Goal: Task Accomplishment & Management: Use online tool/utility

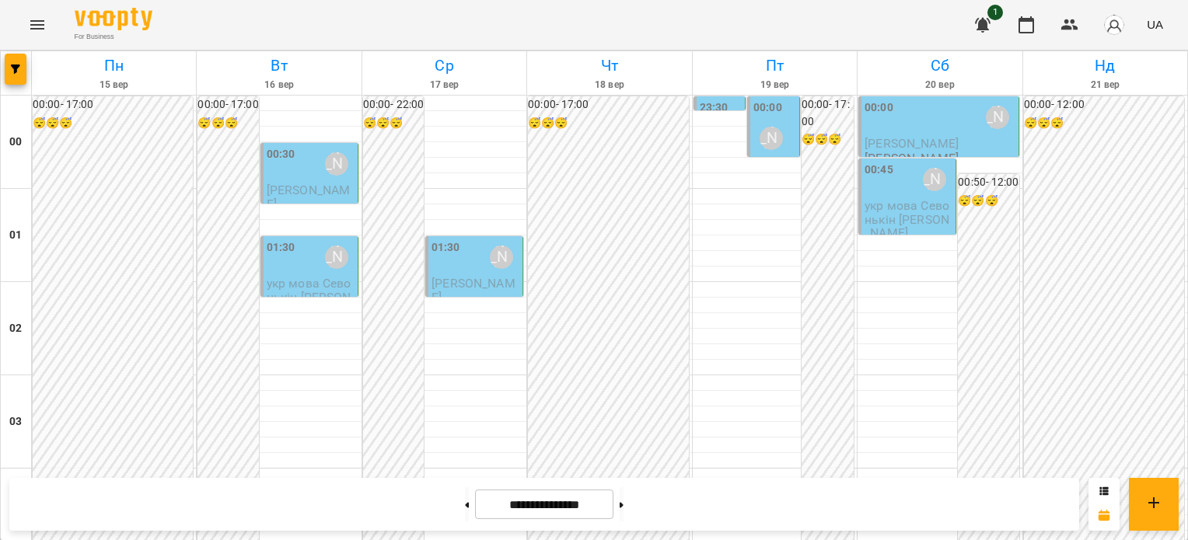
scroll to position [1555, 0]
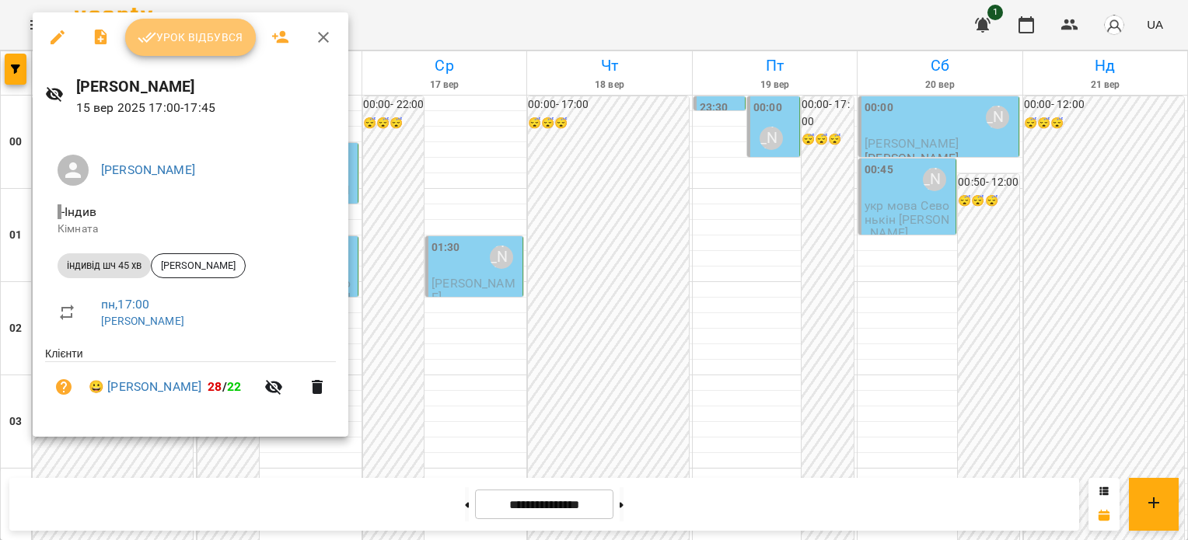
click at [175, 48] on button "Урок відбувся" at bounding box center [190, 37] width 131 height 37
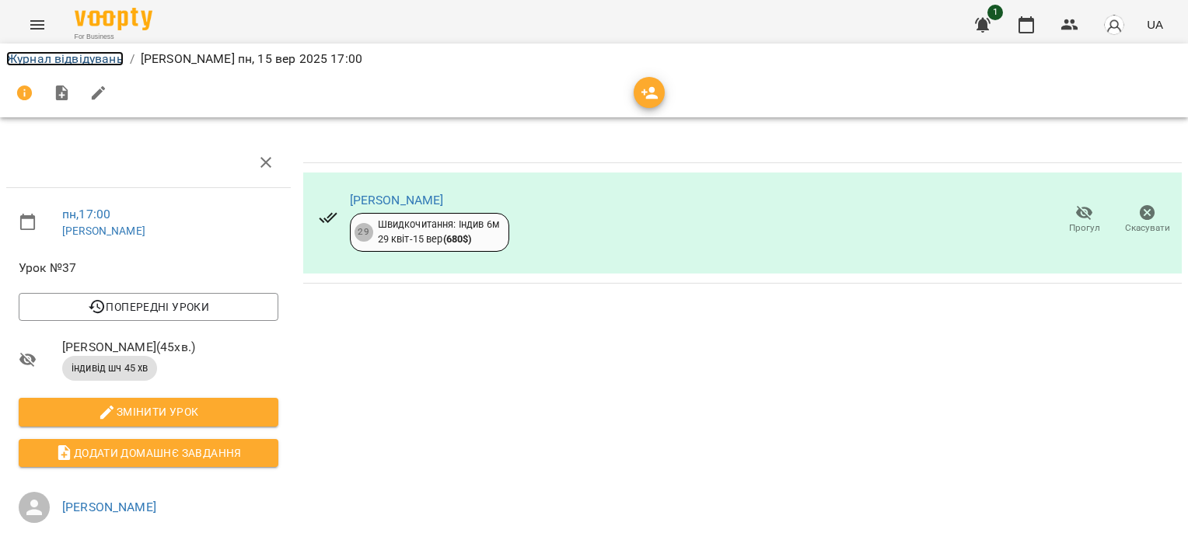
click at [35, 56] on link "Журнал відвідувань" at bounding box center [64, 58] width 117 height 15
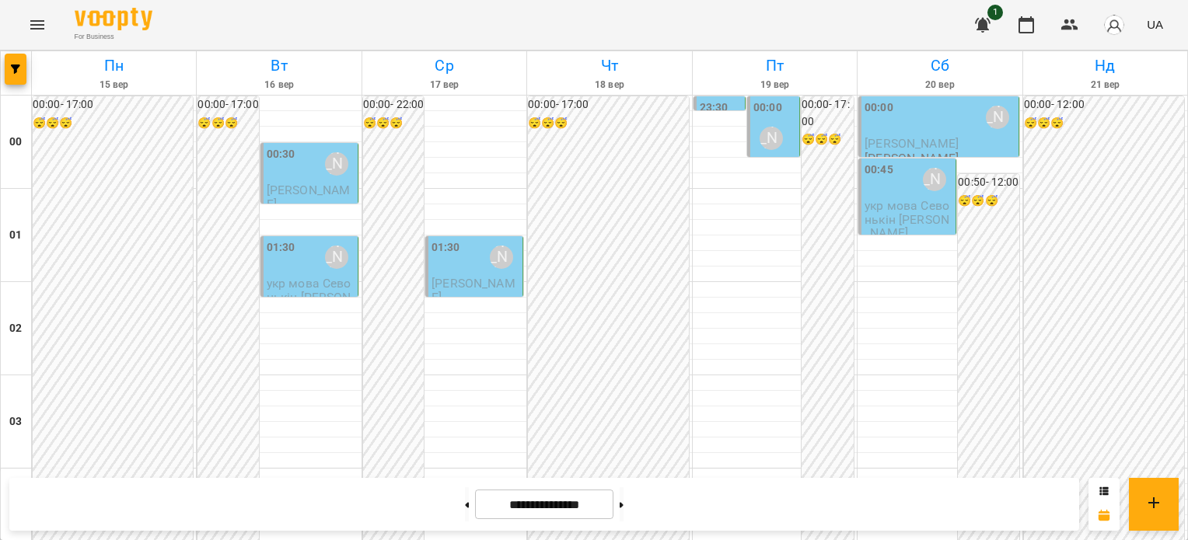
scroll to position [1633, 0]
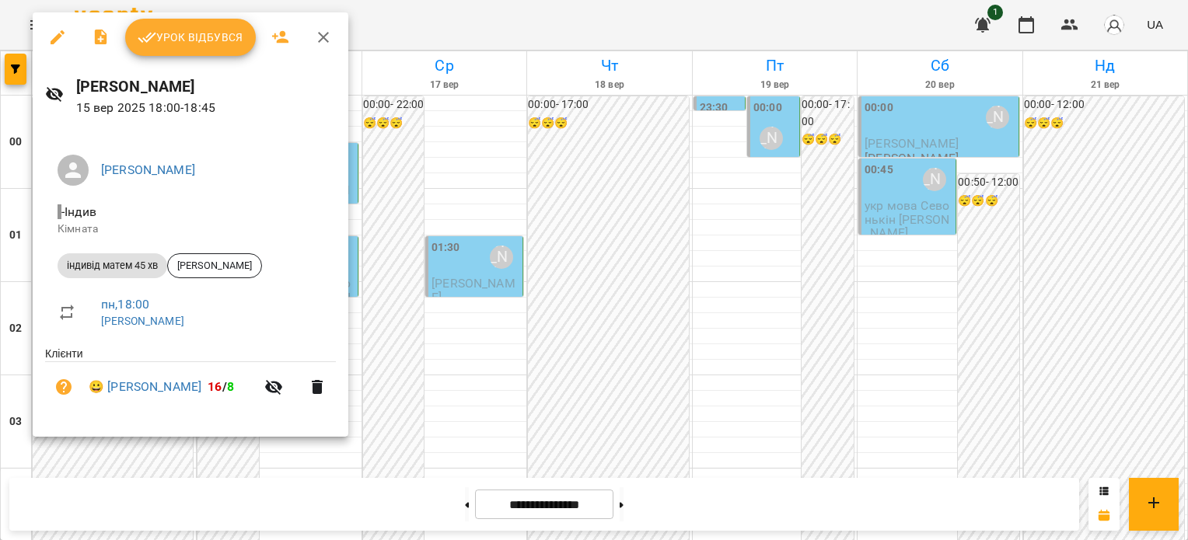
click at [165, 37] on span "Урок відбувся" at bounding box center [191, 37] width 106 height 19
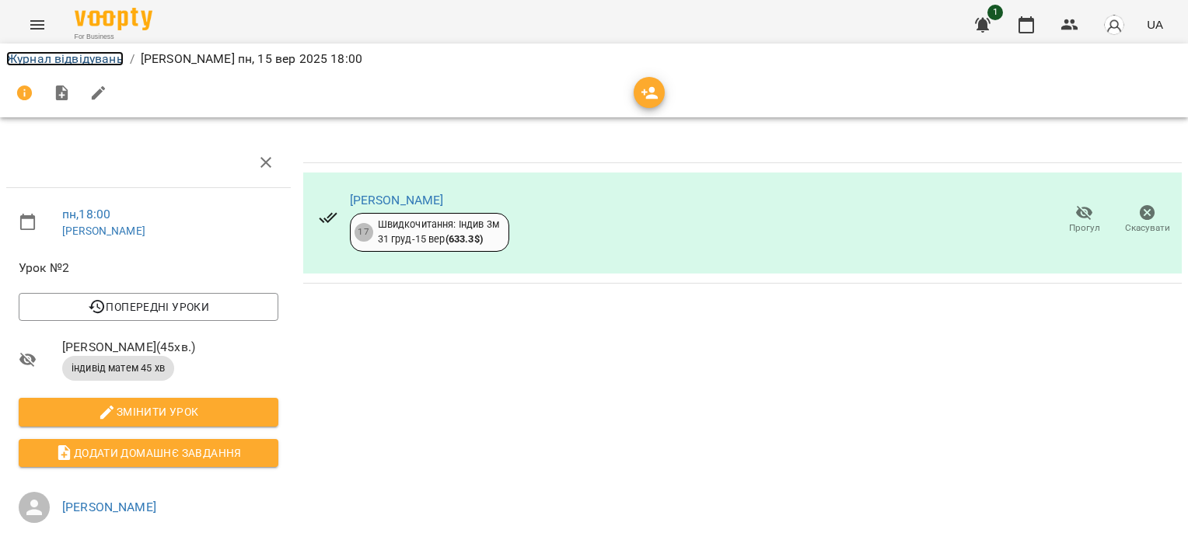
click at [77, 64] on link "Журнал відвідувань" at bounding box center [64, 58] width 117 height 15
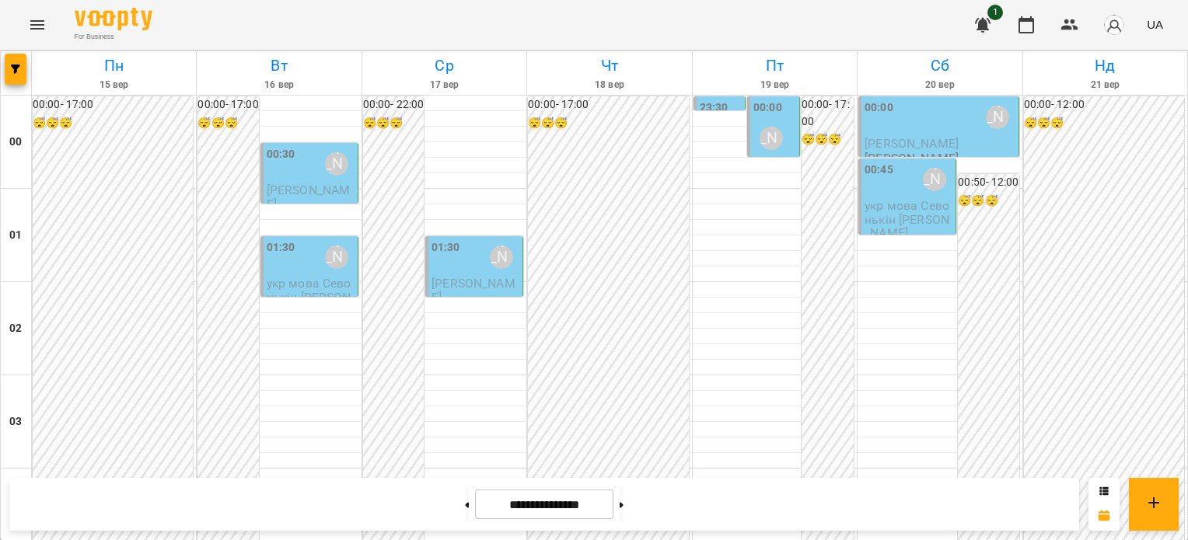
scroll to position [1477, 0]
click at [465, 502] on icon at bounding box center [467, 505] width 4 height 6
type input "**********"
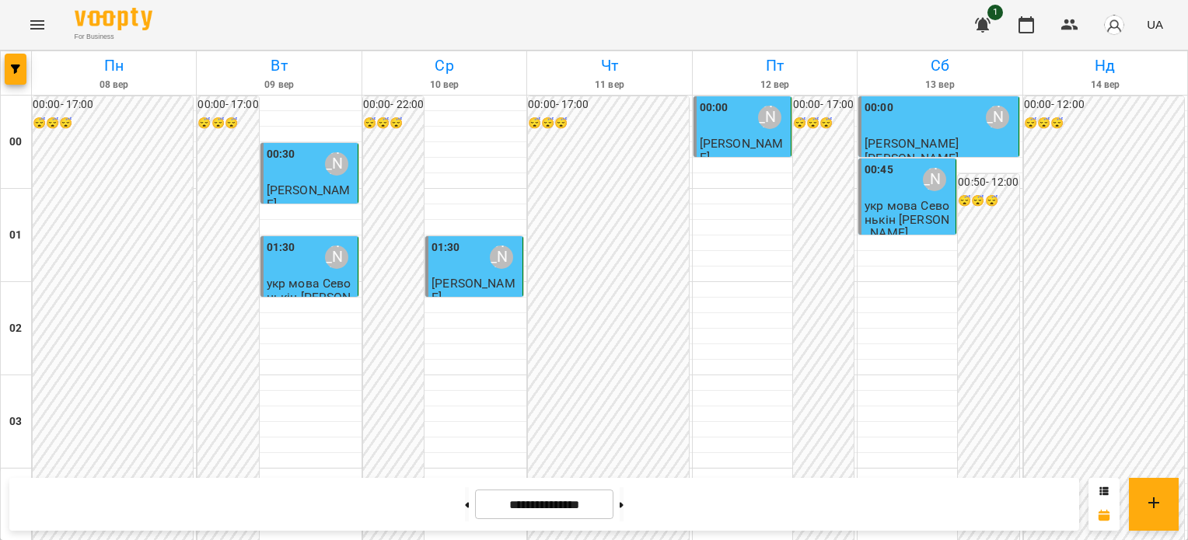
scroll to position [1475, 0]
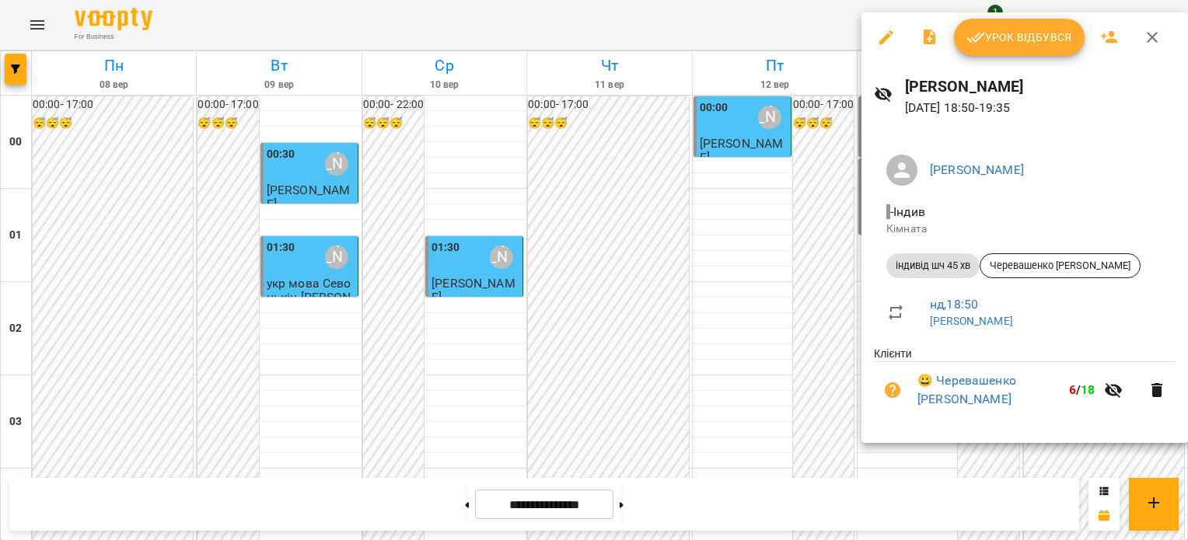
click at [1016, 33] on span "Урок відбувся" at bounding box center [1019, 37] width 106 height 19
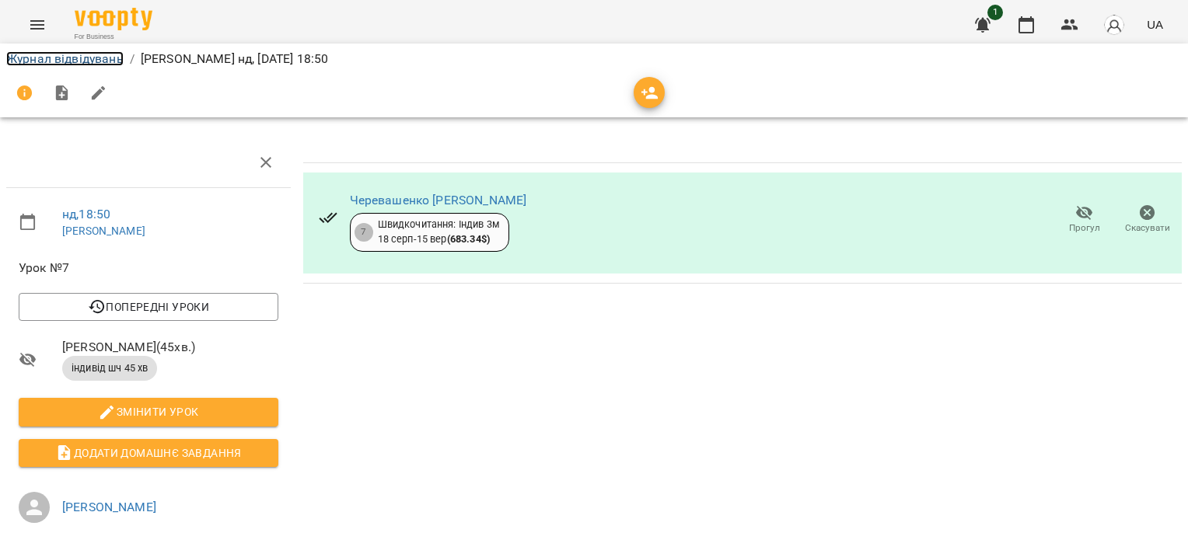
click at [30, 63] on link "Журнал відвідувань" at bounding box center [64, 58] width 117 height 15
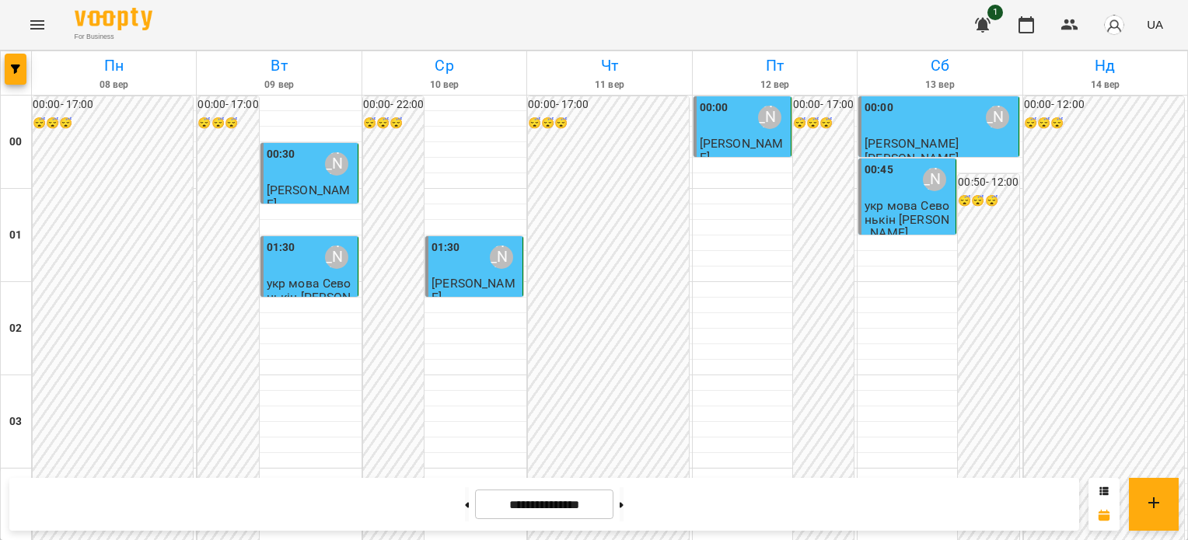
scroll to position [1555, 0]
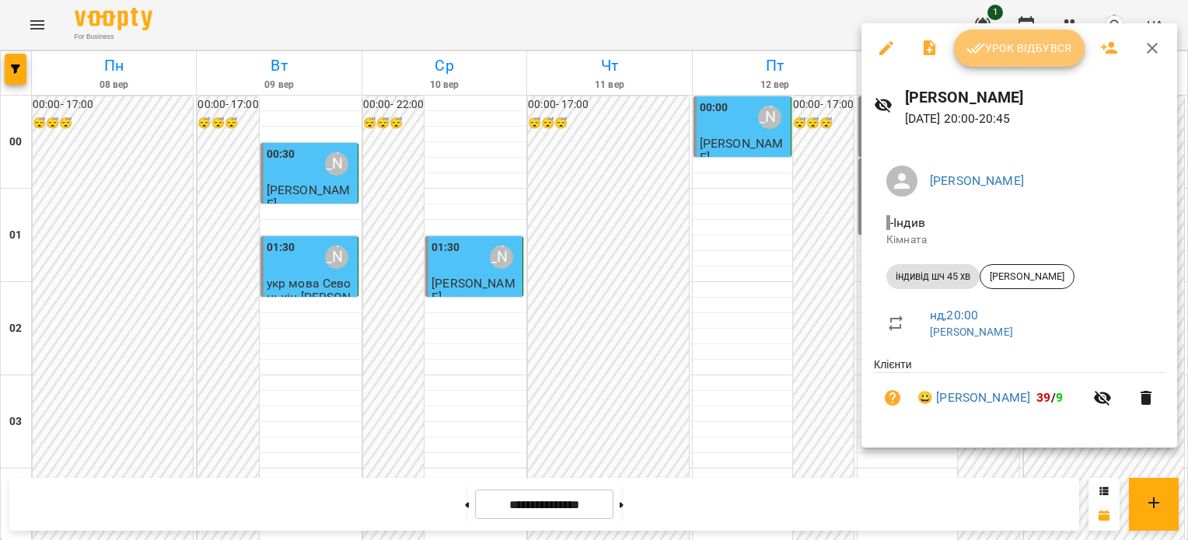
click at [1008, 45] on span "Урок відбувся" at bounding box center [1019, 48] width 106 height 19
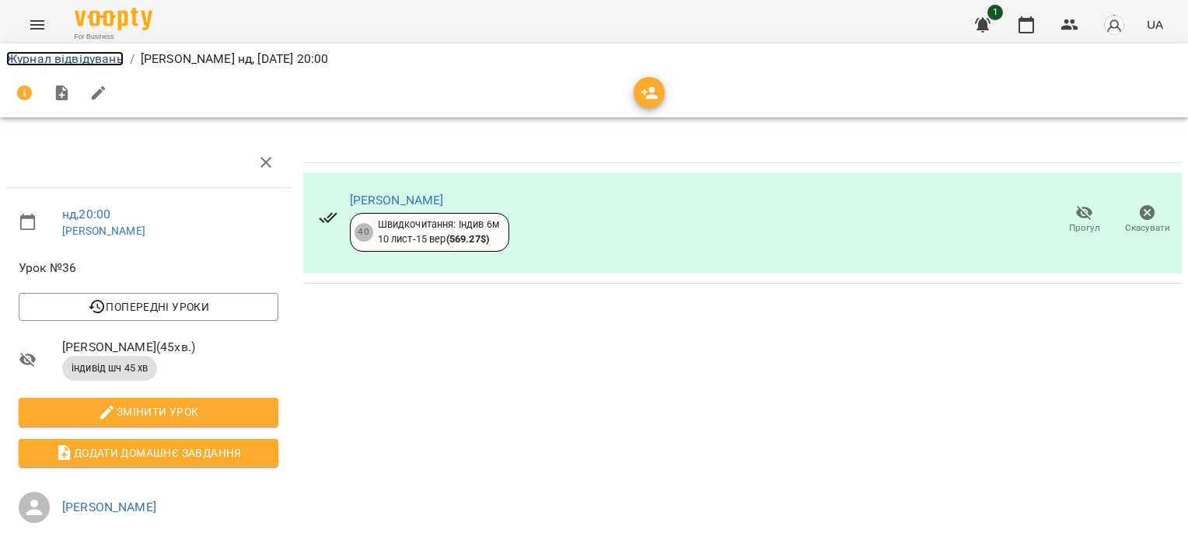
click at [69, 54] on link "Журнал відвідувань" at bounding box center [64, 58] width 117 height 15
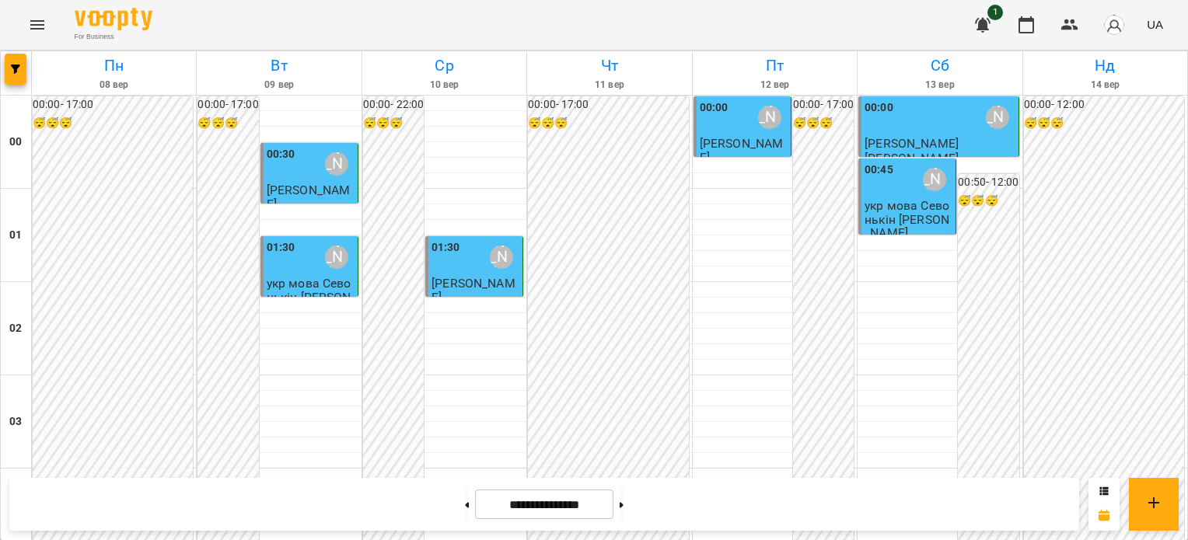
scroll to position [1477, 0]
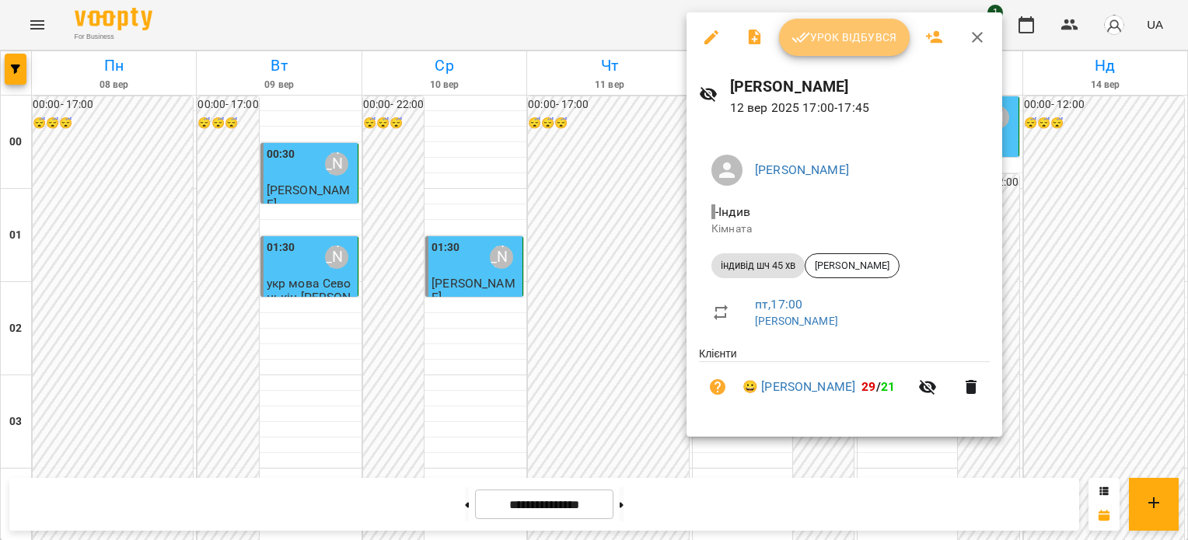
click at [871, 35] on span "Урок відбувся" at bounding box center [845, 37] width 106 height 19
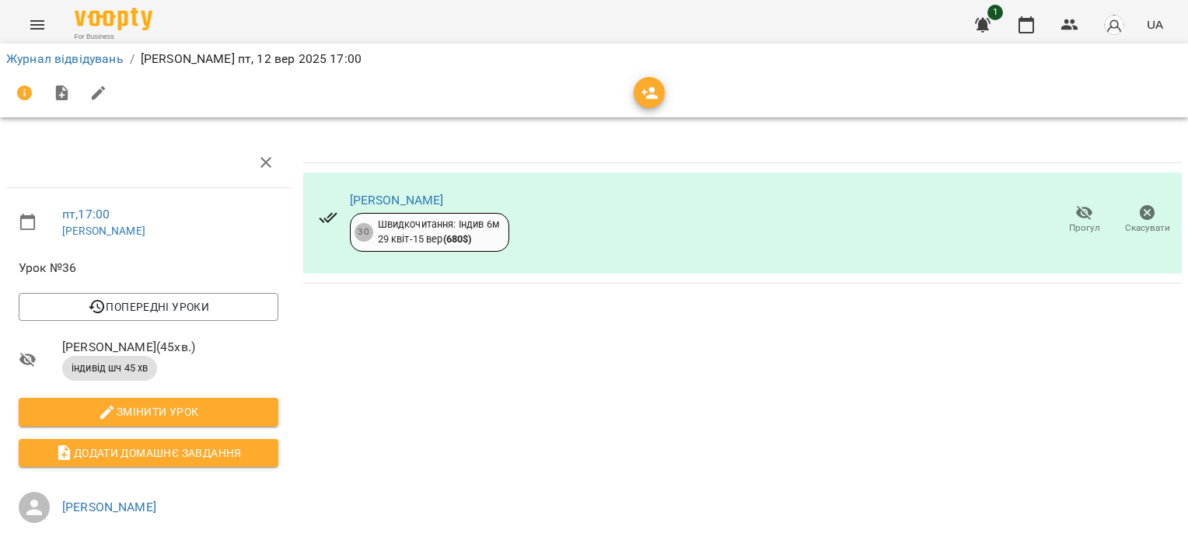
click at [1076, 213] on icon "button" at bounding box center [1084, 213] width 19 height 19
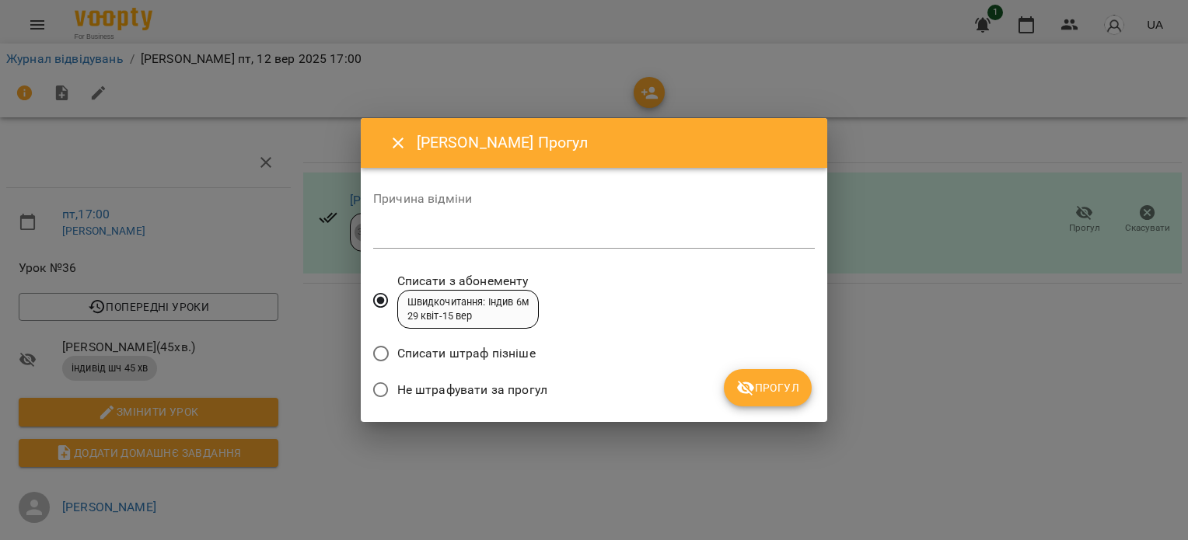
click at [512, 225] on div "*" at bounding box center [594, 236] width 442 height 25
type textarea "*******"
click at [773, 397] on span "Прогул" at bounding box center [767, 388] width 63 height 19
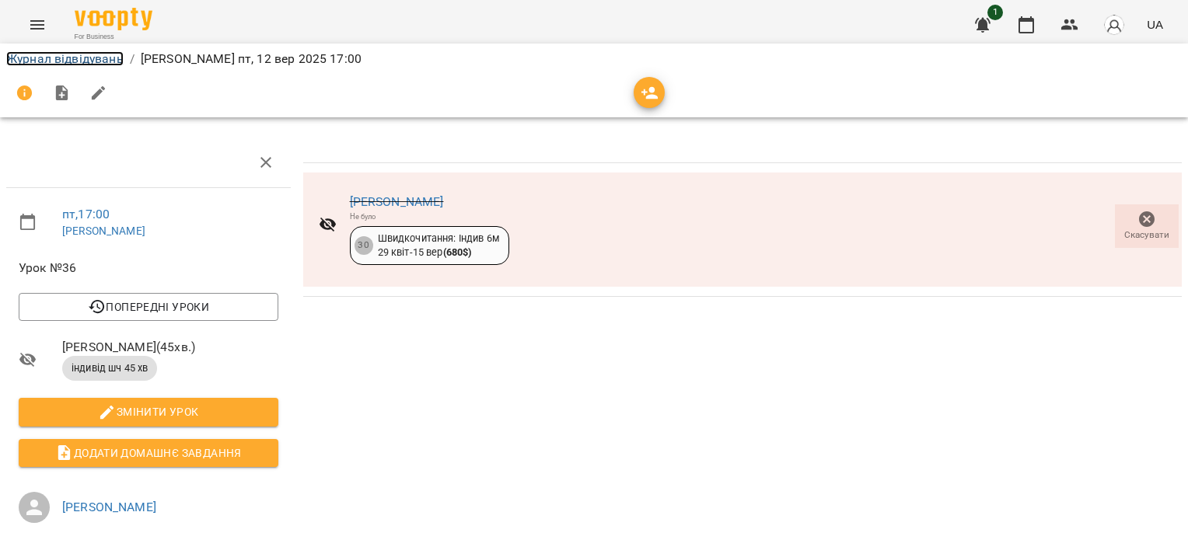
click at [22, 63] on link "Журнал відвідувань" at bounding box center [64, 58] width 117 height 15
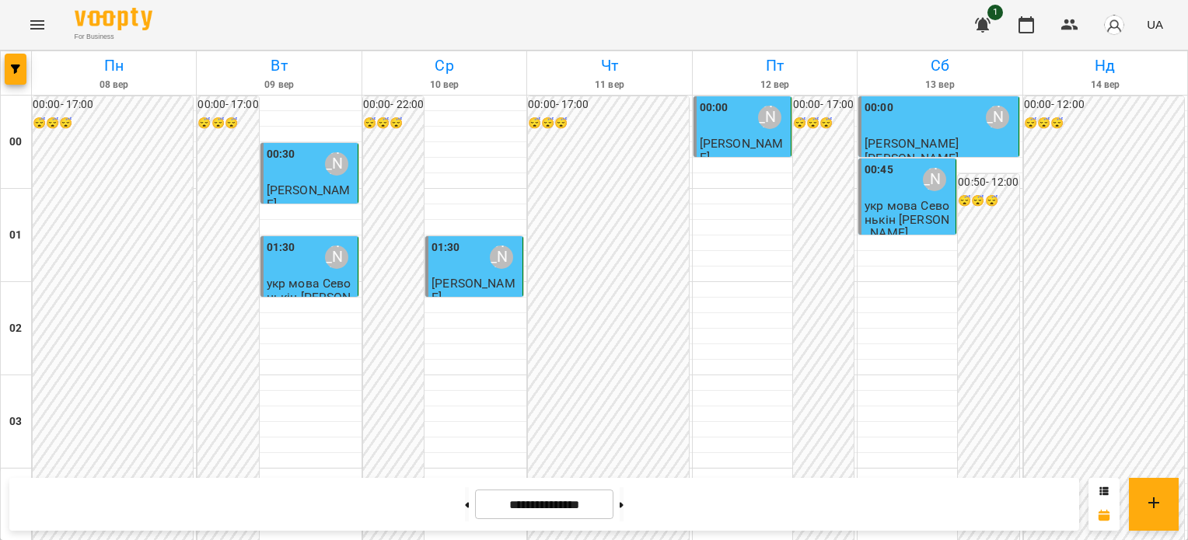
scroll to position [1477, 0]
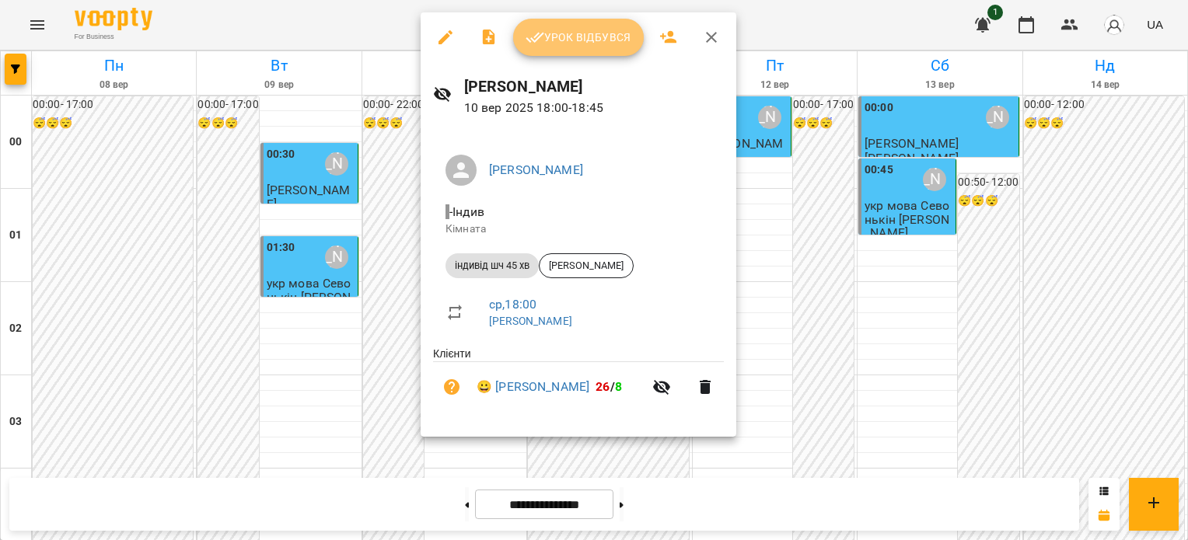
click at [620, 42] on span "Урок відбувся" at bounding box center [579, 37] width 106 height 19
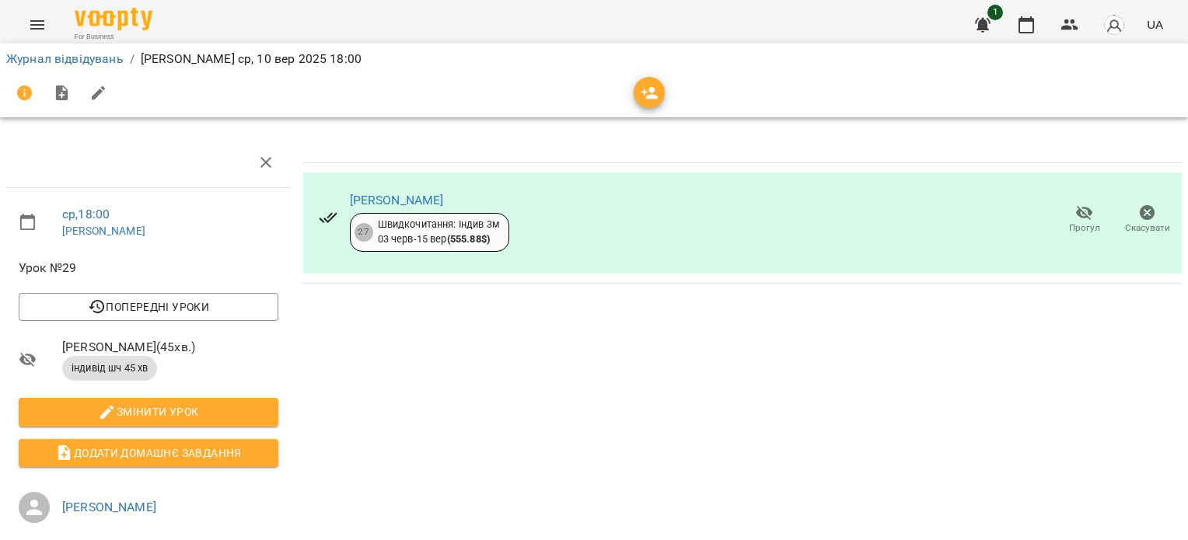
click at [1075, 209] on icon "button" at bounding box center [1084, 213] width 19 height 19
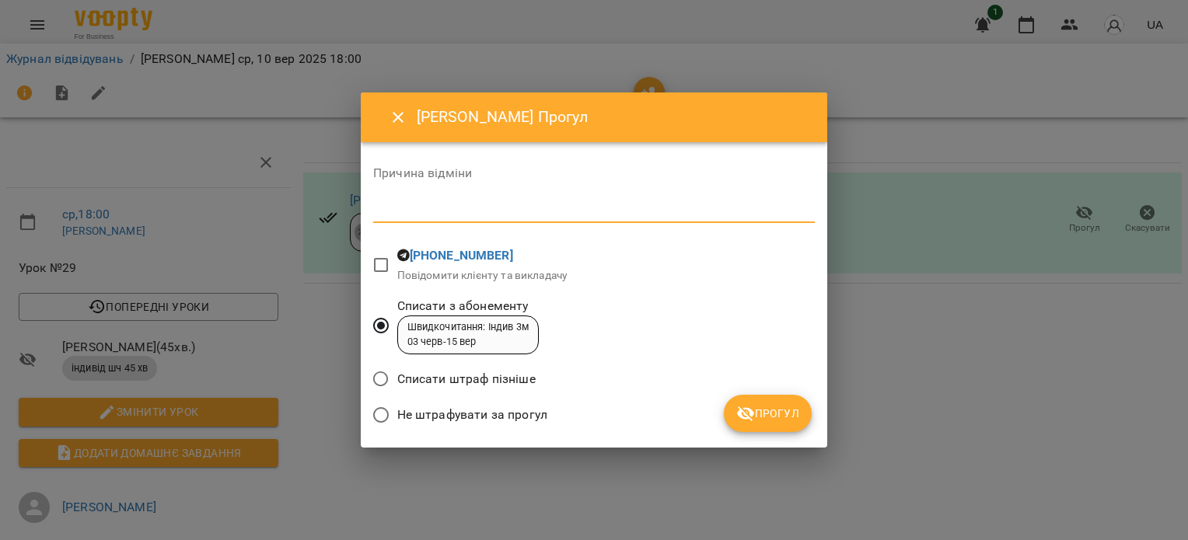
click at [377, 208] on textarea at bounding box center [594, 210] width 442 height 15
type textarea "*******"
click at [763, 424] on button "Прогул" at bounding box center [768, 413] width 88 height 37
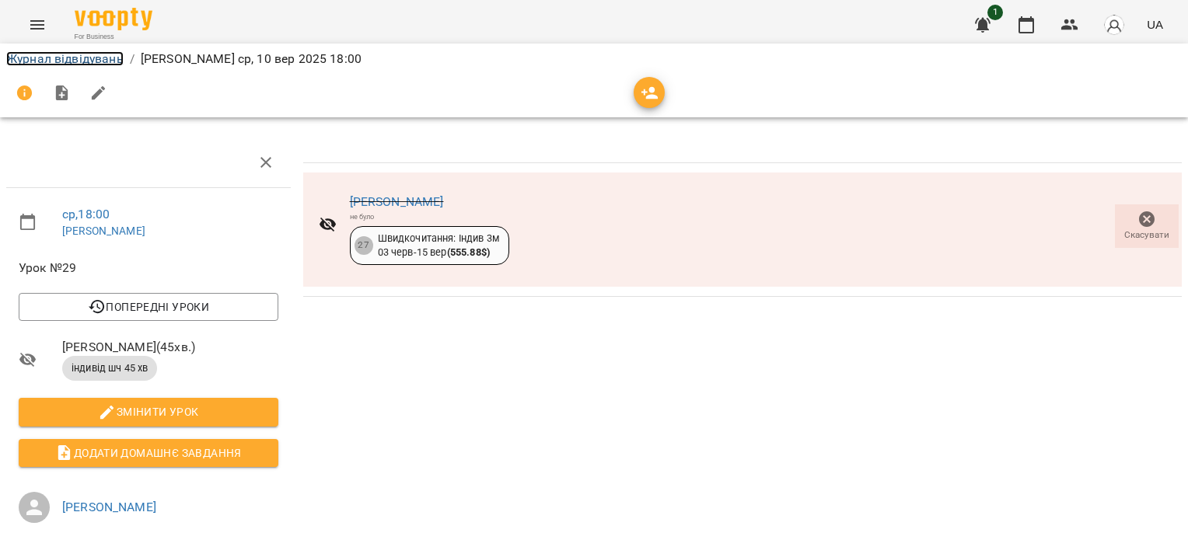
click at [17, 54] on link "Журнал відвідувань" at bounding box center [64, 58] width 117 height 15
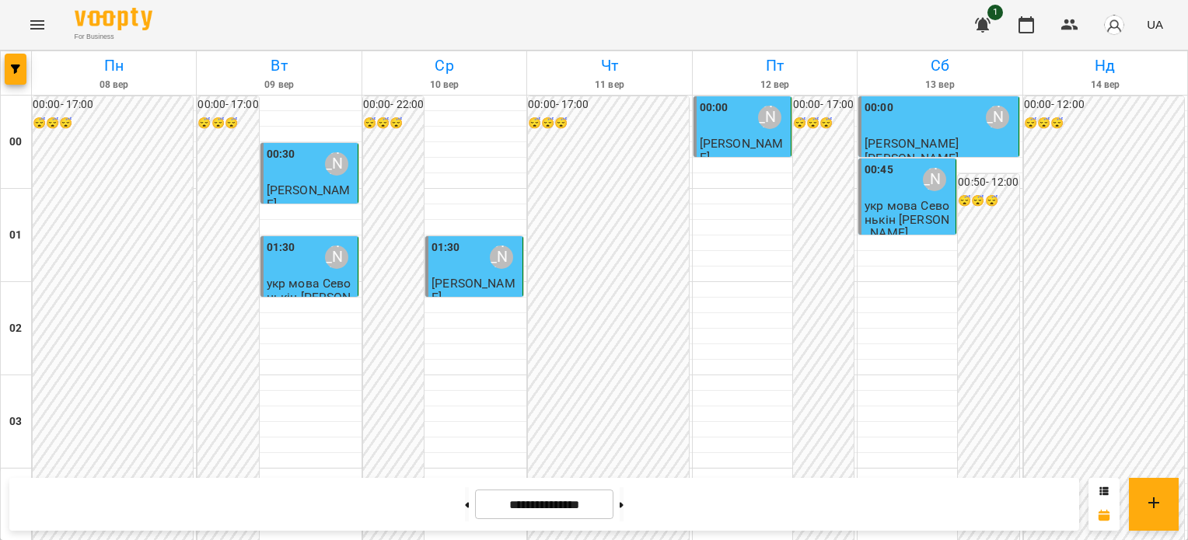
scroll to position [1864, 0]
click at [624, 502] on icon at bounding box center [622, 505] width 4 height 6
type input "**********"
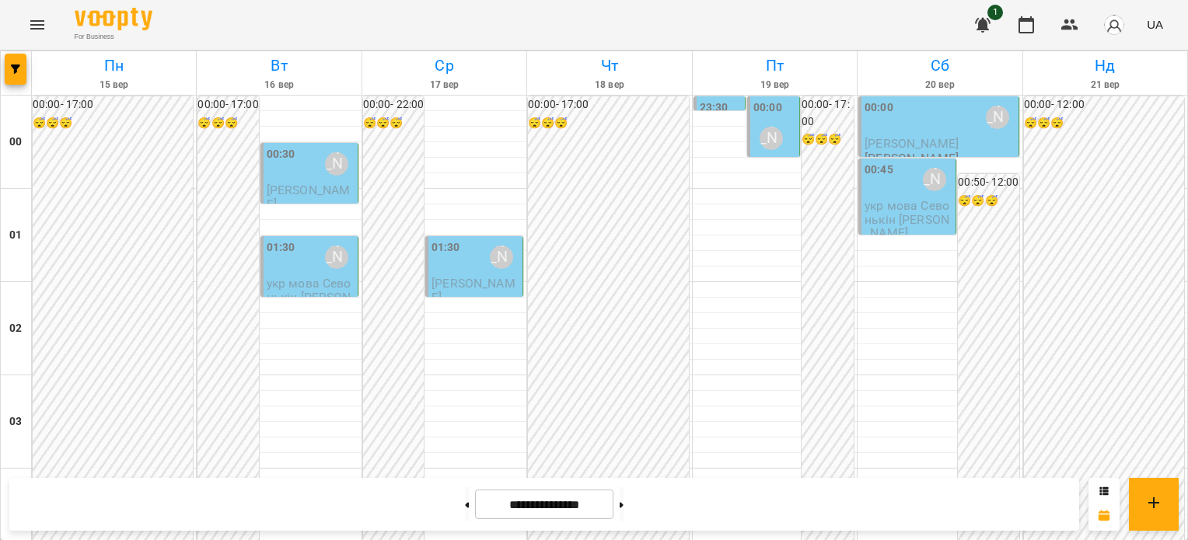
scroll to position [1631, 0]
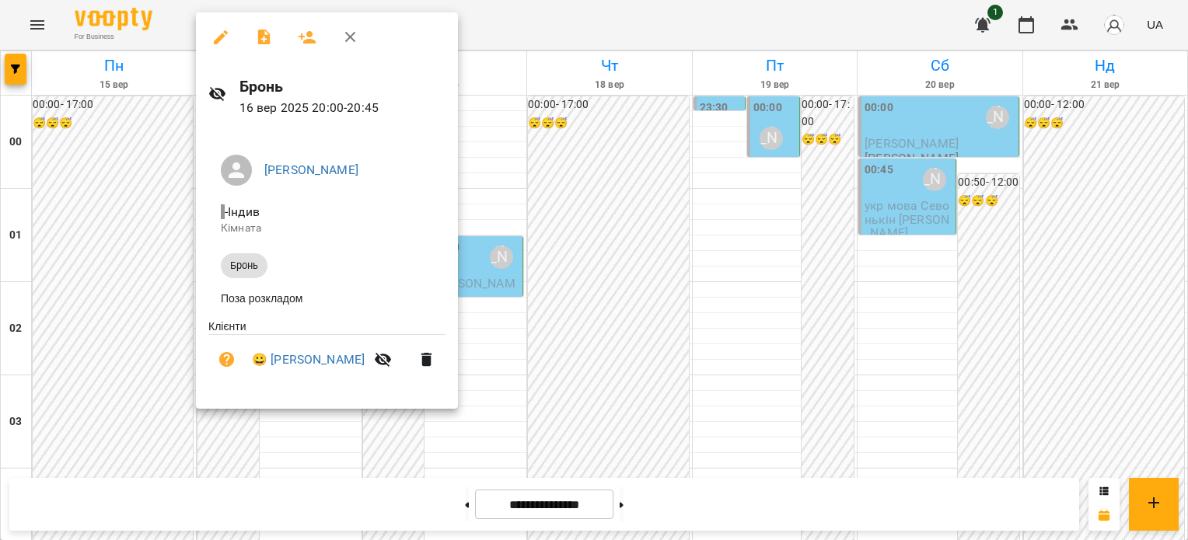
click at [345, 37] on icon "button" at bounding box center [350, 37] width 19 height 19
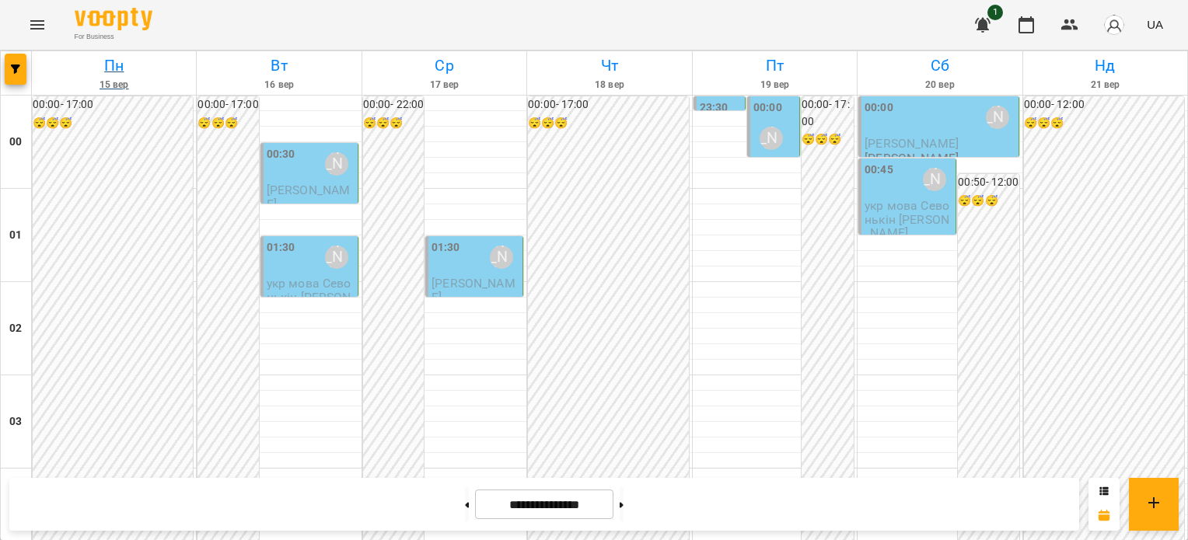
scroll to position [1086, 0]
click at [34, 27] on icon "Menu" at bounding box center [37, 25] width 19 height 19
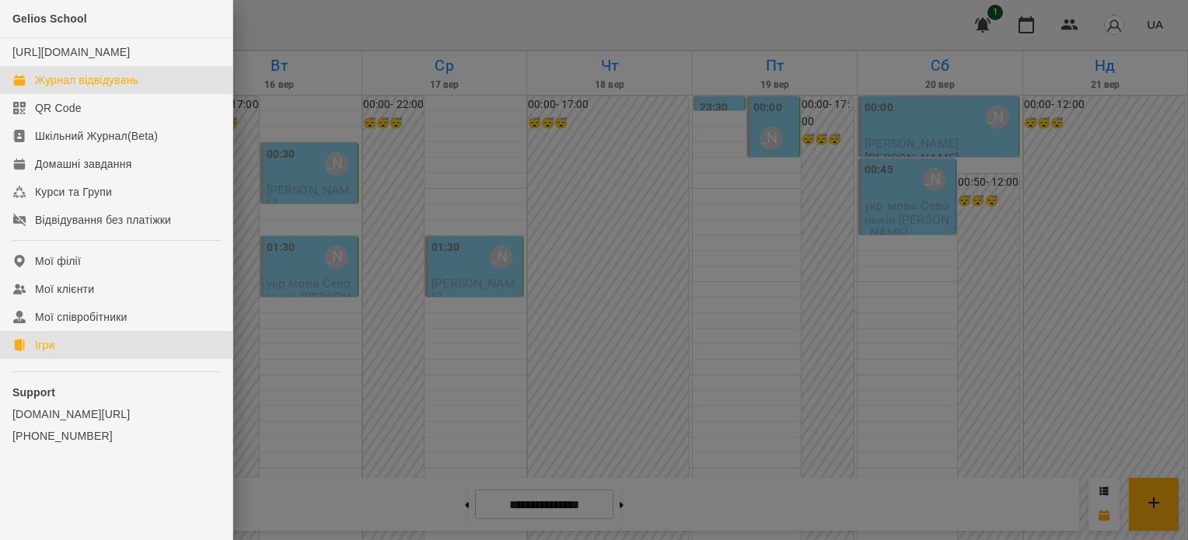
click at [44, 353] on div "Ігри" at bounding box center [44, 345] width 19 height 16
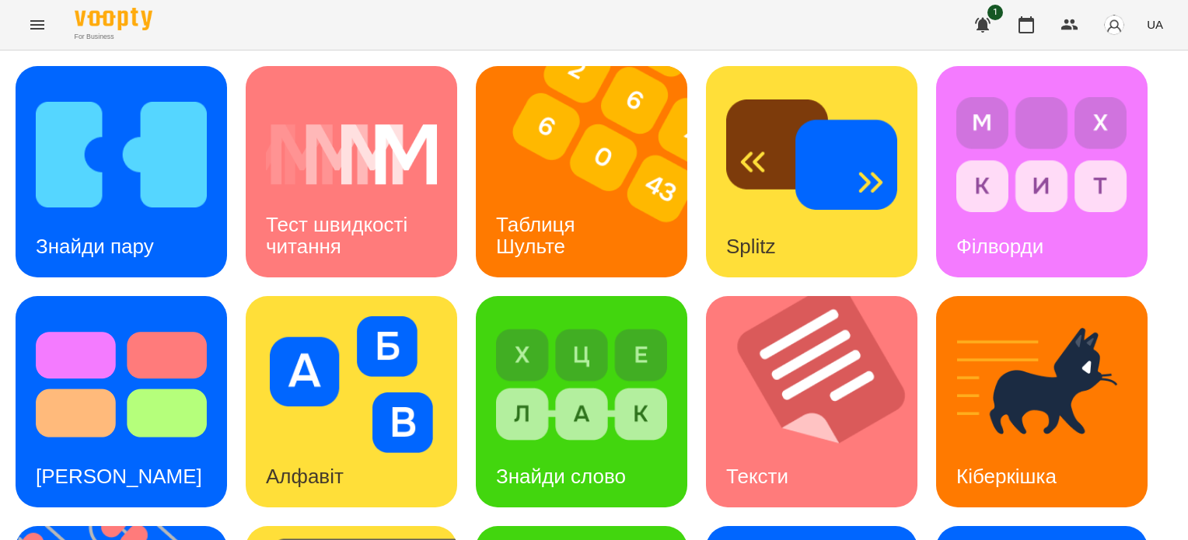
scroll to position [311, 0]
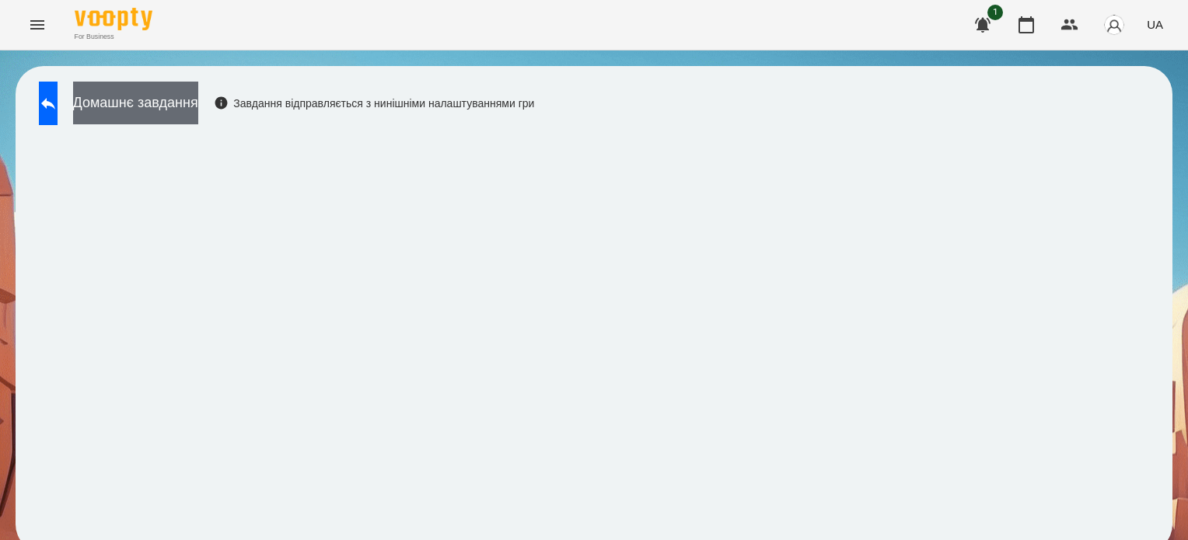
click at [187, 108] on button "Домашнє завдання" at bounding box center [135, 103] width 125 height 43
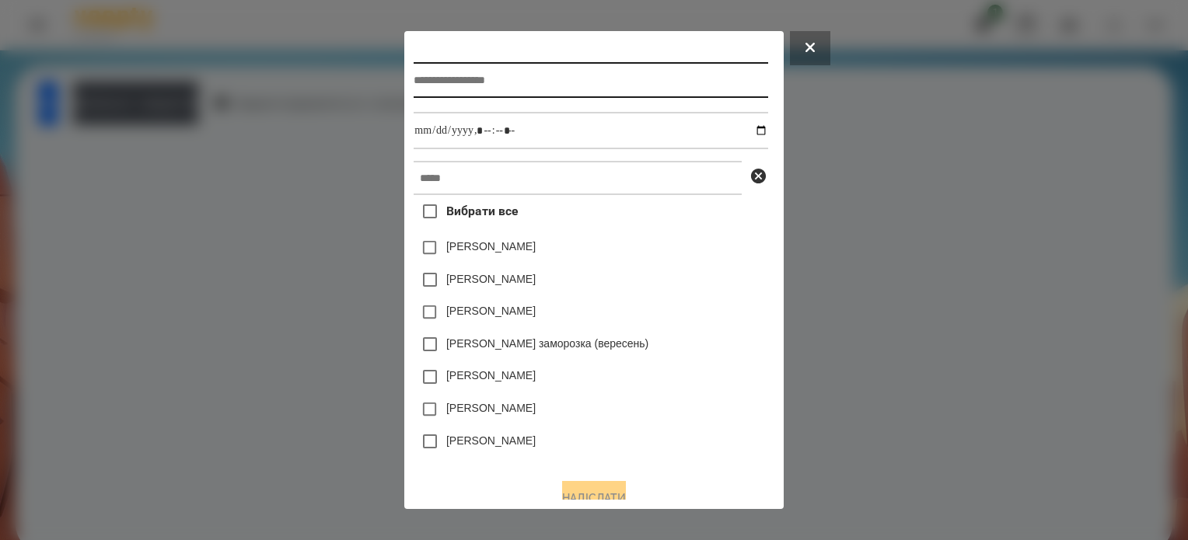
click at [505, 78] on input "text" at bounding box center [591, 80] width 354 height 36
type input "**********"
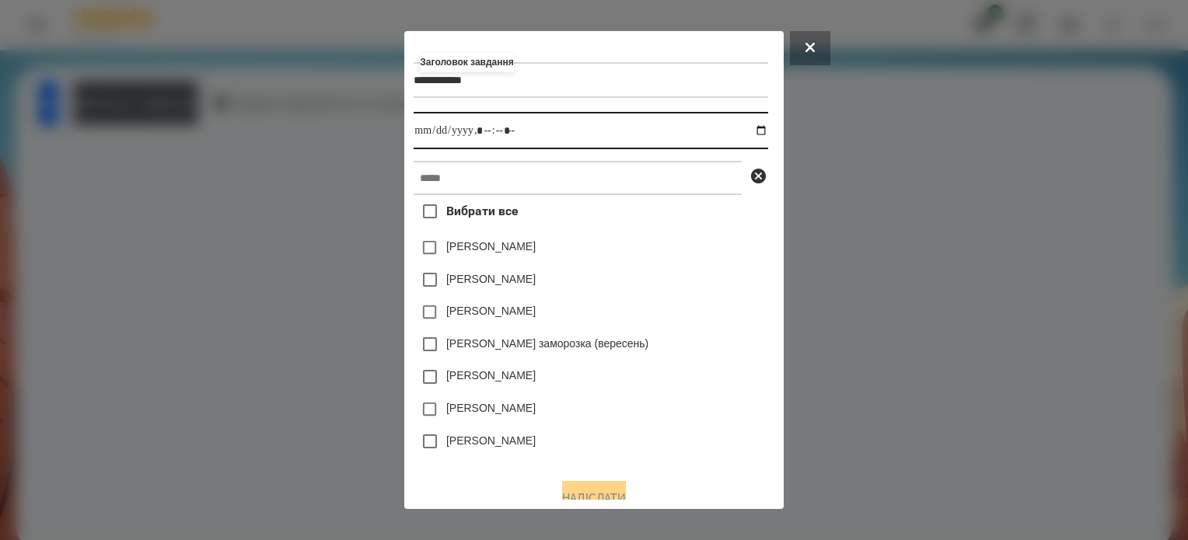
click at [762, 133] on input "datetime-local" at bounding box center [591, 130] width 354 height 37
click at [480, 134] on input "datetime-local" at bounding box center [591, 130] width 354 height 37
type input "**********"
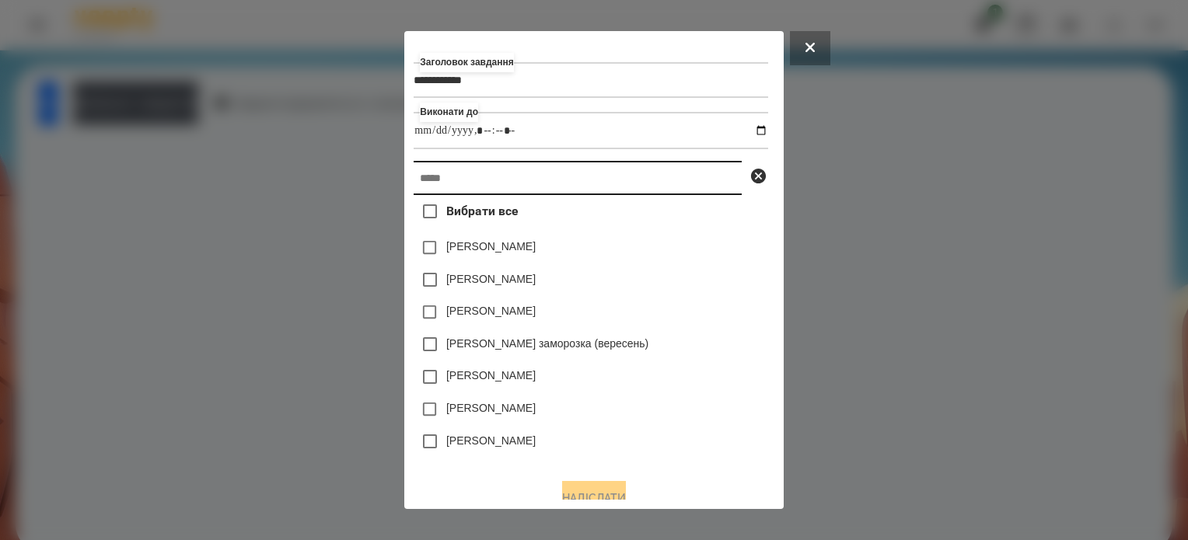
click at [479, 176] on input "text" at bounding box center [578, 178] width 328 height 34
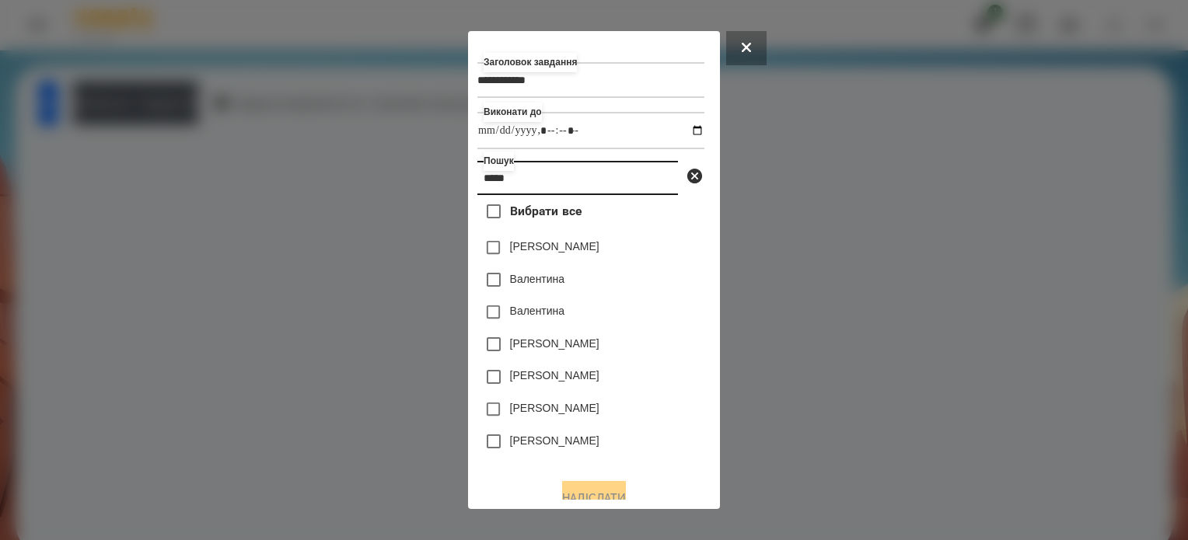
type input "*****"
click at [606, 492] on button "Надіслати" at bounding box center [594, 498] width 64 height 34
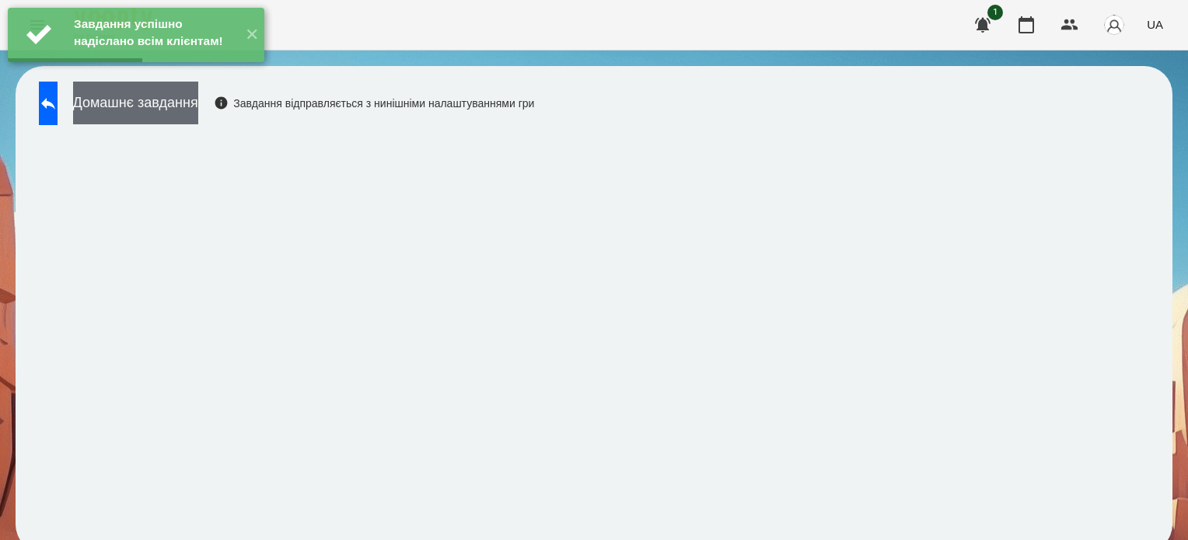
click at [198, 103] on button "Домашнє завдання" at bounding box center [135, 103] width 125 height 43
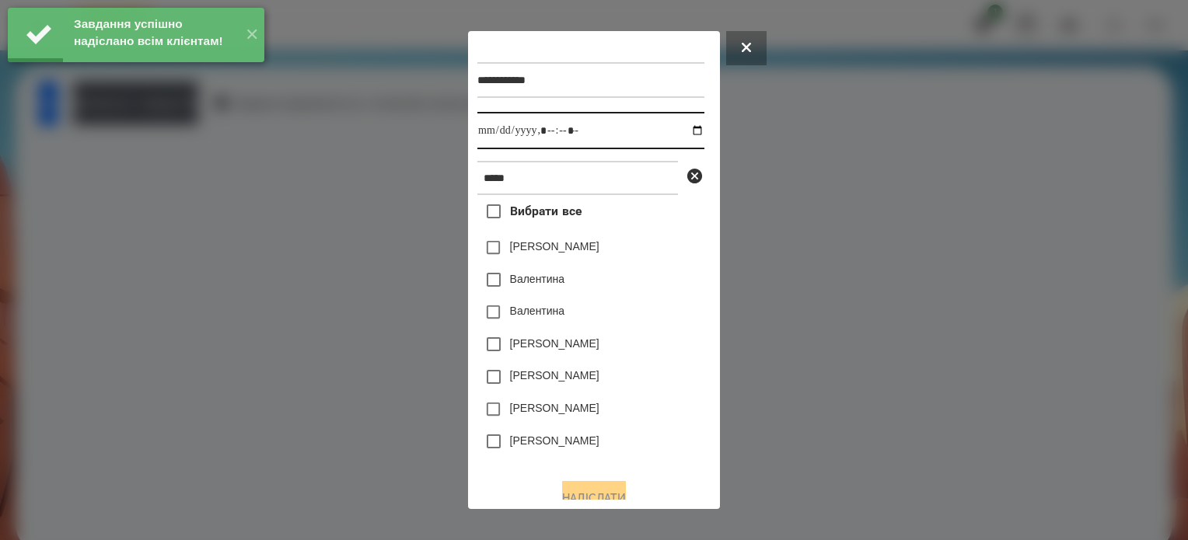
click at [685, 131] on input "datetime-local" at bounding box center [590, 130] width 227 height 37
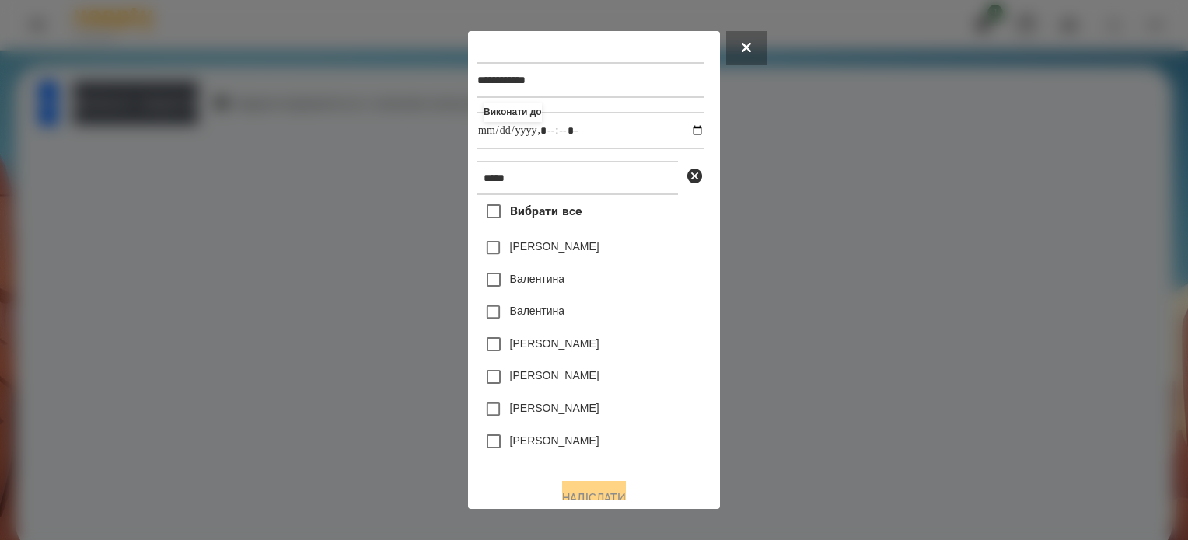
type input "**********"
click at [625, 416] on div "[PERSON_NAME]" at bounding box center [590, 409] width 227 height 33
click at [603, 506] on div "**********" at bounding box center [594, 270] width 252 height 478
click at [587, 491] on button "Надіслати" at bounding box center [594, 498] width 64 height 34
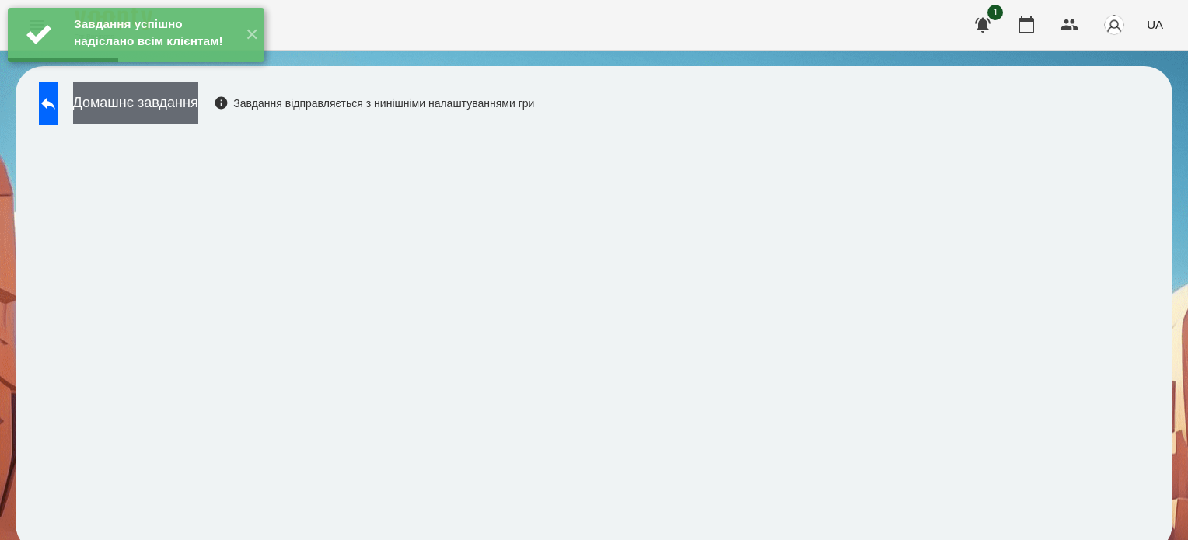
click at [198, 108] on button "Домашнє завдання" at bounding box center [135, 103] width 125 height 43
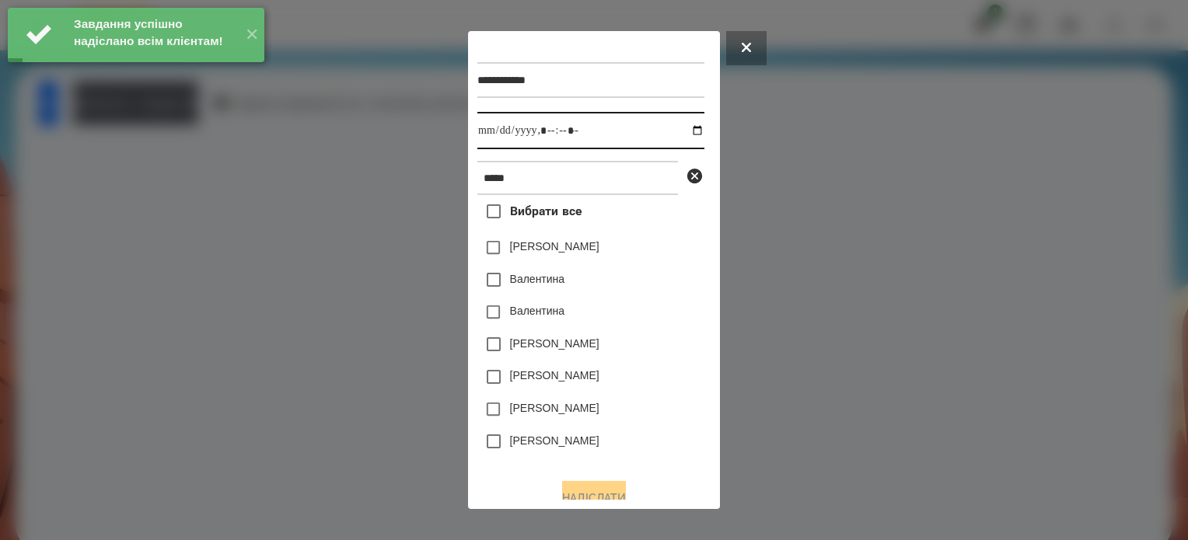
click at [681, 132] on input "datetime-local" at bounding box center [590, 130] width 227 height 37
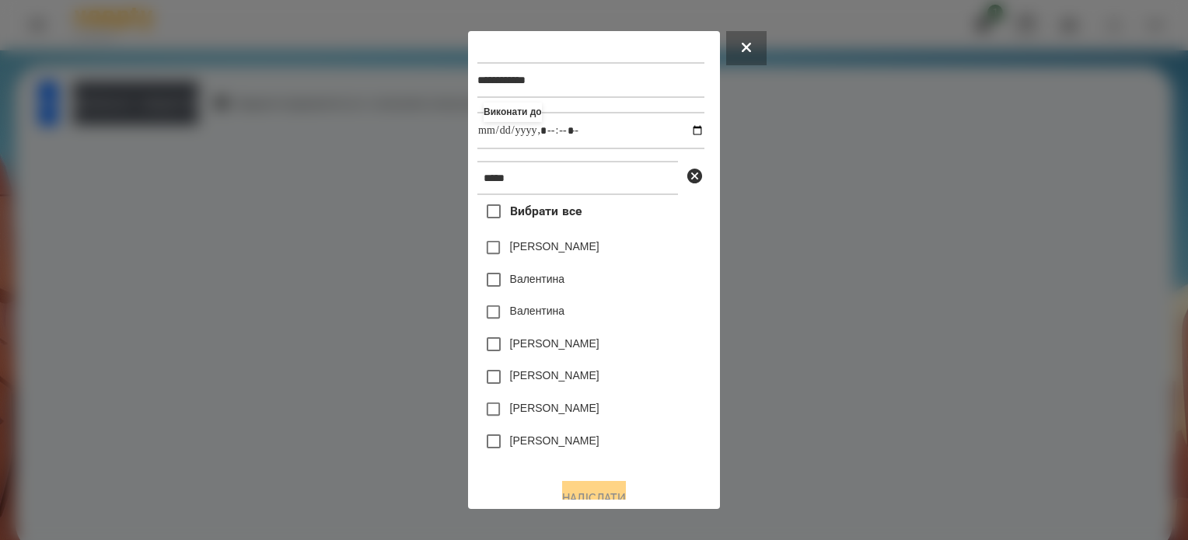
type input "**********"
click at [665, 431] on div "[PERSON_NAME]" at bounding box center [590, 441] width 227 height 33
click at [617, 495] on button "Надіслати" at bounding box center [594, 498] width 64 height 34
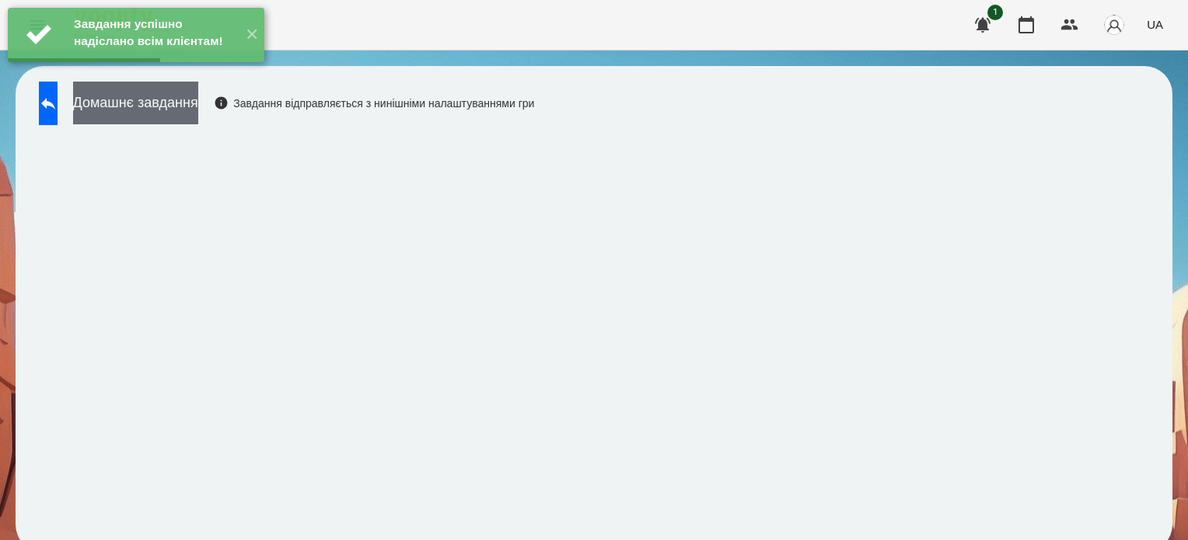
click at [198, 104] on button "Домашнє завдання" at bounding box center [135, 103] width 125 height 43
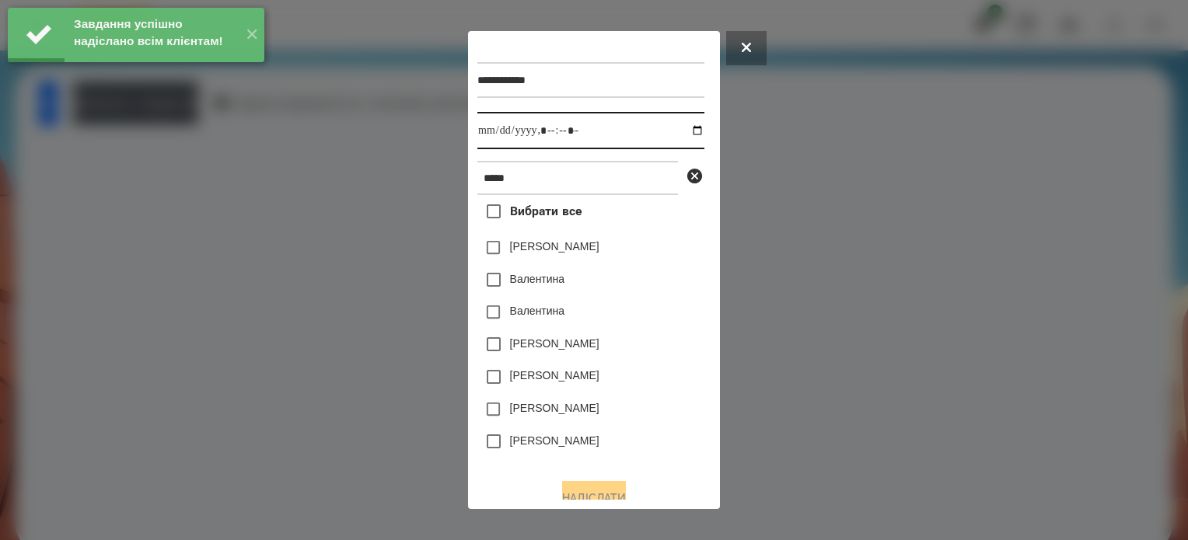
click at [679, 131] on input "datetime-local" at bounding box center [590, 130] width 227 height 37
type input "**********"
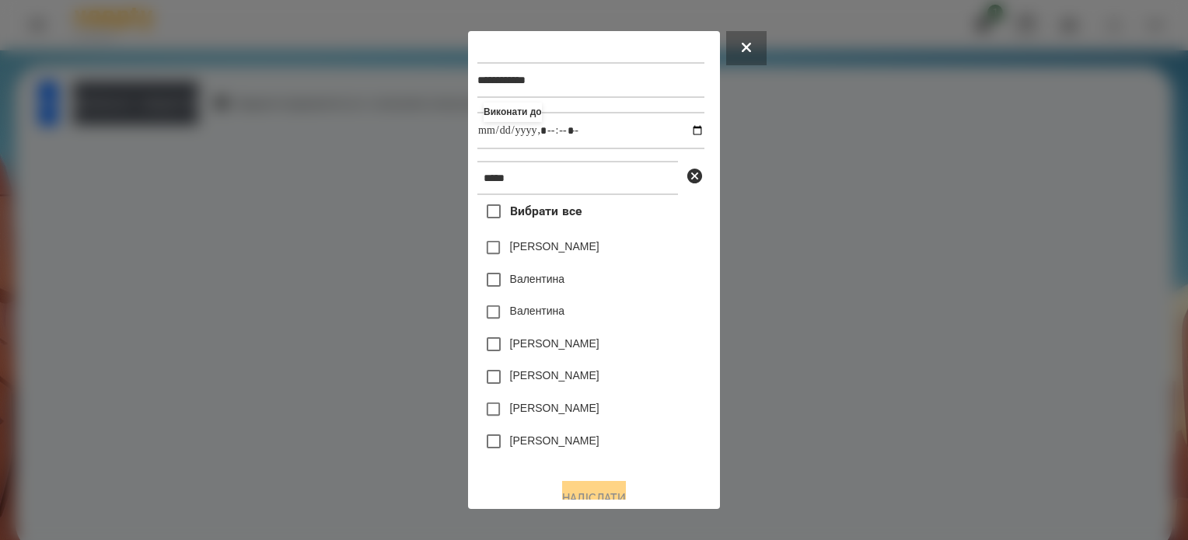
click at [646, 407] on div "[PERSON_NAME]" at bounding box center [590, 409] width 227 height 33
click at [601, 494] on button "Надіслати" at bounding box center [594, 498] width 64 height 34
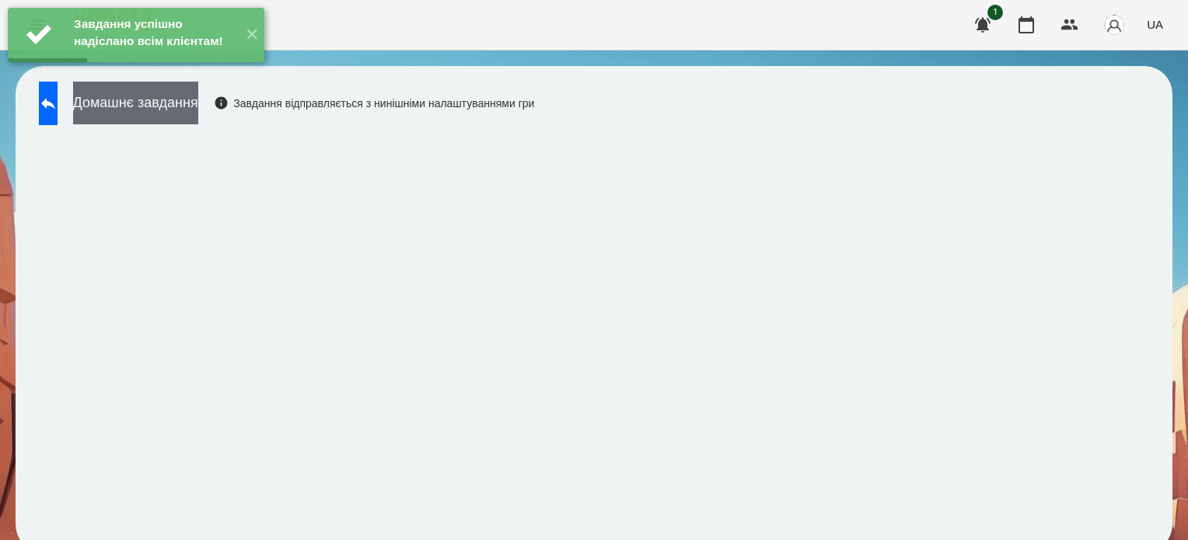
click at [152, 117] on button "Домашнє завдання" at bounding box center [135, 103] width 125 height 43
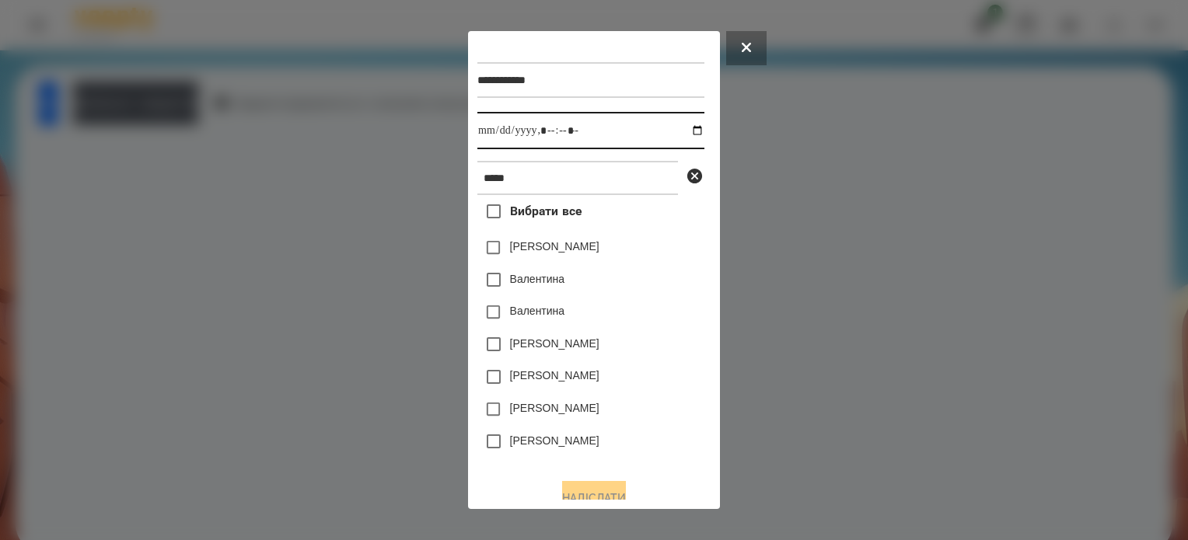
click at [683, 134] on input "datetime-local" at bounding box center [590, 130] width 227 height 37
type input "**********"
click at [682, 446] on div "[PERSON_NAME]" at bounding box center [590, 441] width 227 height 33
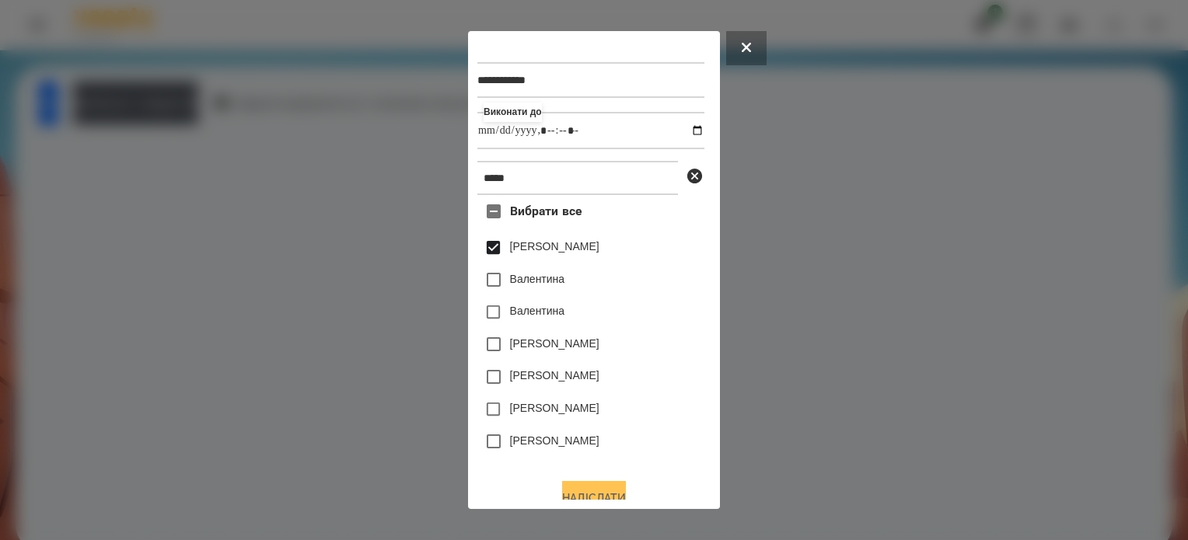
click at [602, 495] on button "Надіслати" at bounding box center [594, 498] width 64 height 34
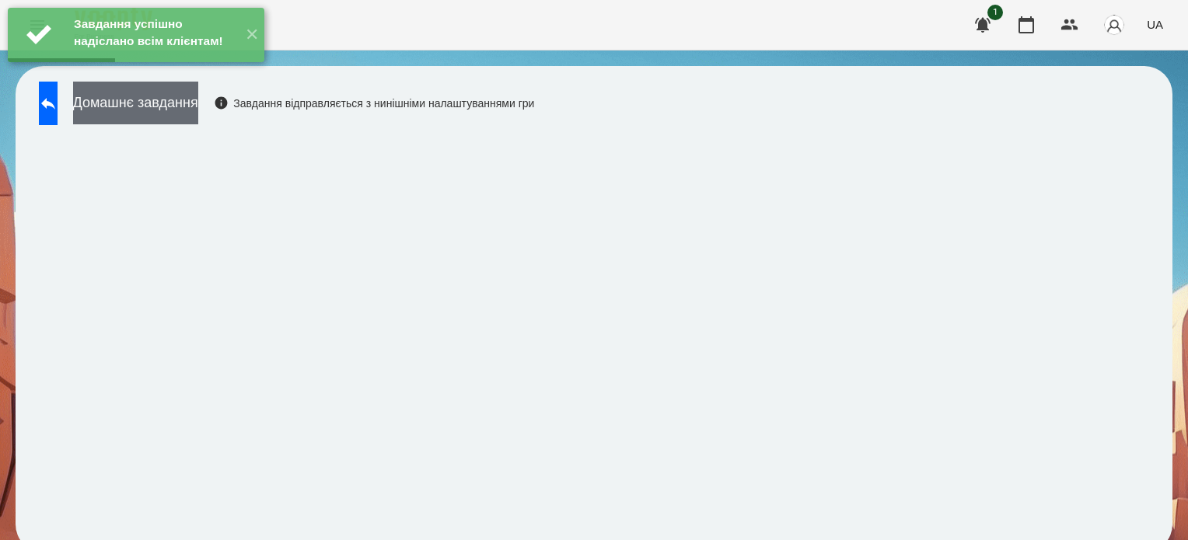
click at [177, 107] on button "Домашнє завдання" at bounding box center [135, 103] width 125 height 43
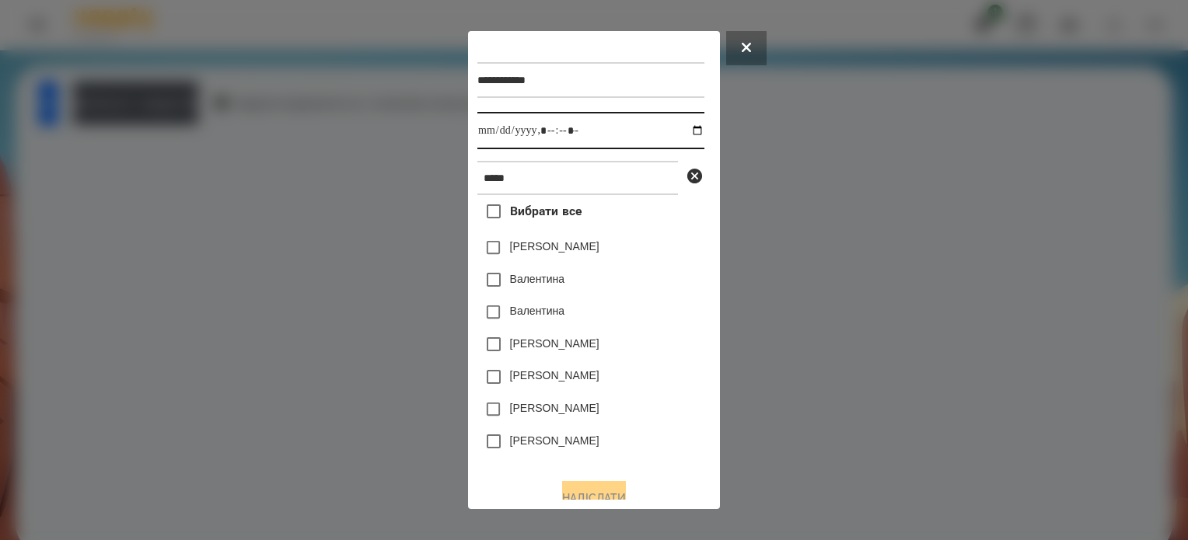
click at [683, 130] on input "datetime-local" at bounding box center [590, 130] width 227 height 37
type input "**********"
click at [660, 391] on div "[PERSON_NAME]" at bounding box center [590, 377] width 227 height 33
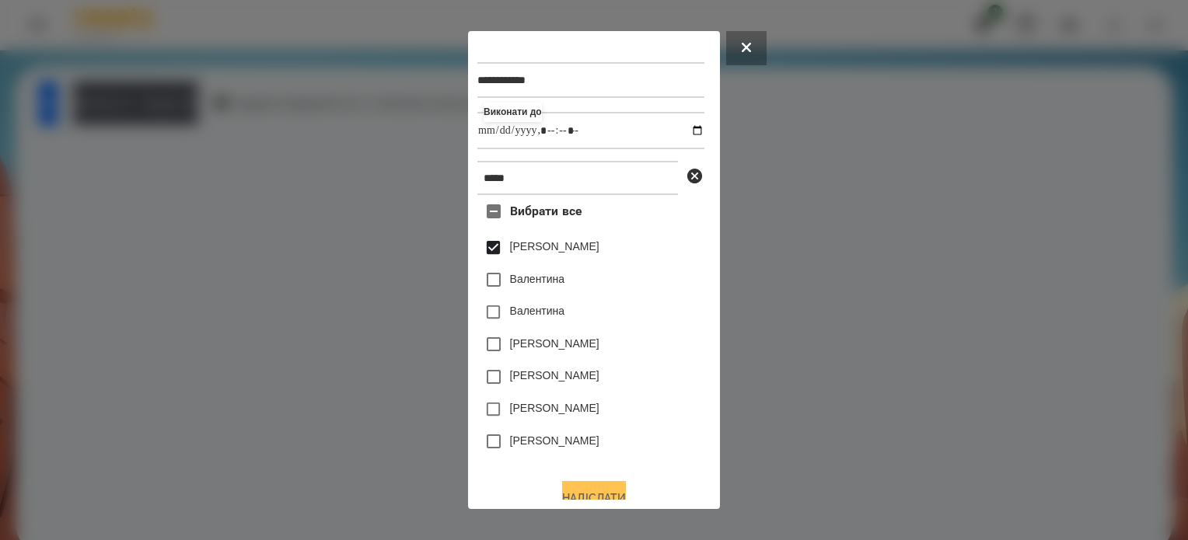
click at [620, 490] on button "Надіслати" at bounding box center [594, 498] width 64 height 34
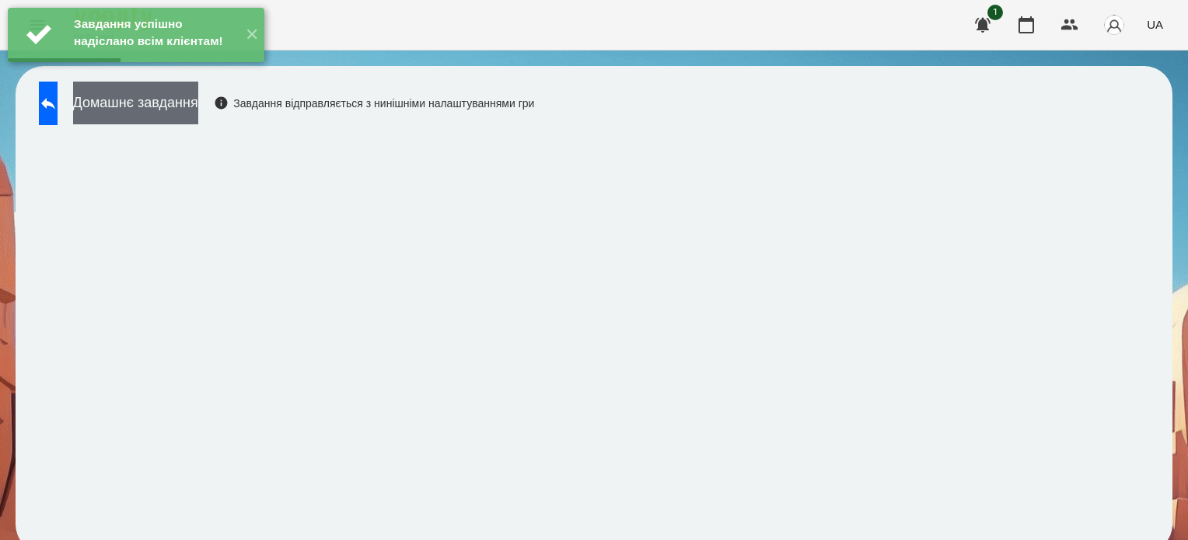
click at [198, 107] on button "Домашнє завдання" at bounding box center [135, 103] width 125 height 43
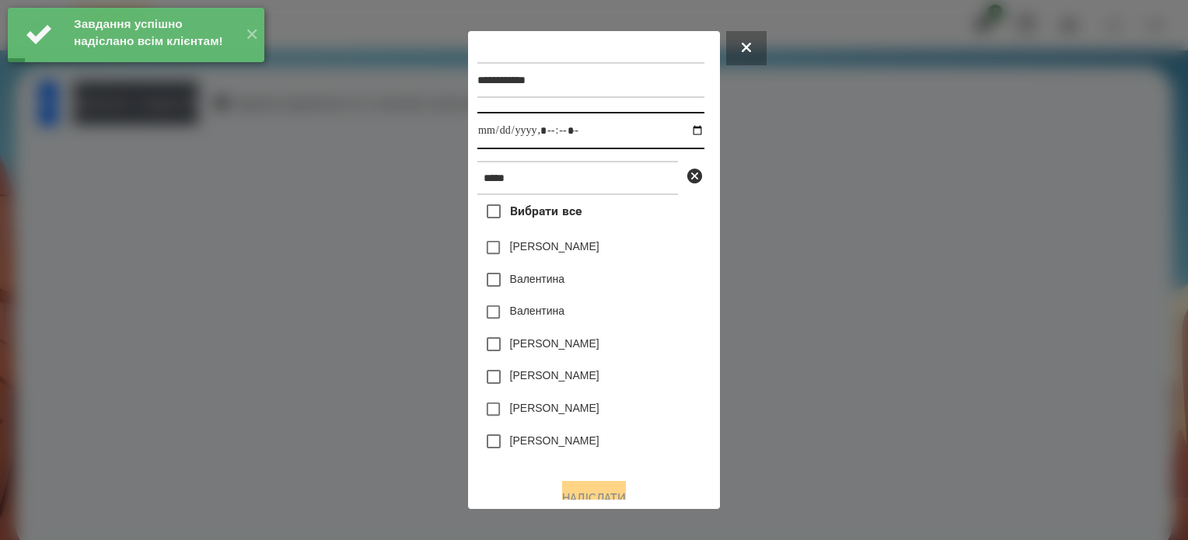
click at [681, 134] on input "datetime-local" at bounding box center [590, 130] width 227 height 37
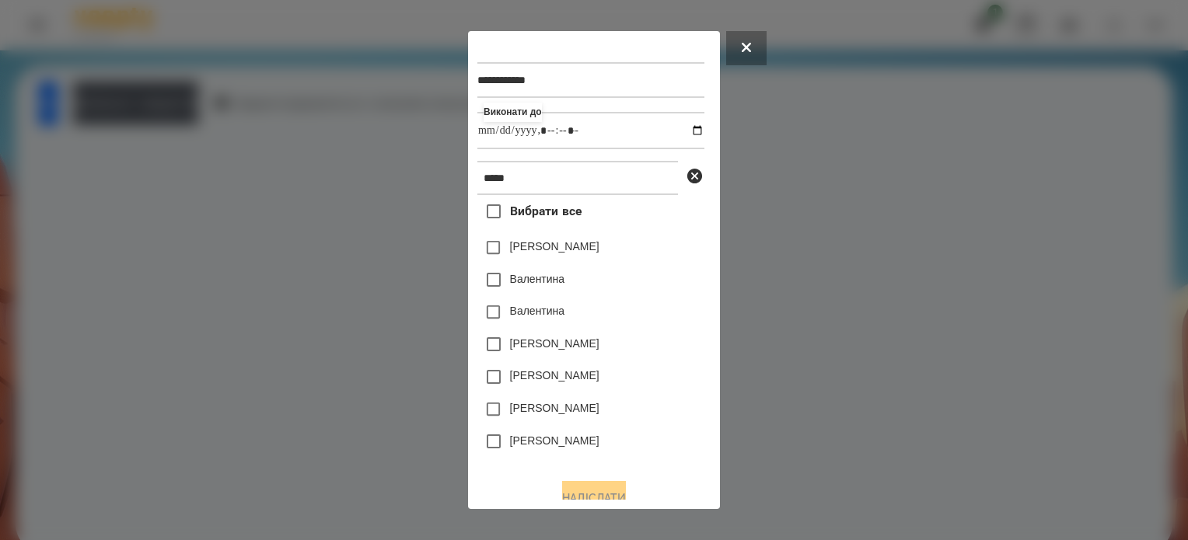
type input "**********"
click at [652, 377] on div "[PERSON_NAME]" at bounding box center [590, 377] width 227 height 33
click at [605, 494] on button "Надіслати" at bounding box center [594, 498] width 64 height 34
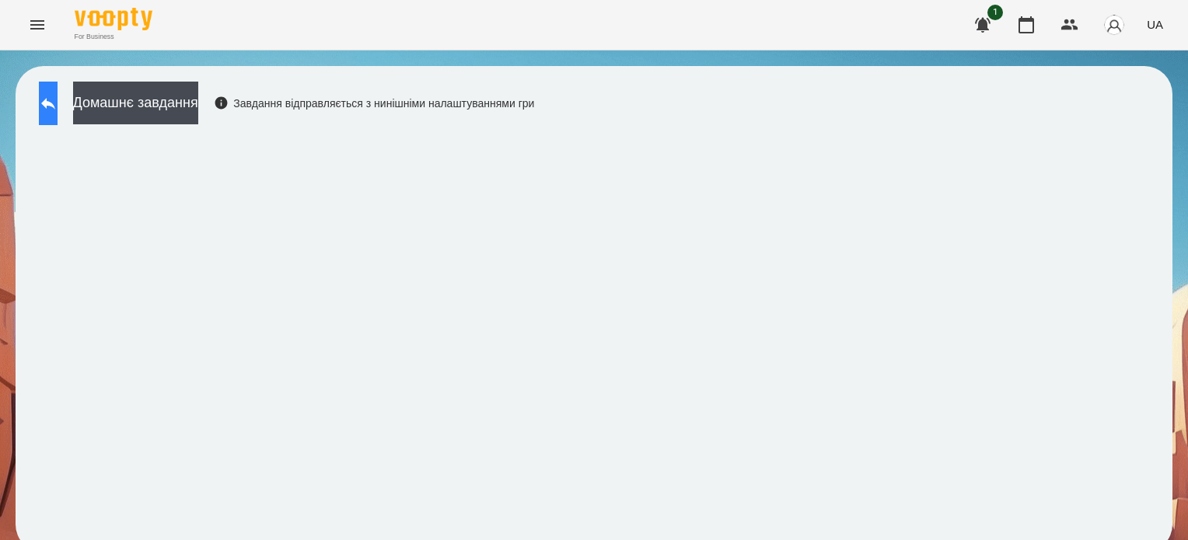
click at [54, 108] on icon at bounding box center [48, 103] width 19 height 19
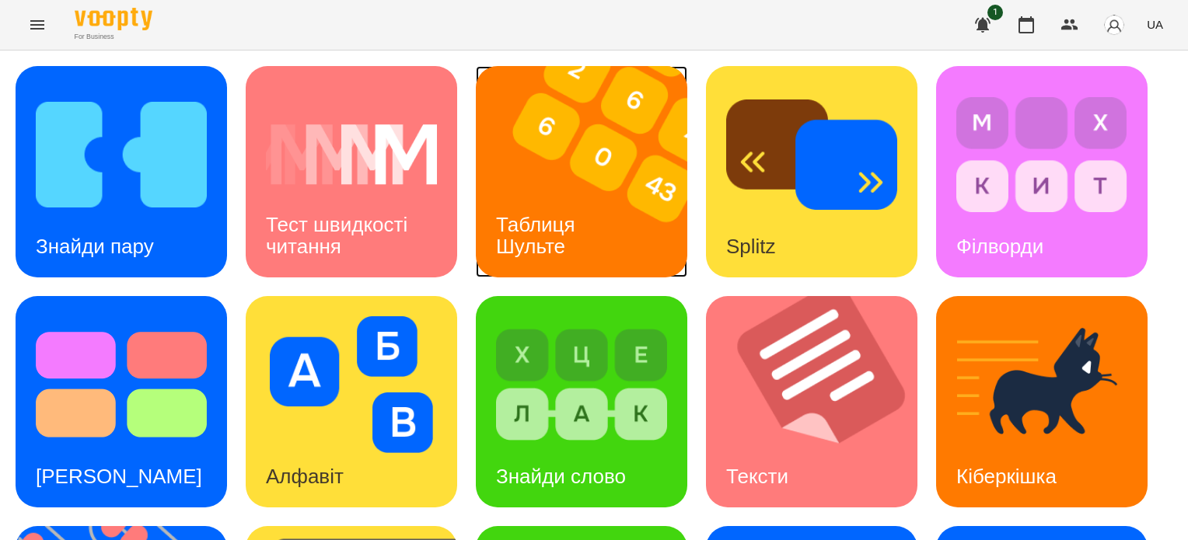
click at [594, 204] on div "Таблиця Шульте" at bounding box center [538, 235] width 125 height 83
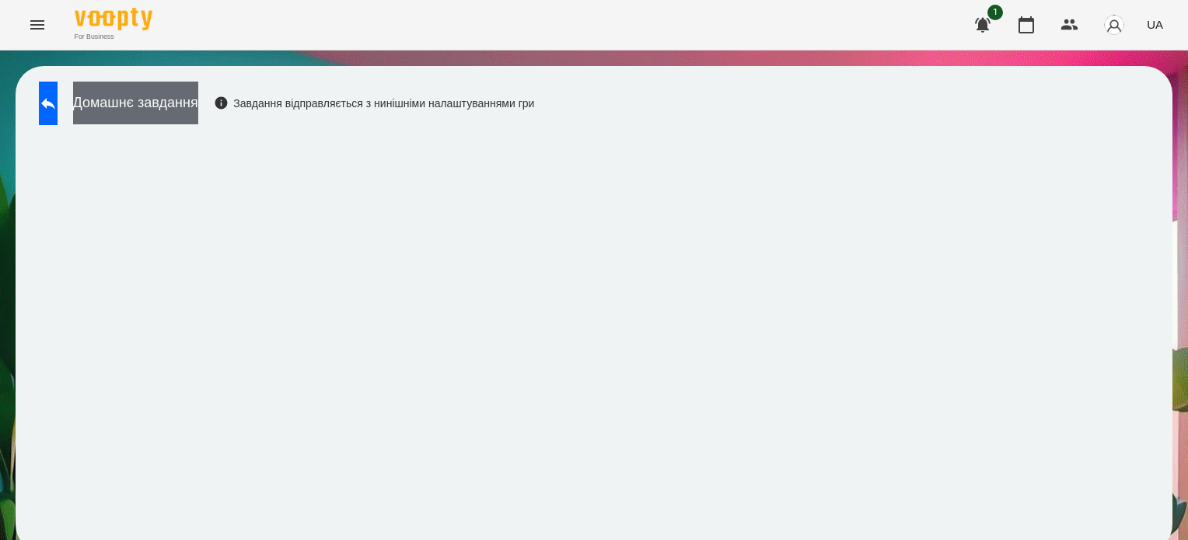
click at [190, 106] on button "Домашнє завдання" at bounding box center [135, 103] width 125 height 43
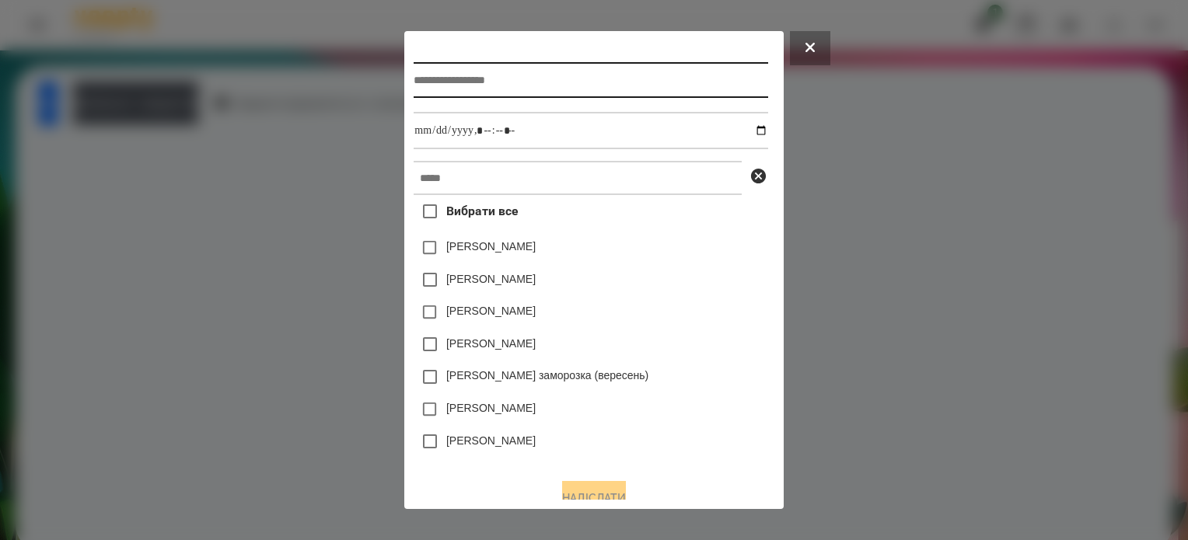
click at [498, 86] on input "text" at bounding box center [591, 80] width 354 height 36
type input "**********"
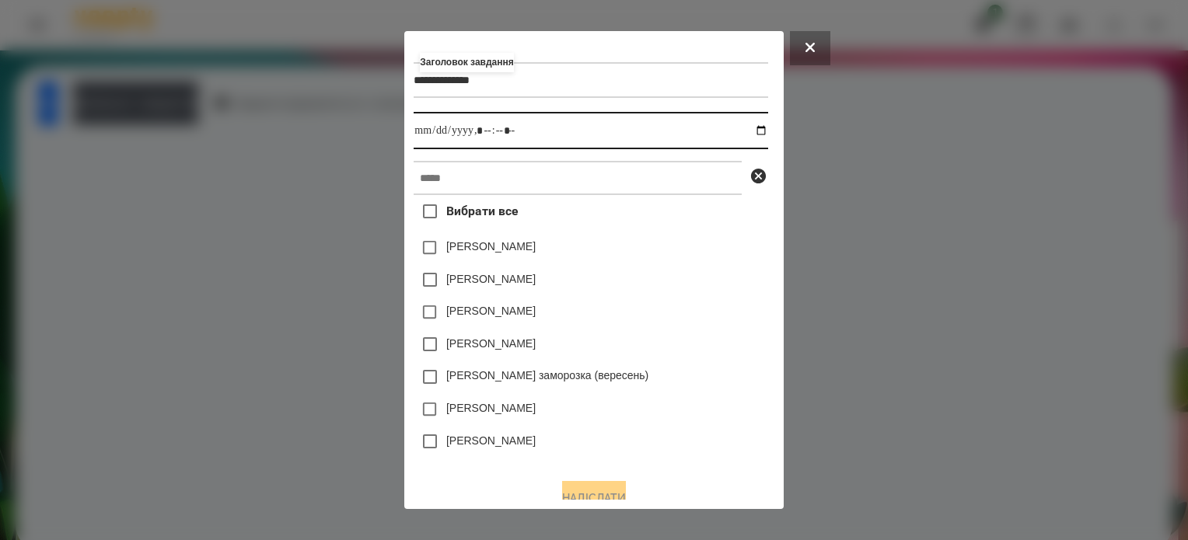
click at [766, 130] on input "datetime-local" at bounding box center [591, 130] width 354 height 37
click at [482, 136] on input "datetime-local" at bounding box center [591, 130] width 354 height 37
type input "**********"
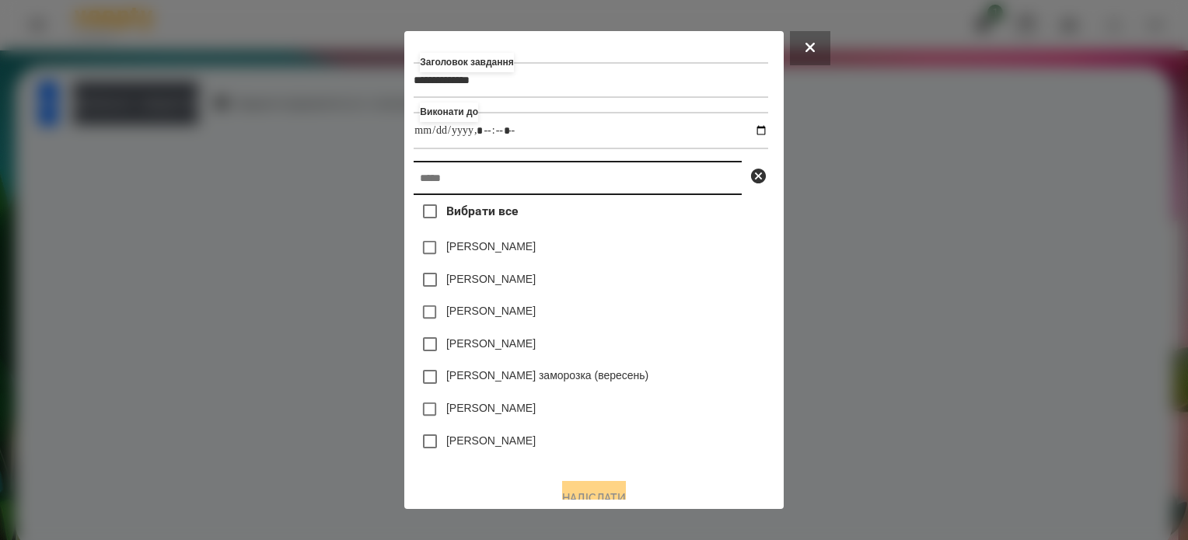
click at [497, 182] on input "text" at bounding box center [578, 178] width 328 height 34
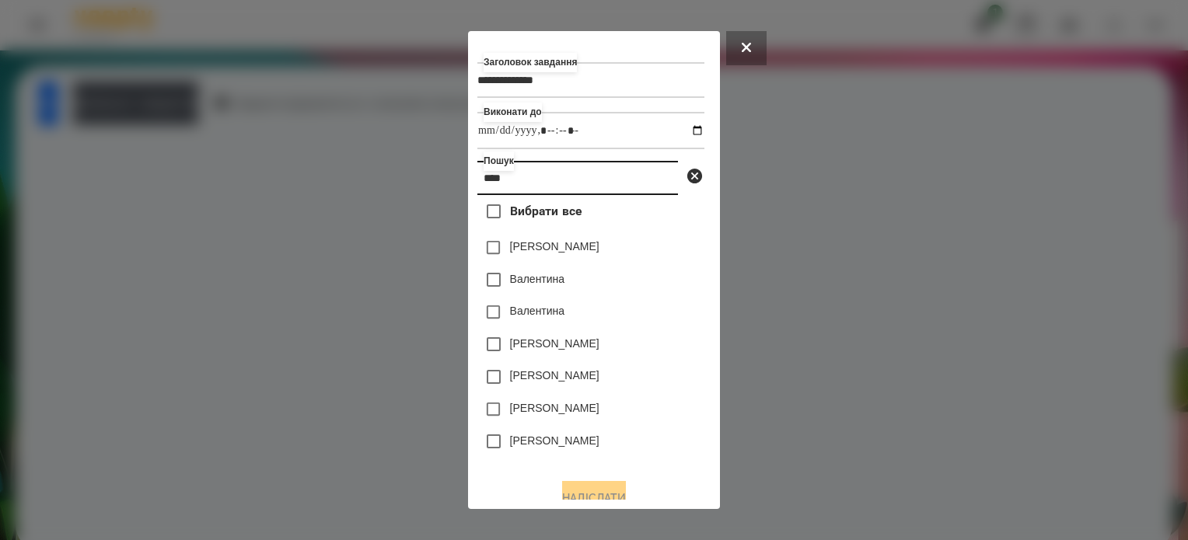
type input "****"
click at [595, 492] on button "Надіслати" at bounding box center [594, 498] width 64 height 34
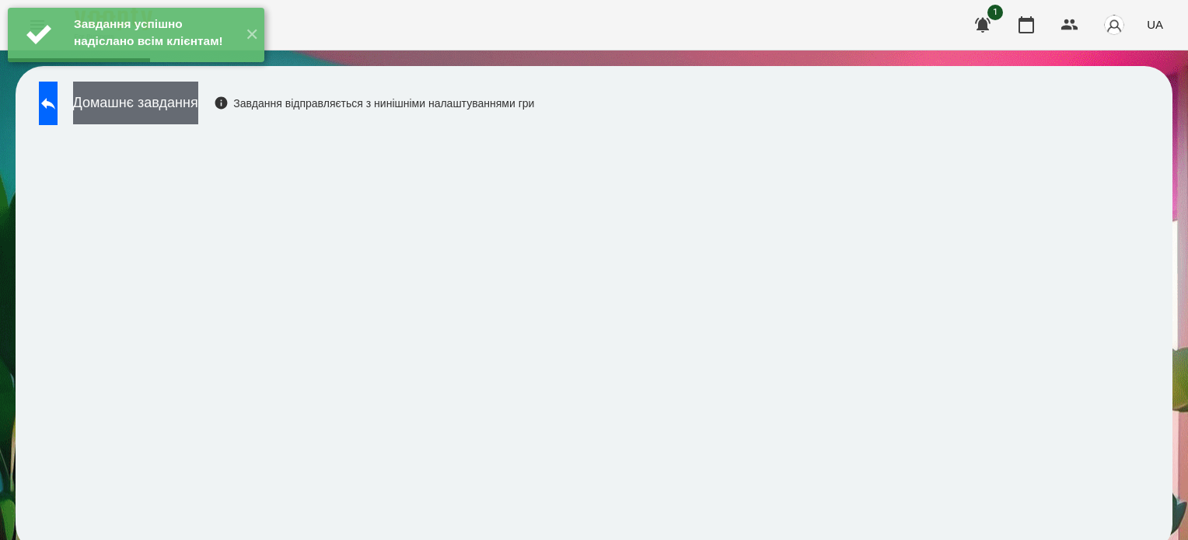
click at [169, 106] on button "Домашнє завдання" at bounding box center [135, 103] width 125 height 43
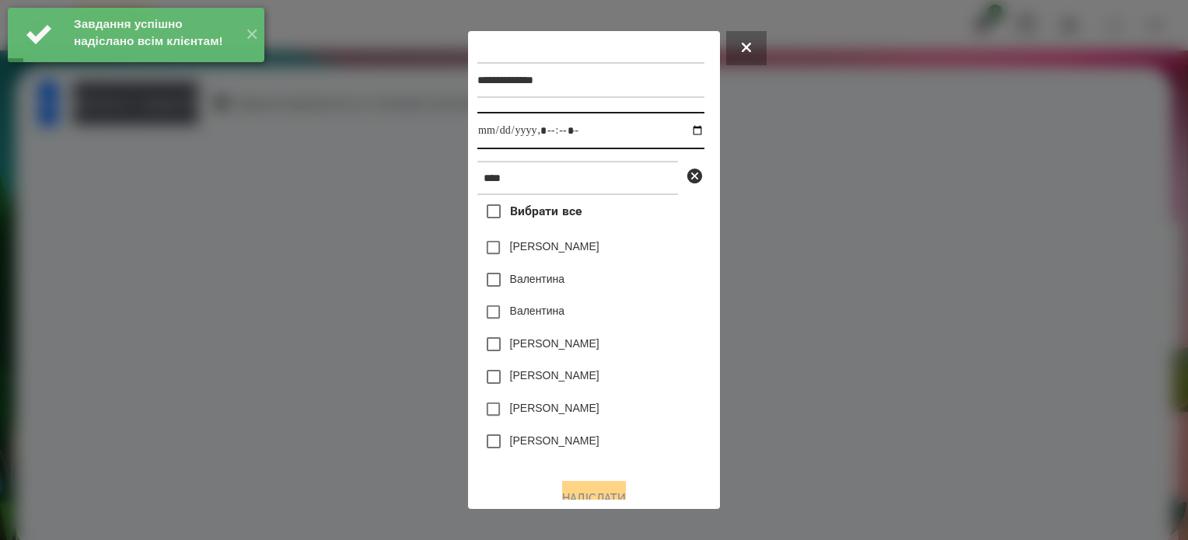
click at [680, 131] on input "datetime-local" at bounding box center [590, 130] width 227 height 37
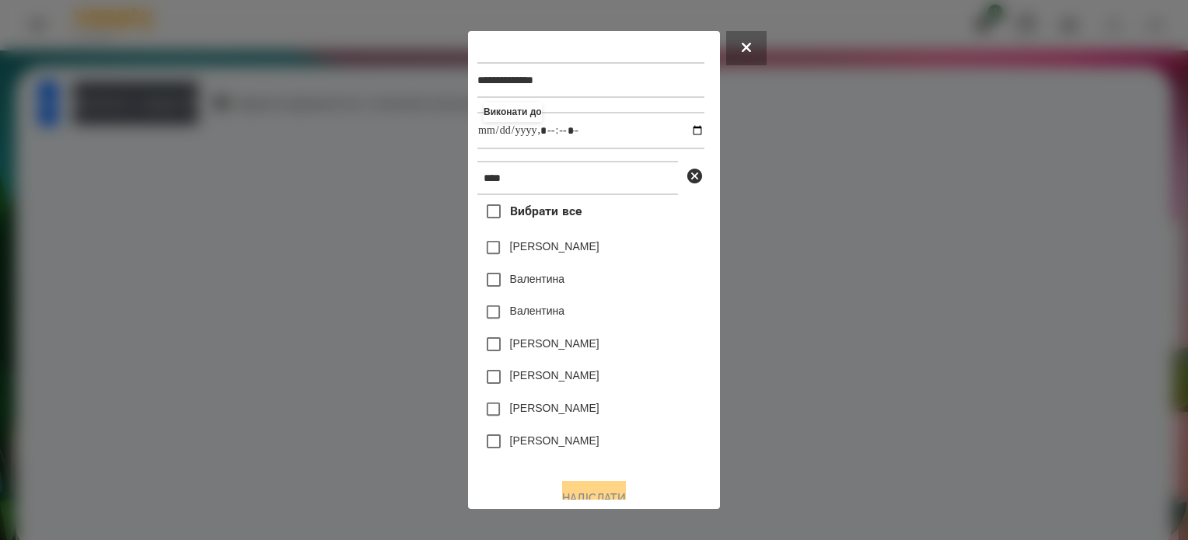
type input "**********"
click at [638, 415] on div "[PERSON_NAME]" at bounding box center [590, 409] width 227 height 33
click at [526, 183] on input "****" at bounding box center [577, 178] width 201 height 34
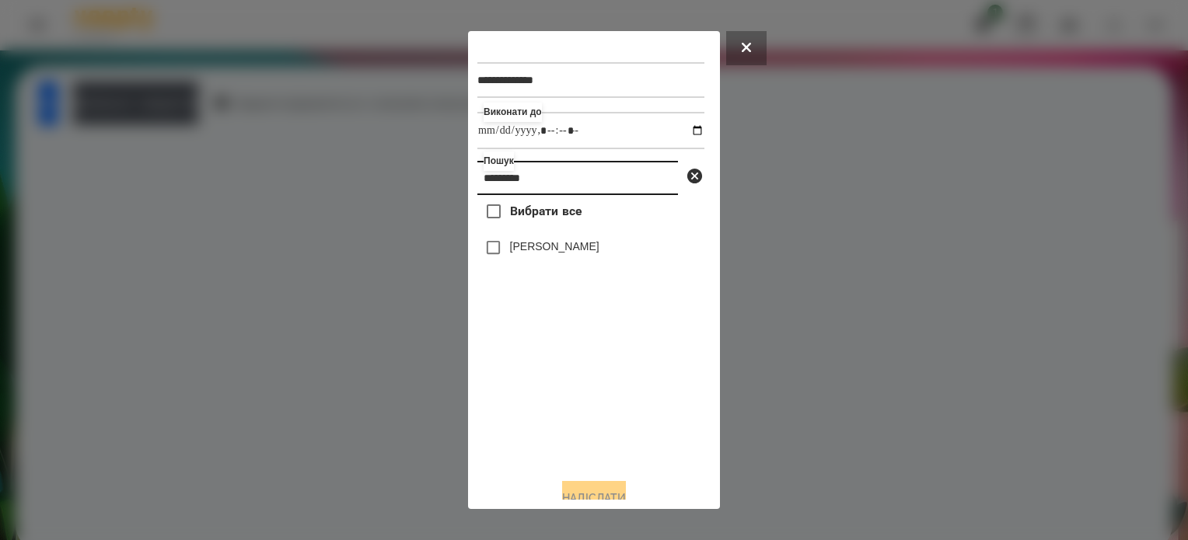
type input "********"
click at [615, 491] on button "Надіслати" at bounding box center [594, 498] width 64 height 34
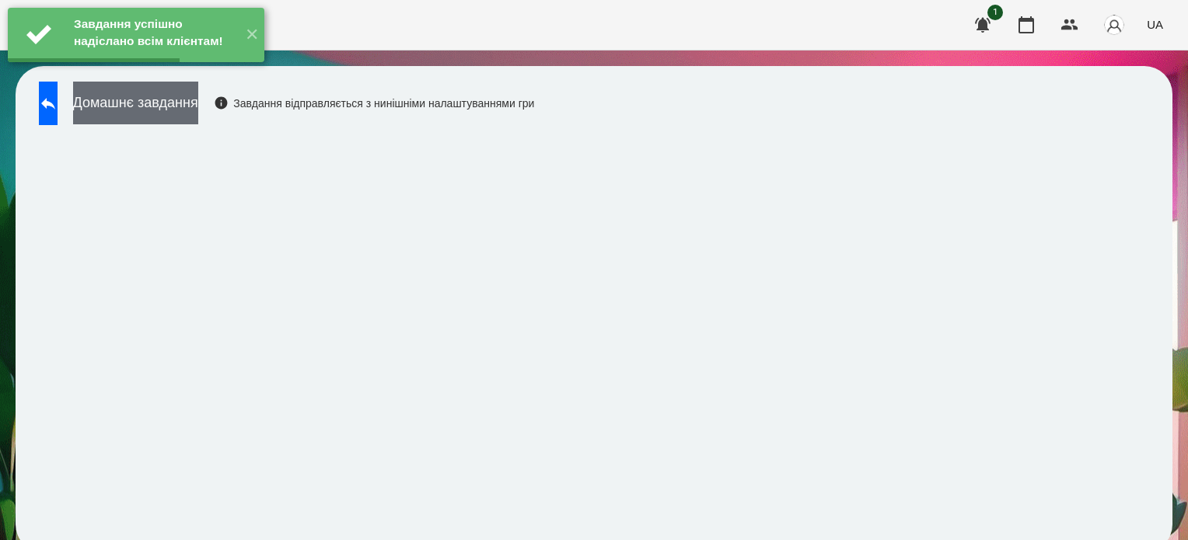
click at [198, 96] on button "Домашнє завдання" at bounding box center [135, 103] width 125 height 43
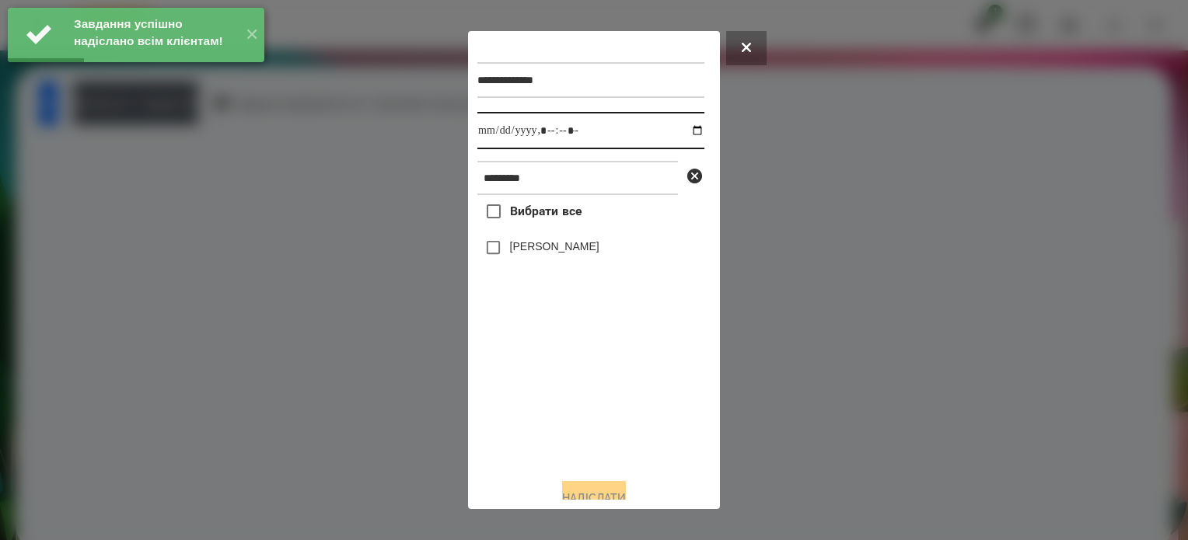
click at [683, 134] on input "datetime-local" at bounding box center [590, 130] width 227 height 37
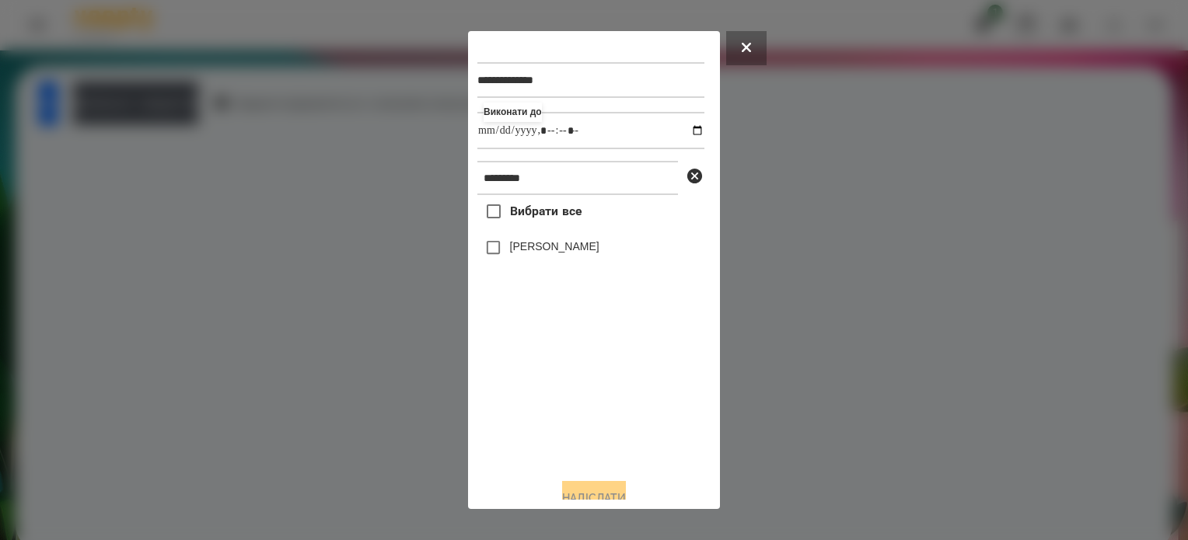
type input "**********"
click at [597, 411] on div "Вибрати все [PERSON_NAME]" at bounding box center [590, 330] width 227 height 271
click at [577, 489] on button "Надіслати" at bounding box center [594, 498] width 64 height 34
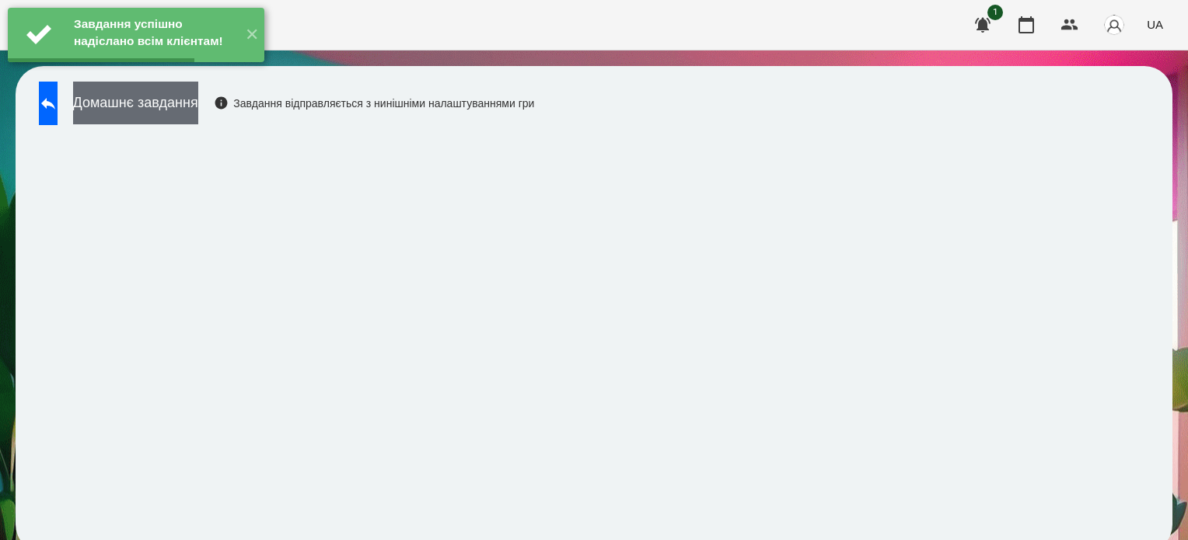
click at [194, 96] on button "Домашнє завдання" at bounding box center [135, 103] width 125 height 43
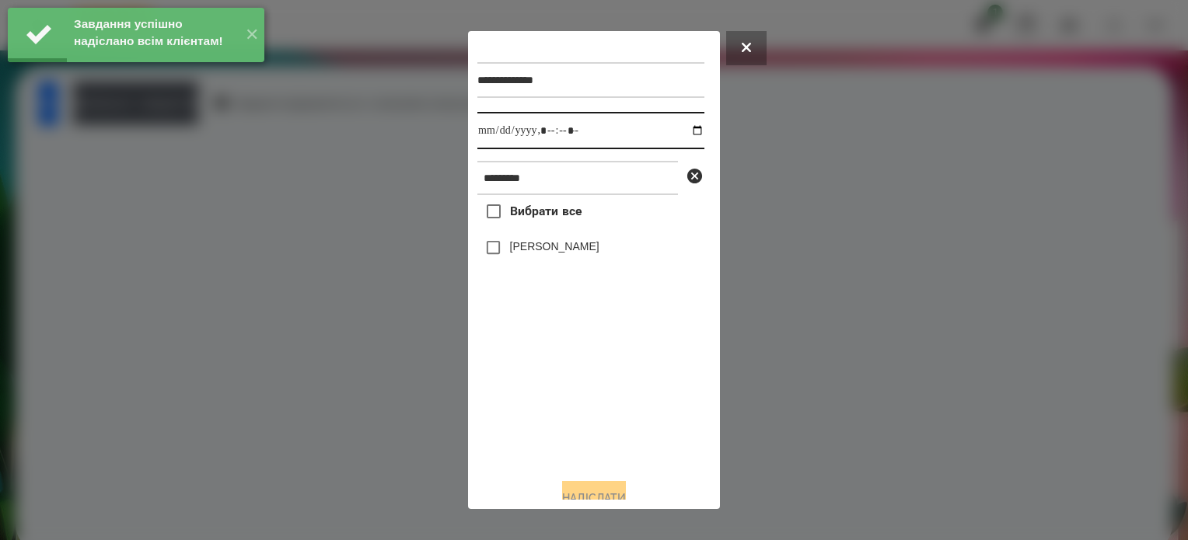
click at [687, 135] on input "datetime-local" at bounding box center [590, 130] width 227 height 37
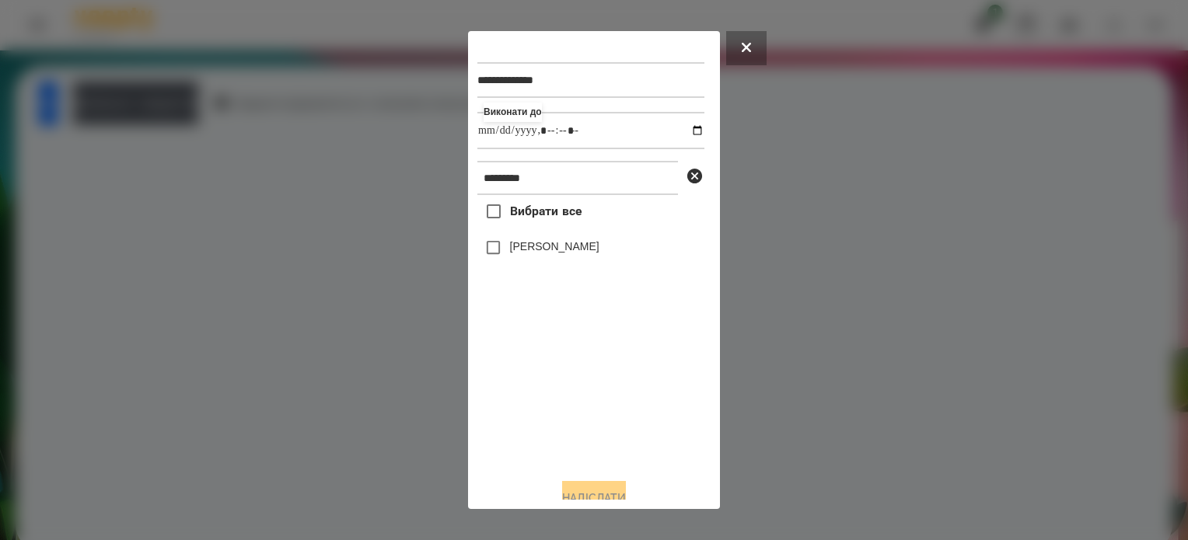
type input "**********"
drag, startPoint x: 591, startPoint y: 407, endPoint x: 582, endPoint y: 395, distance: 15.6
click at [591, 407] on div "Вибрати все [PERSON_NAME]" at bounding box center [590, 330] width 227 height 271
click at [589, 491] on button "Надіслати" at bounding box center [594, 498] width 64 height 34
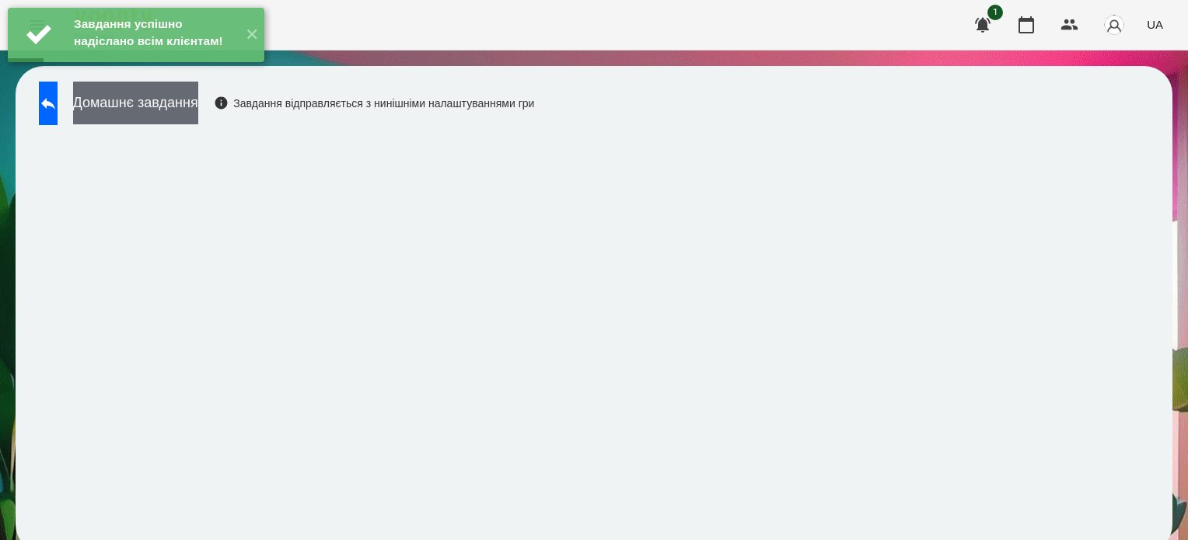
click at [198, 102] on button "Домашнє завдання" at bounding box center [135, 103] width 125 height 43
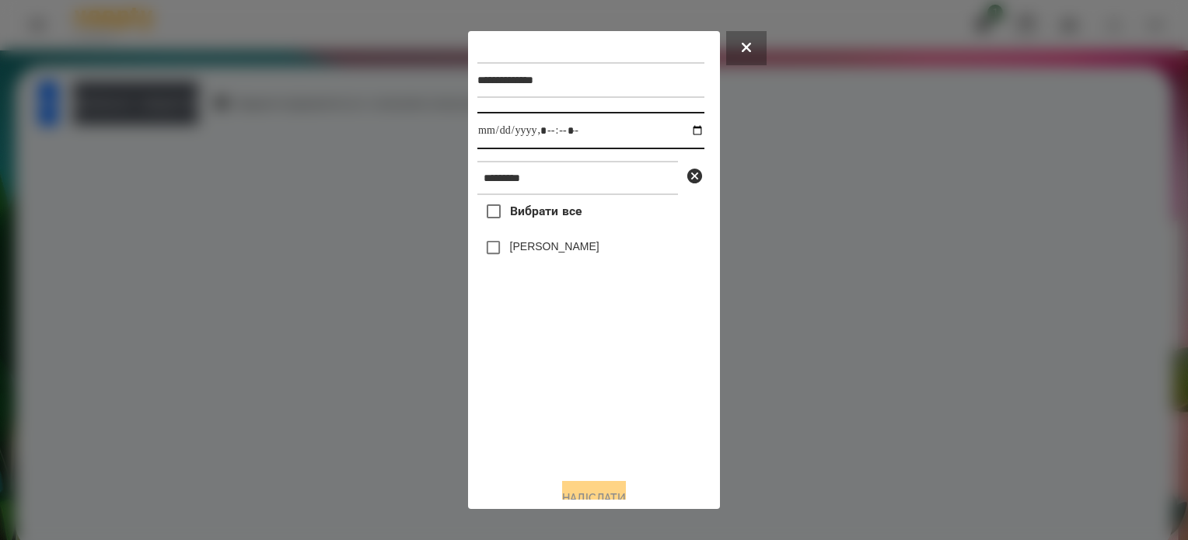
click at [683, 131] on input "datetime-local" at bounding box center [590, 130] width 227 height 37
type input "**********"
drag, startPoint x: 566, startPoint y: 418, endPoint x: 557, endPoint y: 404, distance: 17.5
click at [563, 417] on div "Вибрати все [PERSON_NAME]" at bounding box center [590, 330] width 227 height 271
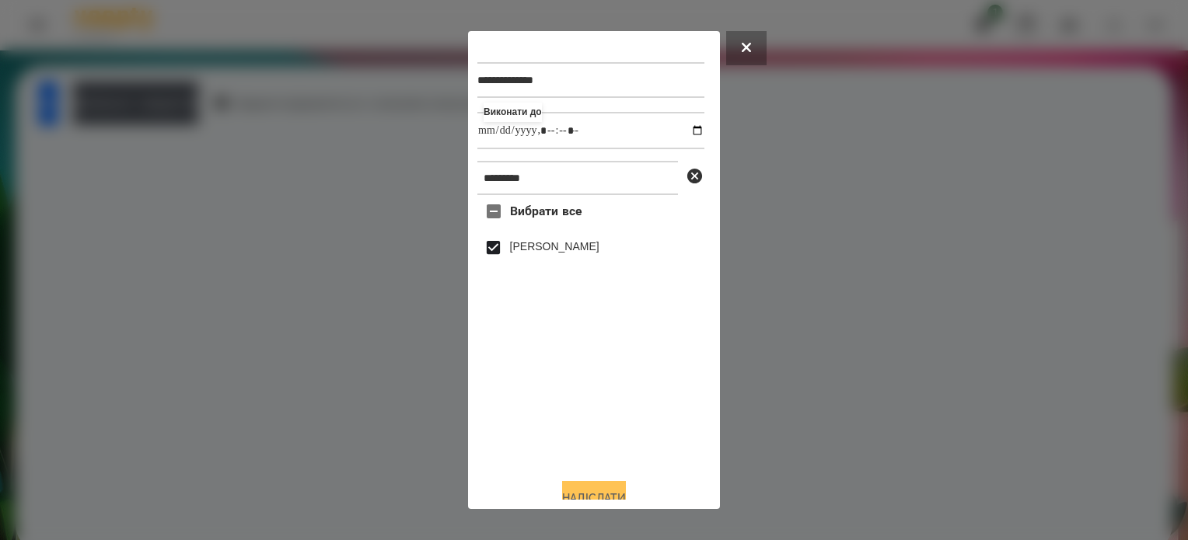
click at [609, 488] on button "Надіслати" at bounding box center [594, 498] width 64 height 34
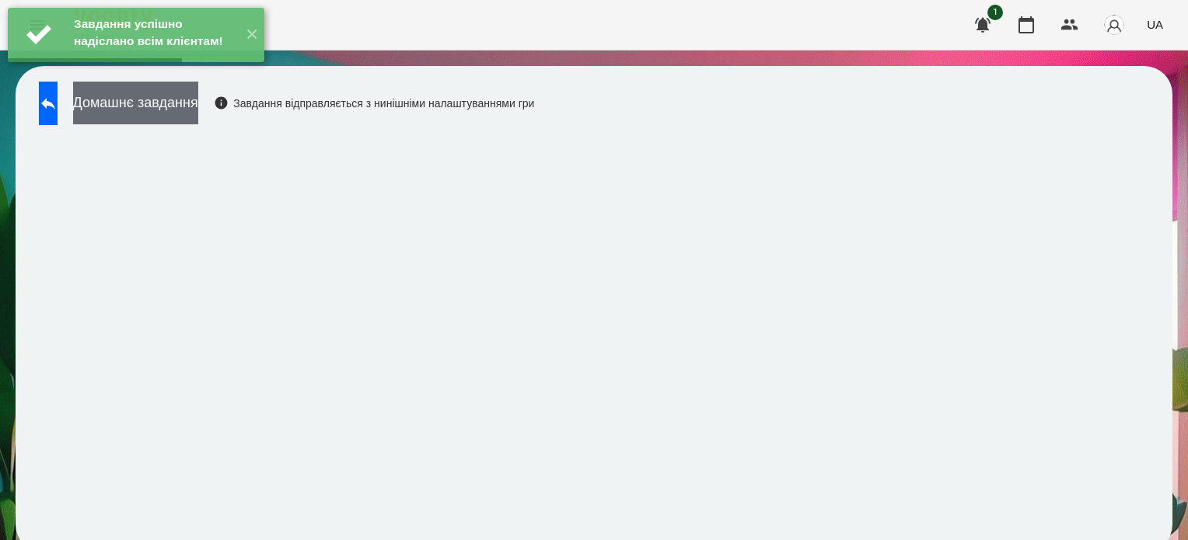
click at [198, 97] on button "Домашнє завдання" at bounding box center [135, 103] width 125 height 43
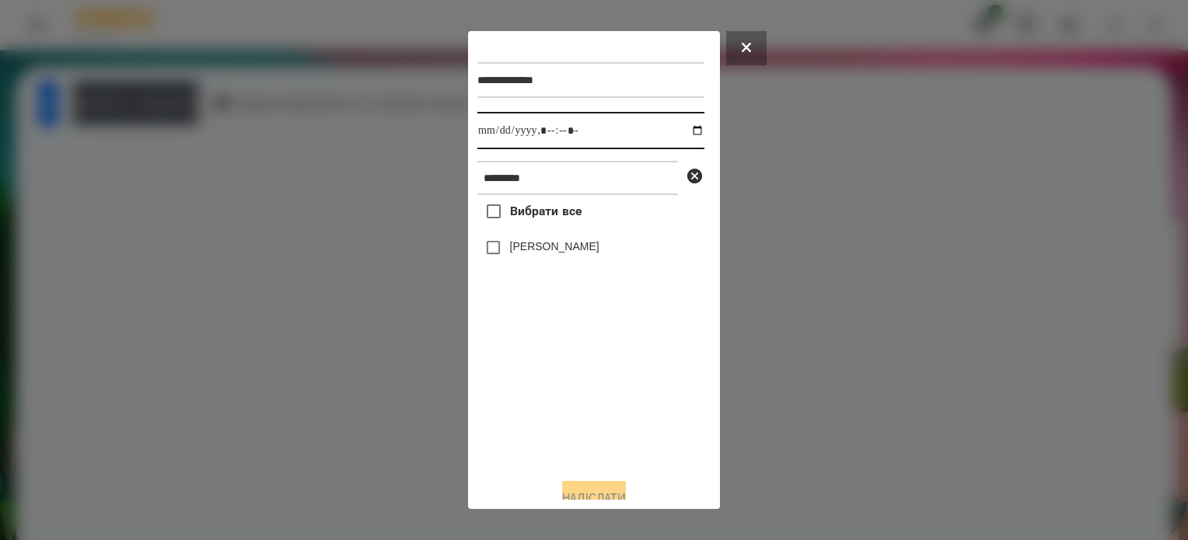
click at [679, 130] on input "datetime-local" at bounding box center [590, 130] width 227 height 37
type input "**********"
click at [628, 394] on div "Вибрати все [PERSON_NAME]" at bounding box center [590, 330] width 227 height 271
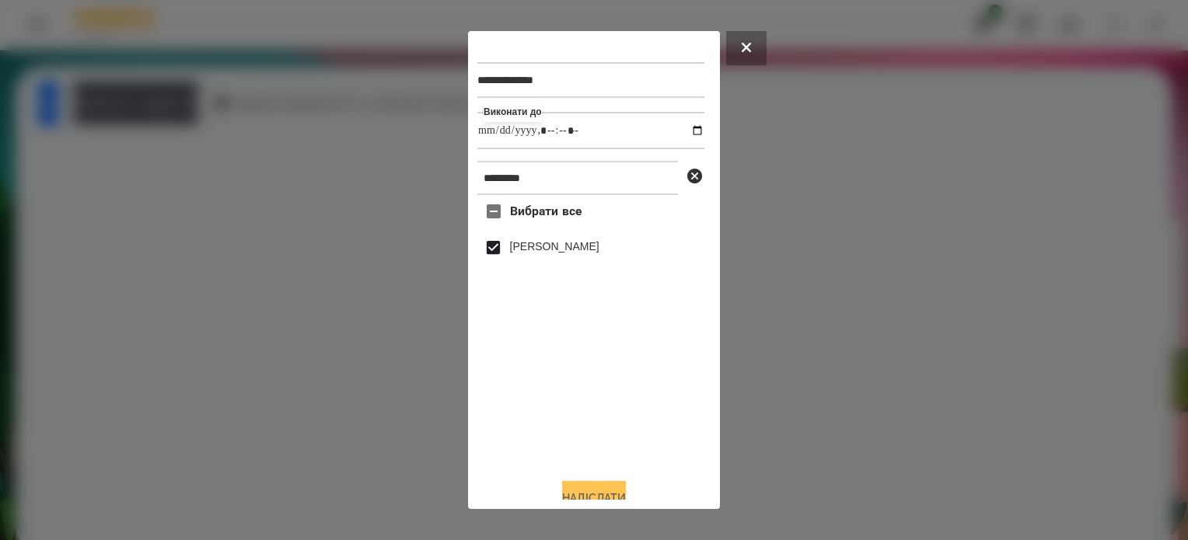
click at [606, 488] on button "Надіслати" at bounding box center [594, 498] width 64 height 34
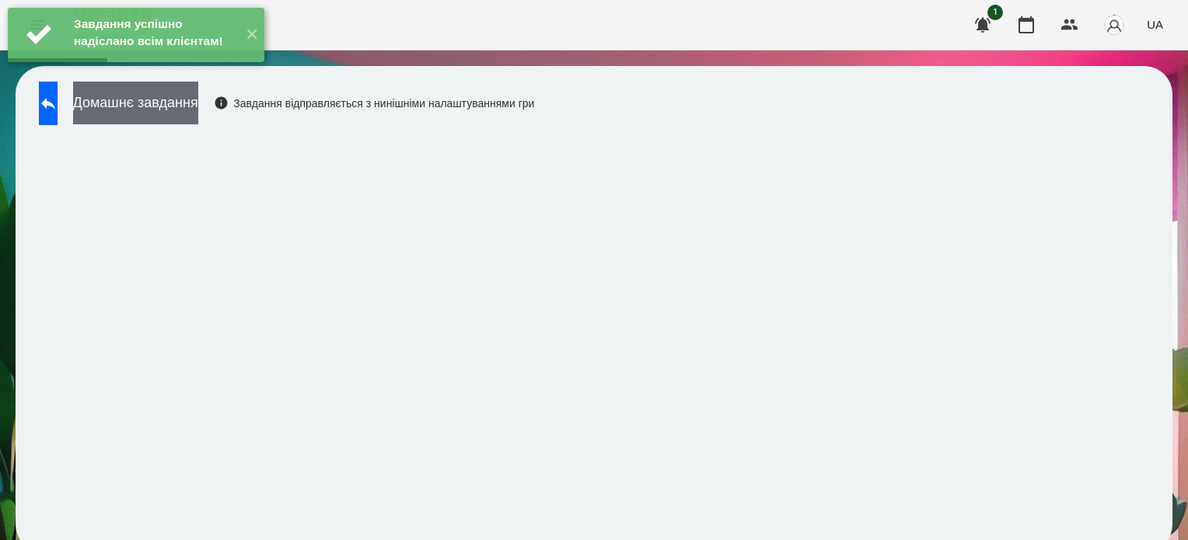
click at [174, 103] on button "Домашнє завдання" at bounding box center [135, 103] width 125 height 43
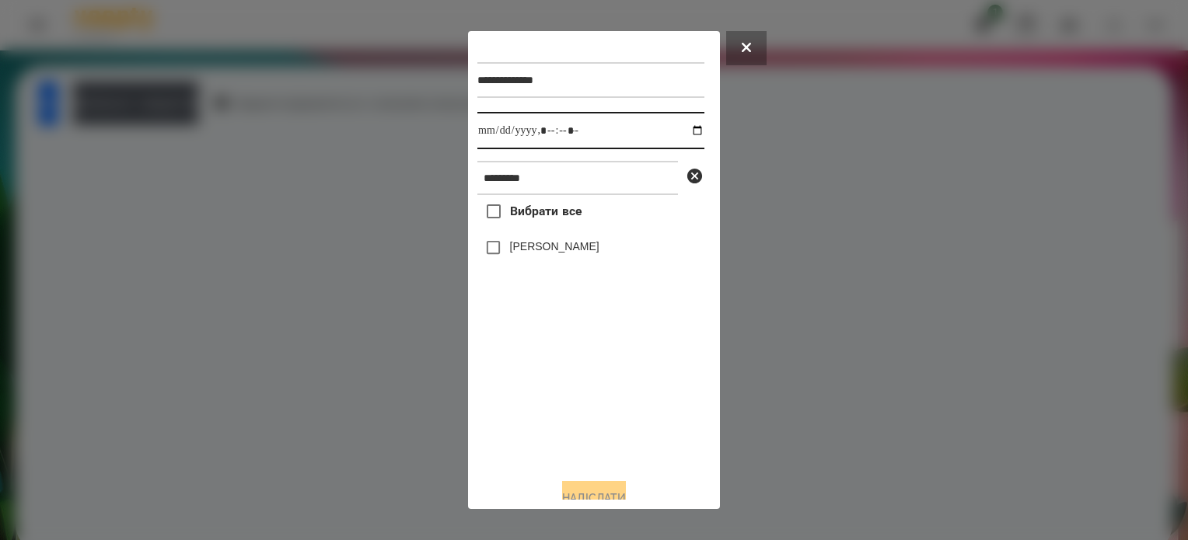
click at [684, 131] on input "datetime-local" at bounding box center [590, 130] width 227 height 37
type input "**********"
click at [638, 407] on div "Вибрати все [PERSON_NAME]" at bounding box center [590, 330] width 227 height 271
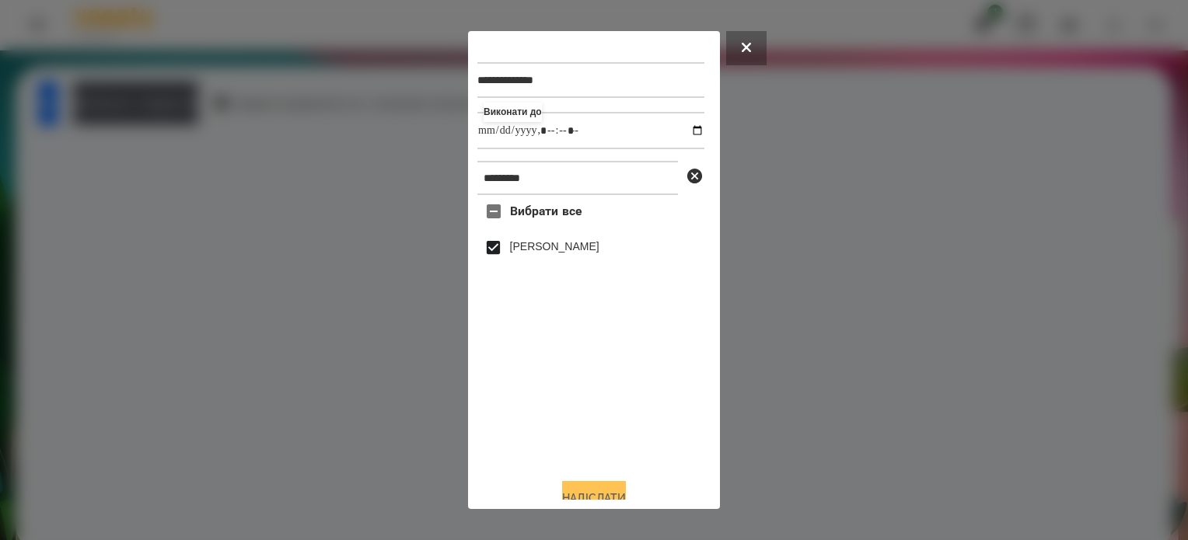
click at [620, 486] on button "Надіслати" at bounding box center [594, 498] width 64 height 34
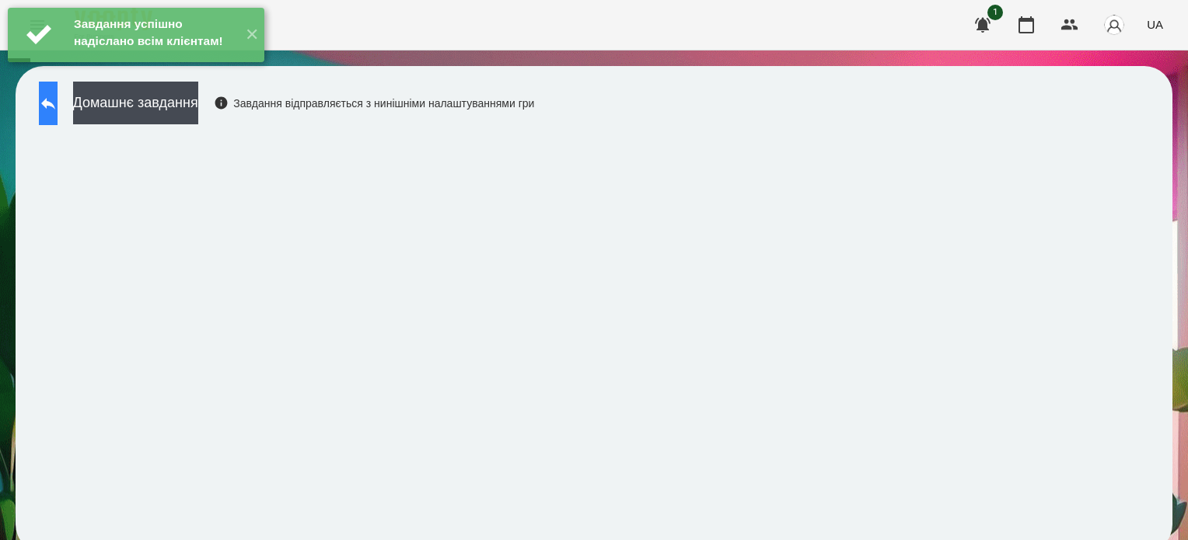
click at [54, 107] on icon at bounding box center [48, 103] width 19 height 19
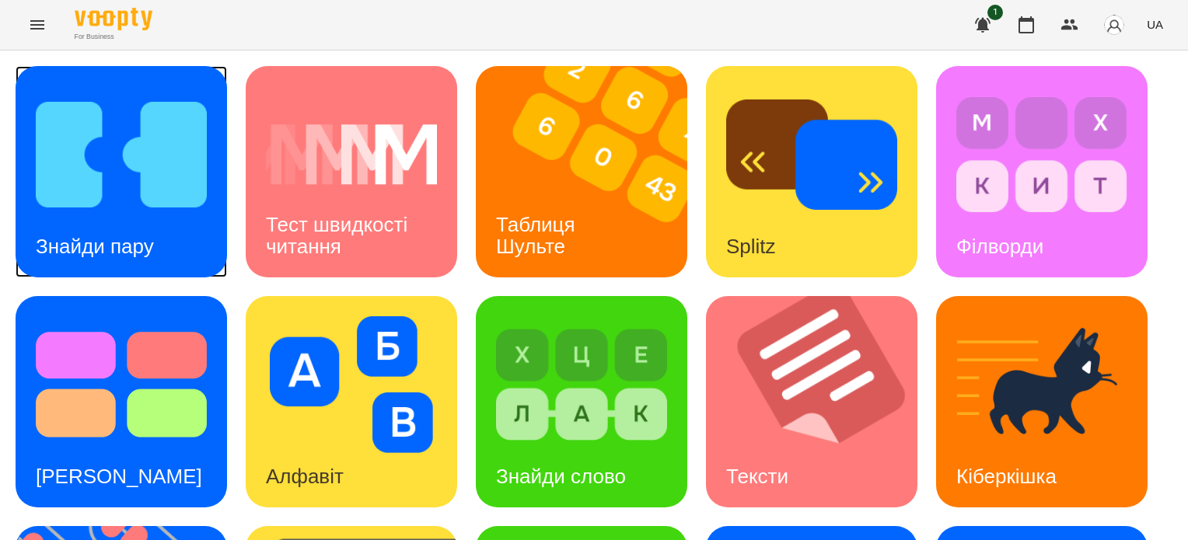
click at [184, 232] on div "Знайди пару" at bounding box center [121, 171] width 211 height 211
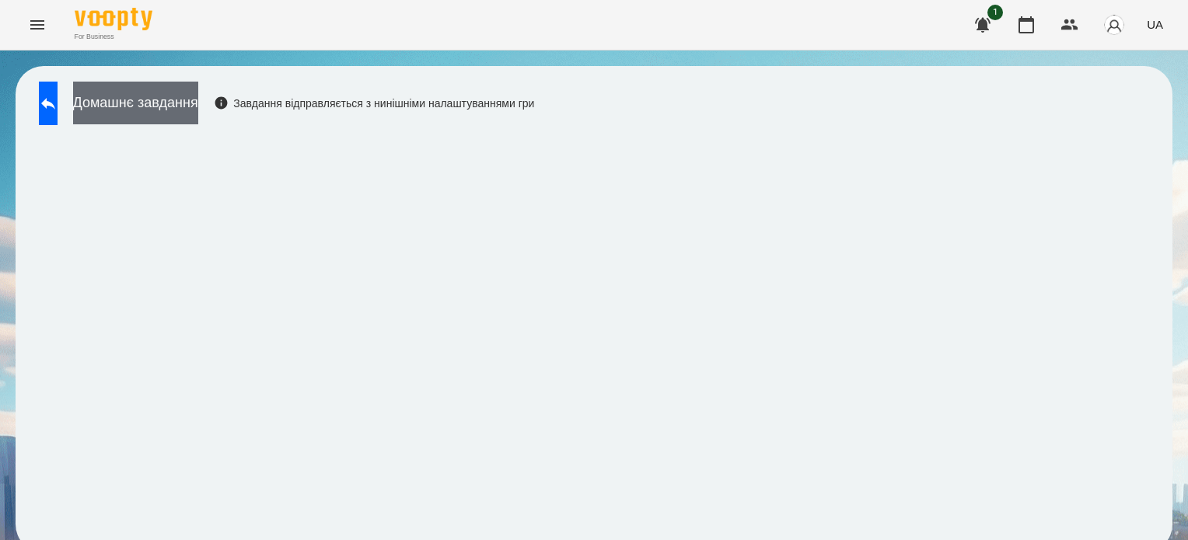
click at [135, 102] on button "Домашнє завдання" at bounding box center [135, 103] width 125 height 43
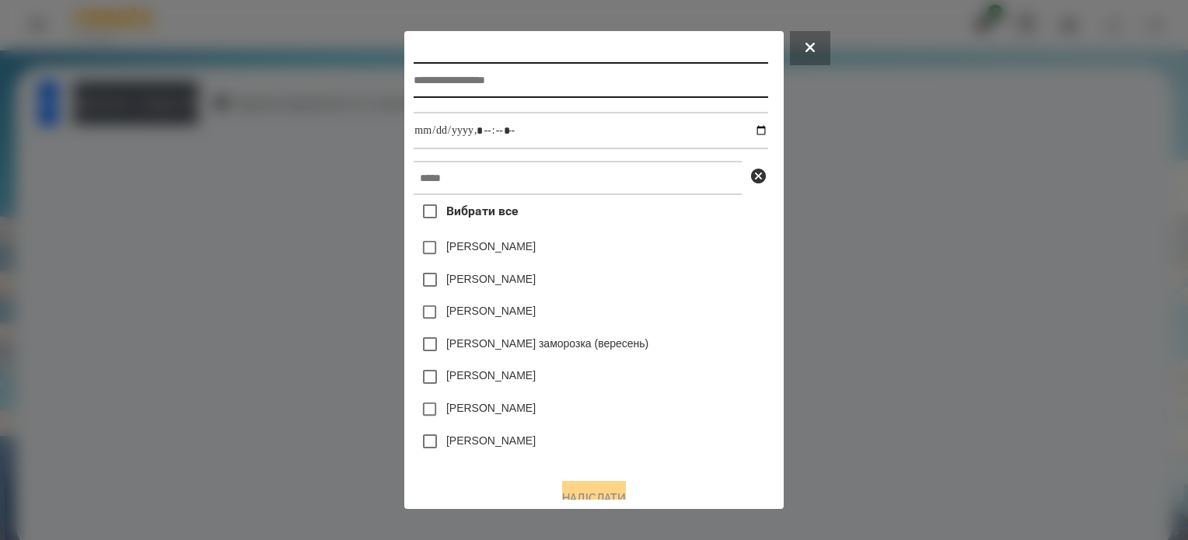
click at [458, 80] on input "text" at bounding box center [591, 80] width 354 height 36
type input "**********"
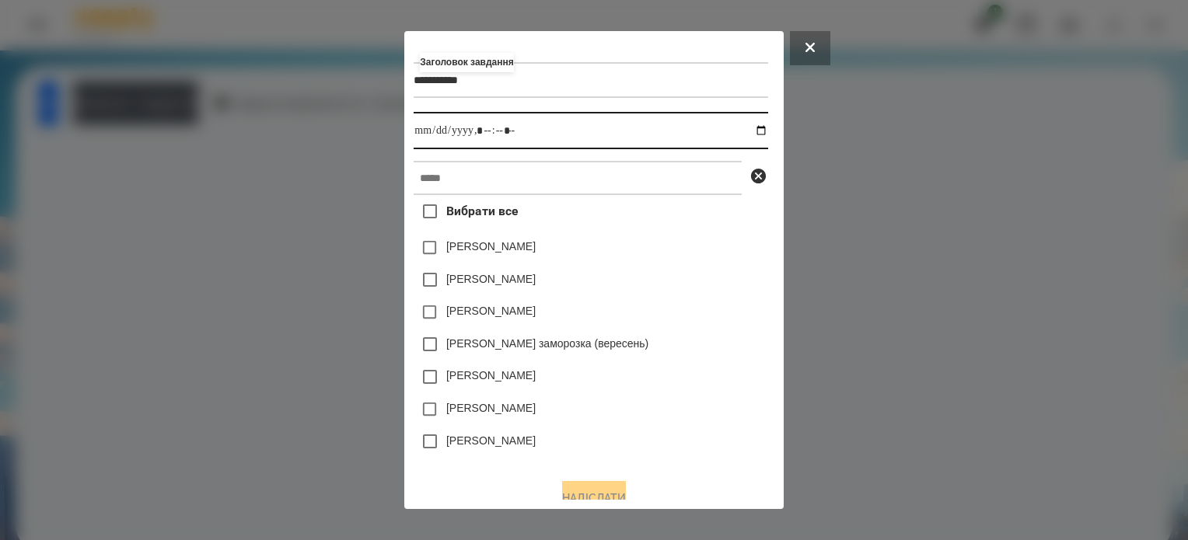
click at [764, 129] on input "datetime-local" at bounding box center [591, 130] width 354 height 37
click at [484, 135] on input "datetime-local" at bounding box center [591, 130] width 354 height 37
type input "**********"
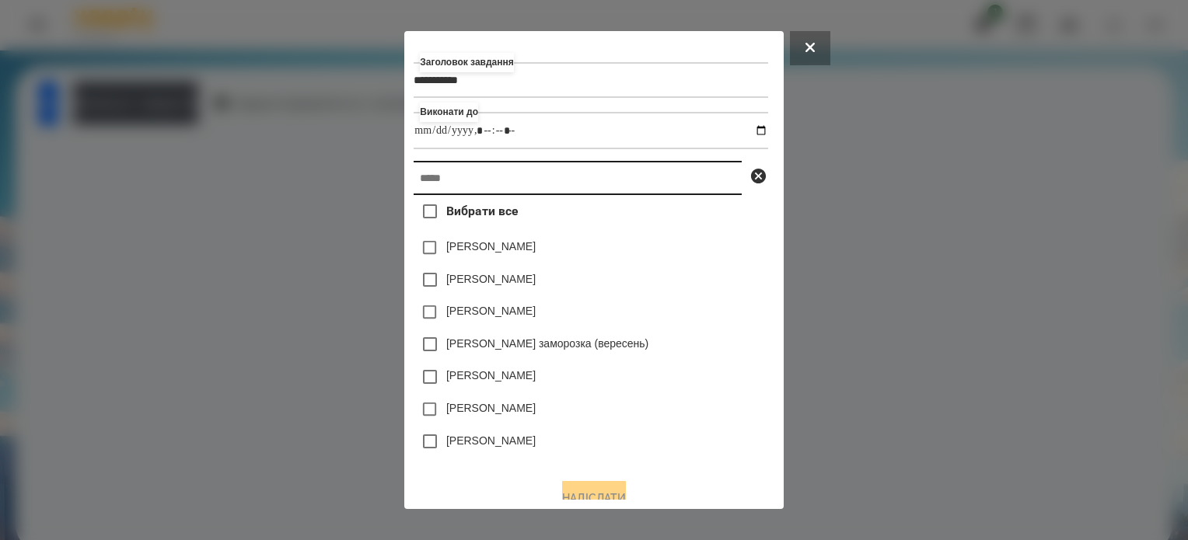
drag, startPoint x: 470, startPoint y: 189, endPoint x: 479, endPoint y: 190, distance: 8.6
click at [472, 189] on input "text" at bounding box center [578, 178] width 328 height 34
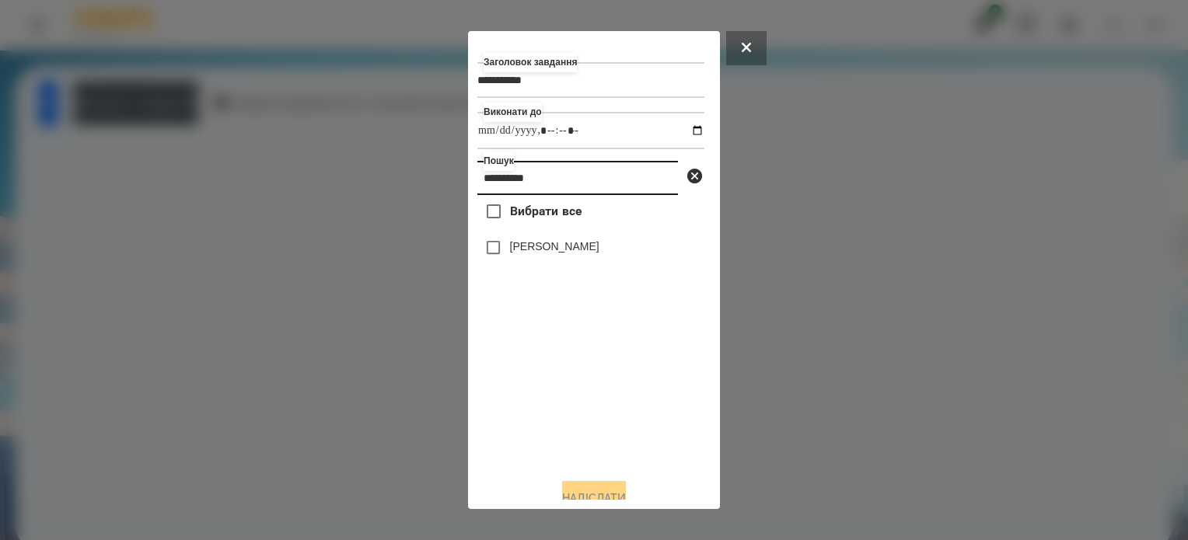
type input "**********"
click at [618, 484] on div "**********" at bounding box center [593, 270] width 233 height 460
click at [588, 489] on button "Надіслати" at bounding box center [594, 498] width 64 height 34
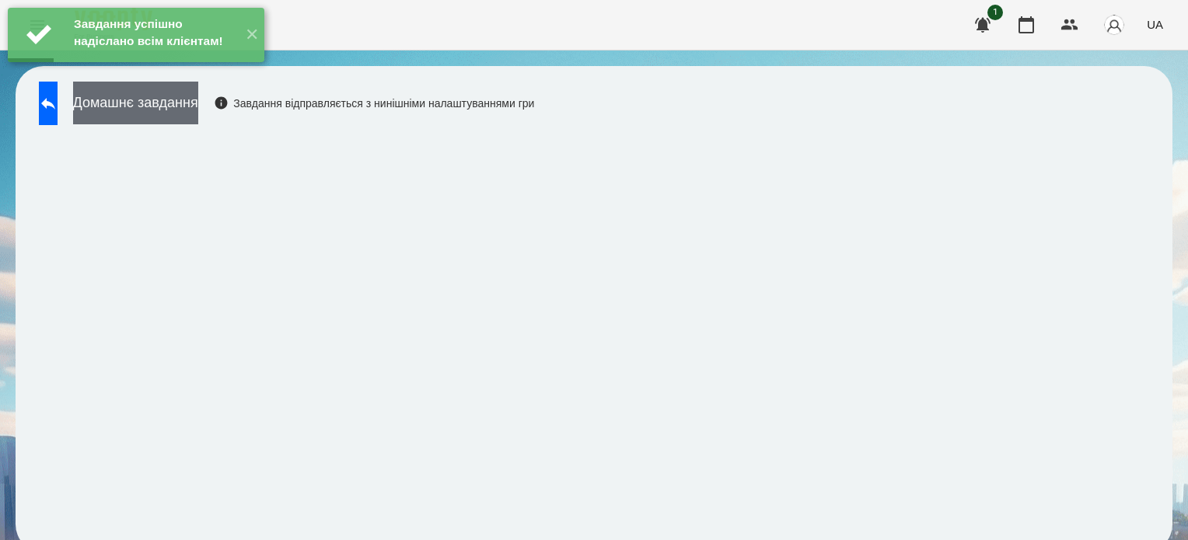
click at [184, 107] on button "Домашнє завдання" at bounding box center [135, 103] width 125 height 43
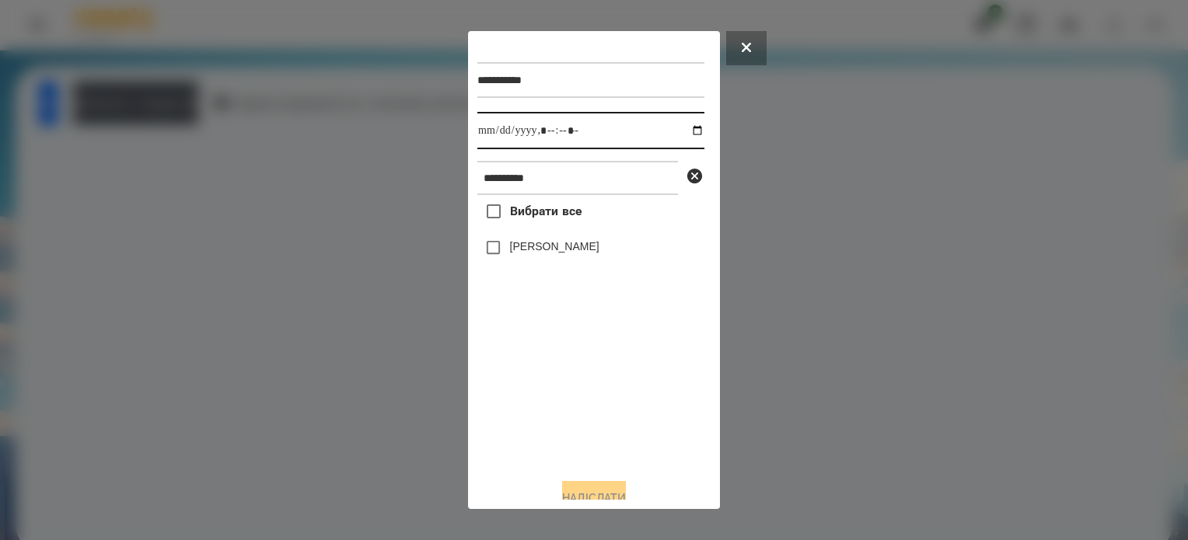
click at [685, 133] on input "datetime-local" at bounding box center [590, 130] width 227 height 37
type input "**********"
click at [529, 410] on div "Вибрати все [PERSON_NAME]" at bounding box center [590, 330] width 227 height 271
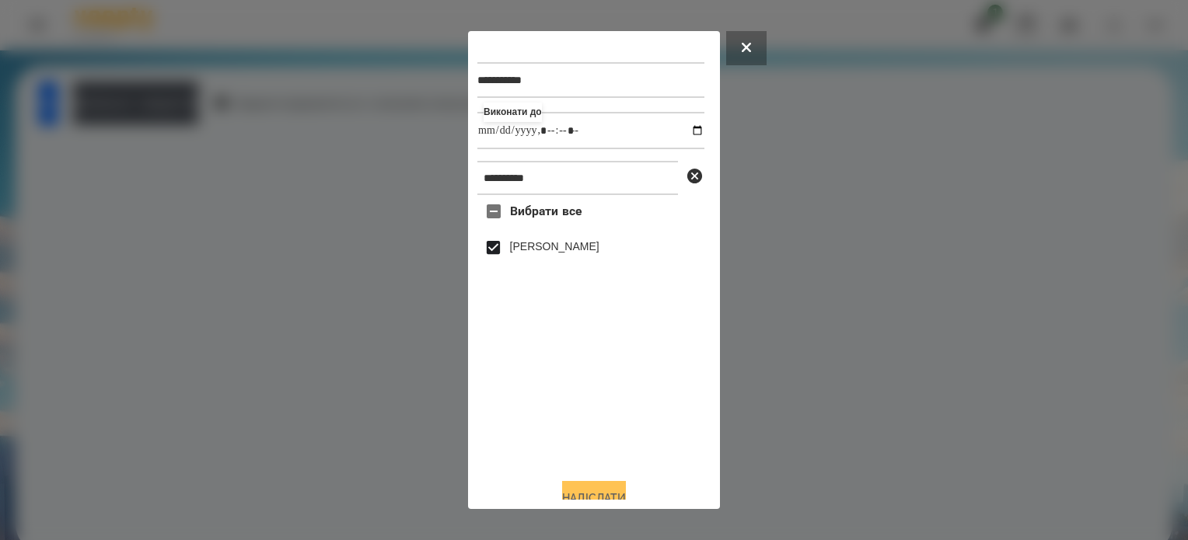
click at [596, 498] on button "Надіслати" at bounding box center [594, 498] width 64 height 34
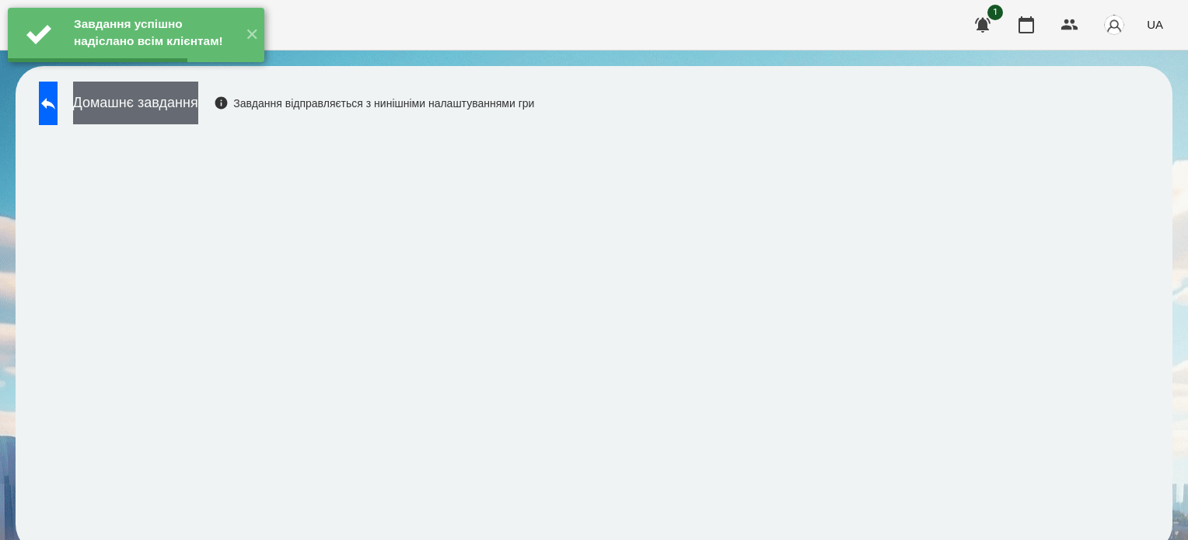
click at [198, 105] on button "Домашнє завдання" at bounding box center [135, 103] width 125 height 43
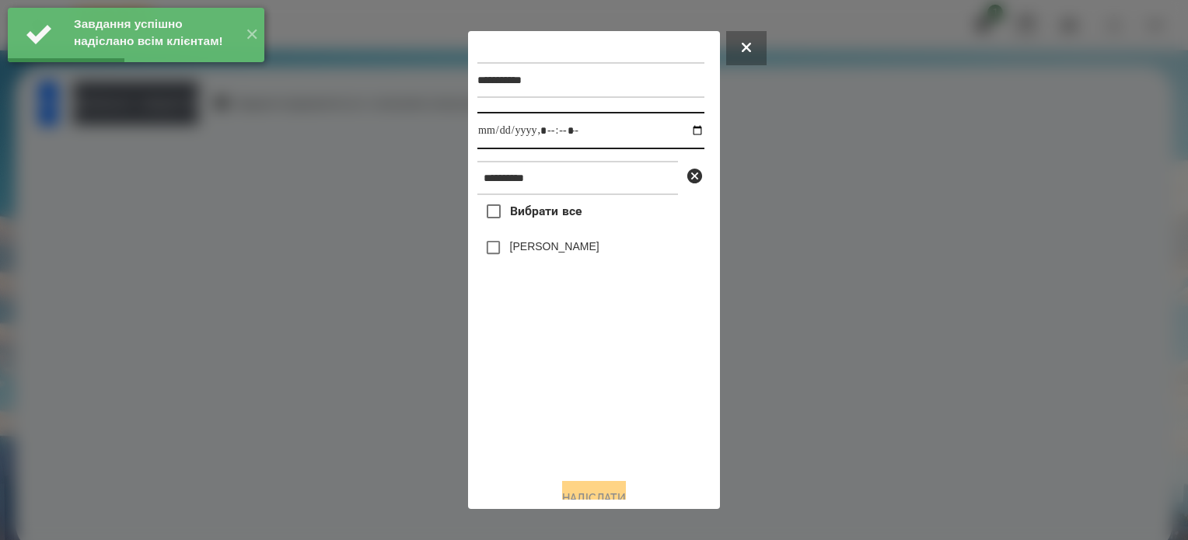
click at [684, 128] on input "datetime-local" at bounding box center [590, 130] width 227 height 37
type input "**********"
click at [571, 421] on div "Вибрати все [PERSON_NAME]" at bounding box center [590, 330] width 227 height 271
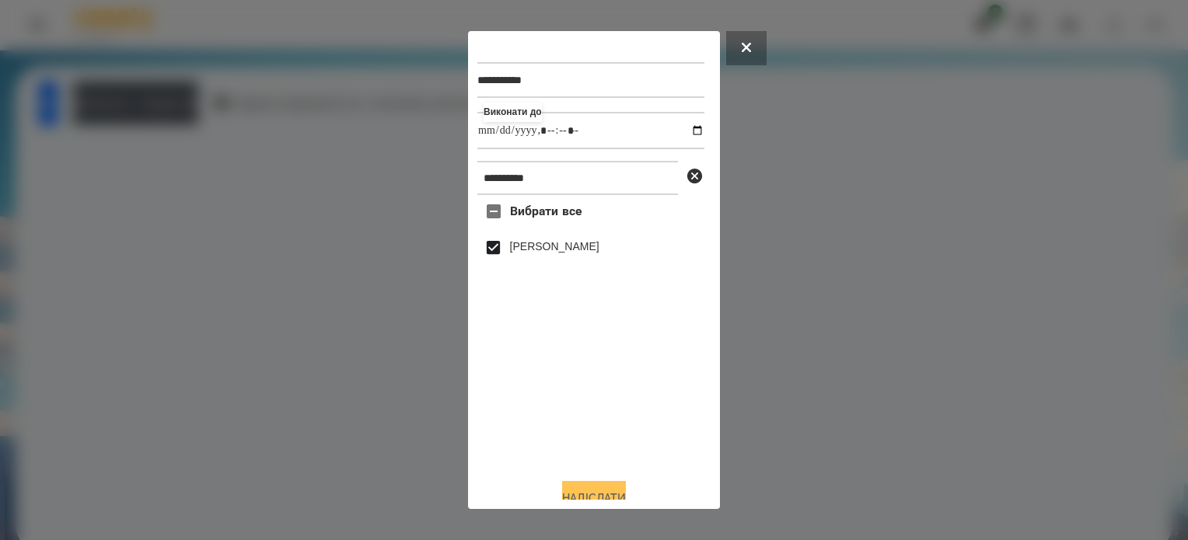
click at [624, 498] on button "Надіслати" at bounding box center [594, 498] width 64 height 34
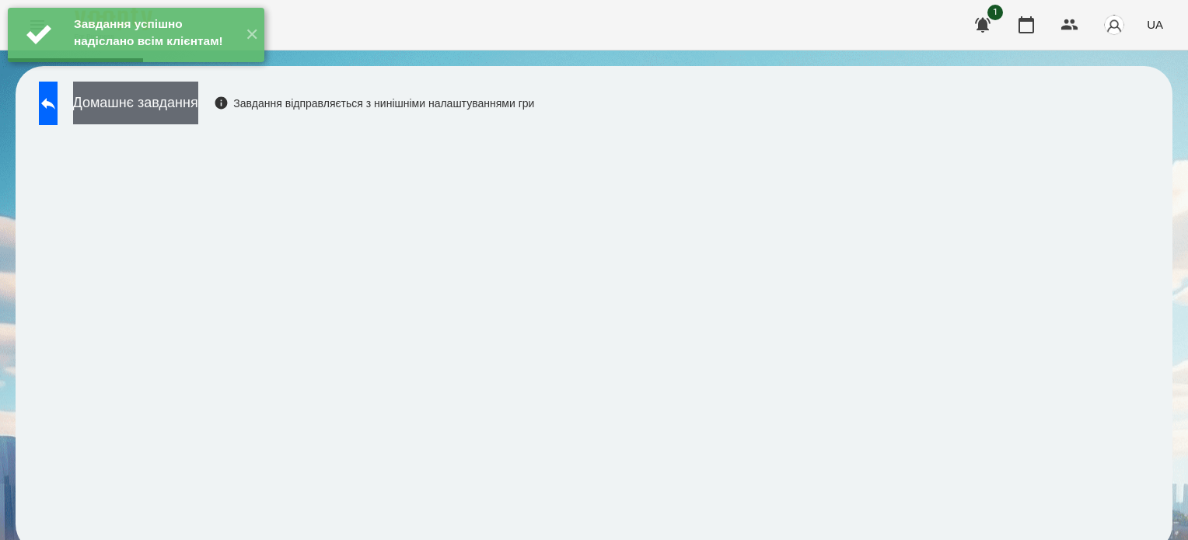
click at [192, 107] on button "Домашнє завдання" at bounding box center [135, 103] width 125 height 43
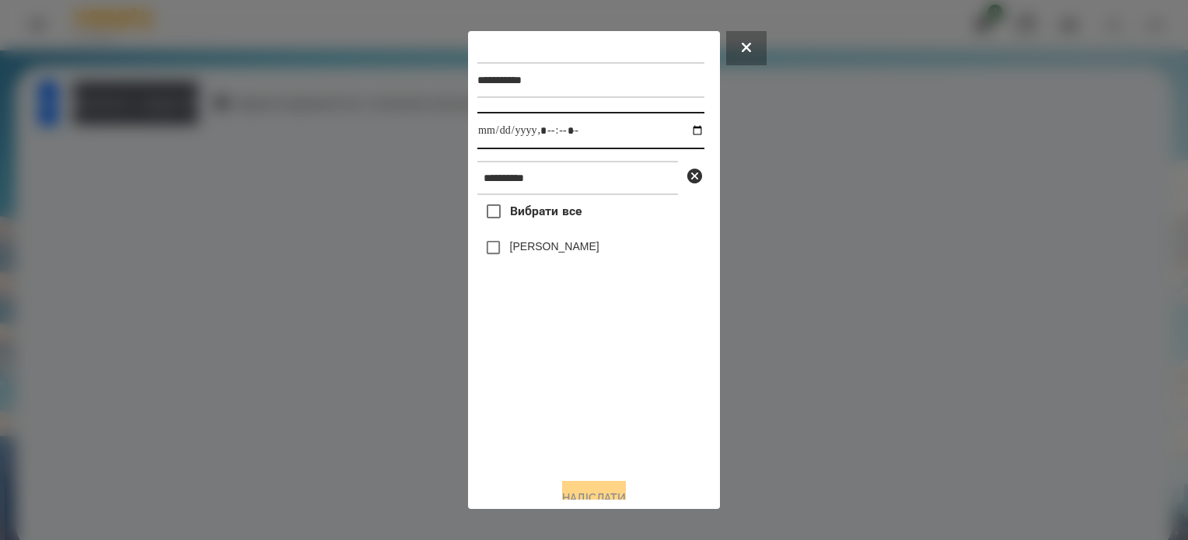
click at [683, 130] on input "datetime-local" at bounding box center [590, 130] width 227 height 37
type input "**********"
drag, startPoint x: 582, startPoint y: 398, endPoint x: 507, endPoint y: 310, distance: 115.3
click at [578, 397] on div "Вибрати все [PERSON_NAME]" at bounding box center [590, 330] width 227 height 271
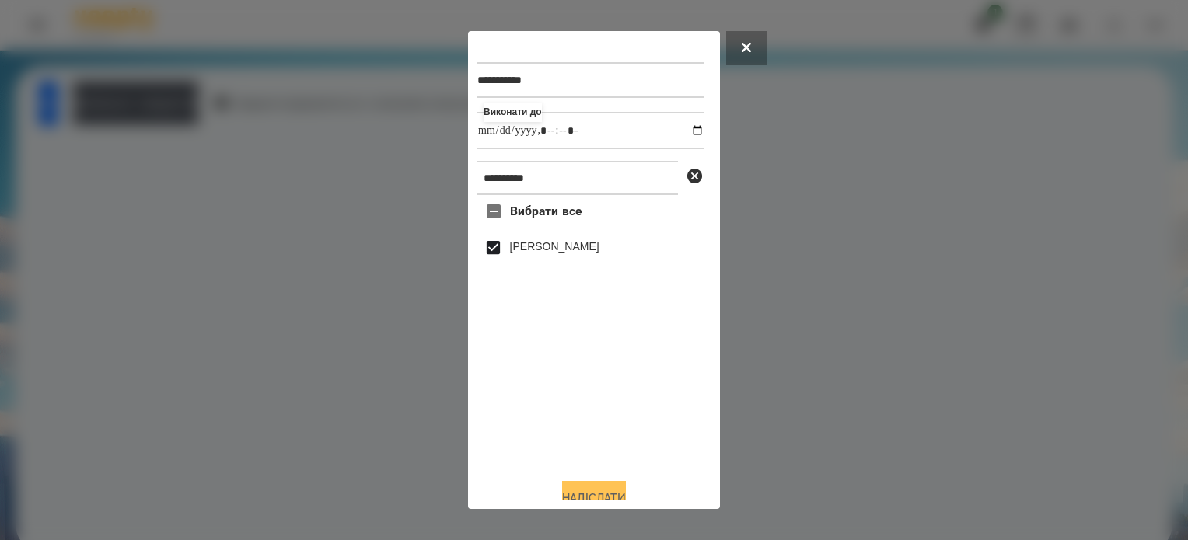
click at [610, 495] on button "Надіслати" at bounding box center [594, 498] width 64 height 34
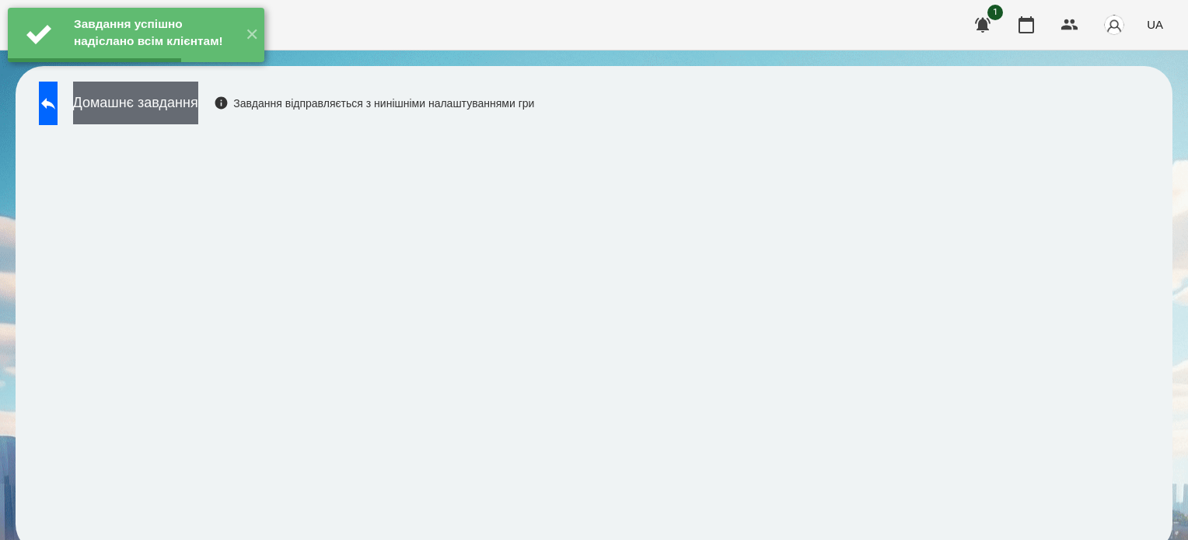
click at [198, 108] on button "Домашнє завдання" at bounding box center [135, 103] width 125 height 43
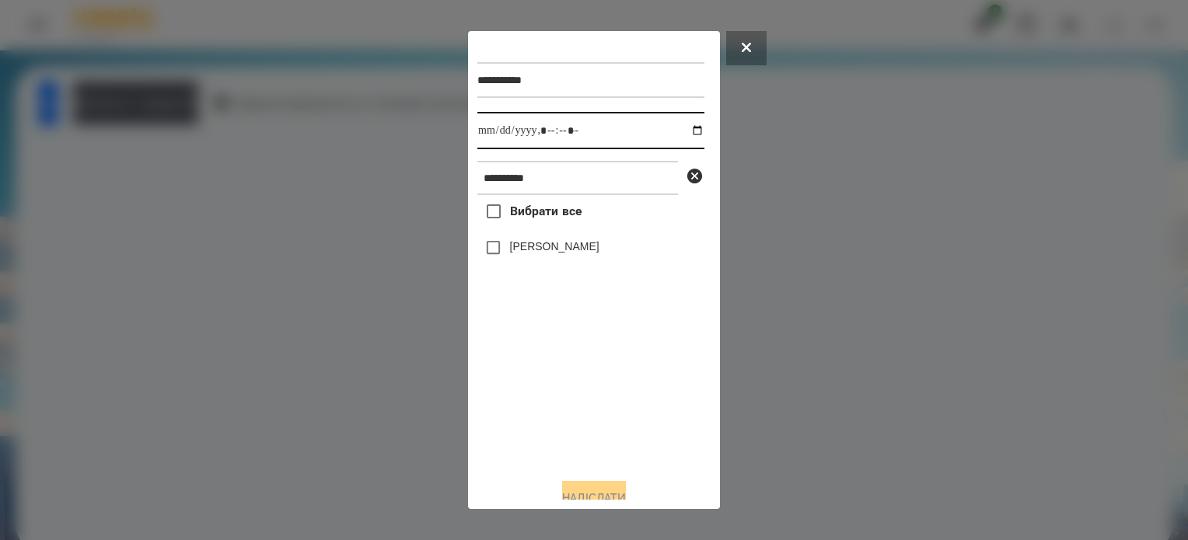
click at [684, 130] on input "datetime-local" at bounding box center [590, 130] width 227 height 37
type input "**********"
drag, startPoint x: 587, startPoint y: 412, endPoint x: 508, endPoint y: 310, distance: 129.1
click at [585, 411] on div "Вибрати все [PERSON_NAME]" at bounding box center [590, 330] width 227 height 271
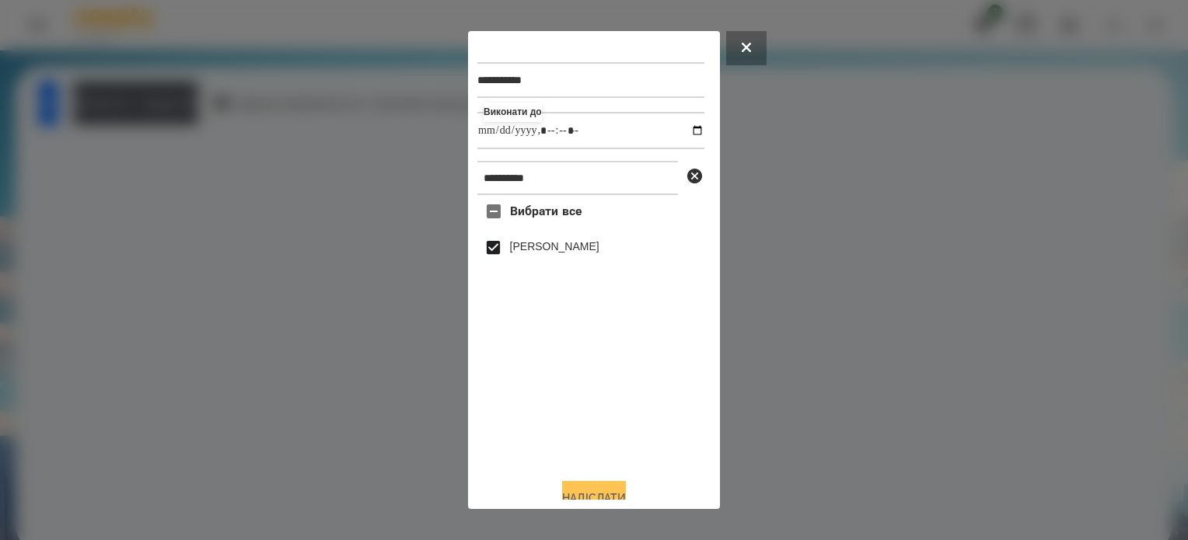
click at [626, 488] on button "Надіслати" at bounding box center [594, 498] width 64 height 34
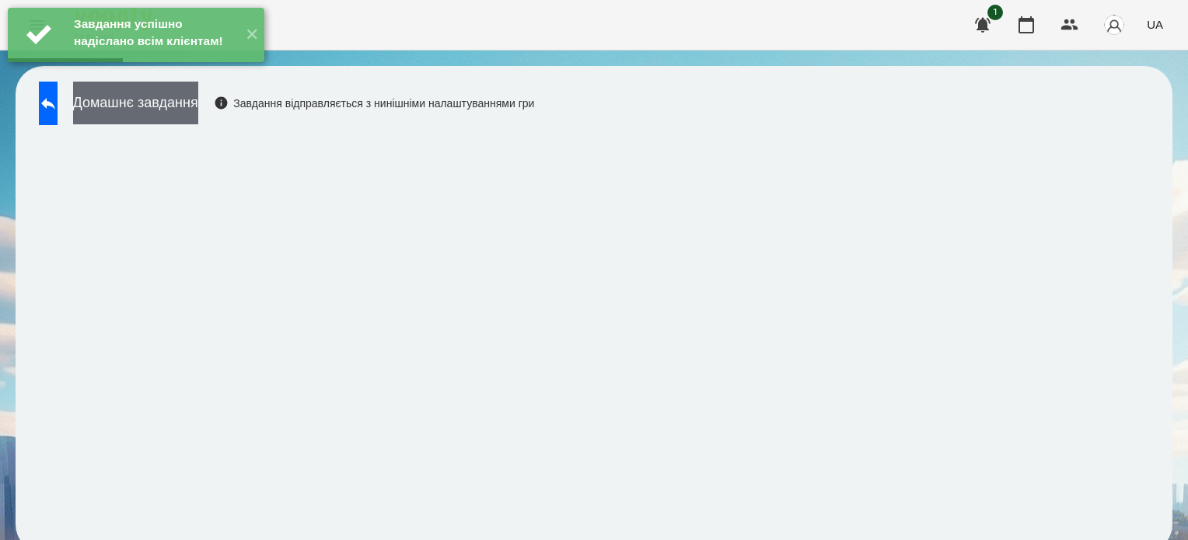
click at [198, 99] on button "Домашнє завдання" at bounding box center [135, 103] width 125 height 43
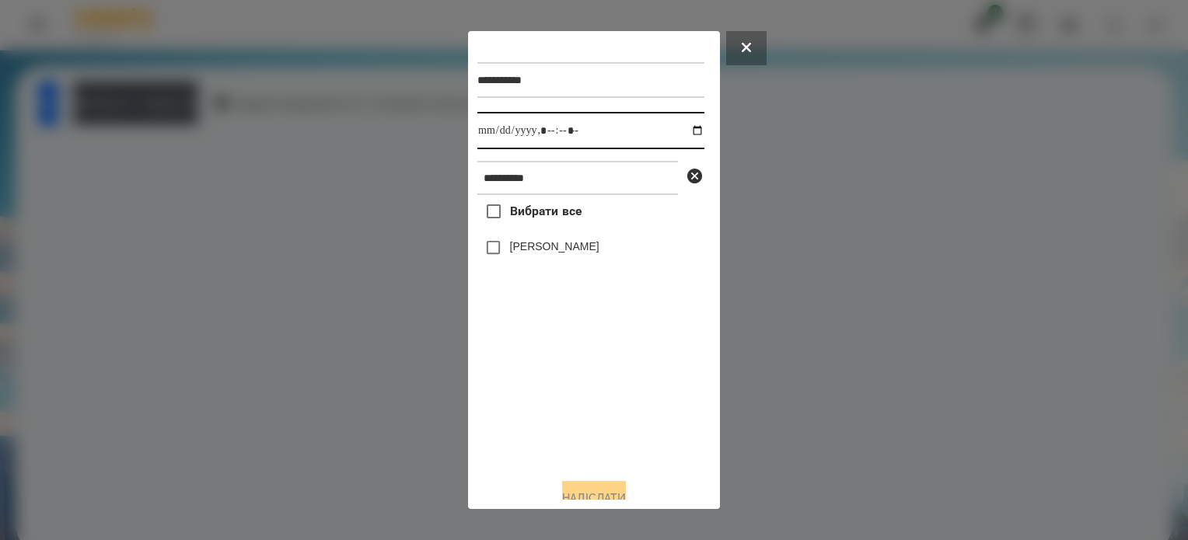
click at [683, 131] on input "datetime-local" at bounding box center [590, 130] width 227 height 37
type input "**********"
click at [643, 416] on div "Вибрати все [PERSON_NAME]" at bounding box center [590, 330] width 227 height 271
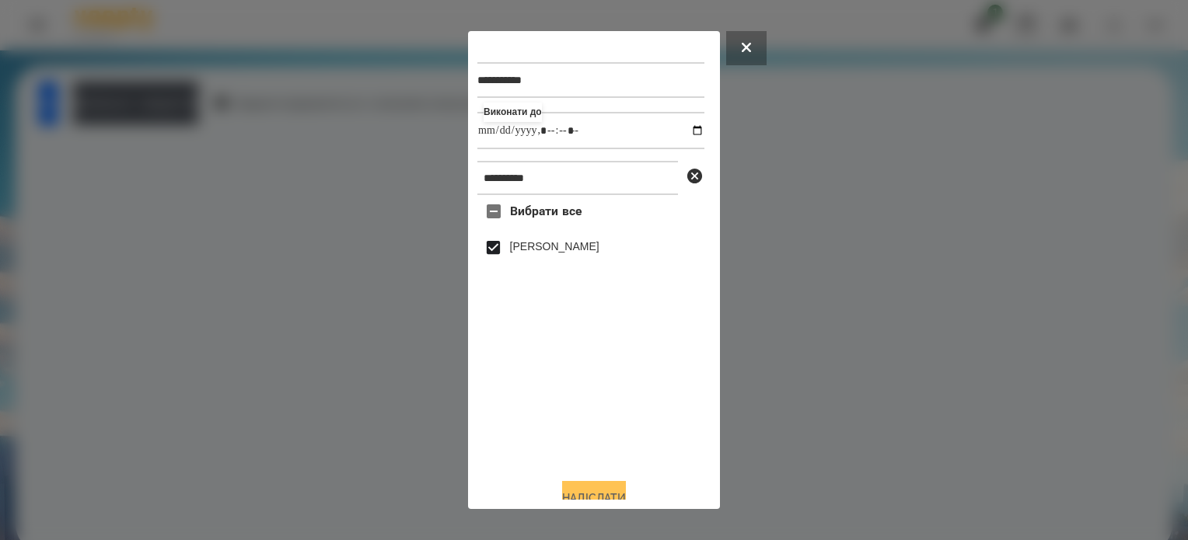
click at [598, 491] on button "Надіслати" at bounding box center [594, 498] width 64 height 34
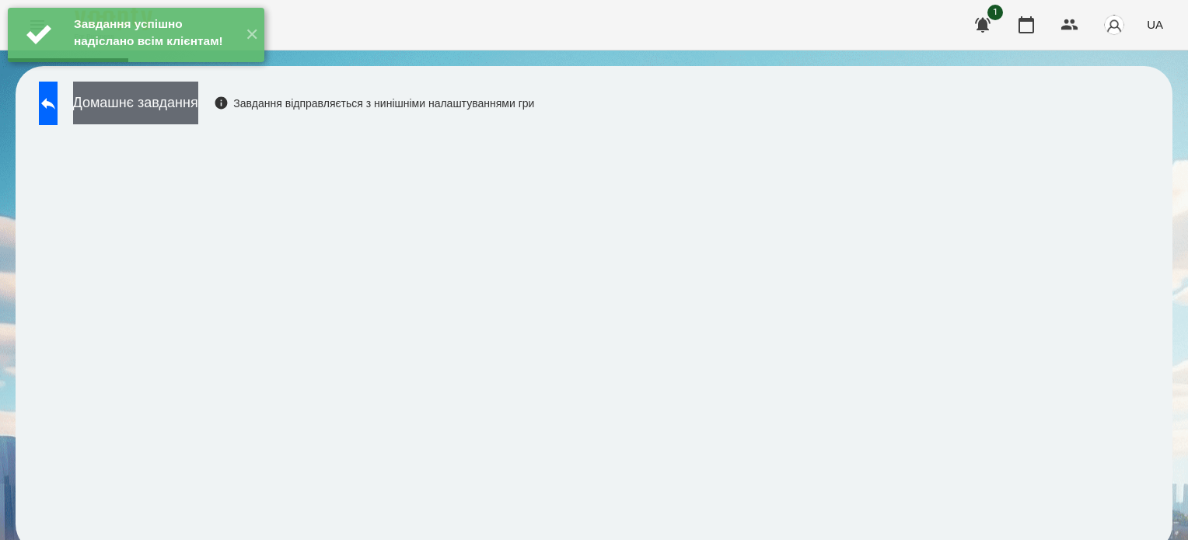
click at [196, 100] on button "Домашнє завдання" at bounding box center [135, 103] width 125 height 43
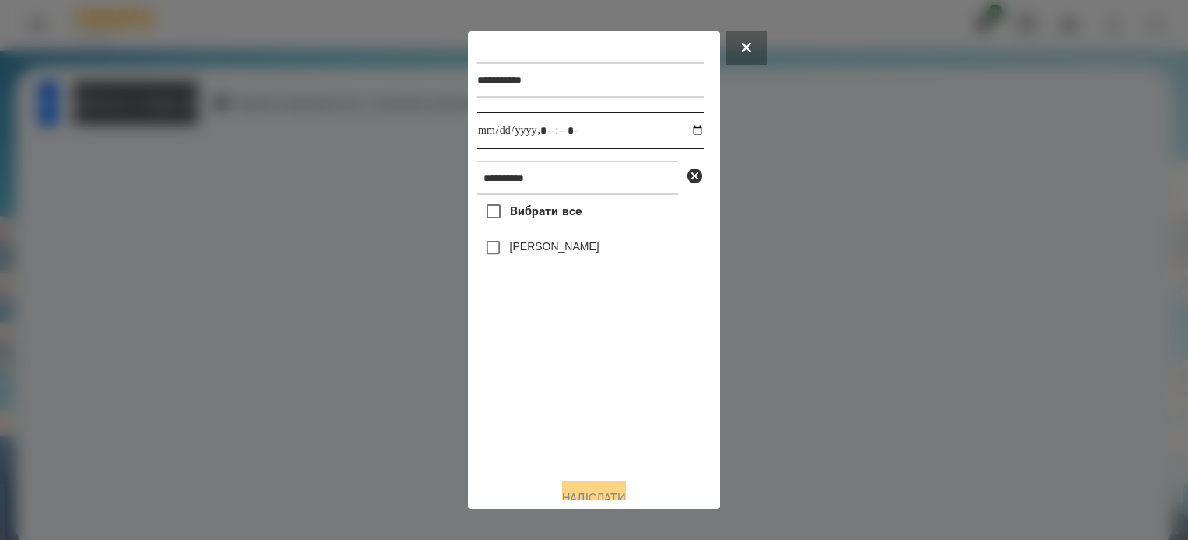
click at [678, 129] on input "datetime-local" at bounding box center [590, 130] width 227 height 37
type input "**********"
drag, startPoint x: 582, startPoint y: 422, endPoint x: 566, endPoint y: 410, distance: 19.9
click at [581, 422] on div "Вибрати все [PERSON_NAME]" at bounding box center [590, 330] width 227 height 271
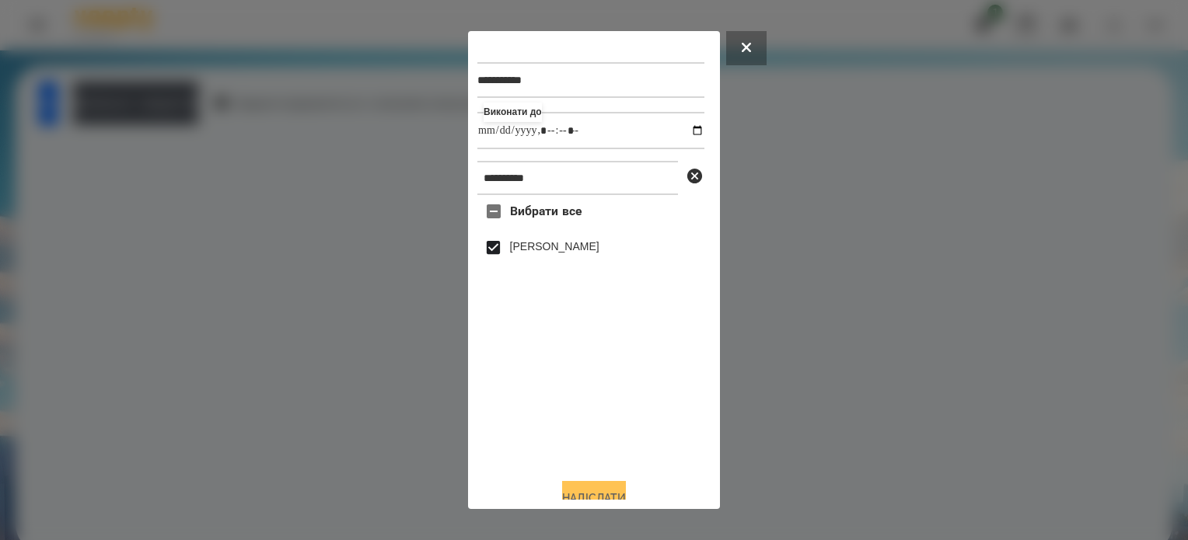
click at [610, 492] on button "Надіслати" at bounding box center [594, 498] width 64 height 34
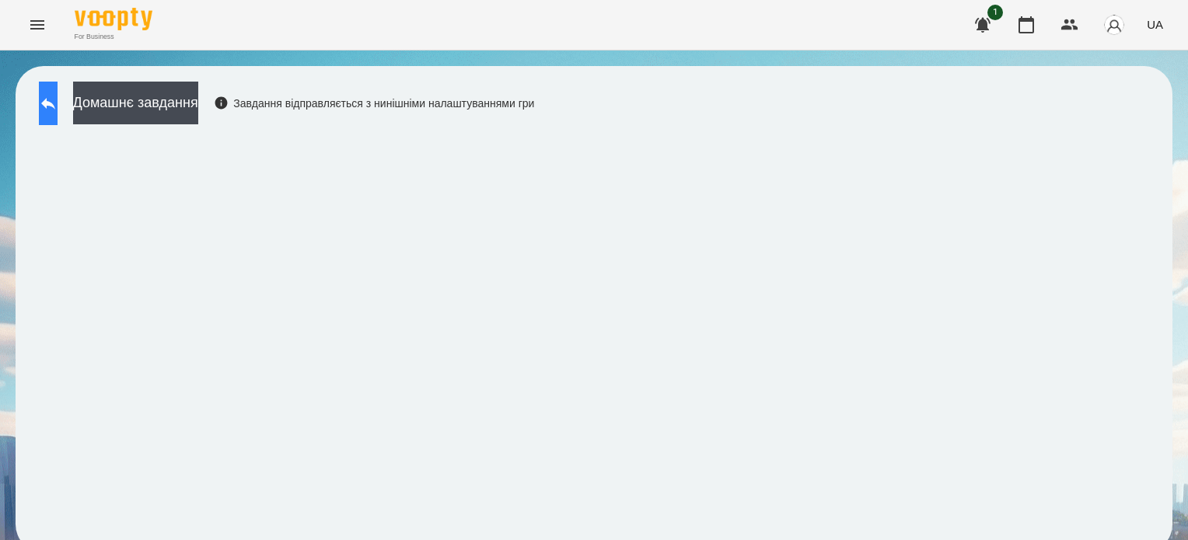
click at [58, 113] on button at bounding box center [48, 104] width 19 height 44
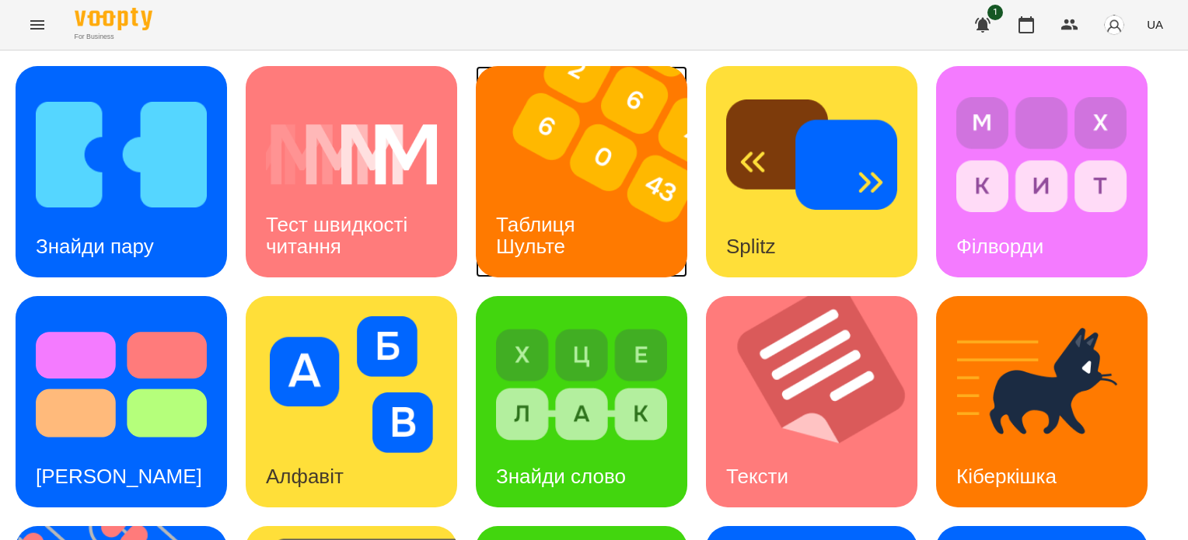
click at [599, 236] on div "Таблиця Шульте" at bounding box center [538, 235] width 125 height 83
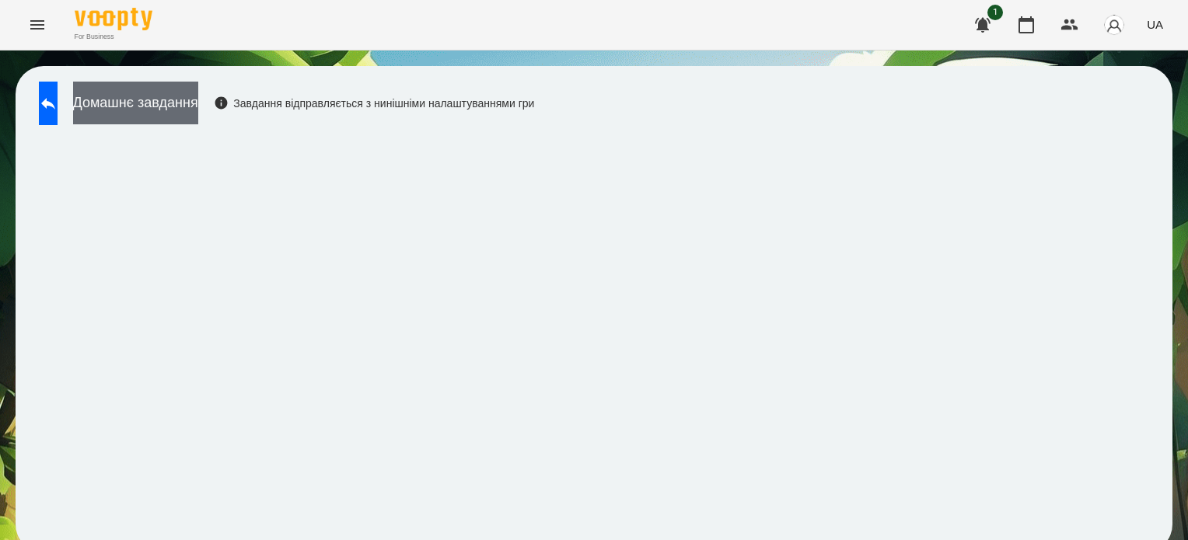
click at [184, 105] on button "Домашнє завдання" at bounding box center [135, 103] width 125 height 43
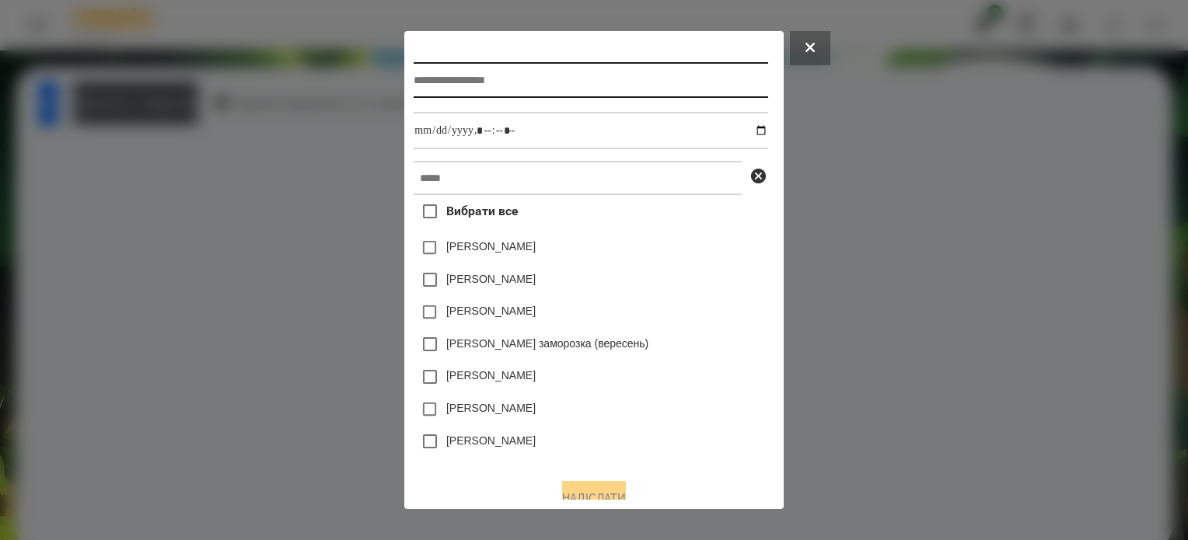
click at [507, 82] on input "text" at bounding box center [591, 80] width 354 height 36
type input "**********"
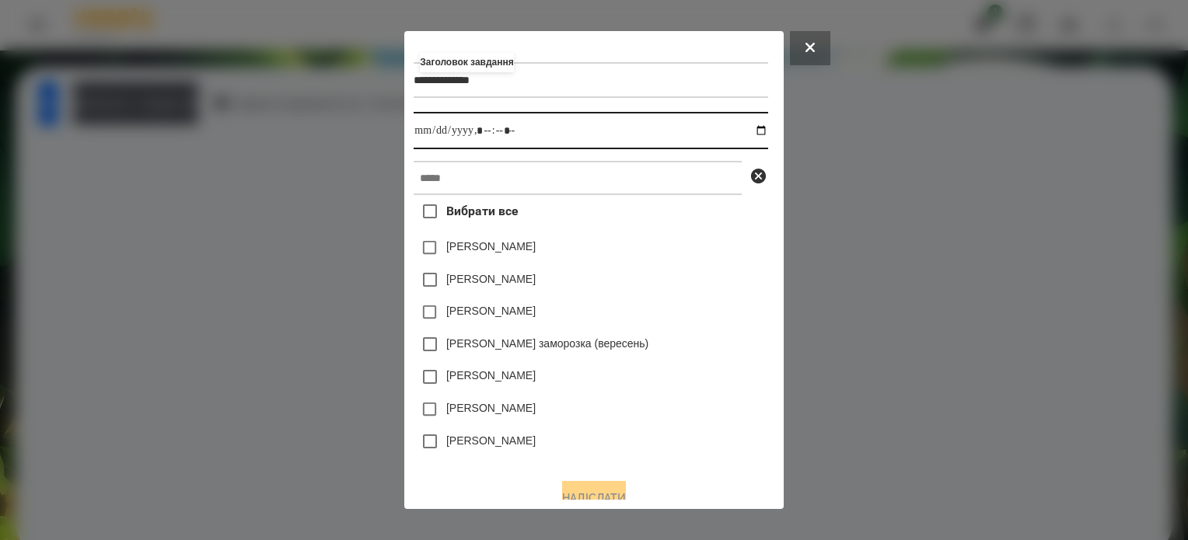
click at [760, 135] on input "datetime-local" at bounding box center [591, 130] width 354 height 37
click at [482, 134] on input "datetime-local" at bounding box center [591, 130] width 354 height 37
type input "**********"
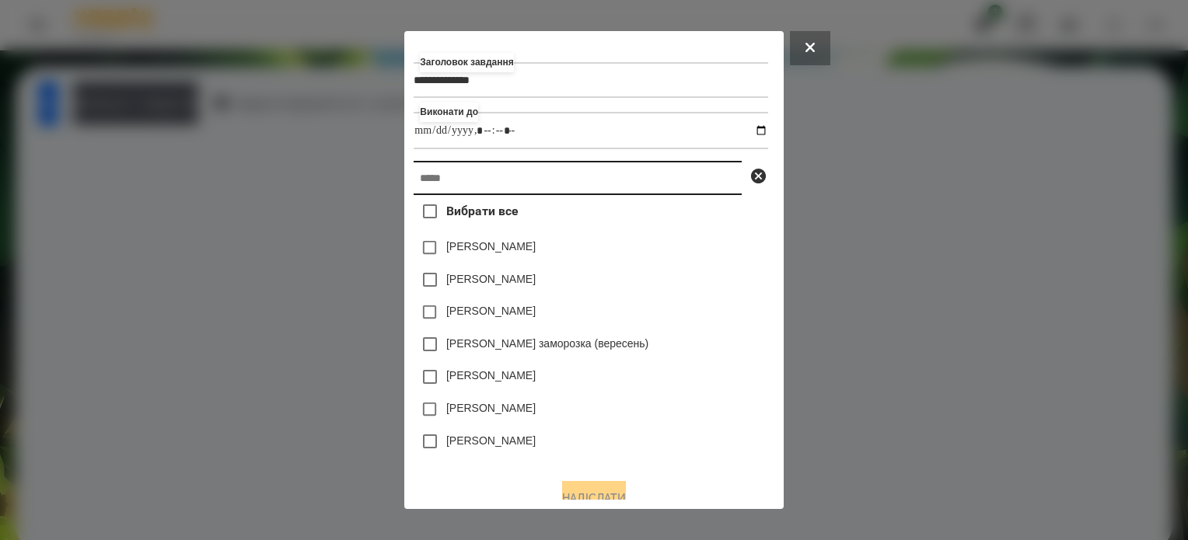
click at [479, 187] on input "text" at bounding box center [578, 178] width 328 height 34
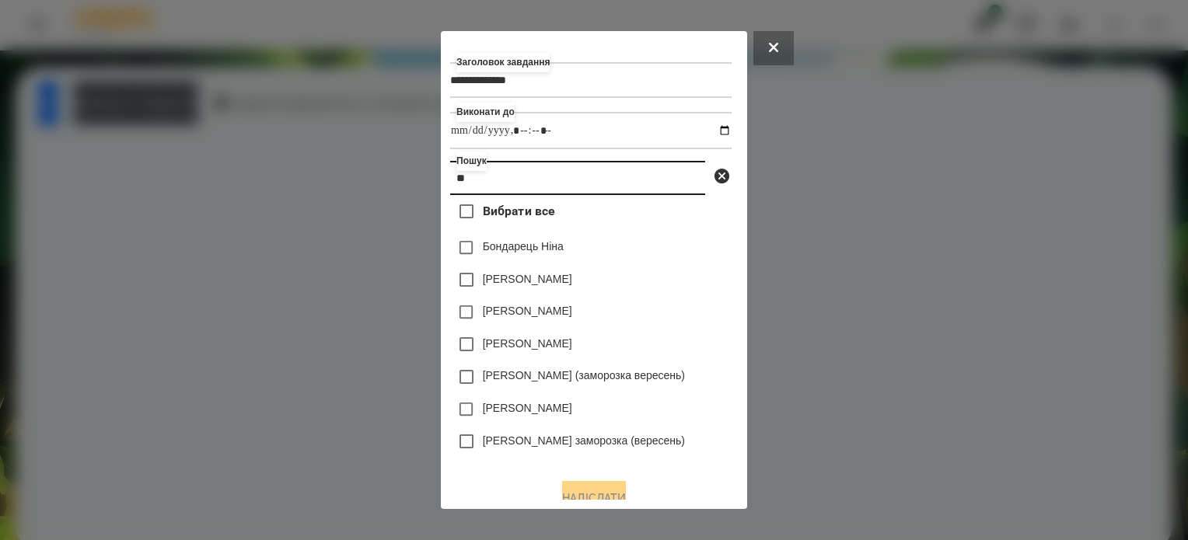
type input "*"
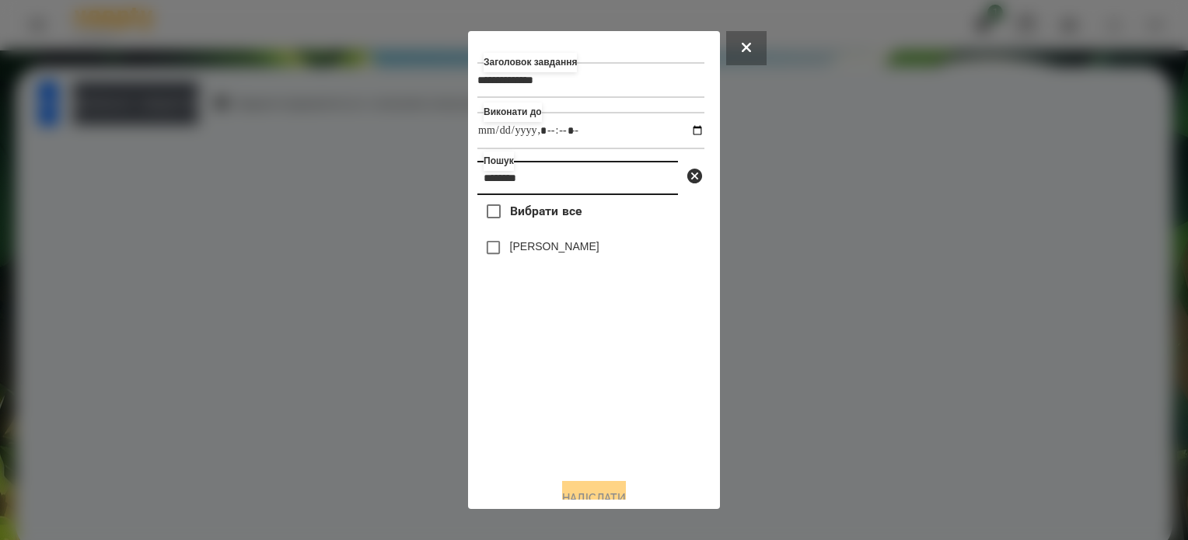
type input "********"
click at [589, 497] on button "Надіслати" at bounding box center [594, 498] width 64 height 34
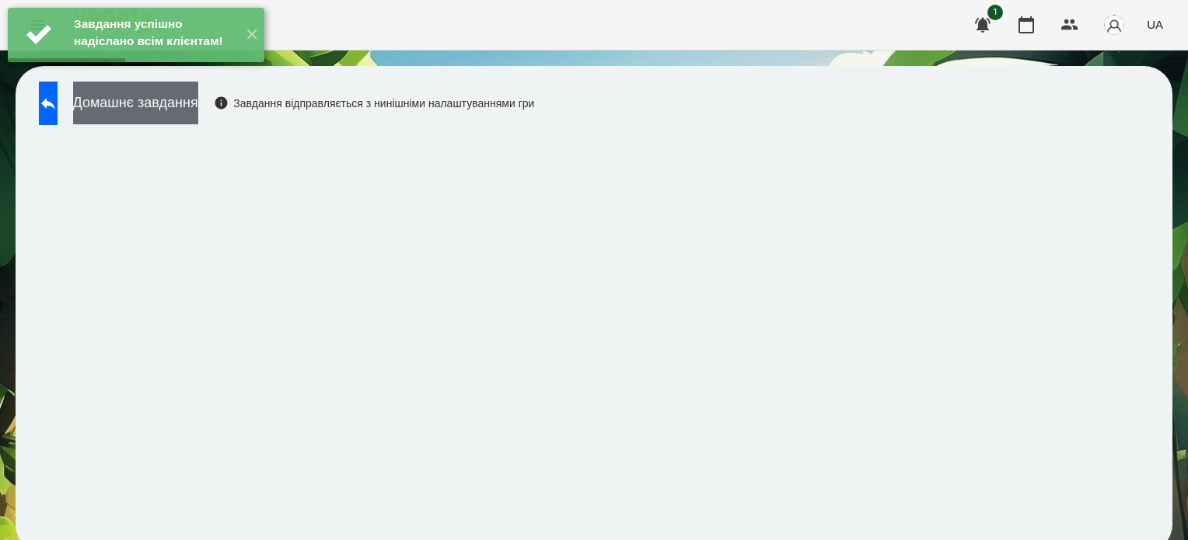
click at [198, 104] on button "Домашнє завдання" at bounding box center [135, 103] width 125 height 43
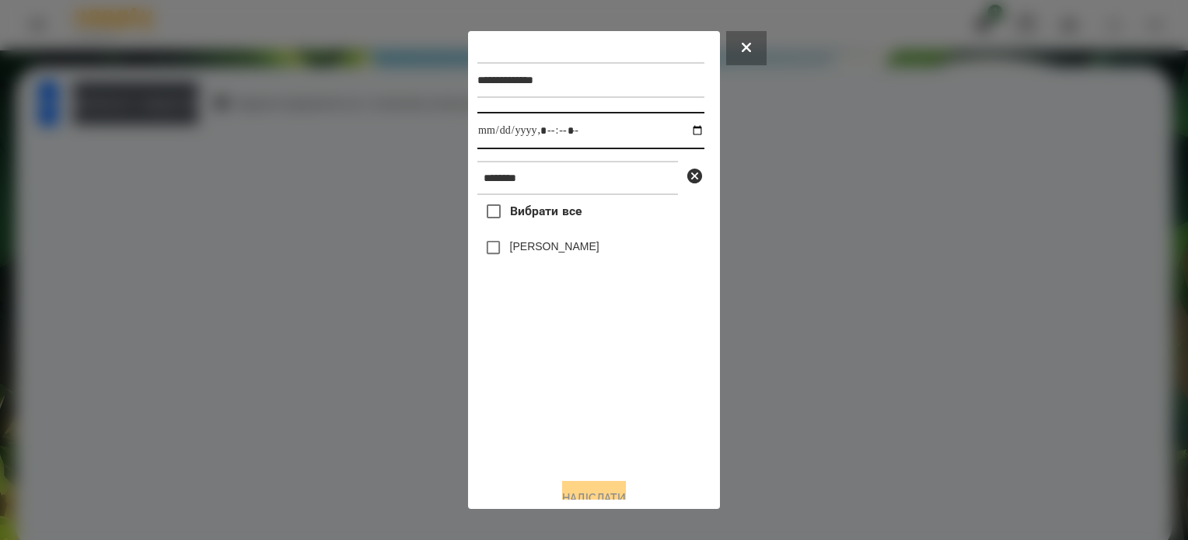
click at [675, 131] on input "datetime-local" at bounding box center [590, 130] width 227 height 37
type input "**********"
click at [570, 427] on div "Вибрати все [PERSON_NAME]" at bounding box center [590, 330] width 227 height 271
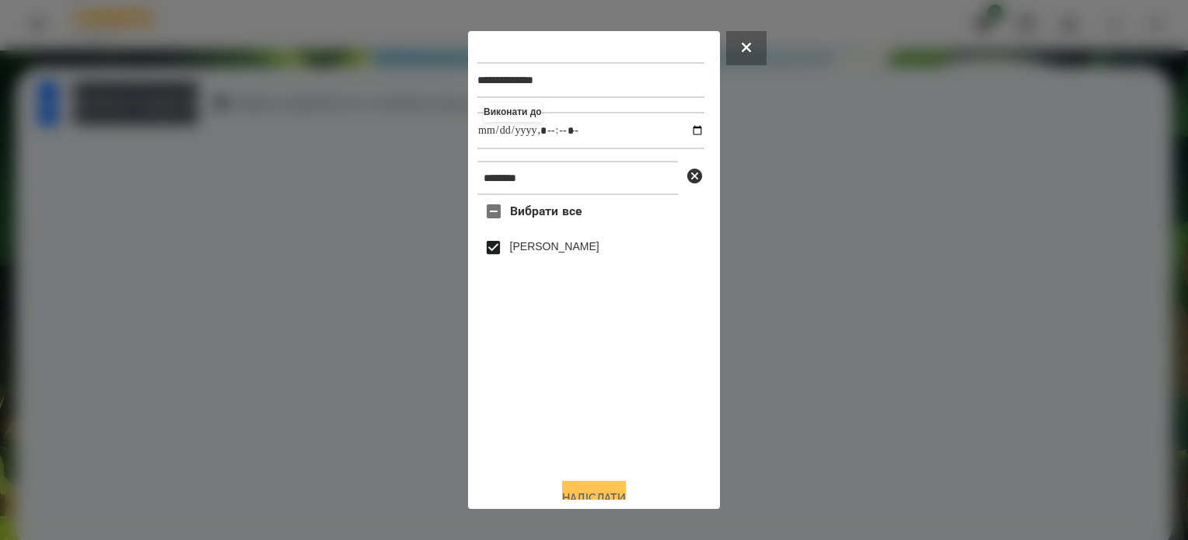
click at [613, 491] on button "Надіслати" at bounding box center [594, 498] width 64 height 34
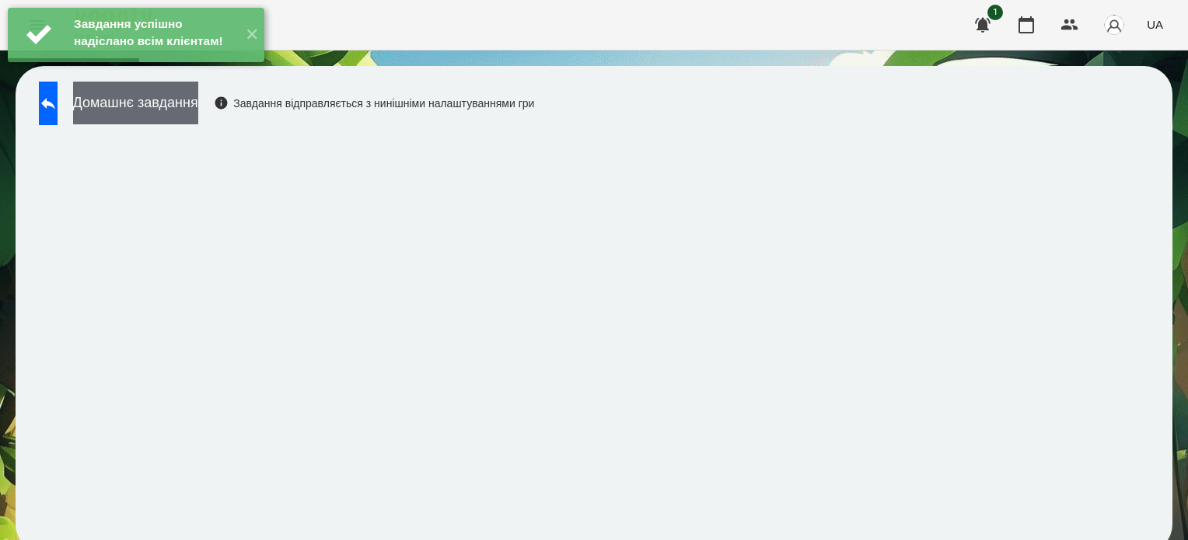
click at [198, 106] on button "Домашнє завдання" at bounding box center [135, 103] width 125 height 43
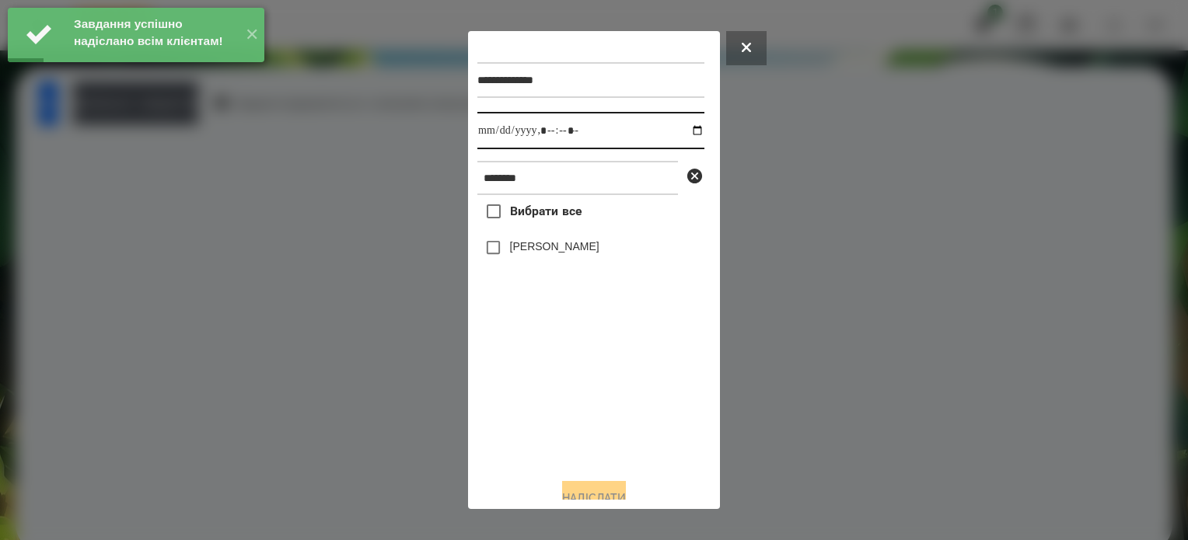
click at [682, 133] on input "datetime-local" at bounding box center [590, 130] width 227 height 37
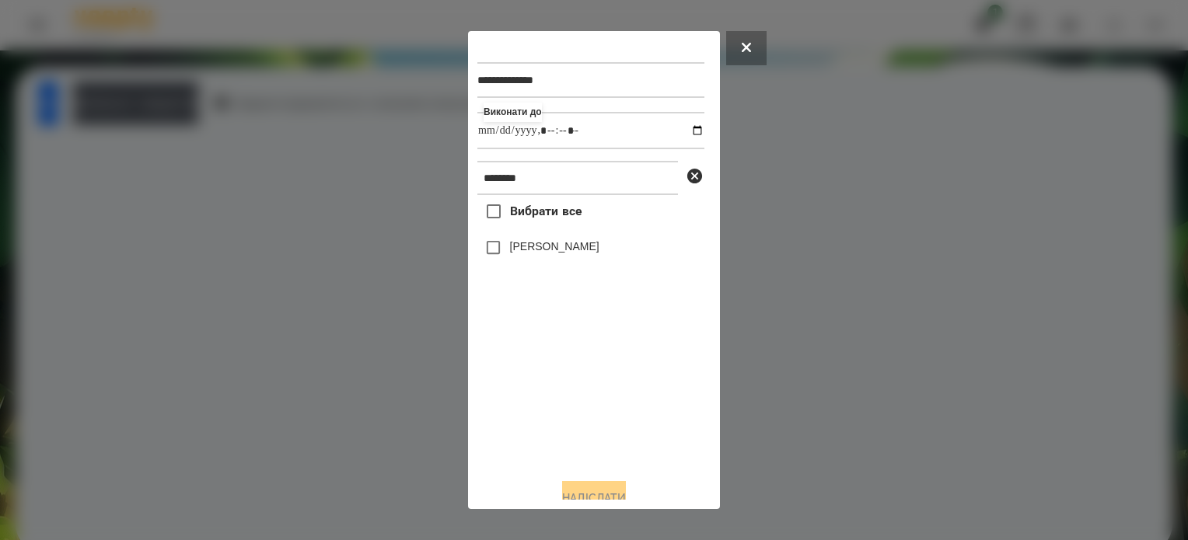
type input "**********"
drag, startPoint x: 558, startPoint y: 454, endPoint x: 550, endPoint y: 379, distance: 75.8
click at [557, 443] on div "Вибрати все [PERSON_NAME]" at bounding box center [590, 330] width 227 height 271
click at [586, 487] on button "Надіслати" at bounding box center [594, 498] width 64 height 34
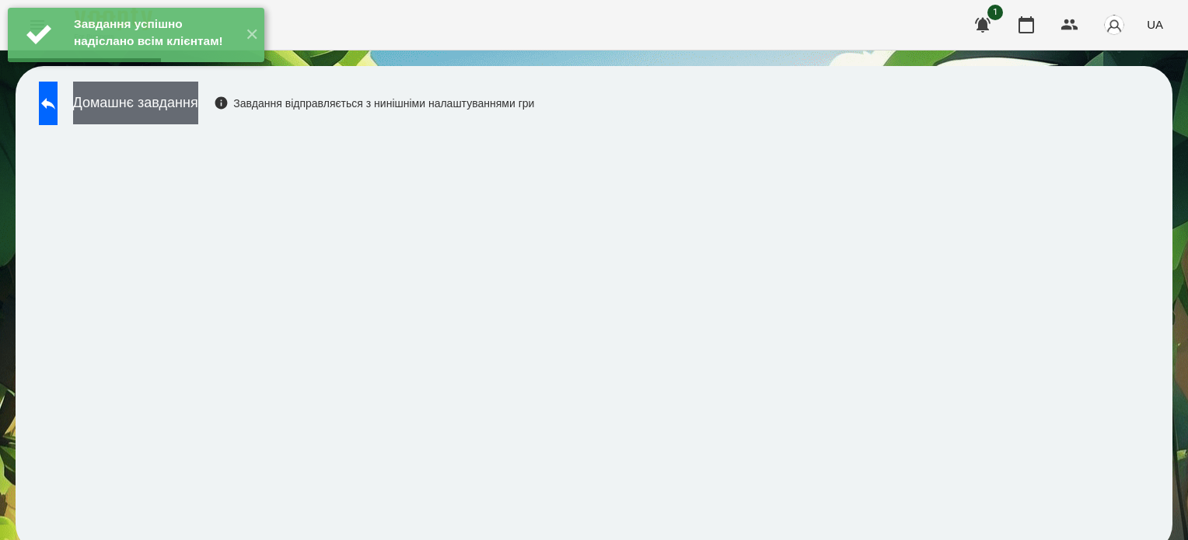
click at [198, 114] on button "Домашнє завдання" at bounding box center [135, 103] width 125 height 43
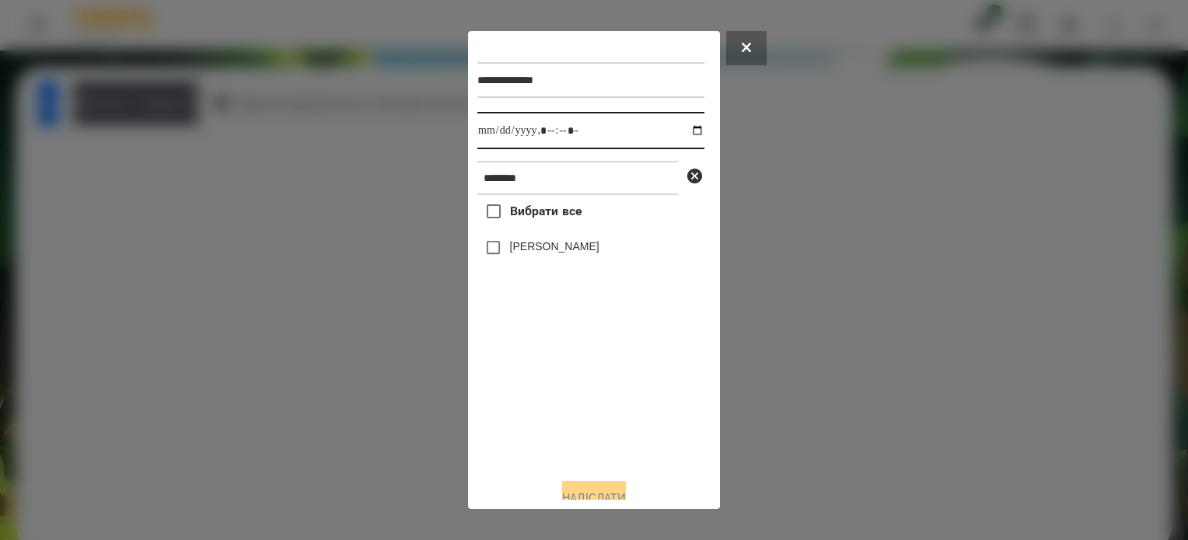
drag, startPoint x: 681, startPoint y: 128, endPoint x: 683, endPoint y: 149, distance: 21.1
click at [681, 128] on input "datetime-local" at bounding box center [590, 130] width 227 height 37
type input "**********"
click at [547, 390] on div "Вибрати все [PERSON_NAME]" at bounding box center [590, 330] width 227 height 271
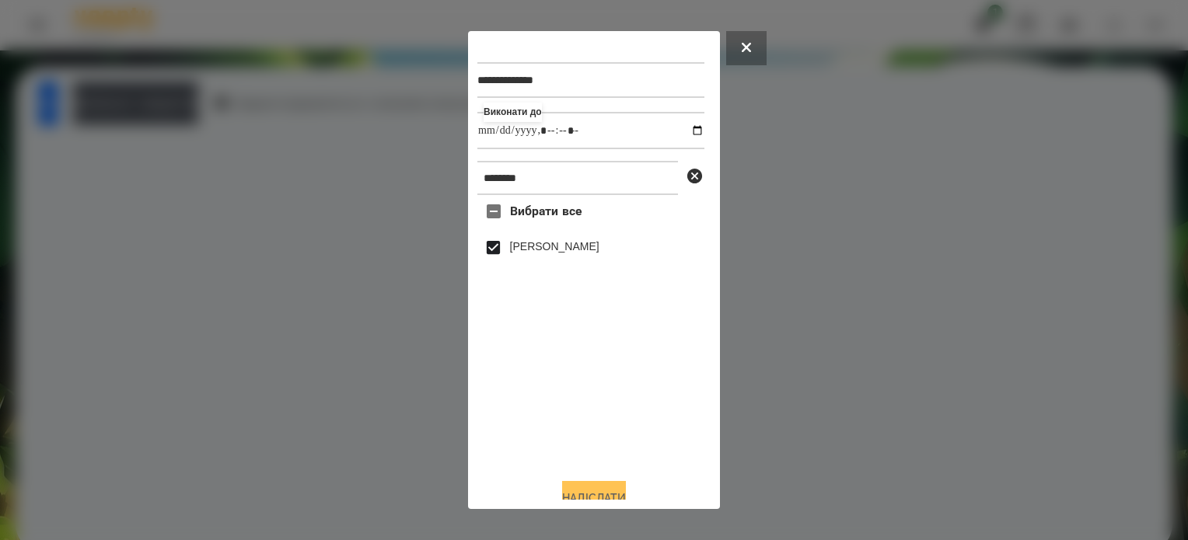
click at [597, 491] on button "Надіслати" at bounding box center [594, 498] width 64 height 34
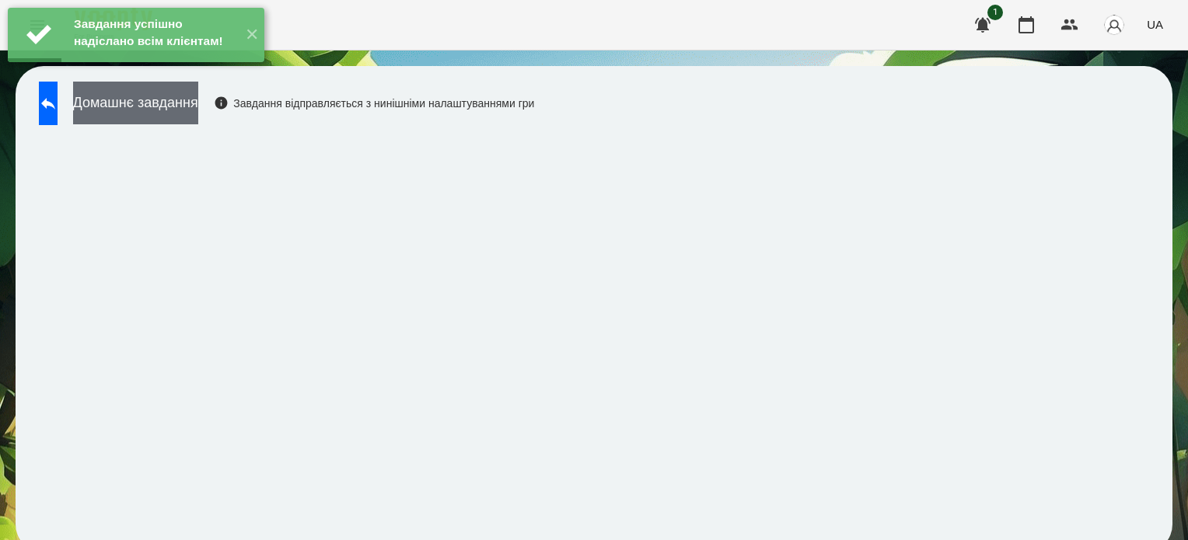
click at [198, 114] on button "Домашнє завдання" at bounding box center [135, 103] width 125 height 43
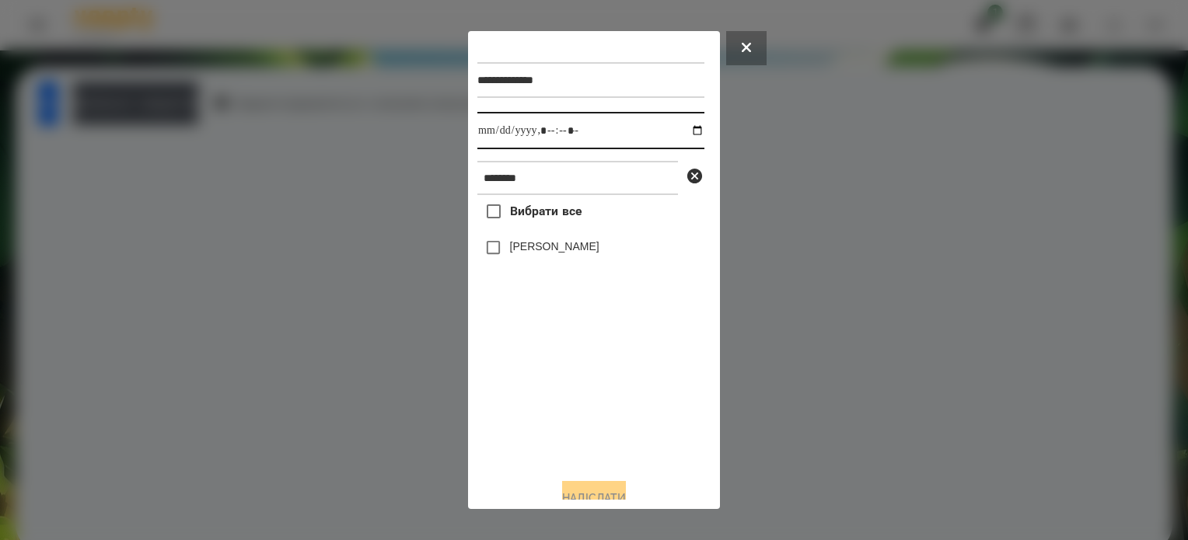
click at [686, 135] on input "datetime-local" at bounding box center [590, 130] width 227 height 37
type input "**********"
click at [553, 392] on div "Вибрати все [PERSON_NAME]" at bounding box center [590, 330] width 227 height 271
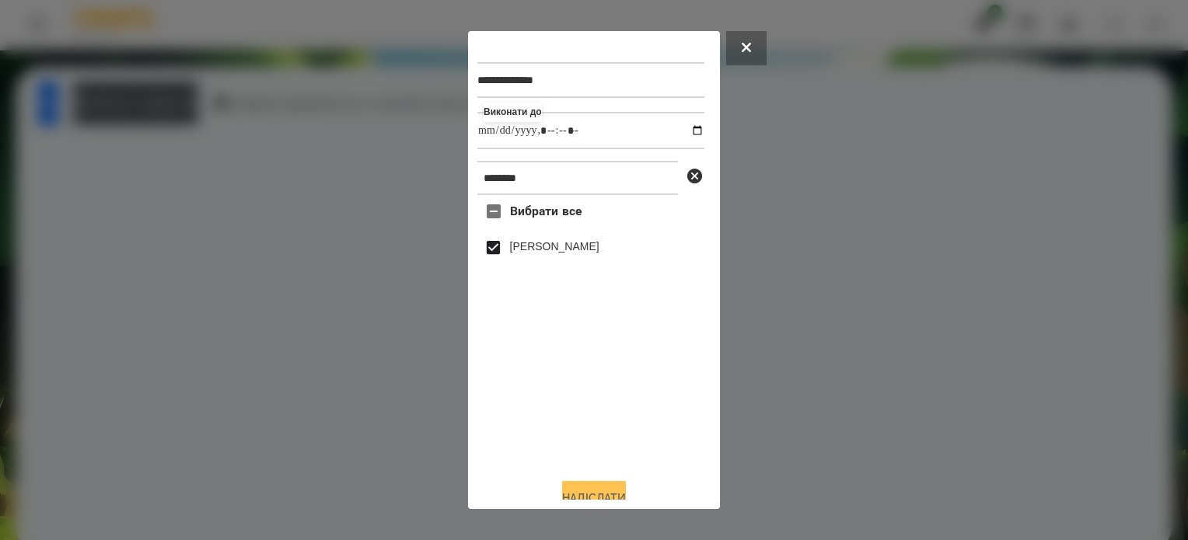
click at [590, 485] on div "Надіслати" at bounding box center [593, 498] width 233 height 34
click at [569, 488] on button "Надіслати" at bounding box center [594, 498] width 64 height 34
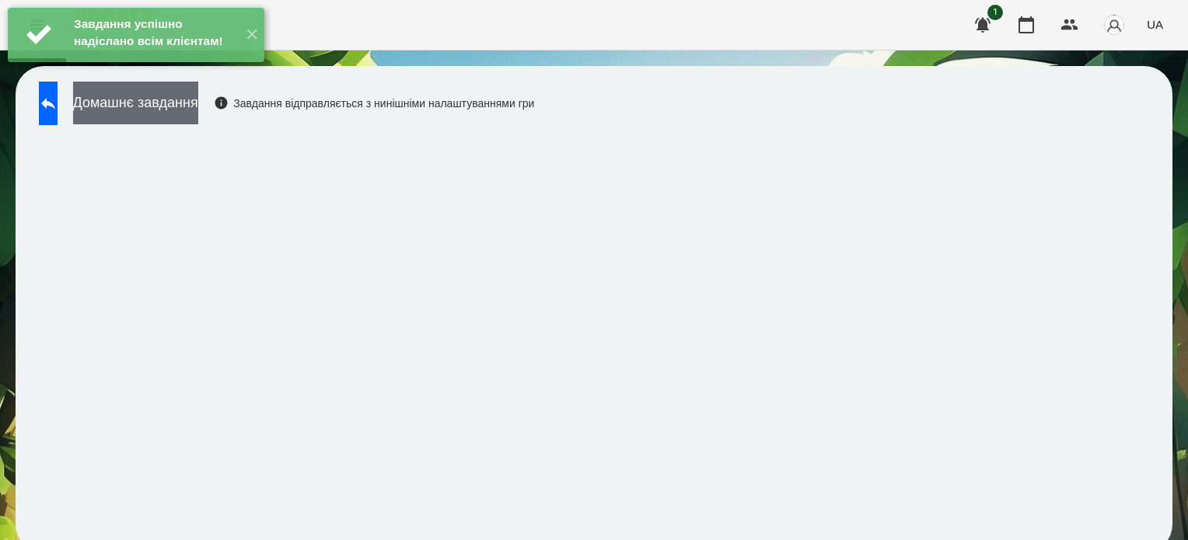
click at [198, 115] on button "Домашнє завдання" at bounding box center [135, 103] width 125 height 43
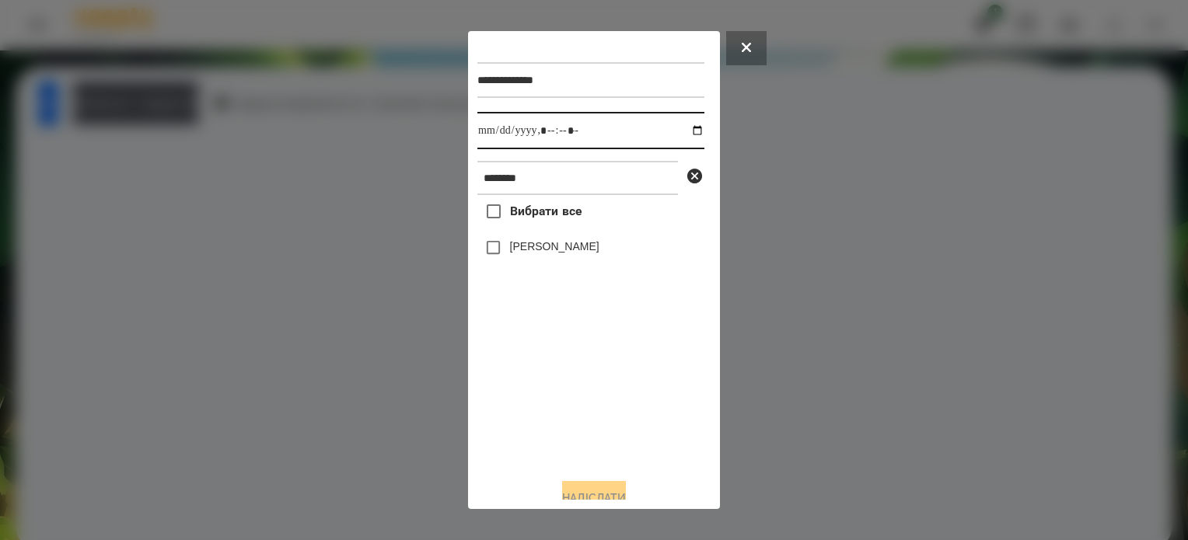
click at [687, 133] on input "datetime-local" at bounding box center [590, 130] width 227 height 37
type input "**********"
drag, startPoint x: 552, startPoint y: 435, endPoint x: 558, endPoint y: 410, distance: 25.6
click at [554, 428] on div "Вибрати все [PERSON_NAME]" at bounding box center [590, 330] width 227 height 271
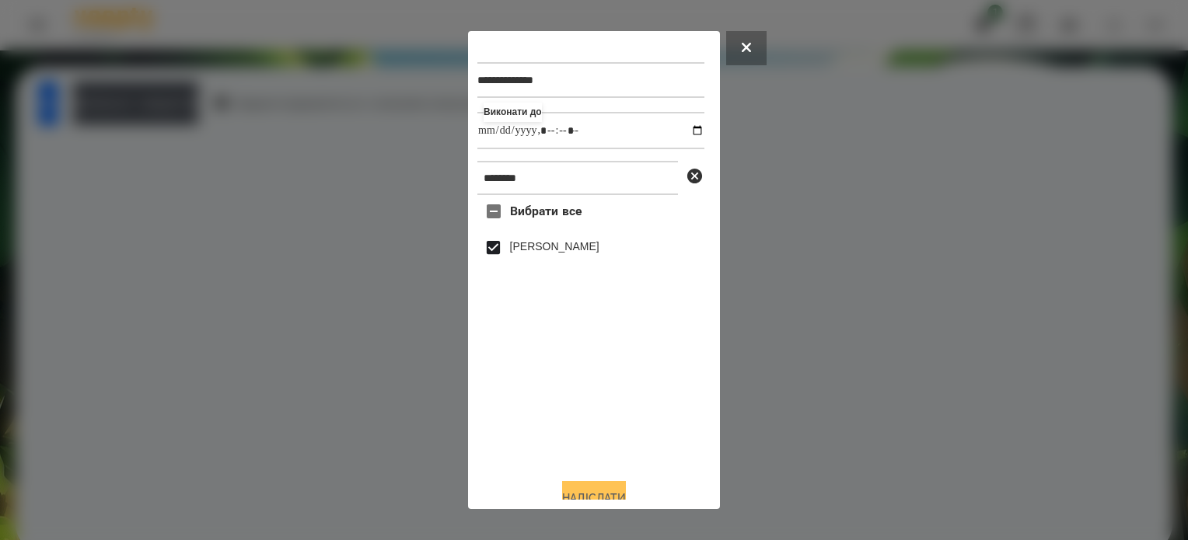
click at [606, 493] on button "Надіслати" at bounding box center [594, 498] width 64 height 34
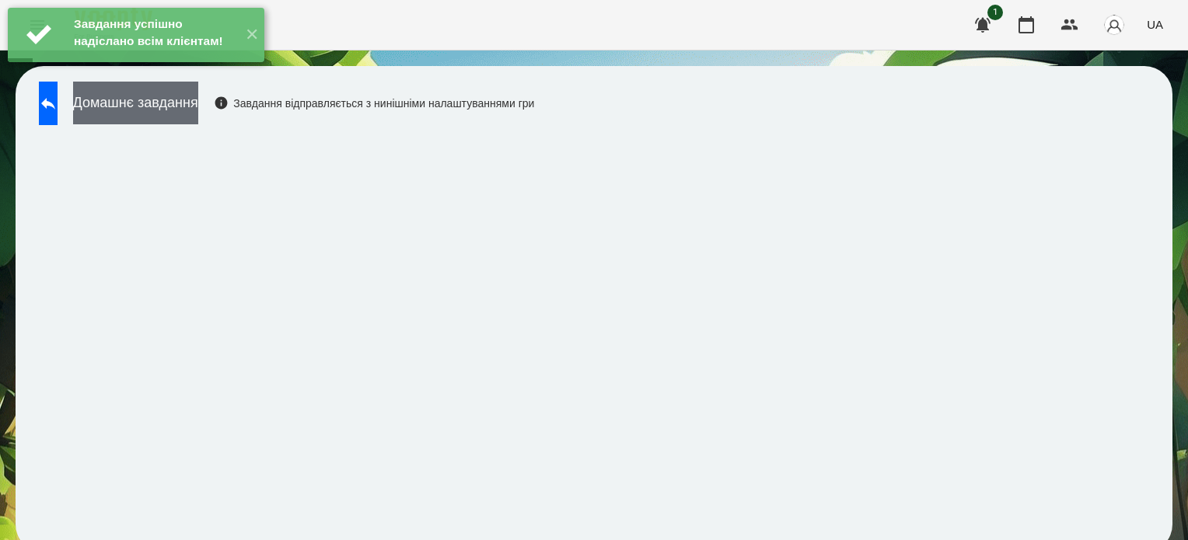
click at [147, 112] on button "Домашнє завдання" at bounding box center [135, 103] width 125 height 43
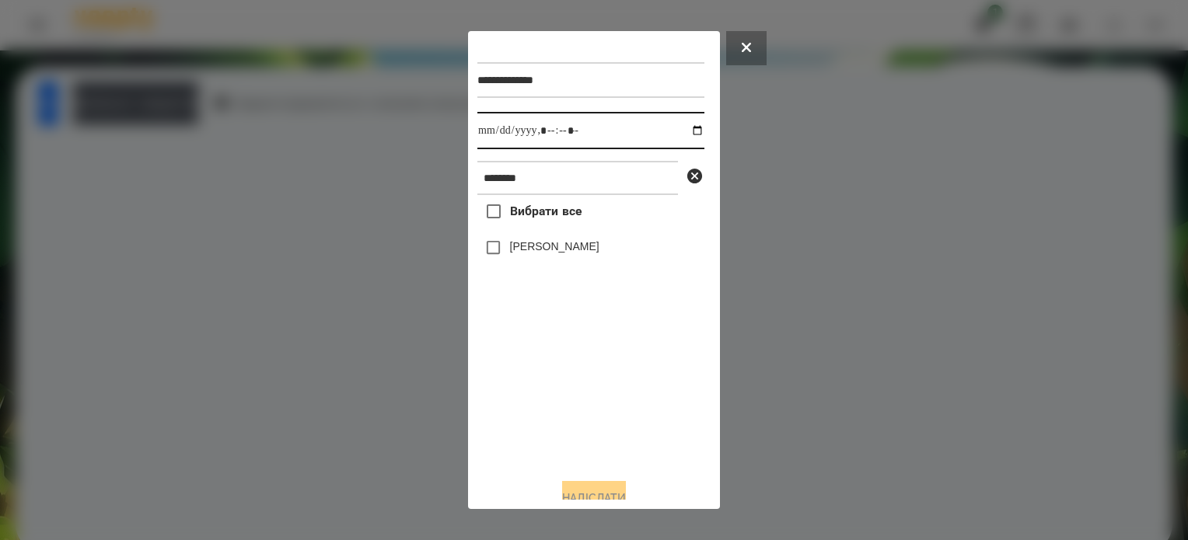
click at [683, 127] on input "datetime-local" at bounding box center [590, 130] width 227 height 37
type input "**********"
click at [591, 446] on div "Вибрати все [PERSON_NAME]" at bounding box center [590, 330] width 227 height 271
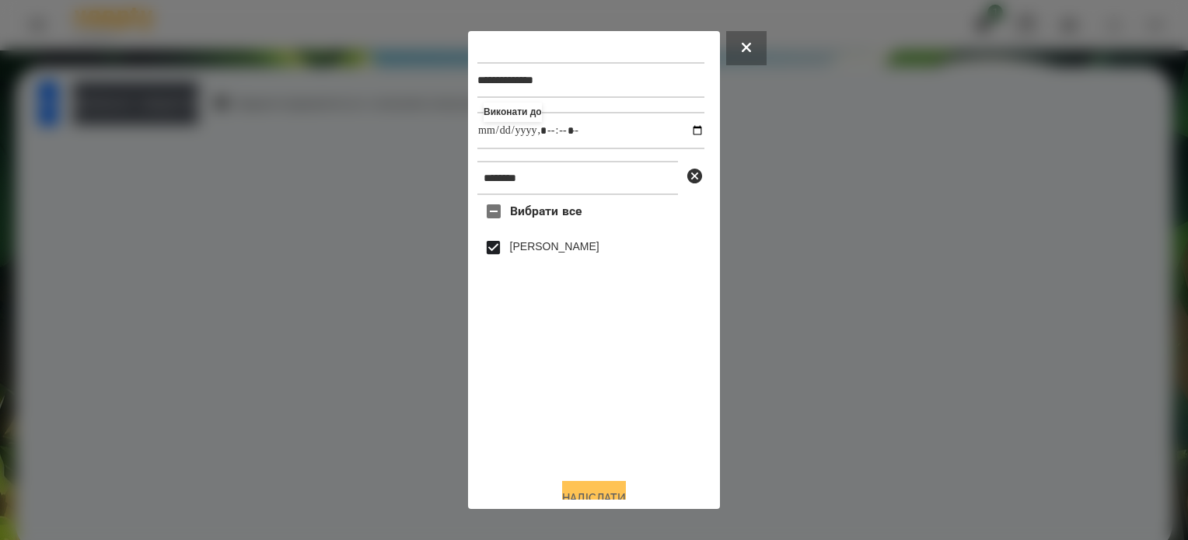
click at [593, 489] on button "Надіслати" at bounding box center [594, 498] width 64 height 34
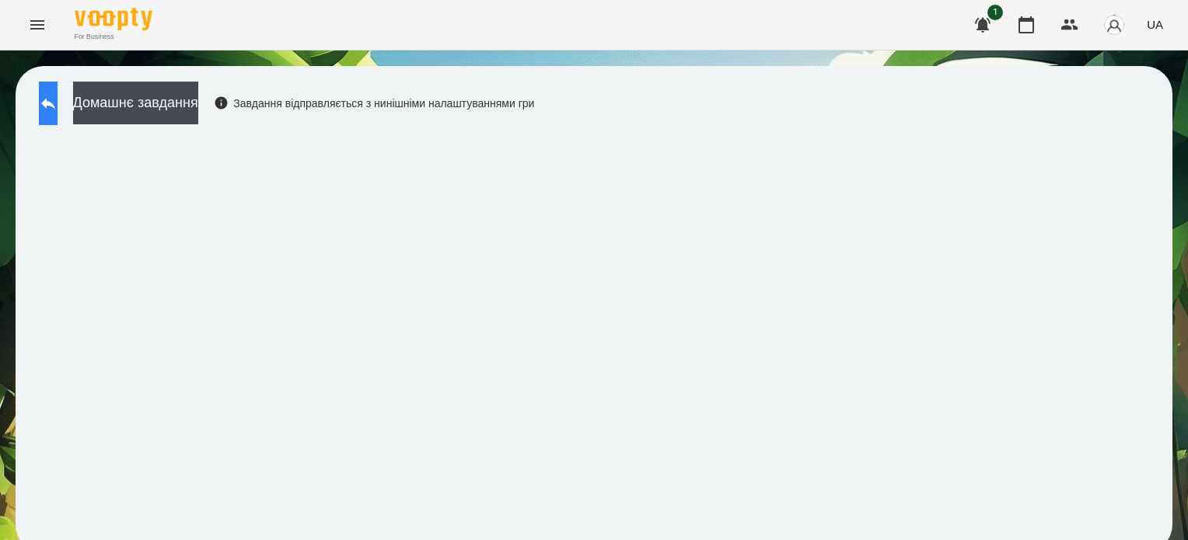
click at [58, 117] on button at bounding box center [48, 104] width 19 height 44
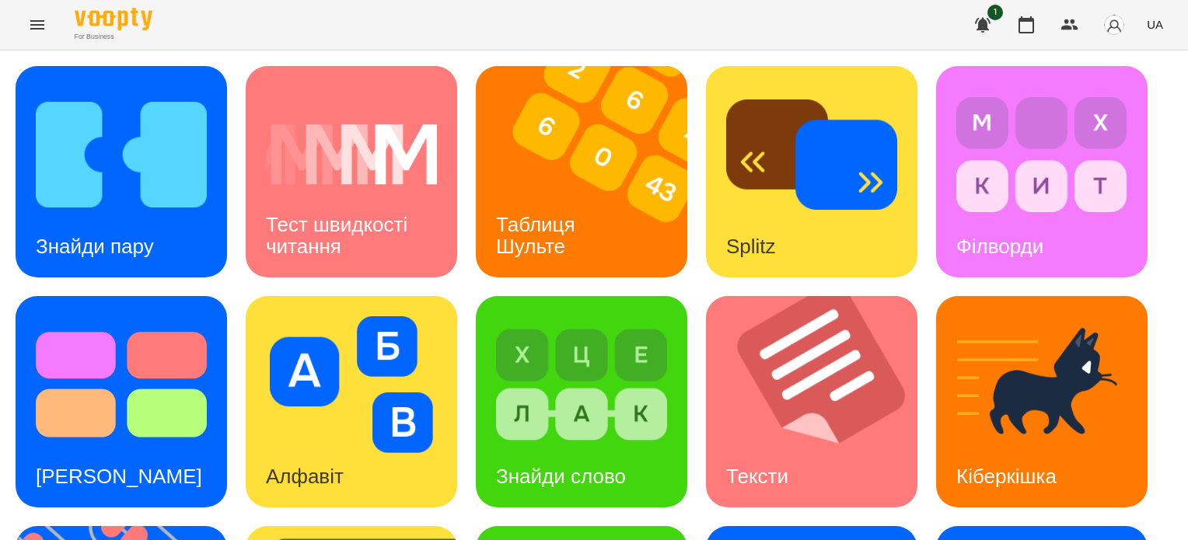
scroll to position [311, 0]
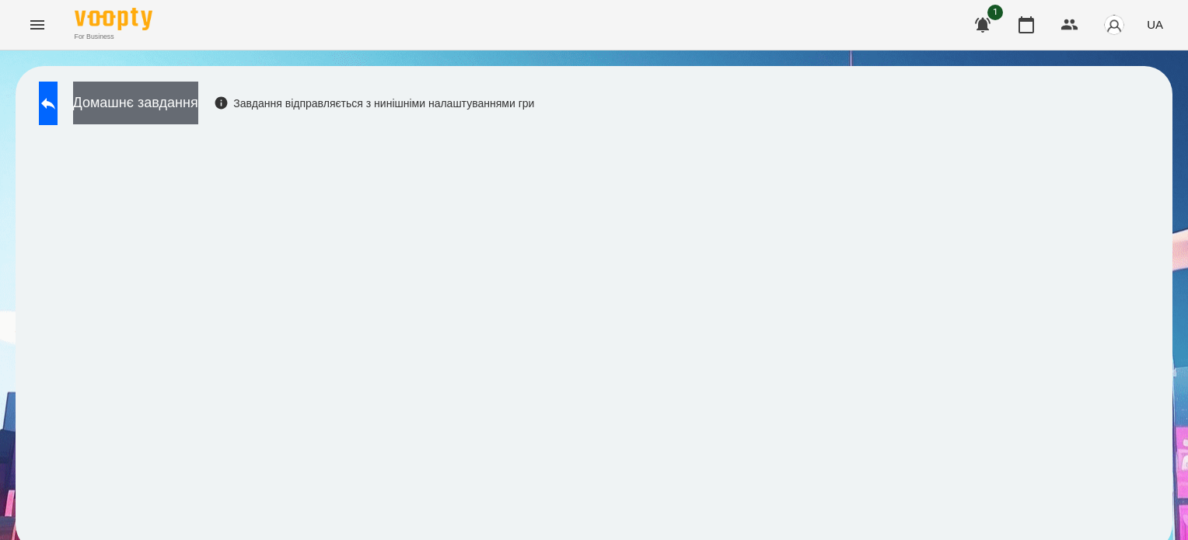
click at [188, 109] on button "Домашнє завдання" at bounding box center [135, 103] width 125 height 43
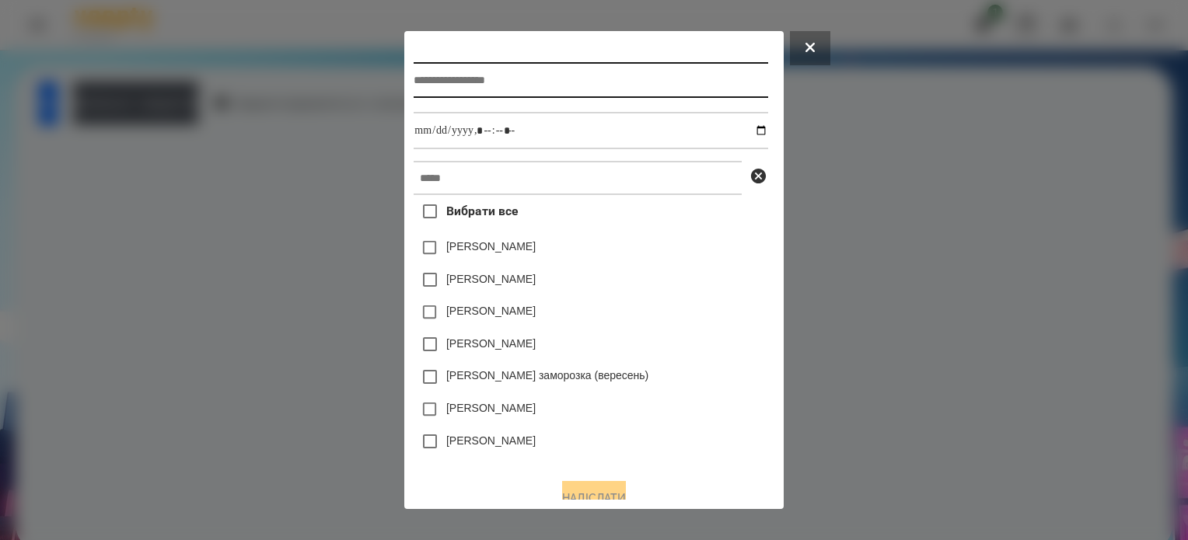
click at [414, 79] on input "text" at bounding box center [591, 80] width 354 height 36
type input "**********"
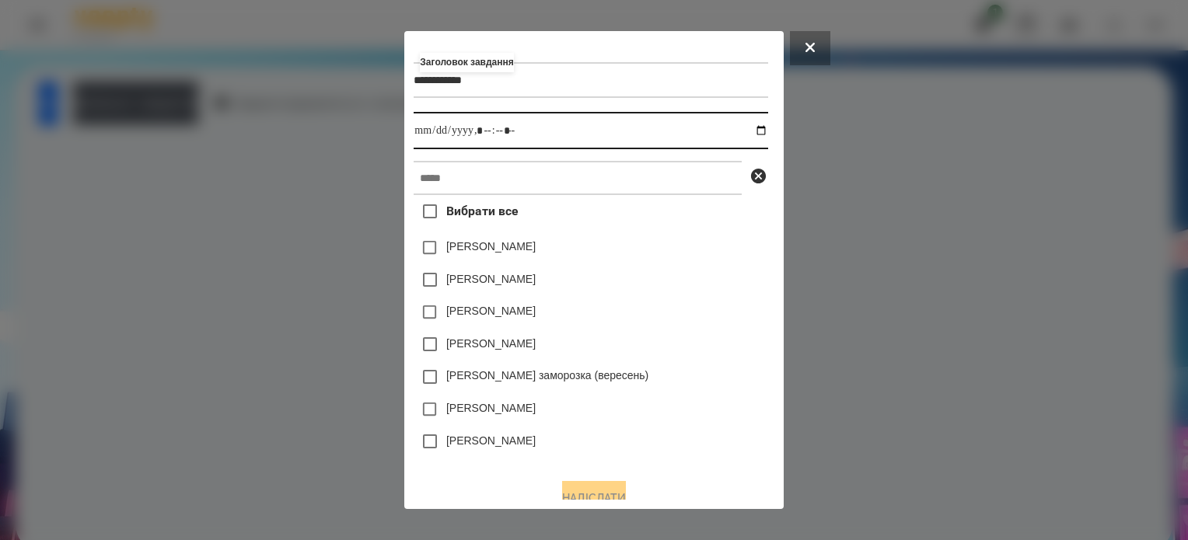
click at [765, 138] on input "datetime-local" at bounding box center [591, 130] width 354 height 37
click at [477, 134] on input "datetime-local" at bounding box center [591, 130] width 354 height 37
type input "**********"
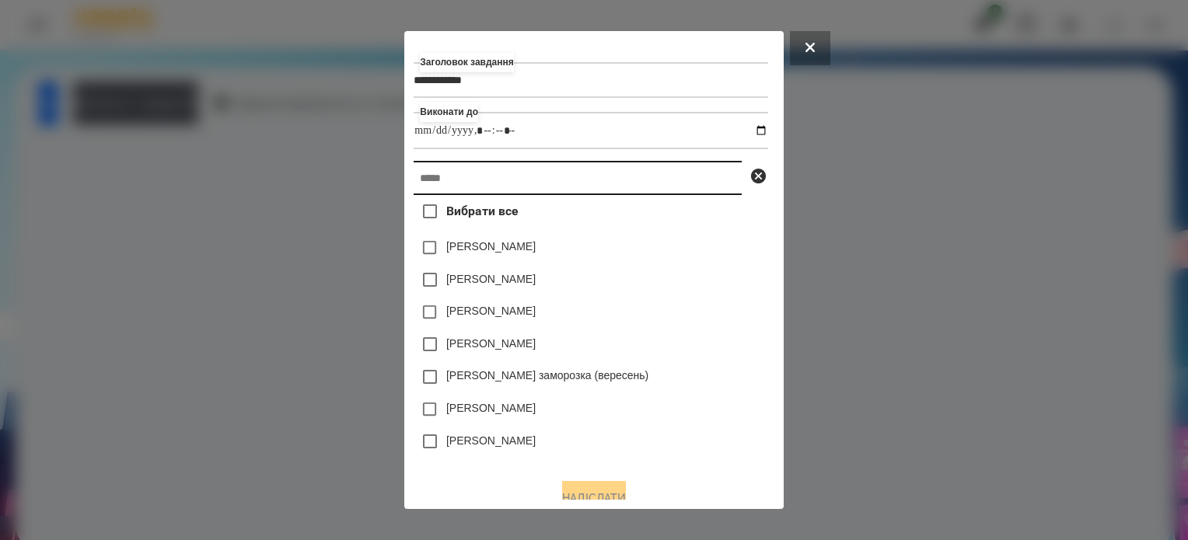
click at [475, 184] on input "text" at bounding box center [578, 178] width 328 height 34
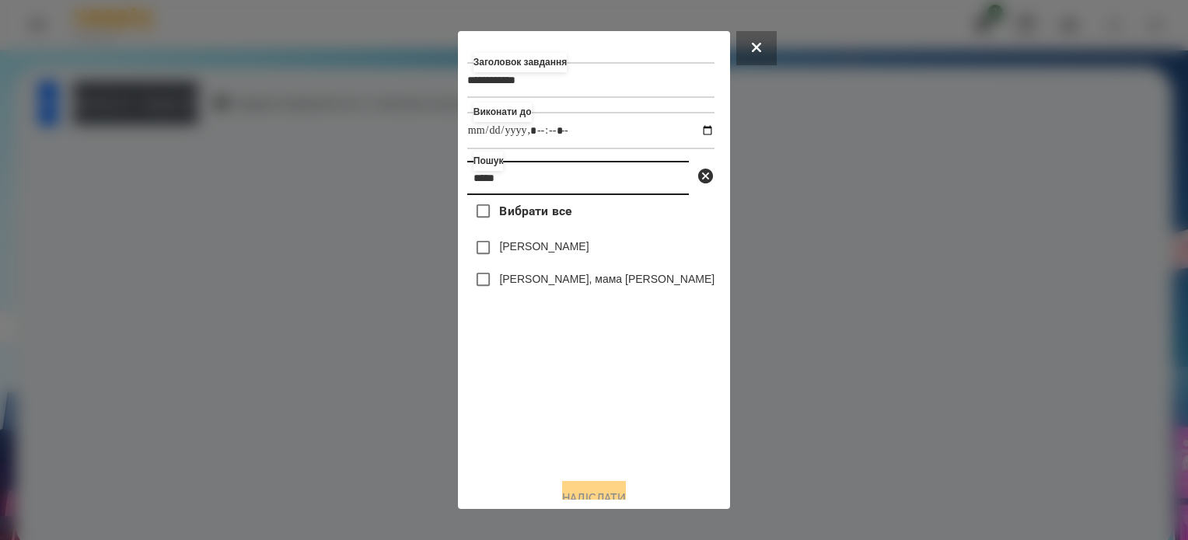
type input "*****"
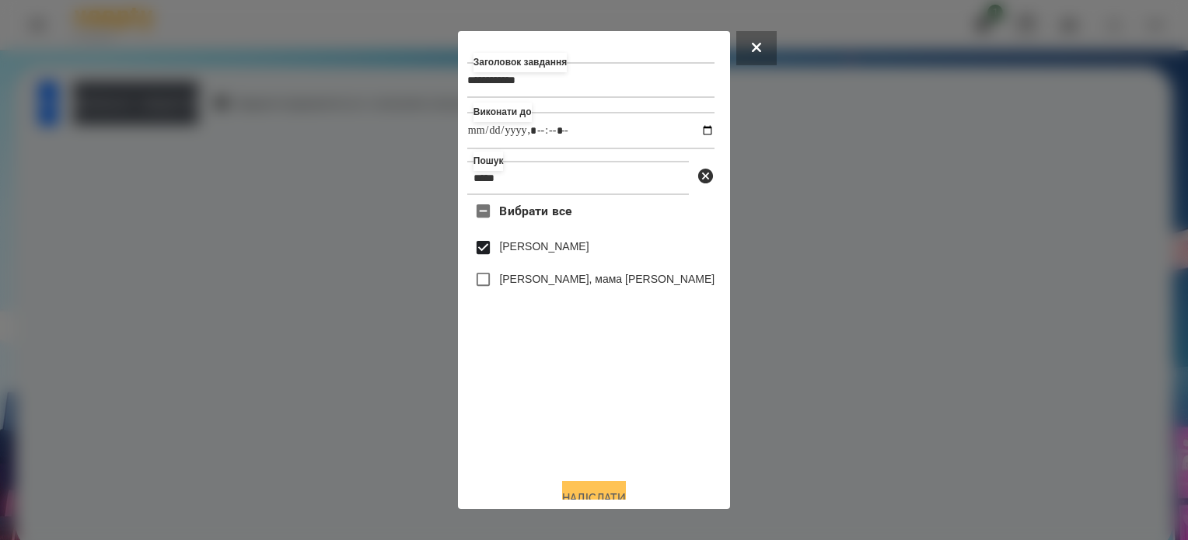
click at [605, 498] on button "Надіслати" at bounding box center [594, 498] width 64 height 34
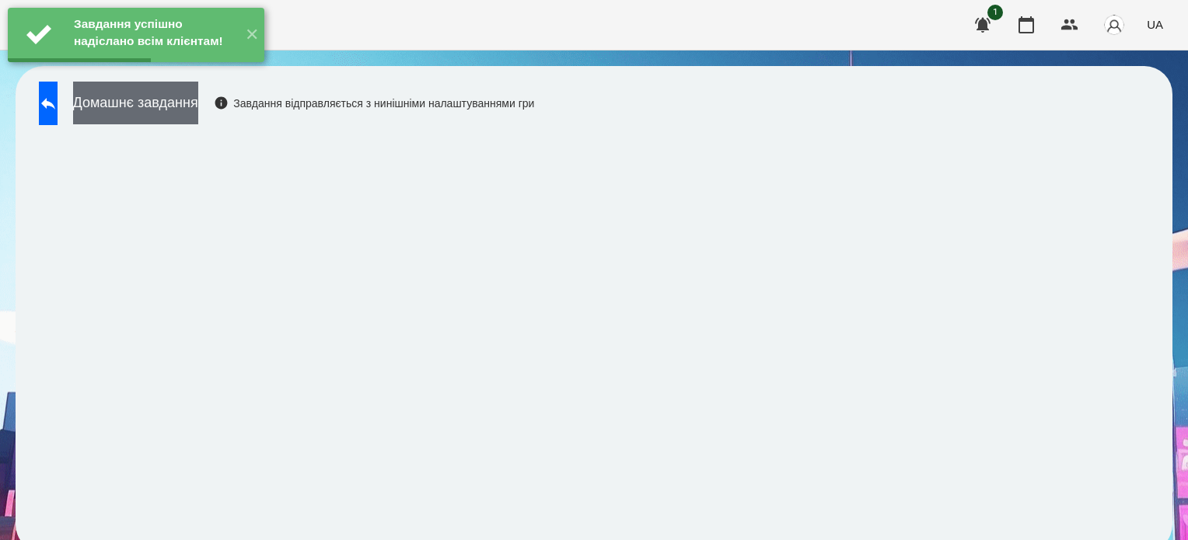
click at [173, 102] on button "Домашнє завдання" at bounding box center [135, 103] width 125 height 43
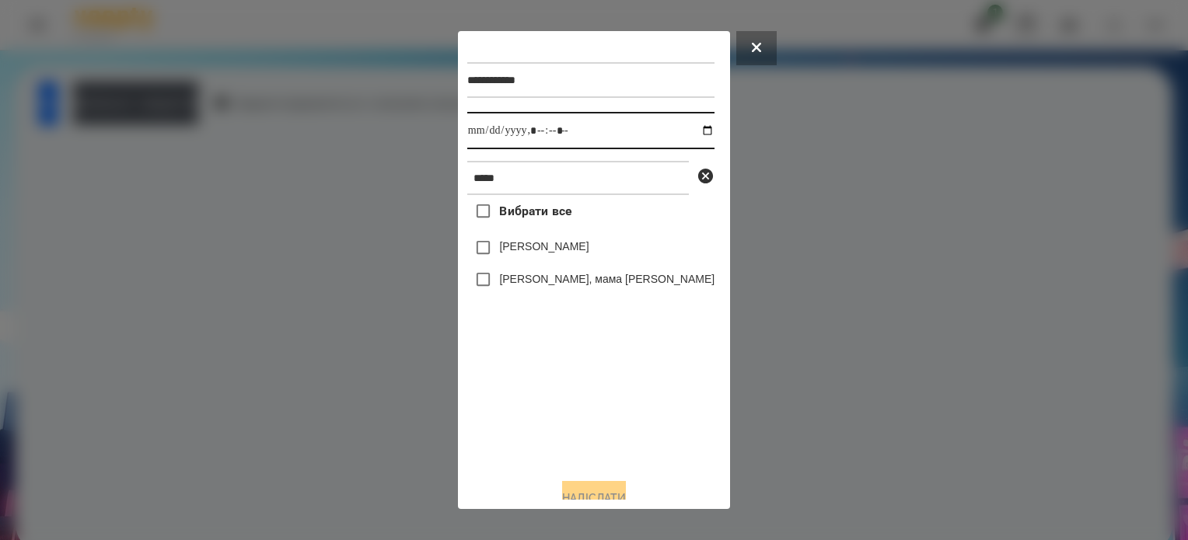
click at [681, 136] on input "datetime-local" at bounding box center [590, 130] width 247 height 37
click at [564, 135] on input "datetime-local" at bounding box center [590, 130] width 247 height 37
type input "**********"
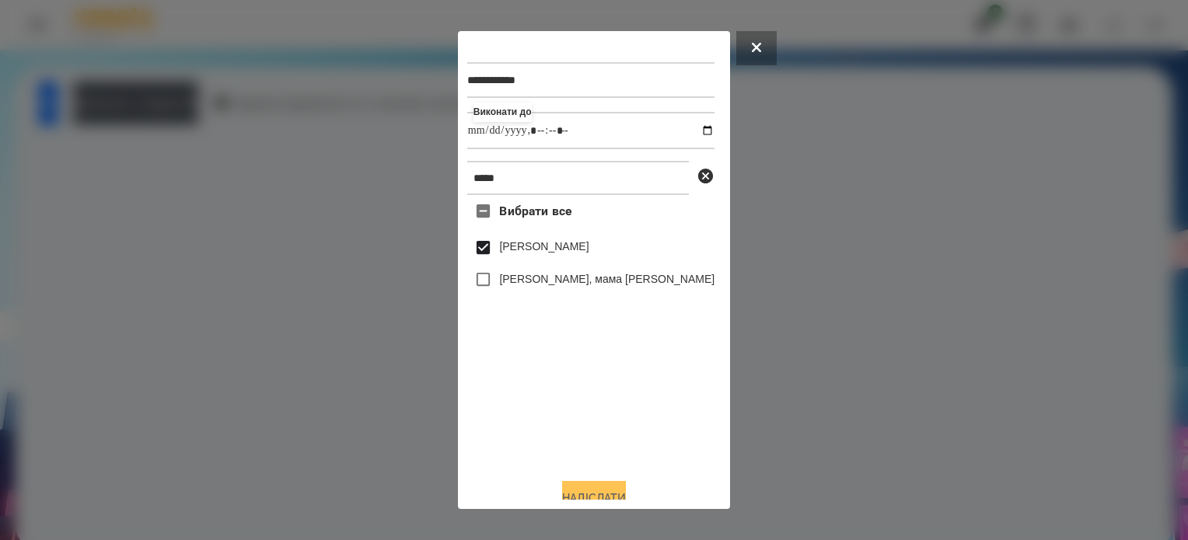
click at [603, 490] on button "Надіслати" at bounding box center [594, 498] width 64 height 34
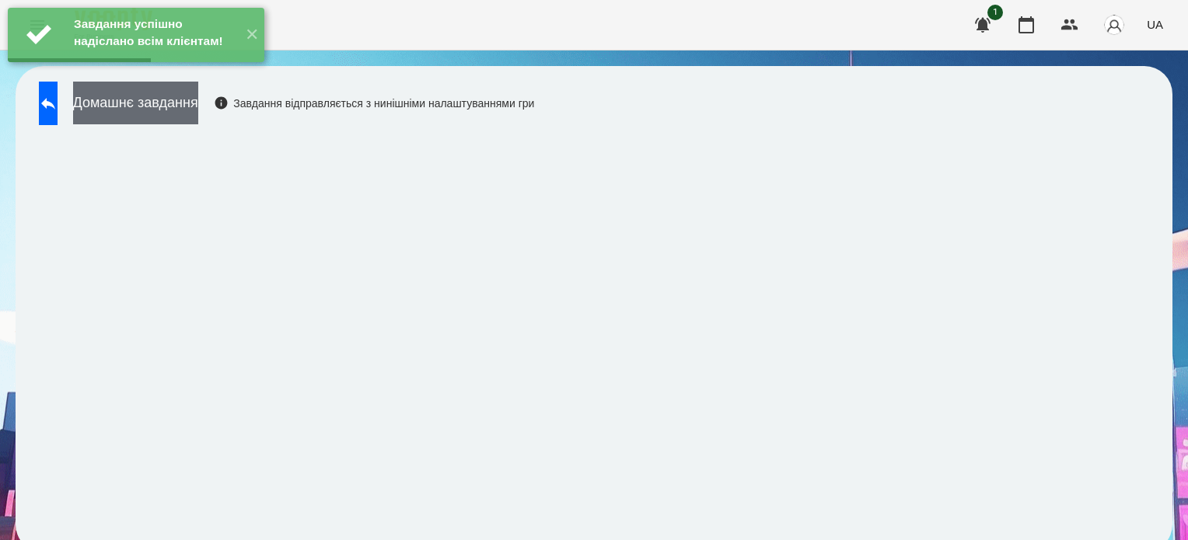
click at [198, 108] on button "Домашнє завдання" at bounding box center [135, 103] width 125 height 43
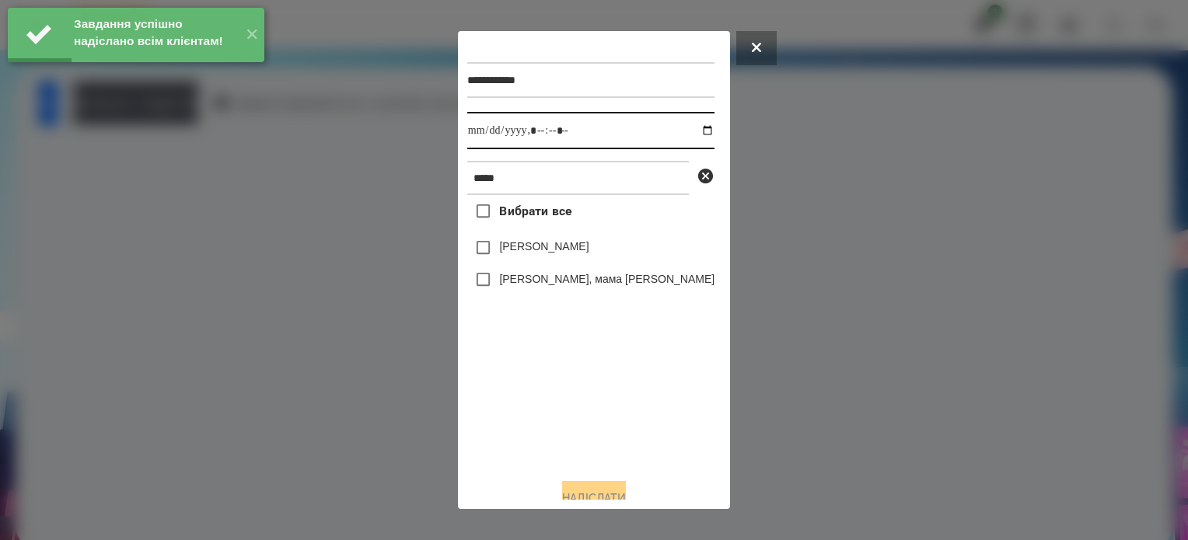
click at [687, 135] on input "datetime-local" at bounding box center [590, 130] width 247 height 37
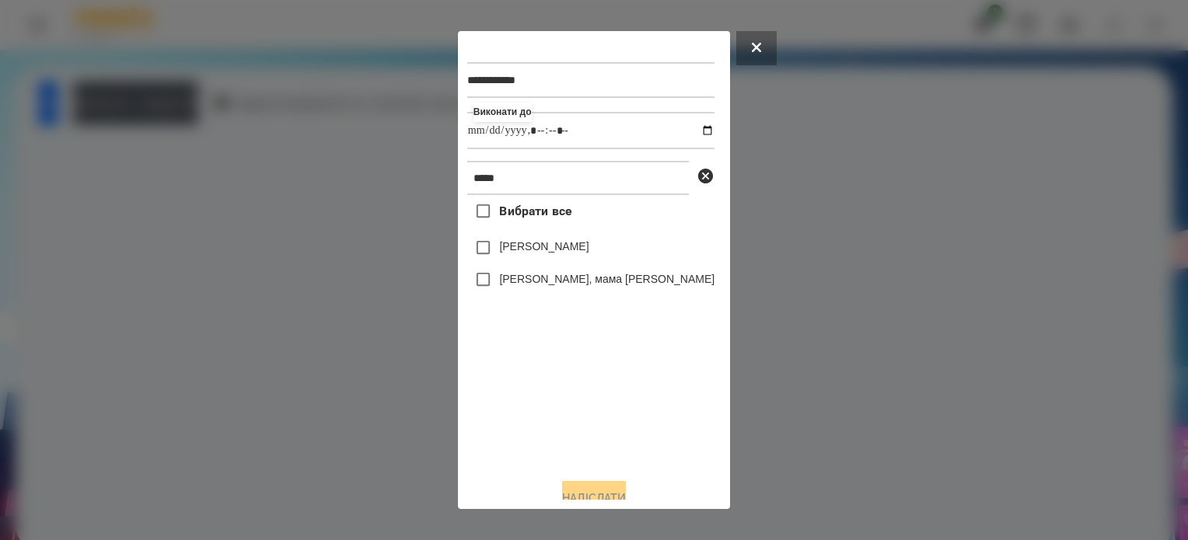
type input "**********"
drag, startPoint x: 544, startPoint y: 411, endPoint x: 535, endPoint y: 382, distance: 31.0
click at [544, 411] on div "Вибрати все [PERSON_NAME] [PERSON_NAME], мама [PERSON_NAME]" at bounding box center [590, 330] width 247 height 271
click at [610, 491] on button "Надіслати" at bounding box center [594, 498] width 64 height 34
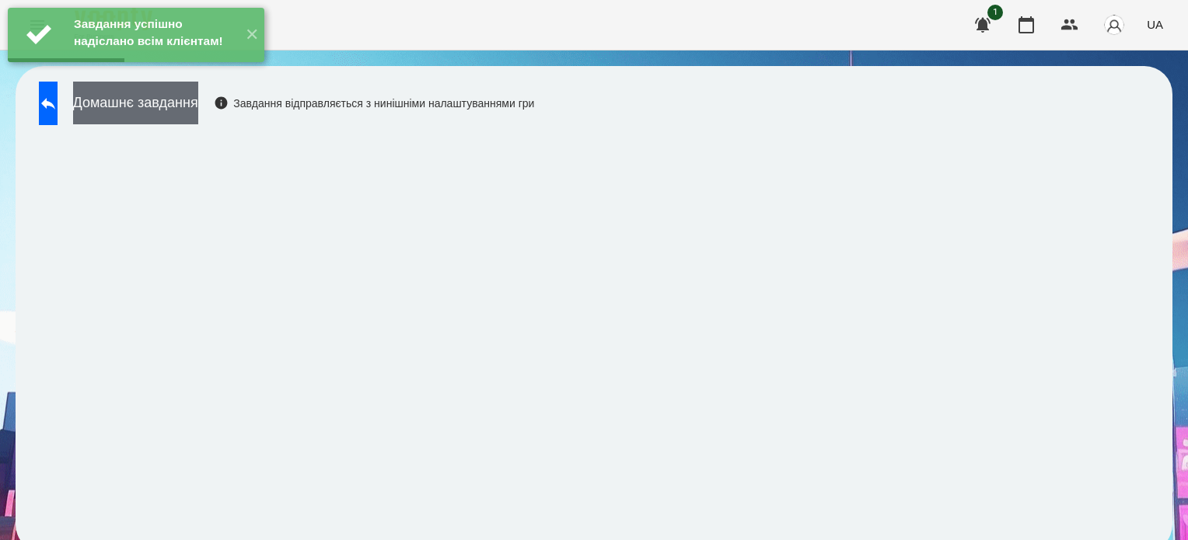
click at [198, 107] on button "Домашнє завдання" at bounding box center [135, 103] width 125 height 43
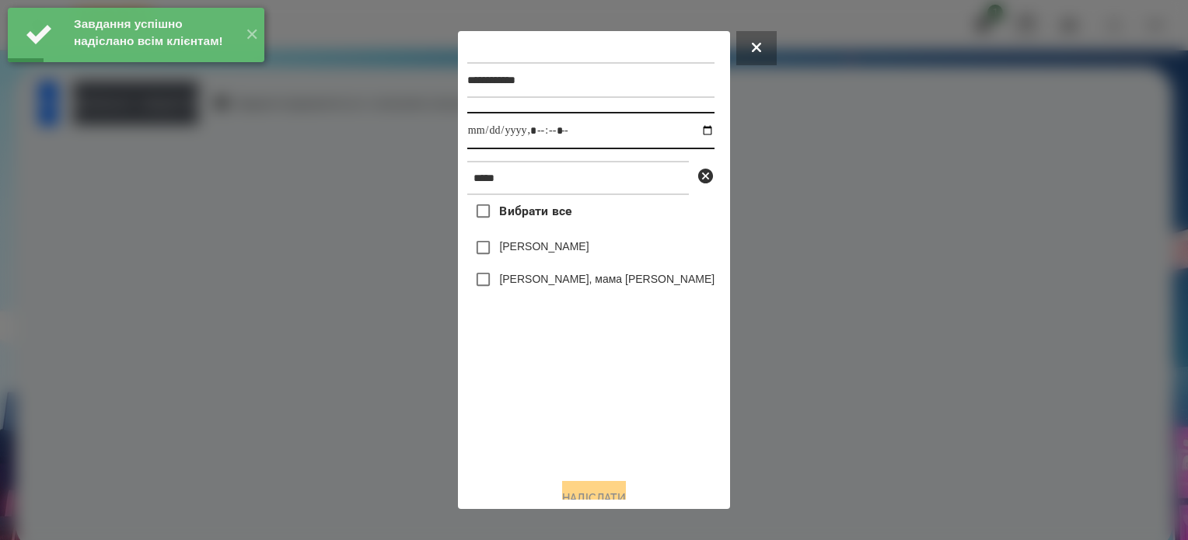
click at [683, 133] on input "datetime-local" at bounding box center [590, 130] width 247 height 37
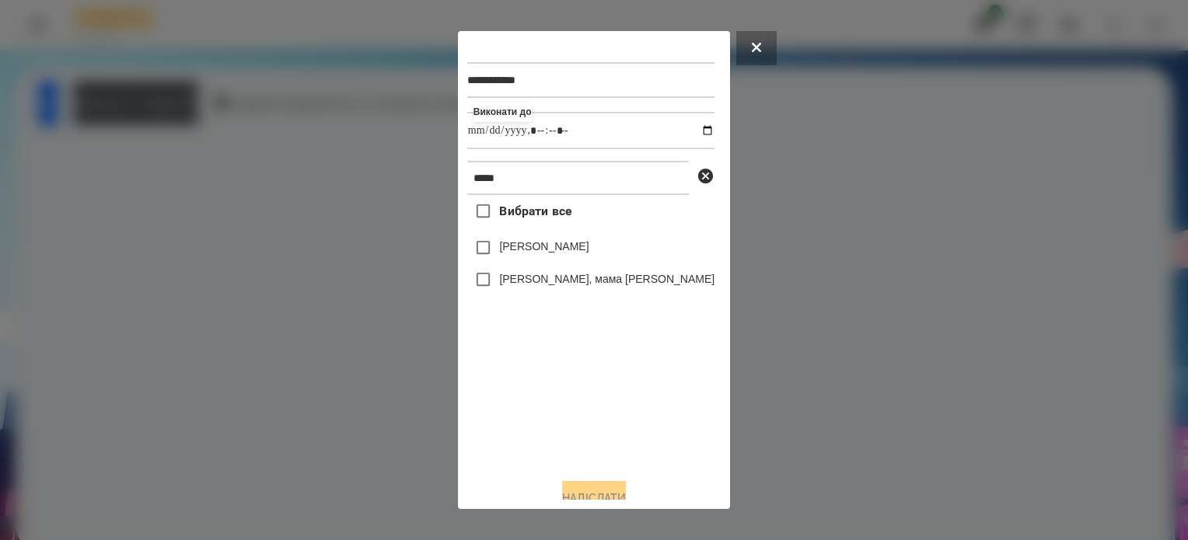
type input "**********"
click at [576, 432] on div "Вибрати все [PERSON_NAME] [PERSON_NAME], мама [PERSON_NAME]" at bounding box center [590, 330] width 247 height 271
click at [626, 491] on button "Надіслати" at bounding box center [594, 498] width 64 height 34
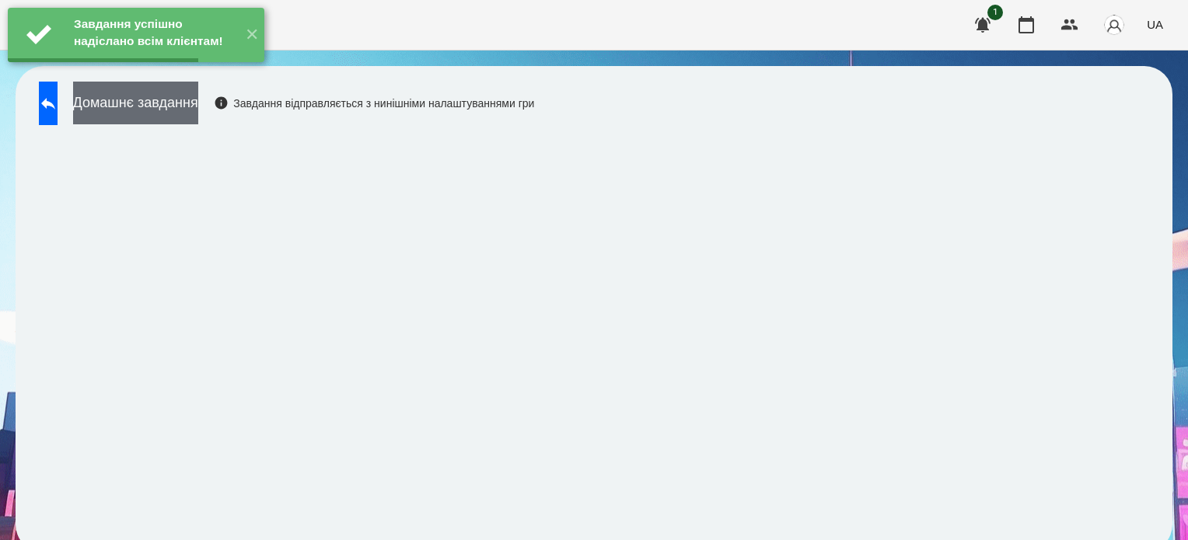
click at [159, 105] on button "Домашнє завдання" at bounding box center [135, 103] width 125 height 43
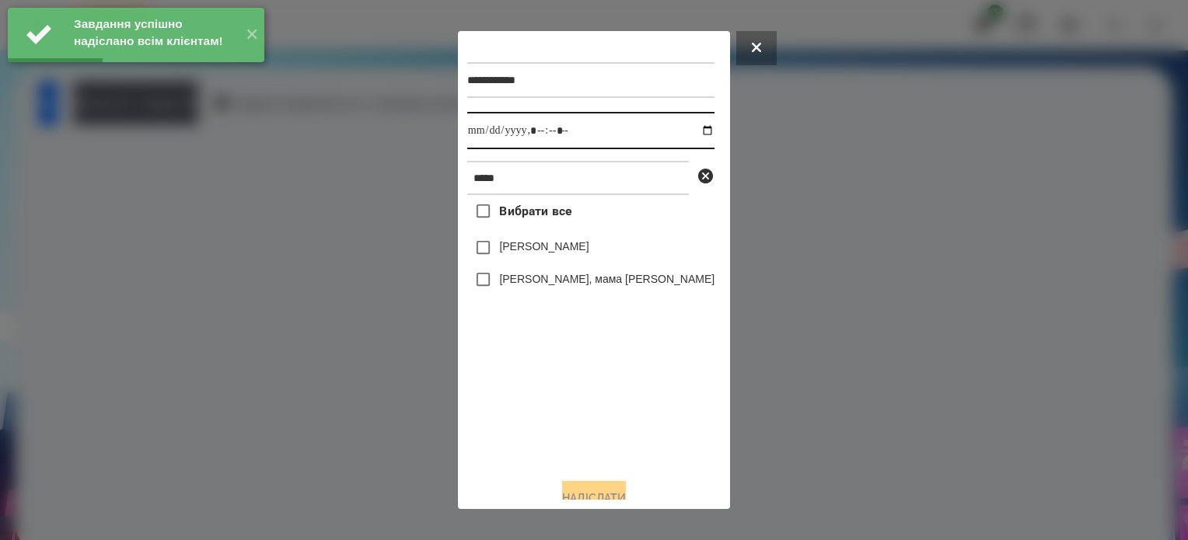
click at [684, 128] on input "datetime-local" at bounding box center [590, 130] width 247 height 37
type input "**********"
drag, startPoint x: 603, startPoint y: 428, endPoint x: 535, endPoint y: 301, distance: 144.3
click at [597, 419] on div "Вибрати все [PERSON_NAME] [PERSON_NAME], мама [PERSON_NAME]" at bounding box center [590, 330] width 247 height 271
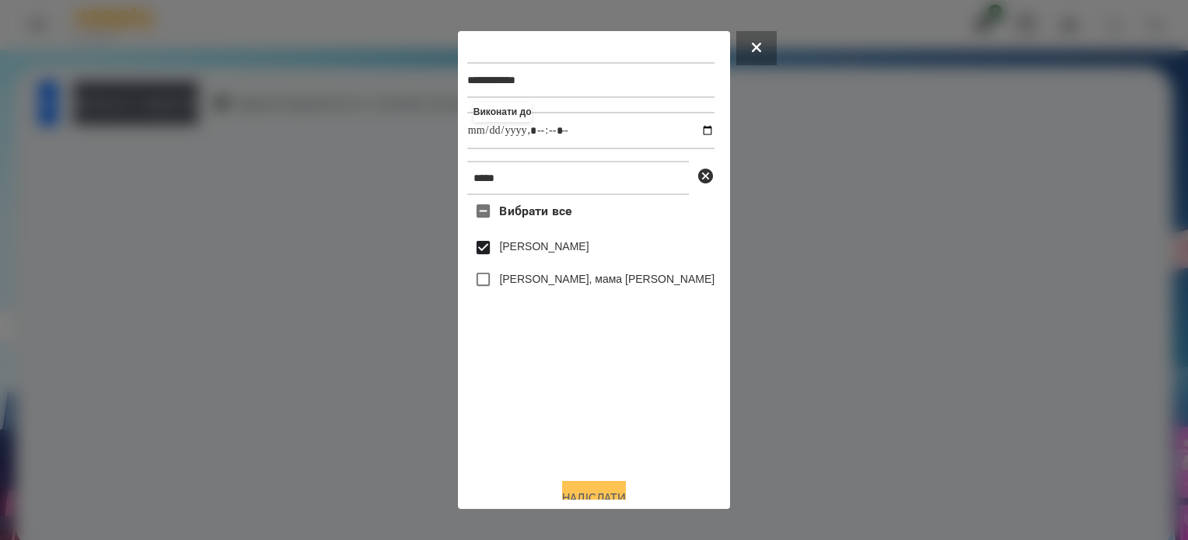
click at [605, 495] on button "Надіслати" at bounding box center [594, 498] width 64 height 34
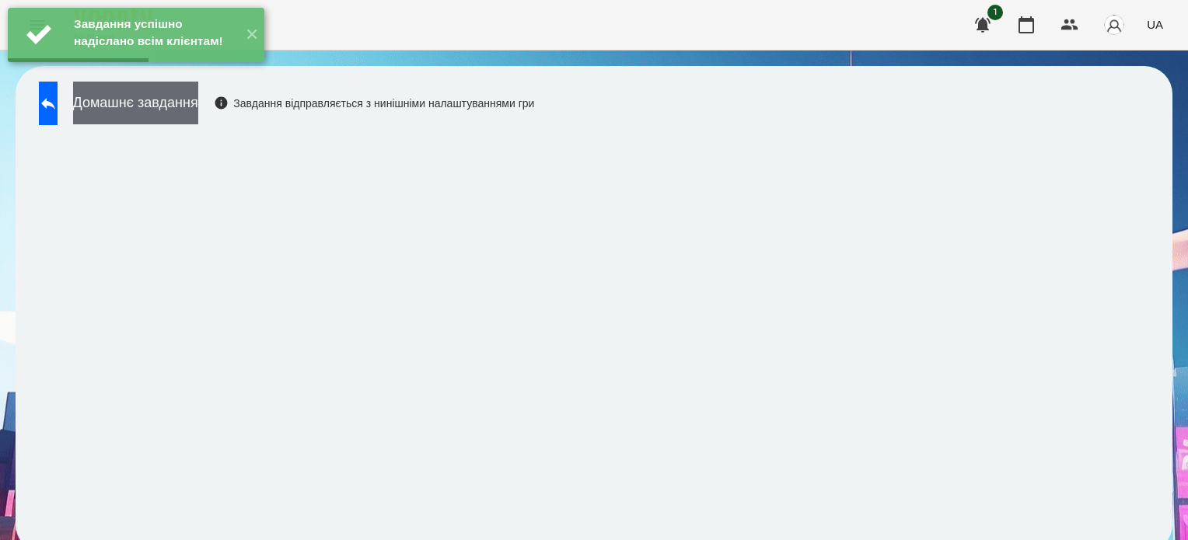
click at [198, 108] on button "Домашнє завдання" at bounding box center [135, 103] width 125 height 43
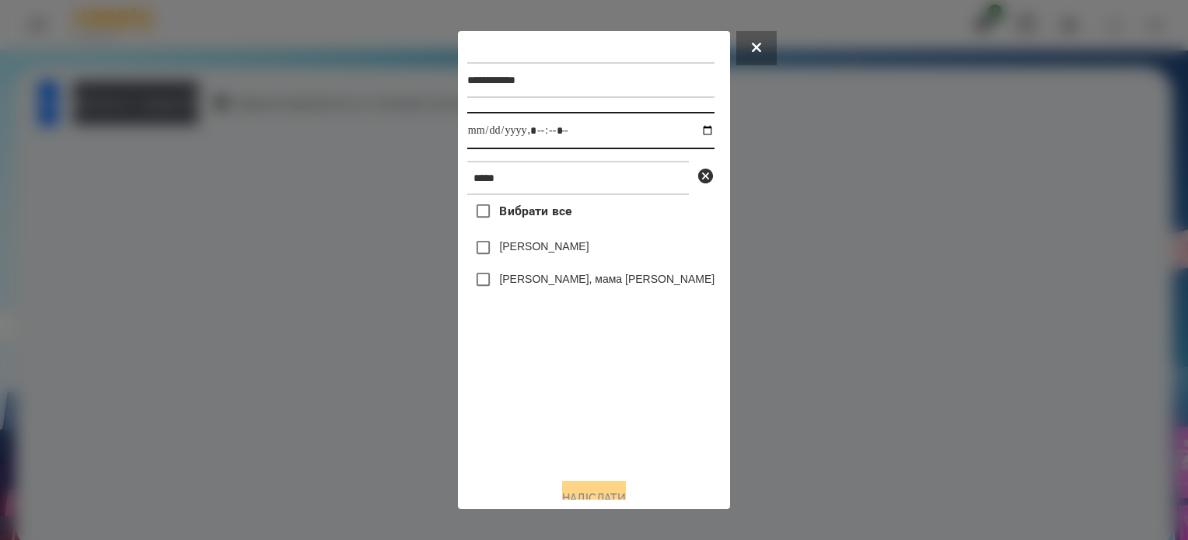
click at [683, 133] on input "datetime-local" at bounding box center [590, 130] width 247 height 37
type input "**********"
drag, startPoint x: 591, startPoint y: 422, endPoint x: 567, endPoint y: 379, distance: 49.8
click at [591, 419] on div "Вибрати все [PERSON_NAME] [PERSON_NAME], мама [PERSON_NAME]" at bounding box center [590, 330] width 247 height 271
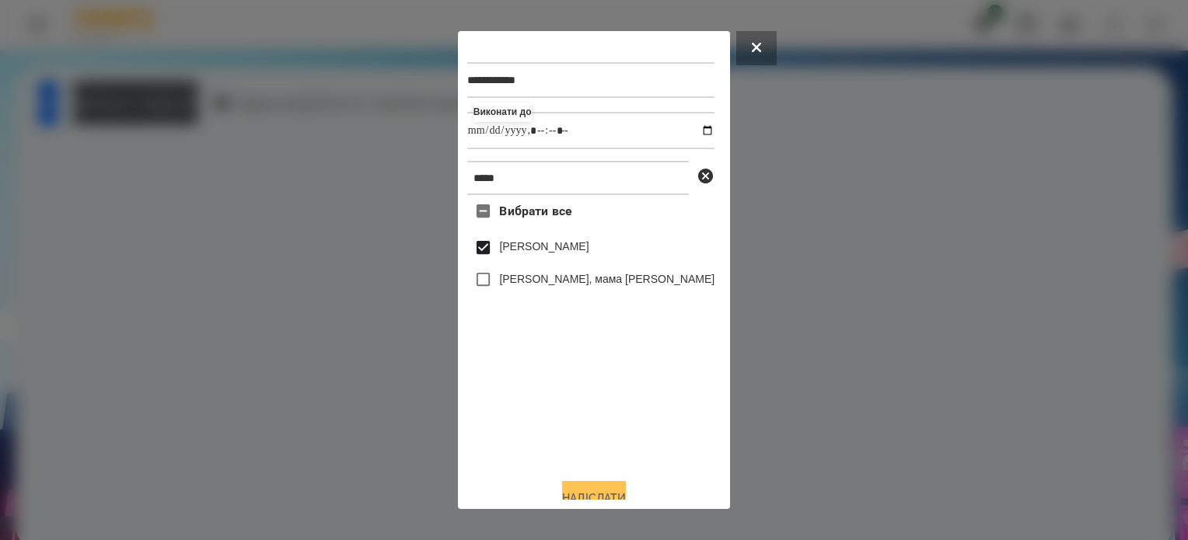
click at [613, 491] on button "Надіслати" at bounding box center [594, 498] width 64 height 34
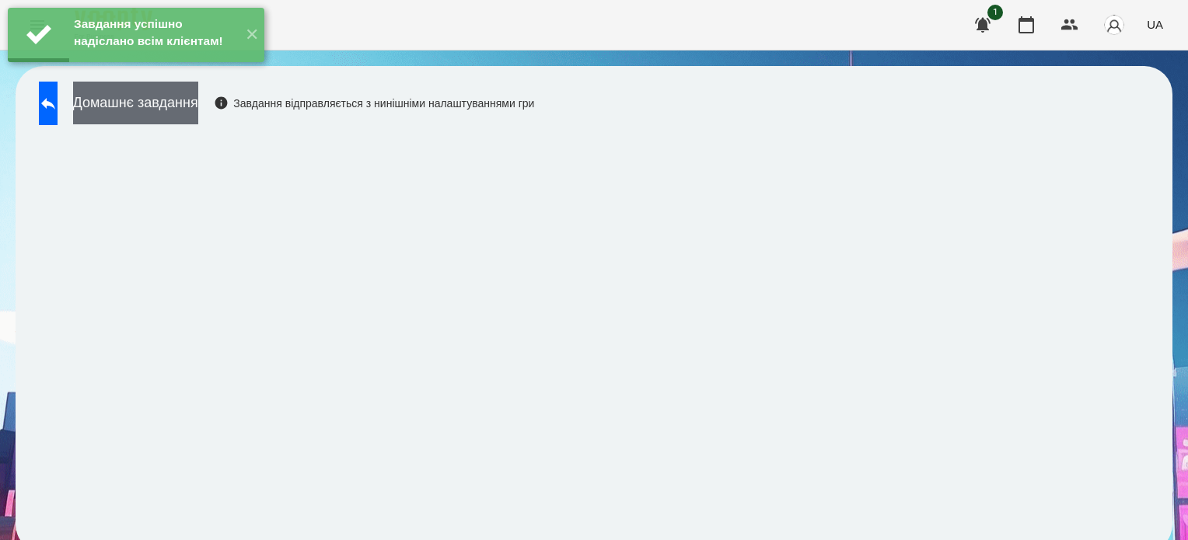
click at [198, 114] on button "Домашнє завдання" at bounding box center [135, 103] width 125 height 43
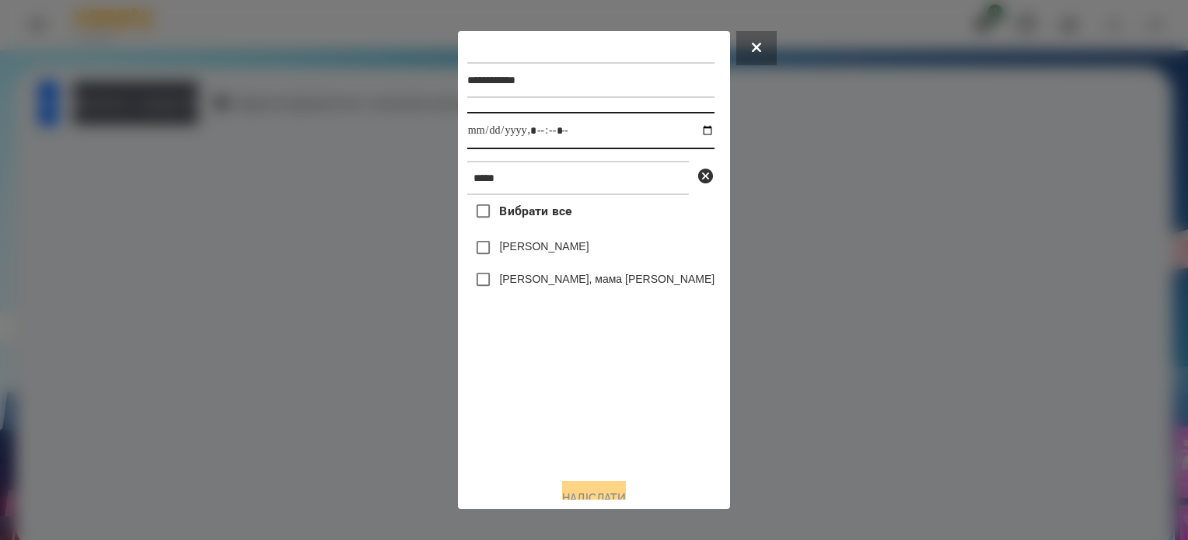
click at [681, 130] on input "datetime-local" at bounding box center [590, 130] width 247 height 37
type input "**********"
click at [610, 411] on div "Вибрати все [PERSON_NAME] [PERSON_NAME], мама [PERSON_NAME]" at bounding box center [590, 330] width 247 height 271
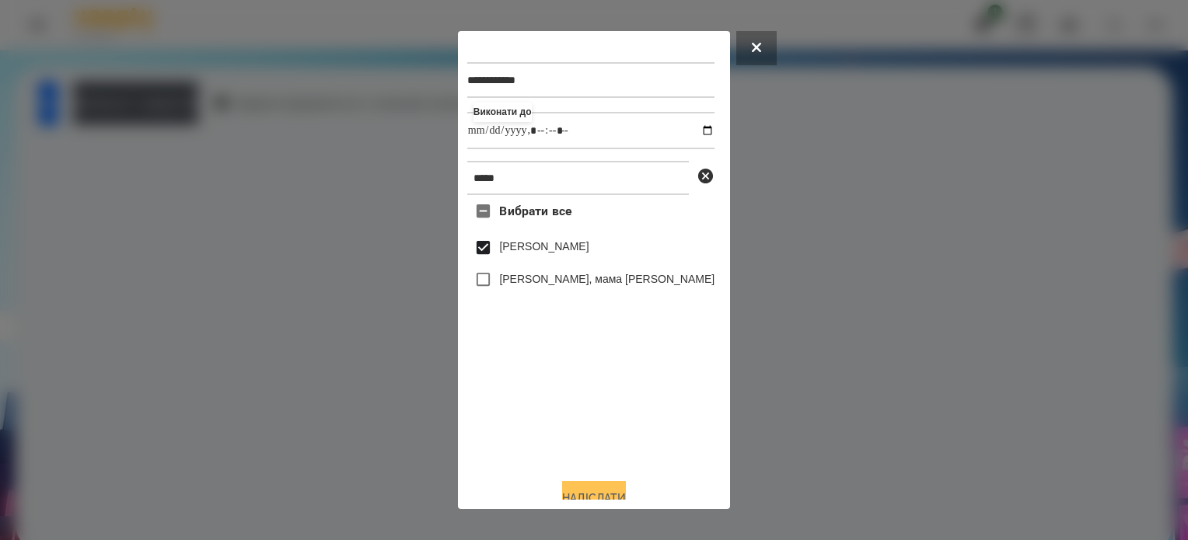
click at [612, 491] on button "Надіслати" at bounding box center [594, 498] width 64 height 34
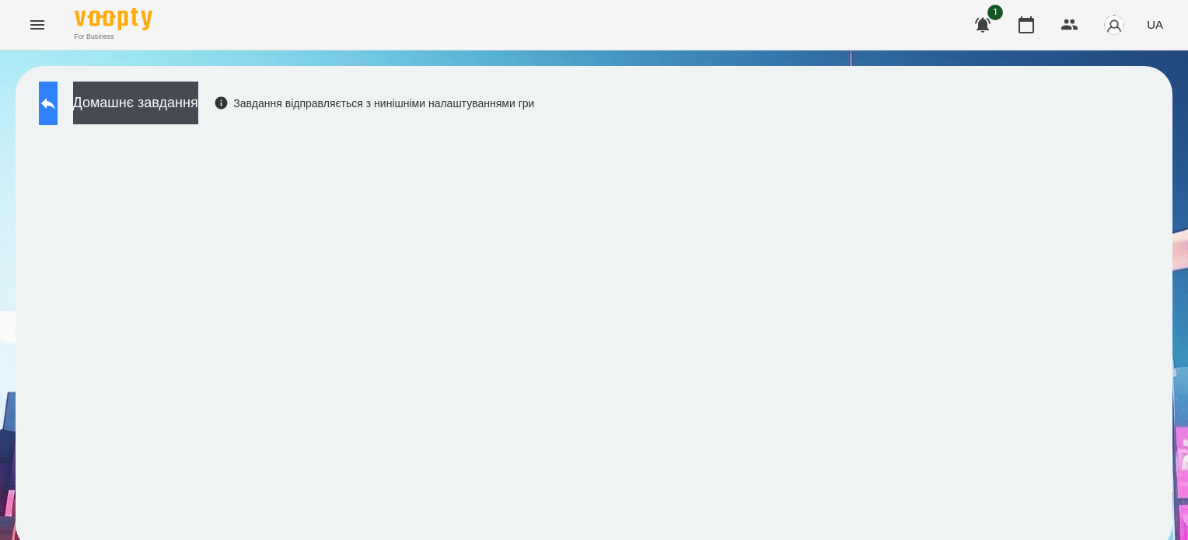
click at [58, 100] on icon at bounding box center [48, 103] width 19 height 19
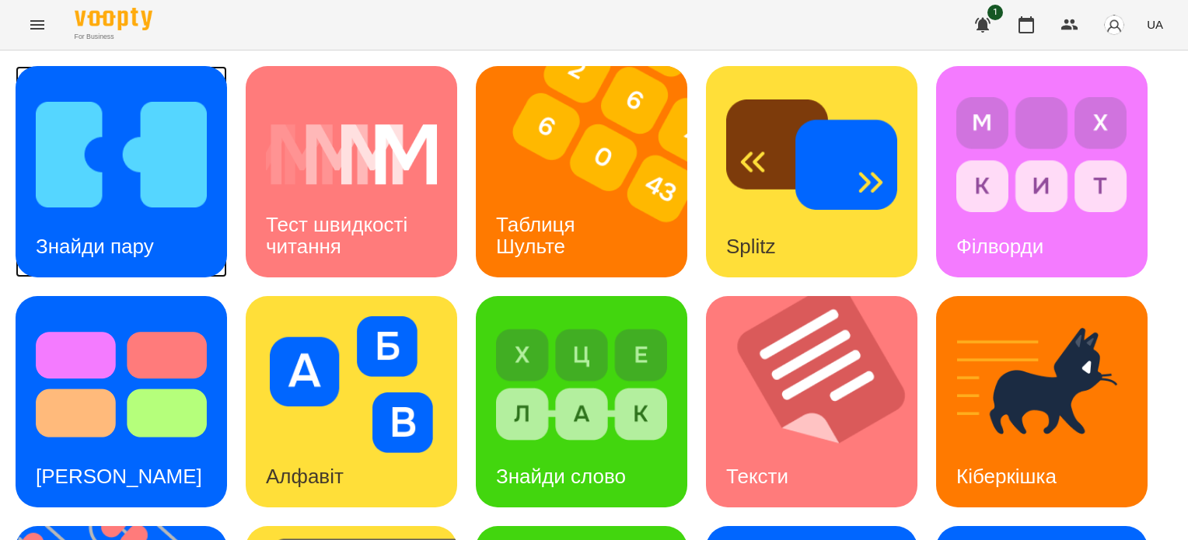
click at [132, 218] on div "Знайди пару" at bounding box center [95, 246] width 159 height 61
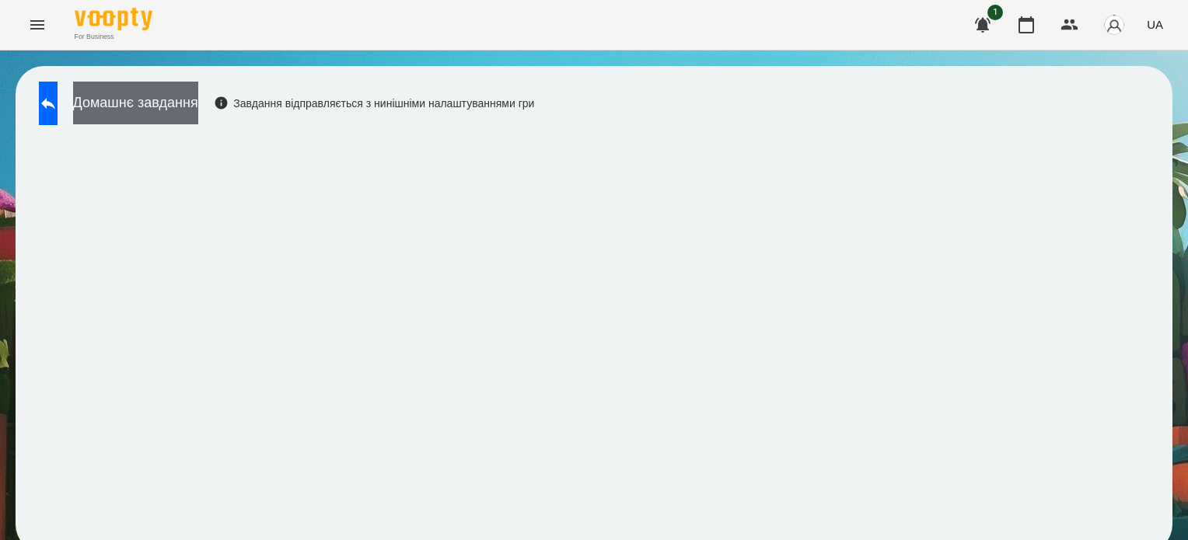
click at [194, 111] on button "Домашнє завдання" at bounding box center [135, 103] width 125 height 43
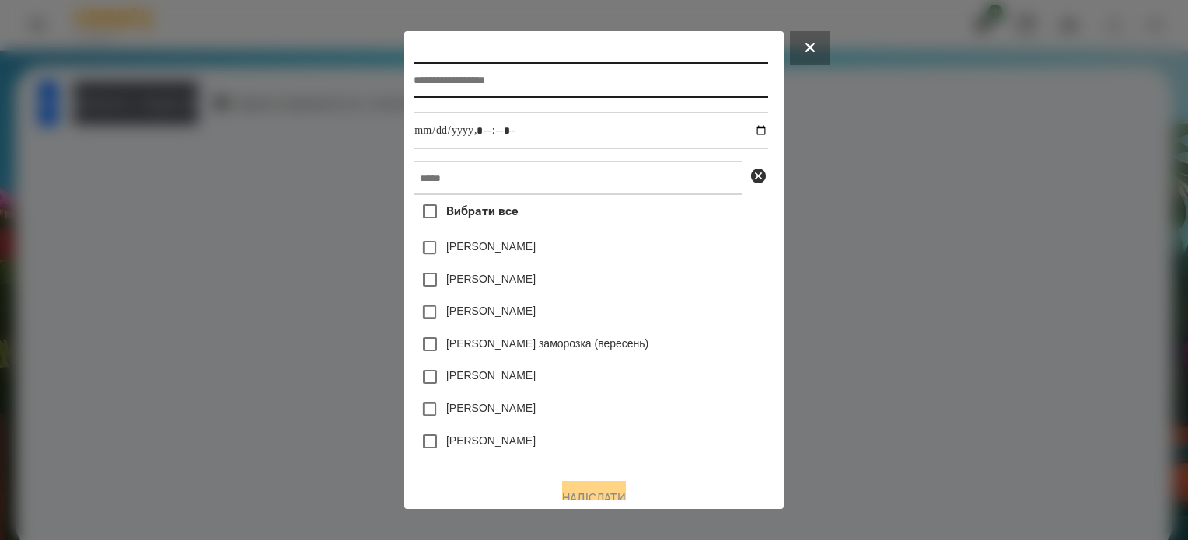
click at [435, 88] on input "text" at bounding box center [591, 80] width 354 height 36
type input "**********"
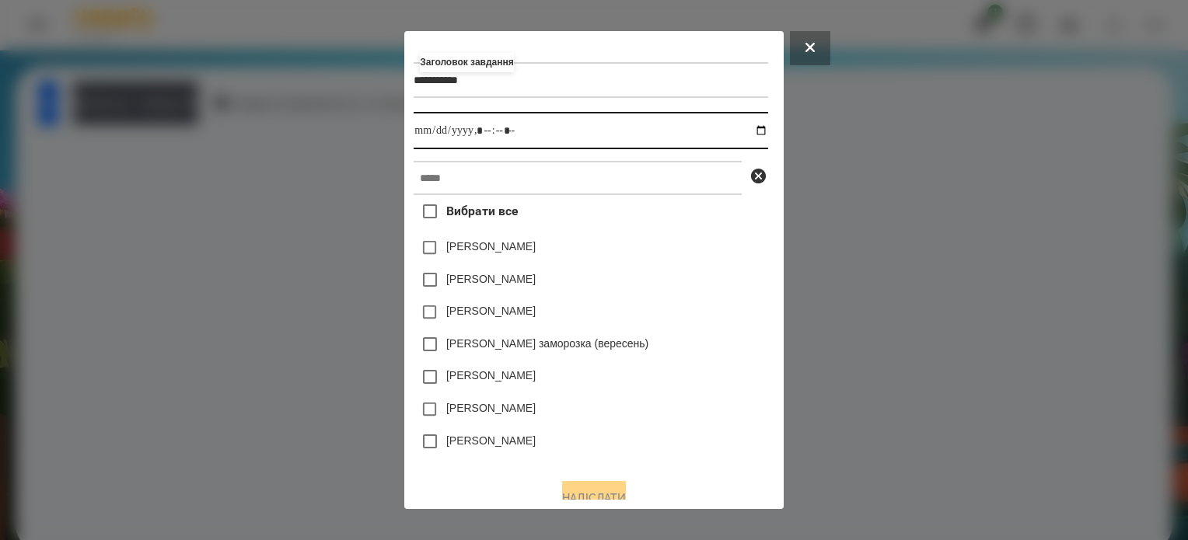
click at [759, 127] on input "datetime-local" at bounding box center [591, 130] width 354 height 37
click at [480, 131] on input "datetime-local" at bounding box center [591, 130] width 354 height 37
type input "**********"
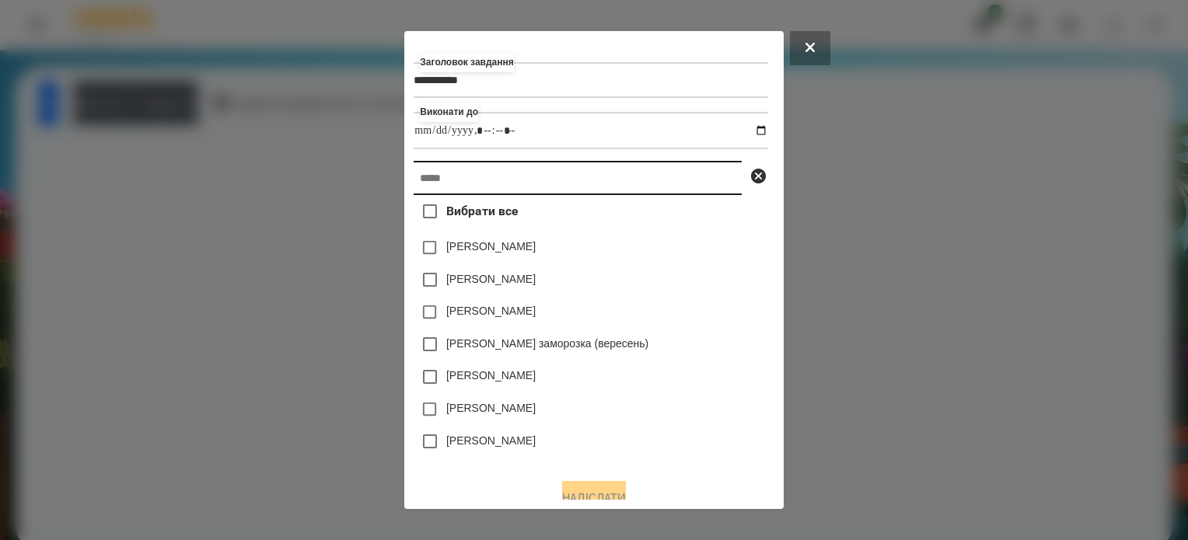
click at [491, 192] on input "text" at bounding box center [578, 178] width 328 height 34
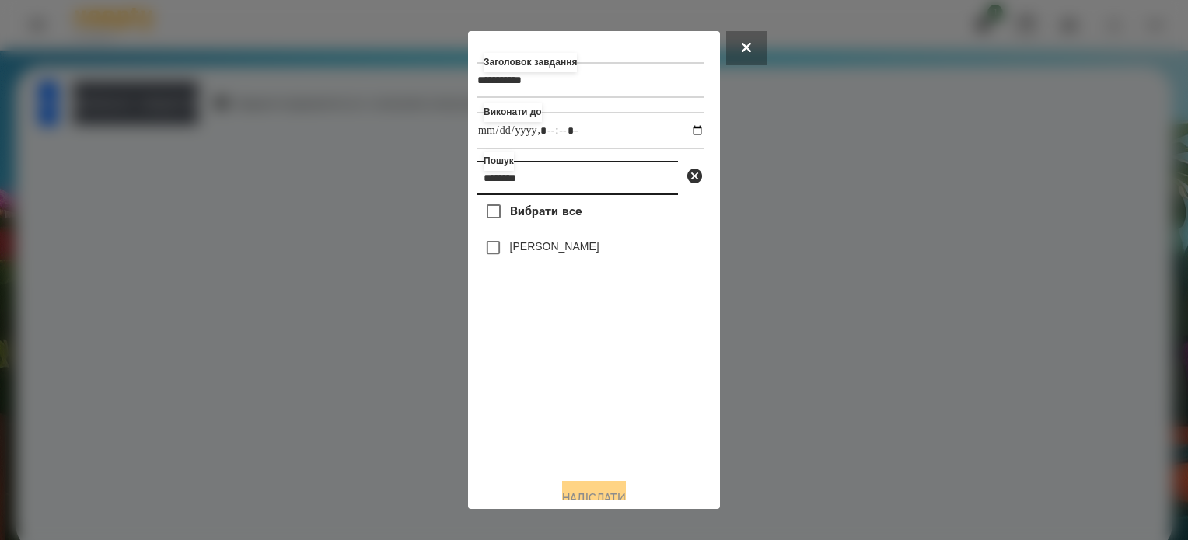
type input "********"
click at [574, 495] on button "Надіслати" at bounding box center [594, 498] width 64 height 34
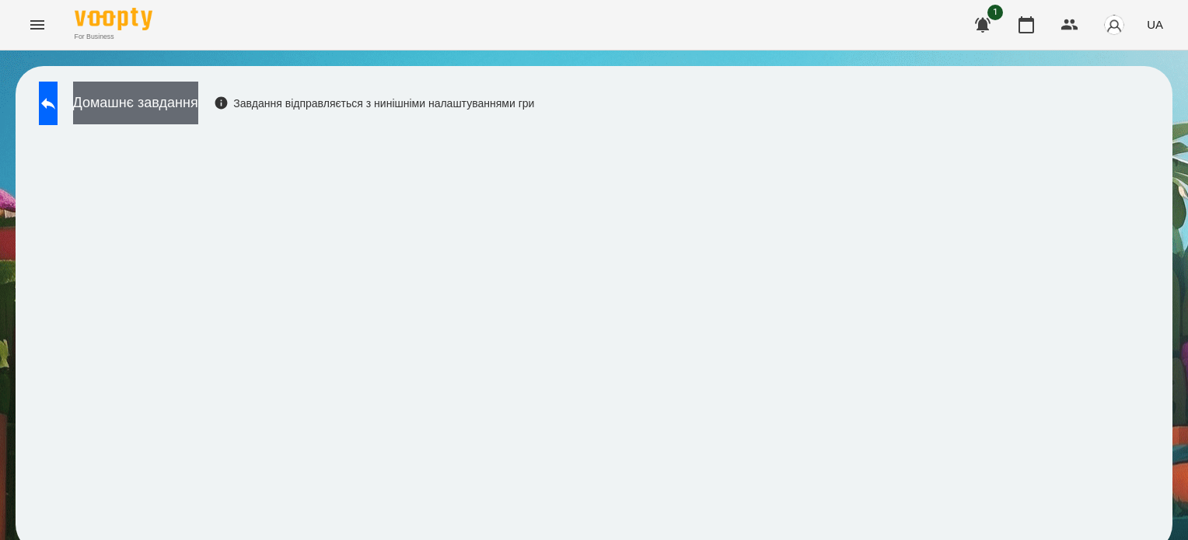
click at [144, 107] on button "Домашнє завдання" at bounding box center [135, 103] width 125 height 43
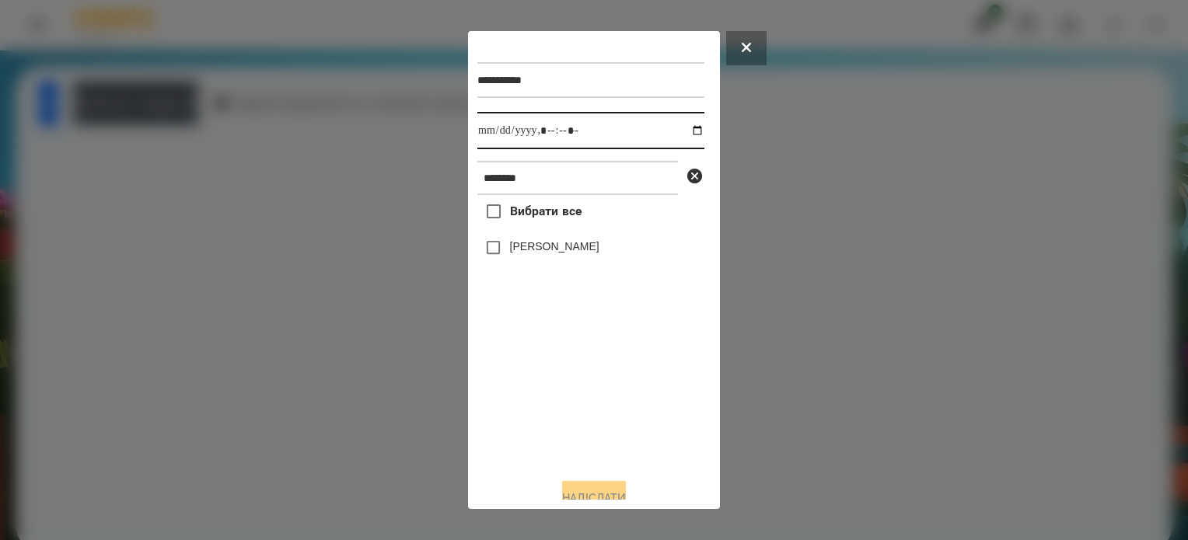
click at [680, 131] on input "datetime-local" at bounding box center [590, 130] width 227 height 37
click at [561, 133] on input "datetime-local" at bounding box center [590, 130] width 227 height 37
type input "**********"
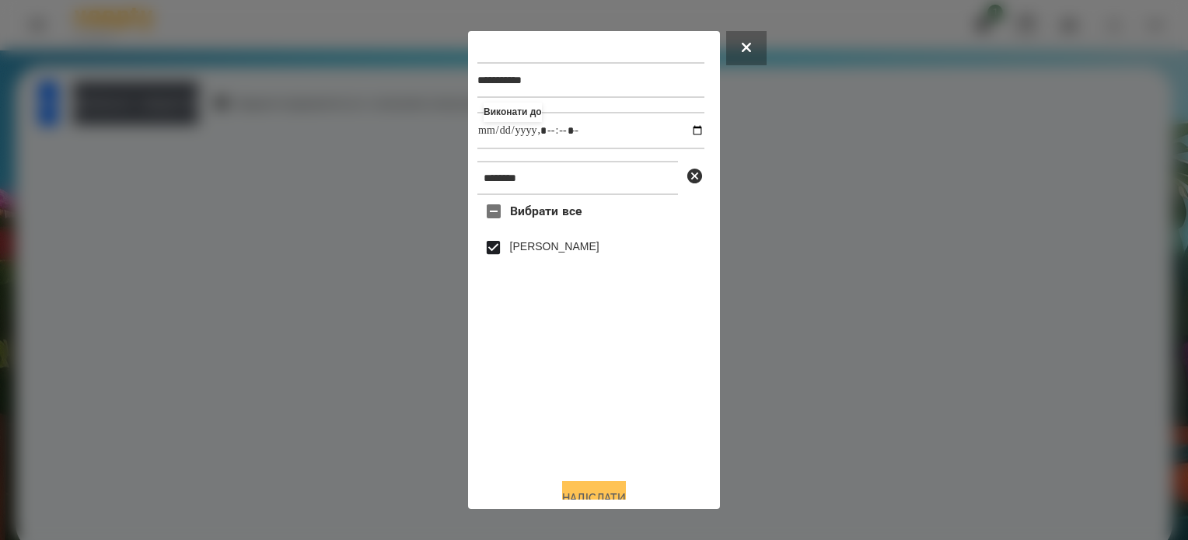
click at [624, 489] on button "Надіслати" at bounding box center [594, 498] width 64 height 34
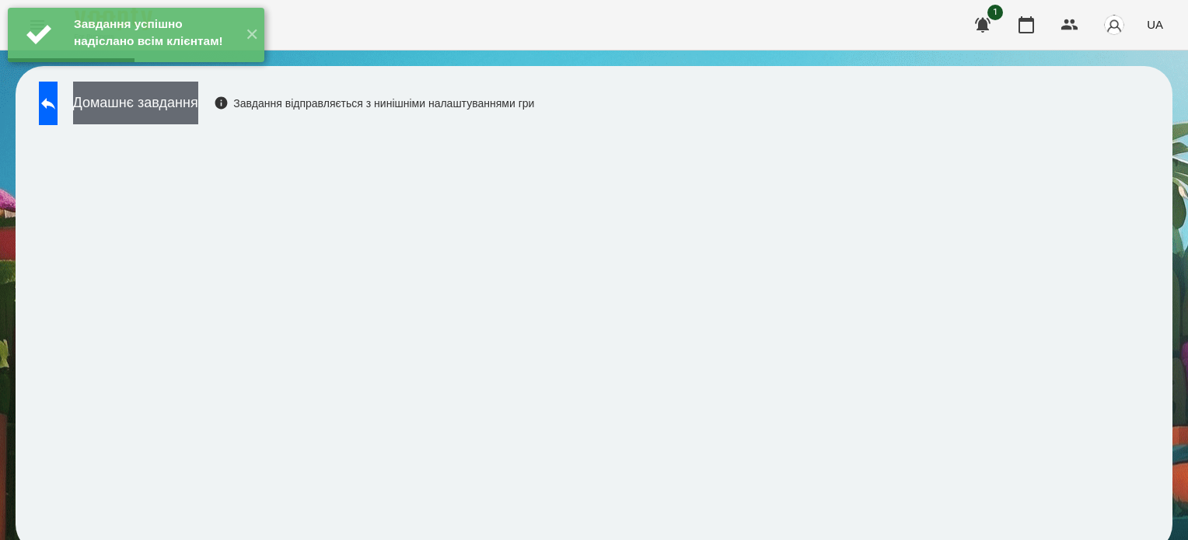
click at [198, 112] on button "Домашнє завдання" at bounding box center [135, 103] width 125 height 43
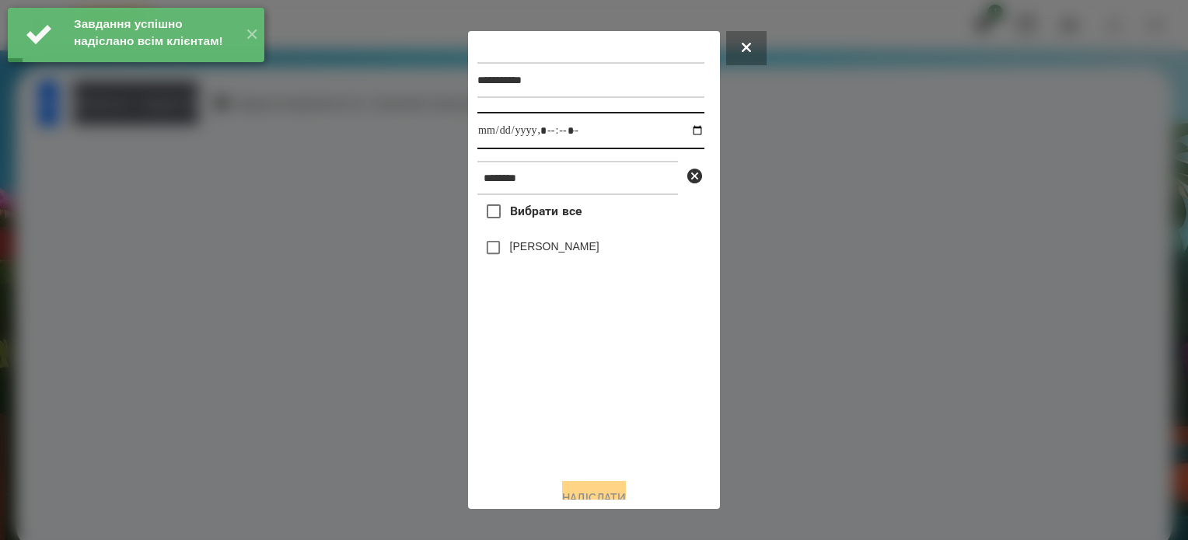
click at [679, 130] on input "datetime-local" at bounding box center [590, 130] width 227 height 37
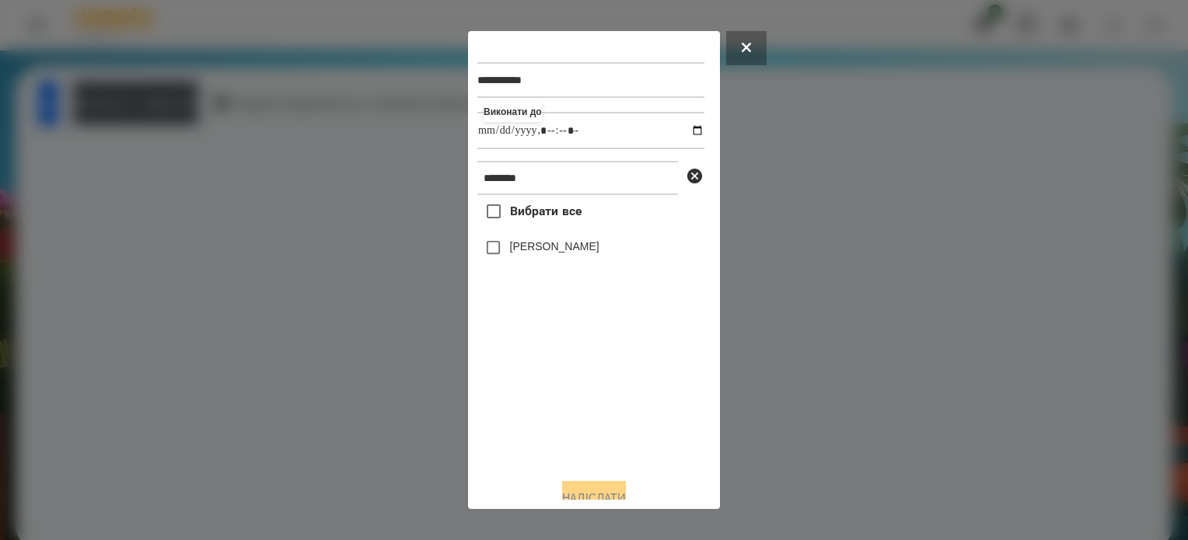
type input "**********"
click at [509, 453] on div "Вибрати все [PERSON_NAME]" at bounding box center [590, 330] width 227 height 271
click at [594, 491] on button "Надіслати" at bounding box center [594, 498] width 64 height 34
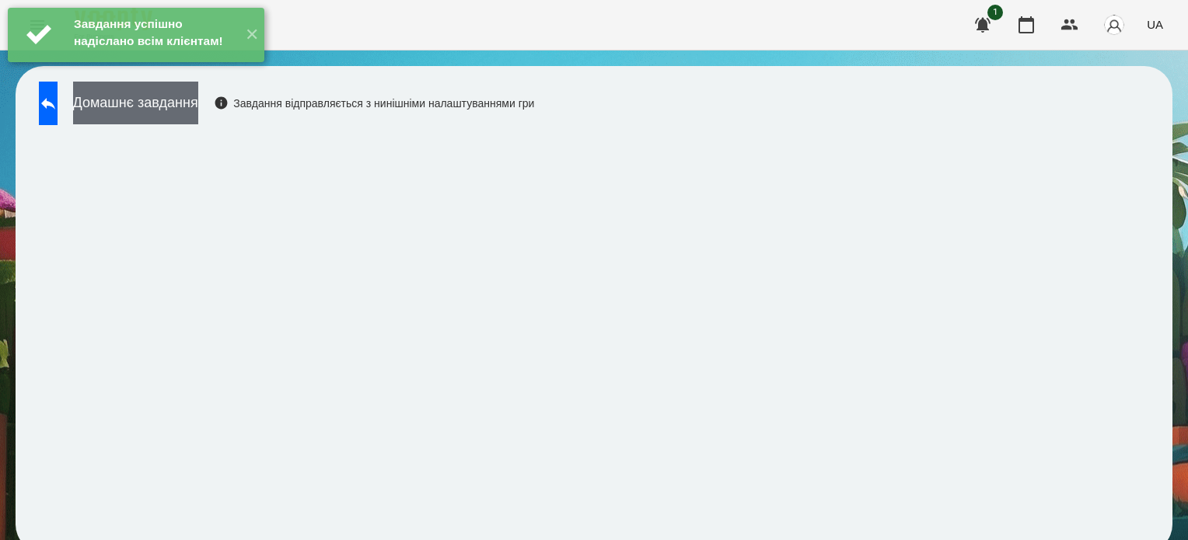
click at [198, 96] on button "Домашнє завдання" at bounding box center [135, 103] width 125 height 43
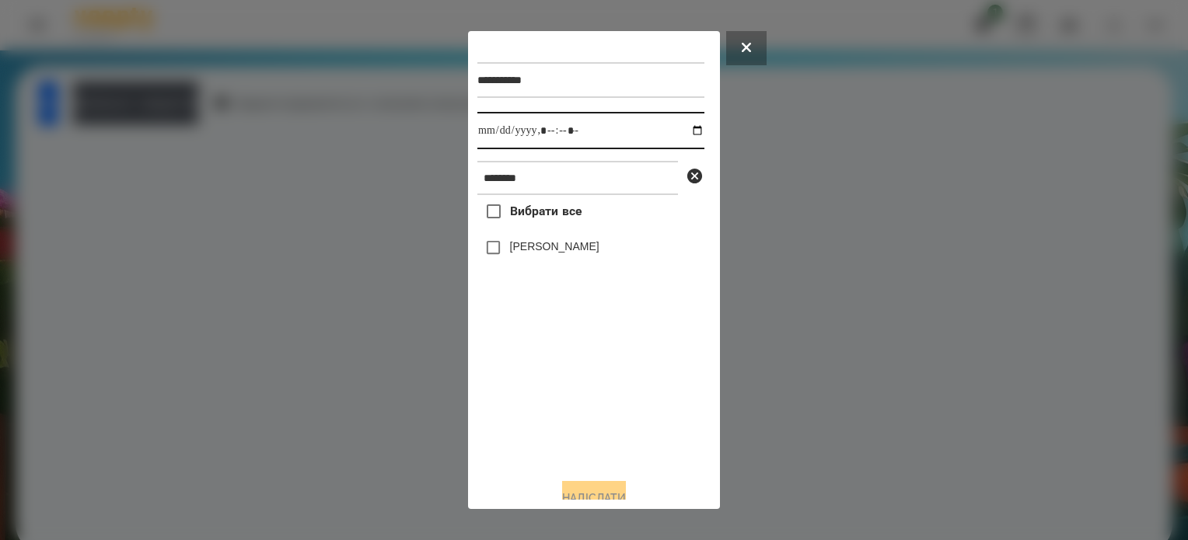
click at [684, 131] on input "datetime-local" at bounding box center [590, 130] width 227 height 37
type input "**********"
click at [546, 463] on div "Вибрати все [PERSON_NAME]" at bounding box center [590, 330] width 227 height 271
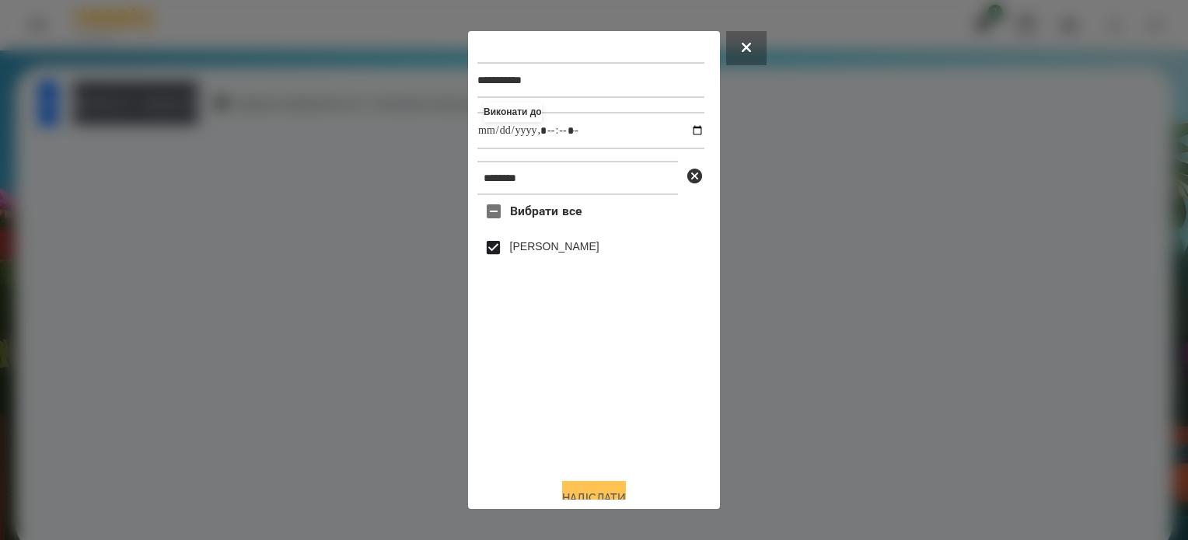
click at [592, 488] on button "Надіслати" at bounding box center [594, 498] width 64 height 34
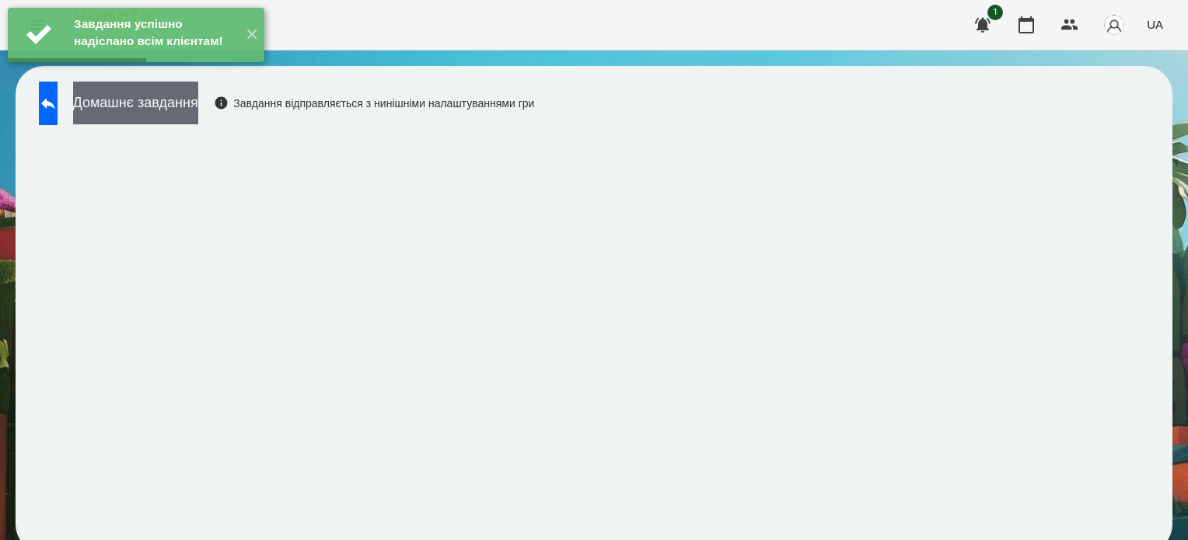
click at [155, 100] on button "Домашнє завдання" at bounding box center [135, 103] width 125 height 43
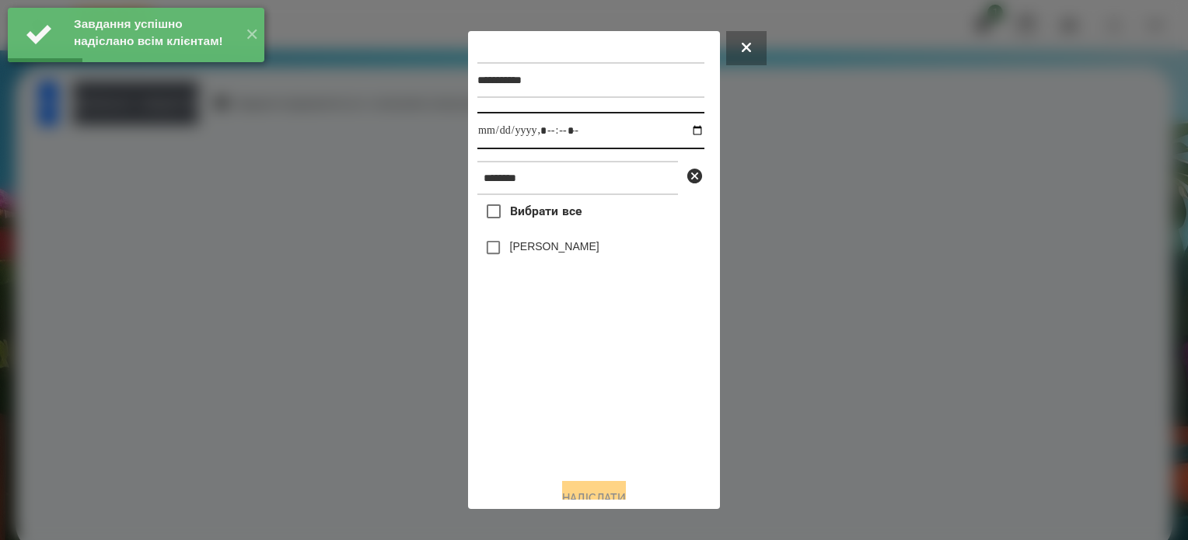
click at [680, 133] on input "datetime-local" at bounding box center [590, 130] width 227 height 37
type input "**********"
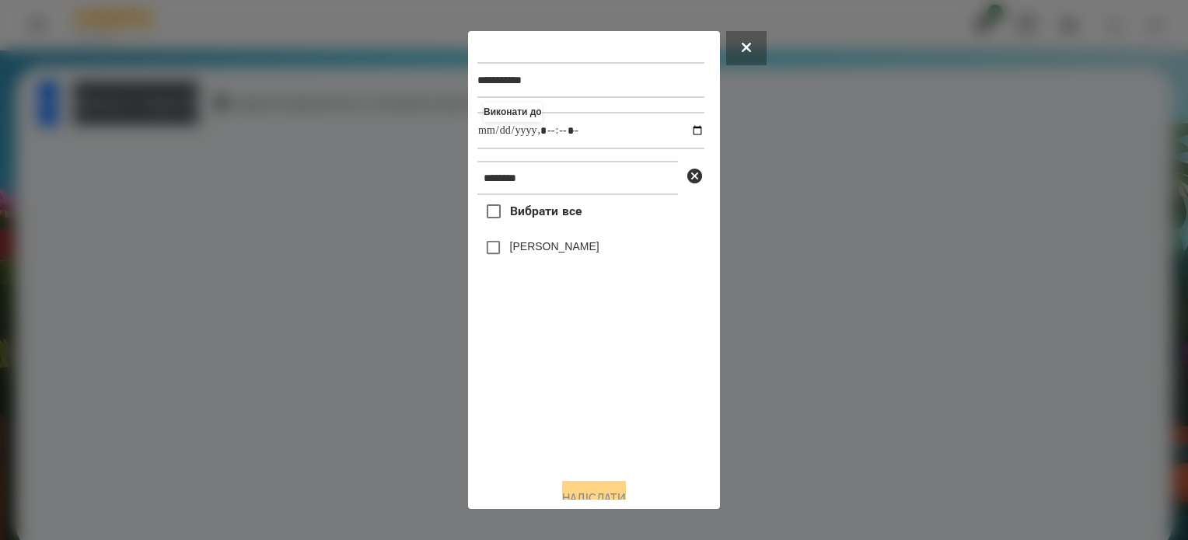
drag, startPoint x: 552, startPoint y: 394, endPoint x: 547, endPoint y: 343, distance: 51.6
click at [554, 393] on div "Вибрати все [PERSON_NAME]" at bounding box center [590, 330] width 227 height 271
click at [626, 485] on button "Надіслати" at bounding box center [594, 498] width 64 height 34
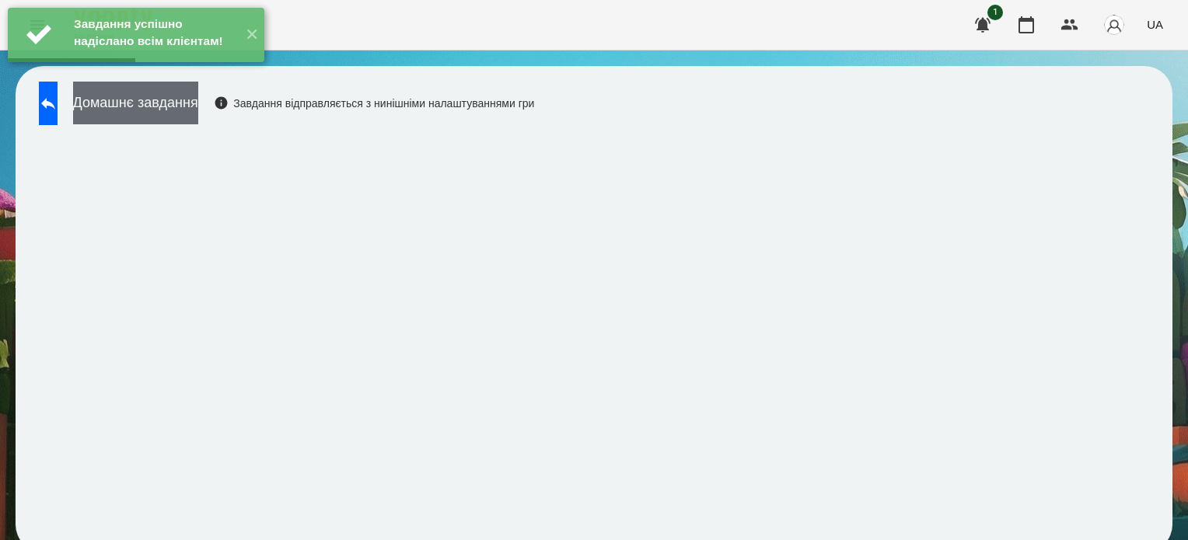
click at [191, 96] on button "Домашнє завдання" at bounding box center [135, 103] width 125 height 43
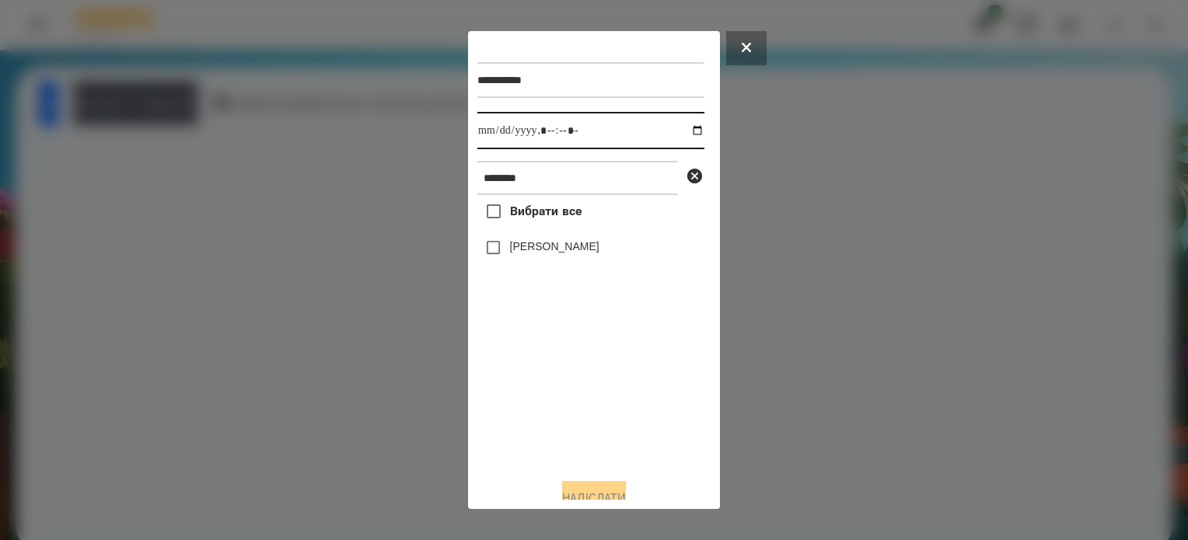
click at [687, 133] on input "datetime-local" at bounding box center [590, 130] width 227 height 37
type input "**********"
drag, startPoint x: 578, startPoint y: 456, endPoint x: 482, endPoint y: 358, distance: 137.5
click at [577, 455] on div "Вибрати все [PERSON_NAME]" at bounding box center [590, 330] width 227 height 271
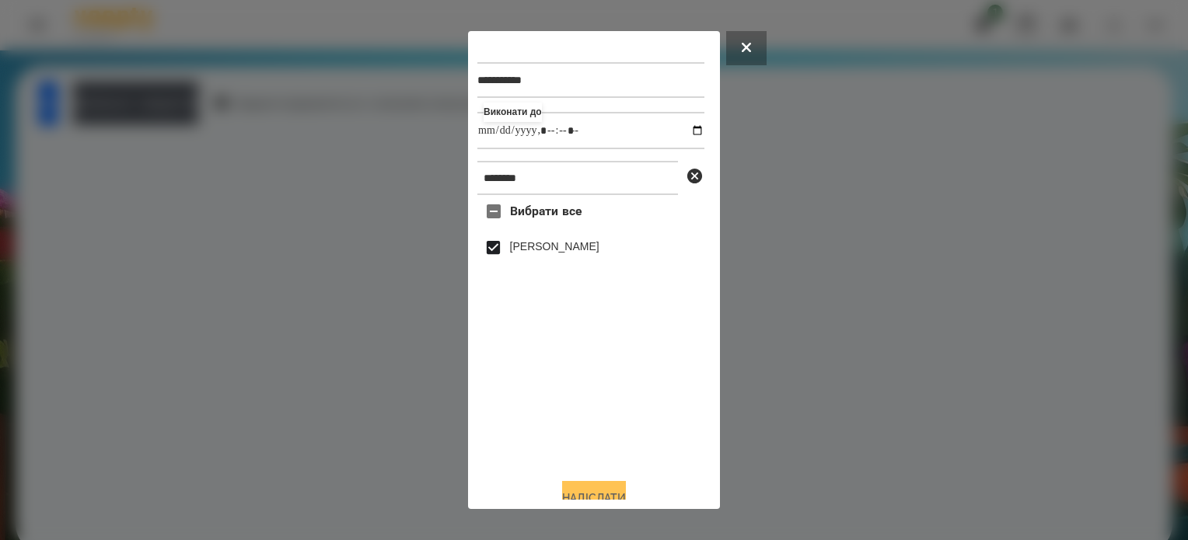
click at [599, 489] on button "Надіслати" at bounding box center [594, 498] width 64 height 34
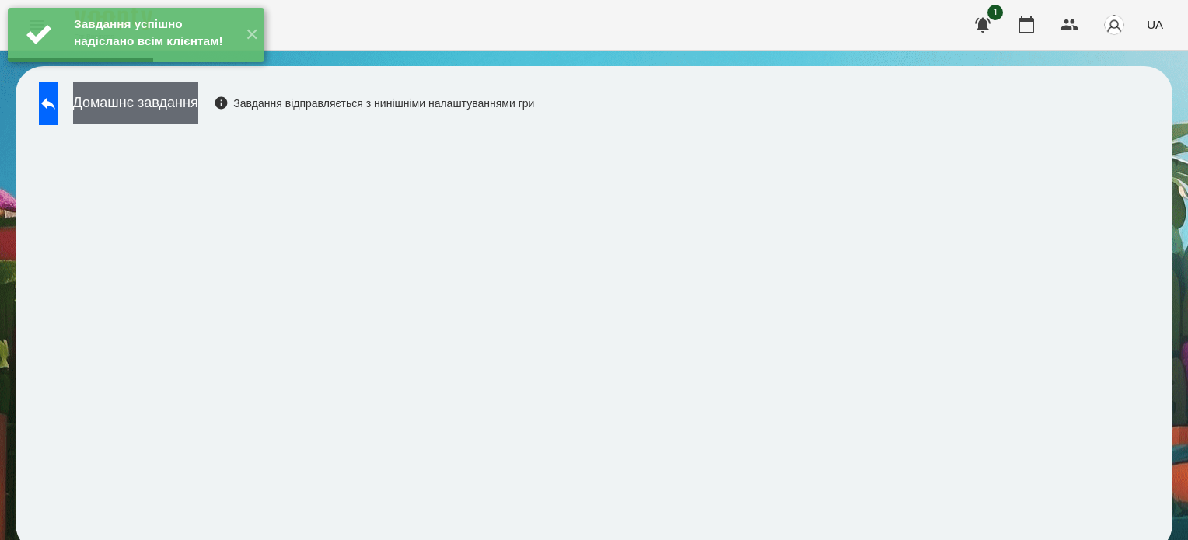
click at [198, 110] on button "Домашнє завдання" at bounding box center [135, 103] width 125 height 43
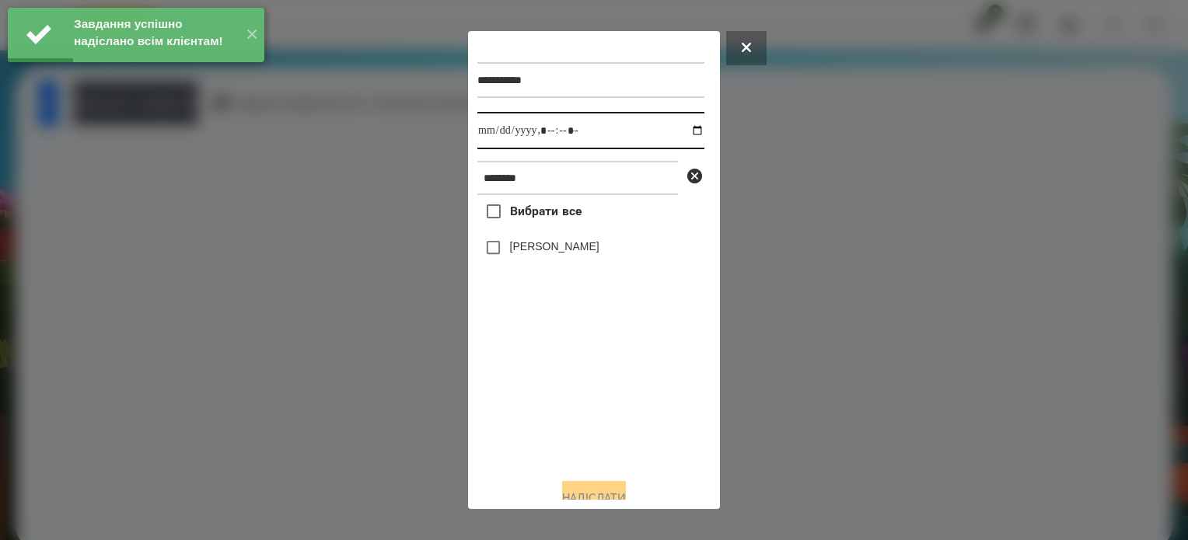
click at [687, 131] on input "datetime-local" at bounding box center [590, 130] width 227 height 37
type input "**********"
click at [594, 433] on div "Вибрати все [PERSON_NAME]" at bounding box center [590, 330] width 227 height 271
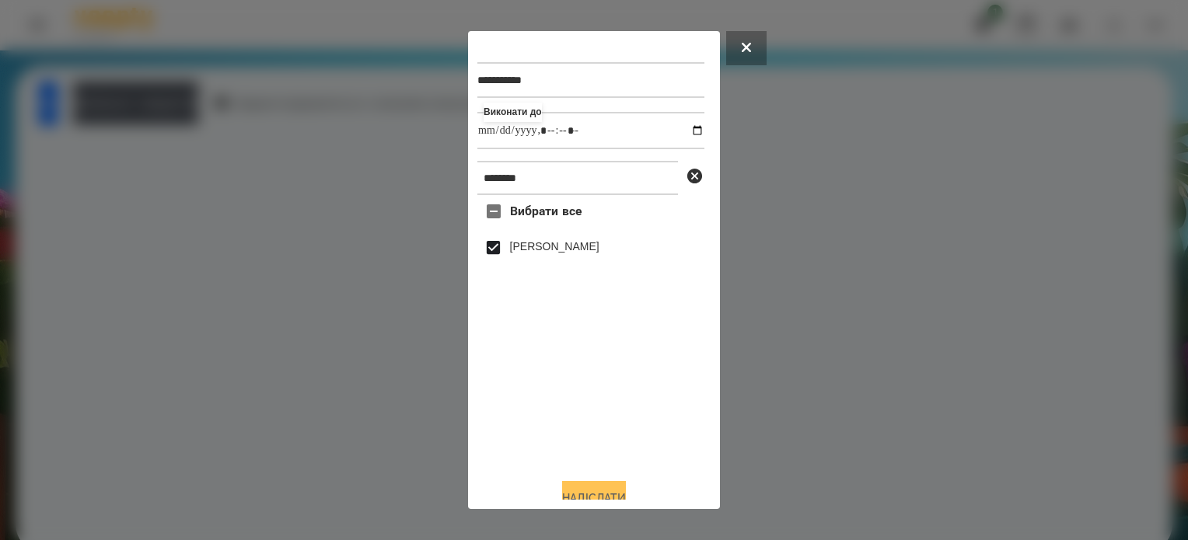
click at [588, 491] on button "Надіслати" at bounding box center [594, 498] width 64 height 34
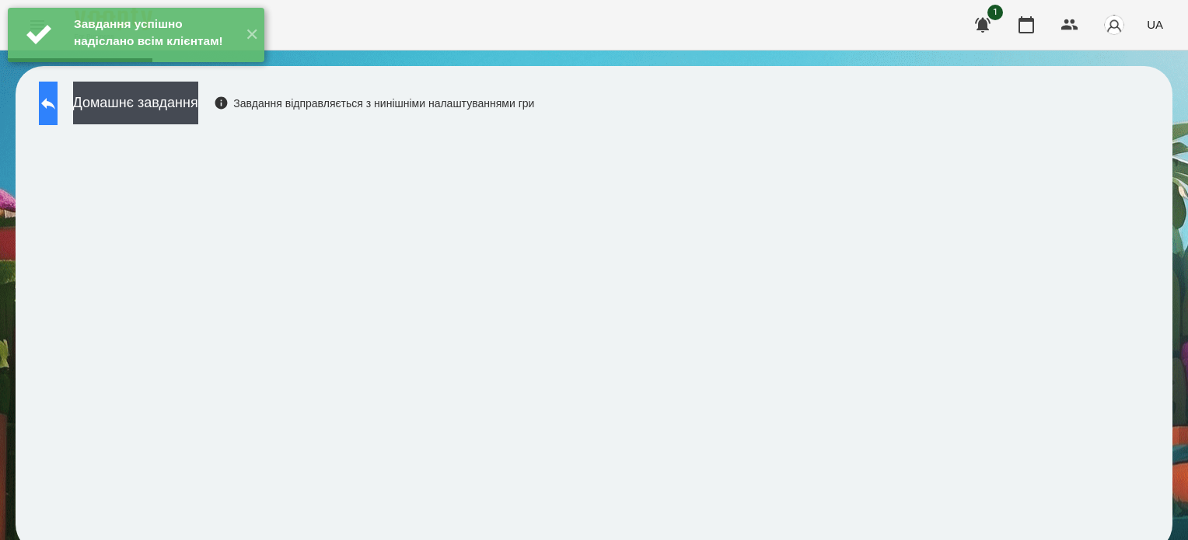
click at [50, 109] on button at bounding box center [48, 104] width 19 height 44
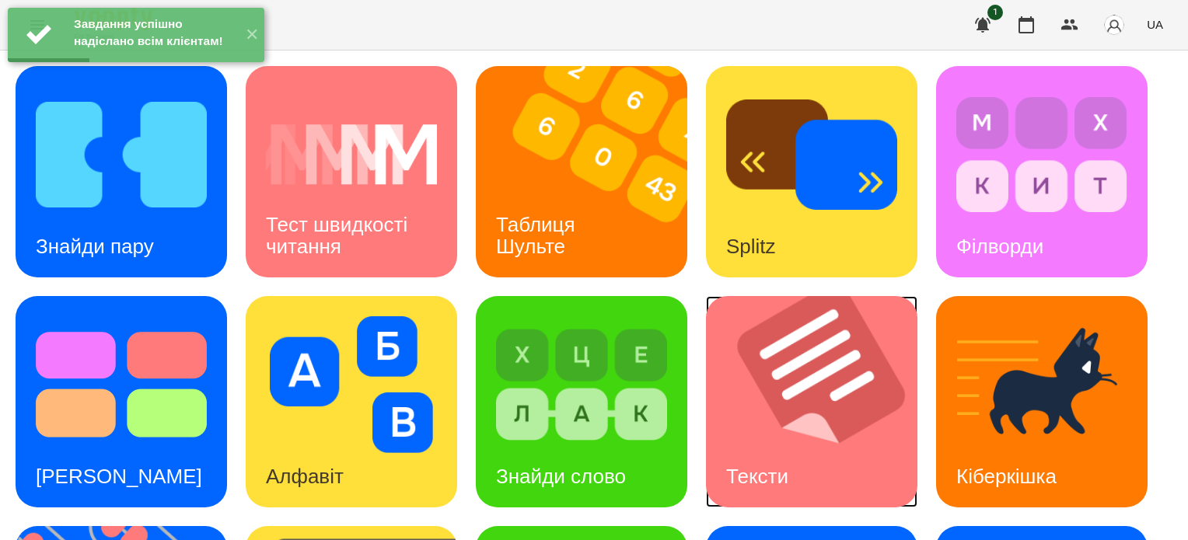
click at [773, 363] on img at bounding box center [821, 401] width 231 height 211
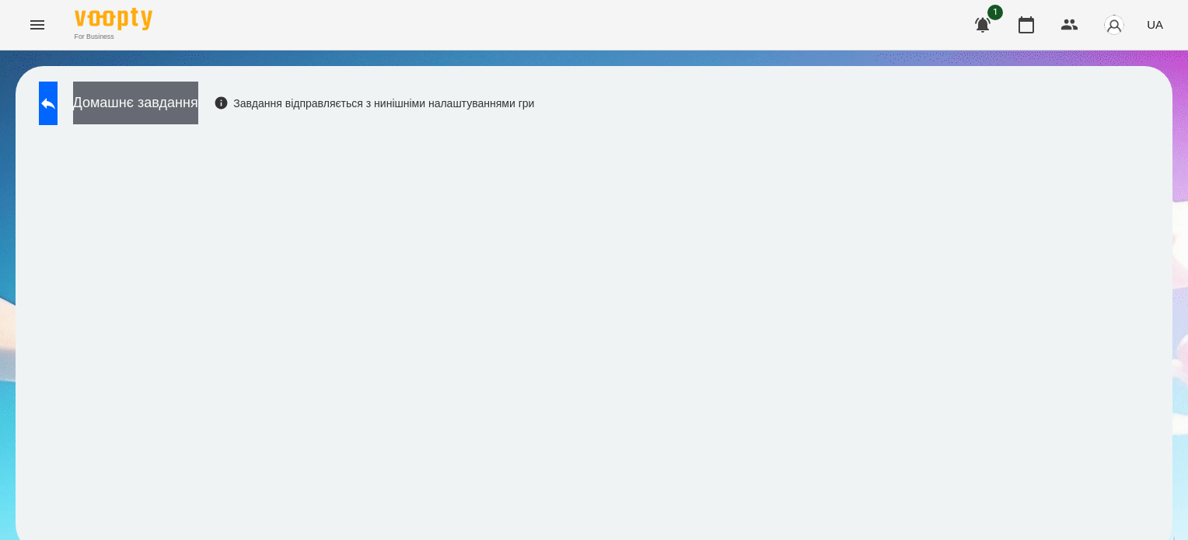
click at [155, 117] on button "Домашнє завдання" at bounding box center [135, 103] width 125 height 43
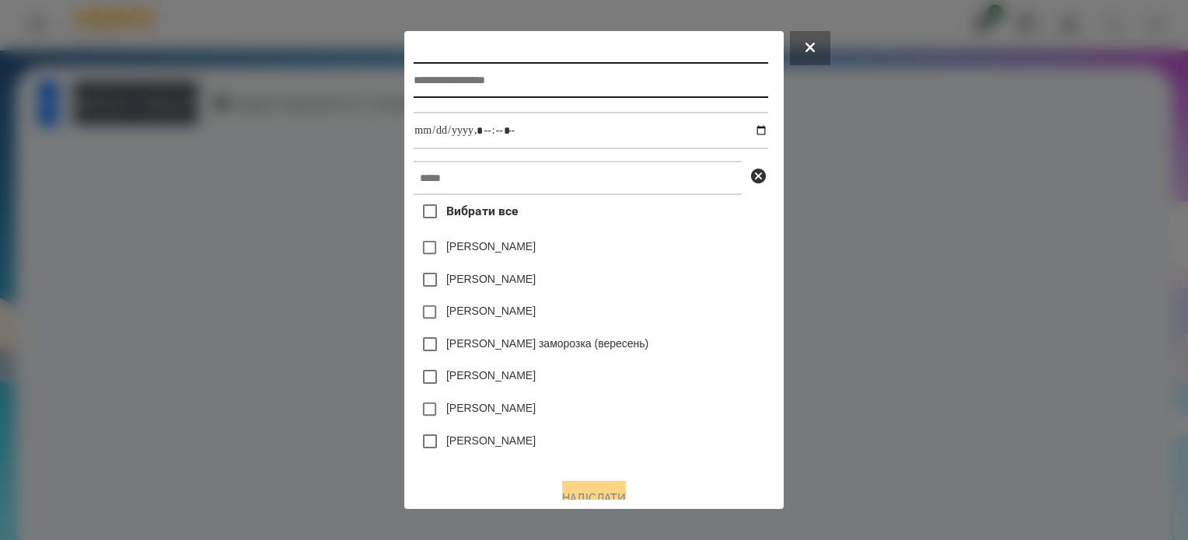
click at [526, 90] on input "text" at bounding box center [591, 80] width 354 height 36
type input "******"
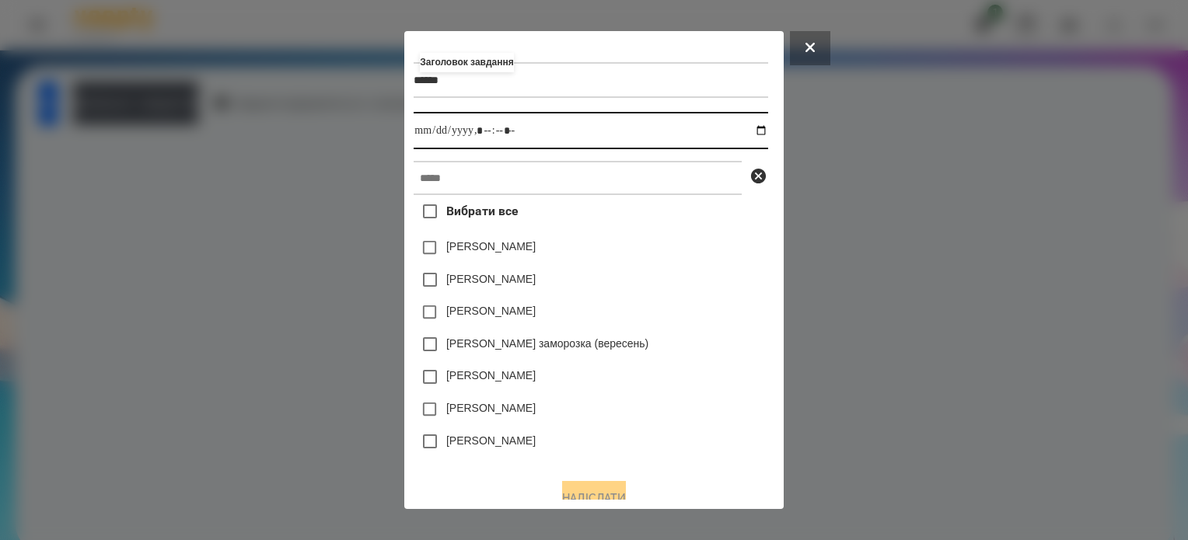
click at [763, 131] on input "datetime-local" at bounding box center [591, 130] width 354 height 37
click at [477, 135] on input "datetime-local" at bounding box center [591, 130] width 354 height 37
type input "**********"
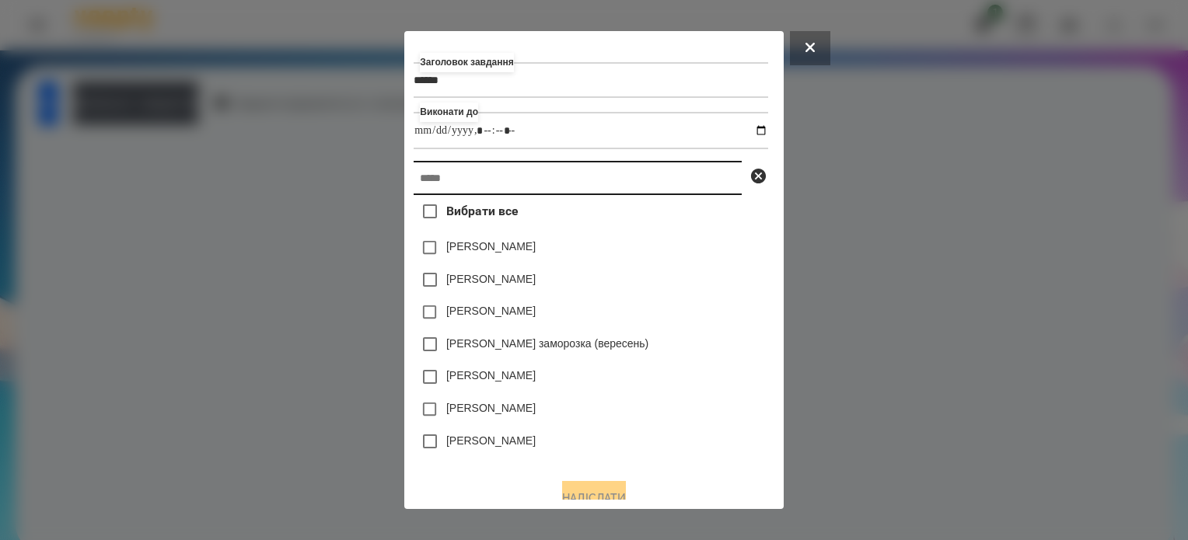
click at [461, 174] on input "text" at bounding box center [578, 178] width 328 height 34
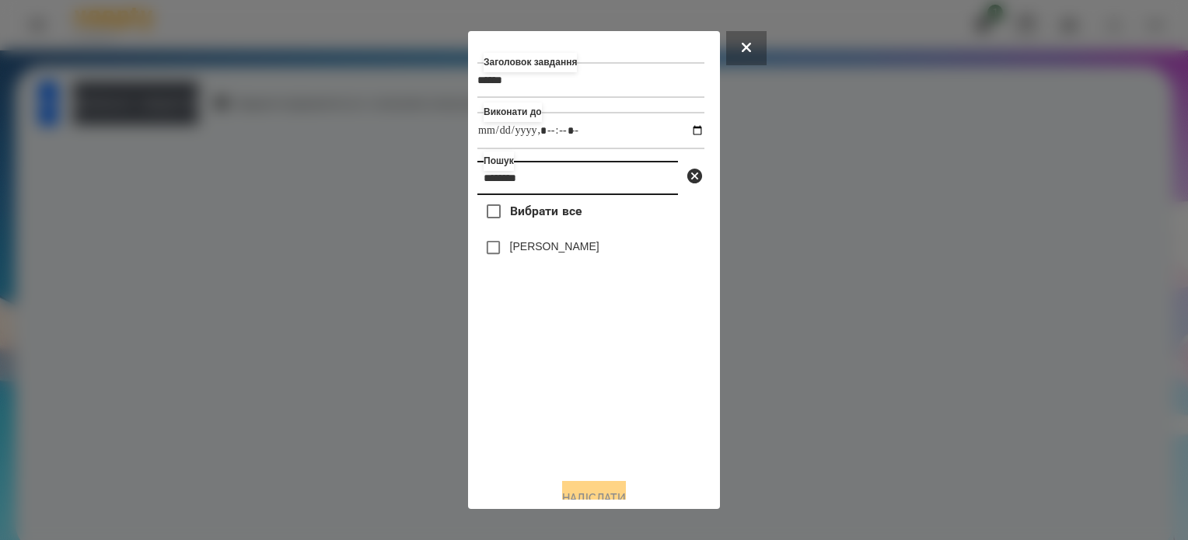
type input "********"
click at [591, 487] on button "Надіслати" at bounding box center [594, 498] width 64 height 34
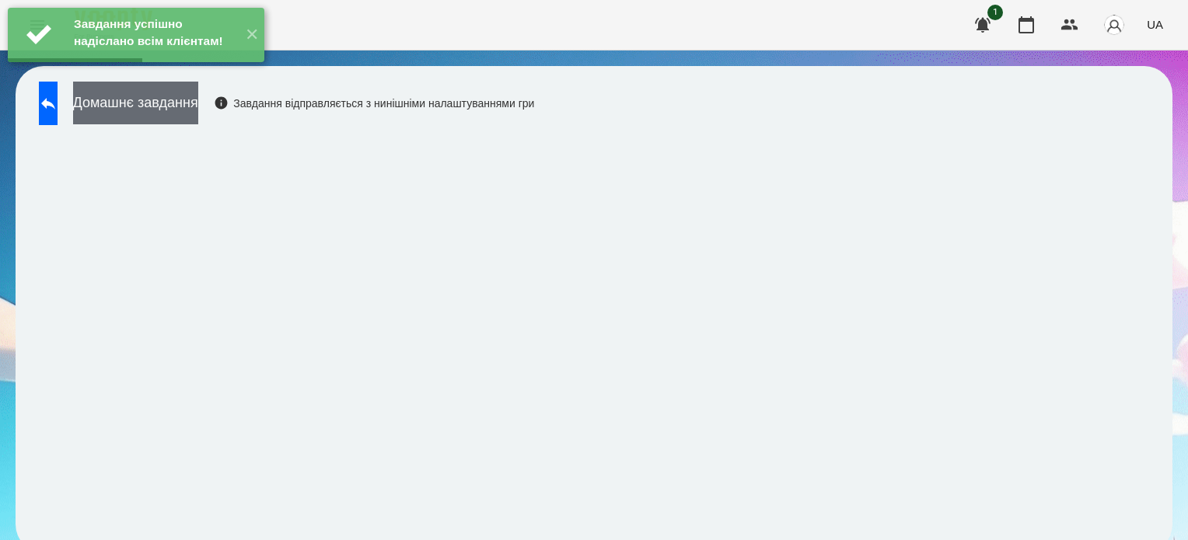
click at [177, 103] on button "Домашнє завдання" at bounding box center [135, 103] width 125 height 43
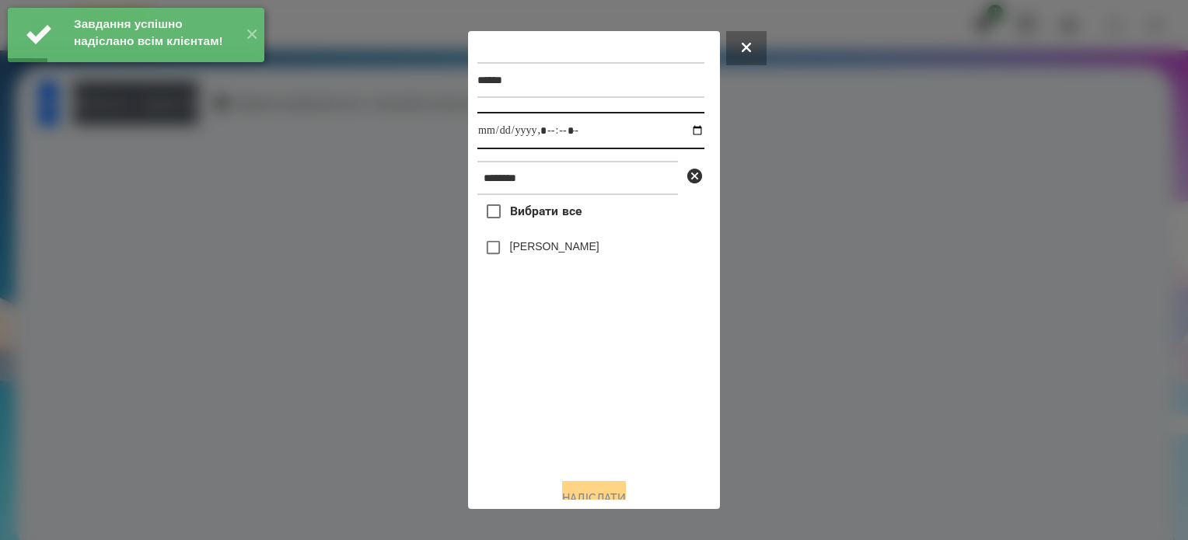
click at [683, 130] on input "datetime-local" at bounding box center [590, 130] width 227 height 37
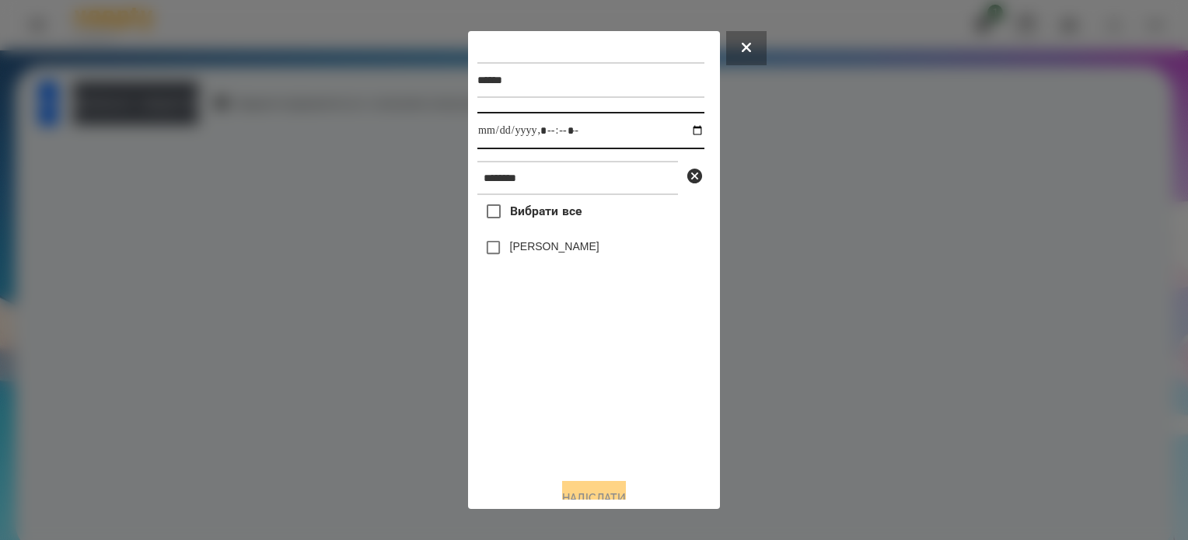
click at [560, 135] on input "datetime-local" at bounding box center [590, 130] width 227 height 37
type input "**********"
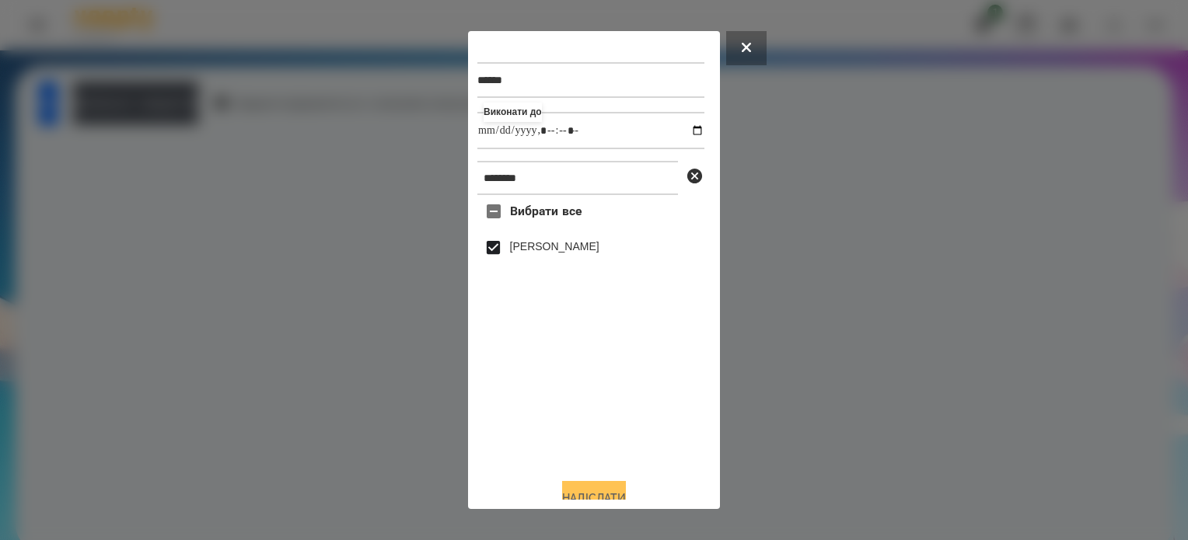
click at [617, 488] on button "Надіслати" at bounding box center [594, 498] width 64 height 34
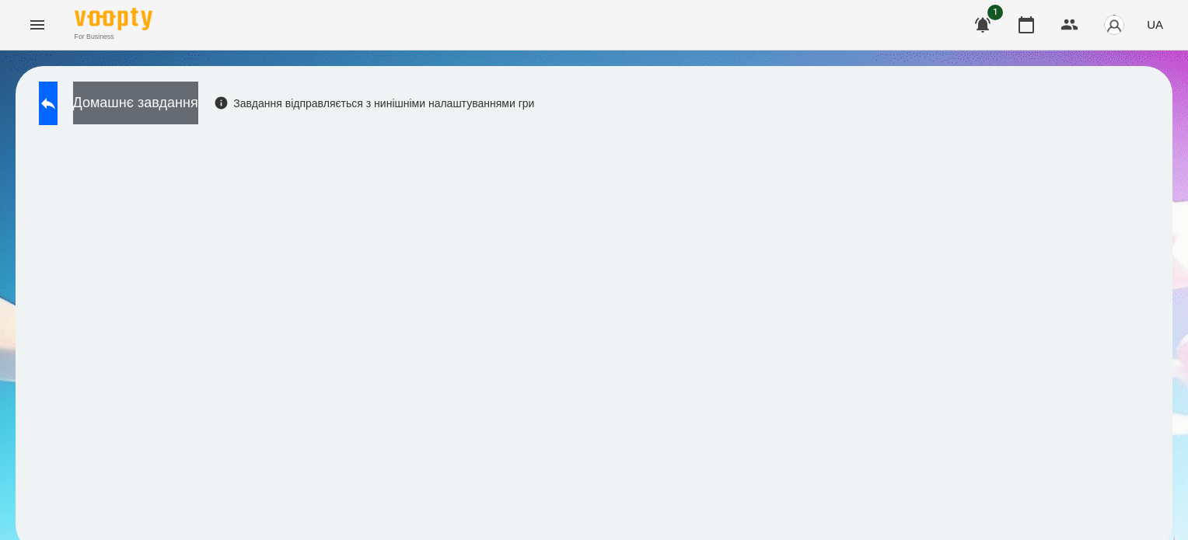
click at [158, 111] on button "Домашнє завдання" at bounding box center [135, 103] width 125 height 43
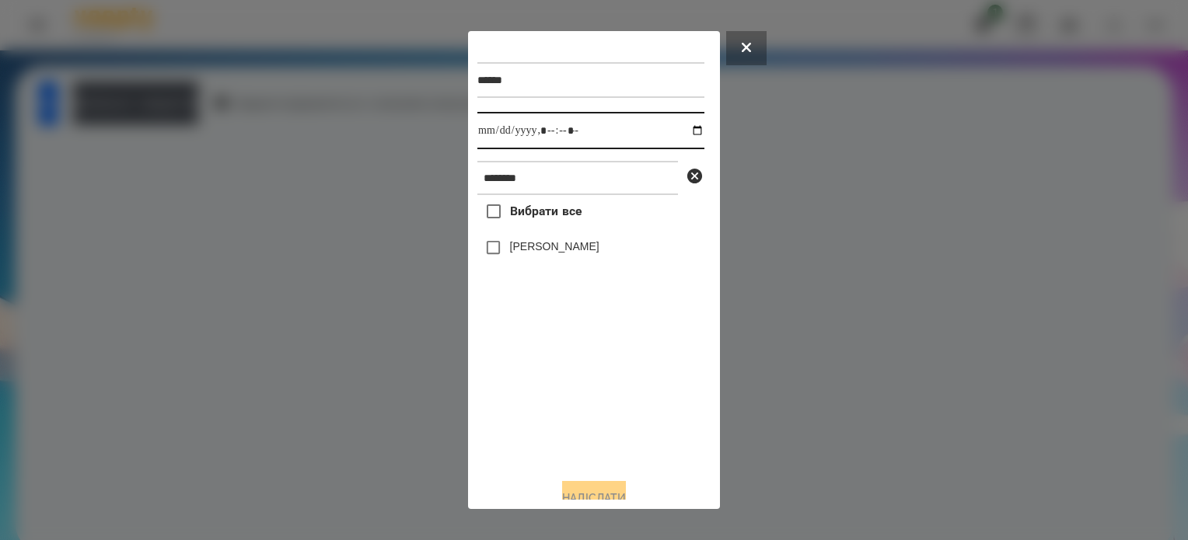
click at [681, 133] on input "datetime-local" at bounding box center [590, 130] width 227 height 37
type input "**********"
drag, startPoint x: 536, startPoint y: 460, endPoint x: 500, endPoint y: 332, distance: 132.4
click at [536, 453] on div "Вибрати все [PERSON_NAME]" at bounding box center [590, 330] width 227 height 271
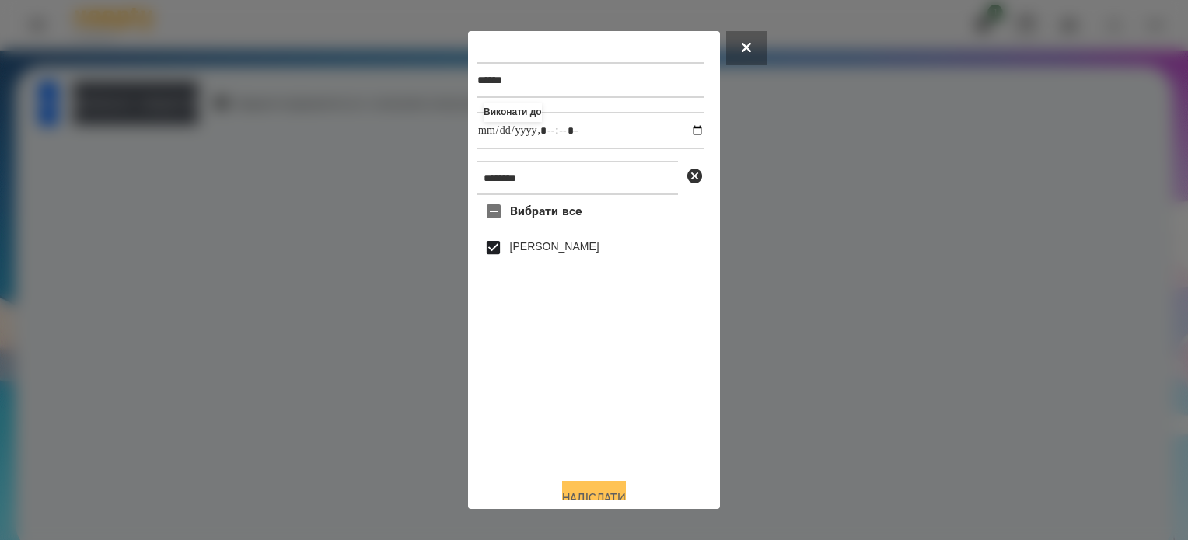
click at [614, 488] on button "Надіслати" at bounding box center [594, 498] width 64 height 34
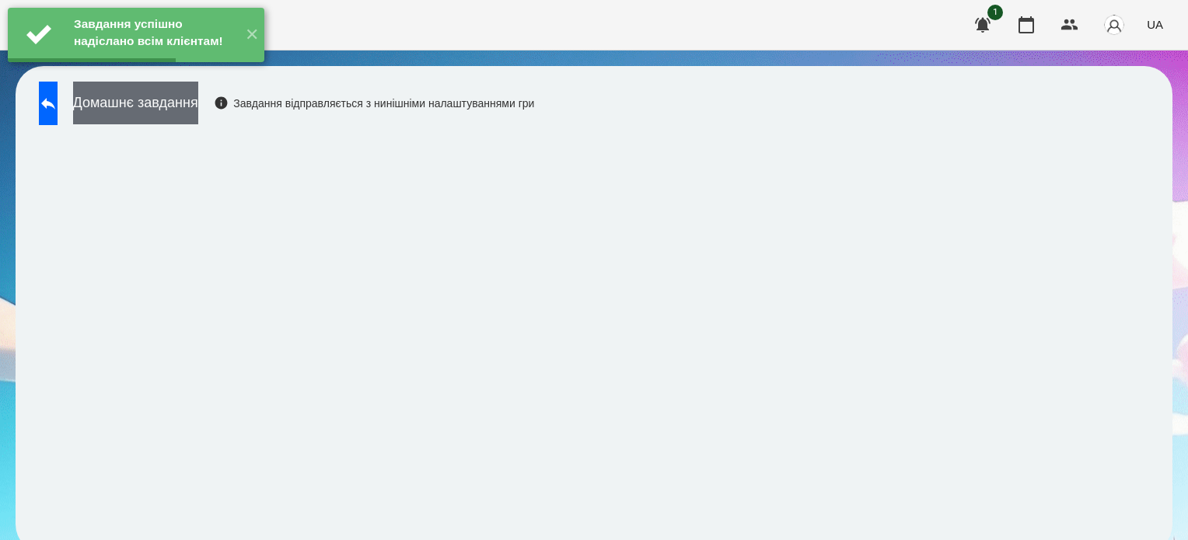
click at [198, 98] on button "Домашнє завдання" at bounding box center [135, 103] width 125 height 43
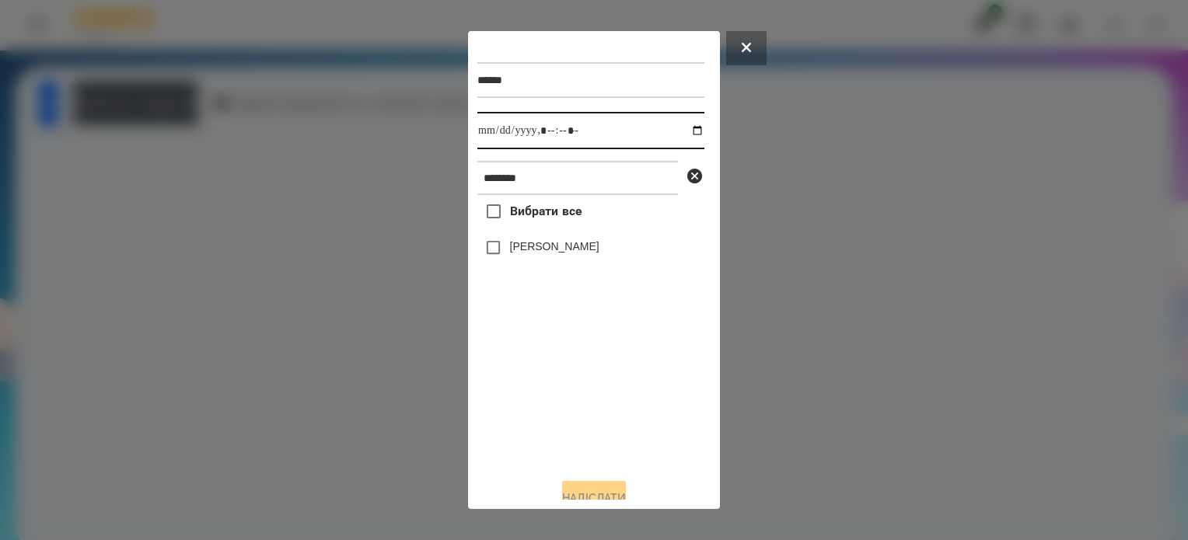
click at [680, 133] on input "datetime-local" at bounding box center [590, 130] width 227 height 37
type input "**********"
drag, startPoint x: 521, startPoint y: 425, endPoint x: 521, endPoint y: 396, distance: 29.5
click at [521, 425] on div "Вибрати все [PERSON_NAME]" at bounding box center [590, 330] width 227 height 271
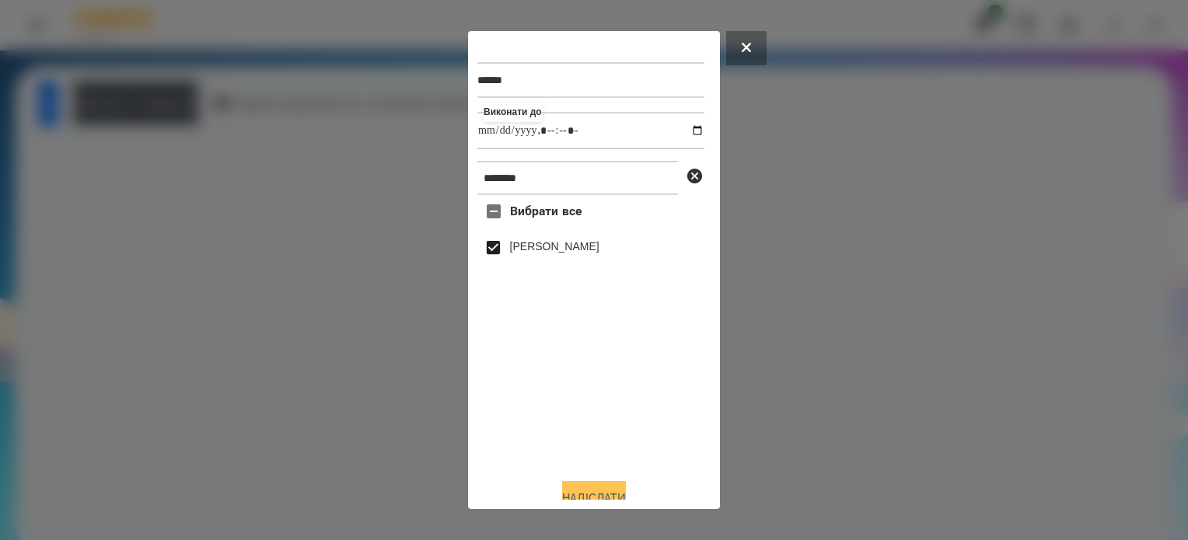
click at [606, 493] on button "Надіслати" at bounding box center [594, 498] width 64 height 34
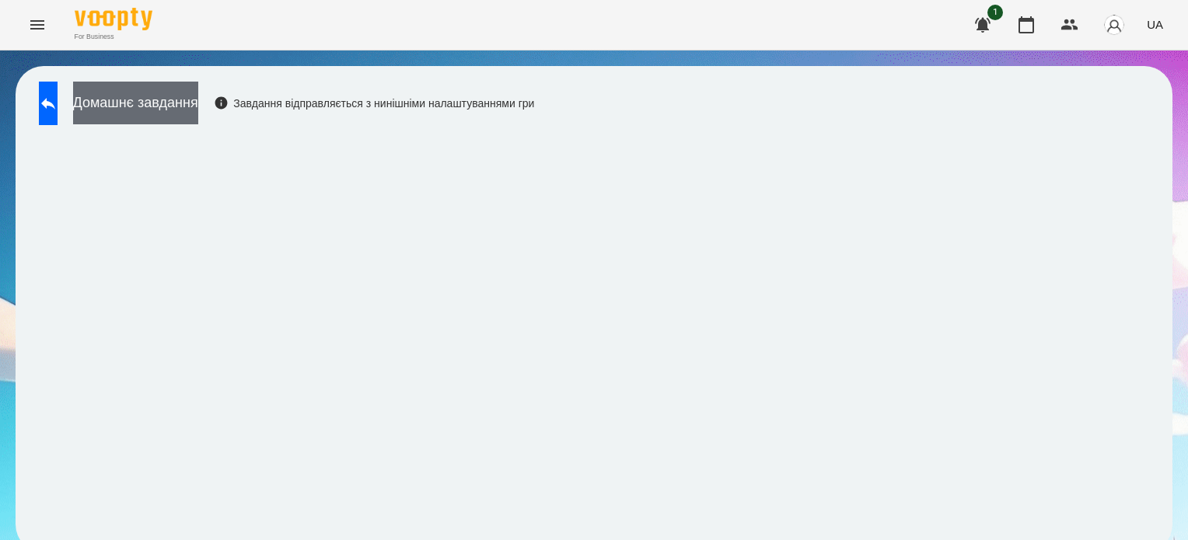
click at [177, 96] on button "Домашнє завдання" at bounding box center [135, 103] width 125 height 43
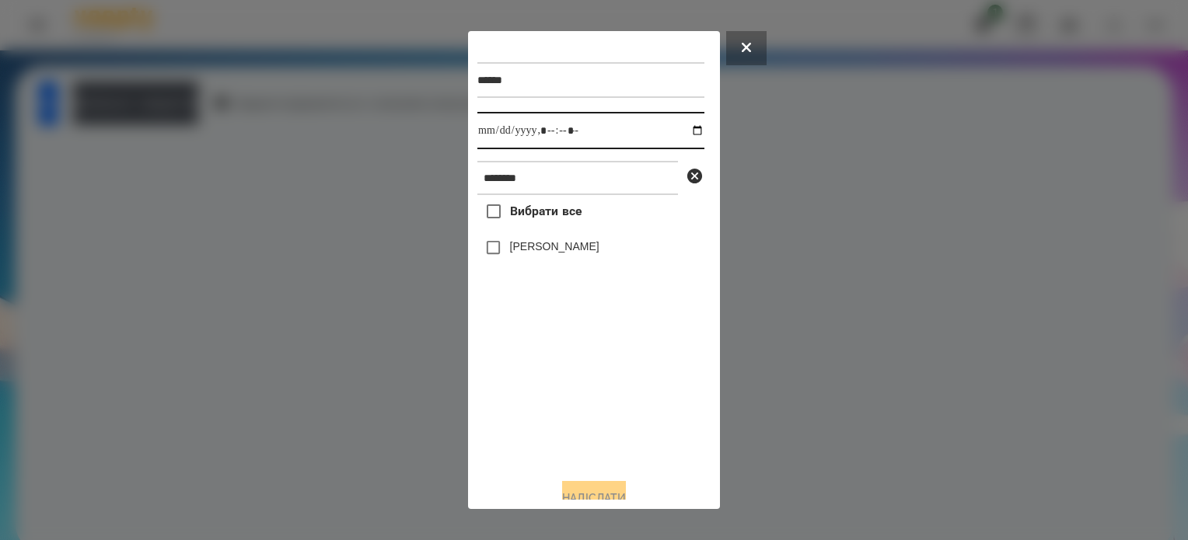
click at [681, 138] on input "datetime-local" at bounding box center [590, 130] width 227 height 37
type input "**********"
click at [600, 432] on div "Вибрати все [PERSON_NAME]" at bounding box center [590, 330] width 227 height 271
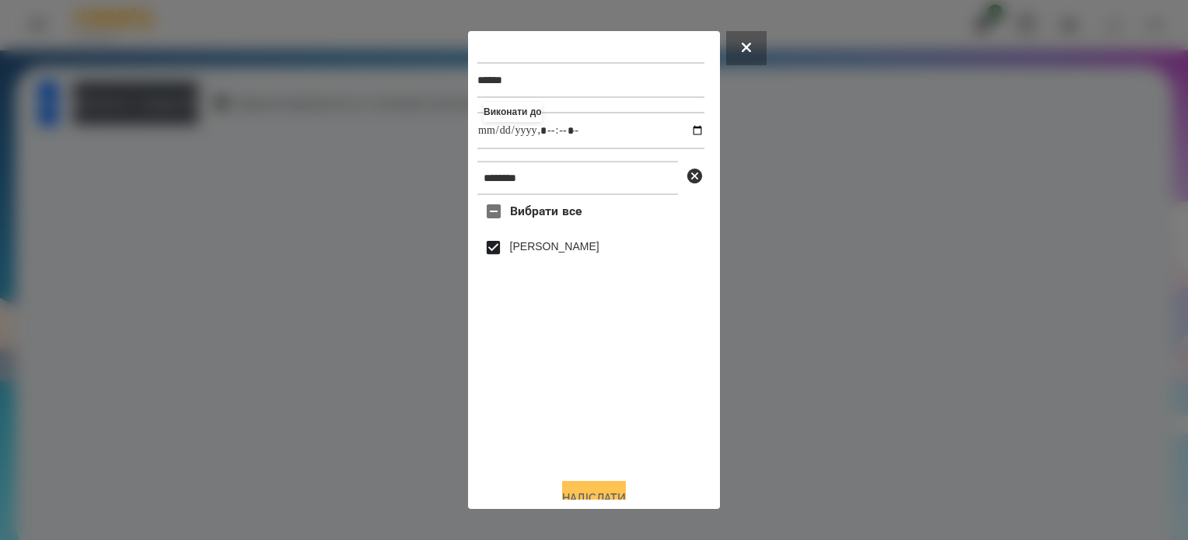
click at [619, 490] on button "Надіслати" at bounding box center [594, 498] width 64 height 34
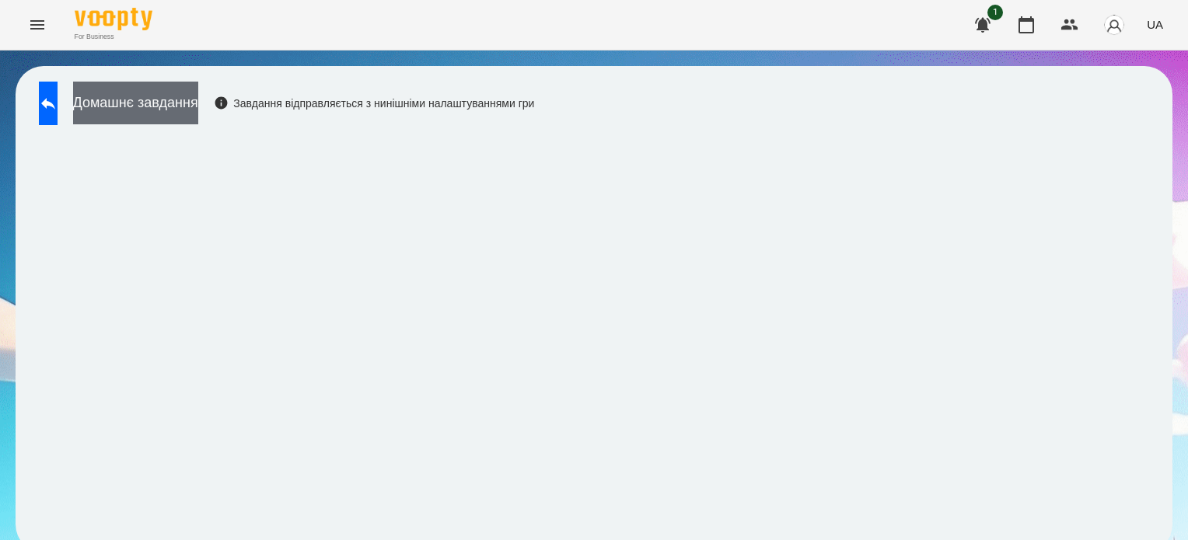
click at [150, 105] on button "Домашнє завдання" at bounding box center [135, 103] width 125 height 43
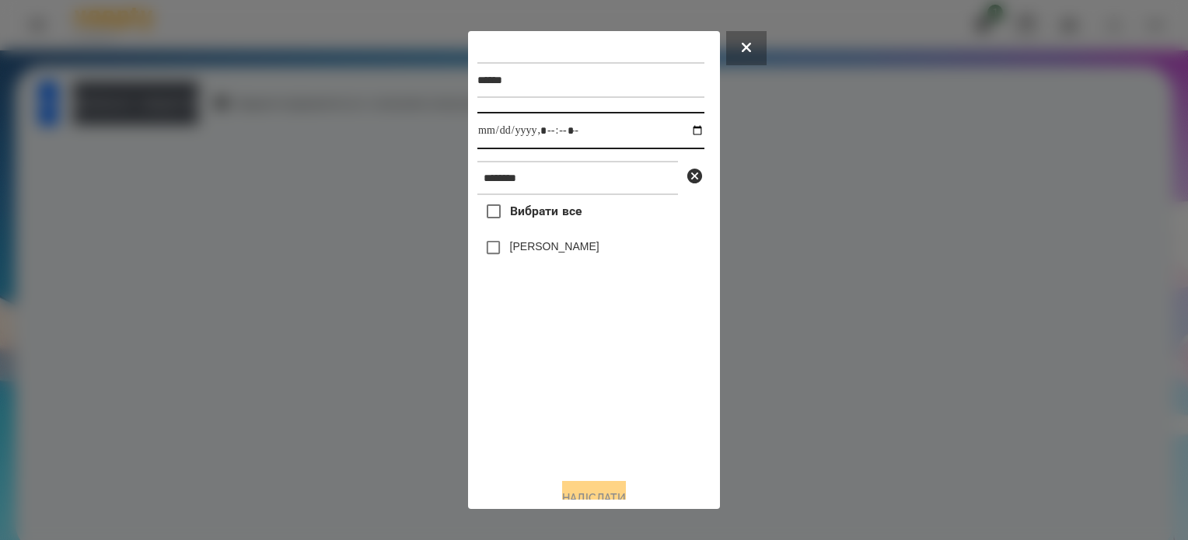
click at [681, 131] on input "datetime-local" at bounding box center [590, 130] width 227 height 37
type input "**********"
click at [526, 428] on div "Вибрати все [PERSON_NAME]" at bounding box center [590, 330] width 227 height 271
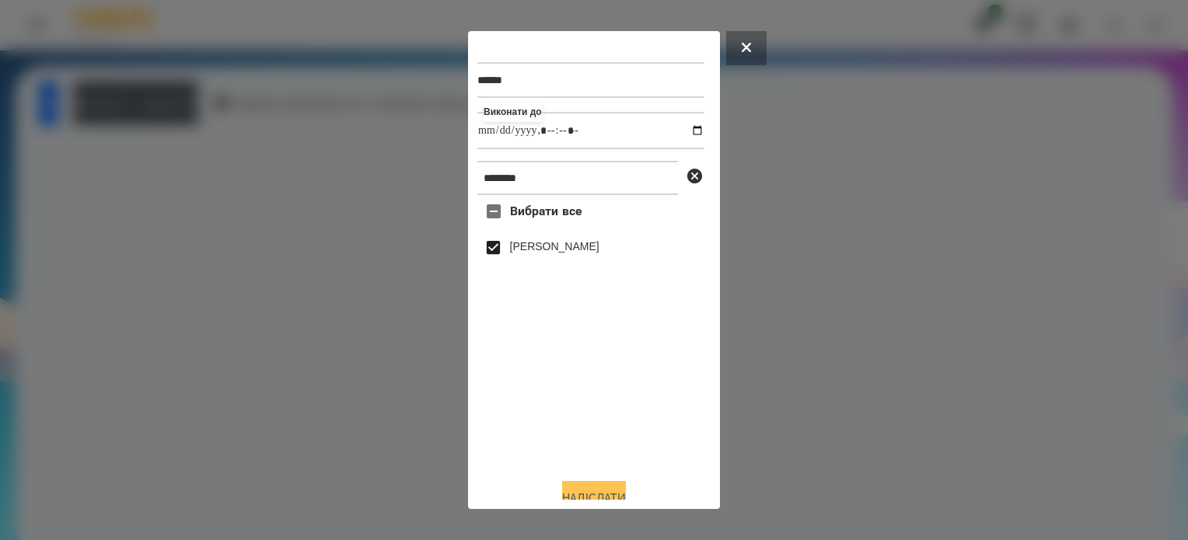
click at [582, 492] on button "Надіслати" at bounding box center [594, 498] width 64 height 34
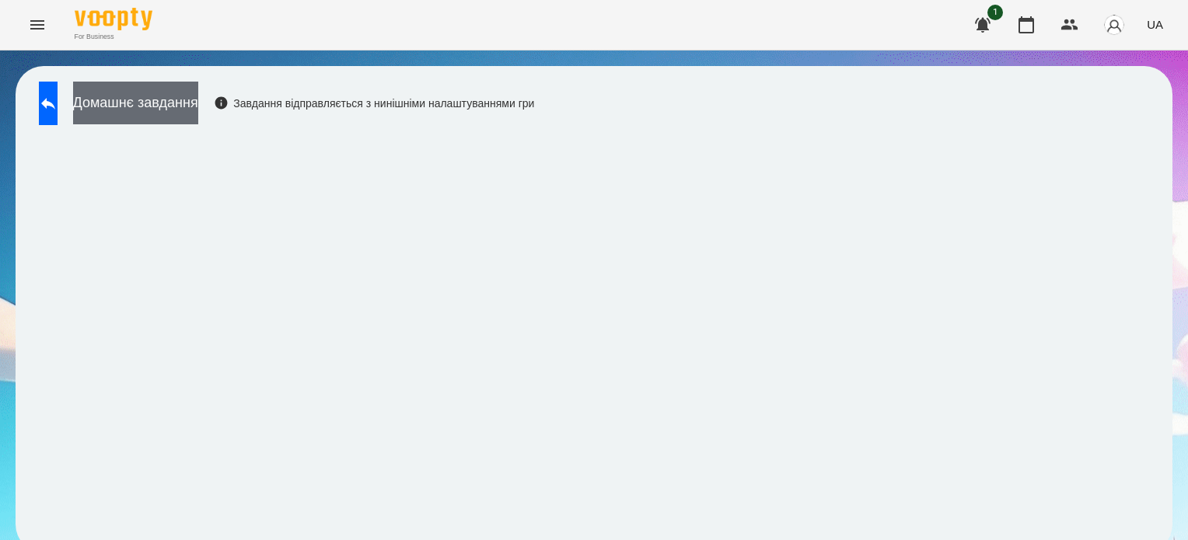
click at [198, 107] on button "Домашнє завдання" at bounding box center [135, 103] width 125 height 43
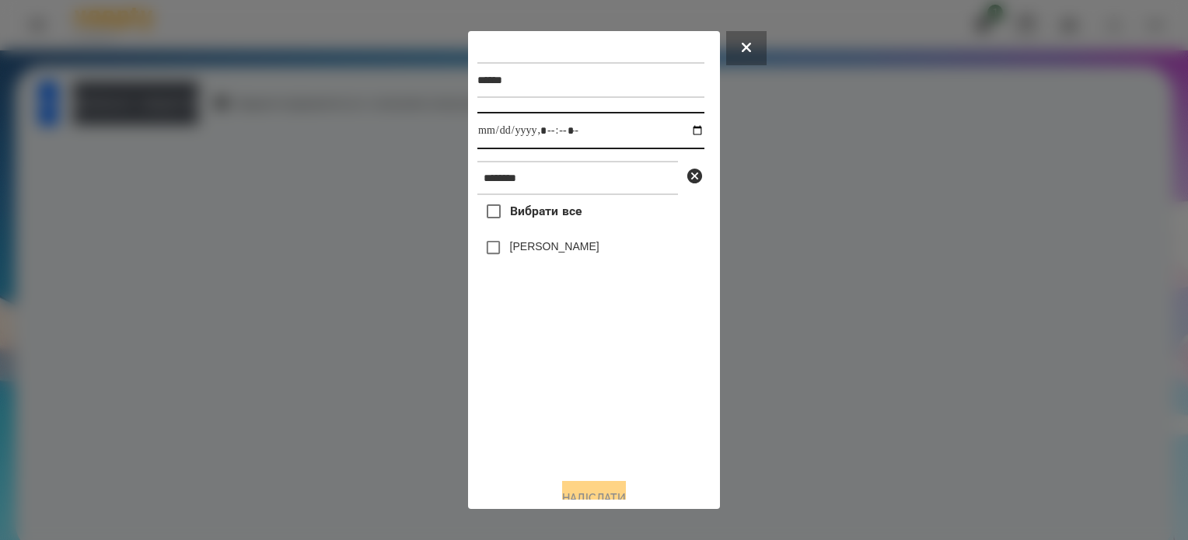
click at [683, 136] on input "datetime-local" at bounding box center [590, 130] width 227 height 37
type input "**********"
click at [613, 409] on div "Вибрати все [PERSON_NAME]" at bounding box center [590, 330] width 227 height 271
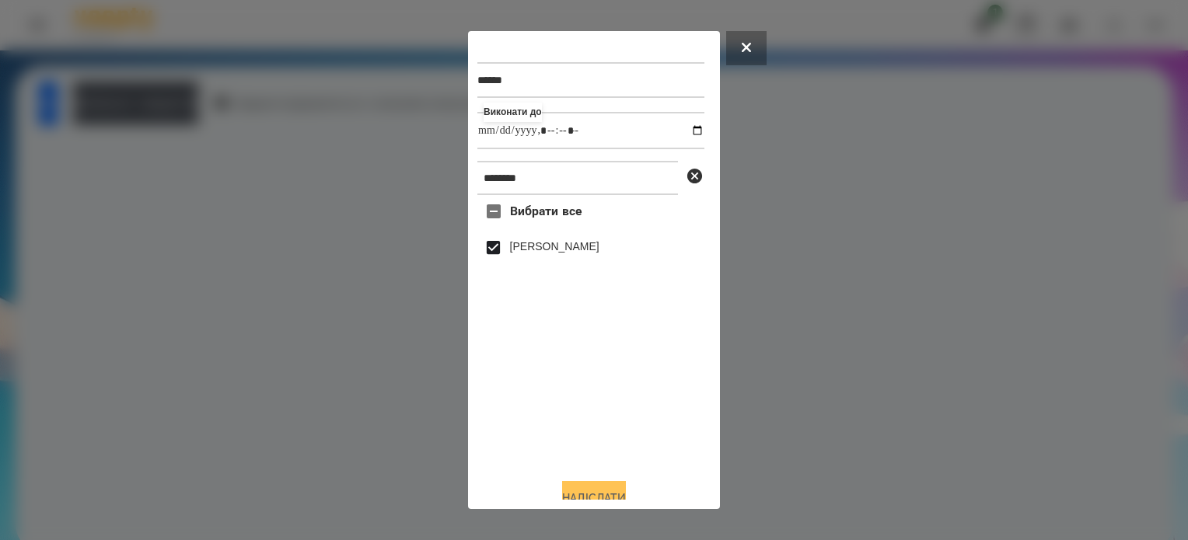
click at [578, 488] on button "Надіслати" at bounding box center [594, 498] width 64 height 34
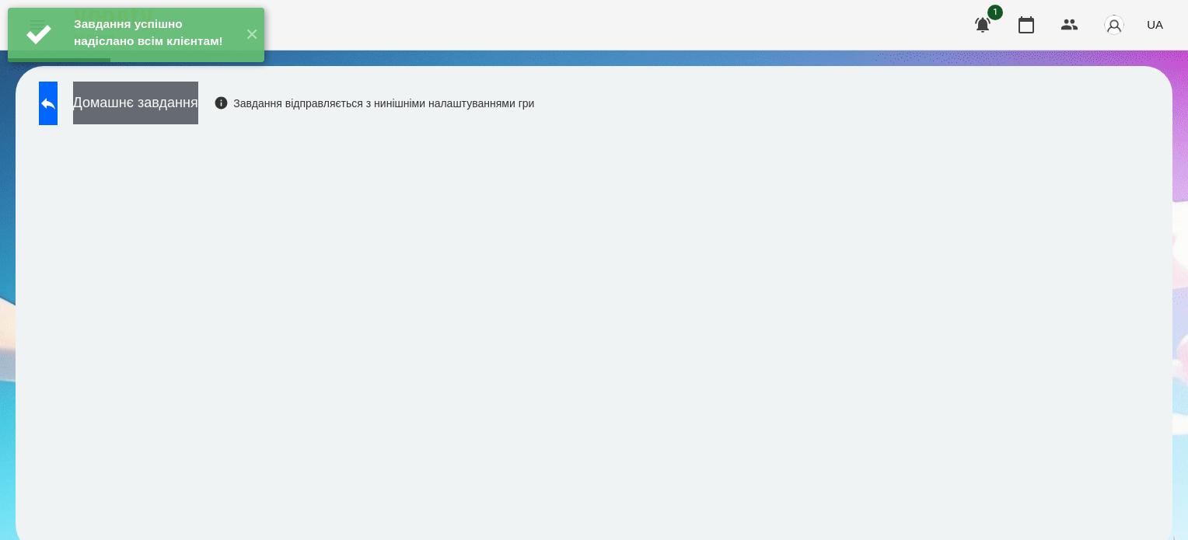
click at [198, 105] on button "Домашнє завдання" at bounding box center [135, 103] width 125 height 43
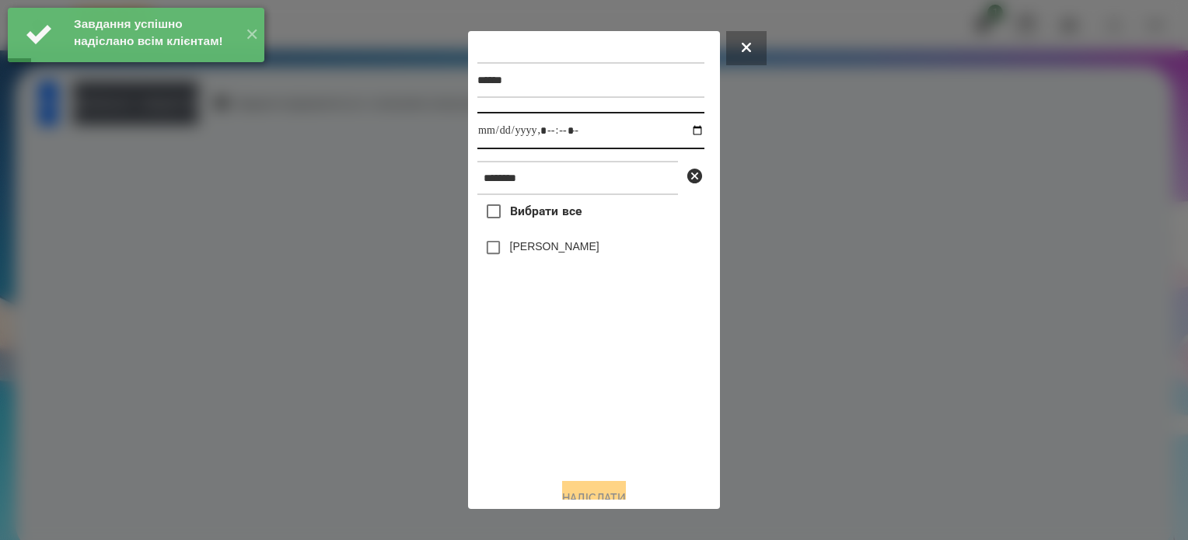
click at [684, 127] on input "datetime-local" at bounding box center [590, 130] width 227 height 37
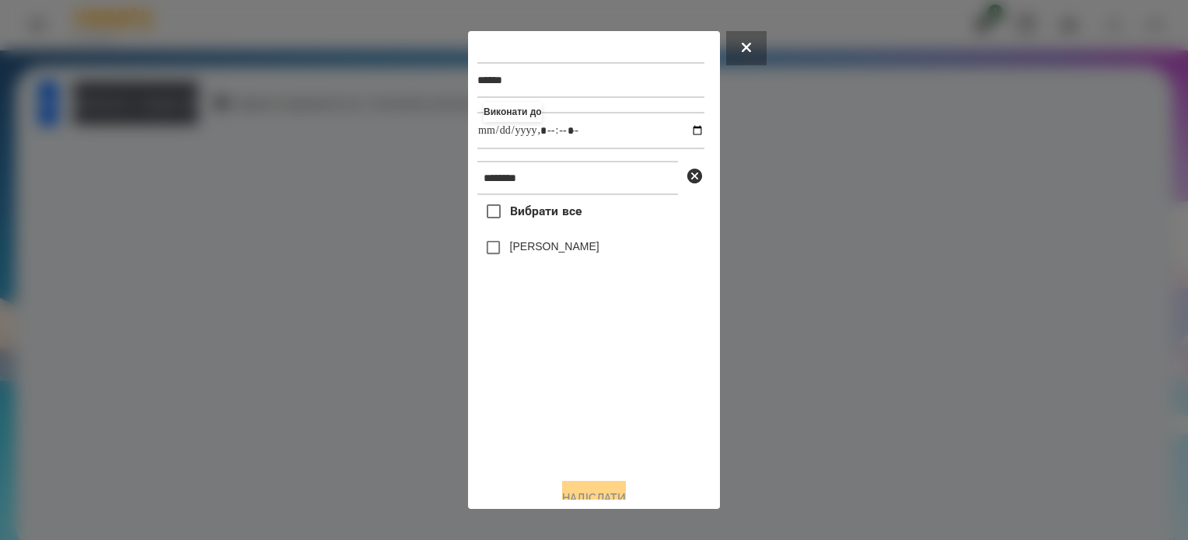
type input "**********"
drag, startPoint x: 610, startPoint y: 435, endPoint x: 609, endPoint y: 393, distance: 42.0
click at [610, 435] on div "Вибрати все [PERSON_NAME]" at bounding box center [590, 330] width 227 height 271
click at [581, 491] on button "Надіслати" at bounding box center [594, 498] width 64 height 34
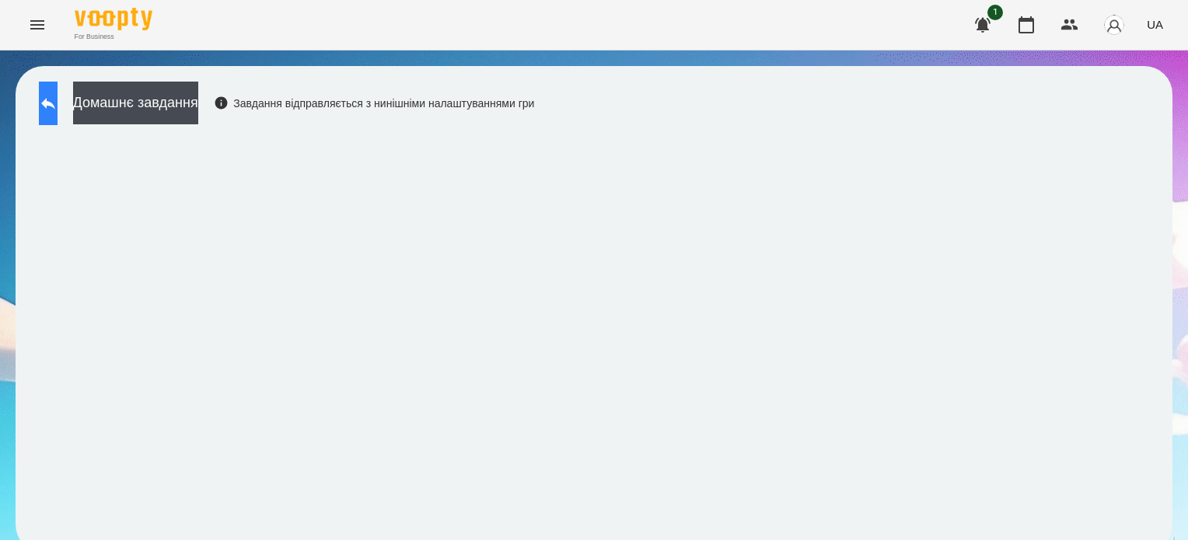
click at [47, 110] on button at bounding box center [48, 104] width 19 height 44
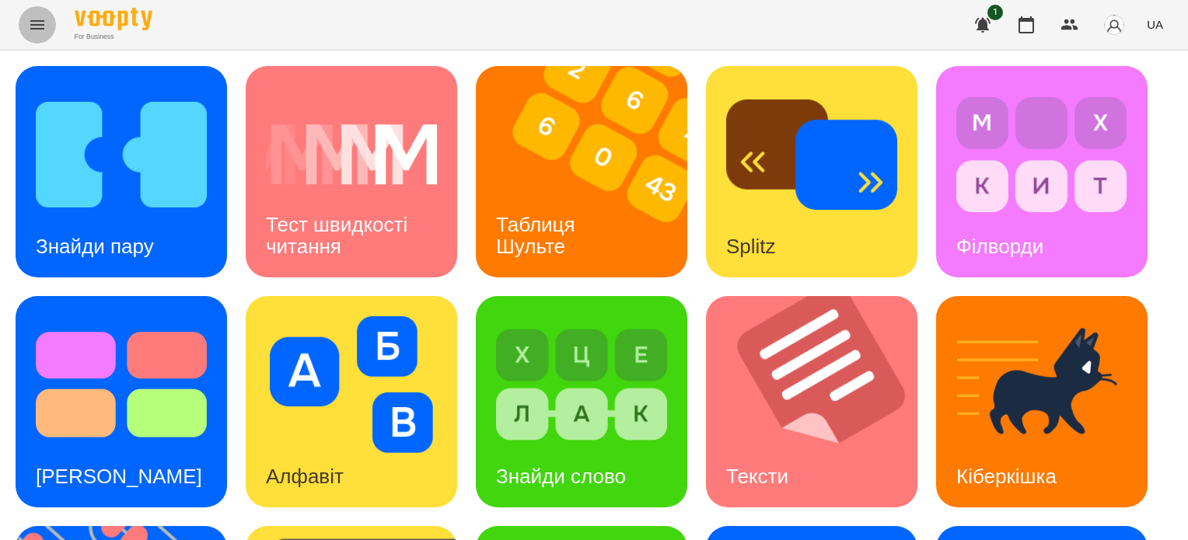
click at [29, 30] on icon "Menu" at bounding box center [37, 25] width 19 height 19
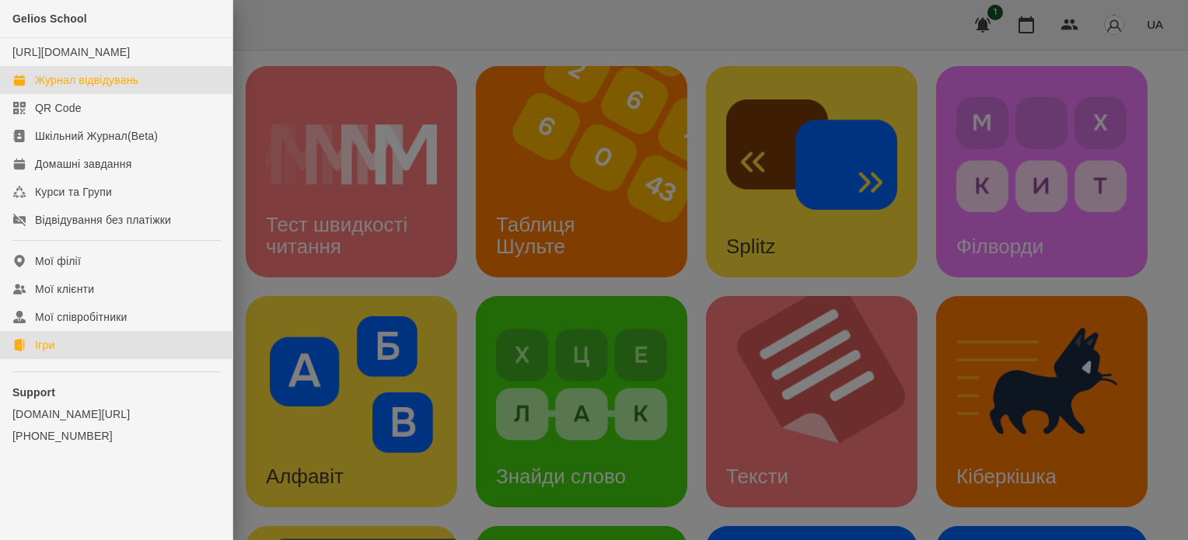
click at [78, 88] on div "Журнал відвідувань" at bounding box center [86, 80] width 103 height 16
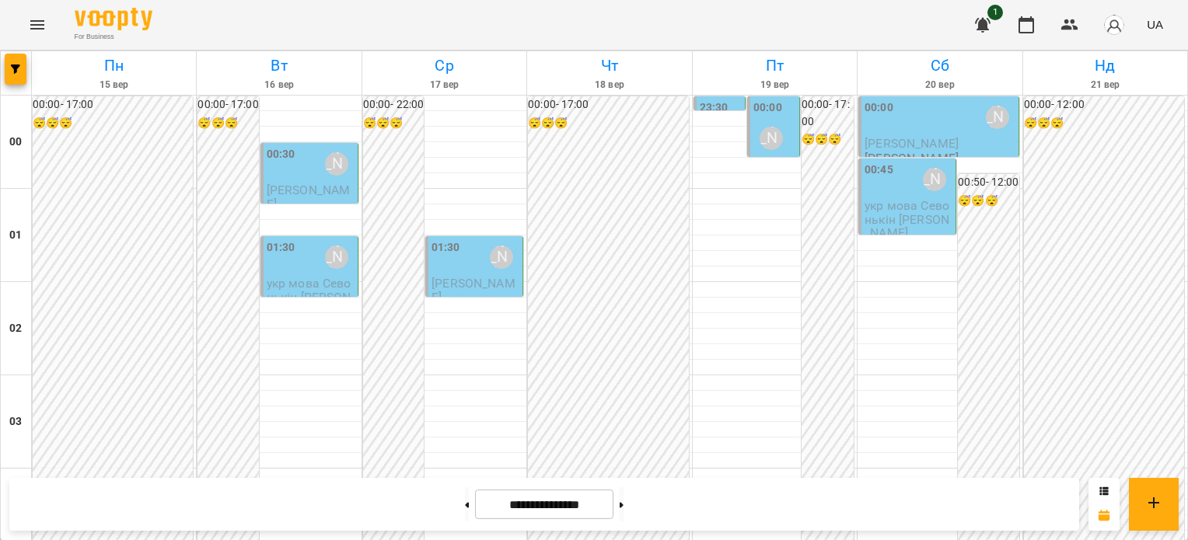
scroll to position [1633, 0]
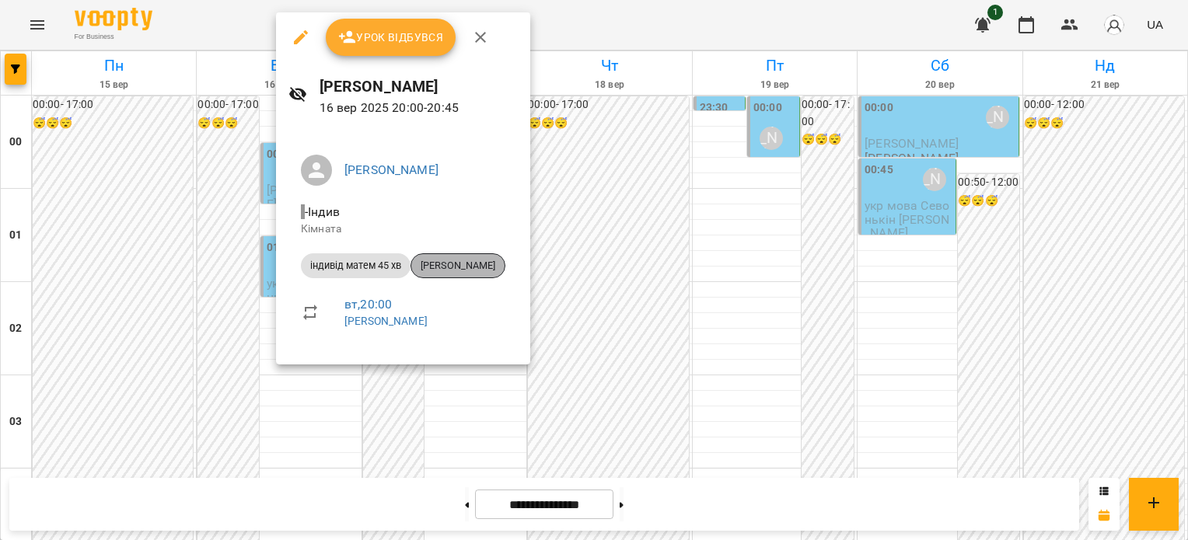
click at [470, 261] on span "[PERSON_NAME]" at bounding box center [457, 266] width 93 height 14
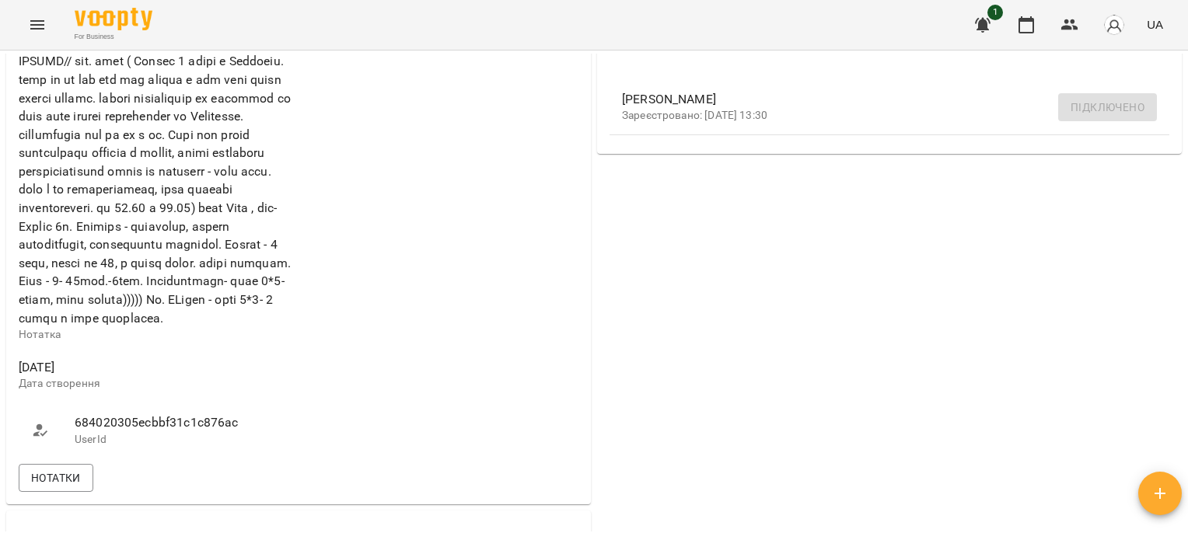
scroll to position [622, 0]
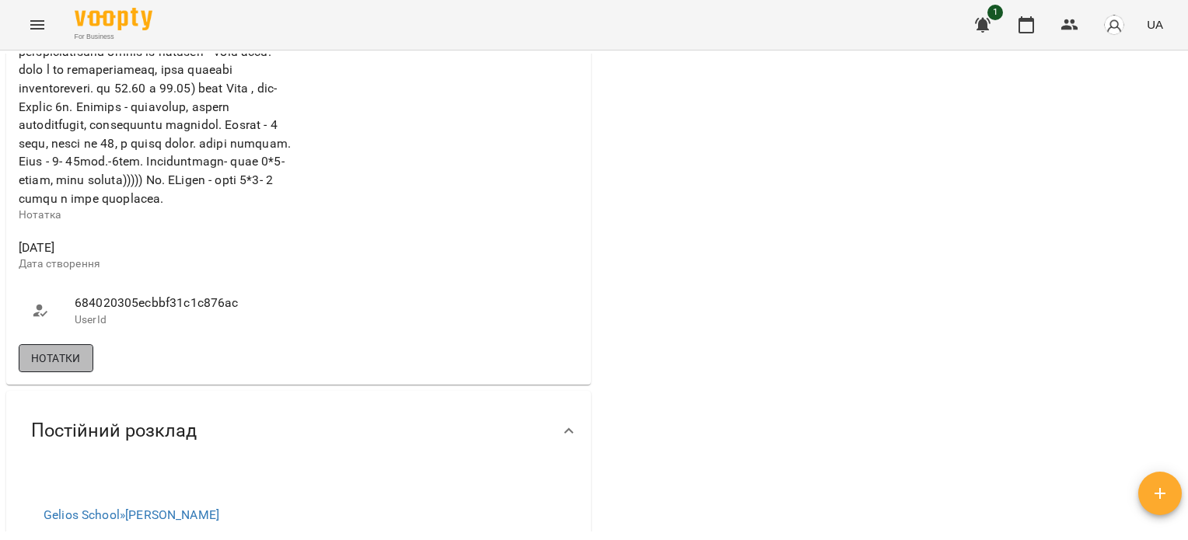
click at [37, 368] on span "Нотатки" at bounding box center [56, 358] width 50 height 19
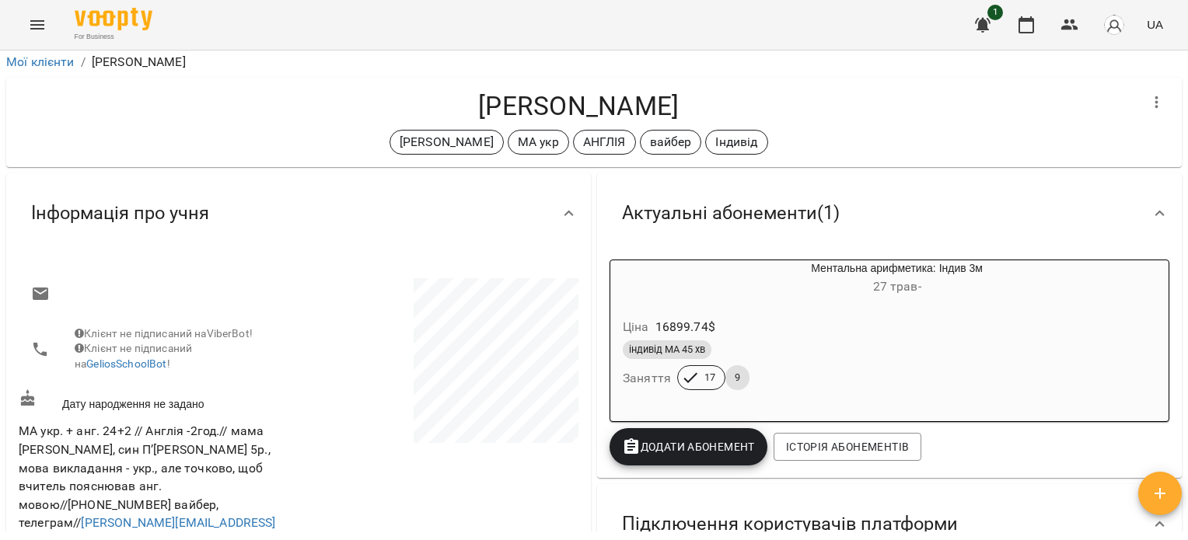
scroll to position [0, 0]
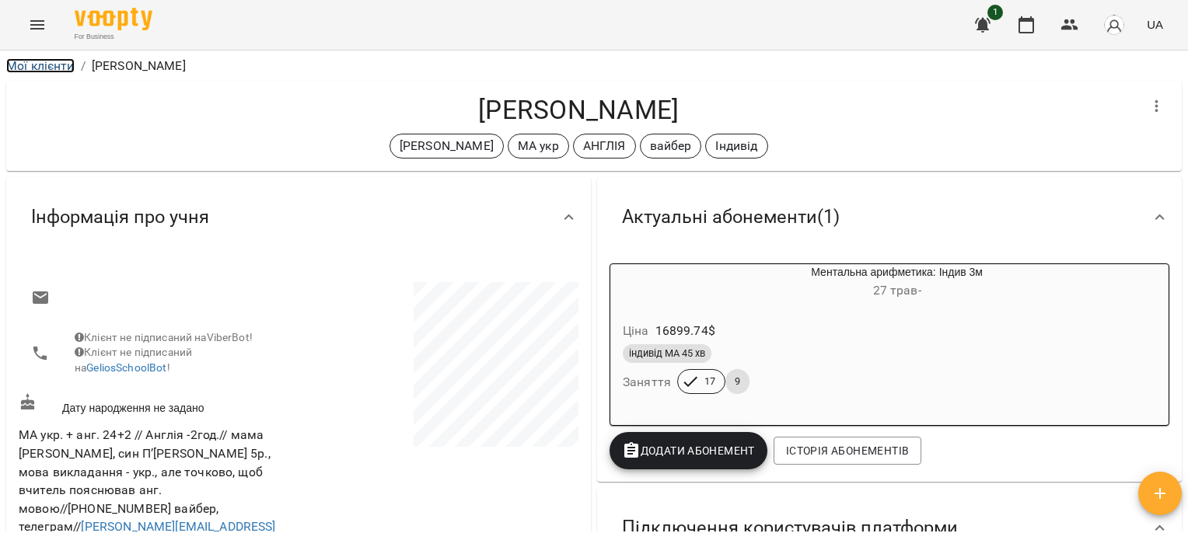
click at [49, 68] on link "Мої клієнти" at bounding box center [40, 65] width 68 height 15
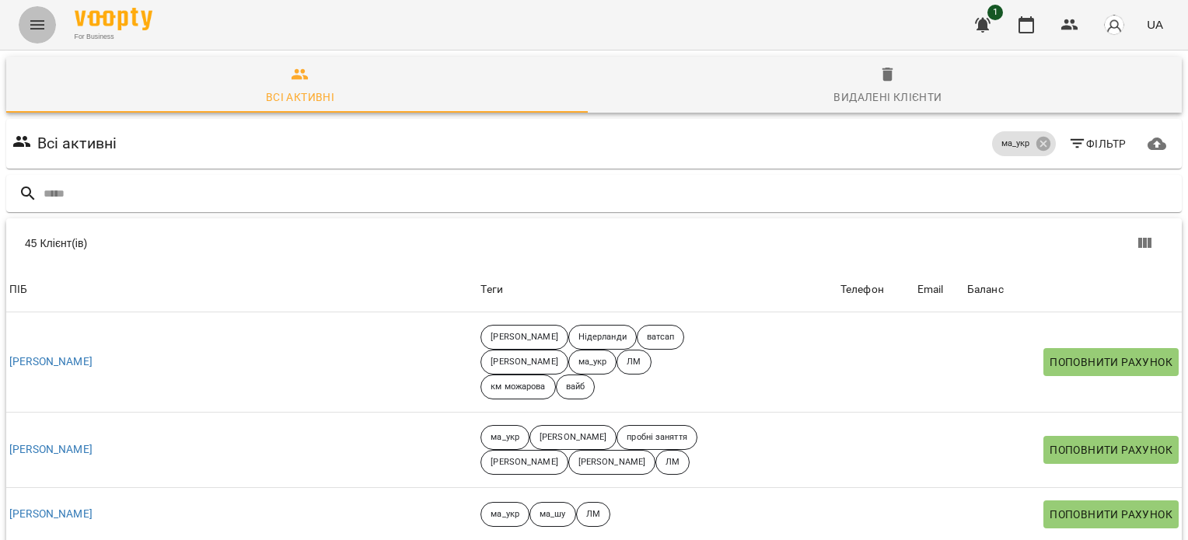
click at [29, 17] on icon "Menu" at bounding box center [37, 25] width 19 height 19
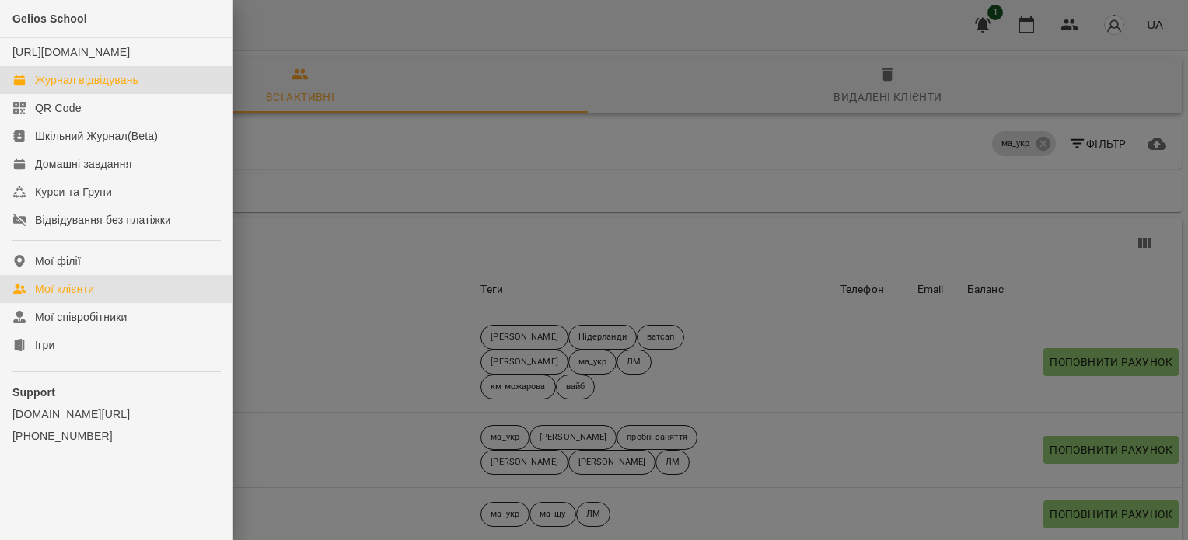
click at [65, 88] on div "Журнал відвідувань" at bounding box center [86, 80] width 103 height 16
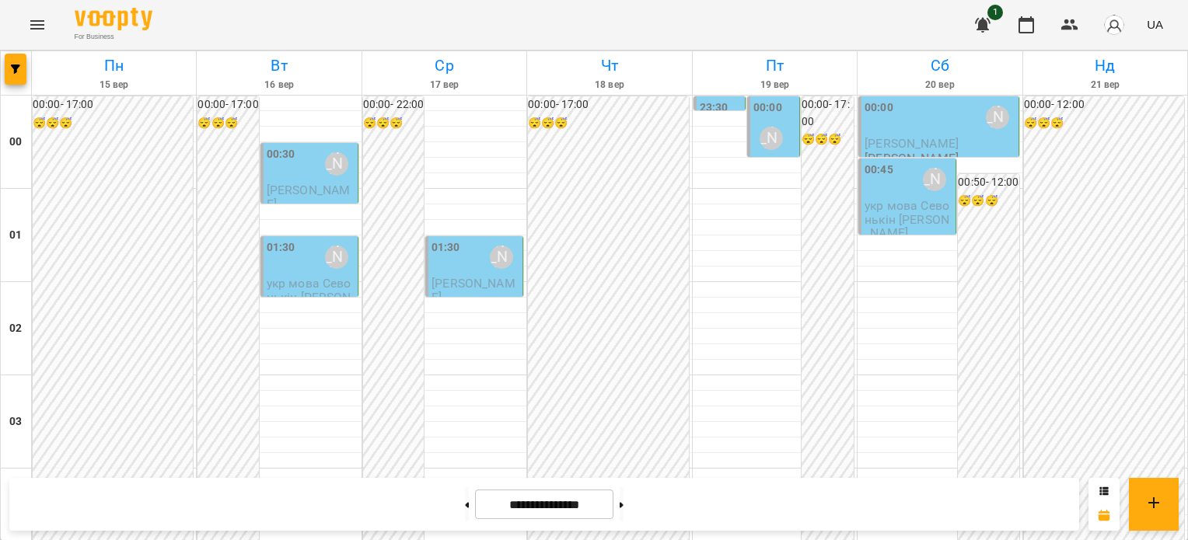
click at [40, 20] on icon "Menu" at bounding box center [37, 24] width 14 height 9
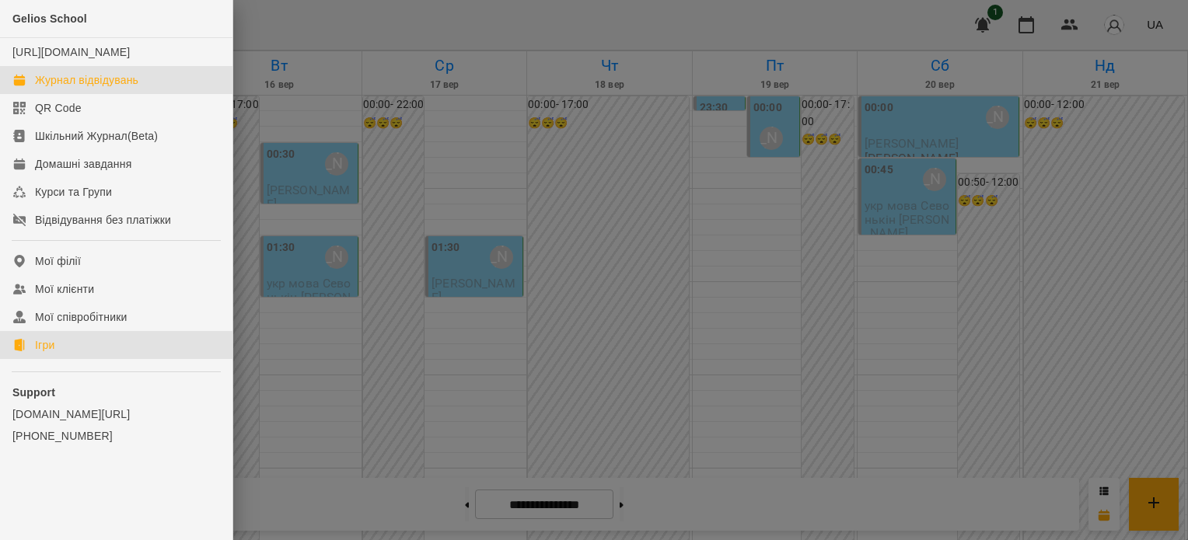
click at [58, 357] on link "Ігри" at bounding box center [116, 345] width 232 height 28
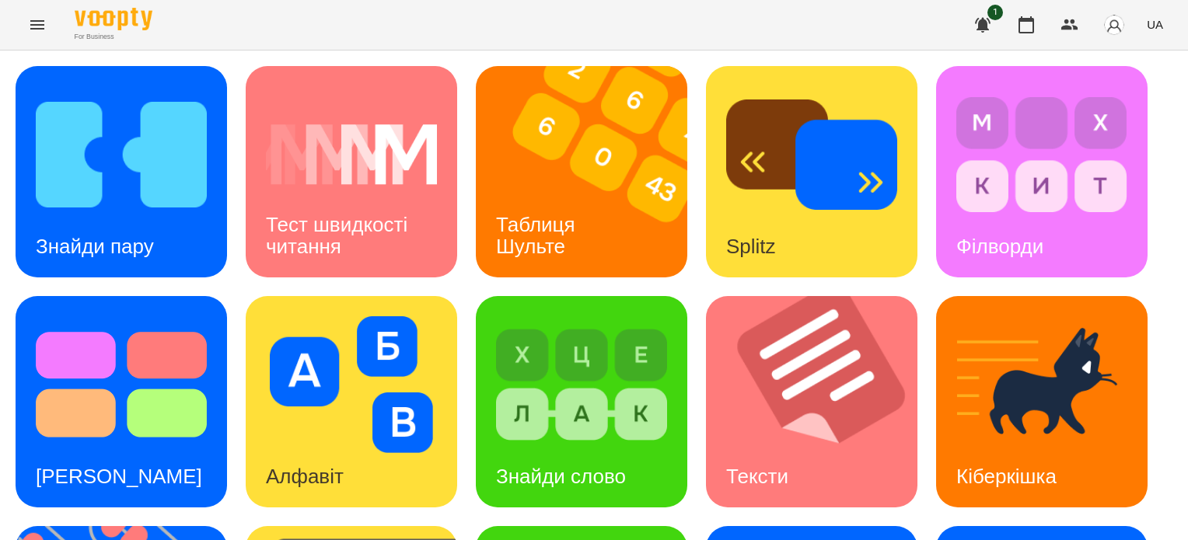
scroll to position [389, 0]
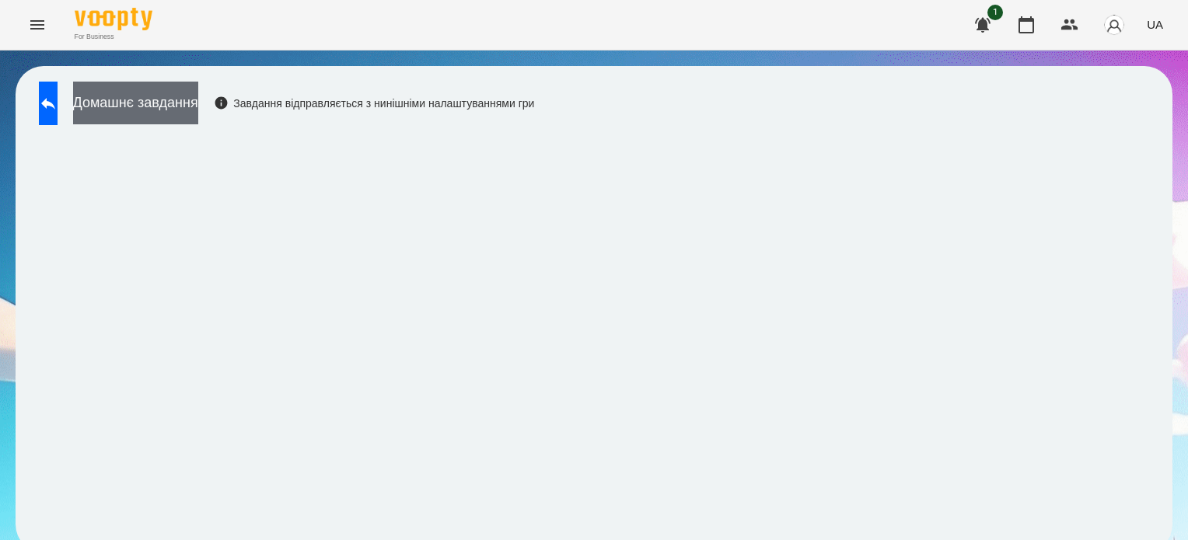
click at [198, 111] on button "Домашнє завдання" at bounding box center [135, 103] width 125 height 43
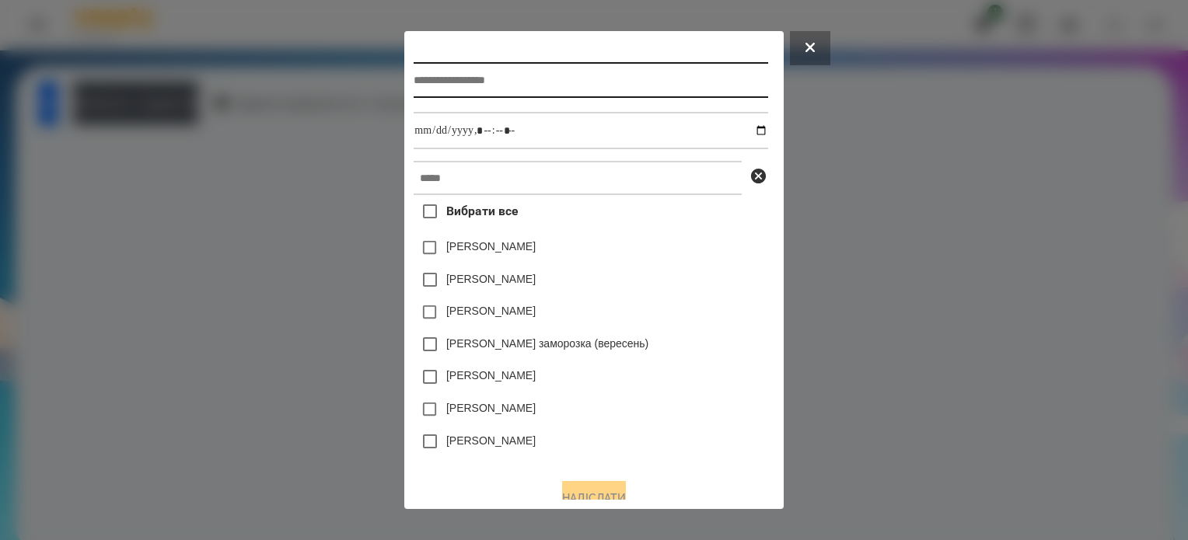
click at [425, 80] on input "text" at bounding box center [591, 80] width 354 height 36
type input "**********"
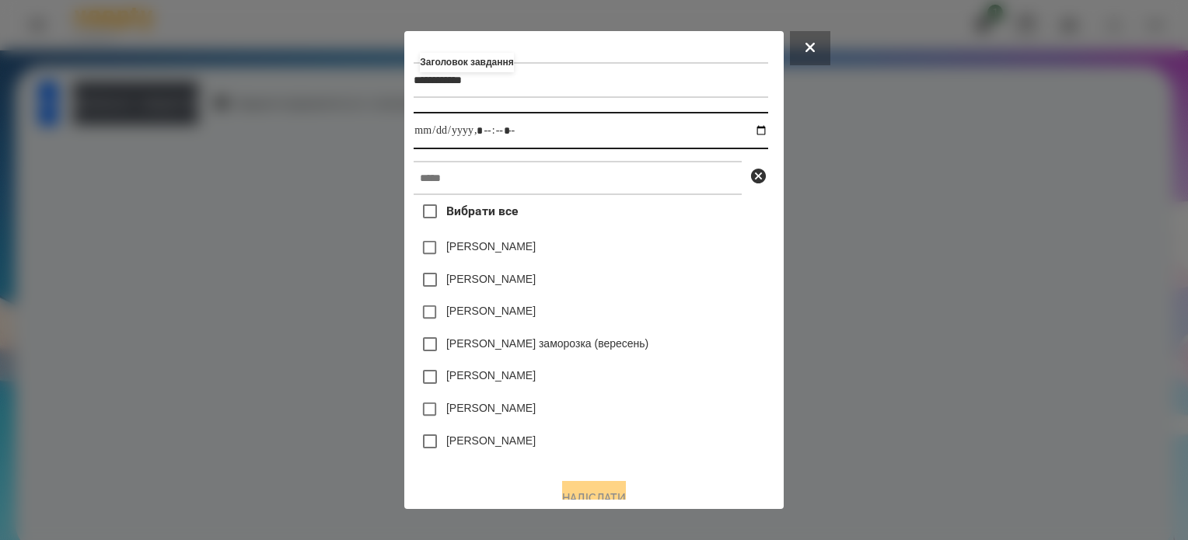
click at [767, 129] on input "datetime-local" at bounding box center [591, 130] width 354 height 37
click at [484, 128] on input "datetime-local" at bounding box center [591, 130] width 354 height 37
type input "**********"
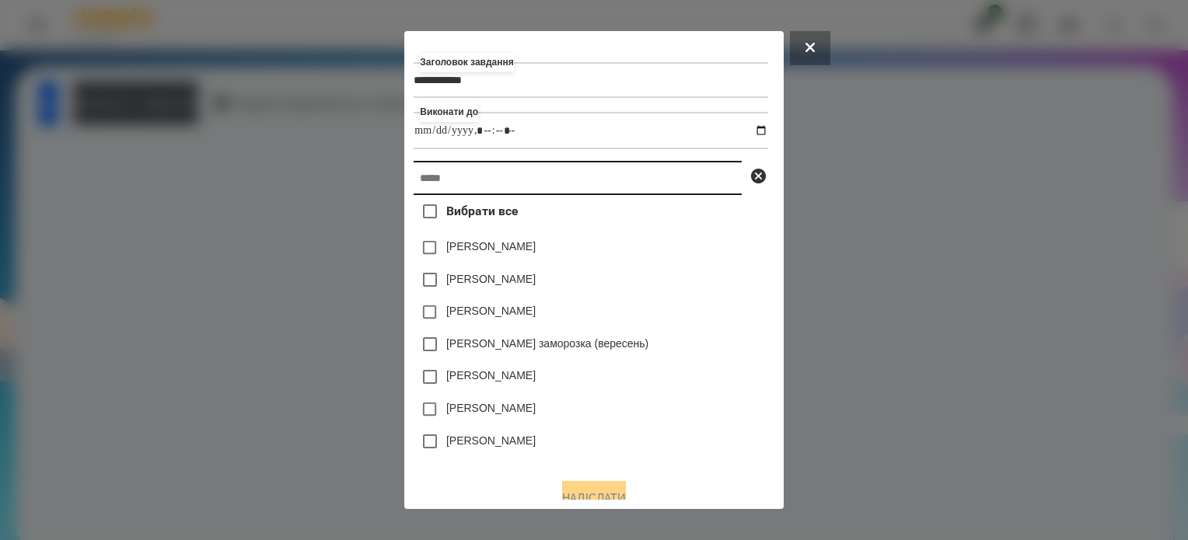
click at [486, 174] on input "text" at bounding box center [578, 178] width 328 height 34
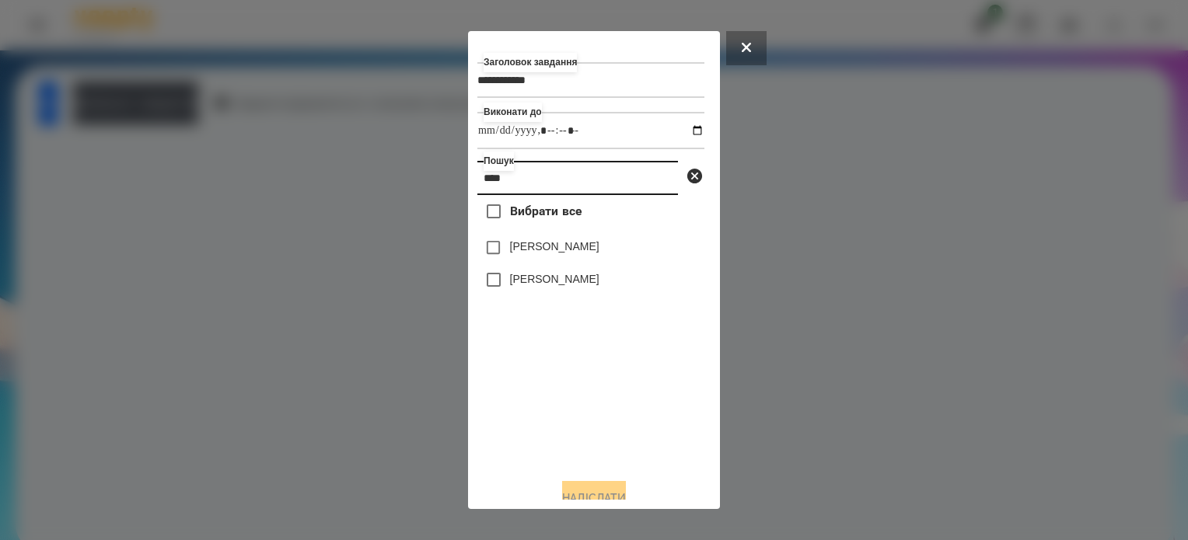
type input "****"
click at [600, 490] on button "Надіслати" at bounding box center [594, 498] width 64 height 34
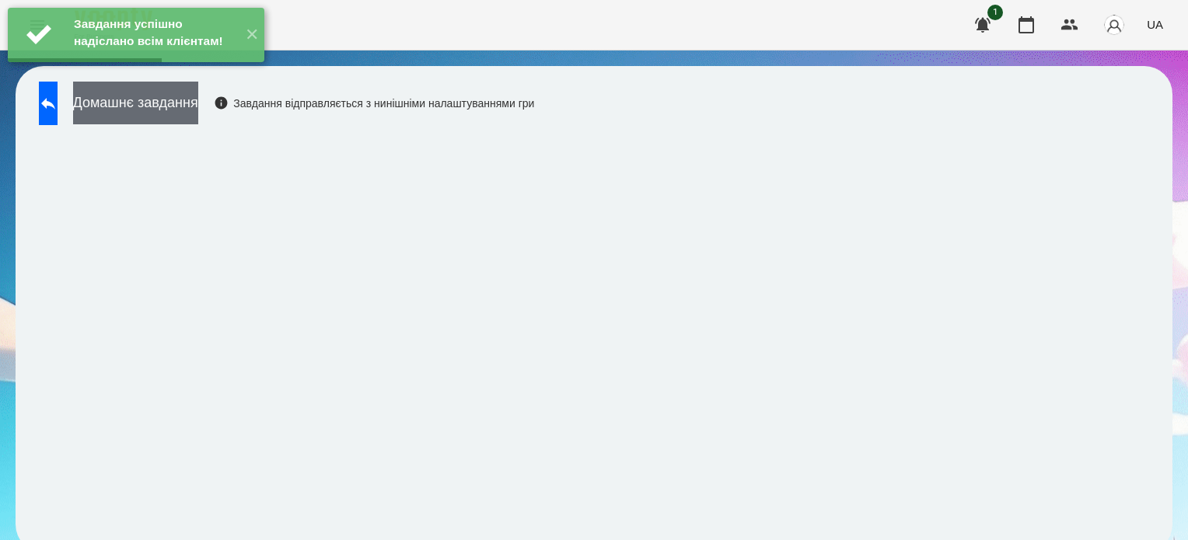
click at [156, 107] on button "Домашнє завдання" at bounding box center [135, 103] width 125 height 43
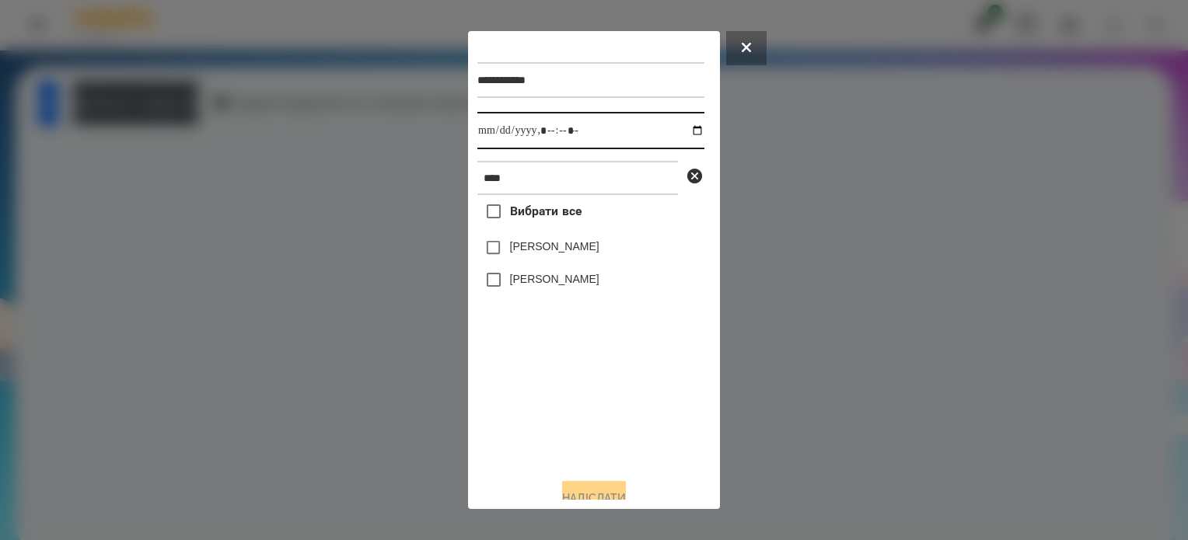
click at [682, 133] on input "datetime-local" at bounding box center [590, 130] width 227 height 37
click at [563, 139] on input "datetime-local" at bounding box center [590, 130] width 227 height 37
type input "**********"
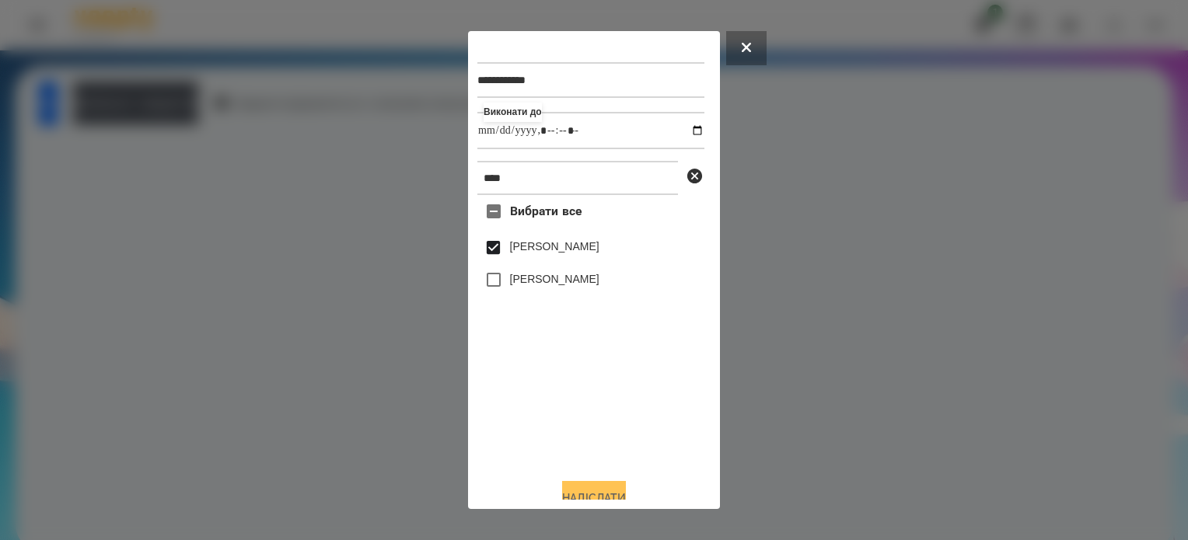
click at [601, 492] on button "Надіслати" at bounding box center [594, 498] width 64 height 34
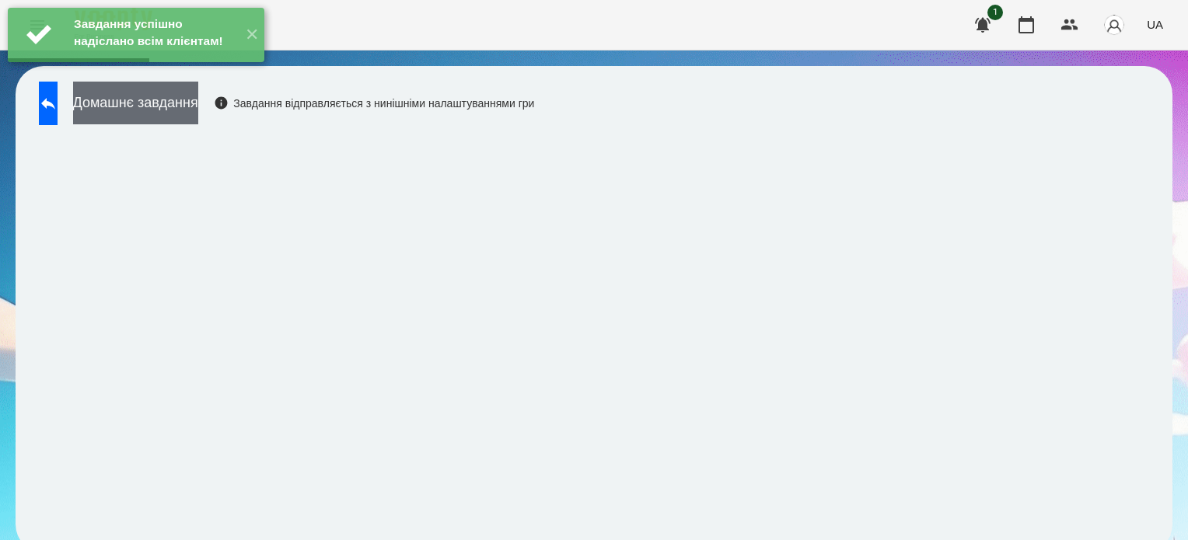
click at [155, 113] on button "Домашнє завдання" at bounding box center [135, 103] width 125 height 43
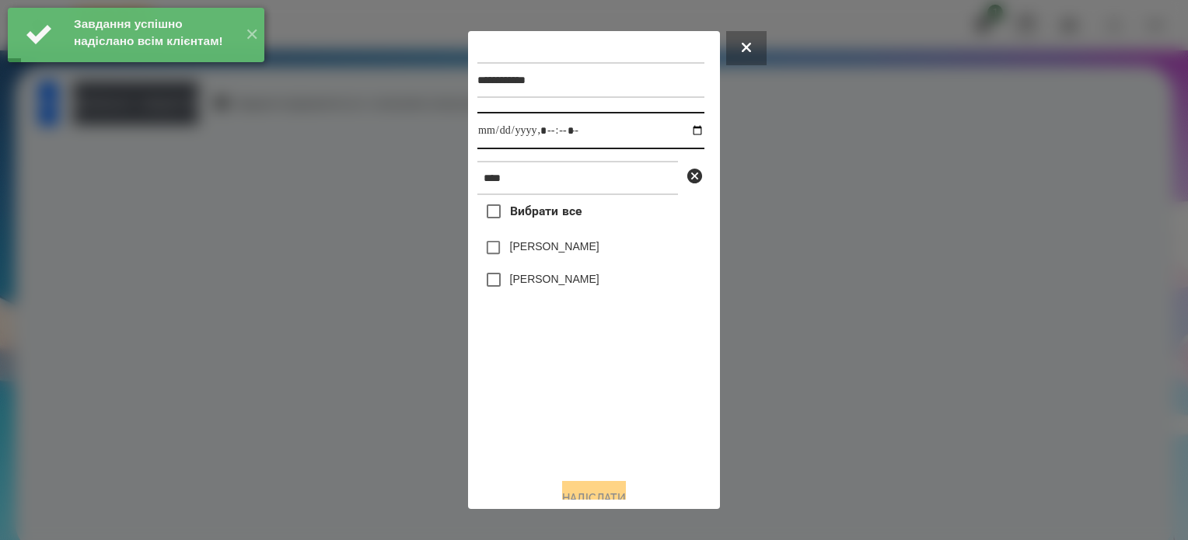
click at [685, 127] on input "datetime-local" at bounding box center [590, 130] width 227 height 37
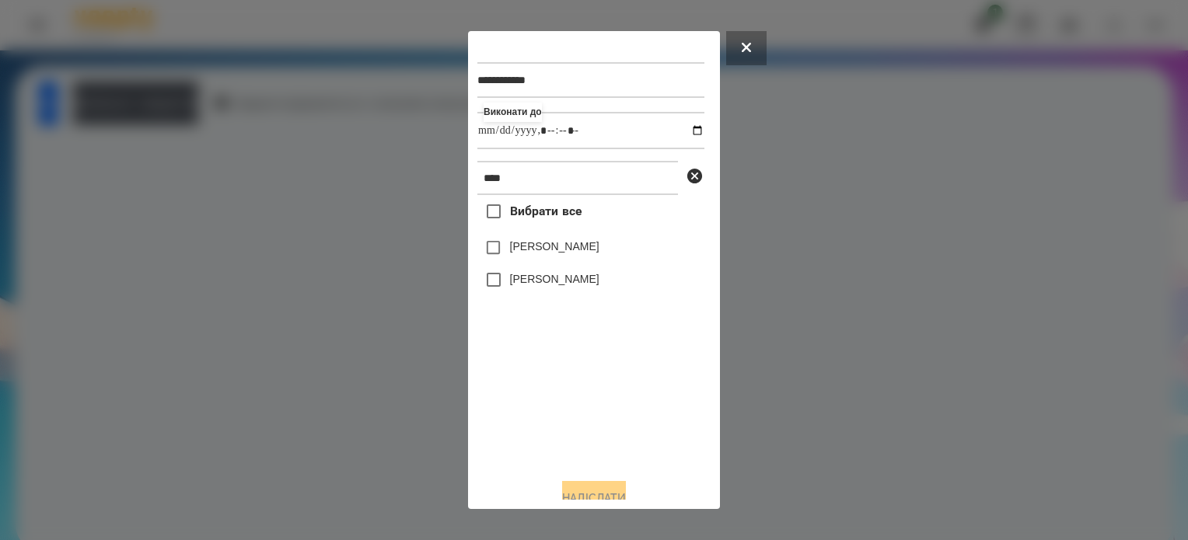
type input "**********"
drag, startPoint x: 519, startPoint y: 415, endPoint x: 485, endPoint y: 336, distance: 86.1
click at [516, 413] on div "Вибрати все [PERSON_NAME] [PERSON_NAME]" at bounding box center [590, 330] width 227 height 271
click at [585, 489] on button "Надіслати" at bounding box center [594, 498] width 64 height 34
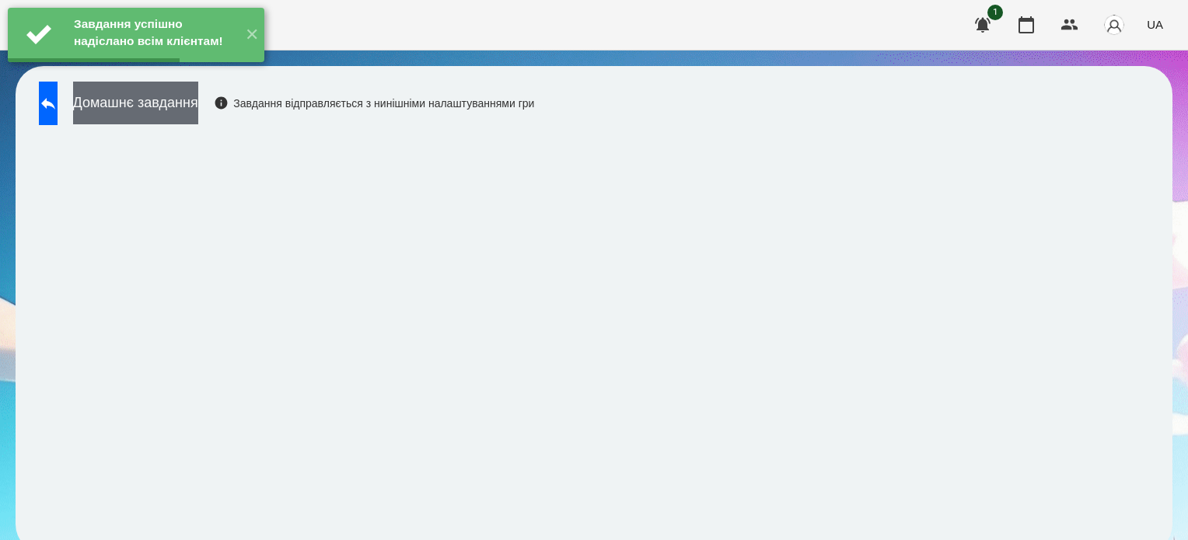
click at [198, 111] on button "Домашнє завдання" at bounding box center [135, 103] width 125 height 43
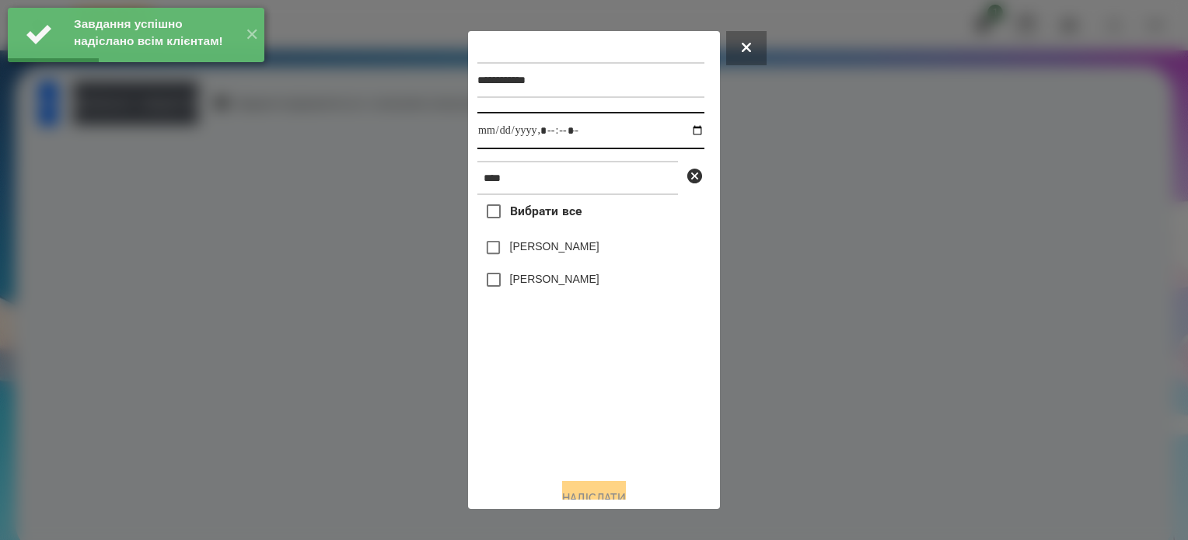
drag, startPoint x: 679, startPoint y: 134, endPoint x: 674, endPoint y: 152, distance: 18.5
click at [679, 133] on input "datetime-local" at bounding box center [590, 130] width 227 height 37
type input "**********"
drag, startPoint x: 571, startPoint y: 438, endPoint x: 545, endPoint y: 314, distance: 126.3
click at [571, 438] on div "Вибрати все [PERSON_NAME] [PERSON_NAME]" at bounding box center [590, 330] width 227 height 271
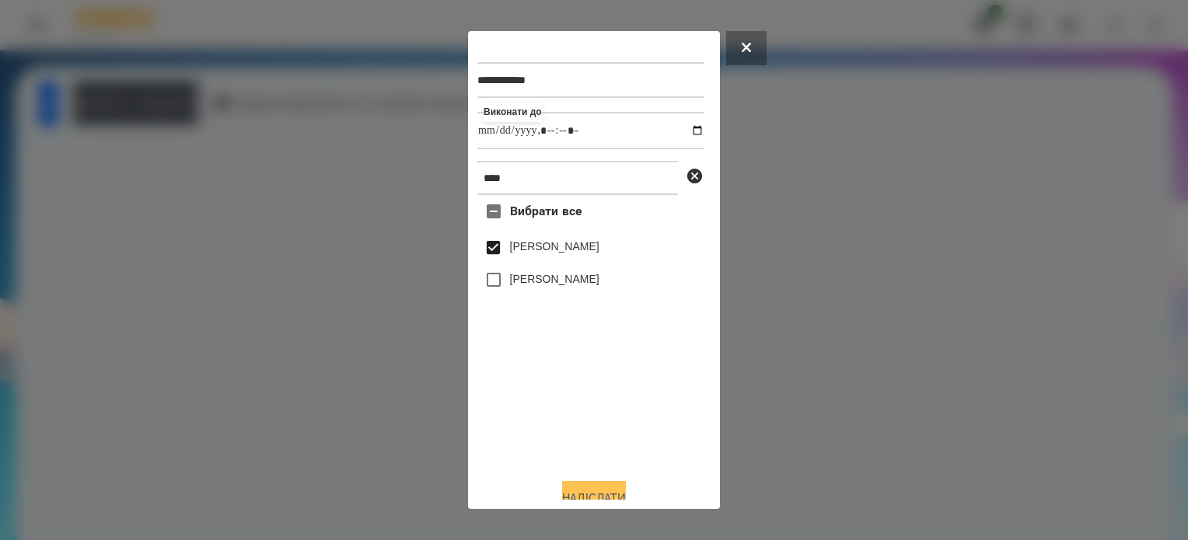
click at [592, 490] on button "Надіслати" at bounding box center [594, 498] width 64 height 34
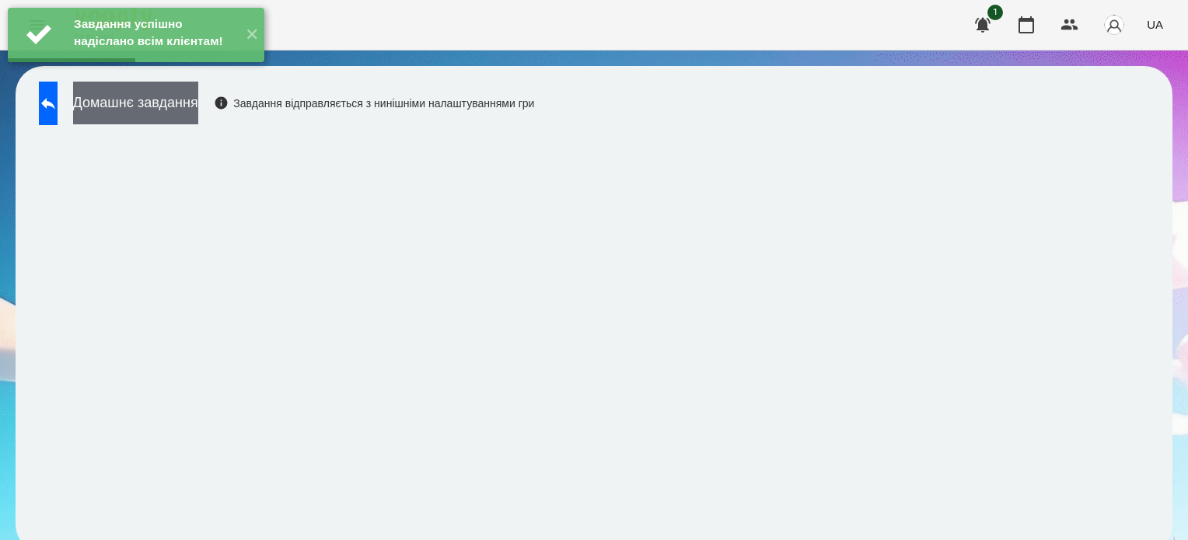
click at [198, 104] on button "Домашнє завдання" at bounding box center [135, 103] width 125 height 43
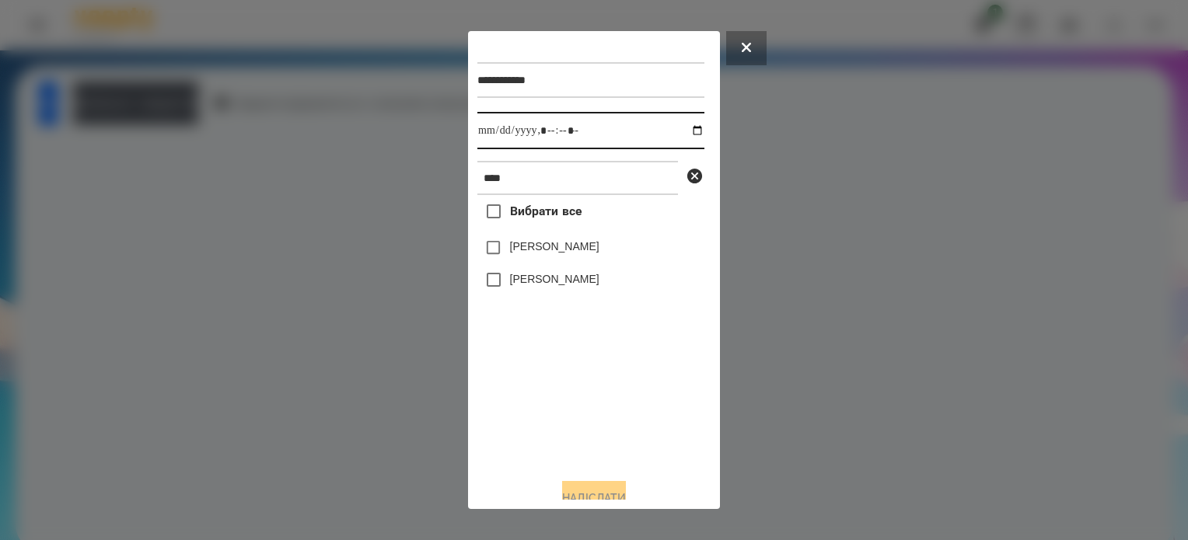
click at [684, 136] on input "datetime-local" at bounding box center [590, 130] width 227 height 37
type input "**********"
drag, startPoint x: 569, startPoint y: 435, endPoint x: 563, endPoint y: 387, distance: 47.8
click at [569, 432] on div "Вибрати все [PERSON_NAME] [PERSON_NAME]" at bounding box center [590, 330] width 227 height 271
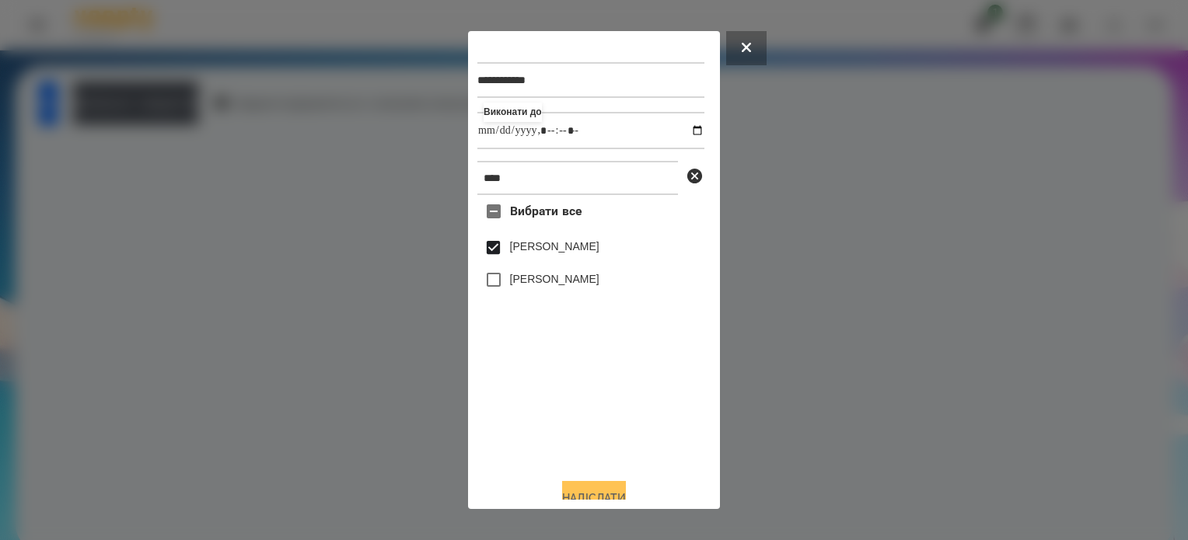
click at [606, 485] on div "Надіслати" at bounding box center [593, 498] width 233 height 34
click at [590, 491] on button "Надіслати" at bounding box center [594, 498] width 64 height 34
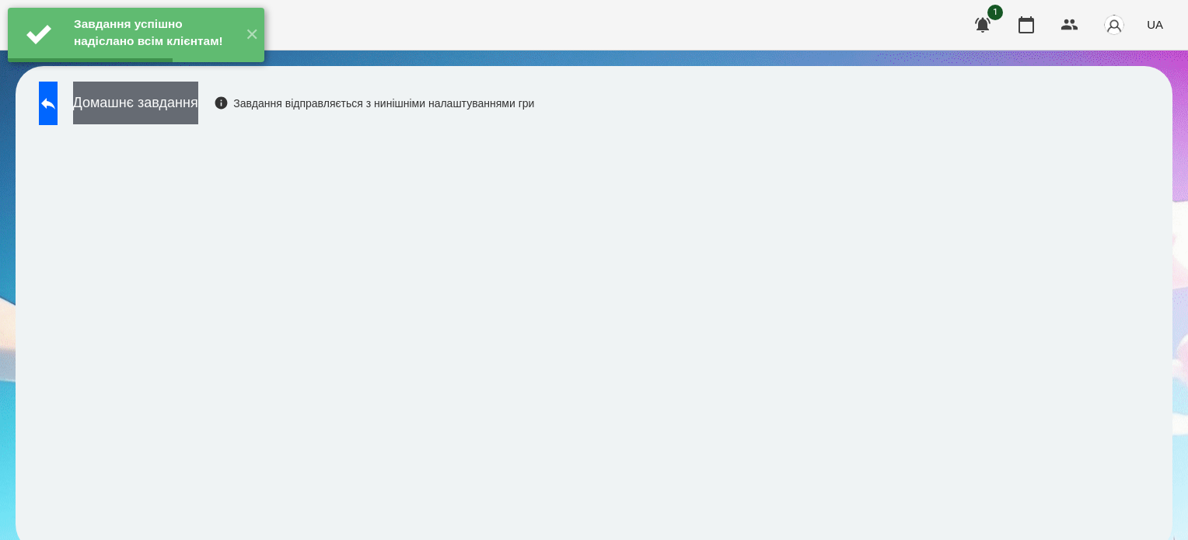
click at [198, 107] on button "Домашнє завдання" at bounding box center [135, 103] width 125 height 43
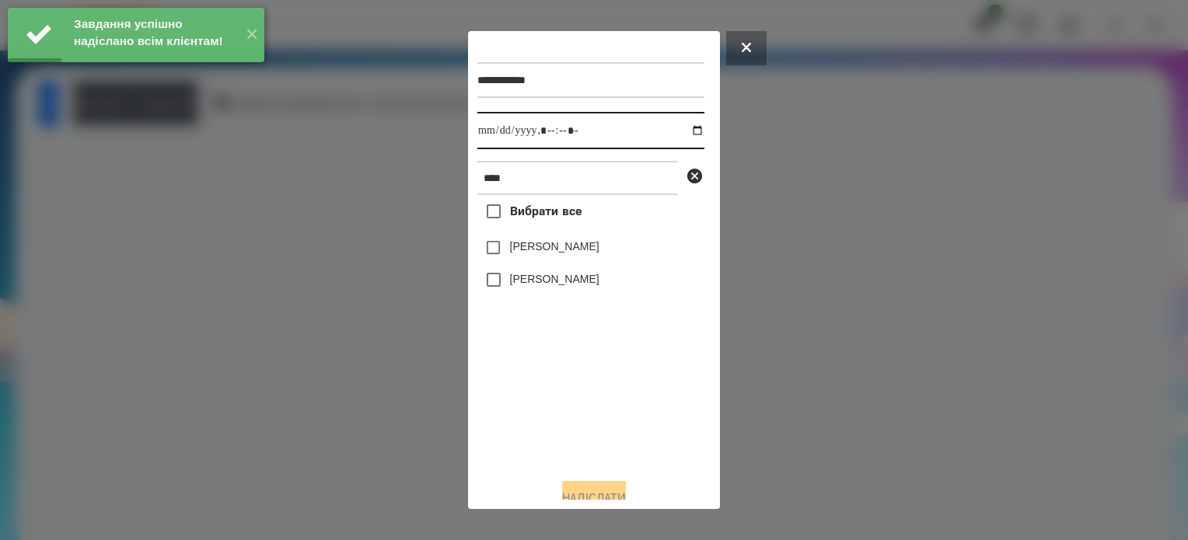
click at [684, 127] on input "datetime-local" at bounding box center [590, 130] width 227 height 37
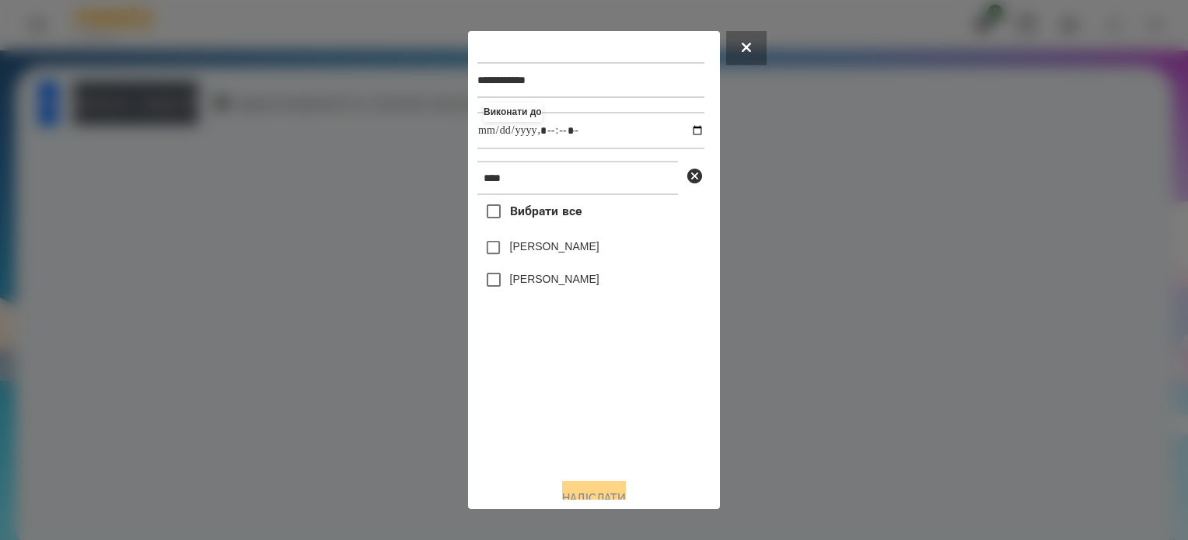
type input "**********"
drag, startPoint x: 587, startPoint y: 417, endPoint x: 582, endPoint y: 410, distance: 8.9
click at [587, 417] on div "Вибрати все [PERSON_NAME] [PERSON_NAME]" at bounding box center [590, 330] width 227 height 271
click at [619, 486] on button "Надіслати" at bounding box center [594, 498] width 64 height 34
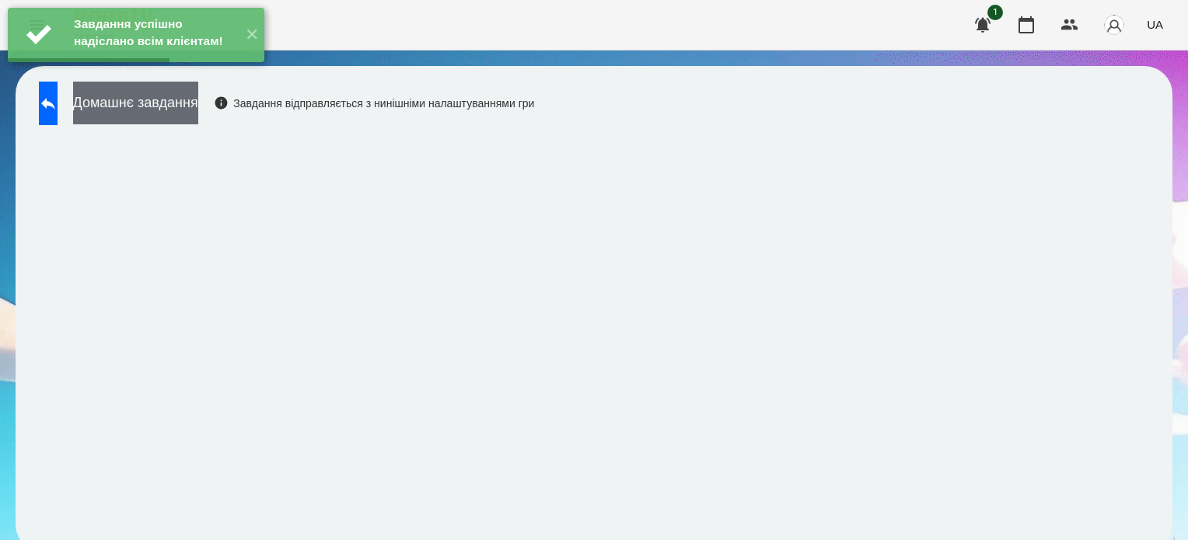
click at [167, 102] on button "Домашнє завдання" at bounding box center [135, 103] width 125 height 43
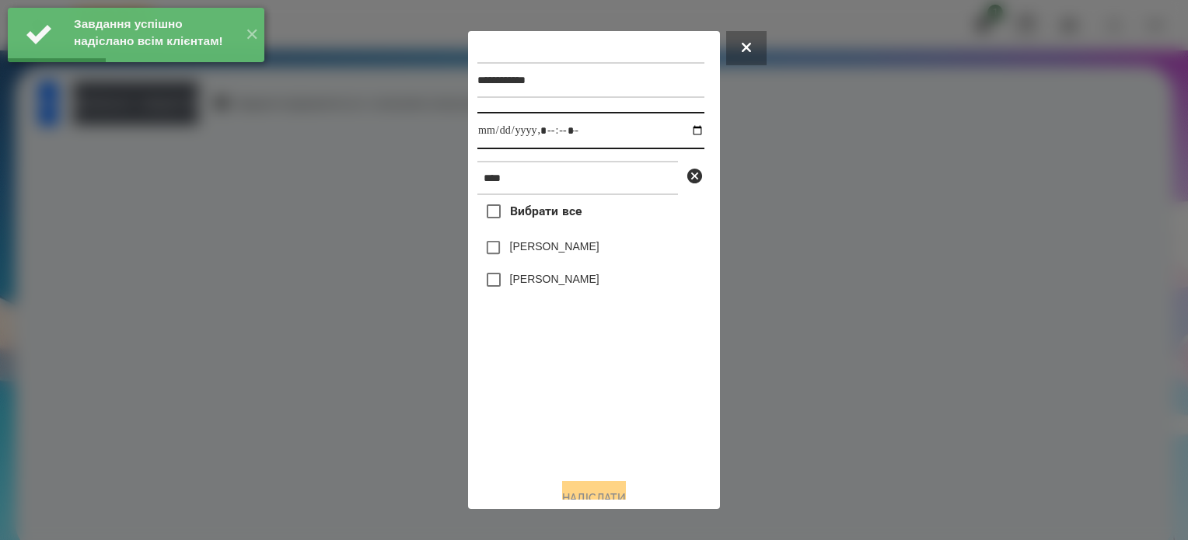
click at [681, 131] on input "datetime-local" at bounding box center [590, 130] width 227 height 37
type input "**********"
drag, startPoint x: 491, startPoint y: 461, endPoint x: 491, endPoint y: 447, distance: 14.0
click at [491, 452] on div "Вибрати все [PERSON_NAME] [PERSON_NAME]" at bounding box center [590, 330] width 227 height 271
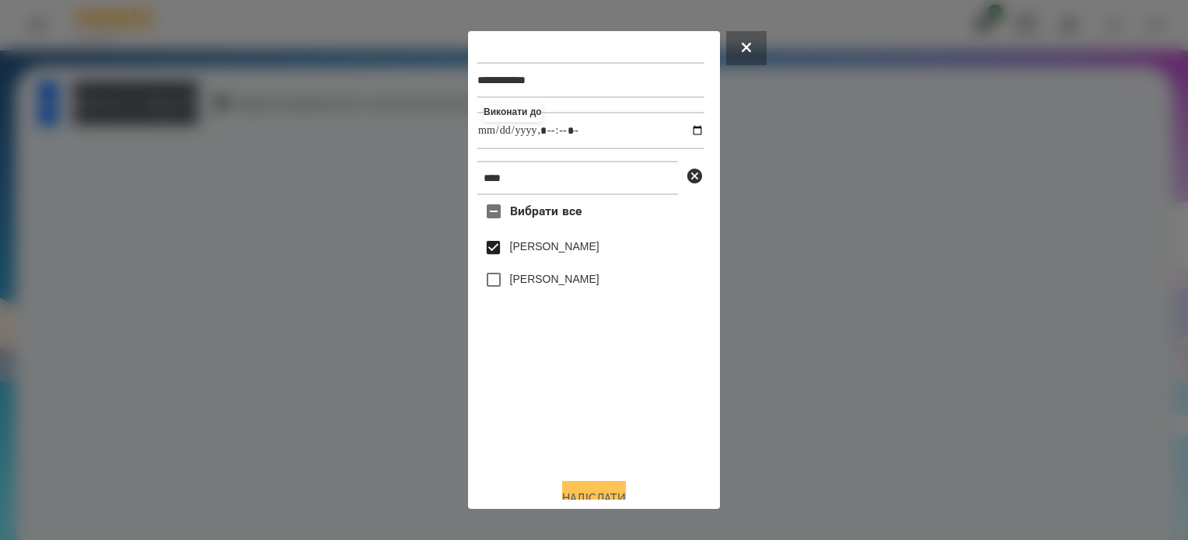
click at [569, 488] on button "Надіслати" at bounding box center [594, 498] width 64 height 34
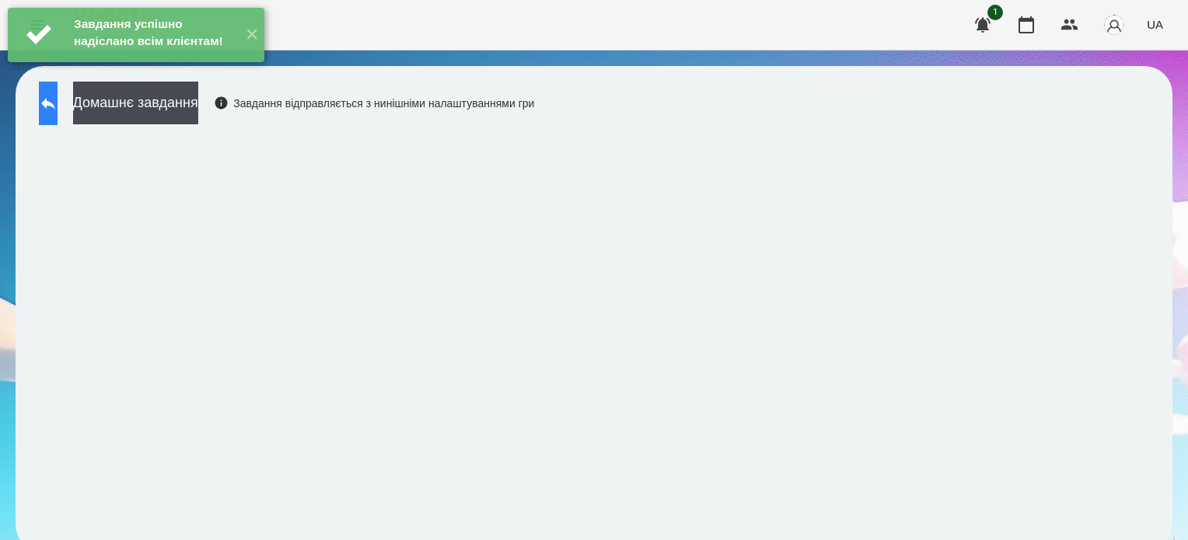
click at [55, 111] on icon at bounding box center [48, 103] width 19 height 19
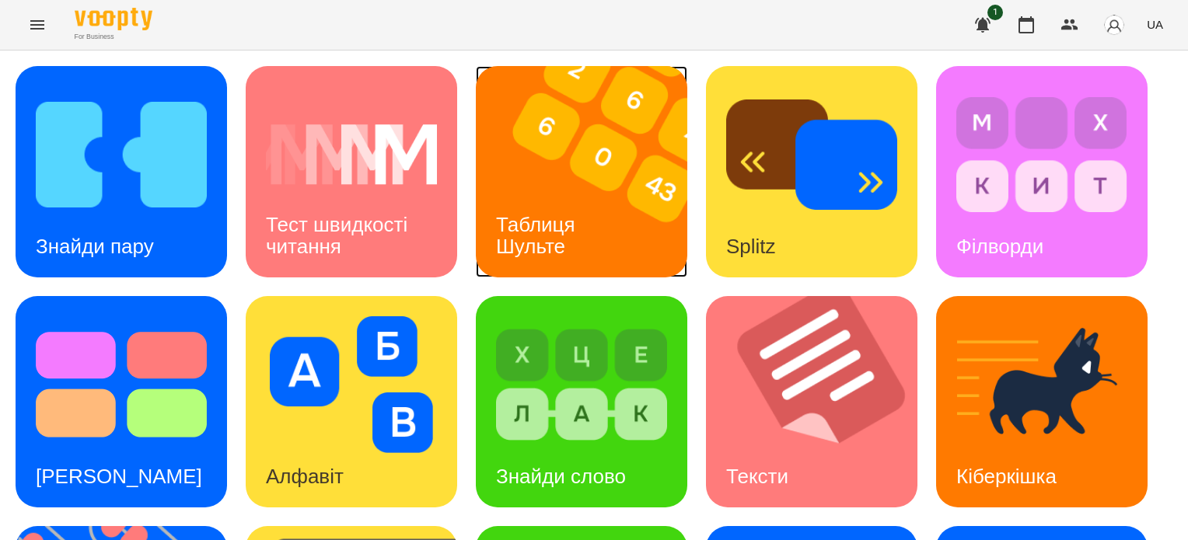
click at [568, 180] on img at bounding box center [591, 171] width 231 height 211
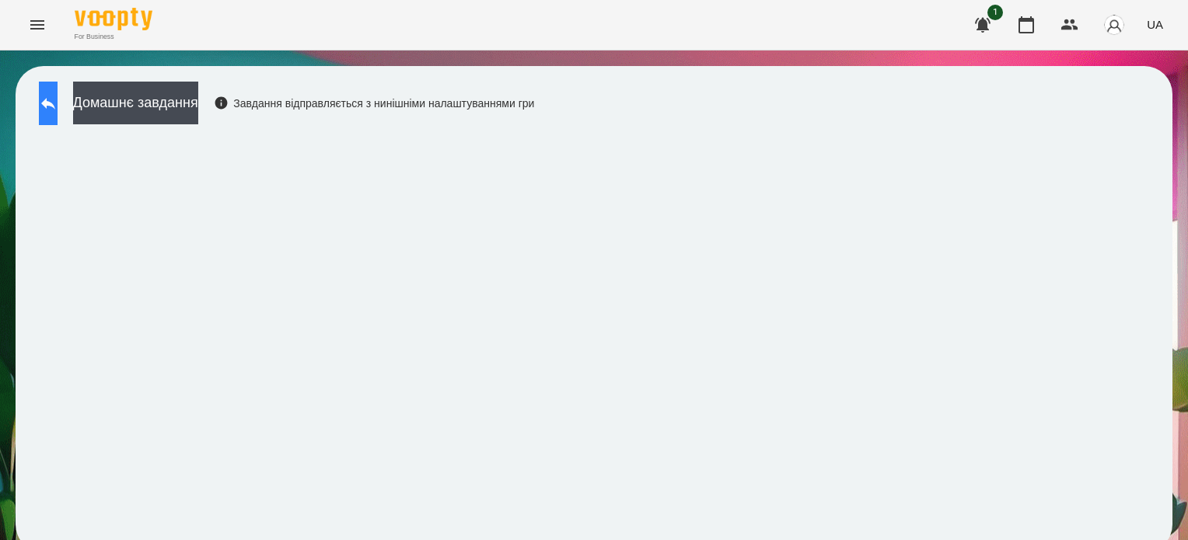
click at [55, 101] on icon at bounding box center [48, 104] width 14 height 12
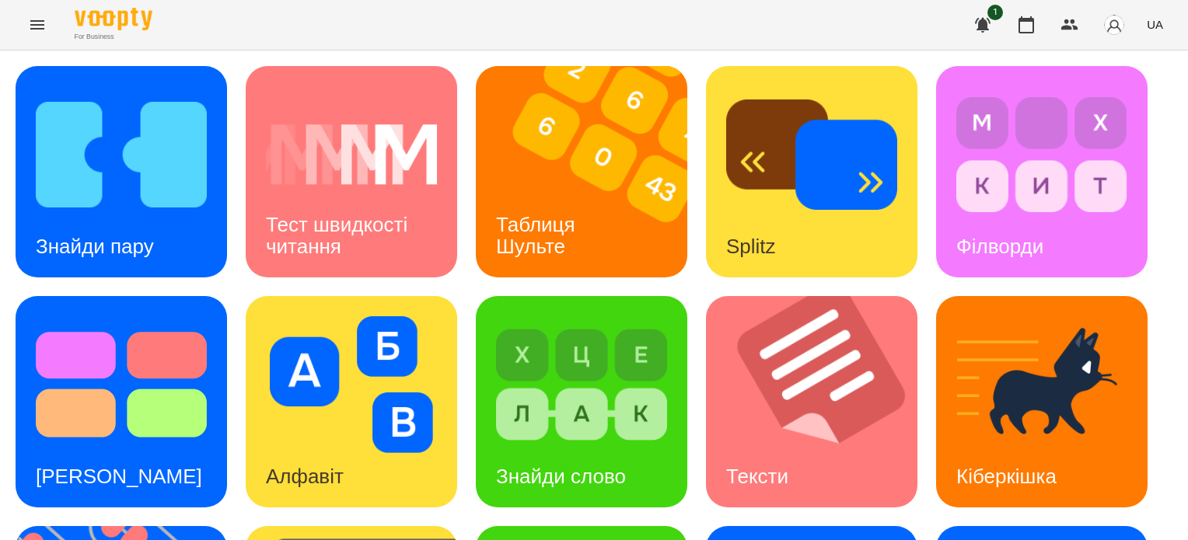
scroll to position [442, 0]
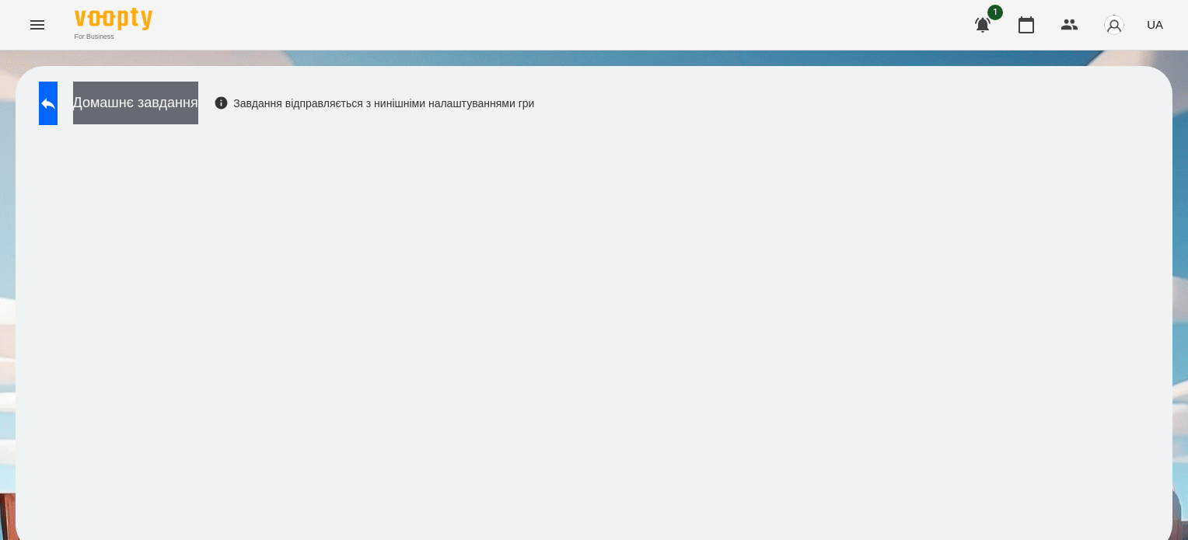
click at [193, 111] on button "Домашнє завдання" at bounding box center [135, 103] width 125 height 43
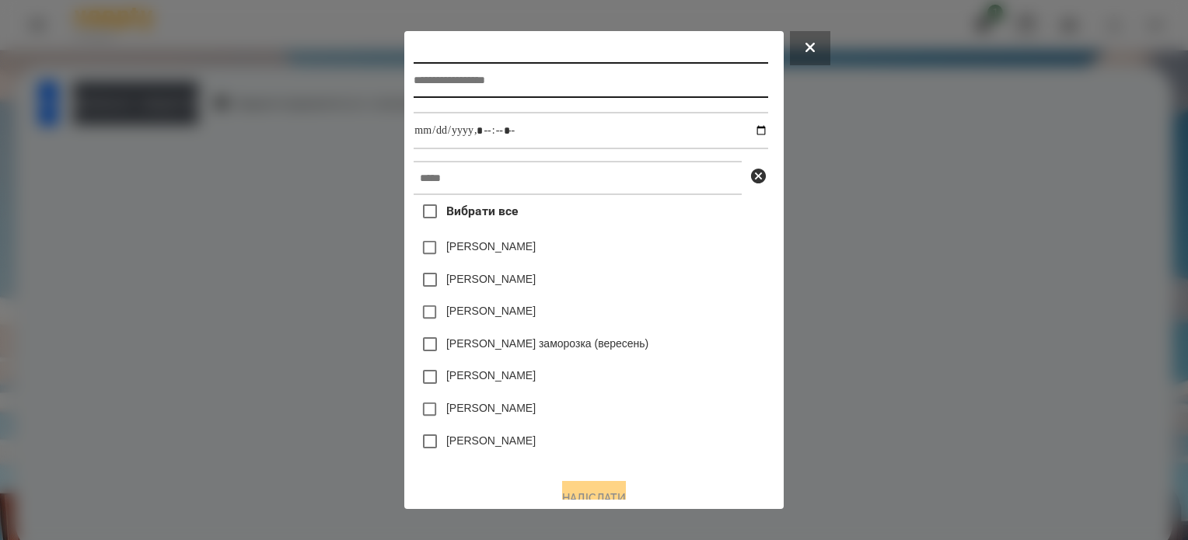
click at [414, 83] on input "text" at bounding box center [591, 80] width 354 height 36
type input "**********"
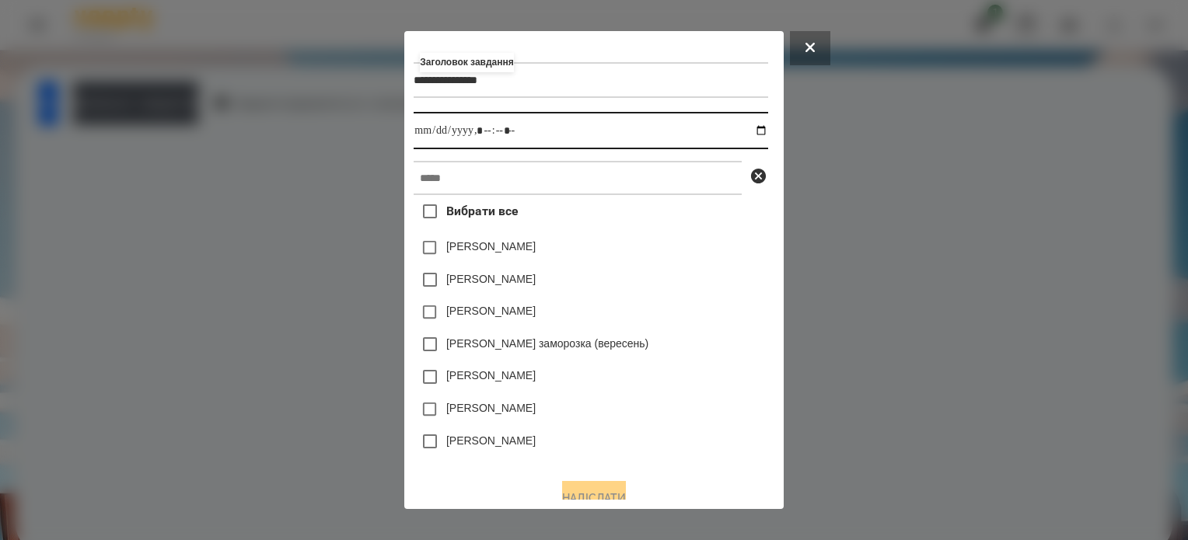
click at [767, 130] on input "datetime-local" at bounding box center [591, 130] width 354 height 37
click at [480, 134] on input "datetime-local" at bounding box center [591, 130] width 354 height 37
type input "**********"
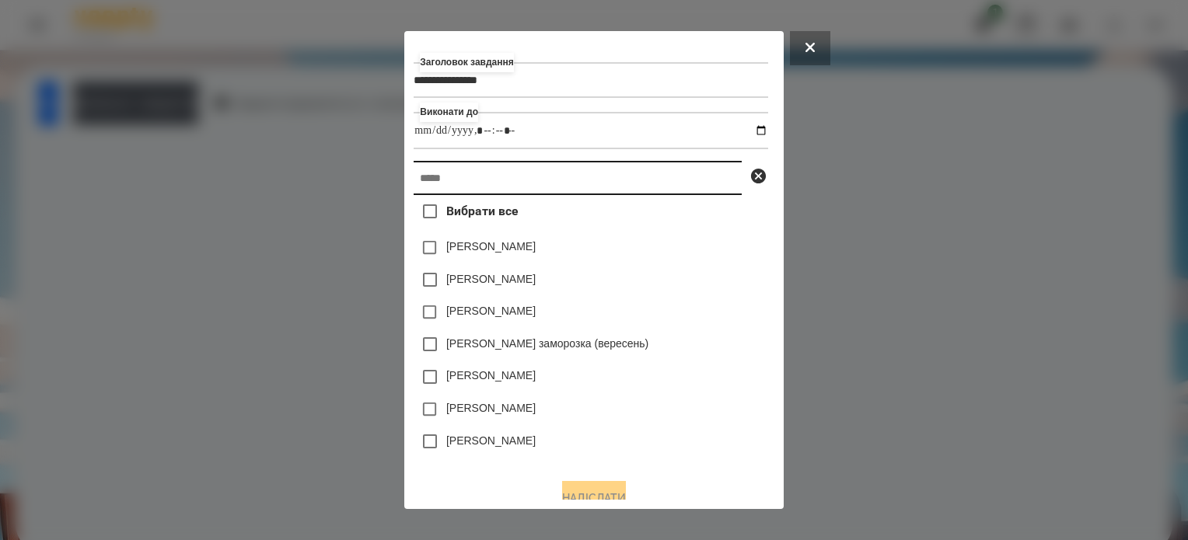
click at [476, 187] on input "text" at bounding box center [578, 178] width 328 height 34
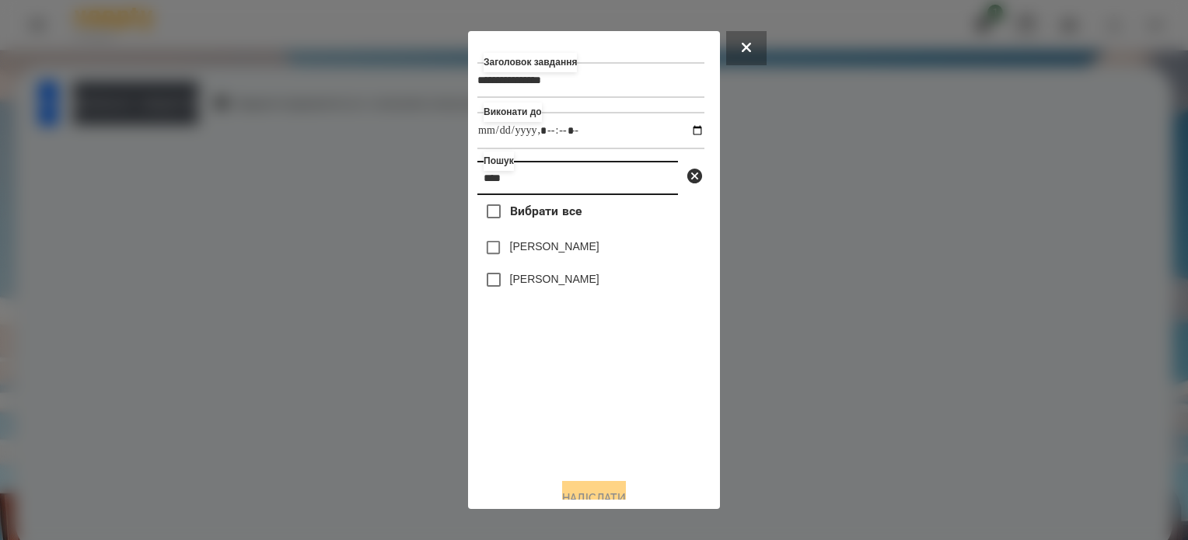
type input "****"
click at [626, 491] on button "Надіслати" at bounding box center [594, 498] width 64 height 34
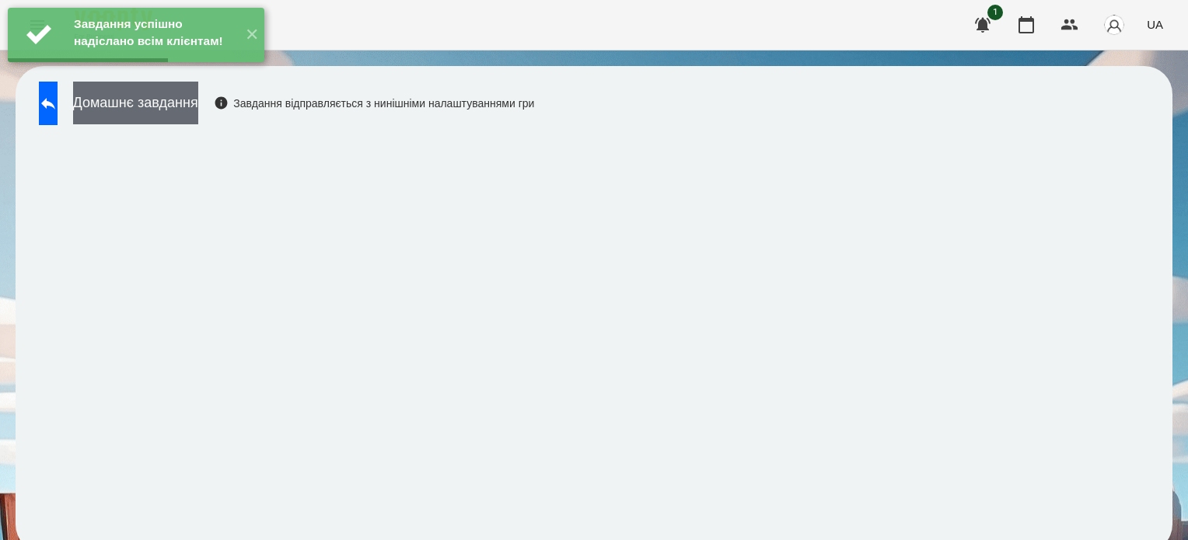
click at [156, 104] on button "Домашнє завдання" at bounding box center [135, 103] width 125 height 43
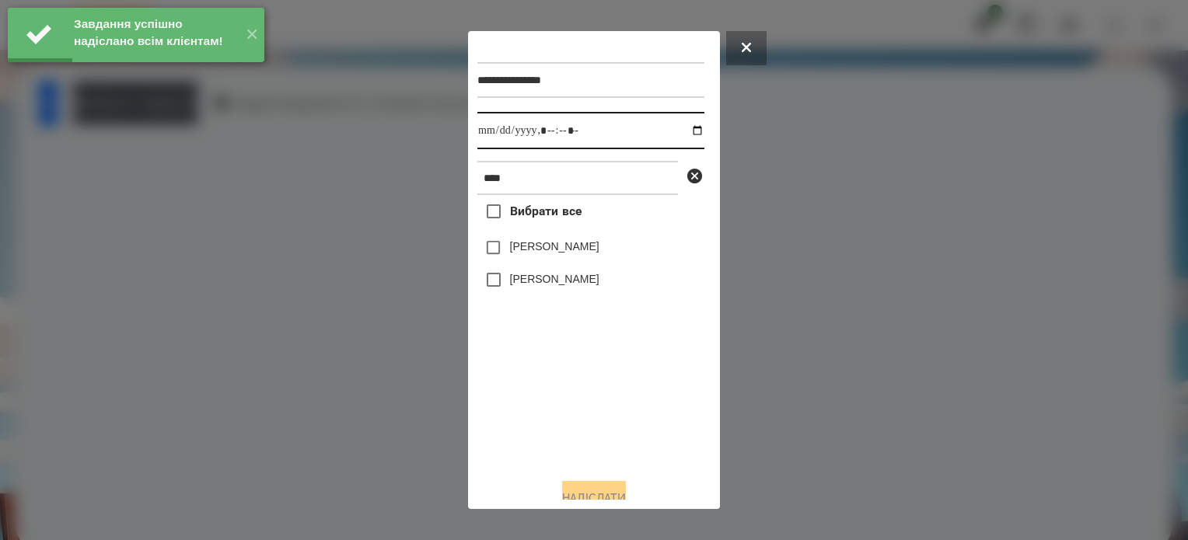
click at [683, 130] on input "datetime-local" at bounding box center [590, 130] width 227 height 37
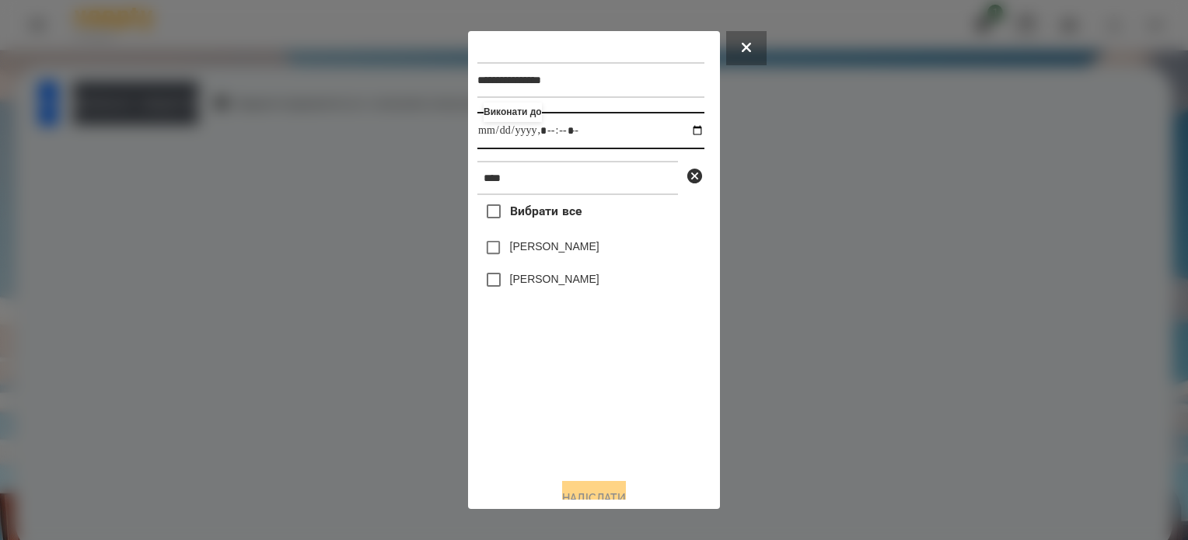
click at [568, 131] on input "datetime-local" at bounding box center [590, 130] width 227 height 37
type input "**********"
click at [616, 491] on button "Надіслати" at bounding box center [594, 498] width 64 height 34
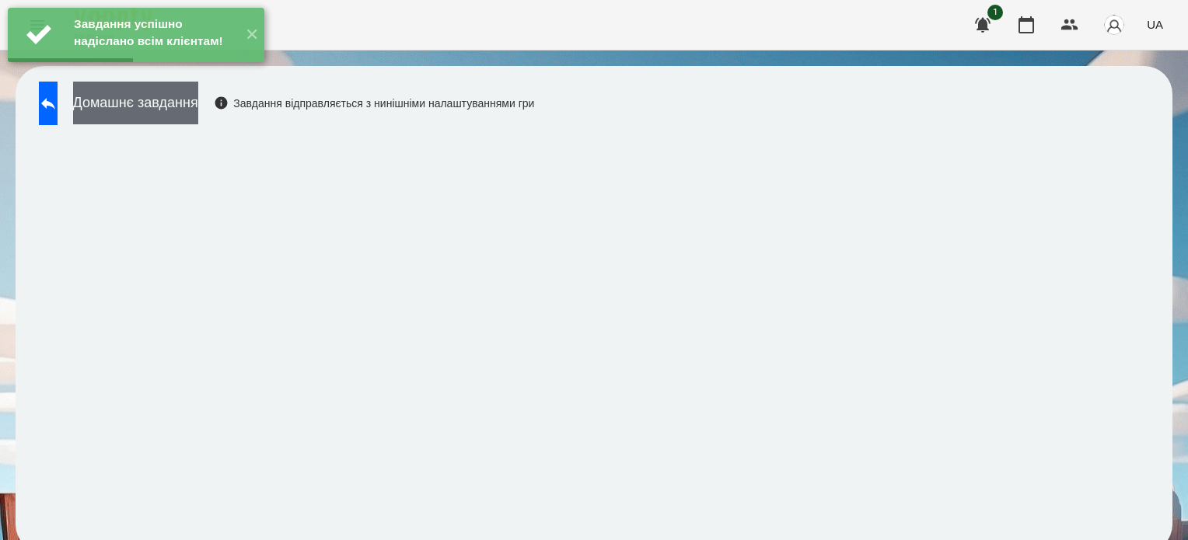
click at [198, 94] on button "Домашнє завдання" at bounding box center [135, 103] width 125 height 43
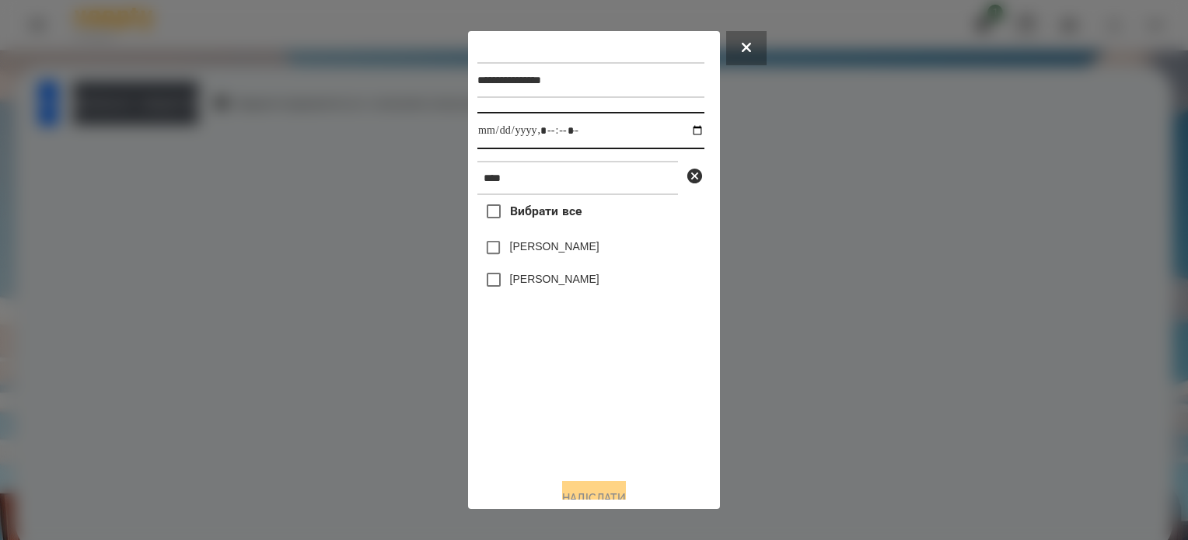
click at [683, 121] on input "datetime-local" at bounding box center [590, 130] width 227 height 37
drag, startPoint x: 684, startPoint y: 131, endPoint x: 684, endPoint y: 149, distance: 18.7
click at [684, 135] on input "datetime-local" at bounding box center [590, 130] width 227 height 37
type input "**********"
click at [603, 423] on div "Вибрати все [PERSON_NAME] [PERSON_NAME]" at bounding box center [590, 330] width 227 height 271
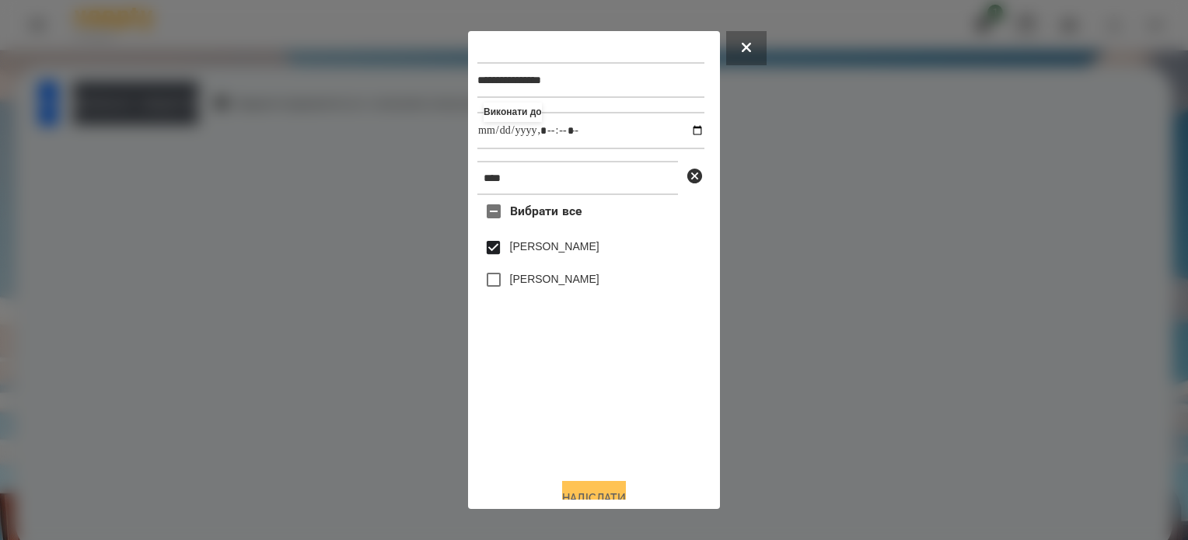
click at [619, 495] on button "Надіслати" at bounding box center [594, 498] width 64 height 34
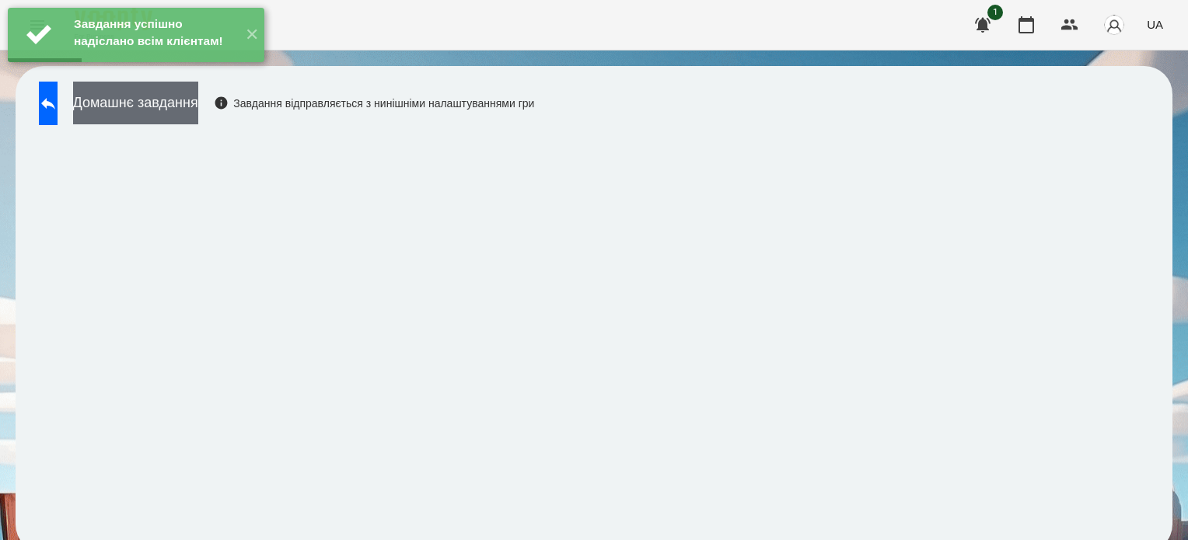
click at [198, 100] on button "Домашнє завдання" at bounding box center [135, 103] width 125 height 43
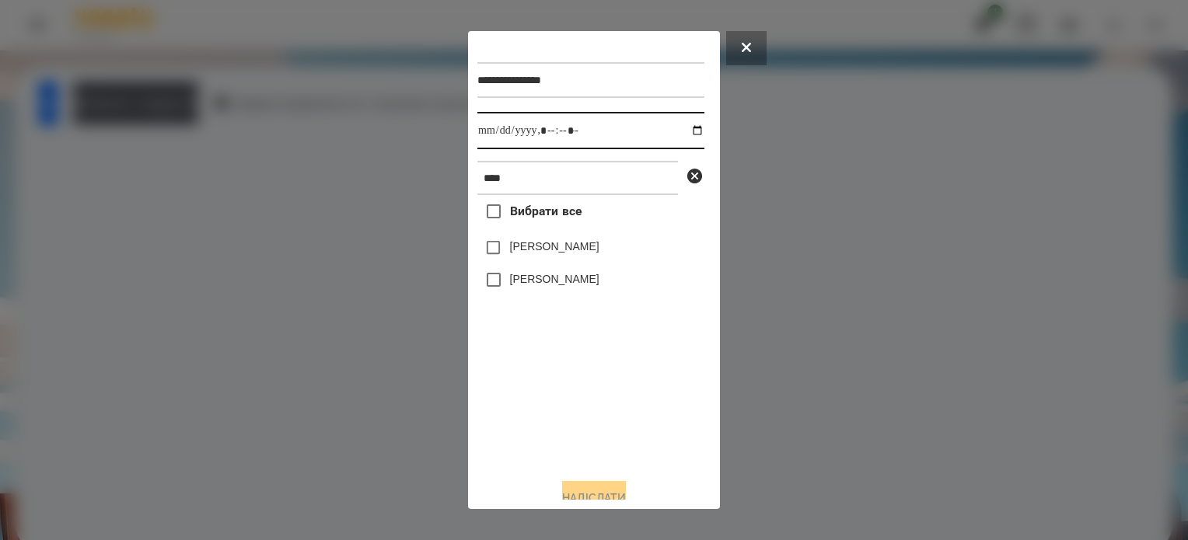
click at [681, 130] on input "datetime-local" at bounding box center [590, 130] width 227 height 37
type input "**********"
drag, startPoint x: 517, startPoint y: 433, endPoint x: 521, endPoint y: 359, distance: 74.0
click at [517, 433] on div "Вибрати все [PERSON_NAME] [PERSON_NAME]" at bounding box center [590, 330] width 227 height 271
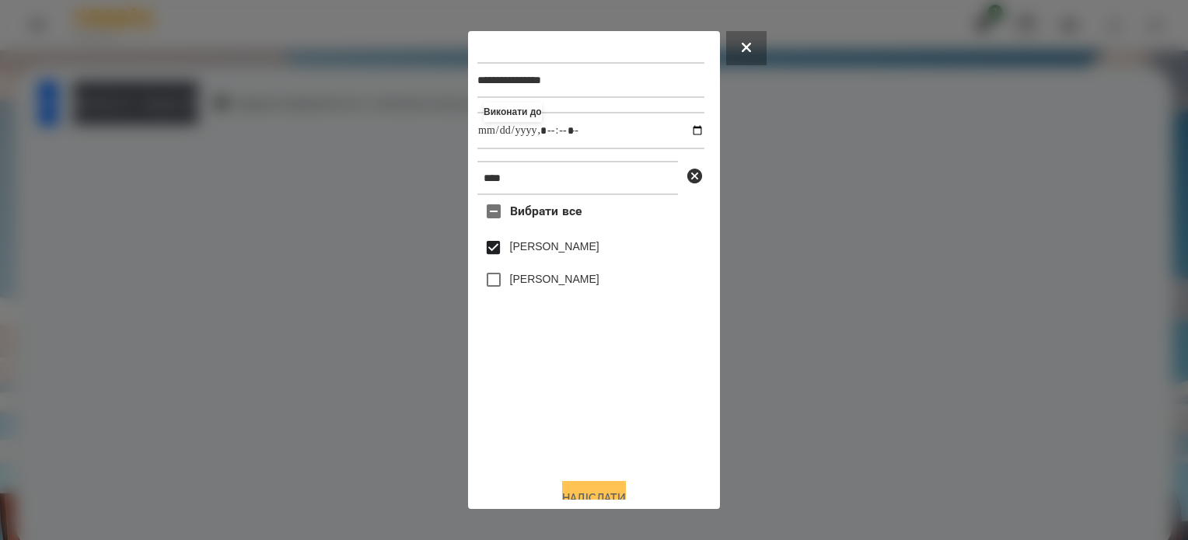
click at [617, 487] on button "Надіслати" at bounding box center [594, 498] width 64 height 34
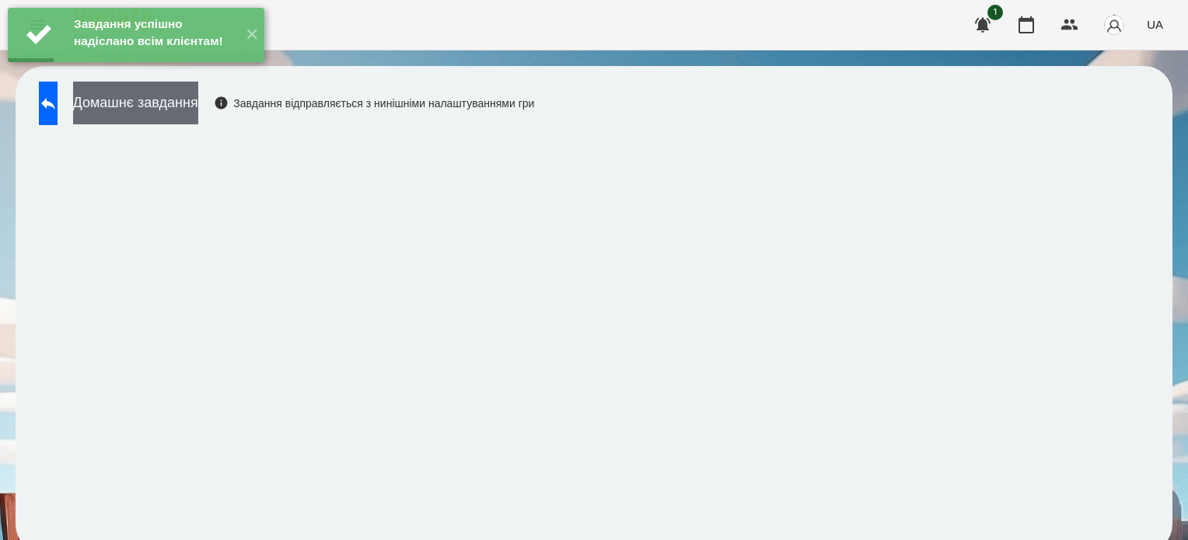
click at [198, 117] on button "Домашнє завдання" at bounding box center [135, 103] width 125 height 43
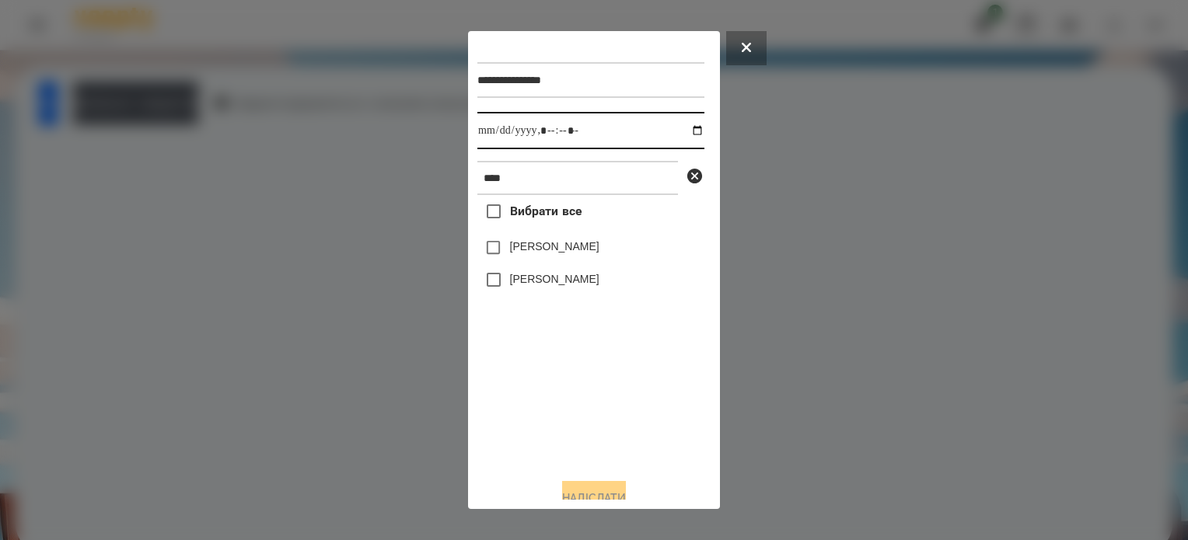
click at [681, 133] on input "datetime-local" at bounding box center [590, 130] width 227 height 37
click at [641, 392] on div "Вибрати все [PERSON_NAME] [PERSON_NAME]" at bounding box center [590, 330] width 227 height 271
click at [683, 131] on input "datetime-local" at bounding box center [590, 130] width 227 height 37
type input "**********"
drag, startPoint x: 596, startPoint y: 422, endPoint x: 574, endPoint y: 339, distance: 86.0
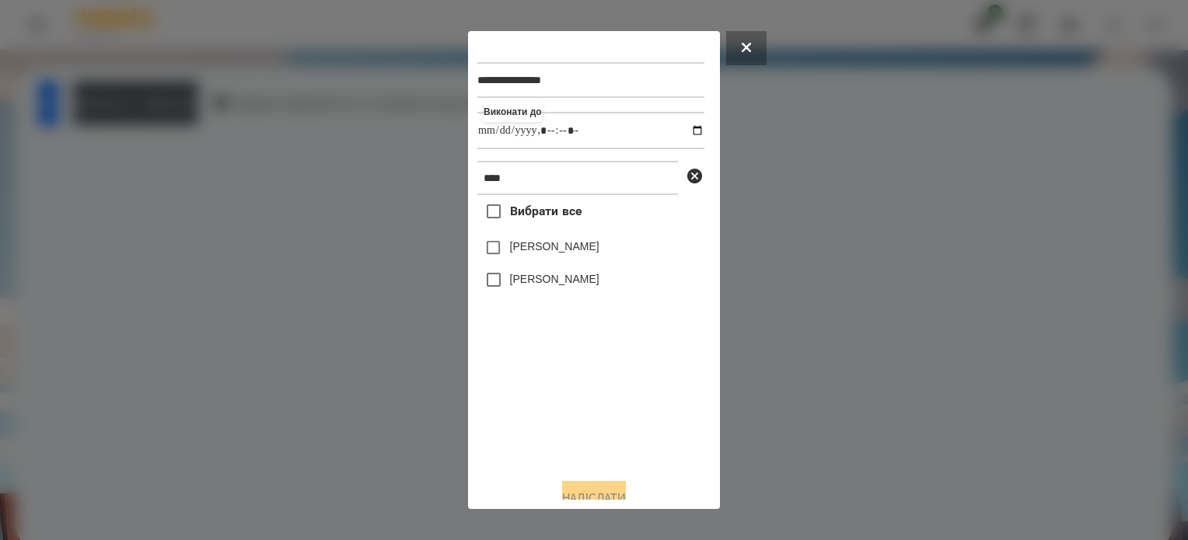
click at [596, 418] on div "Вибрати все [PERSON_NAME] [PERSON_NAME]" at bounding box center [590, 330] width 227 height 271
click at [582, 496] on button "Надіслати" at bounding box center [594, 498] width 64 height 34
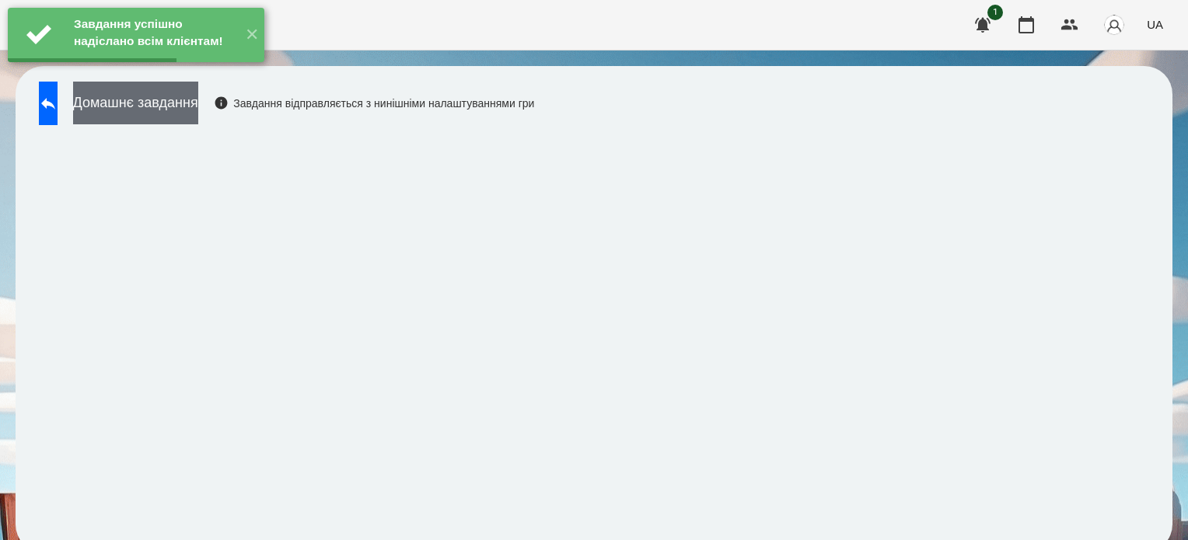
click at [170, 103] on button "Домашнє завдання" at bounding box center [135, 103] width 125 height 43
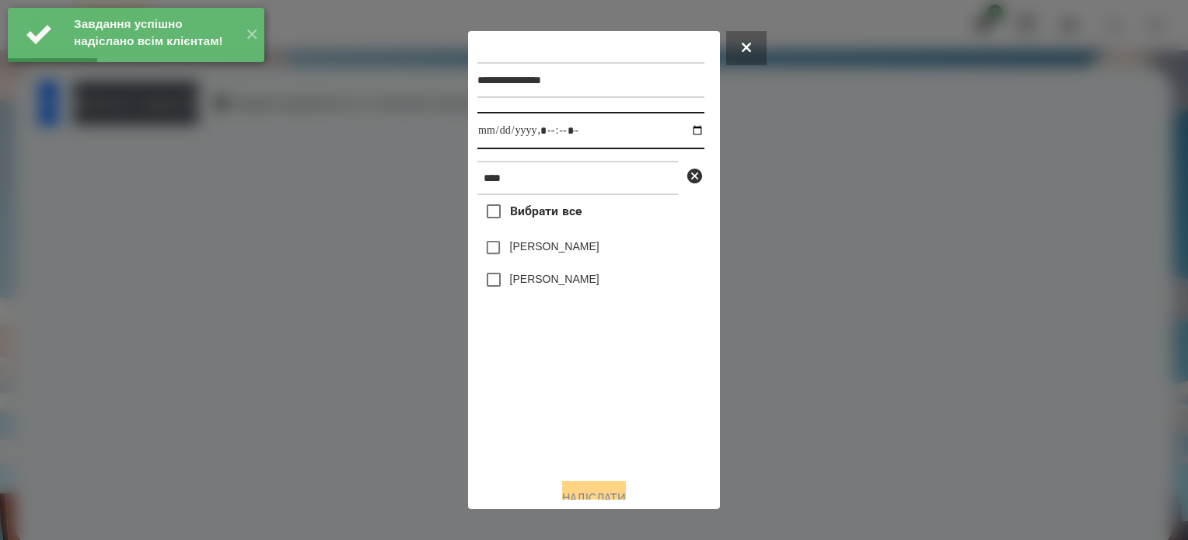
click at [680, 129] on input "datetime-local" at bounding box center [590, 130] width 227 height 37
type input "**********"
drag, startPoint x: 610, startPoint y: 432, endPoint x: 540, endPoint y: 342, distance: 114.0
click at [600, 416] on div "Вибрати все [PERSON_NAME] [PERSON_NAME]" at bounding box center [590, 330] width 227 height 271
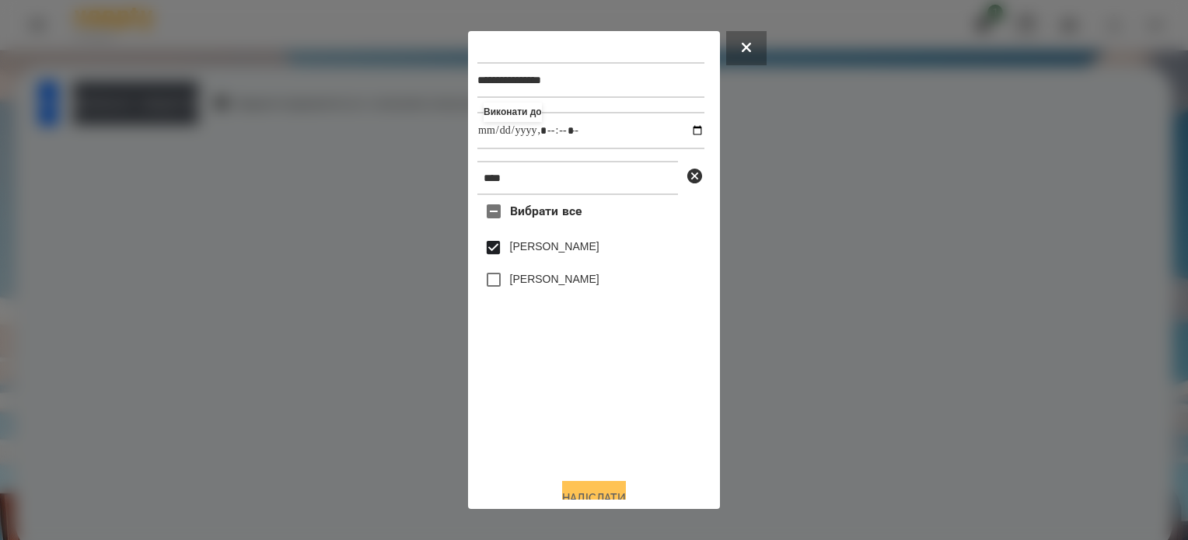
click at [598, 493] on button "Надіслати" at bounding box center [594, 498] width 64 height 34
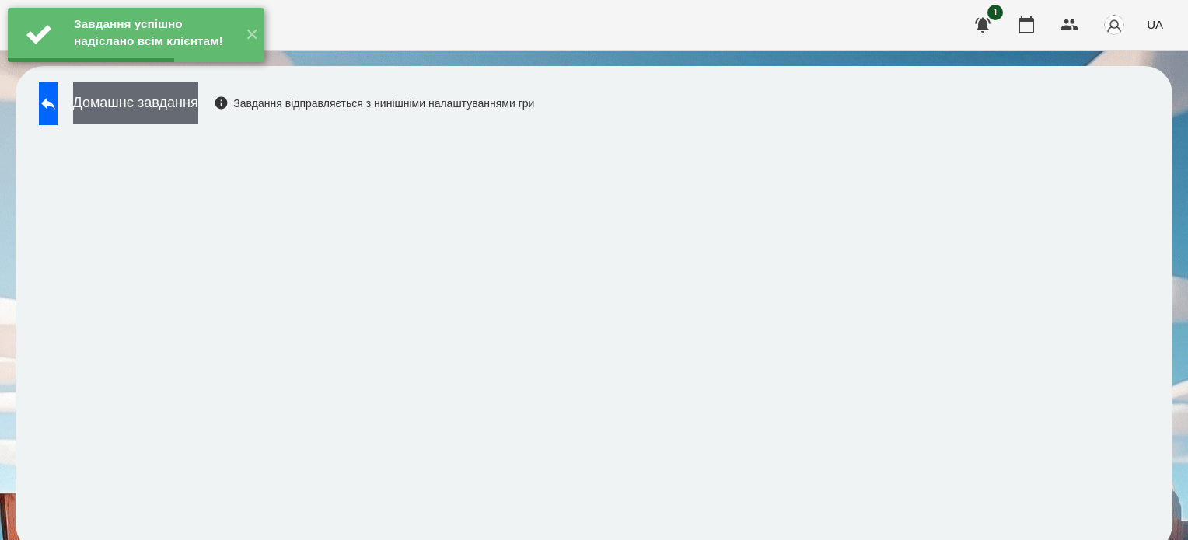
click at [198, 104] on button "Домашнє завдання" at bounding box center [135, 103] width 125 height 43
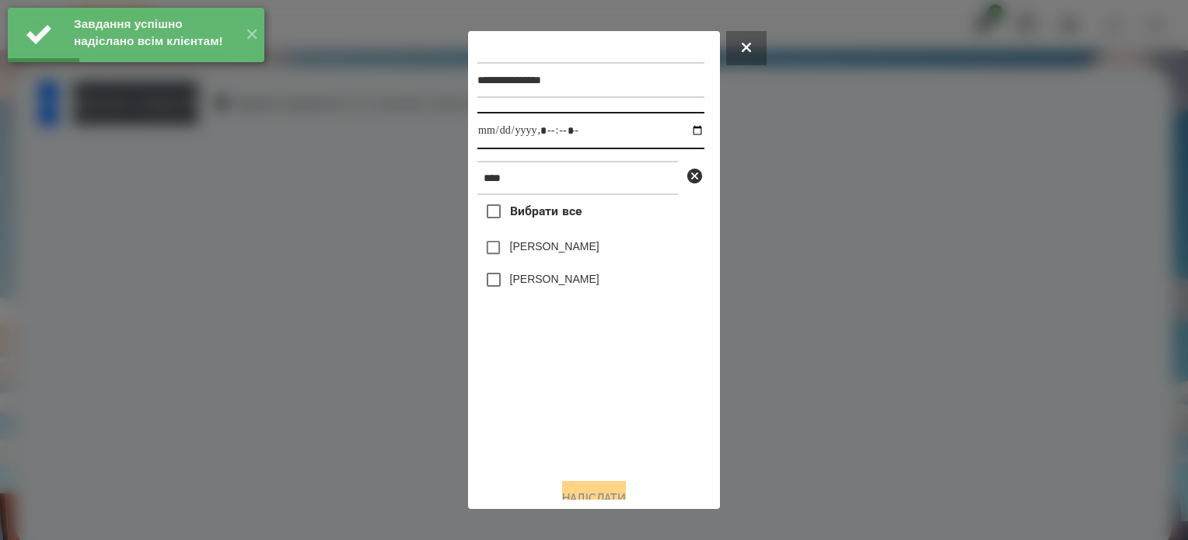
click at [681, 128] on input "datetime-local" at bounding box center [590, 130] width 227 height 37
type input "**********"
drag, startPoint x: 596, startPoint y: 414, endPoint x: 584, endPoint y: 394, distance: 23.1
click at [596, 414] on div "Вибрати все [PERSON_NAME] [PERSON_NAME]" at bounding box center [590, 330] width 227 height 271
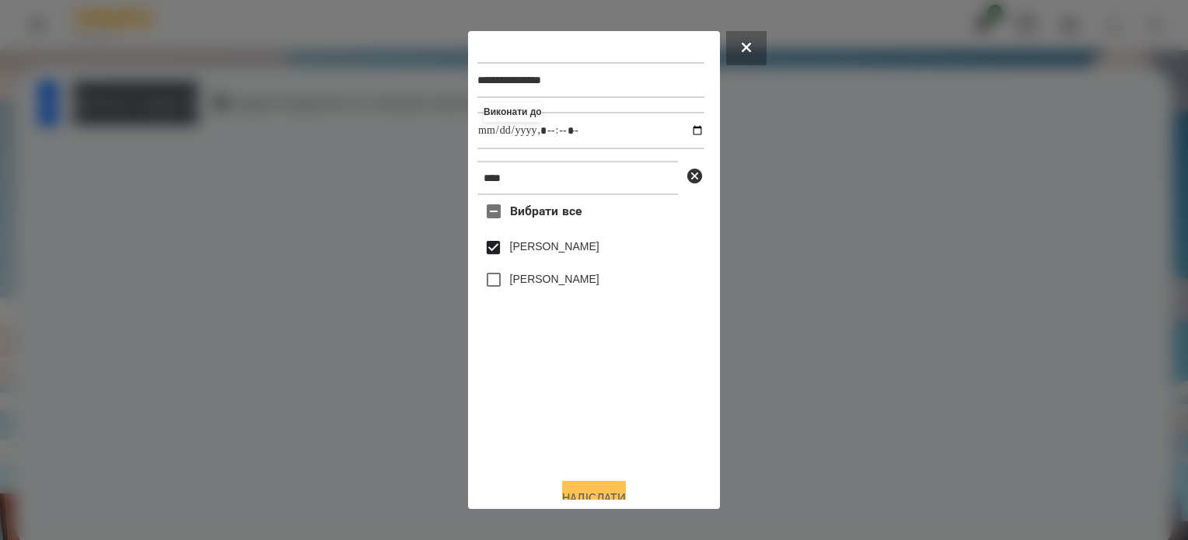
click at [583, 495] on button "Надіслати" at bounding box center [594, 498] width 64 height 34
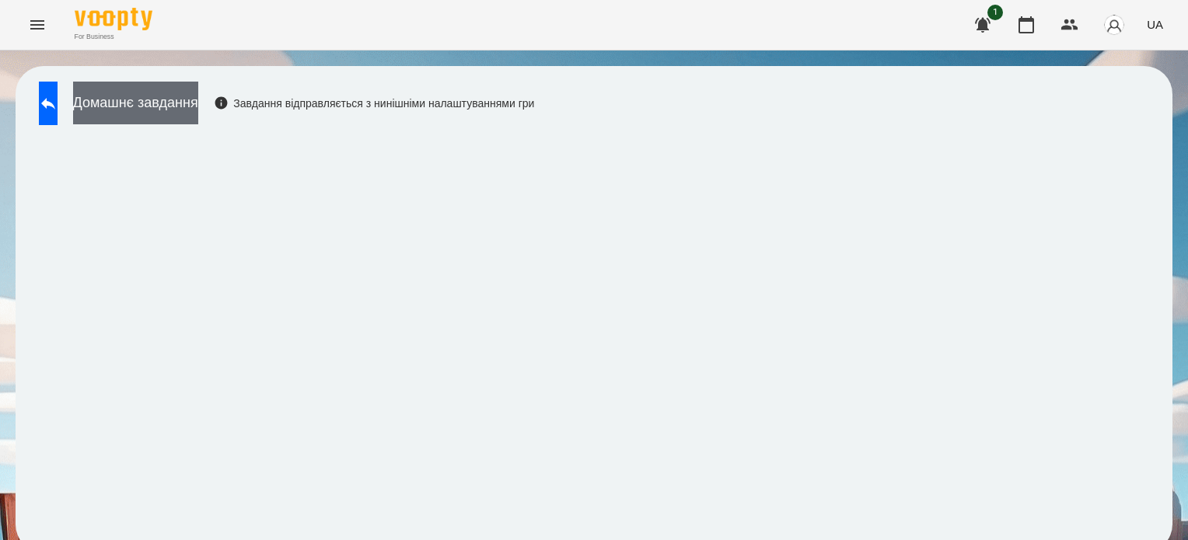
click at [198, 111] on button "Домашнє завдання" at bounding box center [135, 103] width 125 height 43
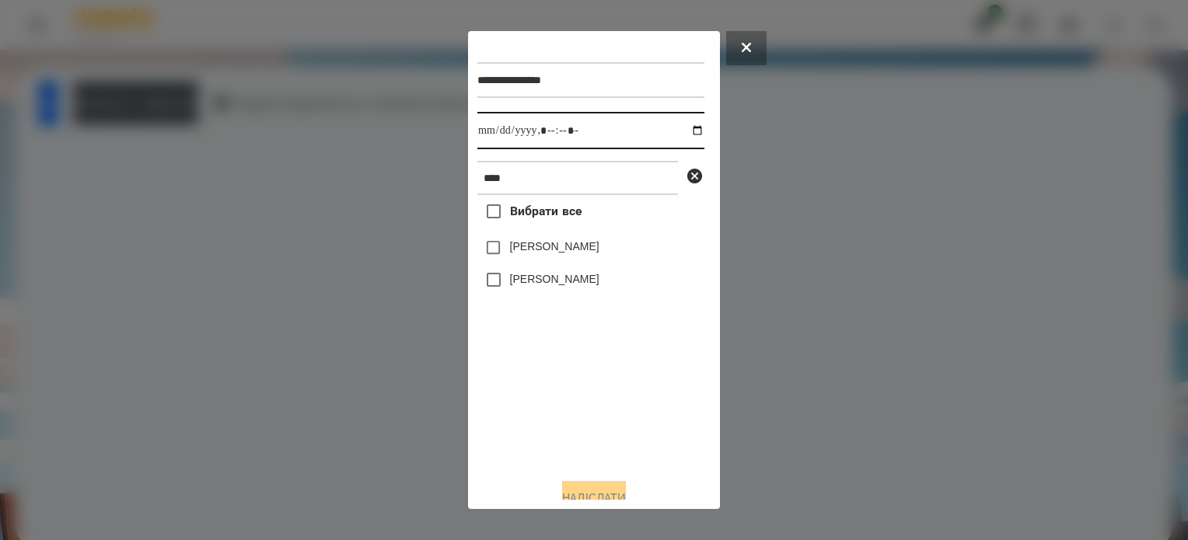
click at [684, 130] on input "datetime-local" at bounding box center [590, 130] width 227 height 37
drag, startPoint x: 544, startPoint y: 446, endPoint x: 546, endPoint y: 431, distance: 14.9
click at [546, 442] on div "Вибрати все [PERSON_NAME] [PERSON_NAME]" at bounding box center [590, 330] width 227 height 271
click at [690, 129] on input "datetime-local" at bounding box center [590, 130] width 227 height 37
click at [563, 130] on input "datetime-local" at bounding box center [590, 130] width 227 height 37
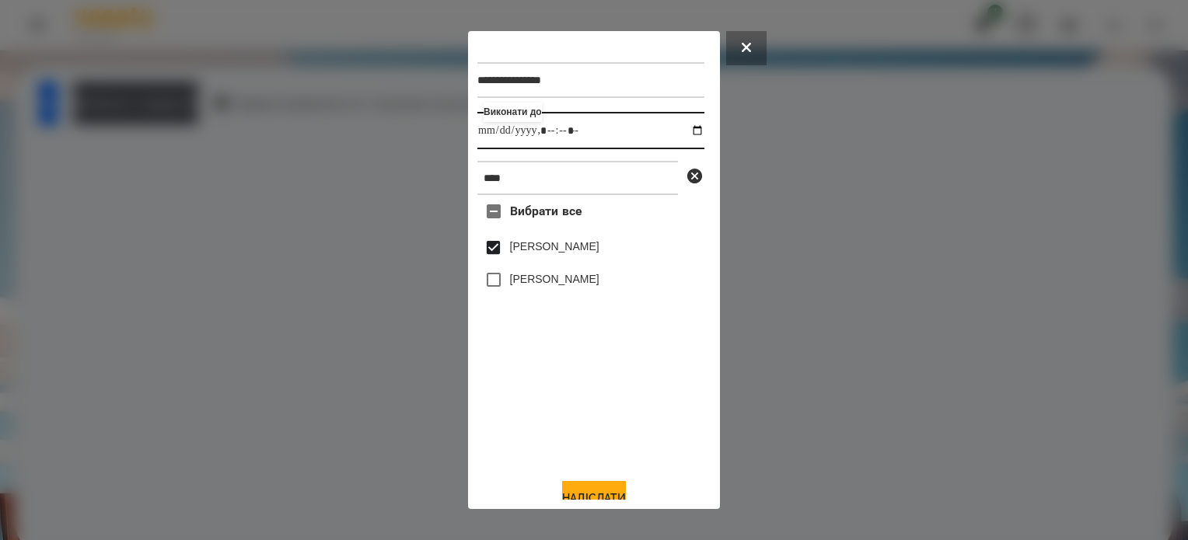
type input "**********"
click at [598, 492] on button "Надіслати" at bounding box center [594, 498] width 64 height 34
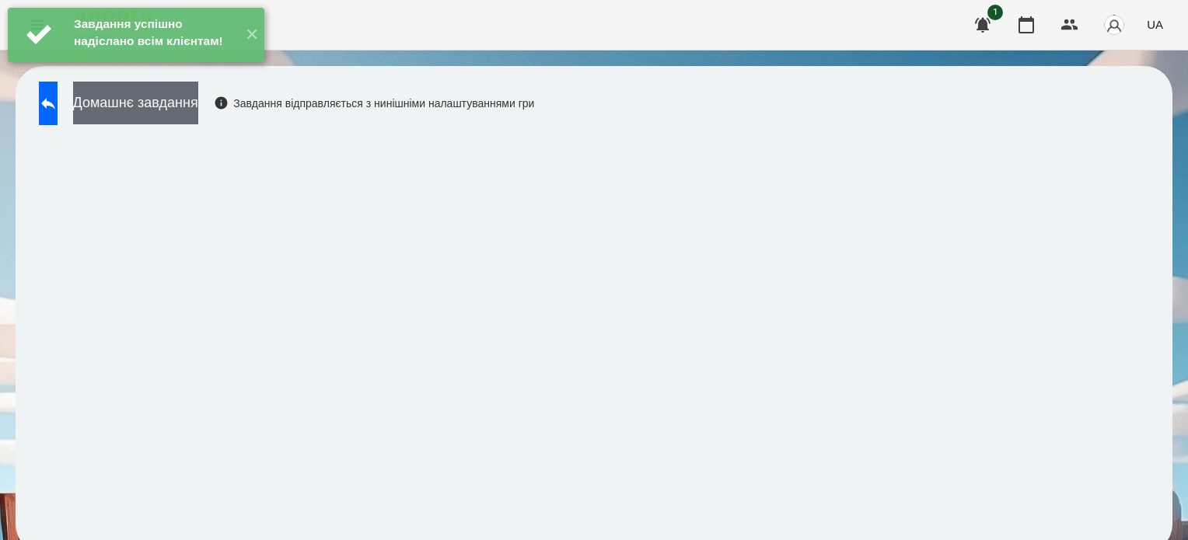
click at [197, 99] on button "Домашнє завдання" at bounding box center [135, 103] width 125 height 43
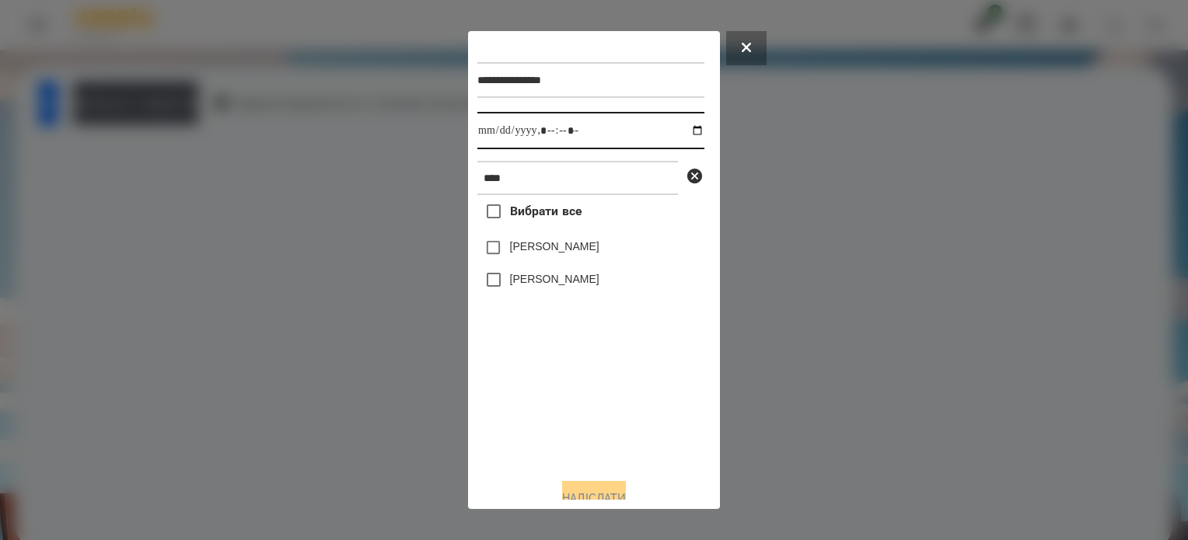
click at [679, 131] on input "datetime-local" at bounding box center [590, 130] width 227 height 37
click at [538, 414] on div "Вибрати все [PERSON_NAME] [PERSON_NAME]" at bounding box center [590, 330] width 227 height 271
click at [560, 133] on input "datetime-local" at bounding box center [590, 130] width 227 height 37
type input "**********"
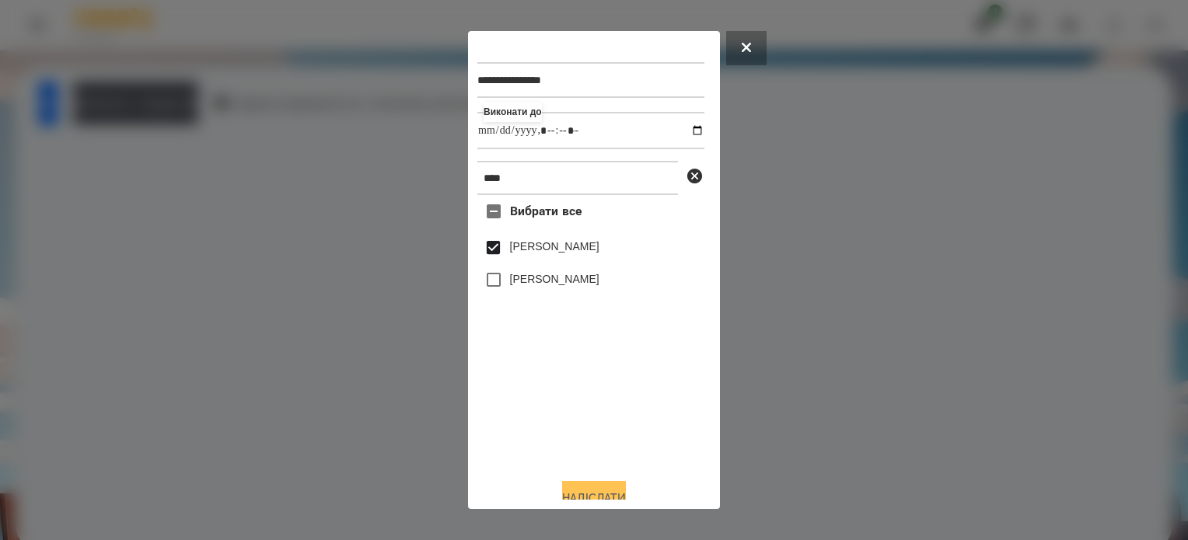
click at [621, 491] on button "Надіслати" at bounding box center [594, 498] width 64 height 34
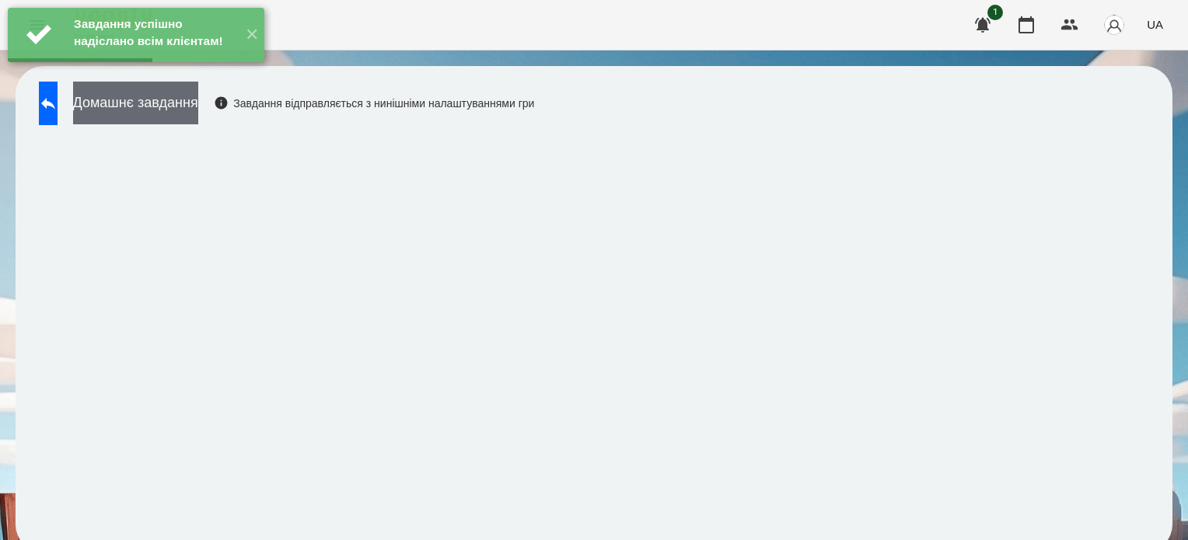
click at [194, 114] on button "Домашнє завдання" at bounding box center [135, 103] width 125 height 43
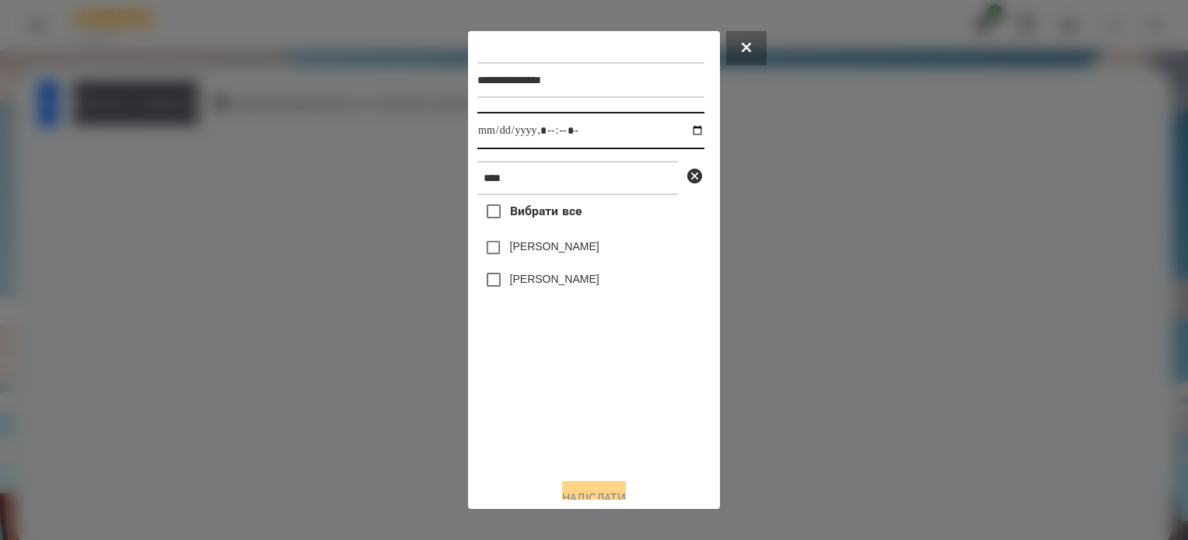
click at [681, 131] on input "datetime-local" at bounding box center [590, 130] width 227 height 37
type input "**********"
drag, startPoint x: 553, startPoint y: 376, endPoint x: 509, endPoint y: 301, distance: 86.4
click at [553, 371] on div "Вибрати все [PERSON_NAME] [PERSON_NAME]" at bounding box center [590, 330] width 227 height 271
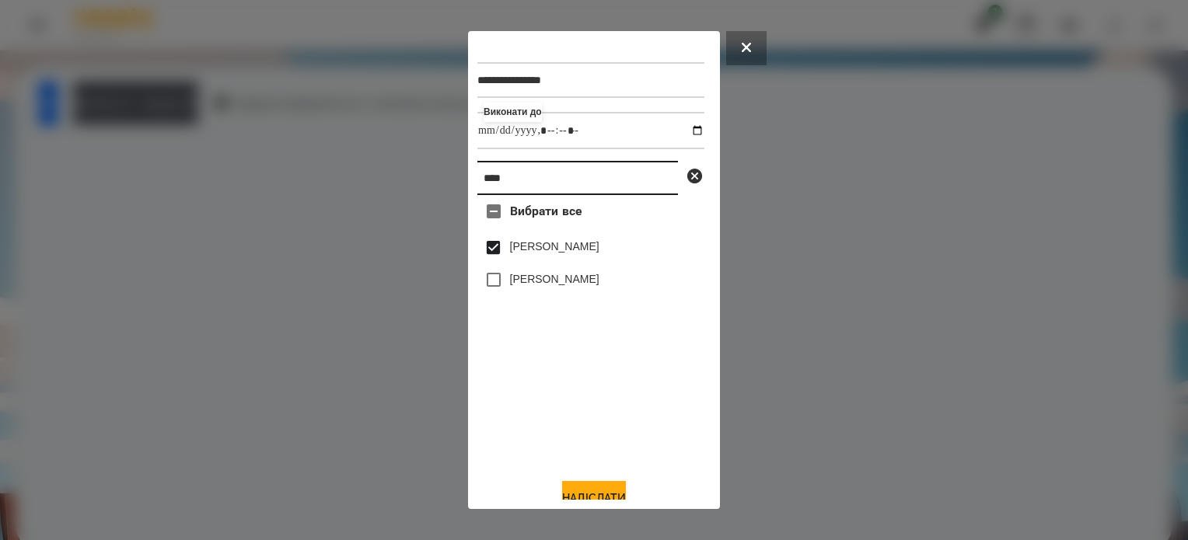
click at [514, 177] on input "****" at bounding box center [577, 178] width 201 height 34
type input "*******"
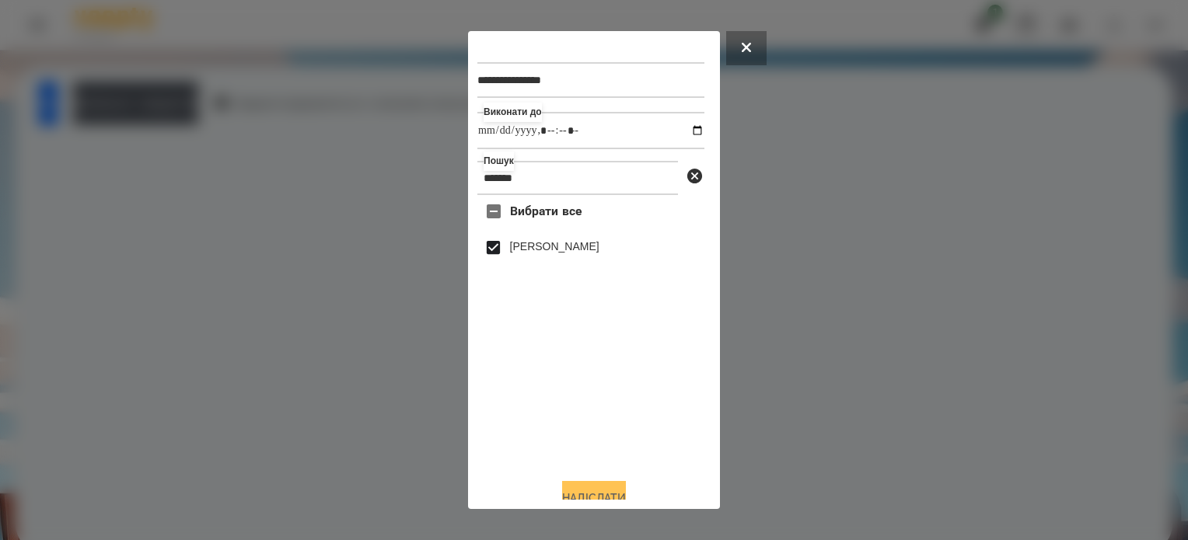
click at [594, 492] on button "Надіслати" at bounding box center [594, 498] width 64 height 34
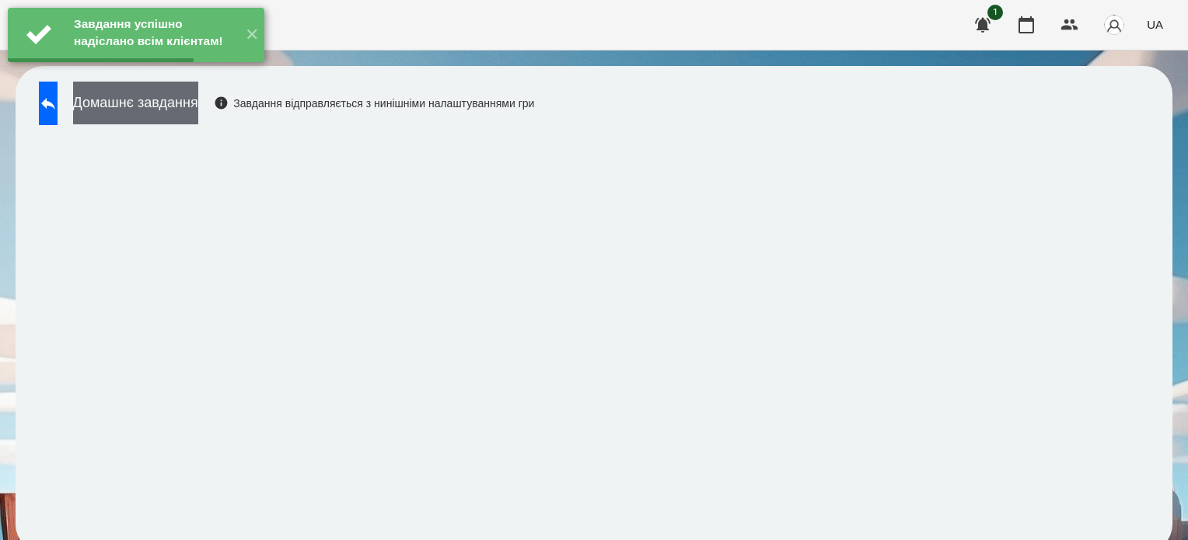
click at [198, 103] on button "Домашнє завдання" at bounding box center [135, 103] width 125 height 43
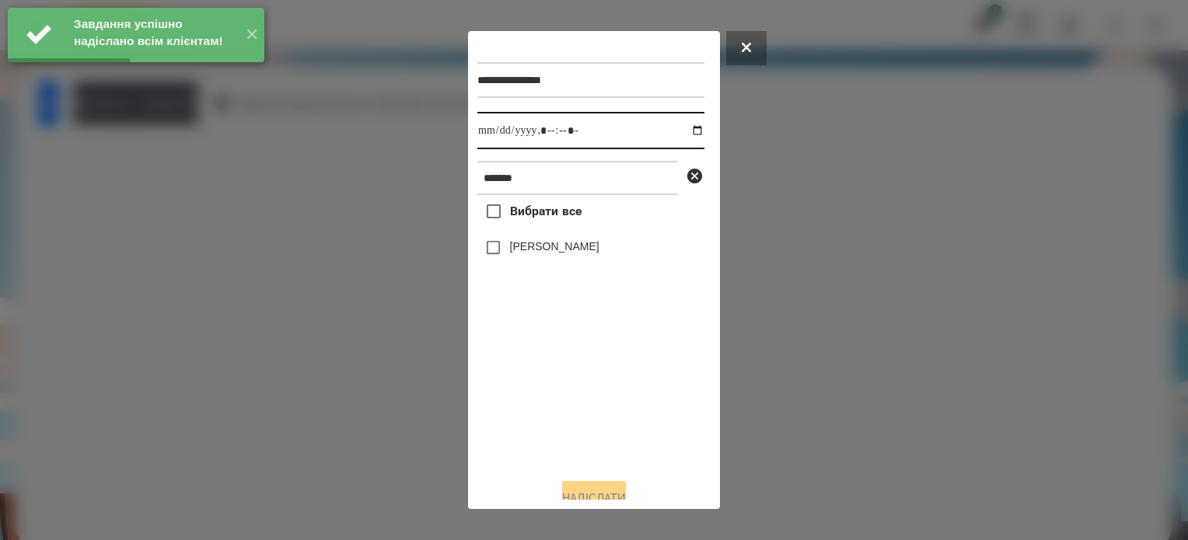
click at [681, 130] on input "datetime-local" at bounding box center [590, 130] width 227 height 37
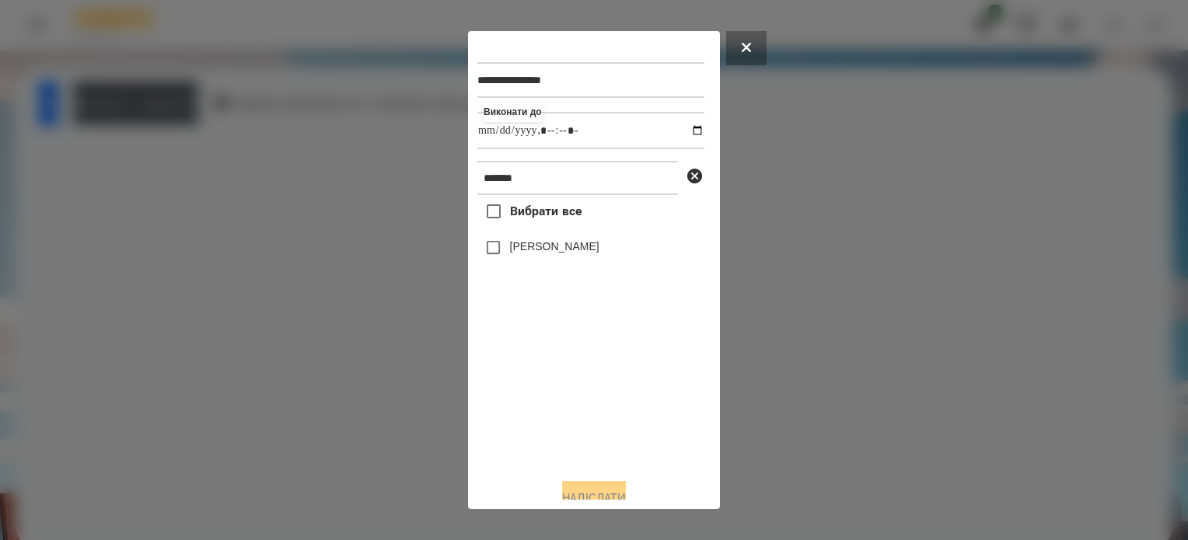
type input "**********"
click at [561, 391] on div "Вибрати все [PERSON_NAME]" at bounding box center [590, 330] width 227 height 271
click at [605, 493] on button "Надіслати" at bounding box center [594, 498] width 64 height 34
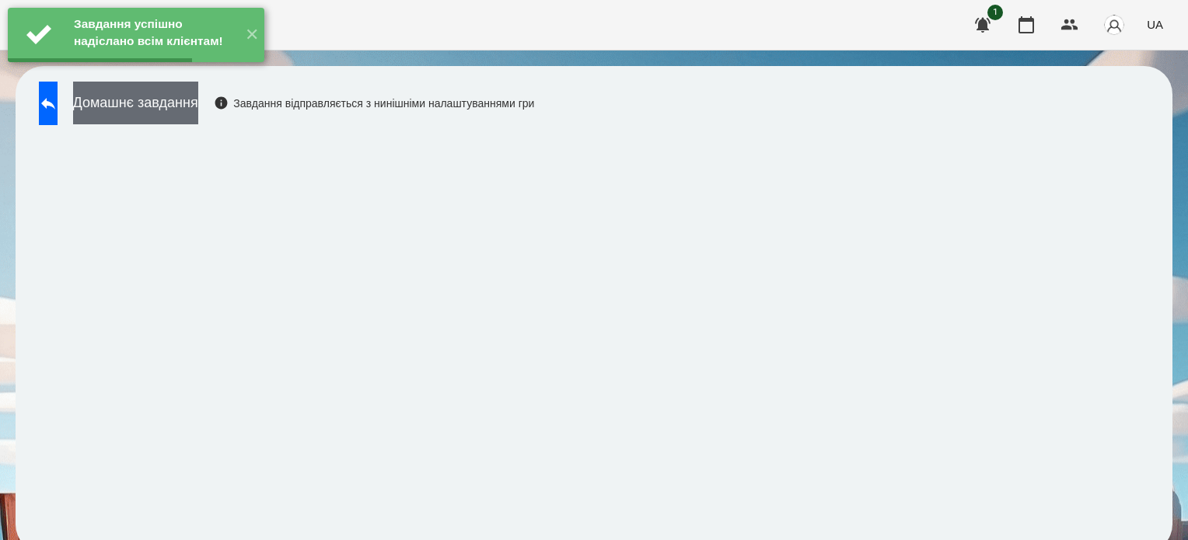
click at [198, 101] on button "Домашнє завдання" at bounding box center [135, 103] width 125 height 43
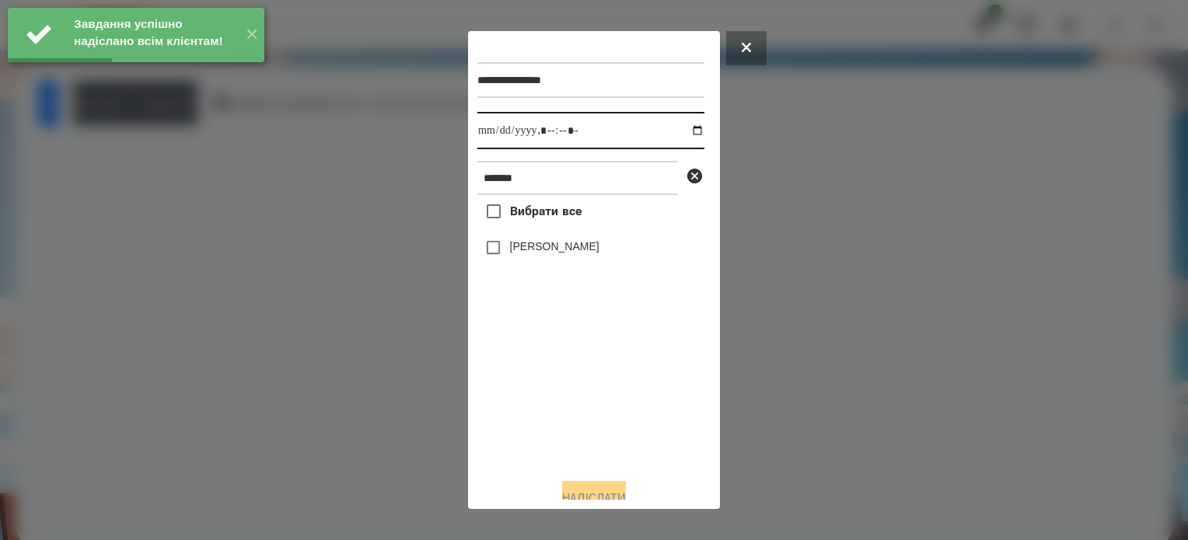
click at [680, 132] on input "datetime-local" at bounding box center [590, 130] width 227 height 37
type input "**********"
drag, startPoint x: 575, startPoint y: 446, endPoint x: 540, endPoint y: 363, distance: 90.0
click at [575, 432] on div "Вибрати все [PERSON_NAME]" at bounding box center [590, 330] width 227 height 271
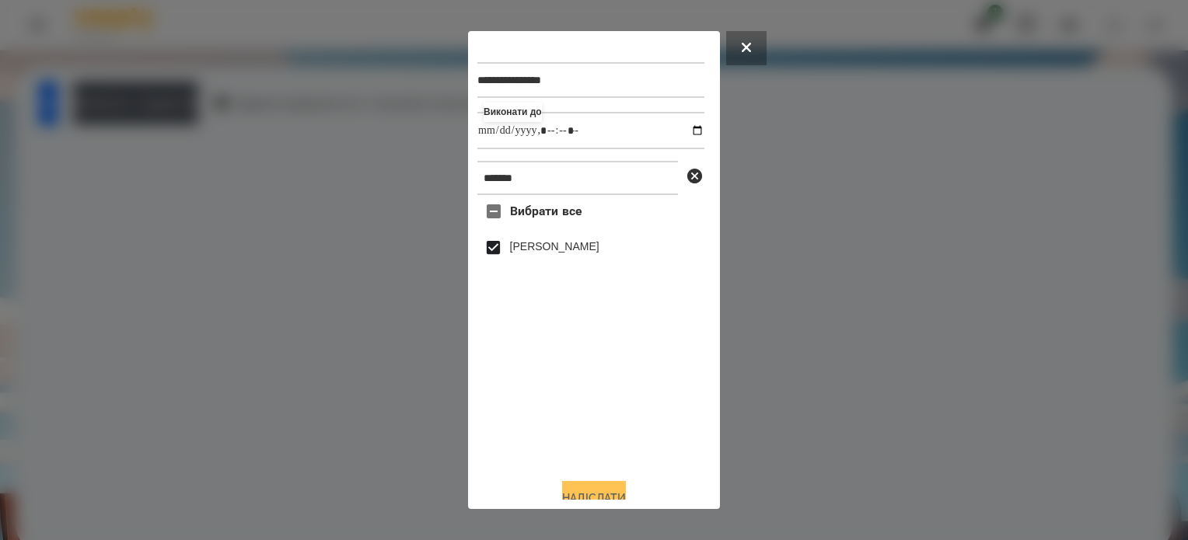
click at [605, 487] on button "Надіслати" at bounding box center [594, 498] width 64 height 34
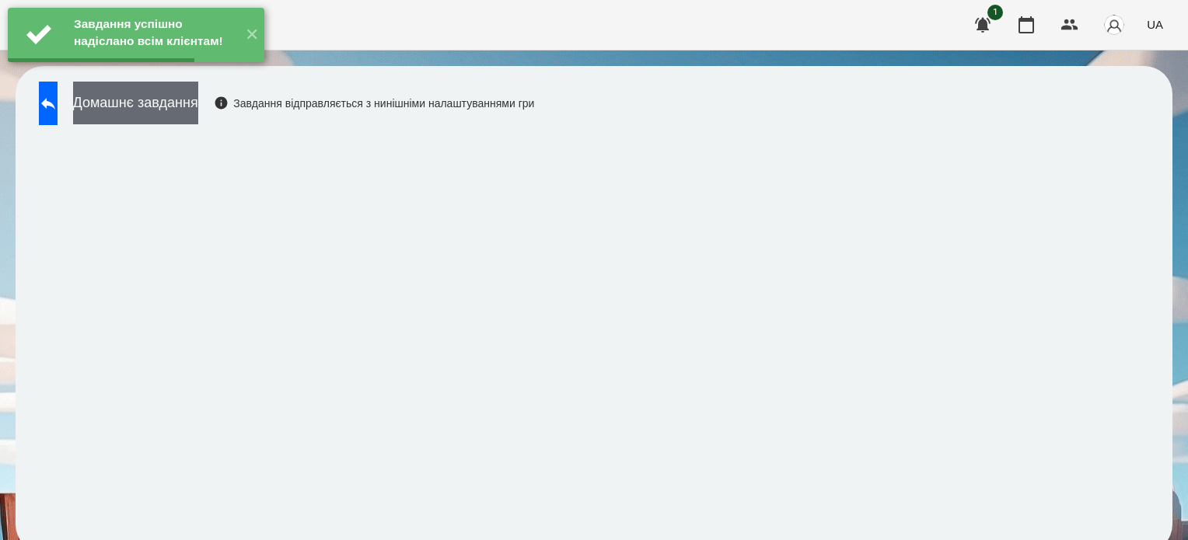
click at [198, 98] on button "Домашнє завдання" at bounding box center [135, 103] width 125 height 43
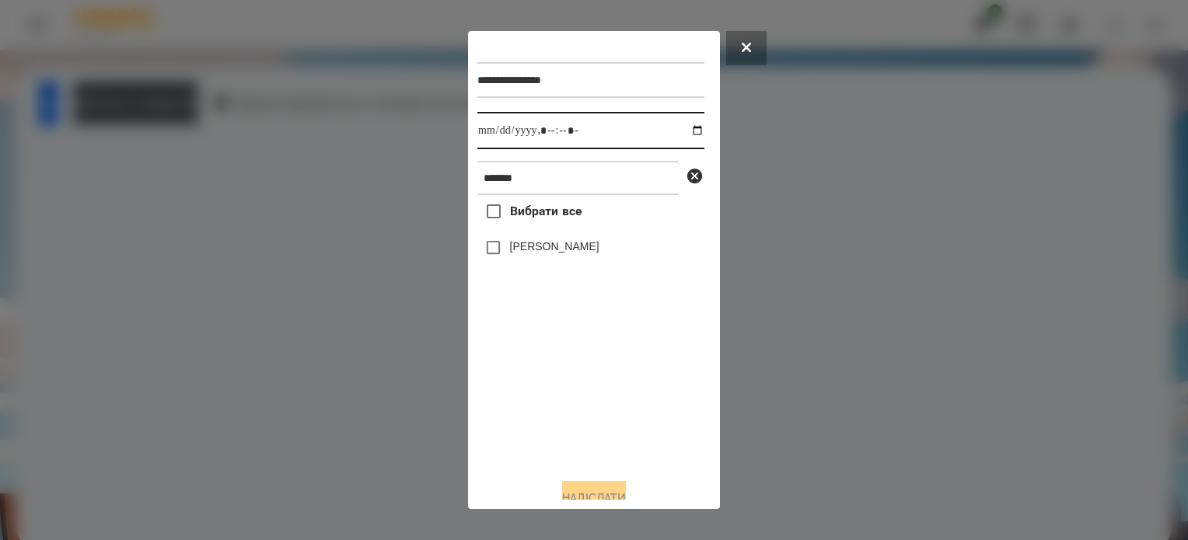
click at [682, 133] on input "datetime-local" at bounding box center [590, 130] width 227 height 37
type input "**********"
drag, startPoint x: 599, startPoint y: 428, endPoint x: 527, endPoint y: 285, distance: 161.0
click at [602, 410] on div "Вибрати все [PERSON_NAME]" at bounding box center [590, 330] width 227 height 271
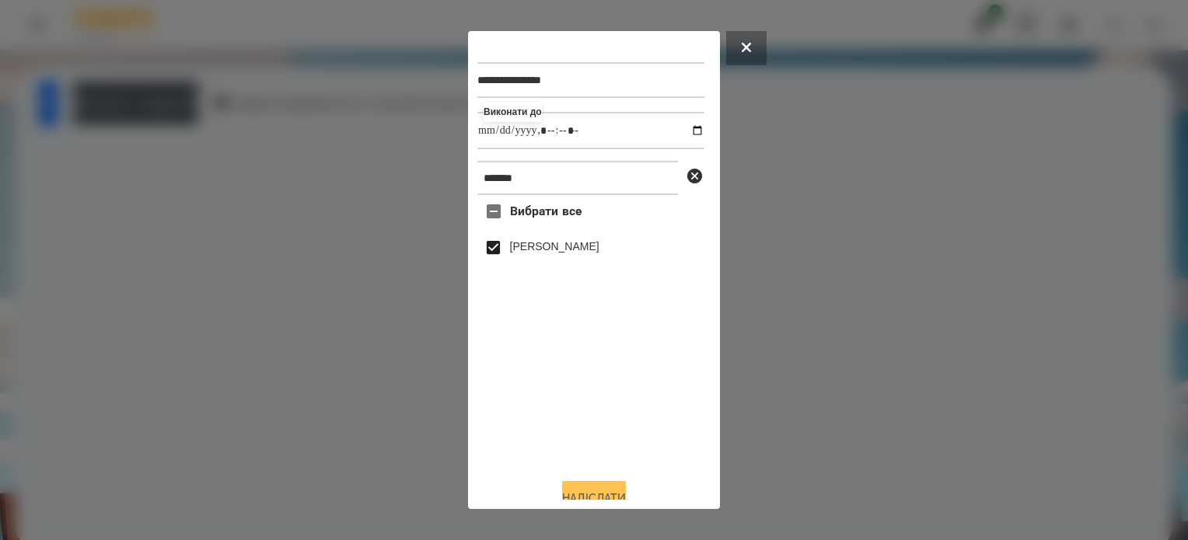
click at [621, 494] on button "Надіслати" at bounding box center [594, 498] width 64 height 34
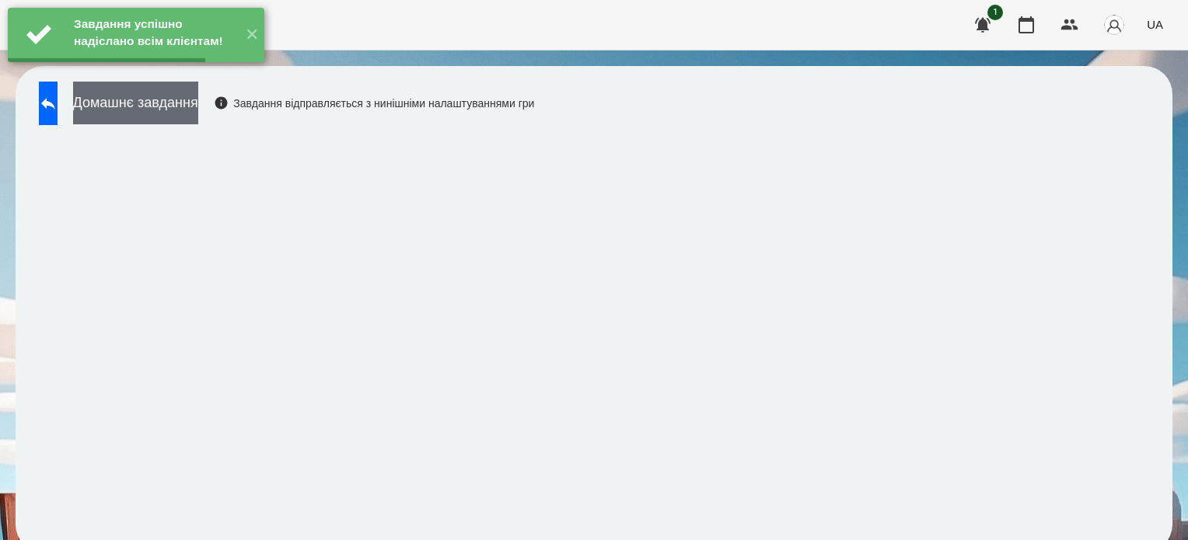
click at [198, 111] on button "Домашнє завдання" at bounding box center [135, 103] width 125 height 43
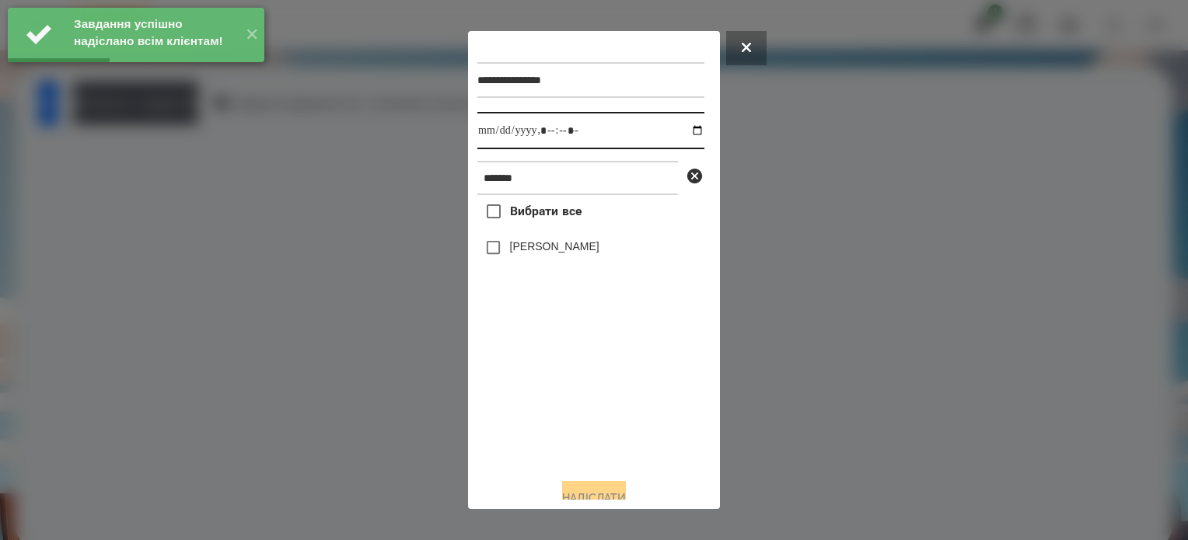
click at [682, 133] on input "datetime-local" at bounding box center [590, 130] width 227 height 37
type input "**********"
drag, startPoint x: 628, startPoint y: 405, endPoint x: 568, endPoint y: 301, distance: 120.6
click at [628, 404] on div "Вибрати все [PERSON_NAME]" at bounding box center [590, 330] width 227 height 271
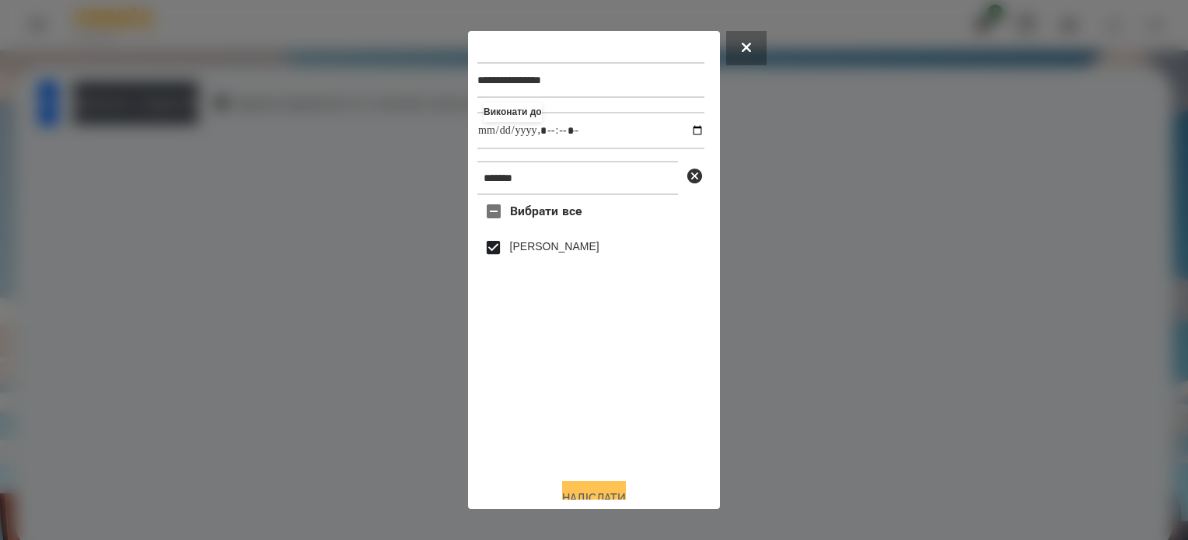
click at [626, 494] on button "Надіслати" at bounding box center [594, 498] width 64 height 34
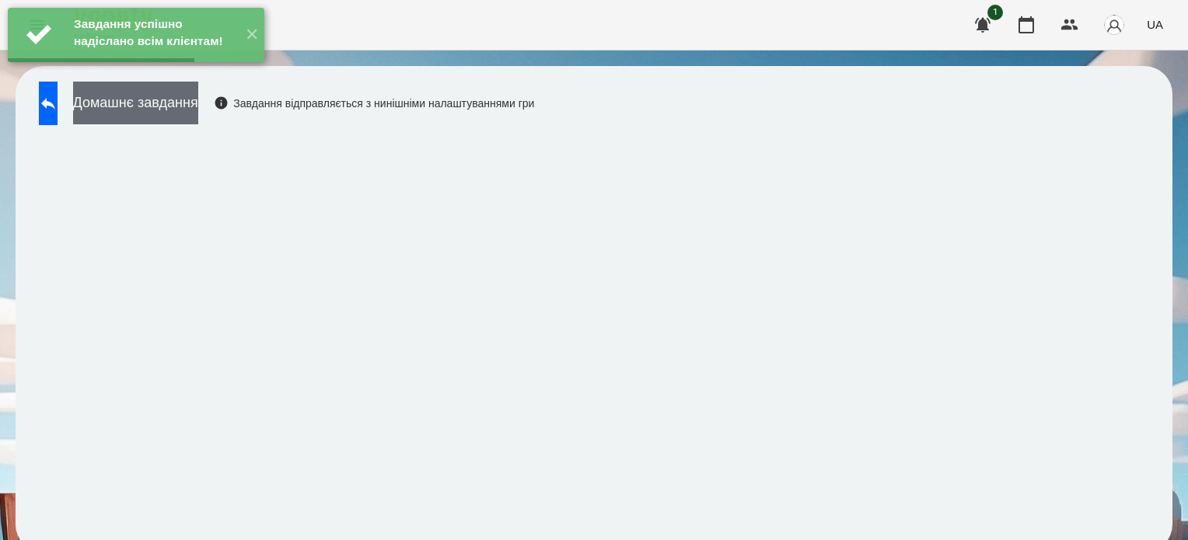
click at [198, 96] on button "Домашнє завдання" at bounding box center [135, 103] width 125 height 43
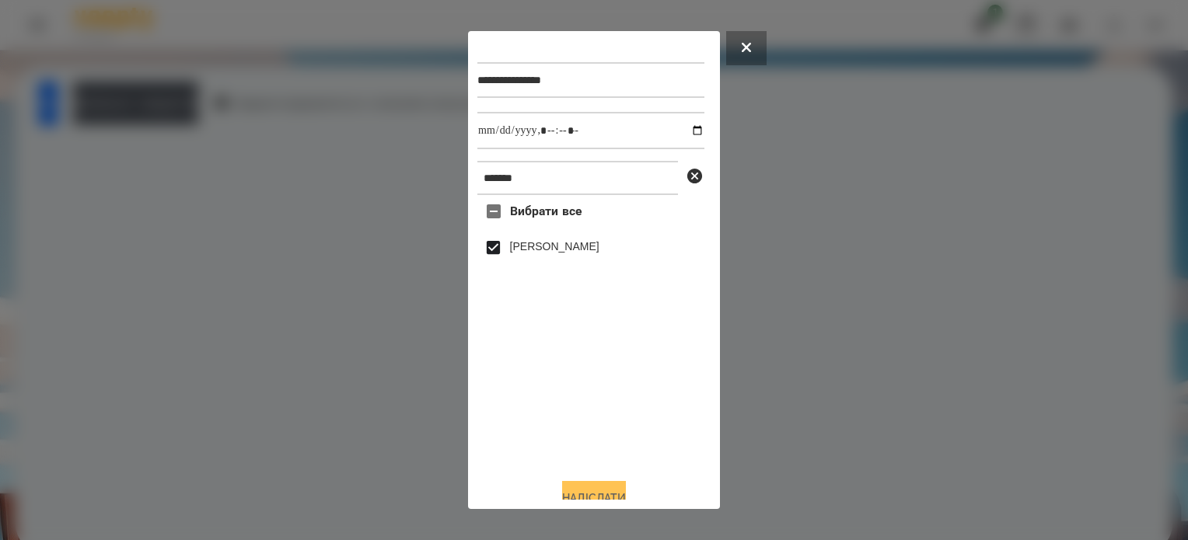
drag, startPoint x: 597, startPoint y: 494, endPoint x: 588, endPoint y: 488, distance: 10.8
click at [597, 493] on button "Надіслати" at bounding box center [594, 498] width 64 height 34
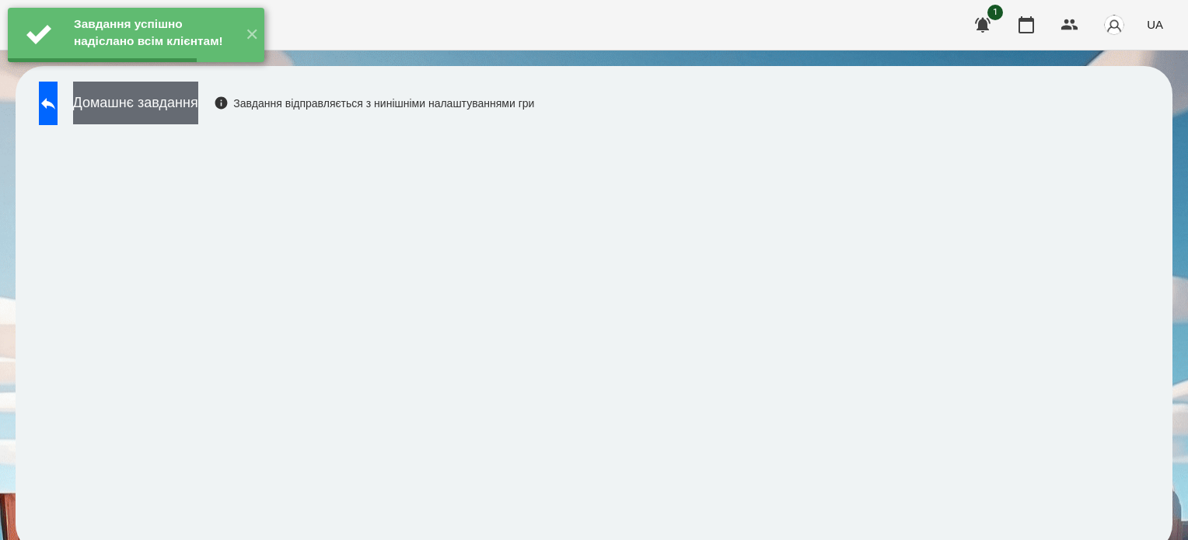
click at [198, 100] on button "Домашнє завдання" at bounding box center [135, 103] width 125 height 43
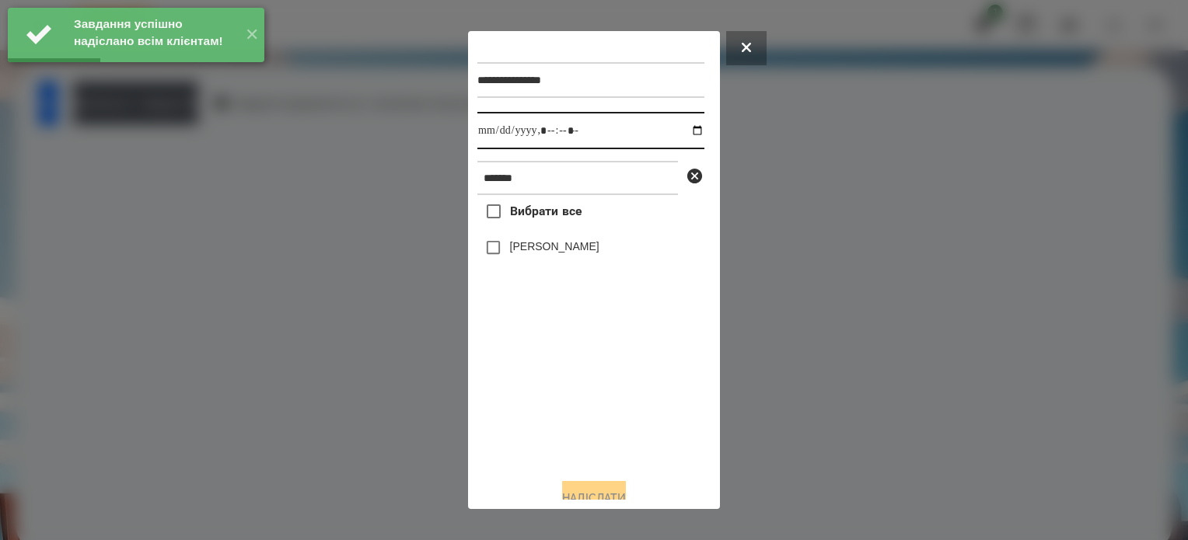
click at [688, 131] on input "datetime-local" at bounding box center [590, 130] width 227 height 37
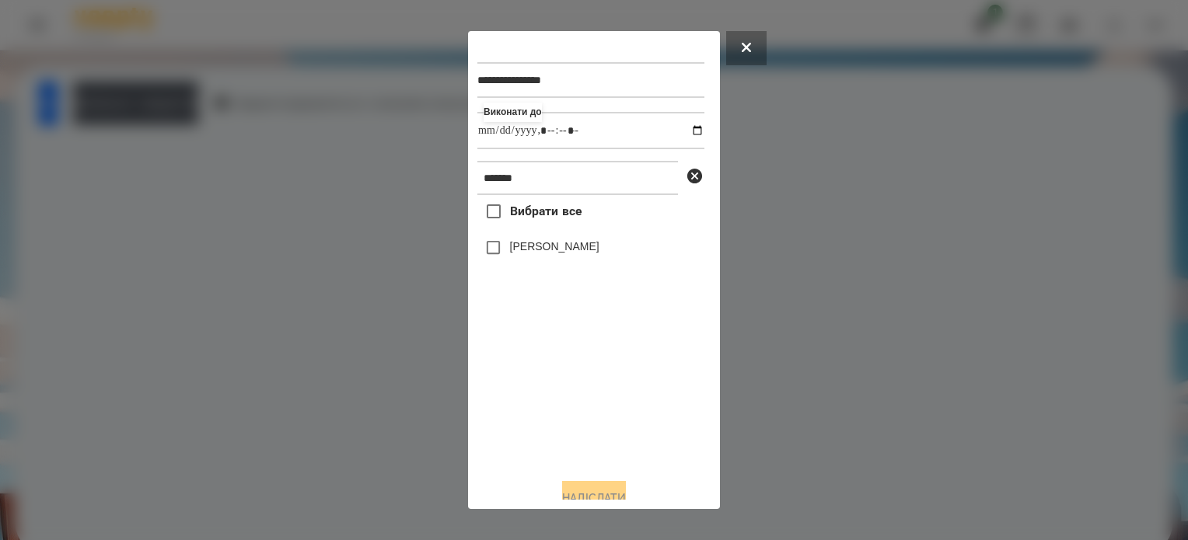
type input "**********"
drag, startPoint x: 513, startPoint y: 451, endPoint x: 541, endPoint y: 378, distance: 78.3
click at [515, 450] on div "Вибрати все [PERSON_NAME]" at bounding box center [590, 330] width 227 height 271
drag, startPoint x: 585, startPoint y: 489, endPoint x: 575, endPoint y: 485, distance: 10.8
click at [583, 489] on button "Надіслати" at bounding box center [594, 498] width 64 height 34
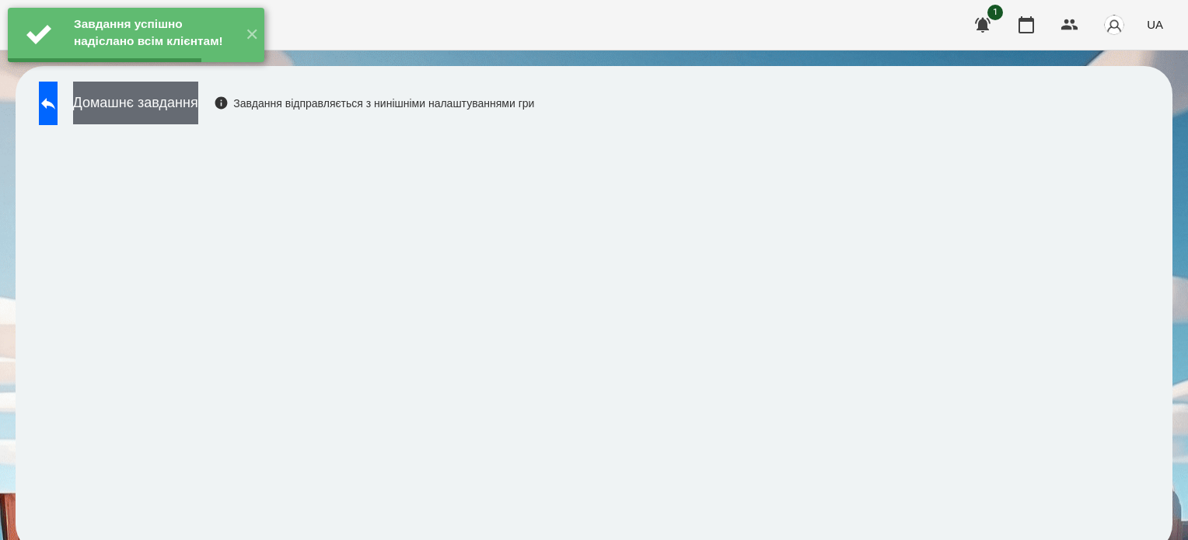
click at [198, 114] on button "Домашнє завдання" at bounding box center [135, 103] width 125 height 43
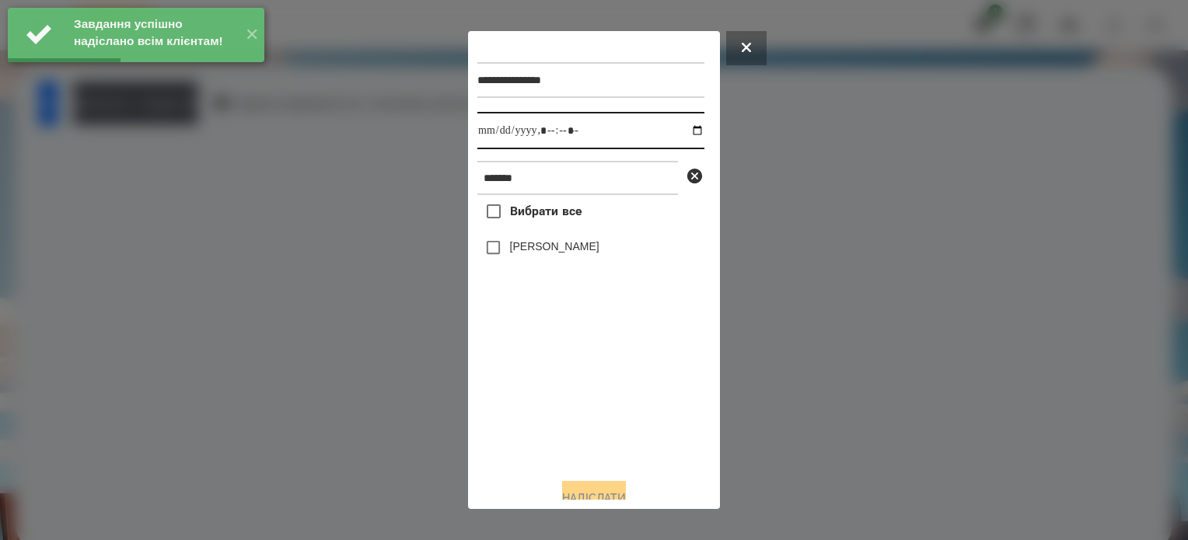
click at [680, 130] on input "datetime-local" at bounding box center [590, 130] width 227 height 37
type input "**********"
click at [547, 402] on div "Вибрати все [PERSON_NAME]" at bounding box center [590, 330] width 227 height 271
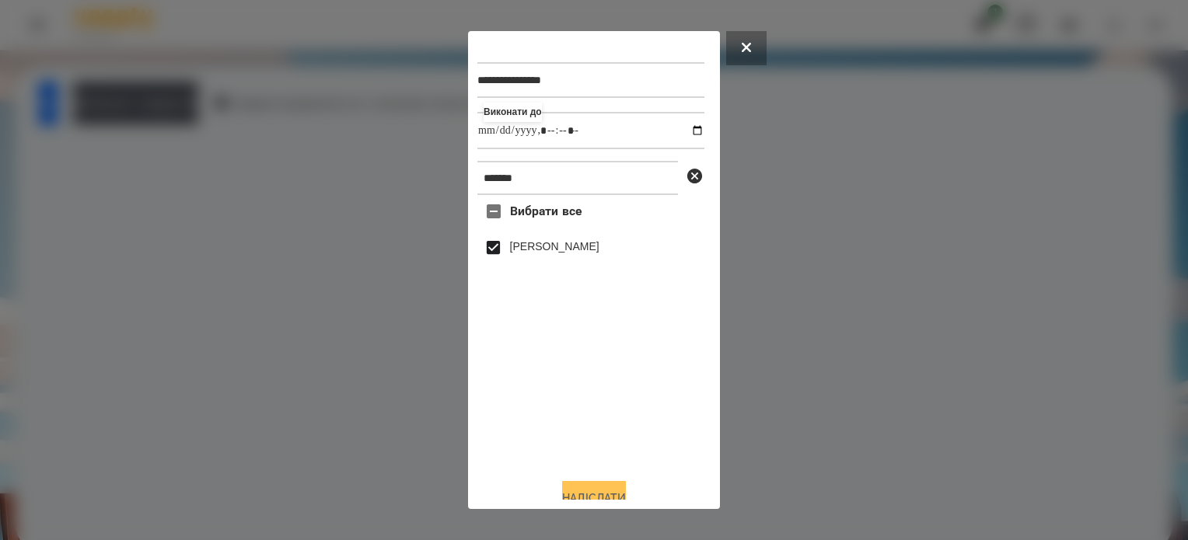
click at [611, 487] on button "Надіслати" at bounding box center [594, 498] width 64 height 34
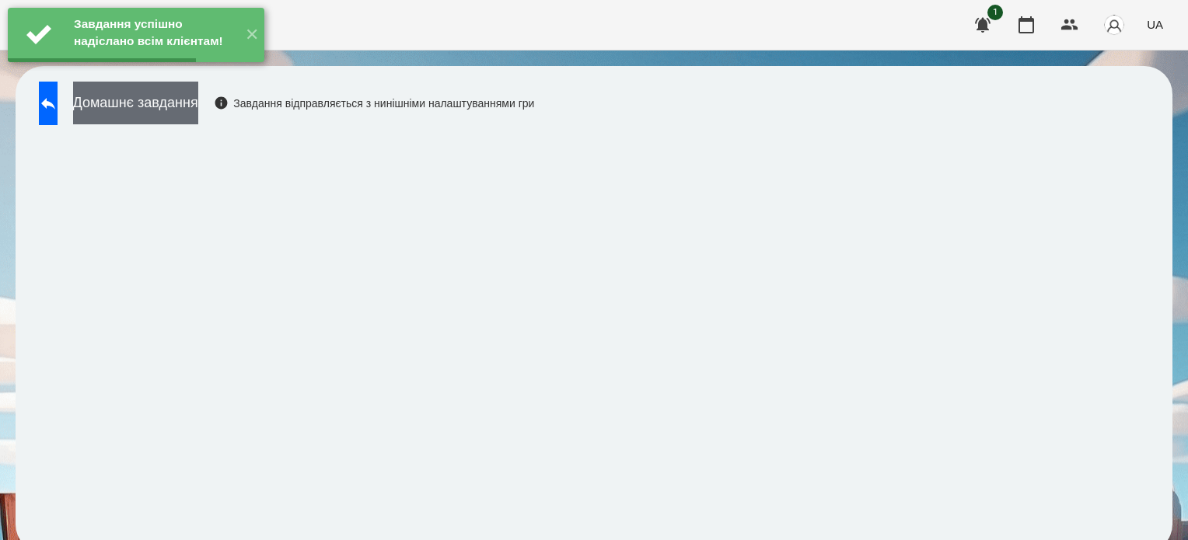
click at [198, 105] on button "Домашнє завдання" at bounding box center [135, 103] width 125 height 43
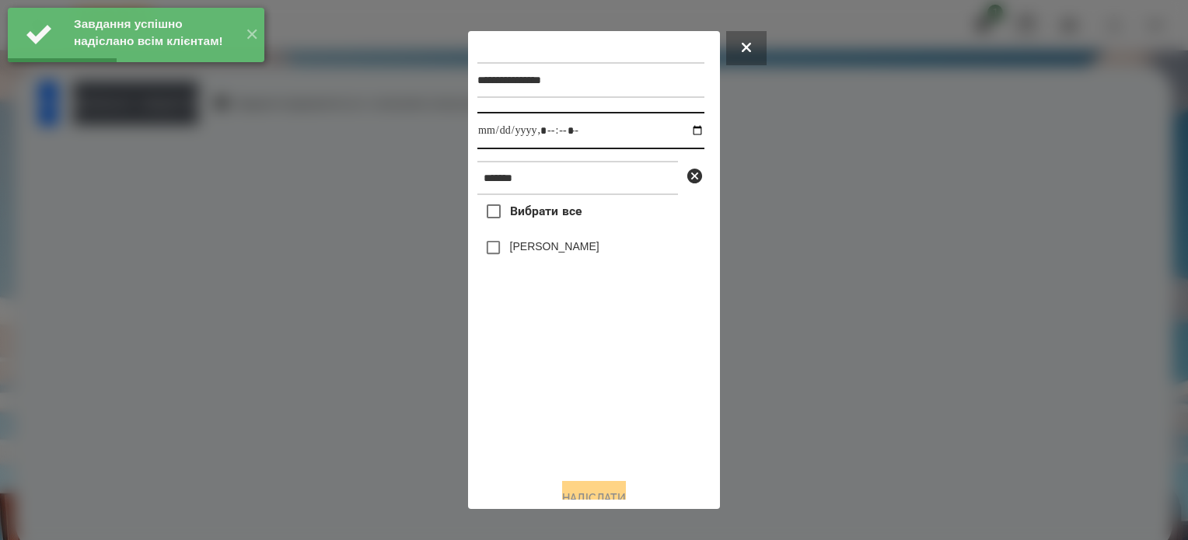
click at [685, 131] on input "datetime-local" at bounding box center [590, 130] width 227 height 37
type input "**********"
drag, startPoint x: 592, startPoint y: 404, endPoint x: 575, endPoint y: 354, distance: 52.4
click at [591, 398] on div "Вибрати все [PERSON_NAME]" at bounding box center [590, 330] width 227 height 271
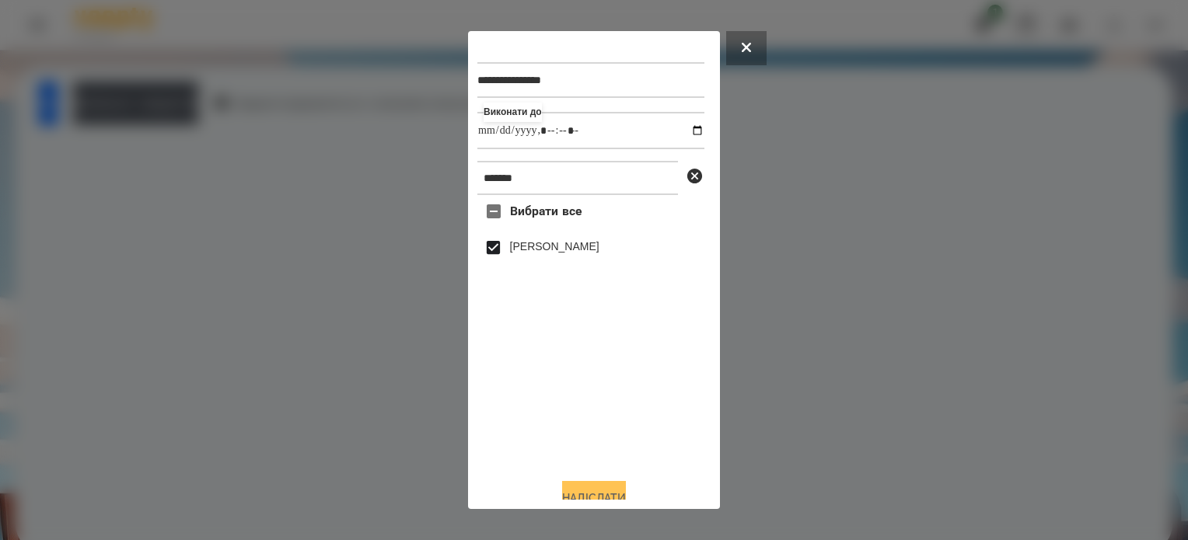
click at [626, 492] on button "Надіслати" at bounding box center [594, 498] width 64 height 34
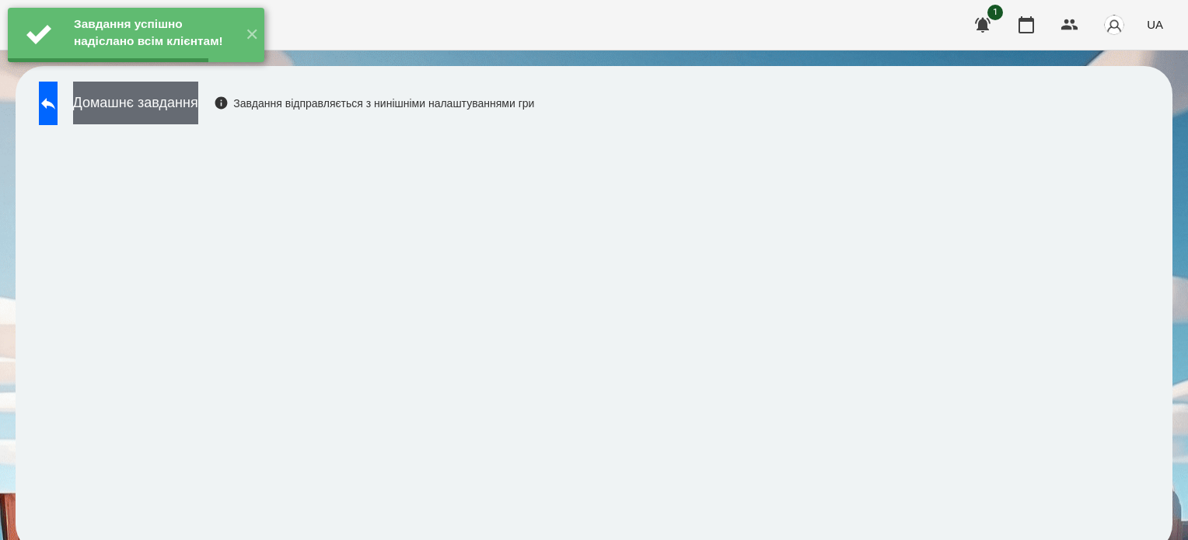
click at [198, 110] on button "Домашнє завдання" at bounding box center [135, 103] width 125 height 43
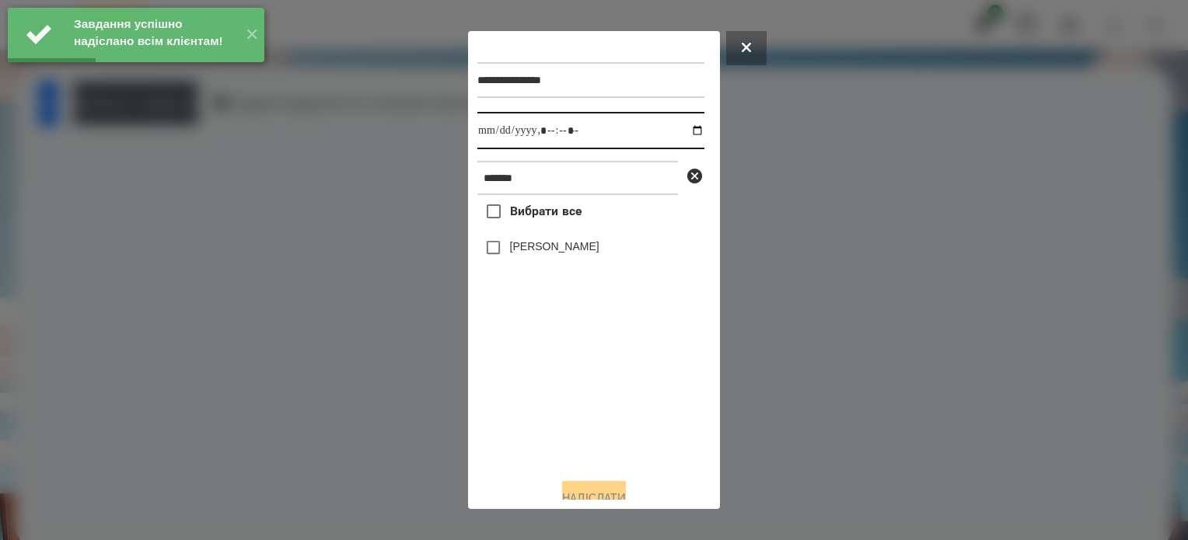
click at [686, 133] on input "datetime-local" at bounding box center [590, 130] width 227 height 37
type input "**********"
click at [554, 375] on div "Вибрати все [PERSON_NAME]" at bounding box center [590, 330] width 227 height 271
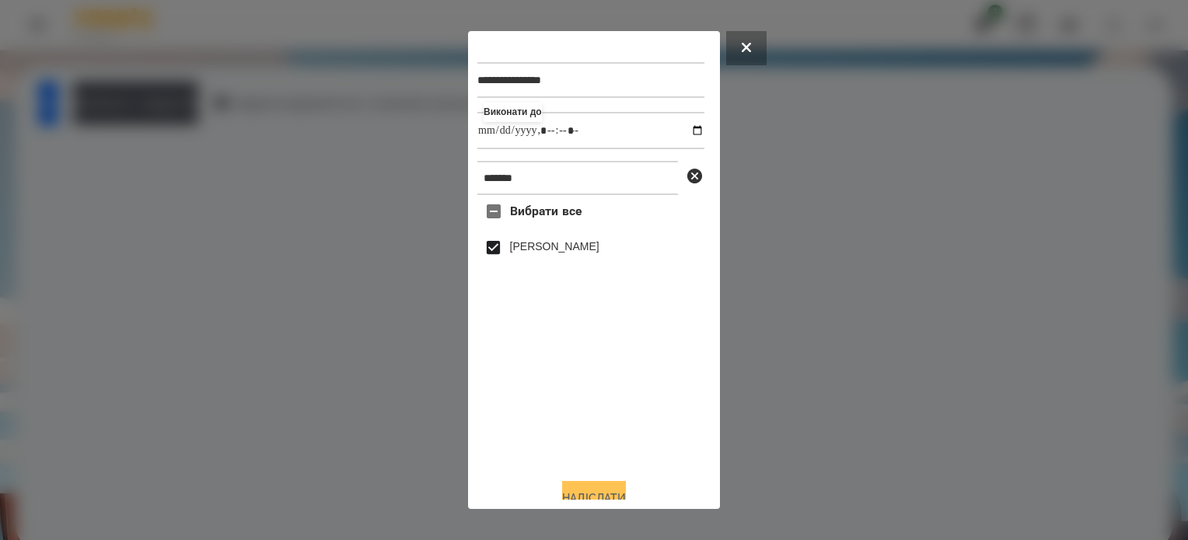
click at [622, 494] on button "Надіслати" at bounding box center [594, 498] width 64 height 34
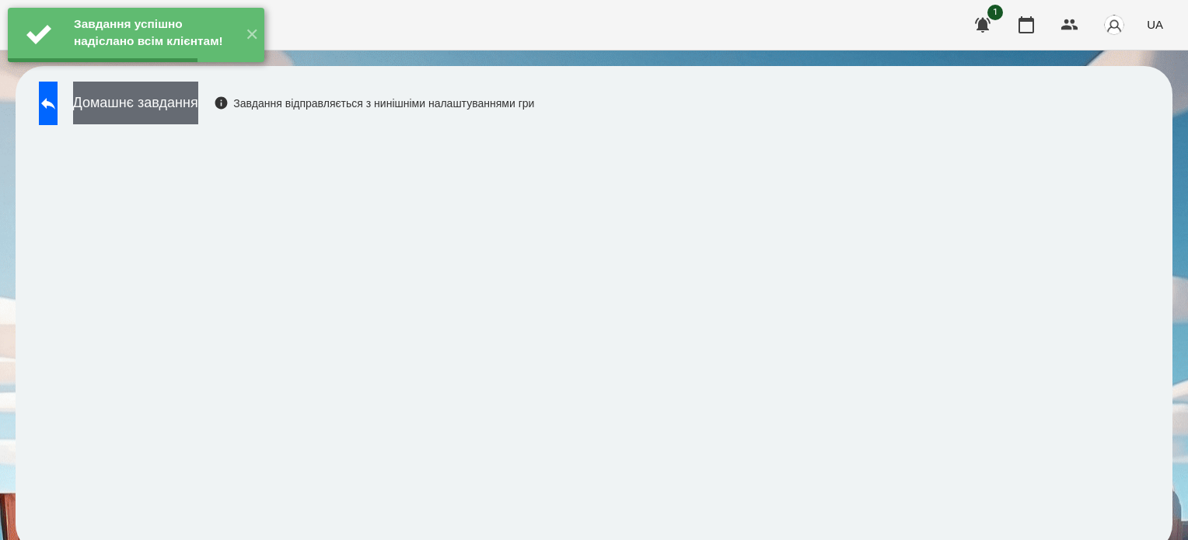
click at [198, 107] on button "Домашнє завдання" at bounding box center [135, 103] width 125 height 43
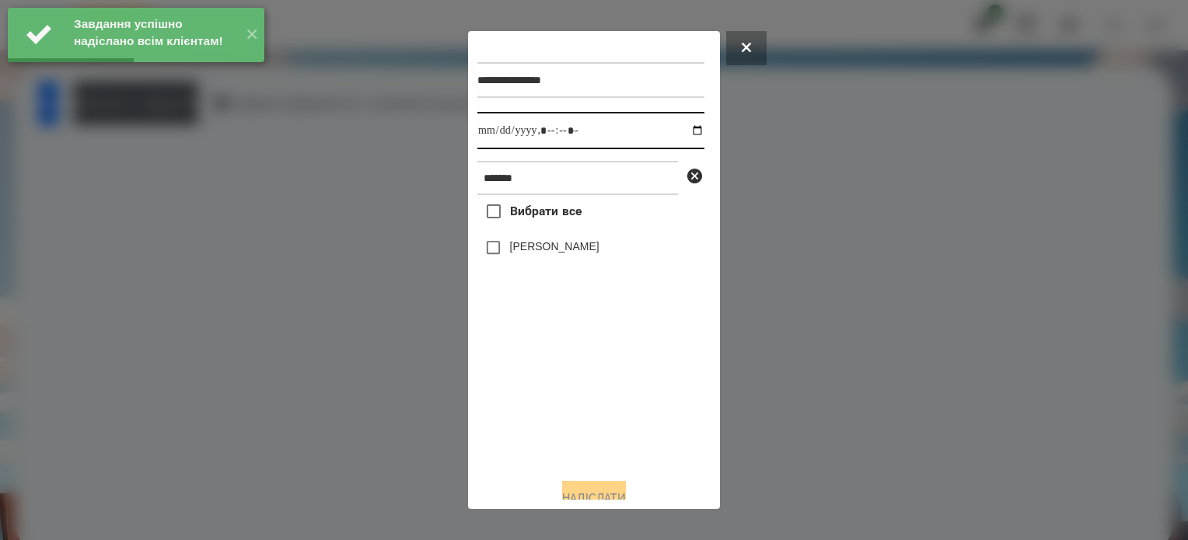
click at [683, 130] on input "datetime-local" at bounding box center [590, 130] width 227 height 37
type input "**********"
drag, startPoint x: 514, startPoint y: 435, endPoint x: 480, endPoint y: 297, distance: 141.8
click at [513, 417] on div "Вибрати все [PERSON_NAME]" at bounding box center [590, 330] width 227 height 271
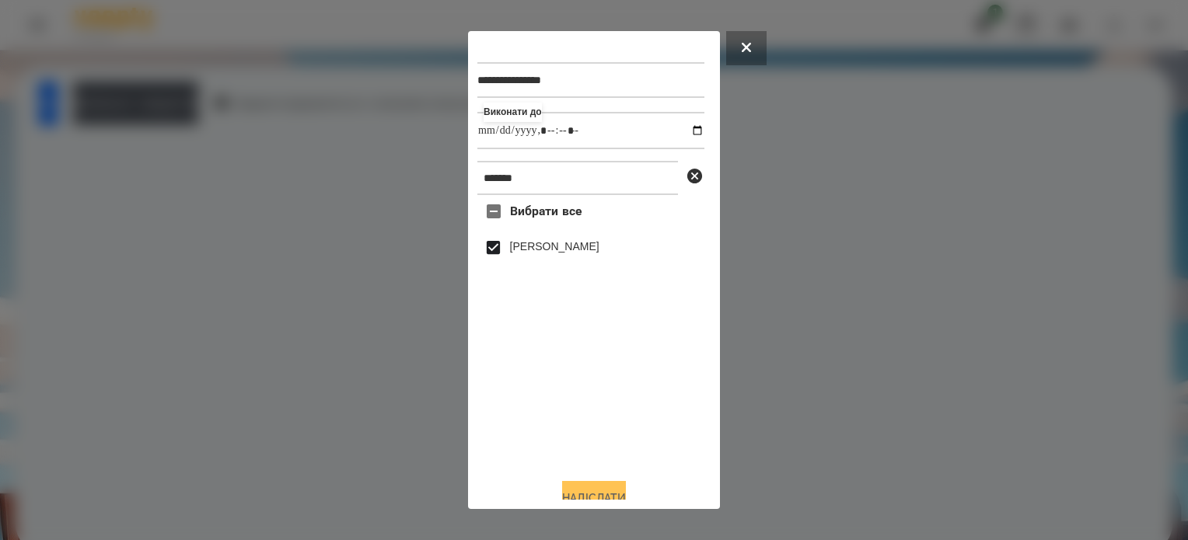
click at [618, 492] on button "Надіслати" at bounding box center [594, 498] width 64 height 34
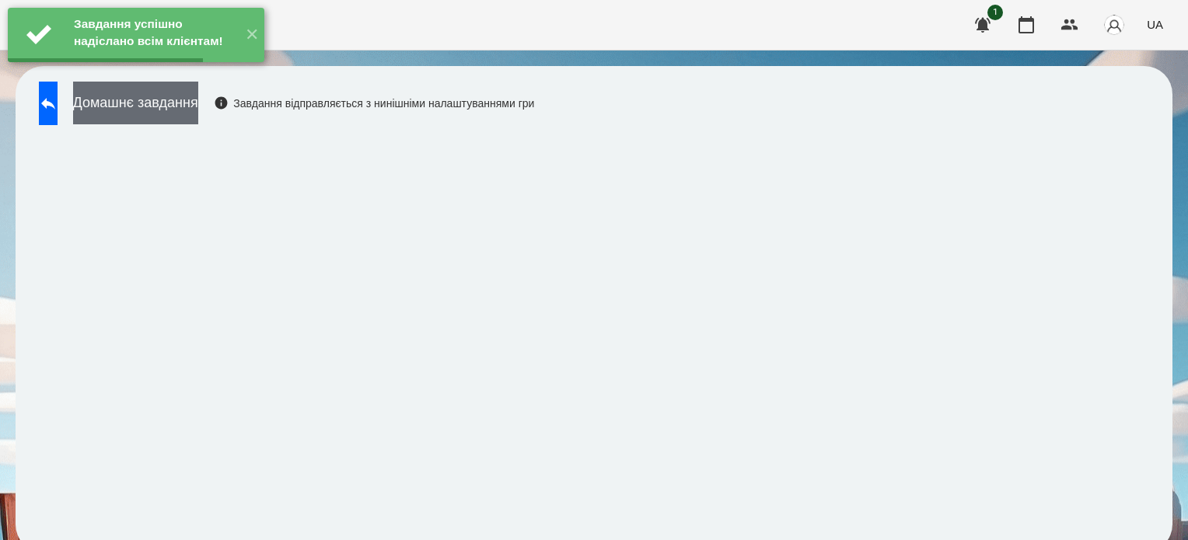
click at [173, 105] on button "Домашнє завдання" at bounding box center [135, 103] width 125 height 43
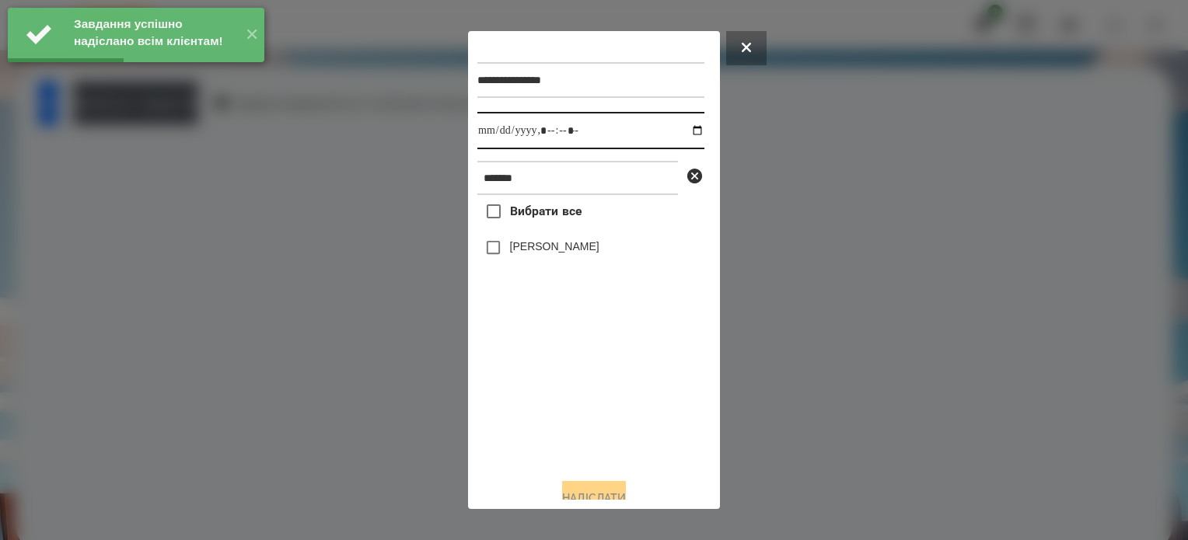
click at [684, 130] on input "datetime-local" at bounding box center [590, 130] width 227 height 37
click at [566, 134] on input "datetime-local" at bounding box center [590, 130] width 227 height 37
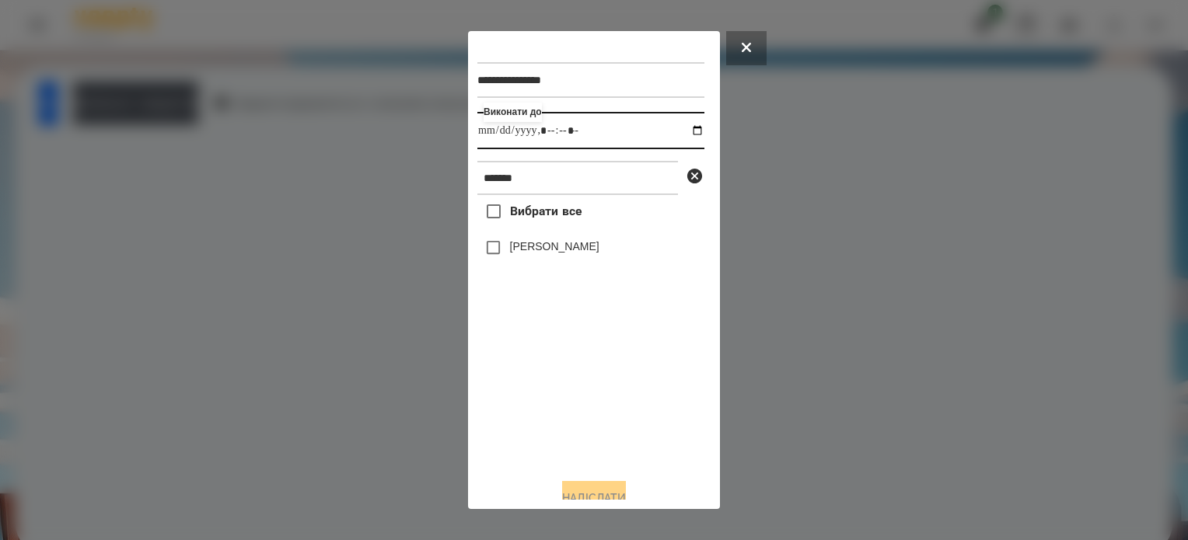
type input "**********"
click at [626, 487] on button "Надіслати" at bounding box center [594, 498] width 64 height 34
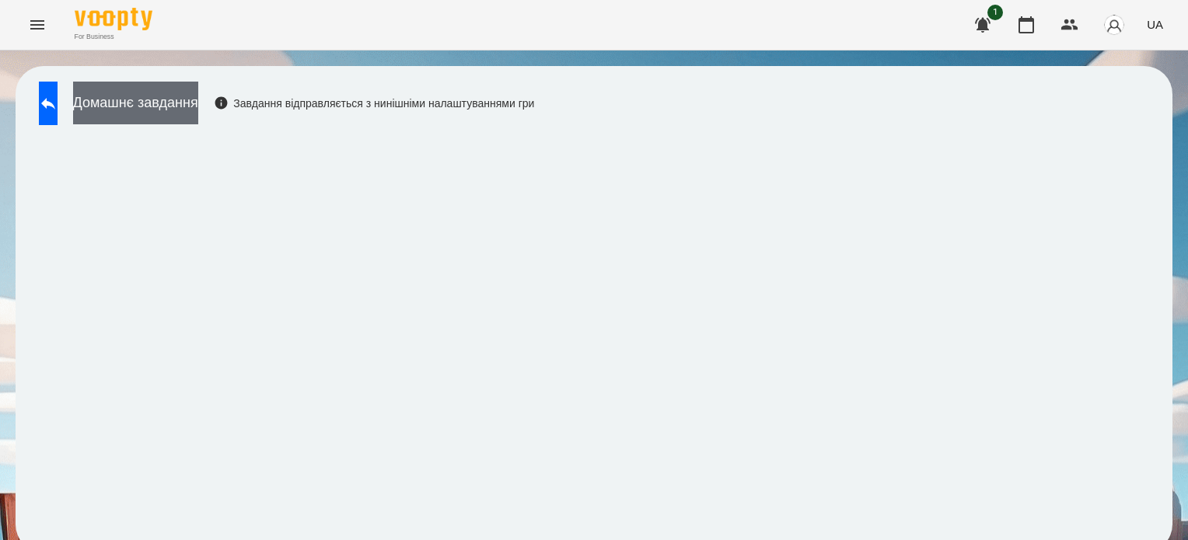
click at [182, 103] on button "Домашнє завдання" at bounding box center [135, 103] width 125 height 43
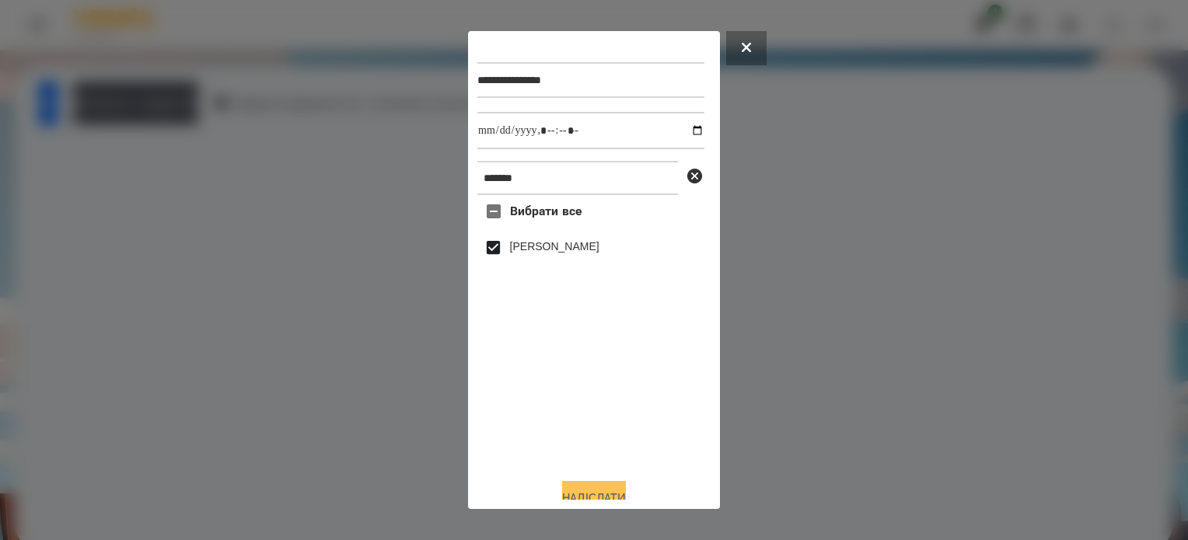
click at [594, 485] on div "**********" at bounding box center [593, 270] width 233 height 460
click at [601, 493] on button "Надіслати" at bounding box center [594, 498] width 64 height 34
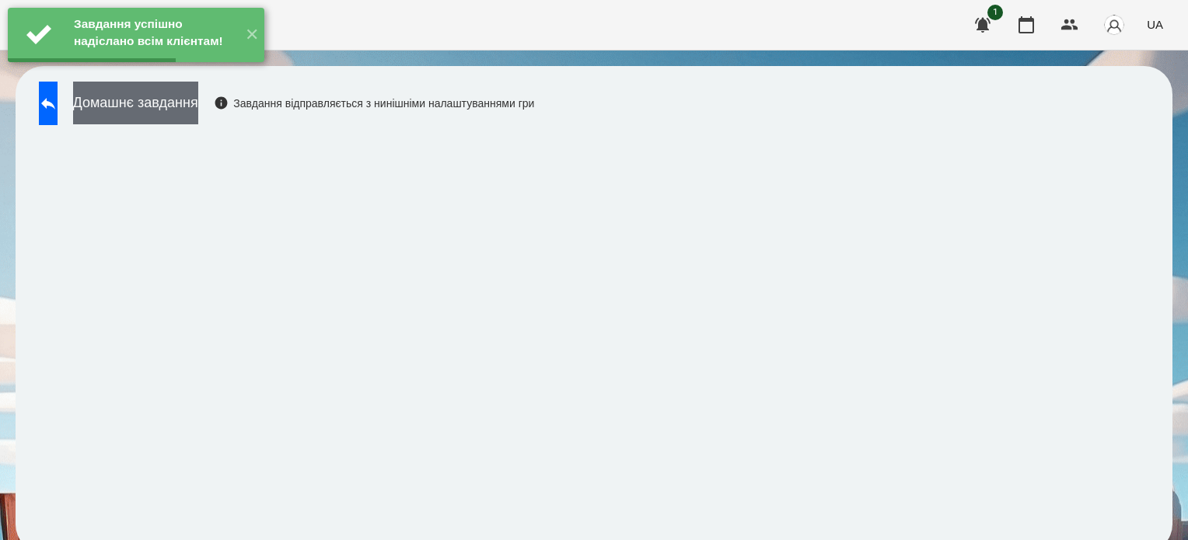
click at [198, 116] on button "Домашнє завдання" at bounding box center [135, 103] width 125 height 43
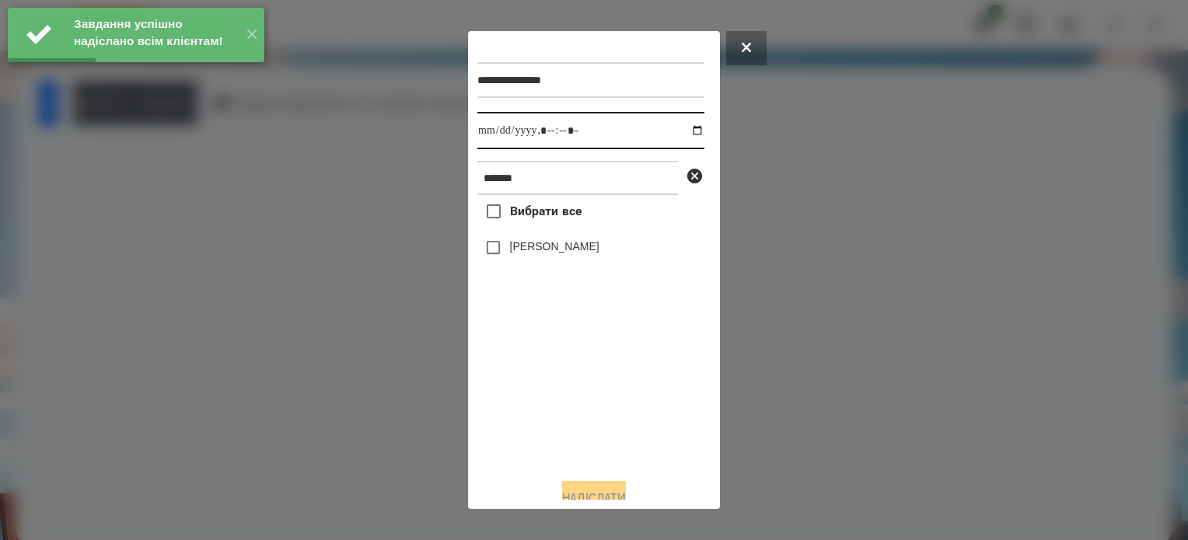
click at [676, 132] on input "datetime-local" at bounding box center [590, 130] width 227 height 37
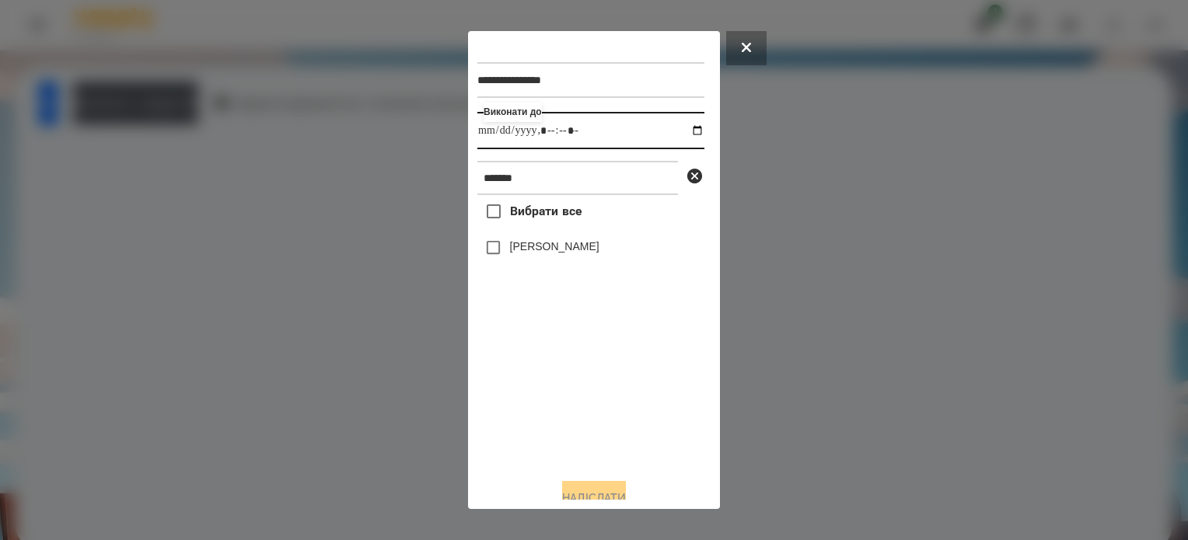
click at [562, 135] on input "datetime-local" at bounding box center [590, 130] width 227 height 37
type input "**********"
click at [619, 494] on button "Надіслати" at bounding box center [594, 498] width 64 height 34
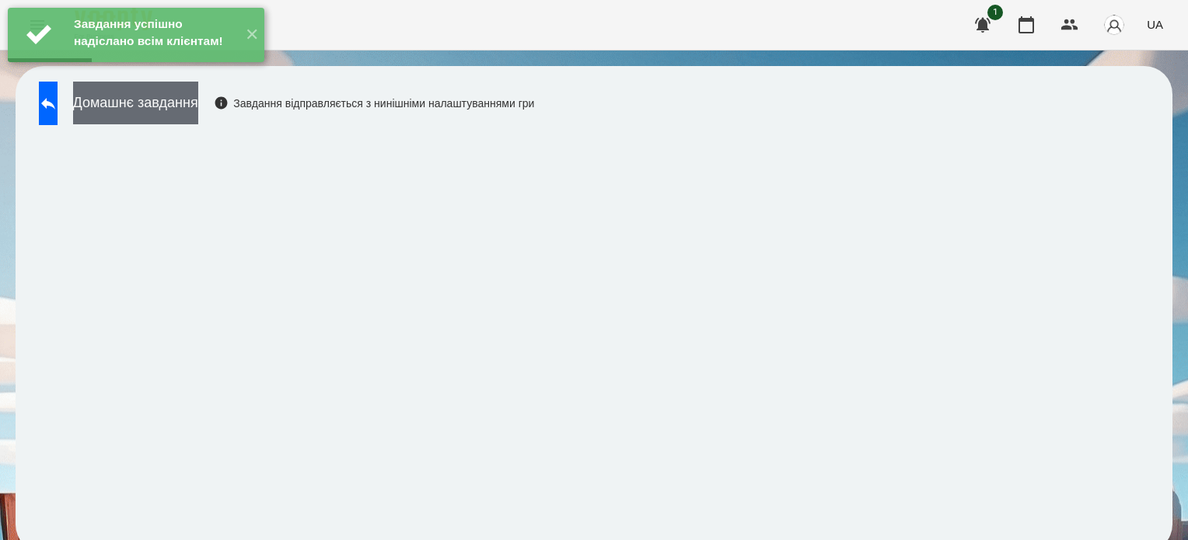
click at [198, 105] on button "Домашнє завдання" at bounding box center [135, 103] width 125 height 43
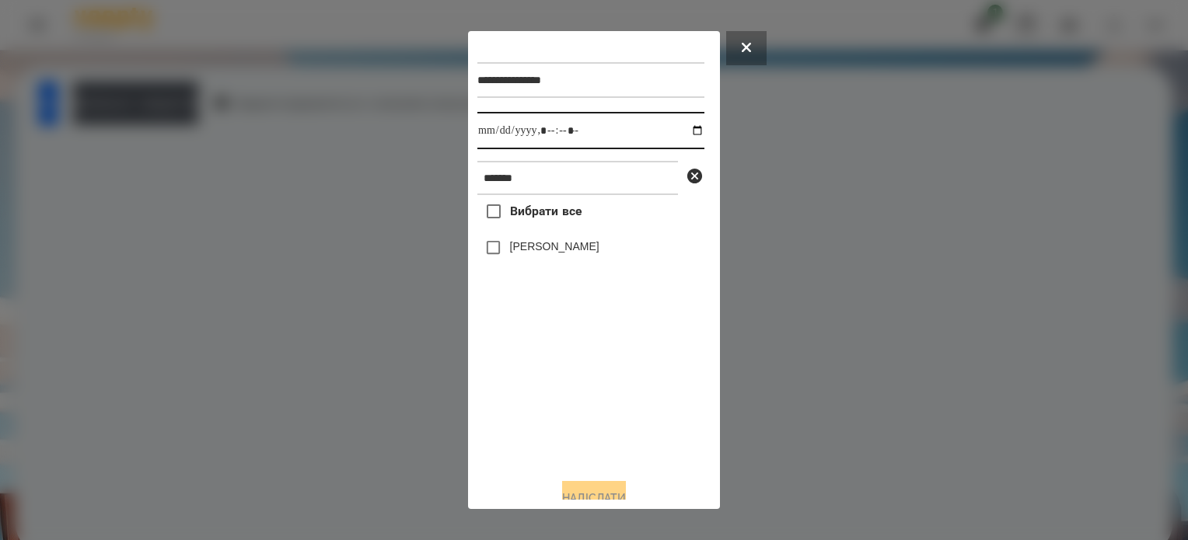
click at [683, 129] on input "datetime-local" at bounding box center [590, 130] width 227 height 37
type input "**********"
drag, startPoint x: 578, startPoint y: 427, endPoint x: 524, endPoint y: 344, distance: 98.8
click at [578, 421] on div "Вибрати все [PERSON_NAME]" at bounding box center [590, 330] width 227 height 271
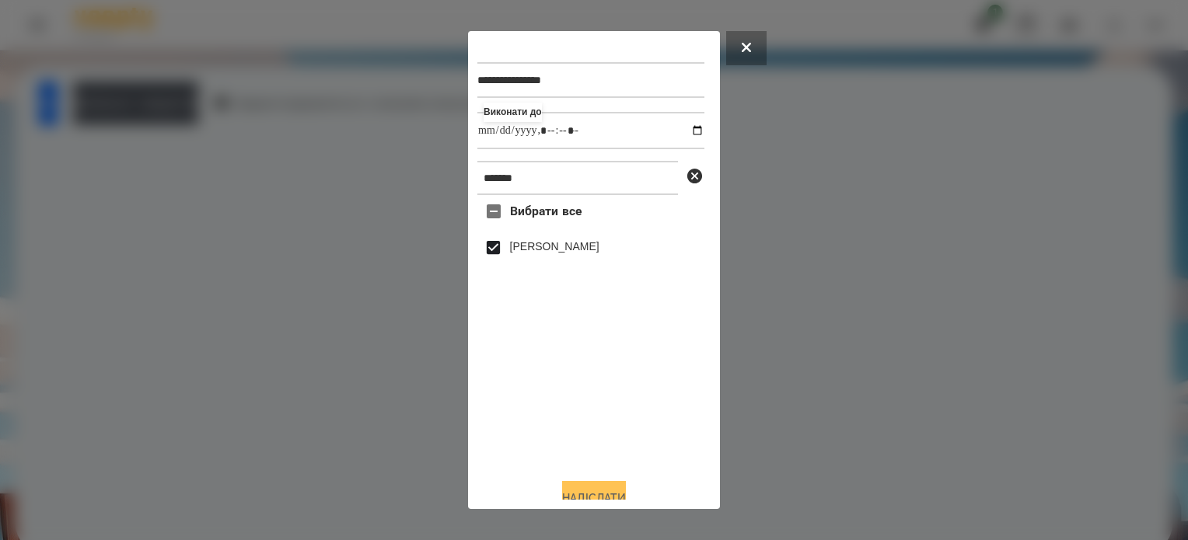
click at [626, 491] on button "Надіслати" at bounding box center [594, 498] width 64 height 34
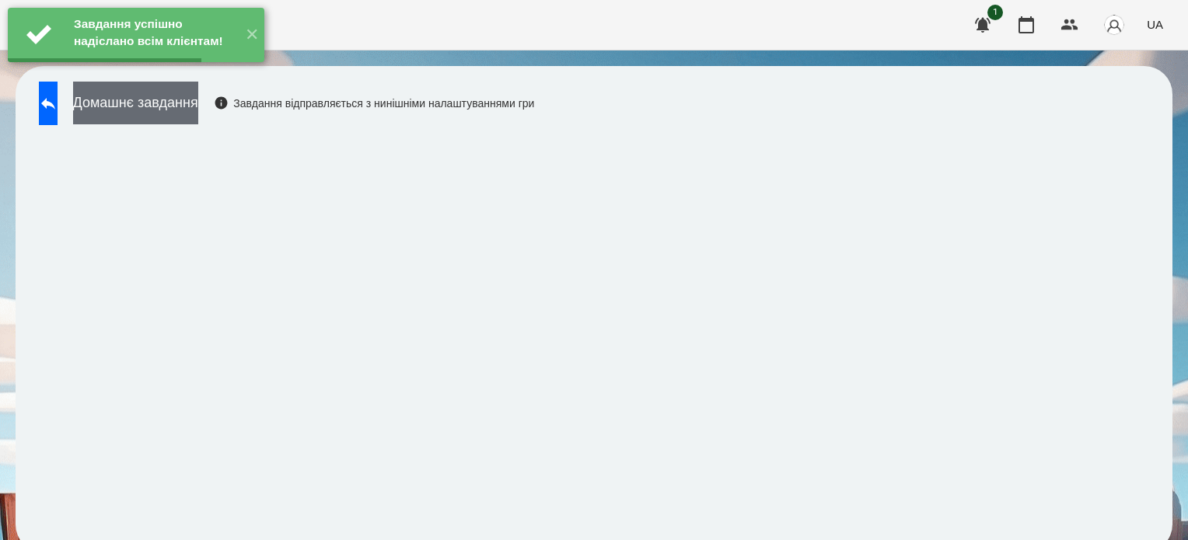
click at [198, 117] on button "Домашнє завдання" at bounding box center [135, 103] width 125 height 43
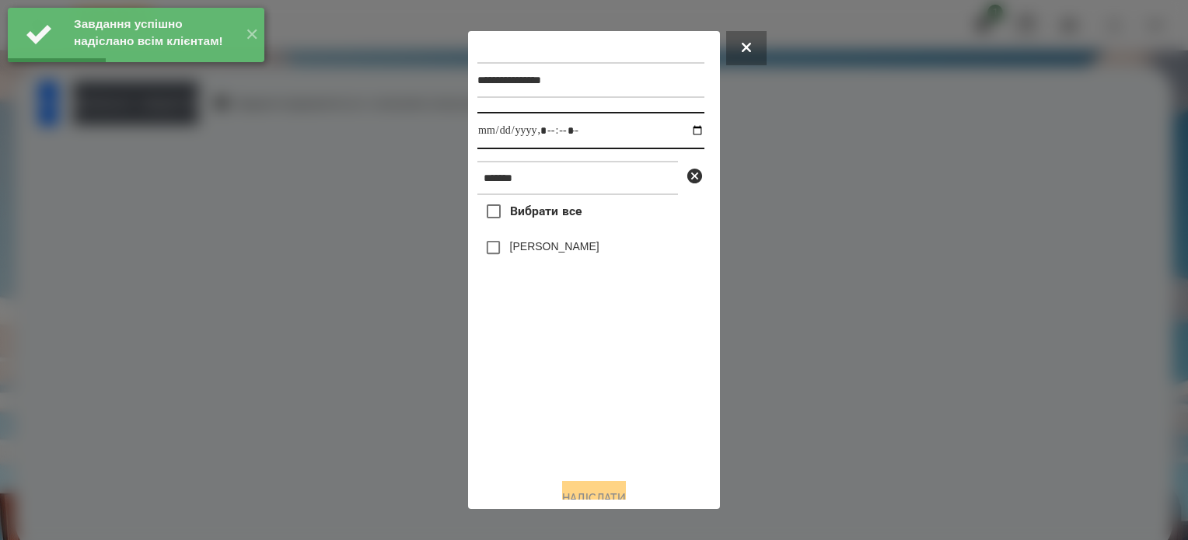
click at [687, 131] on input "datetime-local" at bounding box center [590, 130] width 227 height 37
type input "**********"
click at [588, 425] on div "Вибрати все [PERSON_NAME]" at bounding box center [590, 330] width 227 height 271
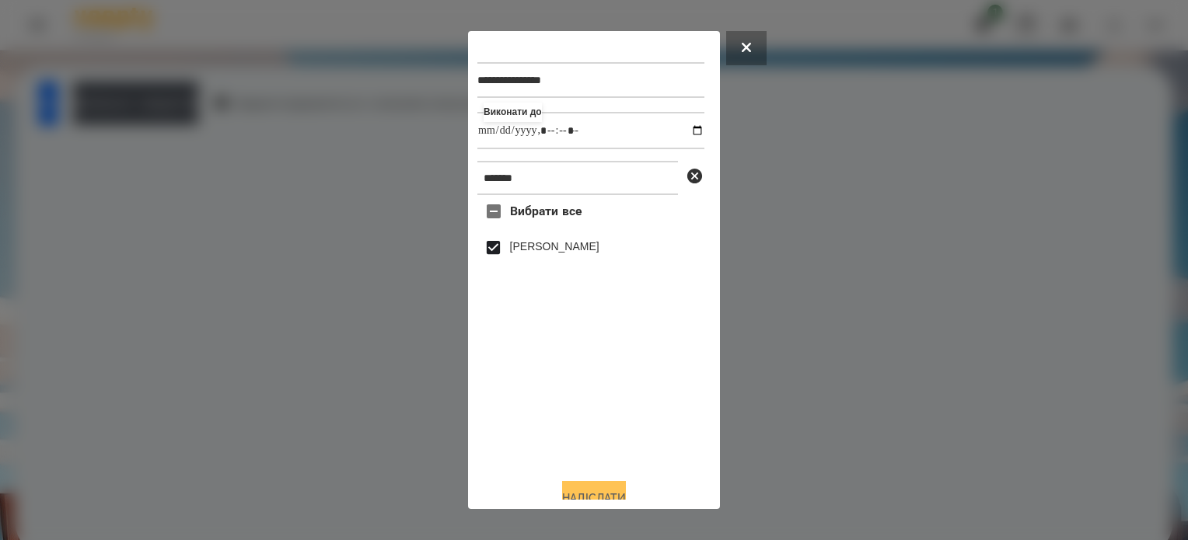
click at [622, 491] on button "Надіслати" at bounding box center [594, 498] width 64 height 34
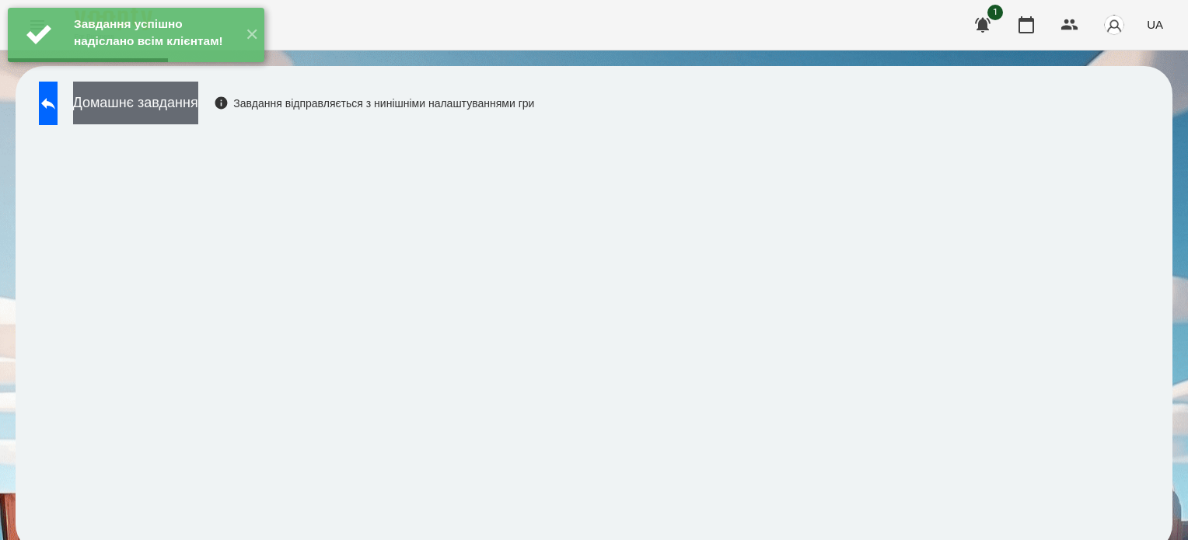
click at [198, 103] on button "Домашнє завдання" at bounding box center [135, 103] width 125 height 43
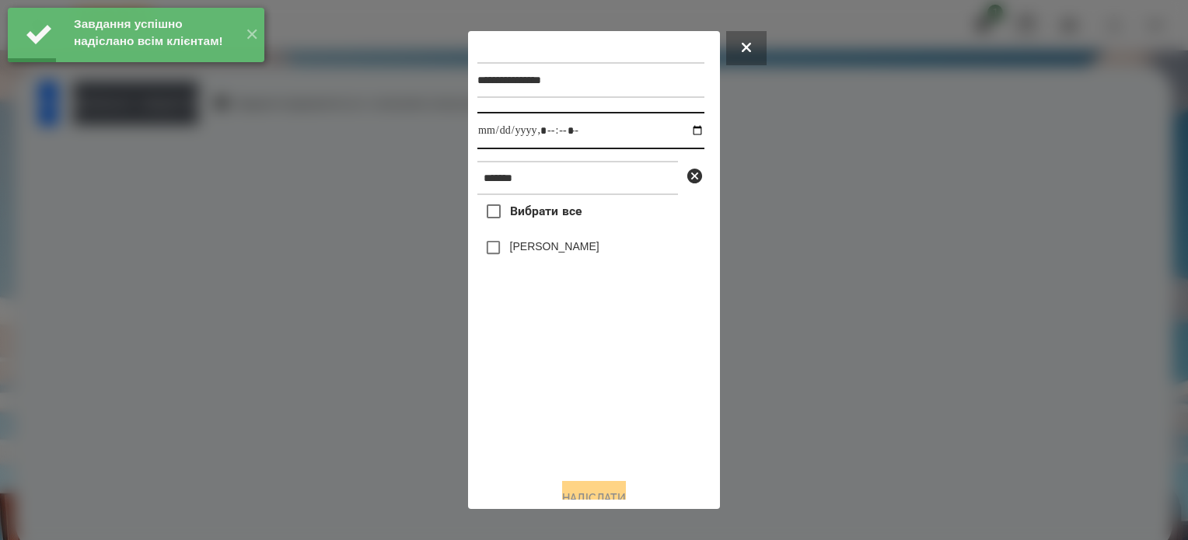
click at [681, 131] on input "datetime-local" at bounding box center [590, 130] width 227 height 37
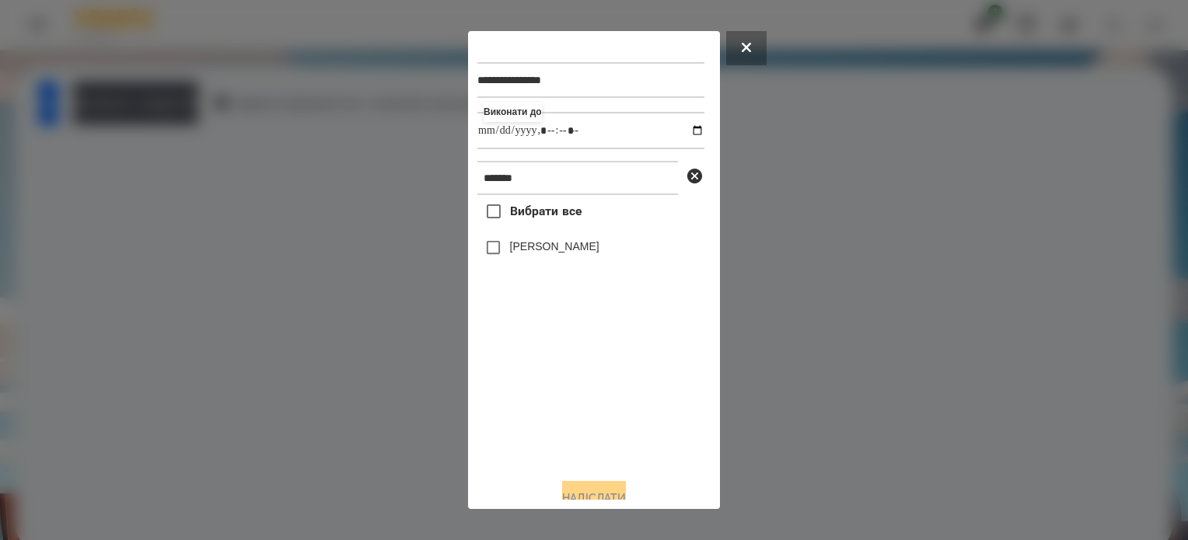
type input "**********"
click at [588, 422] on div "Вибрати все [PERSON_NAME]" at bounding box center [590, 330] width 227 height 271
click at [613, 494] on button "Надіслати" at bounding box center [594, 498] width 64 height 34
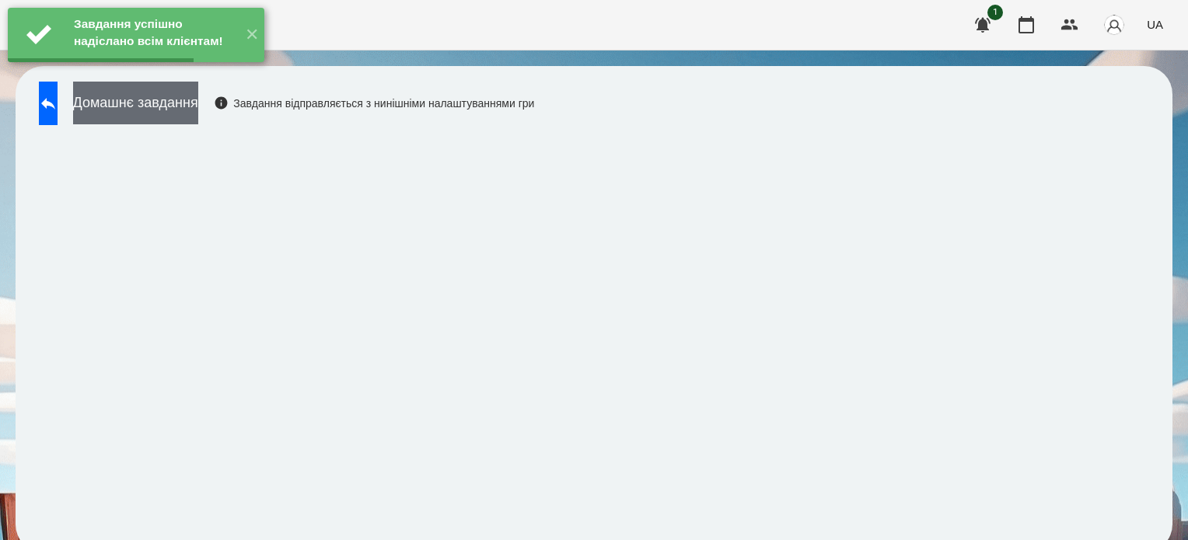
click at [198, 101] on button "Домашнє завдання" at bounding box center [135, 103] width 125 height 43
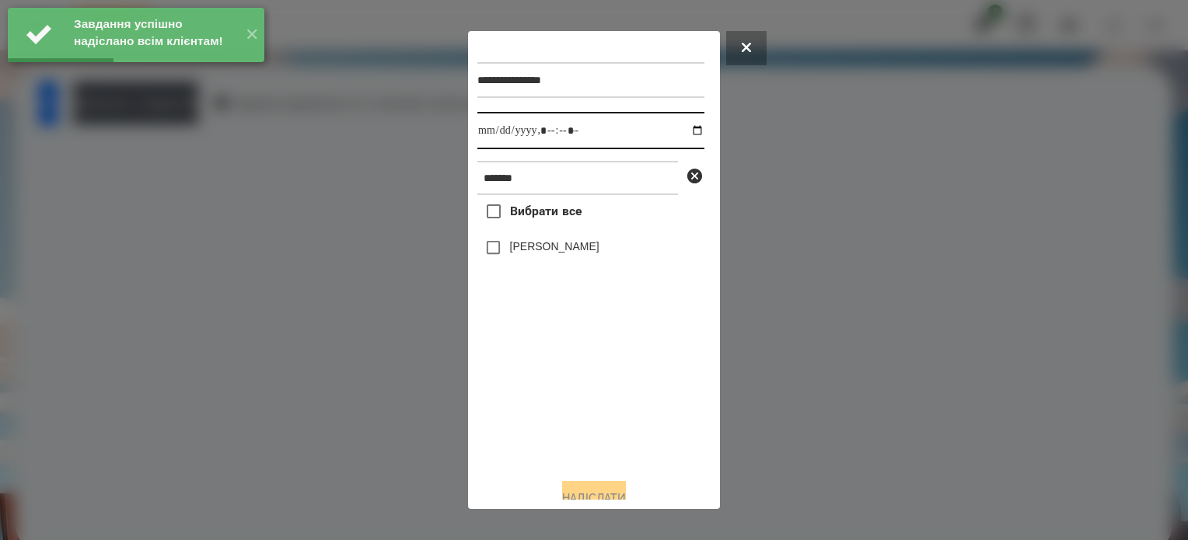
click at [687, 130] on input "datetime-local" at bounding box center [590, 130] width 227 height 37
type input "**********"
drag, startPoint x: 609, startPoint y: 429, endPoint x: 592, endPoint y: 373, distance: 58.5
click at [606, 421] on div "Вибрати все [PERSON_NAME]" at bounding box center [590, 330] width 227 height 271
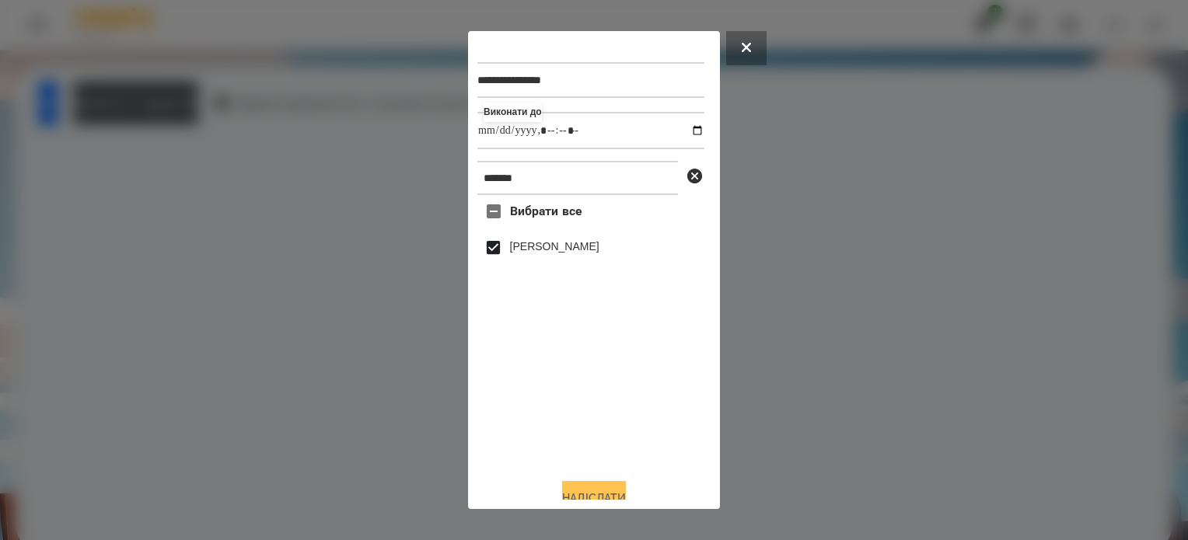
click at [619, 496] on button "Надіслати" at bounding box center [594, 498] width 64 height 34
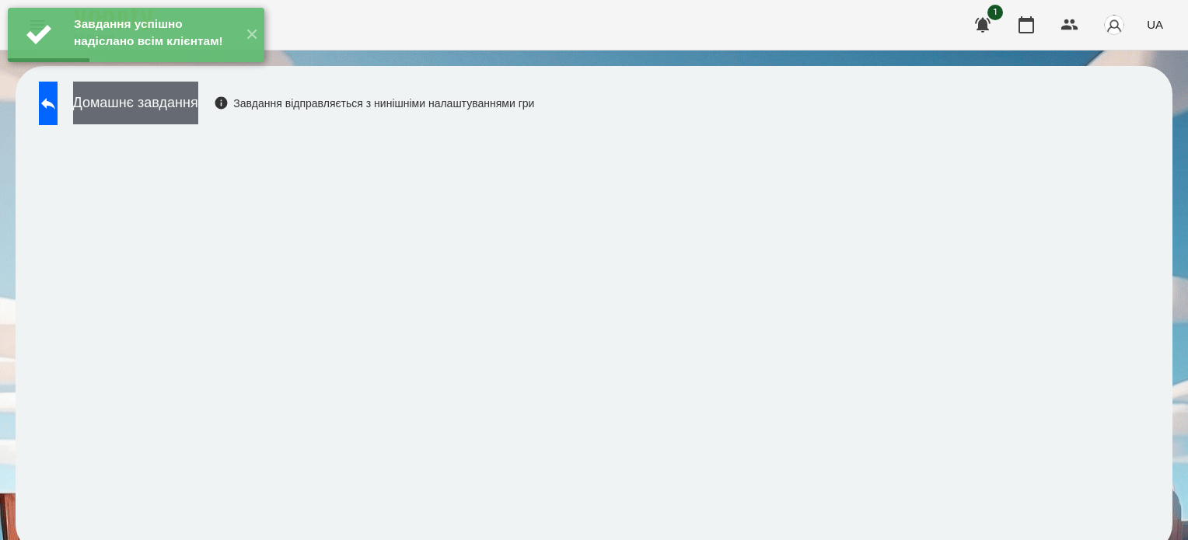
click at [195, 102] on button "Домашнє завдання" at bounding box center [135, 103] width 125 height 43
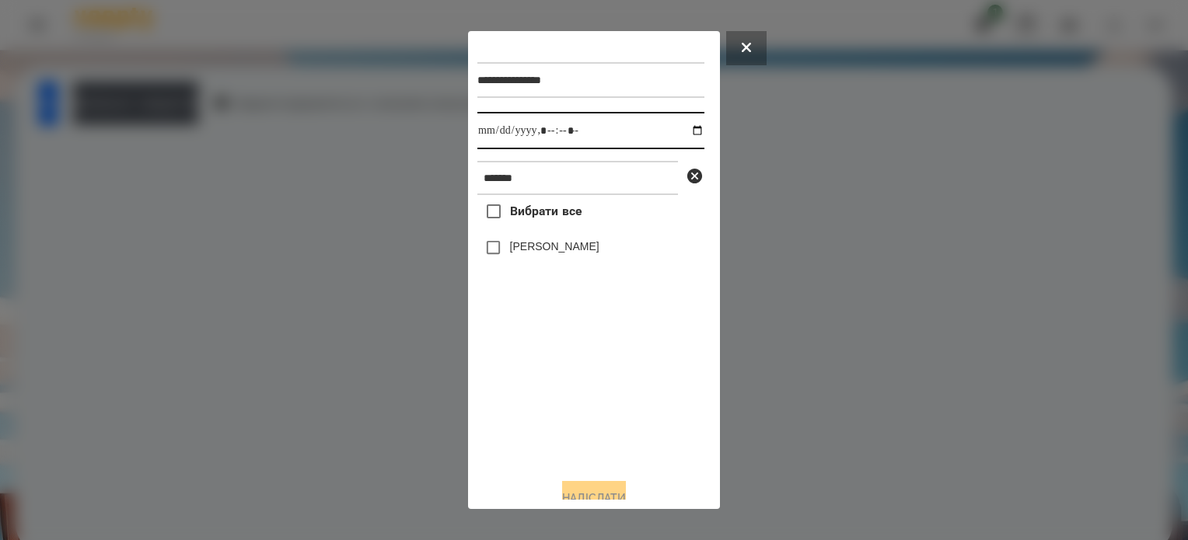
click at [685, 128] on input "datetime-local" at bounding box center [590, 130] width 227 height 37
type input "**********"
drag, startPoint x: 530, startPoint y: 438, endPoint x: 530, endPoint y: 427, distance: 10.9
click at [530, 438] on div "Вибрати все [PERSON_NAME]" at bounding box center [590, 330] width 227 height 271
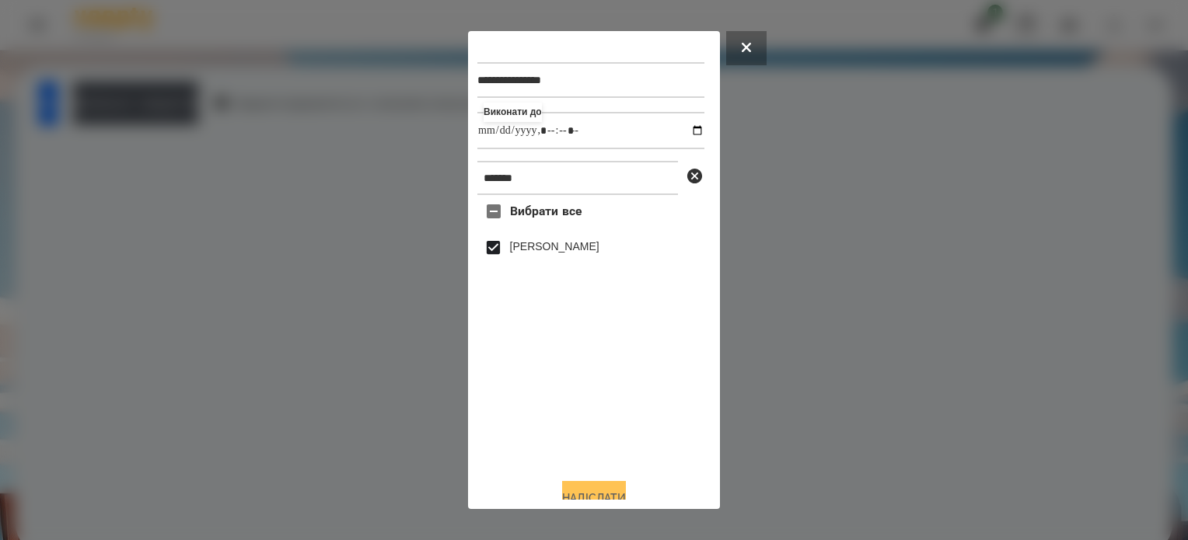
click at [578, 488] on button "Надіслати" at bounding box center [594, 498] width 64 height 34
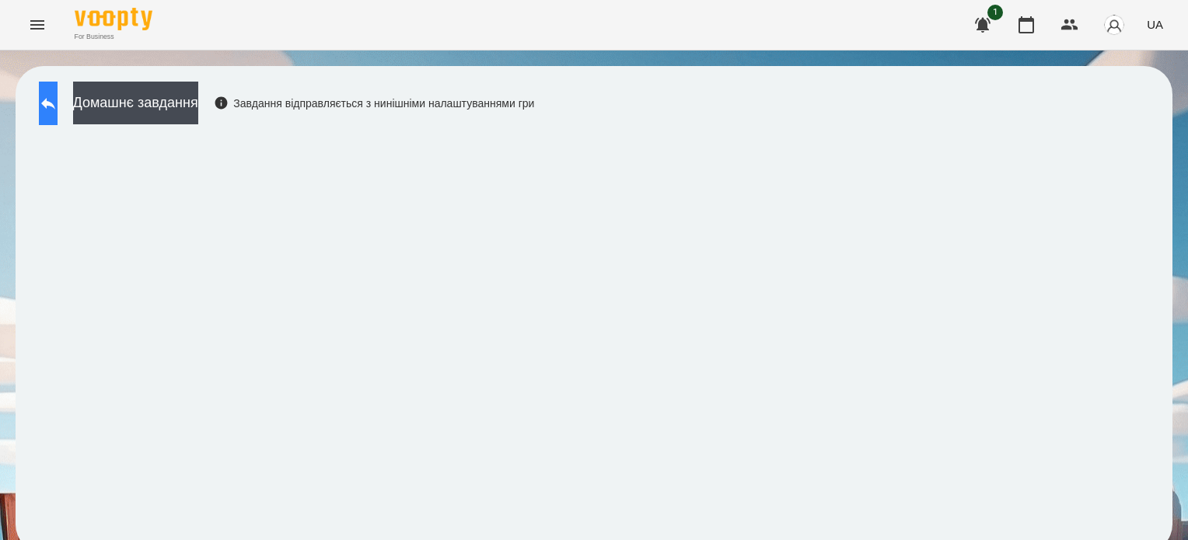
click at [53, 117] on button at bounding box center [48, 104] width 19 height 44
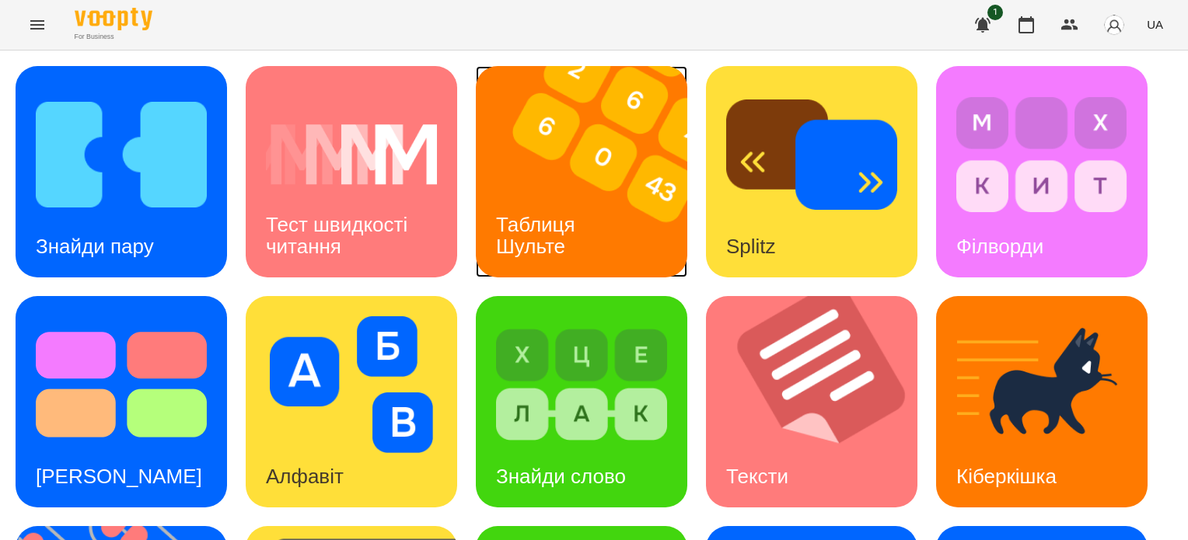
click at [580, 249] on div "Таблиця Шульте" at bounding box center [538, 235] width 125 height 83
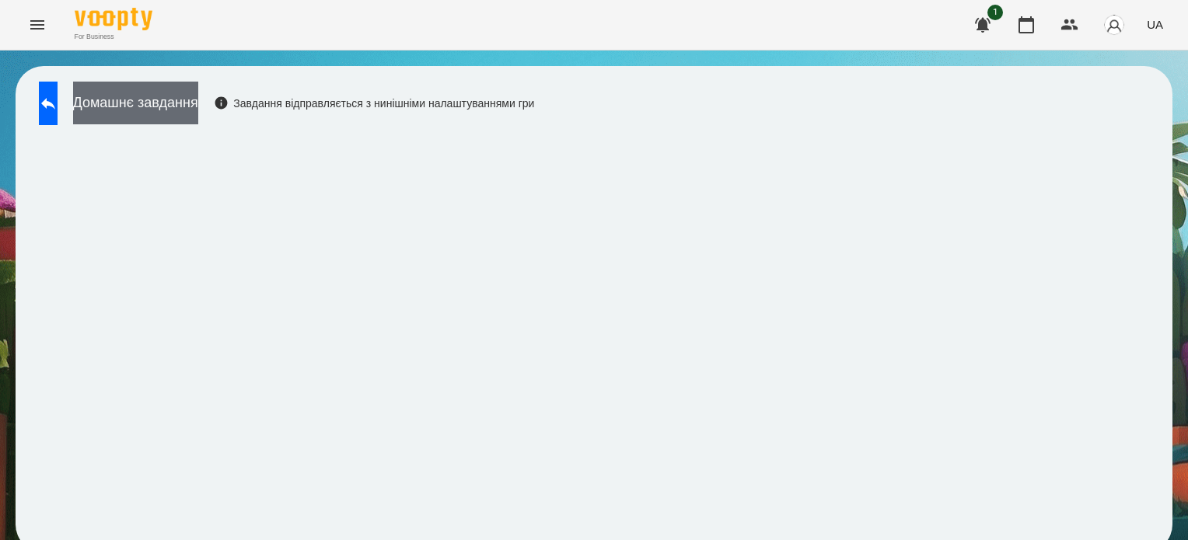
click at [156, 102] on button "Домашнє завдання" at bounding box center [135, 103] width 125 height 43
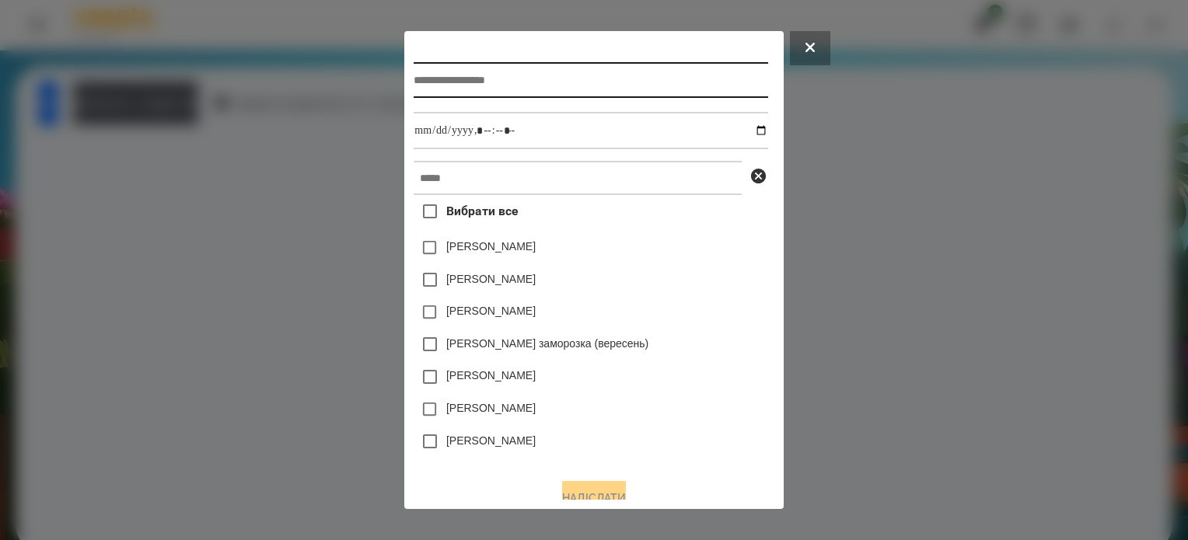
click at [560, 89] on input "text" at bounding box center [591, 80] width 354 height 36
type input "**********"
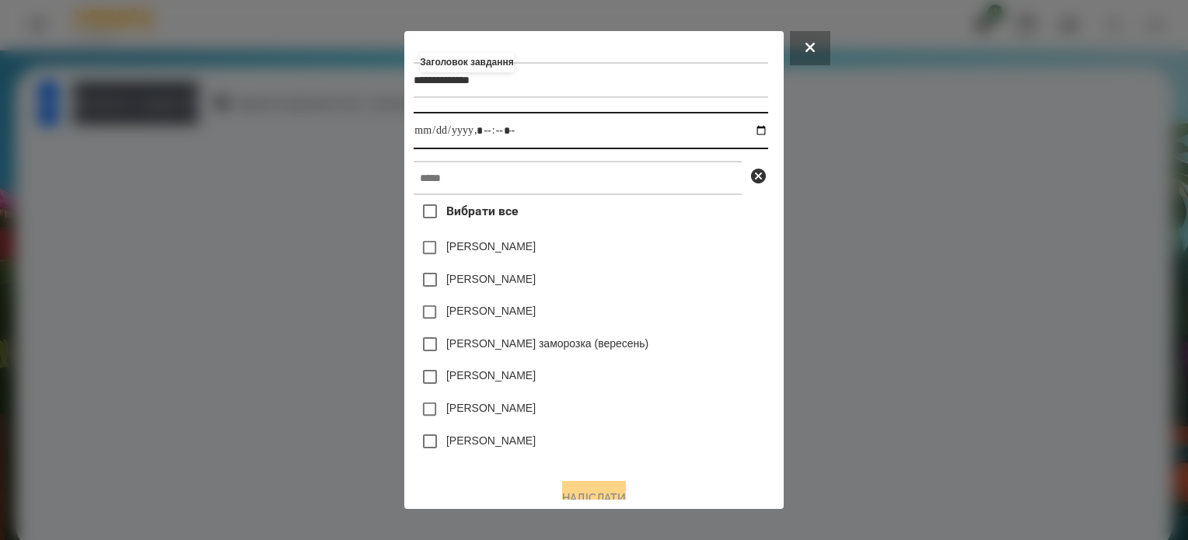
click at [765, 136] on input "datetime-local" at bounding box center [591, 130] width 354 height 37
click at [484, 135] on input "datetime-local" at bounding box center [591, 130] width 354 height 37
type input "**********"
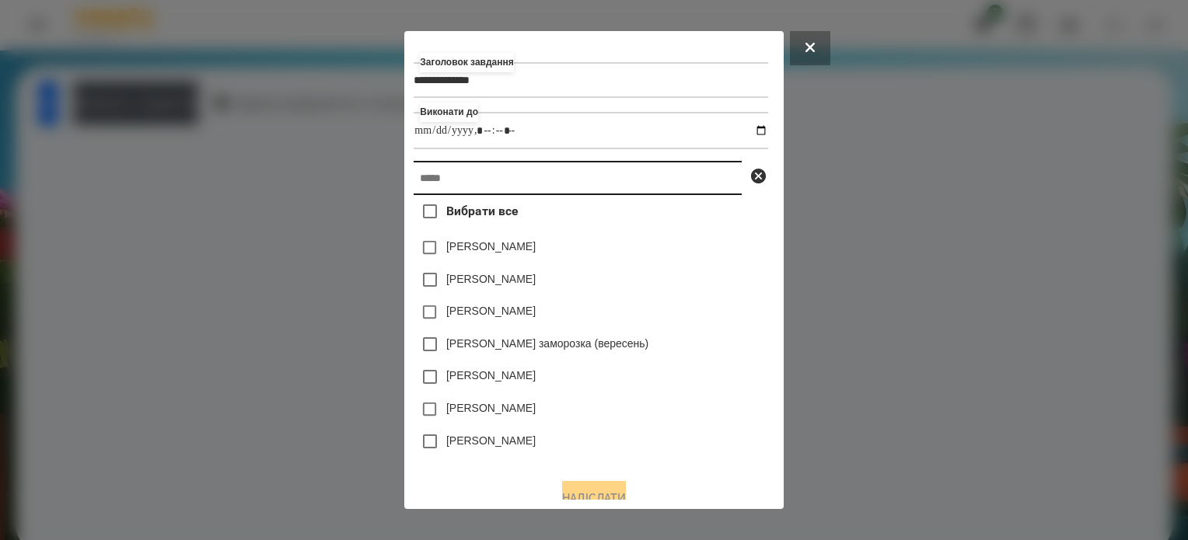
click at [477, 190] on input "text" at bounding box center [578, 178] width 328 height 34
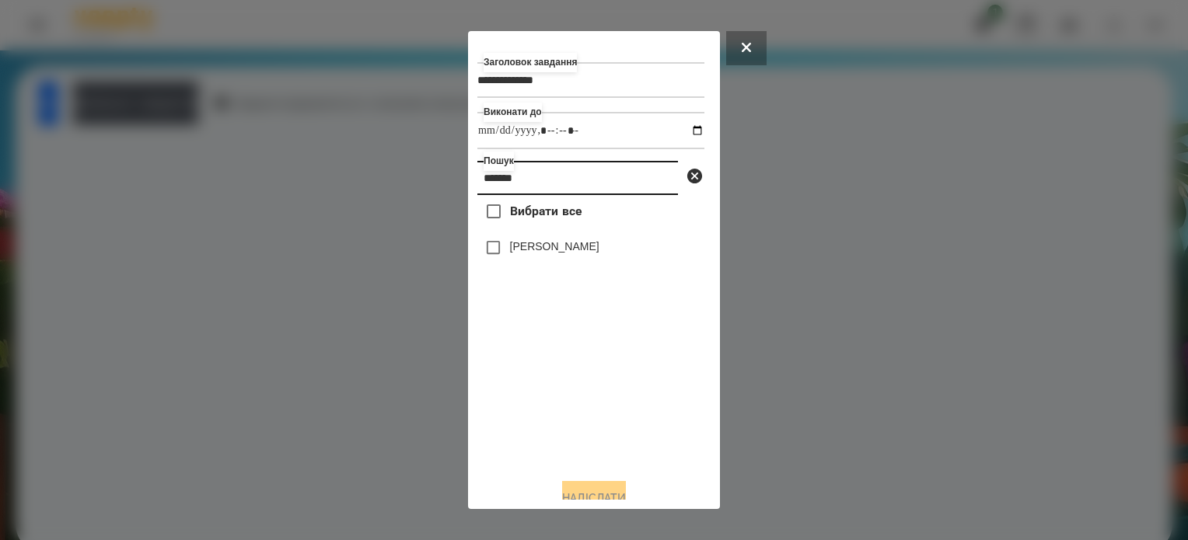
type input "*******"
click at [603, 486] on button "Надіслати" at bounding box center [594, 498] width 64 height 34
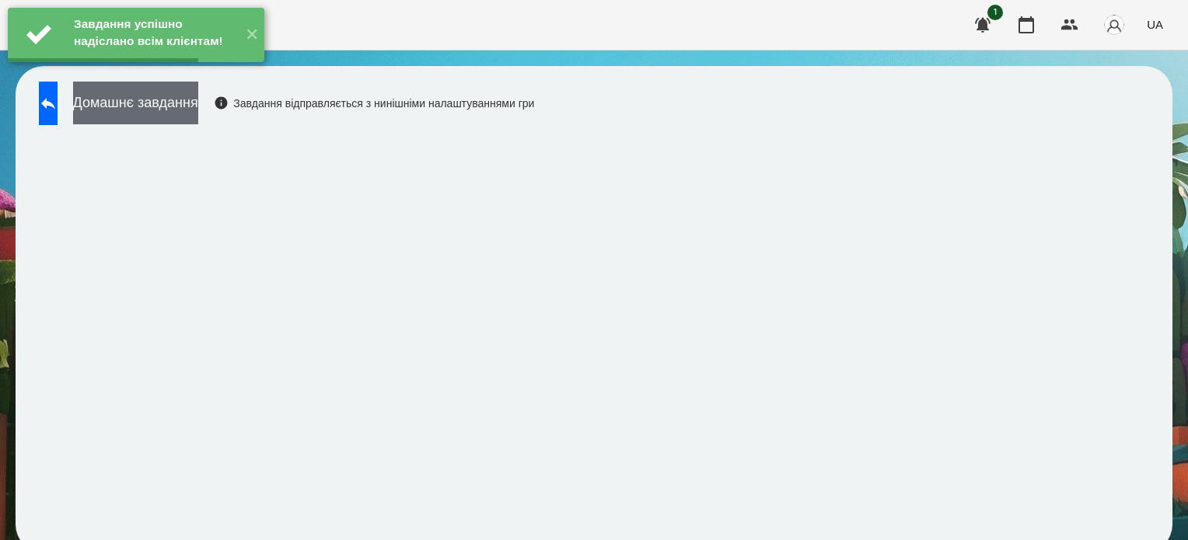
click at [198, 107] on button "Домашнє завдання" at bounding box center [135, 103] width 125 height 43
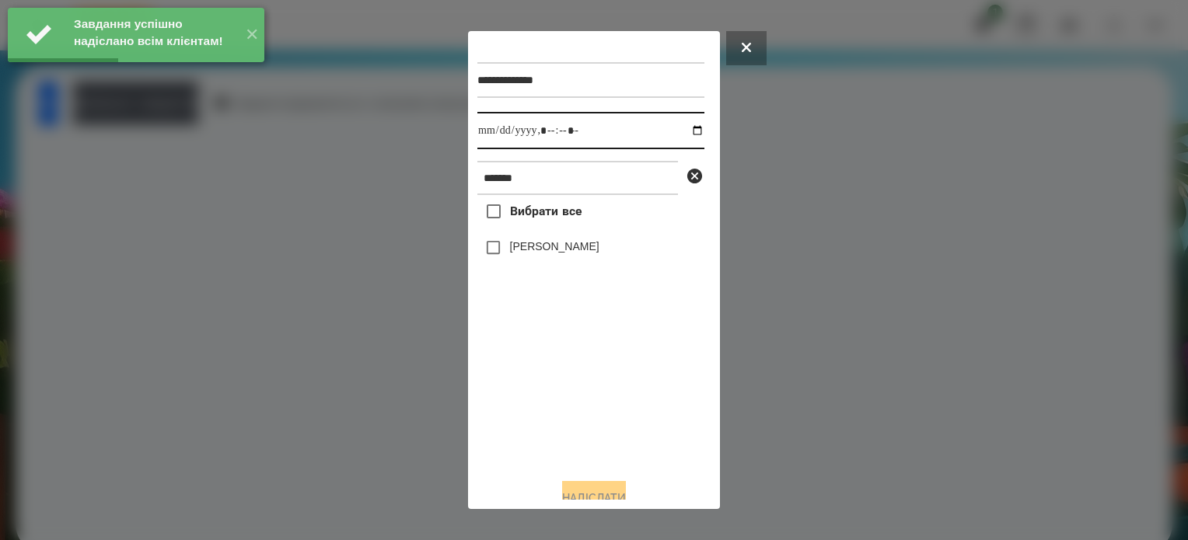
click at [682, 130] on input "datetime-local" at bounding box center [590, 130] width 227 height 37
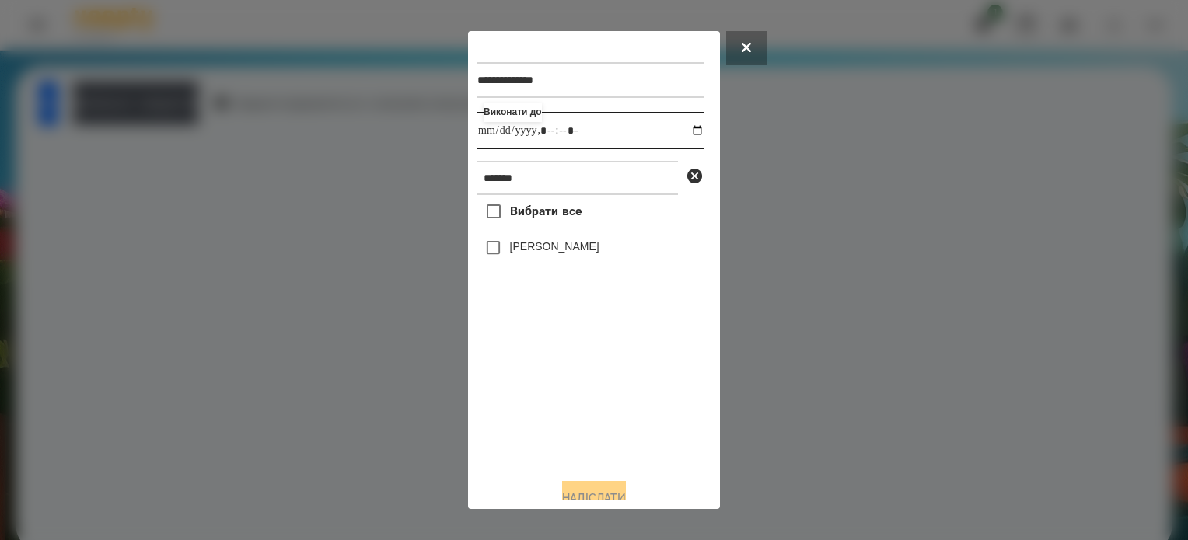
click at [563, 134] on input "datetime-local" at bounding box center [590, 130] width 227 height 37
type input "**********"
click at [574, 490] on button "Надіслати" at bounding box center [594, 498] width 64 height 34
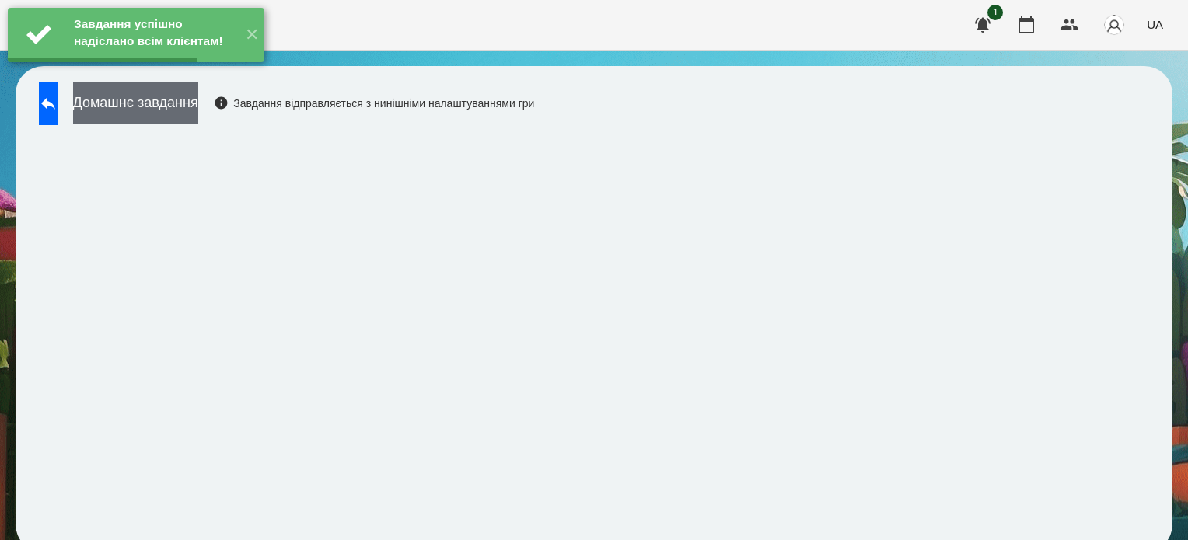
click at [198, 110] on button "Домашнє завдання" at bounding box center [135, 103] width 125 height 43
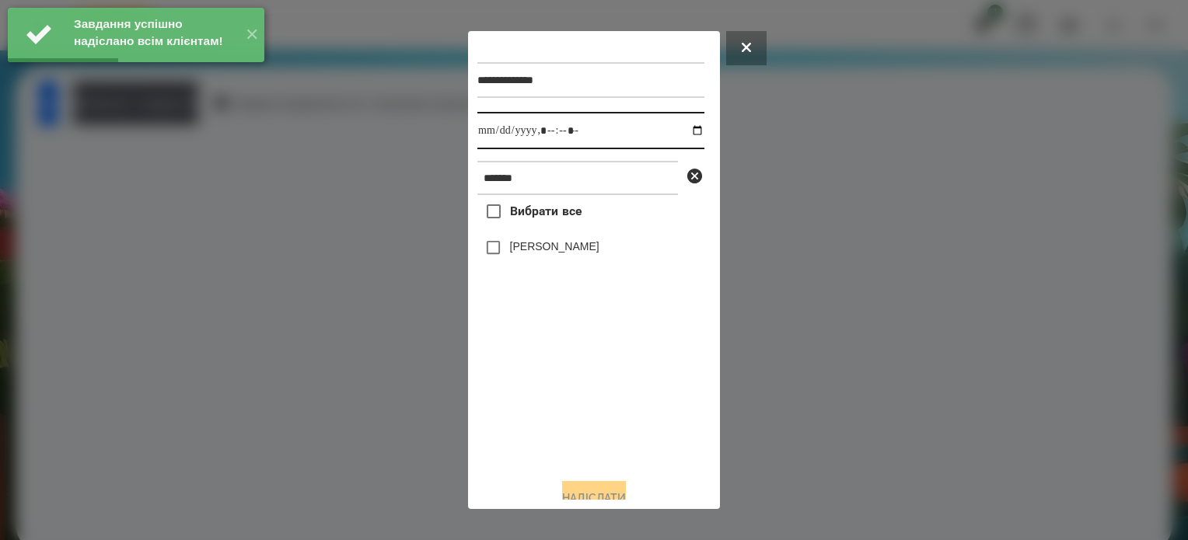
click at [684, 127] on input "datetime-local" at bounding box center [590, 130] width 227 height 37
type input "**********"
drag, startPoint x: 562, startPoint y: 407, endPoint x: 560, endPoint y: 372, distance: 34.3
click at [561, 401] on div "Вибрати все [PERSON_NAME]" at bounding box center [590, 330] width 227 height 271
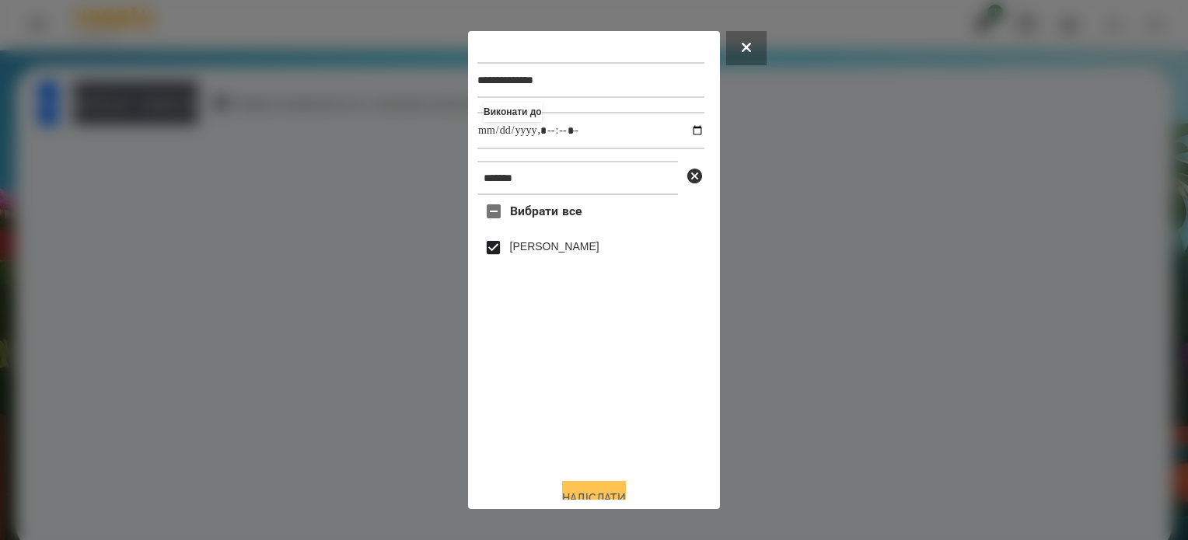
click at [613, 491] on button "Надіслати" at bounding box center [594, 498] width 64 height 34
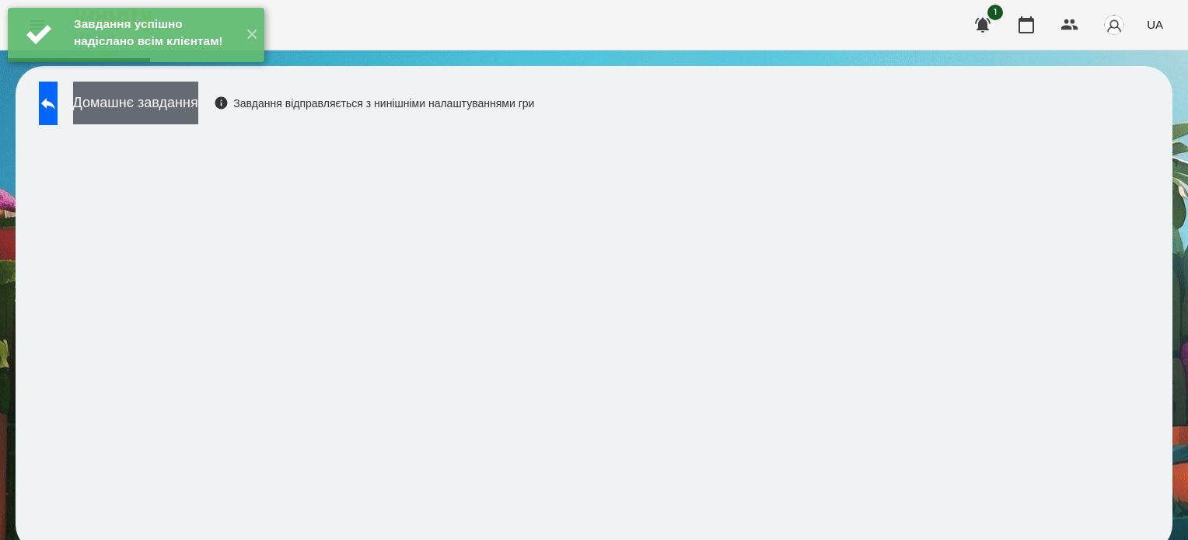
click at [198, 107] on button "Домашнє завдання" at bounding box center [135, 103] width 125 height 43
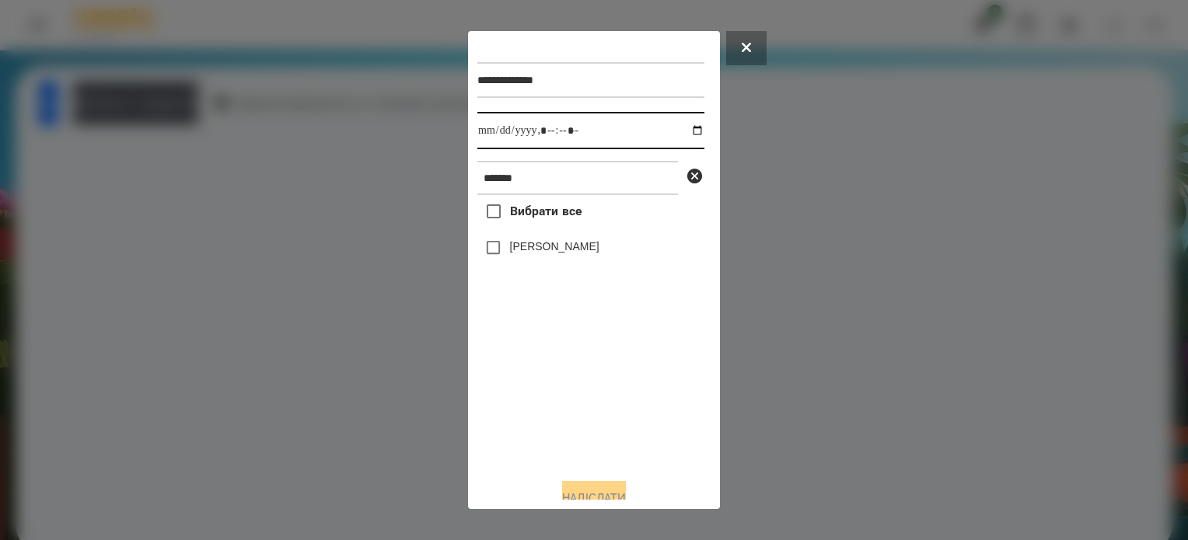
click at [682, 130] on input "datetime-local" at bounding box center [590, 130] width 227 height 37
type input "**********"
drag, startPoint x: 589, startPoint y: 414, endPoint x: 564, endPoint y: 368, distance: 52.6
click at [588, 407] on div "Вибрати все [PERSON_NAME]" at bounding box center [590, 330] width 227 height 271
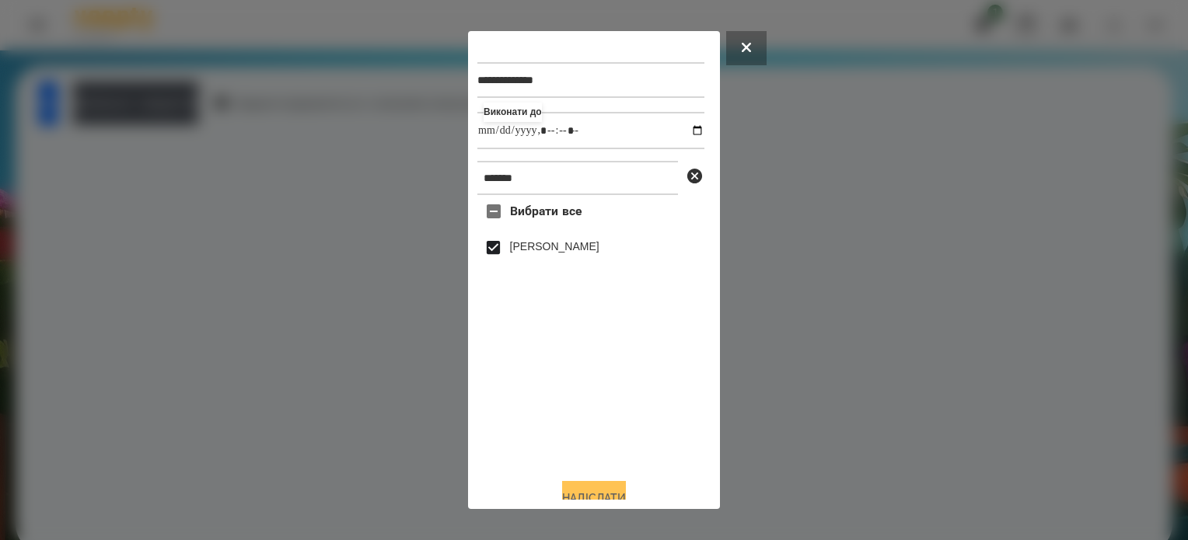
click at [622, 494] on button "Надіслати" at bounding box center [594, 498] width 64 height 34
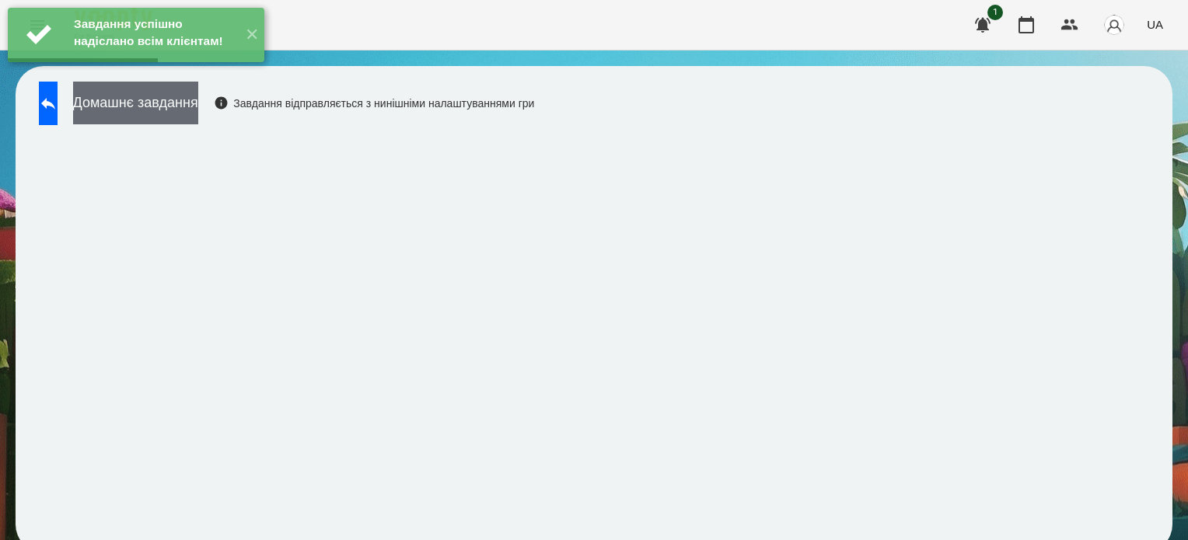
click at [198, 111] on button "Домашнє завдання" at bounding box center [135, 103] width 125 height 43
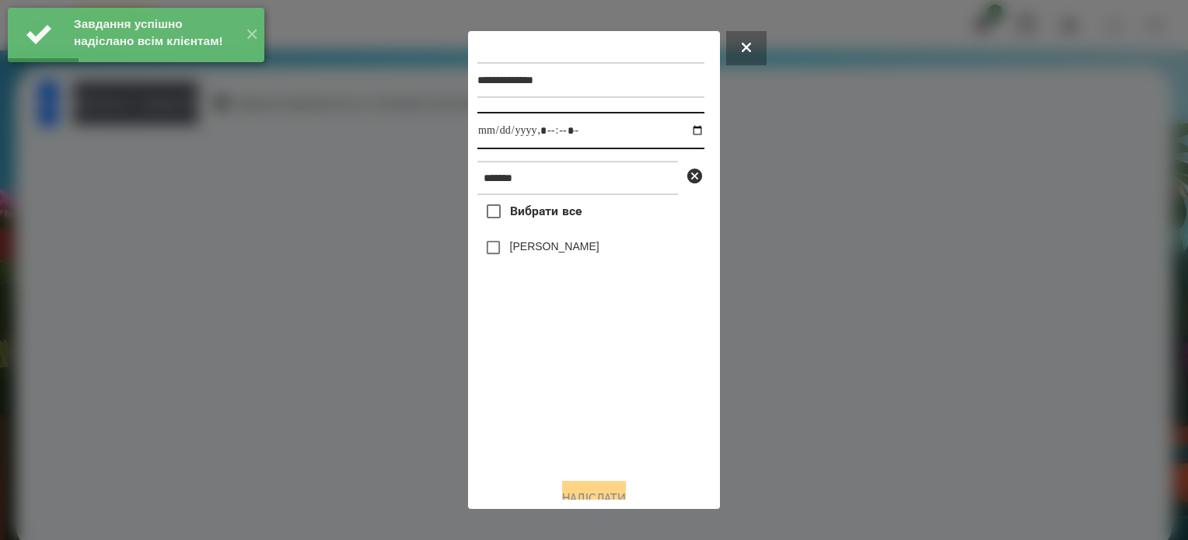
click at [678, 131] on input "datetime-local" at bounding box center [590, 130] width 227 height 37
type input "**********"
drag, startPoint x: 598, startPoint y: 419, endPoint x: 567, endPoint y: 372, distance: 56.1
click at [598, 415] on div "Вибрати все [PERSON_NAME]" at bounding box center [590, 330] width 227 height 271
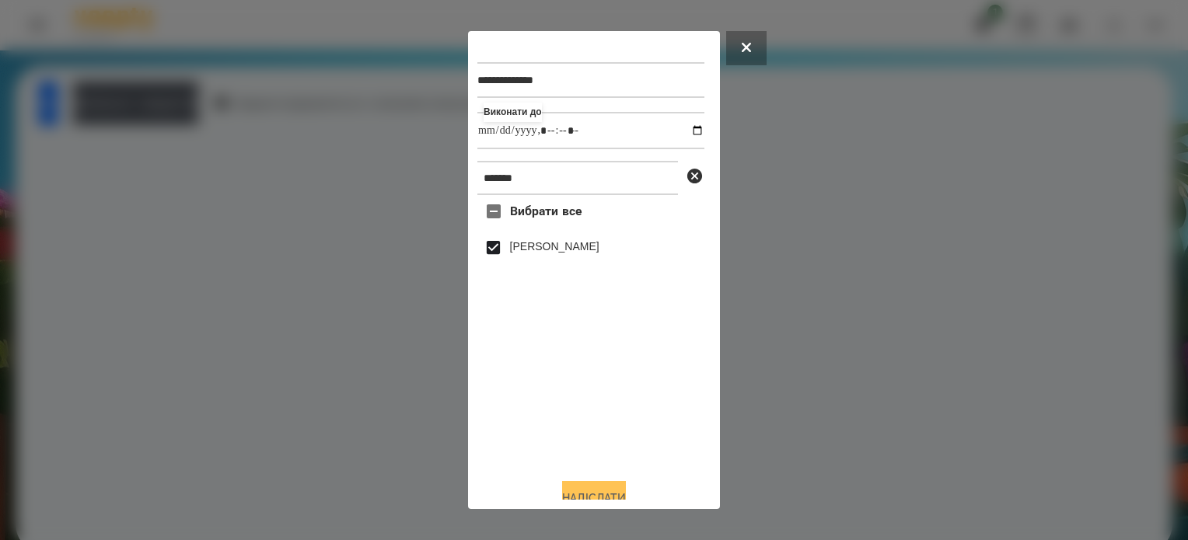
click at [626, 491] on button "Надіслати" at bounding box center [594, 498] width 64 height 34
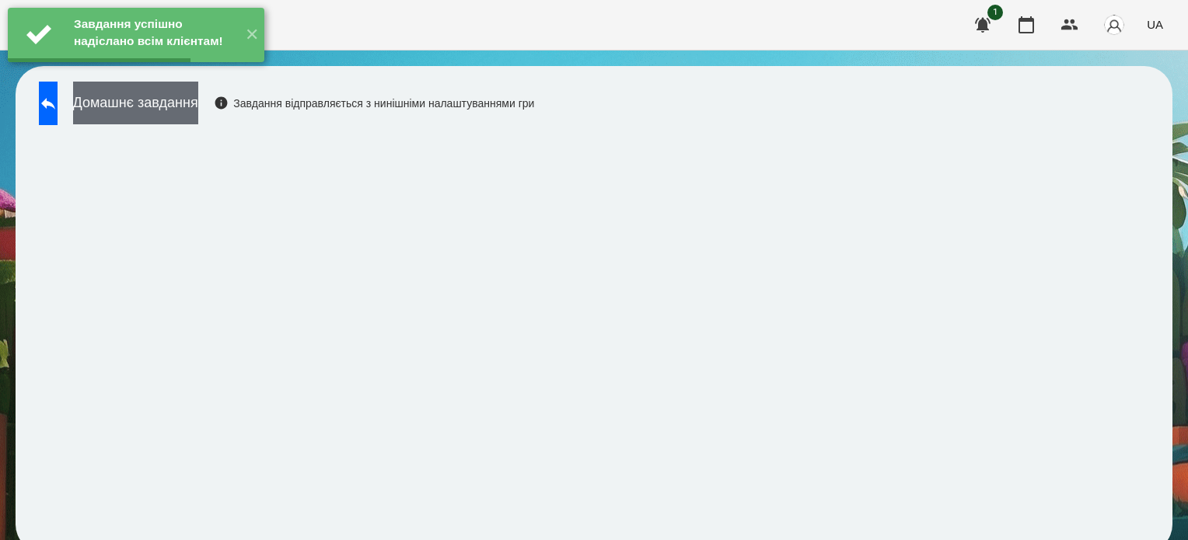
click at [198, 107] on button "Домашнє завдання" at bounding box center [135, 103] width 125 height 43
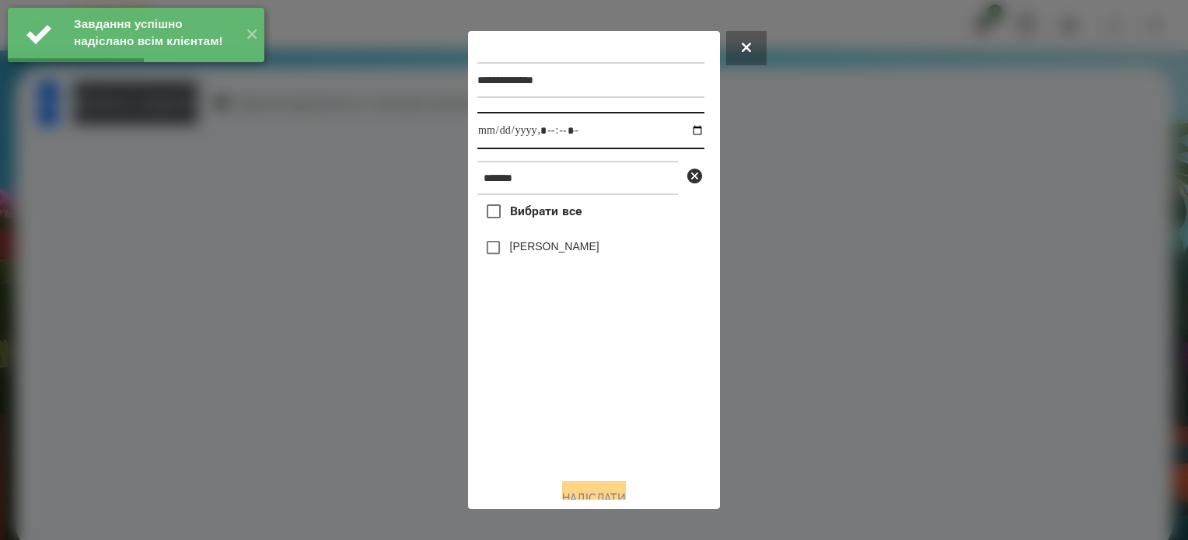
click at [681, 130] on input "datetime-local" at bounding box center [590, 130] width 227 height 37
type input "**********"
drag, startPoint x: 621, startPoint y: 405, endPoint x: 619, endPoint y: 390, distance: 15.7
click at [619, 394] on div "Вибрати все [PERSON_NAME]" at bounding box center [590, 330] width 227 height 271
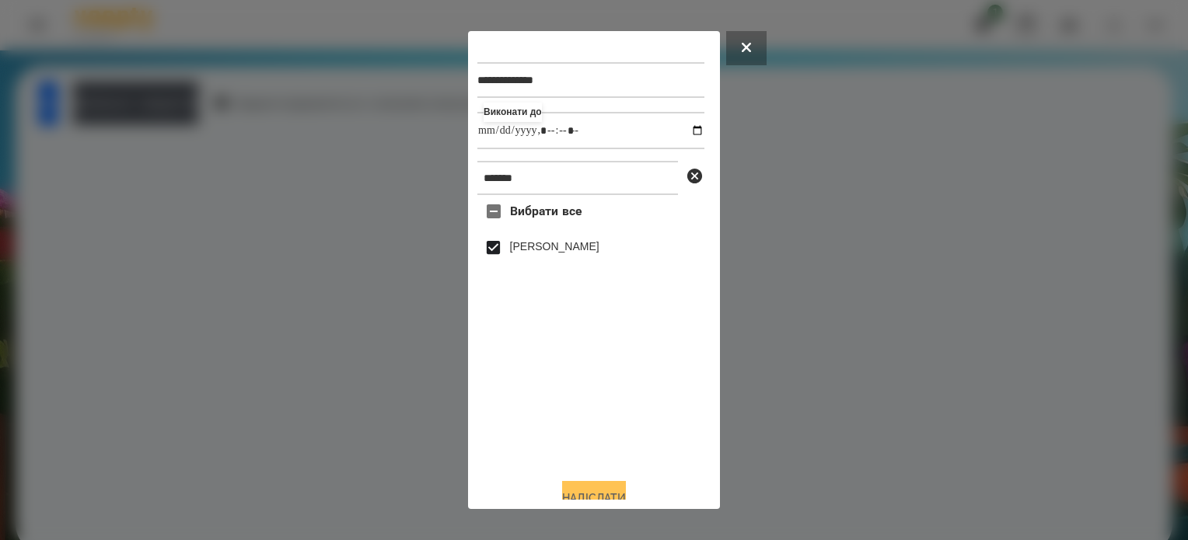
click at [625, 491] on button "Надіслати" at bounding box center [594, 498] width 64 height 34
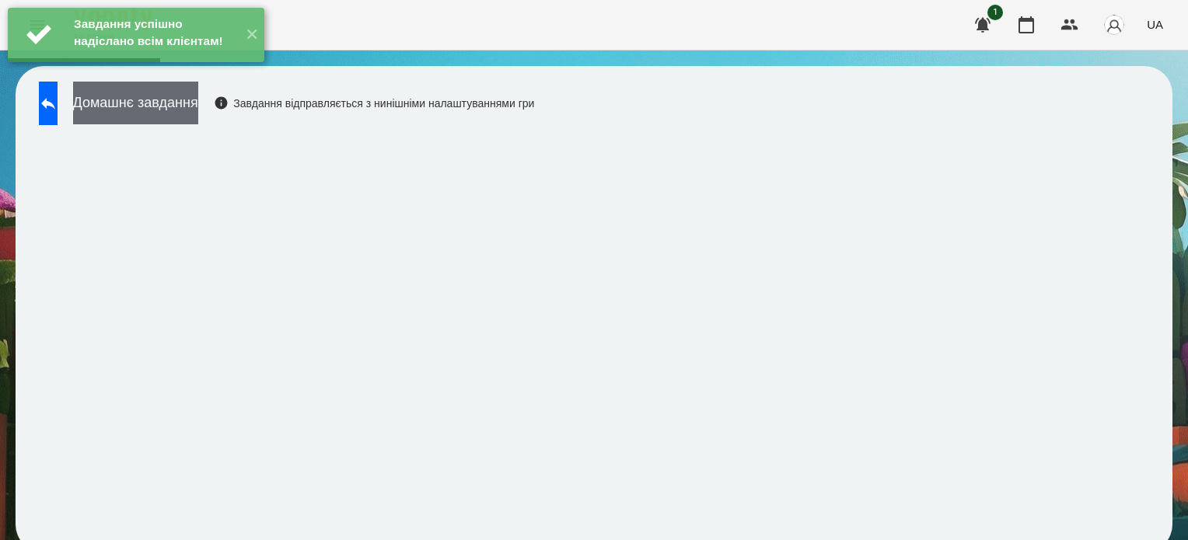
click at [198, 108] on button "Домашнє завдання" at bounding box center [135, 103] width 125 height 43
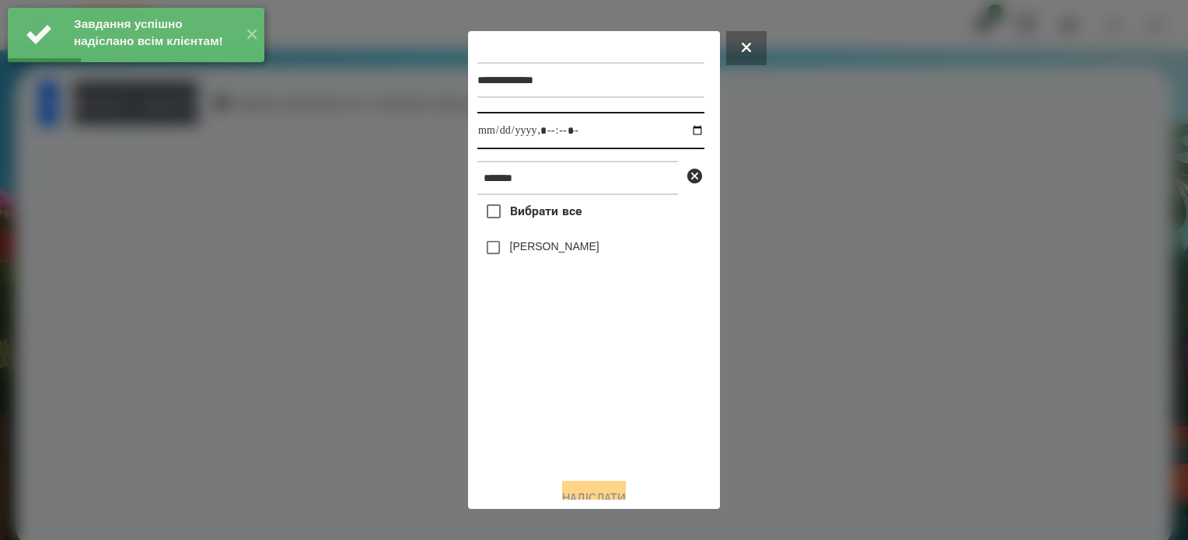
click at [678, 136] on input "datetime-local" at bounding box center [590, 130] width 227 height 37
type input "**********"
click at [601, 437] on div "Вибрати все [PERSON_NAME]" at bounding box center [590, 330] width 227 height 271
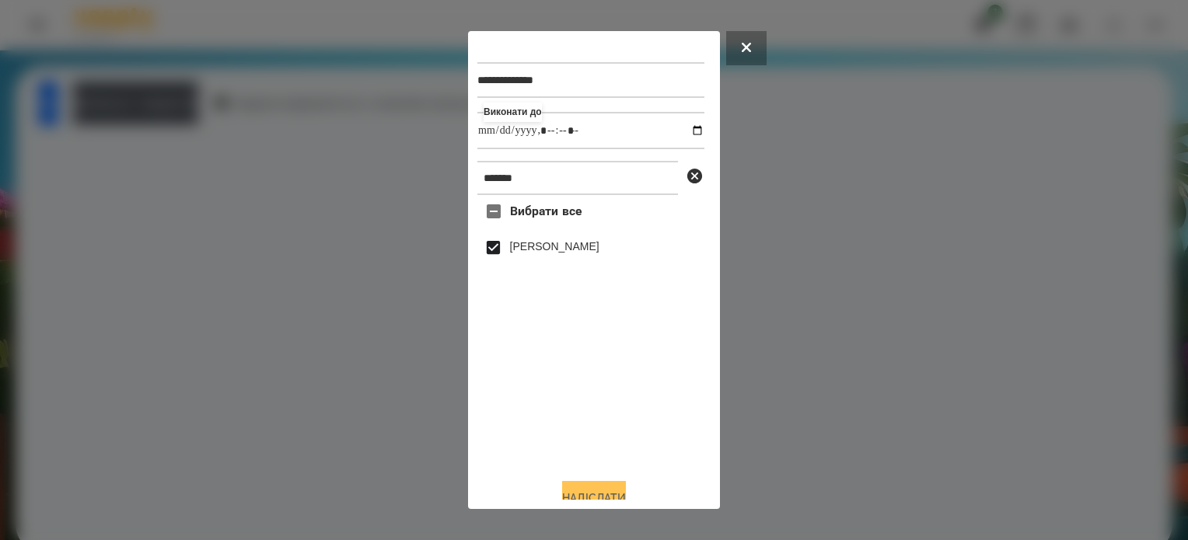
click at [613, 495] on button "Надіслати" at bounding box center [594, 498] width 64 height 34
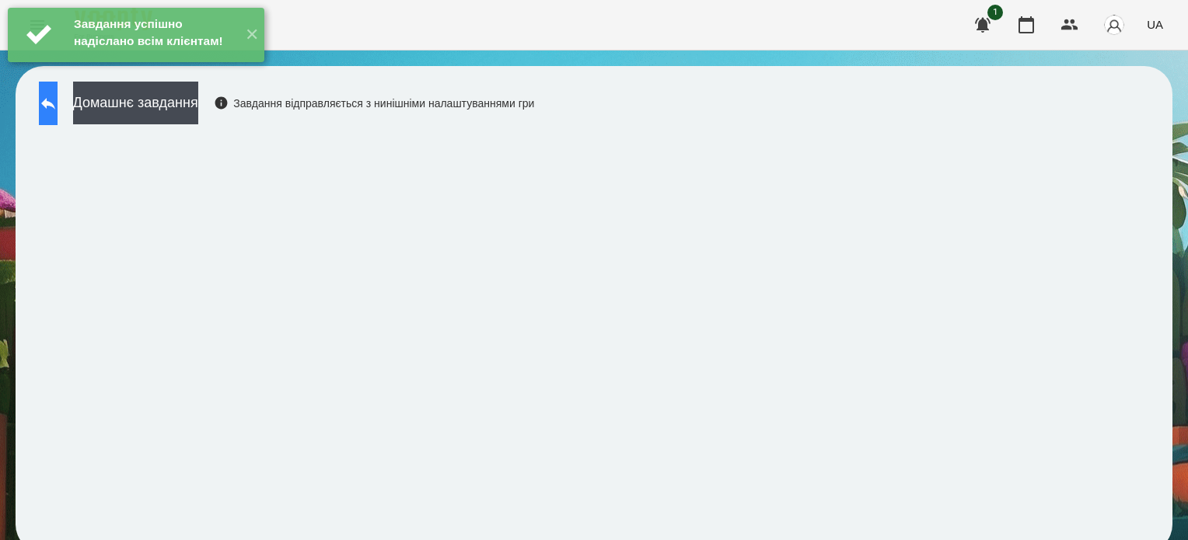
click at [54, 105] on icon at bounding box center [48, 103] width 19 height 19
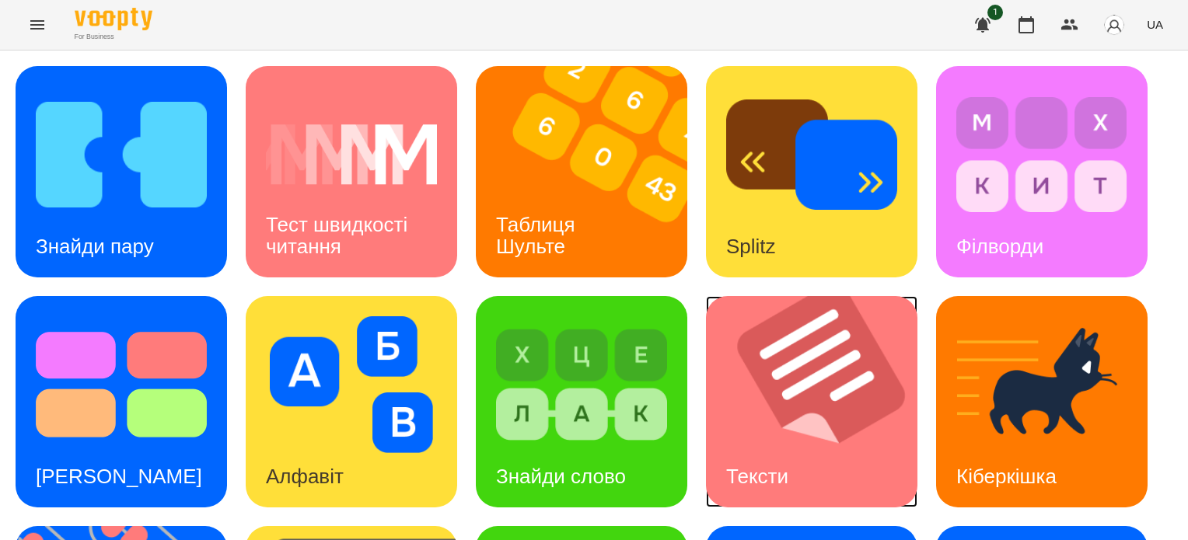
click at [764, 413] on img at bounding box center [821, 401] width 231 height 211
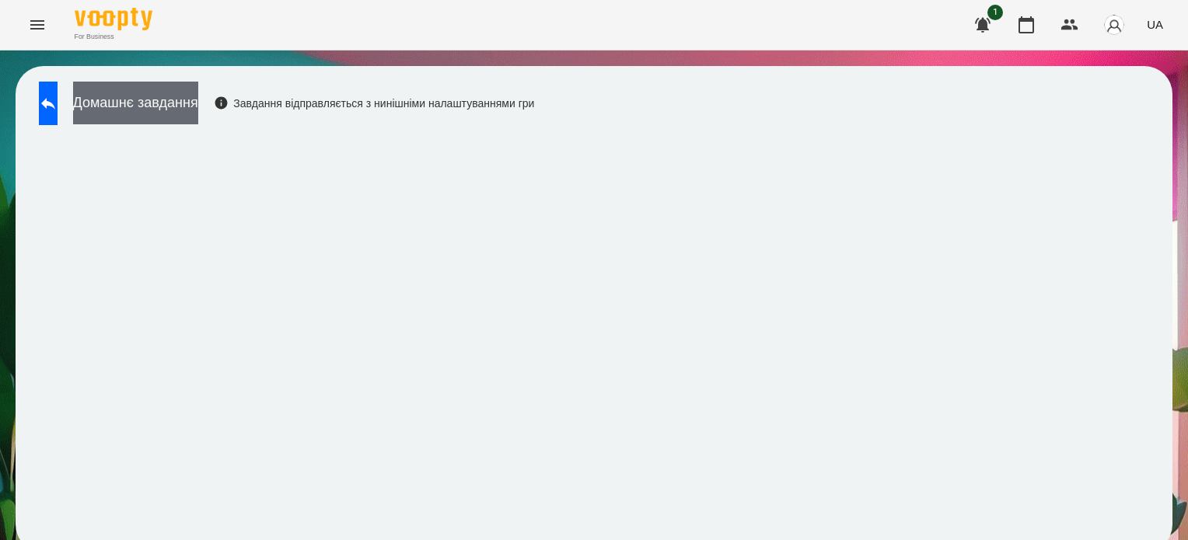
click at [198, 99] on button "Домашнє завдання" at bounding box center [135, 103] width 125 height 43
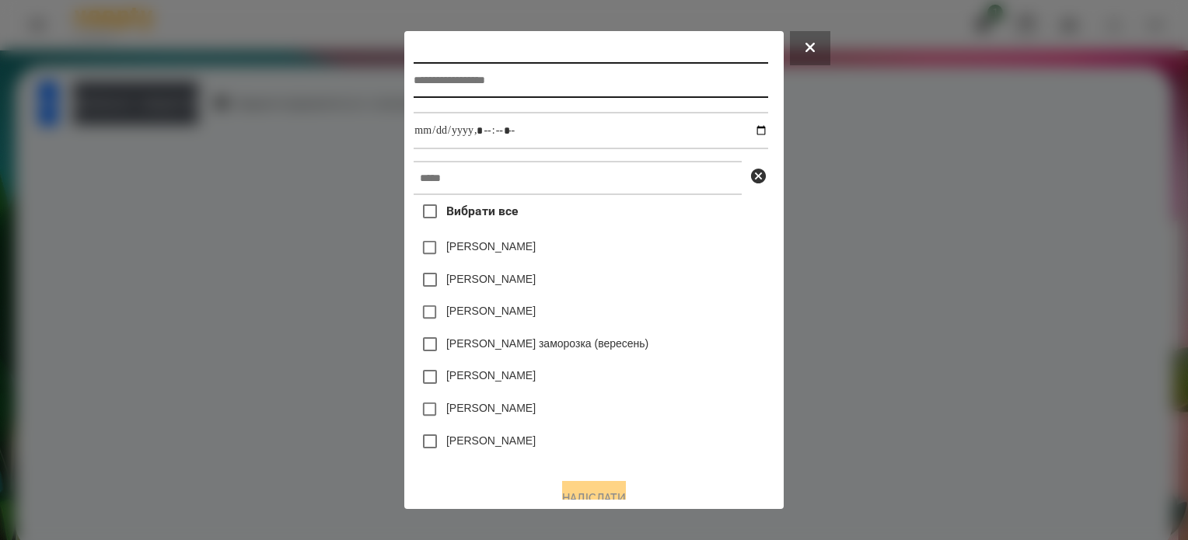
click at [472, 84] on input "text" at bounding box center [591, 80] width 354 height 36
type input "******"
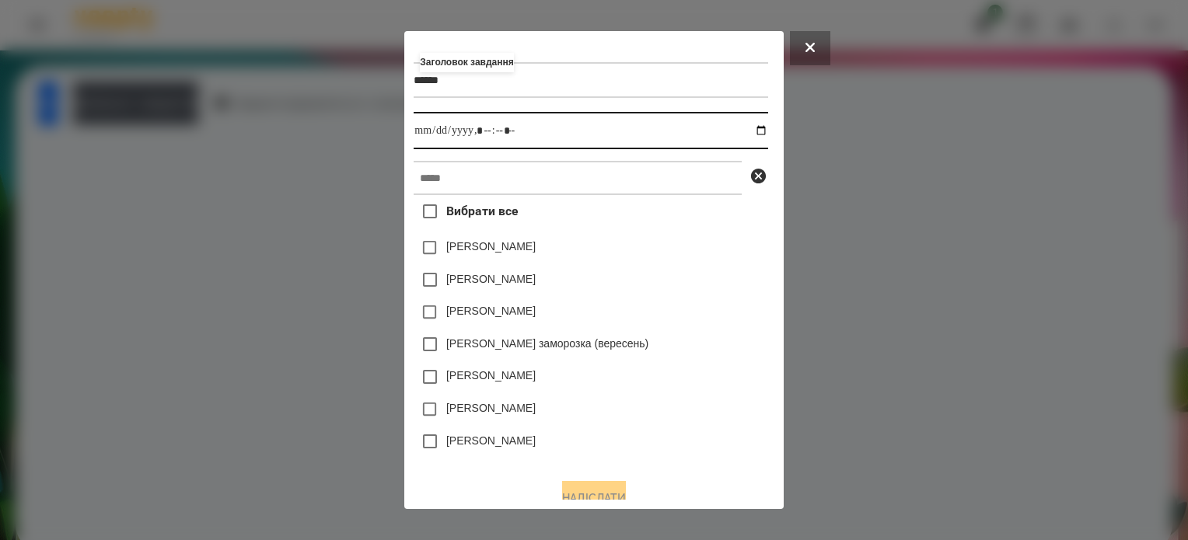
click at [762, 131] on input "datetime-local" at bounding box center [591, 130] width 354 height 37
click at [481, 135] on input "datetime-local" at bounding box center [591, 130] width 354 height 37
type input "**********"
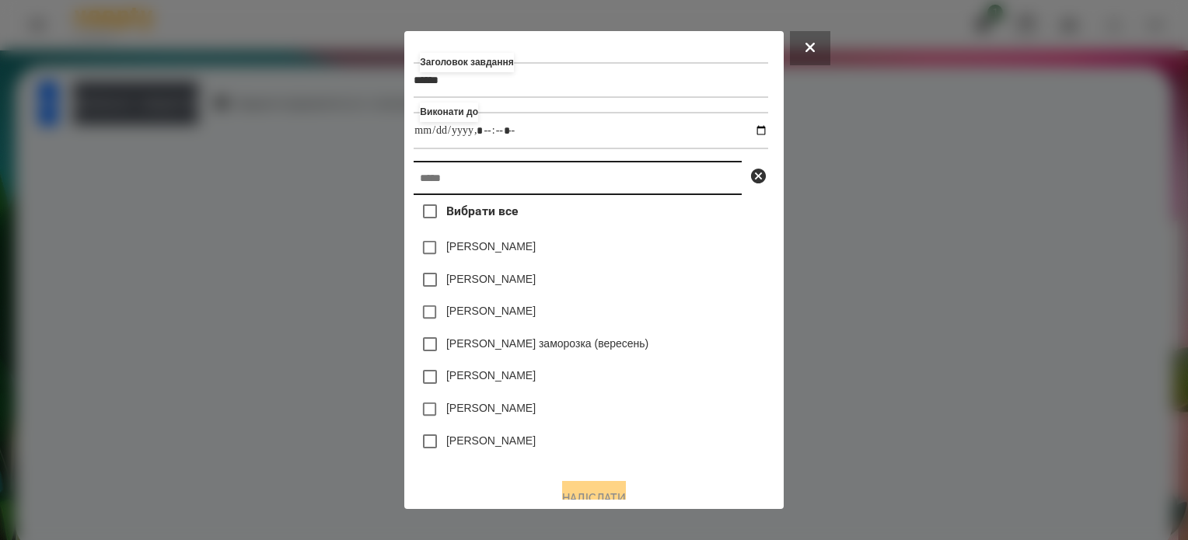
click at [479, 180] on input "text" at bounding box center [578, 178] width 328 height 34
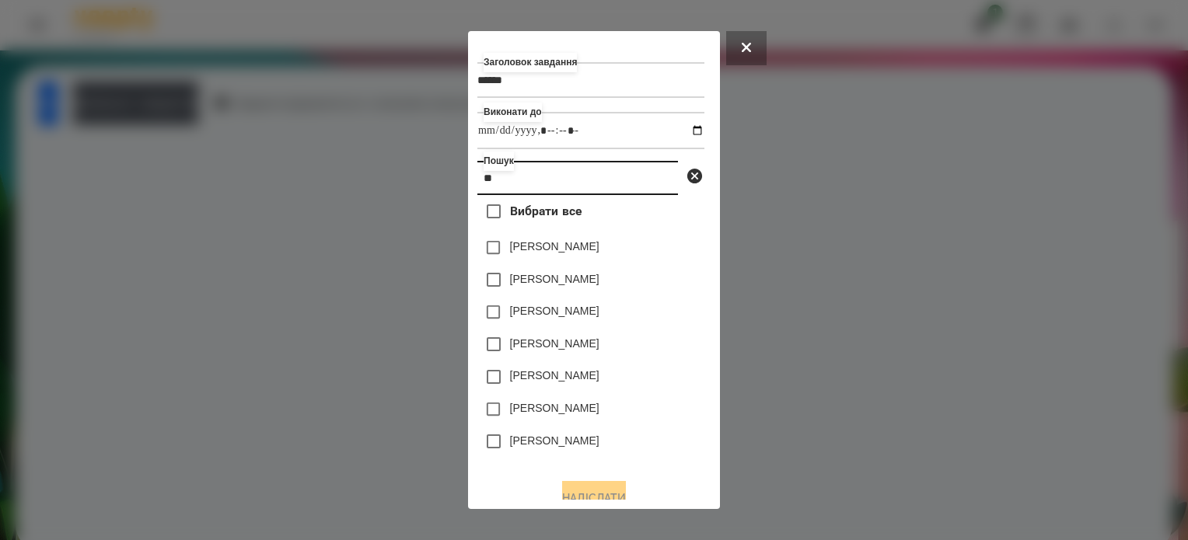
type input "***"
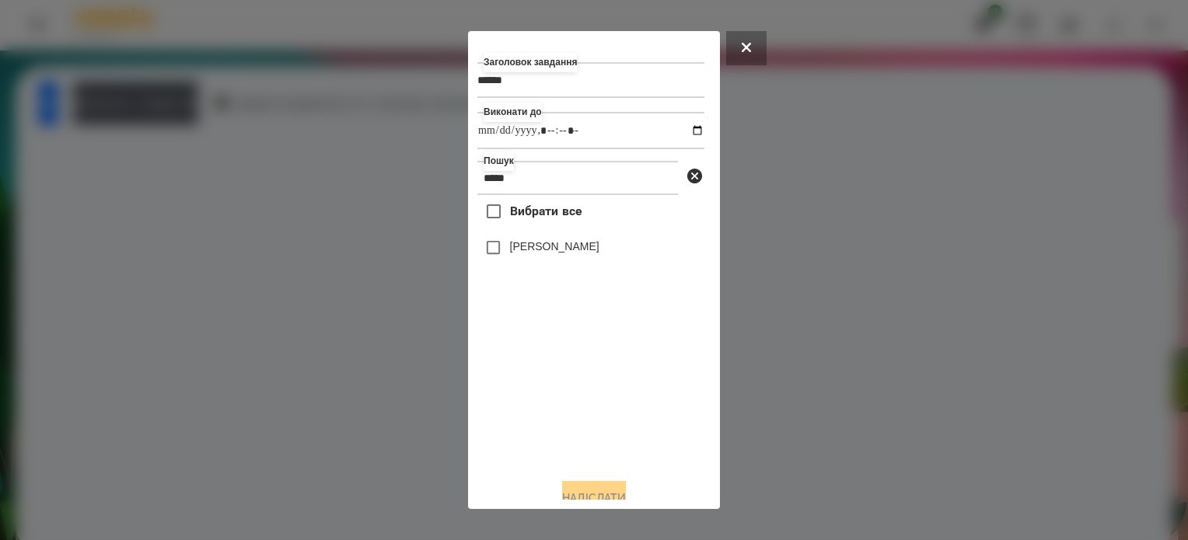
type input "*****"
click at [621, 495] on button "Надіслати" at bounding box center [594, 498] width 64 height 34
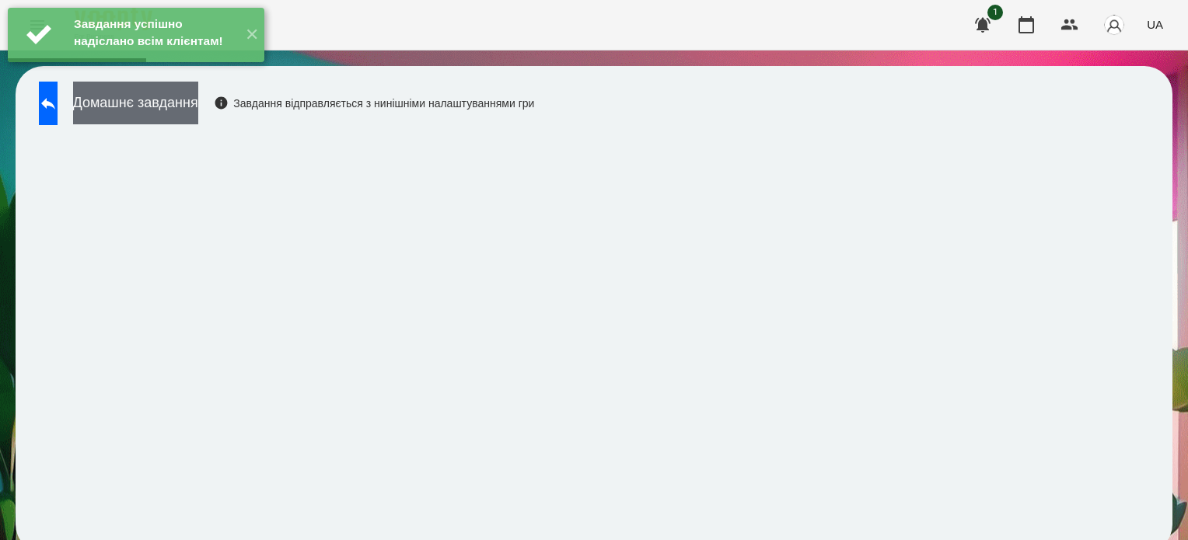
click at [198, 102] on button "Домашнє завдання" at bounding box center [135, 103] width 125 height 43
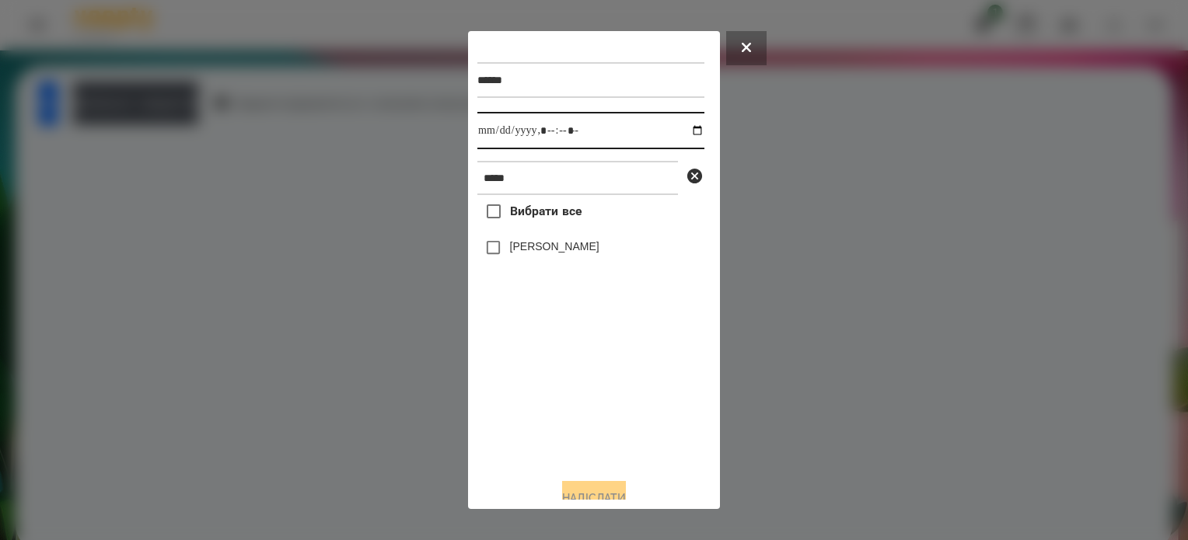
click at [681, 127] on input "datetime-local" at bounding box center [590, 130] width 227 height 37
click at [563, 134] on input "datetime-local" at bounding box center [590, 130] width 227 height 37
type input "**********"
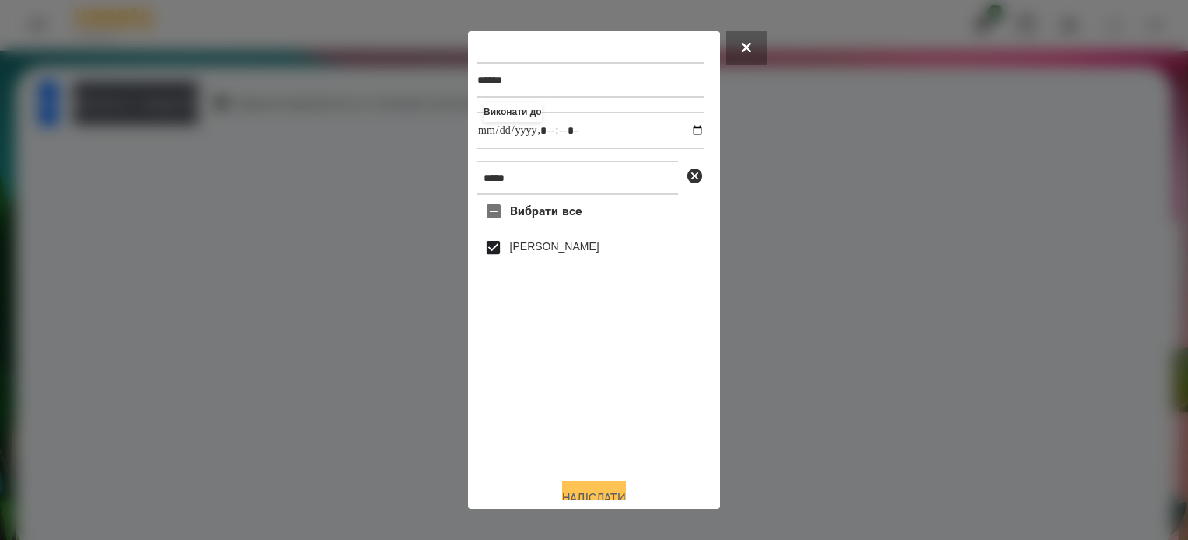
click at [599, 500] on button "Надіслати" at bounding box center [594, 498] width 64 height 34
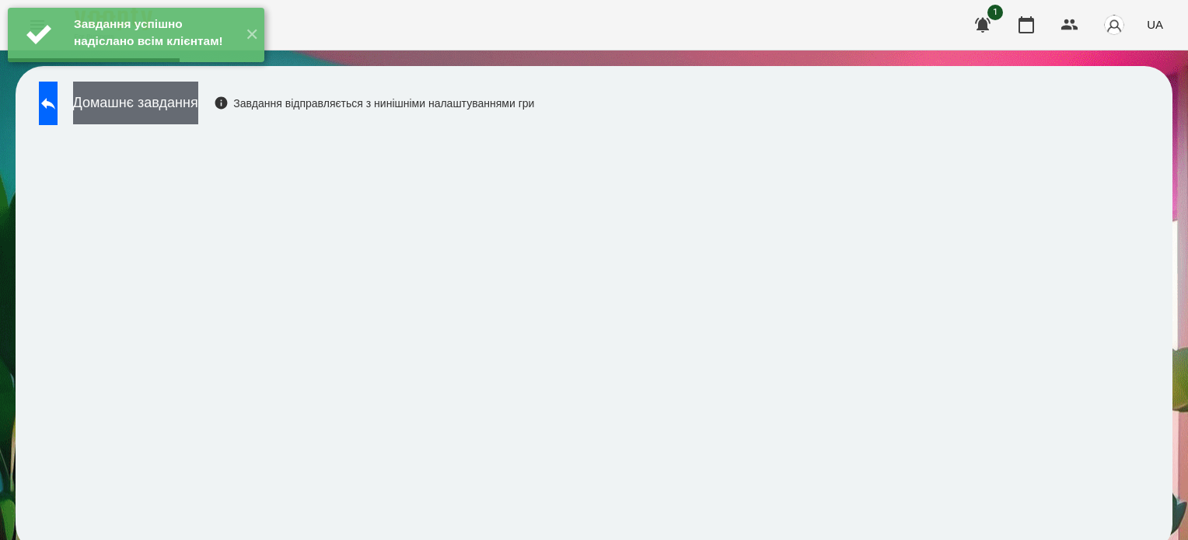
click at [156, 114] on button "Домашнє завдання" at bounding box center [135, 103] width 125 height 43
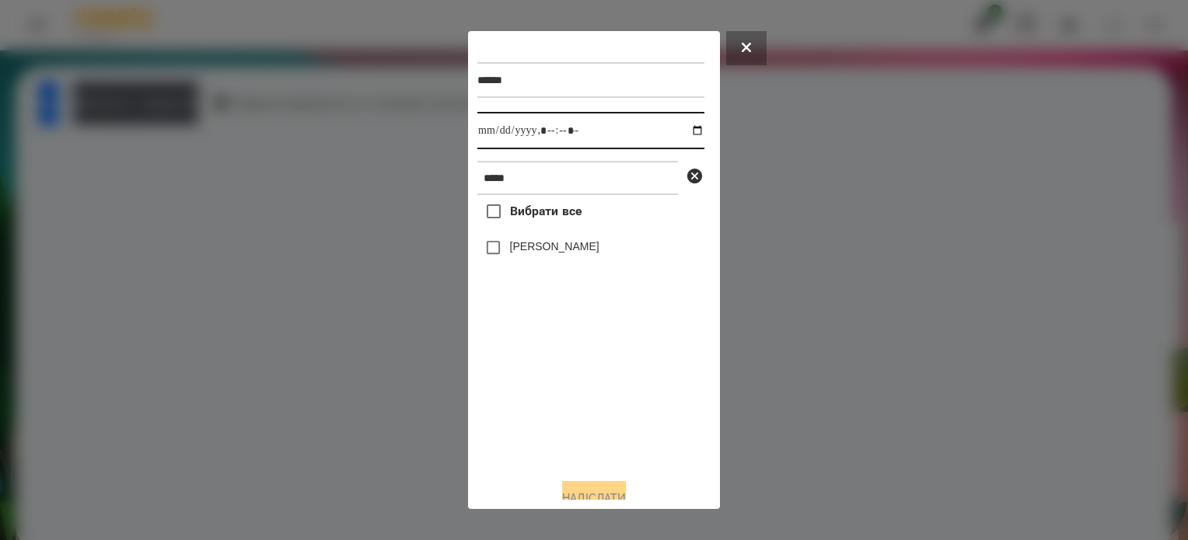
click at [680, 132] on input "datetime-local" at bounding box center [590, 130] width 227 height 37
type input "**********"
drag, startPoint x: 516, startPoint y: 400, endPoint x: 501, endPoint y: 326, distance: 76.2
click at [516, 400] on div "Вибрати все Тухлинович Мелоді" at bounding box center [590, 330] width 227 height 271
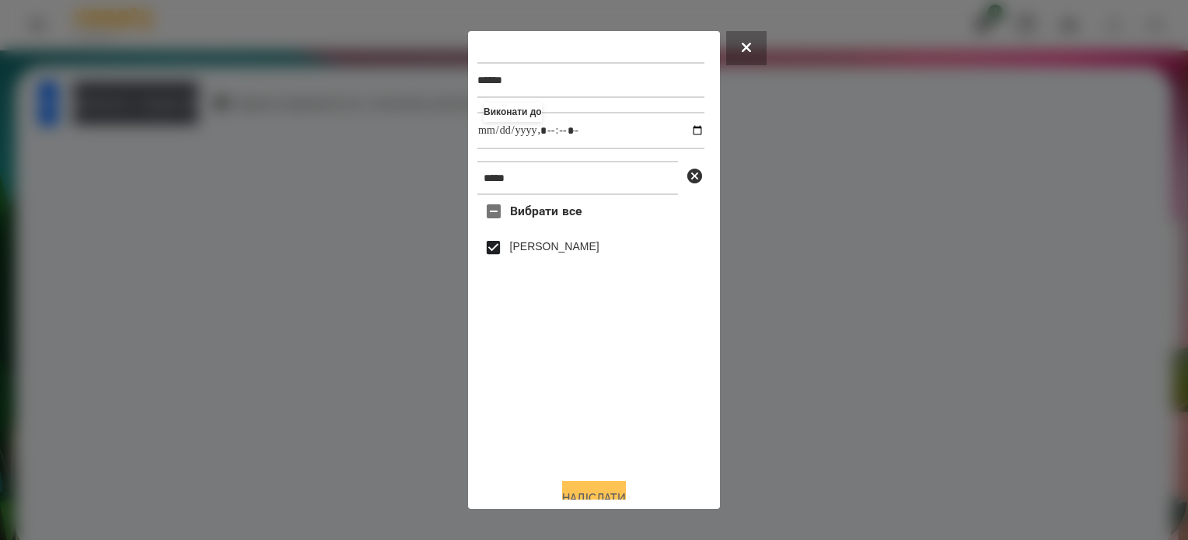
click at [597, 492] on button "Надіслати" at bounding box center [594, 498] width 64 height 34
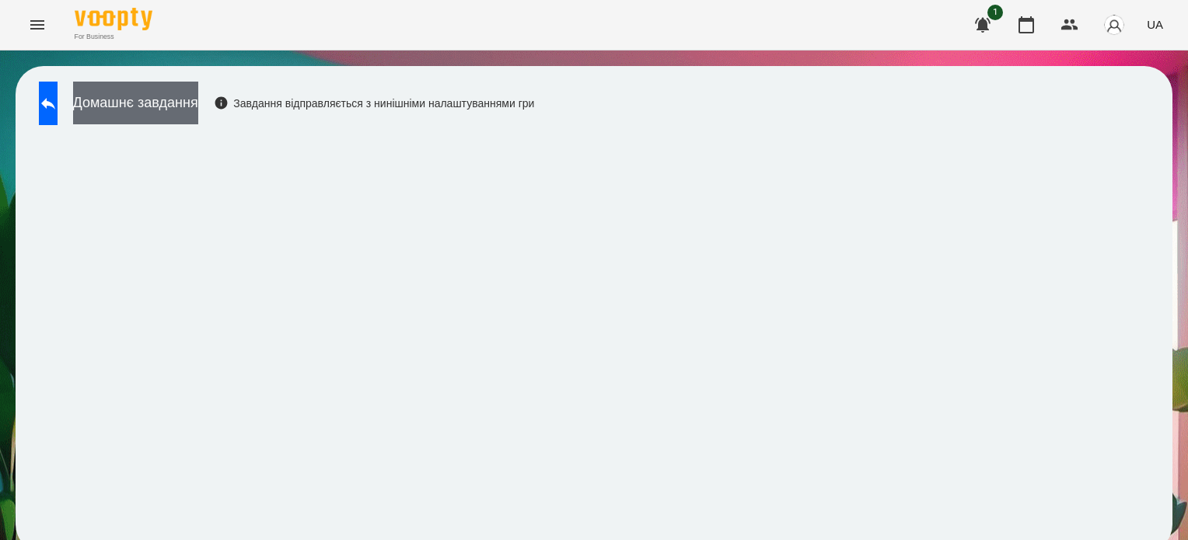
click at [176, 99] on button "Домашнє завдання" at bounding box center [135, 103] width 125 height 43
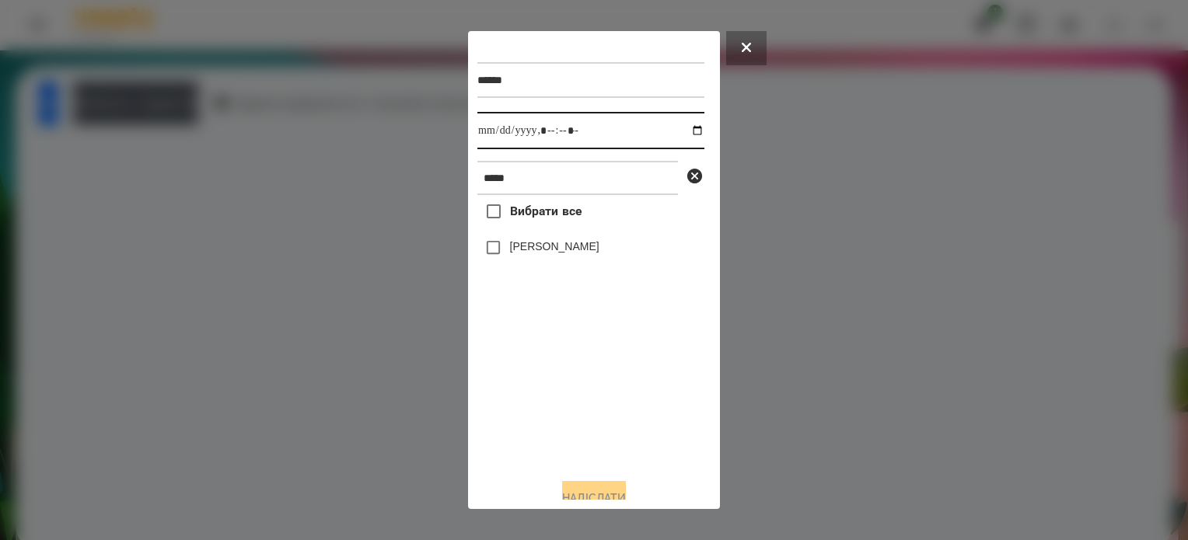
click at [687, 135] on input "datetime-local" at bounding box center [590, 130] width 227 height 37
type input "**********"
drag, startPoint x: 588, startPoint y: 416, endPoint x: 550, endPoint y: 350, distance: 76.3
click at [585, 410] on div "Вибрати все Тухлинович Мелоді" at bounding box center [590, 330] width 227 height 271
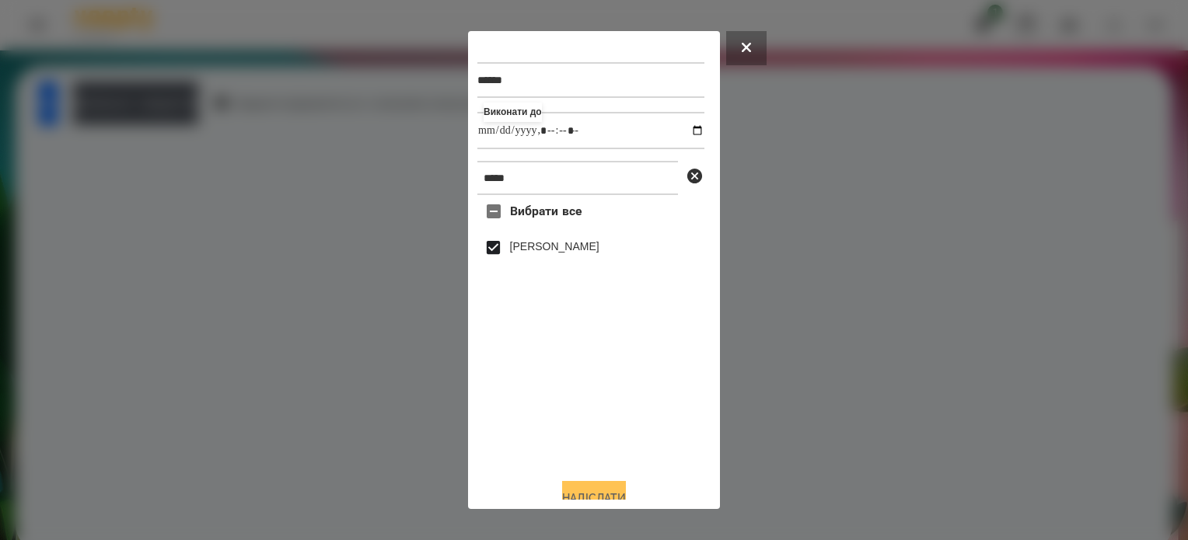
click at [623, 491] on button "Надіслати" at bounding box center [594, 498] width 64 height 34
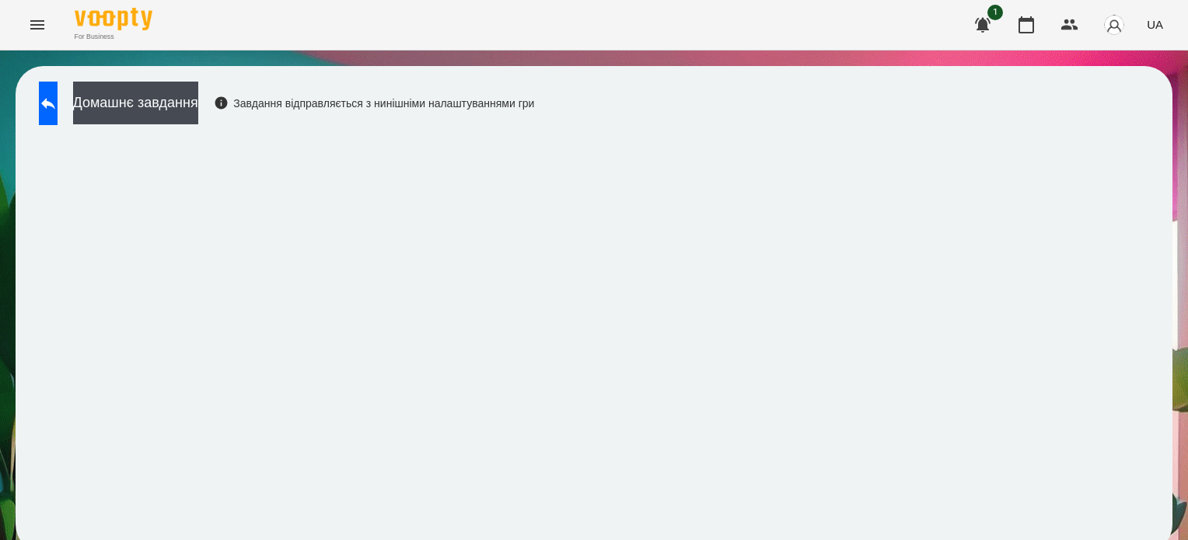
scroll to position [12, 0]
click at [198, 103] on button "Домашнє завдання" at bounding box center [135, 103] width 125 height 43
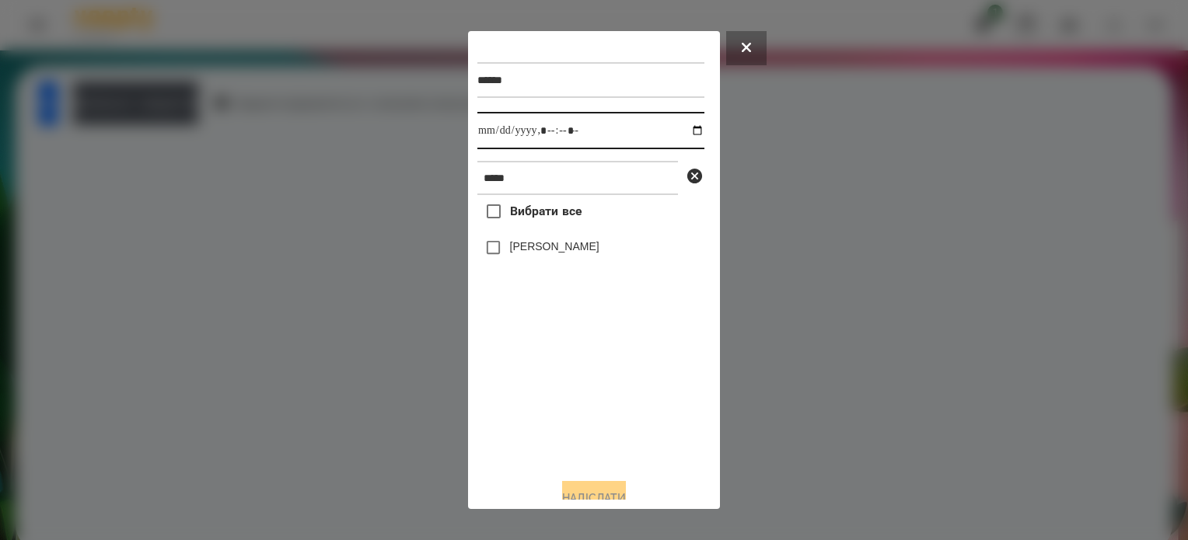
click at [687, 133] on input "datetime-local" at bounding box center [590, 130] width 227 height 37
type input "**********"
drag, startPoint x: 622, startPoint y: 436, endPoint x: 501, endPoint y: 274, distance: 202.2
click at [618, 423] on div "Вибрати все Тухлинович Мелоді" at bounding box center [590, 330] width 227 height 271
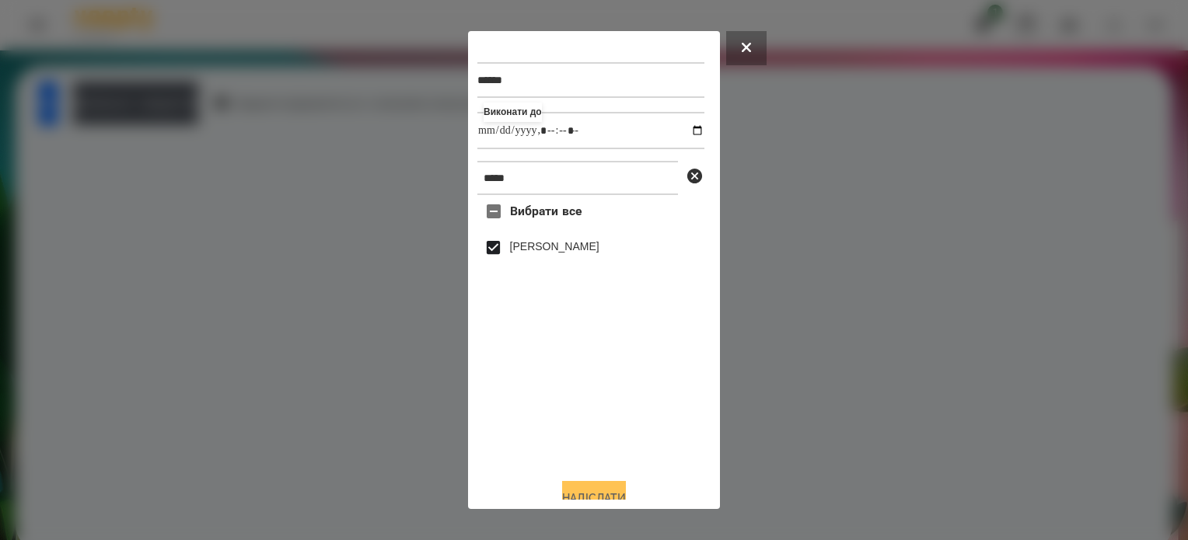
click at [596, 490] on button "Надіслати" at bounding box center [594, 498] width 64 height 34
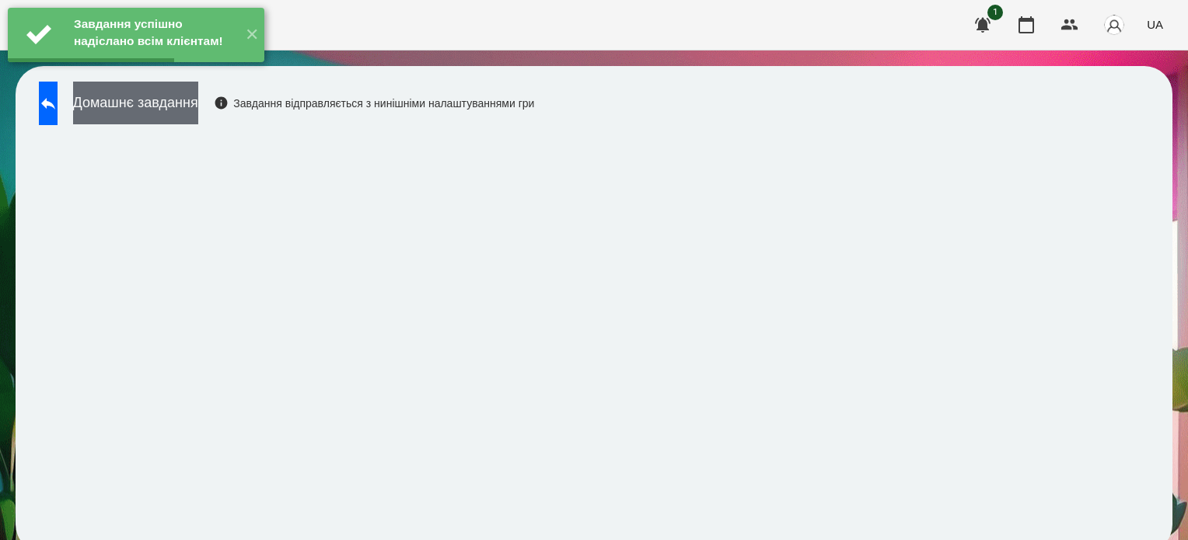
click at [198, 104] on button "Домашнє завдання" at bounding box center [135, 103] width 125 height 43
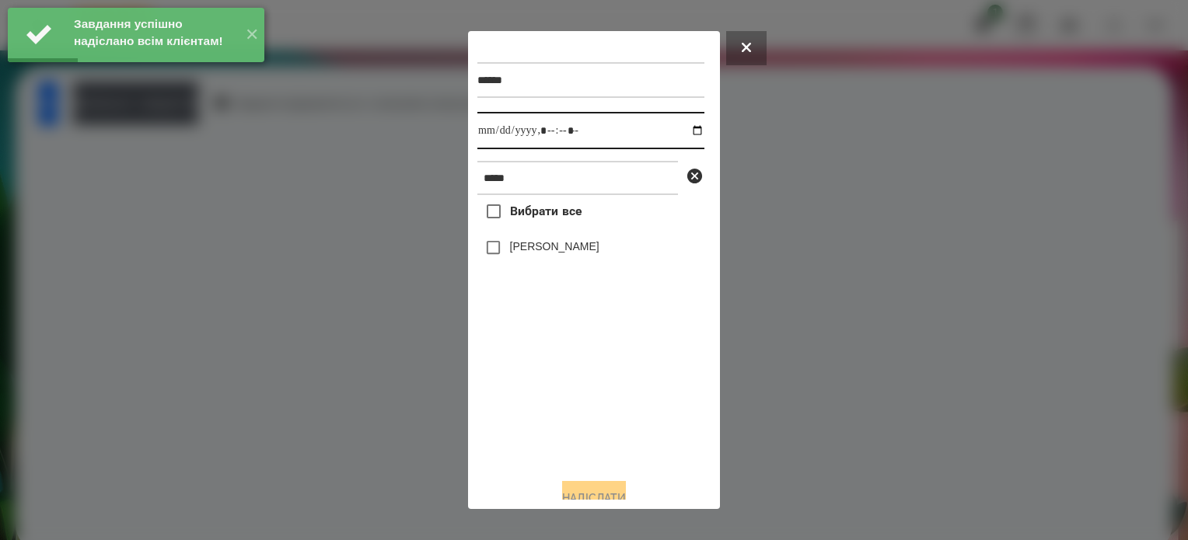
click at [682, 127] on input "datetime-local" at bounding box center [590, 130] width 227 height 37
type input "**********"
click at [615, 416] on div "Вибрати все Тухлинович Мелоді" at bounding box center [590, 330] width 227 height 271
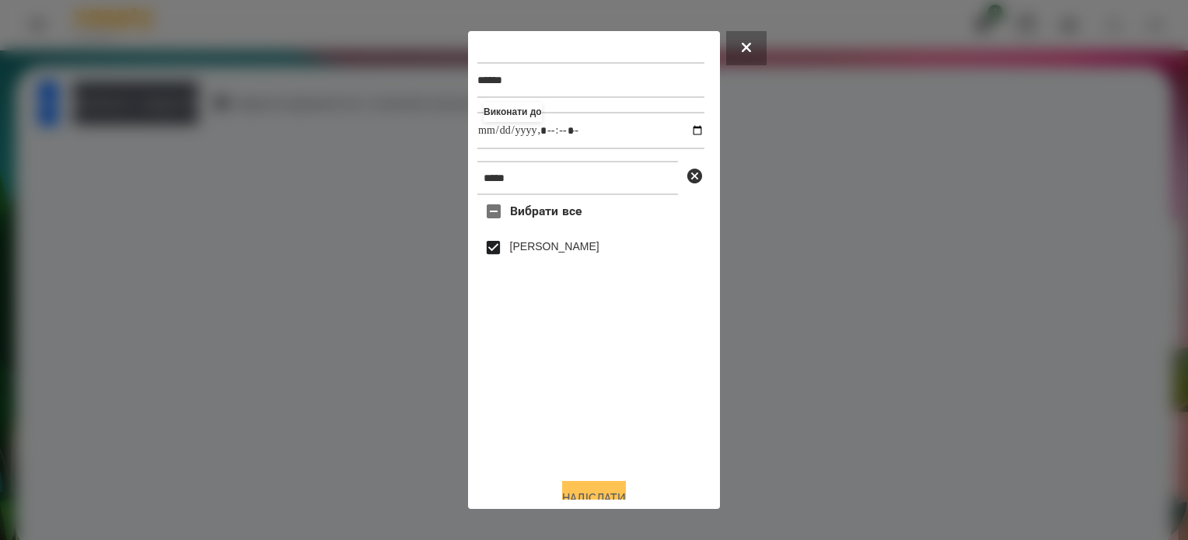
click at [620, 492] on button "Надіслати" at bounding box center [594, 498] width 64 height 34
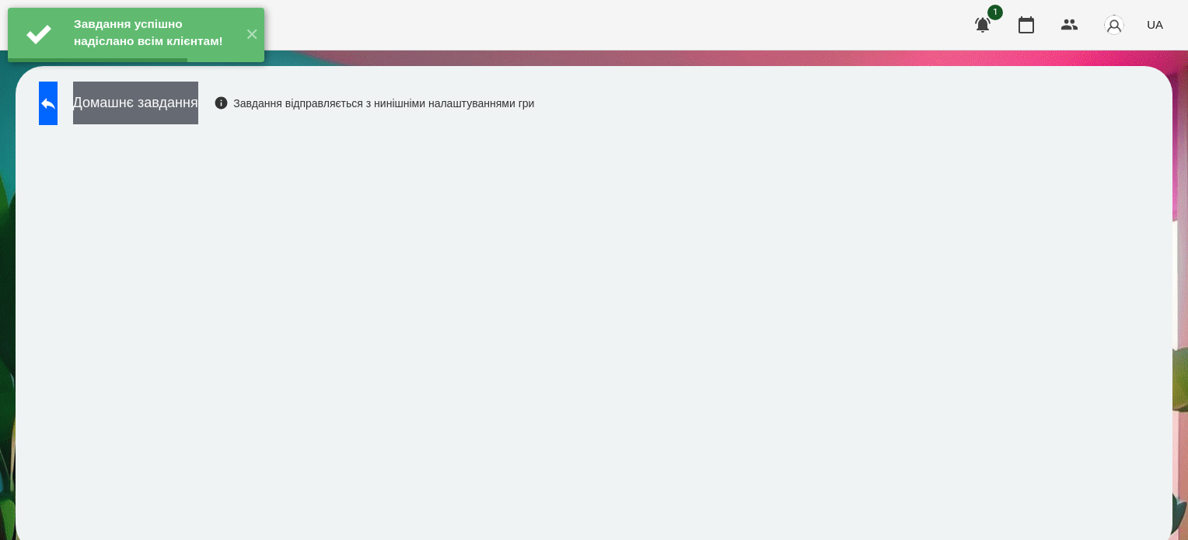
click at [198, 103] on button "Домашнє завдання" at bounding box center [135, 103] width 125 height 43
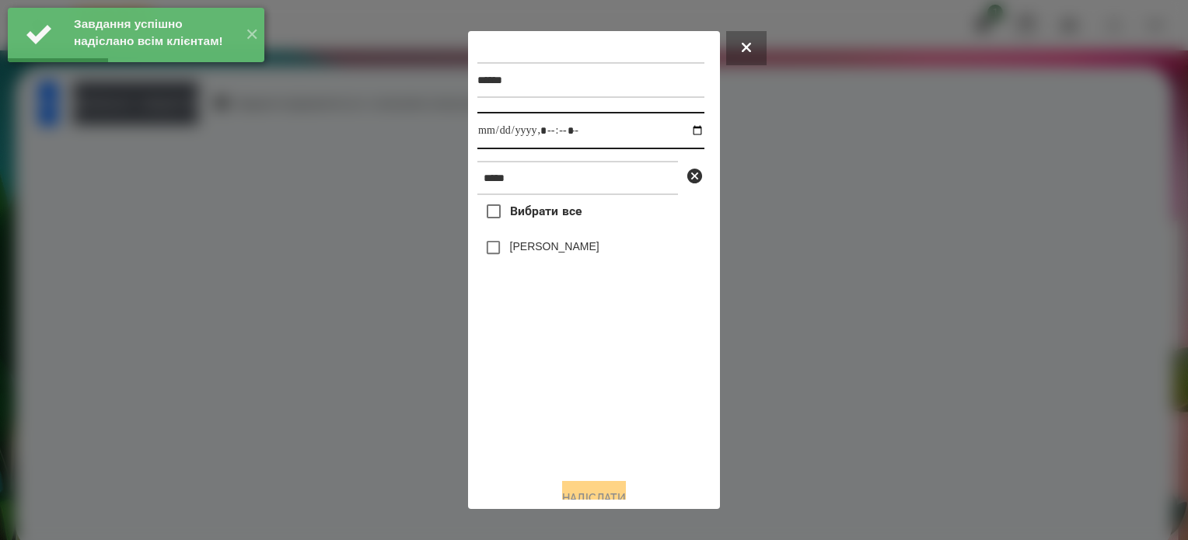
click at [682, 133] on input "datetime-local" at bounding box center [590, 130] width 227 height 37
type input "**********"
click at [589, 411] on div "Вибрати все Тухлинович Мелоді" at bounding box center [590, 330] width 227 height 271
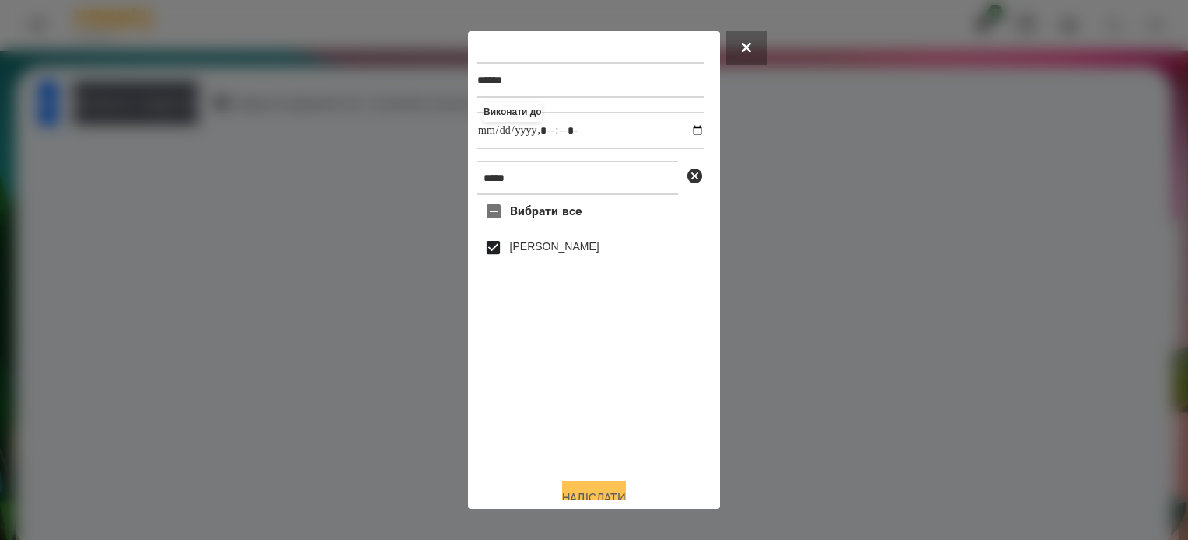
click at [596, 491] on button "Надіслати" at bounding box center [594, 498] width 64 height 34
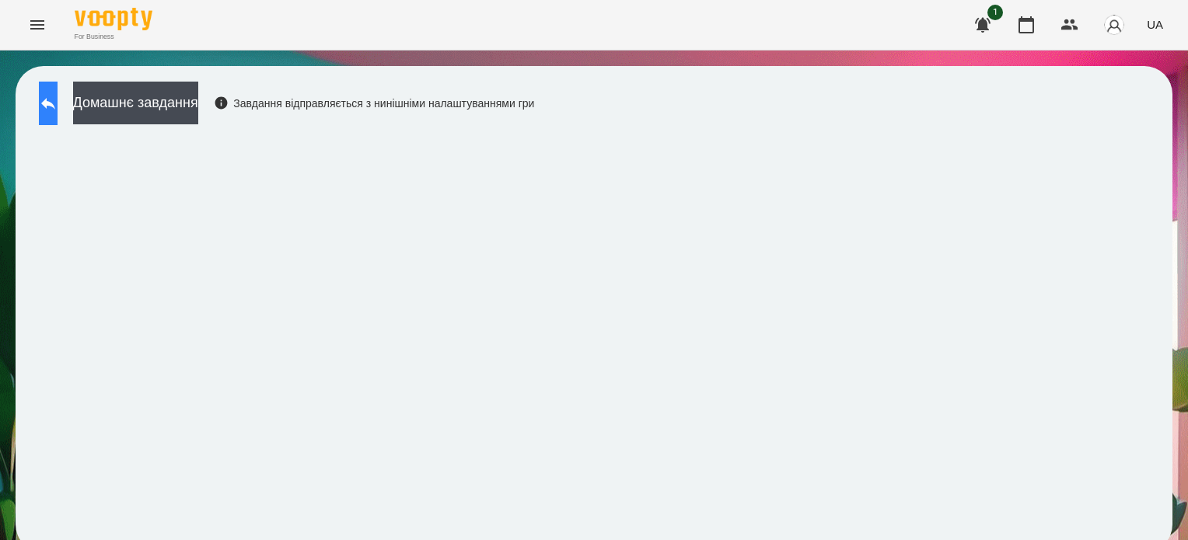
click at [55, 98] on icon at bounding box center [48, 104] width 14 height 12
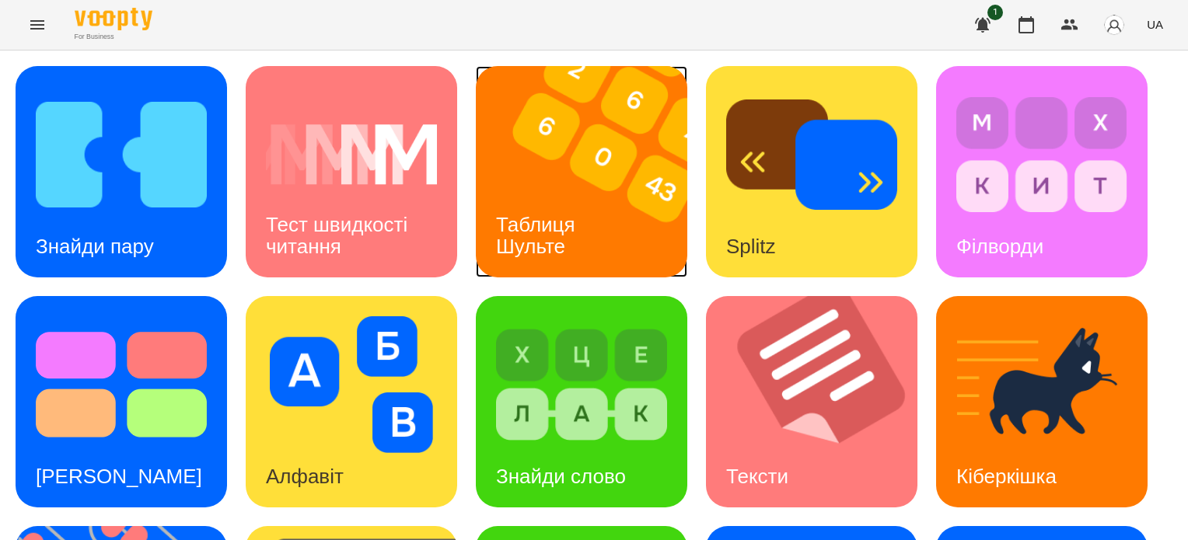
click at [584, 166] on img at bounding box center [591, 171] width 231 height 211
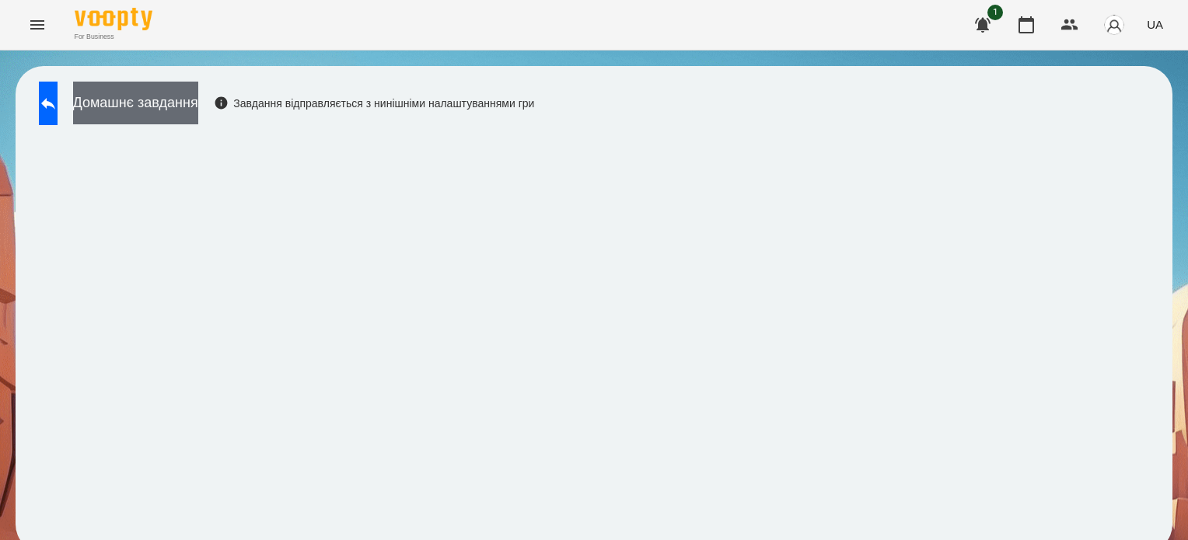
click at [142, 117] on button "Домашнє завдання" at bounding box center [135, 103] width 125 height 43
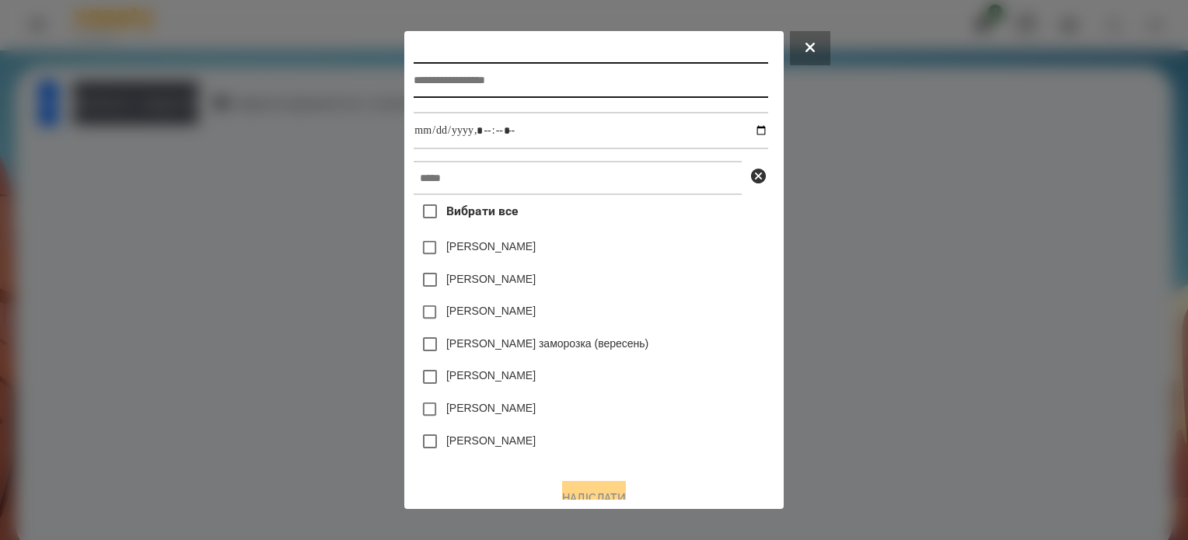
click at [438, 89] on input "text" at bounding box center [591, 80] width 354 height 36
type input "**********"
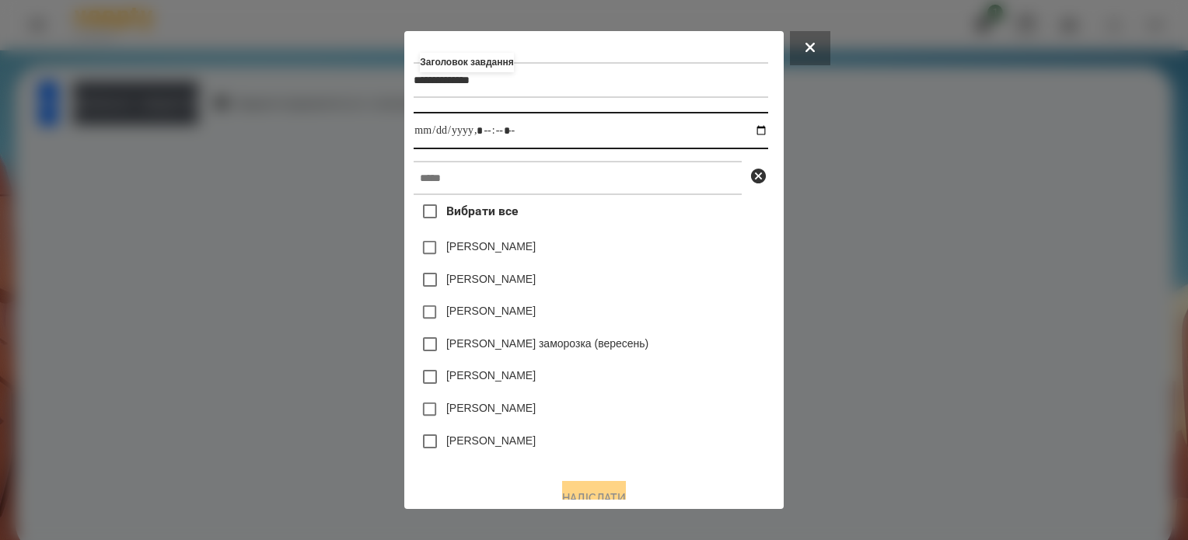
click at [762, 128] on input "datetime-local" at bounding box center [591, 130] width 354 height 37
click at [483, 133] on input "datetime-local" at bounding box center [591, 130] width 354 height 37
type input "**********"
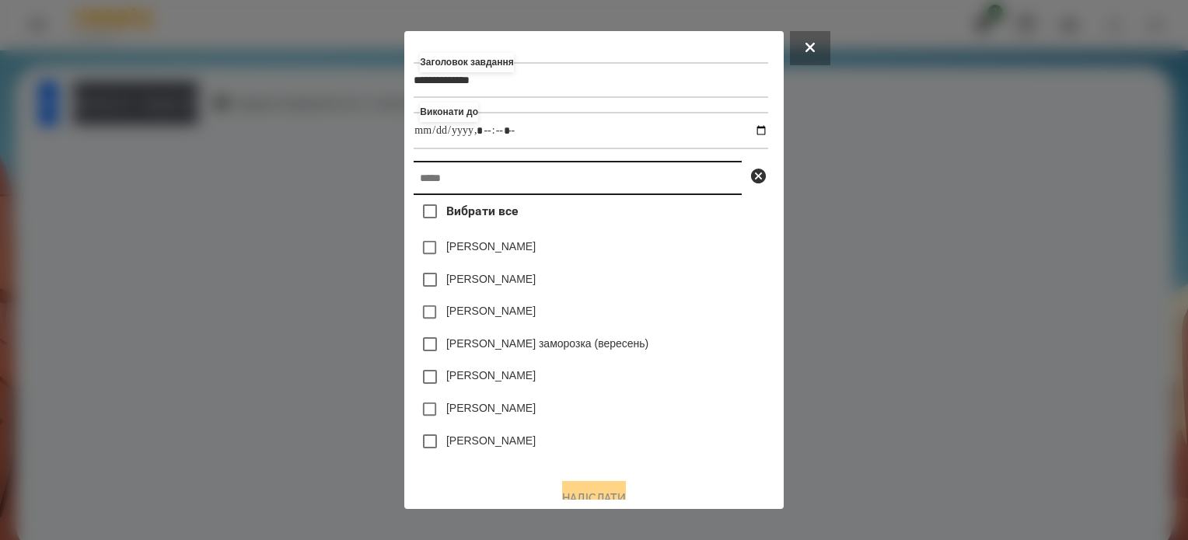
click at [460, 182] on input "text" at bounding box center [578, 178] width 328 height 34
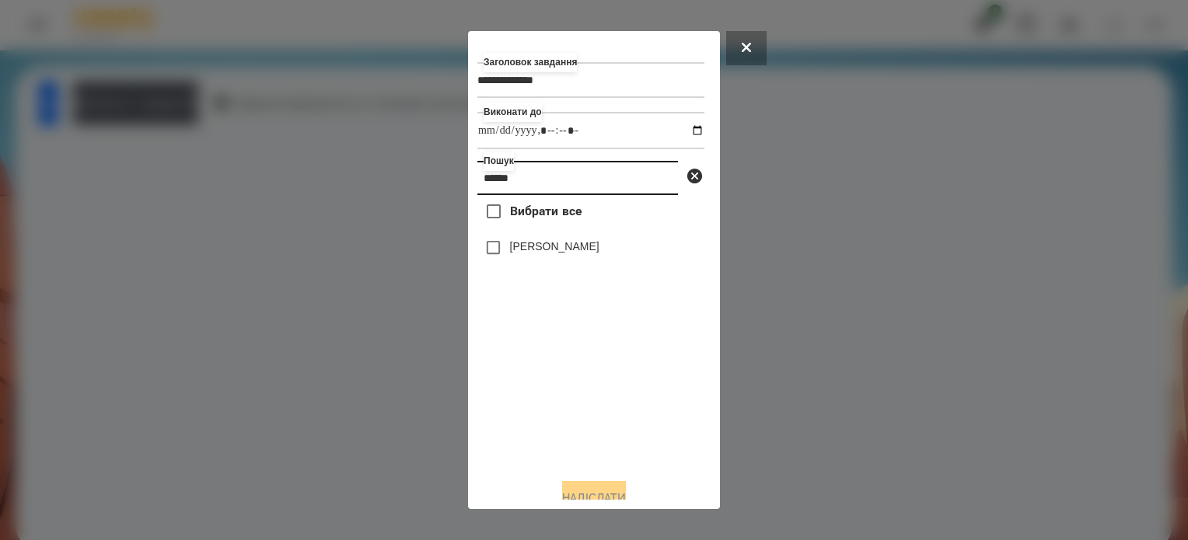
type input "******"
click at [610, 490] on button "Надіслати" at bounding box center [594, 498] width 64 height 34
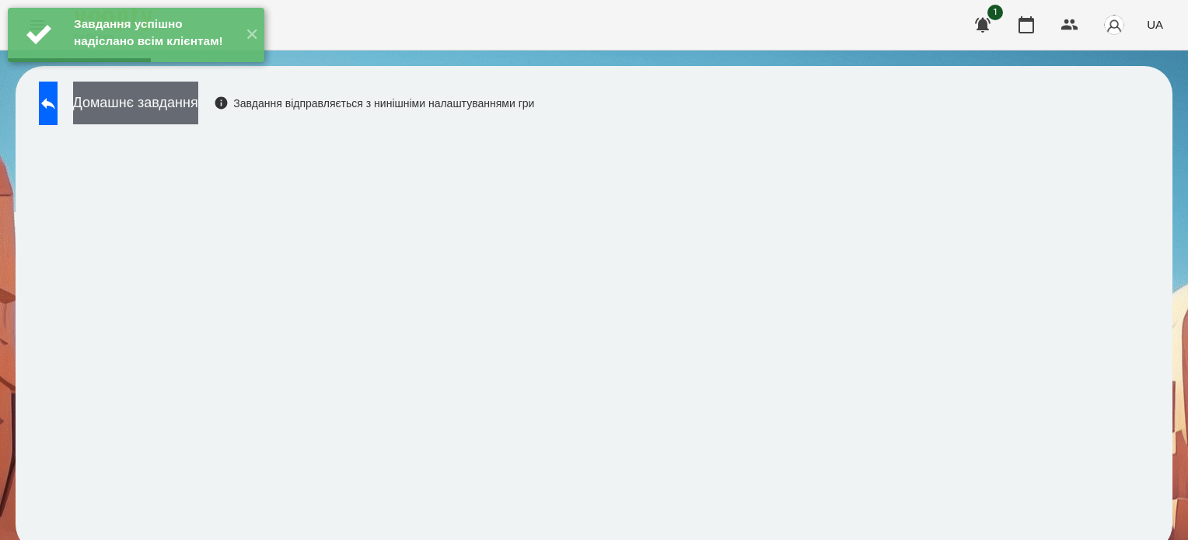
click at [168, 107] on button "Домашнє завдання" at bounding box center [135, 103] width 125 height 43
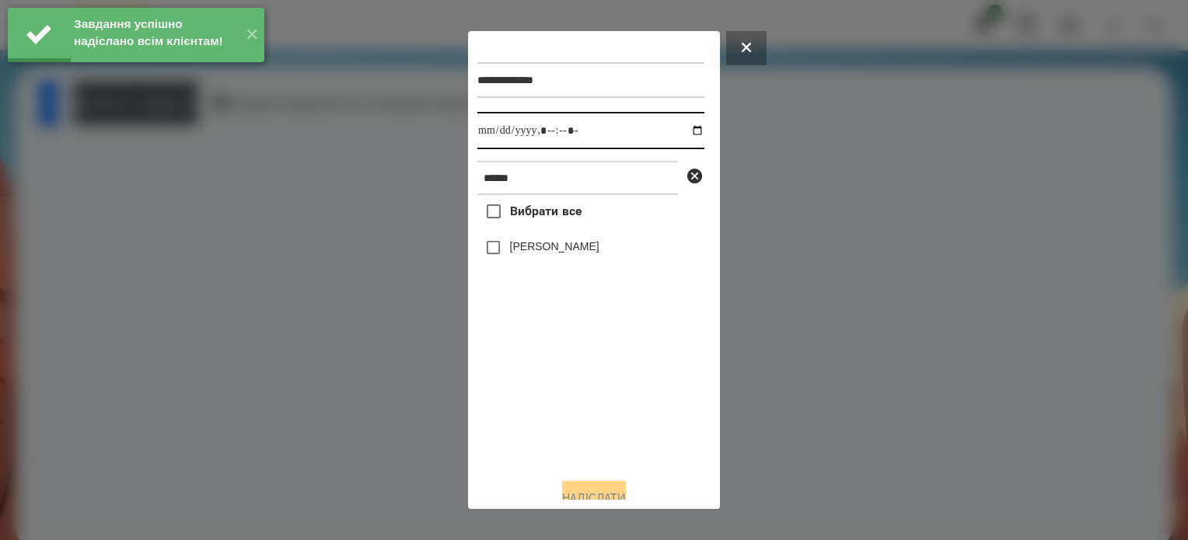
click at [680, 133] on input "datetime-local" at bounding box center [590, 130] width 227 height 37
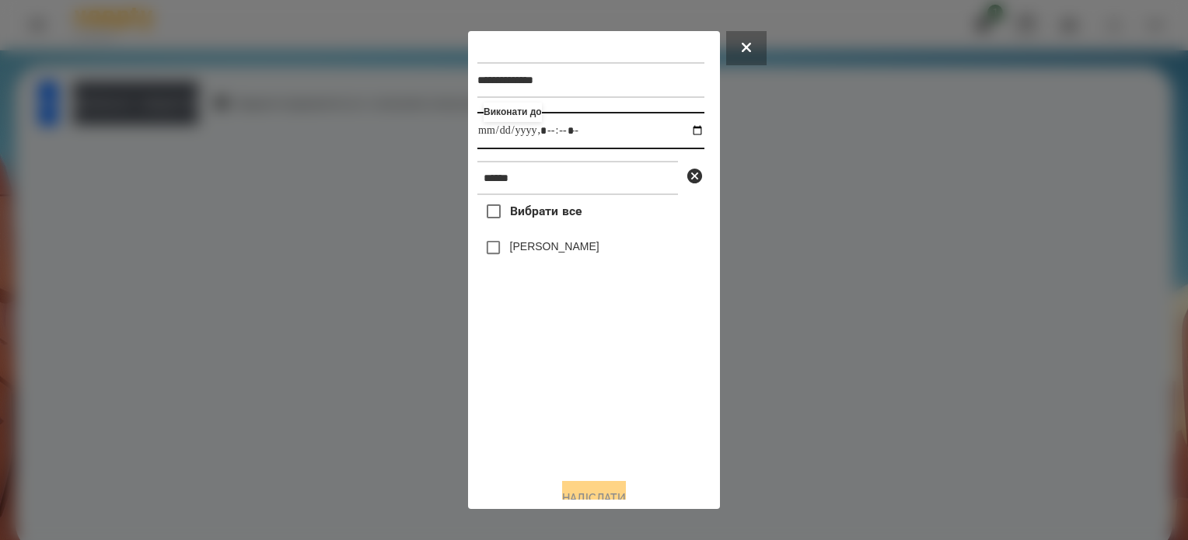
click at [562, 130] on input "datetime-local" at bounding box center [590, 130] width 227 height 37
type input "**********"
click at [581, 488] on button "Надіслати" at bounding box center [594, 498] width 64 height 34
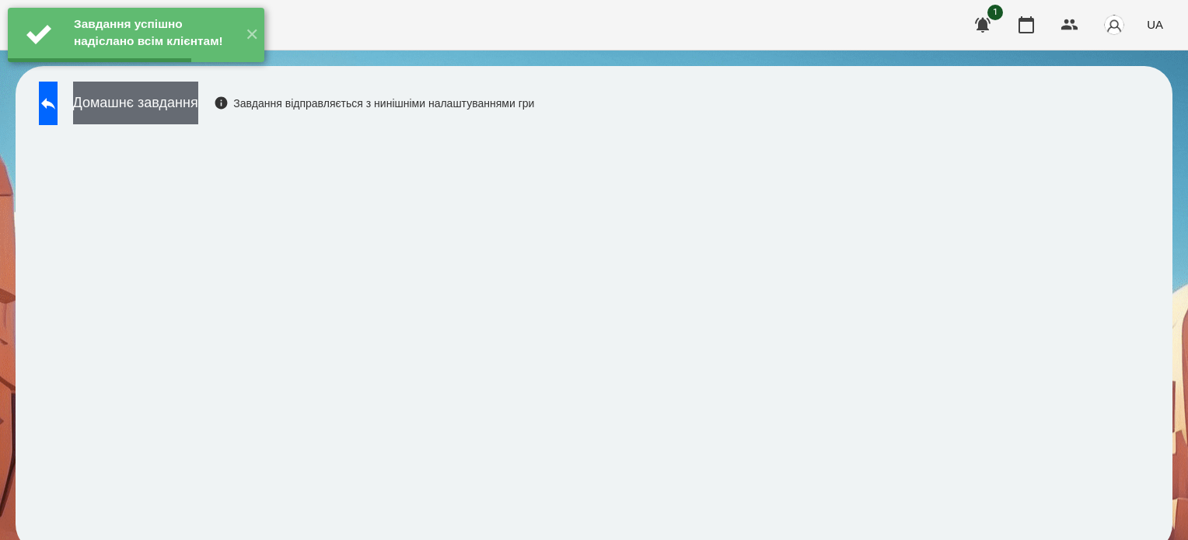
click at [177, 114] on button "Домашнє завдання" at bounding box center [135, 103] width 125 height 43
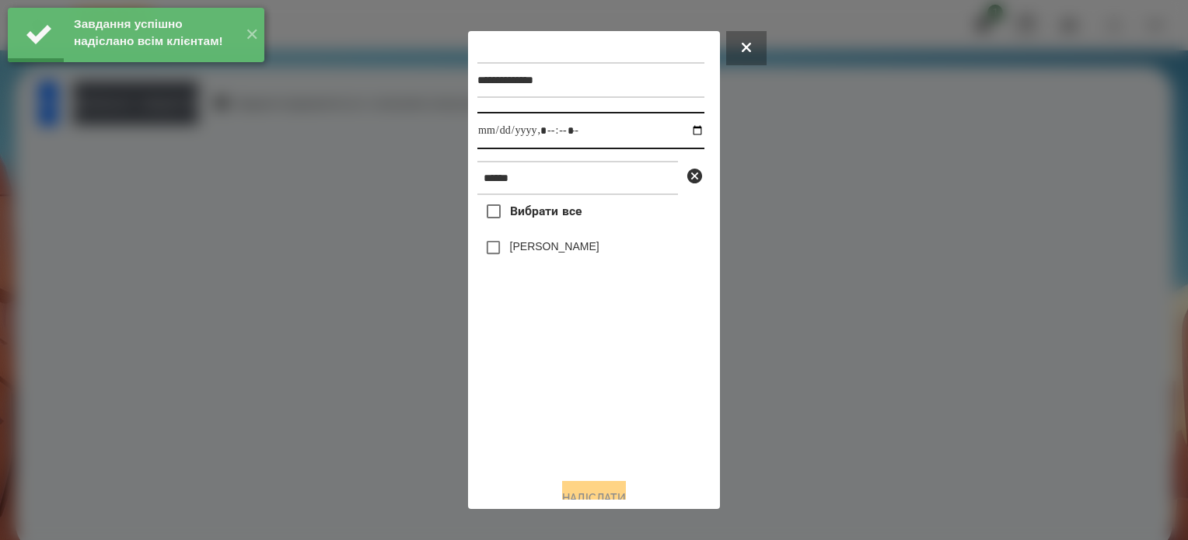
click at [684, 129] on input "datetime-local" at bounding box center [590, 130] width 227 height 37
type input "**********"
drag, startPoint x: 536, startPoint y: 428, endPoint x: 524, endPoint y: 386, distance: 43.6
click at [533, 412] on div "Вибрати все Тухлинович Мелоді" at bounding box center [590, 330] width 227 height 271
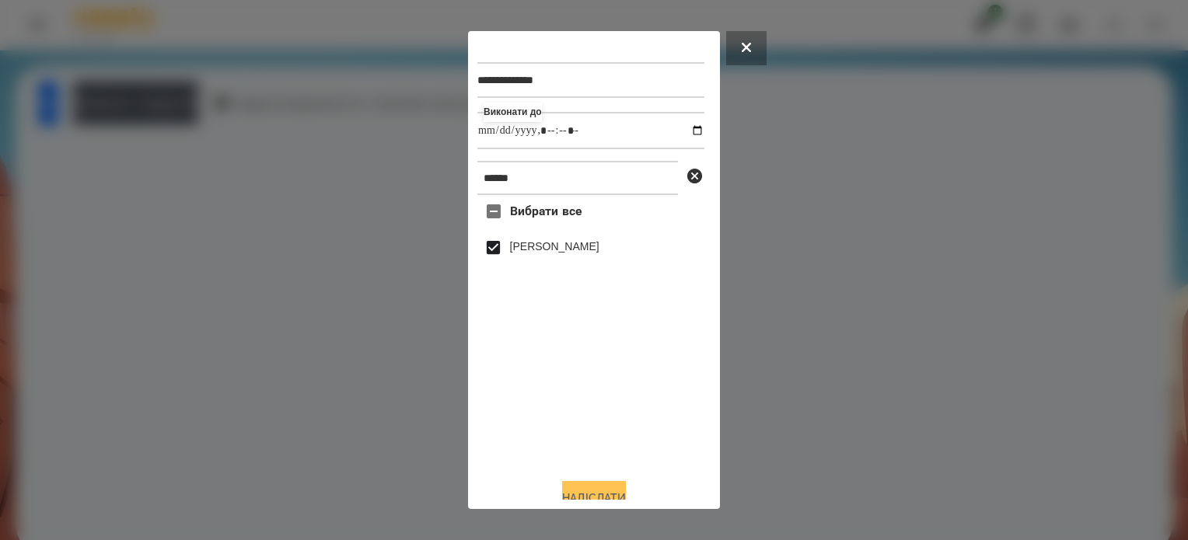
click at [603, 492] on button "Надіслати" at bounding box center [594, 498] width 64 height 34
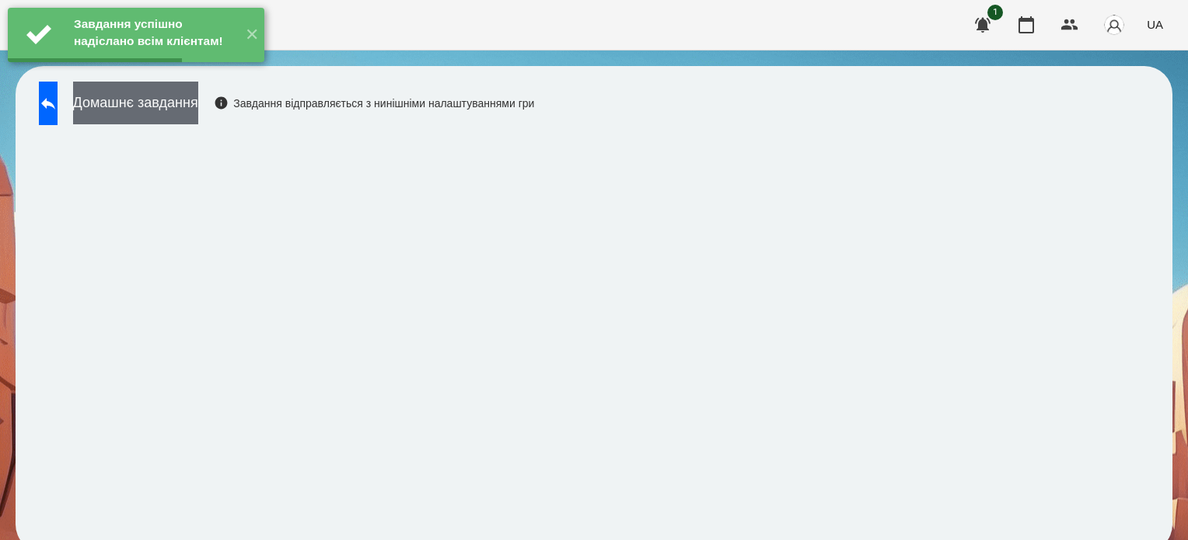
click at [152, 111] on button "Домашнє завдання" at bounding box center [135, 103] width 125 height 43
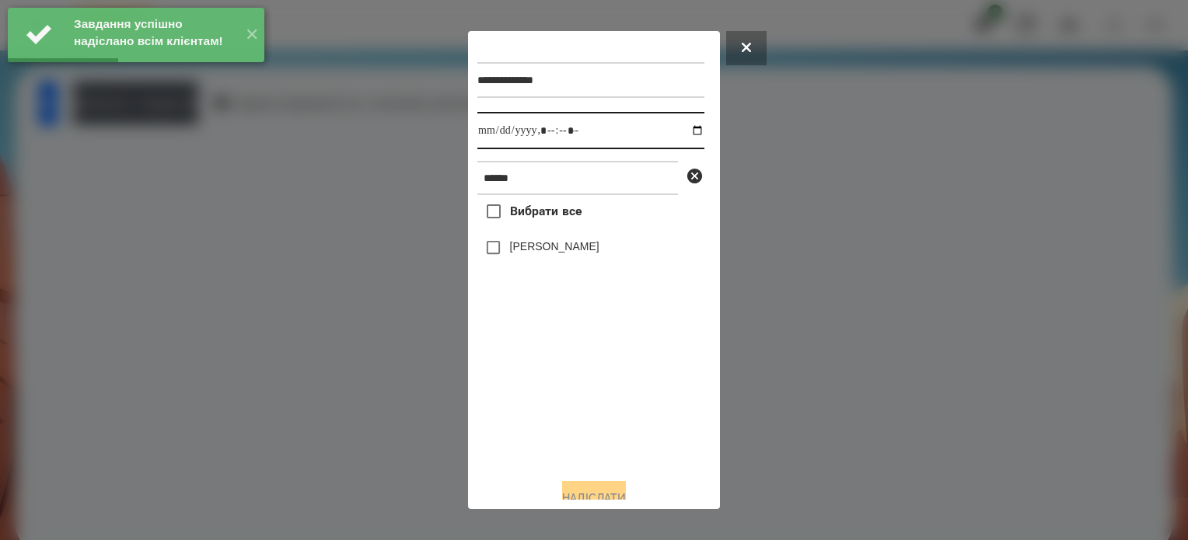
click at [681, 135] on input "datetime-local" at bounding box center [590, 130] width 227 height 37
type input "**********"
drag, startPoint x: 580, startPoint y: 391, endPoint x: 575, endPoint y: 383, distance: 9.7
click at [578, 390] on div "Вибрати все Тухлинович Мелоді" at bounding box center [590, 330] width 227 height 271
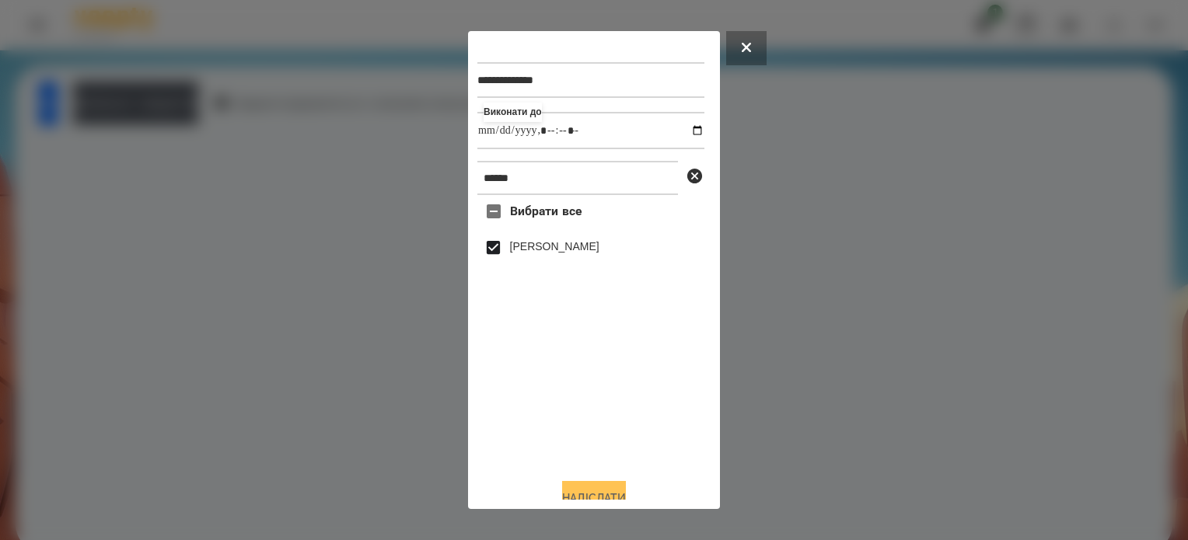
click at [569, 488] on button "Надіслати" at bounding box center [594, 498] width 64 height 34
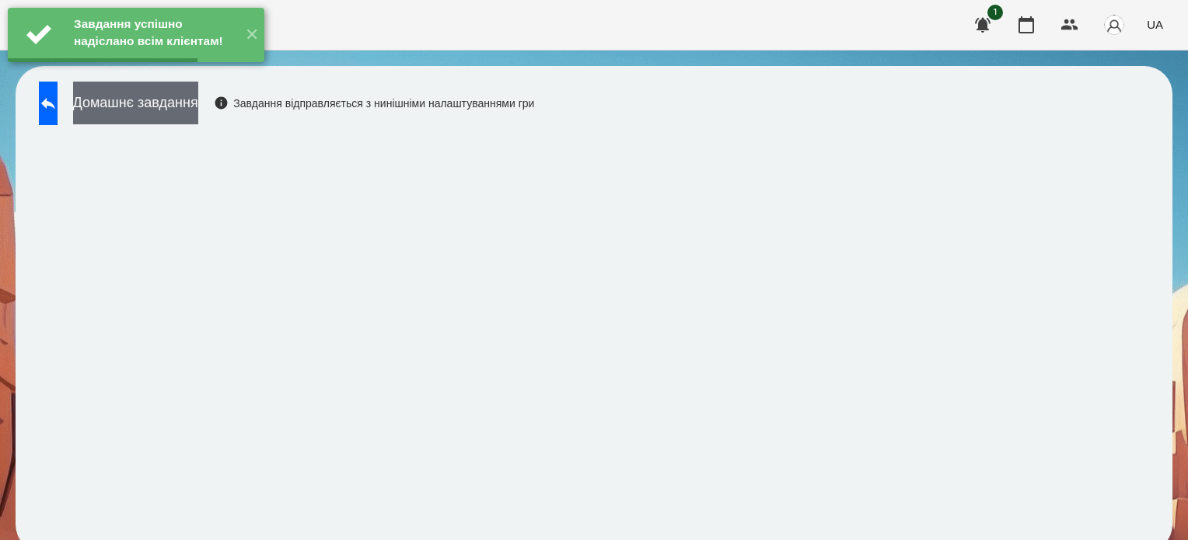
click at [192, 113] on button "Домашнє завдання" at bounding box center [135, 103] width 125 height 43
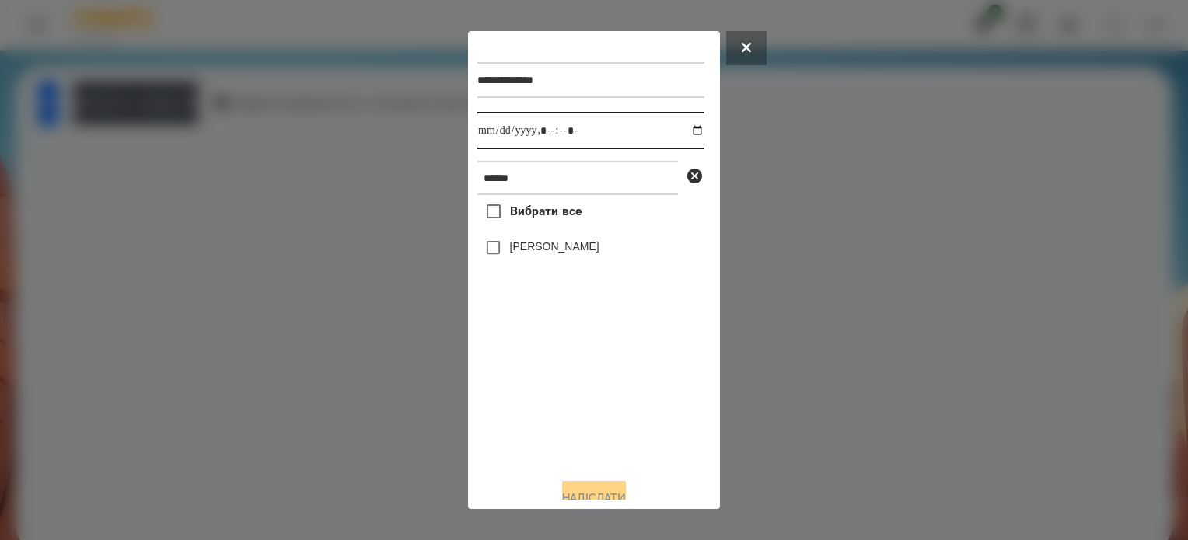
click at [683, 135] on input "datetime-local" at bounding box center [590, 130] width 227 height 37
type input "**********"
drag, startPoint x: 597, startPoint y: 437, endPoint x: 590, endPoint y: 389, distance: 48.7
click at [597, 425] on div "Вибрати все Тухлинович Мелоді" at bounding box center [590, 330] width 227 height 271
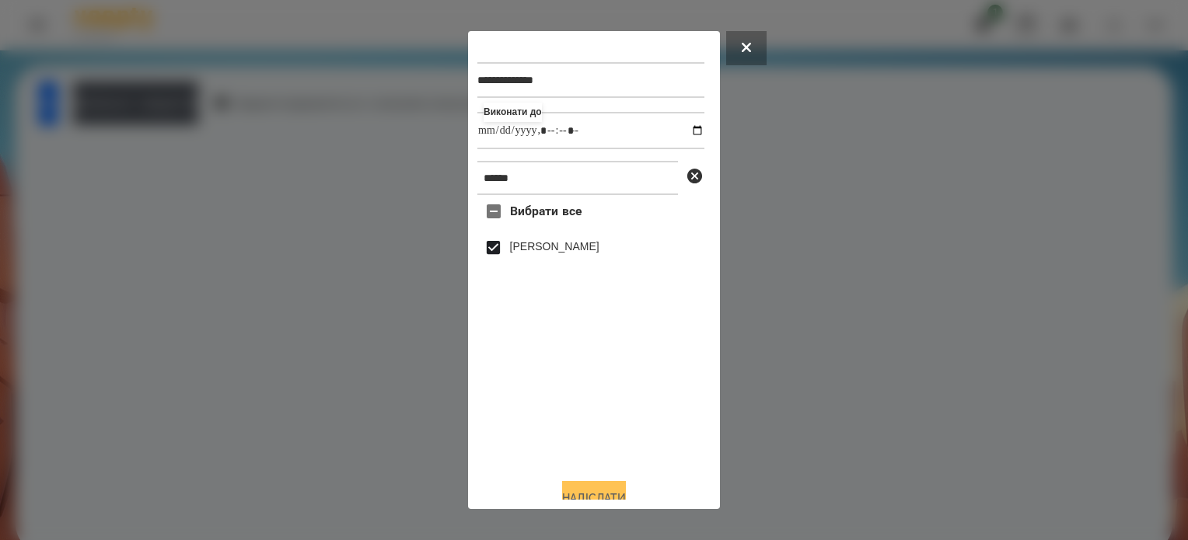
click at [589, 491] on button "Надіслати" at bounding box center [594, 498] width 64 height 34
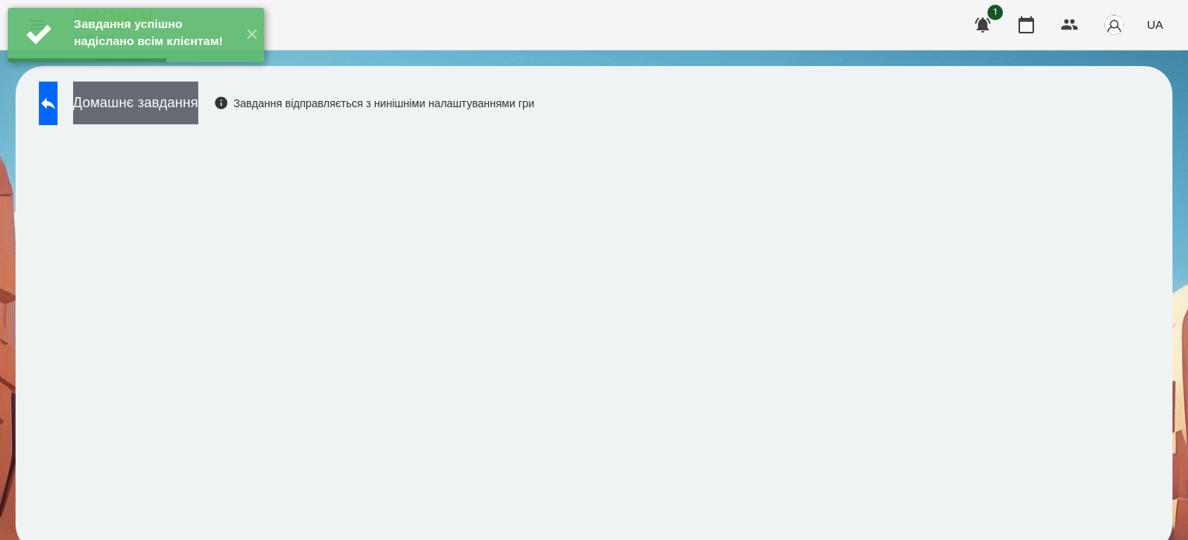
click at [198, 100] on button "Домашнє завдання" at bounding box center [135, 103] width 125 height 43
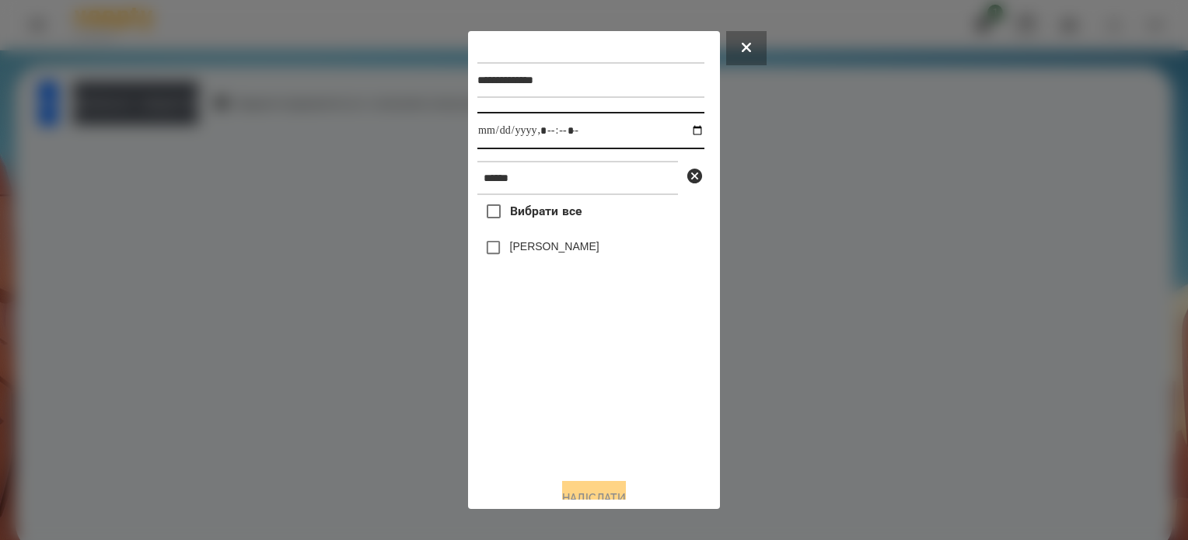
click at [680, 133] on input "datetime-local" at bounding box center [590, 130] width 227 height 37
type input "**********"
drag, startPoint x: 596, startPoint y: 412, endPoint x: 520, endPoint y: 323, distance: 117.5
click at [594, 410] on div "Вибрати все Тухлинович Мелоді" at bounding box center [590, 330] width 227 height 271
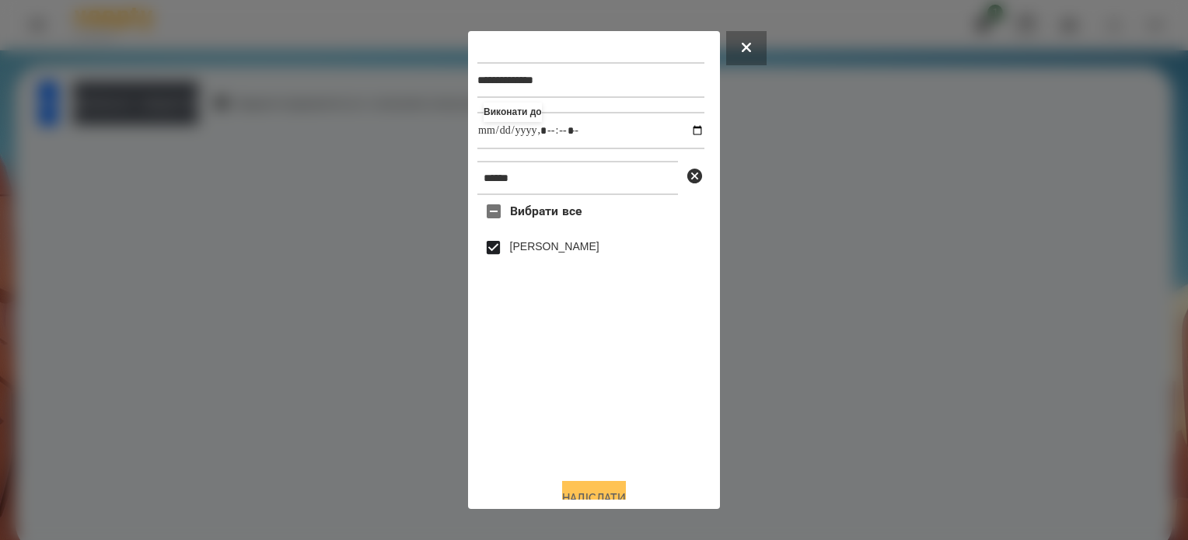
click at [606, 493] on button "Надіслати" at bounding box center [594, 498] width 64 height 34
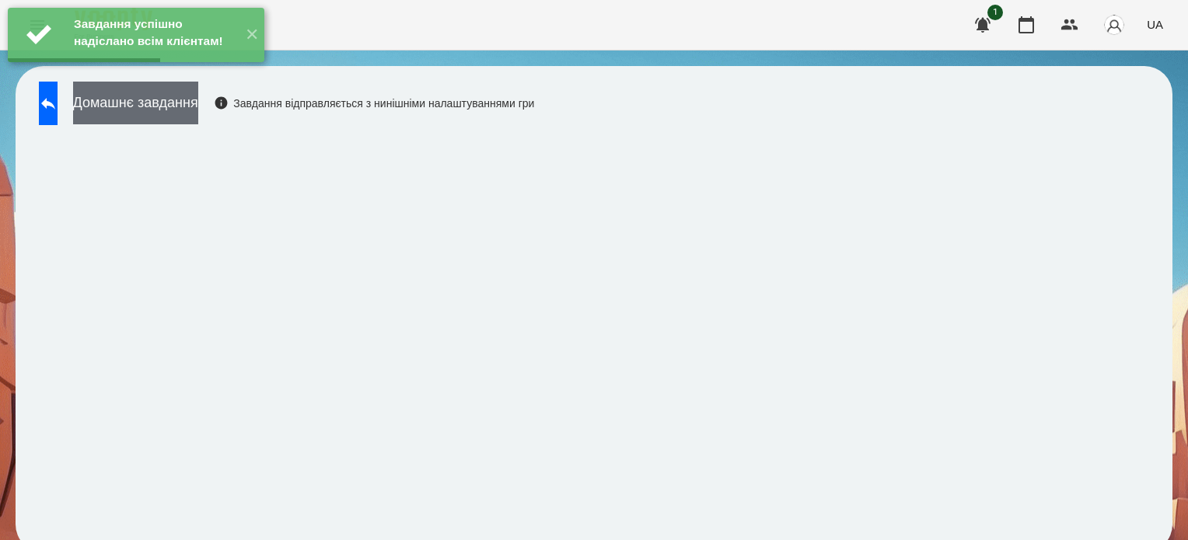
click at [163, 105] on button "Домашнє завдання" at bounding box center [135, 103] width 125 height 43
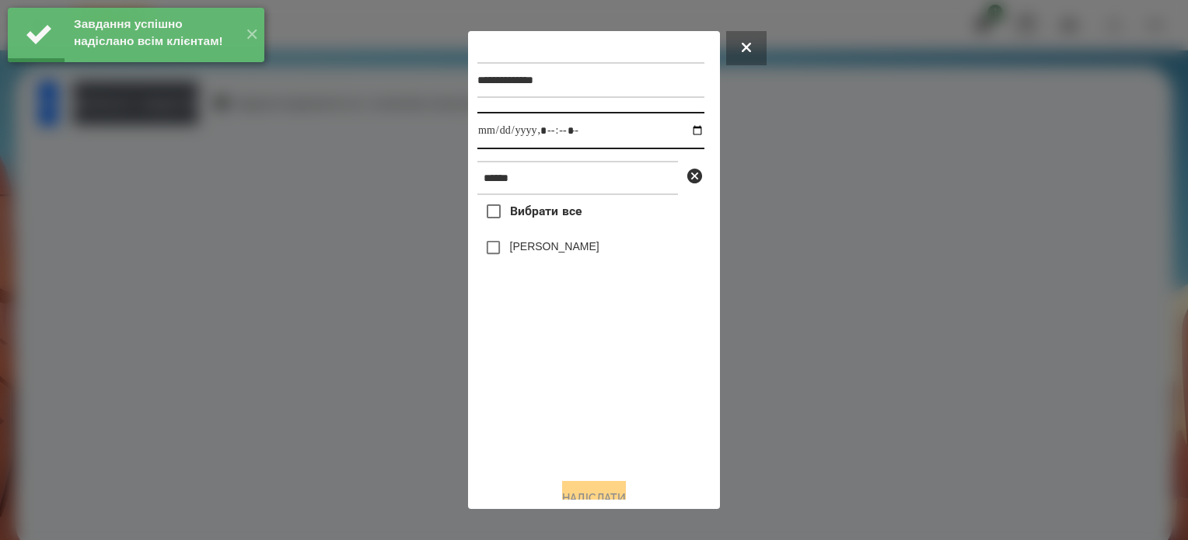
click at [685, 128] on input "datetime-local" at bounding box center [590, 130] width 227 height 37
type input "**********"
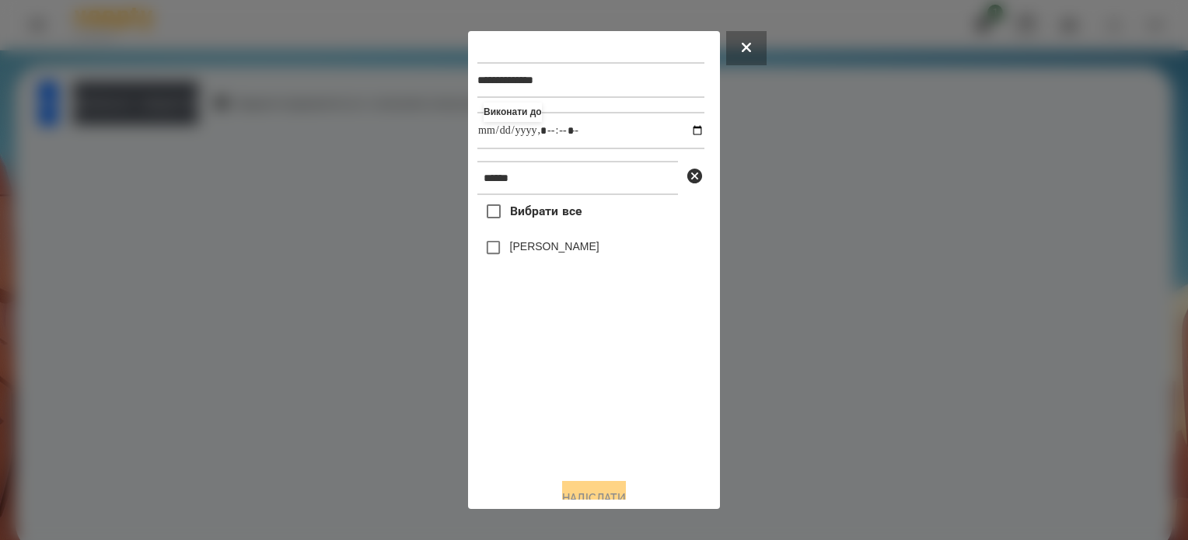
drag, startPoint x: 639, startPoint y: 427, endPoint x: 541, endPoint y: 302, distance: 158.4
click at [638, 423] on div "Вибрати все Тухлинович Мелоді" at bounding box center [590, 330] width 227 height 271
click at [626, 488] on button "Надіслати" at bounding box center [594, 498] width 64 height 34
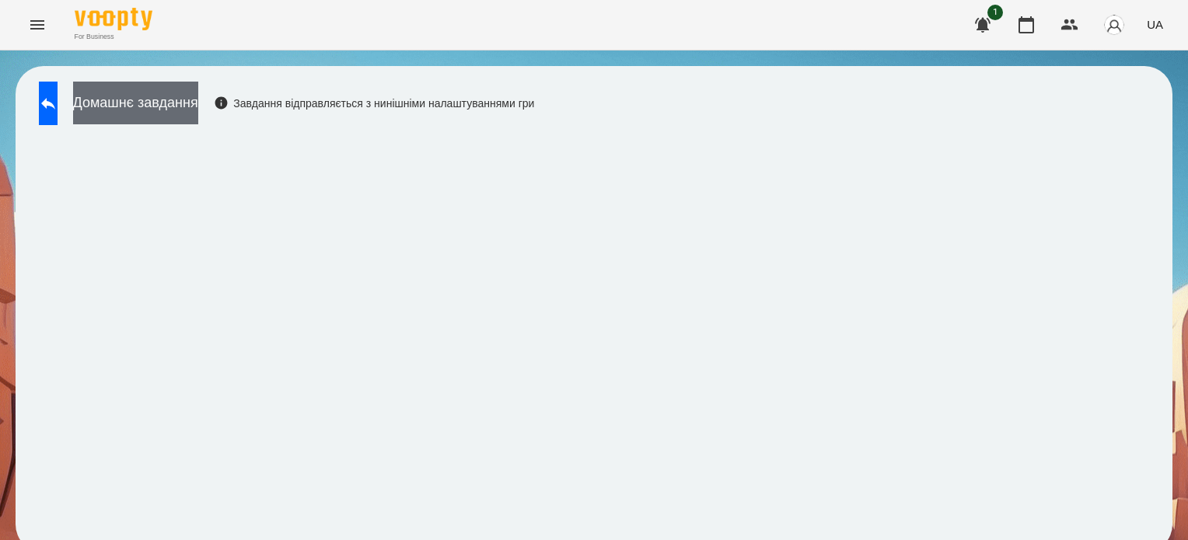
click at [198, 107] on button "Домашнє завдання" at bounding box center [135, 103] width 125 height 43
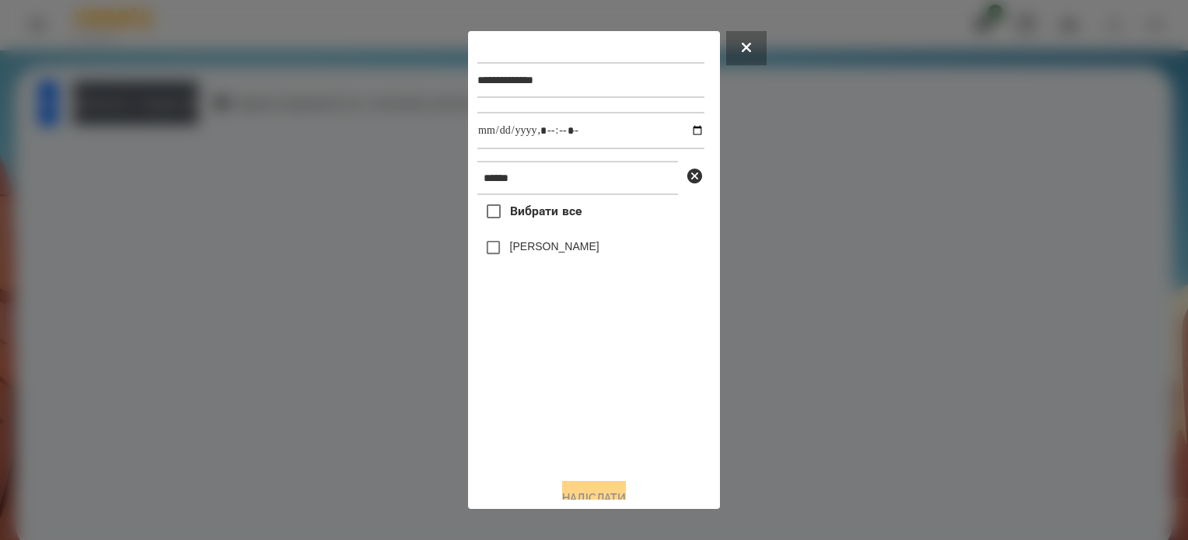
click at [849, 319] on div at bounding box center [594, 270] width 1188 height 540
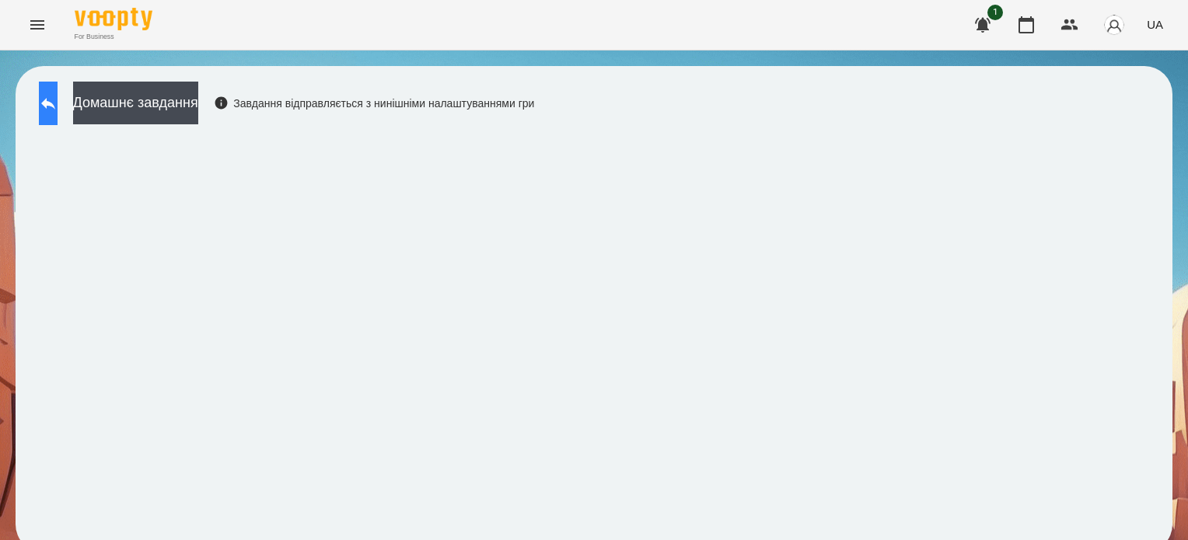
click at [47, 99] on button at bounding box center [48, 104] width 19 height 44
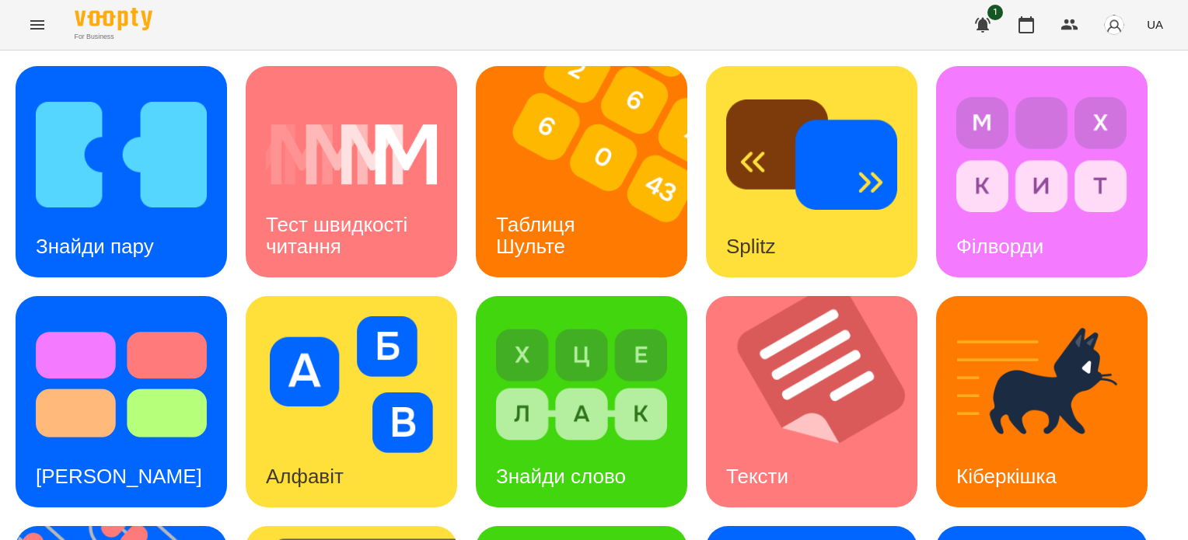
scroll to position [209, 0]
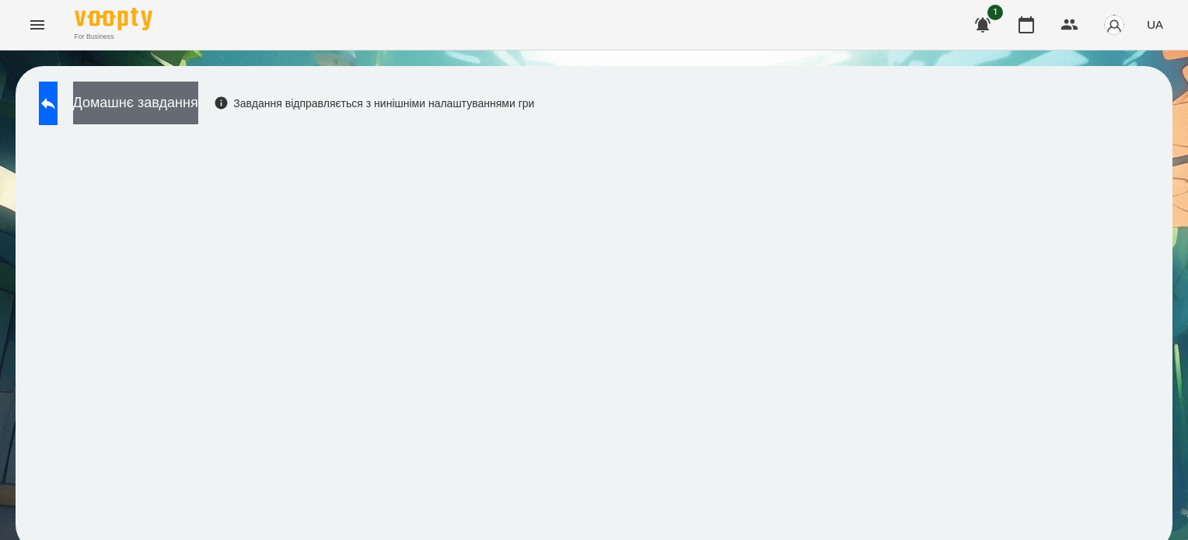
click at [198, 106] on button "Домашнє завдання" at bounding box center [135, 103] width 125 height 43
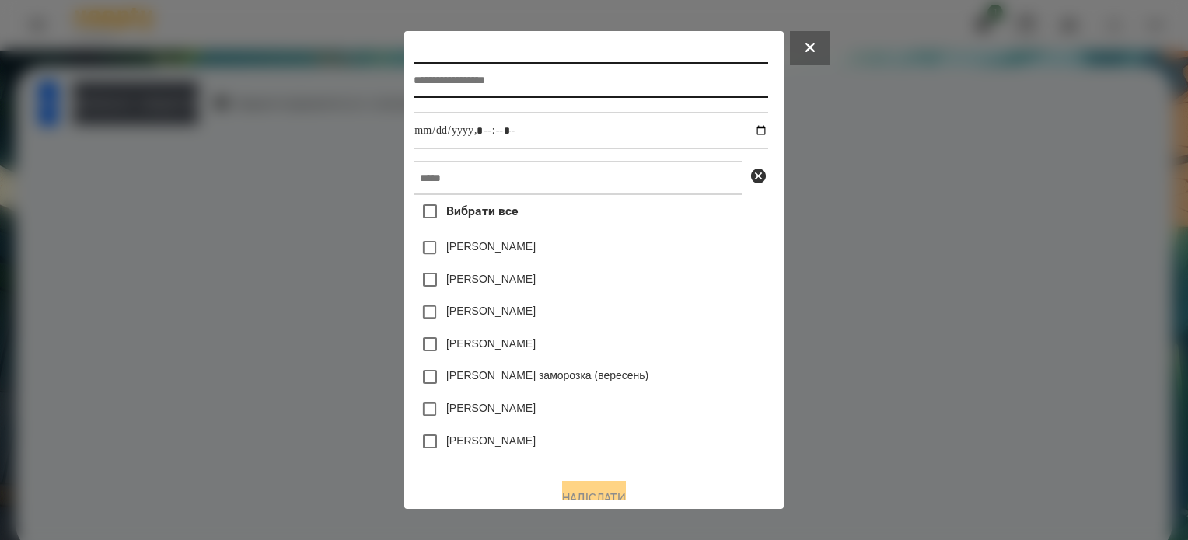
click at [432, 83] on input "text" at bounding box center [591, 80] width 354 height 36
type input "**********"
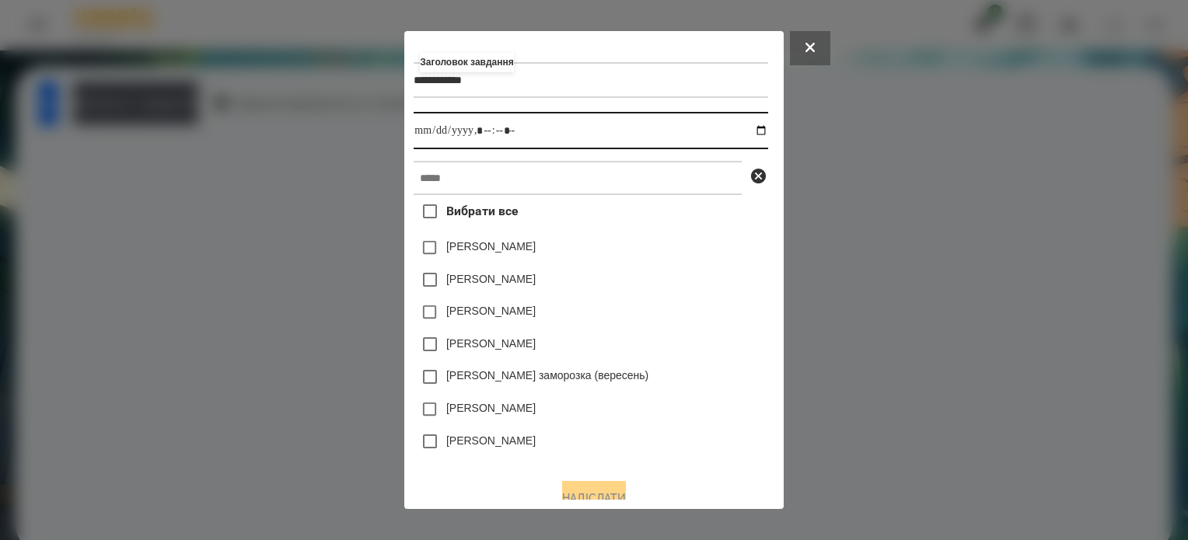
click at [761, 130] on input "datetime-local" at bounding box center [591, 130] width 354 height 37
click at [481, 134] on input "datetime-local" at bounding box center [591, 130] width 354 height 37
type input "**********"
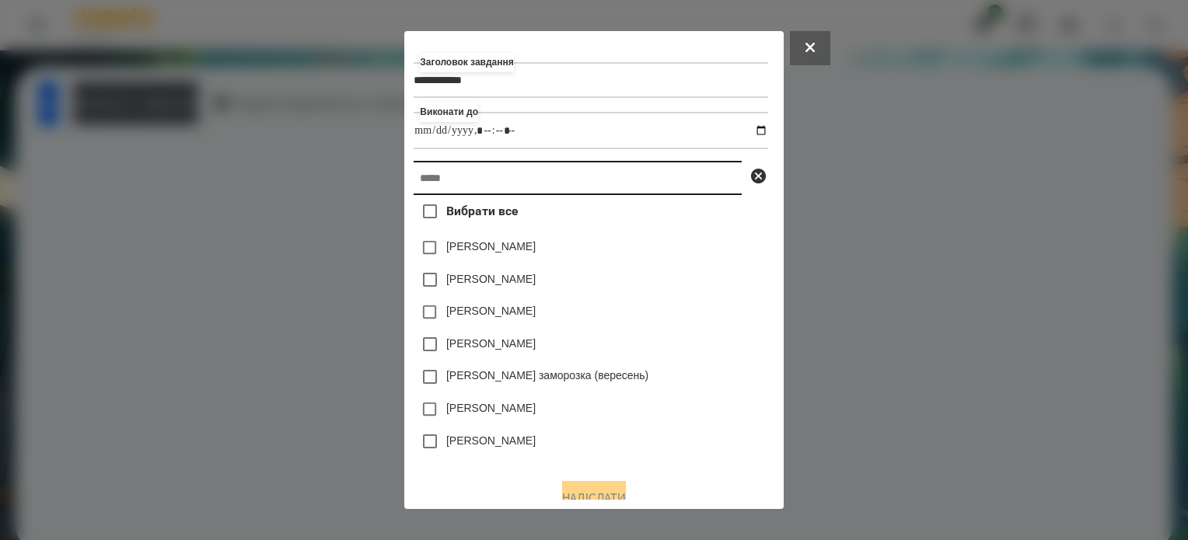
click at [468, 178] on input "text" at bounding box center [578, 178] width 328 height 34
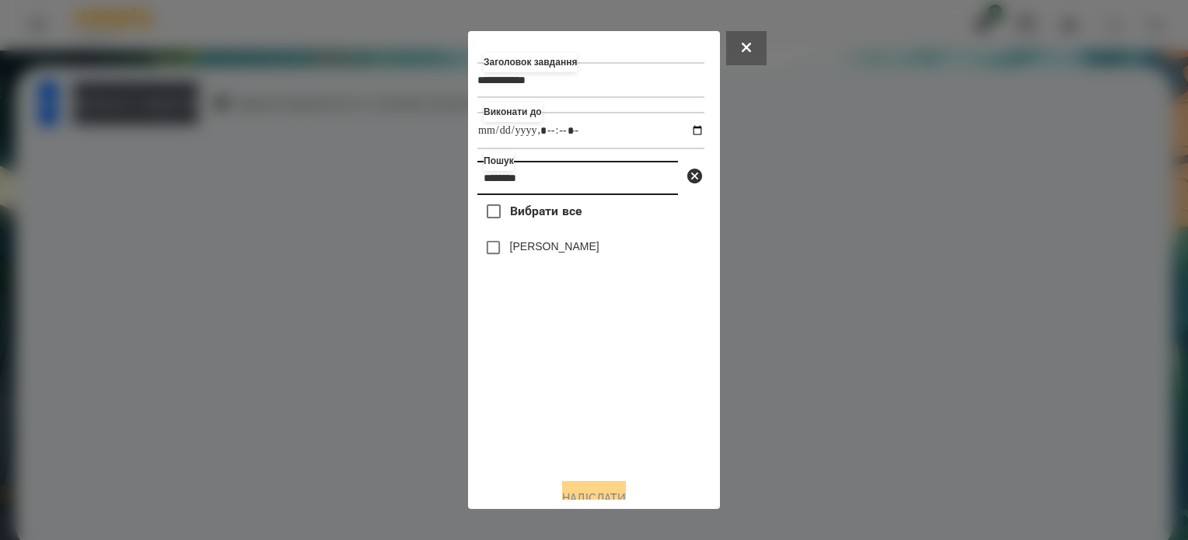
type input "********"
click at [618, 491] on button "Надіслати" at bounding box center [594, 498] width 64 height 34
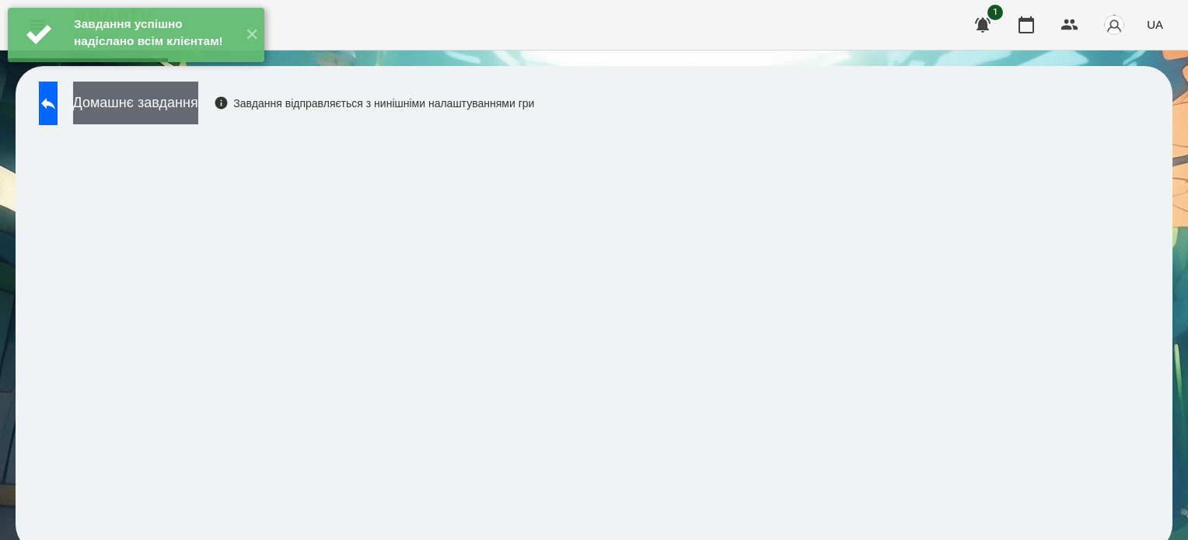
click at [198, 95] on button "Домашнє завдання" at bounding box center [135, 103] width 125 height 43
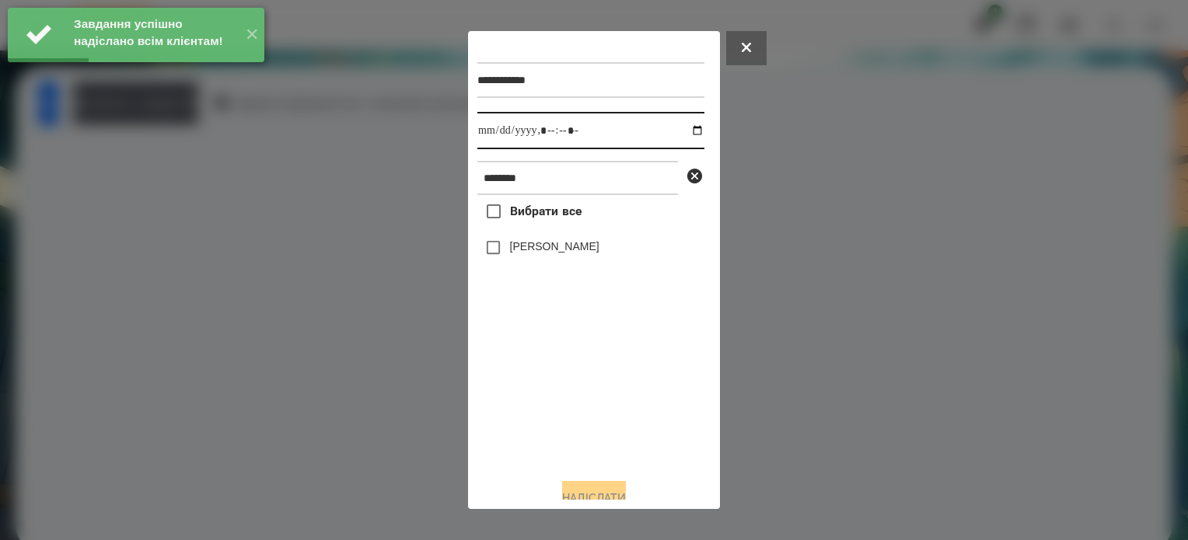
click at [683, 135] on input "datetime-local" at bounding box center [590, 130] width 227 height 37
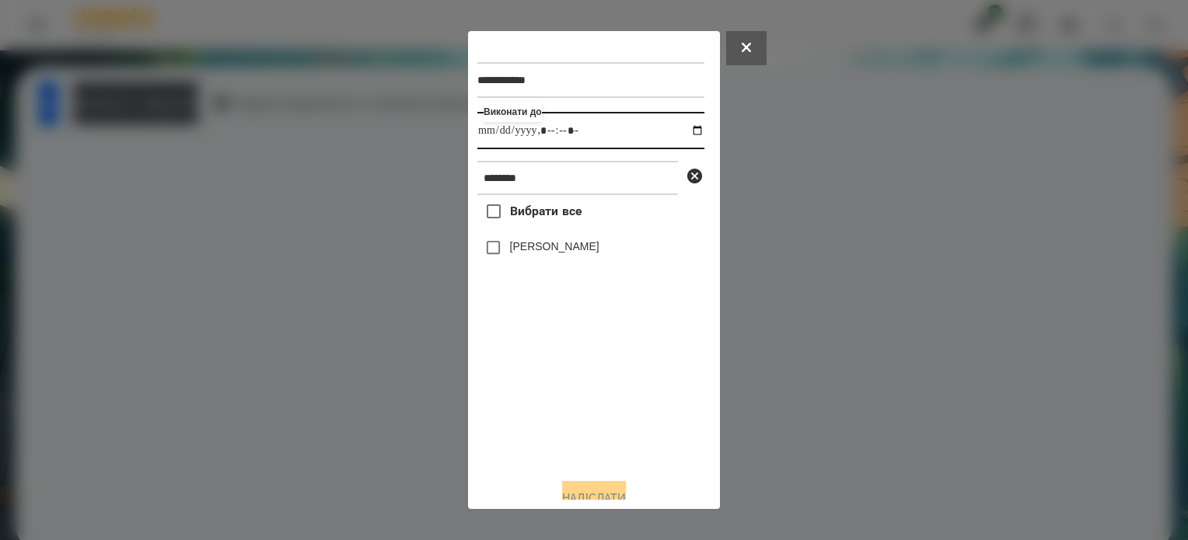
click at [557, 135] on input "datetime-local" at bounding box center [590, 130] width 227 height 37
type input "**********"
click at [626, 488] on button "Надіслати" at bounding box center [594, 498] width 64 height 34
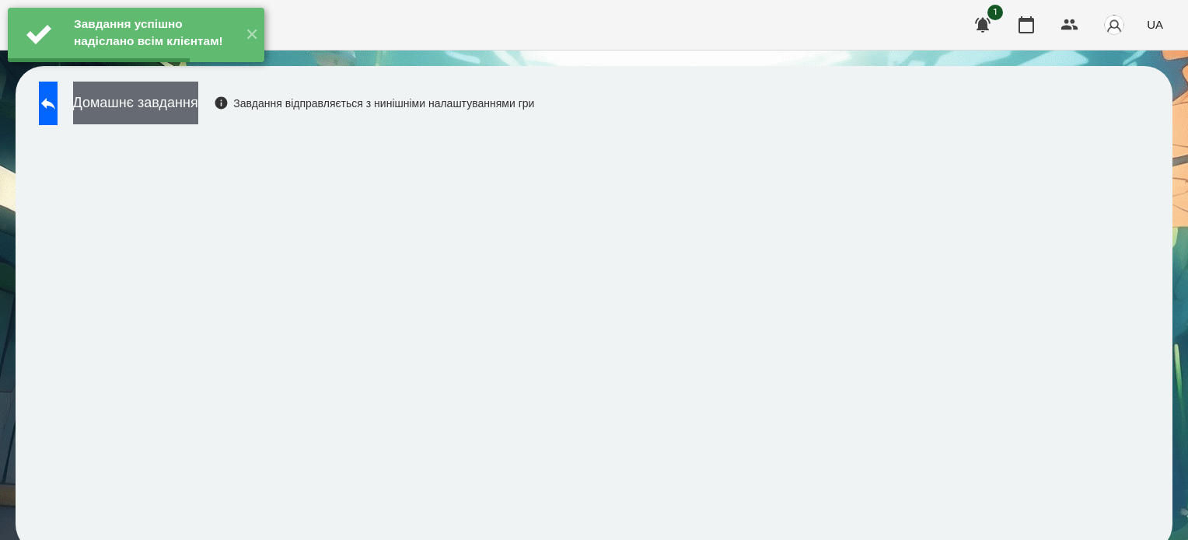
click at [198, 100] on button "Домашнє завдання" at bounding box center [135, 103] width 125 height 43
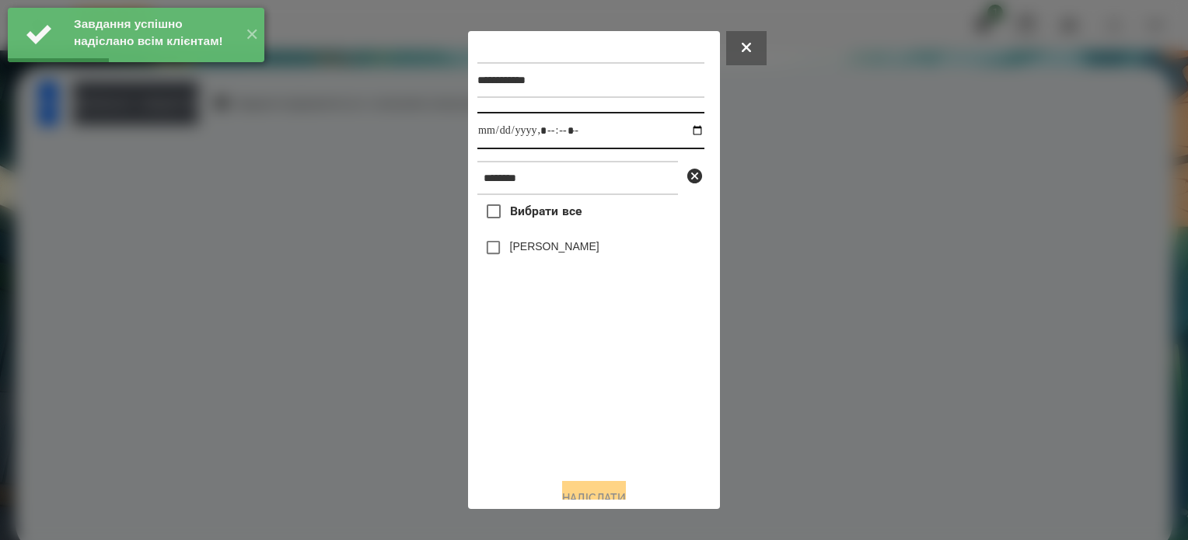
click at [680, 140] on input "datetime-local" at bounding box center [590, 130] width 227 height 37
type input "**********"
drag, startPoint x: 544, startPoint y: 397, endPoint x: 523, endPoint y: 351, distance: 50.8
click at [544, 394] on div "Вибрати все Тухлинович Мелоді" at bounding box center [590, 330] width 227 height 271
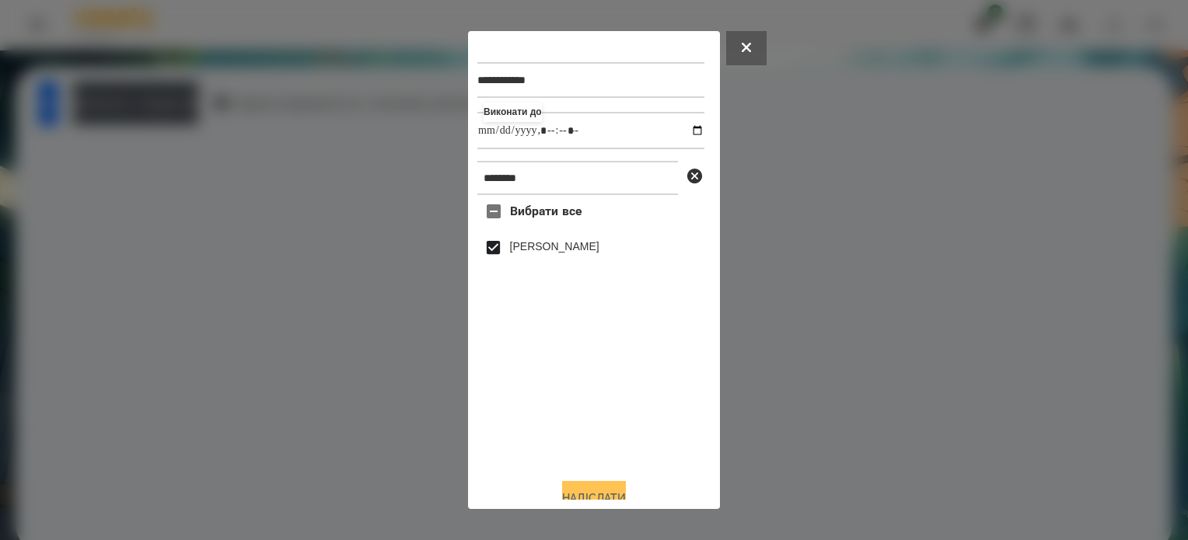
click at [617, 490] on button "Надіслати" at bounding box center [594, 498] width 64 height 34
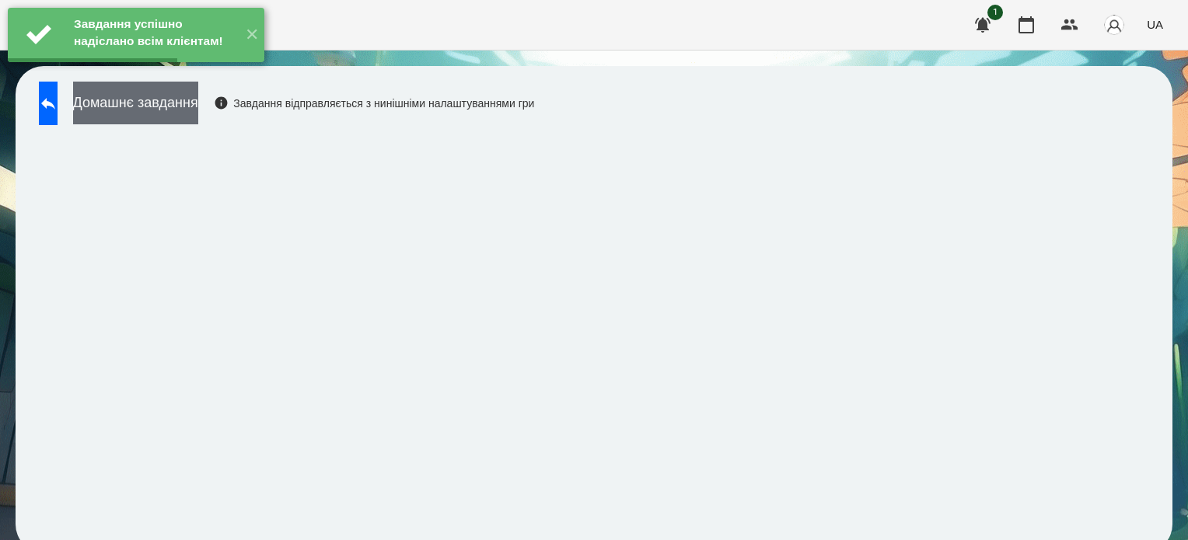
click at [198, 119] on button "Домашнє завдання" at bounding box center [135, 103] width 125 height 43
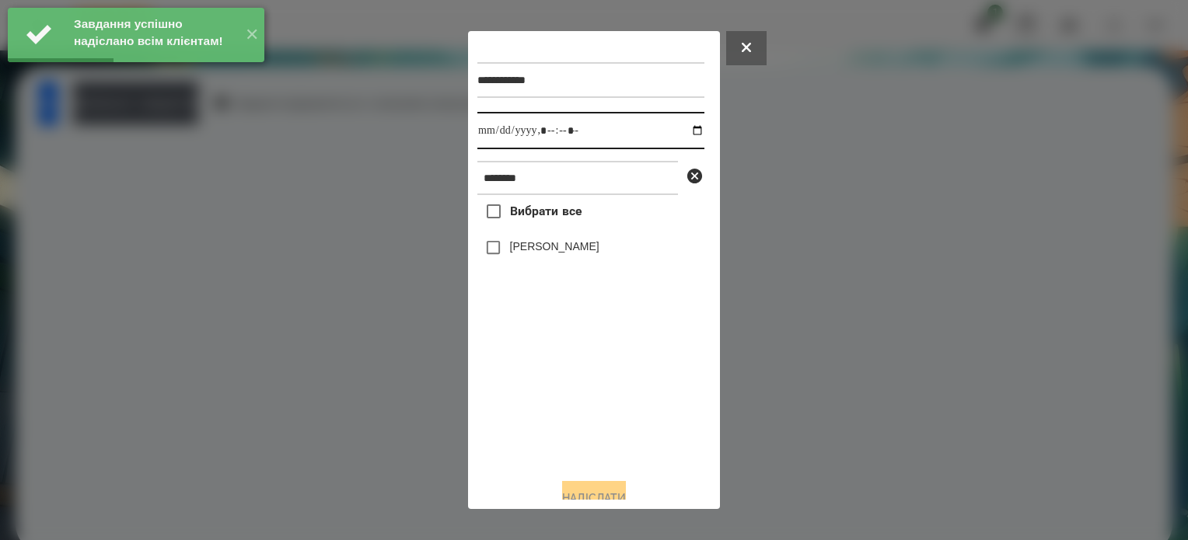
click at [678, 130] on input "datetime-local" at bounding box center [590, 130] width 227 height 37
type input "**********"
drag, startPoint x: 574, startPoint y: 430, endPoint x: 510, endPoint y: 332, distance: 116.9
click at [574, 428] on div "Вибрати все Тухлинович Мелоді" at bounding box center [590, 330] width 227 height 271
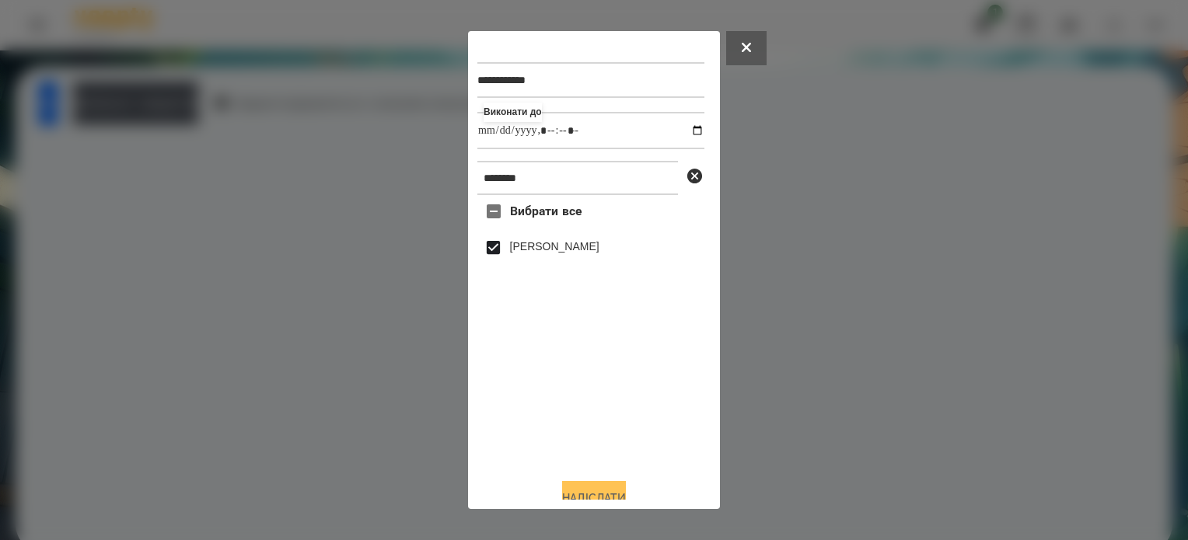
click at [578, 494] on button "Надіслати" at bounding box center [594, 498] width 64 height 34
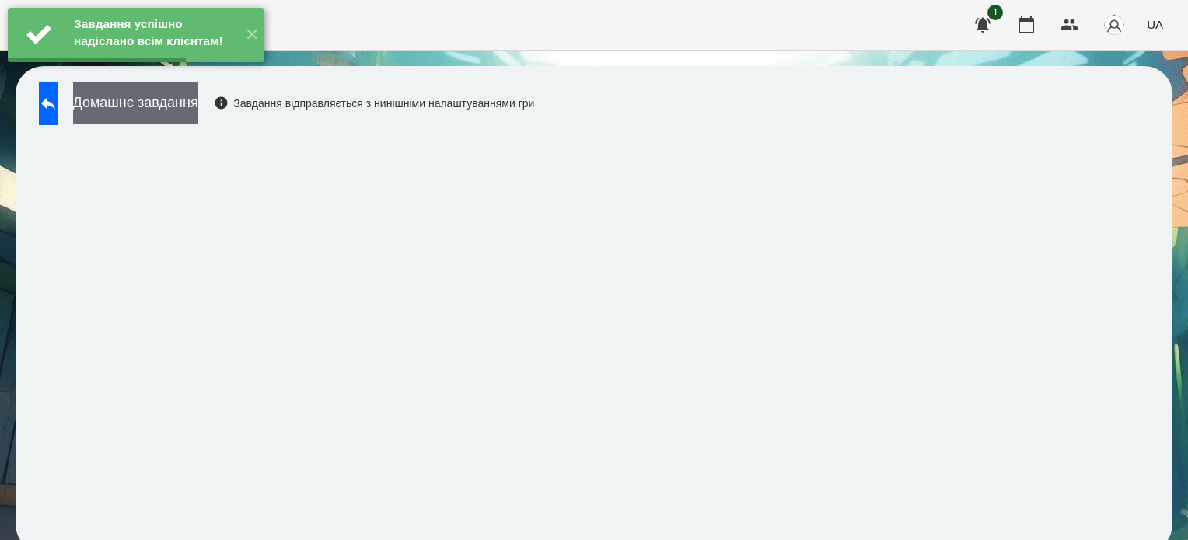
click at [198, 109] on button "Домашнє завдання" at bounding box center [135, 103] width 125 height 43
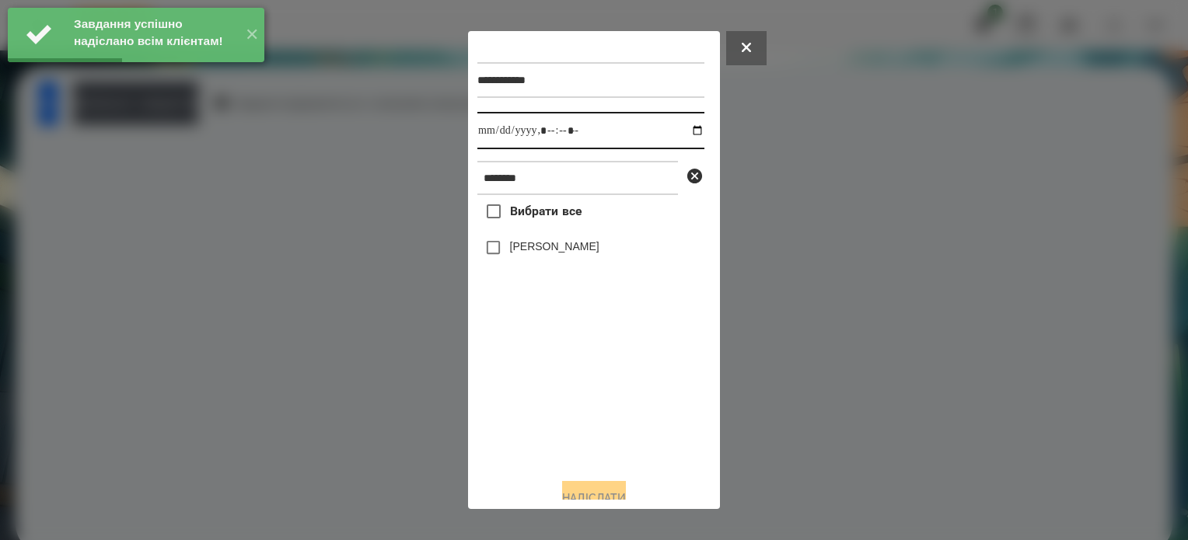
click at [682, 131] on input "datetime-local" at bounding box center [590, 130] width 227 height 37
type input "**********"
drag, startPoint x: 578, startPoint y: 410, endPoint x: 572, endPoint y: 382, distance: 28.5
click at [577, 398] on div "Вибрати все Тухлинович Мелоді" at bounding box center [590, 330] width 227 height 271
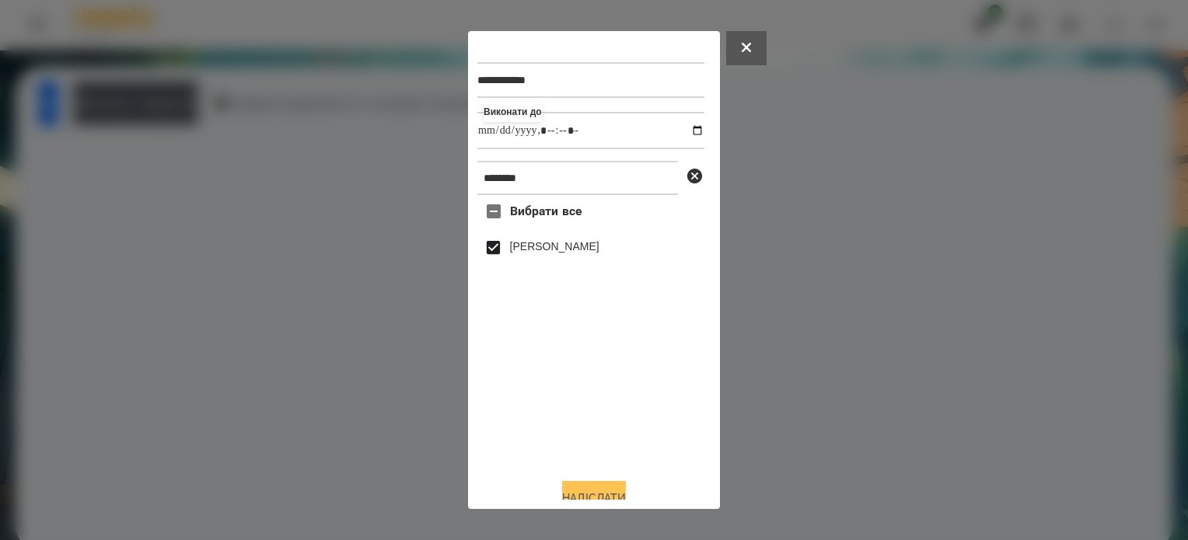
click at [592, 491] on button "Надіслати" at bounding box center [594, 498] width 64 height 34
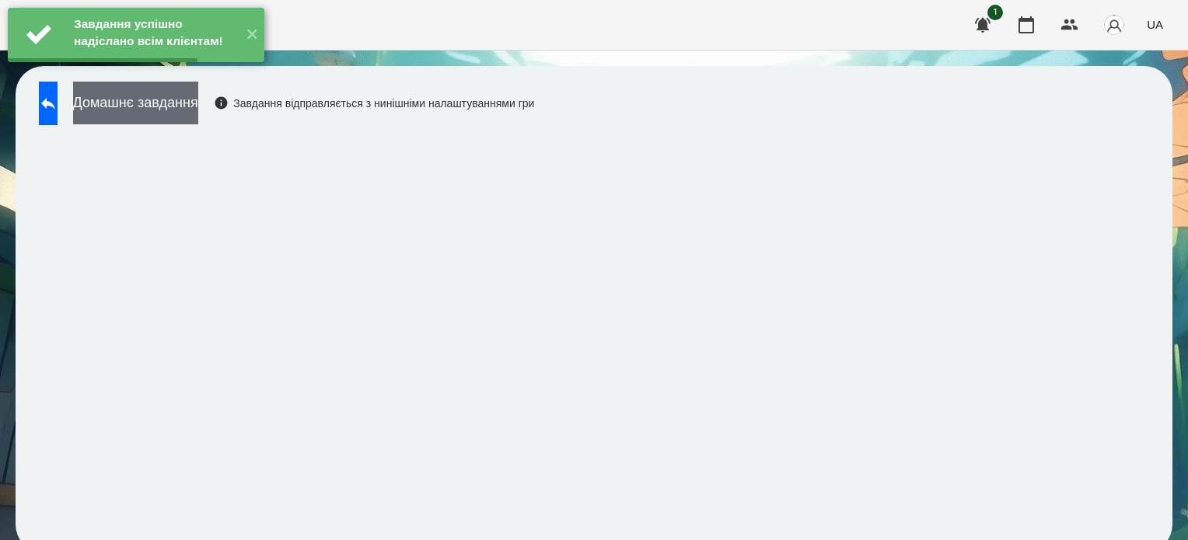
click at [197, 110] on button "Домашнє завдання" at bounding box center [135, 103] width 125 height 43
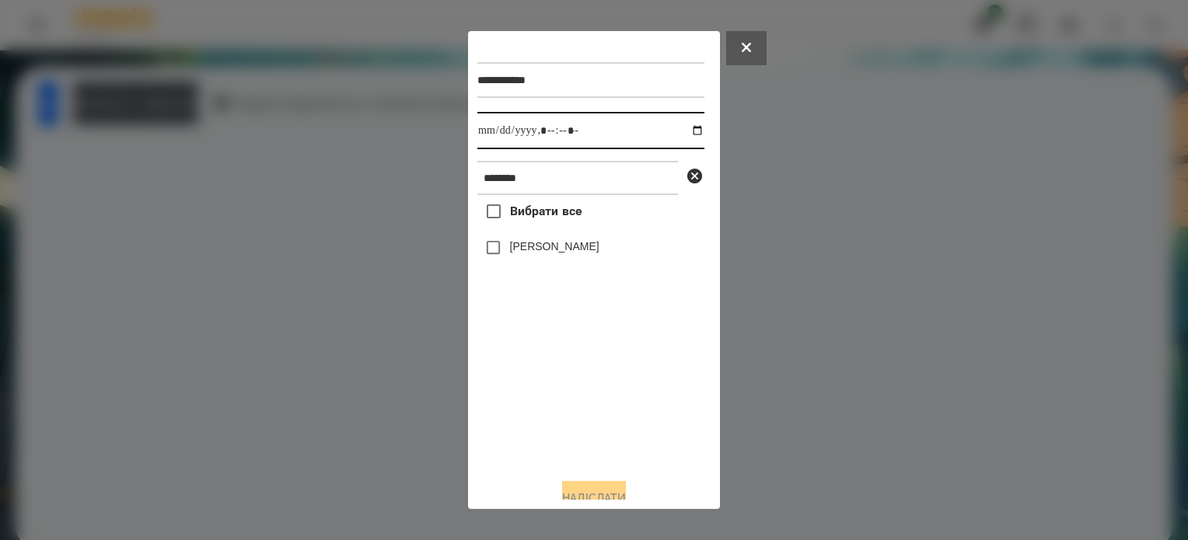
drag, startPoint x: 683, startPoint y: 128, endPoint x: 673, endPoint y: 149, distance: 24.3
click at [683, 129] on input "datetime-local" at bounding box center [590, 130] width 227 height 37
type input "**********"
click at [613, 388] on div "Вибрати все Тухлинович Мелоді" at bounding box center [590, 330] width 227 height 271
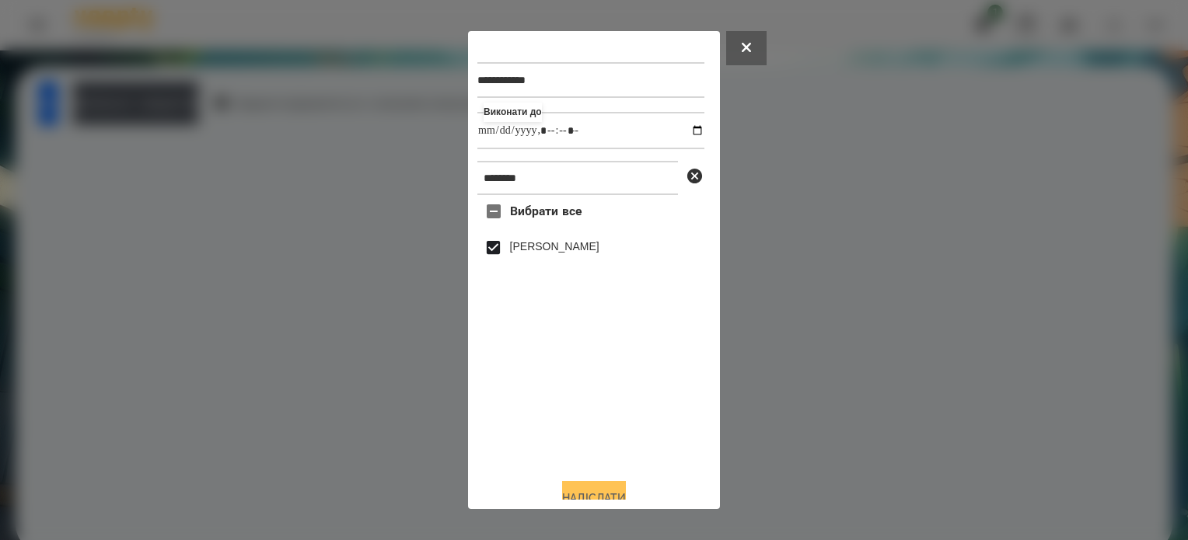
click at [601, 491] on button "Надіслати" at bounding box center [594, 498] width 64 height 34
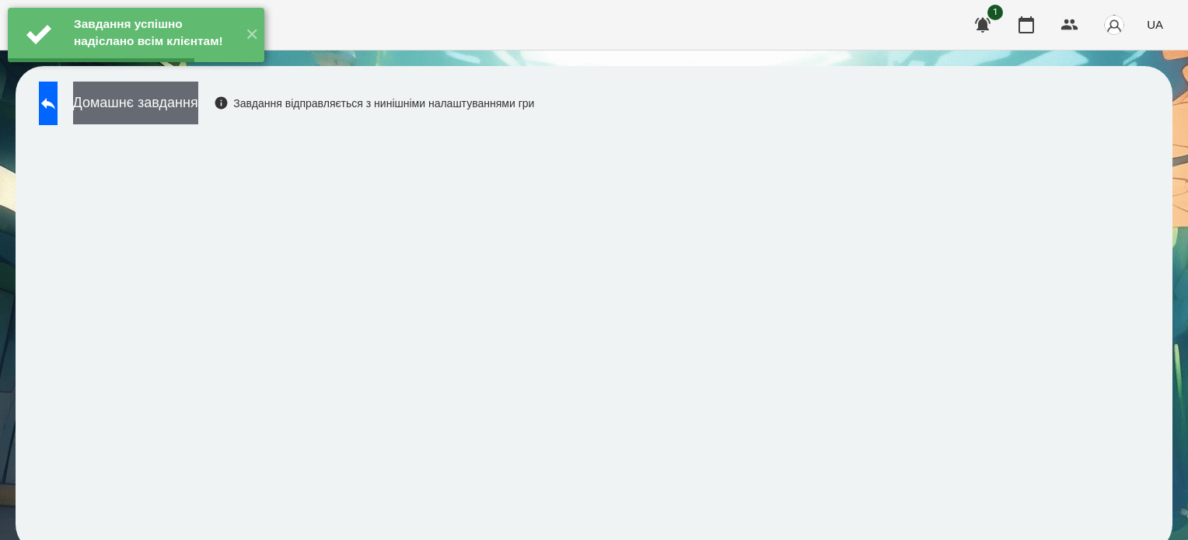
click at [198, 102] on button "Домашнє завдання" at bounding box center [135, 103] width 125 height 43
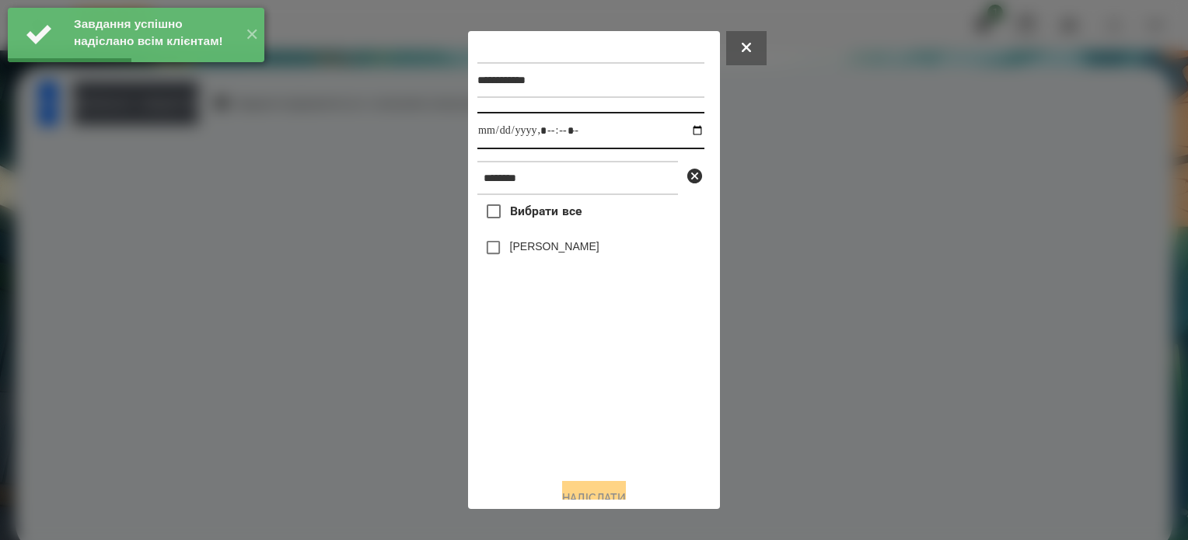
click at [684, 133] on input "datetime-local" at bounding box center [590, 130] width 227 height 37
type input "**********"
click at [633, 426] on div "Вибрати все Тухлинович Мелоді" at bounding box center [590, 330] width 227 height 271
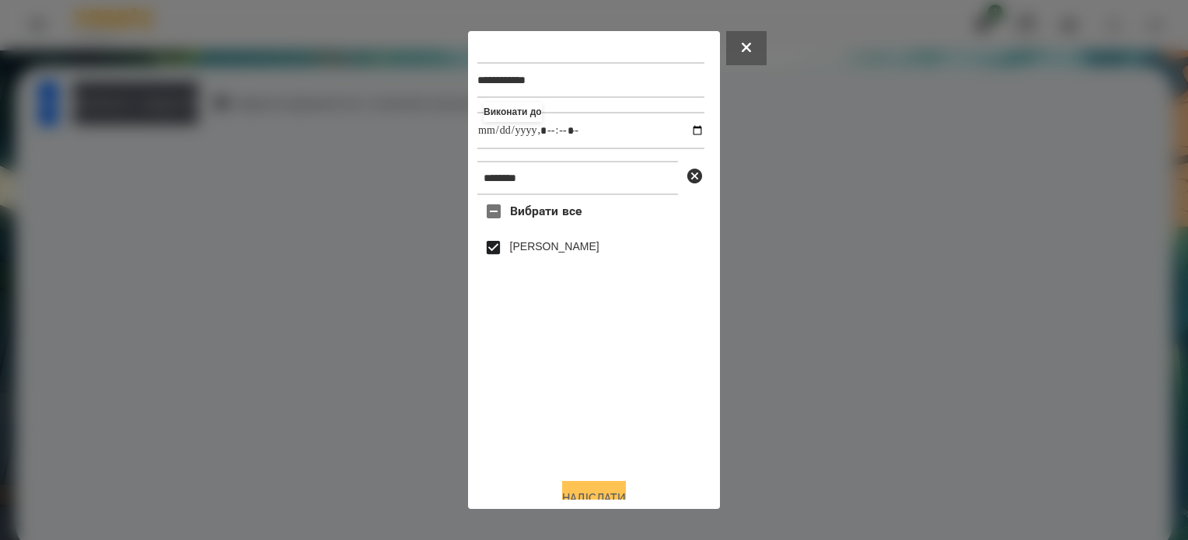
click at [612, 489] on button "Надіслати" at bounding box center [594, 498] width 64 height 34
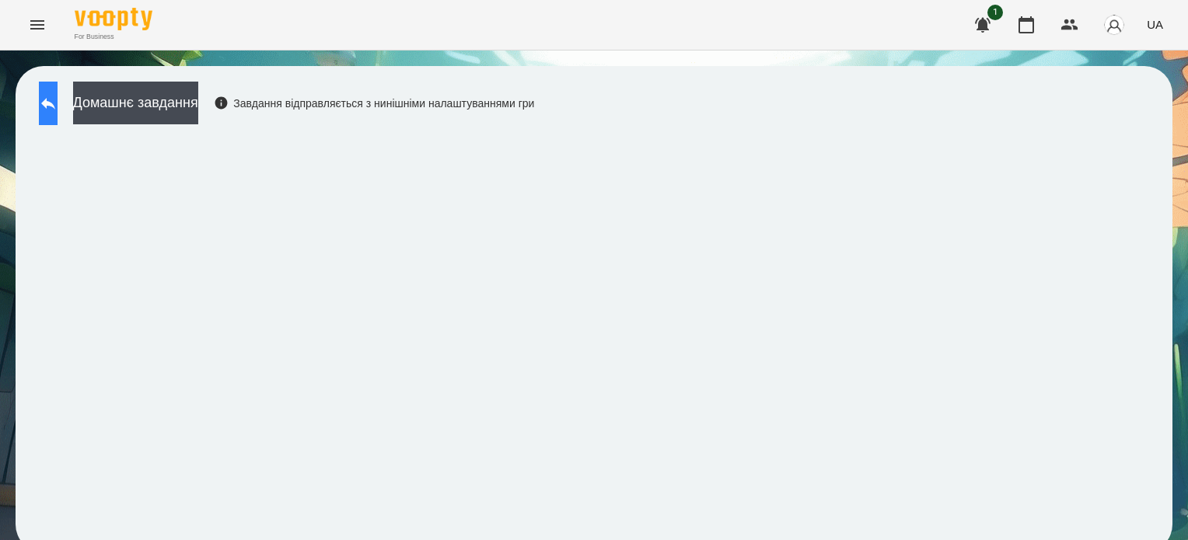
click at [55, 103] on icon at bounding box center [48, 104] width 14 height 12
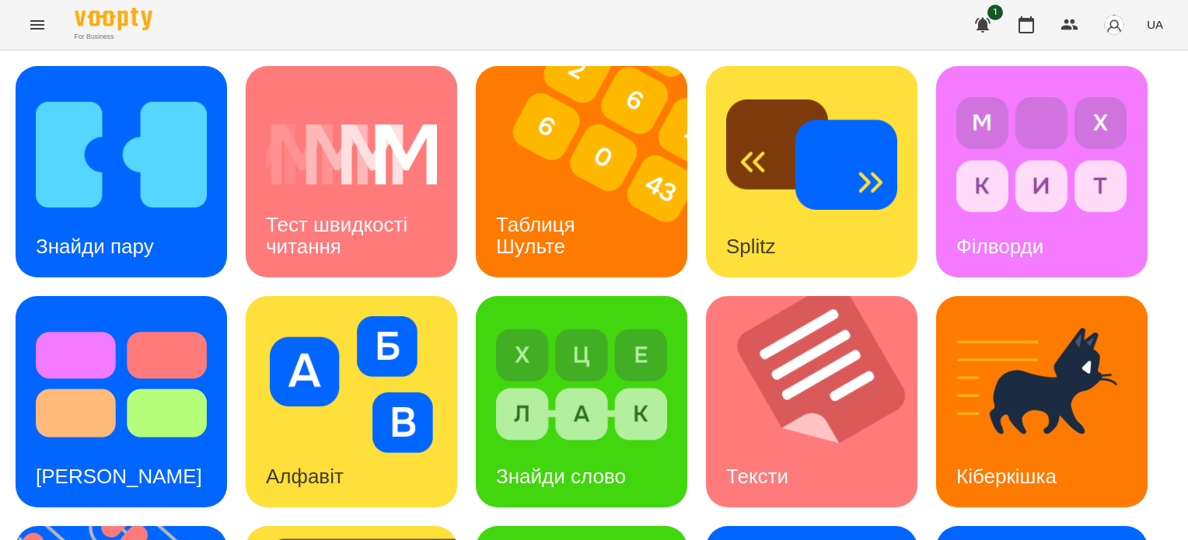
click at [29, 27] on icon "Menu" at bounding box center [37, 25] width 19 height 19
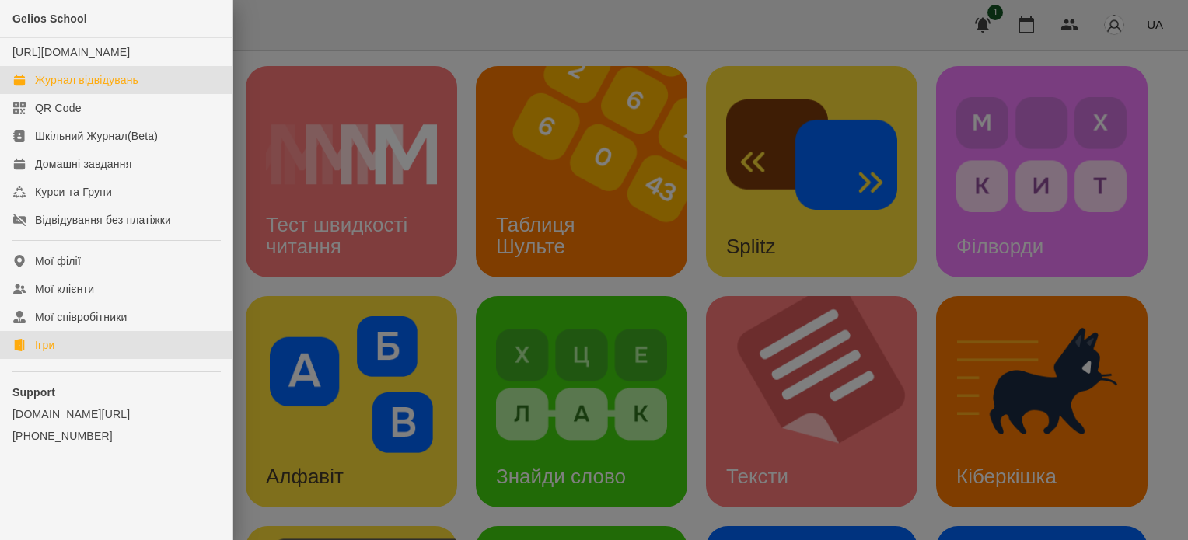
click at [52, 88] on div "Журнал відвідувань" at bounding box center [86, 80] width 103 height 16
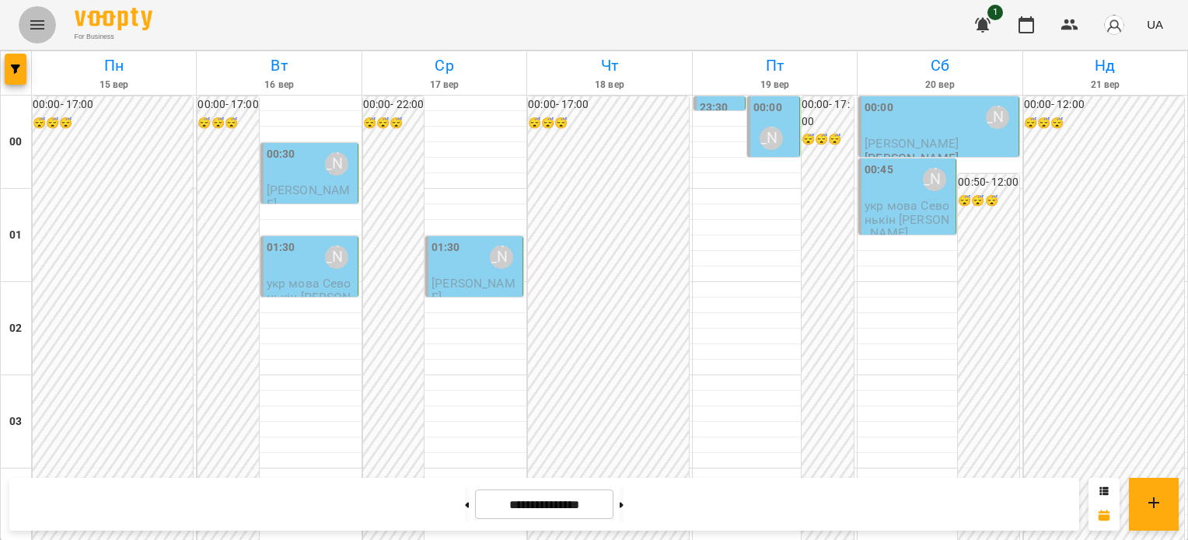
click at [39, 22] on icon "Menu" at bounding box center [37, 25] width 19 height 19
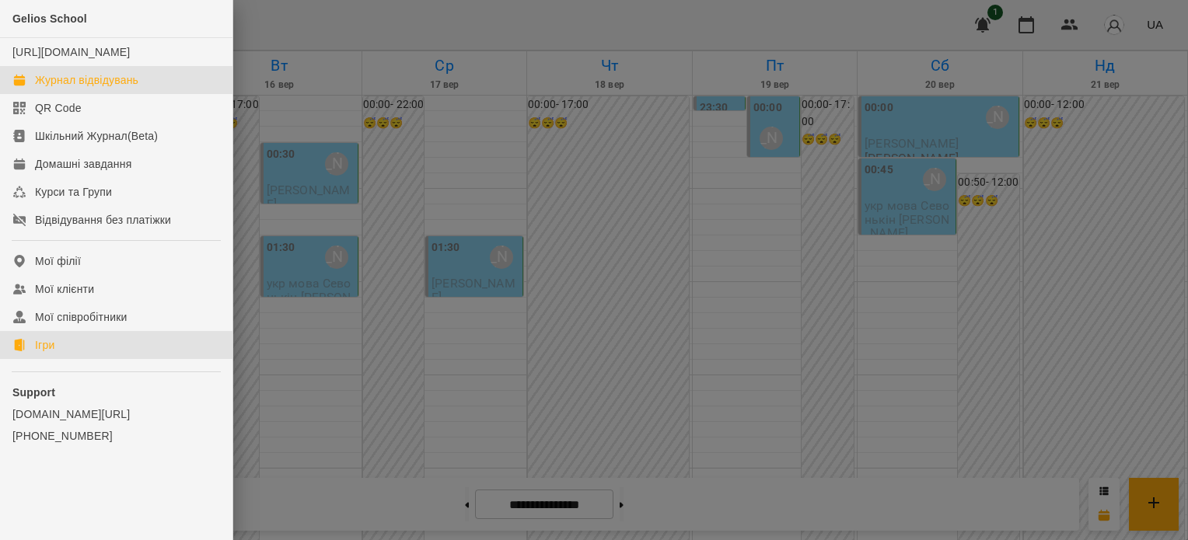
click at [46, 353] on div "Ігри" at bounding box center [44, 345] width 19 height 16
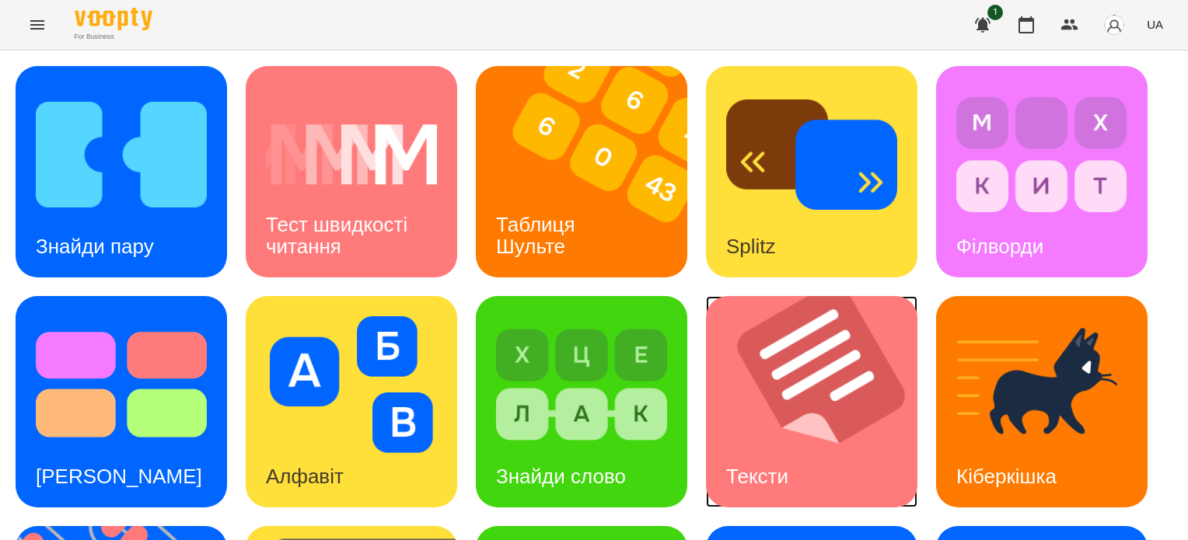
click at [750, 404] on img at bounding box center [821, 401] width 231 height 211
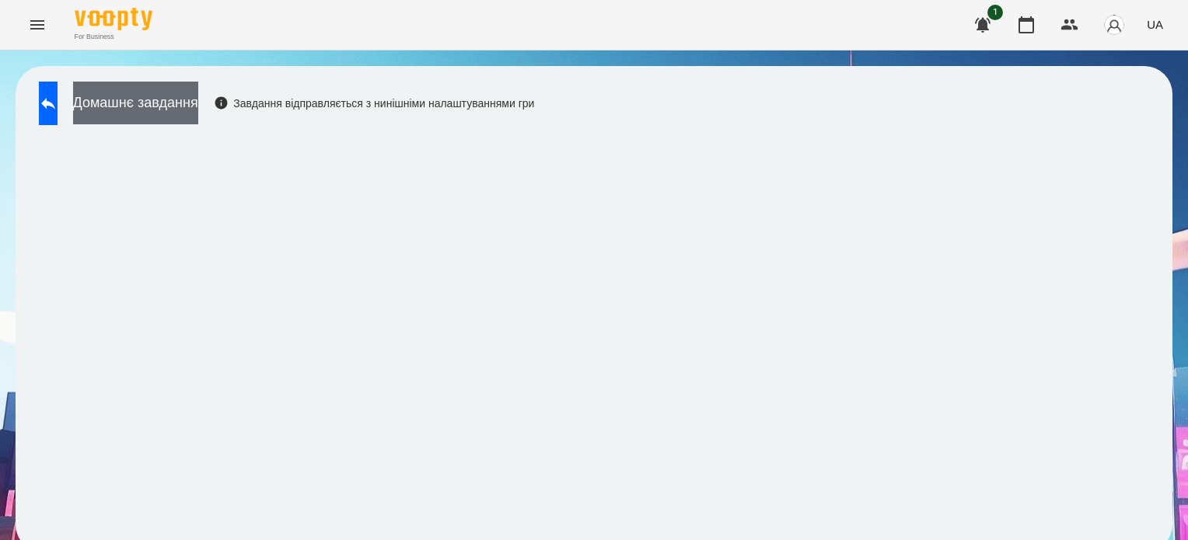
click at [177, 116] on button "Домашнє завдання" at bounding box center [135, 103] width 125 height 43
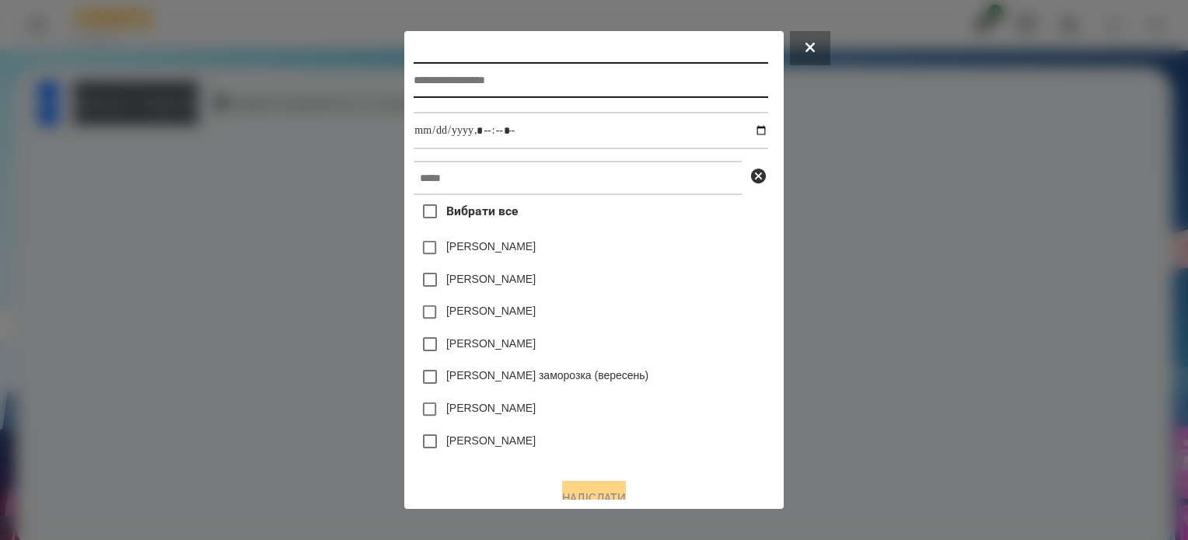
click at [531, 80] on input "text" at bounding box center [591, 80] width 354 height 36
type input "******"
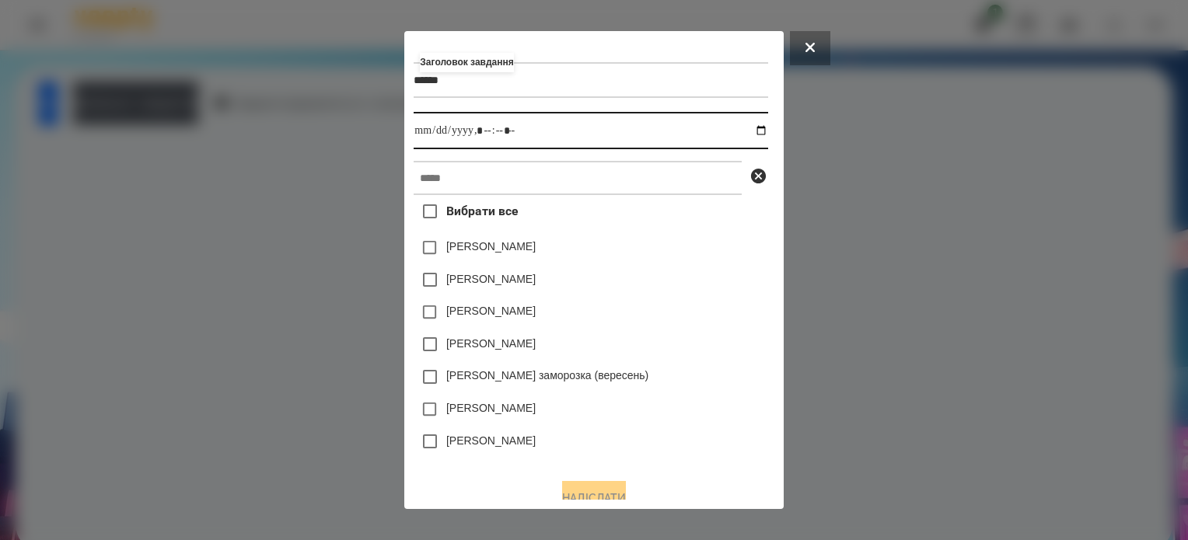
click at [766, 131] on input "datetime-local" at bounding box center [591, 130] width 354 height 37
click at [479, 137] on input "datetime-local" at bounding box center [591, 130] width 354 height 37
type input "**********"
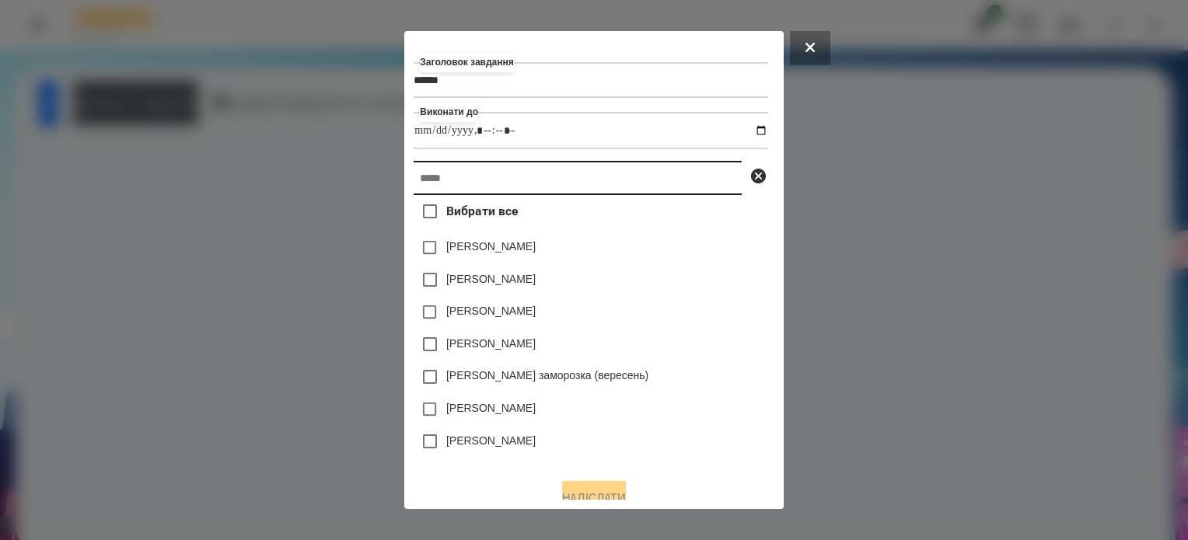
click at [481, 188] on input "text" at bounding box center [578, 178] width 328 height 34
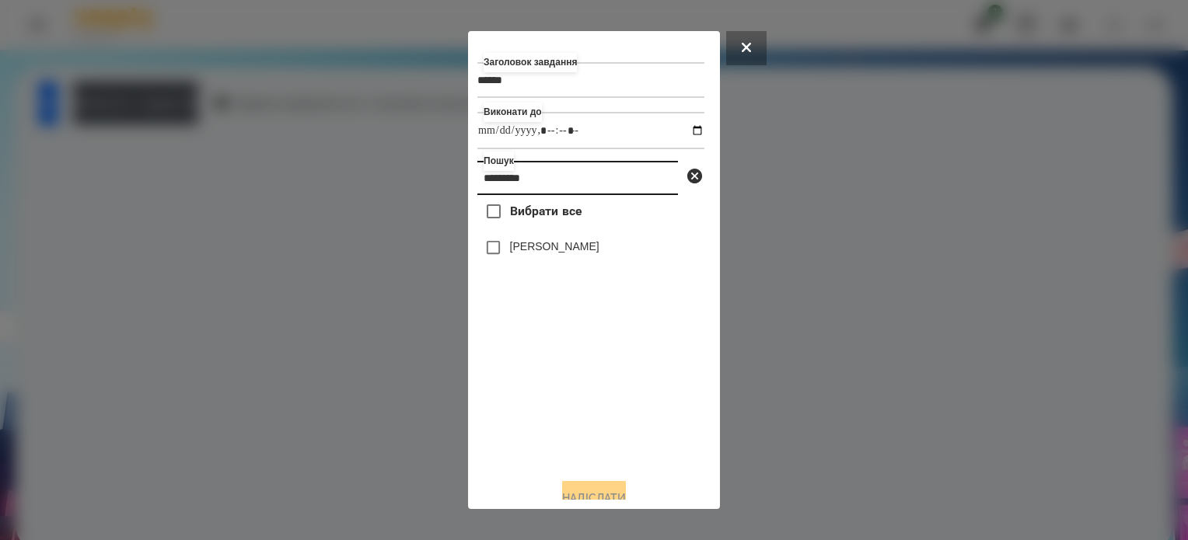
type input "*********"
click at [578, 488] on button "Надіслати" at bounding box center [594, 498] width 64 height 34
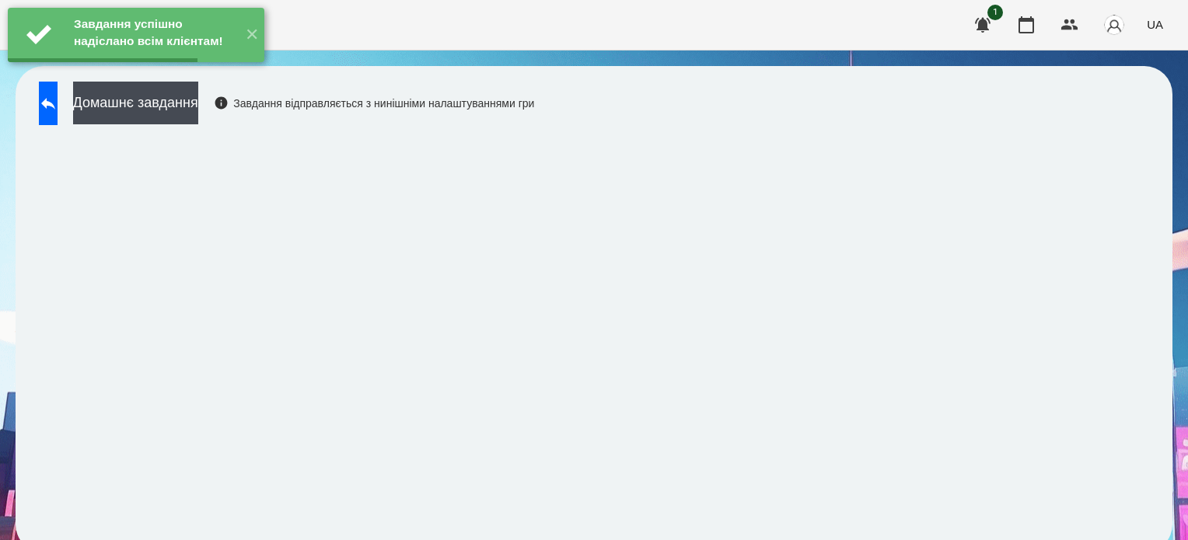
click at [198, 107] on button "Домашнє завдання" at bounding box center [135, 103] width 125 height 43
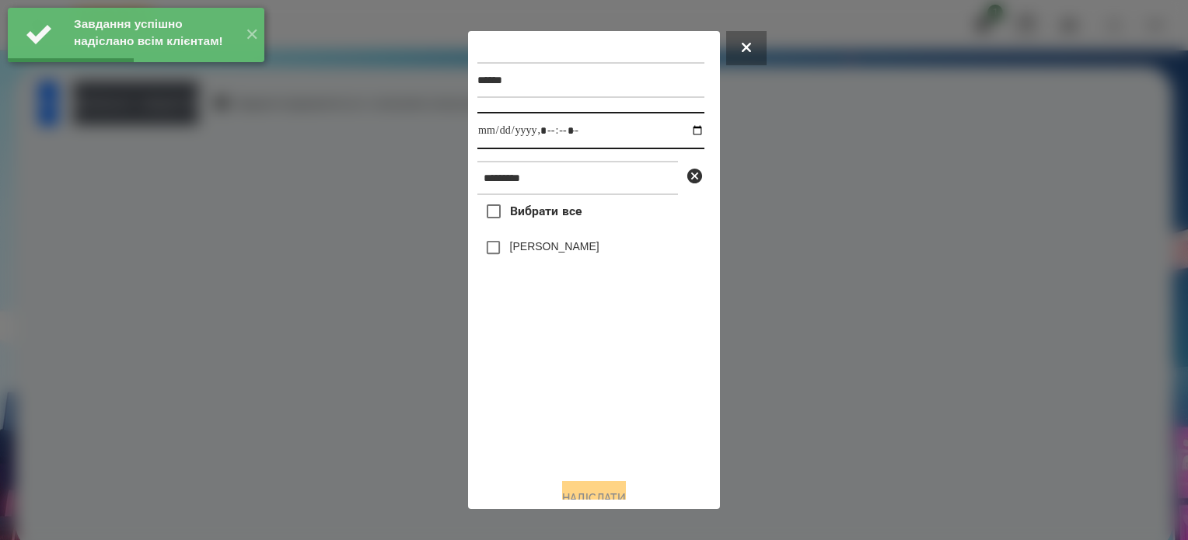
click at [684, 133] on input "datetime-local" at bounding box center [590, 130] width 227 height 37
click at [566, 134] on input "datetime-local" at bounding box center [590, 130] width 227 height 37
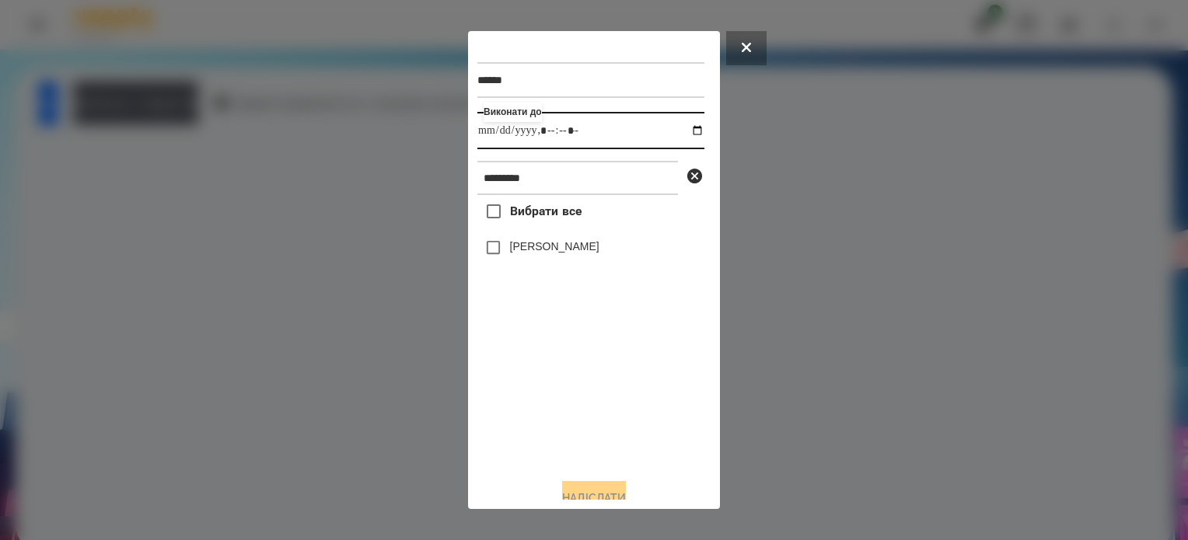
type input "**********"
click at [598, 492] on button "Надіслати" at bounding box center [594, 498] width 64 height 34
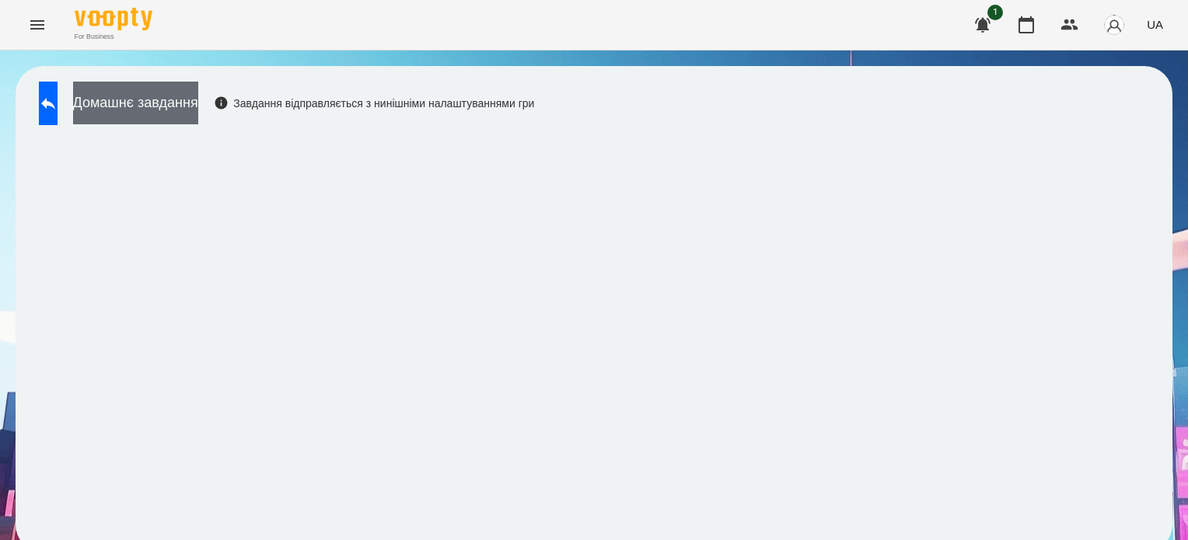
click at [139, 106] on button "Домашнє завдання" at bounding box center [135, 103] width 125 height 43
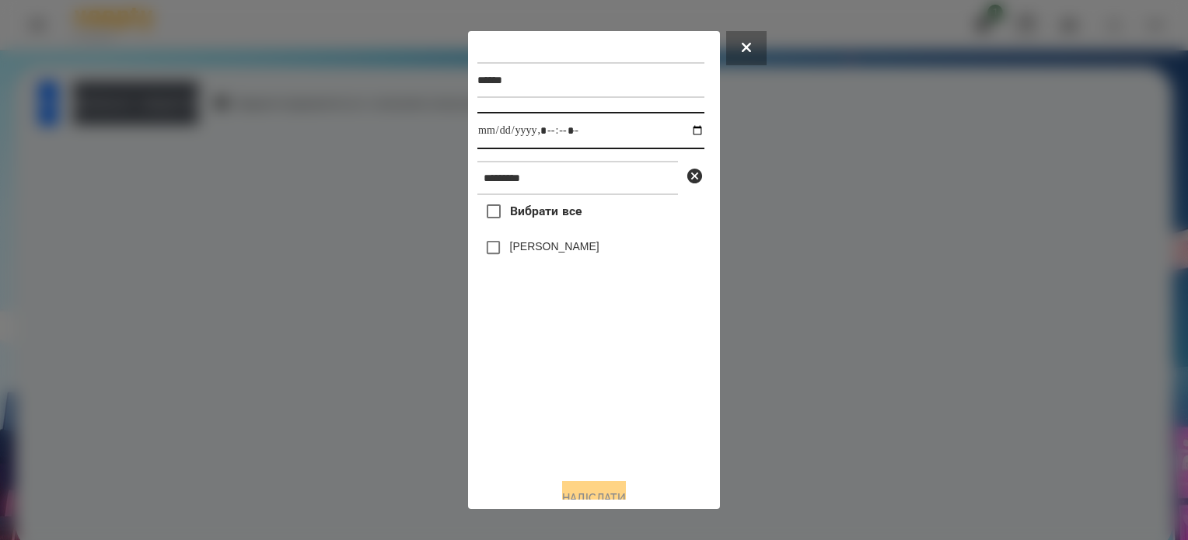
click at [685, 132] on input "datetime-local" at bounding box center [590, 130] width 227 height 37
type input "**********"
drag, startPoint x: 517, startPoint y: 402, endPoint x: 516, endPoint y: 344, distance: 57.6
click at [517, 395] on div "Вибрати все Валерія Севонькіна" at bounding box center [590, 330] width 227 height 271
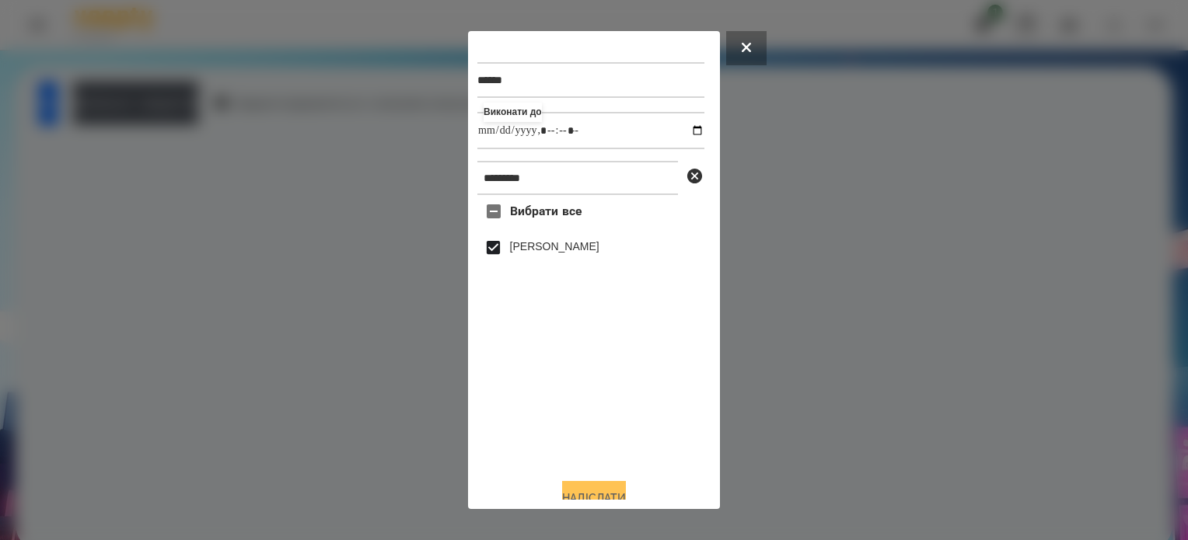
click at [575, 495] on button "Надіслати" at bounding box center [594, 498] width 64 height 34
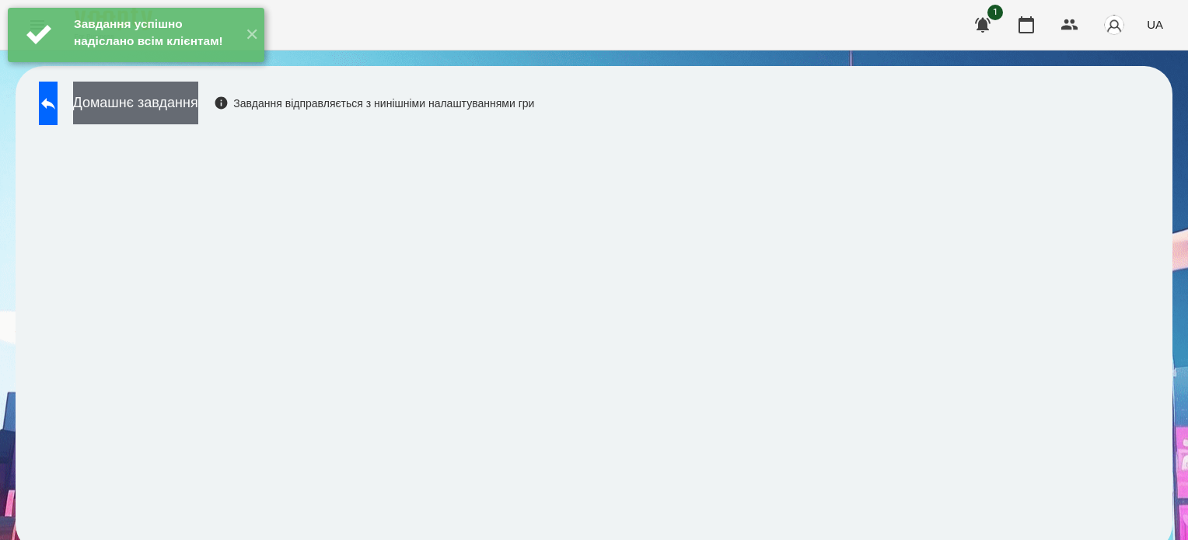
click at [198, 100] on button "Домашнє завдання" at bounding box center [135, 103] width 125 height 43
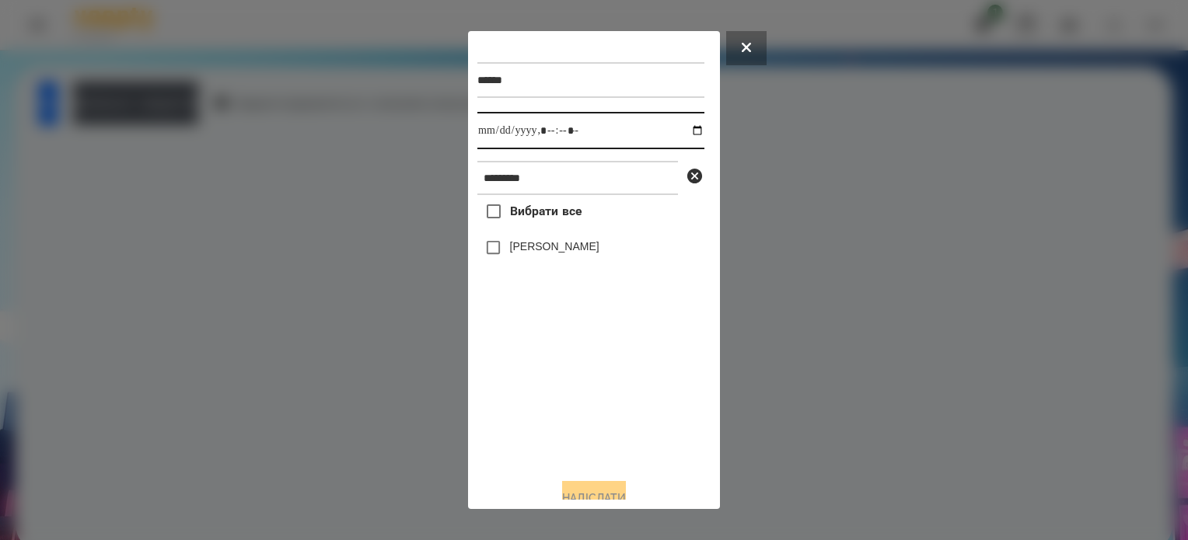
click at [678, 130] on input "datetime-local" at bounding box center [590, 130] width 227 height 37
type input "**********"
drag, startPoint x: 572, startPoint y: 413, endPoint x: 533, endPoint y: 345, distance: 78.4
click at [572, 411] on div "Вибрати все Валерія Севонькіна" at bounding box center [590, 330] width 227 height 271
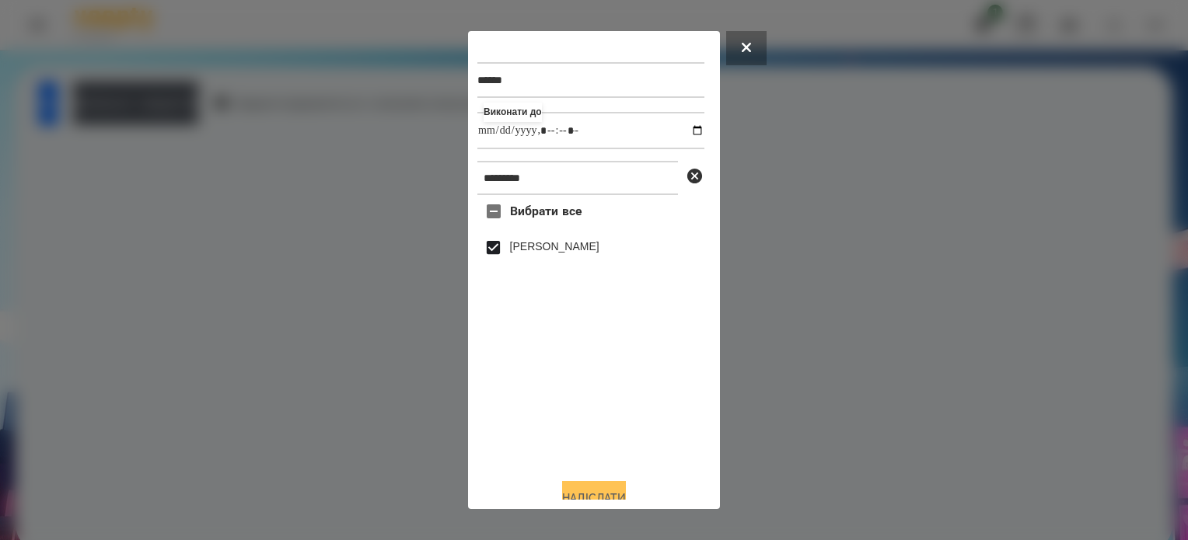
click at [611, 494] on button "Надіслати" at bounding box center [594, 498] width 64 height 34
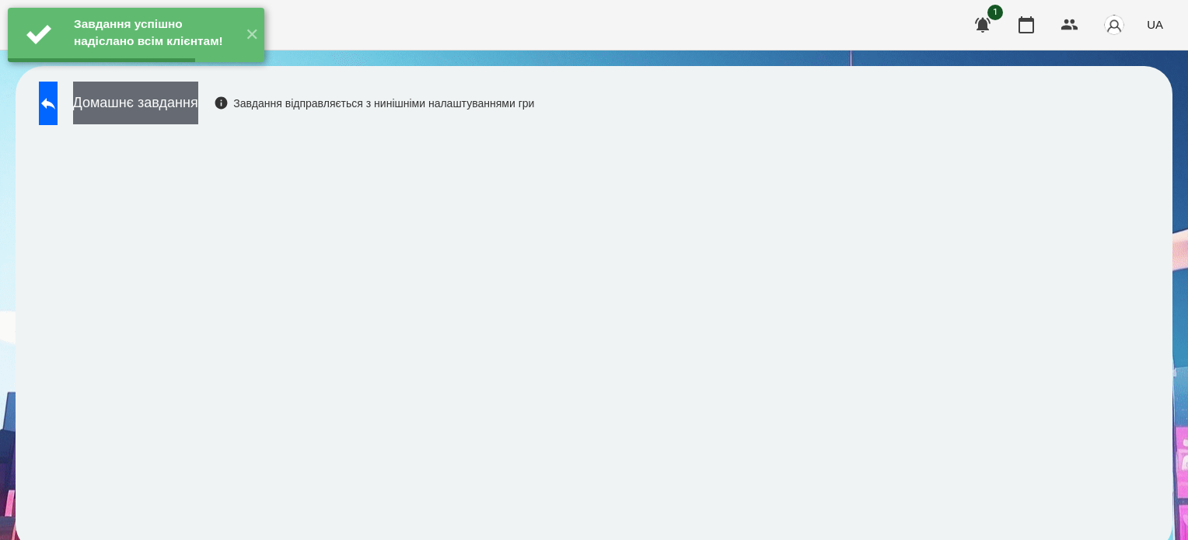
click at [184, 105] on button "Домашнє завдання" at bounding box center [135, 103] width 125 height 43
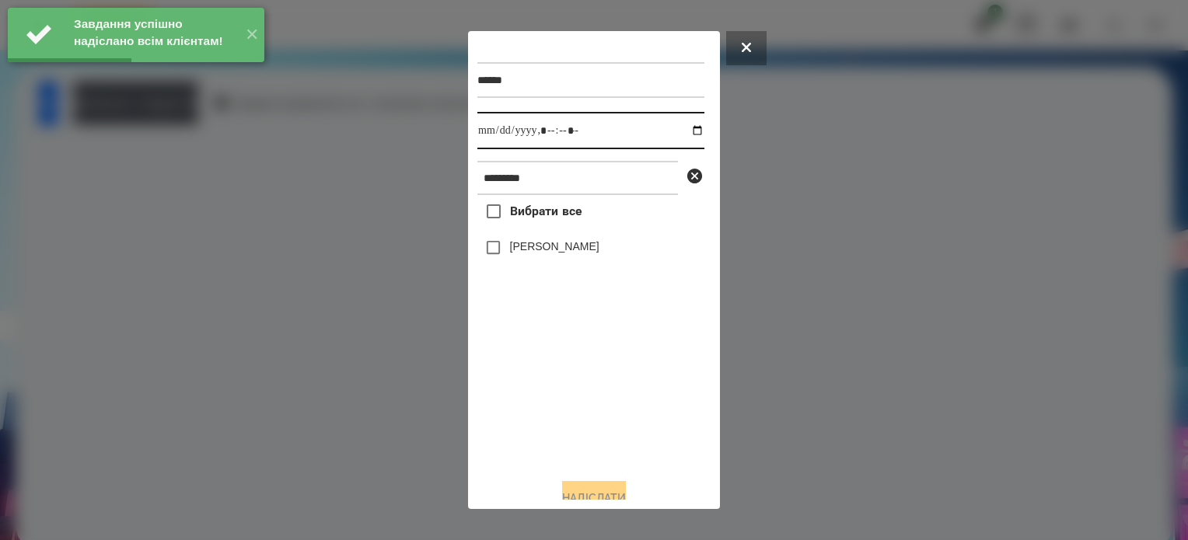
click at [687, 131] on input "datetime-local" at bounding box center [590, 130] width 227 height 37
type input "**********"
drag, startPoint x: 584, startPoint y: 409, endPoint x: 537, endPoint y: 335, distance: 87.4
click at [580, 404] on div "Вибрати все Валерія Севонькіна" at bounding box center [590, 330] width 227 height 271
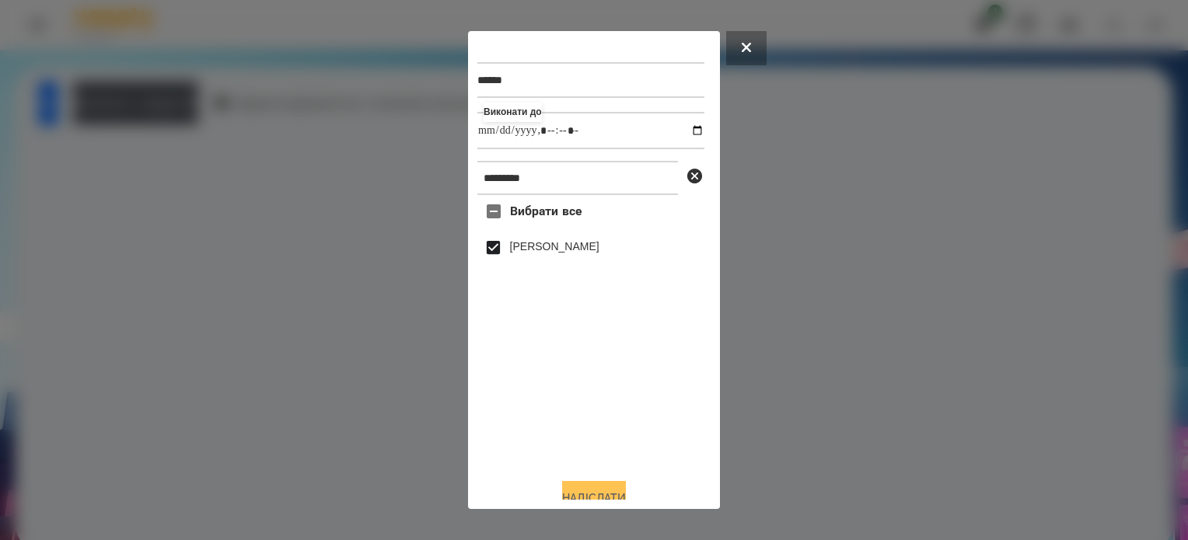
click at [588, 491] on button "Надіслати" at bounding box center [594, 498] width 64 height 34
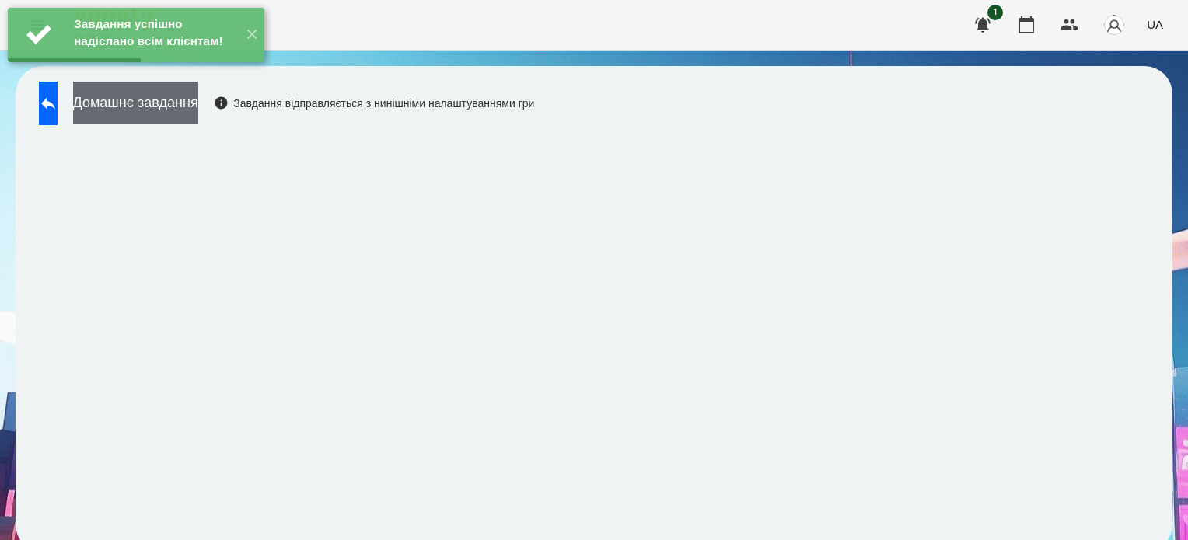
click at [198, 103] on button "Домашнє завдання" at bounding box center [135, 103] width 125 height 43
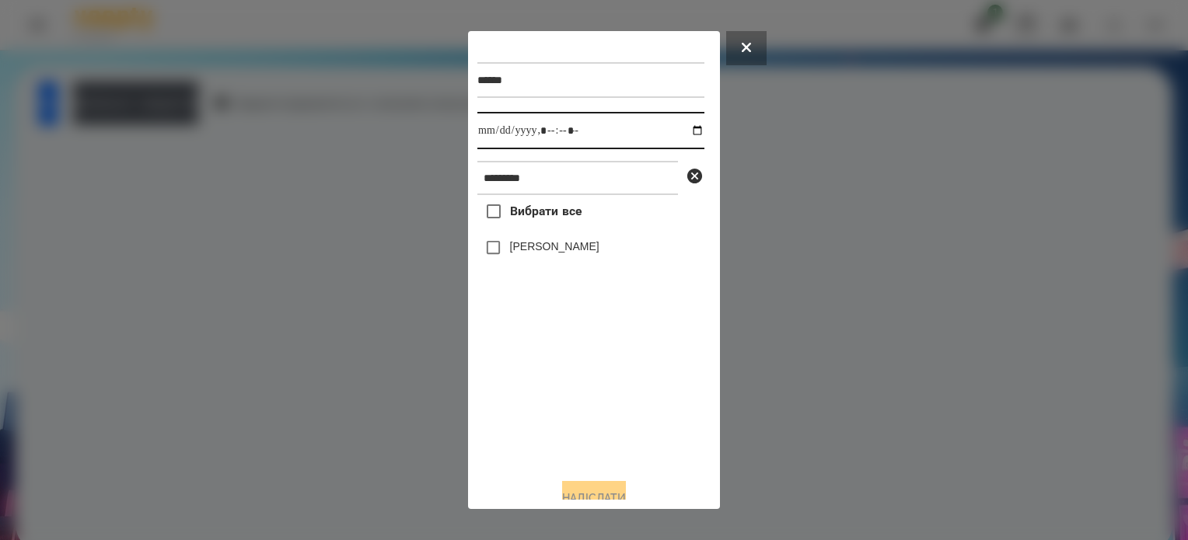
click at [680, 131] on input "datetime-local" at bounding box center [590, 130] width 227 height 37
type input "**********"
drag, startPoint x: 565, startPoint y: 409, endPoint x: 561, endPoint y: 393, distance: 16.2
click at [564, 407] on div "Вибрати все Валерія Севонькіна" at bounding box center [590, 330] width 227 height 271
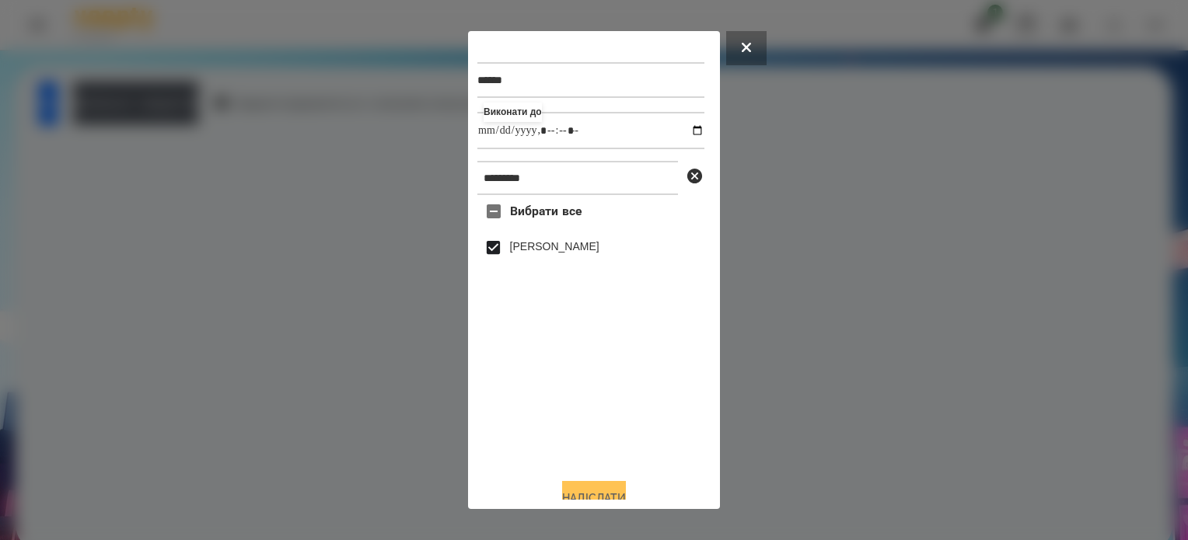
click at [623, 491] on button "Надіслати" at bounding box center [594, 498] width 64 height 34
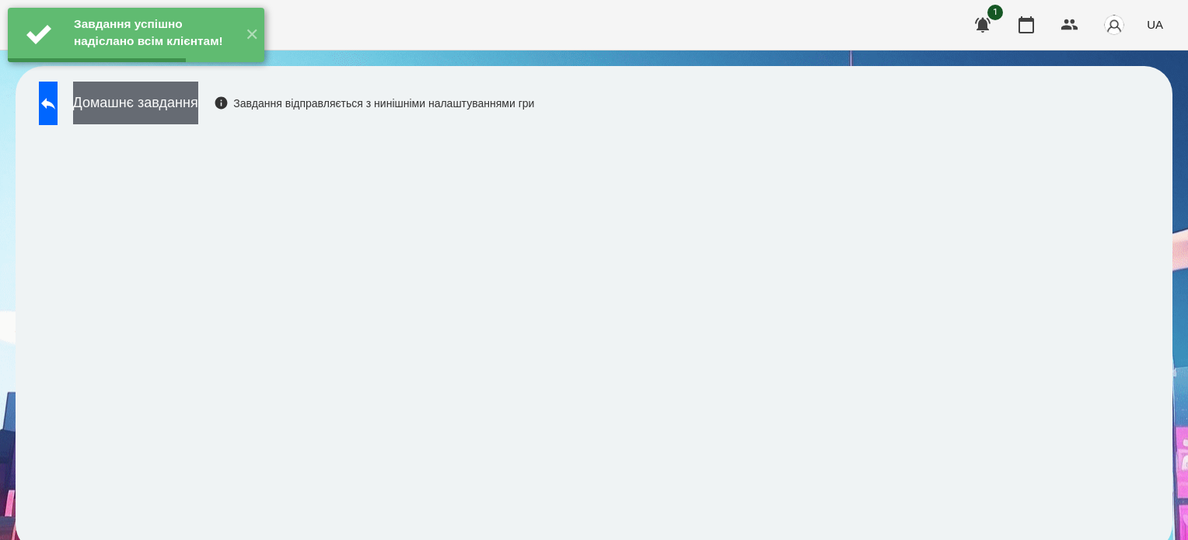
click at [177, 98] on button "Домашнє завдання" at bounding box center [135, 103] width 125 height 43
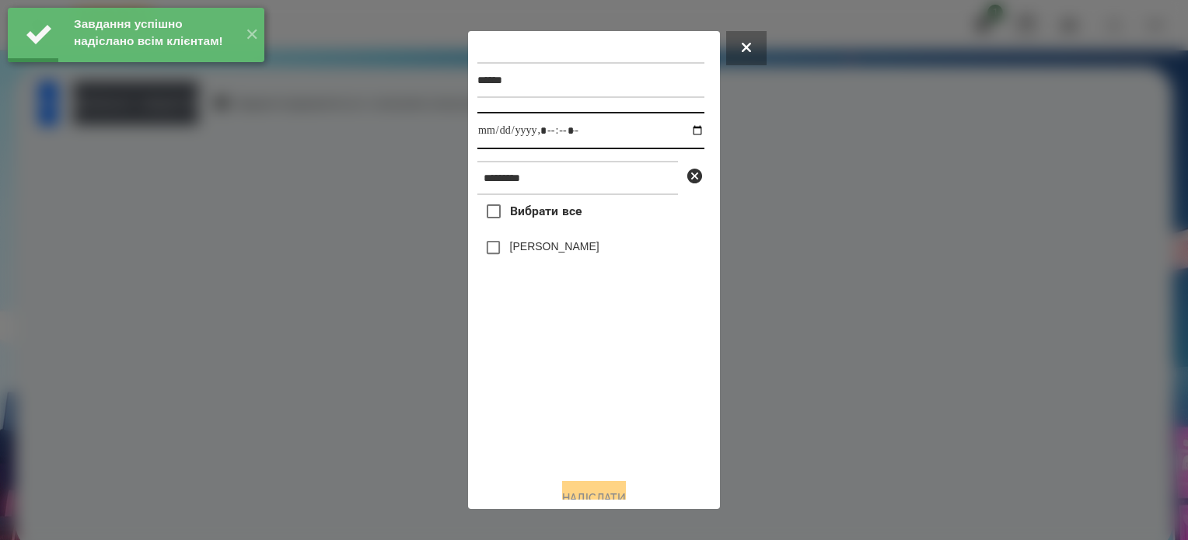
click at [681, 130] on input "datetime-local" at bounding box center [590, 130] width 227 height 37
type input "**********"
drag, startPoint x: 581, startPoint y: 416, endPoint x: 524, endPoint y: 337, distance: 96.9
click at [578, 413] on div "Вибрати все Валерія Севонькіна" at bounding box center [590, 330] width 227 height 271
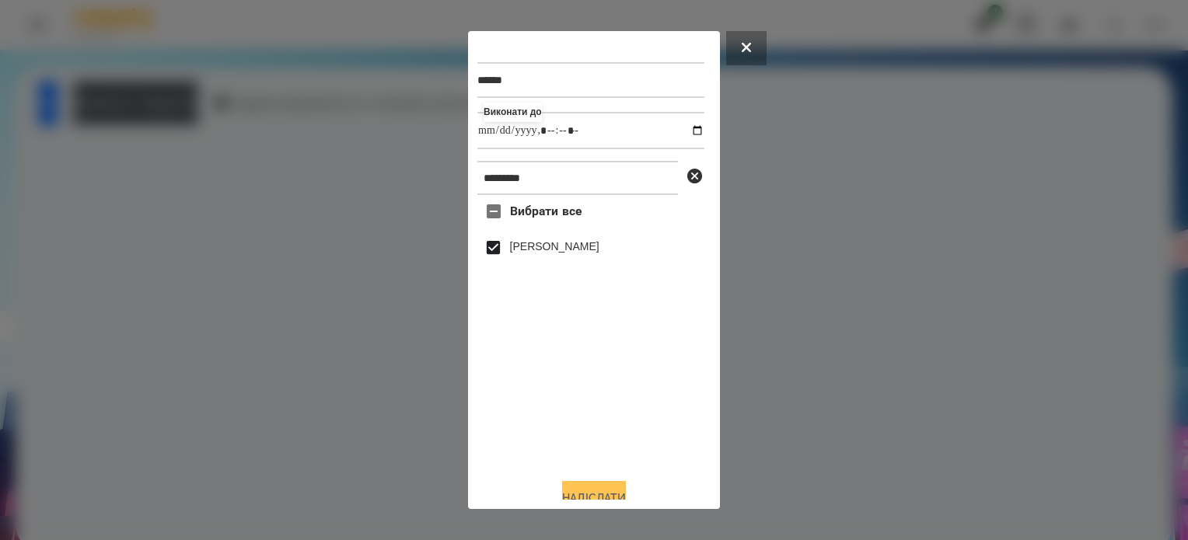
click at [610, 491] on button "Надіслати" at bounding box center [594, 498] width 64 height 34
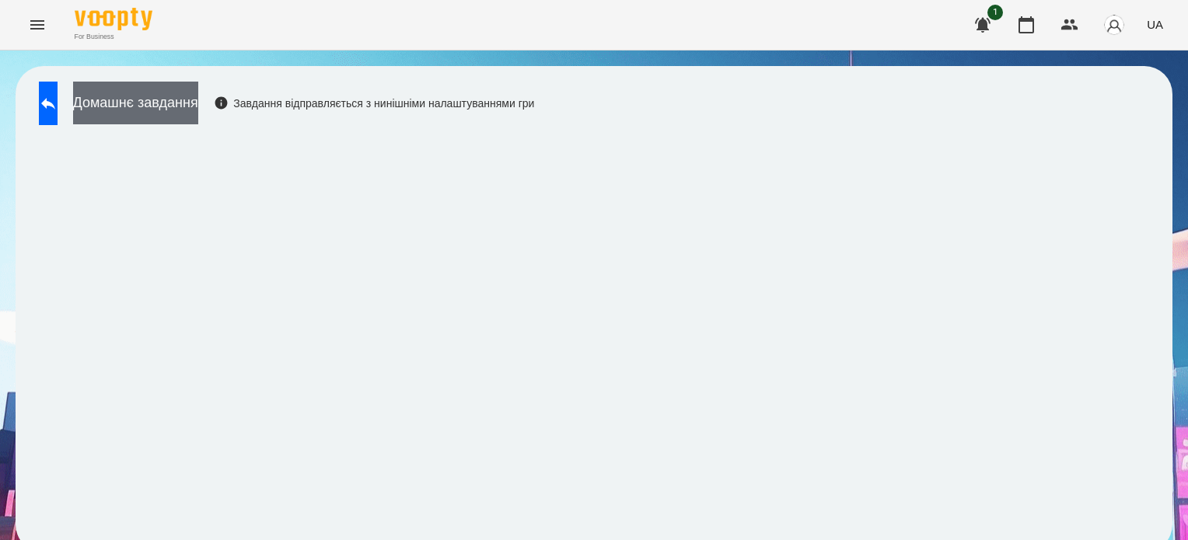
click at [198, 90] on button "Домашнє завдання" at bounding box center [135, 103] width 125 height 43
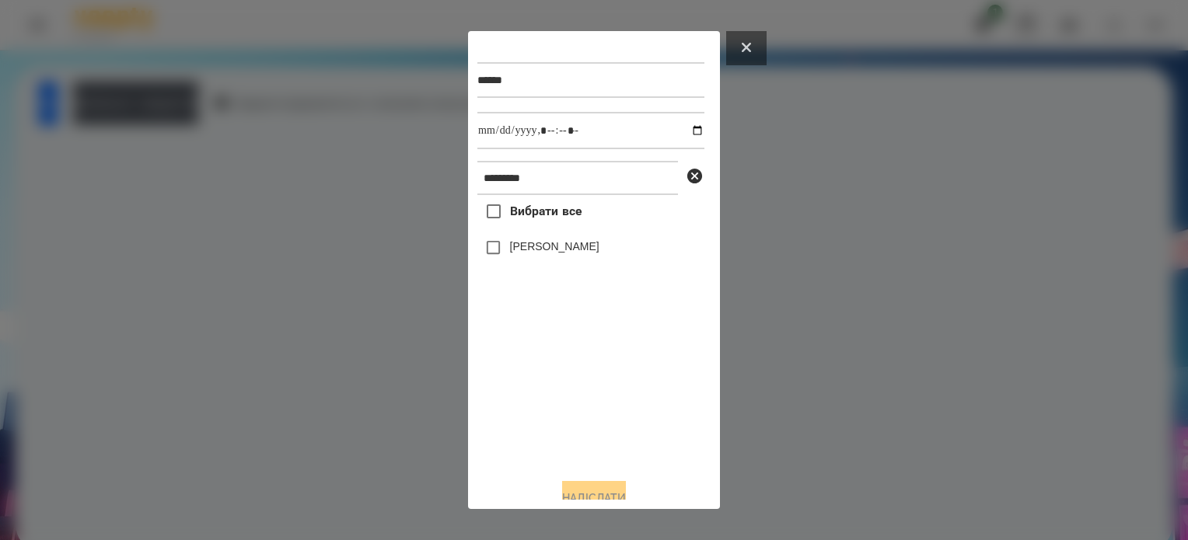
click at [749, 50] on icon at bounding box center [746, 47] width 9 height 9
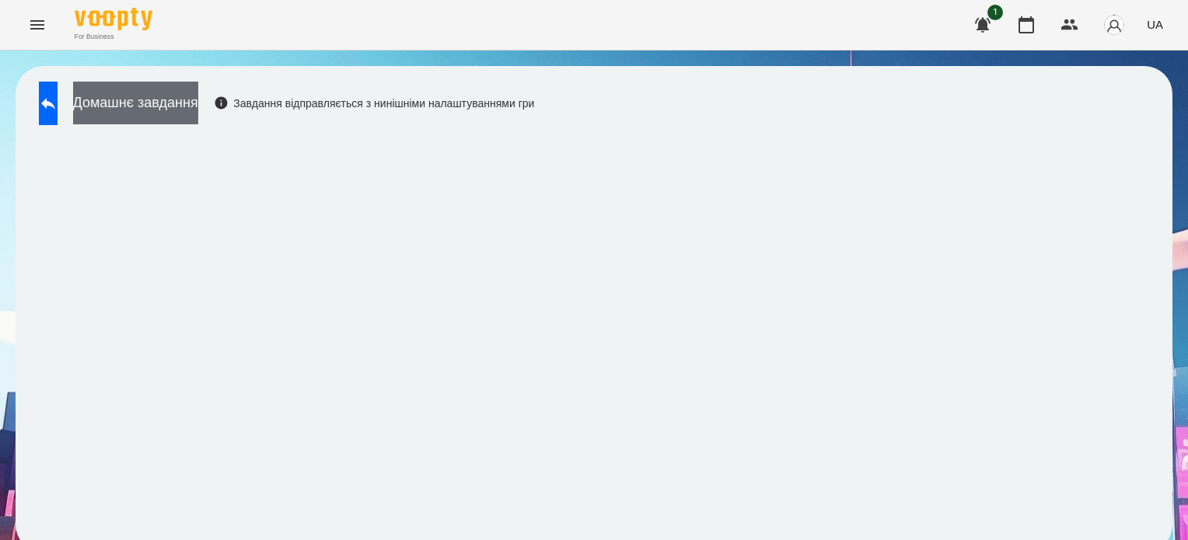
click at [172, 93] on button "Домашнє завдання" at bounding box center [135, 103] width 125 height 43
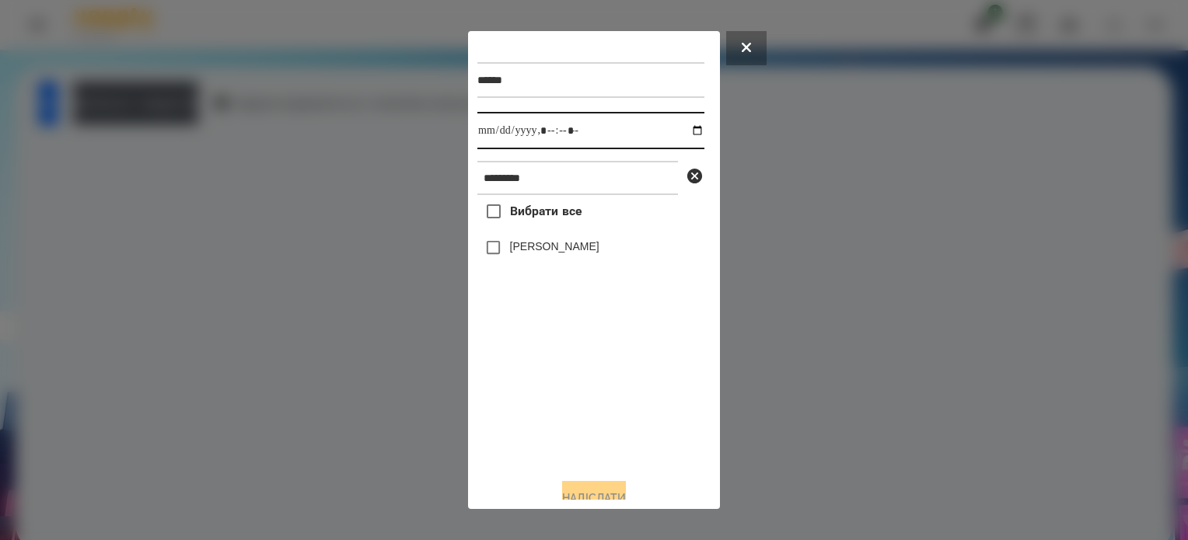
click at [684, 132] on input "datetime-local" at bounding box center [590, 130] width 227 height 37
click at [608, 407] on div "Вибрати все Валерія Севонькіна" at bounding box center [590, 330] width 227 height 271
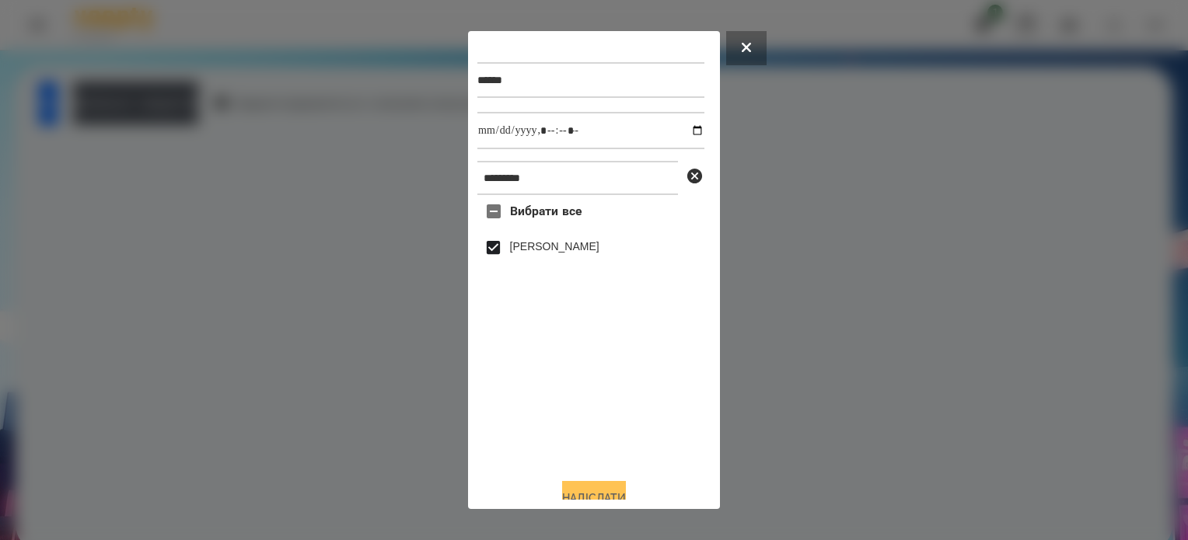
click at [573, 495] on button "Надіслати" at bounding box center [594, 498] width 64 height 34
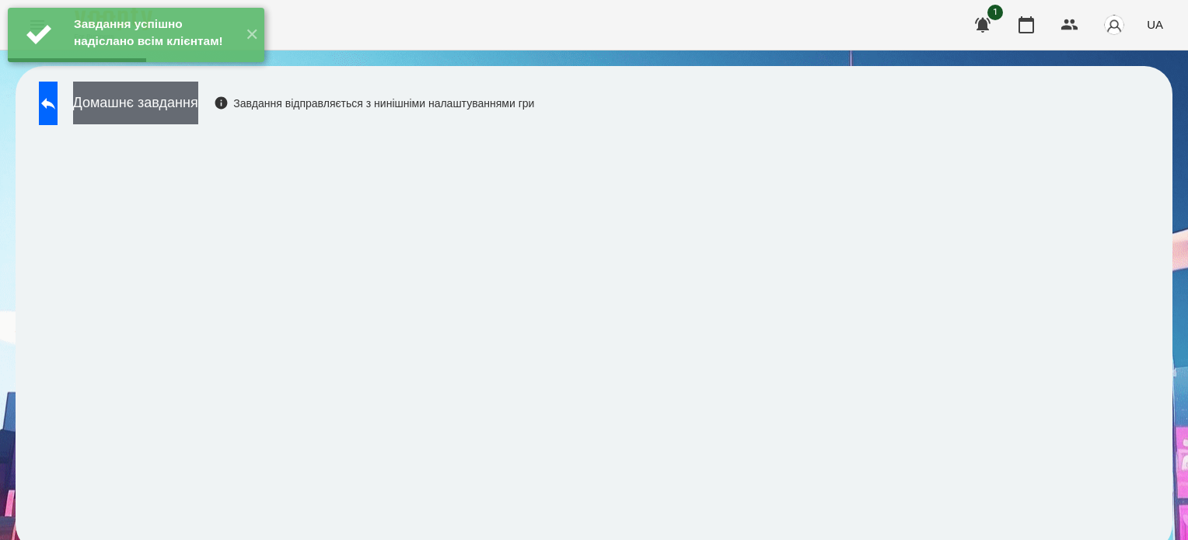
click at [198, 104] on button "Домашнє завдання" at bounding box center [135, 103] width 125 height 43
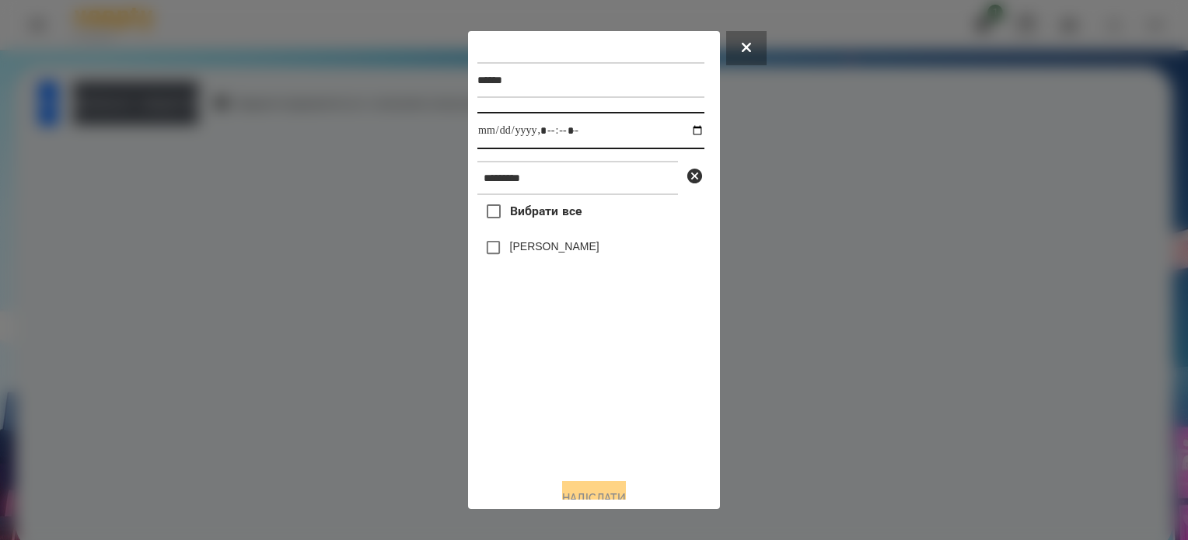
click at [680, 130] on input "datetime-local" at bounding box center [590, 130] width 227 height 37
type input "**********"
drag, startPoint x: 564, startPoint y: 414, endPoint x: 550, endPoint y: 344, distance: 71.5
click at [564, 410] on div "Вибрати все Валерія Севонькіна" at bounding box center [590, 330] width 227 height 271
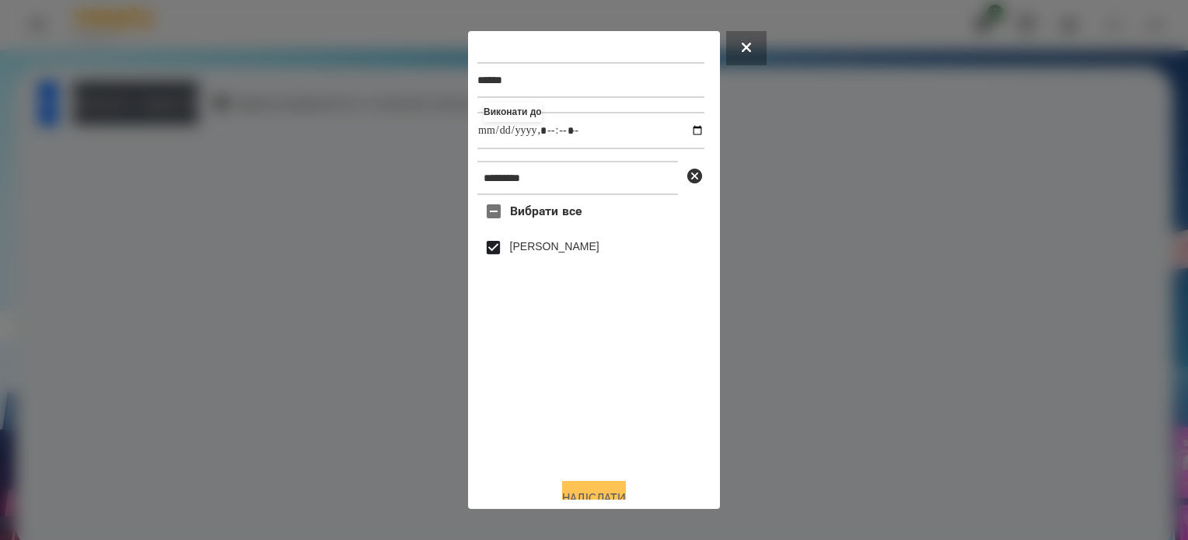
click at [599, 488] on button "Надіслати" at bounding box center [594, 498] width 64 height 34
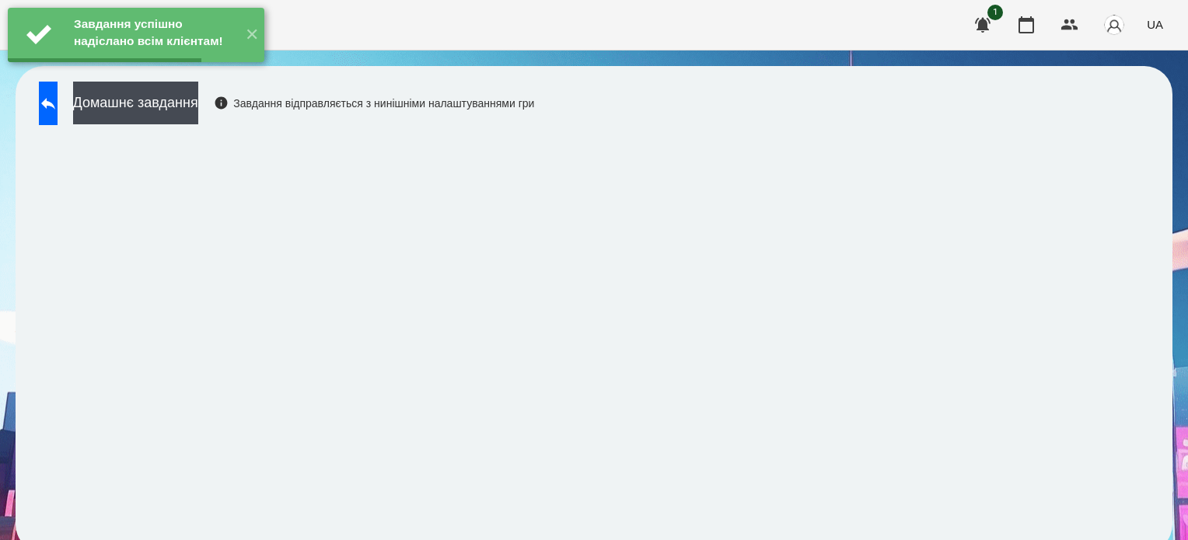
click at [190, 107] on button "Домашнє завдання" at bounding box center [135, 103] width 125 height 43
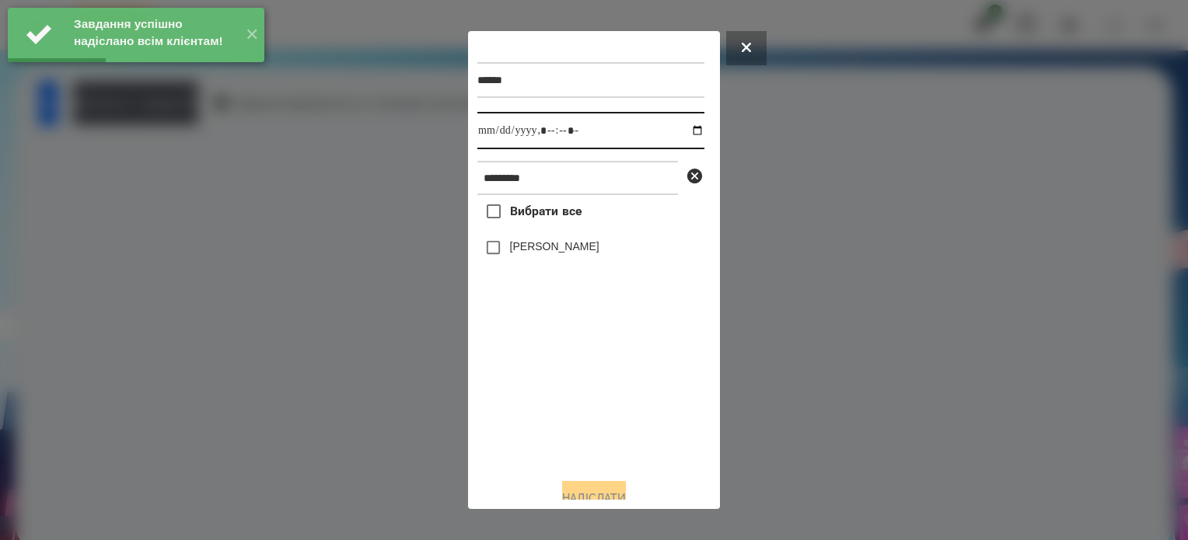
drag, startPoint x: 684, startPoint y: 131, endPoint x: 652, endPoint y: 145, distance: 34.8
click at [683, 131] on input "datetime-local" at bounding box center [590, 130] width 227 height 37
type input "**********"
drag, startPoint x: 566, startPoint y: 420, endPoint x: 537, endPoint y: 356, distance: 69.9
click at [564, 409] on div "Вибрати все Валерія Севонькіна" at bounding box center [590, 330] width 227 height 271
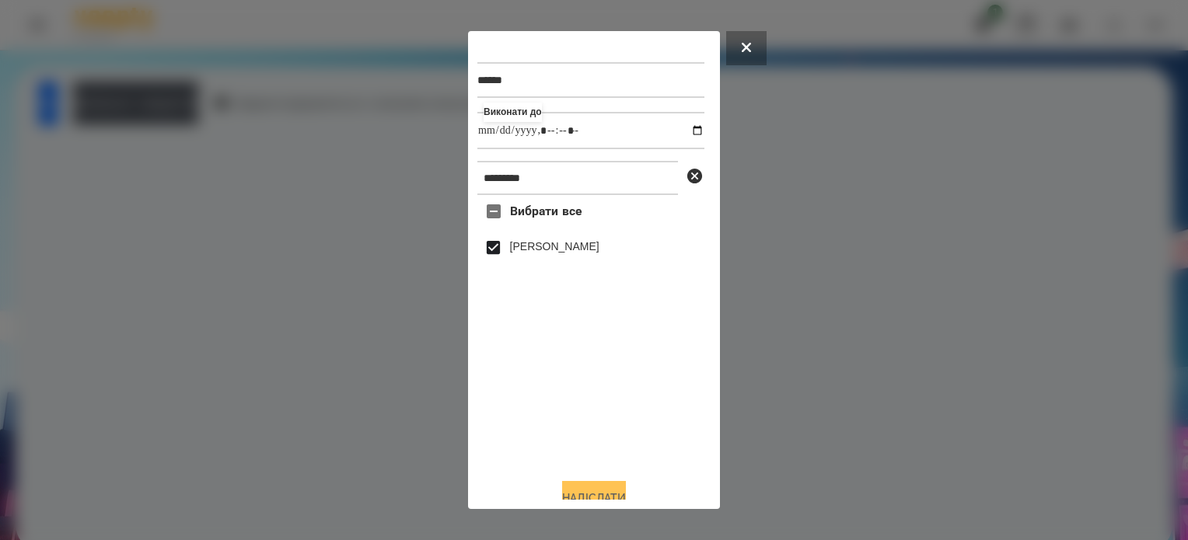
click at [603, 495] on button "Надіслати" at bounding box center [594, 498] width 64 height 34
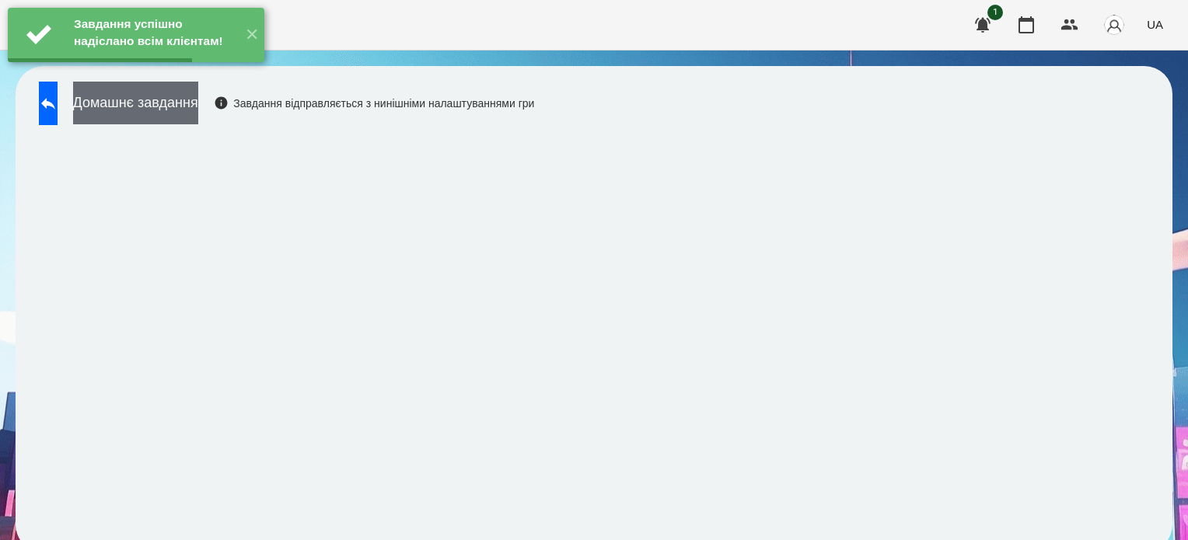
click at [146, 105] on button "Домашнє завдання" at bounding box center [135, 103] width 125 height 43
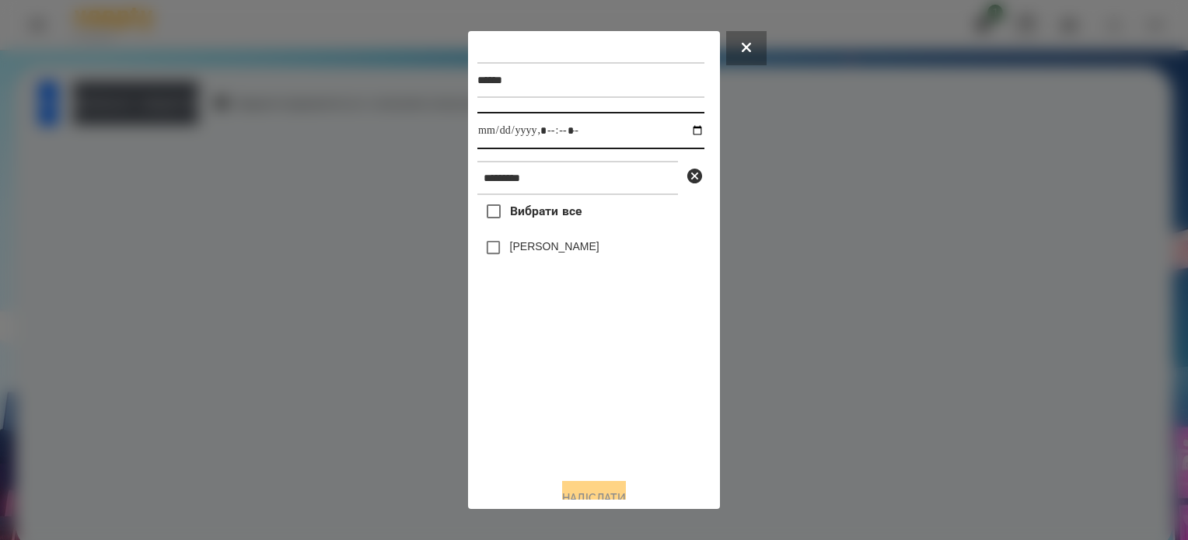
click at [678, 129] on input "datetime-local" at bounding box center [590, 130] width 227 height 37
type input "**********"
drag, startPoint x: 540, startPoint y: 440, endPoint x: 535, endPoint y: 417, distance: 23.8
click at [537, 426] on div "Вибрати все Валерія Севонькіна" at bounding box center [590, 330] width 227 height 271
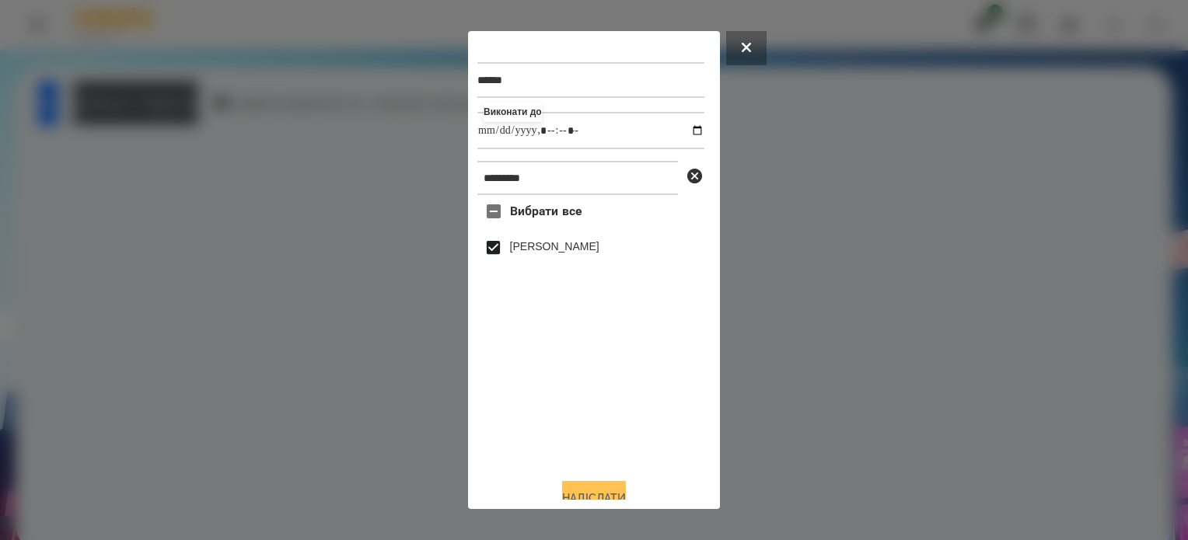
click at [616, 497] on button "Надіслати" at bounding box center [594, 498] width 64 height 34
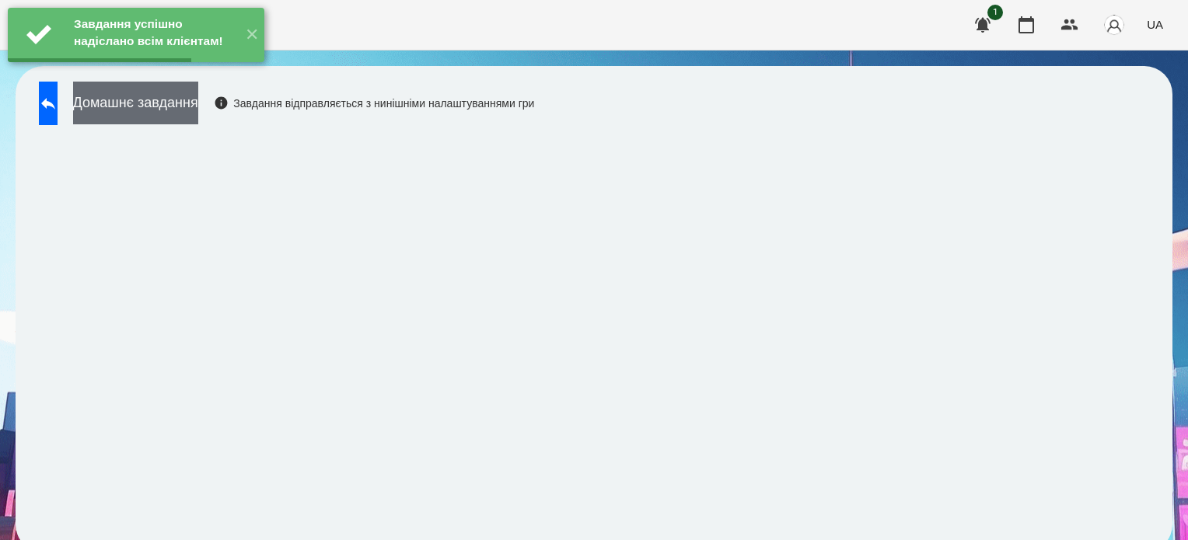
click at [198, 112] on button "Домашнє завдання" at bounding box center [135, 103] width 125 height 43
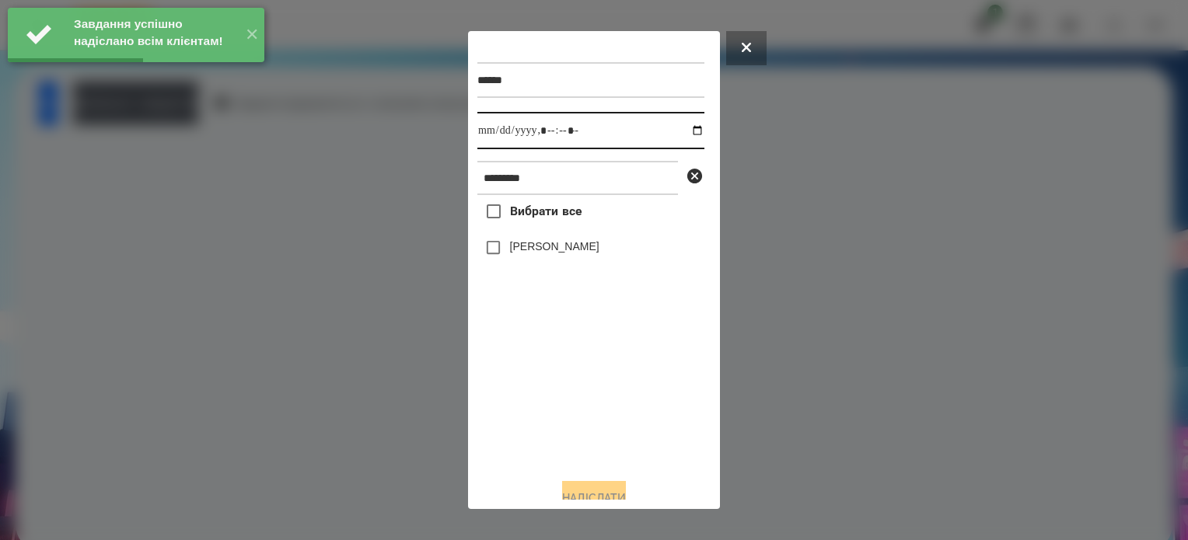
click at [681, 133] on input "datetime-local" at bounding box center [590, 130] width 227 height 37
type input "**********"
drag, startPoint x: 575, startPoint y: 432, endPoint x: 526, endPoint y: 331, distance: 111.6
click at [573, 413] on div "Вибрати все Валерія Севонькіна" at bounding box center [590, 330] width 227 height 271
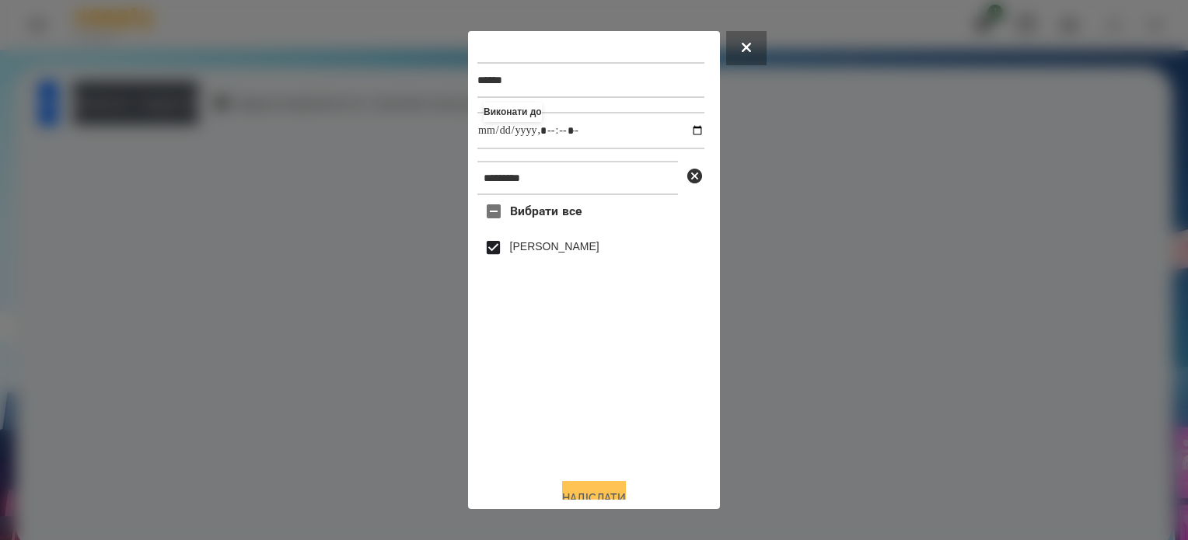
click at [589, 488] on button "Надіслати" at bounding box center [594, 498] width 64 height 34
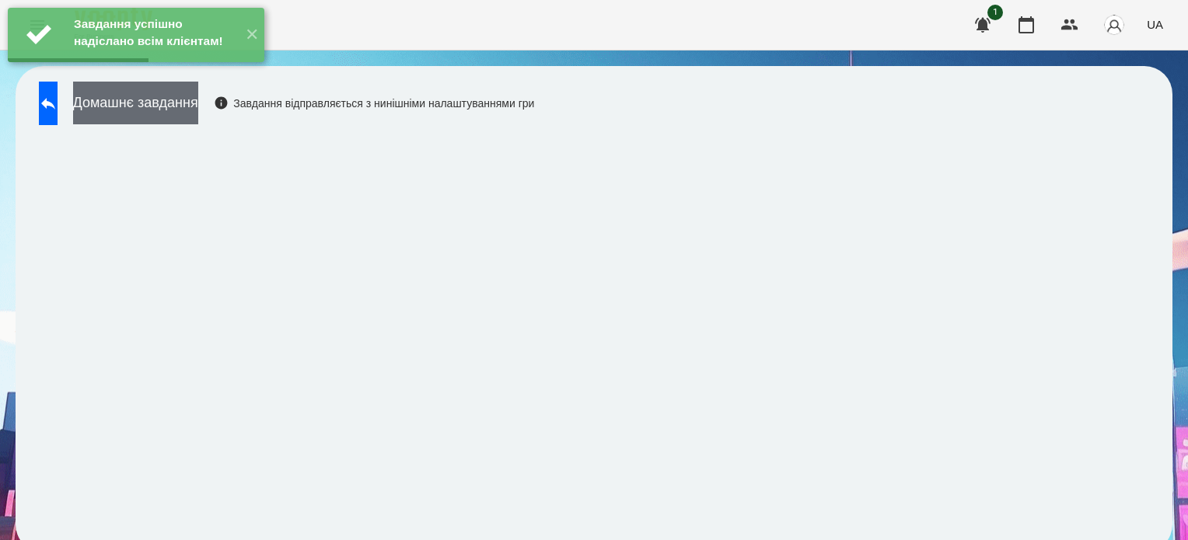
click at [198, 110] on button "Домашнє завдання" at bounding box center [135, 103] width 125 height 43
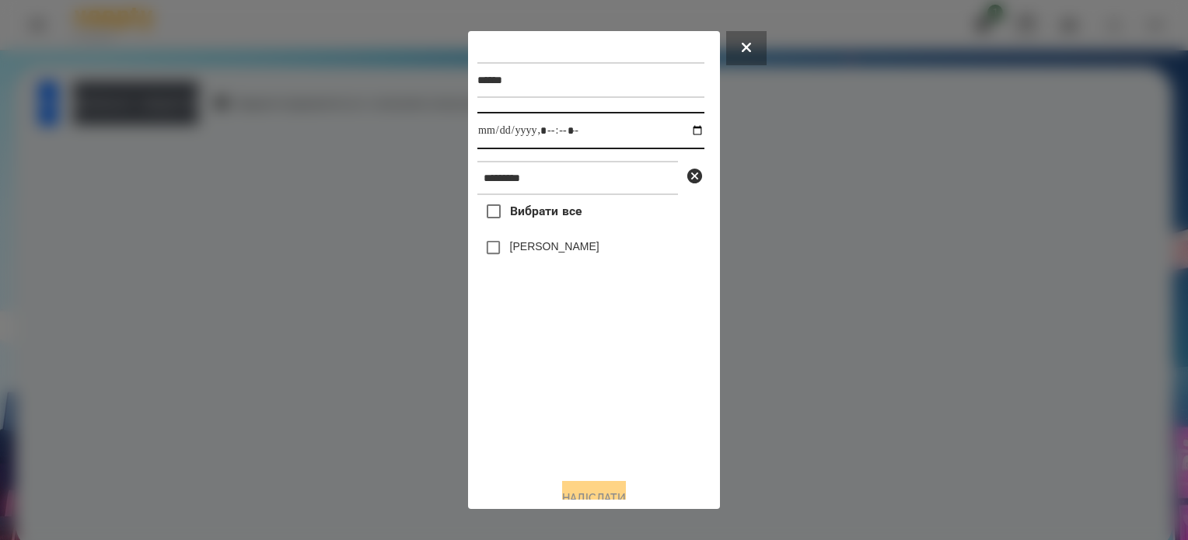
click at [681, 133] on input "datetime-local" at bounding box center [590, 130] width 227 height 37
type input "**********"
drag, startPoint x: 526, startPoint y: 414, endPoint x: 525, endPoint y: 397, distance: 16.3
click at [525, 403] on div "Вибрати все Валерія Севонькіна" at bounding box center [590, 330] width 227 height 271
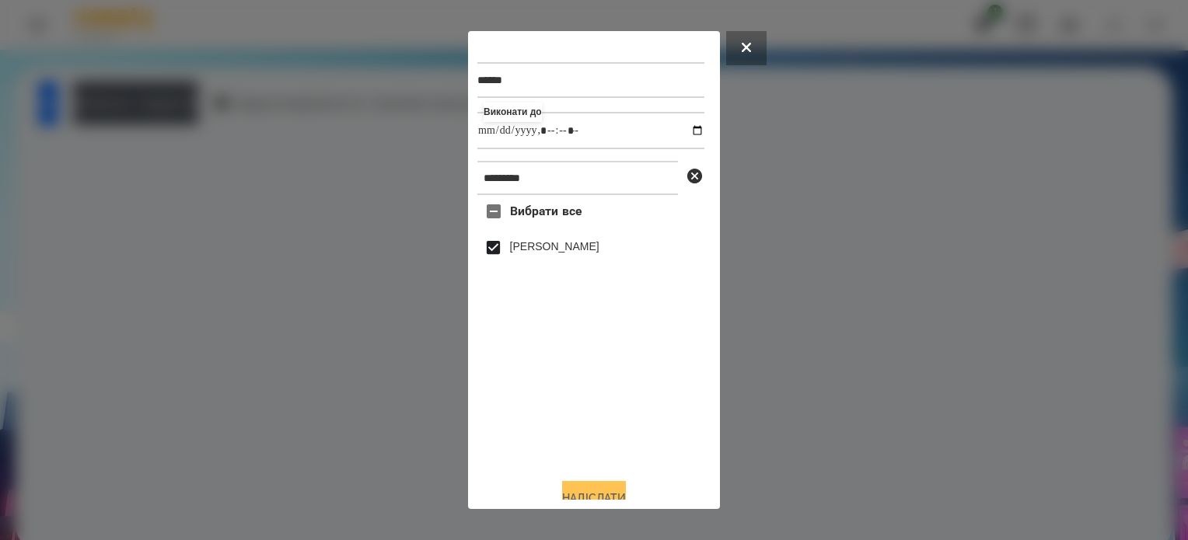
click at [578, 487] on button "Надіслати" at bounding box center [594, 498] width 64 height 34
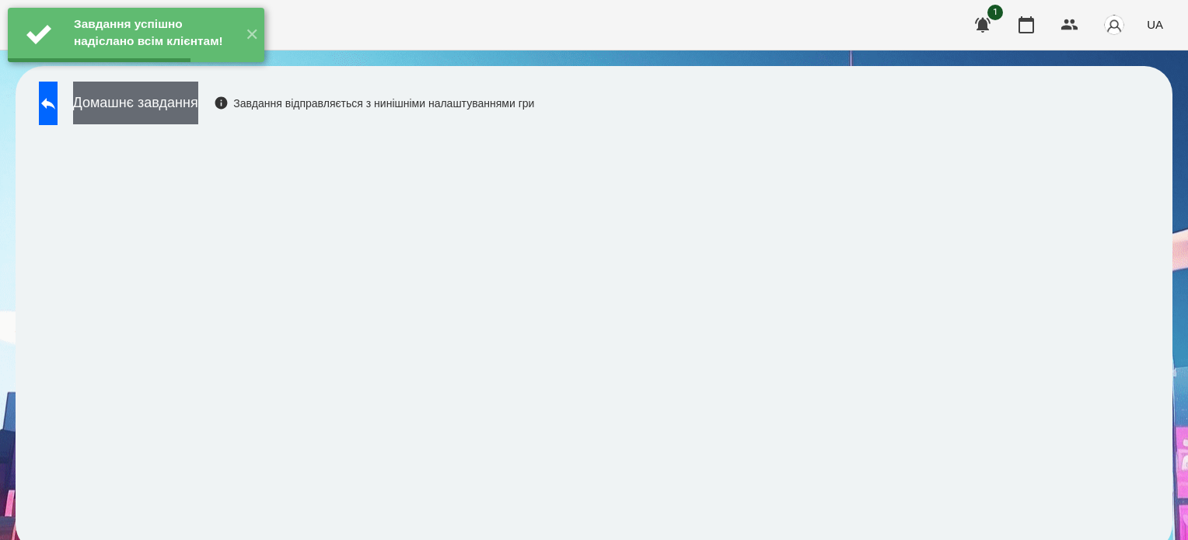
click at [198, 106] on button "Домашнє завдання" at bounding box center [135, 103] width 125 height 43
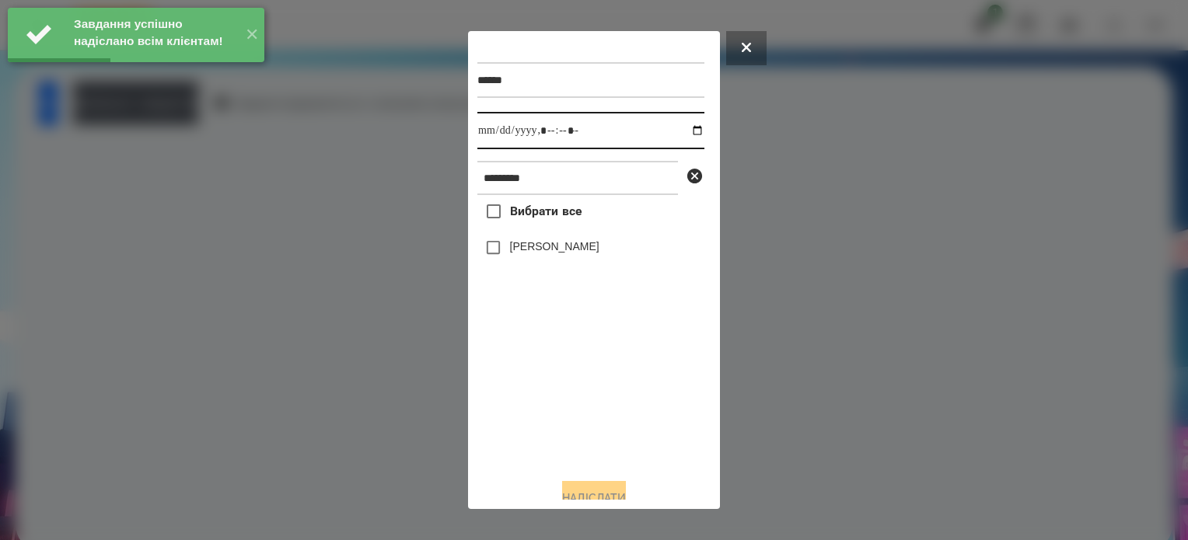
click at [677, 131] on input "datetime-local" at bounding box center [590, 130] width 227 height 37
click at [566, 133] on input "datetime-local" at bounding box center [590, 130] width 227 height 37
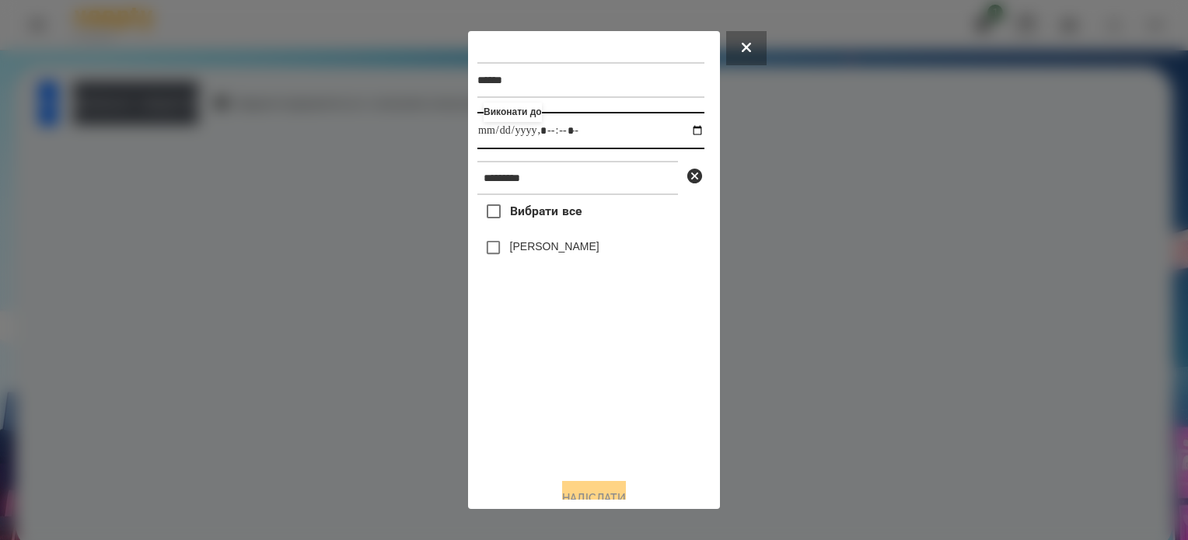
click at [685, 129] on input "datetime-local" at bounding box center [590, 130] width 227 height 37
type input "**********"
drag, startPoint x: 547, startPoint y: 419, endPoint x: 512, endPoint y: 309, distance: 115.1
click at [547, 416] on div "Вибрати все Валерія Севонькіна" at bounding box center [590, 330] width 227 height 271
click at [483, 238] on div "[PERSON_NAME]" at bounding box center [590, 248] width 227 height 33
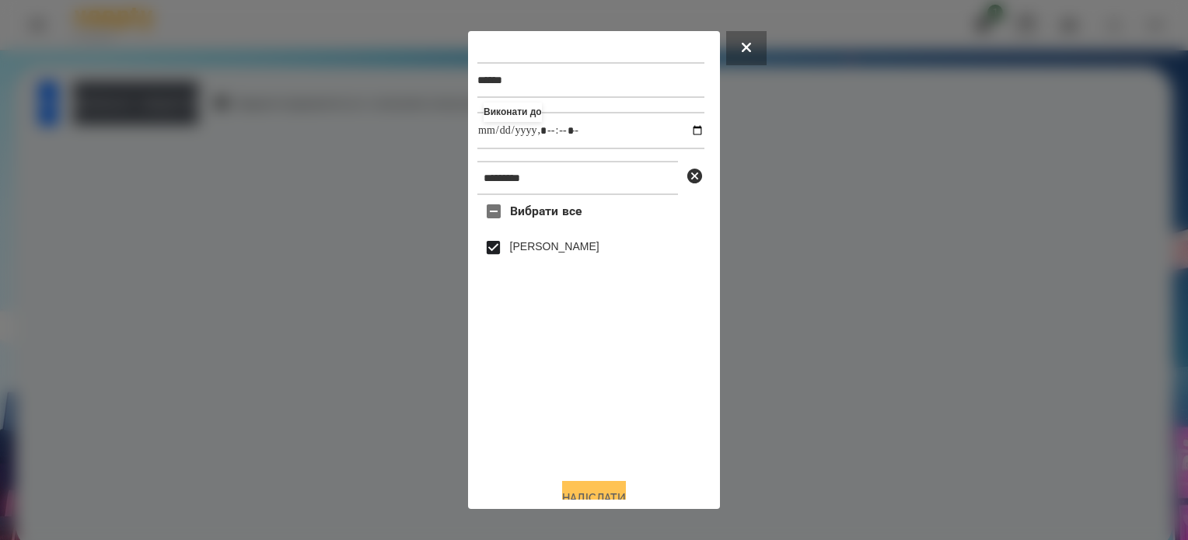
click at [600, 491] on button "Надіслати" at bounding box center [594, 498] width 64 height 34
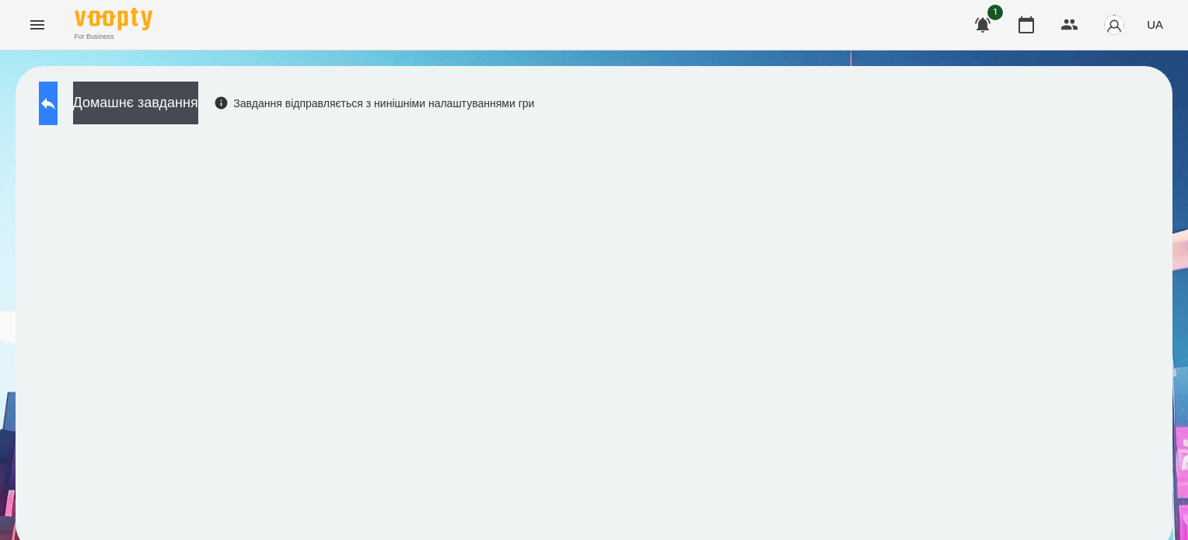
click at [58, 117] on button at bounding box center [48, 104] width 19 height 44
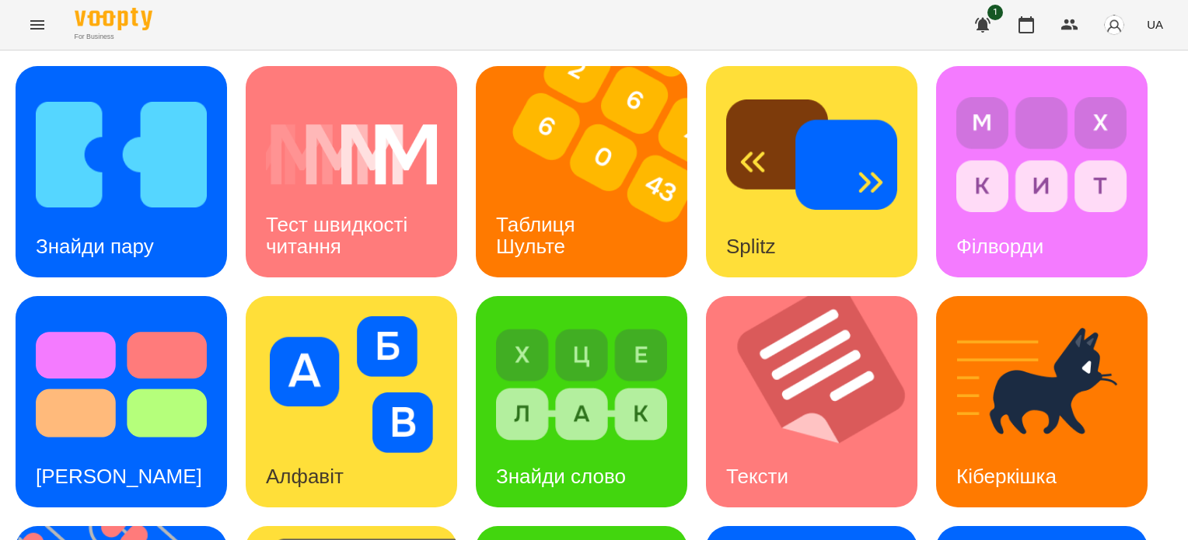
scroll to position [442, 0]
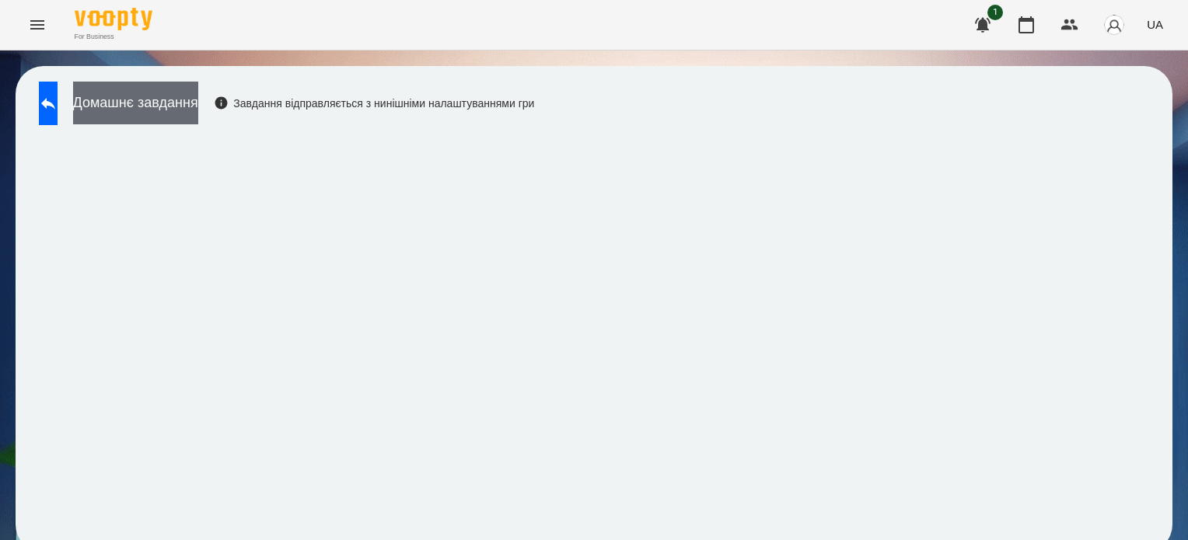
click at [128, 104] on button "Домашнє завдання" at bounding box center [135, 103] width 125 height 43
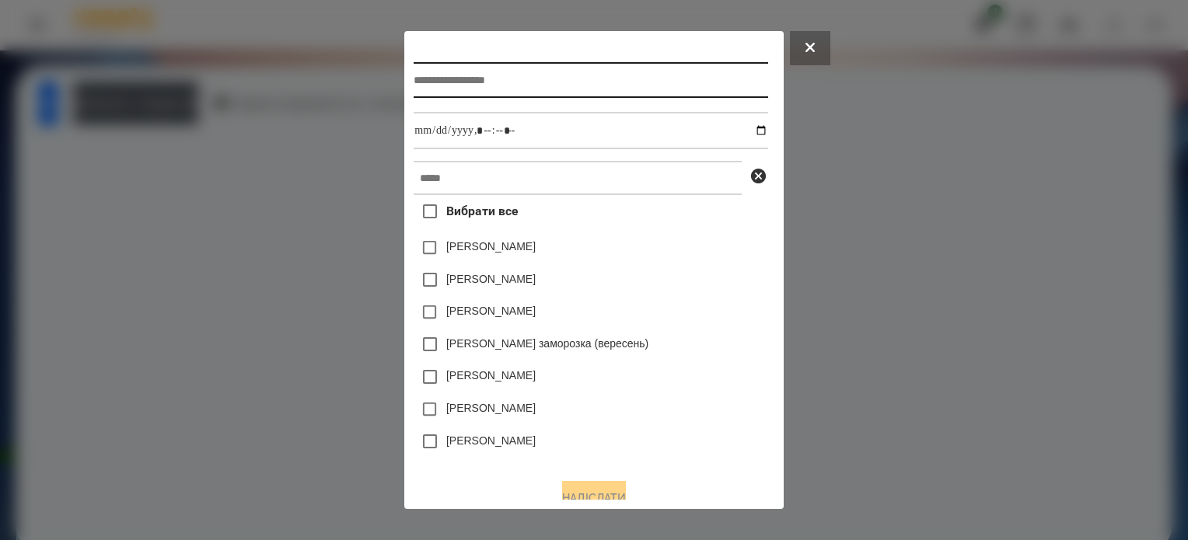
click at [507, 73] on input "text" at bounding box center [591, 80] width 354 height 36
type input "*"
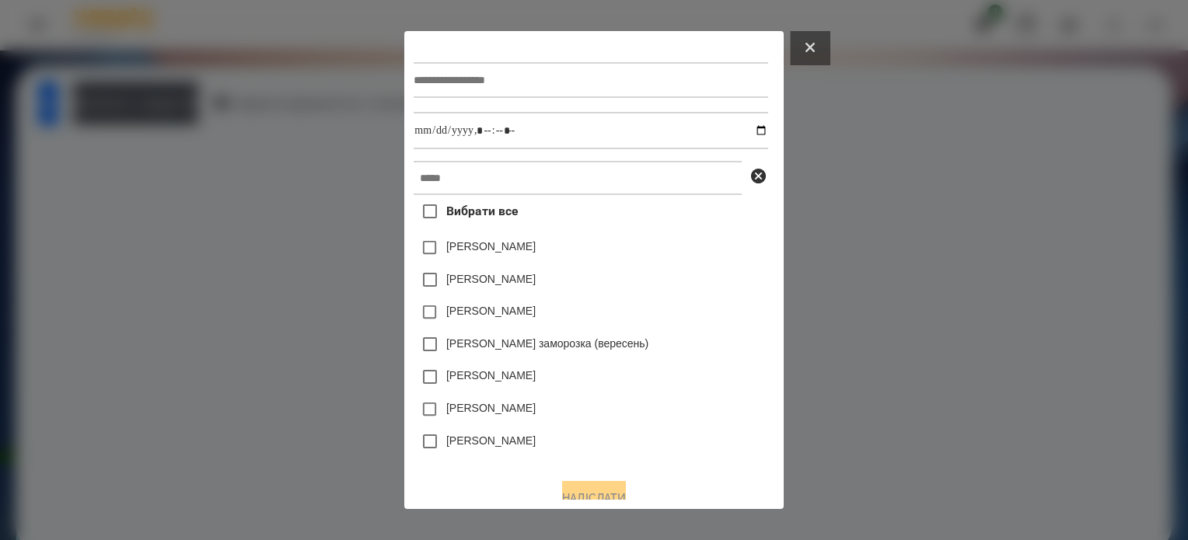
click at [823, 43] on button at bounding box center [810, 48] width 40 height 34
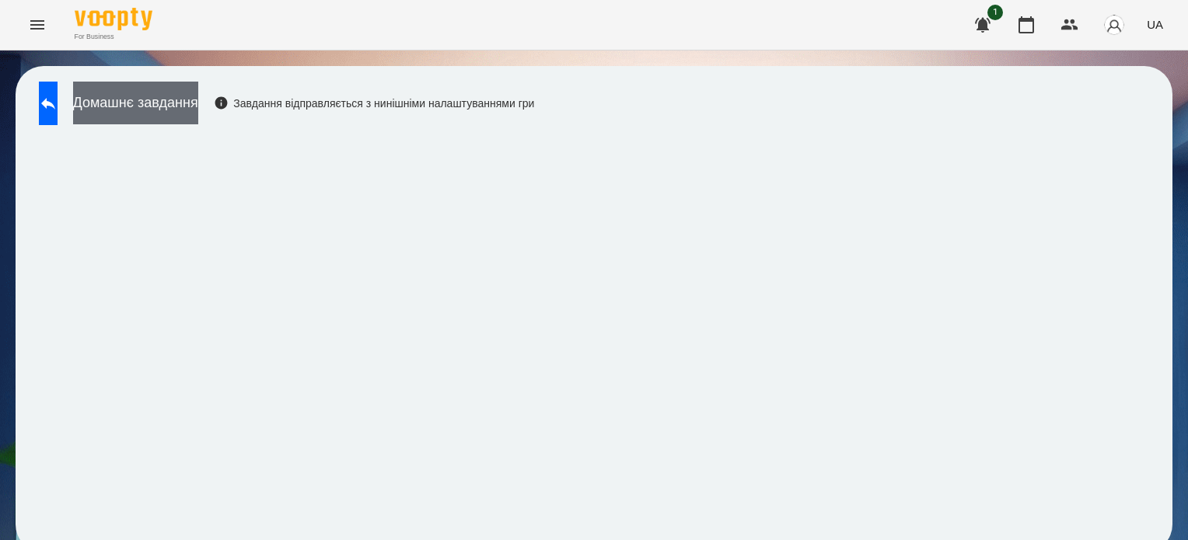
click at [168, 108] on button "Домашнє завдання" at bounding box center [135, 103] width 125 height 43
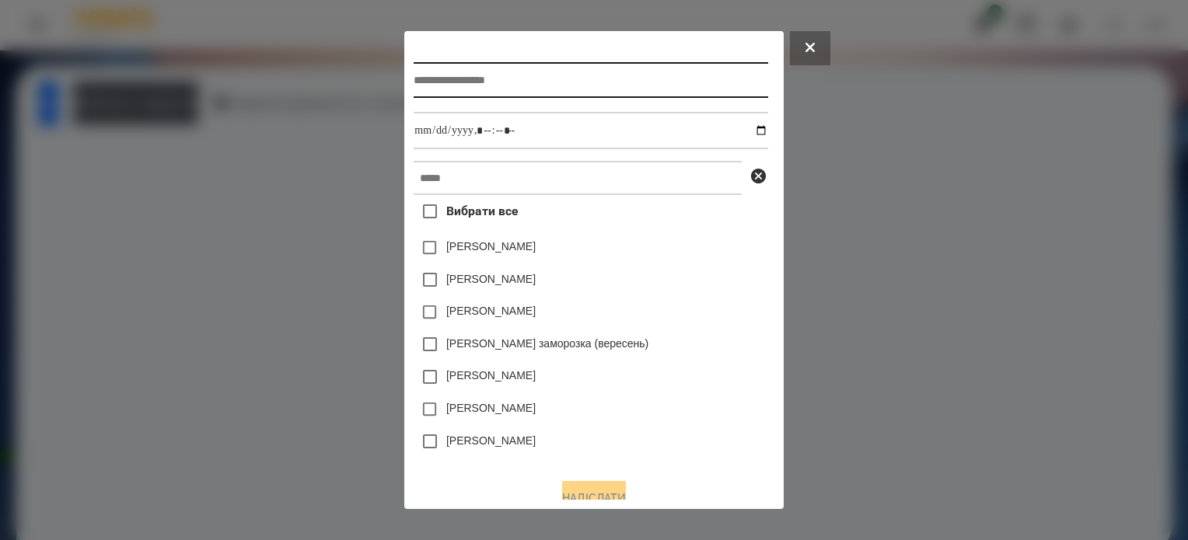
click at [602, 77] on input "text" at bounding box center [591, 80] width 354 height 36
type input "**********"
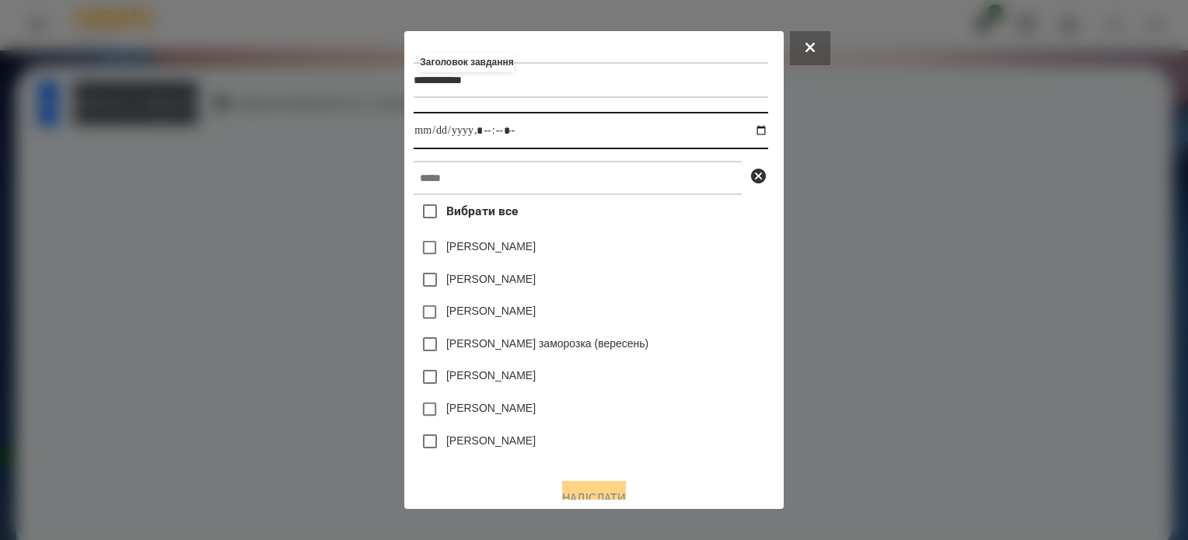
click at [762, 133] on input "datetime-local" at bounding box center [591, 130] width 354 height 37
click at [488, 135] on input "datetime-local" at bounding box center [591, 130] width 354 height 37
type input "**********"
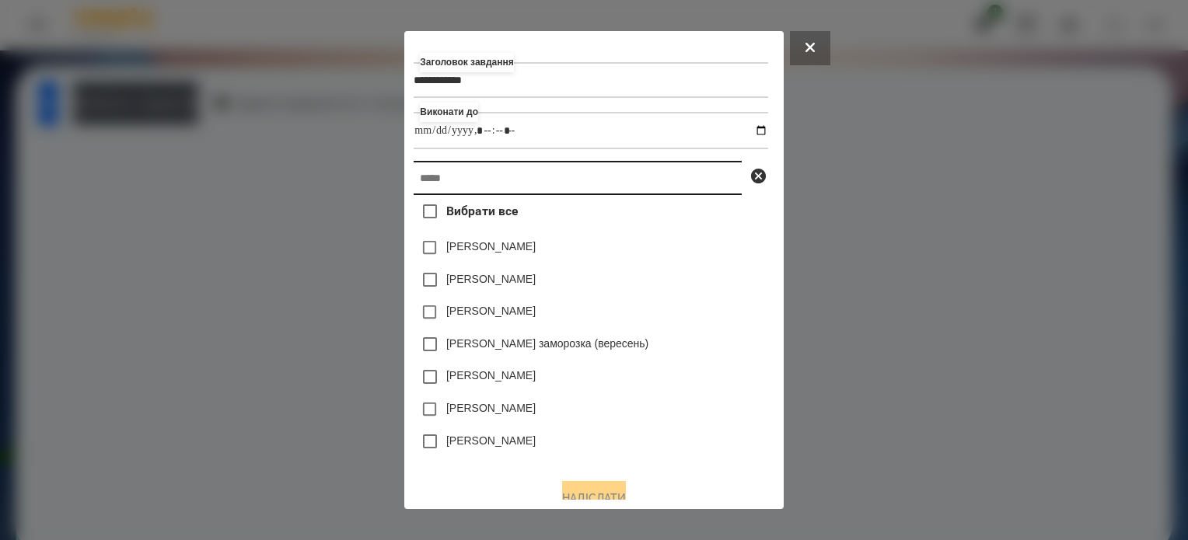
click at [516, 169] on input "text" at bounding box center [578, 178] width 328 height 34
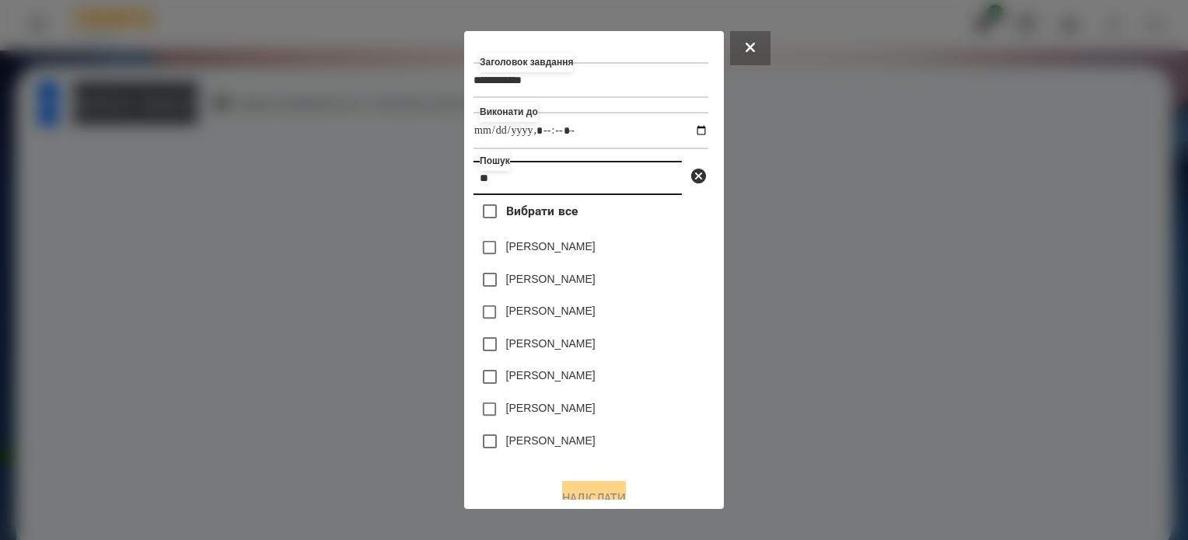
type input "*"
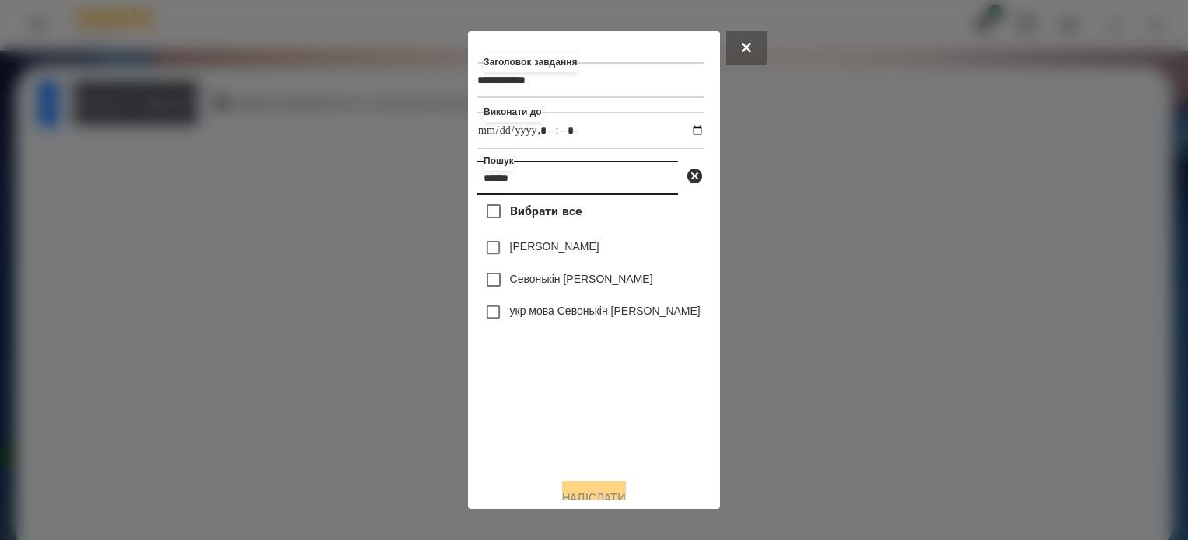
type input "******"
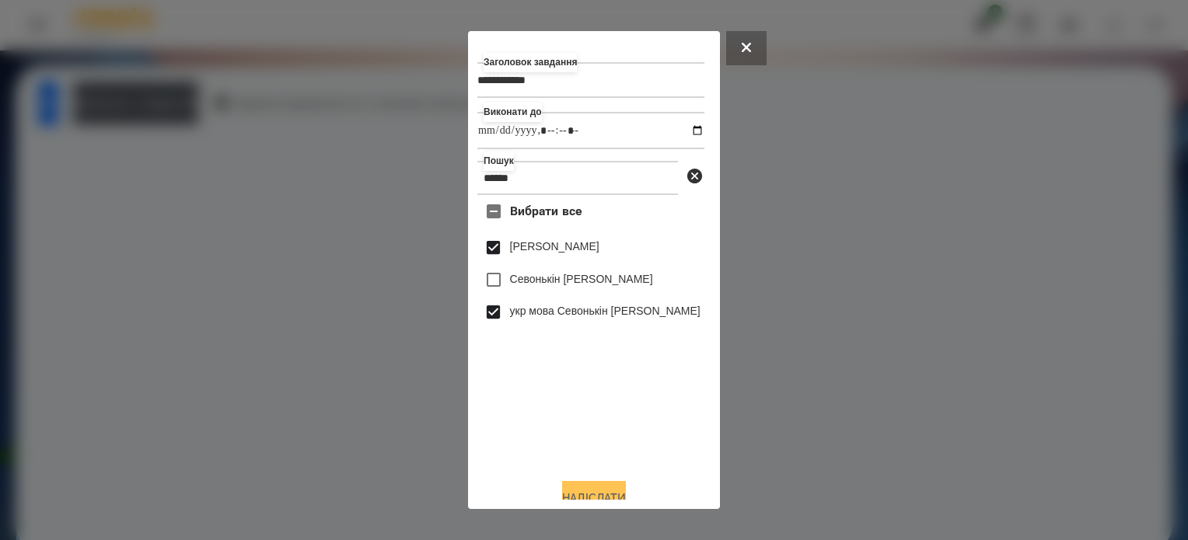
click at [600, 491] on button "Надіслати" at bounding box center [594, 498] width 64 height 34
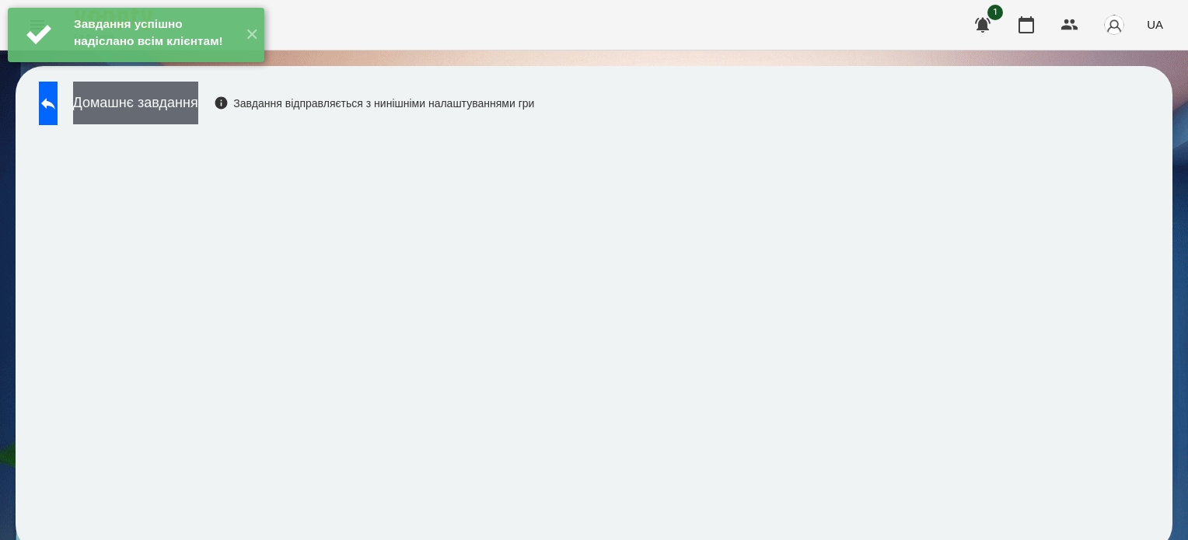
click at [173, 107] on button "Домашнє завдання" at bounding box center [135, 103] width 125 height 43
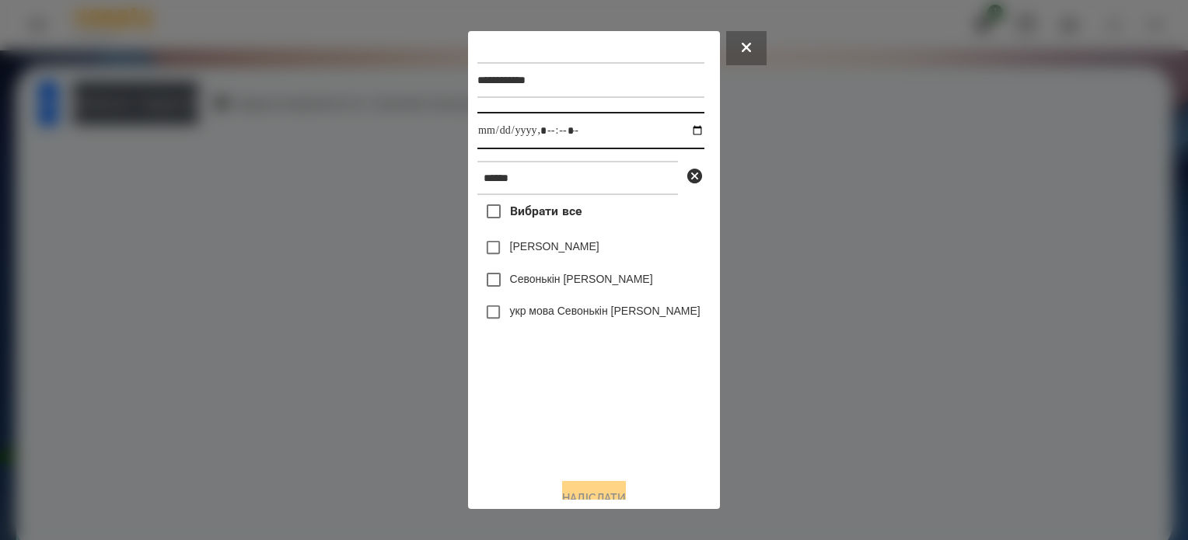
click at [683, 133] on input "datetime-local" at bounding box center [590, 130] width 227 height 37
click at [564, 138] on input "datetime-local" at bounding box center [590, 130] width 227 height 37
type input "**********"
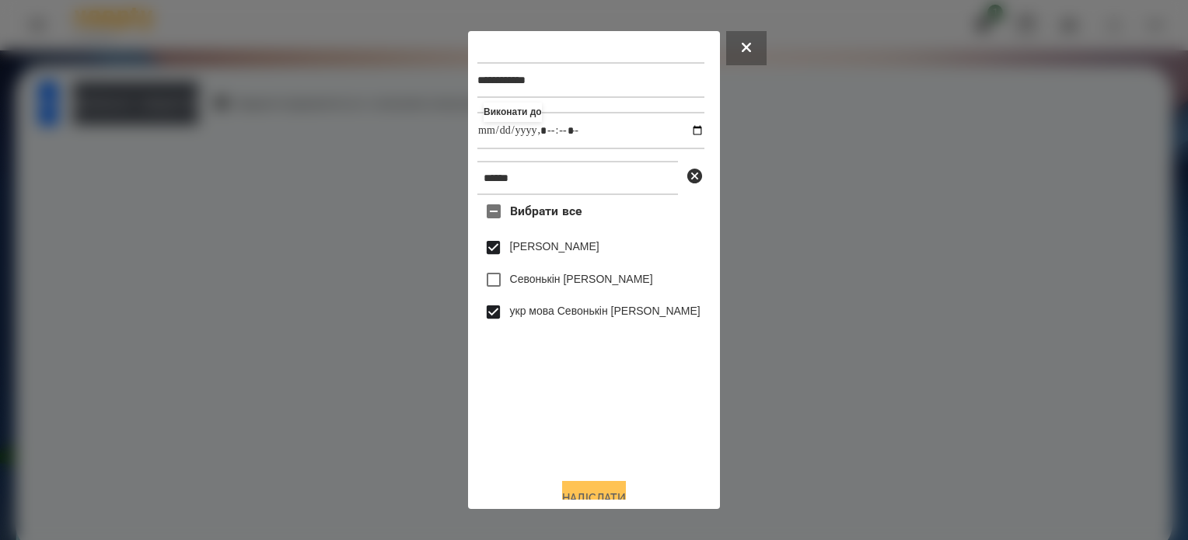
click at [610, 488] on button "Надіслати" at bounding box center [594, 498] width 64 height 34
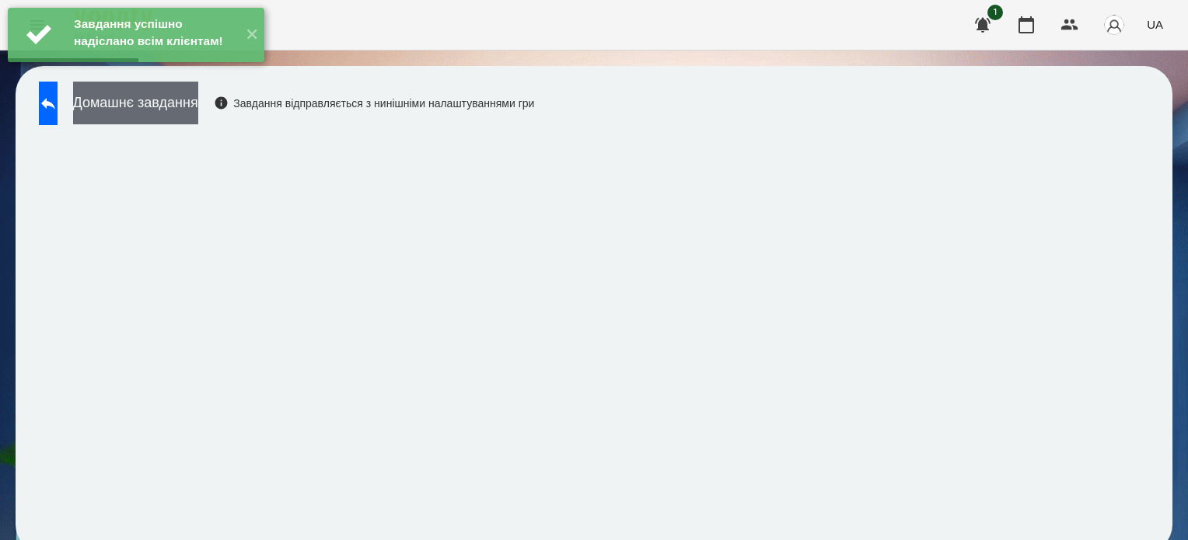
click at [198, 102] on button "Домашнє завдання" at bounding box center [135, 103] width 125 height 43
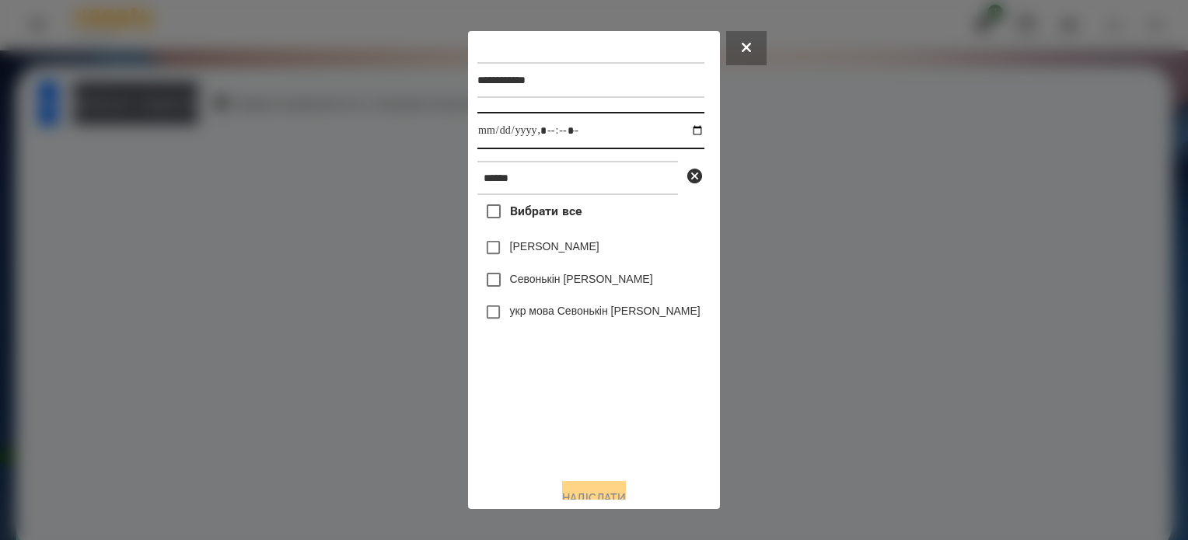
click at [685, 133] on input "datetime-local" at bounding box center [590, 130] width 227 height 37
type input "**********"
click at [558, 404] on div "Вибрати все Валерія Севонькіна Севонькін Микита укр мова Севонькін Микита" at bounding box center [590, 330] width 227 height 271
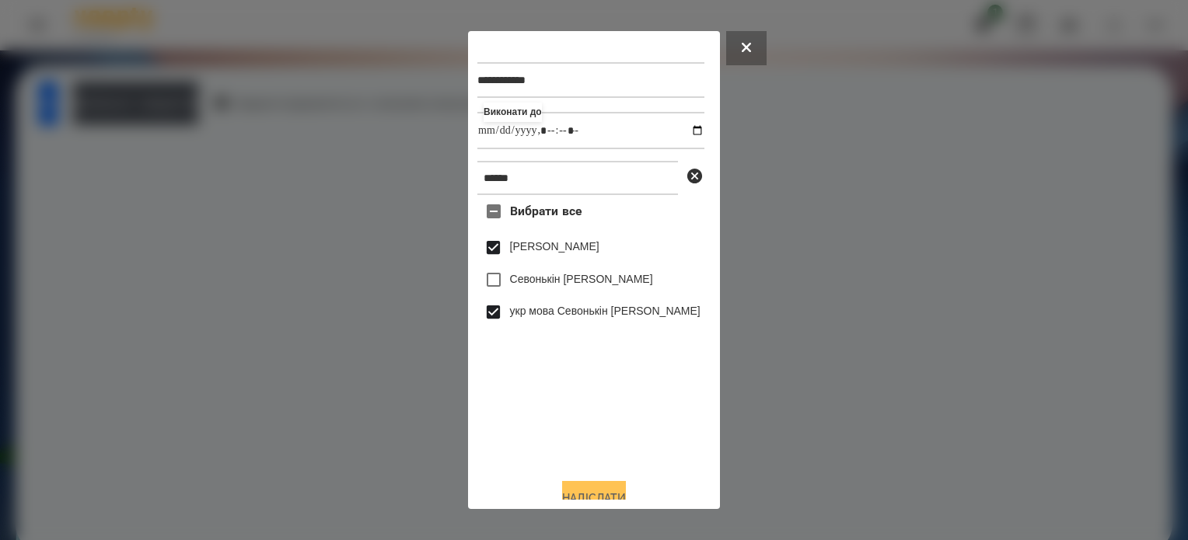
click at [597, 495] on button "Надіслати" at bounding box center [594, 498] width 64 height 34
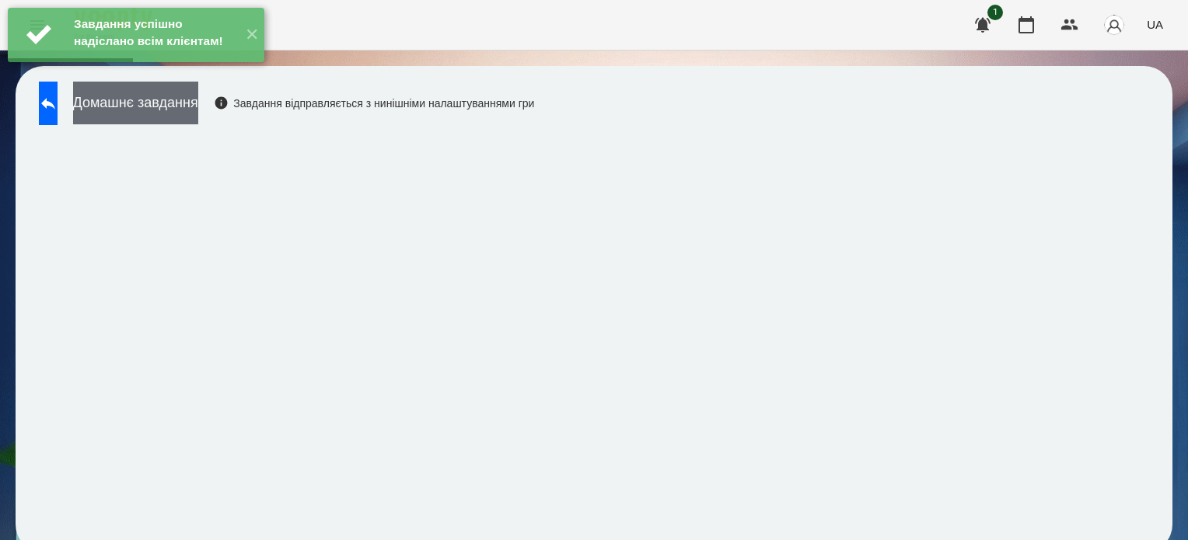
click at [162, 114] on button "Домашнє завдання" at bounding box center [135, 103] width 125 height 43
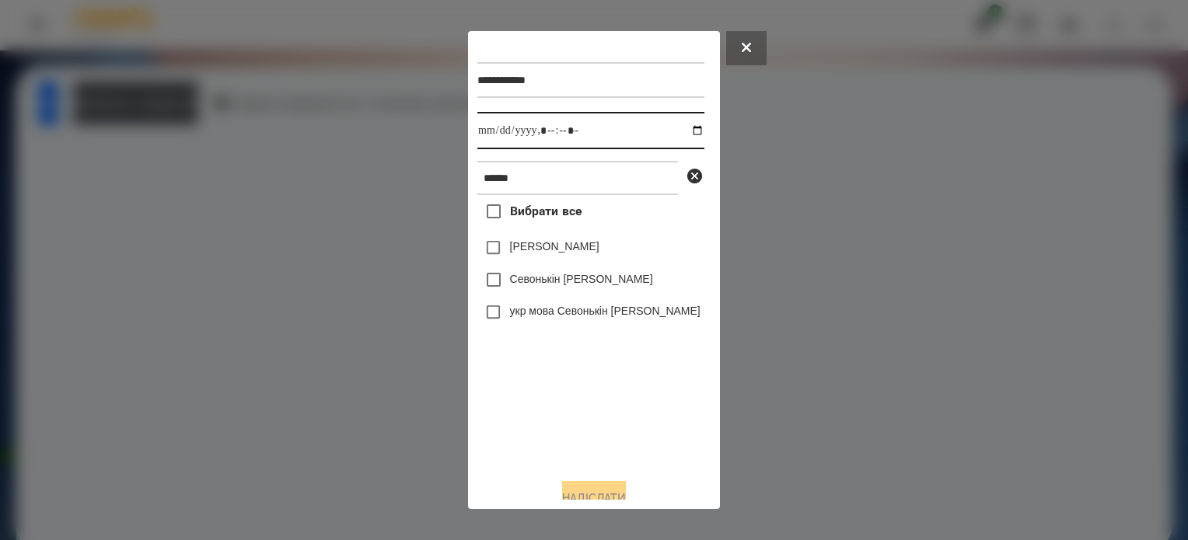
click at [683, 135] on input "datetime-local" at bounding box center [590, 130] width 227 height 37
type input "**********"
click at [575, 407] on div "Вибрати все Валерія Севонькіна Севонькін Микита укр мова Севонькін Микита" at bounding box center [590, 330] width 227 height 271
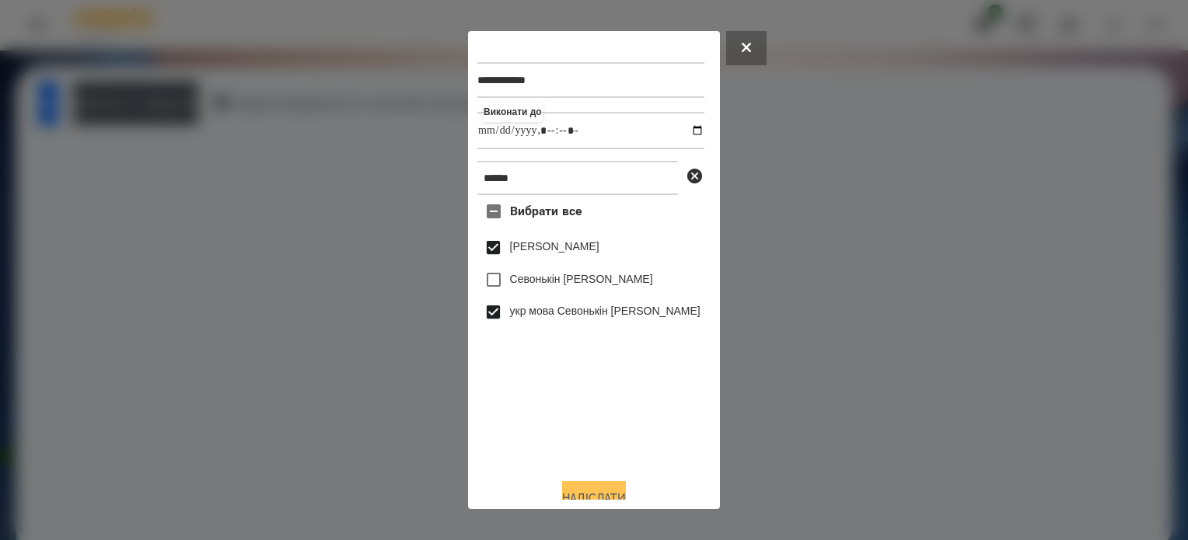
click at [590, 491] on button "Надіслати" at bounding box center [594, 498] width 64 height 34
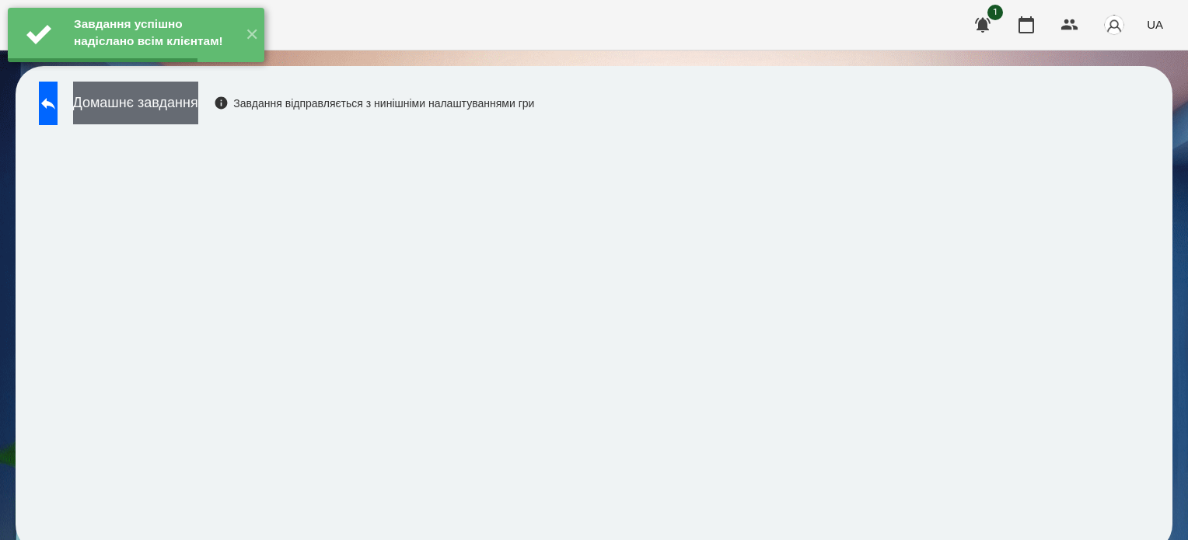
click at [193, 107] on button "Домашнє завдання" at bounding box center [135, 103] width 125 height 43
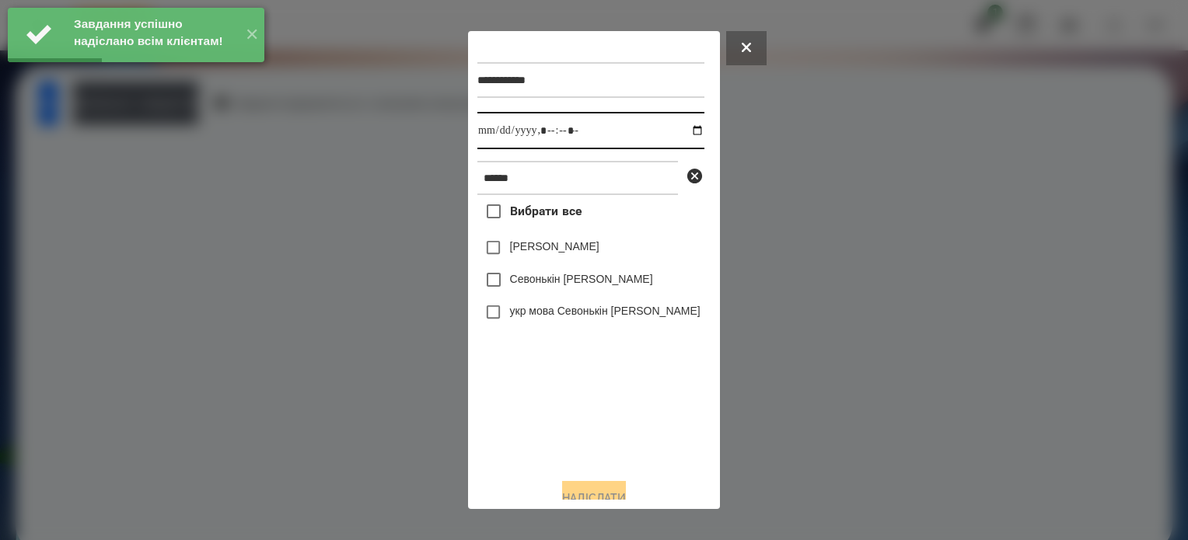
drag, startPoint x: 681, startPoint y: 133, endPoint x: 677, endPoint y: 149, distance: 16.0
click at [682, 134] on input "datetime-local" at bounding box center [590, 130] width 227 height 37
type input "**********"
drag, startPoint x: 578, startPoint y: 414, endPoint x: 530, endPoint y: 300, distance: 123.3
click at [575, 407] on div "Вибрати все Валерія Севонькіна Севонькін Микита укр мова Севонькін Микита" at bounding box center [590, 330] width 227 height 271
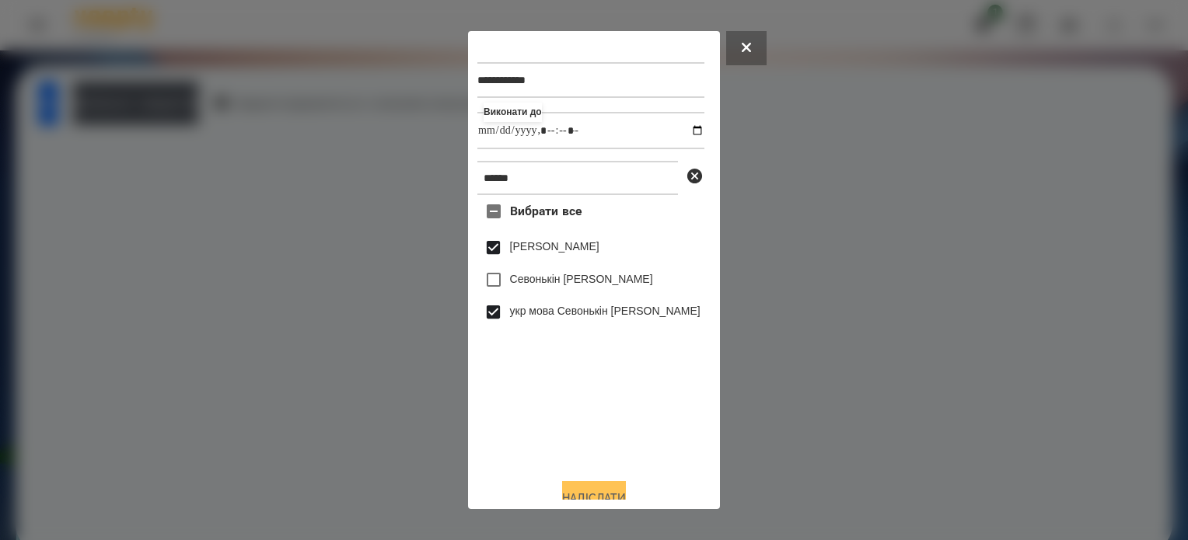
click at [591, 488] on button "Надіслати" at bounding box center [594, 498] width 64 height 34
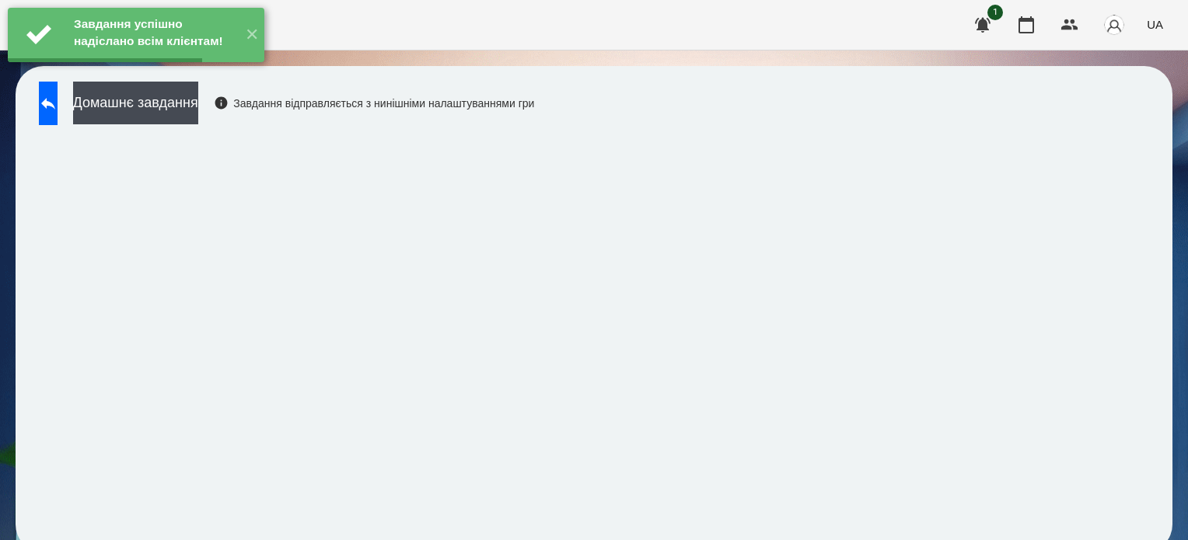
click at [198, 99] on button "Домашнє завдання" at bounding box center [135, 103] width 125 height 43
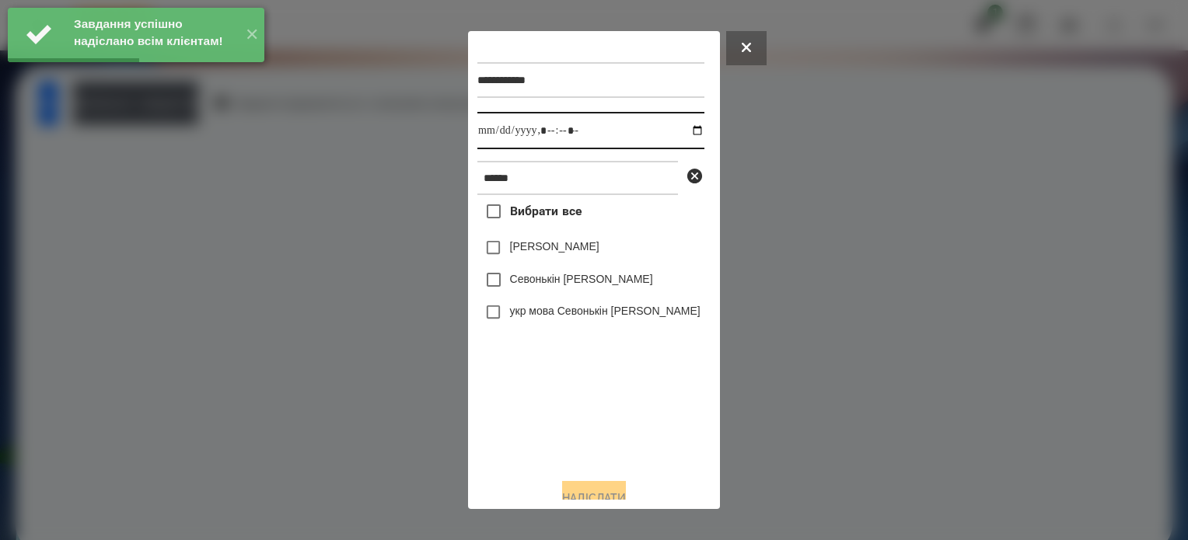
click at [681, 134] on input "datetime-local" at bounding box center [590, 130] width 227 height 37
type input "**********"
click at [594, 416] on div "Вибрати все Валерія Севонькіна Севонькін Микита укр мова Севонькін Микита" at bounding box center [590, 330] width 227 height 271
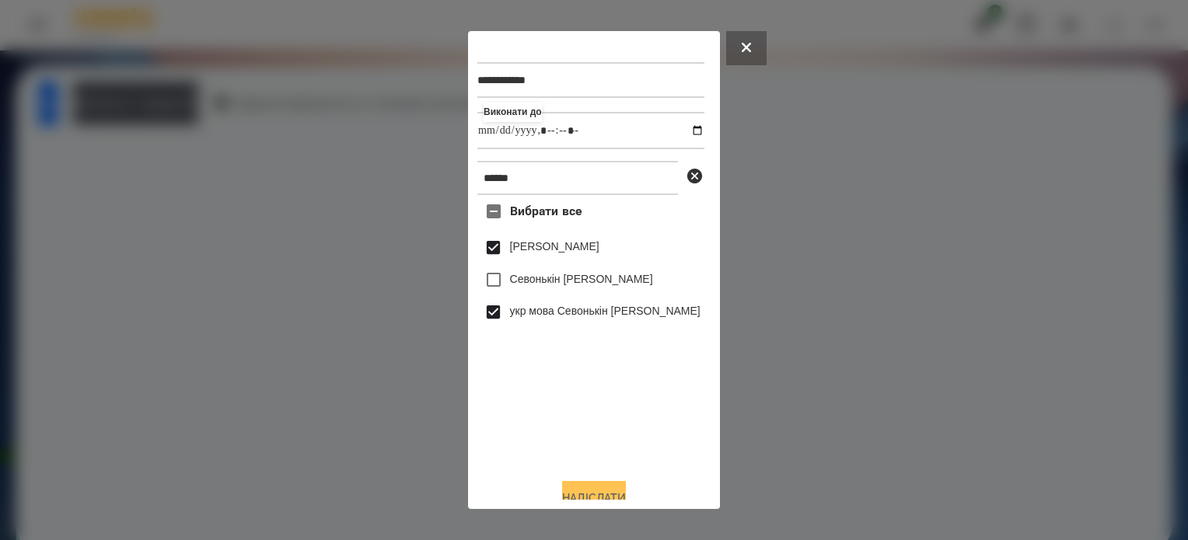
click at [589, 494] on button "Надіслати" at bounding box center [594, 498] width 64 height 34
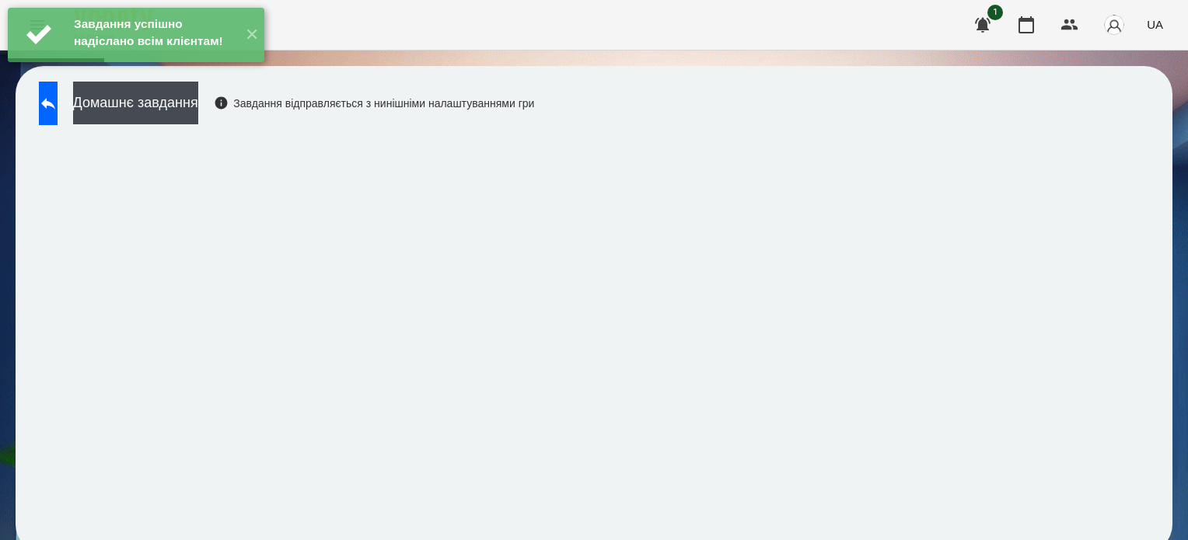
drag, startPoint x: 243, startPoint y: 109, endPoint x: 269, endPoint y: 90, distance: 32.4
click at [198, 107] on button "Домашнє завдання" at bounding box center [135, 103] width 125 height 43
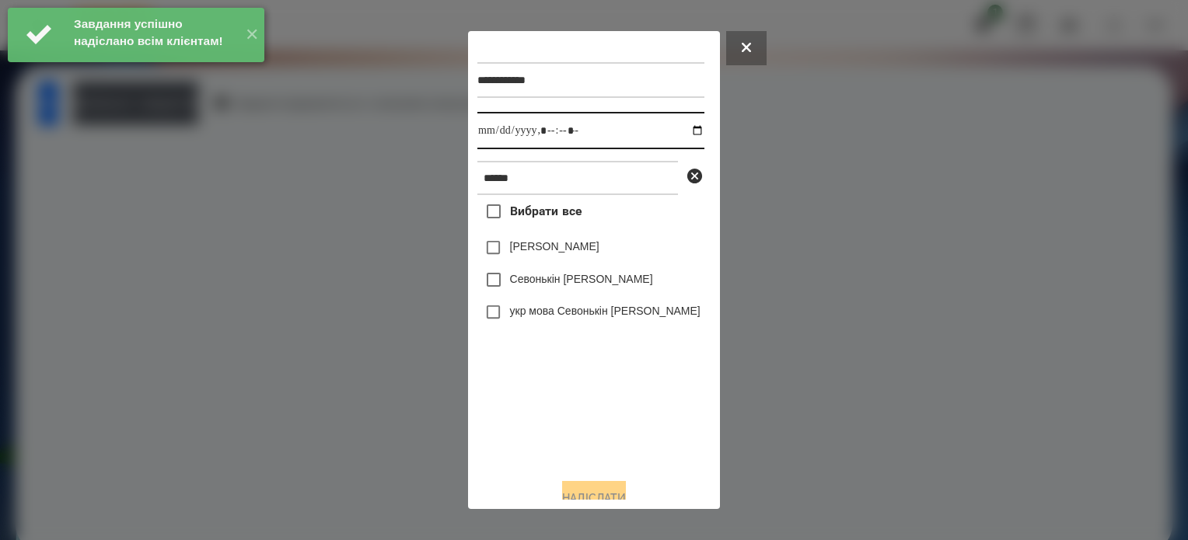
click at [681, 135] on input "datetime-local" at bounding box center [590, 130] width 227 height 37
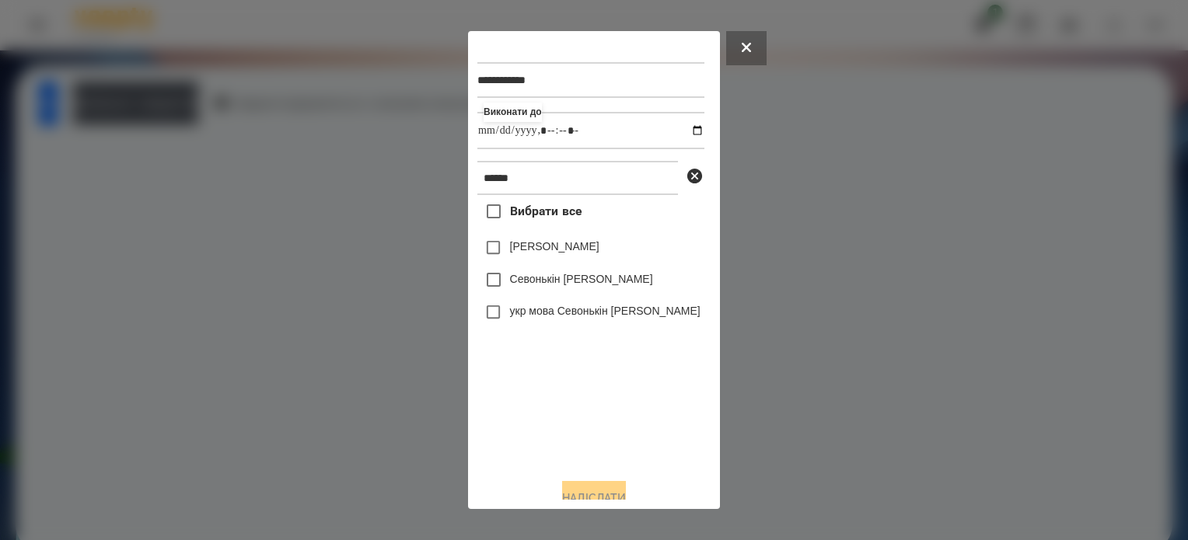
type input "**********"
click at [620, 390] on div "Вибрати все Валерія Севонькіна Севонькін Микита укр мова Севонькін Микита" at bounding box center [590, 330] width 227 height 271
click at [612, 497] on button "Надіслати" at bounding box center [594, 498] width 64 height 34
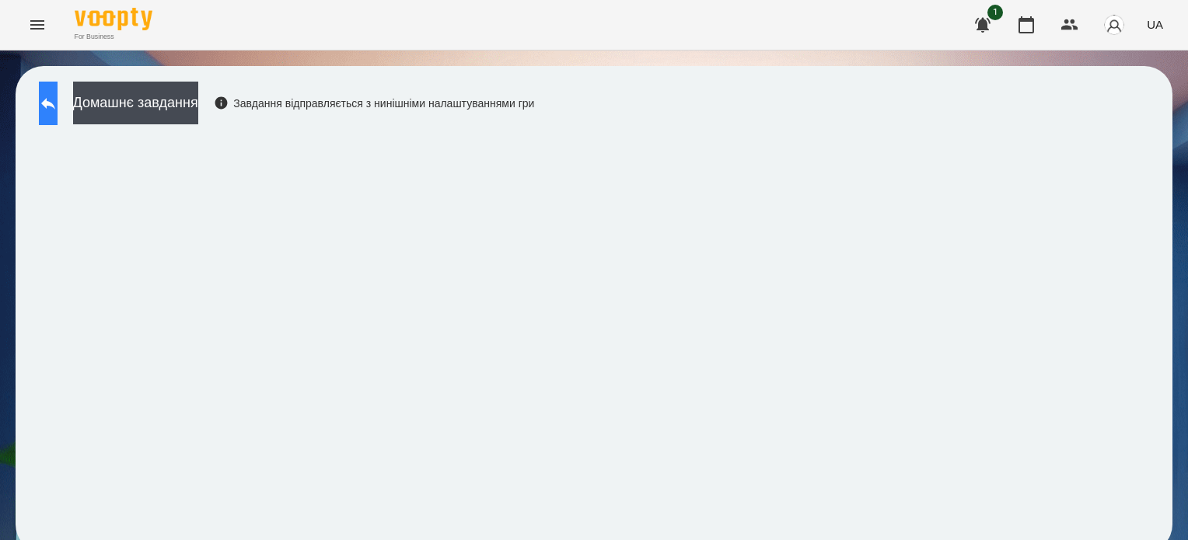
click at [56, 99] on icon at bounding box center [48, 103] width 19 height 19
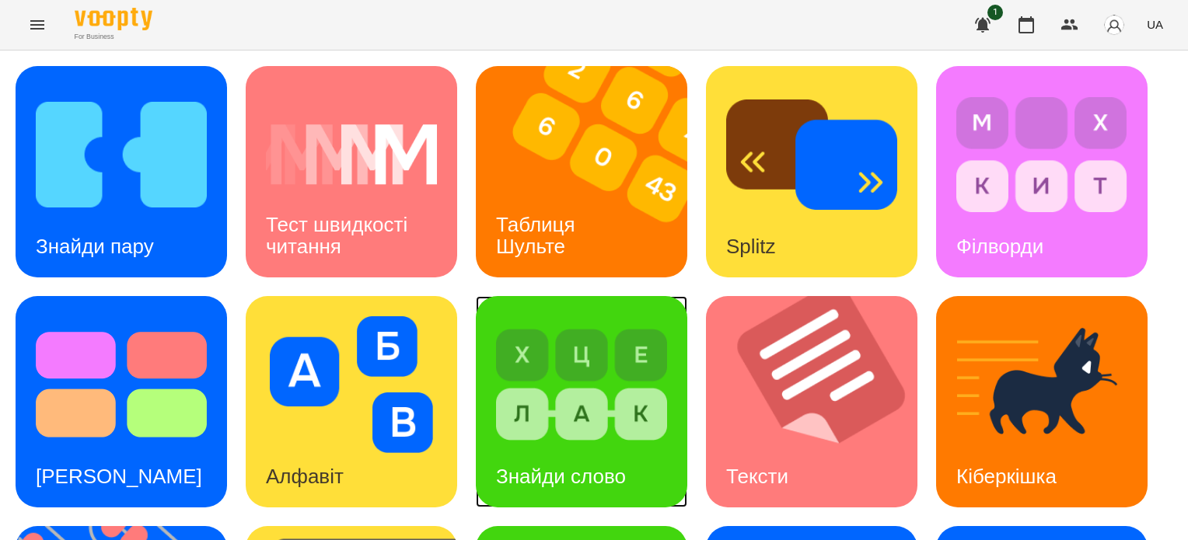
click at [547, 432] on img at bounding box center [581, 384] width 171 height 137
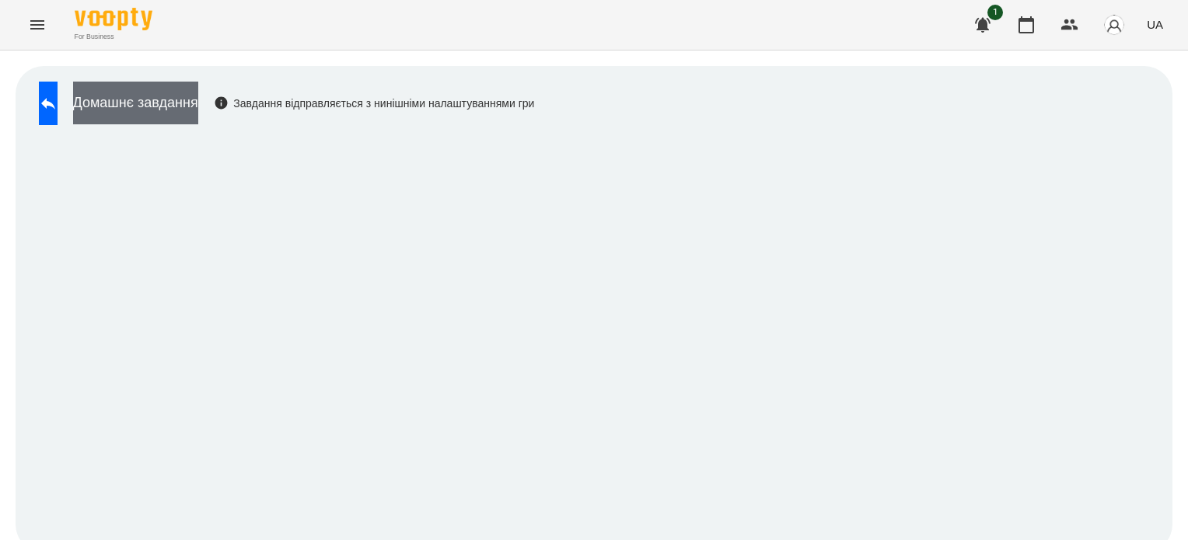
click at [198, 108] on button "Домашнє завдання" at bounding box center [135, 103] width 125 height 43
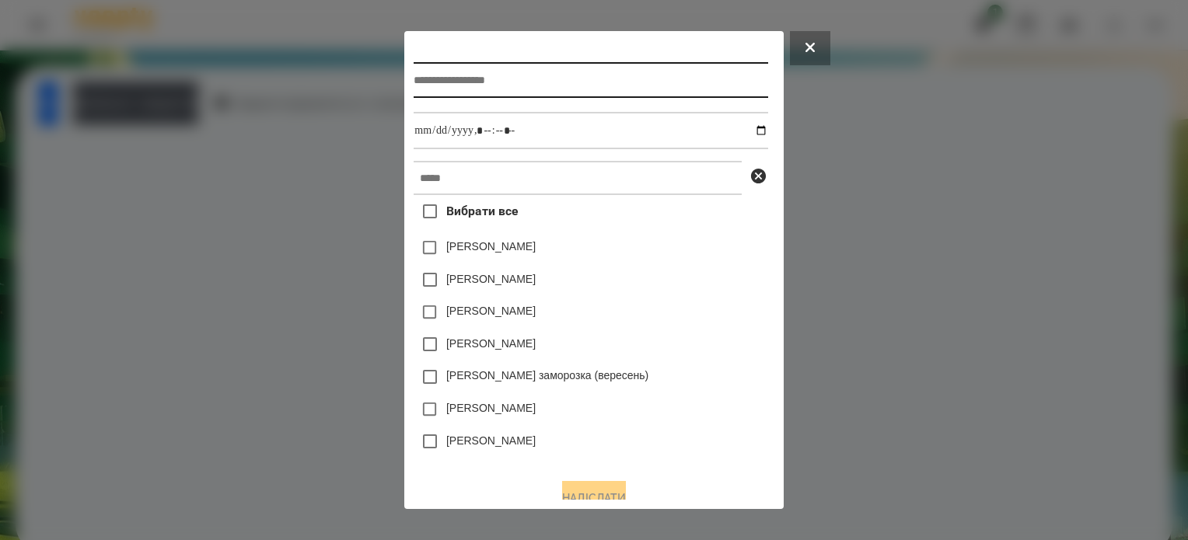
click at [491, 84] on input "text" at bounding box center [591, 80] width 354 height 36
type input "**********"
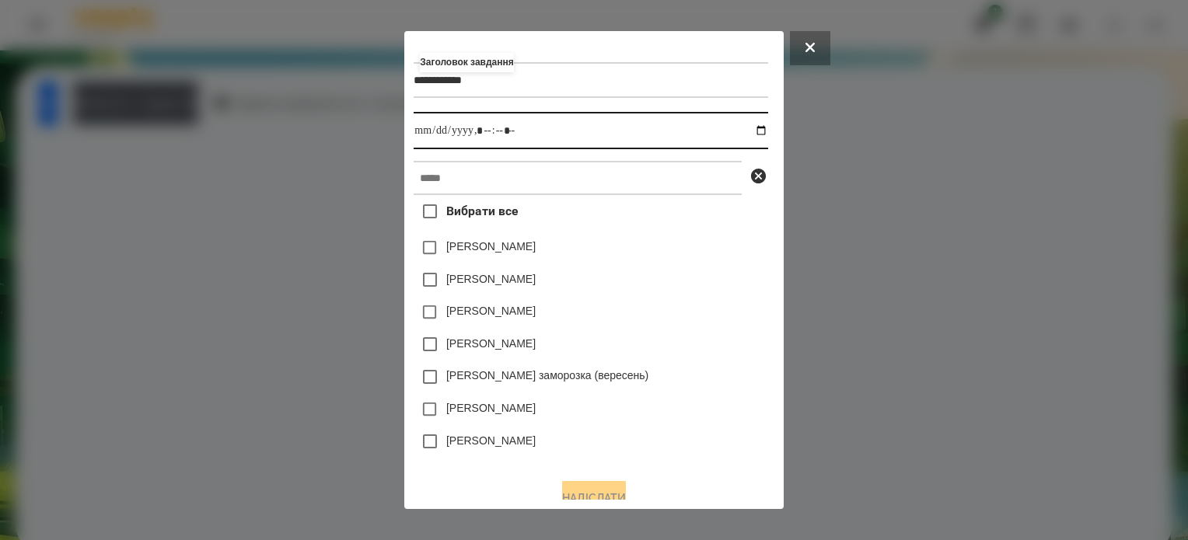
click at [762, 133] on input "datetime-local" at bounding box center [591, 130] width 354 height 37
click at [479, 134] on input "datetime-local" at bounding box center [591, 130] width 354 height 37
type input "**********"
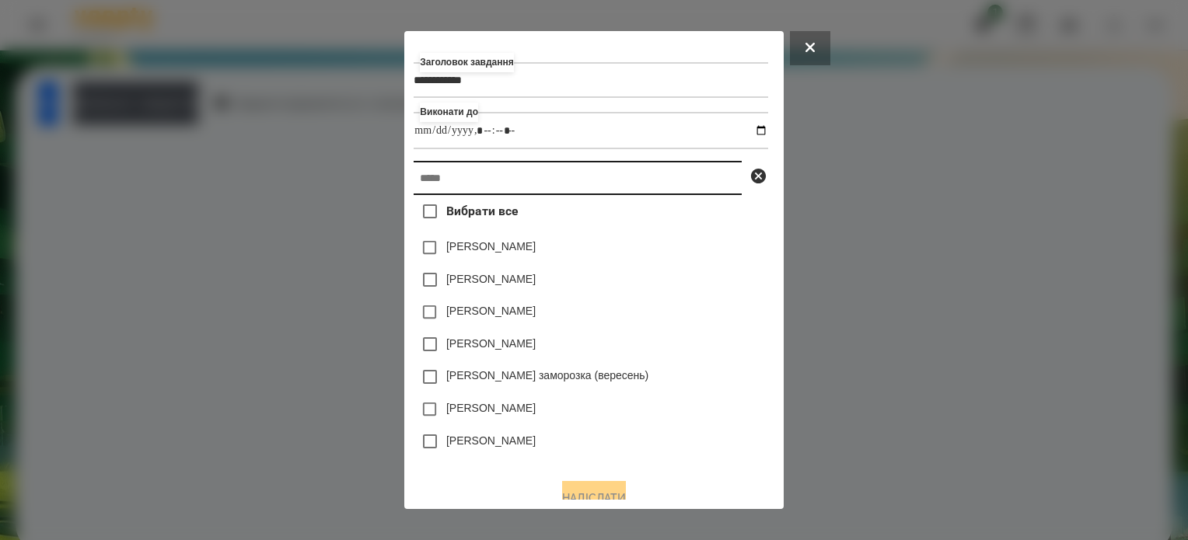
click at [508, 187] on input "text" at bounding box center [578, 178] width 328 height 34
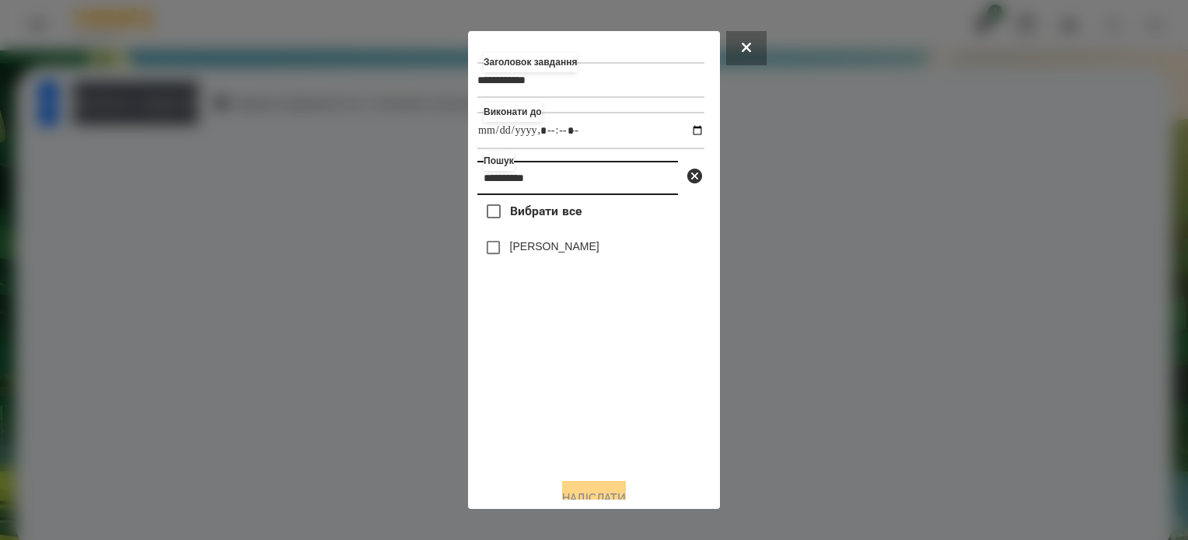
type input "**********"
click at [599, 488] on button "Надіслати" at bounding box center [594, 498] width 64 height 34
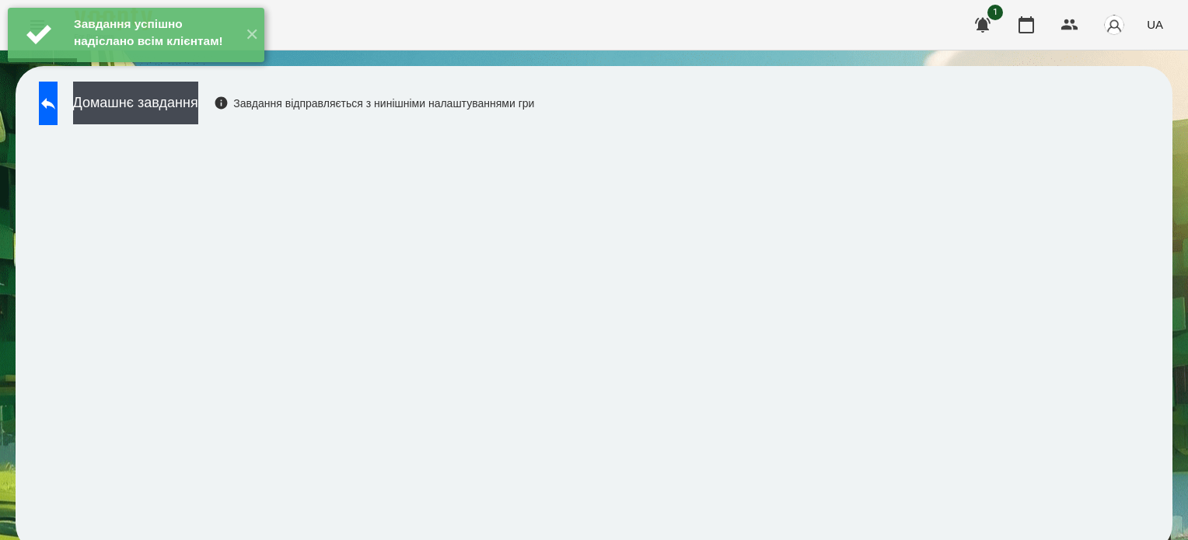
click at [208, 70] on div "Завдання успішно надіслано всім клієнтам! ✕" at bounding box center [136, 35] width 272 height 70
click at [198, 103] on button "Домашнє завдання" at bounding box center [135, 103] width 125 height 43
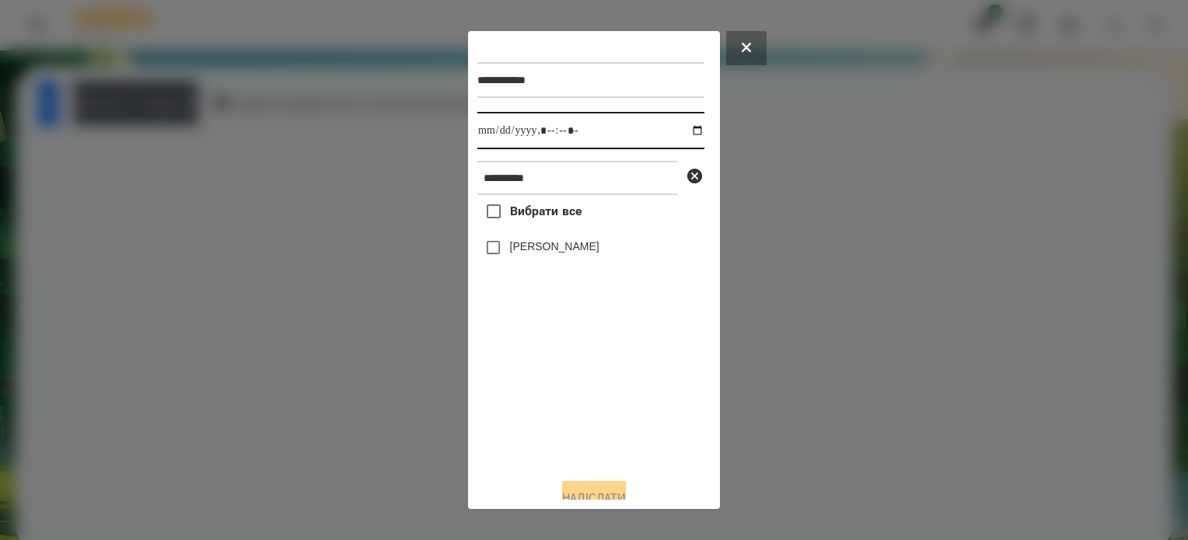
click at [684, 133] on input "datetime-local" at bounding box center [590, 130] width 227 height 37
click at [547, 450] on div "Вибрати все Валерія Севонькіна" at bounding box center [590, 330] width 227 height 271
click at [566, 136] on input "datetime-local" at bounding box center [590, 130] width 227 height 37
type input "**********"
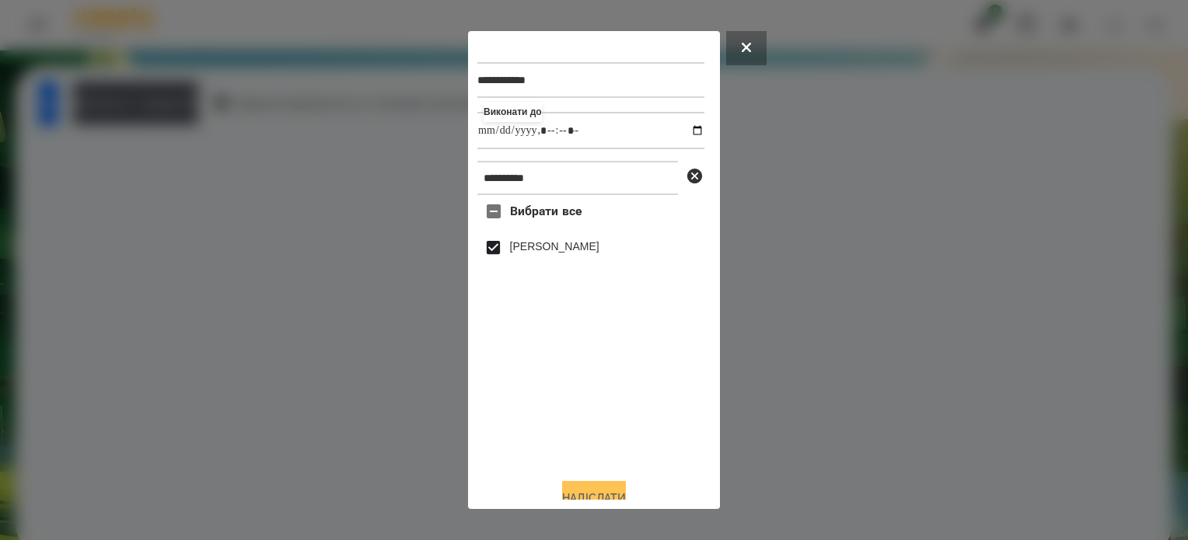
click at [620, 494] on button "Надіслати" at bounding box center [594, 498] width 64 height 34
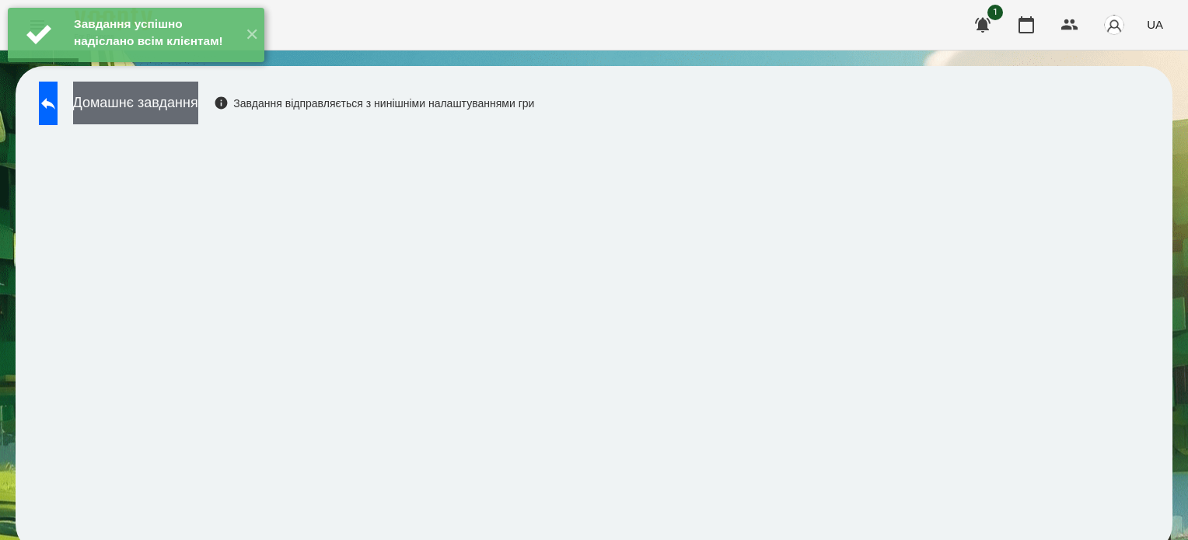
click at [177, 98] on button "Домашнє завдання" at bounding box center [135, 103] width 125 height 43
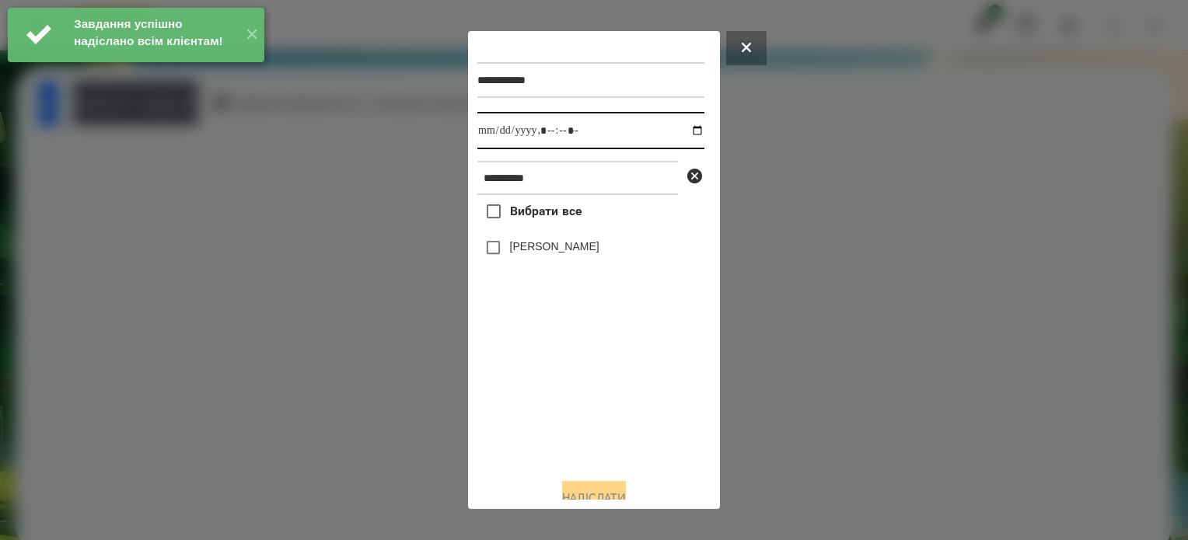
click at [681, 131] on input "datetime-local" at bounding box center [590, 130] width 227 height 37
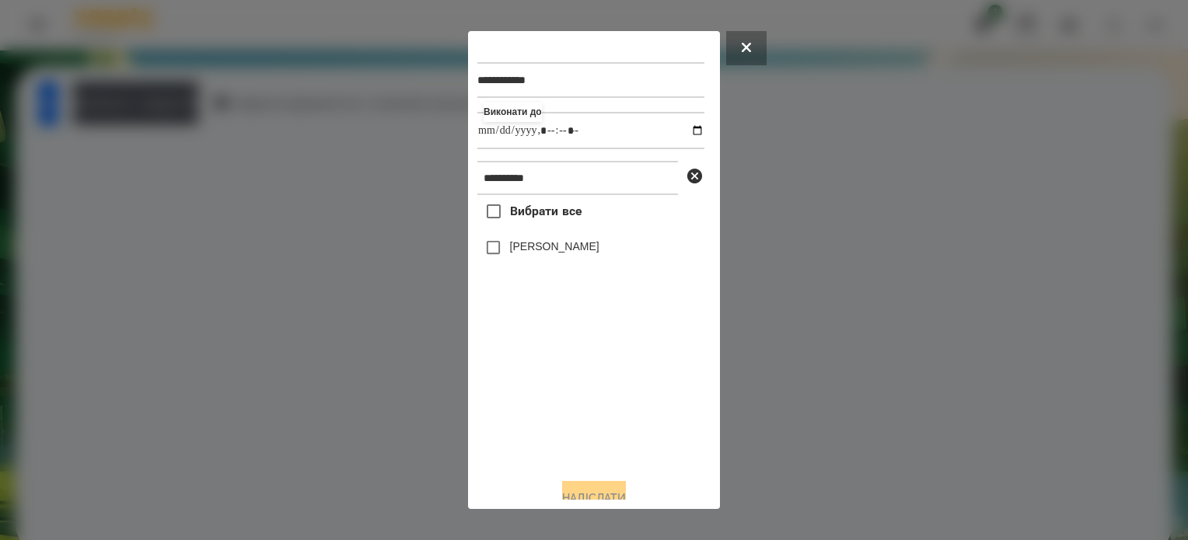
type input "**********"
click at [564, 448] on div "**********" at bounding box center [593, 270] width 233 height 460
click at [613, 494] on button "Надіслати" at bounding box center [594, 498] width 64 height 34
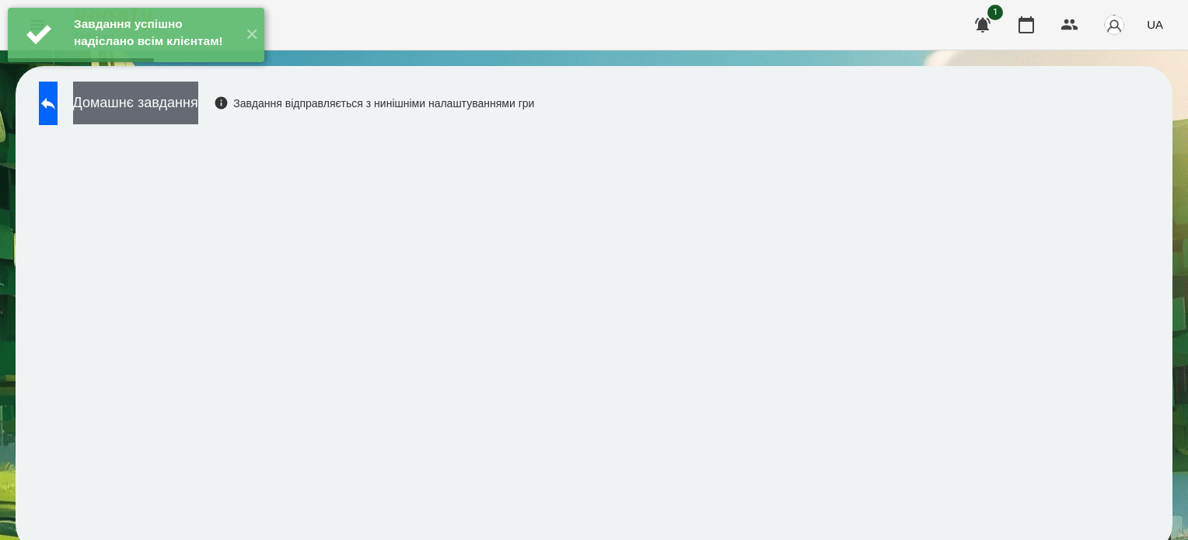
click at [177, 99] on button "Домашнє завдання" at bounding box center [135, 103] width 125 height 43
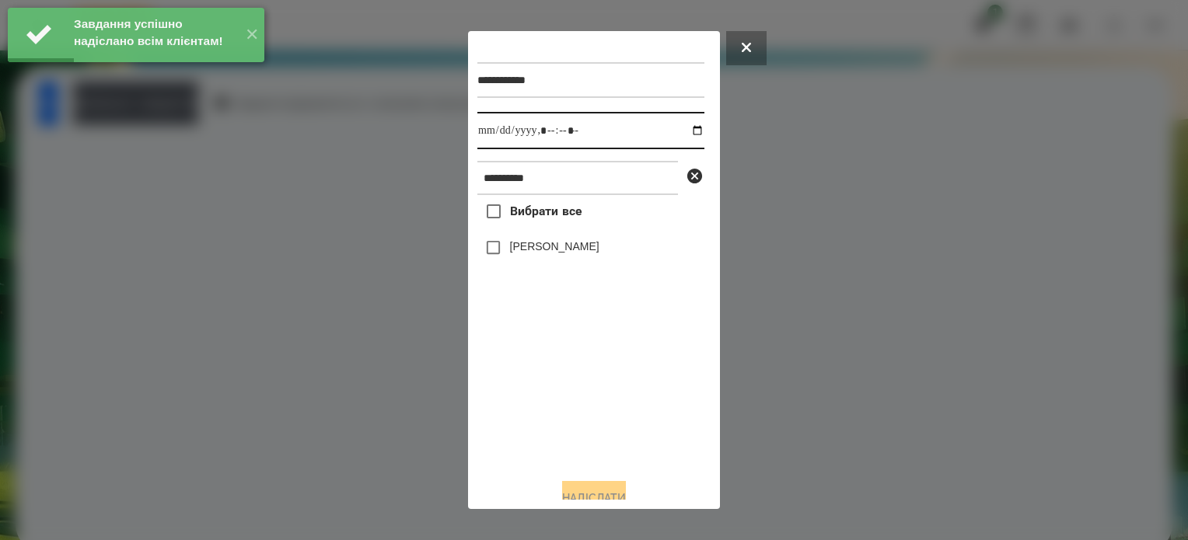
click at [686, 130] on input "datetime-local" at bounding box center [590, 130] width 227 height 37
type input "**********"
drag, startPoint x: 584, startPoint y: 418, endPoint x: 568, endPoint y: 363, distance: 57.4
click at [575, 394] on div "Вибрати все Валерія Севонькіна" at bounding box center [590, 330] width 227 height 271
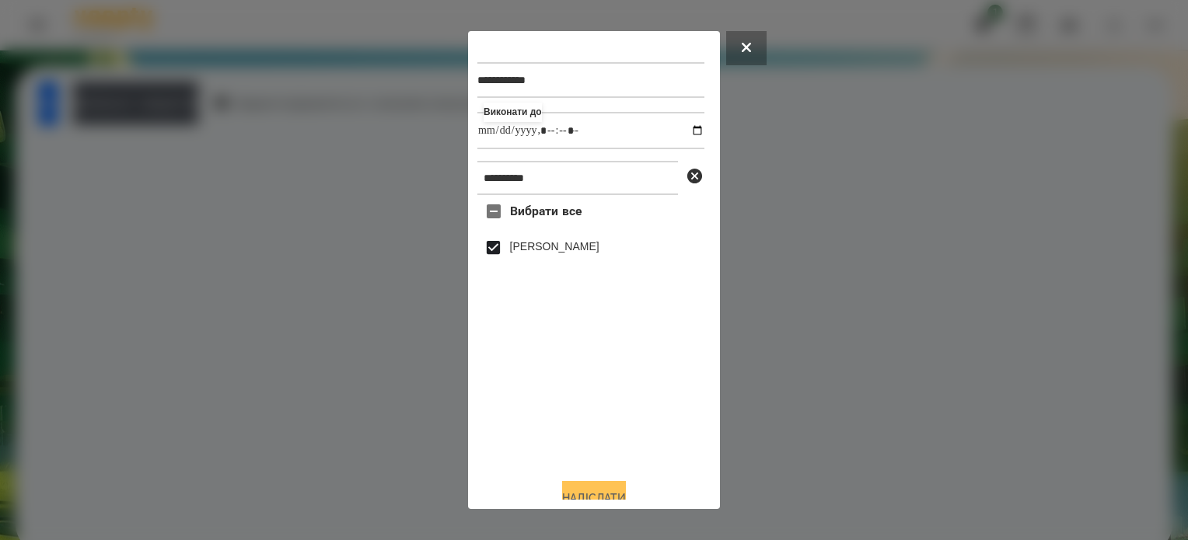
click at [612, 495] on button "Надіслати" at bounding box center [594, 498] width 64 height 34
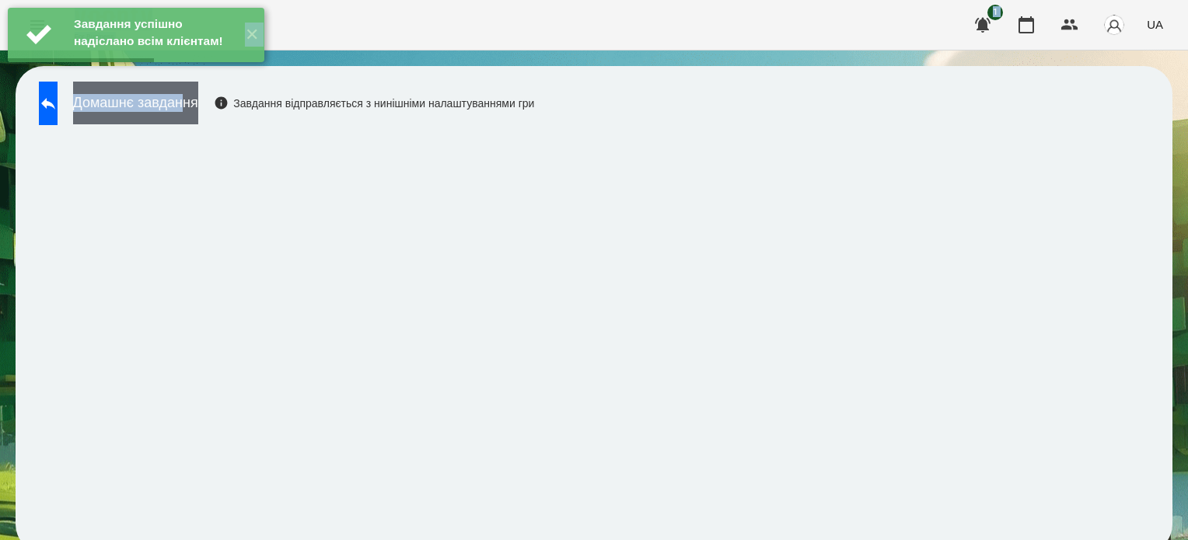
click at [234, 96] on div "Завдання успішно надіслано всім клієнтам! ✕ For Business 1 UA Домашнє завдання …" at bounding box center [594, 284] width 1188 height 568
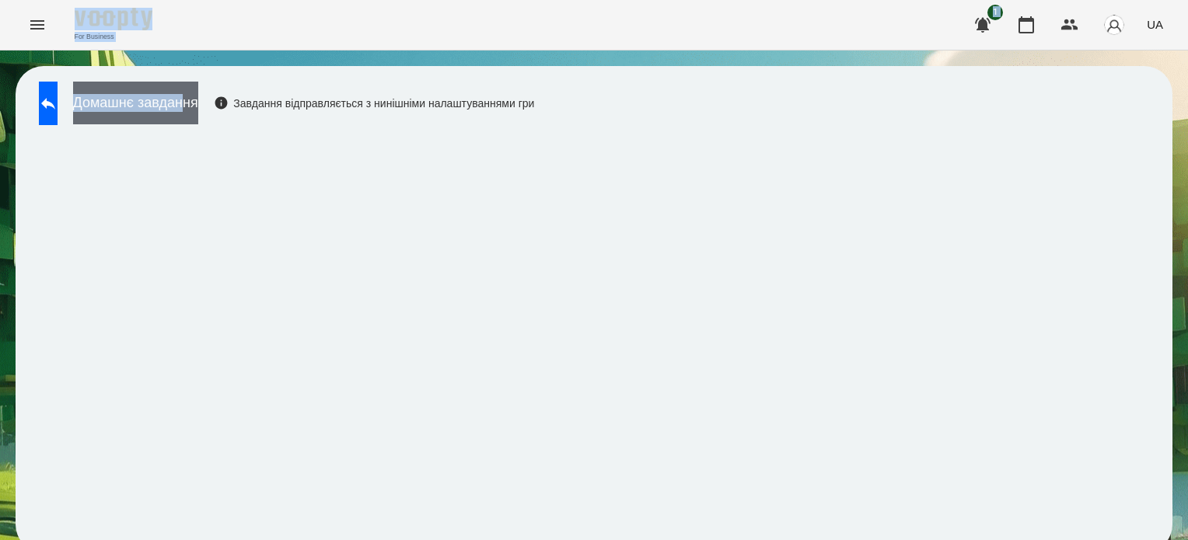
click at [198, 105] on button "Домашнє завдання" at bounding box center [135, 103] width 125 height 43
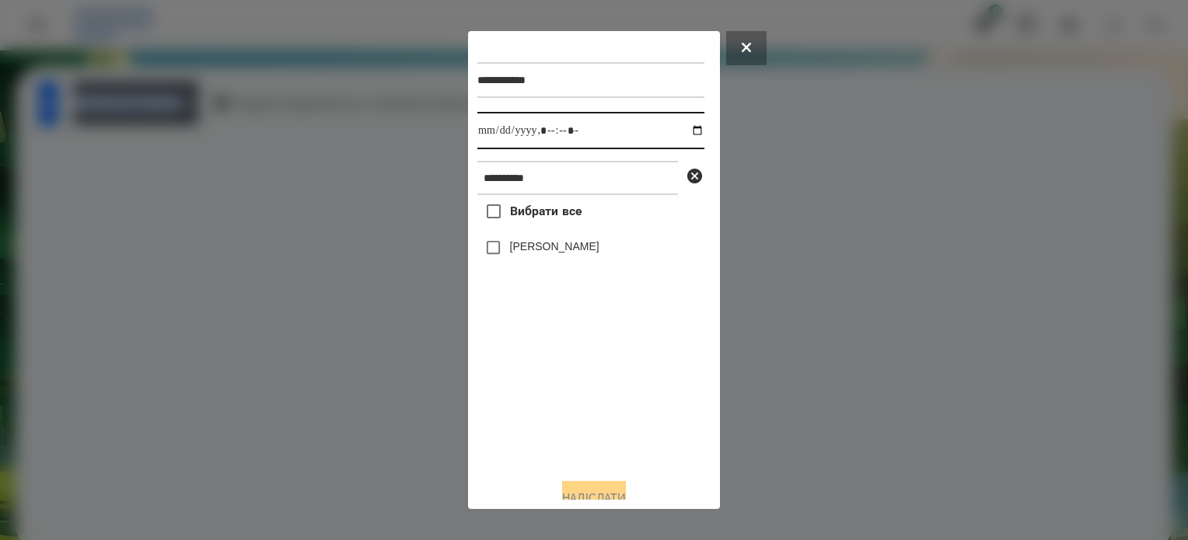
click at [684, 128] on input "datetime-local" at bounding box center [590, 130] width 227 height 37
type input "**********"
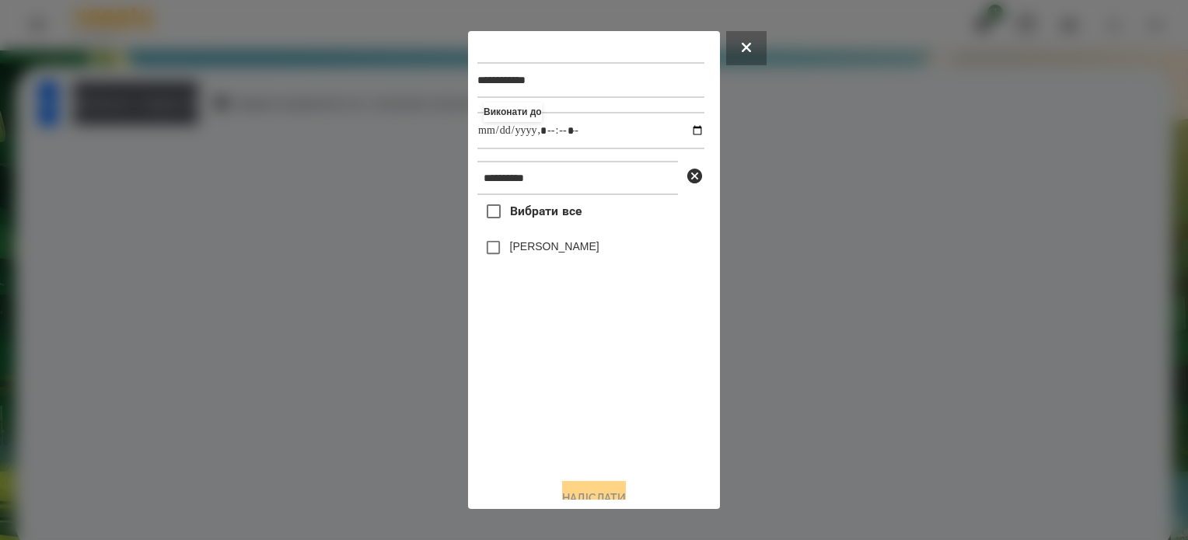
drag, startPoint x: 592, startPoint y: 390, endPoint x: 590, endPoint y: 376, distance: 14.2
click at [592, 388] on div "Вибрати все Валерія Севонькіна" at bounding box center [590, 330] width 227 height 271
click at [613, 488] on button "Надіслати" at bounding box center [594, 498] width 64 height 34
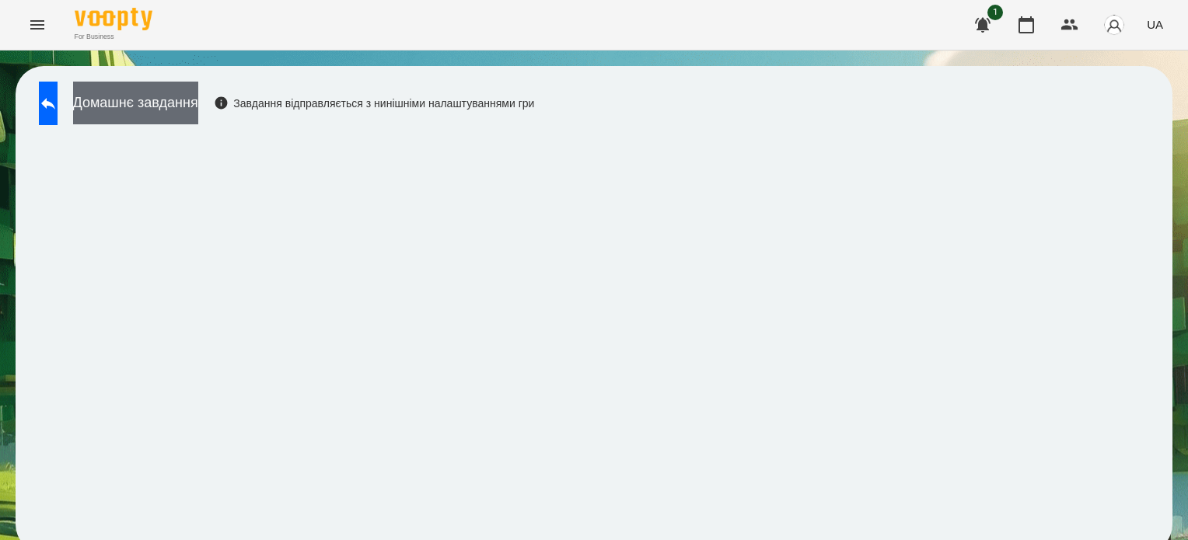
click at [198, 102] on button "Домашнє завдання" at bounding box center [135, 103] width 125 height 43
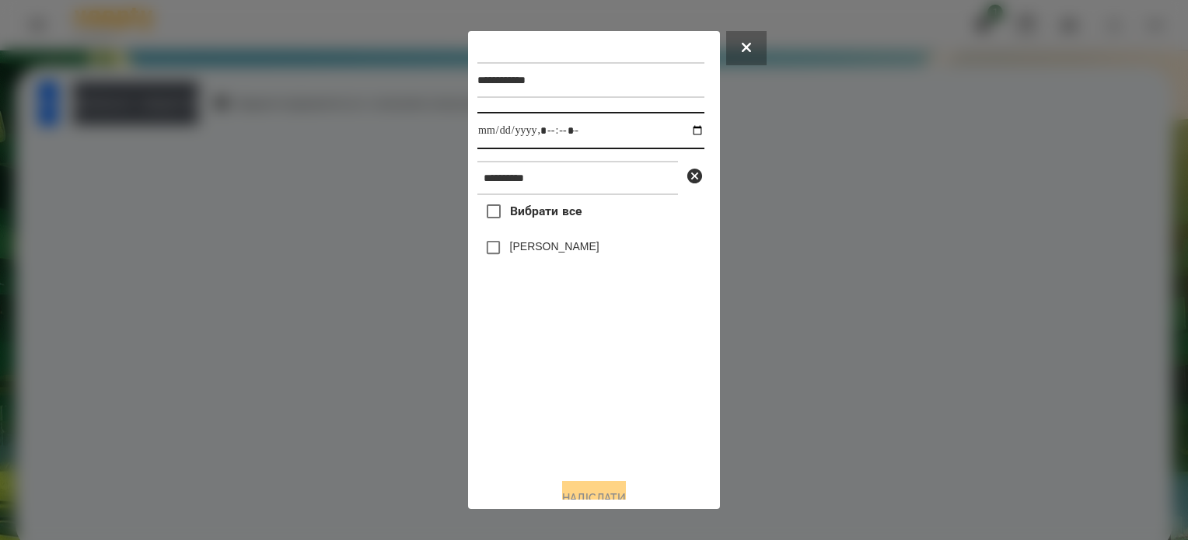
click at [679, 135] on input "datetime-local" at bounding box center [590, 130] width 227 height 37
type input "**********"
click at [627, 385] on div "Вибрати все Валерія Севонькіна" at bounding box center [590, 330] width 227 height 271
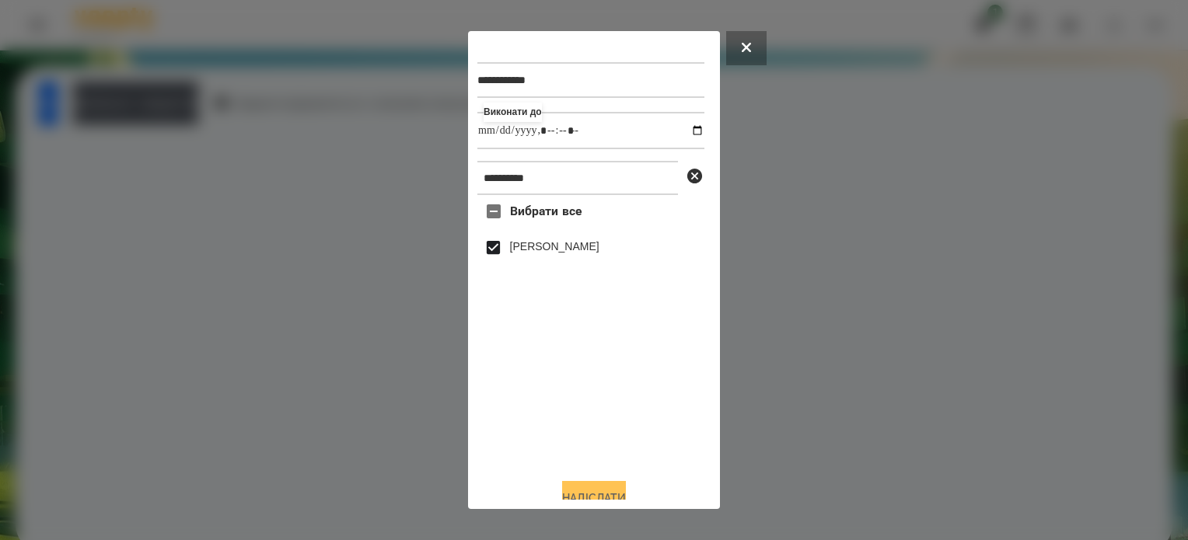
click at [619, 495] on button "Надіслати" at bounding box center [594, 498] width 64 height 34
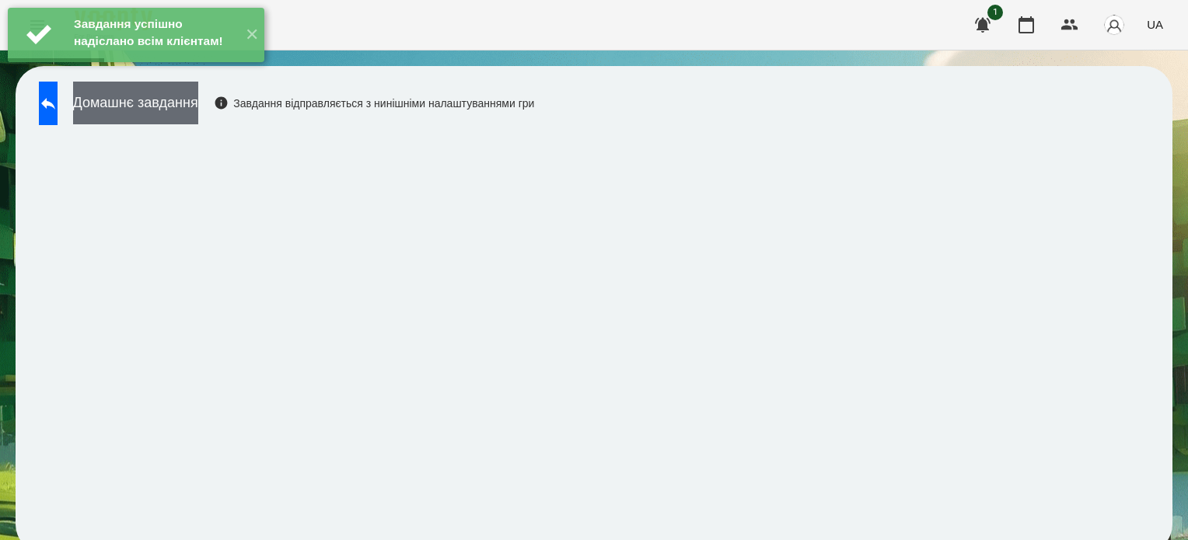
click at [198, 105] on button "Домашнє завдання" at bounding box center [135, 103] width 125 height 43
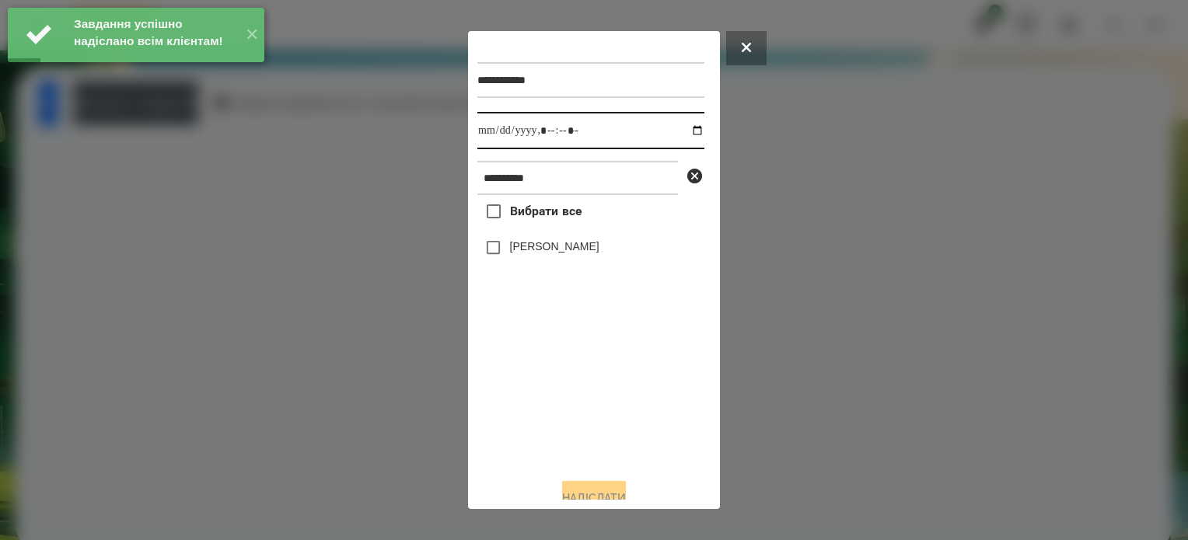
click at [684, 133] on input "datetime-local" at bounding box center [590, 130] width 227 height 37
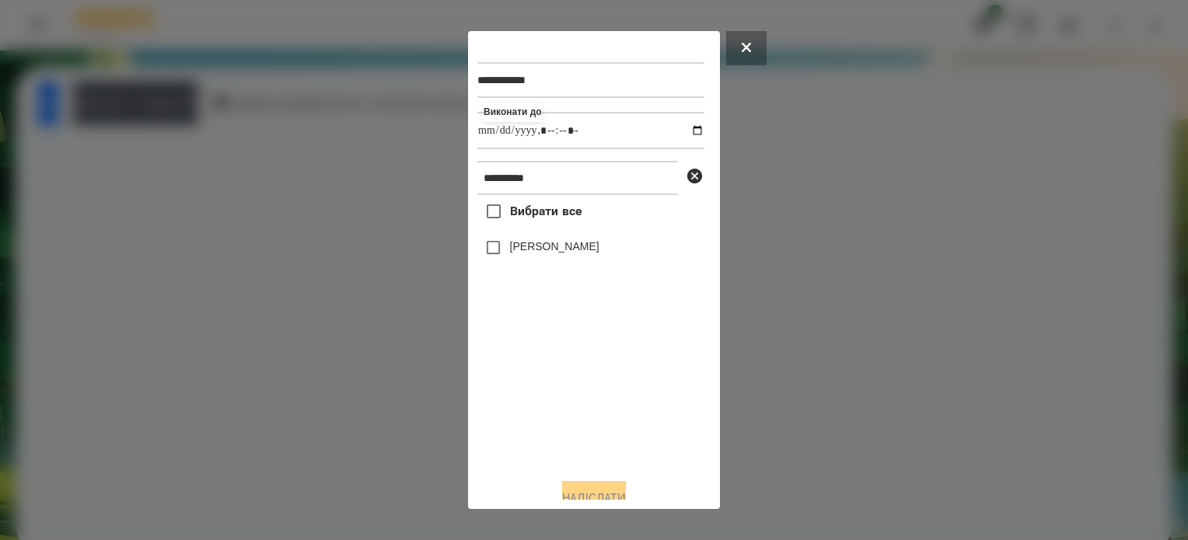
type input "**********"
drag, startPoint x: 581, startPoint y: 397, endPoint x: 578, endPoint y: 304, distance: 93.3
click at [581, 395] on div "Вибрати все Валерія Севонькіна" at bounding box center [590, 330] width 227 height 271
click at [616, 491] on button "Надіслати" at bounding box center [594, 498] width 64 height 34
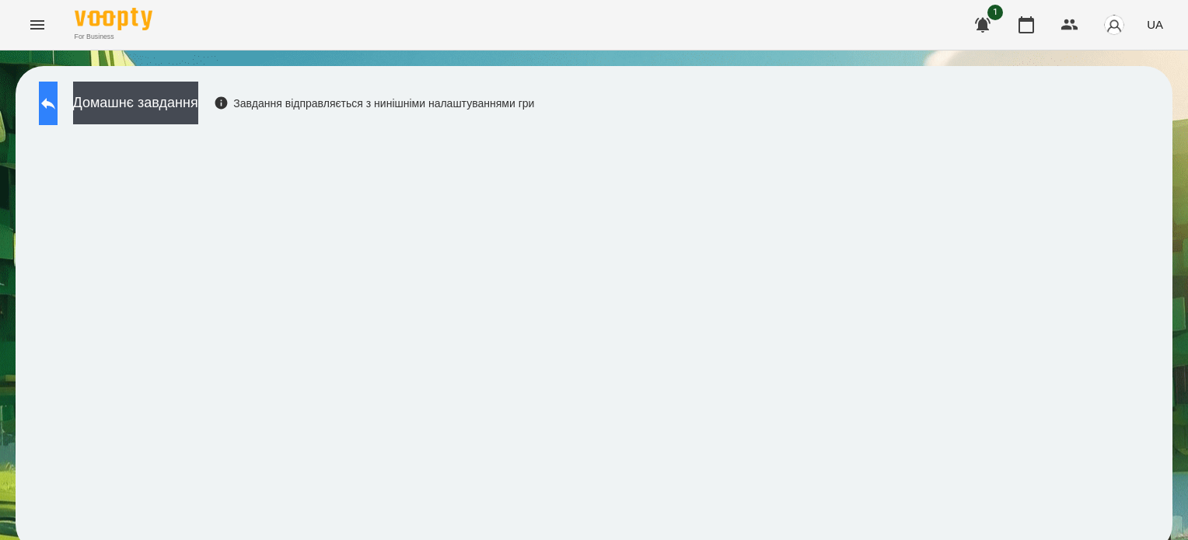
click at [58, 99] on icon at bounding box center [48, 103] width 19 height 19
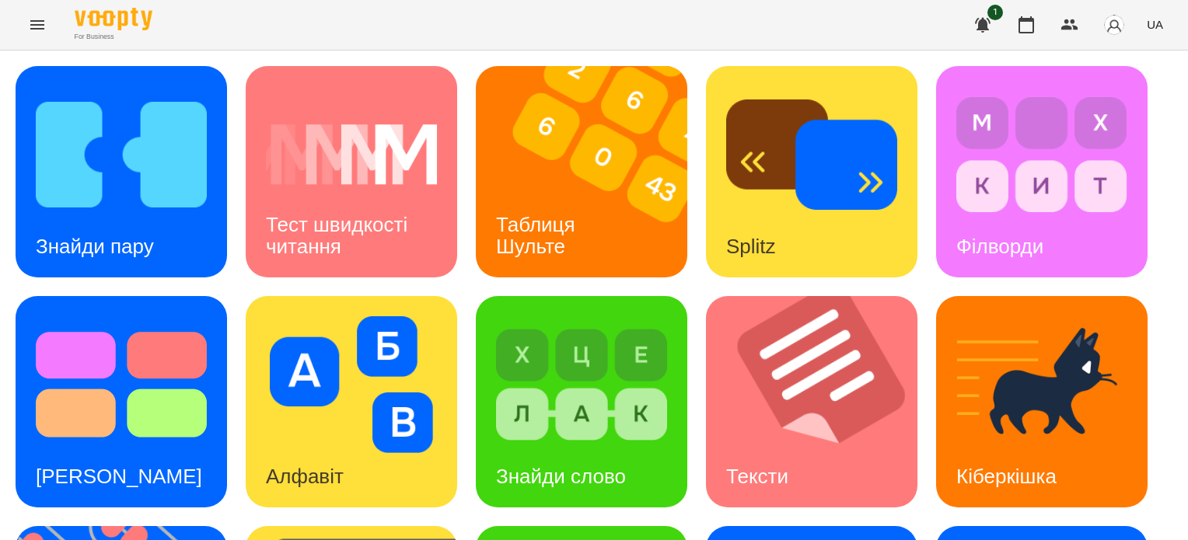
scroll to position [311, 0]
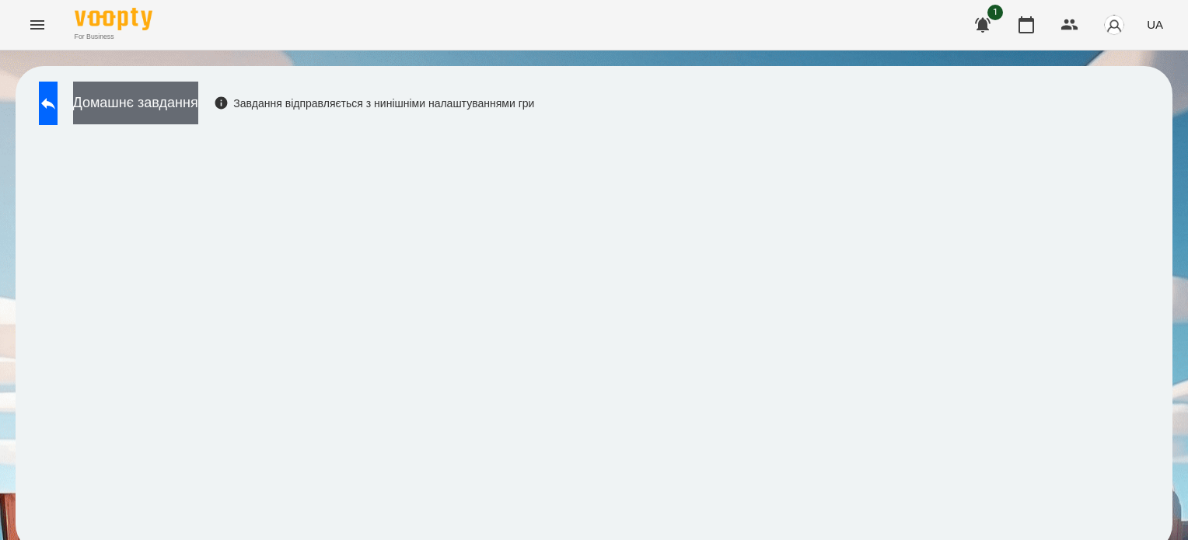
click at [165, 99] on button "Домашнє завдання" at bounding box center [135, 103] width 125 height 43
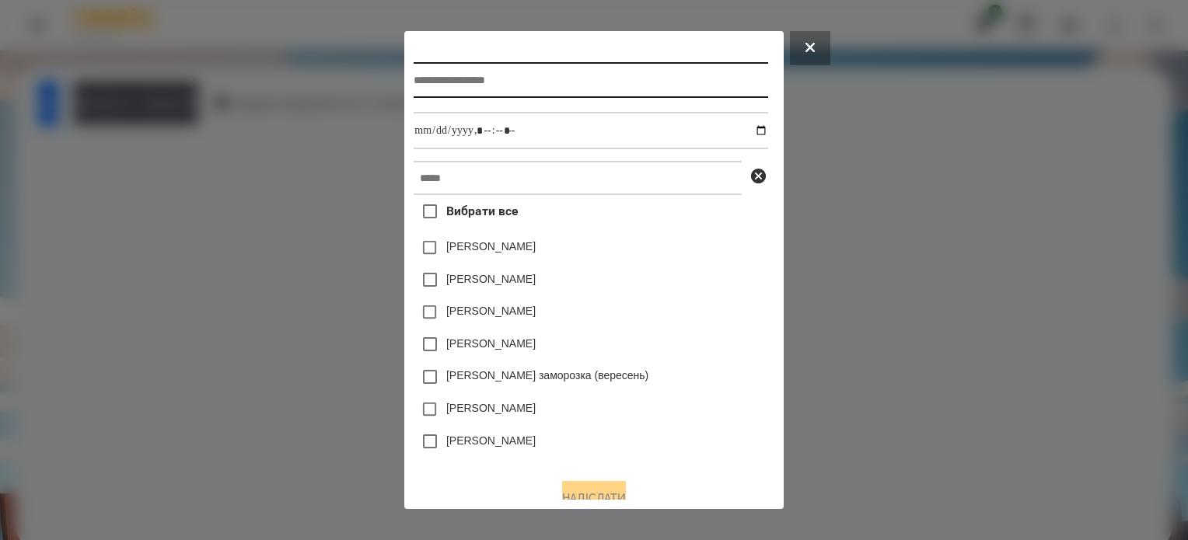
click at [535, 86] on input "text" at bounding box center [591, 80] width 354 height 36
type input "**********"
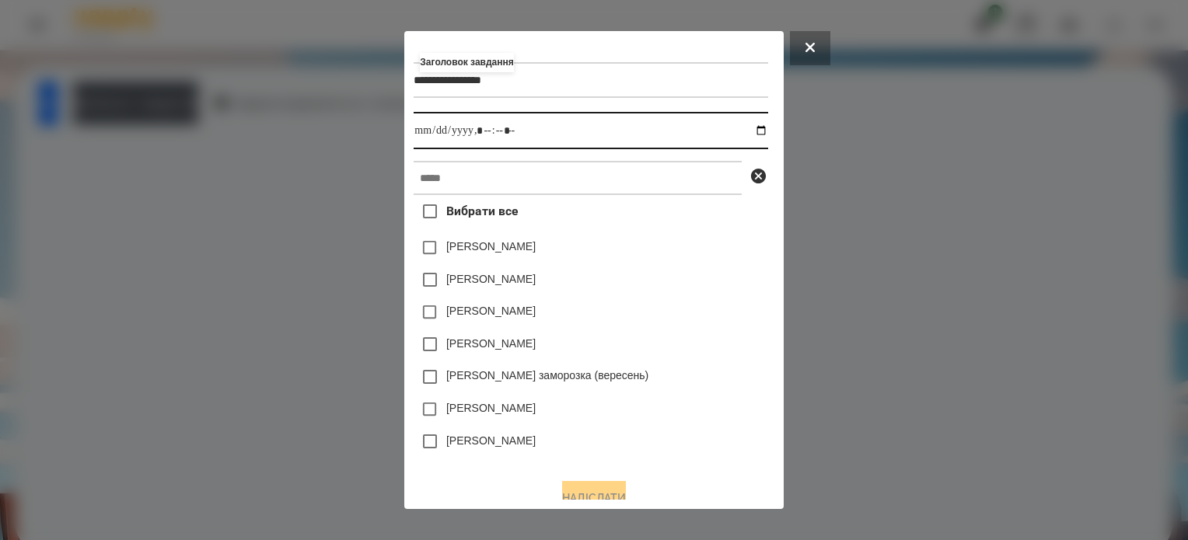
click at [767, 129] on input "datetime-local" at bounding box center [591, 130] width 354 height 37
click at [483, 132] on input "datetime-local" at bounding box center [591, 130] width 354 height 37
type input "**********"
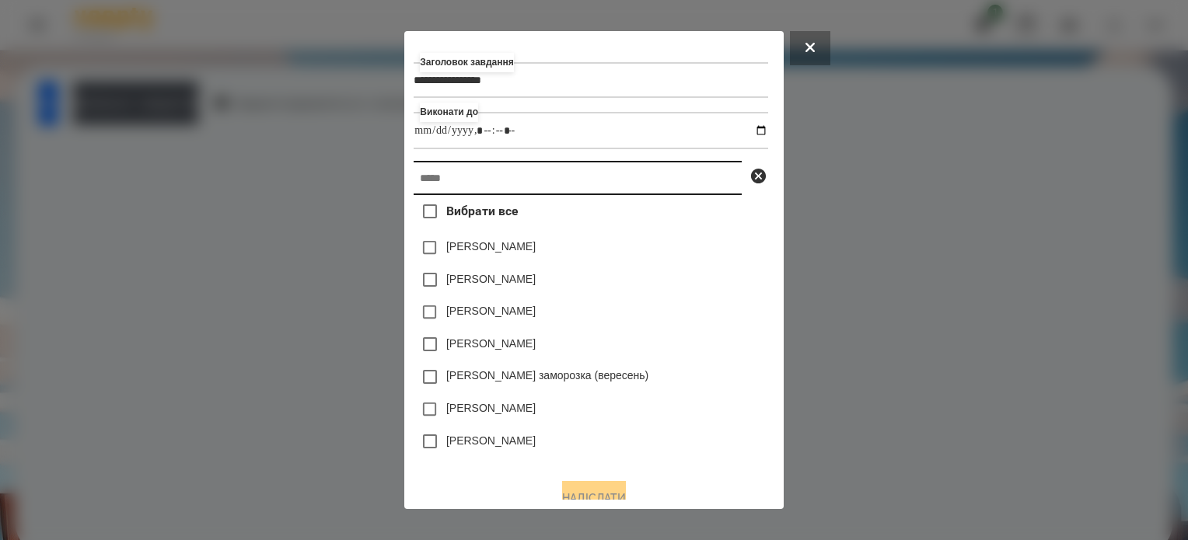
click at [556, 186] on input "text" at bounding box center [578, 178] width 328 height 34
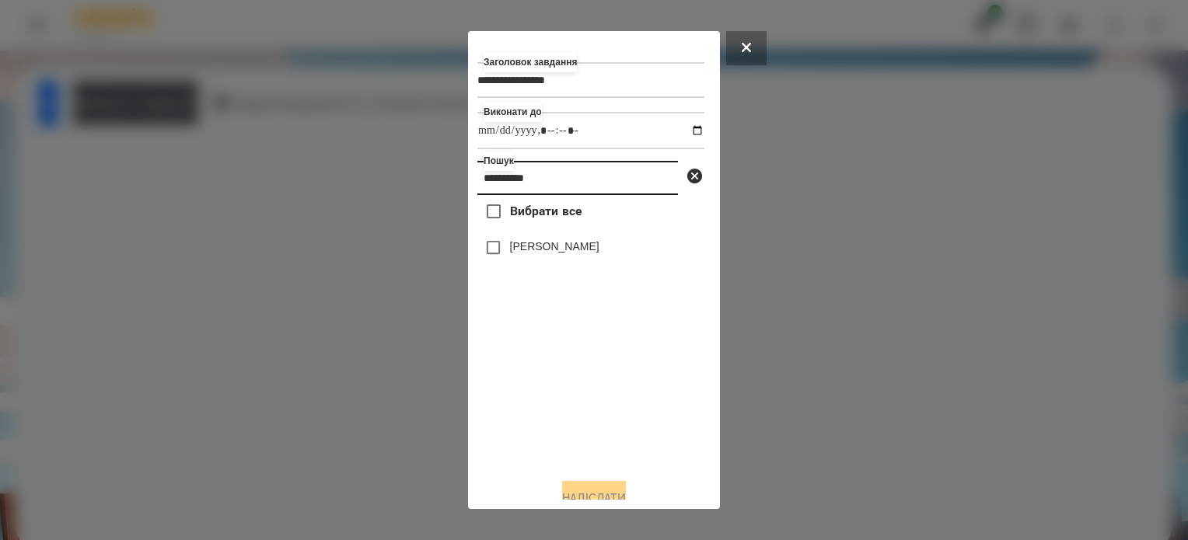
type input "**********"
drag, startPoint x: 595, startPoint y: 492, endPoint x: 594, endPoint y: 471, distance: 21.0
click at [595, 491] on button "Надіслати" at bounding box center [594, 498] width 64 height 34
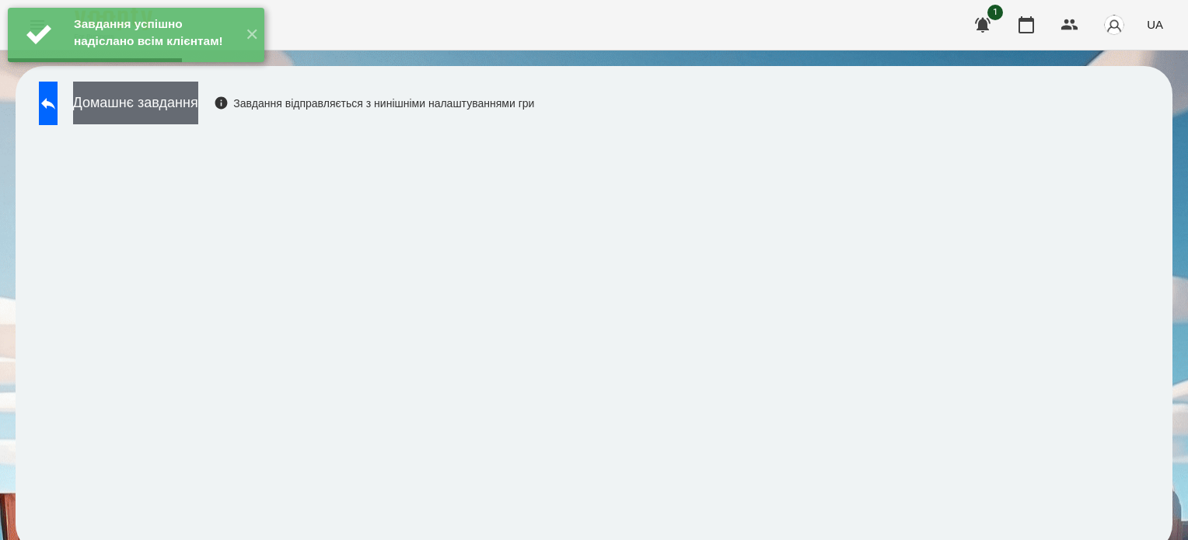
click at [198, 120] on button "Домашнє завдання" at bounding box center [135, 103] width 125 height 43
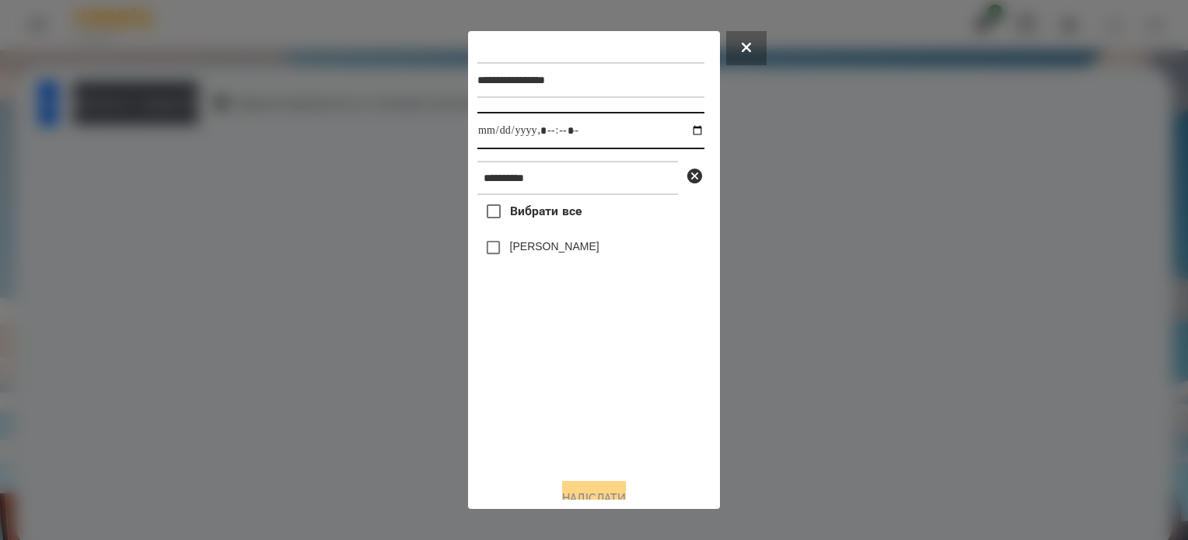
click at [680, 128] on input "datetime-local" at bounding box center [590, 130] width 227 height 37
click at [560, 128] on input "datetime-local" at bounding box center [590, 130] width 227 height 37
type input "**********"
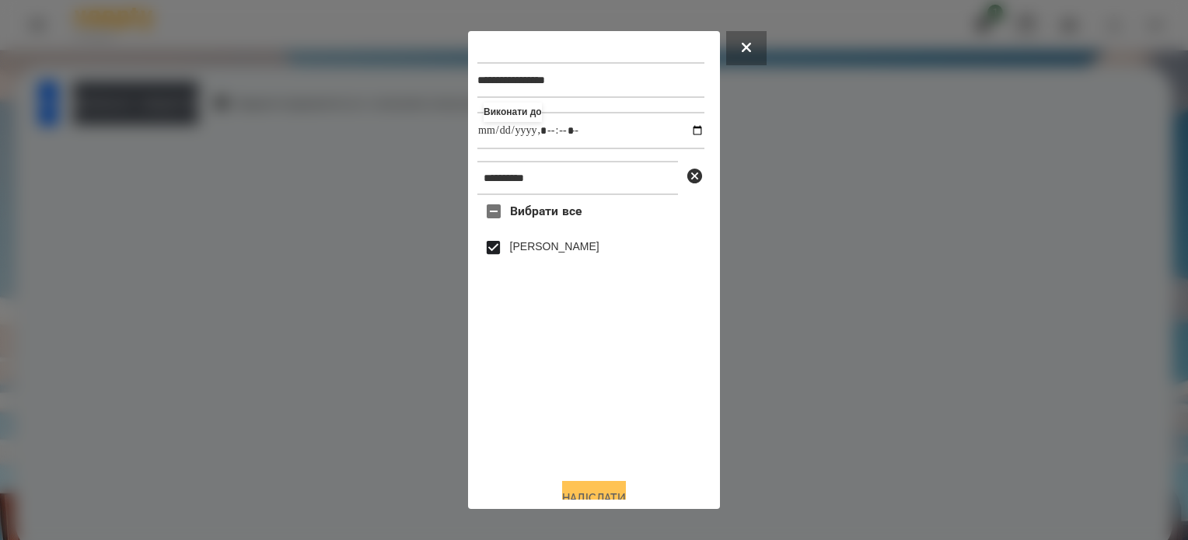
click at [593, 491] on button "Надіслати" at bounding box center [594, 498] width 64 height 34
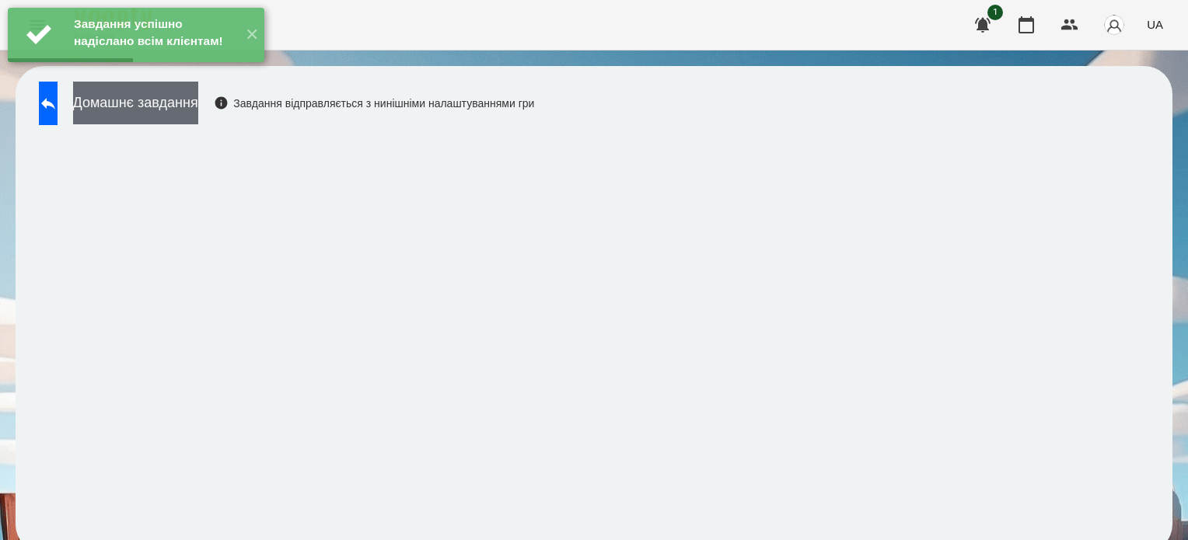
click at [198, 108] on button "Домашнє завдання" at bounding box center [135, 103] width 125 height 43
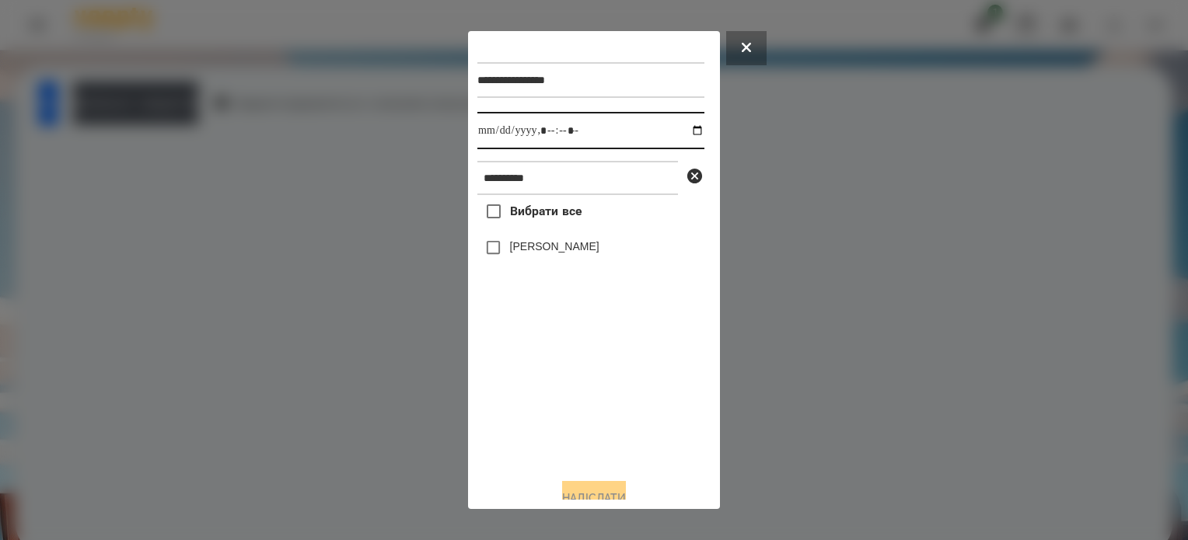
click at [678, 134] on input "datetime-local" at bounding box center [590, 130] width 227 height 37
type input "**********"
click at [526, 386] on div "Вибрати все Валерія Севонькіна" at bounding box center [590, 330] width 227 height 271
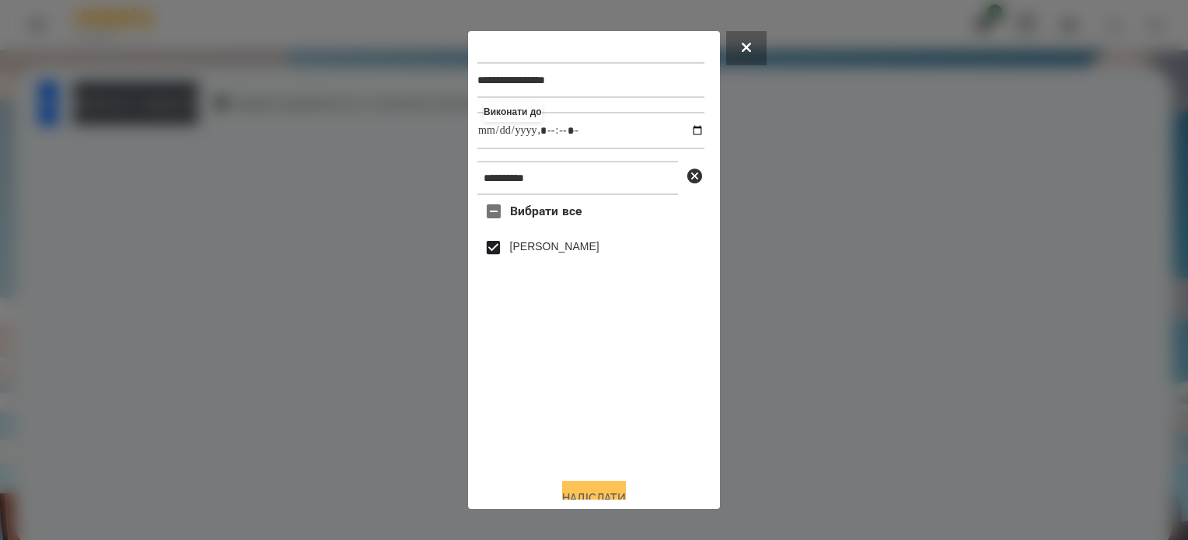
click at [600, 491] on button "Надіслати" at bounding box center [594, 498] width 64 height 34
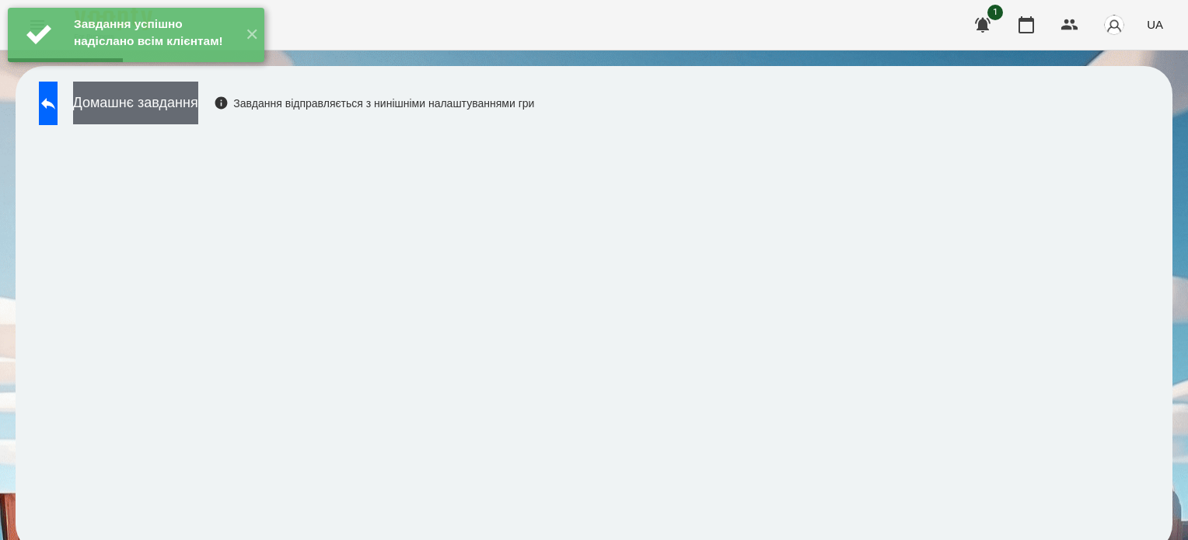
click at [198, 105] on button "Домашнє завдання" at bounding box center [135, 103] width 125 height 43
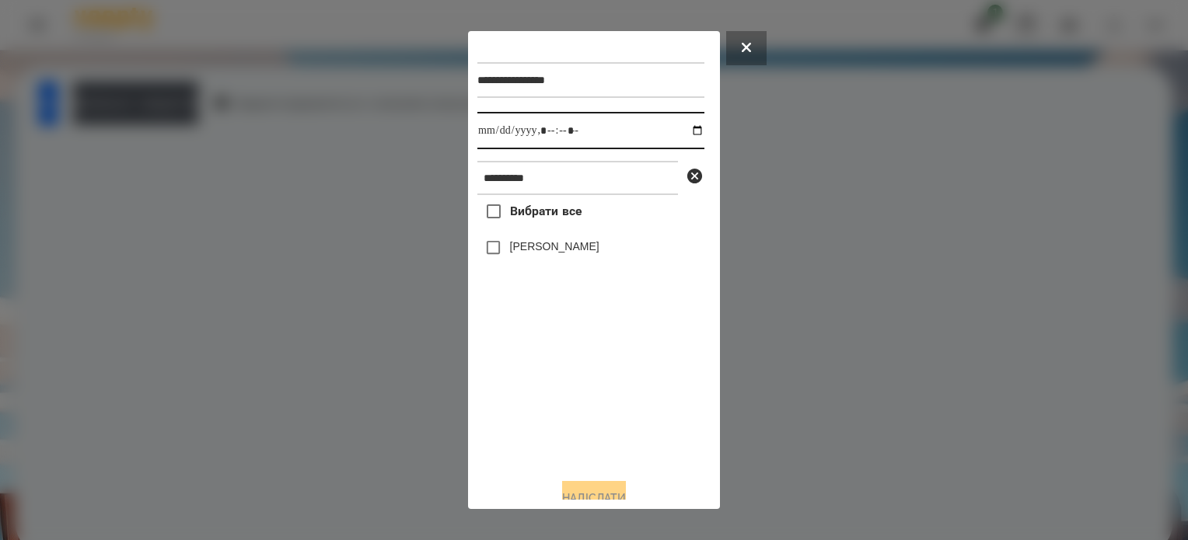
click at [680, 133] on input "datetime-local" at bounding box center [590, 130] width 227 height 37
type input "**********"
drag, startPoint x: 540, startPoint y: 453, endPoint x: 542, endPoint y: 430, distance: 22.7
click at [542, 442] on div "Вибрати все Валерія Севонькіна" at bounding box center [590, 330] width 227 height 271
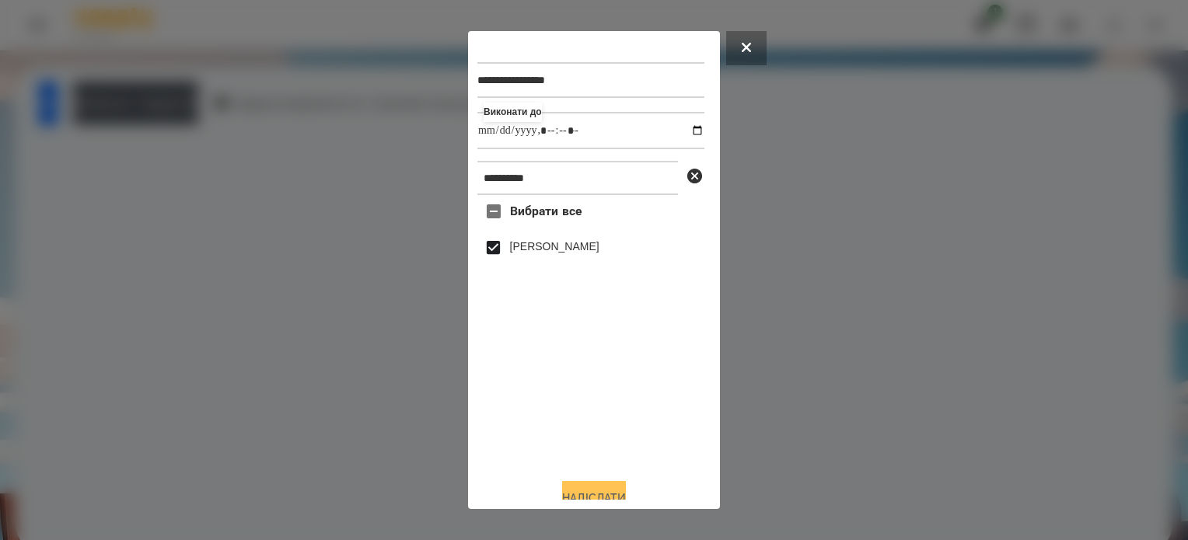
click at [597, 487] on button "Надіслати" at bounding box center [594, 498] width 64 height 34
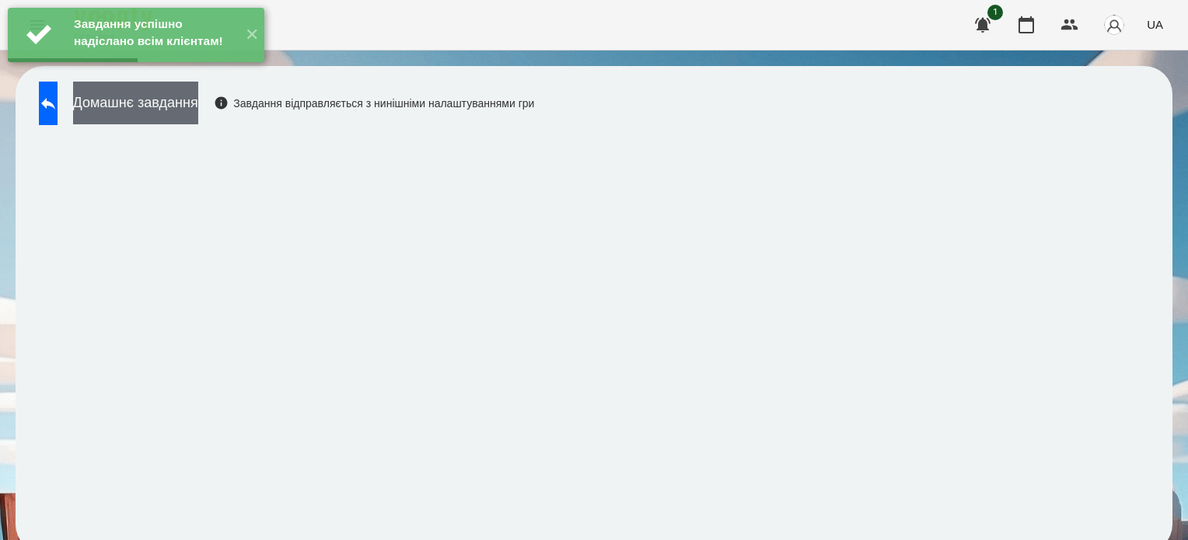
click at [174, 108] on button "Домашнє завдання" at bounding box center [135, 103] width 125 height 43
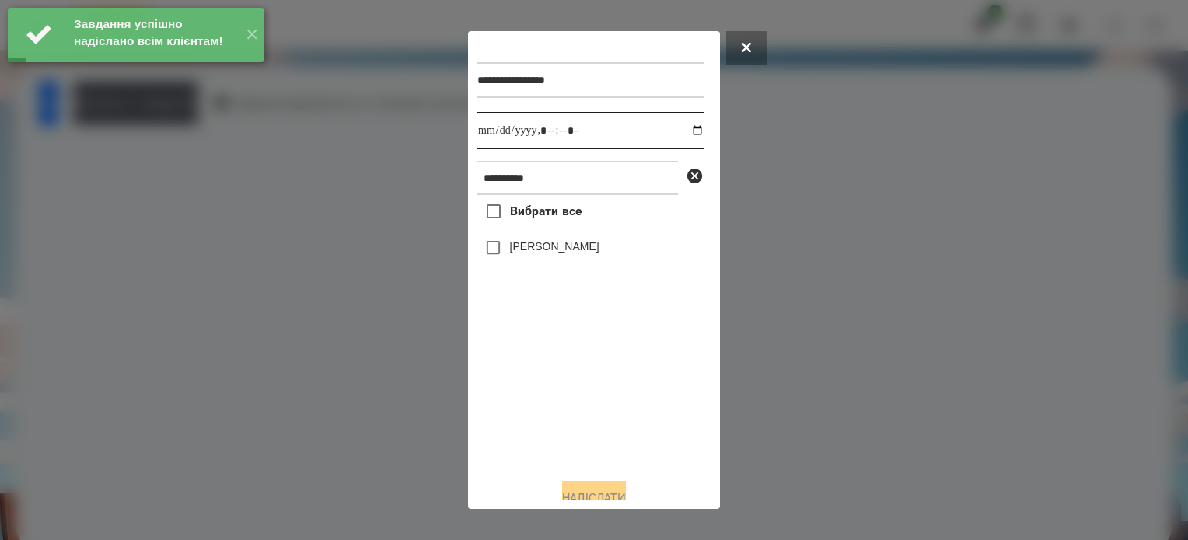
click at [682, 132] on input "datetime-local" at bounding box center [590, 130] width 227 height 37
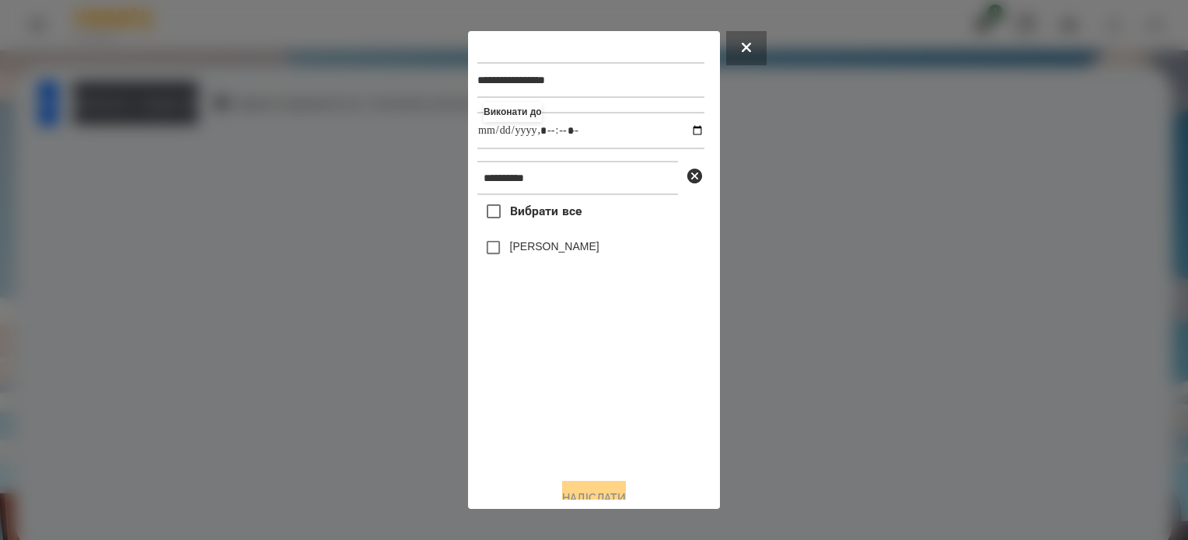
type input "**********"
click at [578, 376] on div "Вибрати все Валерія Севонькіна" at bounding box center [590, 330] width 227 height 271
drag, startPoint x: 622, startPoint y: 488, endPoint x: 623, endPoint y: 453, distance: 35.0
click at [621, 485] on div "Надіслати" at bounding box center [593, 498] width 233 height 34
click at [575, 495] on button "Надіслати" at bounding box center [594, 498] width 64 height 34
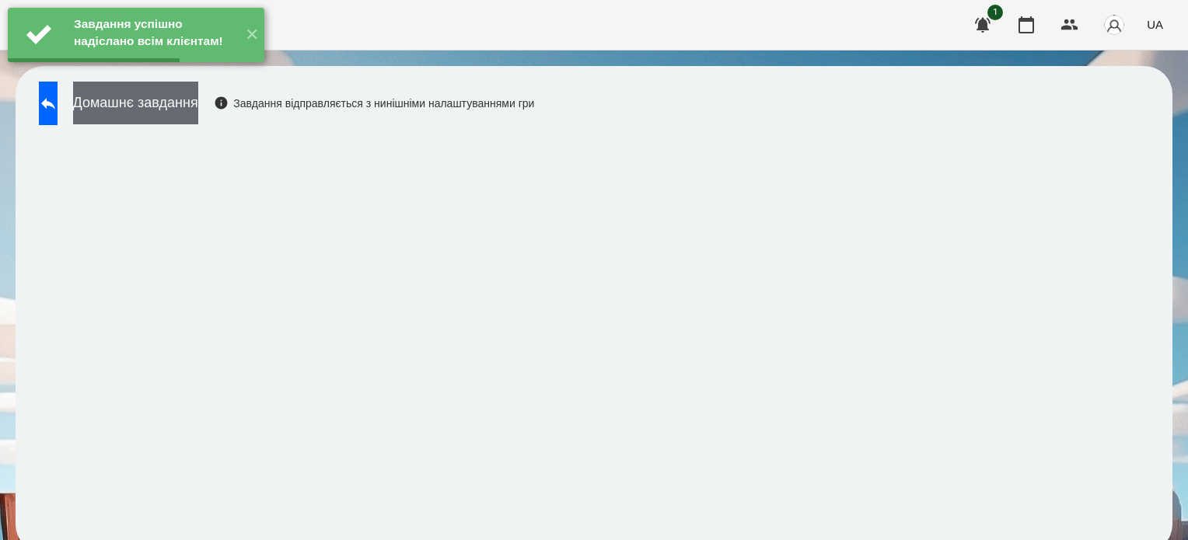
click at [194, 114] on button "Домашнє завдання" at bounding box center [135, 103] width 125 height 43
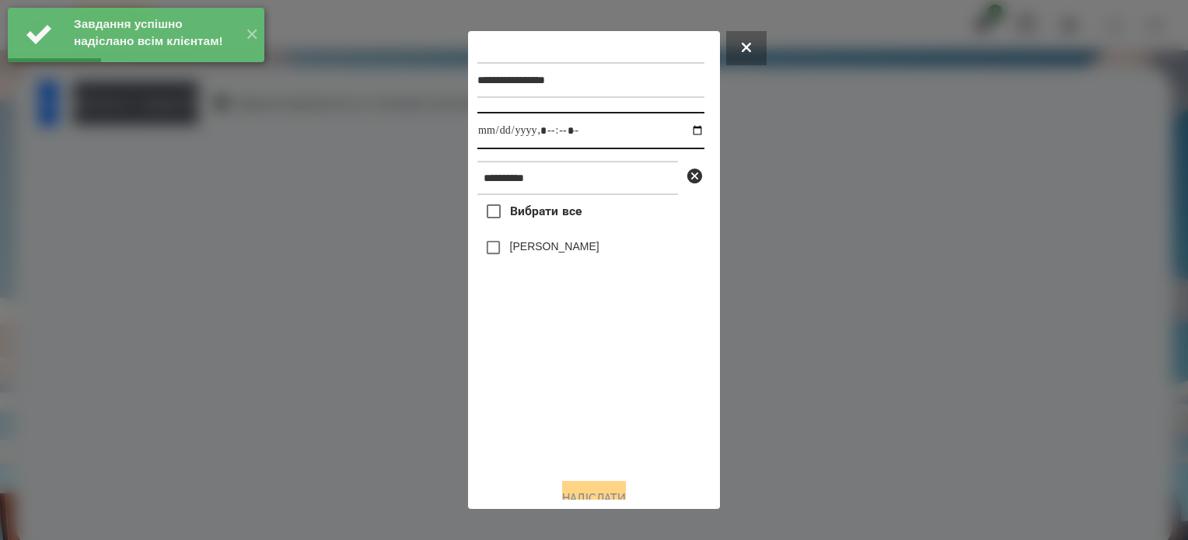
drag, startPoint x: 681, startPoint y: 130, endPoint x: 675, endPoint y: 150, distance: 21.2
click at [682, 131] on input "datetime-local" at bounding box center [590, 130] width 227 height 37
type input "**********"
drag, startPoint x: 557, startPoint y: 416, endPoint x: 517, endPoint y: 348, distance: 78.4
click at [554, 403] on div "Вибрати все Валерія Севонькіна" at bounding box center [590, 330] width 227 height 271
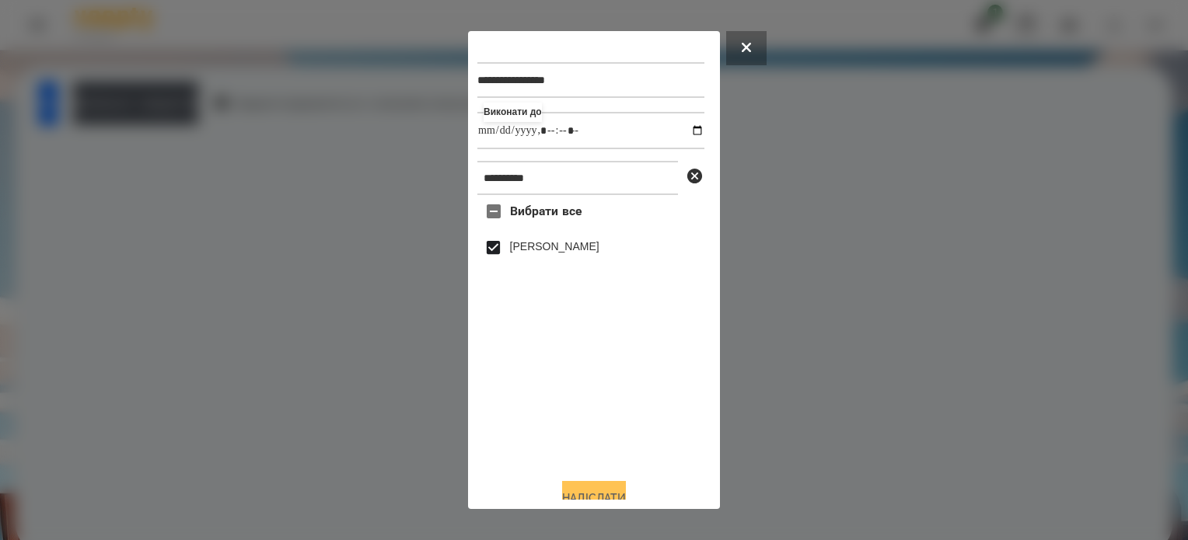
click at [613, 494] on button "Надіслати" at bounding box center [594, 498] width 64 height 34
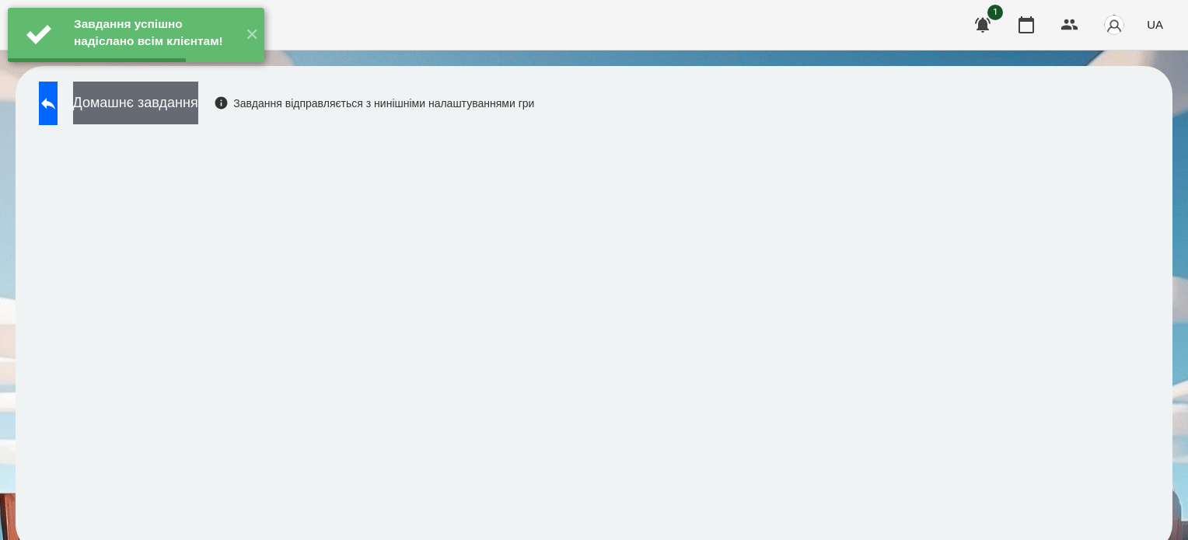
click at [198, 108] on button "Домашнє завдання" at bounding box center [135, 103] width 125 height 43
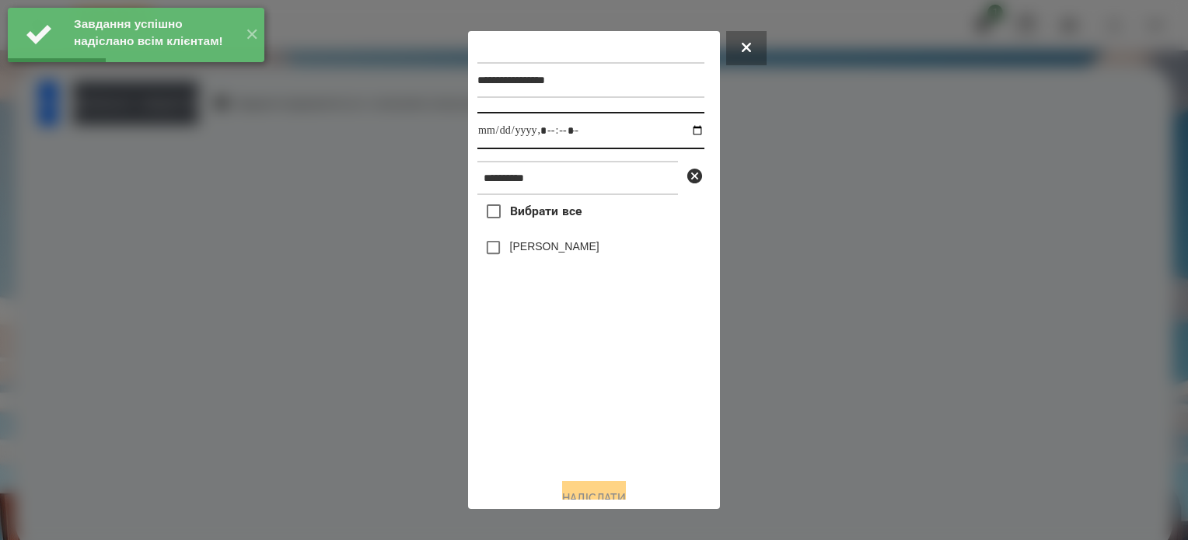
click at [687, 133] on input "datetime-local" at bounding box center [590, 130] width 227 height 37
type input "**********"
drag, startPoint x: 540, startPoint y: 419, endPoint x: 483, endPoint y: 338, distance: 98.8
click at [532, 408] on div "Вибрати все Валерія Севонькіна" at bounding box center [590, 330] width 227 height 271
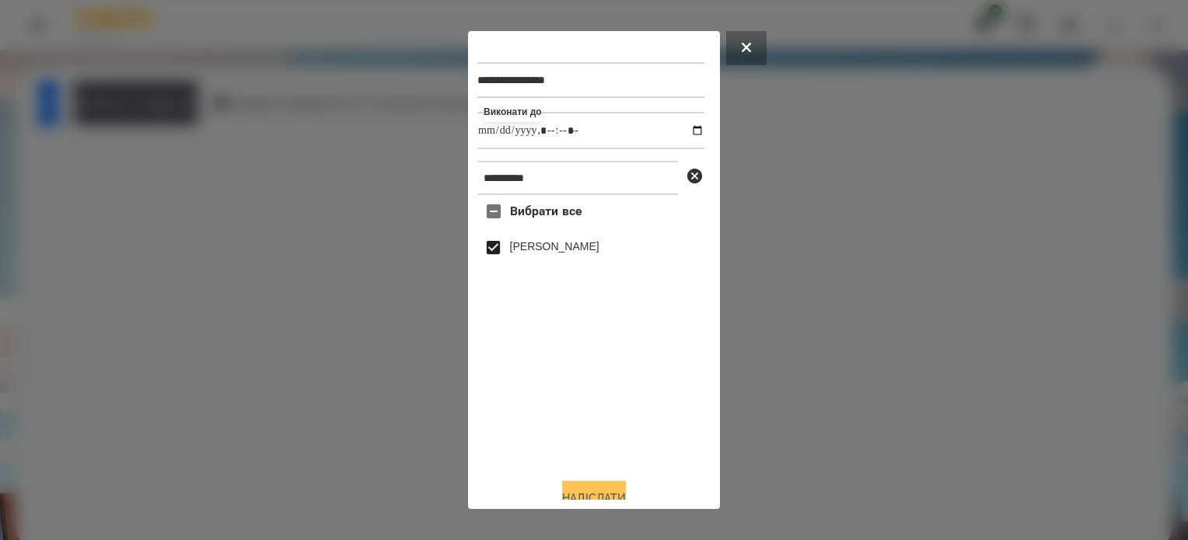
click at [618, 488] on button "Надіслати" at bounding box center [594, 498] width 64 height 34
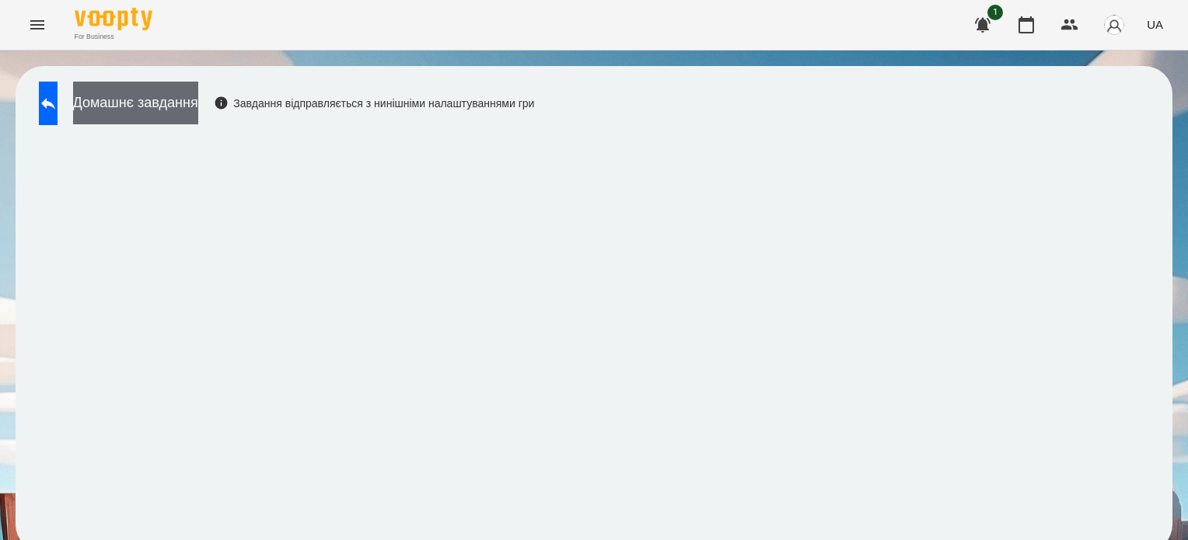
click at [167, 105] on button "Домашнє завдання" at bounding box center [135, 103] width 125 height 43
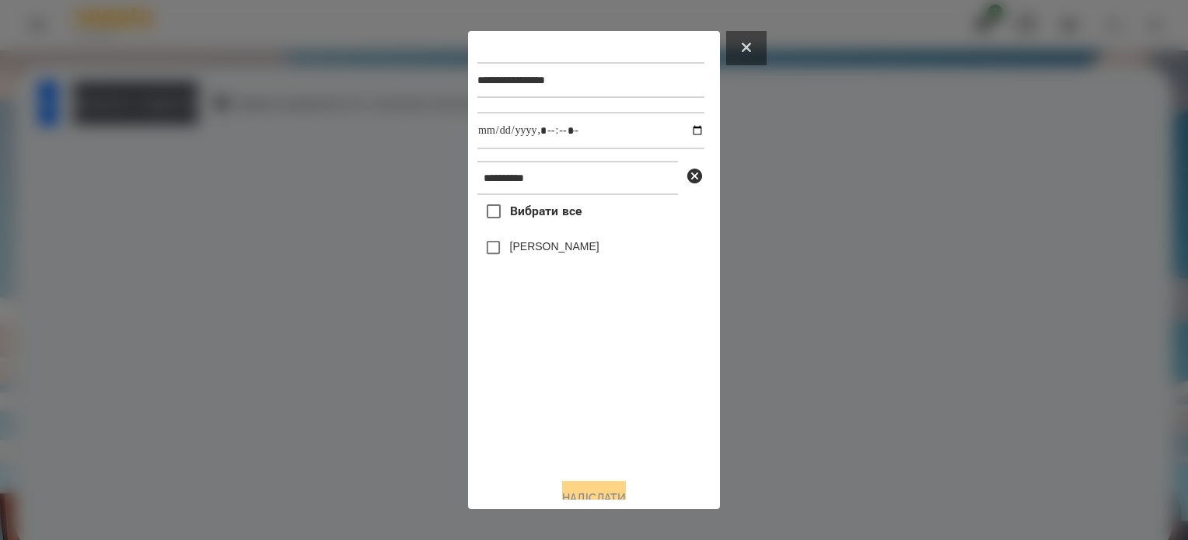
click at [742, 47] on button at bounding box center [746, 48] width 40 height 34
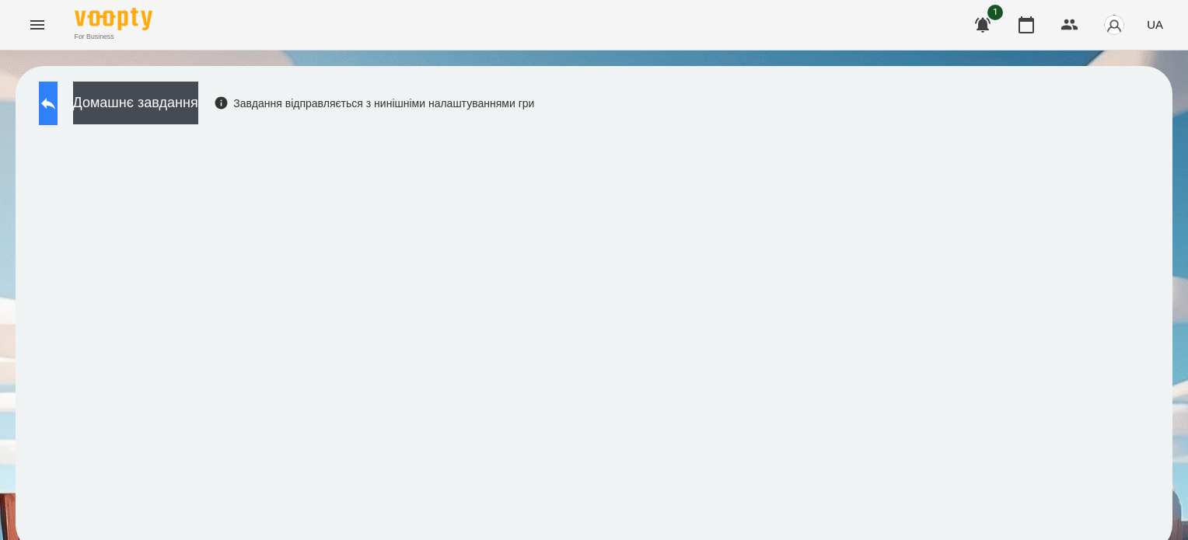
click at [55, 104] on icon at bounding box center [48, 104] width 14 height 12
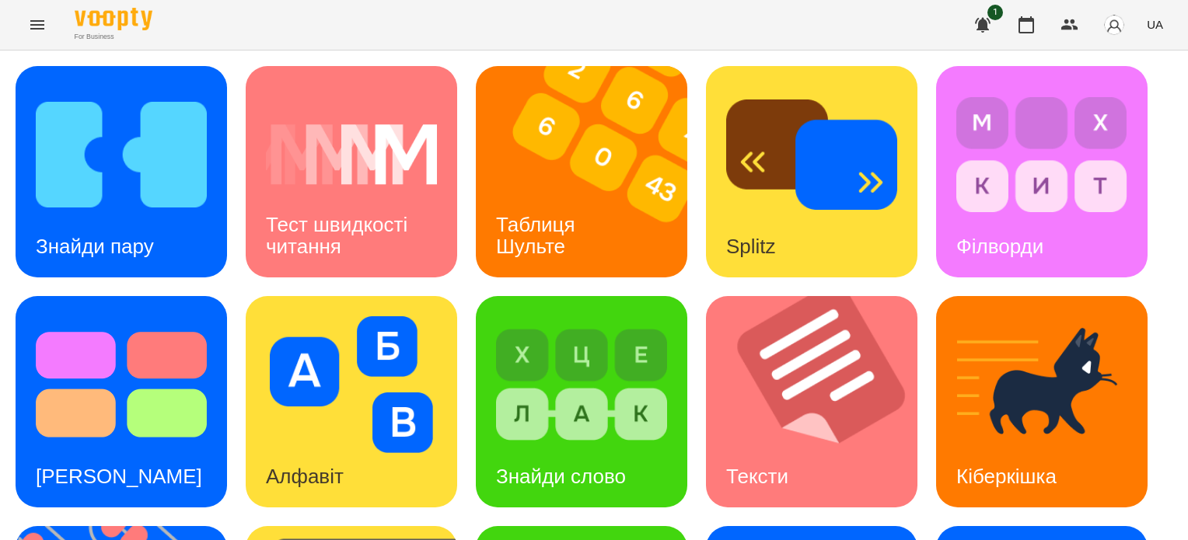
scroll to position [389, 0]
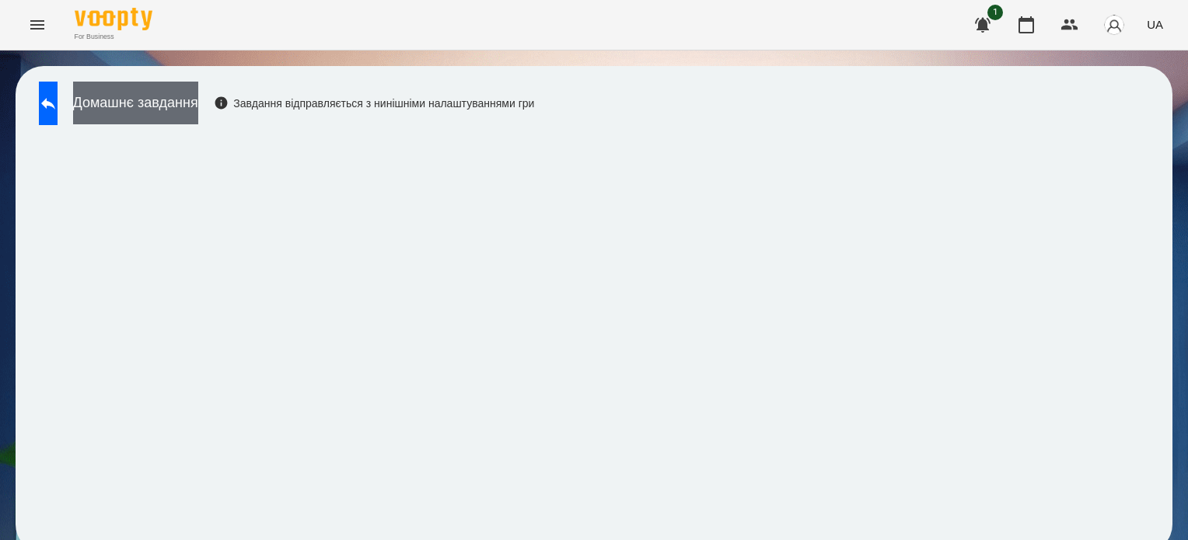
click at [198, 114] on button "Домашнє завдання" at bounding box center [135, 103] width 125 height 43
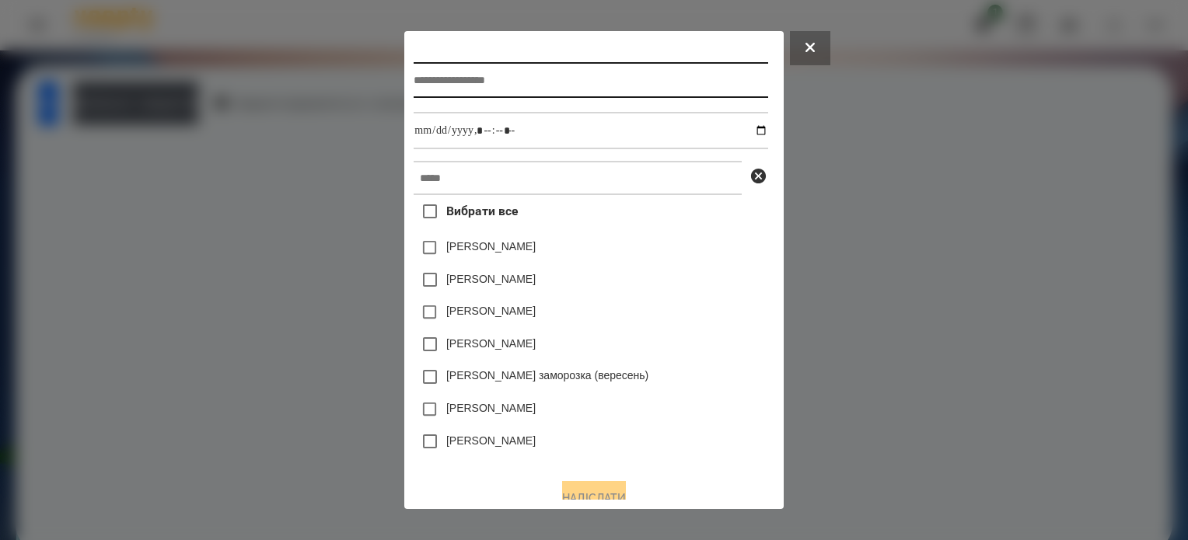
click at [414, 80] on input "text" at bounding box center [591, 80] width 354 height 36
type input "**********"
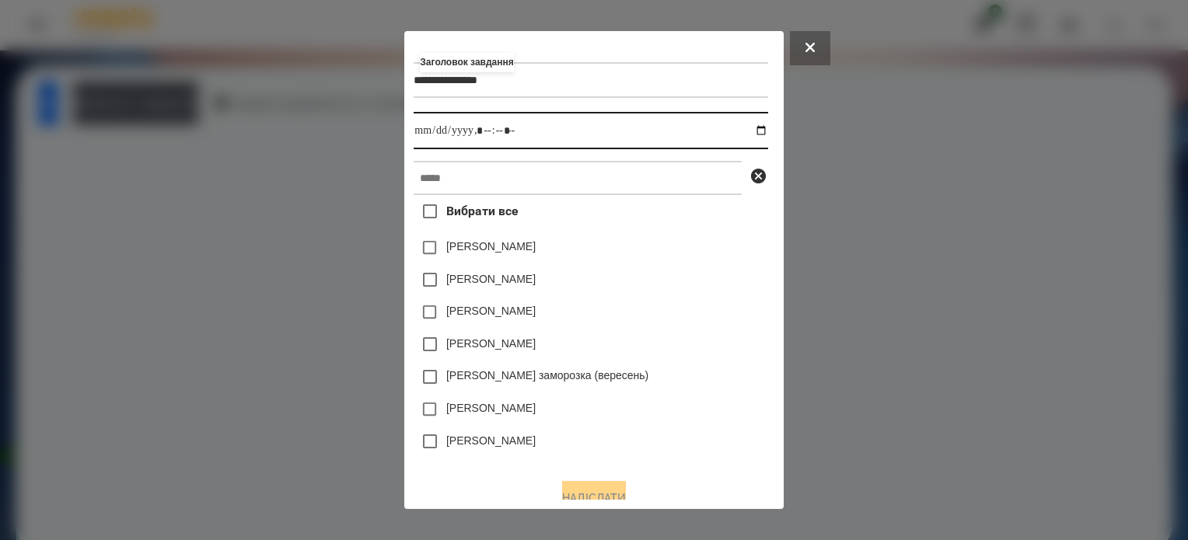
click at [767, 129] on input "datetime-local" at bounding box center [591, 130] width 354 height 37
click at [481, 135] on input "datetime-local" at bounding box center [591, 130] width 354 height 37
type input "**********"
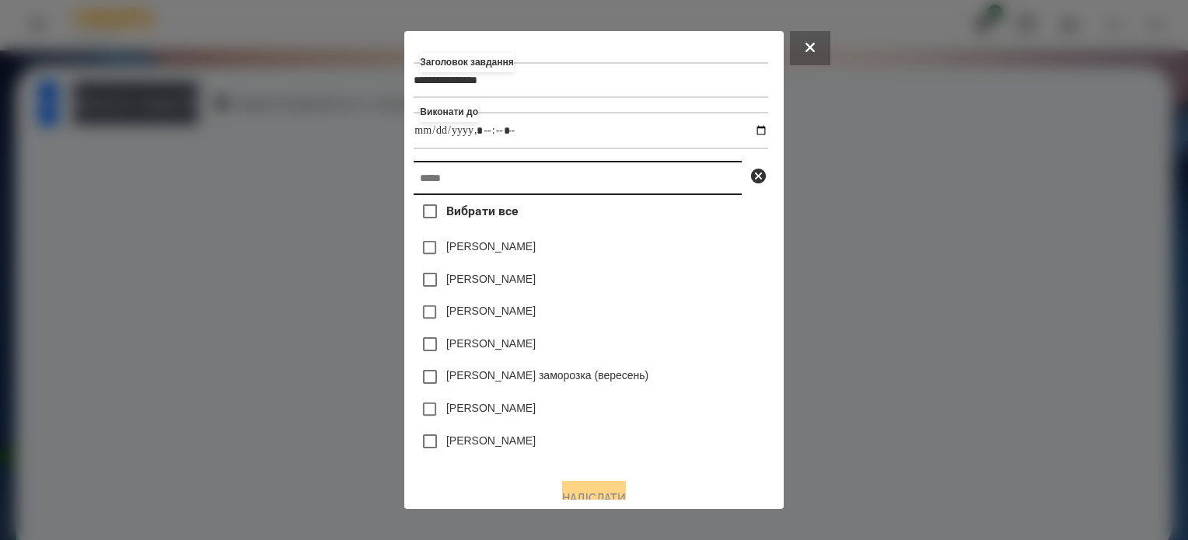
click at [482, 179] on input "text" at bounding box center [578, 178] width 328 height 34
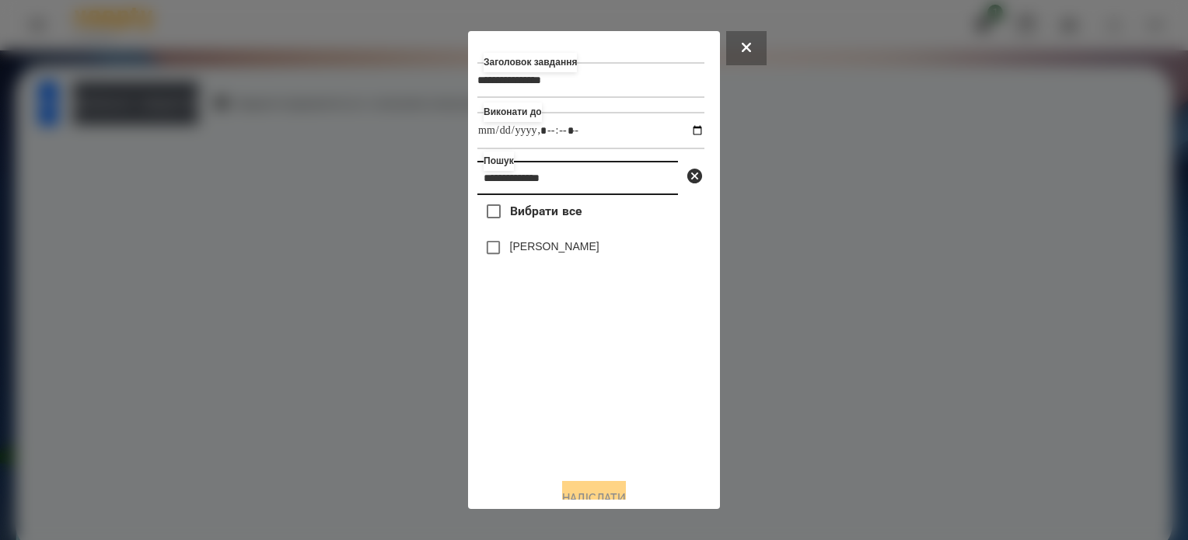
type input "**********"
click at [602, 491] on button "Надіслати" at bounding box center [594, 498] width 64 height 34
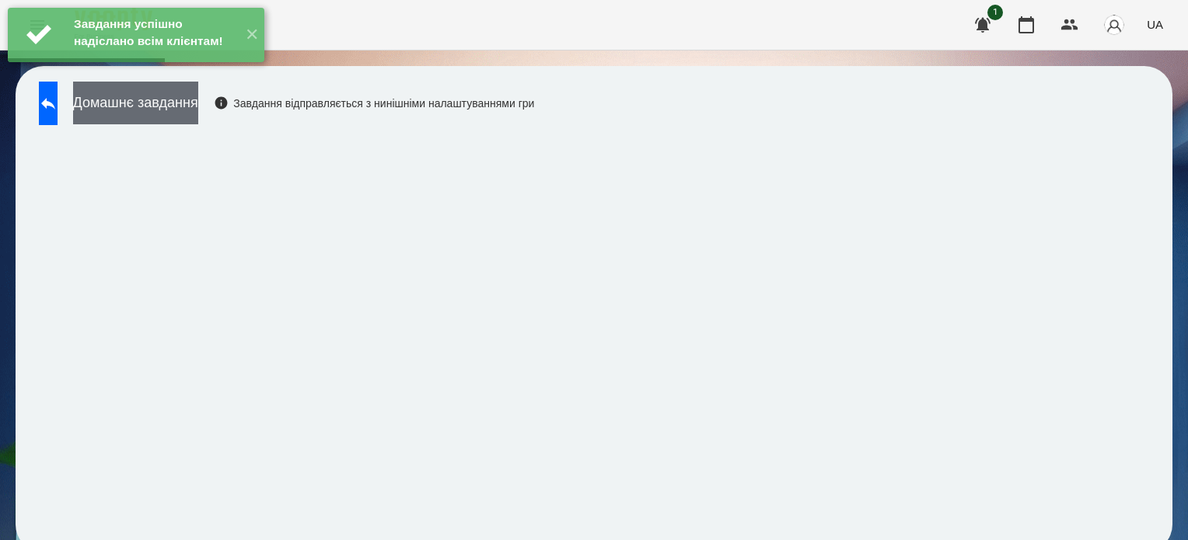
click at [198, 112] on button "Домашнє завдання" at bounding box center [135, 103] width 125 height 43
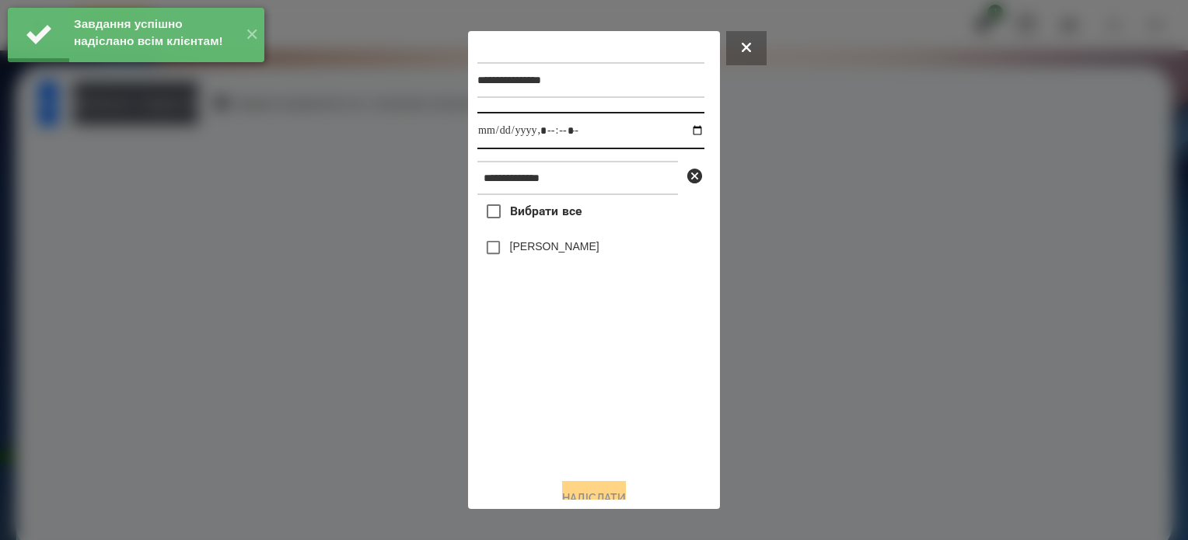
click at [681, 135] on input "datetime-local" at bounding box center [590, 130] width 227 height 37
click at [566, 126] on input "datetime-local" at bounding box center [590, 130] width 227 height 37
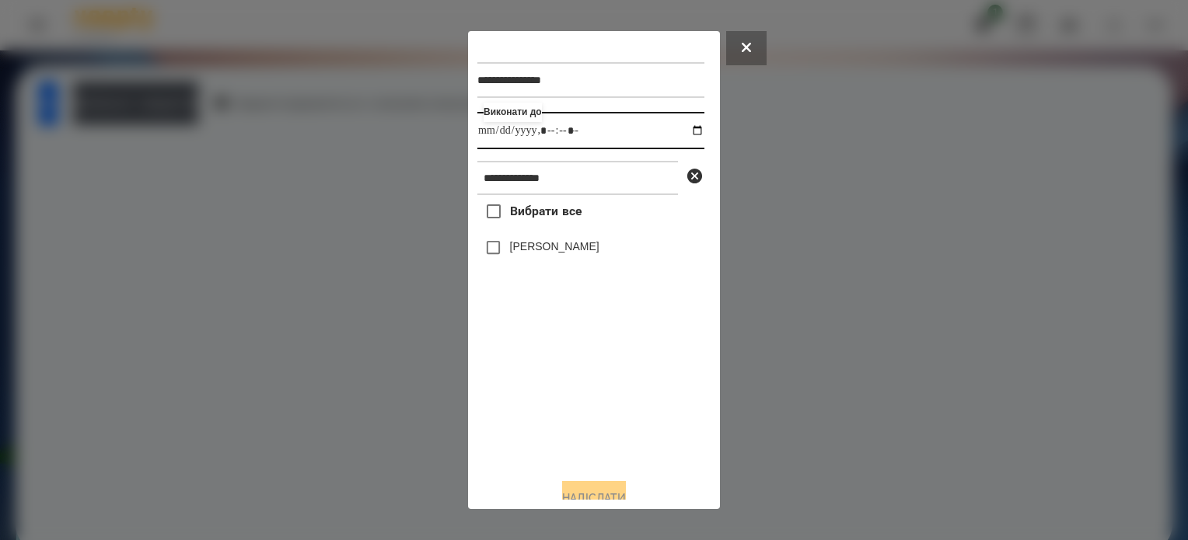
type input "**********"
click at [604, 488] on button "Надіслати" at bounding box center [594, 498] width 64 height 34
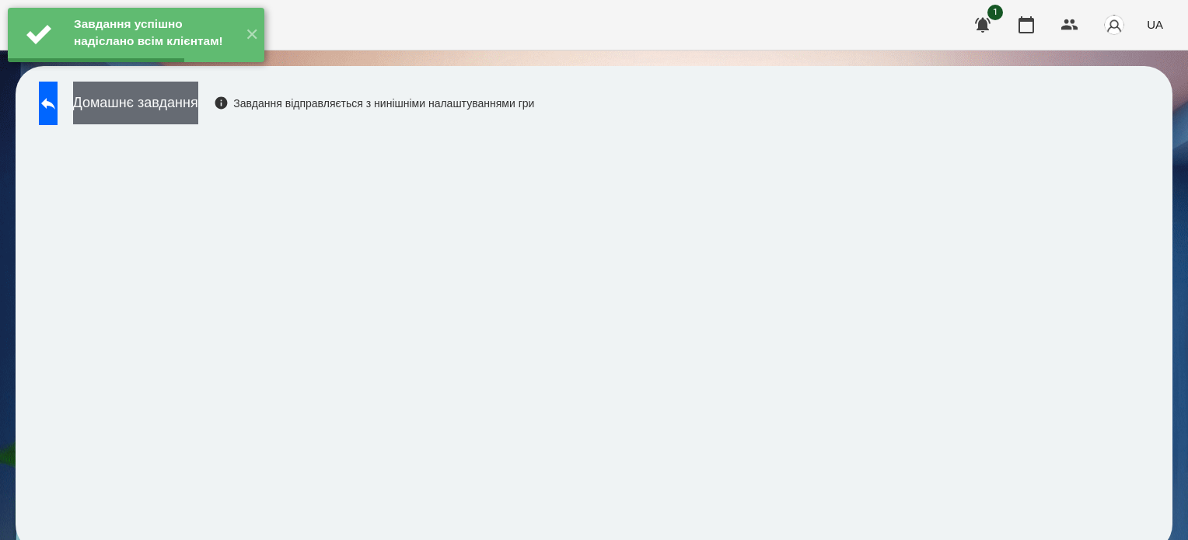
click at [198, 116] on button "Домашнє завдання" at bounding box center [135, 103] width 125 height 43
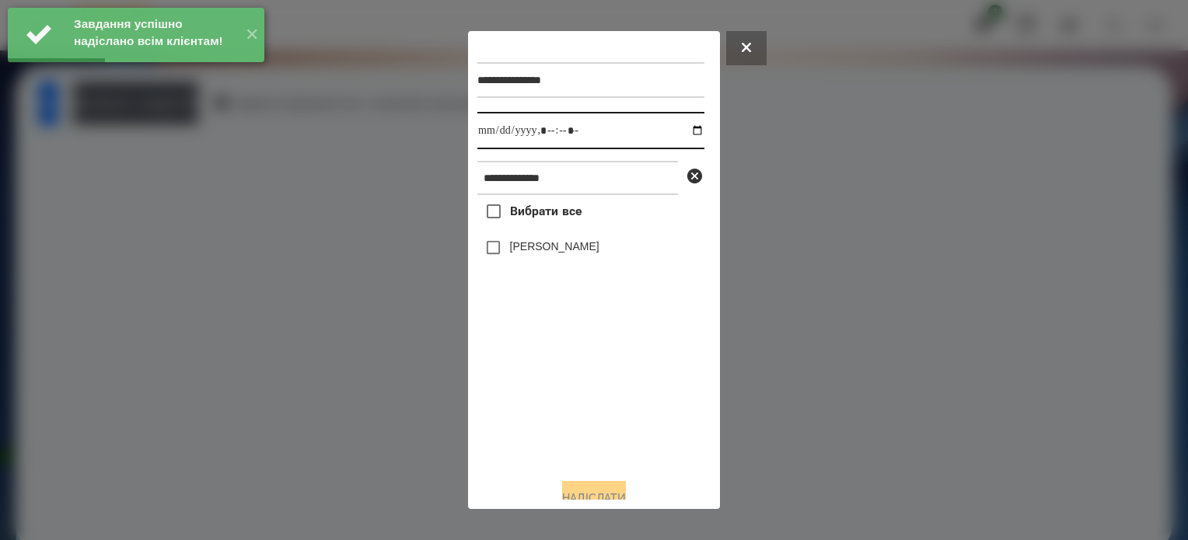
click at [684, 129] on input "datetime-local" at bounding box center [590, 130] width 227 height 37
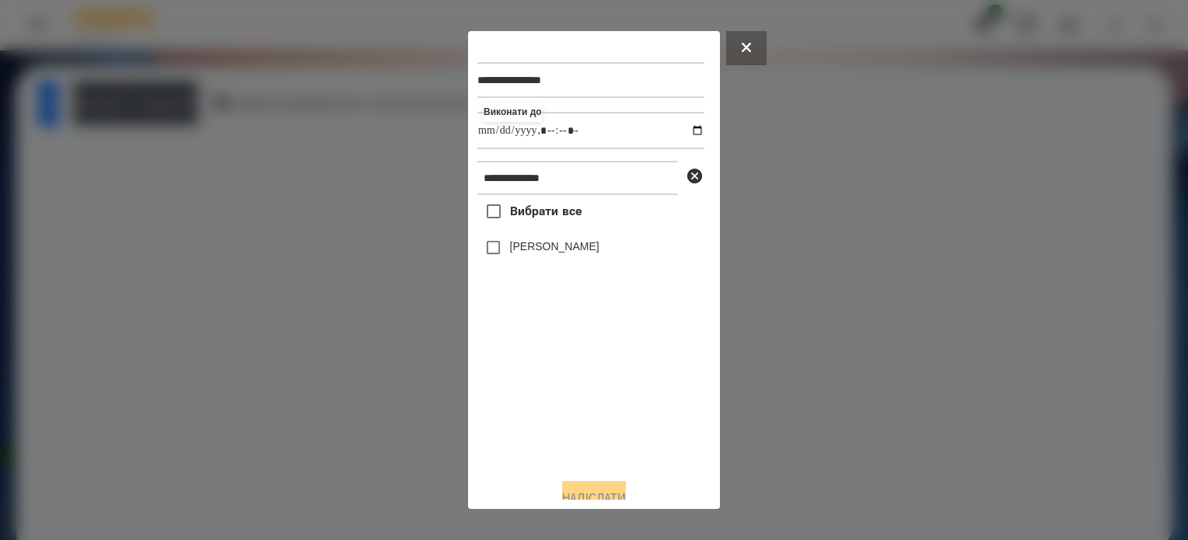
type input "**********"
drag, startPoint x: 600, startPoint y: 456, endPoint x: 598, endPoint y: 442, distance: 14.2
click at [600, 453] on div "Вибрати все Анастасія Янкевич" at bounding box center [590, 330] width 227 height 271
click at [599, 494] on button "Надіслати" at bounding box center [594, 498] width 64 height 34
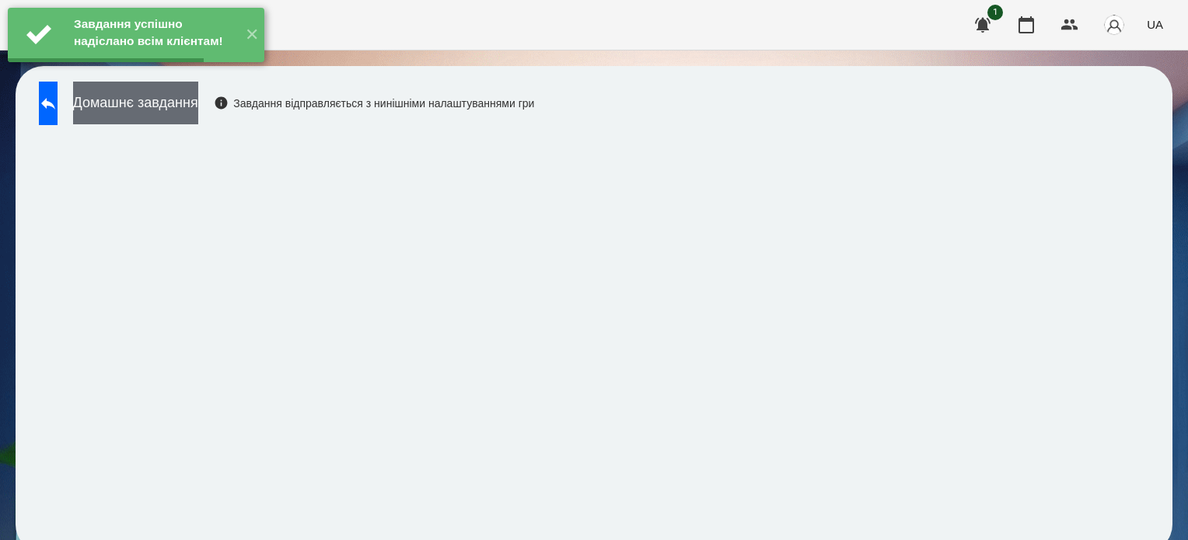
click at [194, 107] on button "Домашнє завдання" at bounding box center [135, 103] width 125 height 43
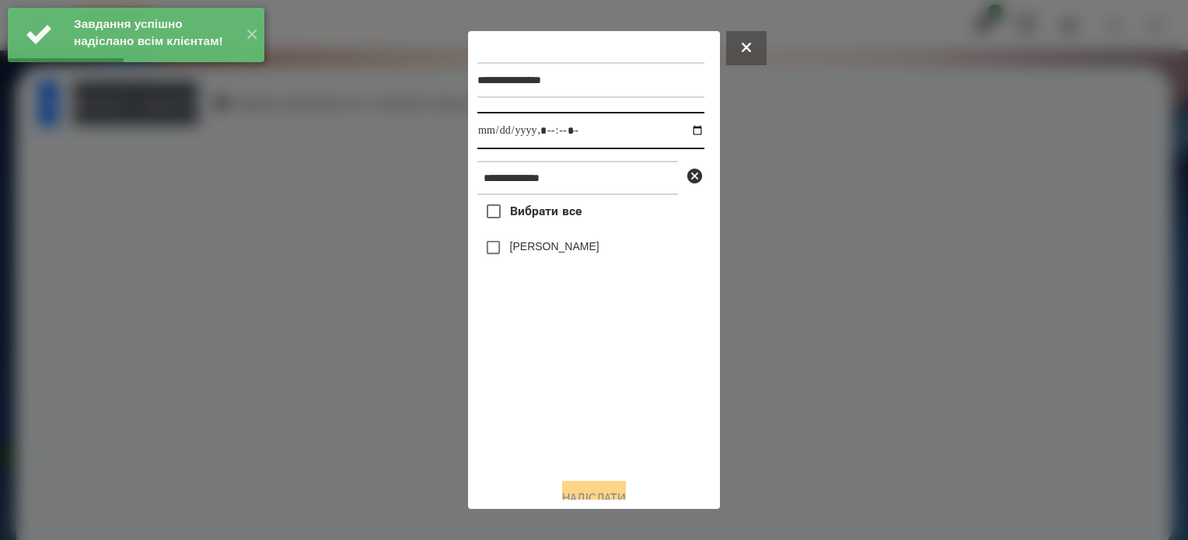
click at [683, 131] on input "datetime-local" at bounding box center [590, 130] width 227 height 37
type input "**********"
drag, startPoint x: 546, startPoint y: 396, endPoint x: 516, endPoint y: 349, distance: 55.2
click at [547, 394] on div "Вибрати все Анастасія Янкевич" at bounding box center [590, 330] width 227 height 271
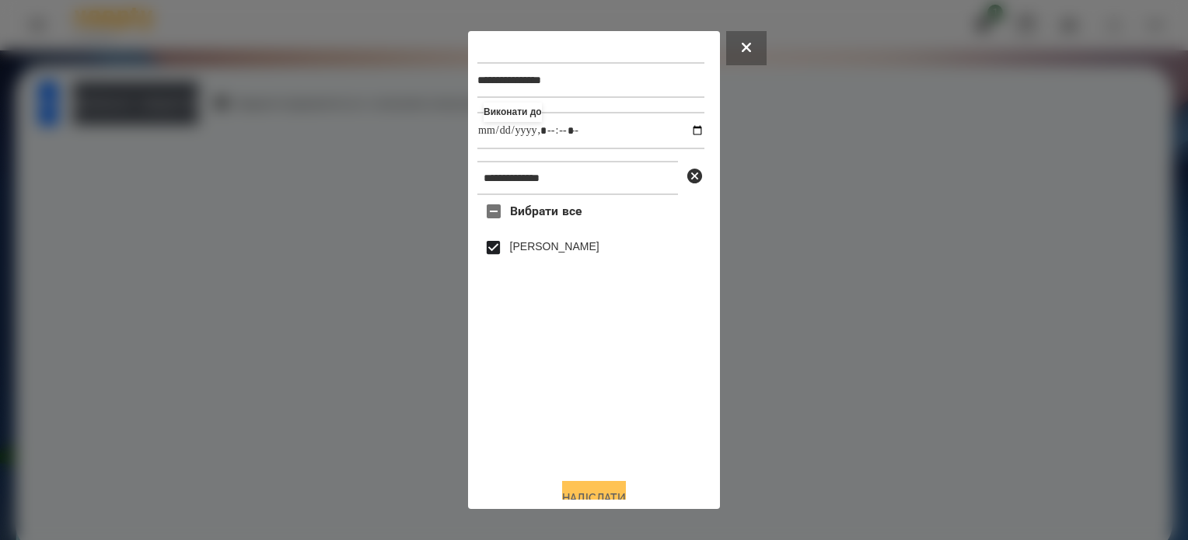
click at [580, 491] on button "Надіслати" at bounding box center [594, 498] width 64 height 34
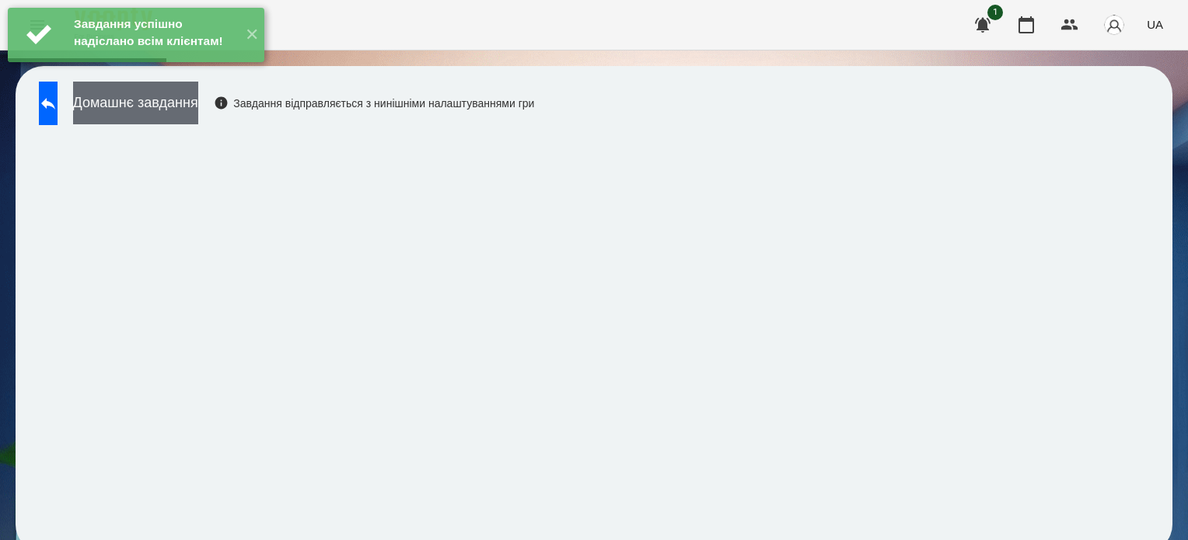
click at [198, 111] on button "Домашнє завдання" at bounding box center [135, 103] width 125 height 43
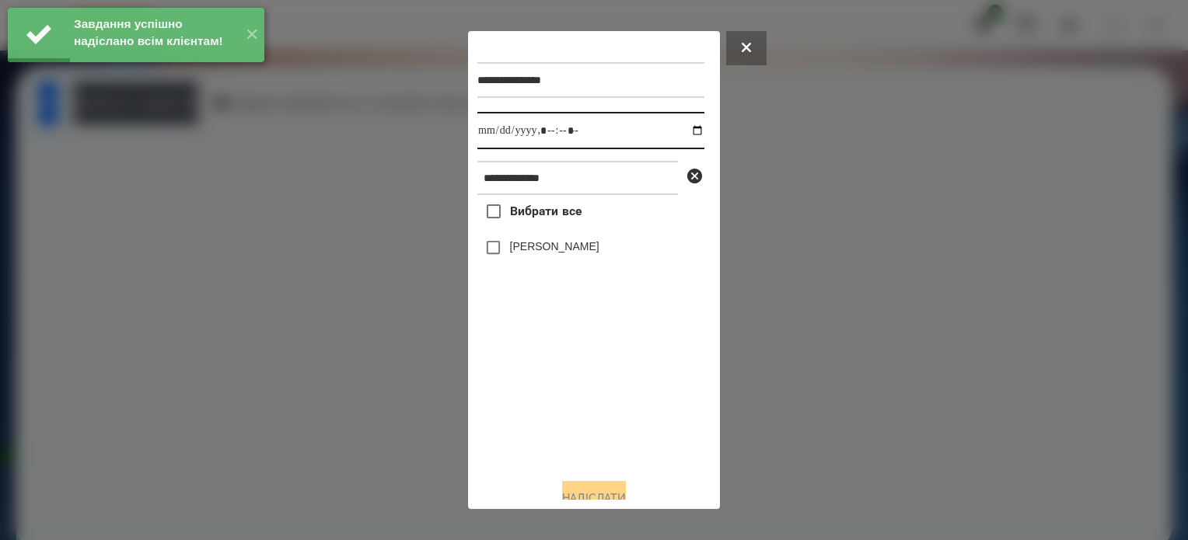
click at [683, 132] on input "datetime-local" at bounding box center [590, 130] width 227 height 37
type input "**********"
drag, startPoint x: 568, startPoint y: 398, endPoint x: 502, endPoint y: 307, distance: 112.4
click at [563, 393] on div "Вибрати все Анастасія Янкевич" at bounding box center [590, 330] width 227 height 271
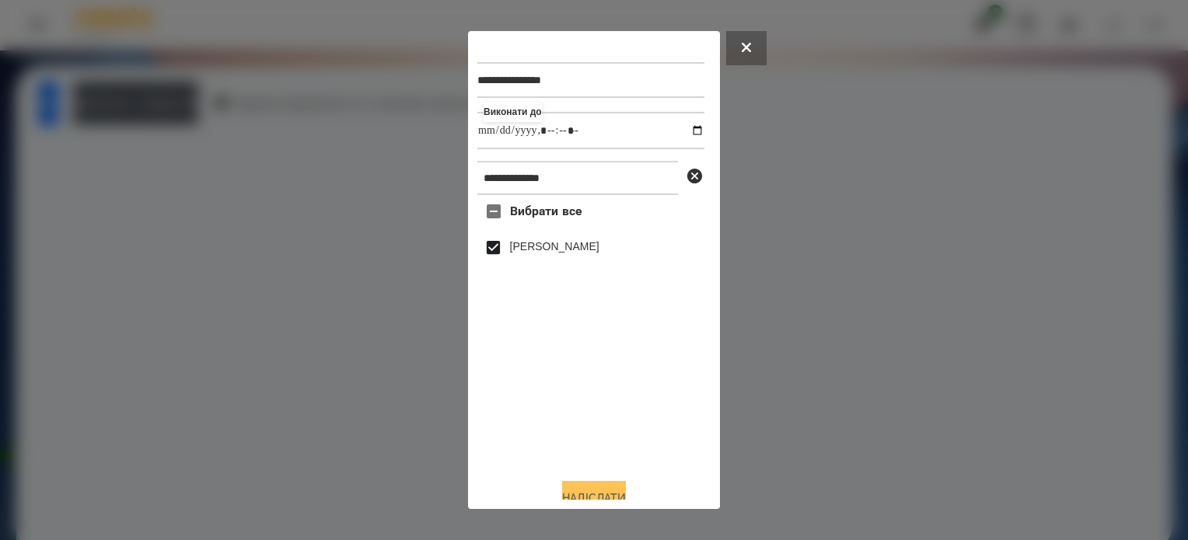
click at [615, 488] on button "Надіслати" at bounding box center [594, 498] width 64 height 34
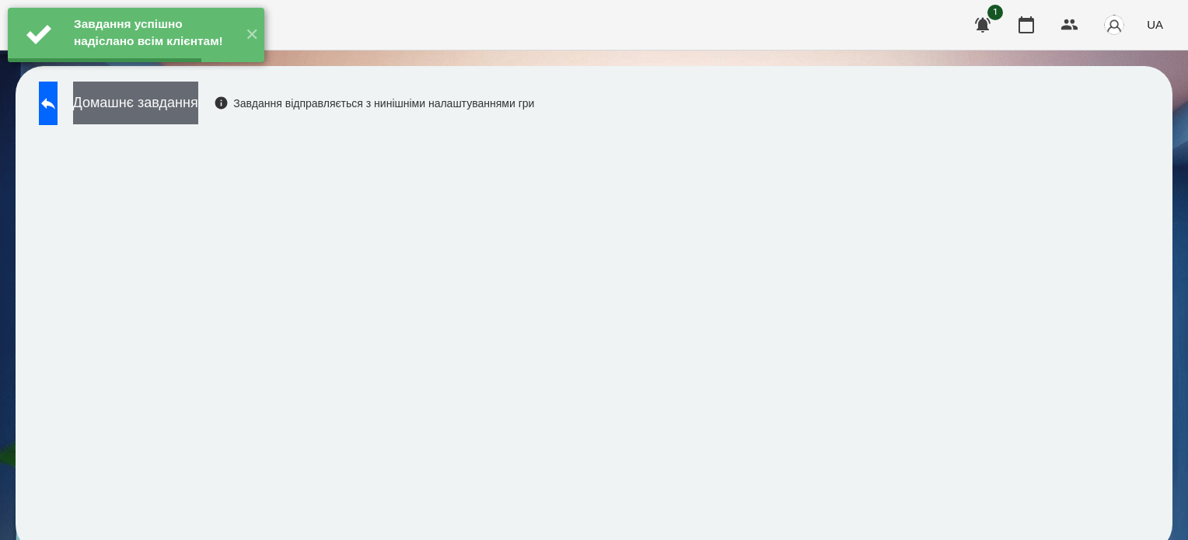
click at [198, 105] on button "Домашнє завдання" at bounding box center [135, 103] width 125 height 43
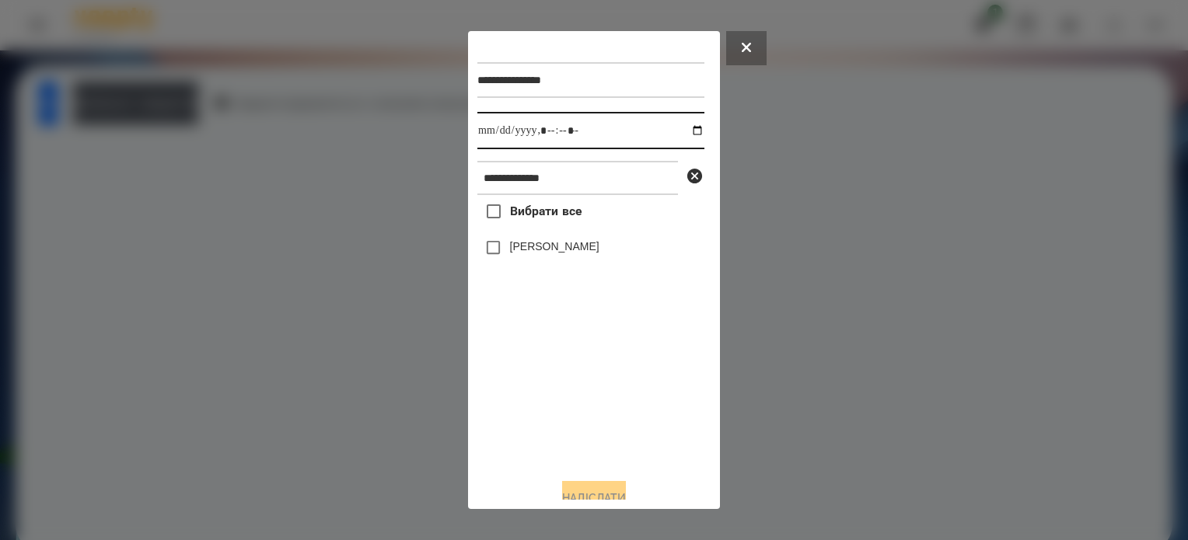
click at [681, 132] on input "datetime-local" at bounding box center [590, 130] width 227 height 37
type input "**********"
drag, startPoint x: 566, startPoint y: 435, endPoint x: 495, endPoint y: 339, distance: 119.4
click at [558, 413] on div "Вибрати все Анастасія Янкевич" at bounding box center [590, 330] width 227 height 271
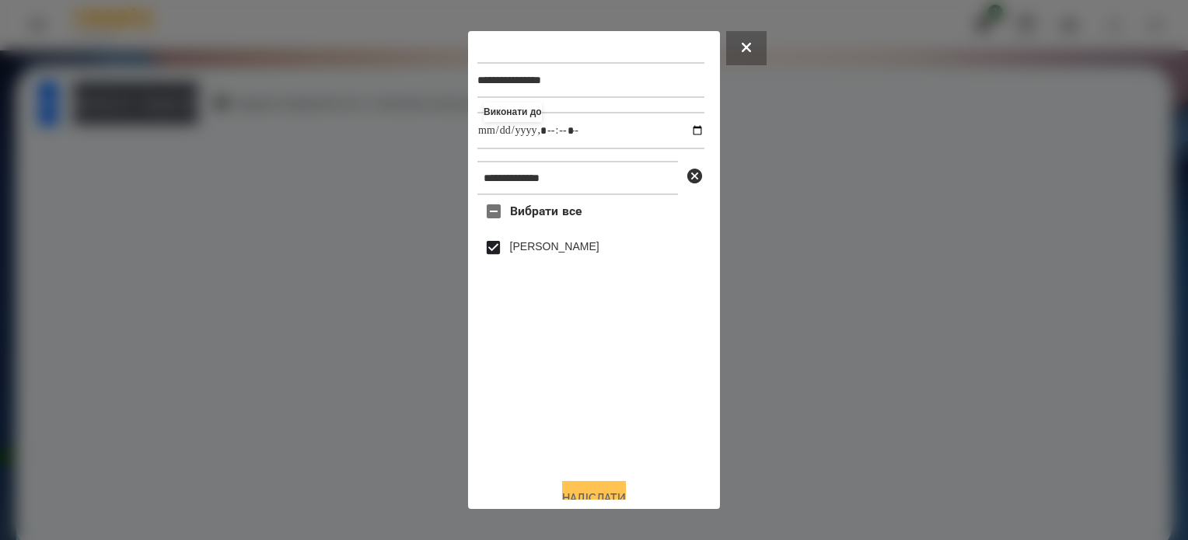
click at [626, 488] on button "Надіслати" at bounding box center [594, 498] width 64 height 34
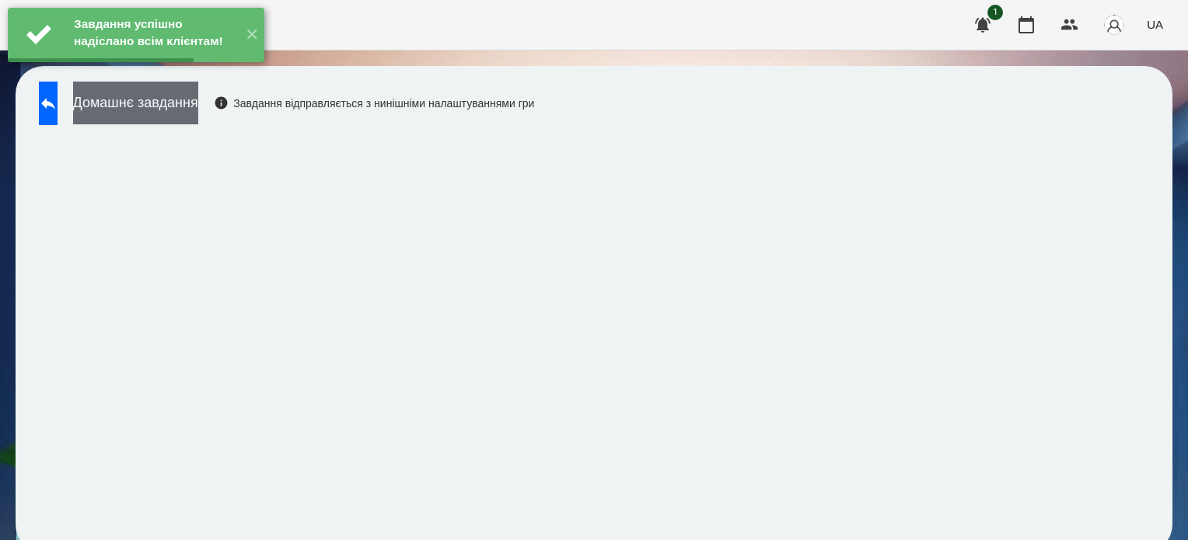
click at [198, 105] on button "Домашнє завдання" at bounding box center [135, 103] width 125 height 43
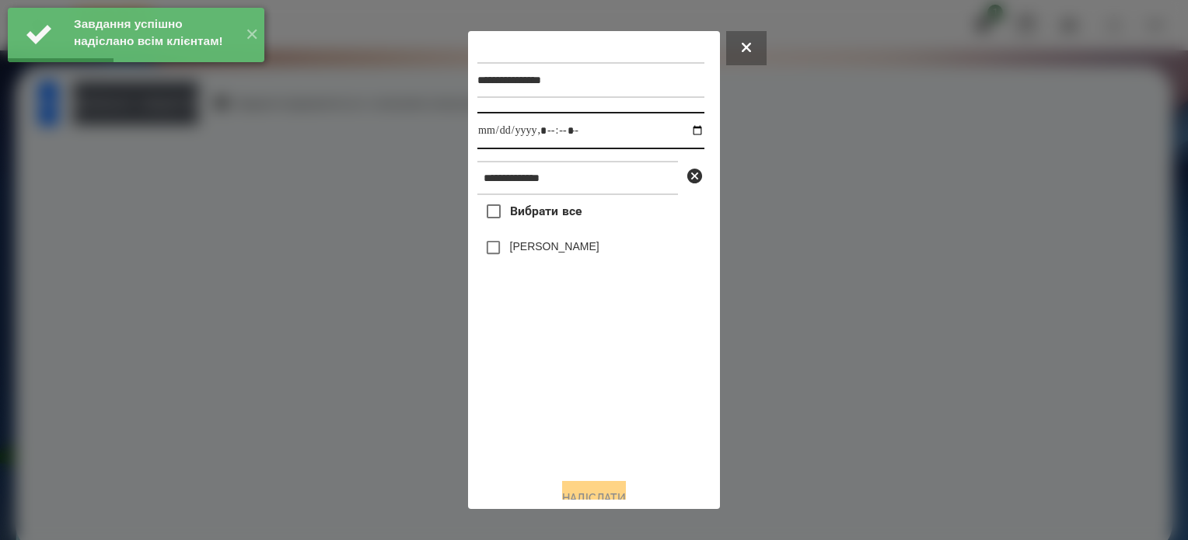
click at [684, 127] on input "datetime-local" at bounding box center [590, 130] width 227 height 37
type input "**********"
click at [578, 414] on div "Вибрати все Анастасія Янкевич" at bounding box center [590, 330] width 227 height 271
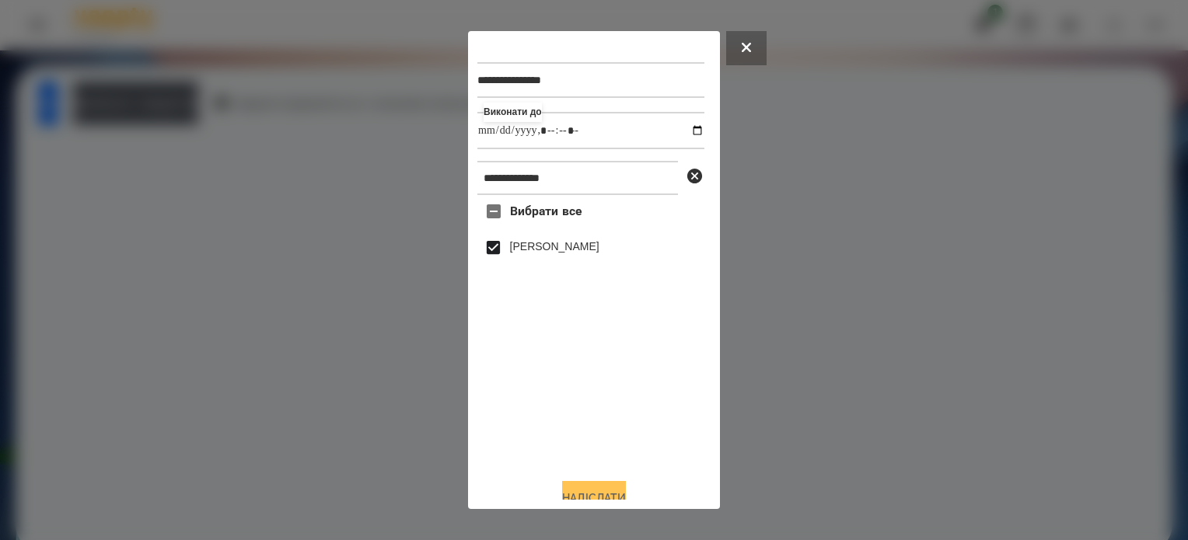
click at [598, 496] on button "Надіслати" at bounding box center [594, 498] width 64 height 34
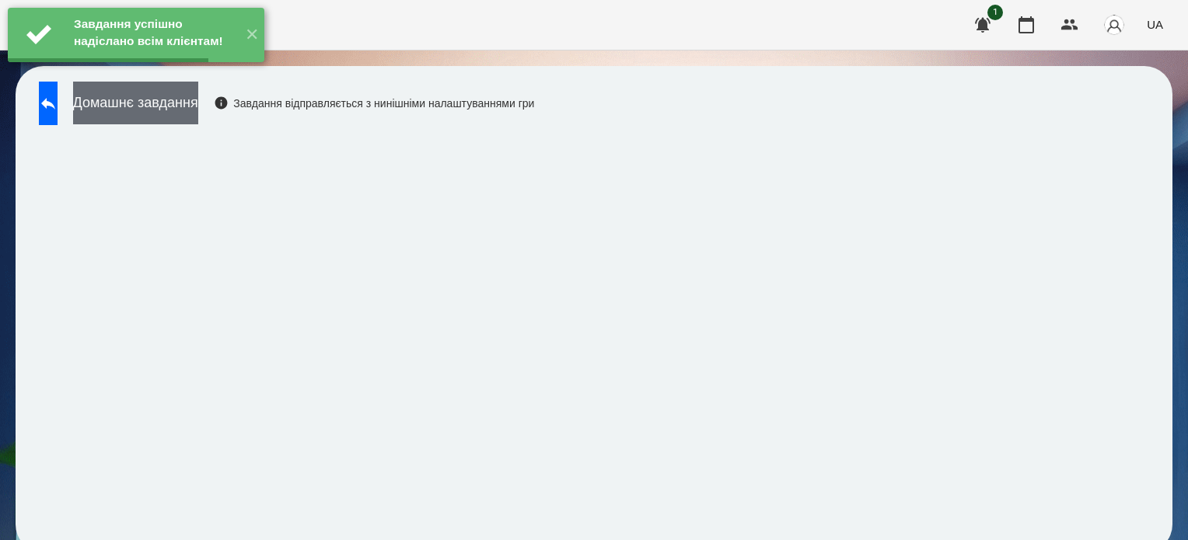
click at [198, 114] on button "Домашнє завдання" at bounding box center [135, 103] width 125 height 43
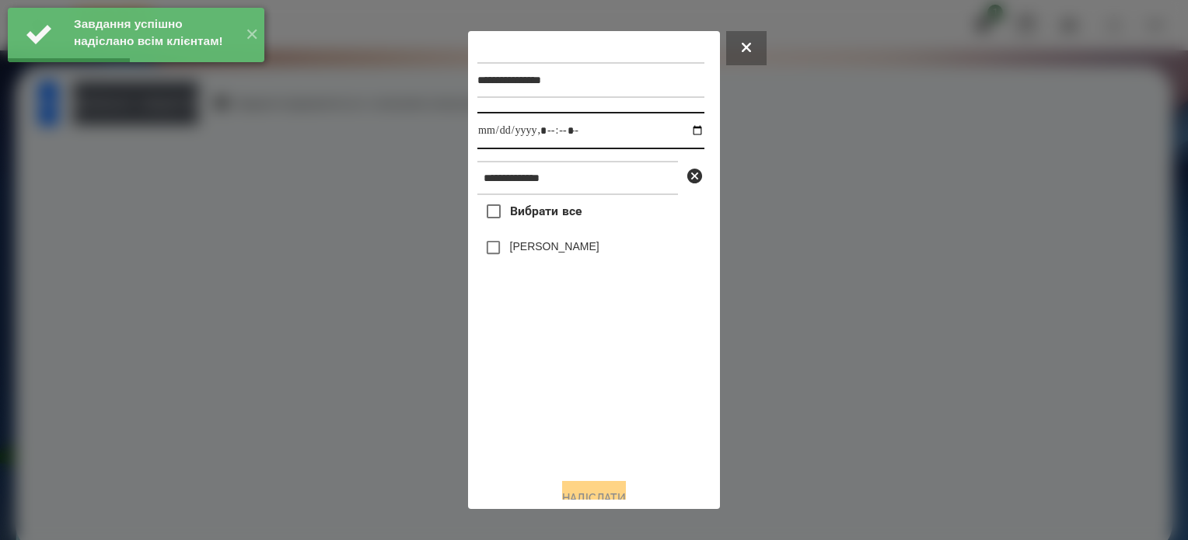
click at [685, 132] on input "datetime-local" at bounding box center [590, 130] width 227 height 37
type input "**********"
click at [594, 423] on div "Вибрати все Анастасія Янкевич" at bounding box center [590, 330] width 227 height 271
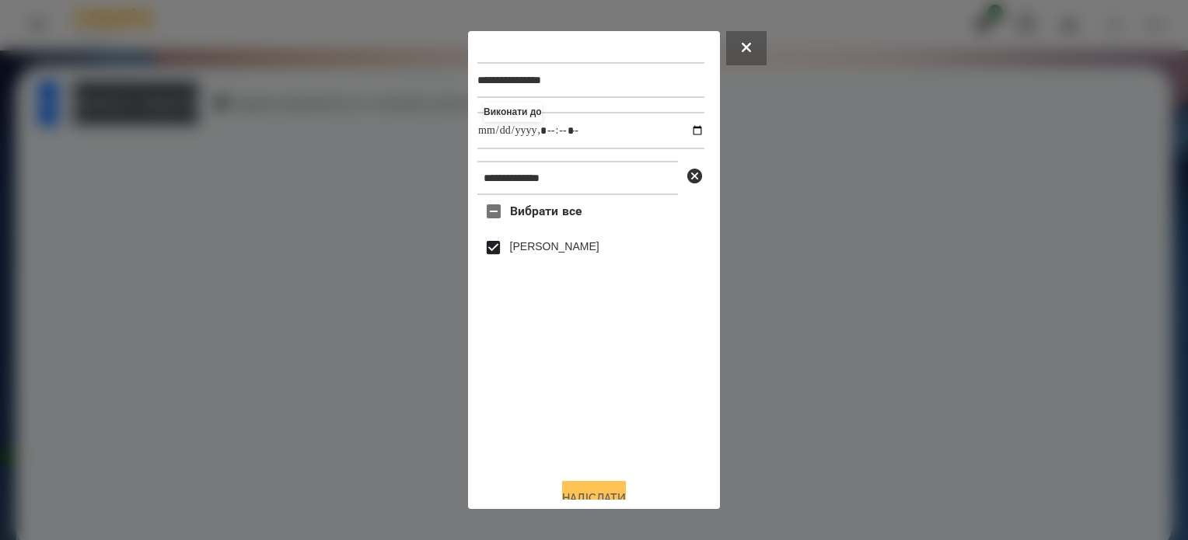
click at [622, 488] on button "Надіслати" at bounding box center [594, 498] width 64 height 34
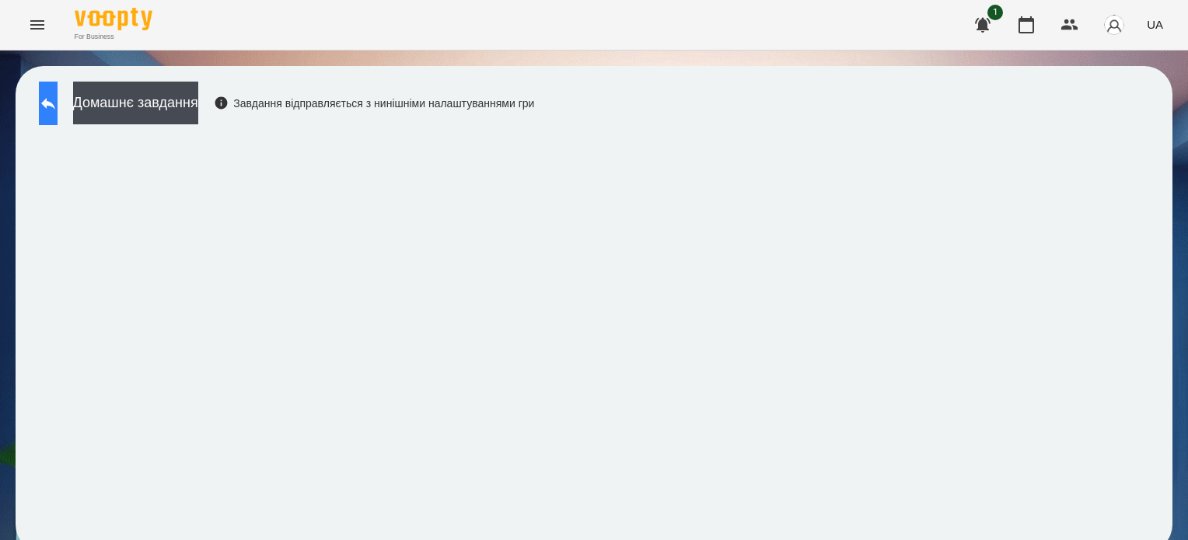
click at [58, 111] on icon at bounding box center [48, 103] width 19 height 19
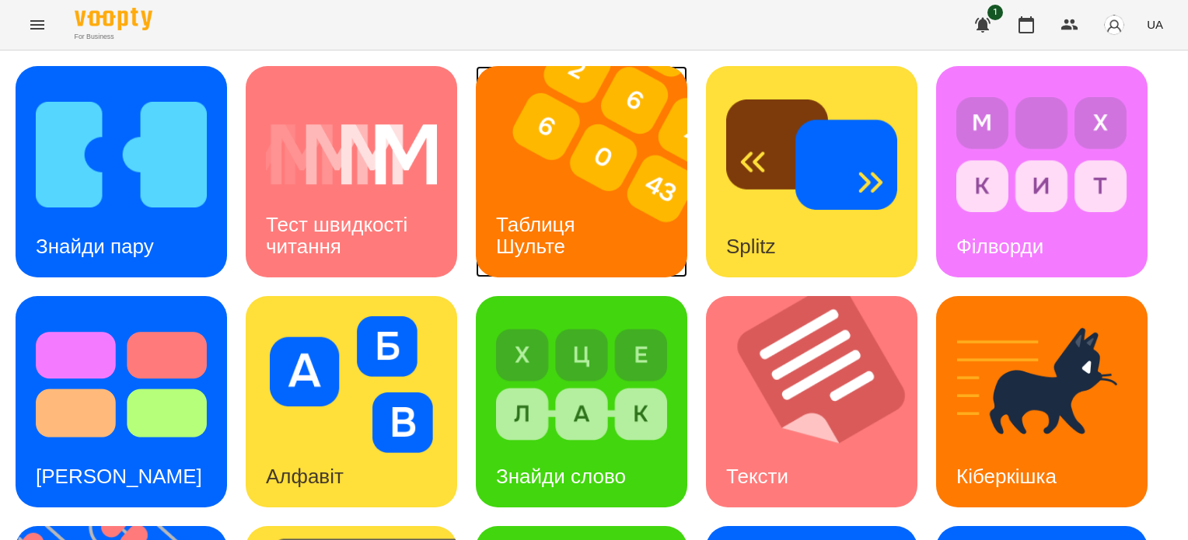
click at [605, 197] on img at bounding box center [591, 171] width 231 height 211
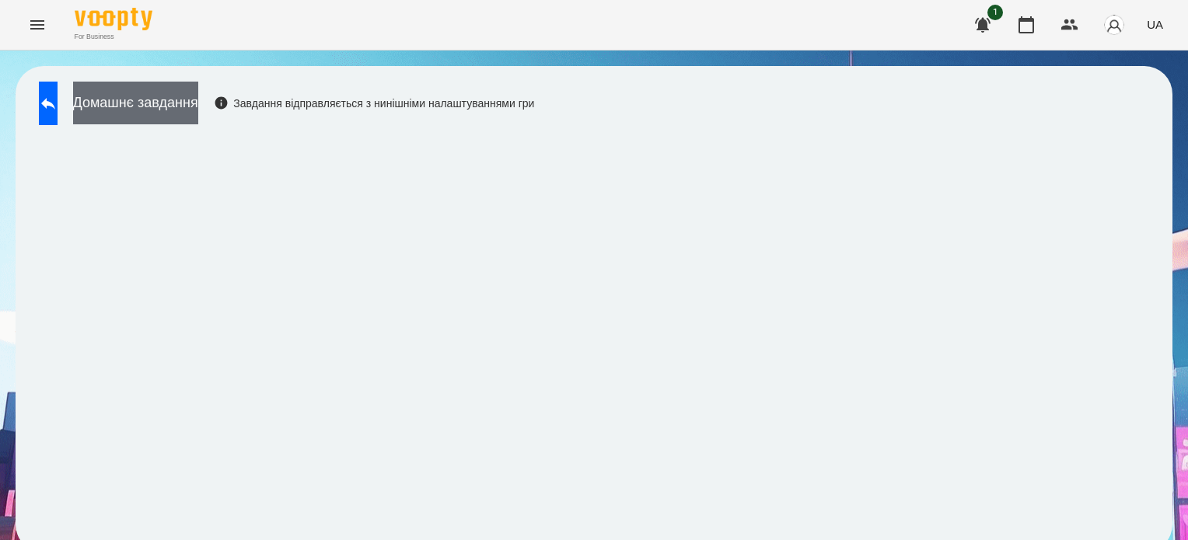
click at [198, 111] on button "Домашнє завдання" at bounding box center [135, 103] width 125 height 43
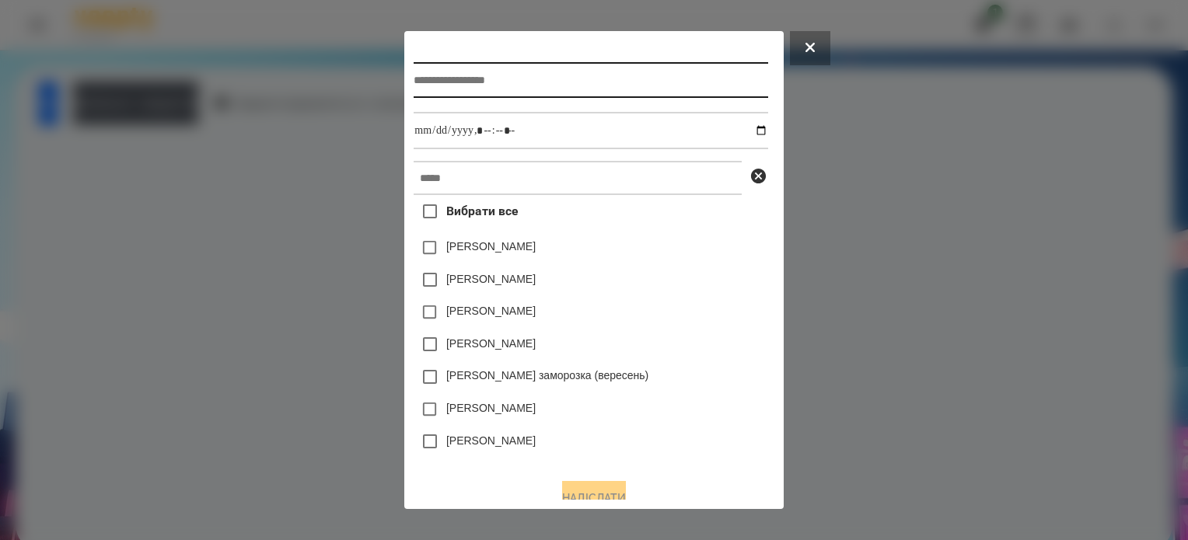
click at [414, 83] on input "text" at bounding box center [591, 80] width 354 height 36
type input "**********"
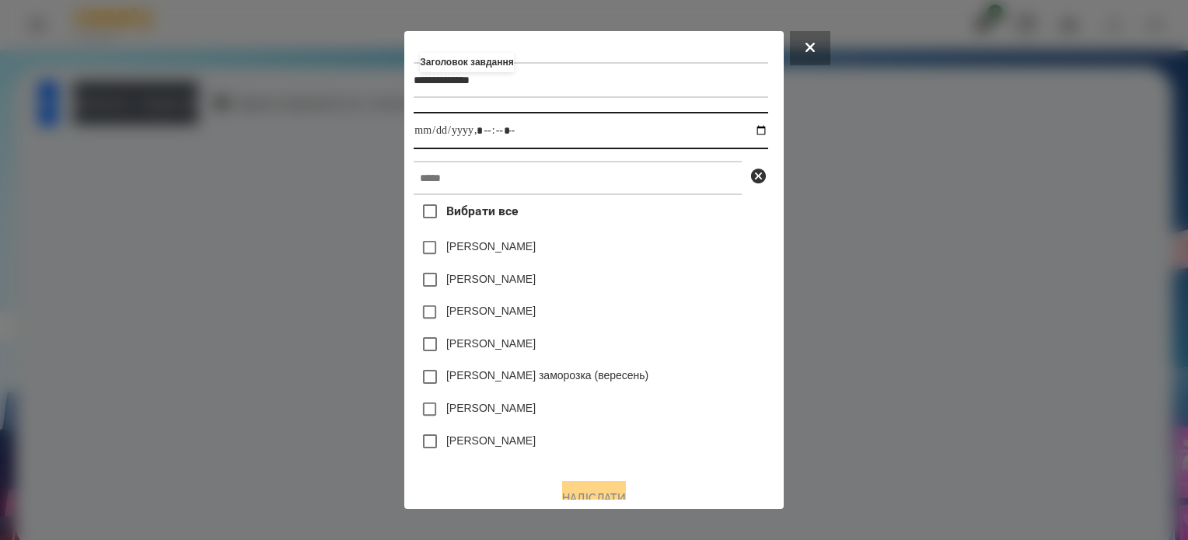
click at [765, 131] on input "datetime-local" at bounding box center [591, 130] width 354 height 37
click at [481, 136] on input "datetime-local" at bounding box center [591, 130] width 354 height 37
type input "**********"
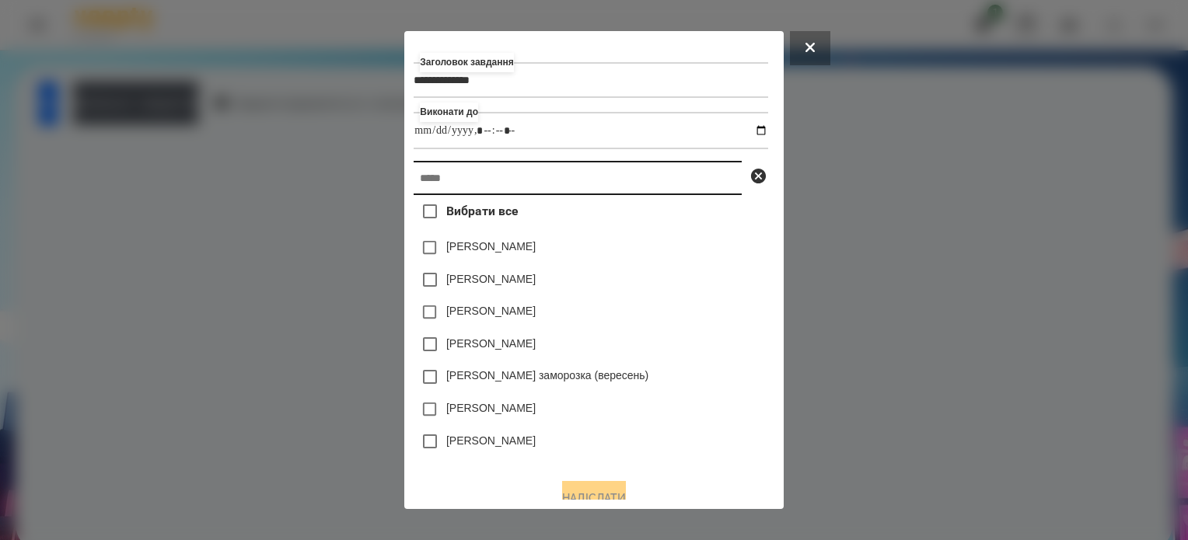
click at [485, 173] on input "text" at bounding box center [578, 178] width 328 height 34
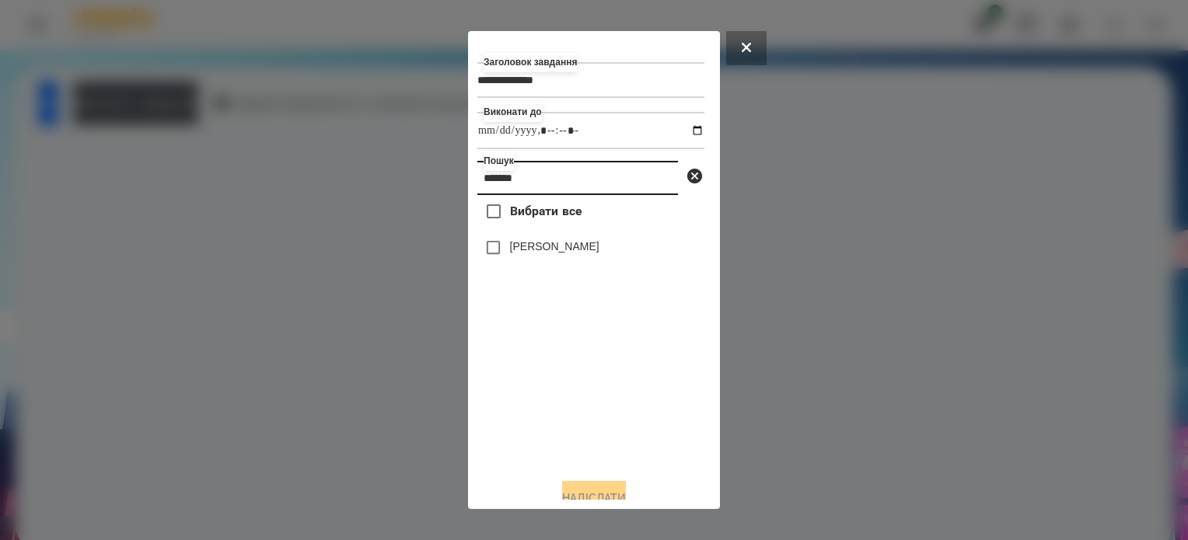
type input "*******"
drag, startPoint x: 634, startPoint y: 489, endPoint x: 610, endPoint y: 466, distance: 34.1
click at [626, 488] on button "Надіслати" at bounding box center [594, 498] width 64 height 34
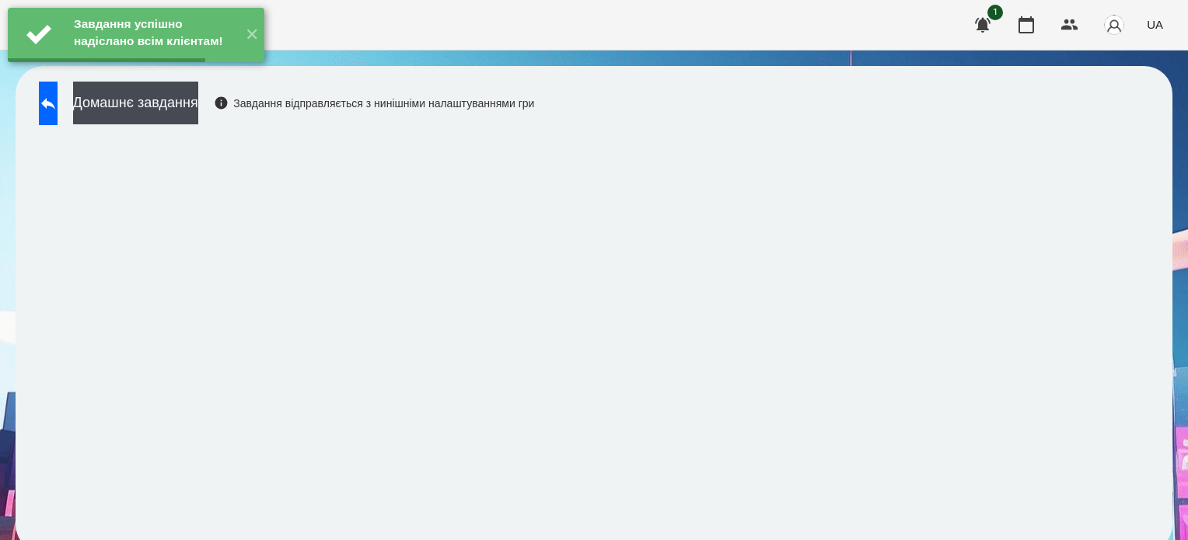
click at [198, 102] on button "Домашнє завдання" at bounding box center [135, 103] width 125 height 43
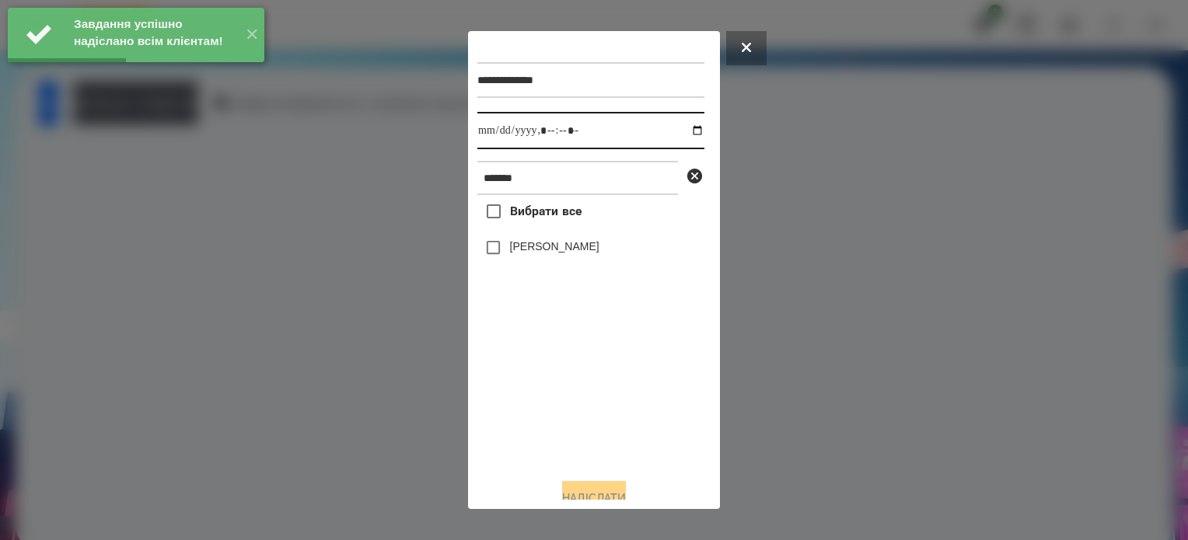
click at [681, 135] on input "datetime-local" at bounding box center [590, 130] width 227 height 37
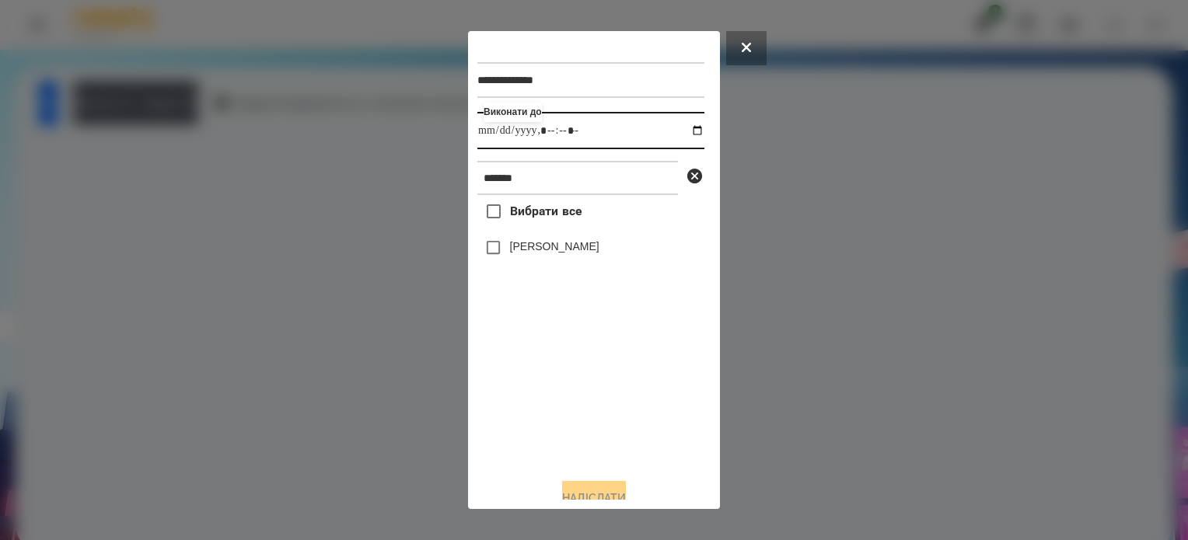
click at [564, 121] on input "datetime-local" at bounding box center [590, 130] width 227 height 37
click at [565, 131] on input "datetime-local" at bounding box center [590, 130] width 227 height 37
drag, startPoint x: 681, startPoint y: 130, endPoint x: 669, endPoint y: 149, distance: 22.0
click at [682, 130] on input "datetime-local" at bounding box center [590, 130] width 227 height 37
click at [572, 126] on input "datetime-local" at bounding box center [590, 130] width 227 height 37
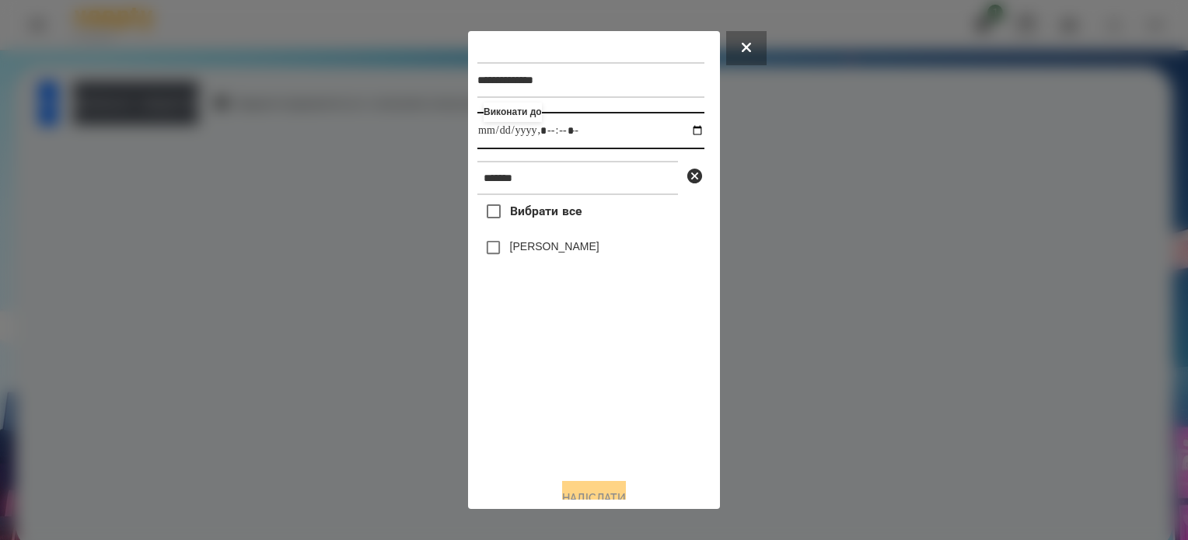
click at [564, 131] on input "datetime-local" at bounding box center [590, 130] width 227 height 37
type input "**********"
click at [625, 495] on button "Надіслати" at bounding box center [594, 498] width 64 height 34
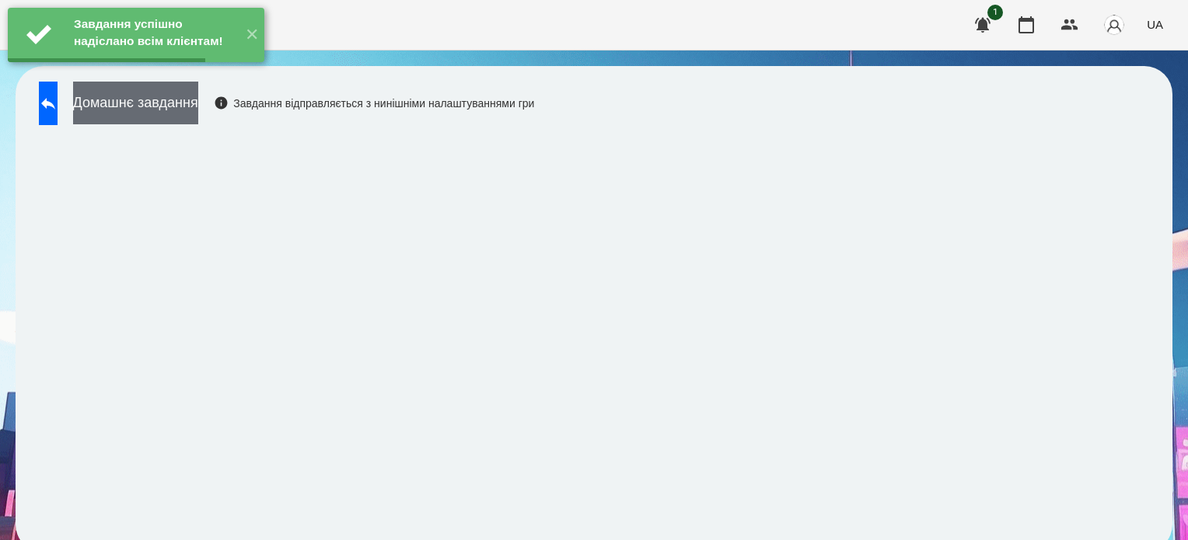
click at [198, 108] on button "Домашнє завдання" at bounding box center [135, 103] width 125 height 43
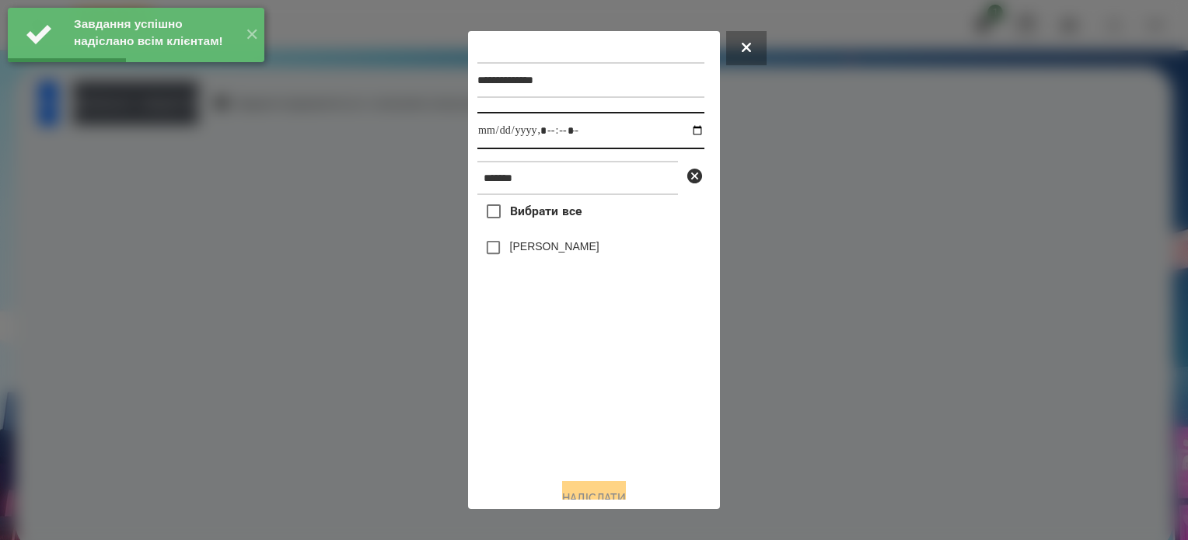
click at [680, 133] on input "datetime-local" at bounding box center [590, 130] width 227 height 37
type input "**********"
click at [597, 428] on div "Вибрати все Анастасія Янкевич" at bounding box center [590, 330] width 227 height 271
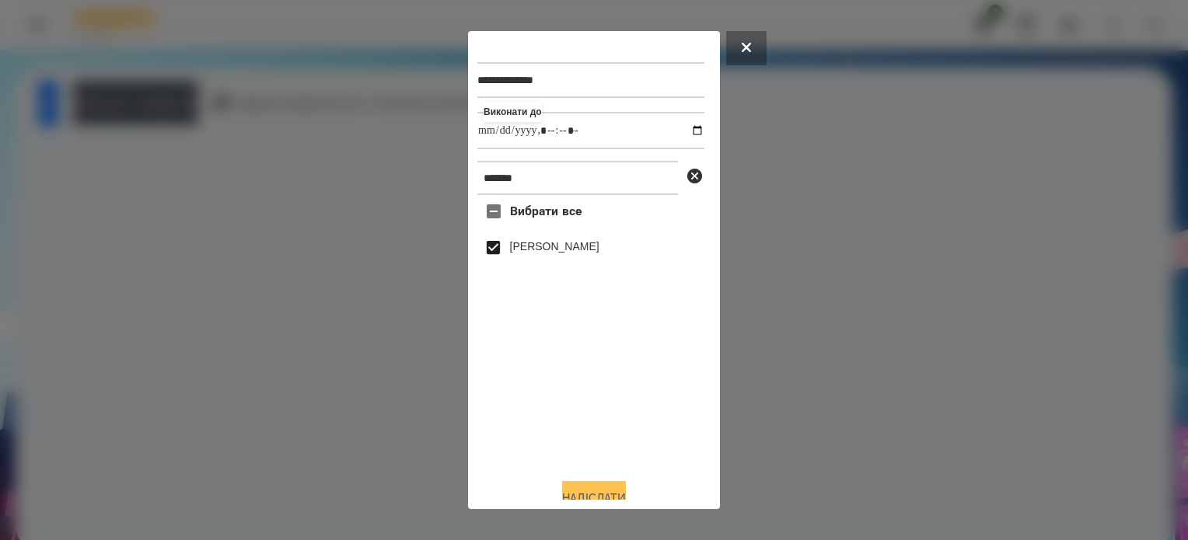
click at [617, 491] on button "Надіслати" at bounding box center [594, 498] width 64 height 34
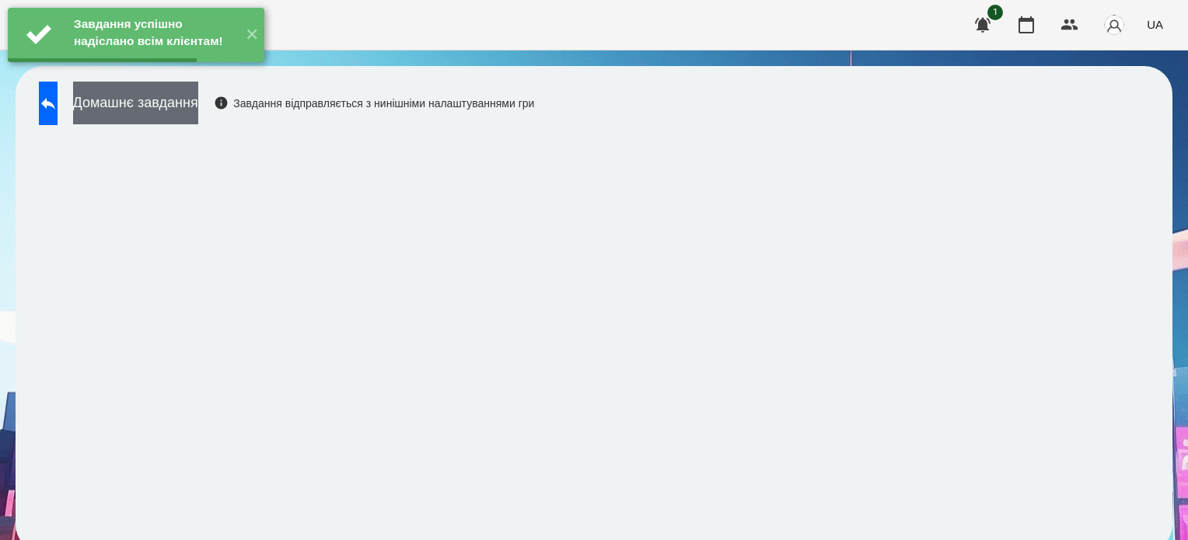
click at [176, 109] on button "Домашнє завдання" at bounding box center [135, 103] width 125 height 43
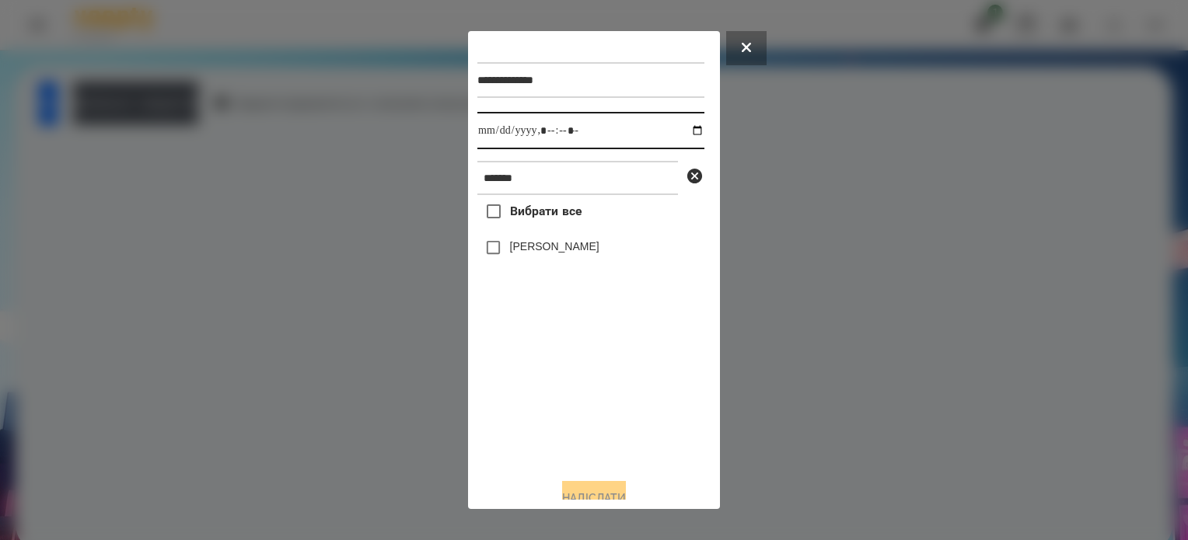
click at [686, 131] on input "datetime-local" at bounding box center [590, 130] width 227 height 37
type input "**********"
drag, startPoint x: 575, startPoint y: 419, endPoint x: 550, endPoint y: 365, distance: 59.5
click at [575, 414] on div "Вибрати все Анастасія Янкевич" at bounding box center [590, 330] width 227 height 271
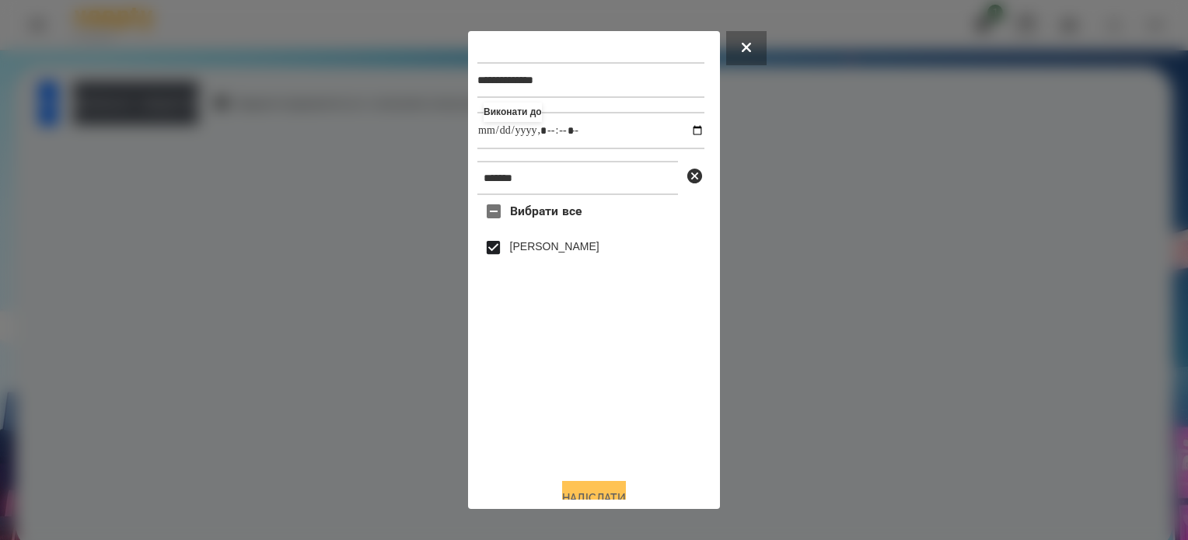
click at [584, 494] on button "Надіслати" at bounding box center [594, 498] width 64 height 34
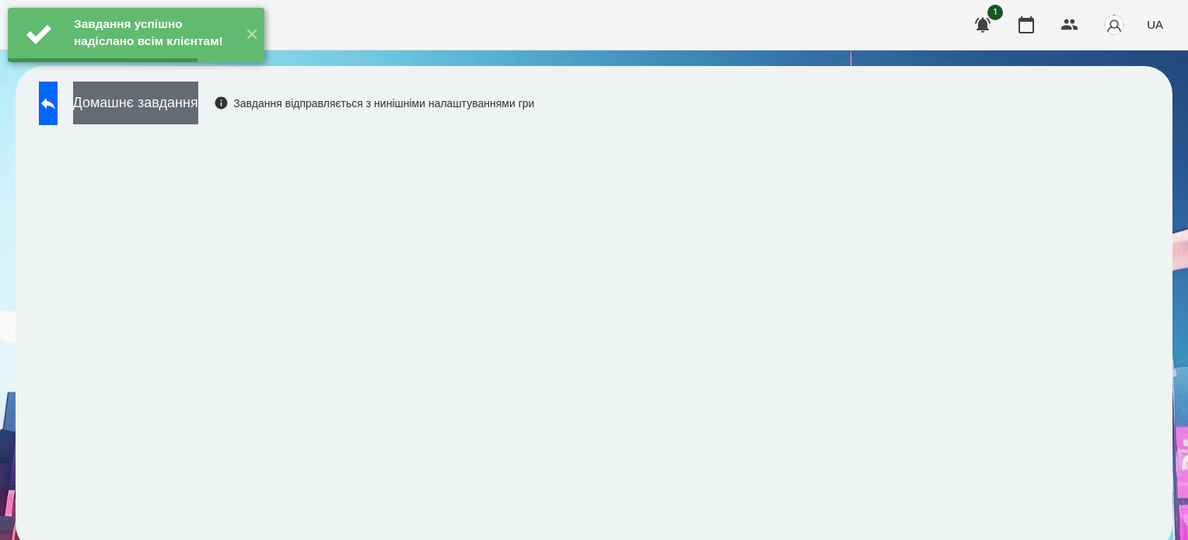
click at [196, 107] on button "Домашнє завдання" at bounding box center [135, 103] width 125 height 43
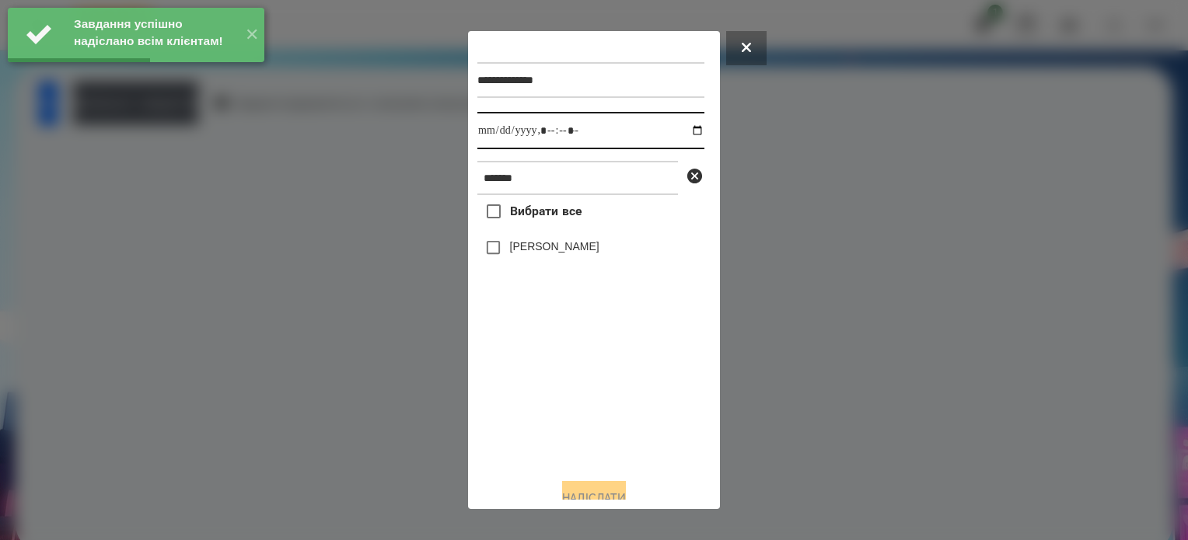
click at [685, 136] on input "datetime-local" at bounding box center [590, 130] width 227 height 37
type input "**********"
drag, startPoint x: 556, startPoint y: 447, endPoint x: 548, endPoint y: 430, distance: 18.8
click at [556, 444] on div "Вибрати все Анастасія Янкевич" at bounding box center [590, 330] width 227 height 271
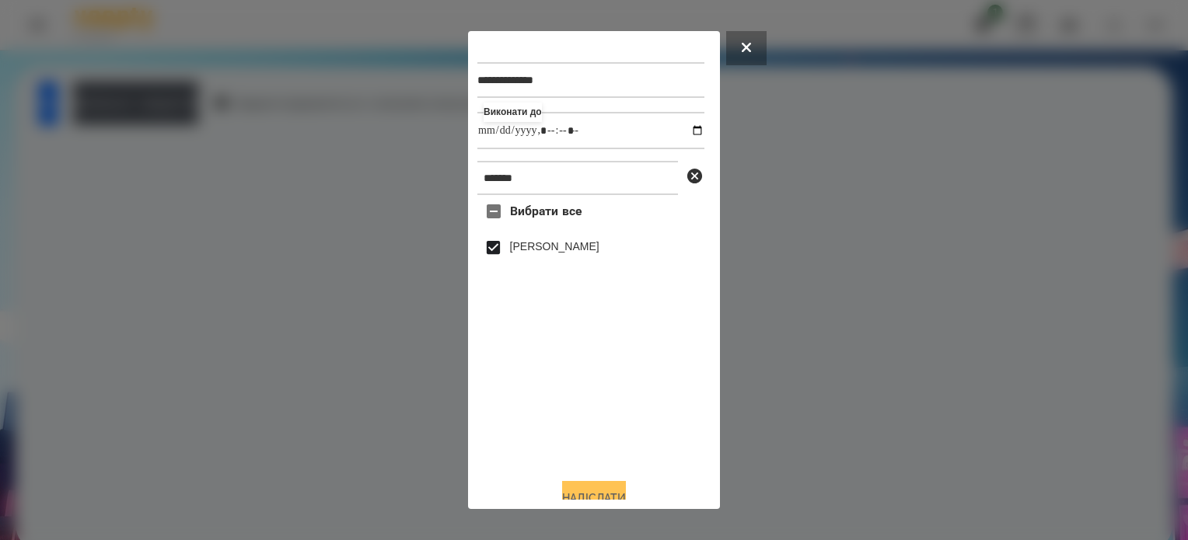
click at [603, 488] on button "Надіслати" at bounding box center [594, 498] width 64 height 34
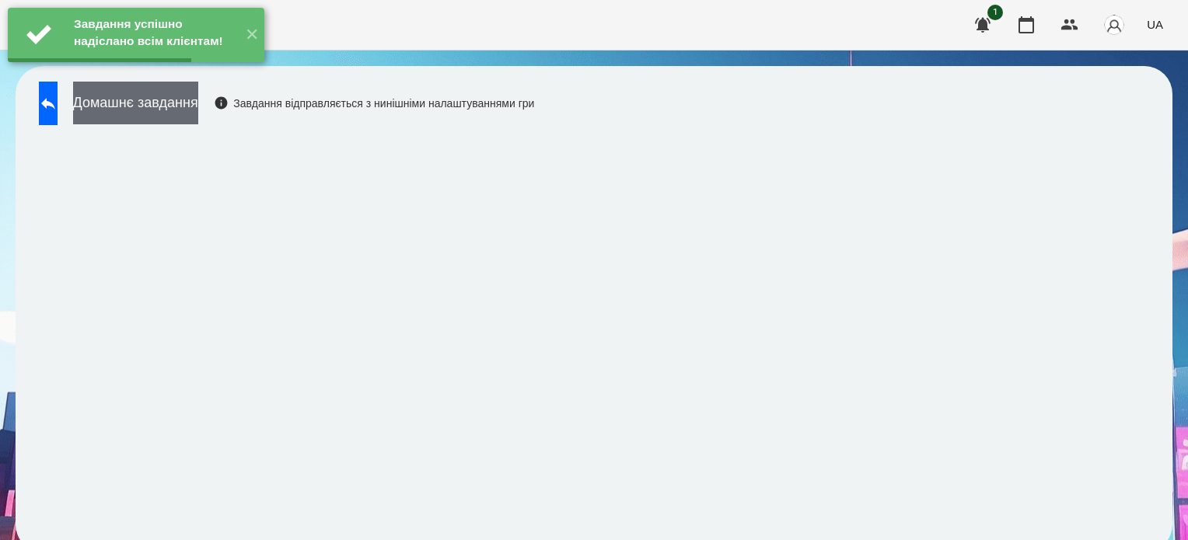
click at [198, 103] on button "Домашнє завдання" at bounding box center [135, 103] width 125 height 43
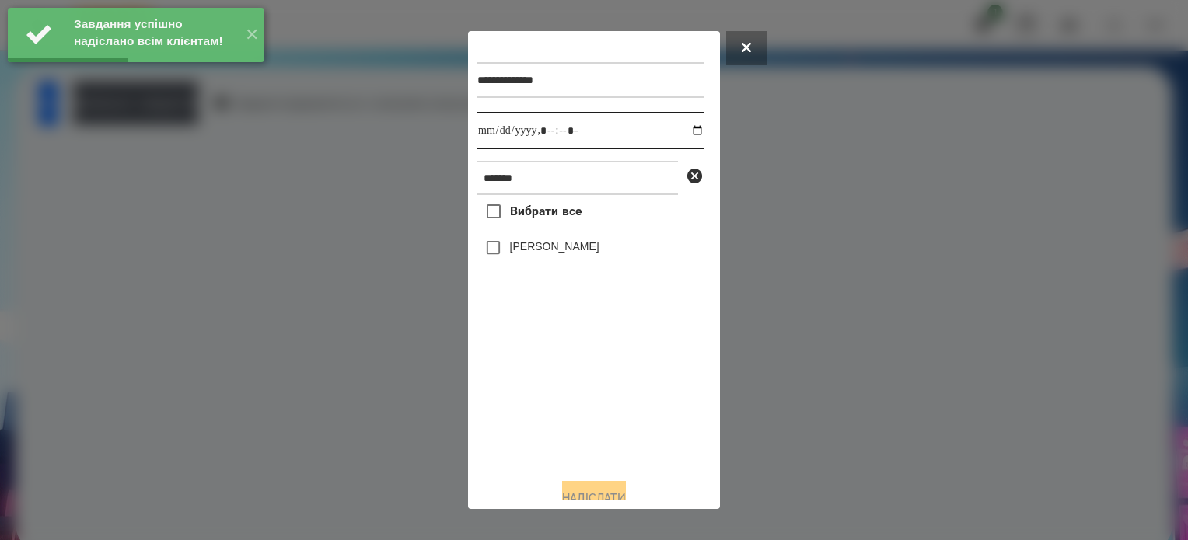
click at [681, 130] on input "datetime-local" at bounding box center [590, 130] width 227 height 37
type input "**********"
drag, startPoint x: 585, startPoint y: 413, endPoint x: 499, endPoint y: 285, distance: 153.5
click at [582, 402] on div "Вибрати все Анастасія Янкевич" at bounding box center [590, 330] width 227 height 271
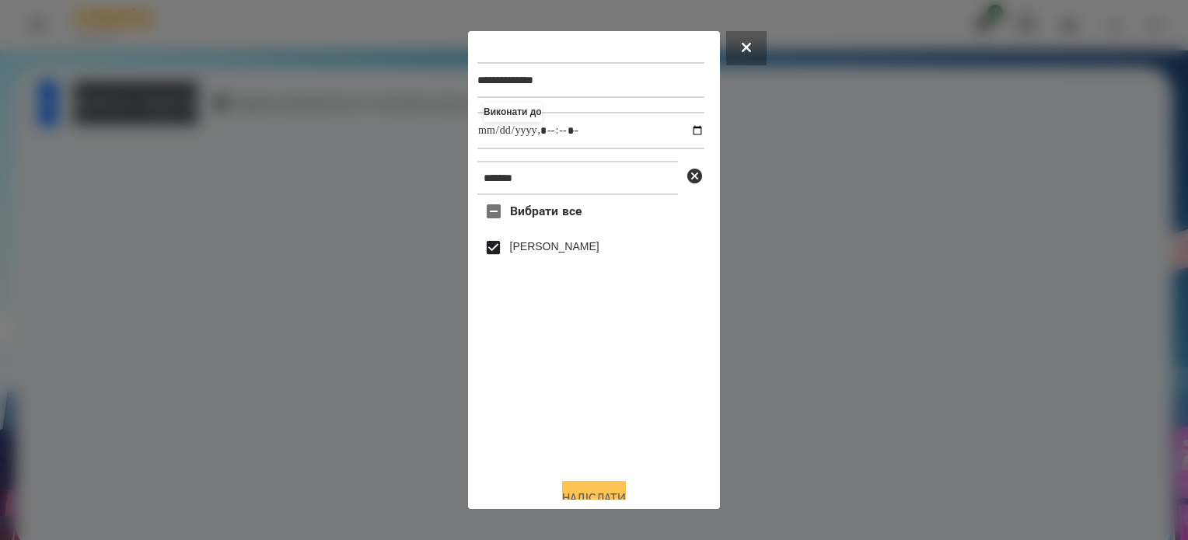
click at [594, 492] on button "Надіслати" at bounding box center [594, 498] width 64 height 34
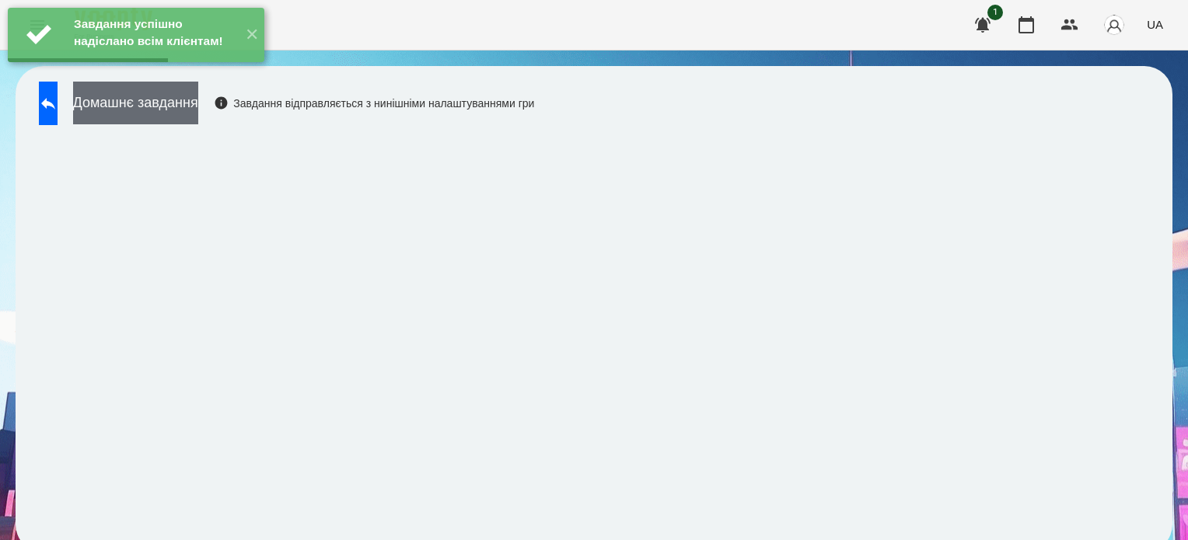
click at [198, 116] on button "Домашнє завдання" at bounding box center [135, 103] width 125 height 43
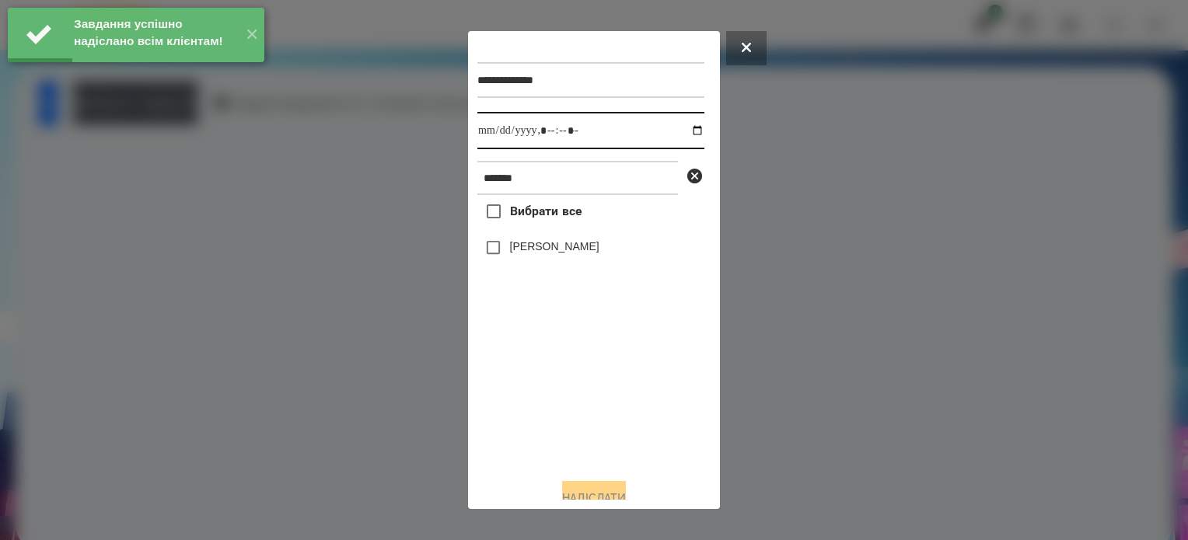
click at [683, 130] on input "datetime-local" at bounding box center [590, 130] width 227 height 37
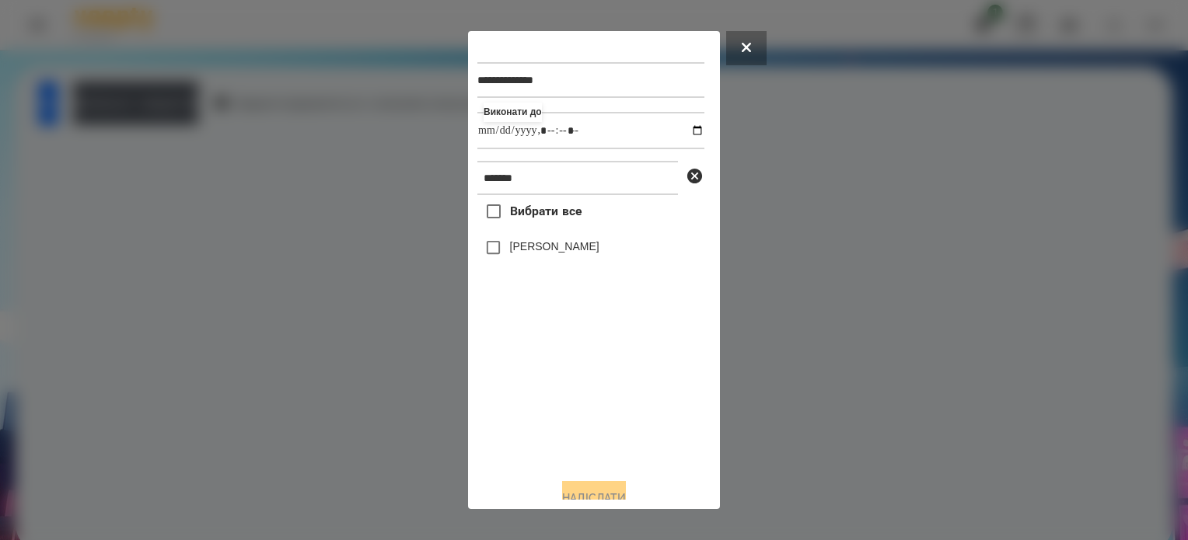
type input "**********"
click at [627, 395] on div "Вибрати все Анастасія Янкевич" at bounding box center [590, 330] width 227 height 271
click at [613, 494] on button "Надіслати" at bounding box center [594, 498] width 64 height 34
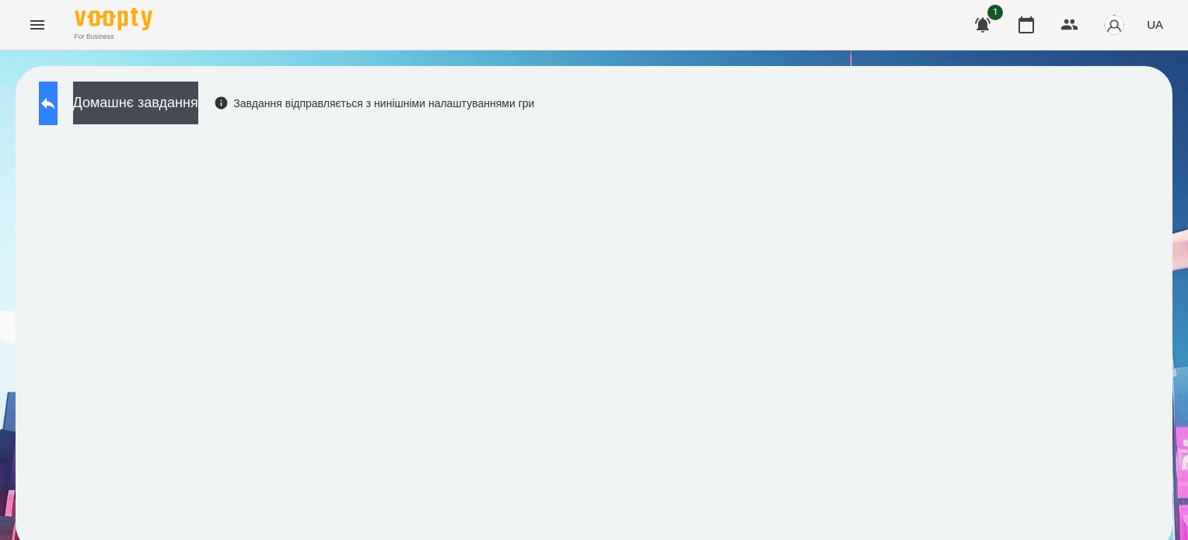
click at [58, 107] on icon at bounding box center [48, 103] width 19 height 19
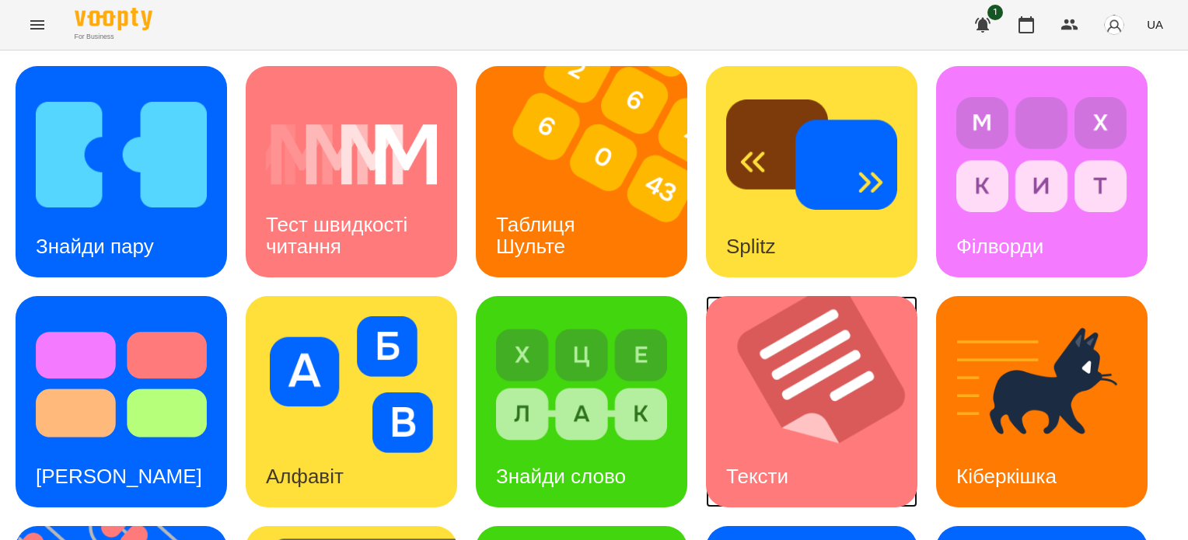
click at [775, 422] on img at bounding box center [821, 401] width 231 height 211
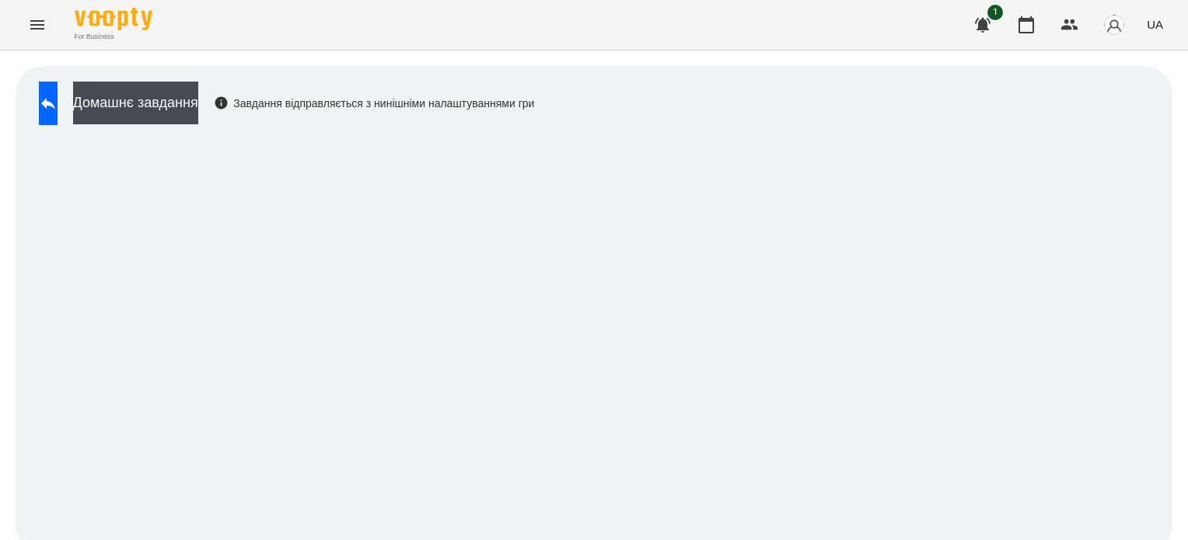
scroll to position [12, 0]
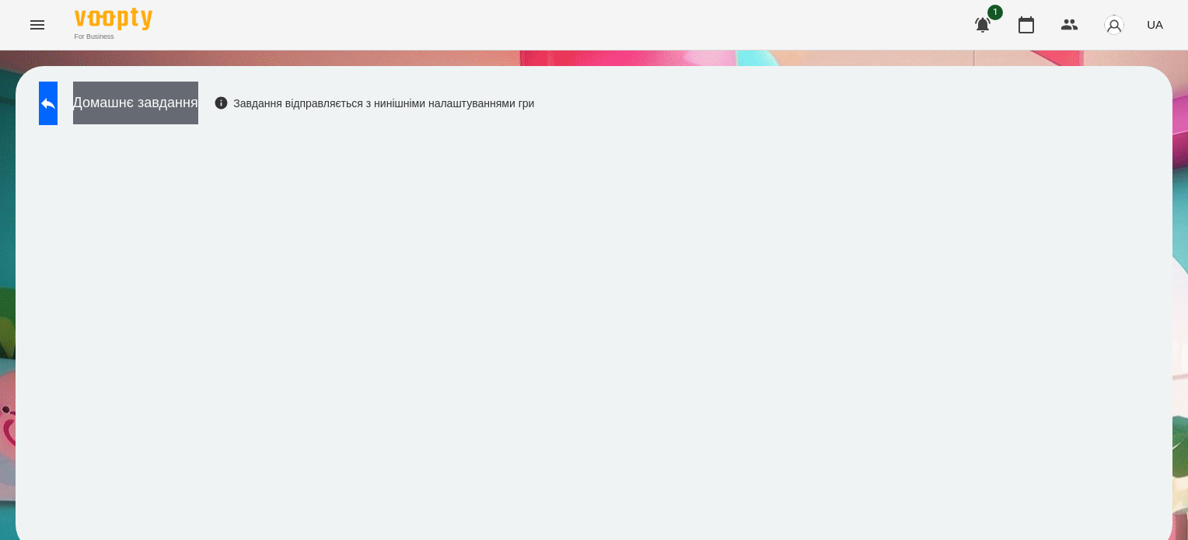
click at [198, 84] on button "Домашнє завдання" at bounding box center [135, 103] width 125 height 43
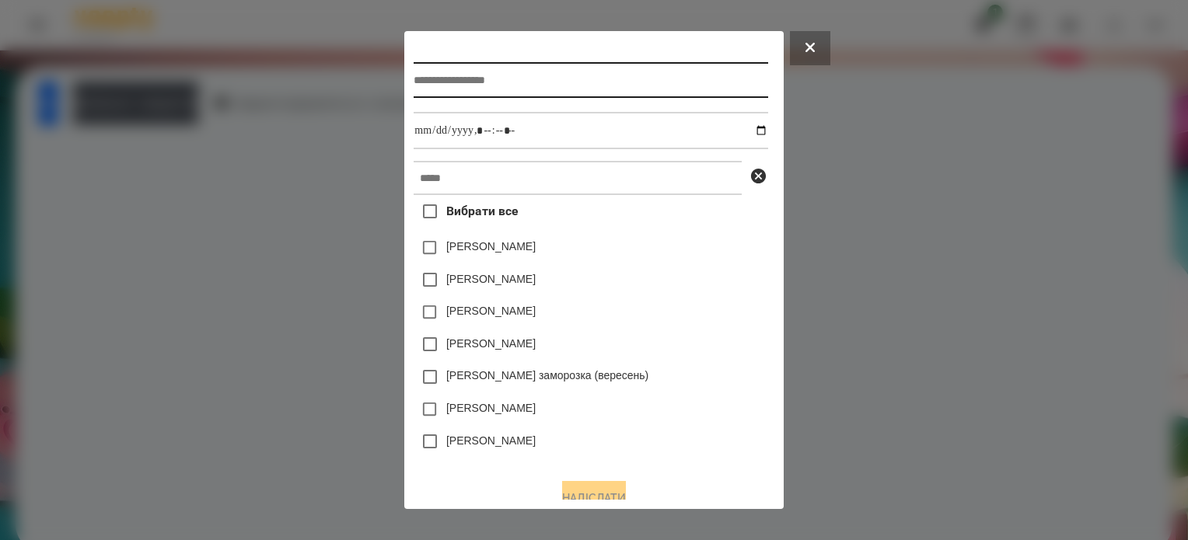
click at [537, 85] on input "text" at bounding box center [591, 80] width 354 height 36
type input "******"
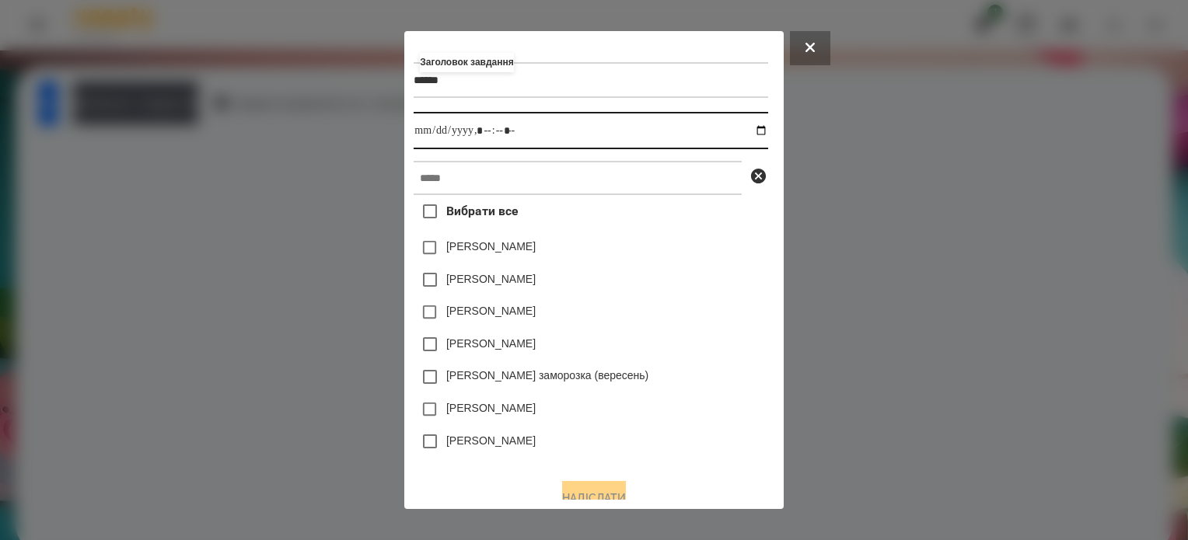
click at [767, 134] on input "datetime-local" at bounding box center [591, 130] width 354 height 37
click at [482, 135] on input "datetime-local" at bounding box center [591, 130] width 354 height 37
type input "**********"
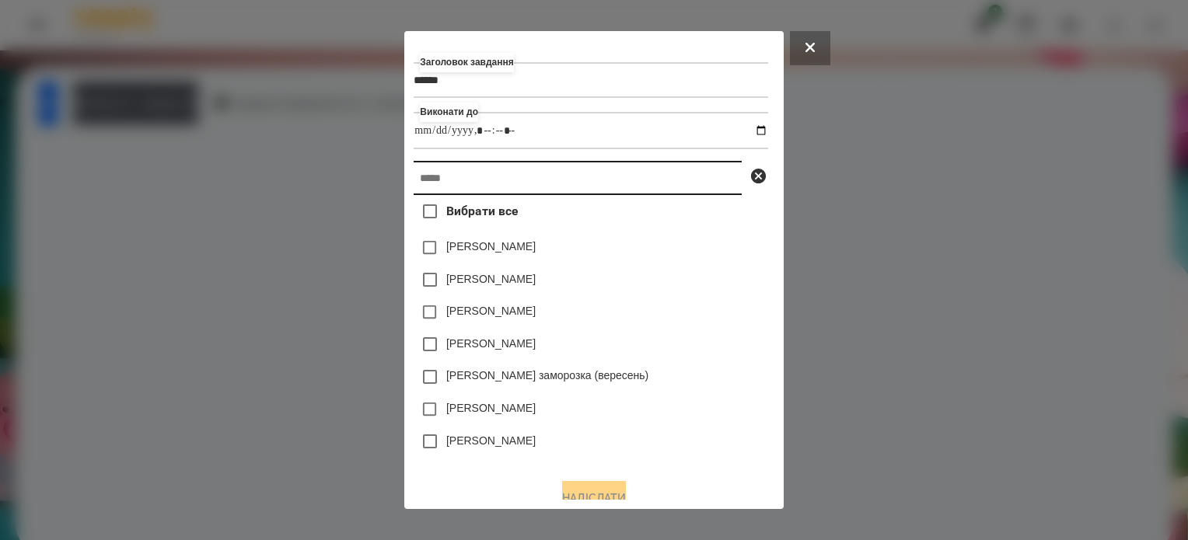
click at [479, 178] on input "text" at bounding box center [578, 178] width 328 height 34
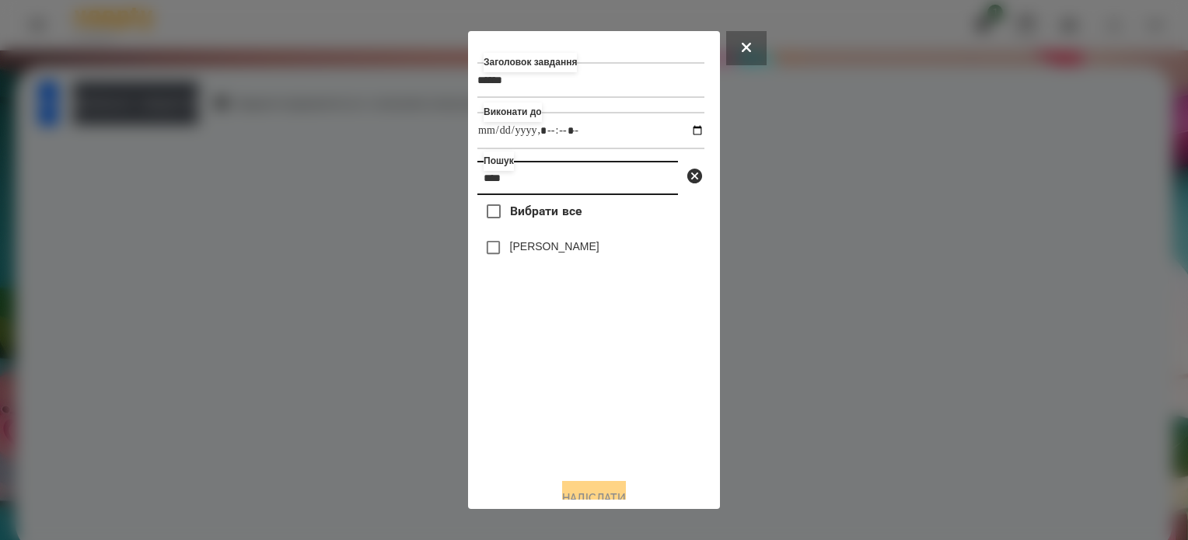
type input "****"
click at [626, 487] on button "Надіслати" at bounding box center [594, 498] width 64 height 34
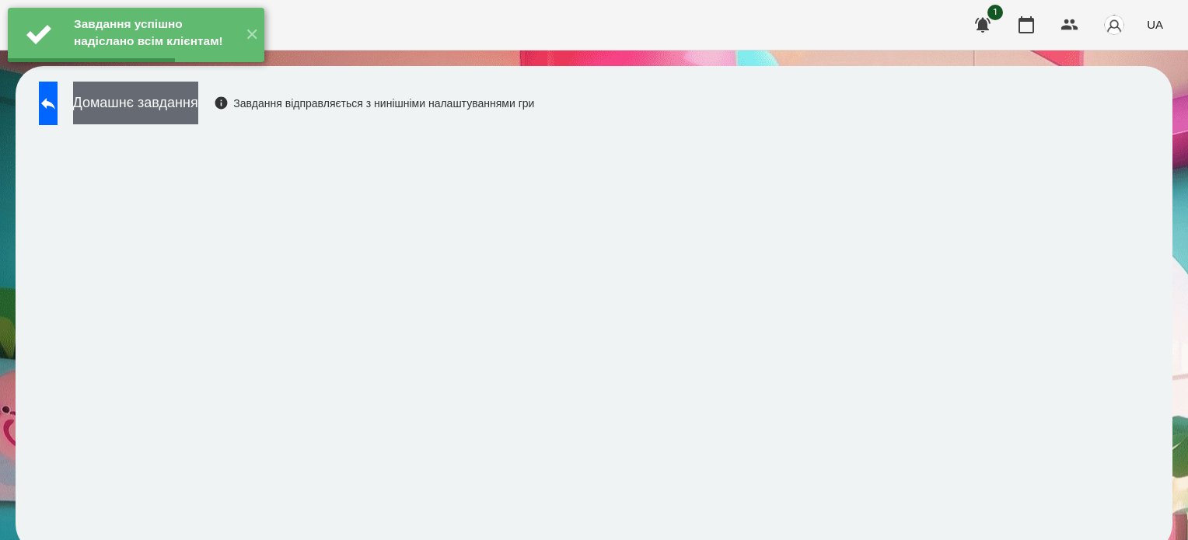
click at [193, 96] on button "Домашнє завдання" at bounding box center [135, 103] width 125 height 43
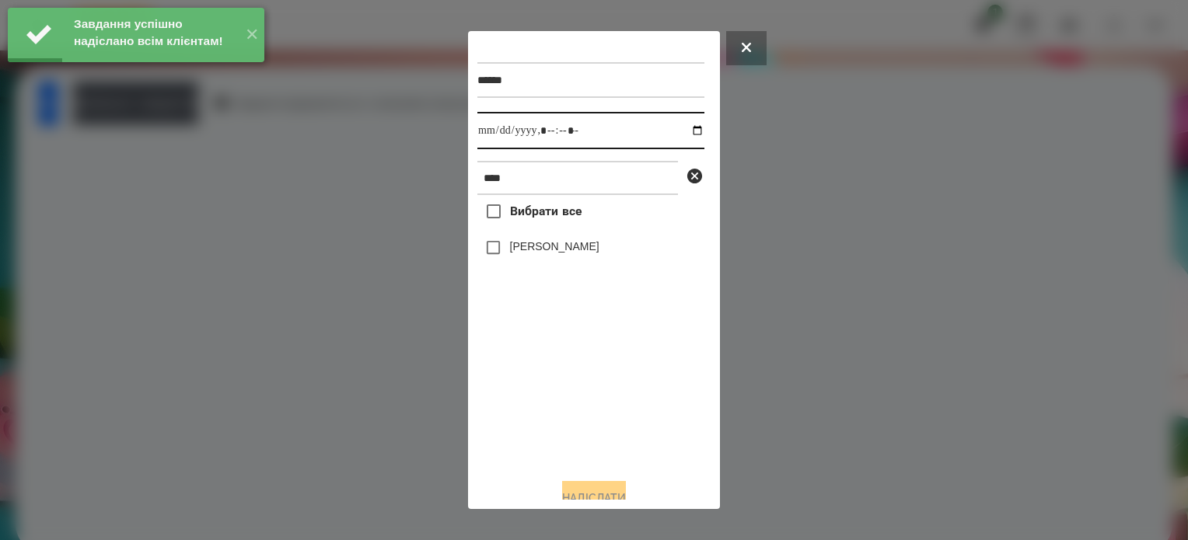
click at [682, 135] on input "datetime-local" at bounding box center [590, 130] width 227 height 37
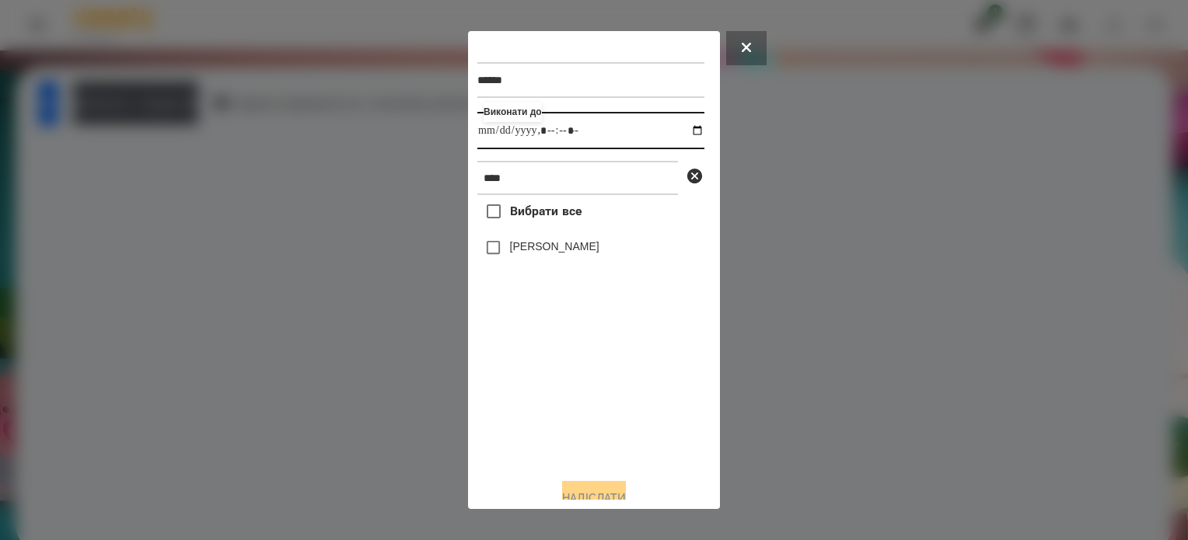
click at [564, 138] on input "datetime-local" at bounding box center [590, 130] width 227 height 37
type input "**********"
click at [626, 495] on button "Надіслати" at bounding box center [594, 498] width 64 height 34
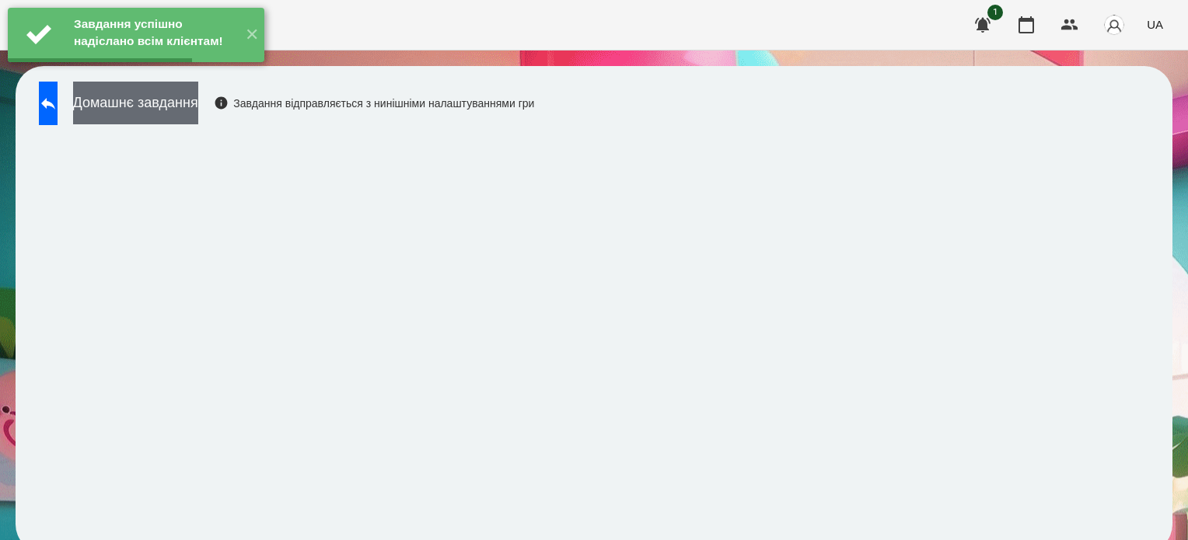
click at [187, 98] on button "Домашнє завдання" at bounding box center [135, 103] width 125 height 43
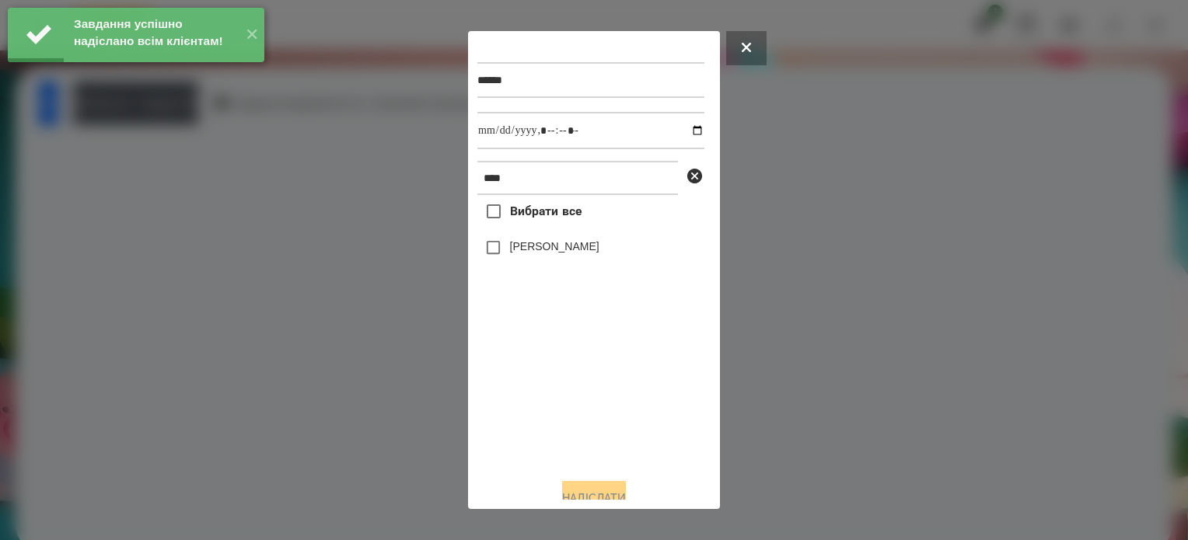
drag, startPoint x: 744, startPoint y: 55, endPoint x: 740, endPoint y: 66, distance: 11.6
click at [744, 54] on button at bounding box center [746, 48] width 40 height 34
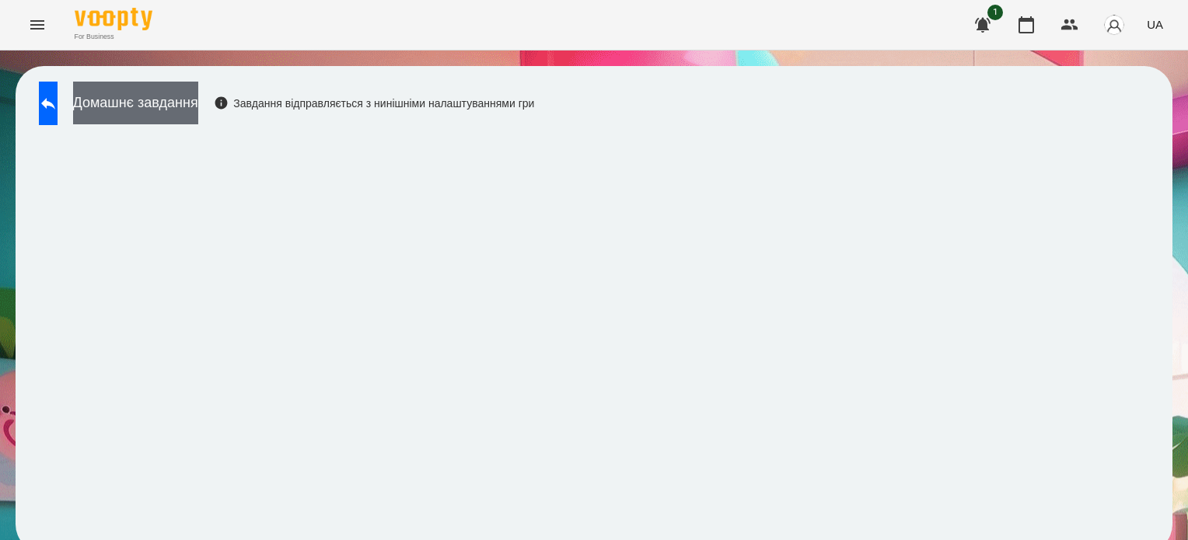
click at [198, 104] on button "Домашнє завдання" at bounding box center [135, 103] width 125 height 43
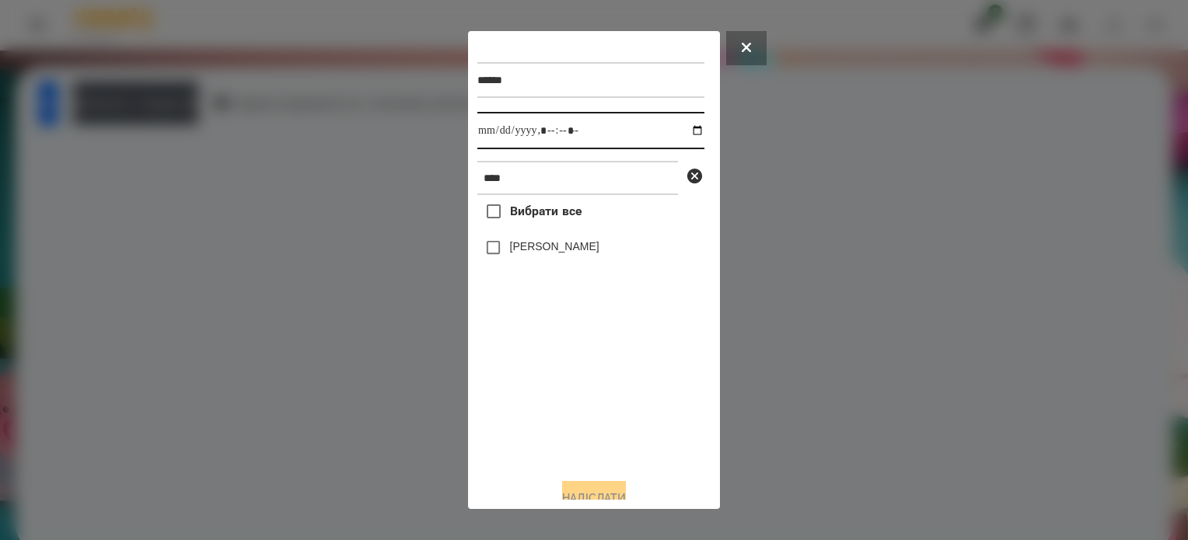
click at [681, 133] on input "datetime-local" at bounding box center [590, 130] width 227 height 37
type input "**********"
drag, startPoint x: 560, startPoint y: 437, endPoint x: 530, endPoint y: 363, distance: 79.6
click at [558, 425] on div "Вибрати все Анастасія Янкевич" at bounding box center [590, 330] width 227 height 271
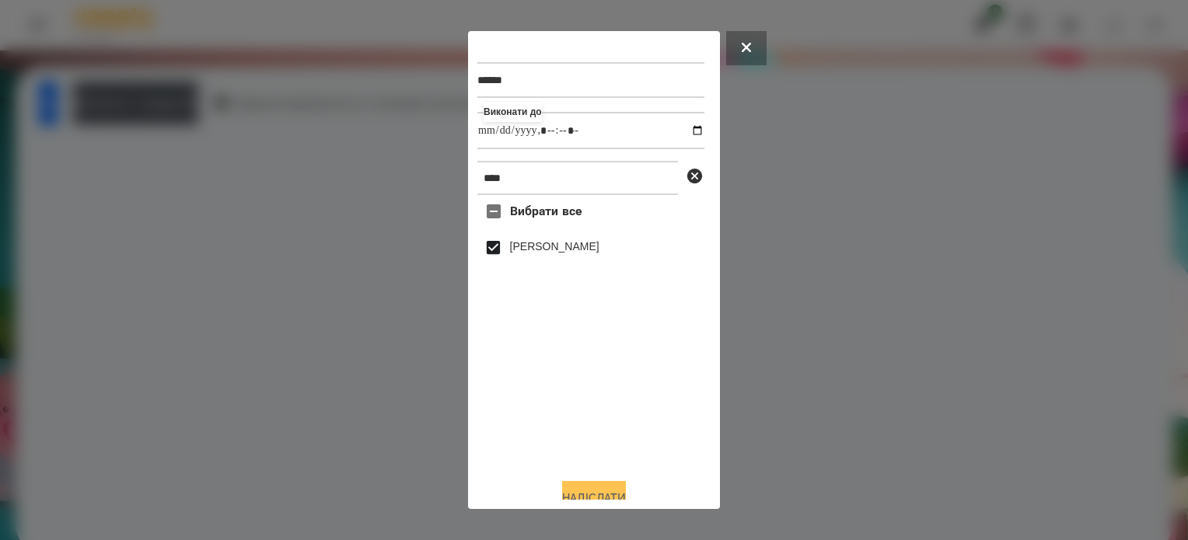
click at [587, 494] on button "Надіслати" at bounding box center [594, 498] width 64 height 34
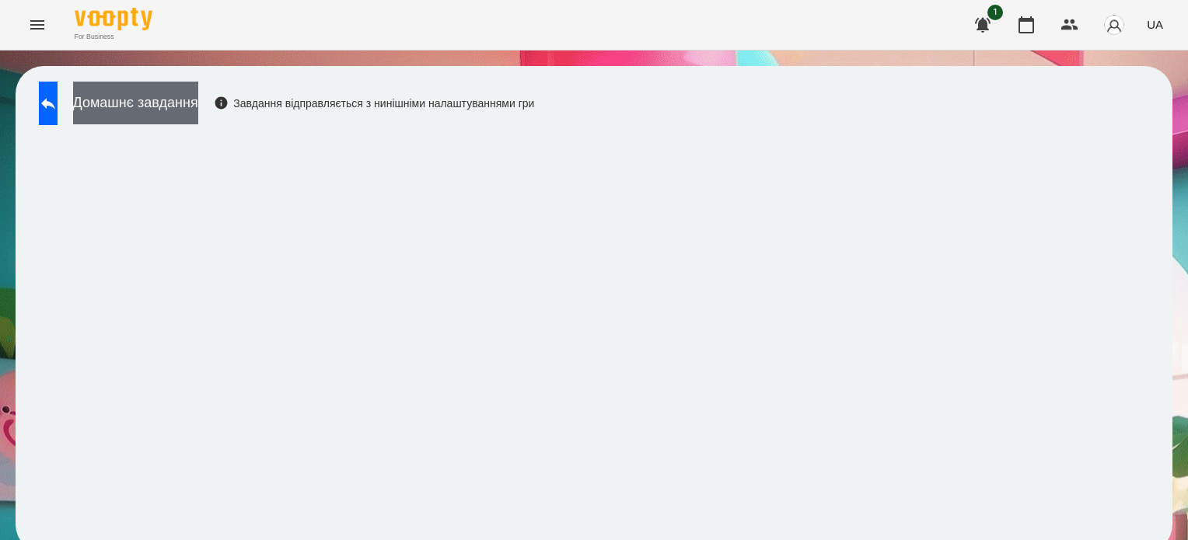
click at [198, 96] on button "Домашнє завдання" at bounding box center [135, 103] width 125 height 43
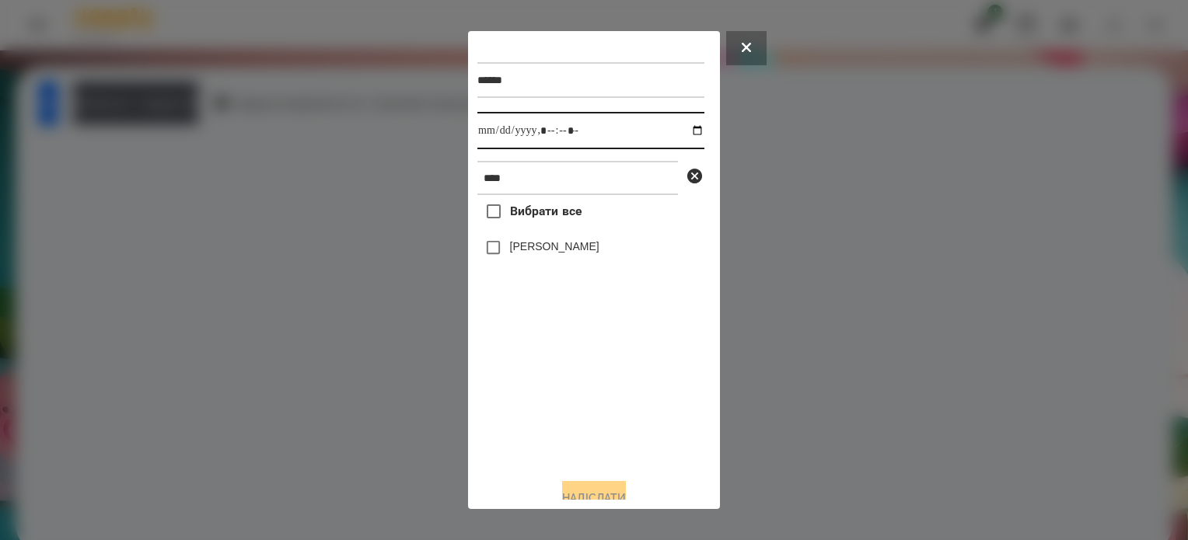
drag, startPoint x: 685, startPoint y: 126, endPoint x: 684, endPoint y: 135, distance: 9.4
click at [685, 127] on input "datetime-local" at bounding box center [590, 130] width 227 height 37
type input "**********"
drag, startPoint x: 572, startPoint y: 425, endPoint x: 541, endPoint y: 343, distance: 88.1
click at [572, 406] on div "Вибрати все Анастасія Янкевич" at bounding box center [590, 330] width 227 height 271
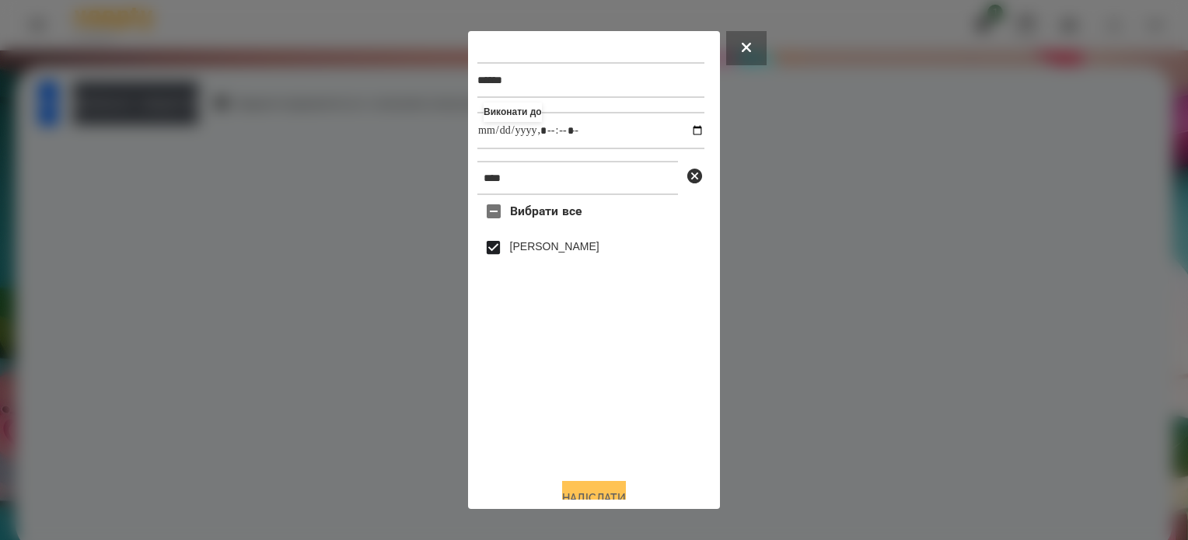
click at [604, 495] on button "Надіслати" at bounding box center [594, 498] width 64 height 34
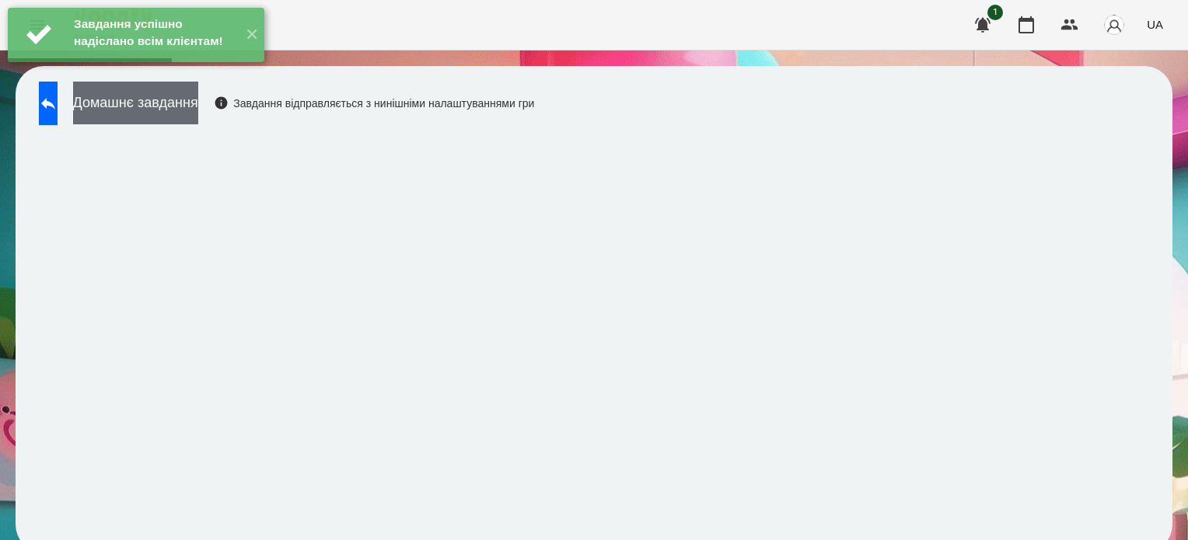
click at [198, 97] on button "Домашнє завдання" at bounding box center [135, 103] width 125 height 43
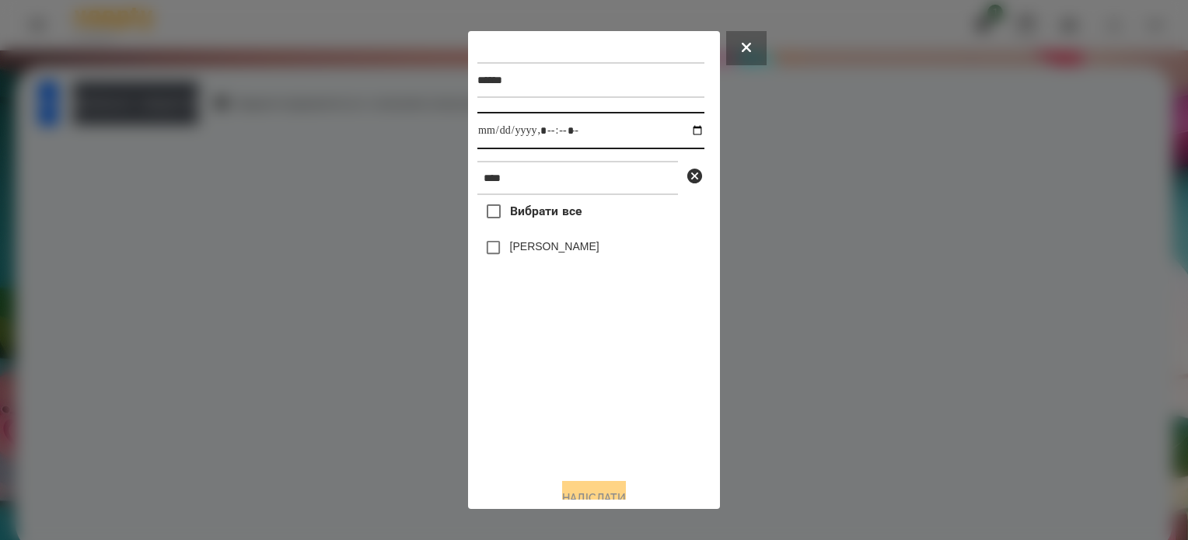
click at [682, 130] on input "datetime-local" at bounding box center [590, 130] width 227 height 37
type input "**********"
drag, startPoint x: 588, startPoint y: 406, endPoint x: 557, endPoint y: 323, distance: 88.1
click at [588, 397] on div "Вибрати все Анастасія Янкевич" at bounding box center [590, 330] width 227 height 271
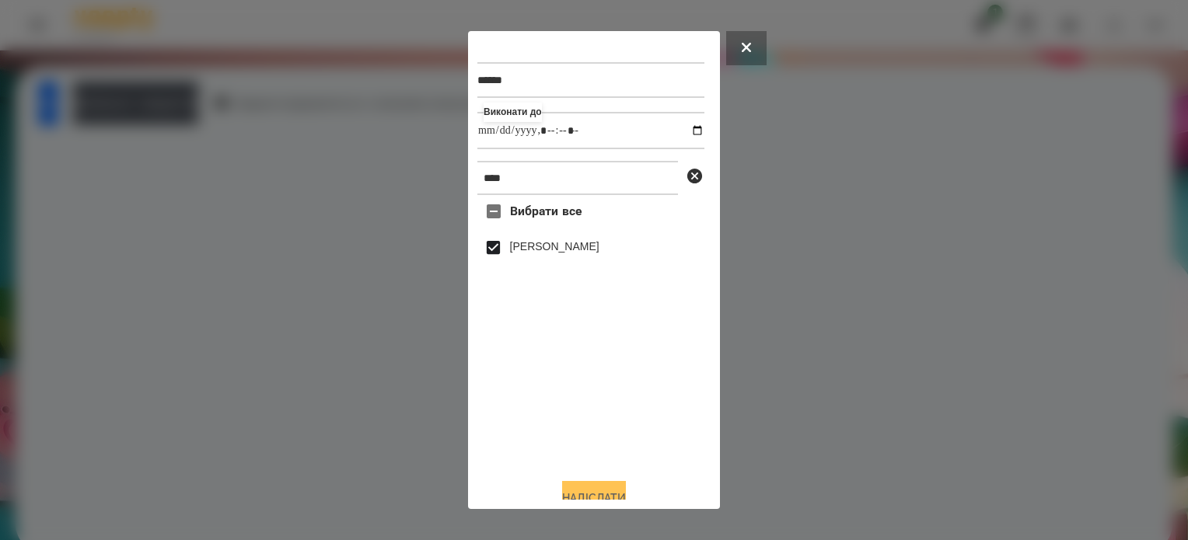
click at [612, 491] on button "Надіслати" at bounding box center [594, 498] width 64 height 34
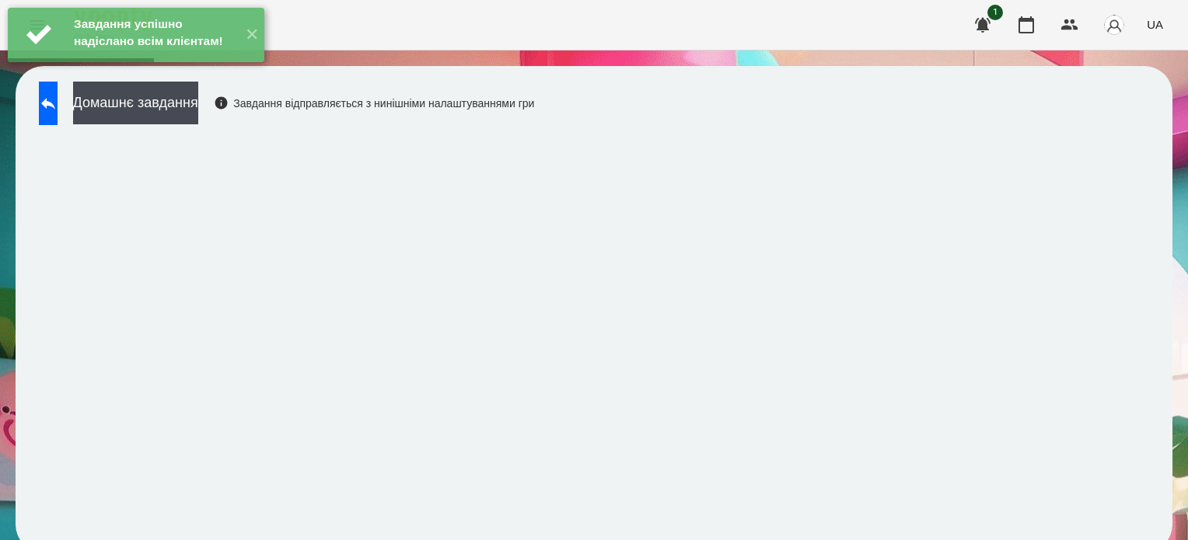
click at [211, 70] on div "Завдання успішно надіслано всім клієнтам! ✕" at bounding box center [136, 35] width 272 height 70
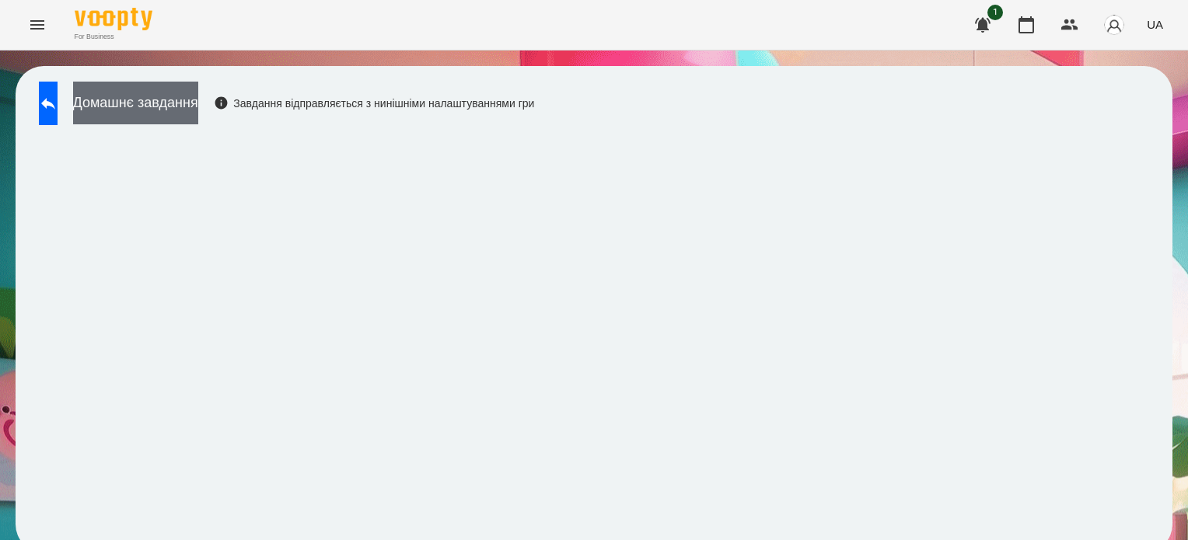
click at [198, 103] on button "Домашнє завдання" at bounding box center [135, 103] width 125 height 43
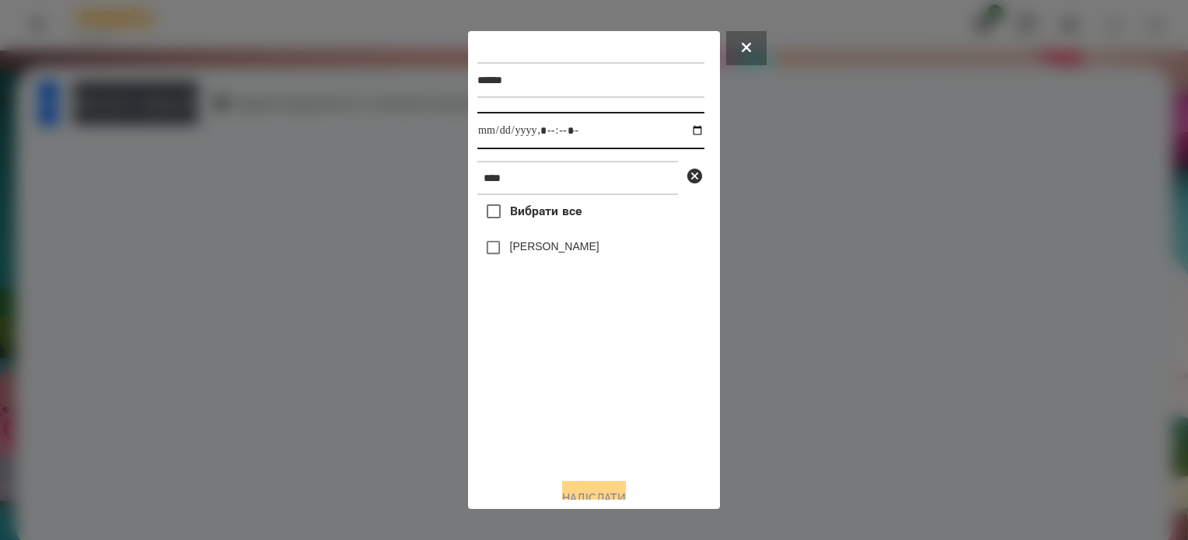
click at [684, 131] on input "datetime-local" at bounding box center [590, 130] width 227 height 37
type input "**********"
click at [610, 382] on div "Вибрати все Анастасія Янкевич" at bounding box center [590, 330] width 227 height 271
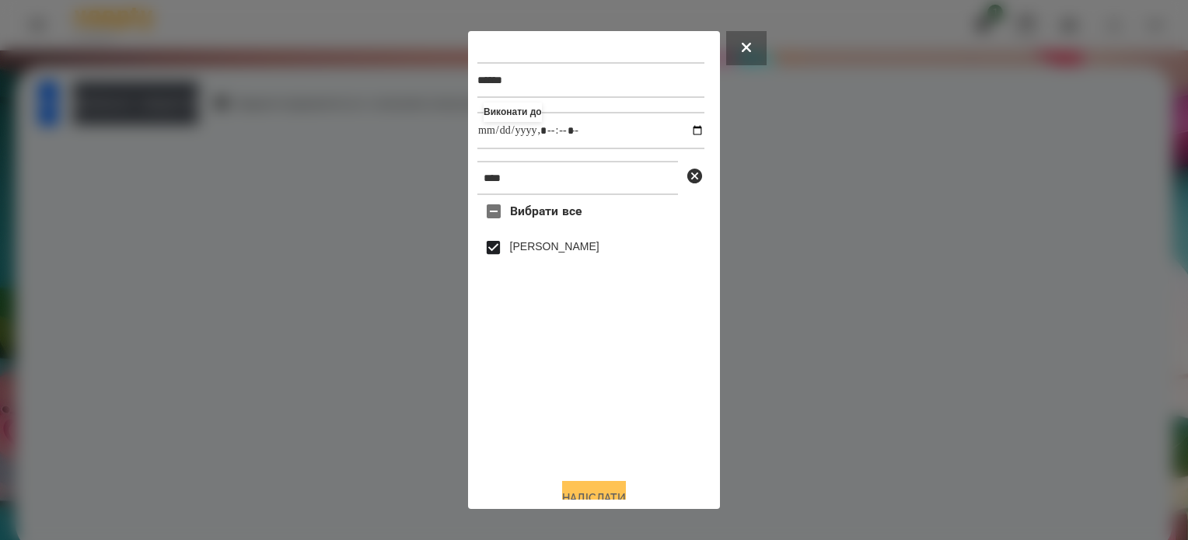
click at [590, 492] on button "Надіслати" at bounding box center [594, 498] width 64 height 34
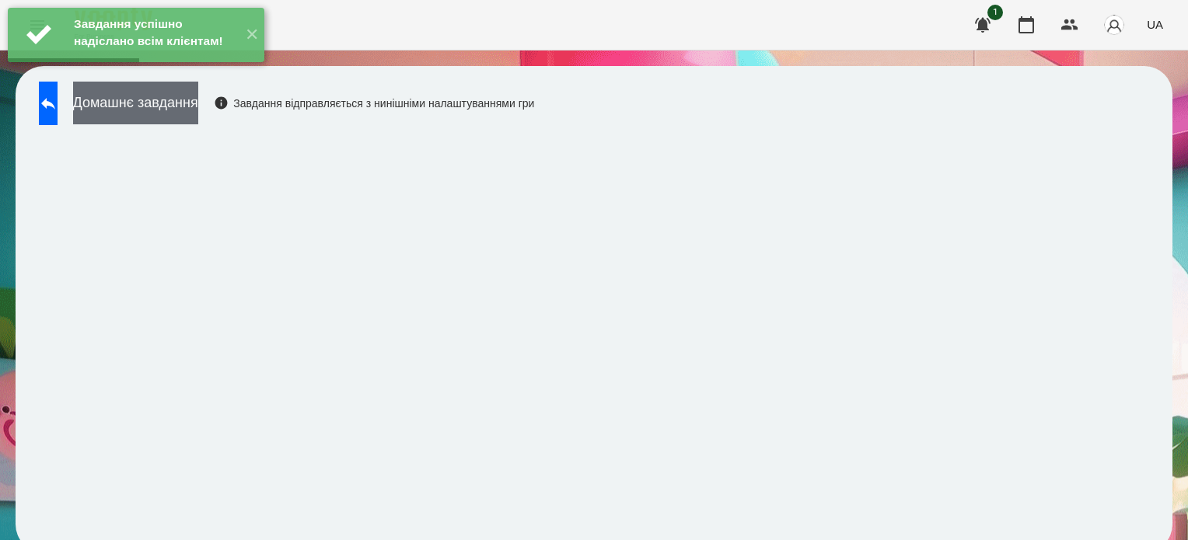
click at [198, 102] on button "Домашнє завдання" at bounding box center [135, 103] width 125 height 43
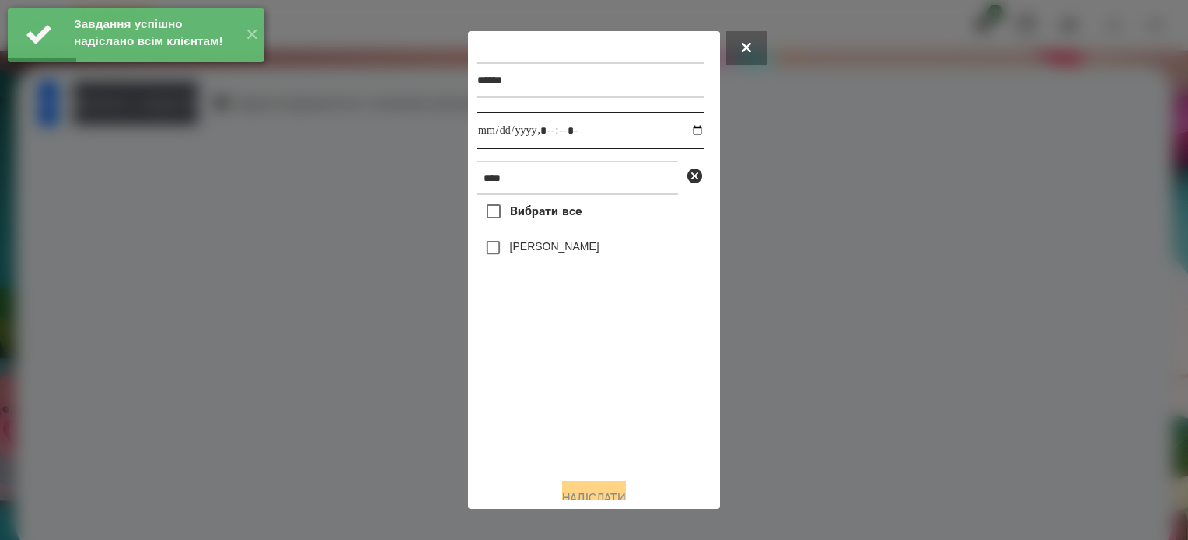
click at [683, 131] on input "datetime-local" at bounding box center [590, 130] width 227 height 37
type input "**********"
drag, startPoint x: 631, startPoint y: 383, endPoint x: 557, endPoint y: 293, distance: 117.1
click at [631, 379] on div "Вибрати все Анастасія Янкевич" at bounding box center [590, 330] width 227 height 271
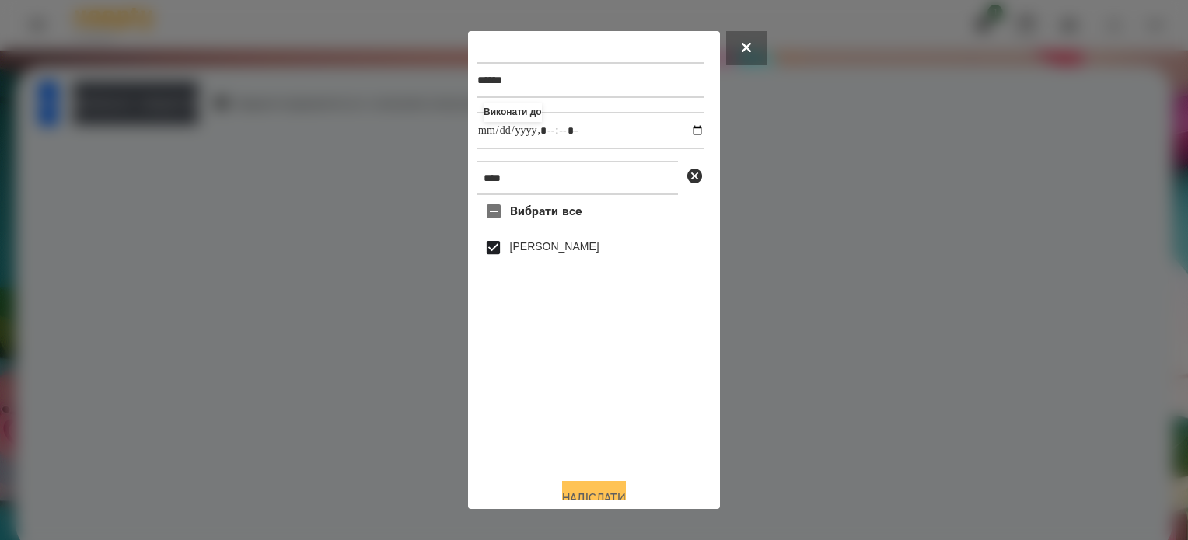
click at [619, 488] on button "Надіслати" at bounding box center [594, 498] width 64 height 34
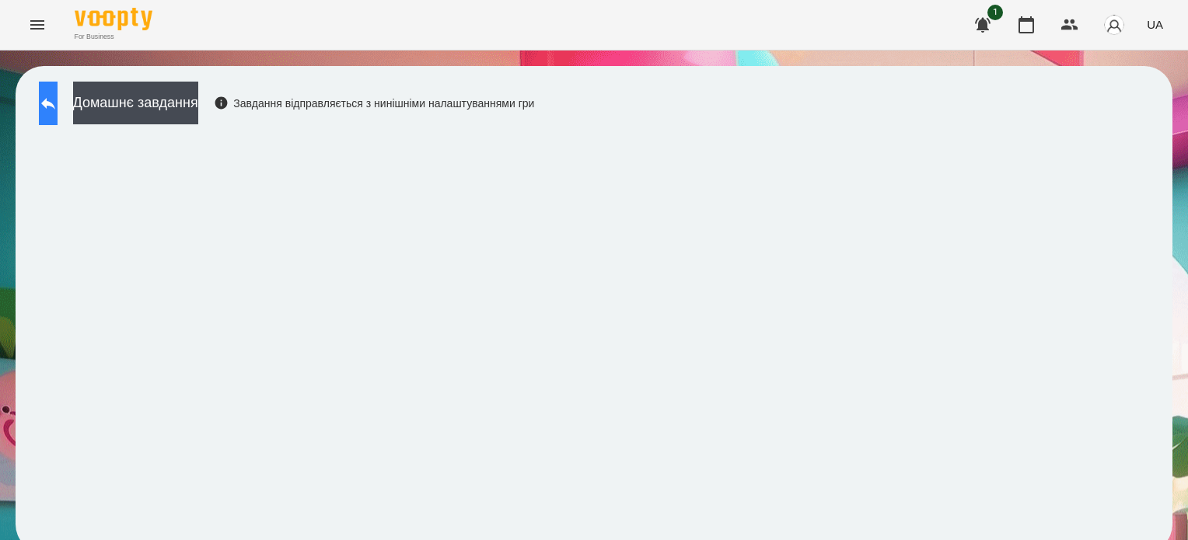
click at [50, 90] on button at bounding box center [48, 104] width 19 height 44
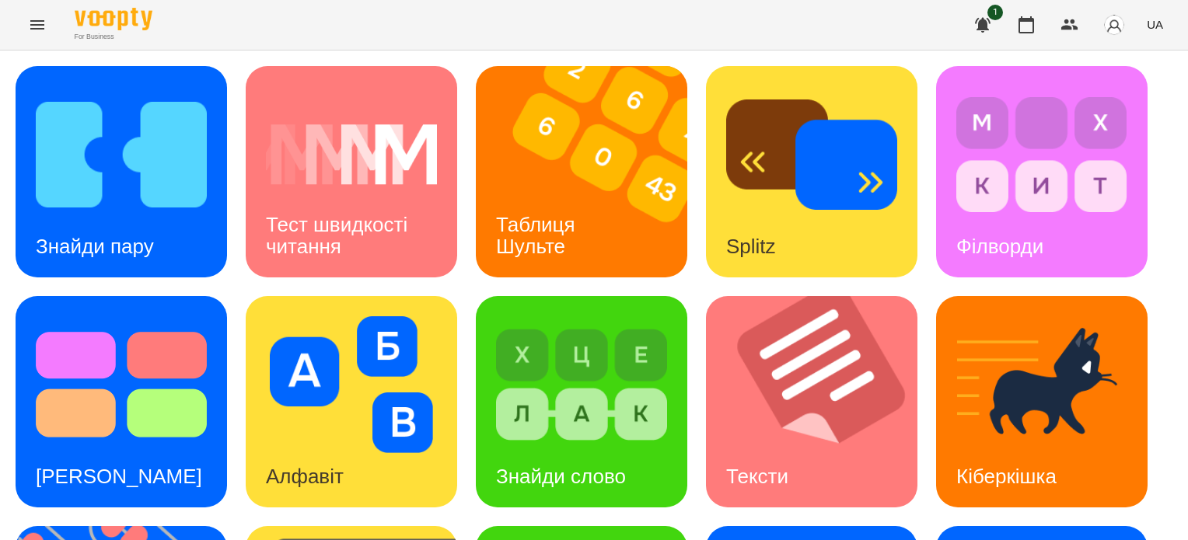
scroll to position [442, 0]
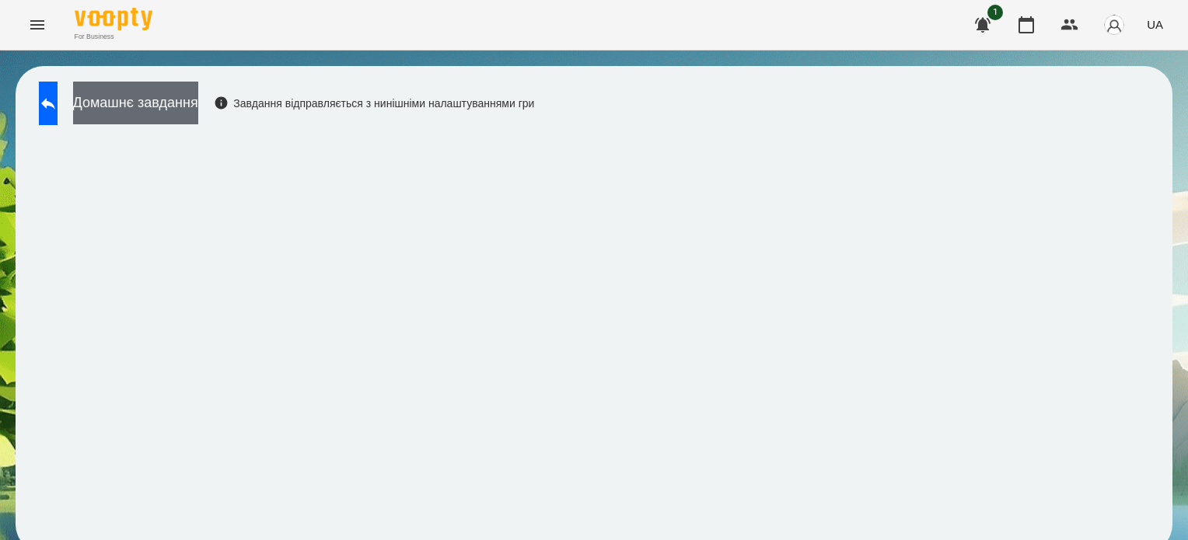
click at [180, 113] on button "Домашнє завдання" at bounding box center [135, 103] width 125 height 43
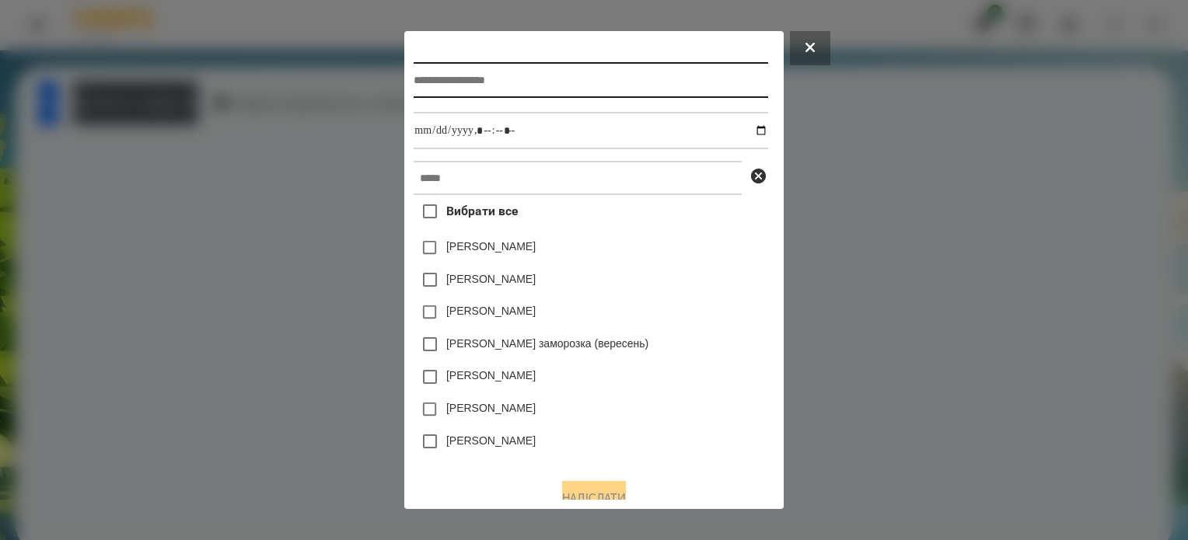
click at [468, 78] on input "text" at bounding box center [591, 80] width 354 height 36
type input "**********"
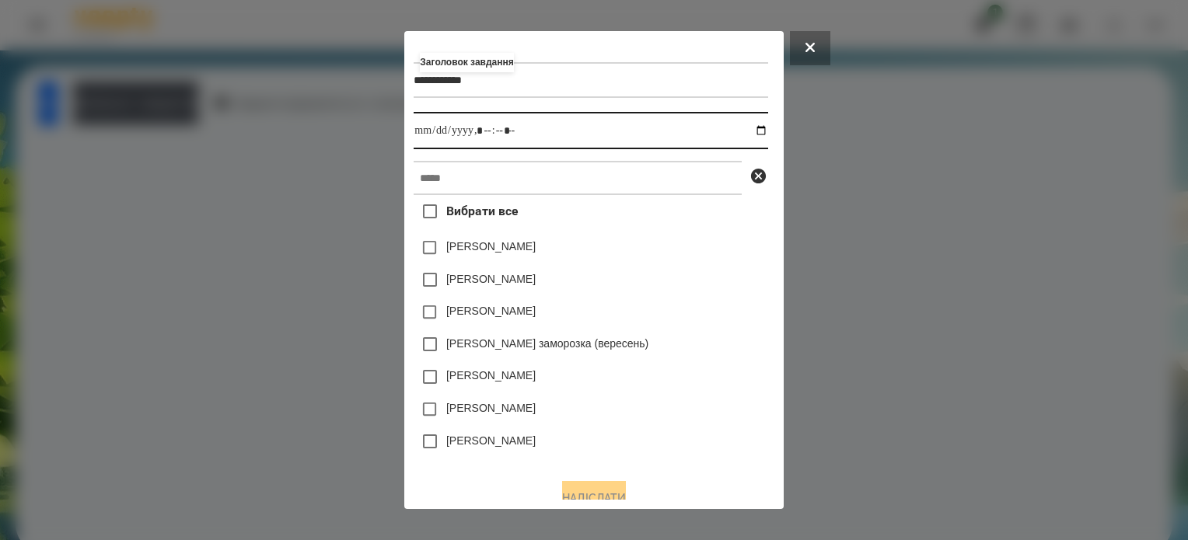
click at [762, 125] on input "datetime-local" at bounding box center [591, 130] width 354 height 37
click at [480, 136] on input "datetime-local" at bounding box center [591, 130] width 354 height 37
type input "**********"
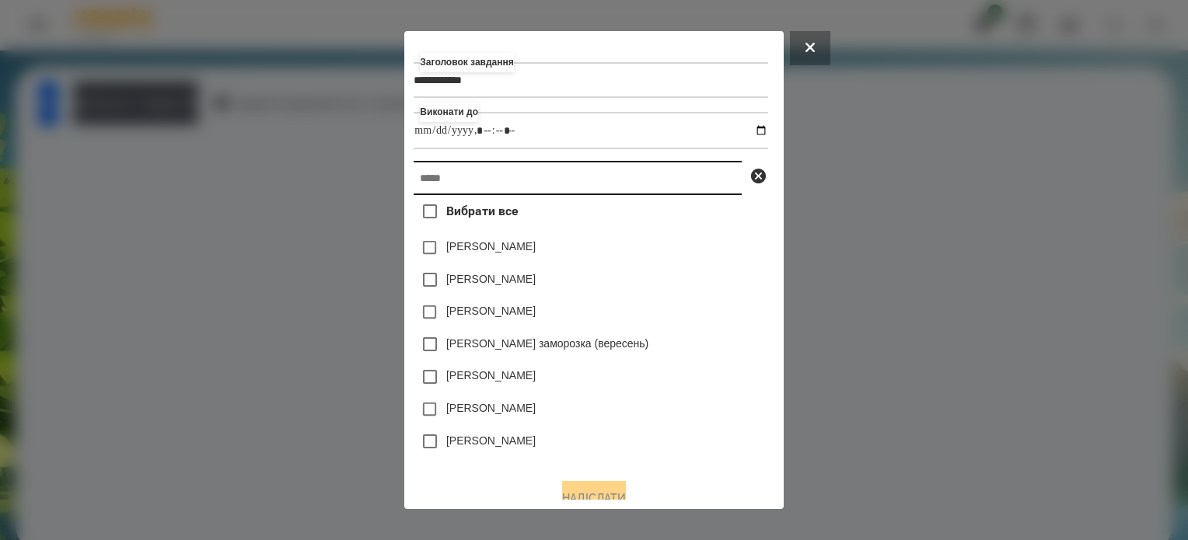
click at [513, 195] on input "text" at bounding box center [578, 178] width 328 height 34
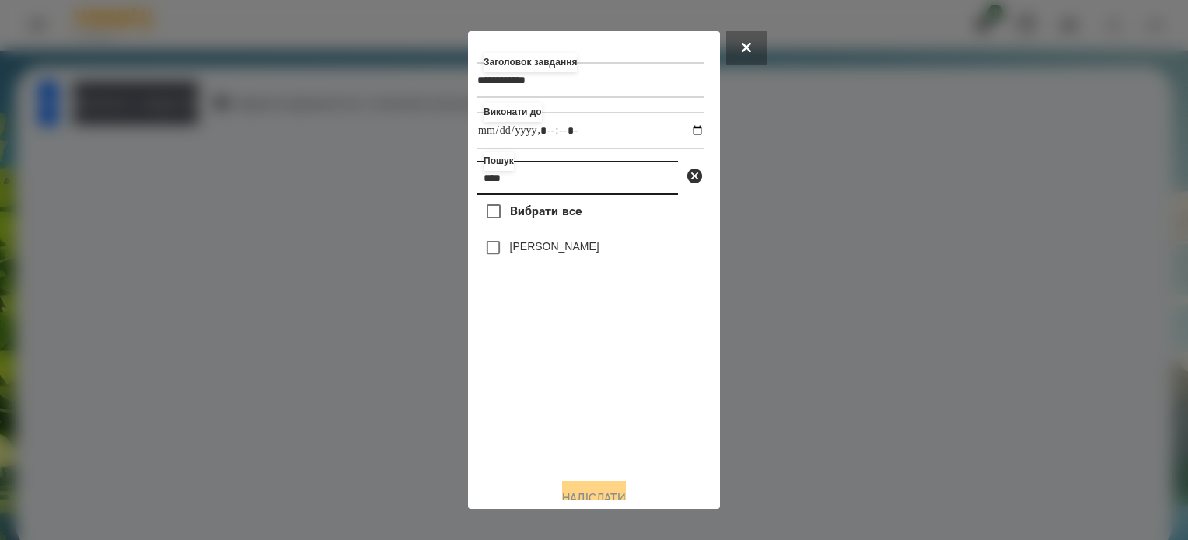
type input "****"
click at [575, 491] on button "Надіслати" at bounding box center [594, 498] width 64 height 34
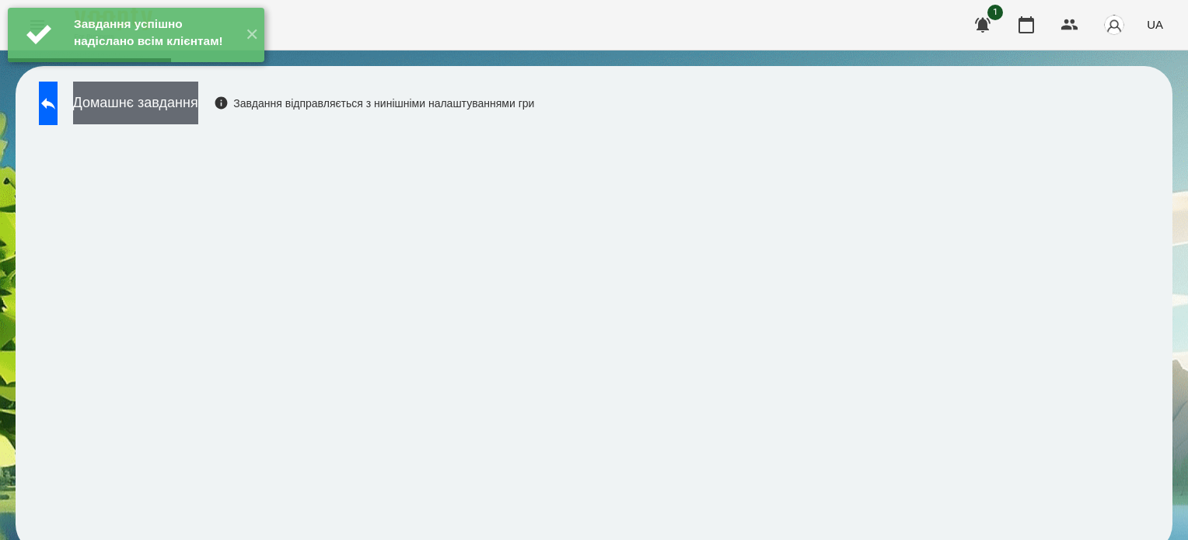
click at [144, 105] on button "Домашнє завдання" at bounding box center [135, 103] width 125 height 43
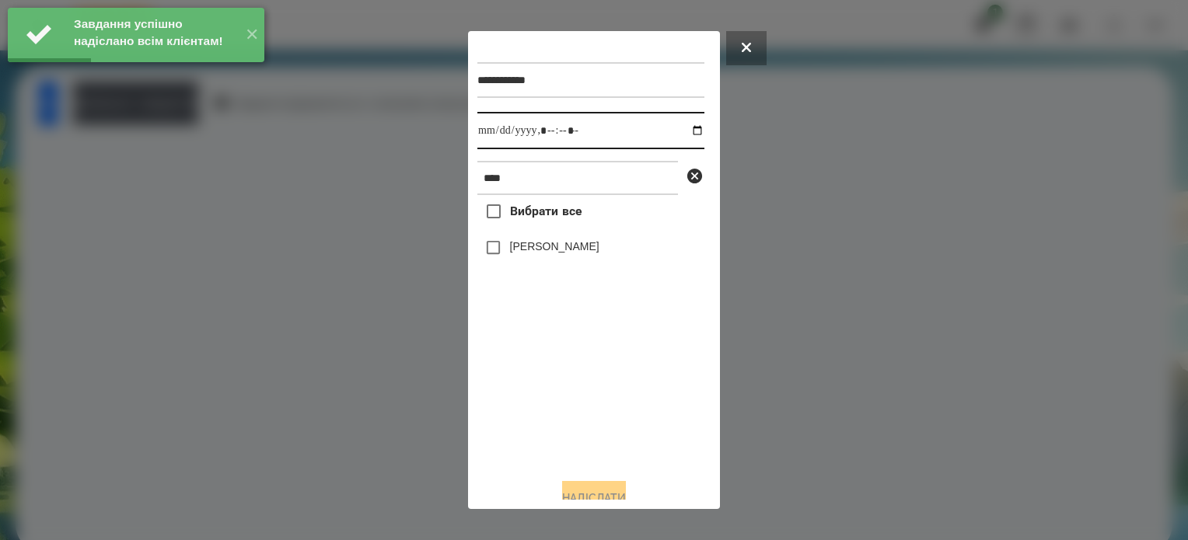
click at [569, 133] on input "datetime-local" at bounding box center [590, 130] width 227 height 37
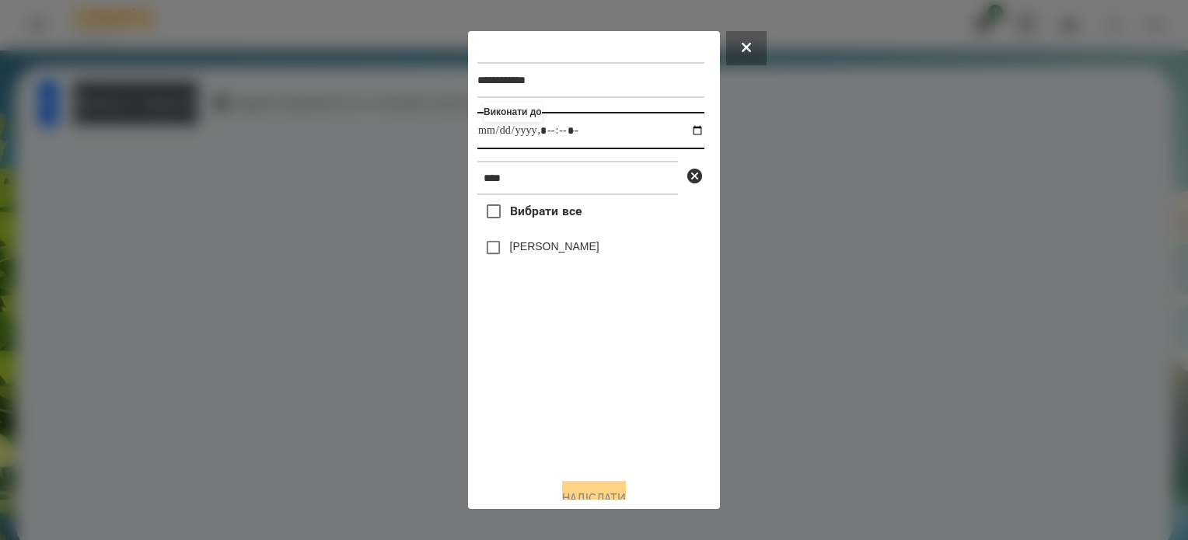
click at [681, 131] on input "datetime-local" at bounding box center [590, 130] width 227 height 37
type input "**********"
drag, startPoint x: 562, startPoint y: 394, endPoint x: 522, endPoint y: 304, distance: 98.8
click at [560, 381] on div "Вибрати все Анастасія Янкевич" at bounding box center [590, 330] width 227 height 271
click at [624, 491] on button "Надіслати" at bounding box center [594, 498] width 64 height 34
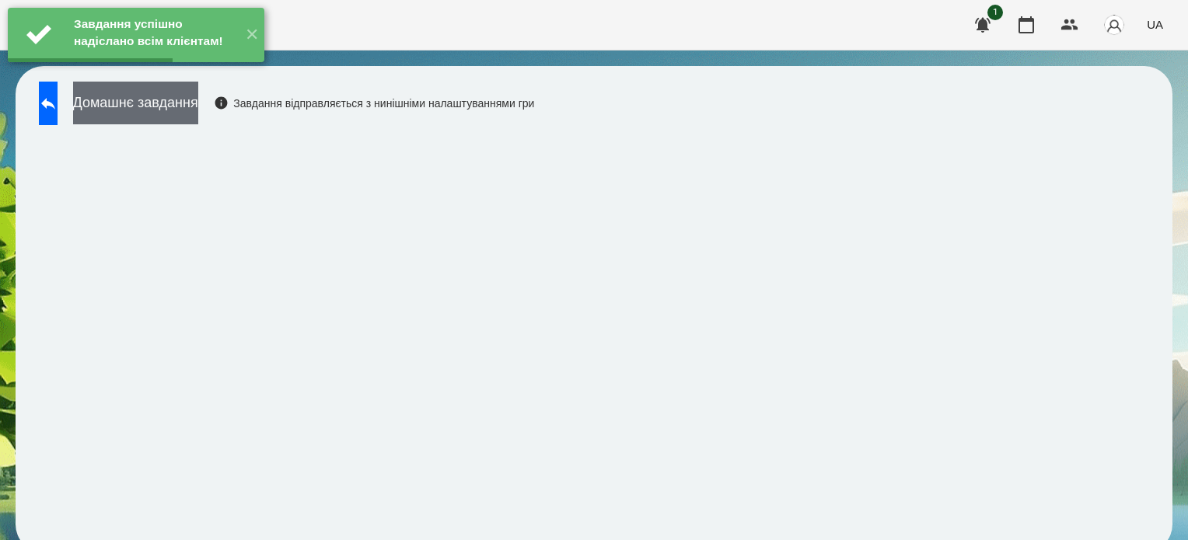
click at [145, 102] on button "Домашнє завдання" at bounding box center [135, 103] width 125 height 43
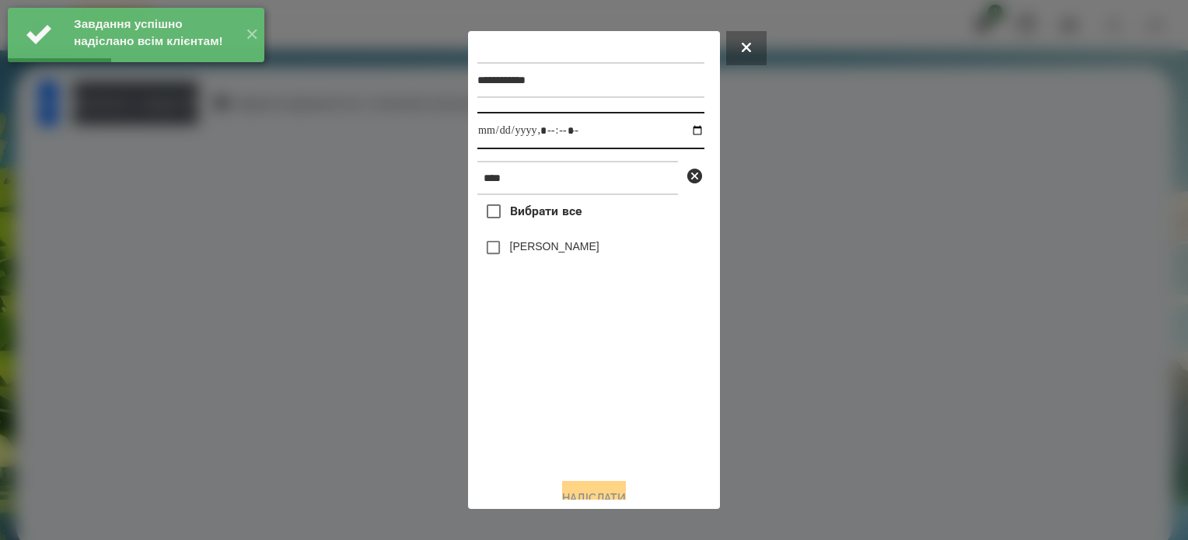
click at [678, 129] on input "datetime-local" at bounding box center [590, 130] width 227 height 37
type input "**********"
click at [562, 372] on div "Вибрати все Анастасія Янкевич" at bounding box center [590, 330] width 227 height 271
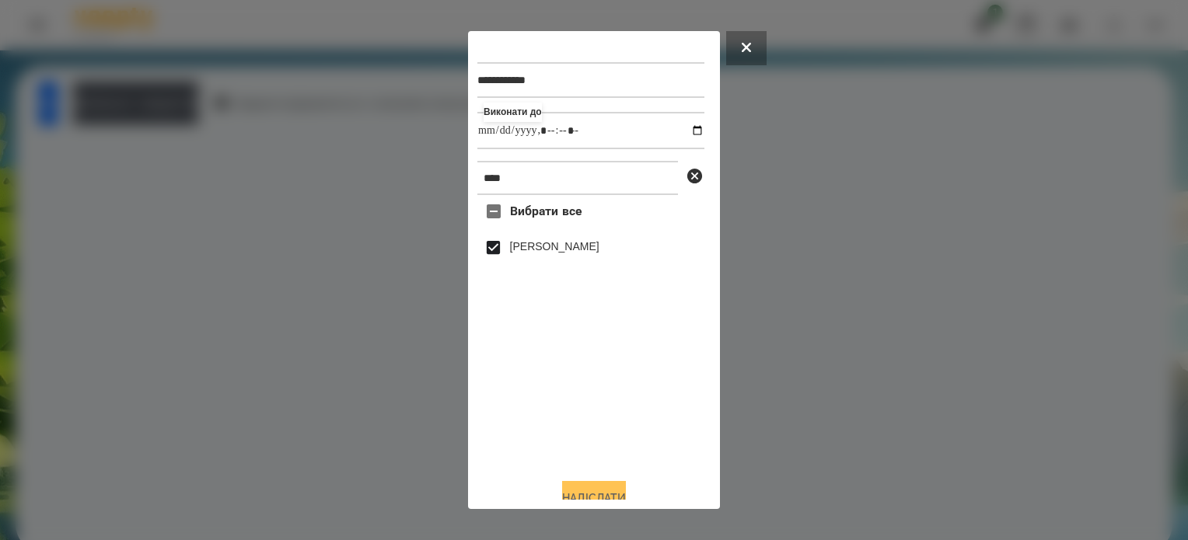
click at [585, 492] on button "Надіслати" at bounding box center [594, 498] width 64 height 34
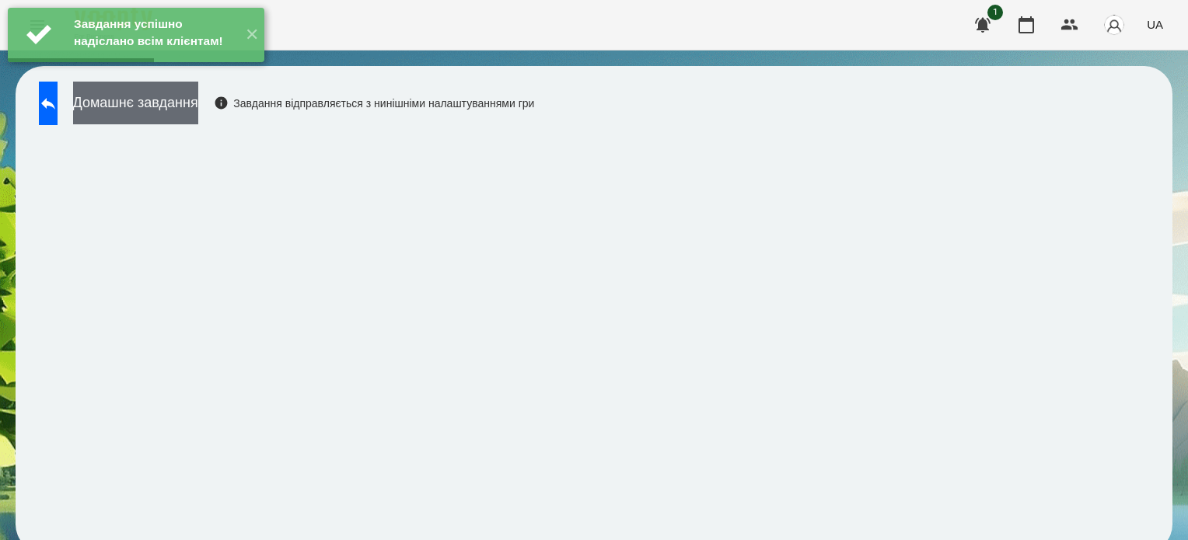
click at [198, 100] on button "Домашнє завдання" at bounding box center [135, 103] width 125 height 43
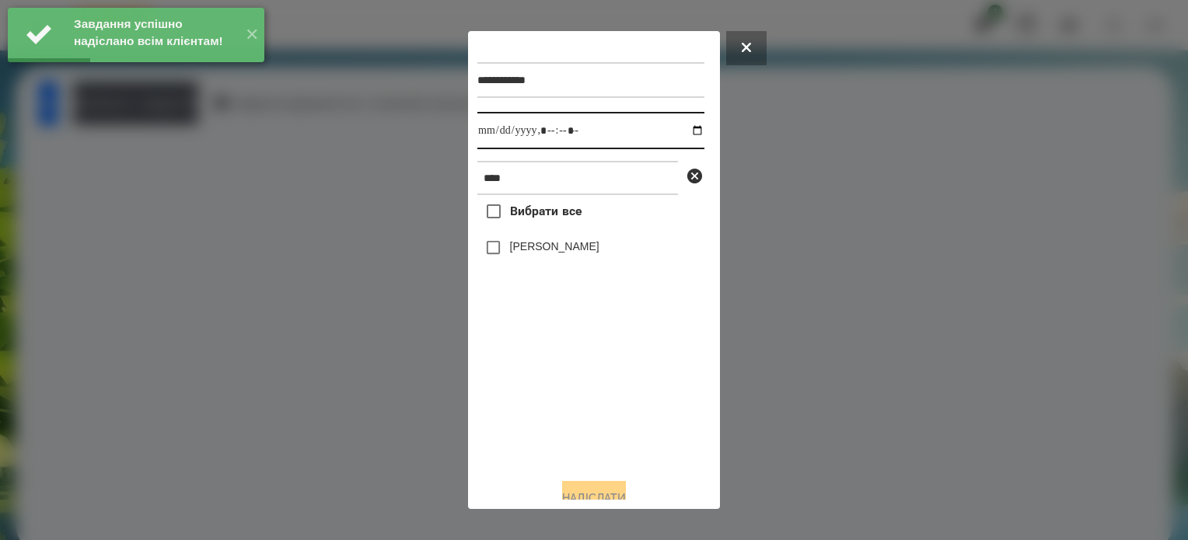
drag, startPoint x: 688, startPoint y: 130, endPoint x: 679, endPoint y: 142, distance: 15.6
click at [688, 130] on input "datetime-local" at bounding box center [590, 130] width 227 height 37
type input "**********"
drag, startPoint x: 584, startPoint y: 406, endPoint x: 526, endPoint y: 350, distance: 80.8
click at [585, 408] on div "Вибрати все Анастасія Янкевич" at bounding box center [590, 330] width 227 height 271
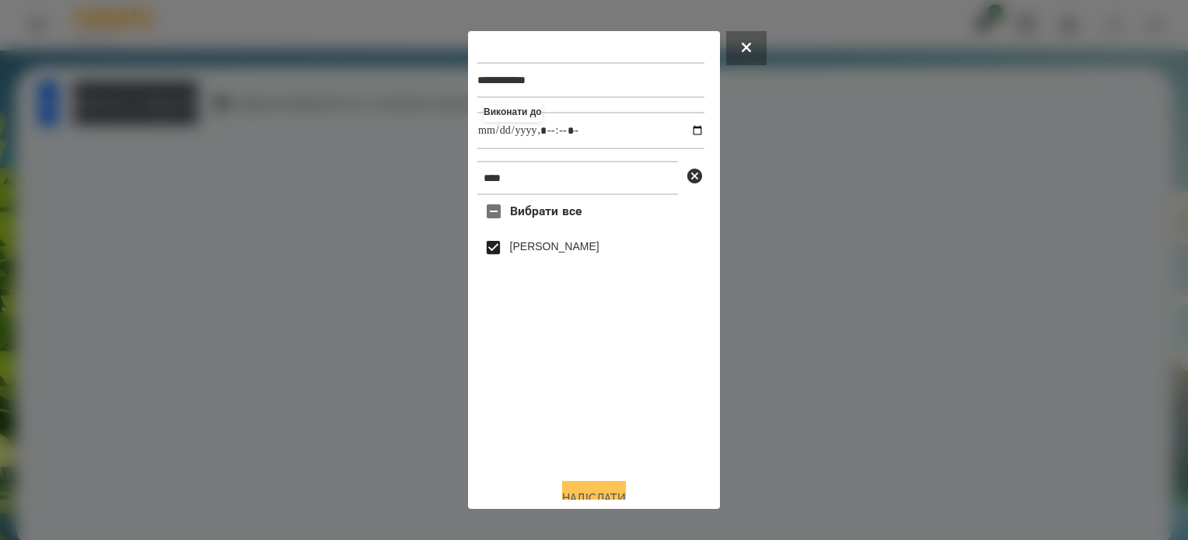
click at [615, 494] on button "Надіслати" at bounding box center [594, 498] width 64 height 34
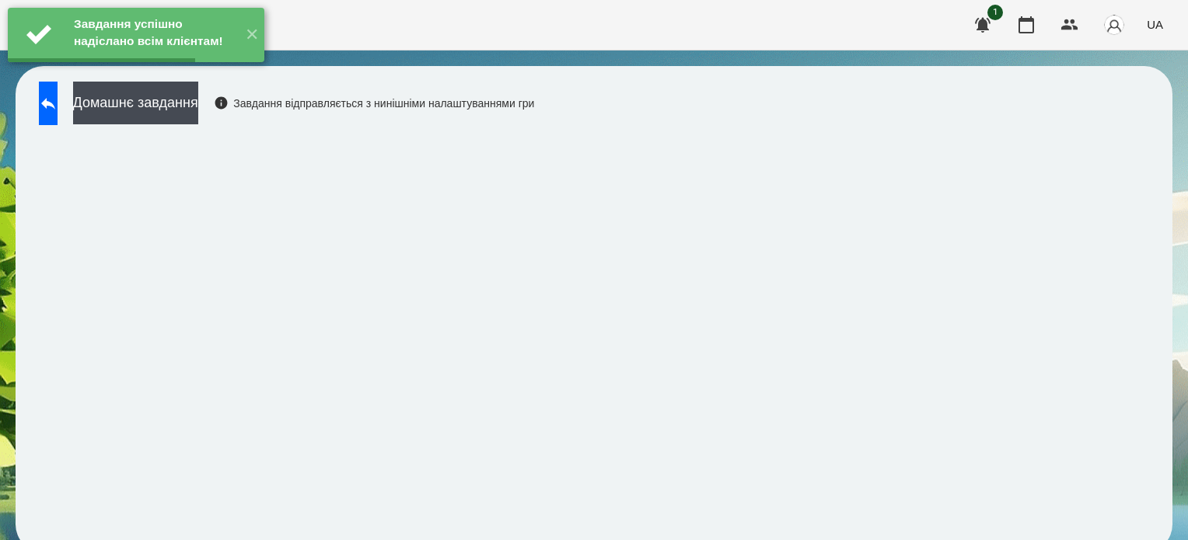
click at [198, 98] on button "Домашнє завдання" at bounding box center [135, 103] width 125 height 43
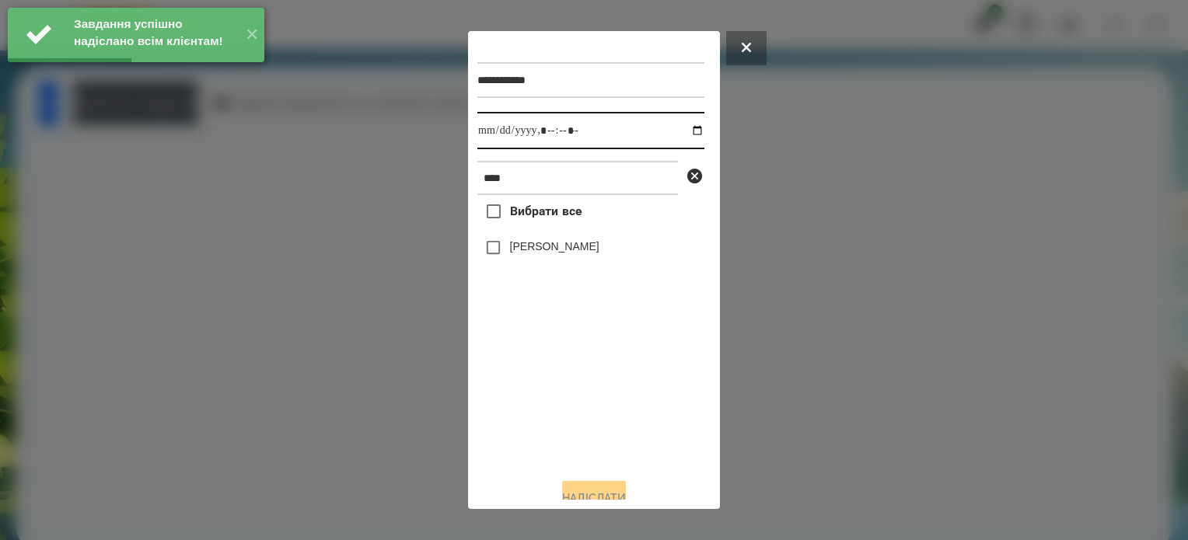
click at [685, 131] on input "datetime-local" at bounding box center [590, 130] width 227 height 37
type input "**********"
drag, startPoint x: 609, startPoint y: 385, endPoint x: 578, endPoint y: 333, distance: 60.7
click at [607, 384] on div "Вибрати все Анастасія Янкевич" at bounding box center [590, 330] width 227 height 271
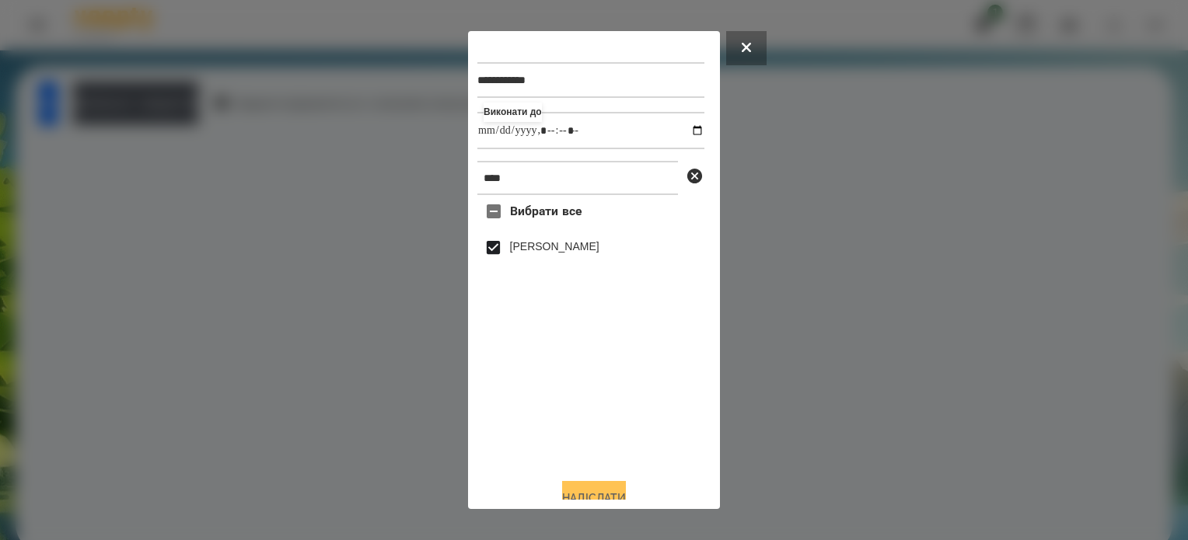
click at [604, 492] on button "Надіслати" at bounding box center [594, 498] width 64 height 34
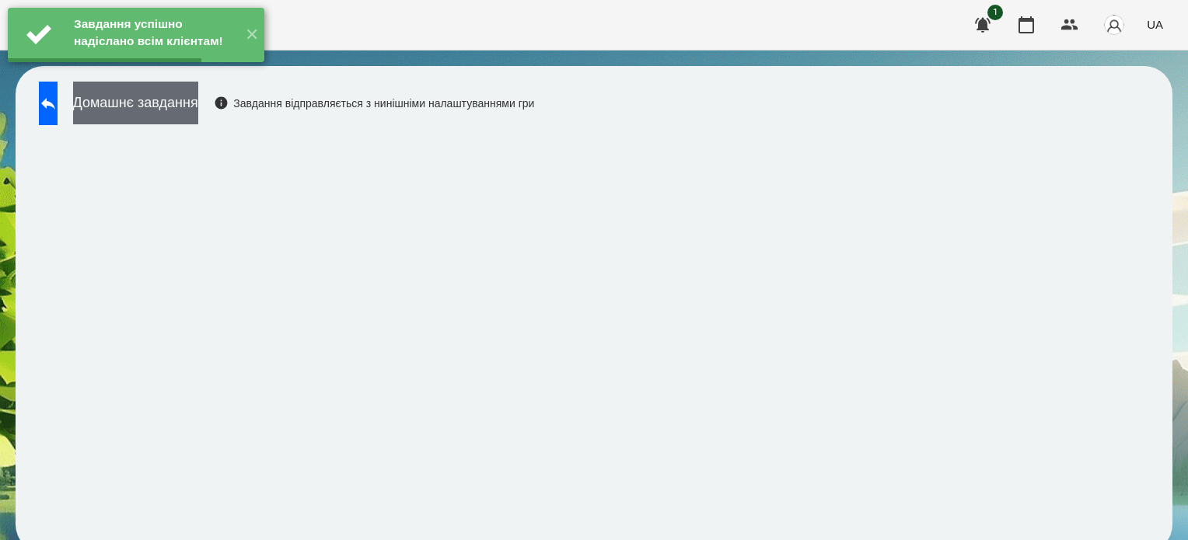
click at [198, 98] on button "Домашнє завдання" at bounding box center [135, 103] width 125 height 43
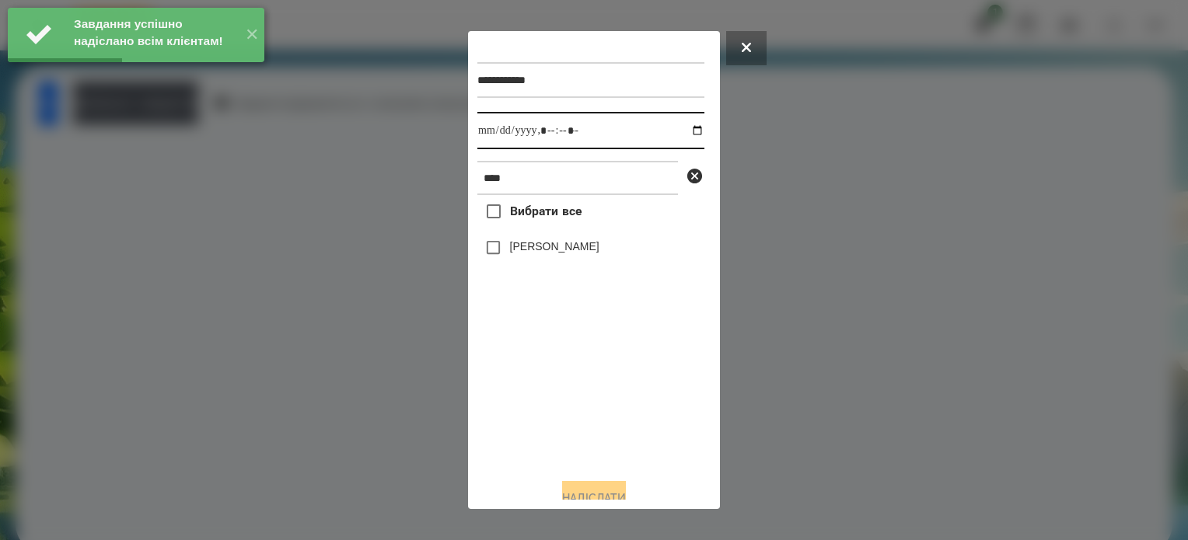
click at [682, 135] on input "datetime-local" at bounding box center [590, 130] width 227 height 37
type input "**********"
drag, startPoint x: 646, startPoint y: 433, endPoint x: 637, endPoint y: 420, distance: 16.2
click at [641, 425] on div "Вибрати все Анастасія Янкевич" at bounding box center [590, 330] width 227 height 271
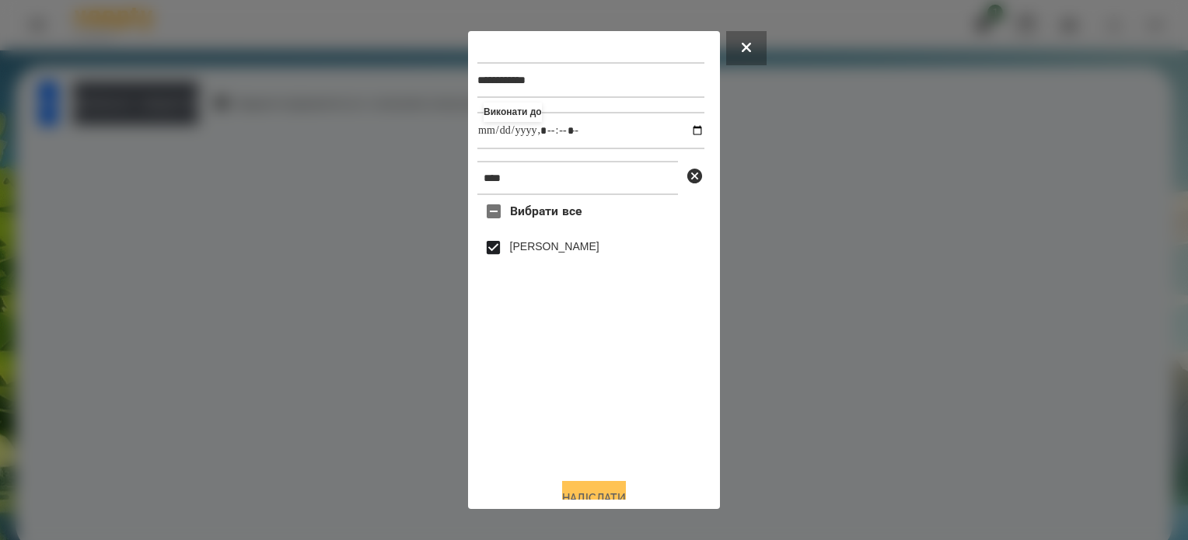
click at [626, 497] on button "Надіслати" at bounding box center [594, 498] width 64 height 34
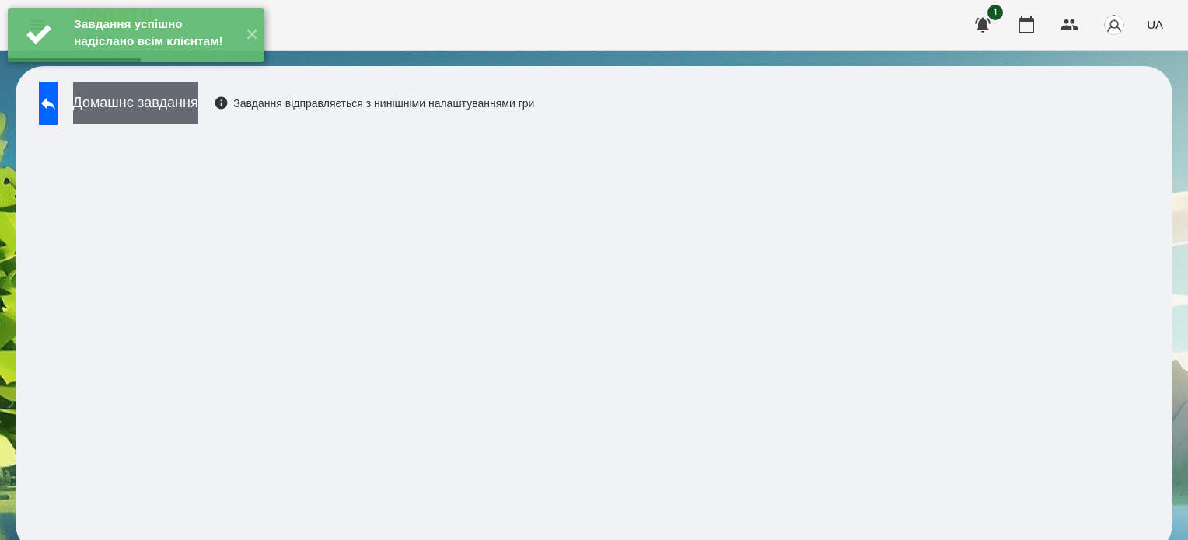
click at [198, 107] on button "Домашнє завдання" at bounding box center [135, 103] width 125 height 43
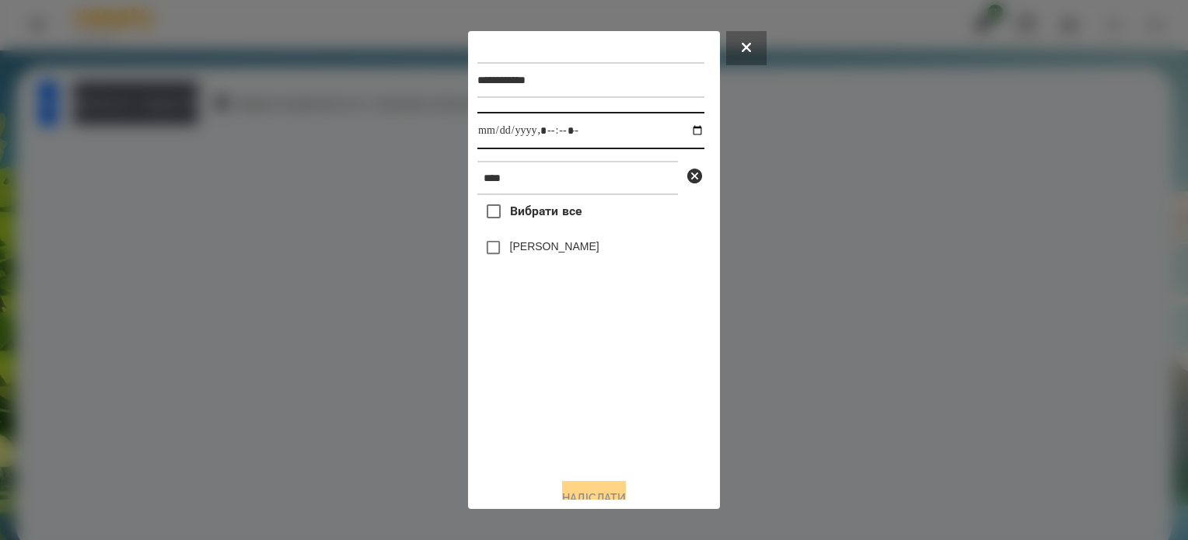
click at [686, 136] on input "datetime-local" at bounding box center [590, 130] width 227 height 37
type input "**********"
drag, startPoint x: 620, startPoint y: 411, endPoint x: 562, endPoint y: 328, distance: 100.5
click at [619, 404] on div "Вибрати все Анастасія Янкевич" at bounding box center [590, 330] width 227 height 271
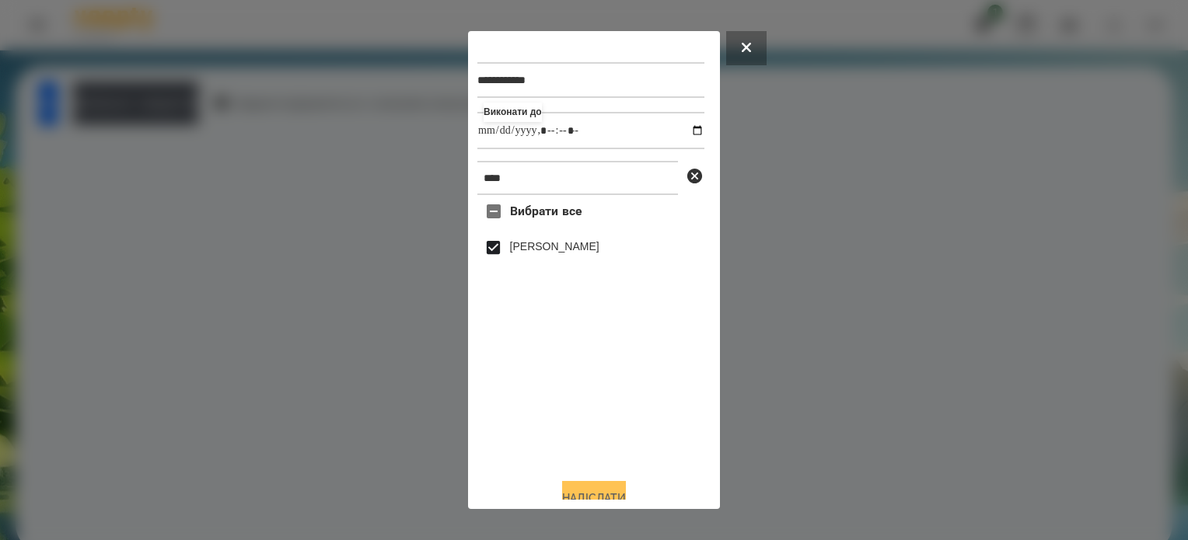
click at [626, 488] on button "Надіслати" at bounding box center [594, 498] width 64 height 34
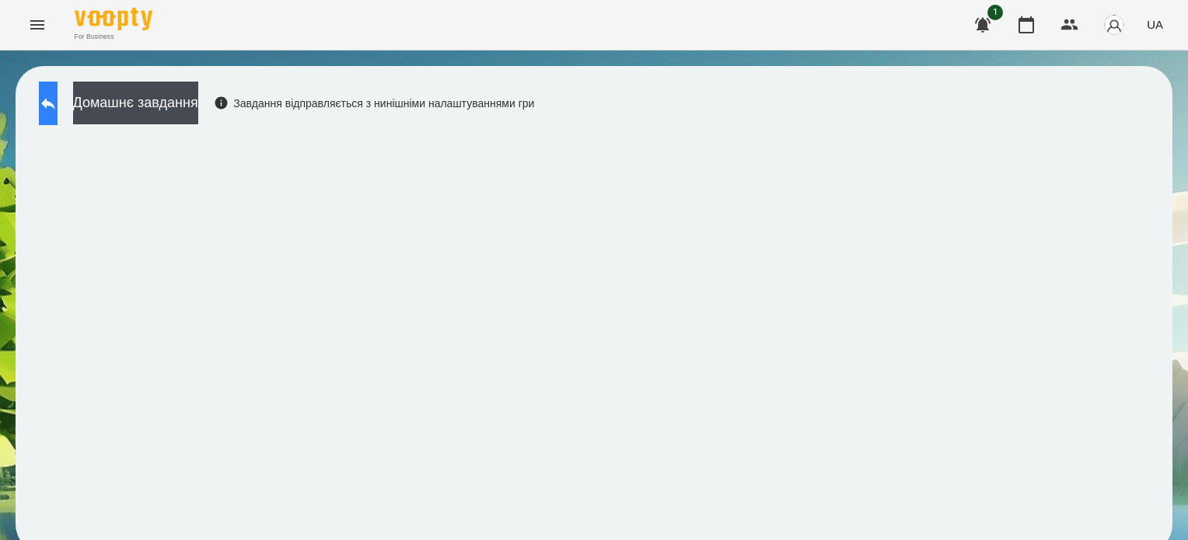
click at [58, 110] on icon at bounding box center [48, 103] width 19 height 19
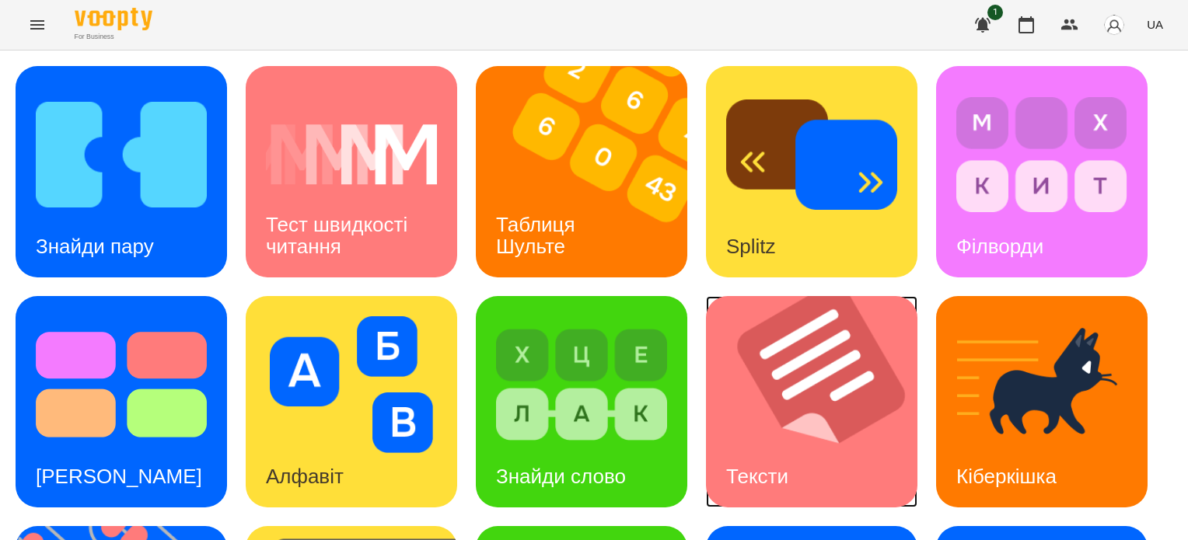
click at [750, 441] on img at bounding box center [821, 401] width 231 height 211
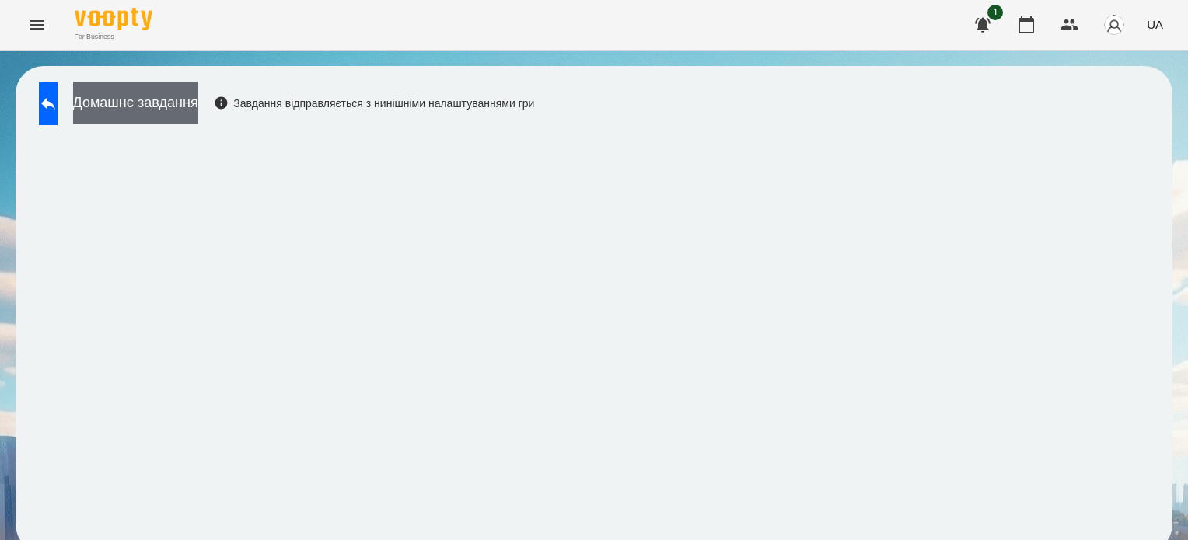
click at [185, 107] on button "Домашнє завдання" at bounding box center [135, 103] width 125 height 43
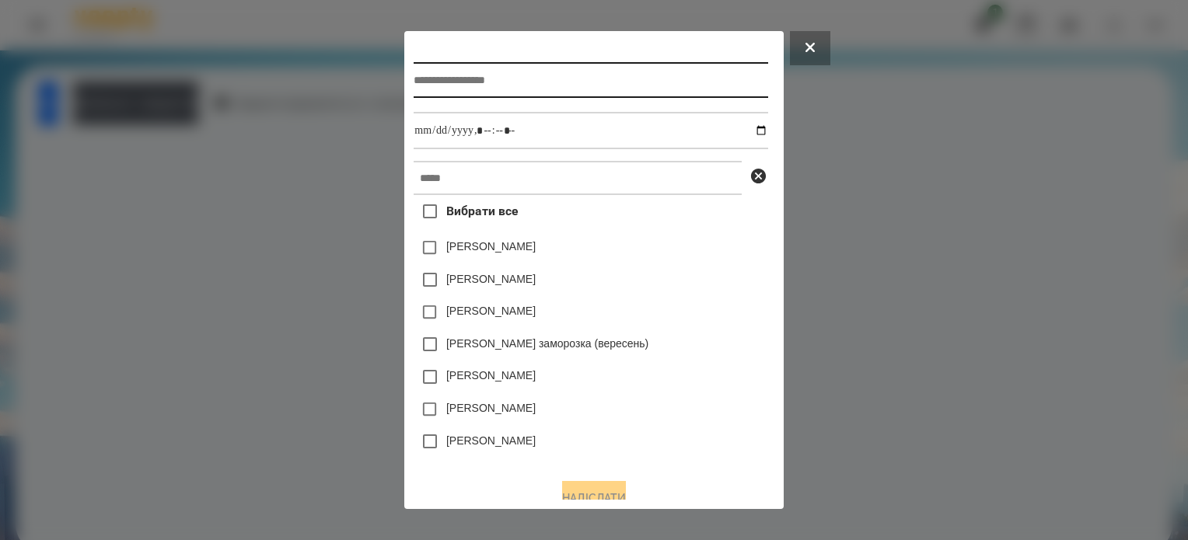
click at [439, 82] on input "text" at bounding box center [591, 80] width 354 height 36
type input "******"
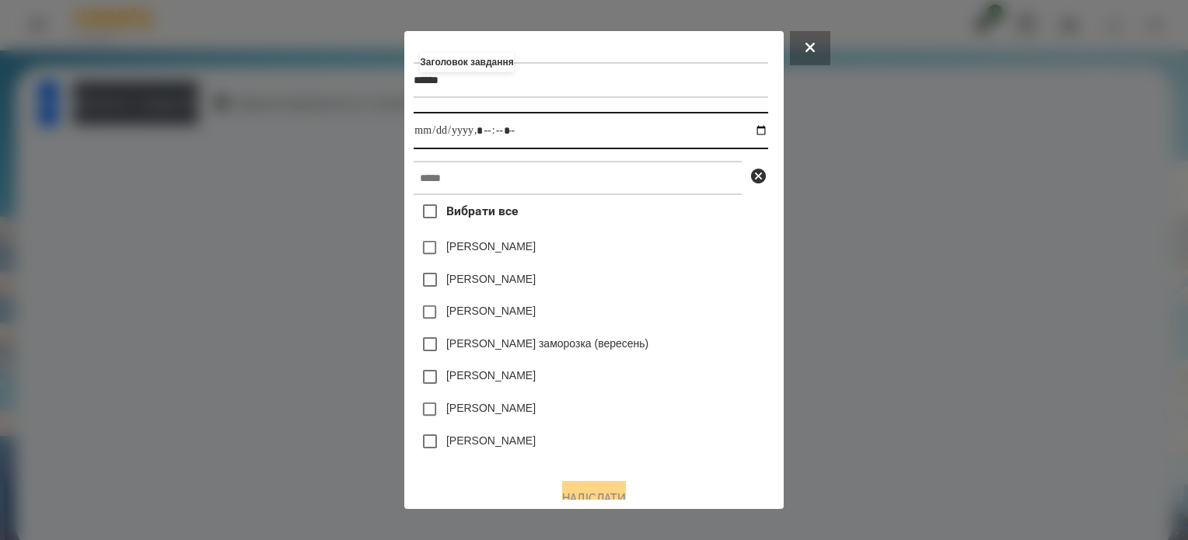
click at [764, 131] on input "datetime-local" at bounding box center [591, 130] width 354 height 37
click at [480, 136] on input "datetime-local" at bounding box center [591, 130] width 354 height 37
type input "**********"
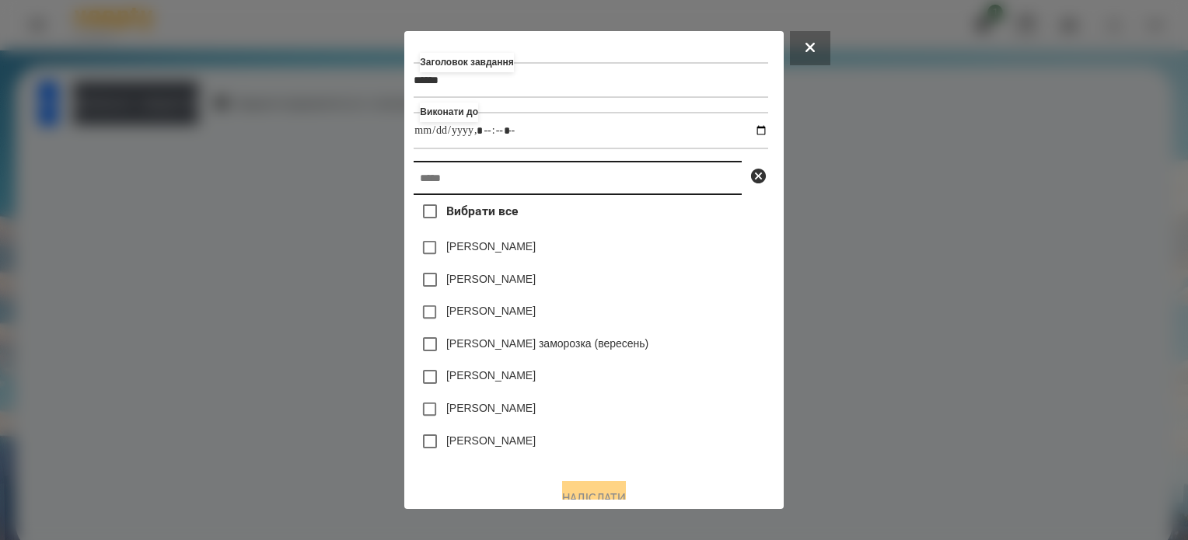
click at [473, 177] on input "text" at bounding box center [578, 178] width 328 height 34
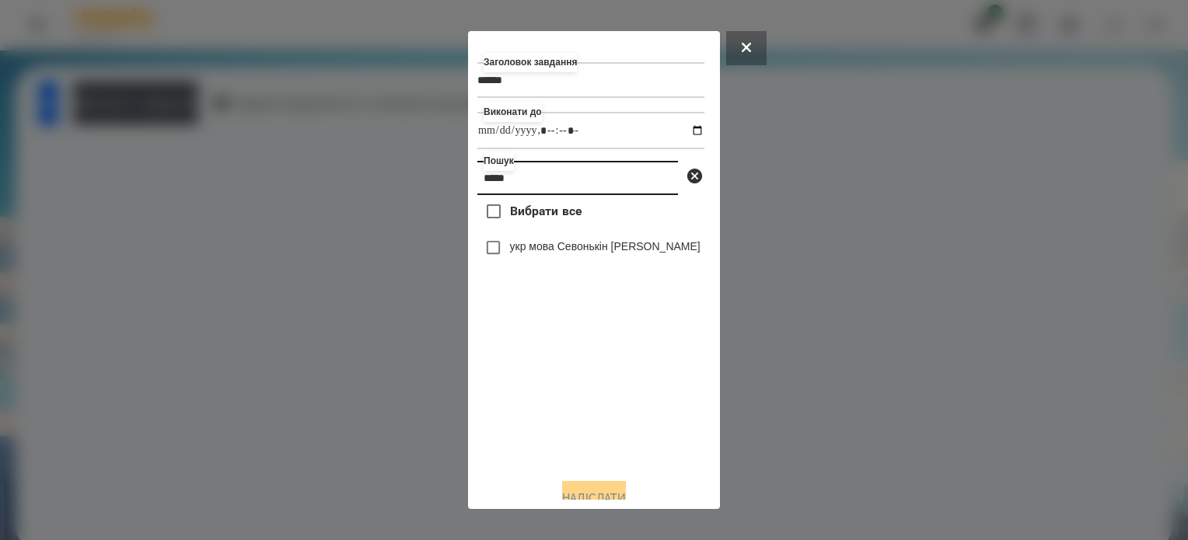
type input "*****"
click at [622, 494] on button "Надіслати" at bounding box center [594, 498] width 64 height 34
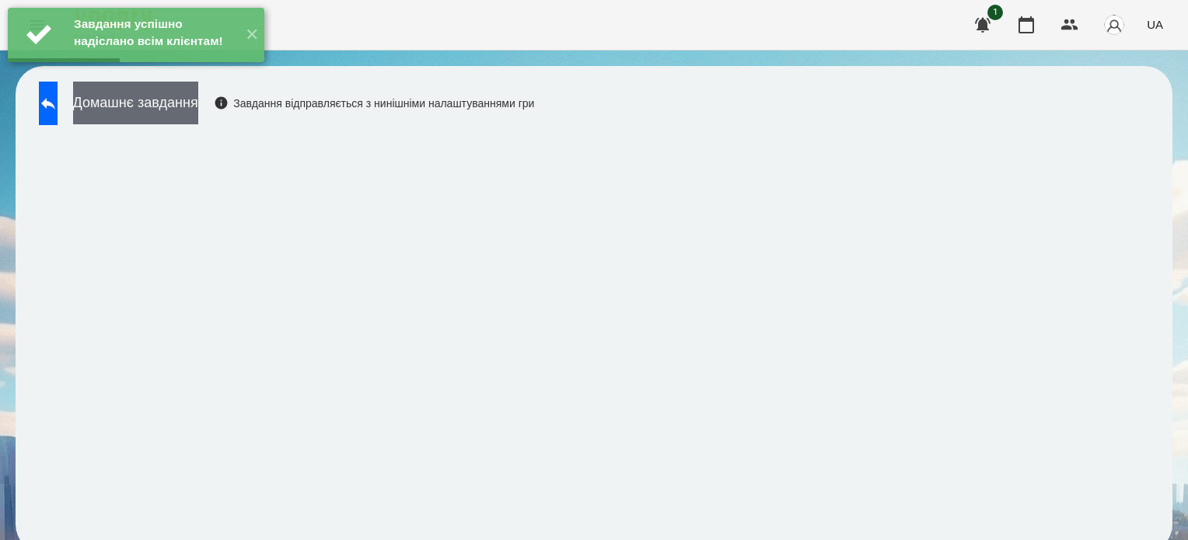
click at [198, 102] on button "Домашнє завдання" at bounding box center [135, 103] width 125 height 43
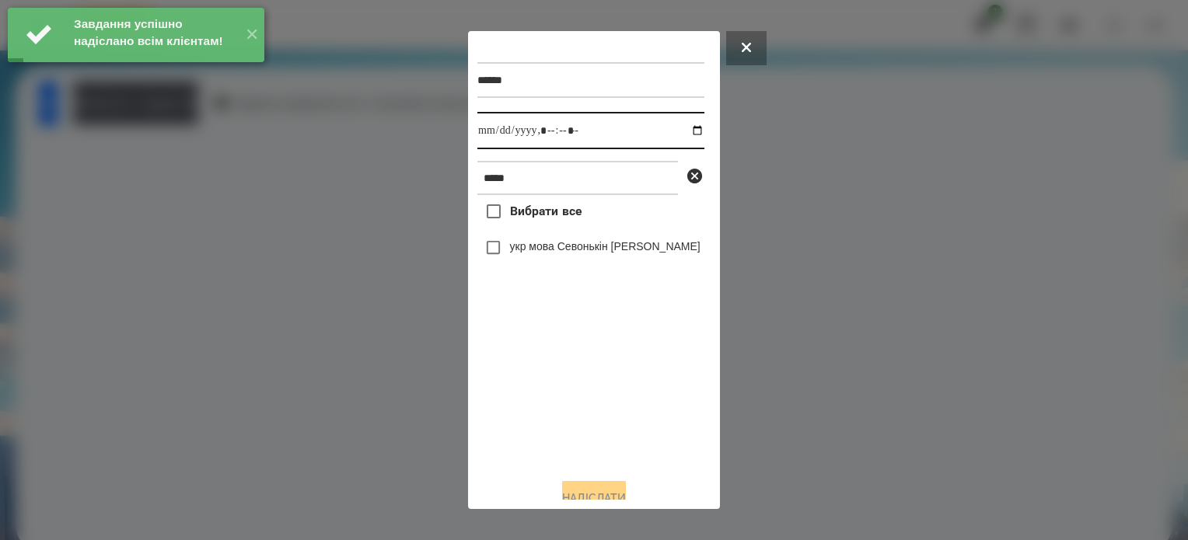
click at [560, 134] on input "datetime-local" at bounding box center [590, 130] width 227 height 37
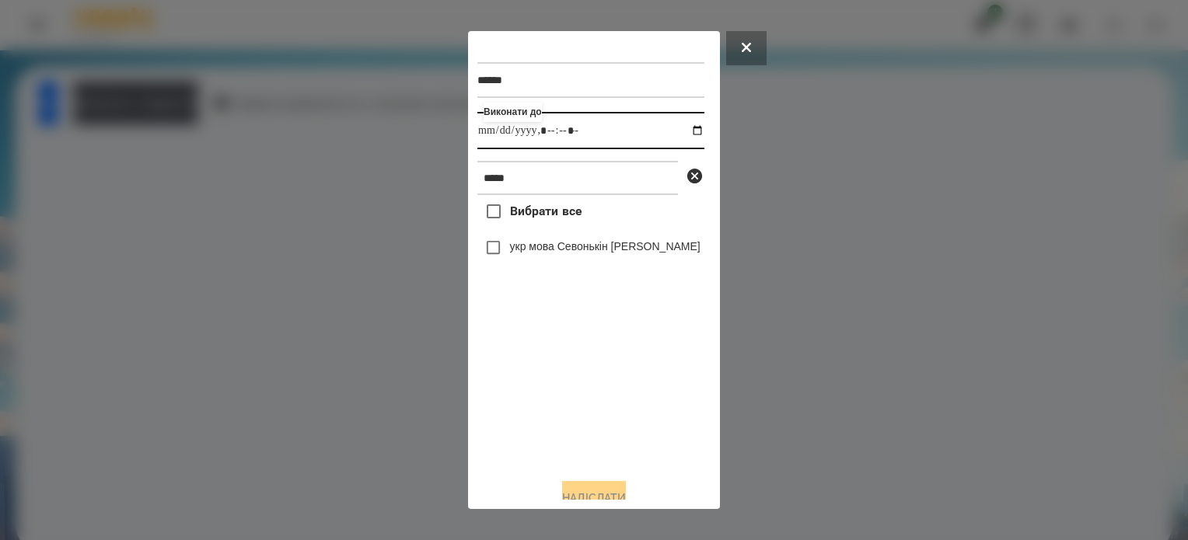
click at [685, 126] on input "datetime-local" at bounding box center [590, 130] width 227 height 37
type input "**********"
drag, startPoint x: 550, startPoint y: 392, endPoint x: 540, endPoint y: 366, distance: 27.3
click at [549, 390] on div "Вибрати все укр мова Севонькін Микита" at bounding box center [590, 330] width 227 height 271
click at [603, 492] on button "Надіслати" at bounding box center [594, 498] width 64 height 34
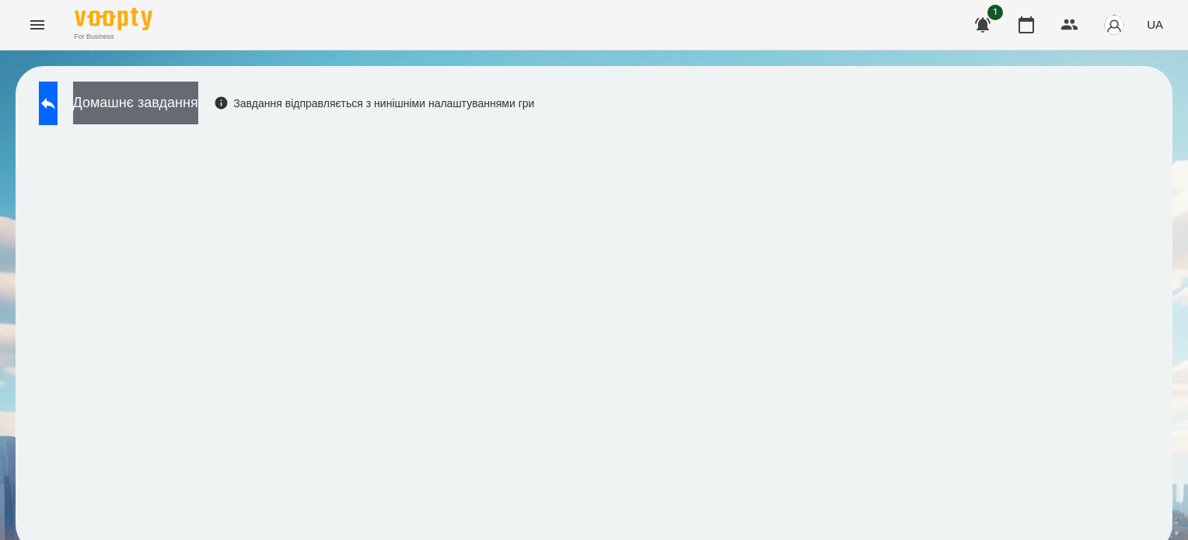
click at [180, 100] on button "Домашнє завдання" at bounding box center [135, 103] width 125 height 43
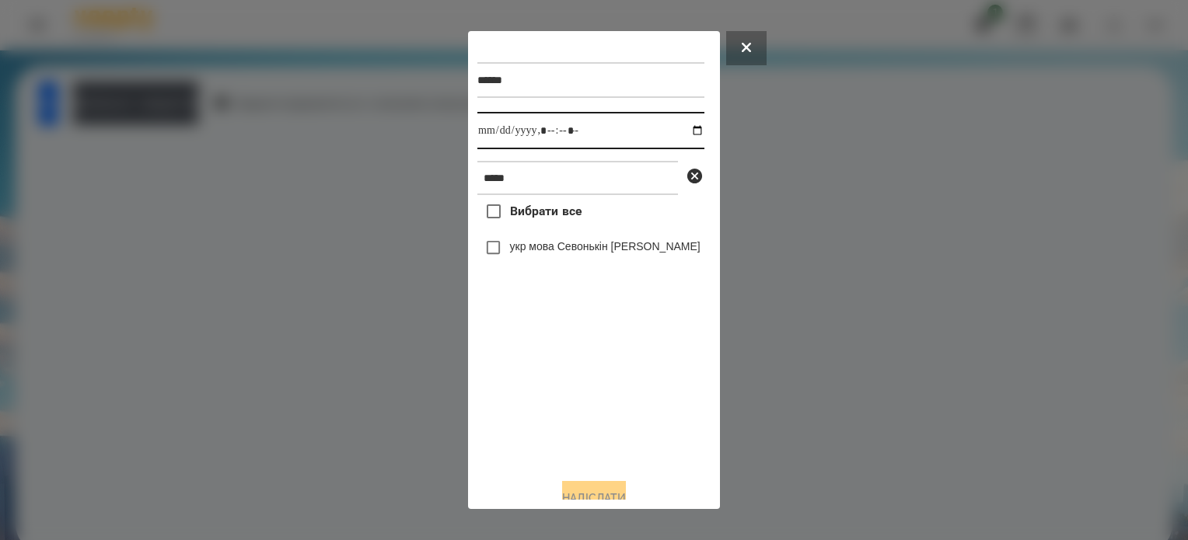
click at [681, 136] on input "datetime-local" at bounding box center [590, 130] width 227 height 37
type input "**********"
click at [544, 416] on div "Вибрати все укр мова Севонькін Микита" at bounding box center [590, 330] width 227 height 271
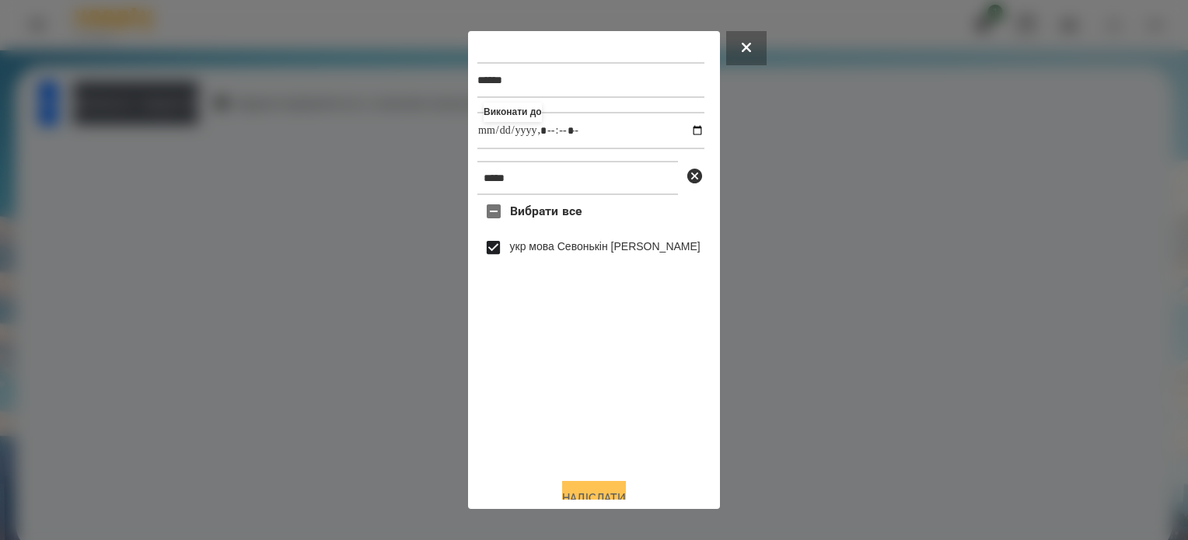
click at [578, 489] on button "Надіслати" at bounding box center [594, 498] width 64 height 34
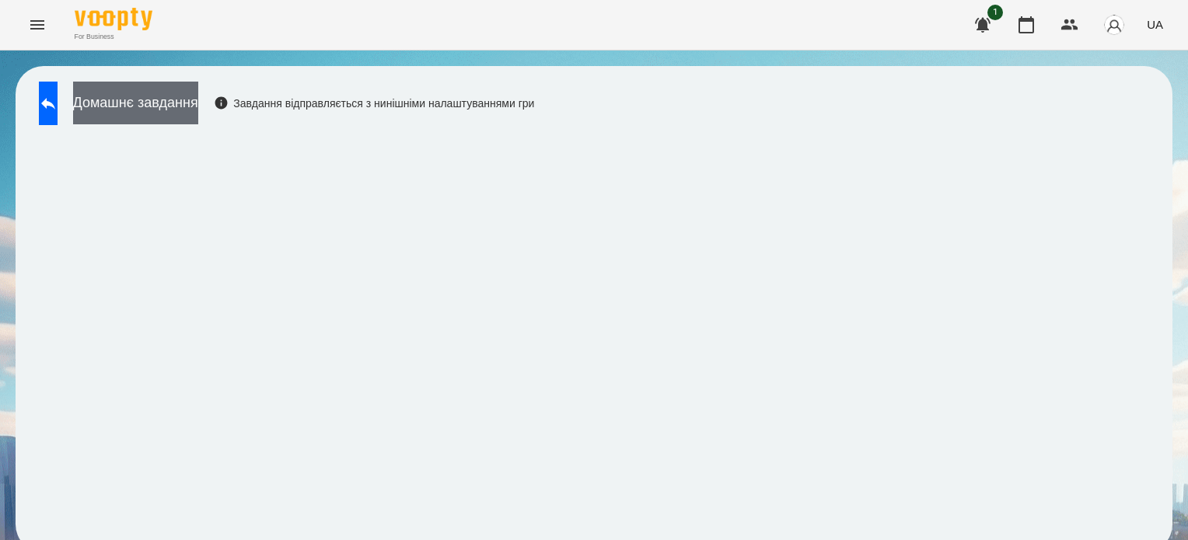
click at [198, 110] on button "Домашнє завдання" at bounding box center [135, 103] width 125 height 43
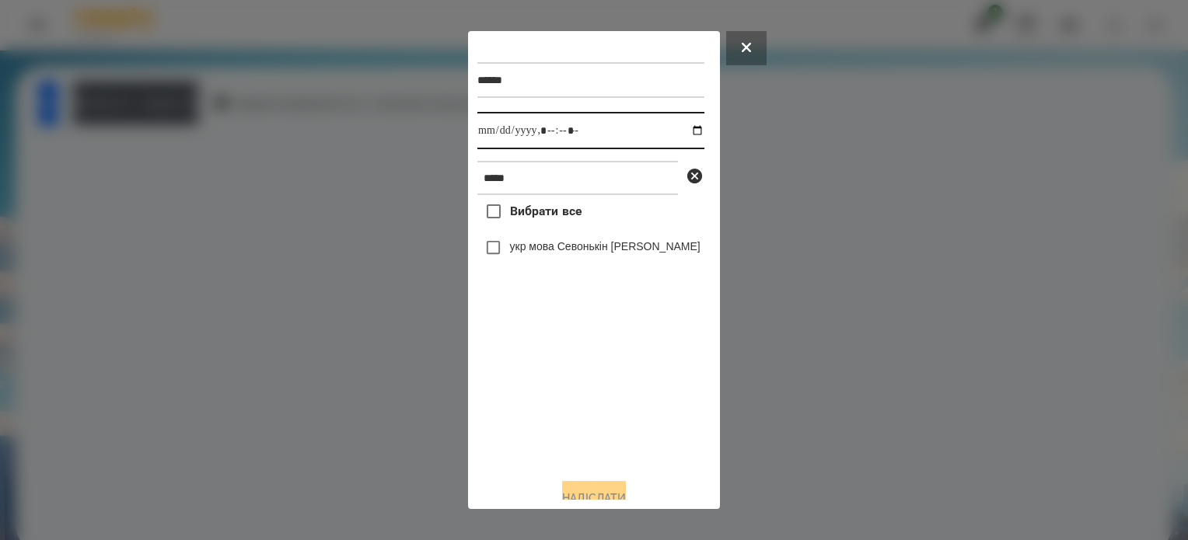
click at [681, 139] on input "datetime-local" at bounding box center [590, 130] width 227 height 37
type input "**********"
drag, startPoint x: 569, startPoint y: 407, endPoint x: 487, endPoint y: 285, distance: 147.3
click at [566, 395] on div "Вибрати все укр мова Севонькін Микита" at bounding box center [590, 330] width 227 height 271
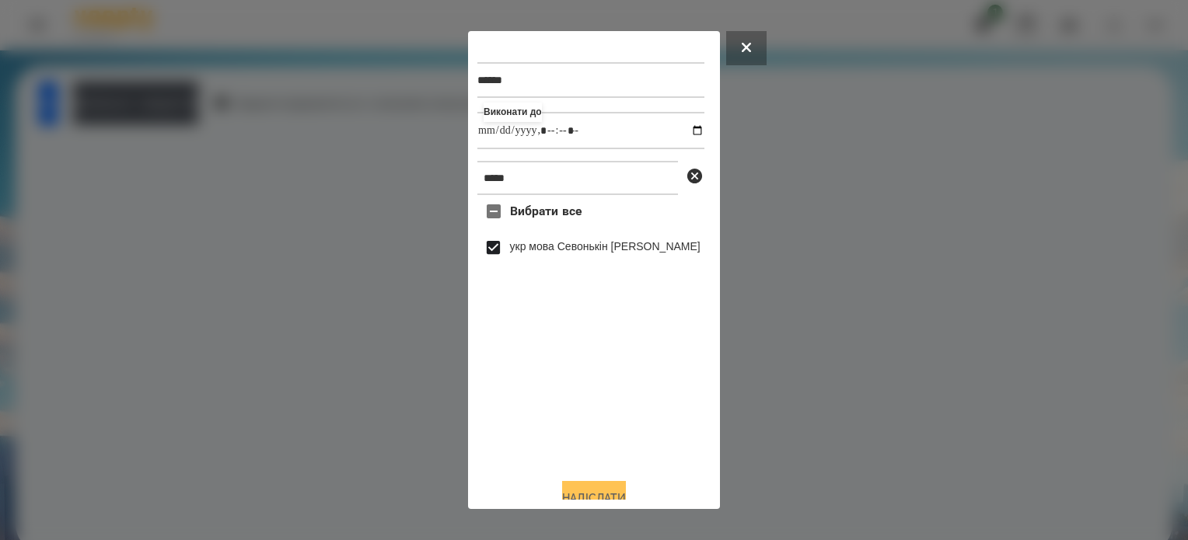
click at [602, 490] on button "Надіслати" at bounding box center [594, 498] width 64 height 34
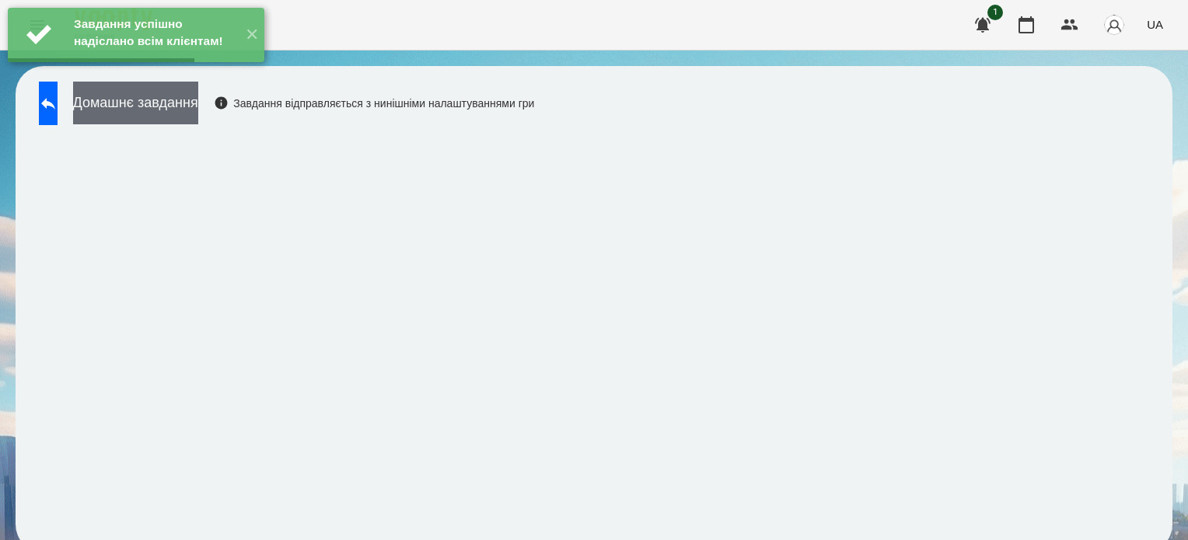
click at [184, 100] on button "Домашнє завдання" at bounding box center [135, 103] width 125 height 43
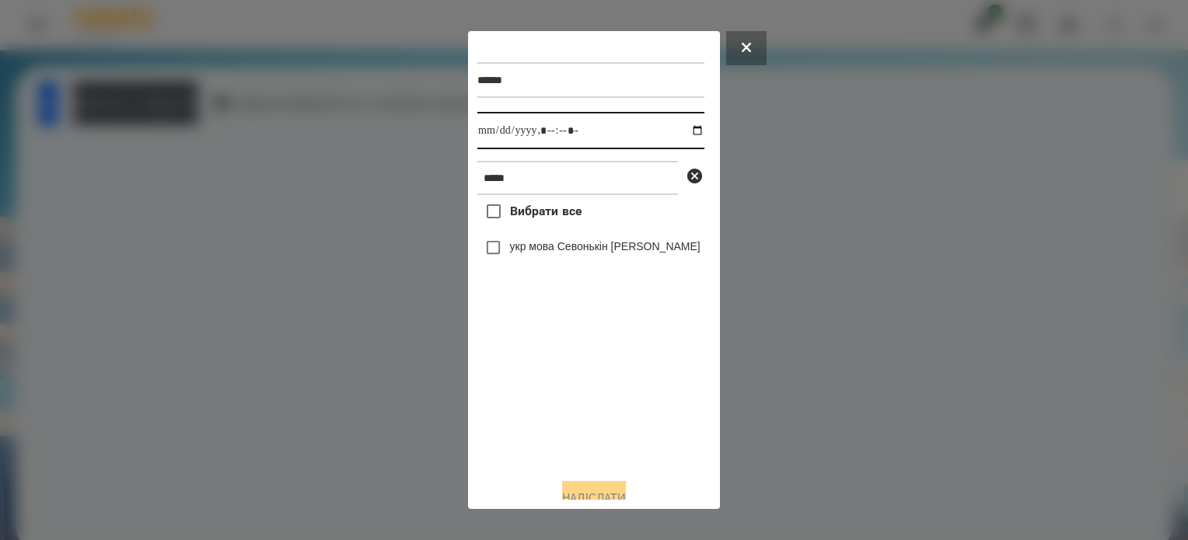
click at [683, 139] on input "datetime-local" at bounding box center [590, 130] width 227 height 37
drag, startPoint x: 582, startPoint y: 389, endPoint x: 584, endPoint y: 376, distance: 12.5
click at [582, 389] on div "Вибрати все укр мова Севонькін Микита" at bounding box center [590, 330] width 227 height 271
click at [683, 121] on input "datetime-local" at bounding box center [590, 130] width 227 height 37
click at [687, 131] on input "datetime-local" at bounding box center [590, 130] width 227 height 37
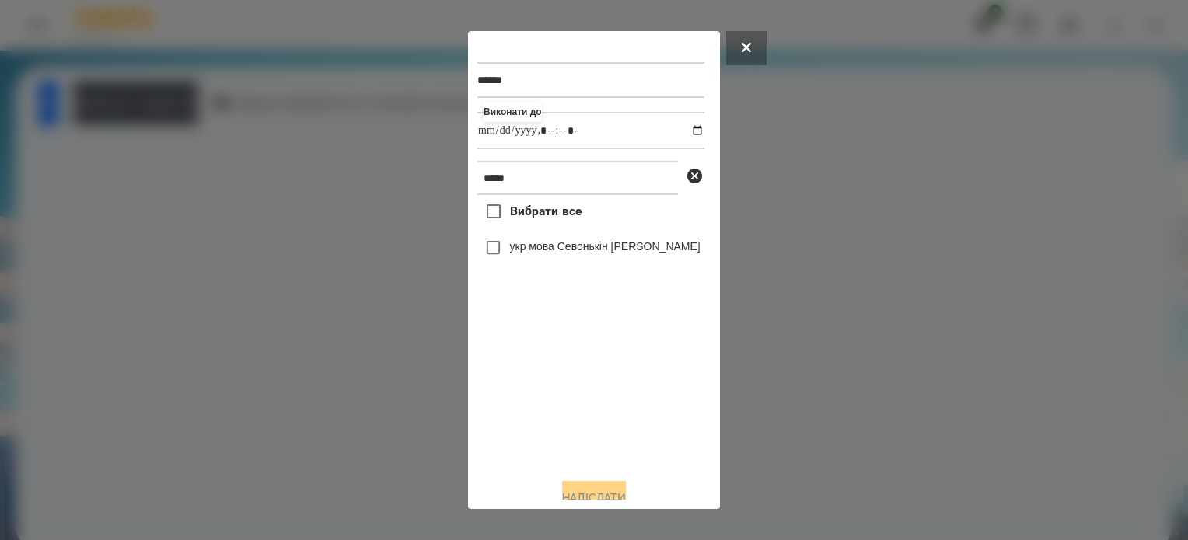
type input "**********"
click at [574, 379] on div "Вибрати все укр мова Севонькін Микита" at bounding box center [590, 330] width 227 height 271
click at [576, 495] on button "Надіслати" at bounding box center [594, 498] width 64 height 34
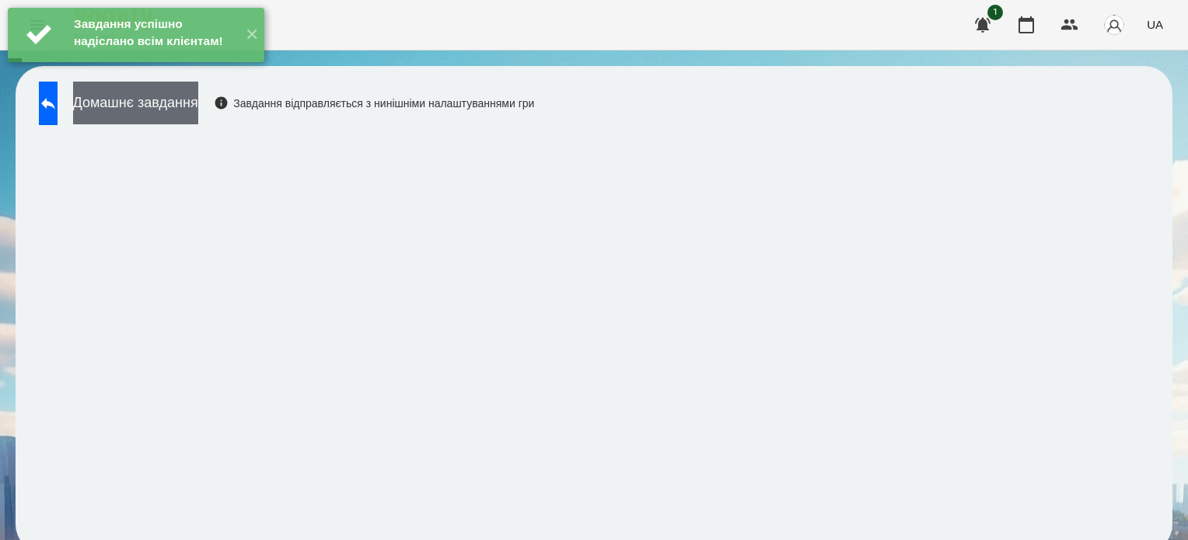
click at [197, 99] on button "Домашнє завдання" at bounding box center [135, 103] width 125 height 43
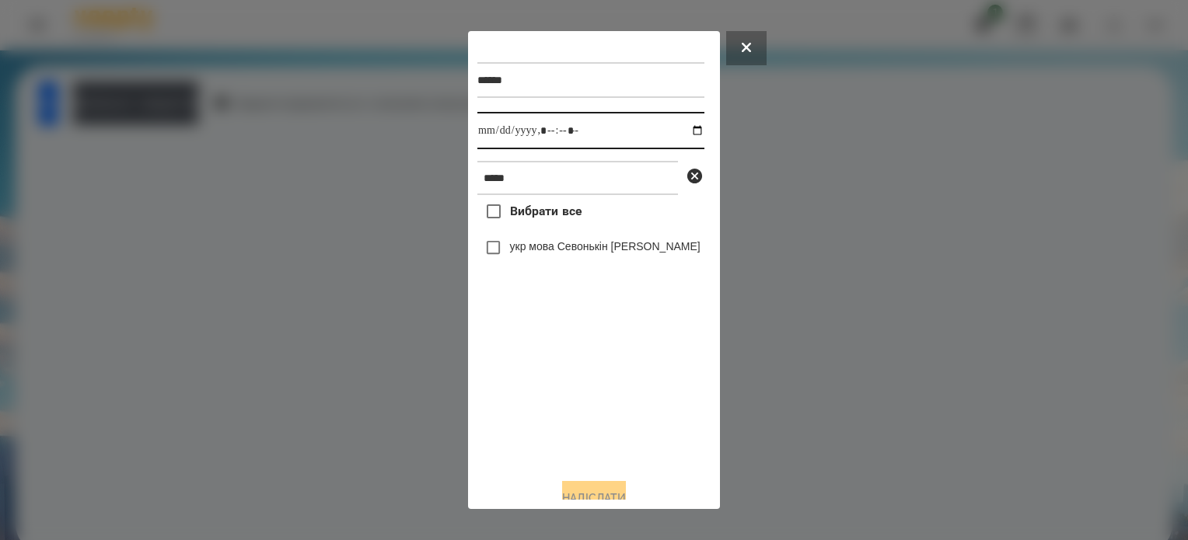
click at [687, 128] on input "datetime-local" at bounding box center [590, 130] width 227 height 37
type input "**********"
drag, startPoint x: 564, startPoint y: 417, endPoint x: 489, endPoint y: 279, distance: 156.9
click at [558, 400] on div "Вибрати все укр мова Севонькін Микита" at bounding box center [590, 330] width 227 height 271
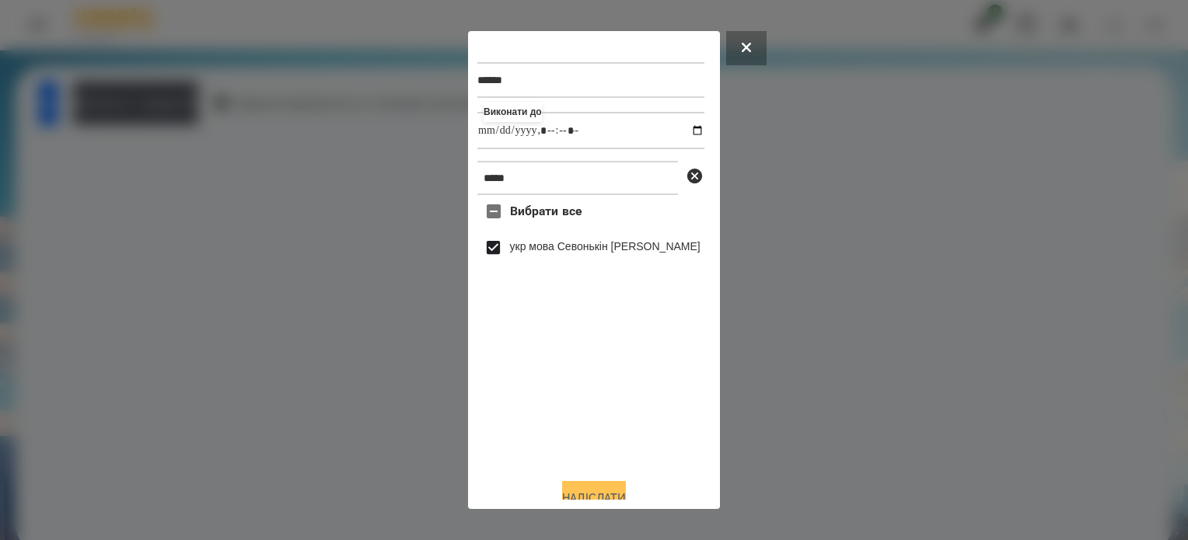
click at [591, 492] on button "Надіслати" at bounding box center [594, 498] width 64 height 34
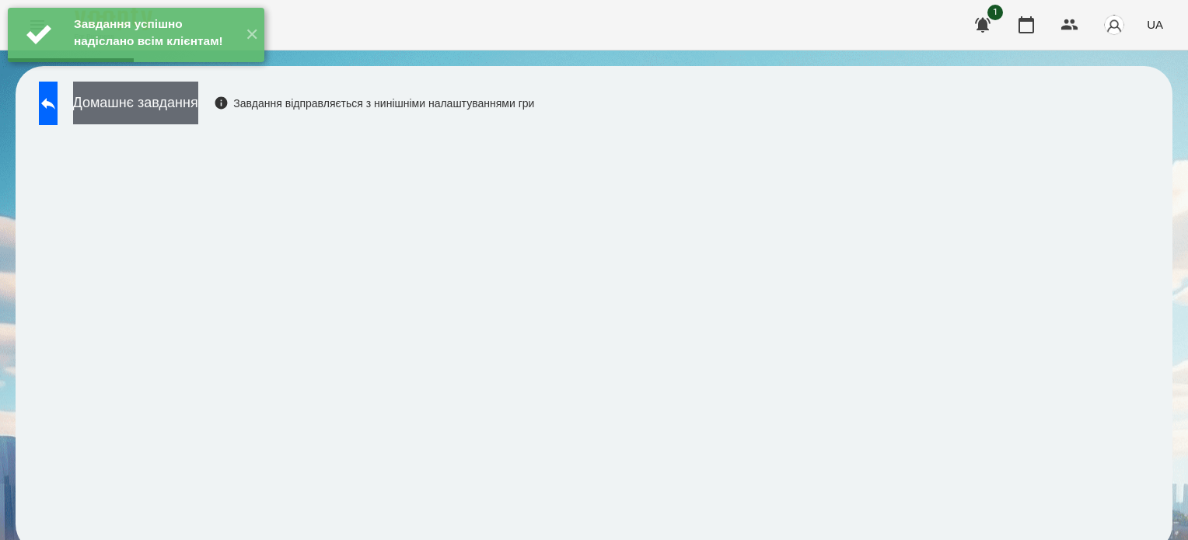
click at [197, 107] on button "Домашнє завдання" at bounding box center [135, 103] width 125 height 43
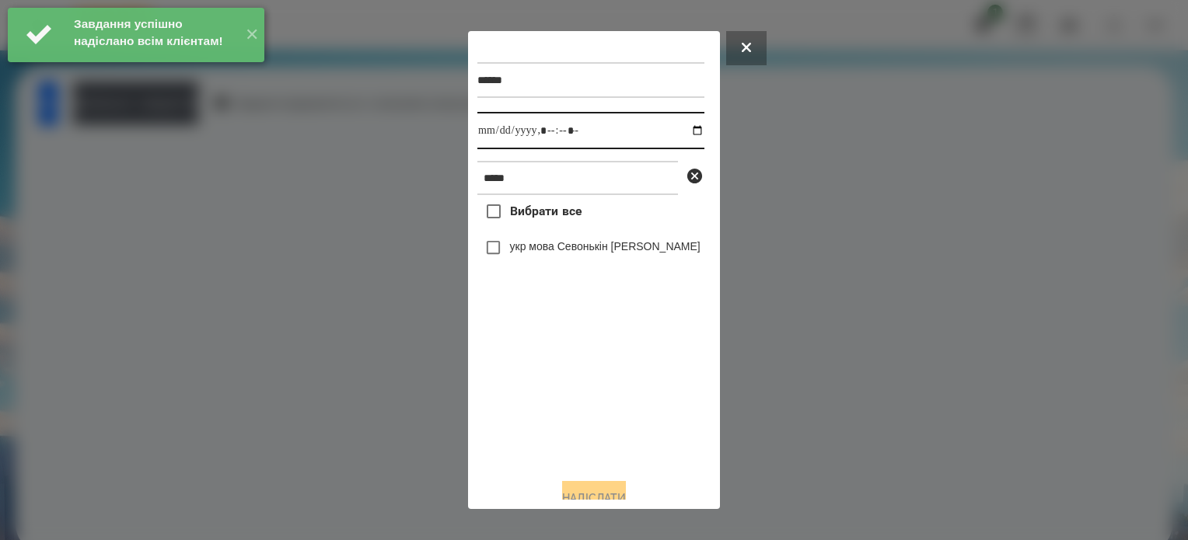
click at [684, 139] on input "datetime-local" at bounding box center [590, 130] width 227 height 37
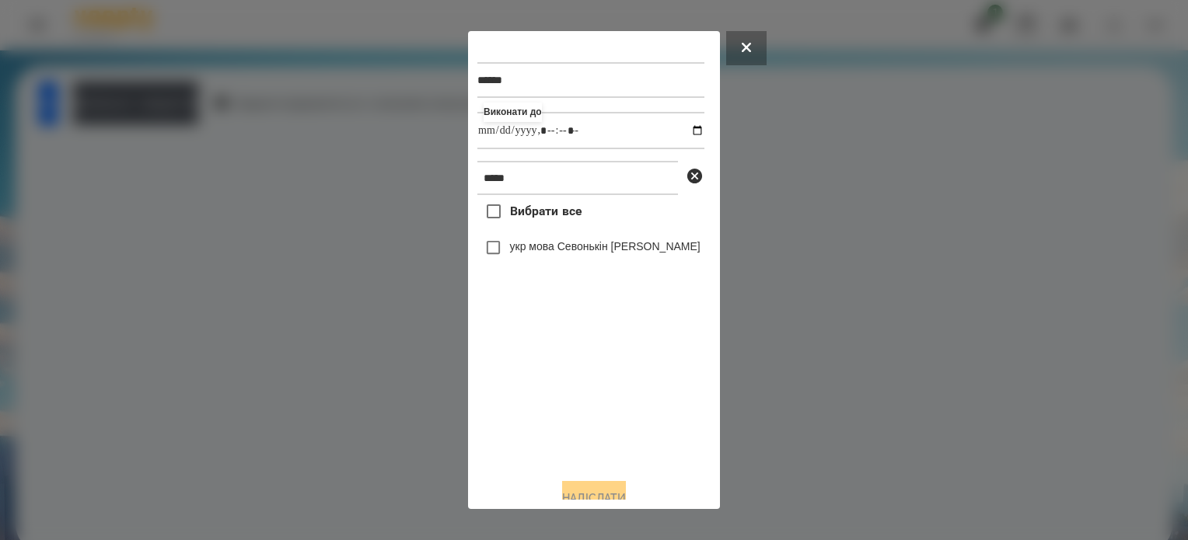
type input "**********"
drag, startPoint x: 606, startPoint y: 416, endPoint x: 599, endPoint y: 385, distance: 32.1
click at [599, 386] on div "Вибрати все укр мова Севонькін Микита" at bounding box center [590, 330] width 227 height 271
click at [609, 491] on button "Надіслати" at bounding box center [594, 498] width 64 height 34
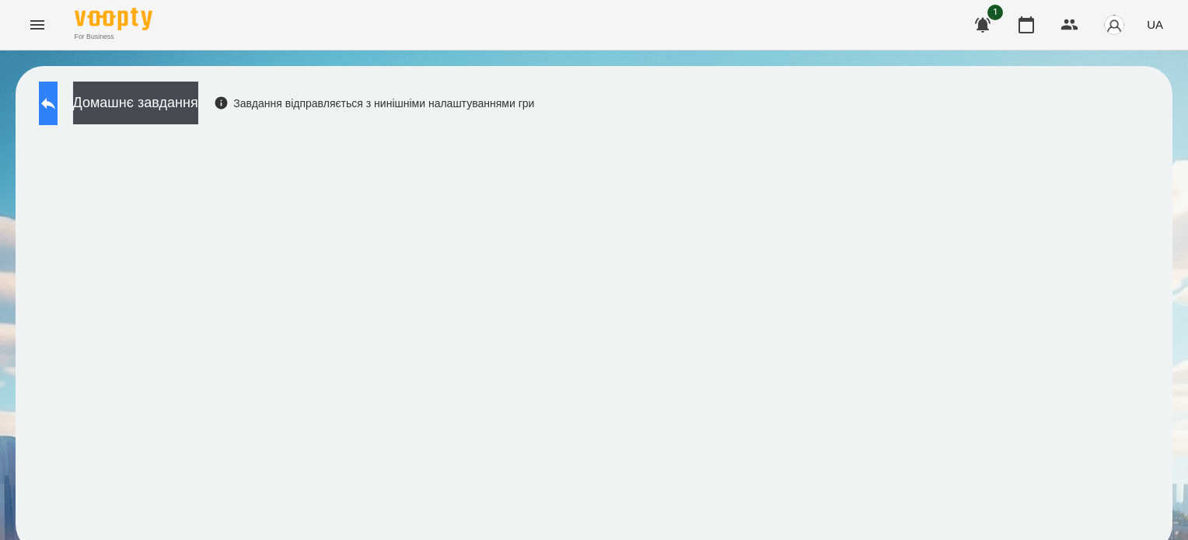
click at [58, 102] on icon at bounding box center [48, 103] width 19 height 19
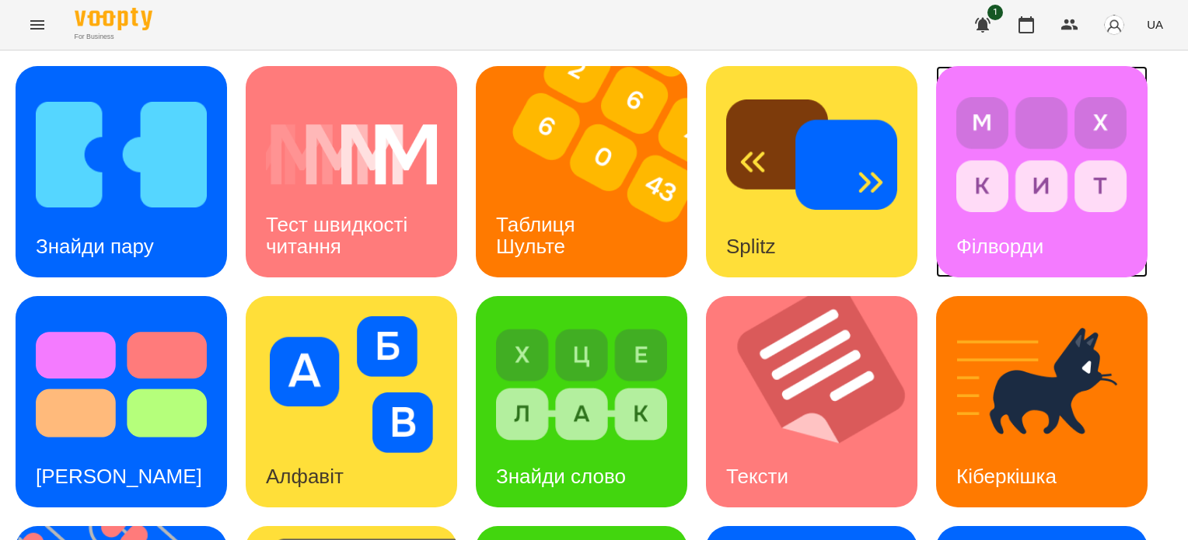
click at [1039, 190] on img at bounding box center [1041, 154] width 171 height 137
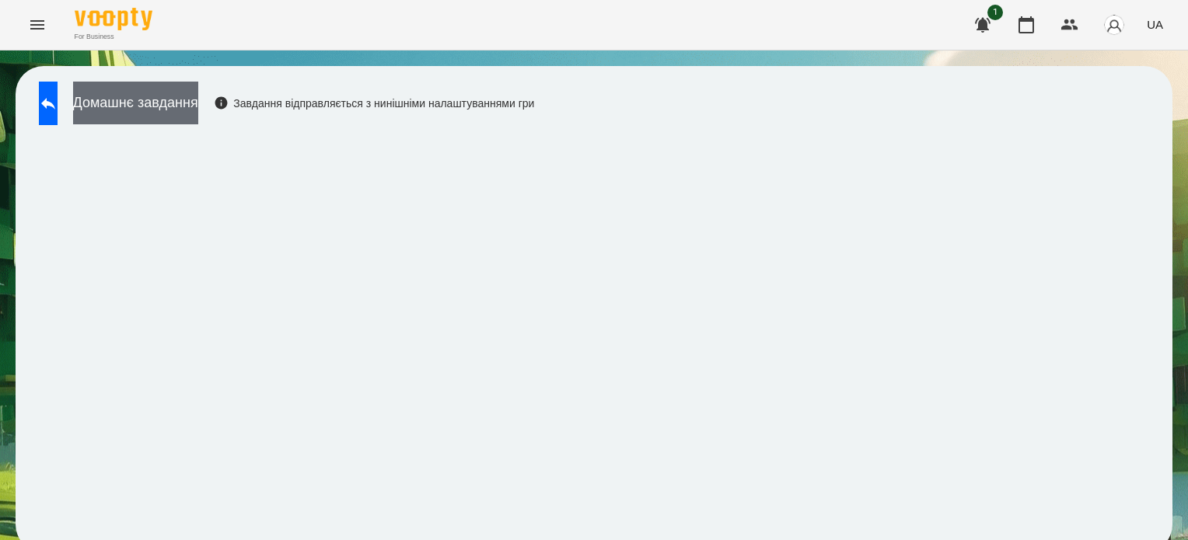
click at [145, 96] on button "Домашнє завдання" at bounding box center [135, 103] width 125 height 43
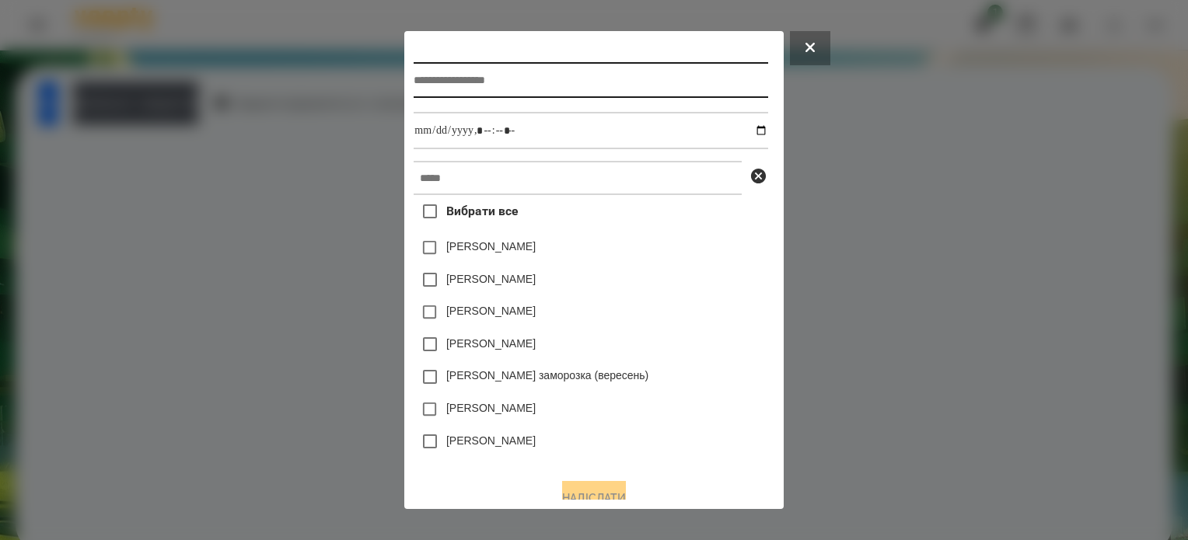
click at [432, 85] on input "text" at bounding box center [591, 80] width 354 height 36
type input "********"
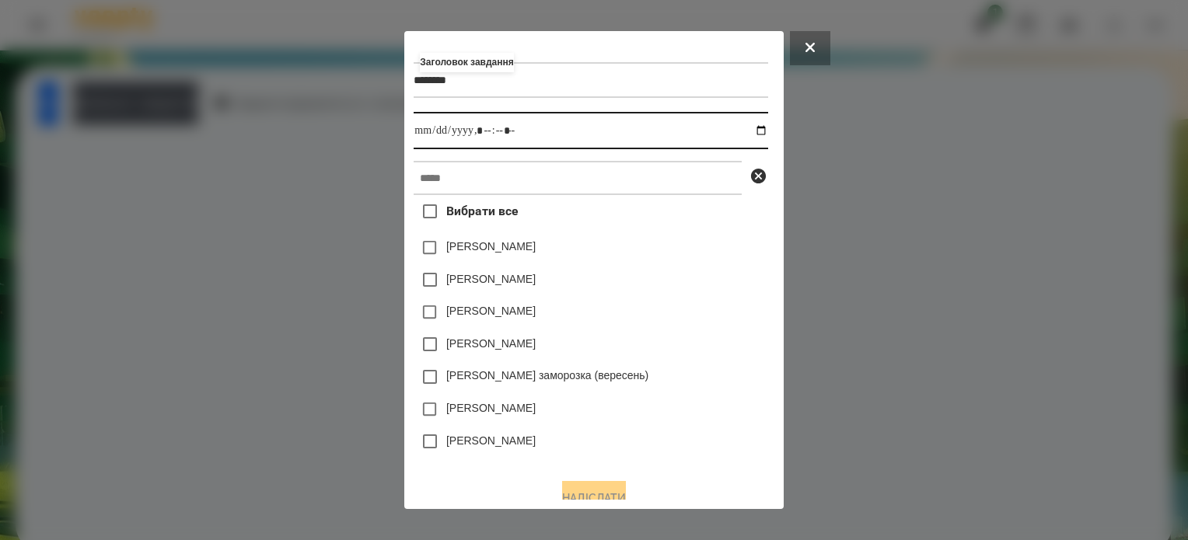
click at [767, 132] on input "datetime-local" at bounding box center [591, 130] width 354 height 37
click at [476, 132] on input "datetime-local" at bounding box center [591, 130] width 354 height 37
type input "**********"
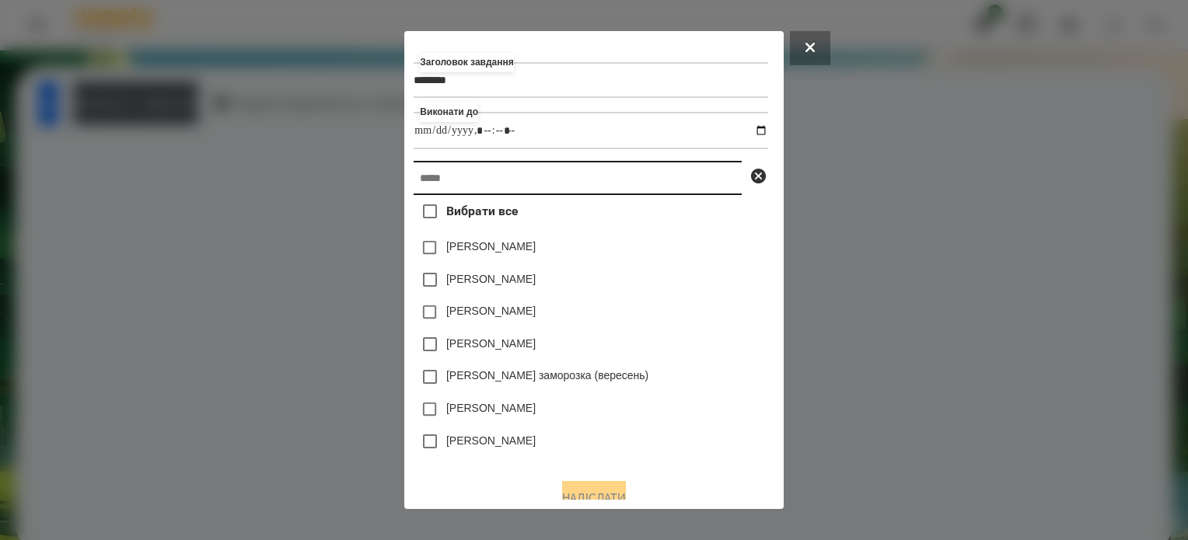
click at [467, 180] on input "text" at bounding box center [578, 178] width 328 height 34
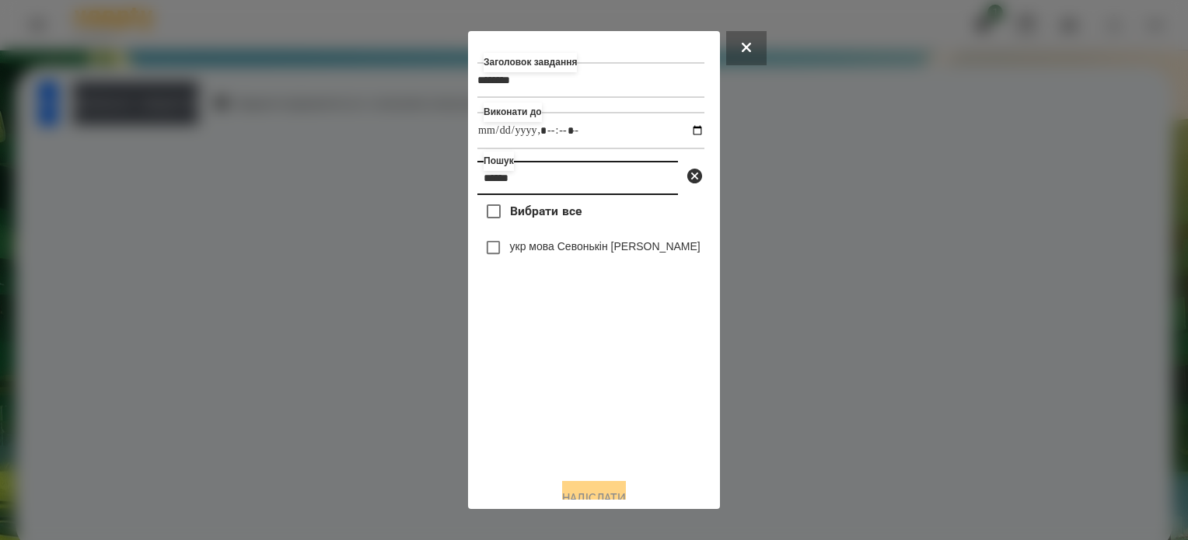
type input "******"
click at [606, 493] on button "Надіслати" at bounding box center [594, 498] width 64 height 34
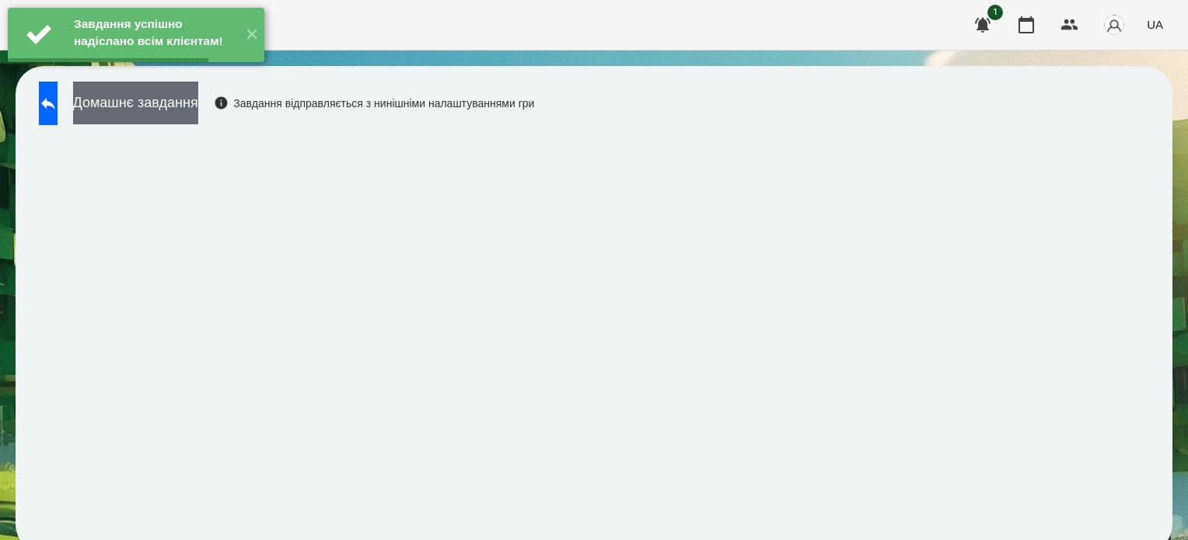
click at [198, 108] on button "Домашнє завдання" at bounding box center [135, 103] width 125 height 43
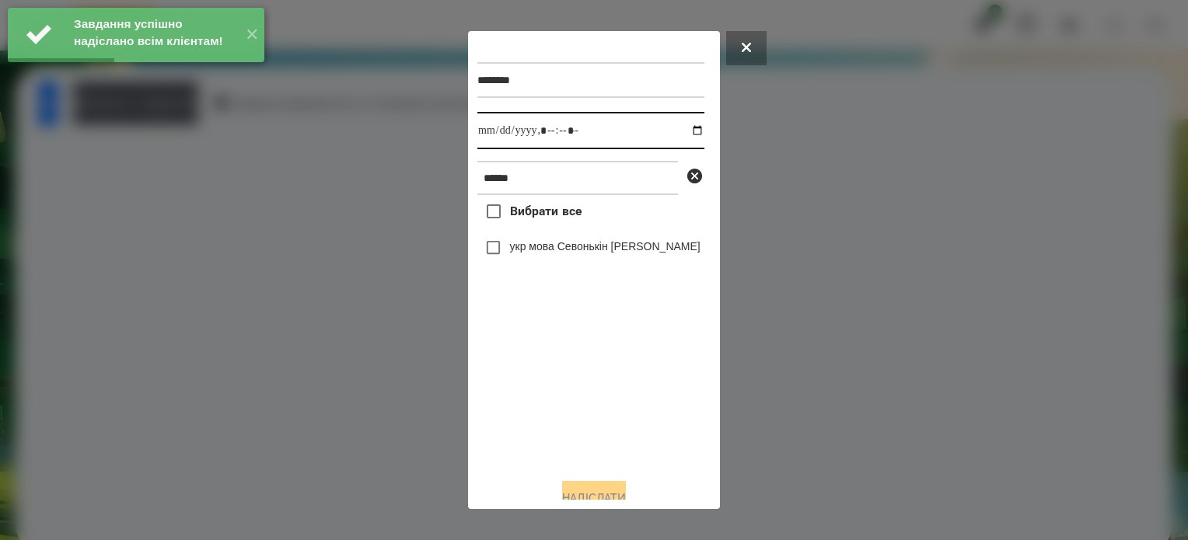
drag, startPoint x: 683, startPoint y: 127, endPoint x: 668, endPoint y: 149, distance: 26.3
click at [684, 128] on input "datetime-local" at bounding box center [590, 130] width 227 height 37
click at [566, 136] on input "datetime-local" at bounding box center [590, 130] width 227 height 37
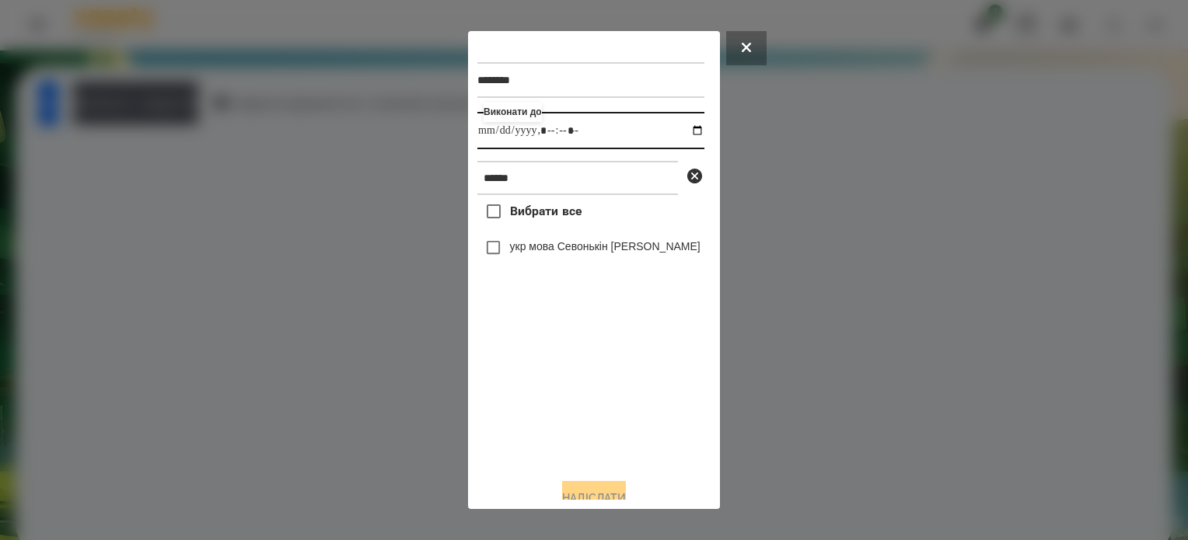
type input "**********"
click at [599, 492] on button "Надіслати" at bounding box center [594, 498] width 64 height 34
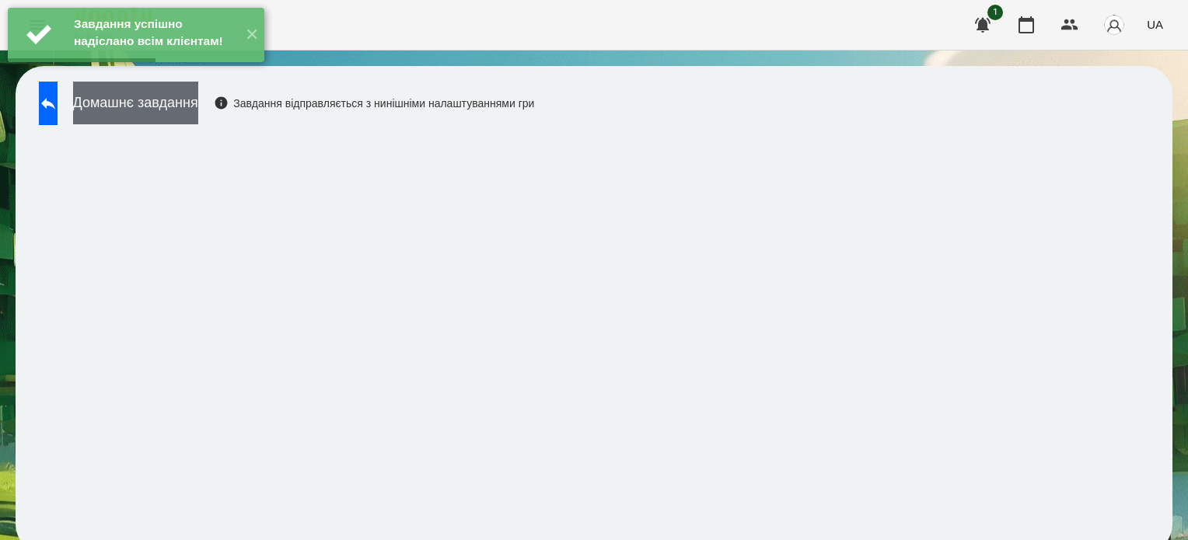
click at [198, 107] on button "Домашнє завдання" at bounding box center [135, 103] width 125 height 43
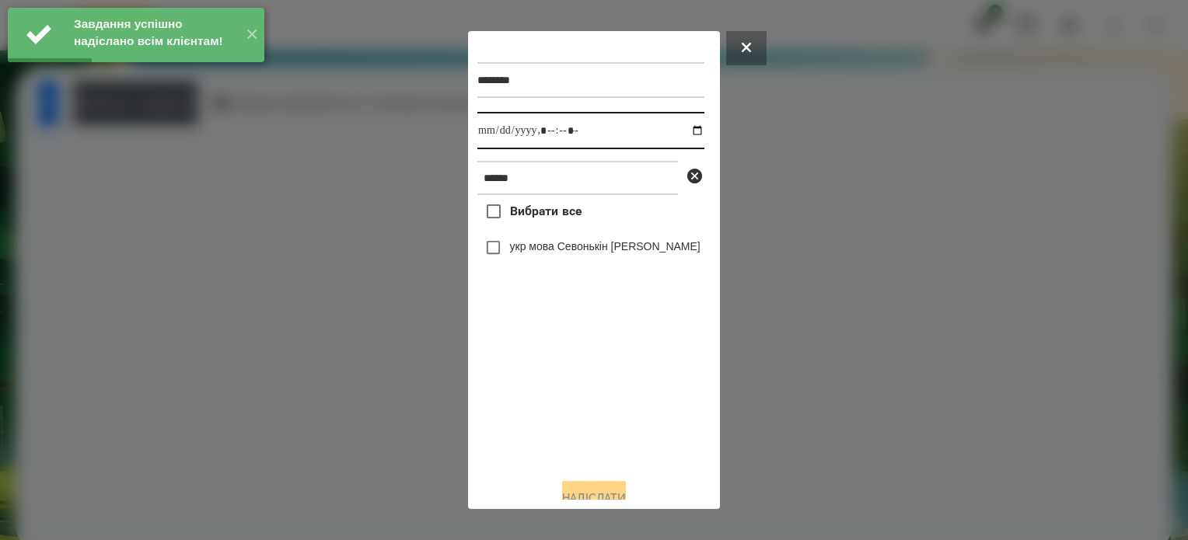
drag, startPoint x: 682, startPoint y: 135, endPoint x: 678, endPoint y: 152, distance: 17.5
click at [682, 134] on input "datetime-local" at bounding box center [590, 130] width 227 height 37
type input "**********"
drag, startPoint x: 577, startPoint y: 406, endPoint x: 575, endPoint y: 392, distance: 14.1
click at [575, 392] on div "Вибрати все укр мова Севонькін Микита" at bounding box center [590, 330] width 227 height 271
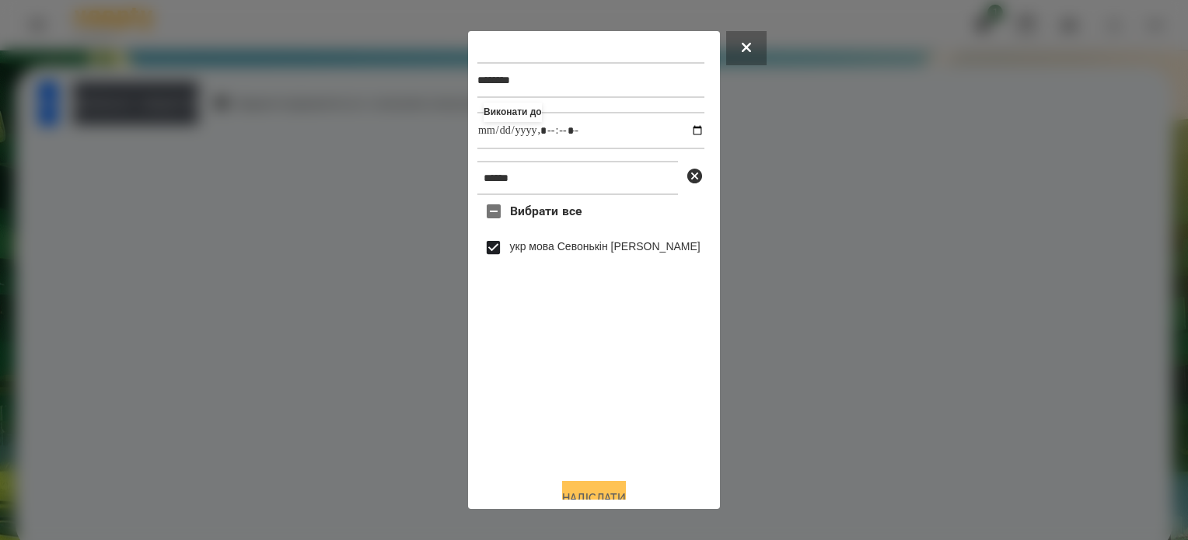
click at [606, 490] on button "Надіслати" at bounding box center [594, 498] width 64 height 34
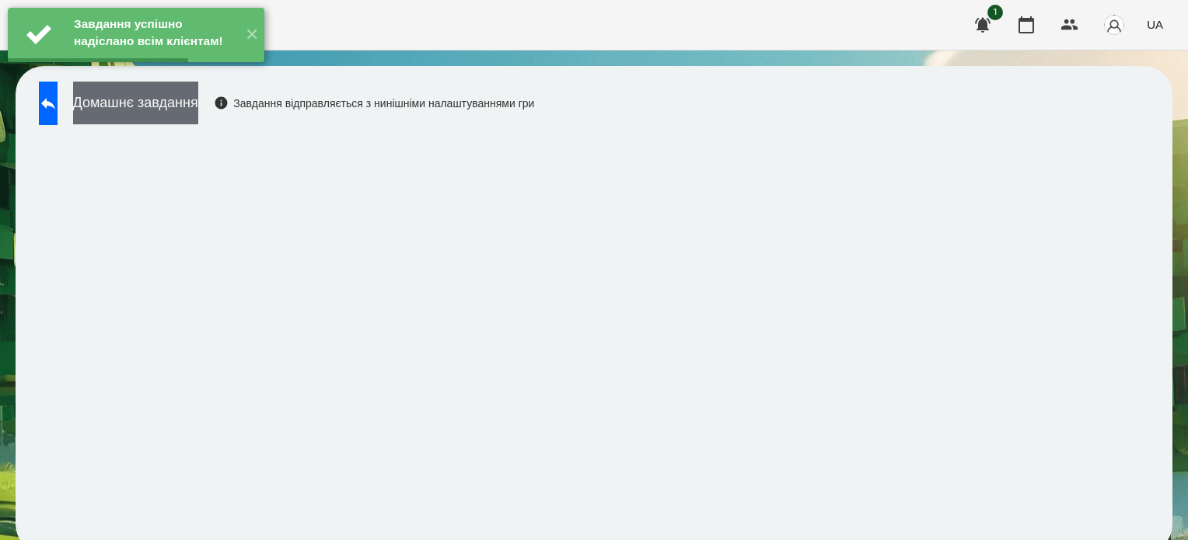
click at [198, 107] on button "Домашнє завдання" at bounding box center [135, 103] width 125 height 43
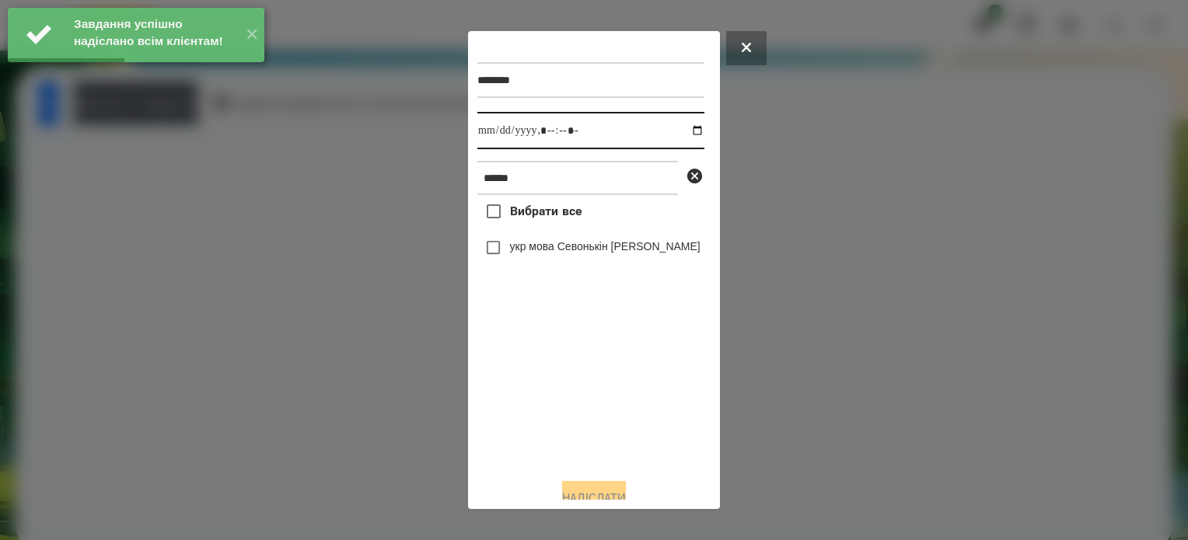
click at [687, 142] on input "datetime-local" at bounding box center [590, 130] width 227 height 37
click at [683, 135] on input "datetime-local" at bounding box center [590, 130] width 227 height 37
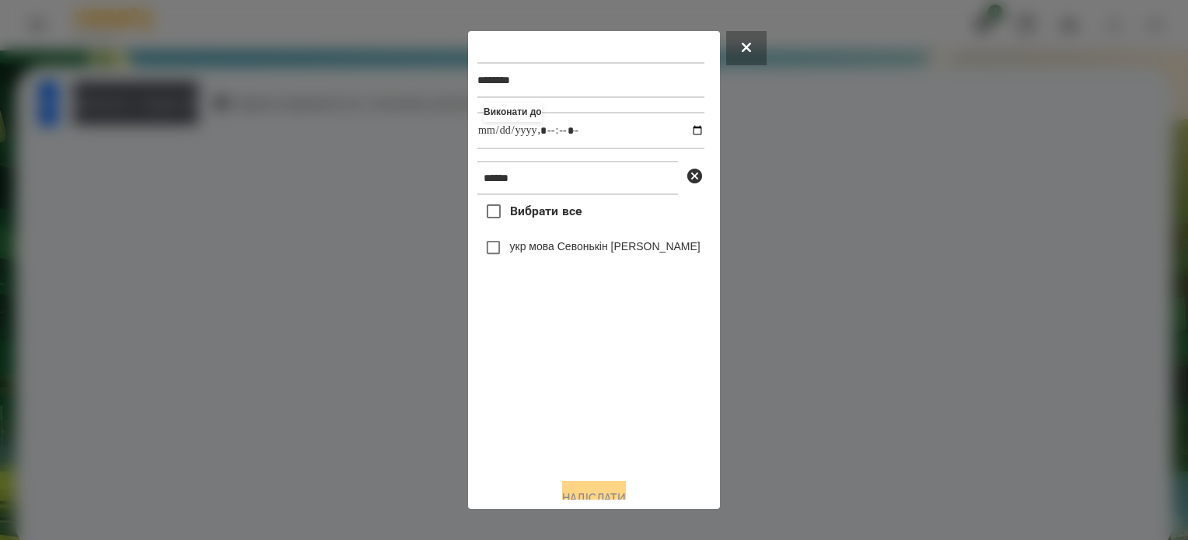
type input "**********"
drag, startPoint x: 607, startPoint y: 438, endPoint x: 509, endPoint y: 326, distance: 149.3
click at [606, 435] on div "Вибрати все укр мова Севонькін Микита" at bounding box center [590, 330] width 227 height 271
click at [613, 492] on button "Надіслати" at bounding box center [594, 498] width 64 height 34
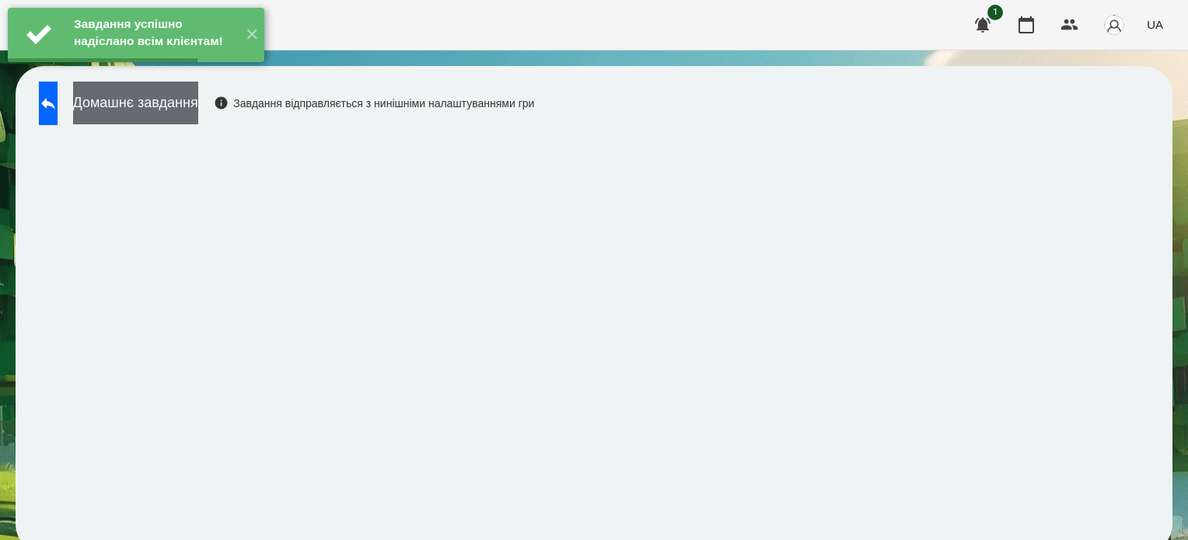
click at [198, 102] on button "Домашнє завдання" at bounding box center [135, 103] width 125 height 43
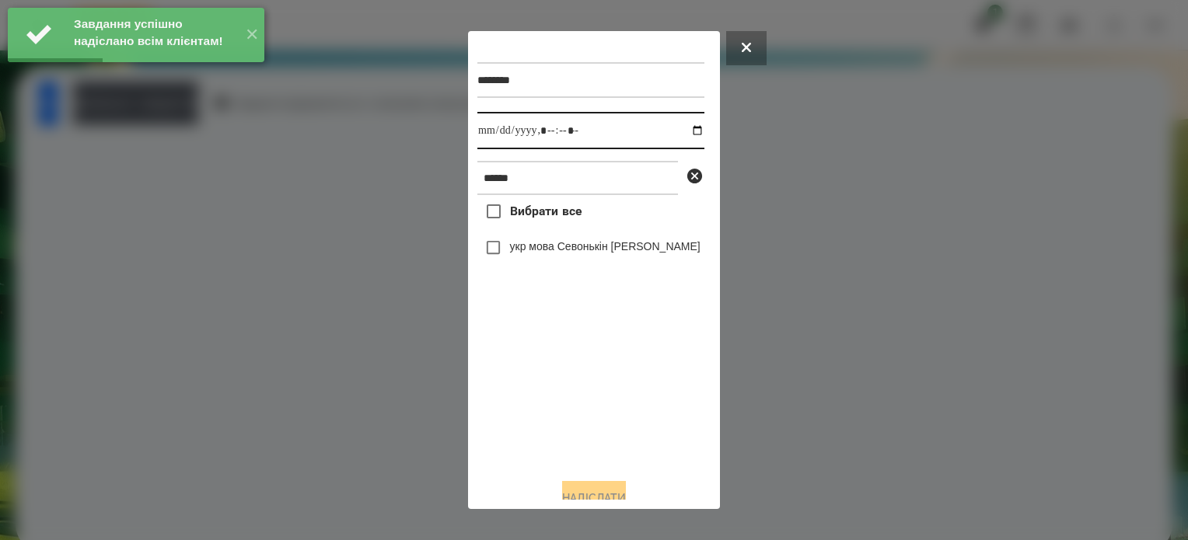
click at [681, 131] on input "datetime-local" at bounding box center [590, 130] width 227 height 37
type input "**********"
drag, startPoint x: 569, startPoint y: 405, endPoint x: 566, endPoint y: 393, distance: 12.8
click at [566, 393] on div "Вибрати все укр мова Севонькін Микита" at bounding box center [590, 330] width 227 height 271
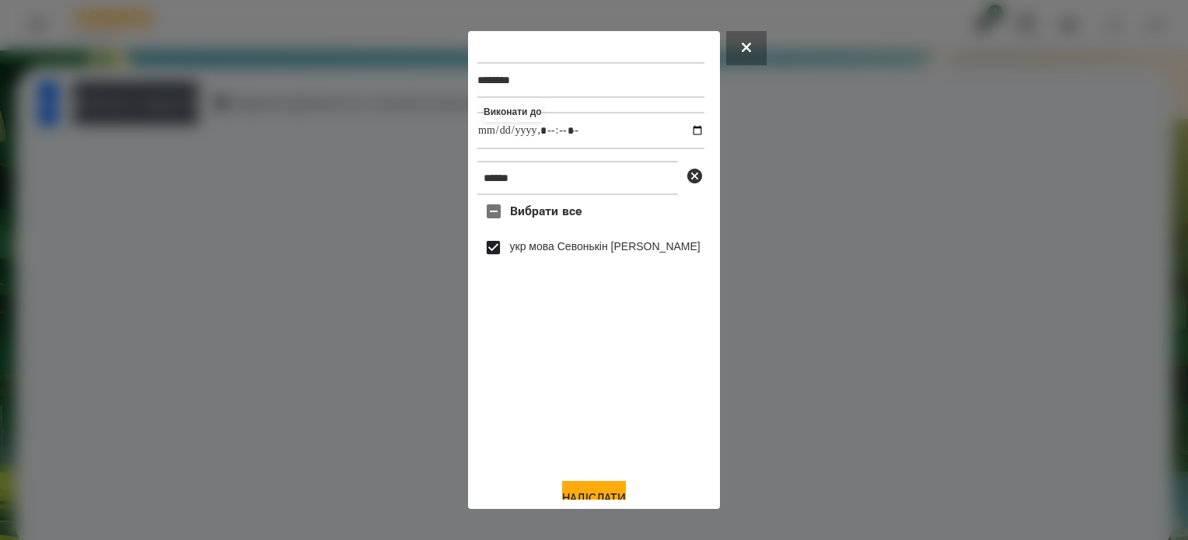
click at [606, 484] on div "******** Виконати до ****** Вибрати все укр мова Севонькін Микита Надіслати" at bounding box center [593, 270] width 233 height 460
click at [610, 497] on button "Надіслати" at bounding box center [594, 498] width 64 height 34
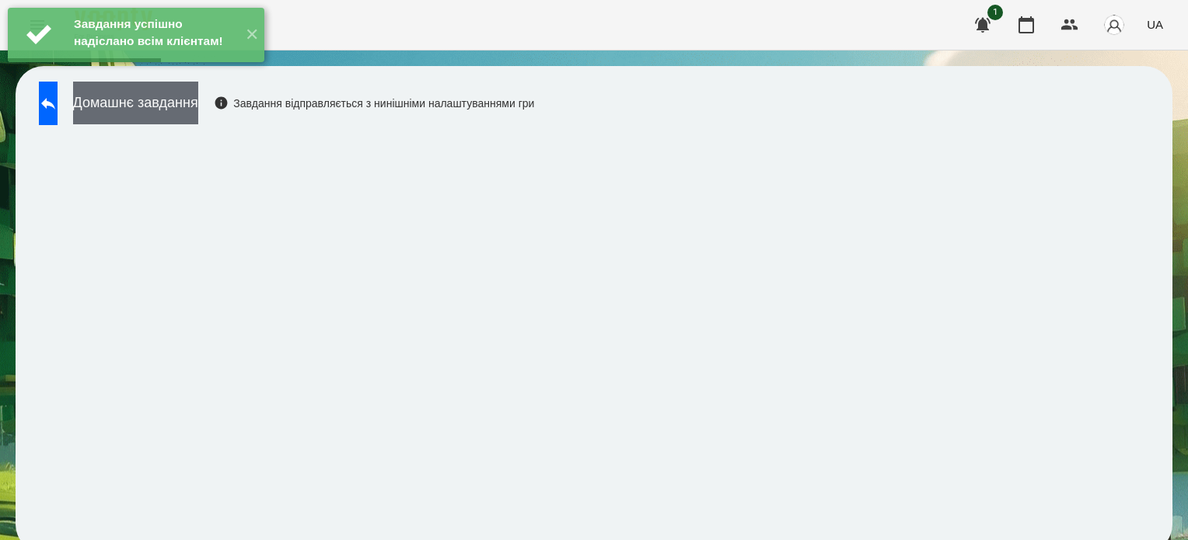
click at [198, 110] on button "Домашнє завдання" at bounding box center [135, 103] width 125 height 43
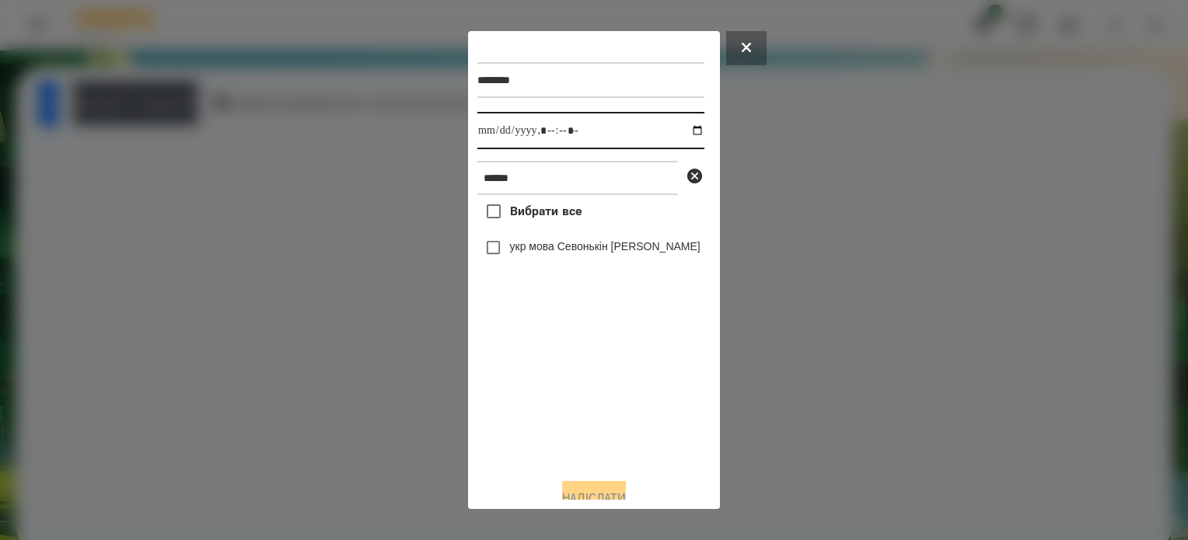
click at [680, 135] on input "datetime-local" at bounding box center [590, 130] width 227 height 37
type input "**********"
drag, startPoint x: 597, startPoint y: 399, endPoint x: 560, endPoint y: 351, distance: 60.4
click at [588, 382] on div "Вибрати все укр мова Севонькін Микита" at bounding box center [590, 330] width 227 height 271
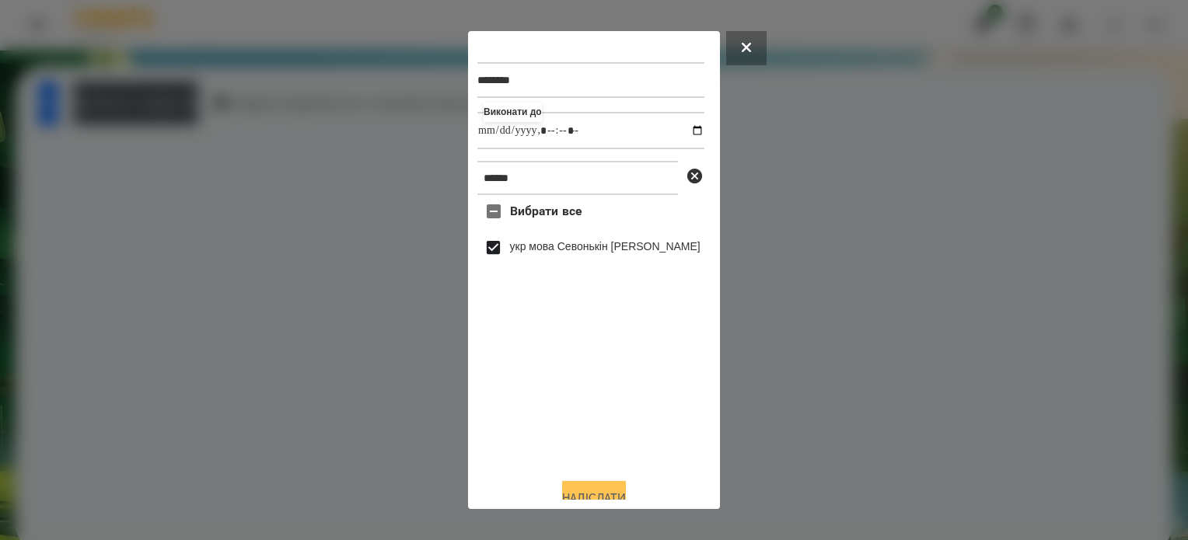
click at [572, 491] on button "Надіслати" at bounding box center [594, 498] width 64 height 34
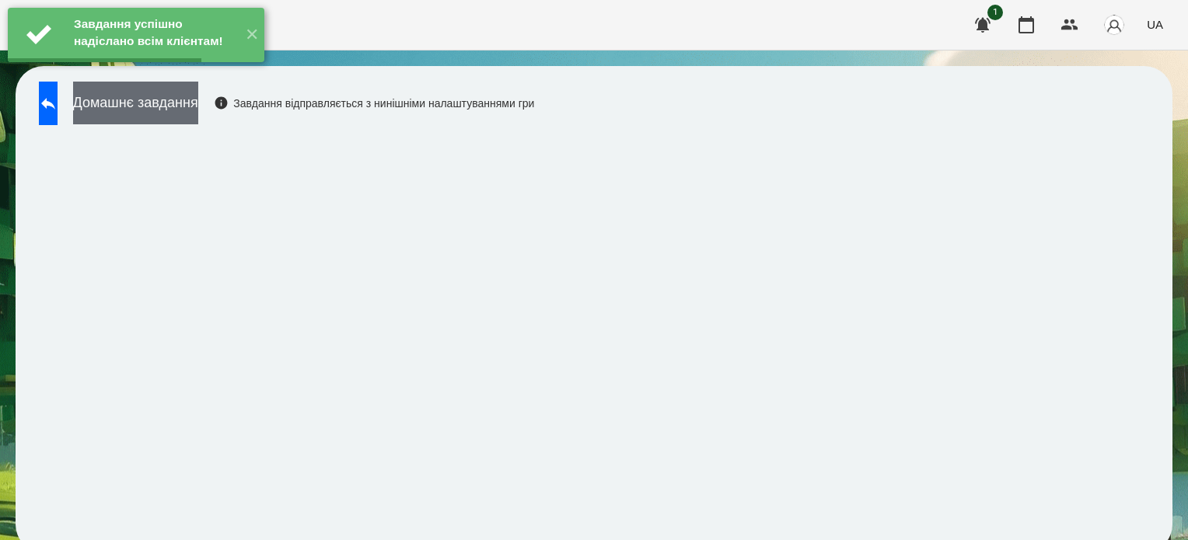
click at [171, 108] on button "Домашнє завдання" at bounding box center [135, 103] width 125 height 43
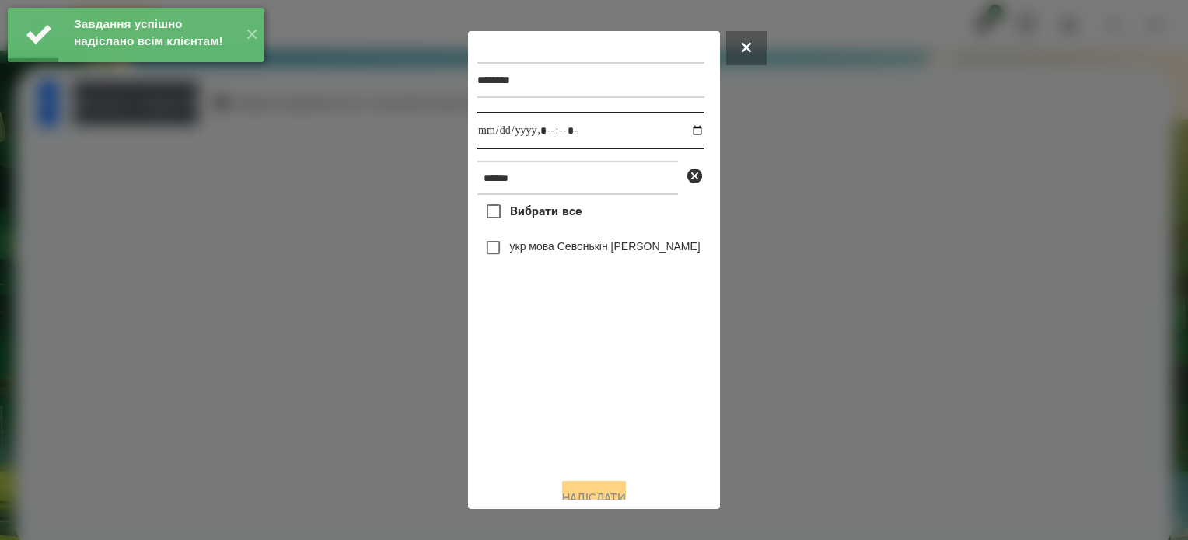
click at [681, 135] on input "datetime-local" at bounding box center [590, 130] width 227 height 37
type input "**********"
drag, startPoint x: 585, startPoint y: 456, endPoint x: 504, endPoint y: 341, distance: 140.0
click at [585, 451] on div "Вибрати все укр мова Севонькін Микита" at bounding box center [590, 330] width 227 height 271
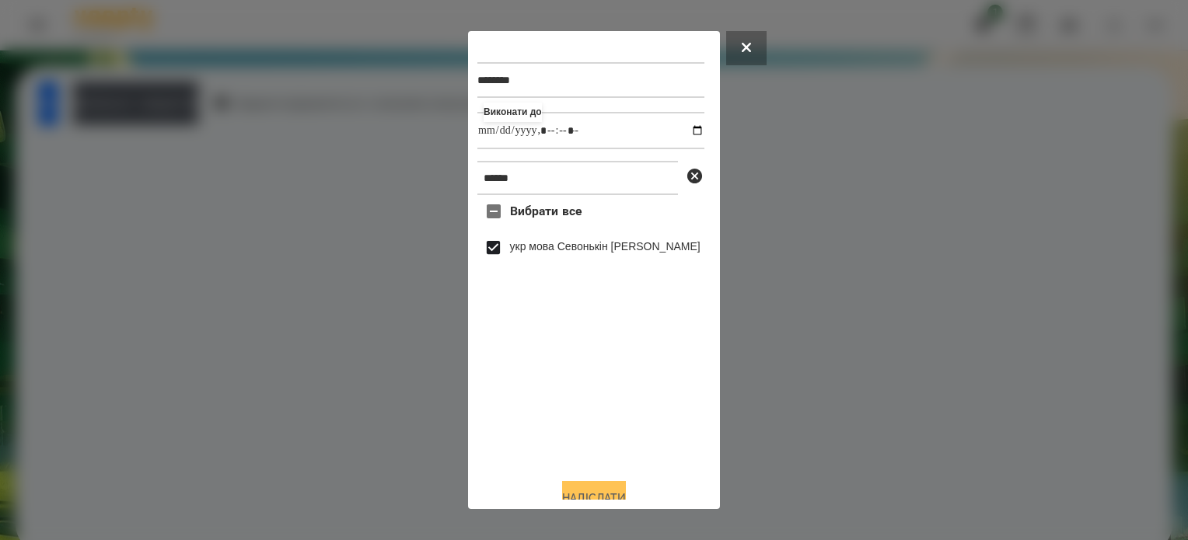
click at [619, 491] on button "Надіслати" at bounding box center [594, 498] width 64 height 34
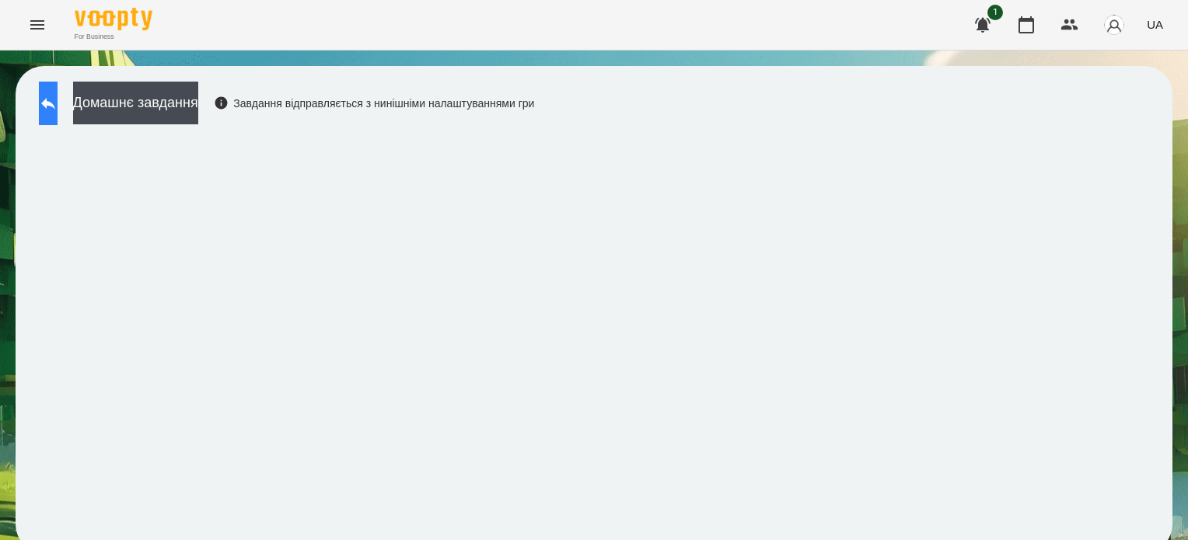
click at [58, 114] on button at bounding box center [48, 104] width 19 height 44
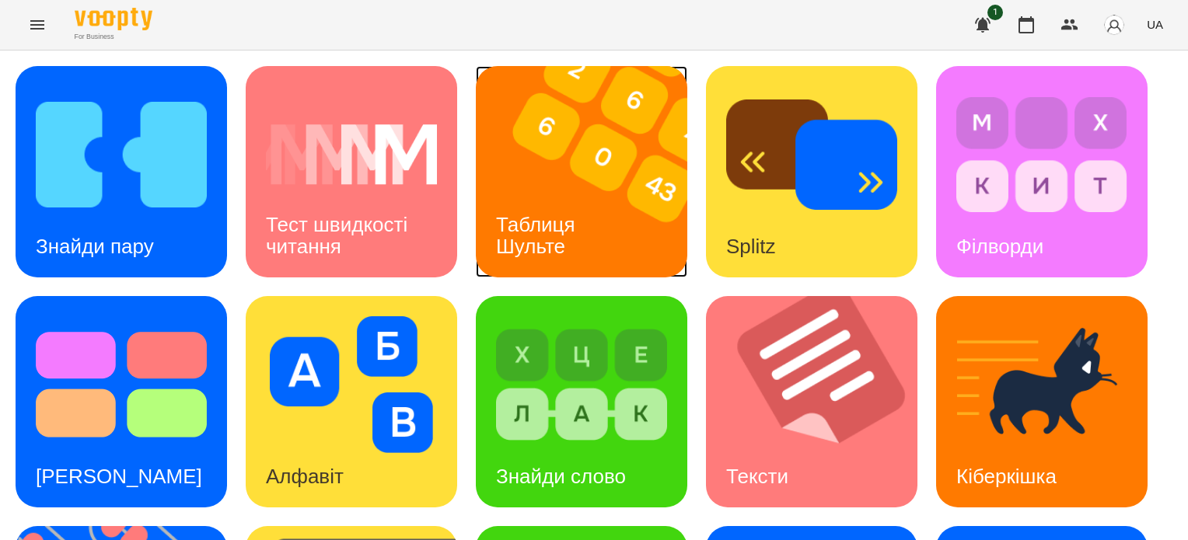
click at [525, 199] on div "Таблиця Шульте" at bounding box center [538, 235] width 125 height 83
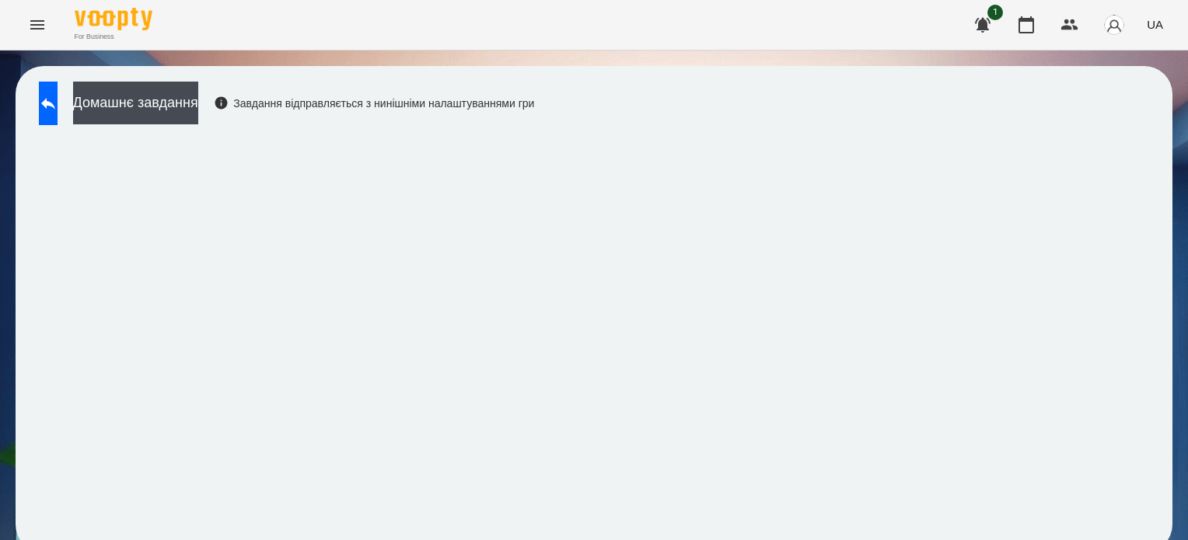
scroll to position [12, 0]
click at [184, 95] on button "Домашнє завдання" at bounding box center [135, 103] width 125 height 43
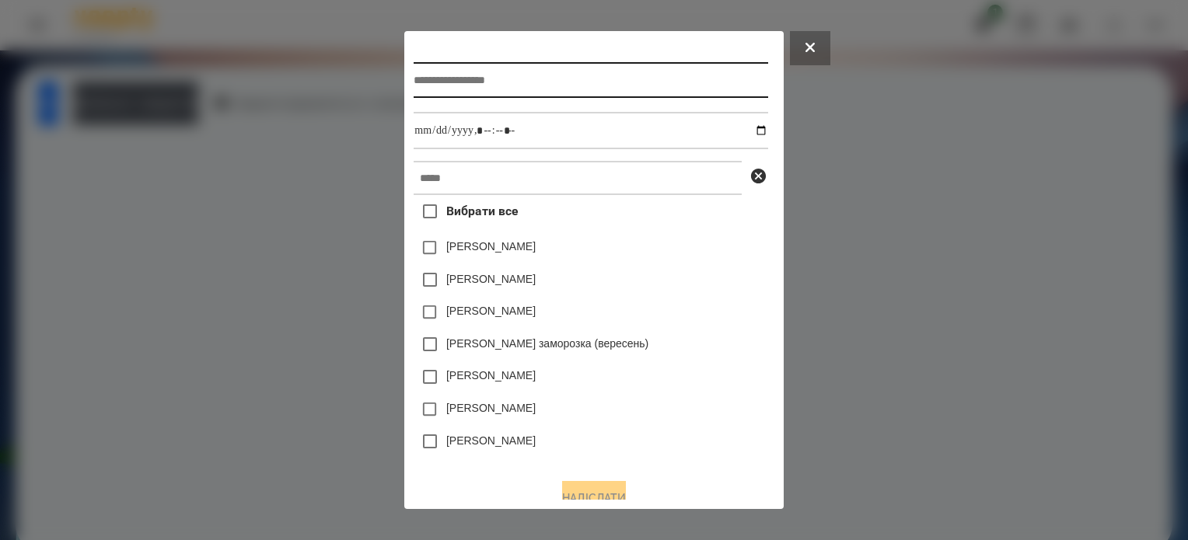
click at [437, 77] on input "text" at bounding box center [591, 80] width 354 height 36
type input "**********"
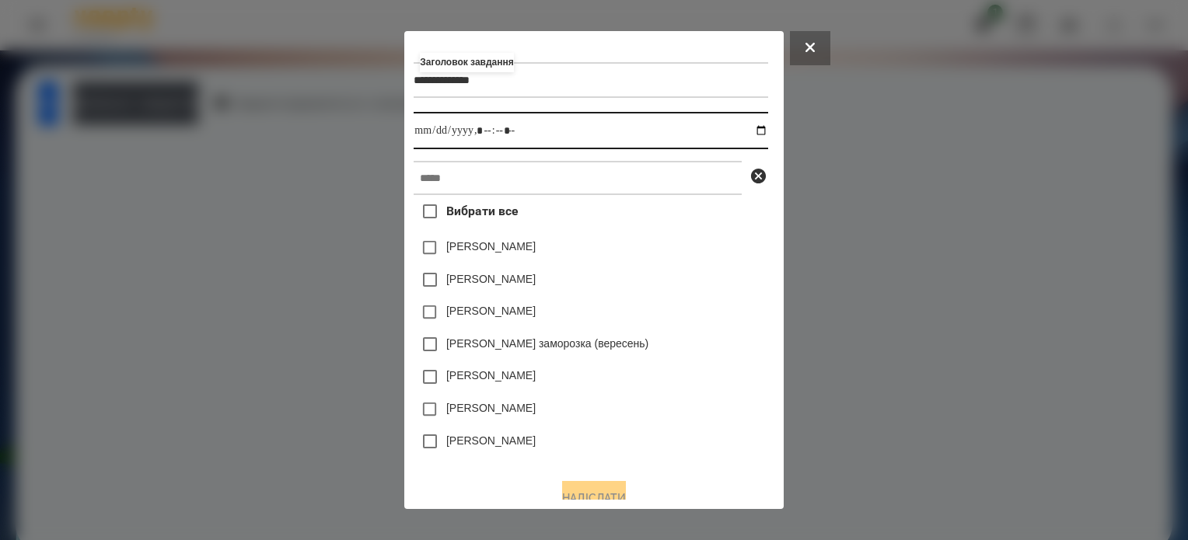
click at [767, 136] on input "datetime-local" at bounding box center [591, 130] width 354 height 37
click at [484, 135] on input "datetime-local" at bounding box center [591, 130] width 354 height 37
type input "**********"
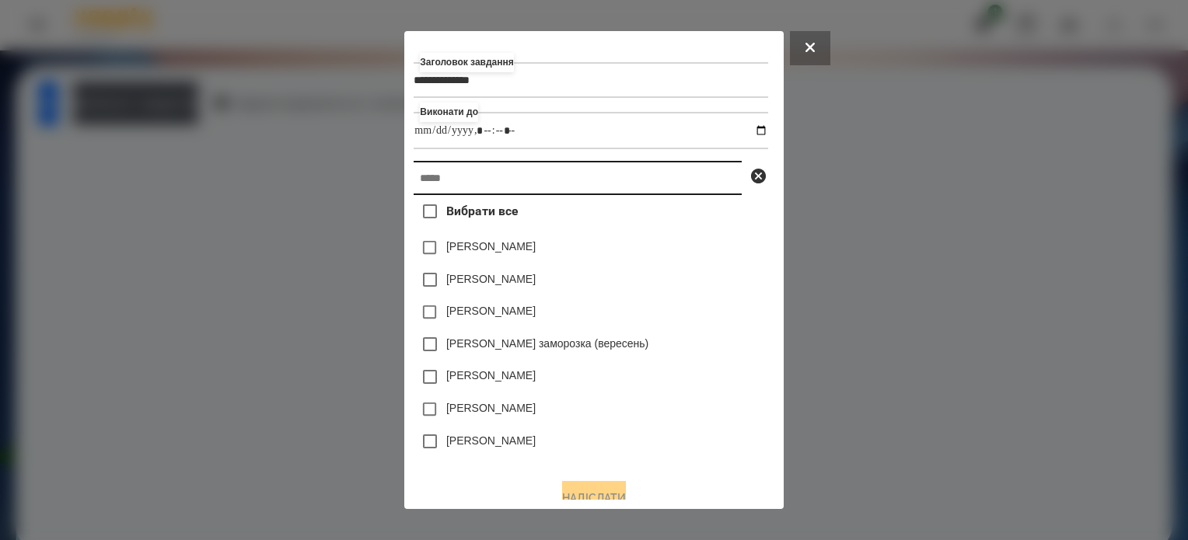
click at [473, 175] on input "text" at bounding box center [578, 178] width 328 height 34
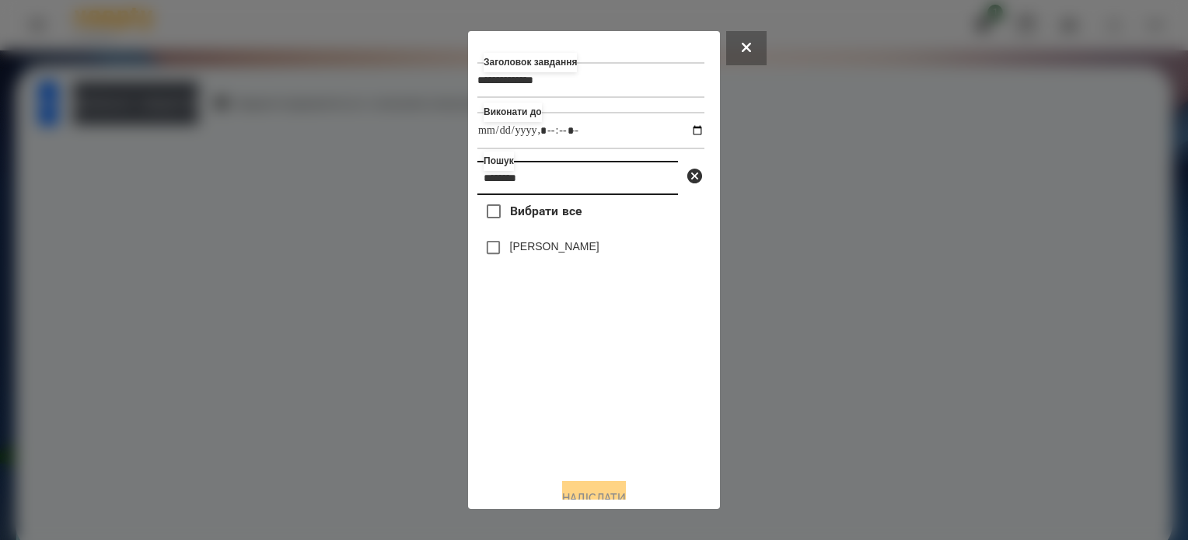
type input "********"
click at [604, 494] on button "Надіслати" at bounding box center [594, 498] width 64 height 34
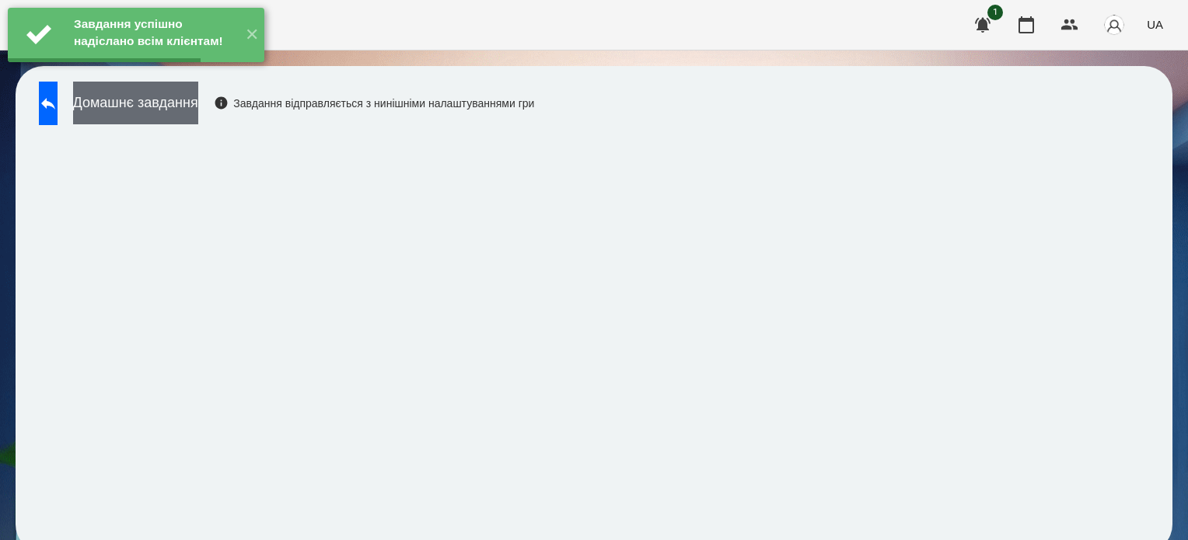
click at [198, 100] on button "Домашнє завдання" at bounding box center [135, 103] width 125 height 43
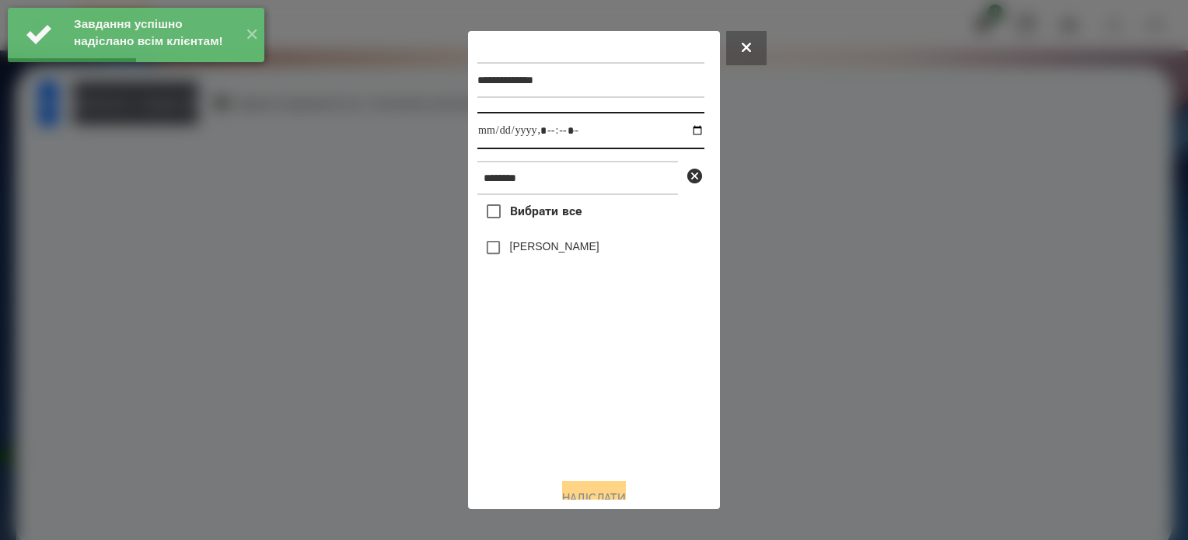
click at [681, 133] on input "datetime-local" at bounding box center [590, 130] width 227 height 37
click at [560, 135] on input "datetime-local" at bounding box center [590, 130] width 227 height 37
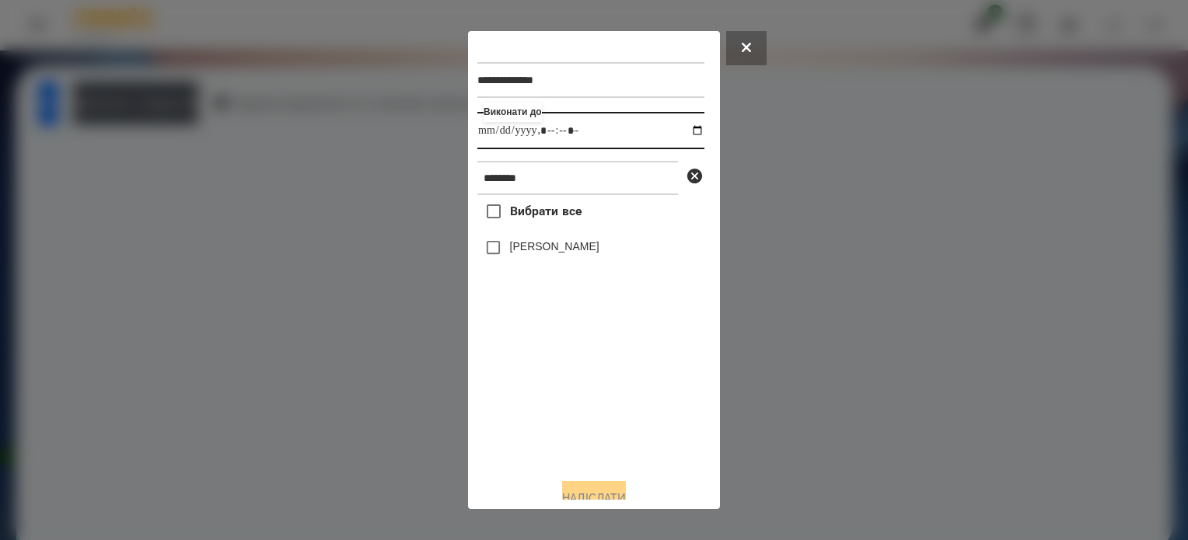
type input "**********"
click at [608, 493] on button "Надіслати" at bounding box center [594, 498] width 64 height 34
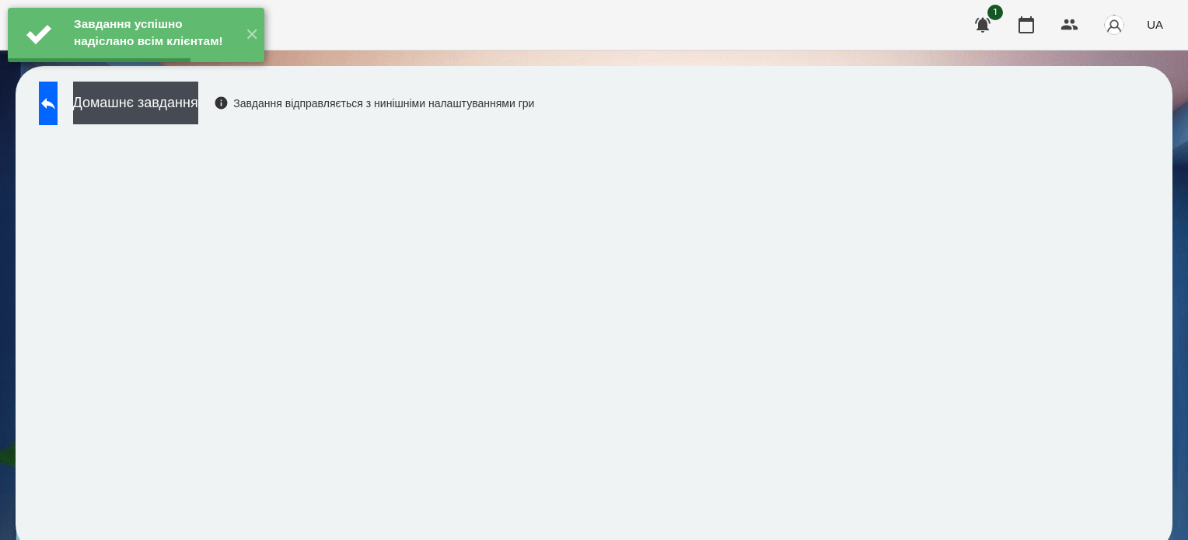
click at [232, 70] on div "Завдання успішно надіслано всім клієнтам! ✕" at bounding box center [136, 35] width 272 height 70
click at [236, 70] on div "Завдання успішно надіслано всім клієнтам! ✕" at bounding box center [136, 35] width 272 height 70
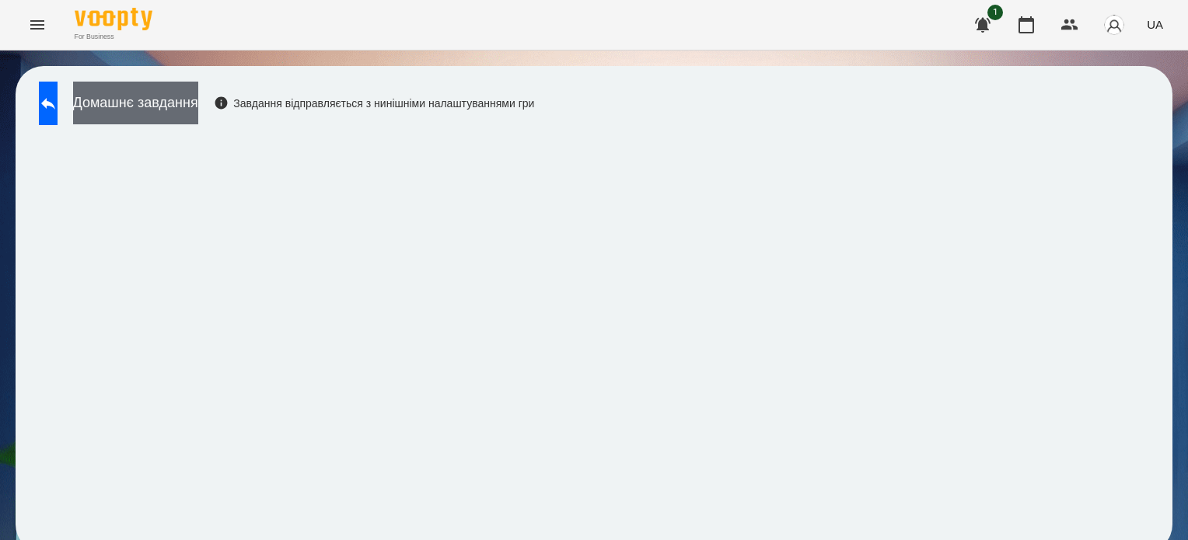
click at [192, 93] on button "Домашнє завдання" at bounding box center [135, 103] width 125 height 43
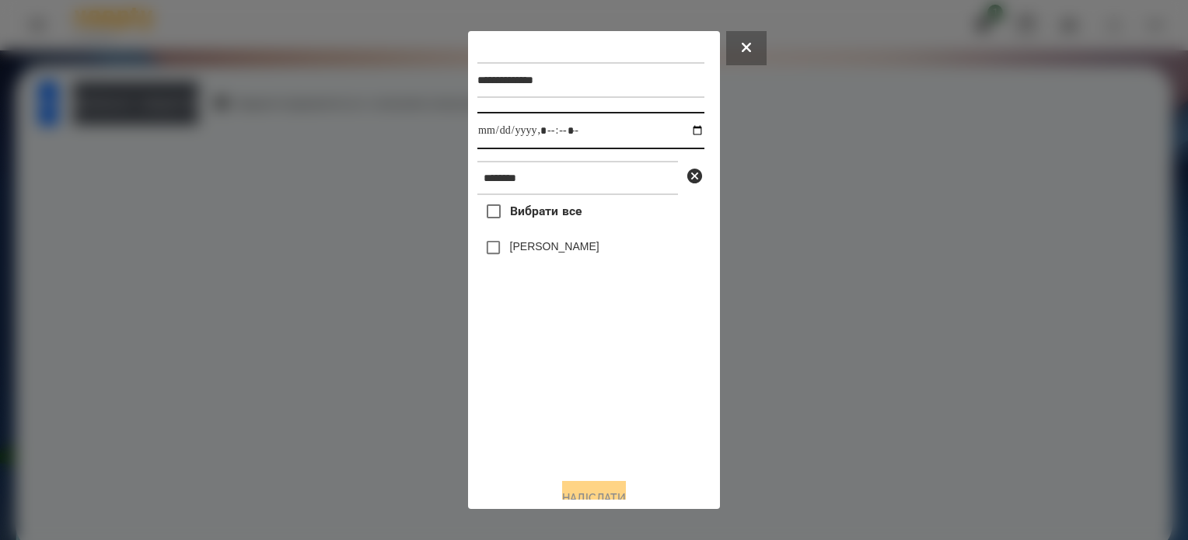
click at [680, 134] on input "datetime-local" at bounding box center [590, 130] width 227 height 37
type input "**********"
drag, startPoint x: 530, startPoint y: 420, endPoint x: 520, endPoint y: 407, distance: 16.2
click at [520, 407] on div "Вибрати все Сорока Надія" at bounding box center [590, 330] width 227 height 271
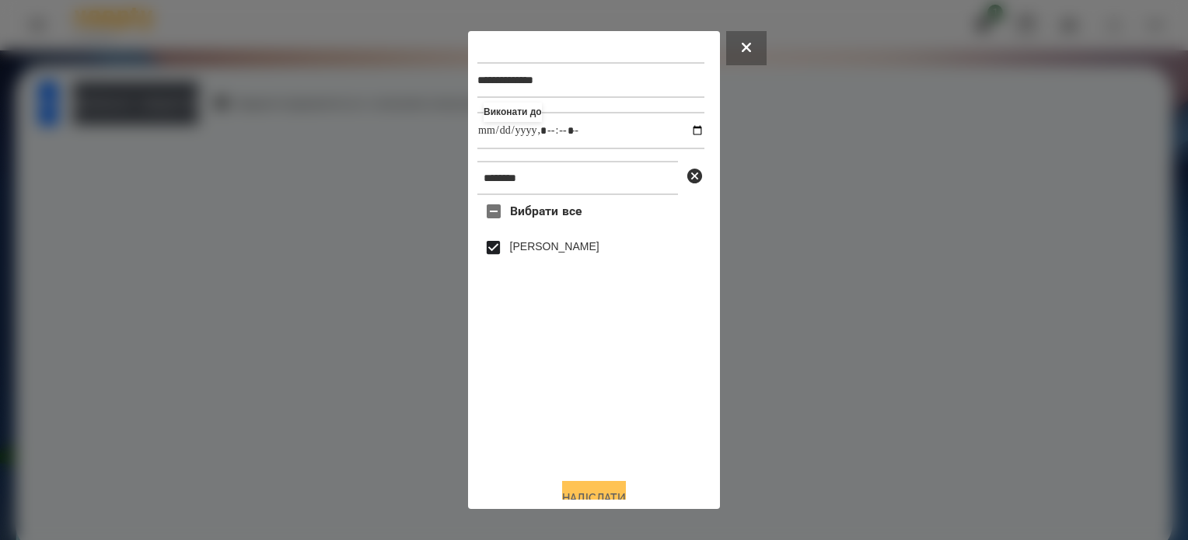
click at [592, 490] on button "Надіслати" at bounding box center [594, 498] width 64 height 34
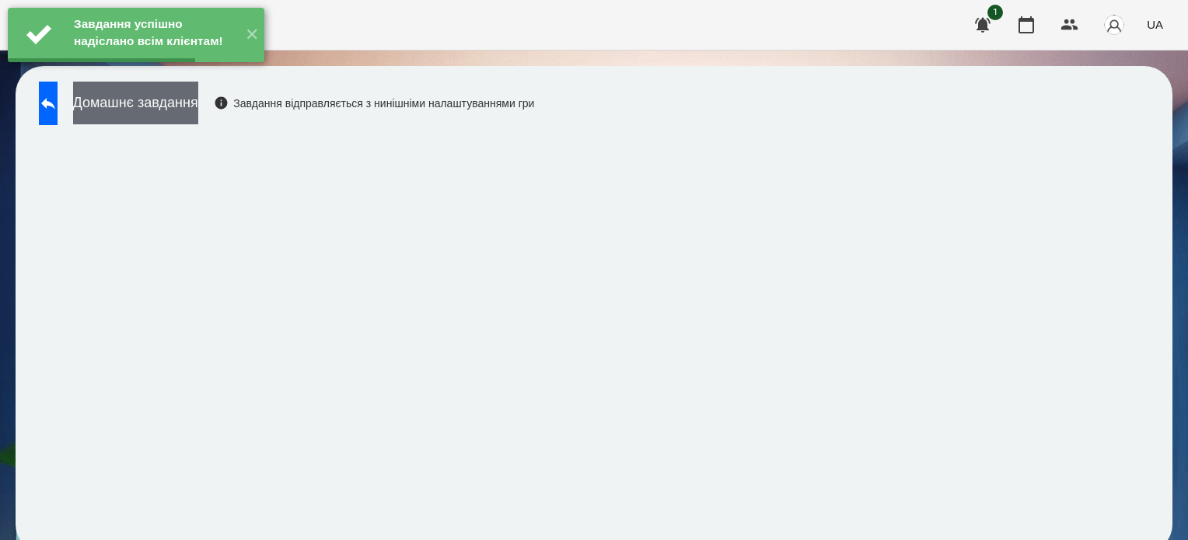
drag, startPoint x: 154, startPoint y: 87, endPoint x: 243, endPoint y: 96, distance: 89.1
click at [155, 70] on div "Завдання успішно надіслано всім клієнтам! ✕" at bounding box center [136, 35] width 272 height 70
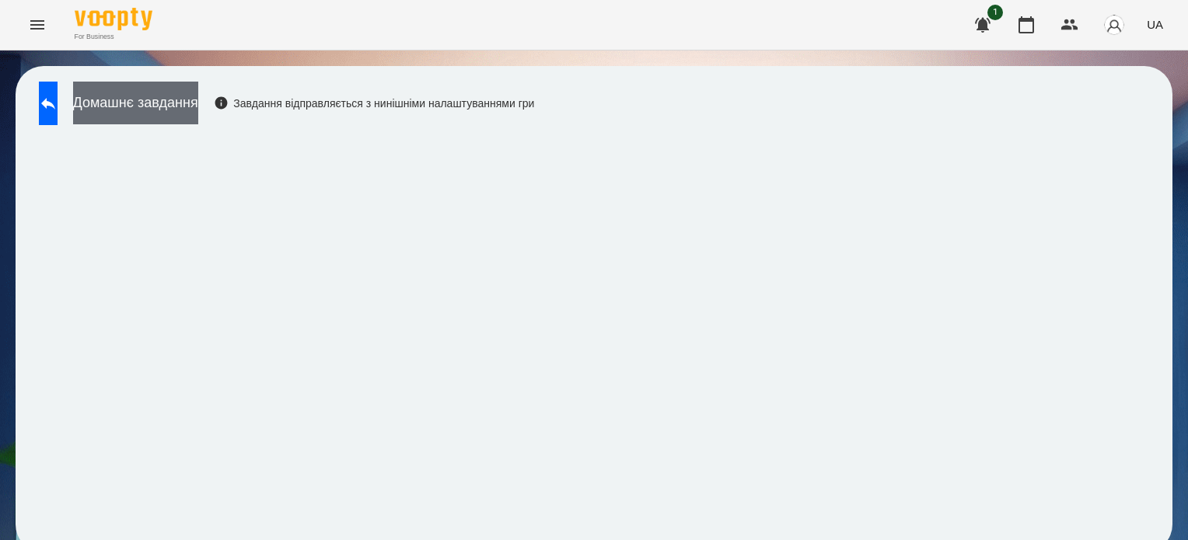
click at [184, 99] on button "Домашнє завдання" at bounding box center [135, 103] width 125 height 43
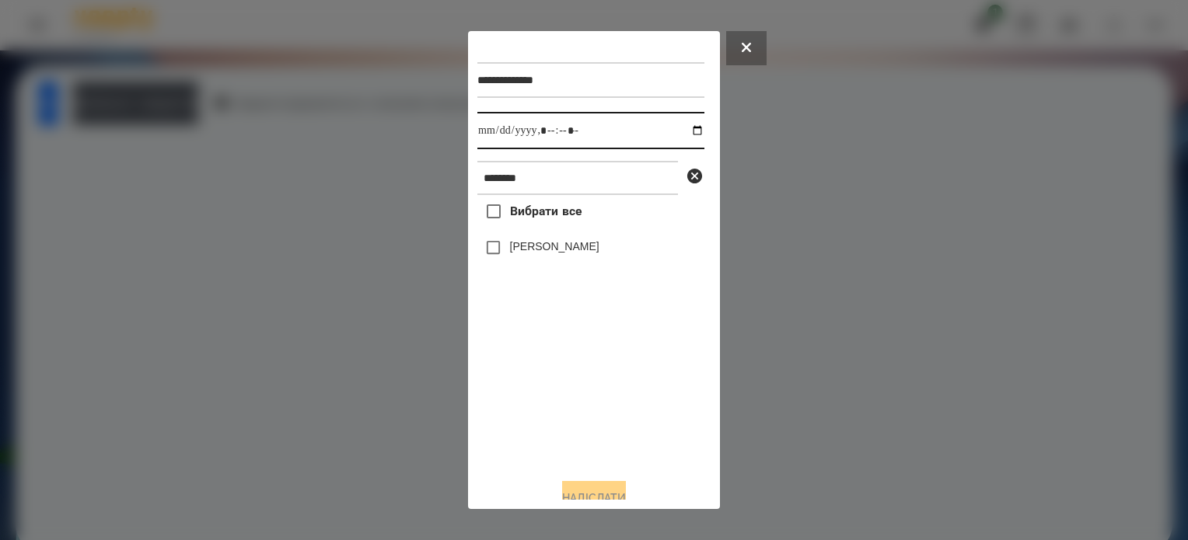
click at [683, 129] on input "datetime-local" at bounding box center [590, 130] width 227 height 37
type input "**********"
click at [547, 404] on div "Вибрати все Сорока Надія" at bounding box center [590, 330] width 227 height 271
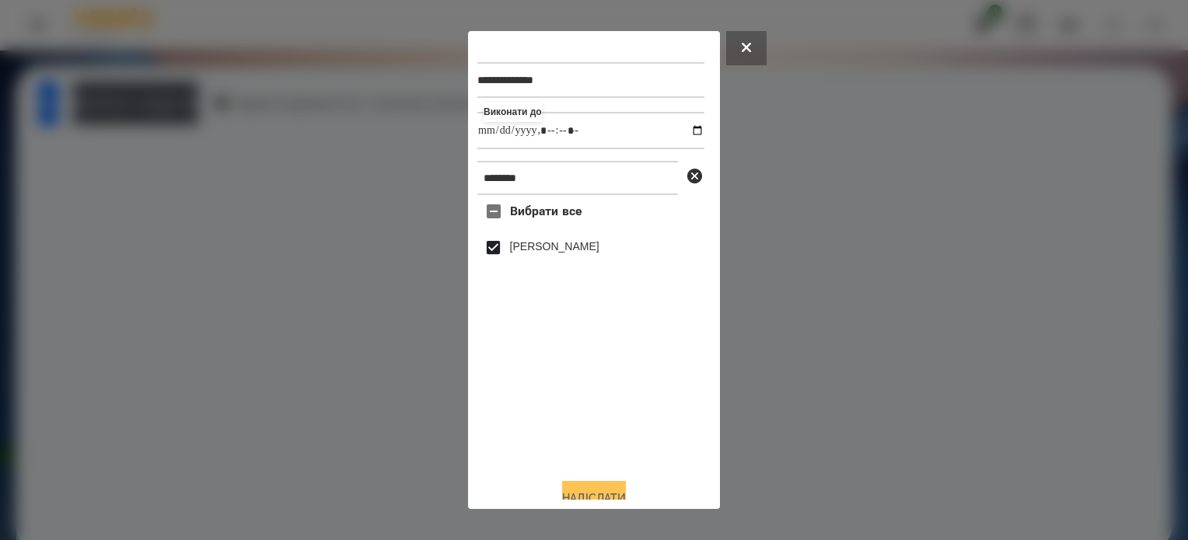
click at [585, 489] on button "Надіслати" at bounding box center [594, 498] width 64 height 34
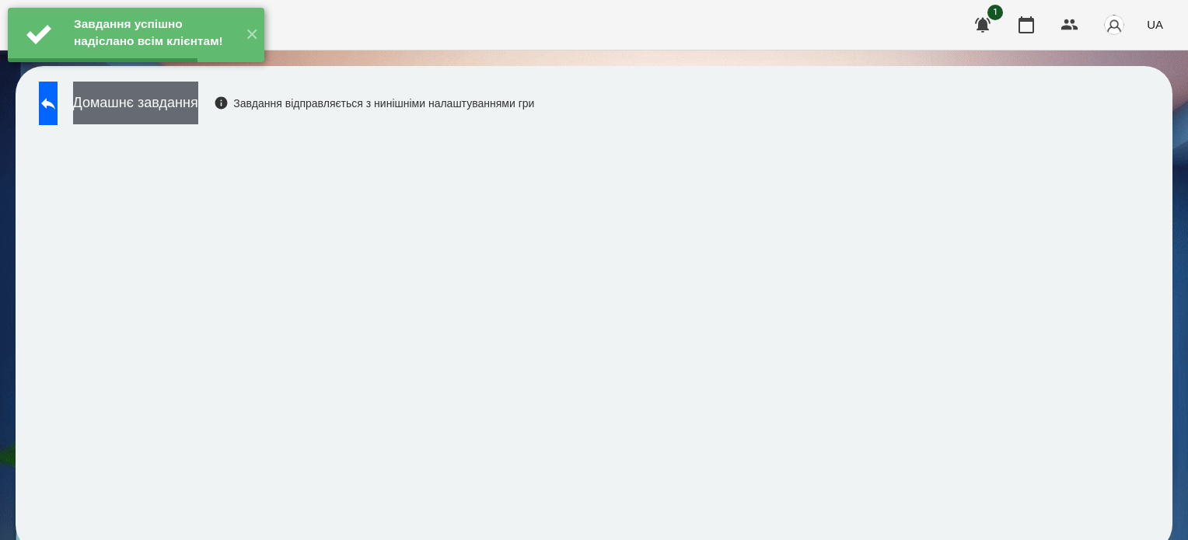
click at [198, 97] on button "Домашнє завдання" at bounding box center [135, 103] width 125 height 43
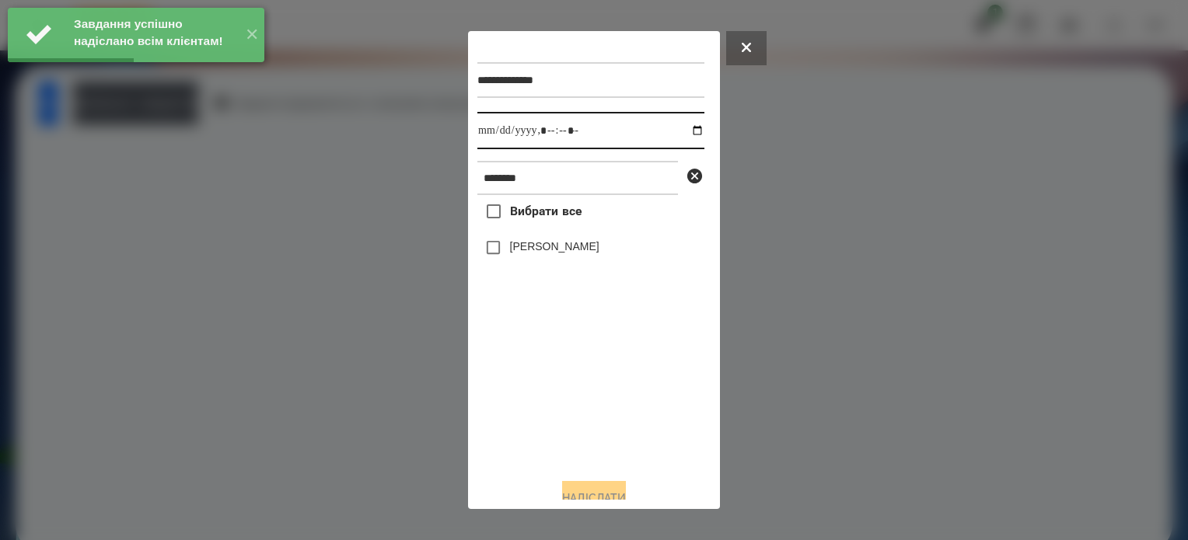
drag, startPoint x: 680, startPoint y: 135, endPoint x: 672, endPoint y: 149, distance: 15.3
click at [680, 134] on input "datetime-local" at bounding box center [590, 130] width 227 height 37
type input "**********"
drag, startPoint x: 563, startPoint y: 402, endPoint x: 519, endPoint y: 332, distance: 82.4
click at [563, 397] on div "Вибрати все Сорока Надія" at bounding box center [590, 330] width 227 height 271
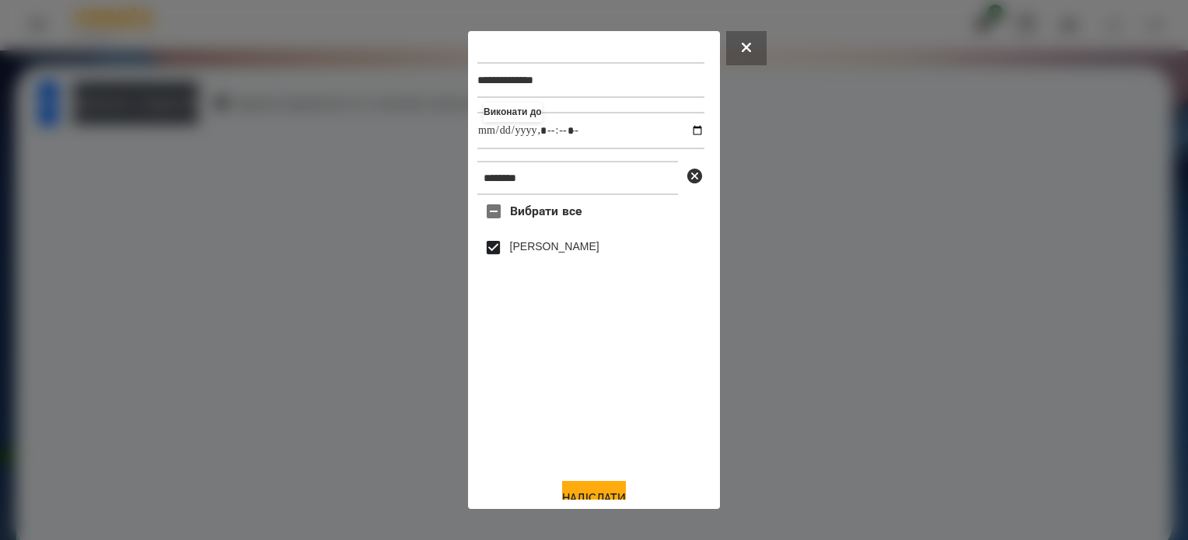
drag, startPoint x: 613, startPoint y: 491, endPoint x: 578, endPoint y: 460, distance: 46.3
click at [611, 491] on button "Надіслати" at bounding box center [594, 498] width 64 height 34
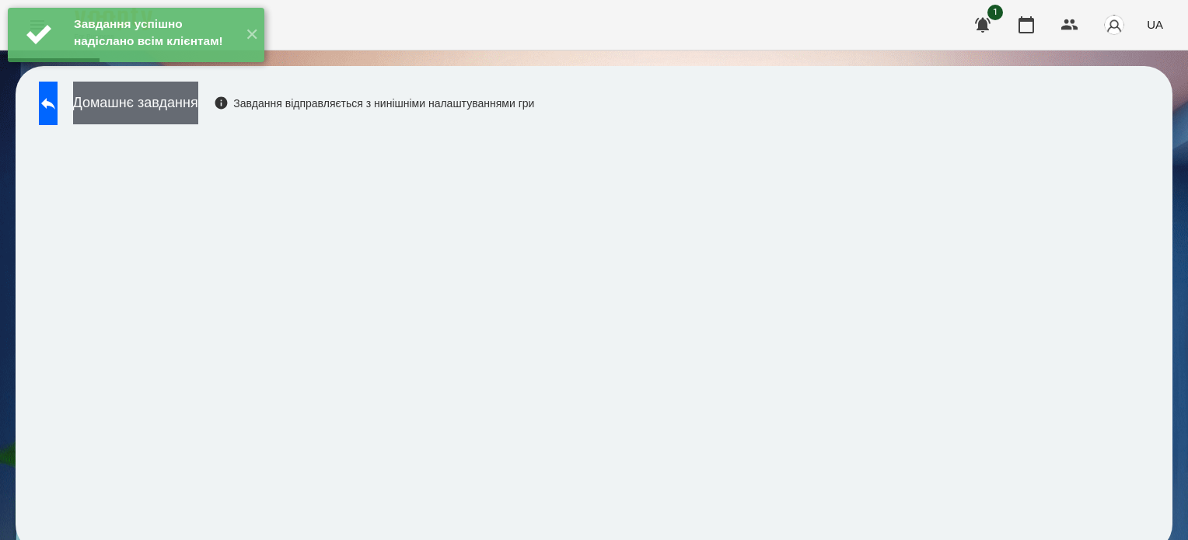
click at [198, 97] on button "Домашнє завдання" at bounding box center [135, 103] width 125 height 43
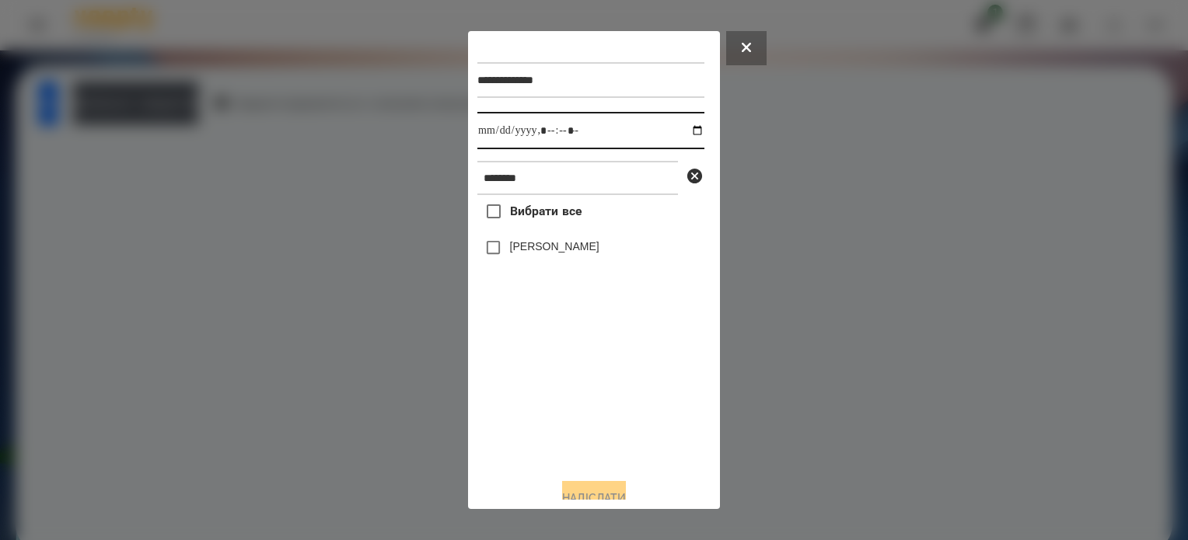
click at [679, 127] on input "datetime-local" at bounding box center [590, 130] width 227 height 37
type input "**********"
click at [603, 386] on div "Вибрати все Сорока Надія" at bounding box center [590, 330] width 227 height 271
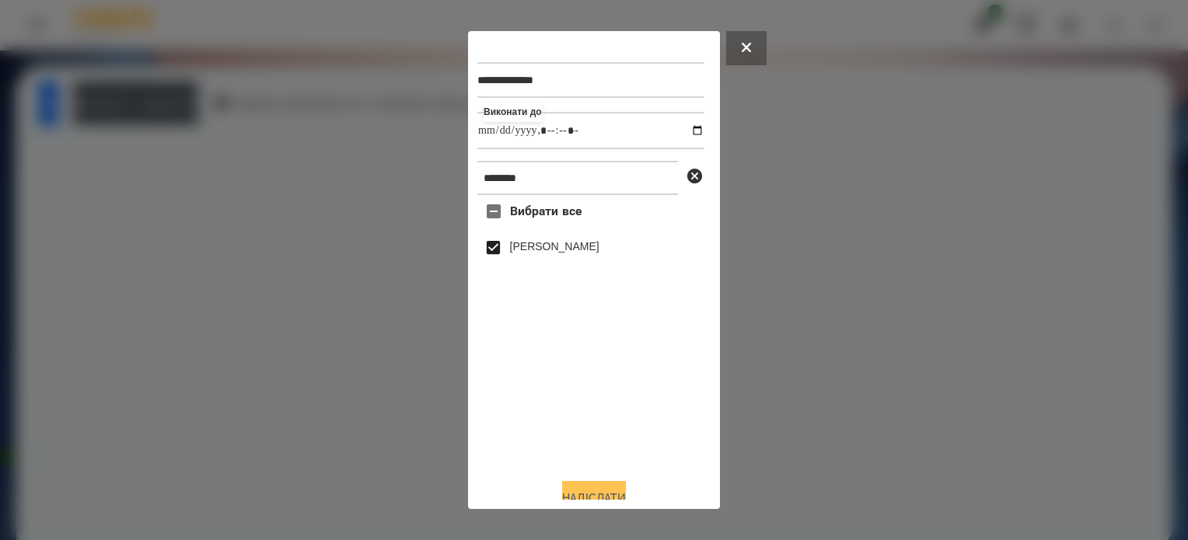
click at [573, 497] on button "Надіслати" at bounding box center [594, 498] width 64 height 34
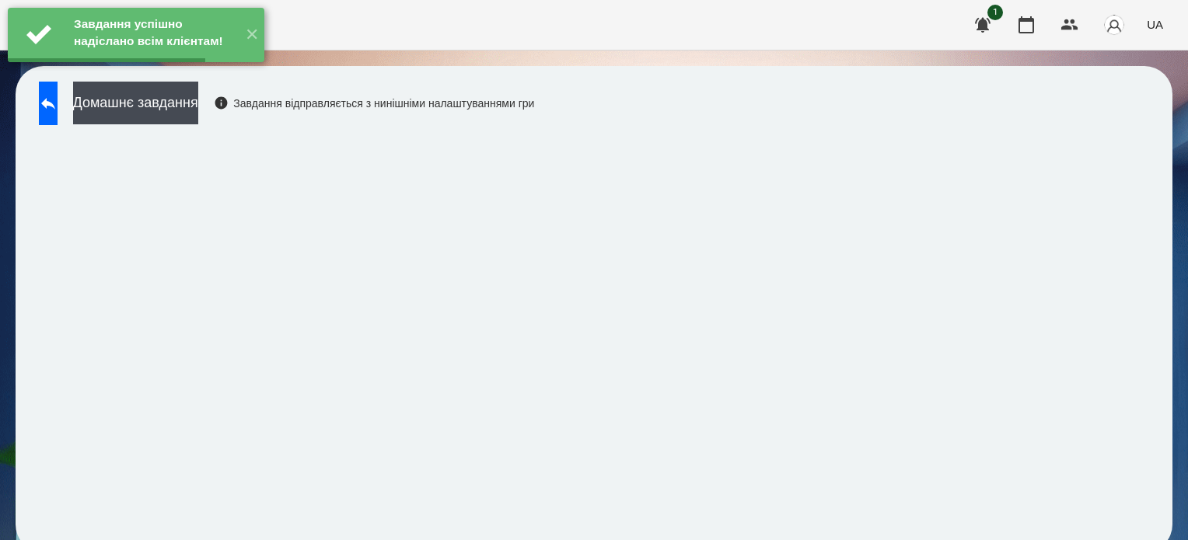
click at [215, 70] on div "Завдання успішно надіслано всім клієнтам! ✕" at bounding box center [136, 35] width 272 height 70
click at [198, 96] on button "Домашнє завдання" at bounding box center [135, 103] width 125 height 43
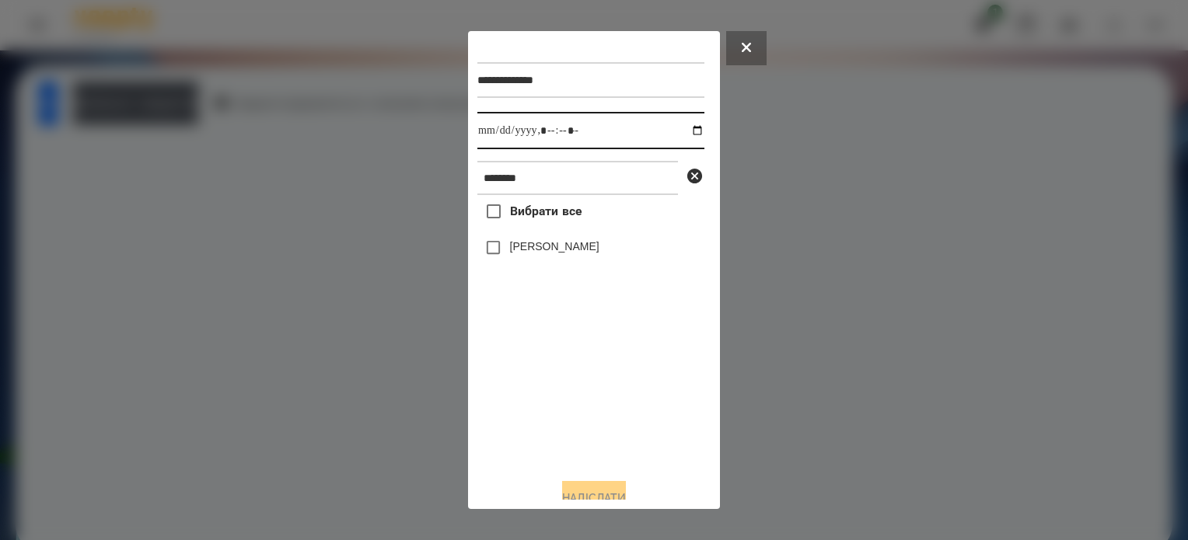
click at [682, 135] on input "datetime-local" at bounding box center [590, 130] width 227 height 37
type input "**********"
drag, startPoint x: 603, startPoint y: 427, endPoint x: 594, endPoint y: 413, distance: 16.8
click at [599, 421] on div "Вибрати все Сорока Надія" at bounding box center [590, 330] width 227 height 271
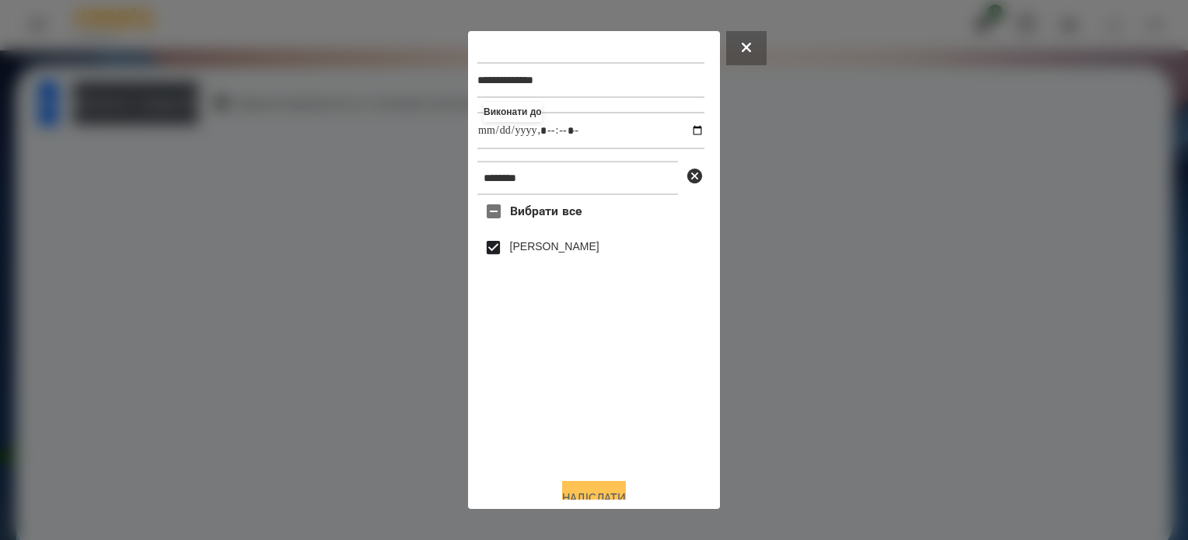
click at [606, 495] on button "Надіслати" at bounding box center [594, 498] width 64 height 34
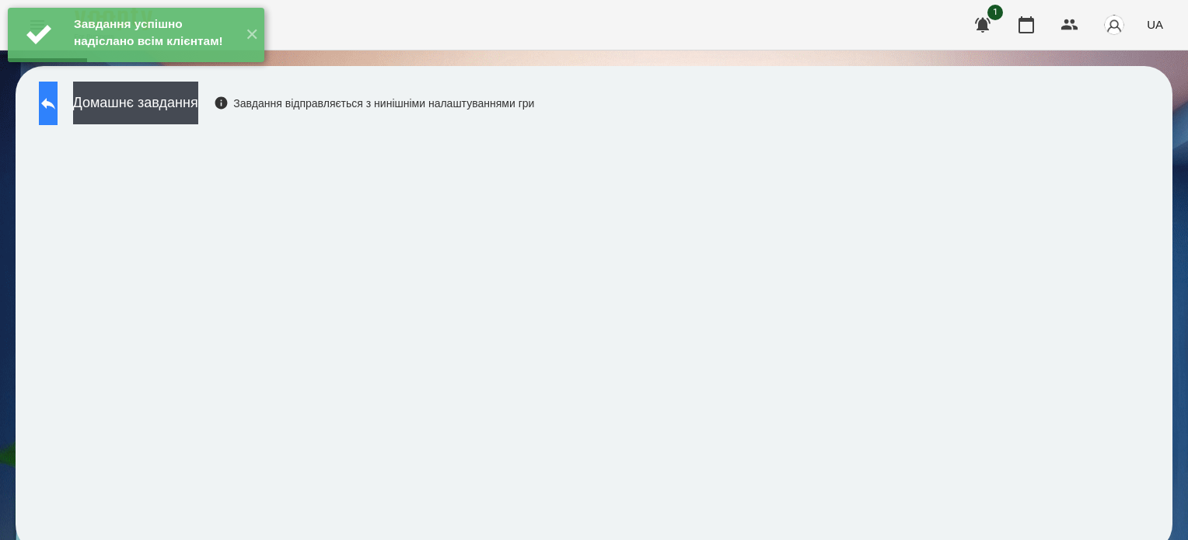
click at [58, 96] on icon at bounding box center [48, 103] width 19 height 19
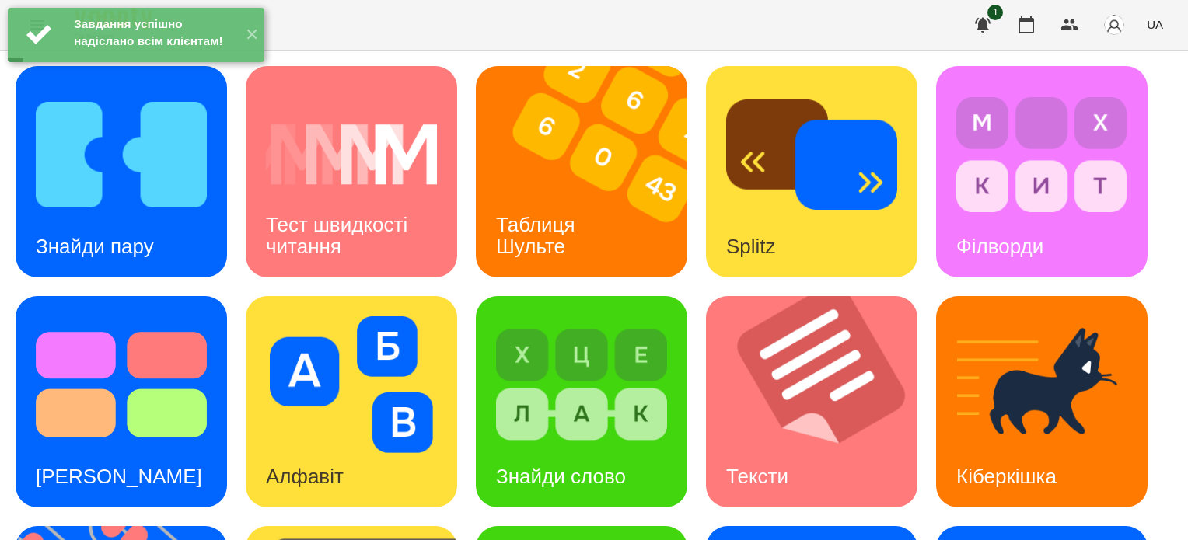
scroll to position [323, 0]
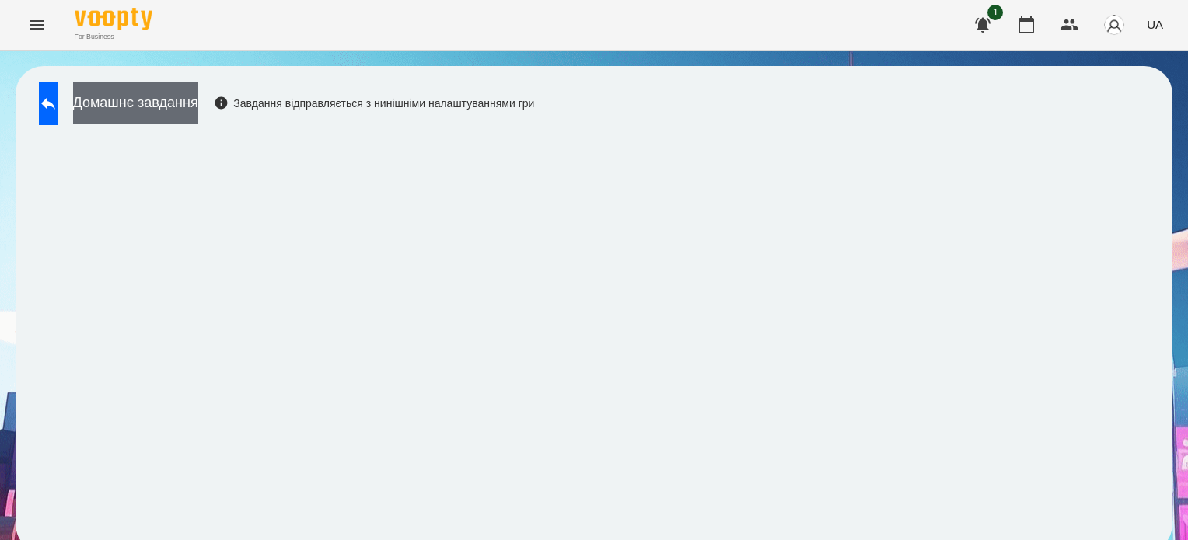
click at [174, 102] on button "Домашнє завдання" at bounding box center [135, 103] width 125 height 43
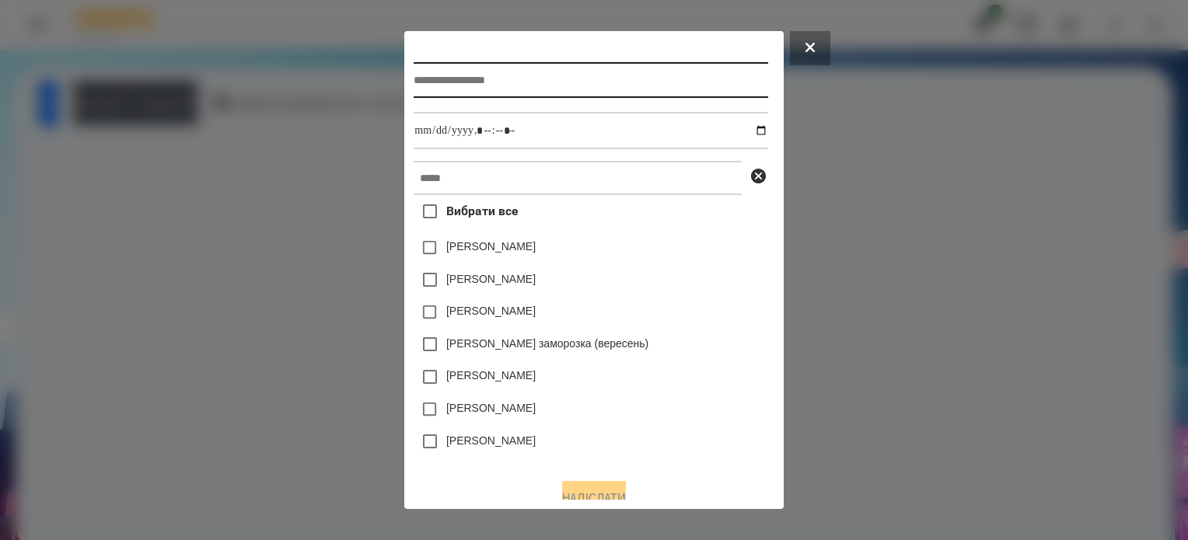
click at [441, 77] on input "text" at bounding box center [591, 80] width 354 height 36
type input "**********"
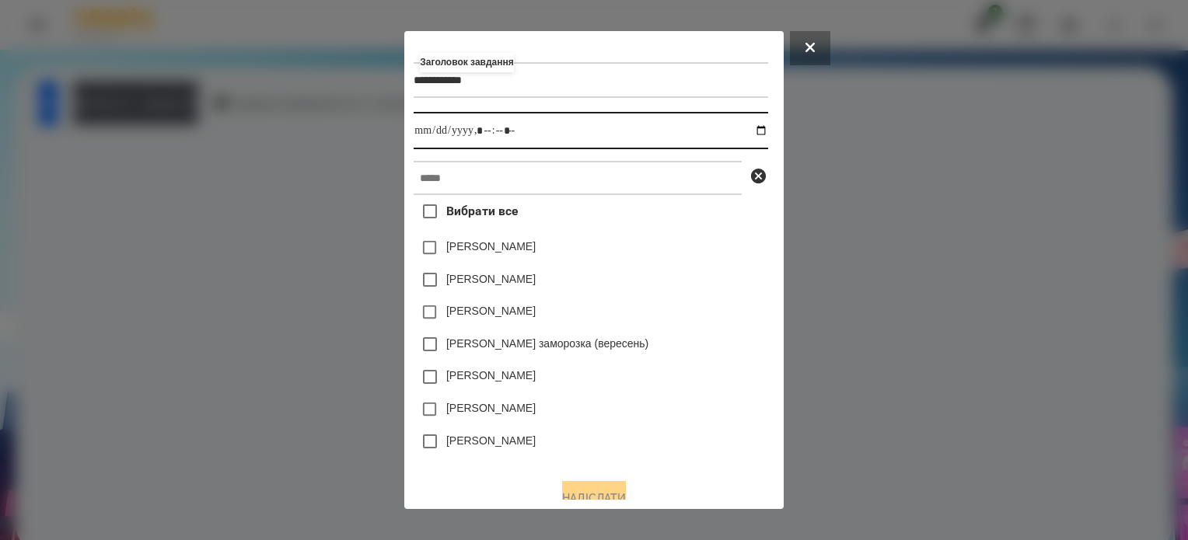
click at [767, 130] on input "datetime-local" at bounding box center [591, 130] width 354 height 37
click at [488, 131] on input "datetime-local" at bounding box center [591, 130] width 354 height 37
type input "**********"
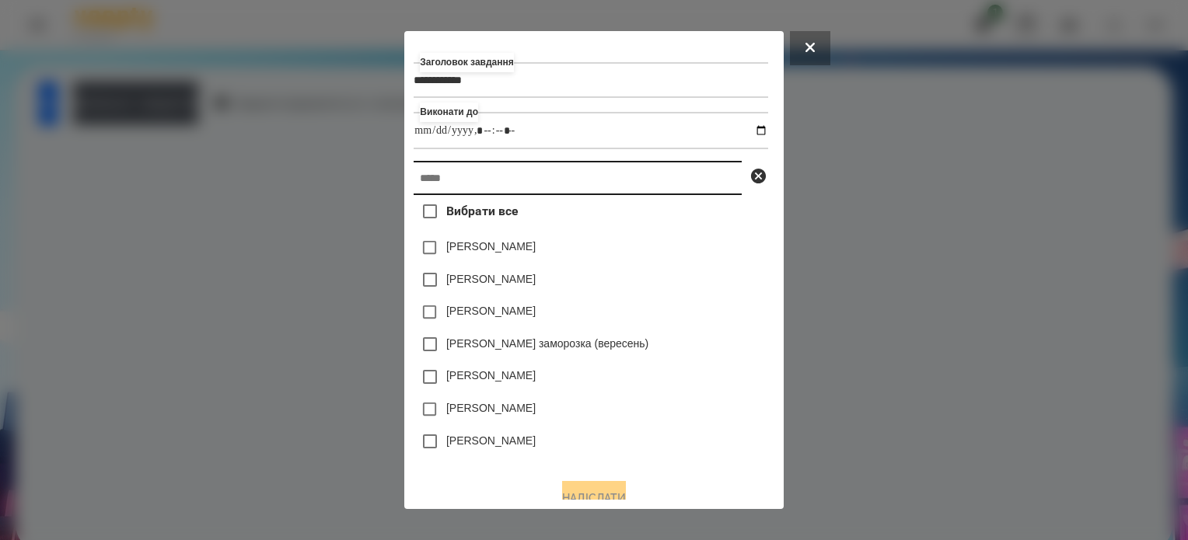
click at [471, 183] on input "text" at bounding box center [578, 178] width 328 height 34
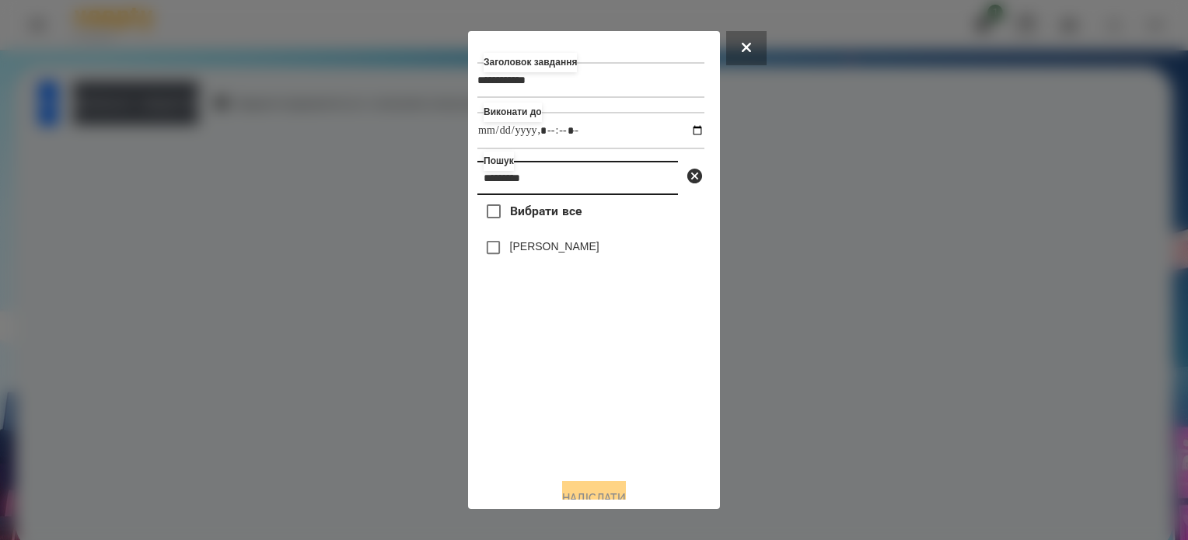
type input "*********"
click at [595, 497] on button "Надіслати" at bounding box center [594, 498] width 64 height 34
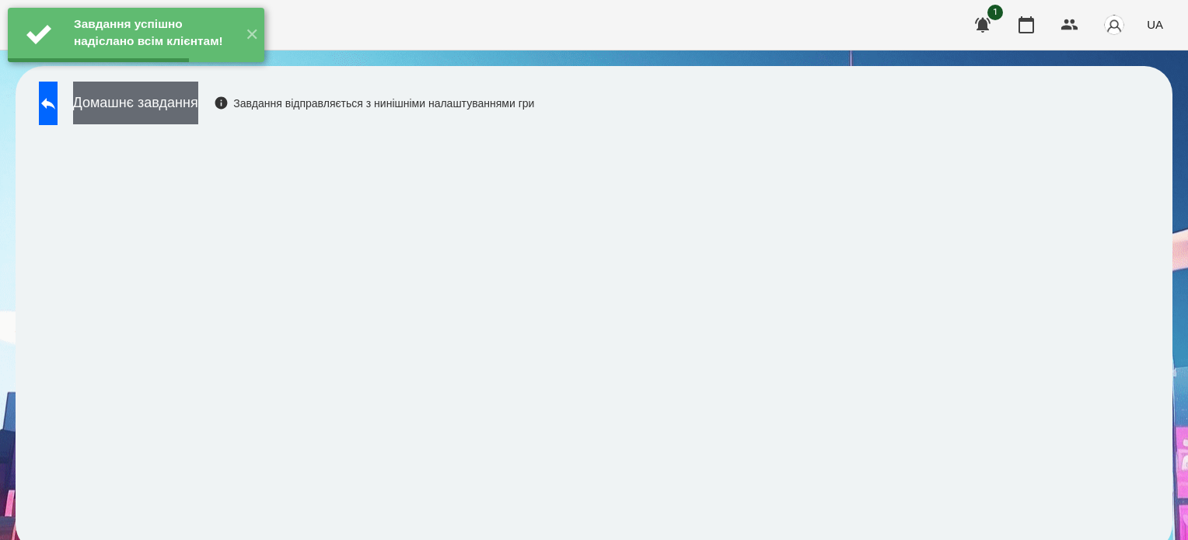
click at [198, 103] on button "Домашнє завдання" at bounding box center [135, 103] width 125 height 43
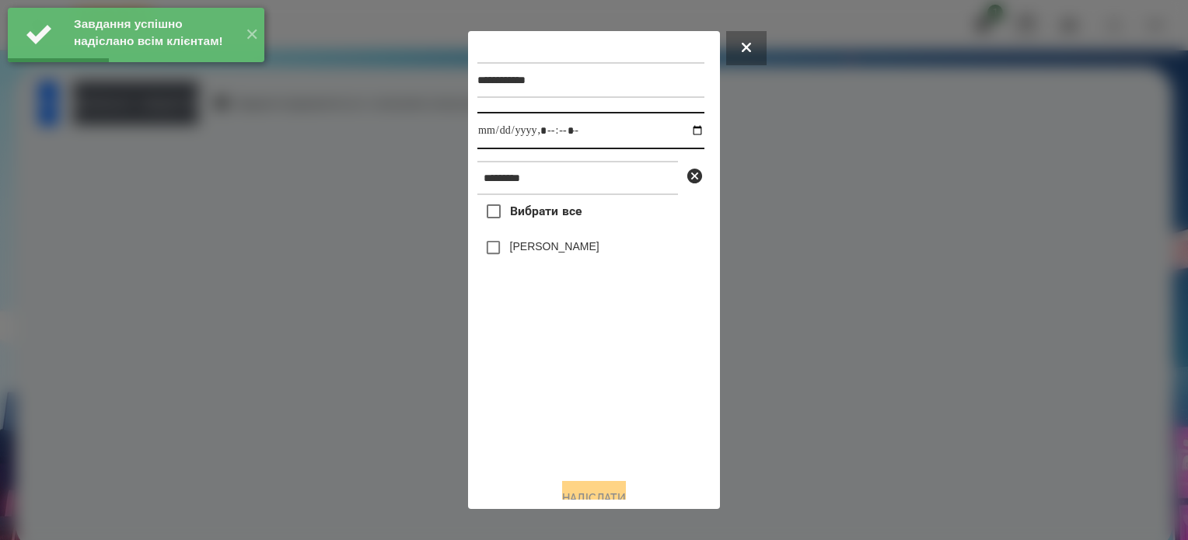
click at [681, 129] on input "datetime-local" at bounding box center [590, 130] width 227 height 37
type input "**********"
drag, startPoint x: 557, startPoint y: 412, endPoint x: 504, endPoint y: 318, distance: 107.9
click at [545, 400] on div "Вибрати все Сорока Надія" at bounding box center [590, 330] width 227 height 271
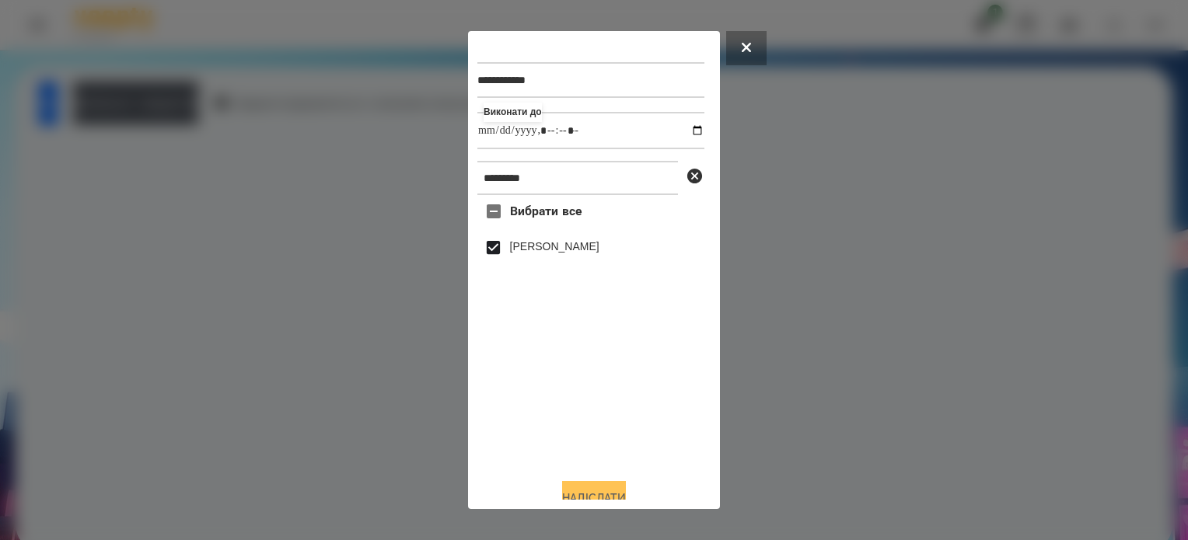
click at [618, 488] on button "Надіслати" at bounding box center [594, 498] width 64 height 34
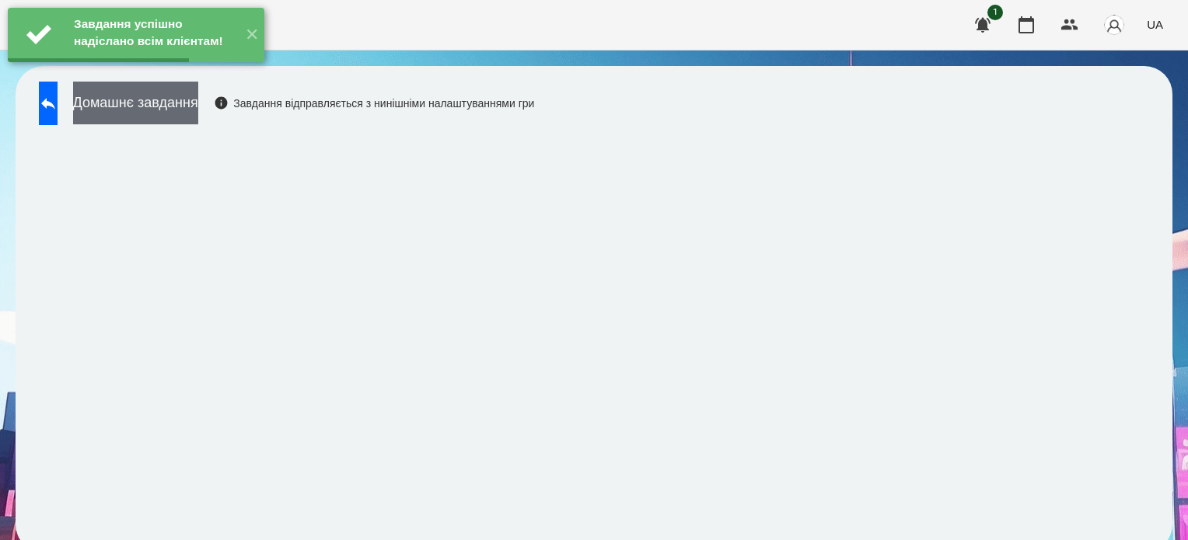
click at [198, 113] on button "Домашнє завдання" at bounding box center [135, 103] width 125 height 43
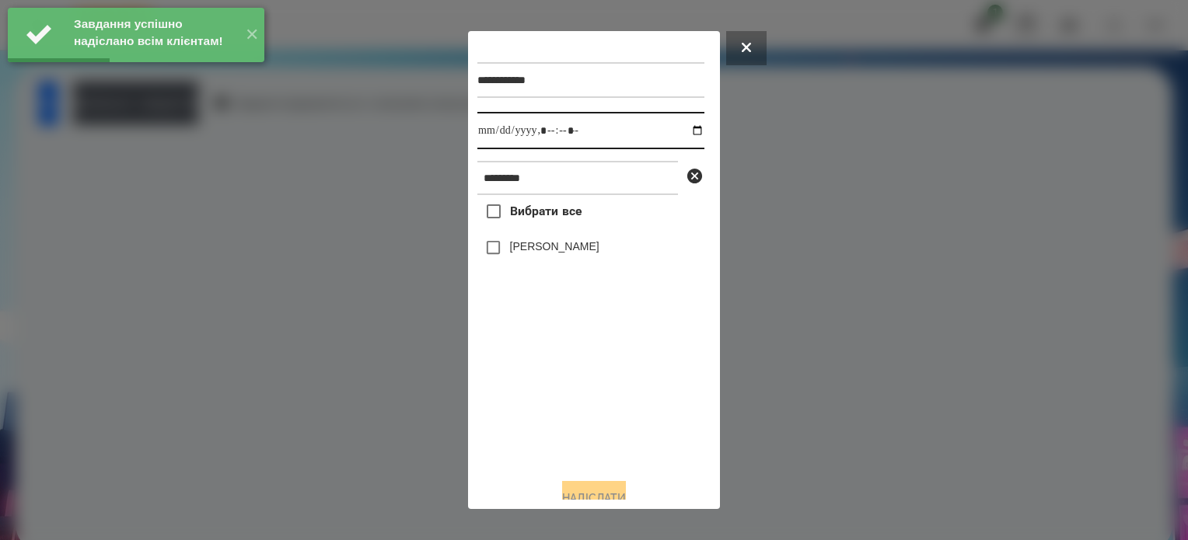
click at [684, 136] on input "datetime-local" at bounding box center [590, 130] width 227 height 37
click at [562, 388] on div "Вибрати все Сорока Надія" at bounding box center [590, 330] width 227 height 271
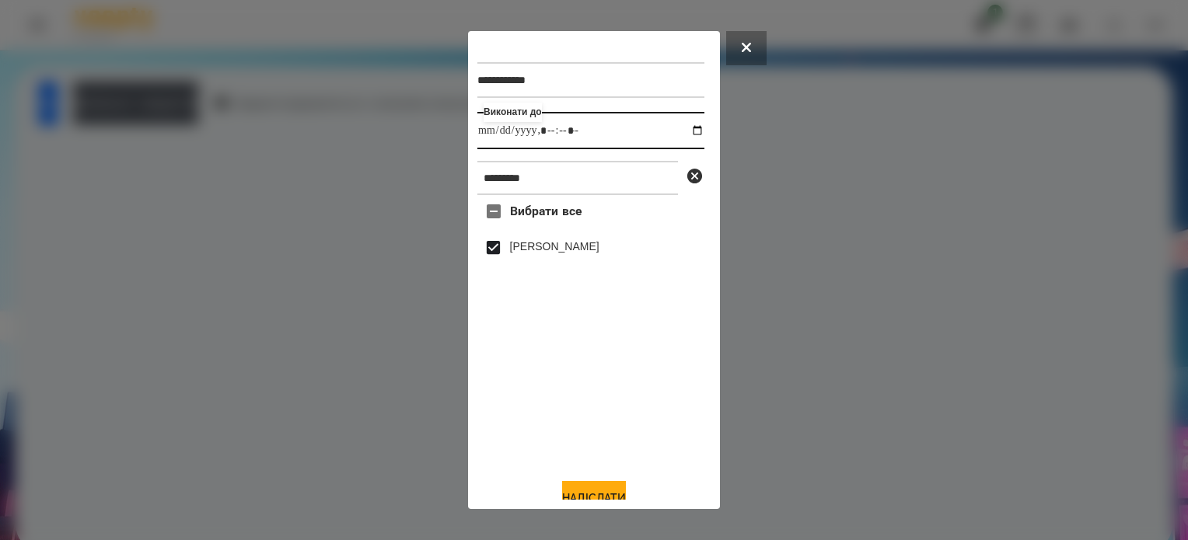
drag, startPoint x: 683, startPoint y: 130, endPoint x: 675, endPoint y: 136, distance: 10.0
click at [683, 131] on input "datetime-local" at bounding box center [590, 130] width 227 height 37
click at [559, 131] on input "datetime-local" at bounding box center [590, 130] width 227 height 37
type input "**********"
click at [557, 184] on input "*********" at bounding box center [577, 178] width 201 height 34
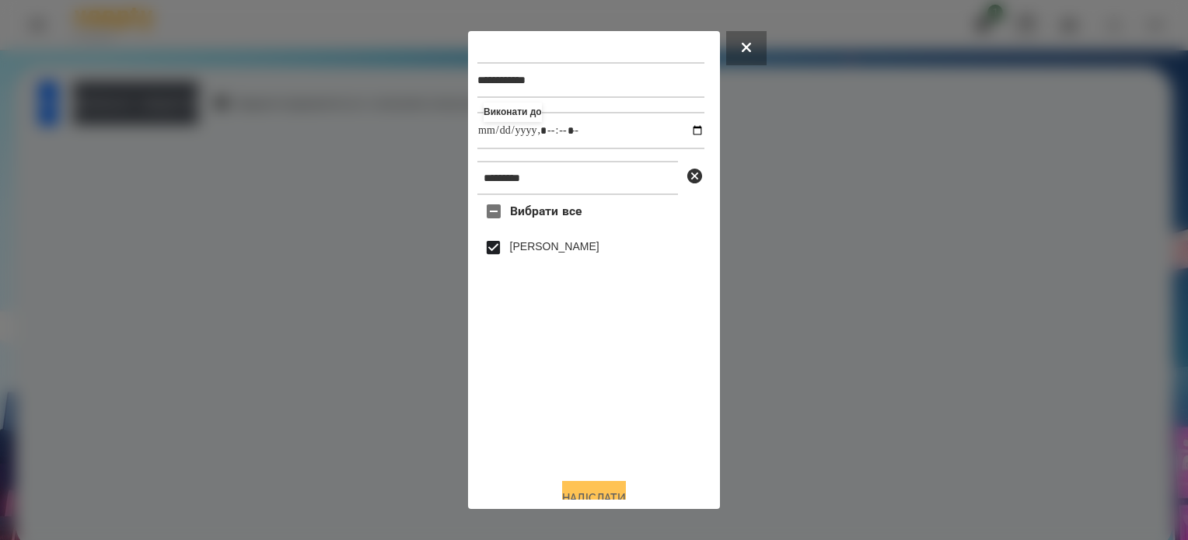
click at [602, 493] on button "Надіслати" at bounding box center [594, 498] width 64 height 34
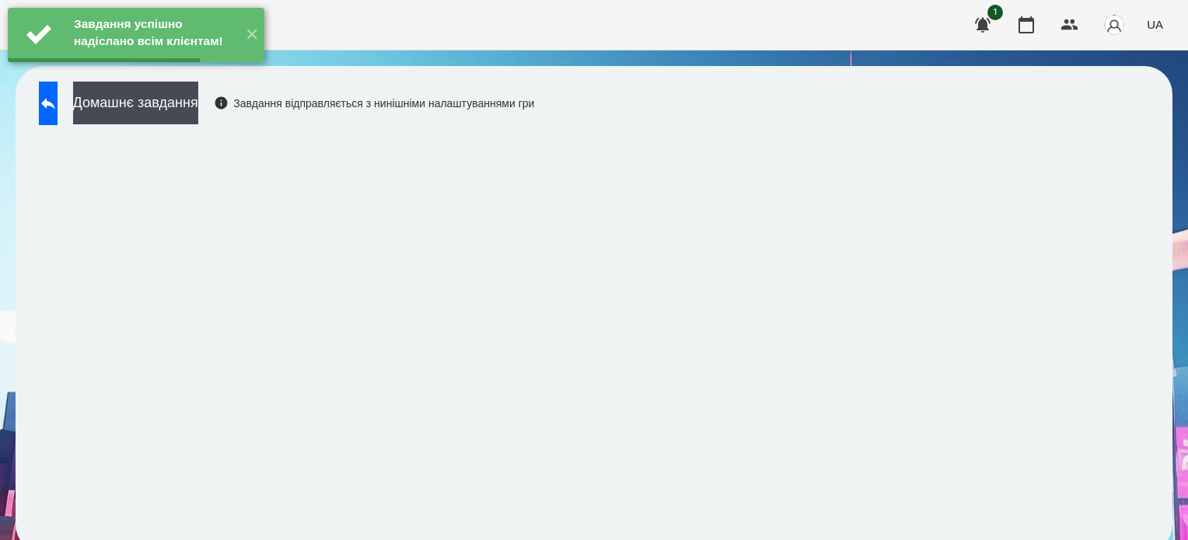
click at [198, 107] on button "Домашнє завдання" at bounding box center [135, 103] width 125 height 43
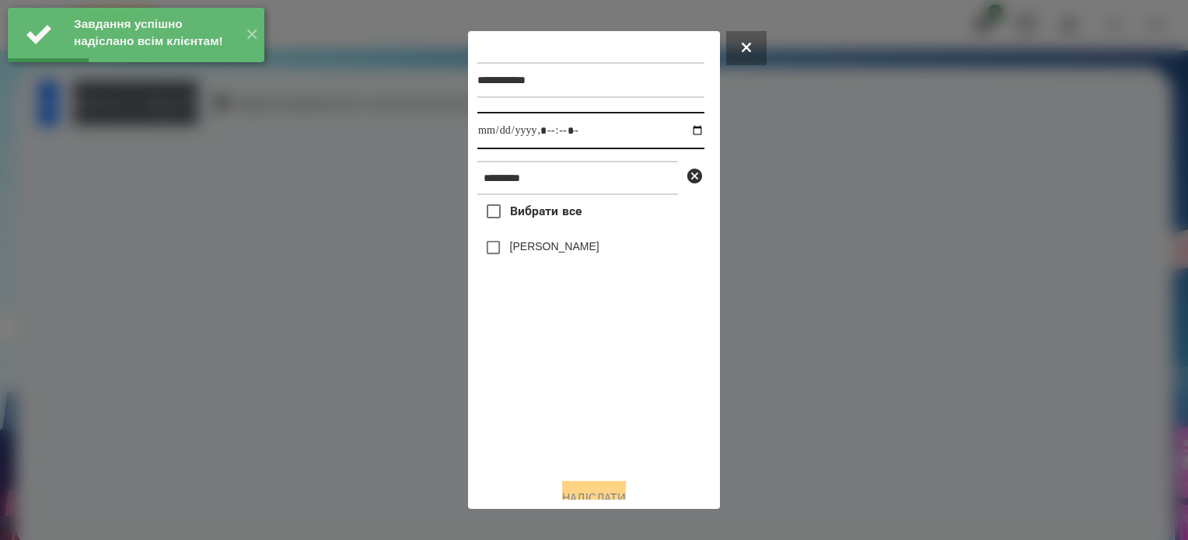
click at [675, 137] on input "datetime-local" at bounding box center [590, 130] width 227 height 37
click at [683, 130] on input "datetime-local" at bounding box center [590, 130] width 227 height 37
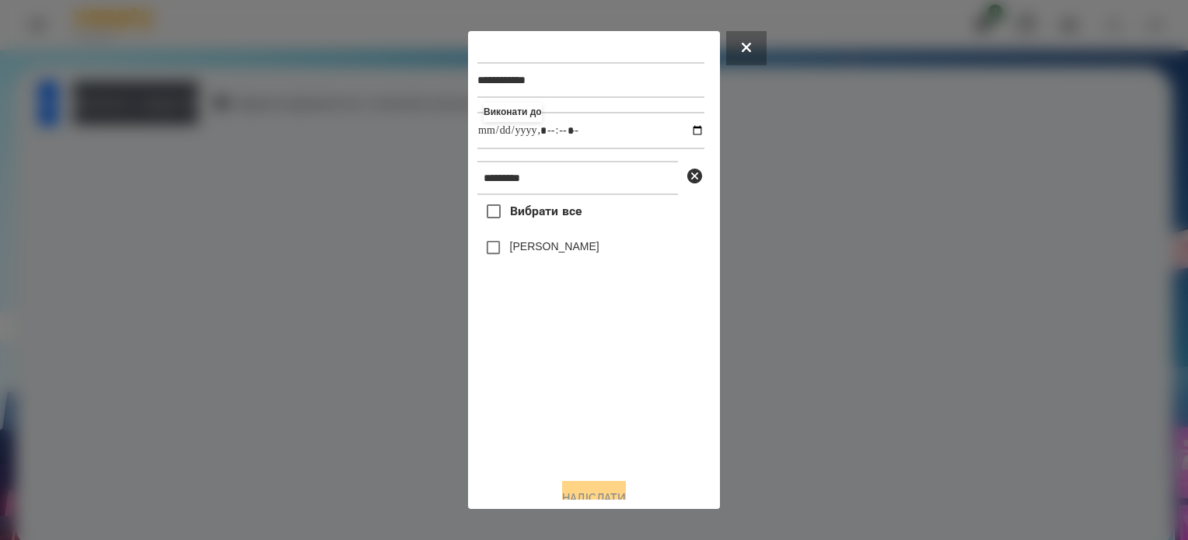
type input "**********"
click at [544, 377] on div "Вибрати все Сорока Надія" at bounding box center [590, 330] width 227 height 271
click at [621, 494] on button "Надіслати" at bounding box center [594, 498] width 64 height 34
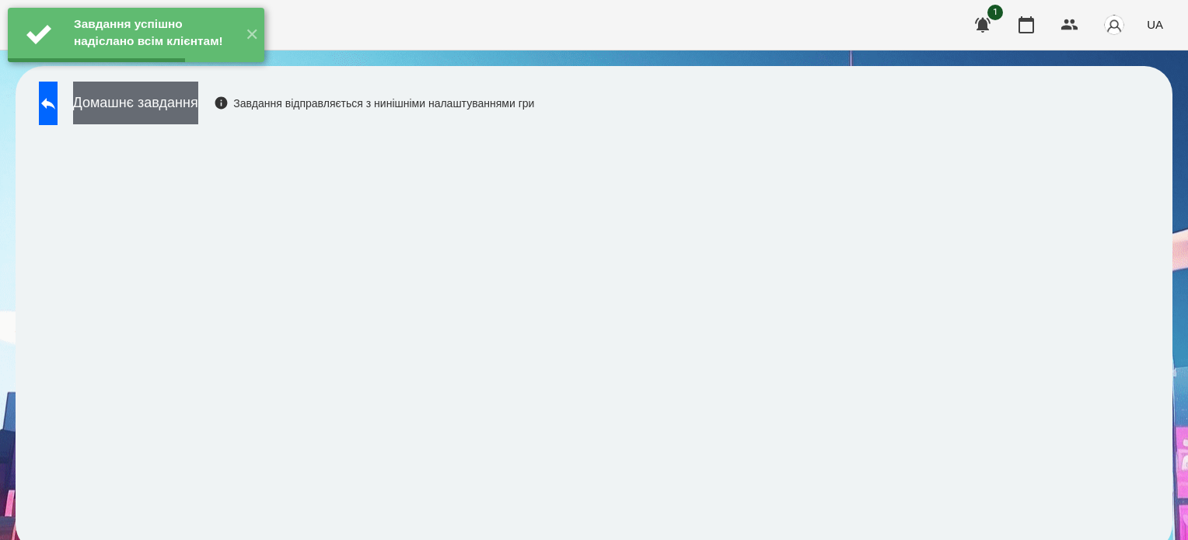
click at [198, 101] on button "Домашнє завдання" at bounding box center [135, 103] width 125 height 43
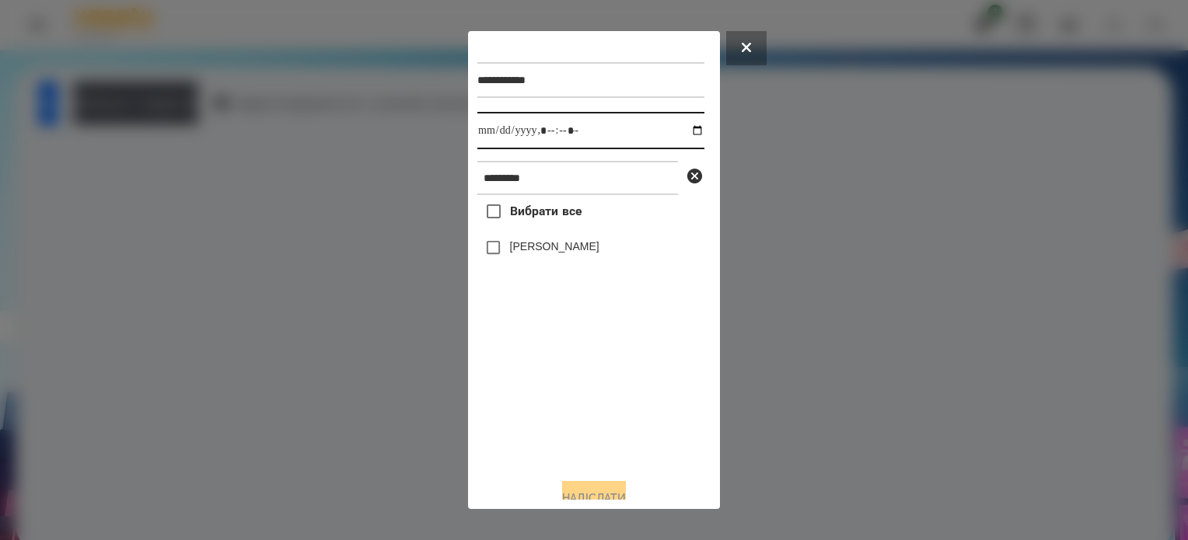
click at [678, 132] on input "datetime-local" at bounding box center [590, 130] width 227 height 37
type input "**********"
drag, startPoint x: 604, startPoint y: 432, endPoint x: 594, endPoint y: 391, distance: 41.7
click at [604, 432] on div "Вибрати все Сорока Надія" at bounding box center [590, 330] width 227 height 271
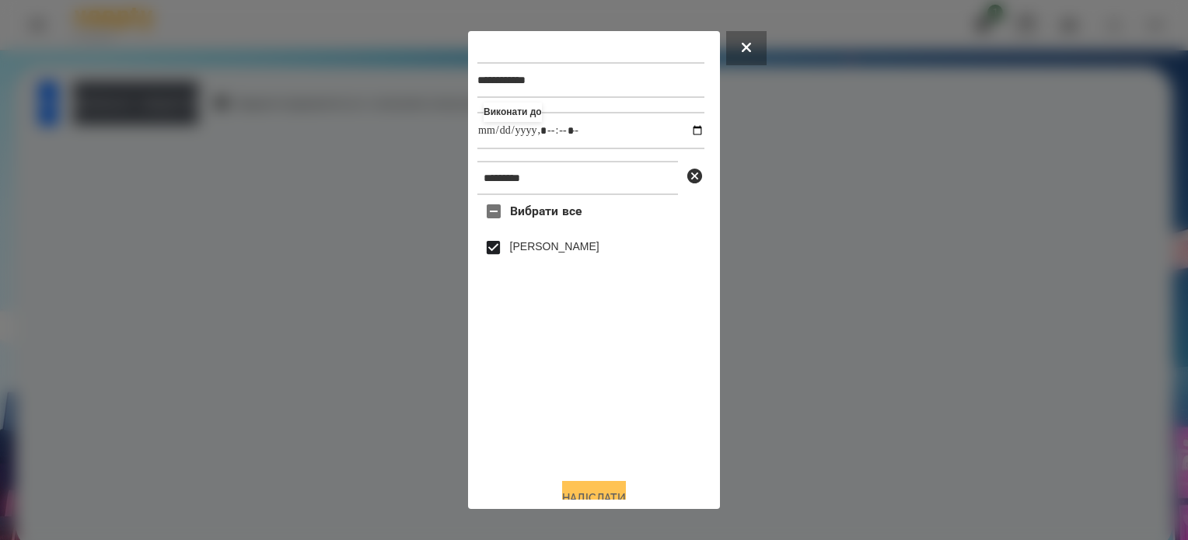
click at [617, 491] on button "Надіслати" at bounding box center [594, 498] width 64 height 34
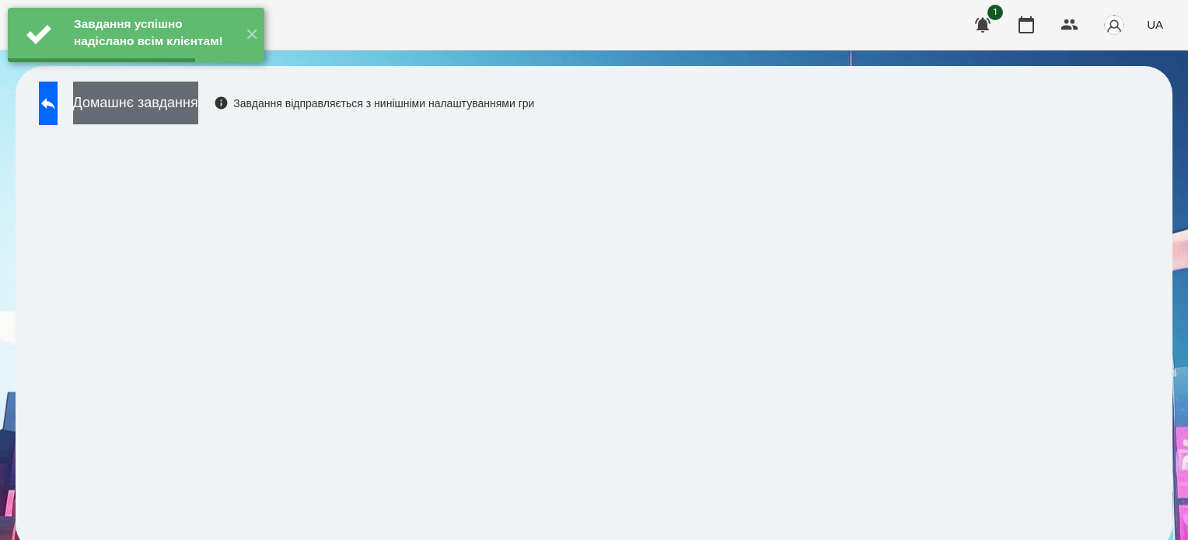
click at [198, 107] on button "Домашнє завдання" at bounding box center [135, 103] width 125 height 43
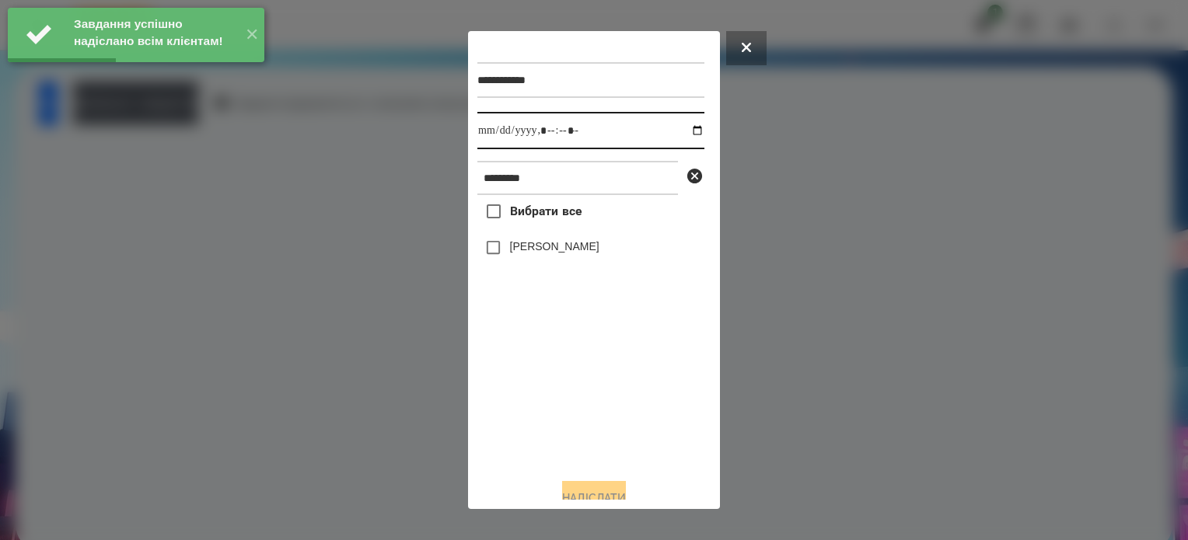
click at [680, 136] on input "datetime-local" at bounding box center [590, 130] width 227 height 37
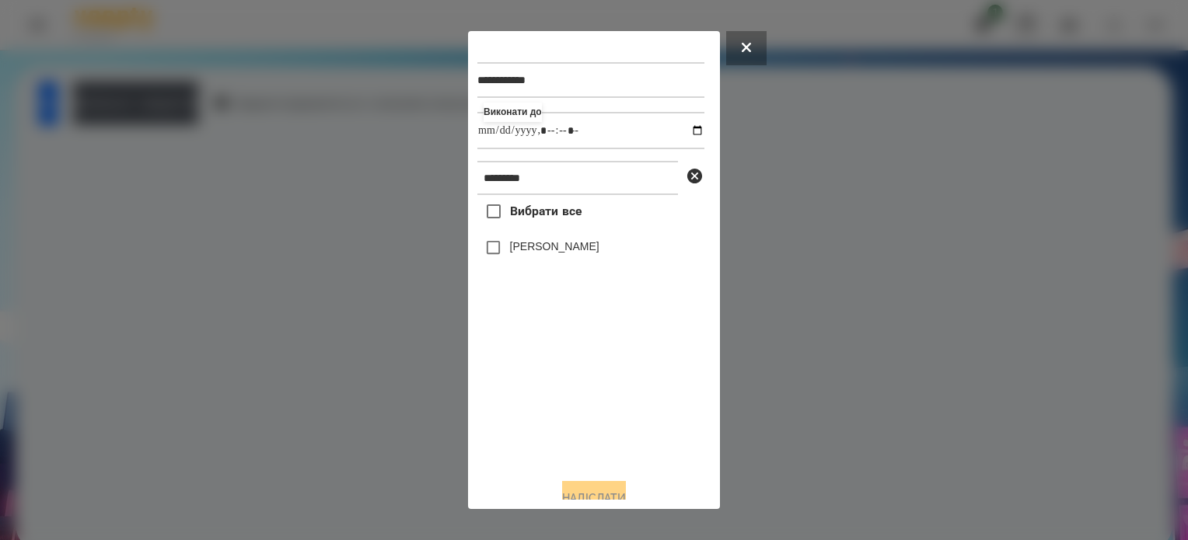
type input "**********"
drag, startPoint x: 585, startPoint y: 406, endPoint x: 572, endPoint y: 376, distance: 32.4
click at [578, 391] on div "Вибрати все Сорока Надія" at bounding box center [590, 330] width 227 height 271
click at [616, 491] on button "Надіслати" at bounding box center [594, 498] width 64 height 34
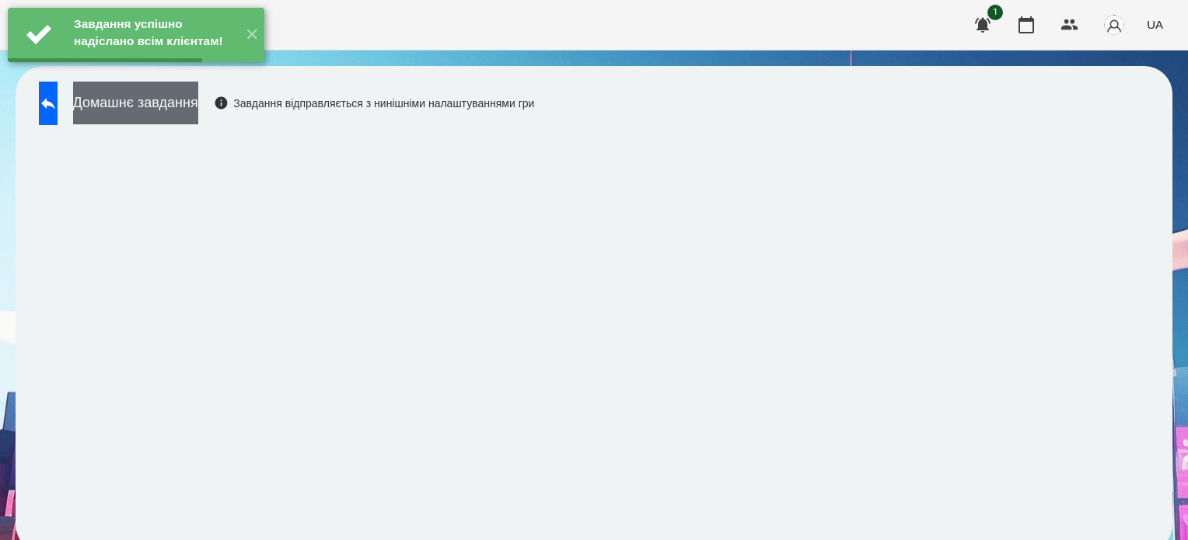
click at [198, 114] on button "Домашнє завдання" at bounding box center [135, 103] width 125 height 43
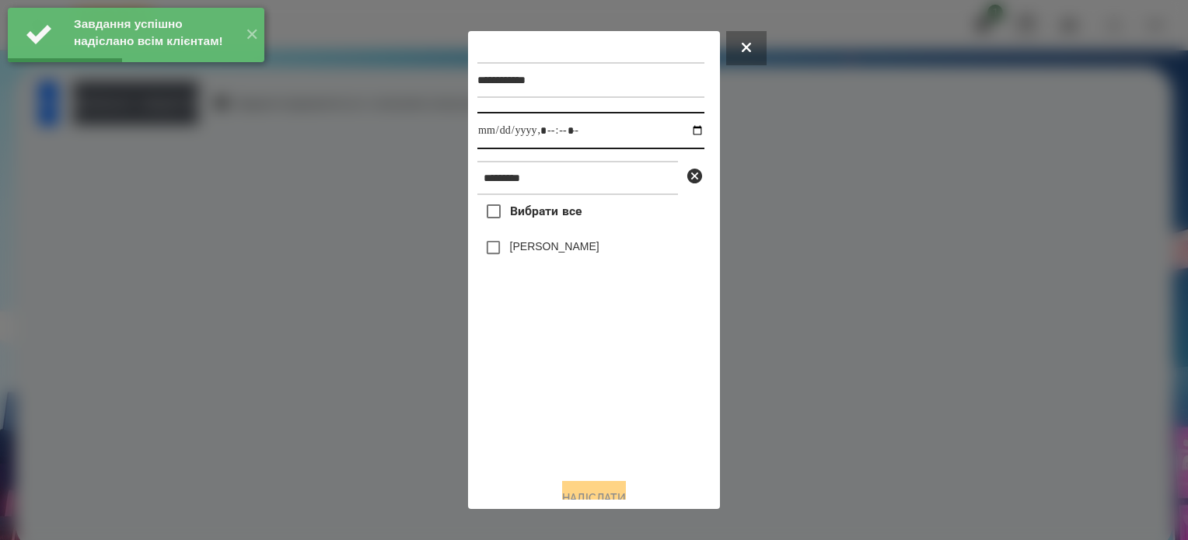
drag, startPoint x: 681, startPoint y: 130, endPoint x: 678, endPoint y: 149, distance: 18.9
click at [681, 128] on input "datetime-local" at bounding box center [590, 130] width 227 height 37
type input "**********"
click at [597, 412] on div "Вибрати все Сорока Надія" at bounding box center [590, 330] width 227 height 271
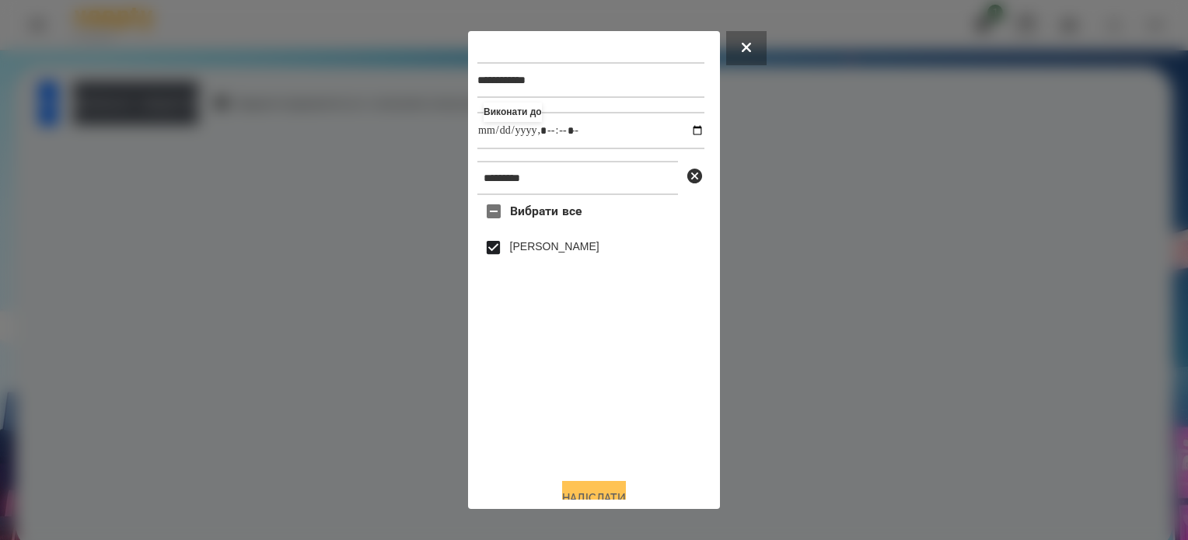
click at [626, 491] on button "Надіслати" at bounding box center [594, 498] width 64 height 34
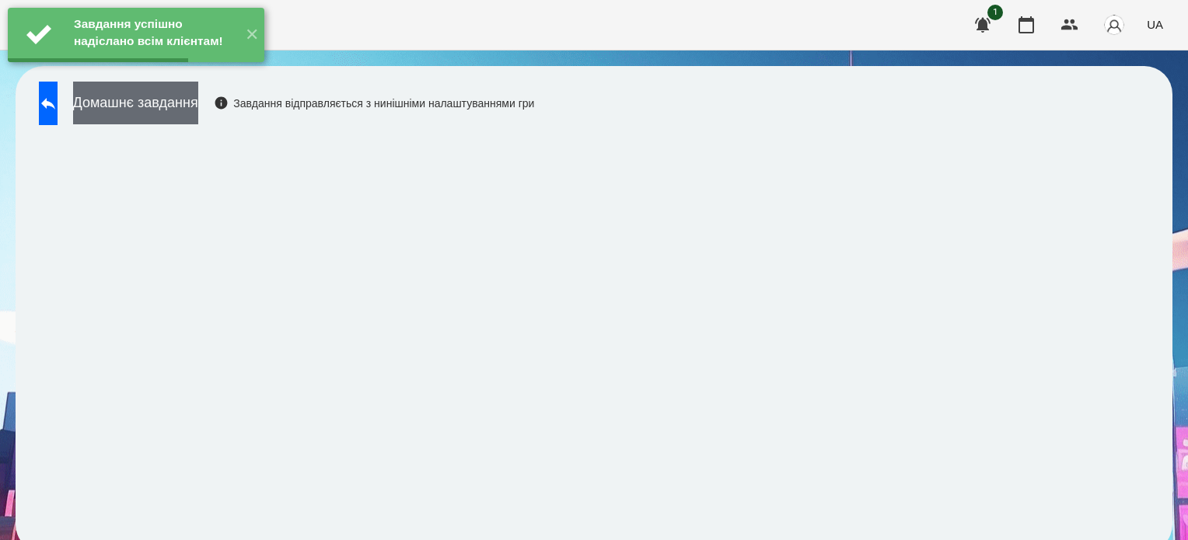
click at [198, 102] on button "Домашнє завдання" at bounding box center [135, 103] width 125 height 43
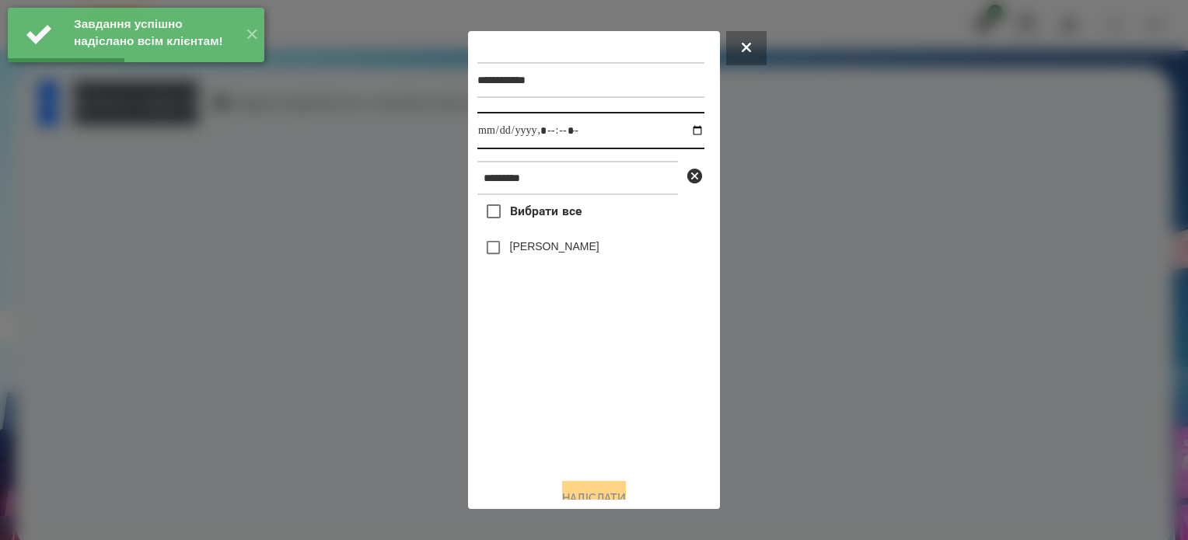
click at [681, 139] on input "datetime-local" at bounding box center [590, 130] width 227 height 37
type input "**********"
drag, startPoint x: 550, startPoint y: 397, endPoint x: 512, endPoint y: 343, distance: 66.0
click at [540, 390] on div "Вибрати все Сорока Надія" at bounding box center [590, 330] width 227 height 271
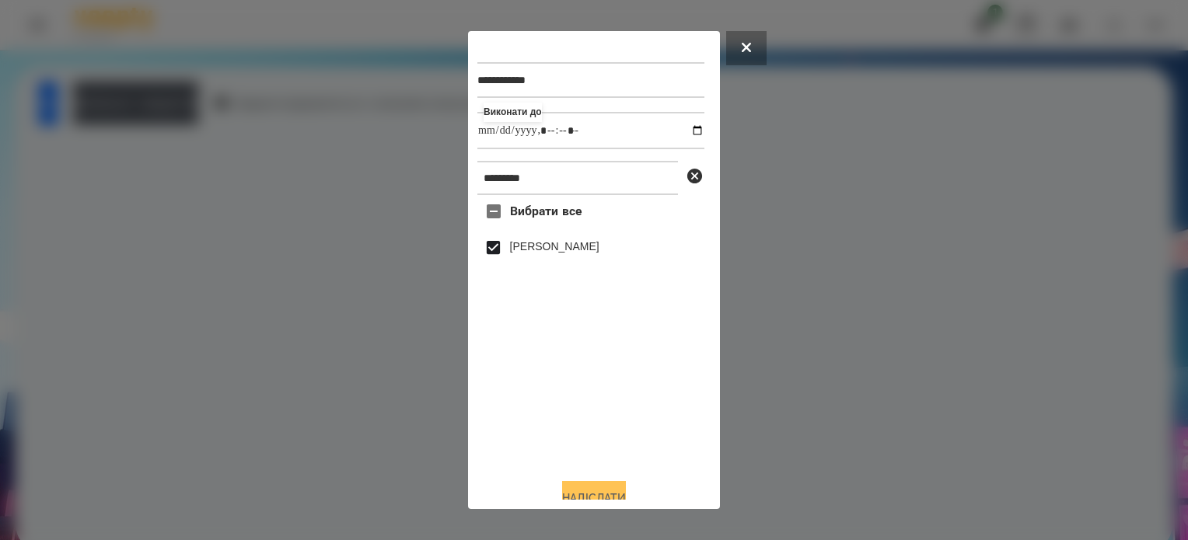
click at [597, 488] on button "Надіслати" at bounding box center [594, 498] width 64 height 34
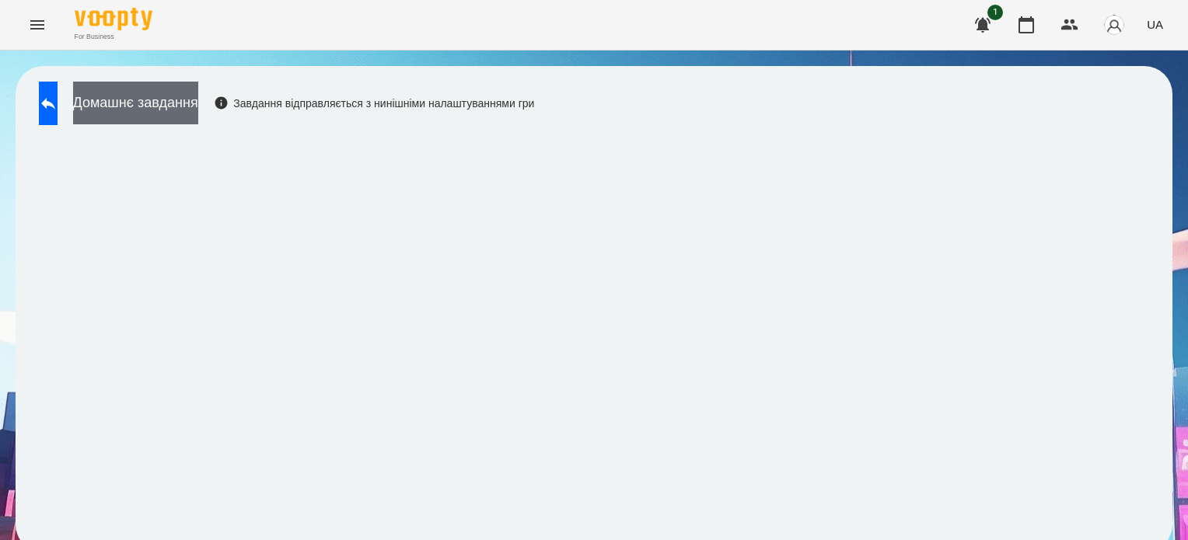
click at [157, 117] on button "Домашнє завдання" at bounding box center [135, 103] width 125 height 43
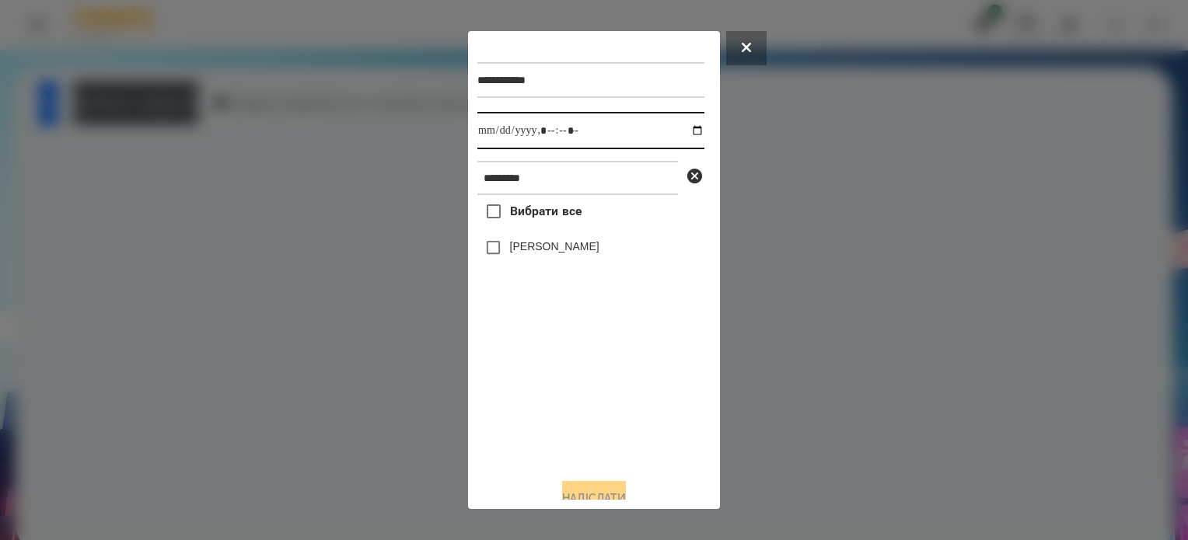
click at [567, 131] on input "datetime-local" at bounding box center [590, 130] width 227 height 37
type input "**********"
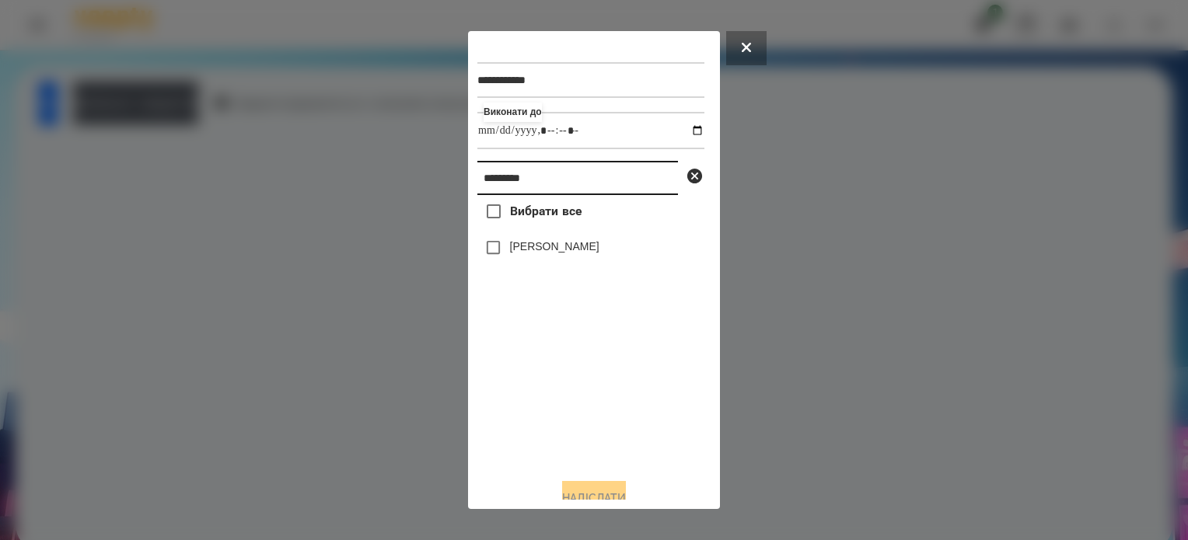
click at [544, 184] on input "*********" at bounding box center [577, 178] width 201 height 34
type input "*"
type input "***"
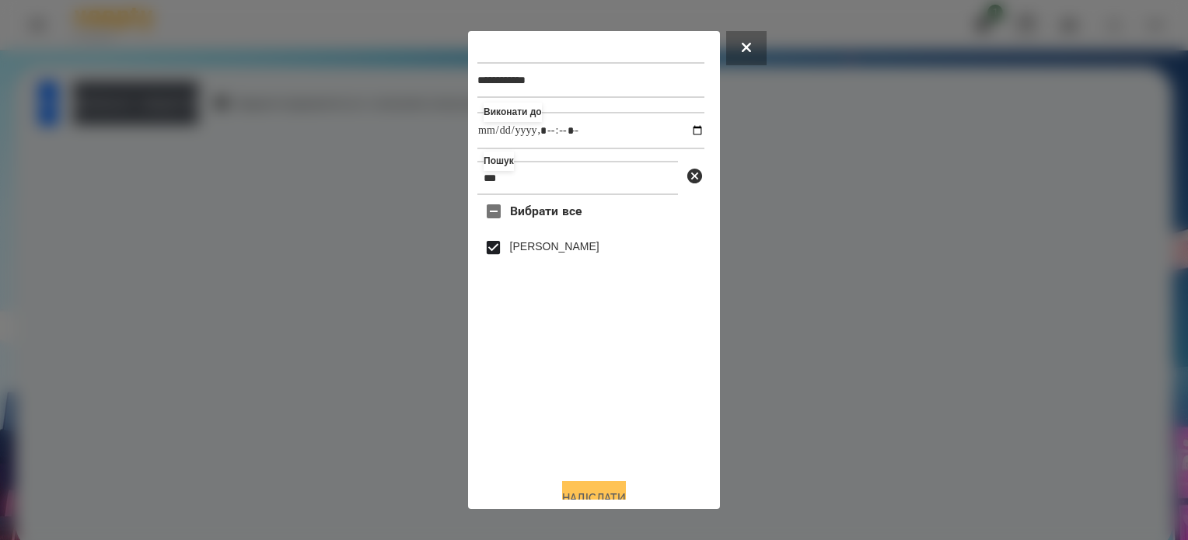
click at [616, 497] on button "Надіслати" at bounding box center [594, 498] width 64 height 34
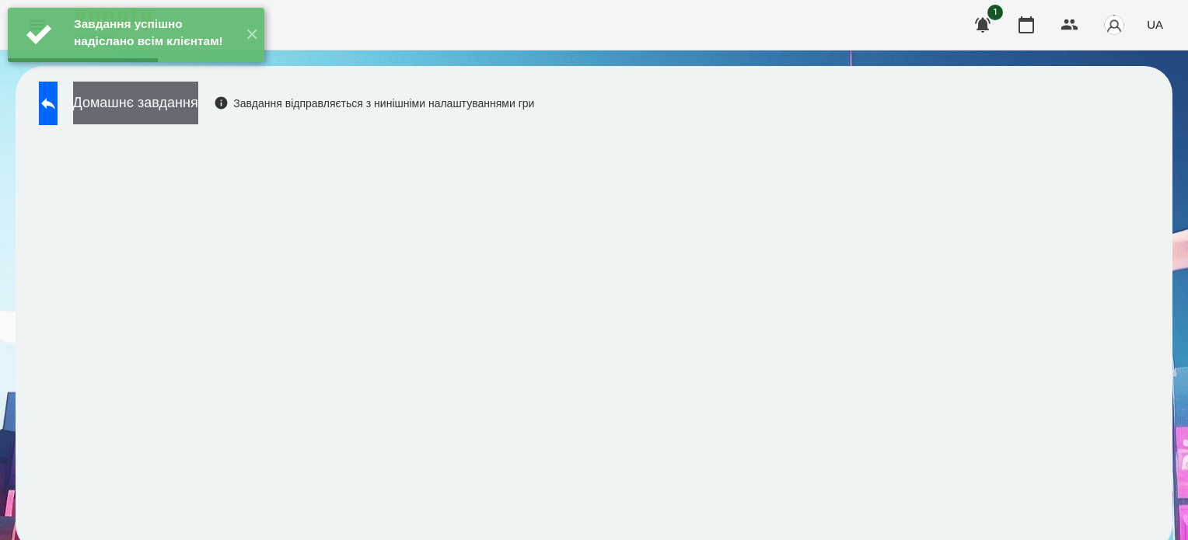
click at [139, 107] on button "Домашнє завдання" at bounding box center [135, 103] width 125 height 43
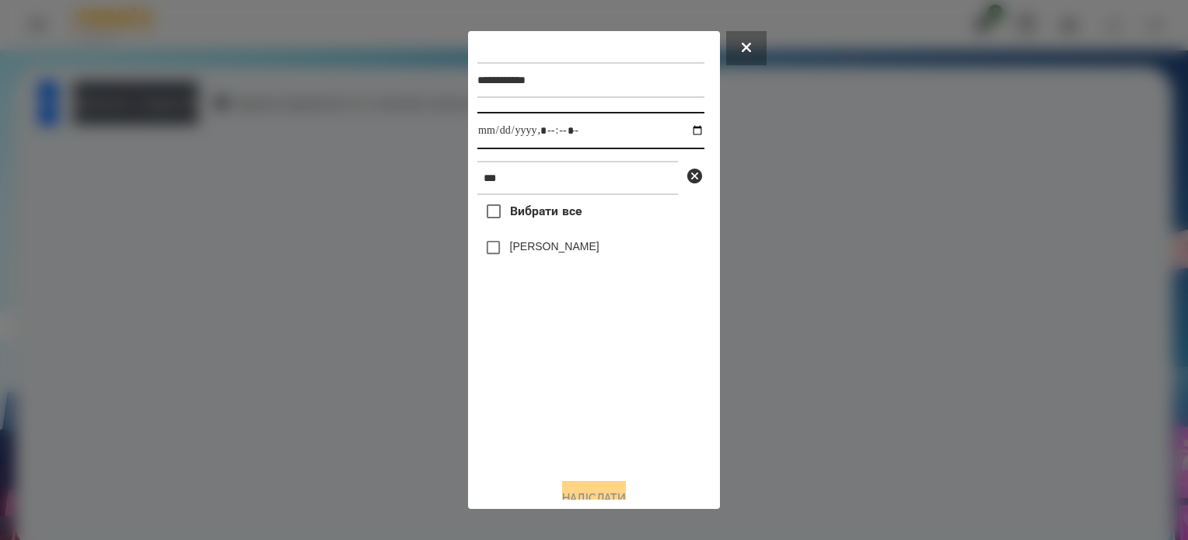
click at [686, 129] on input "datetime-local" at bounding box center [590, 130] width 227 height 37
type input "**********"
click at [593, 388] on div "Вибрати все Дєрягін Максим Валерійович" at bounding box center [590, 330] width 227 height 271
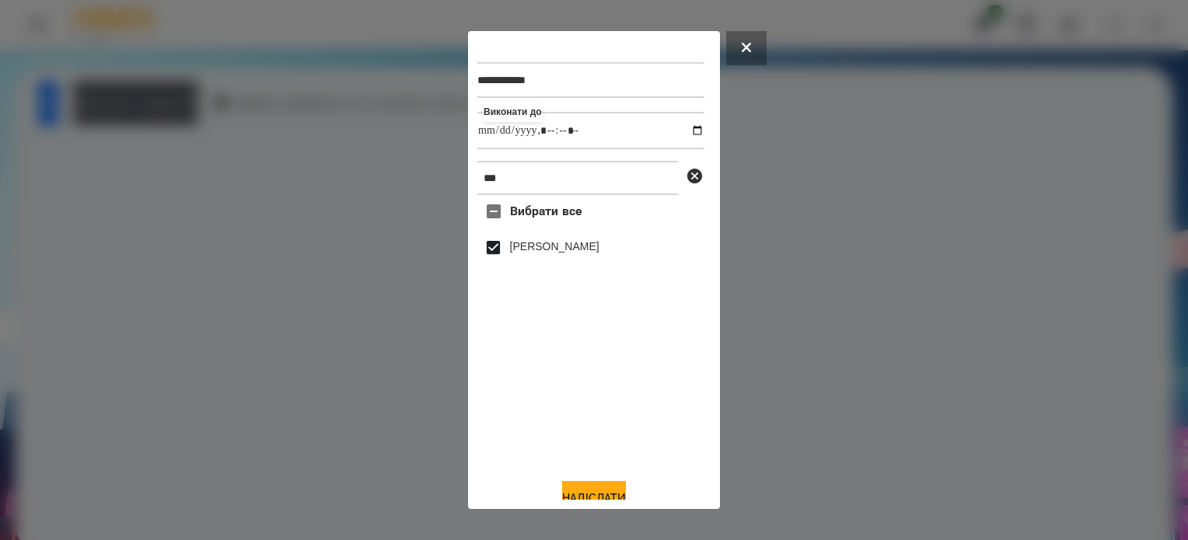
click at [609, 484] on div "**********" at bounding box center [593, 270] width 233 height 460
click at [606, 494] on button "Надіслати" at bounding box center [594, 498] width 64 height 34
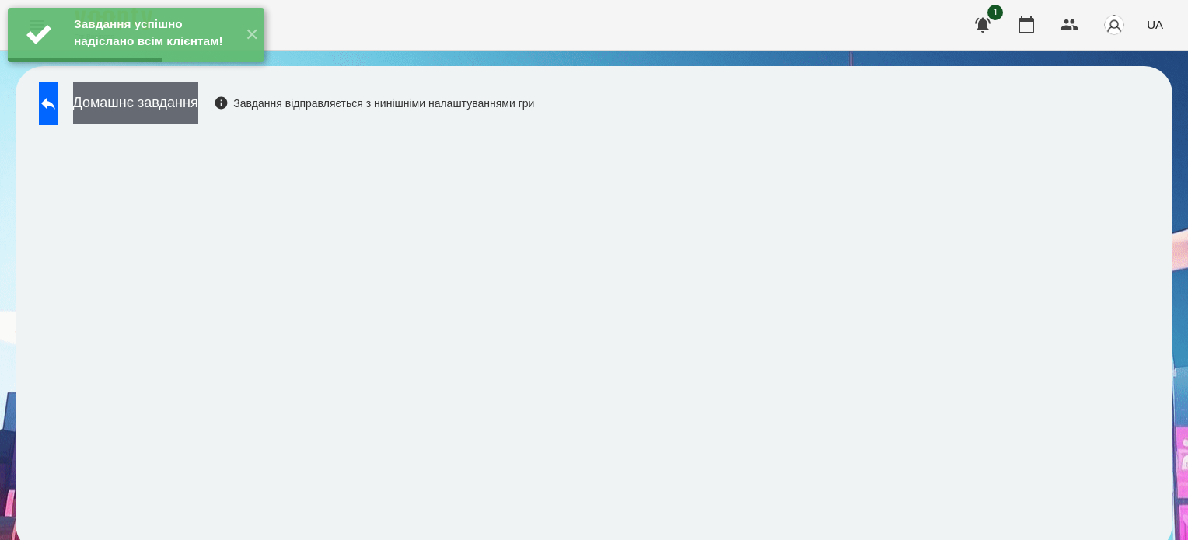
click at [168, 102] on button "Домашнє завдання" at bounding box center [135, 103] width 125 height 43
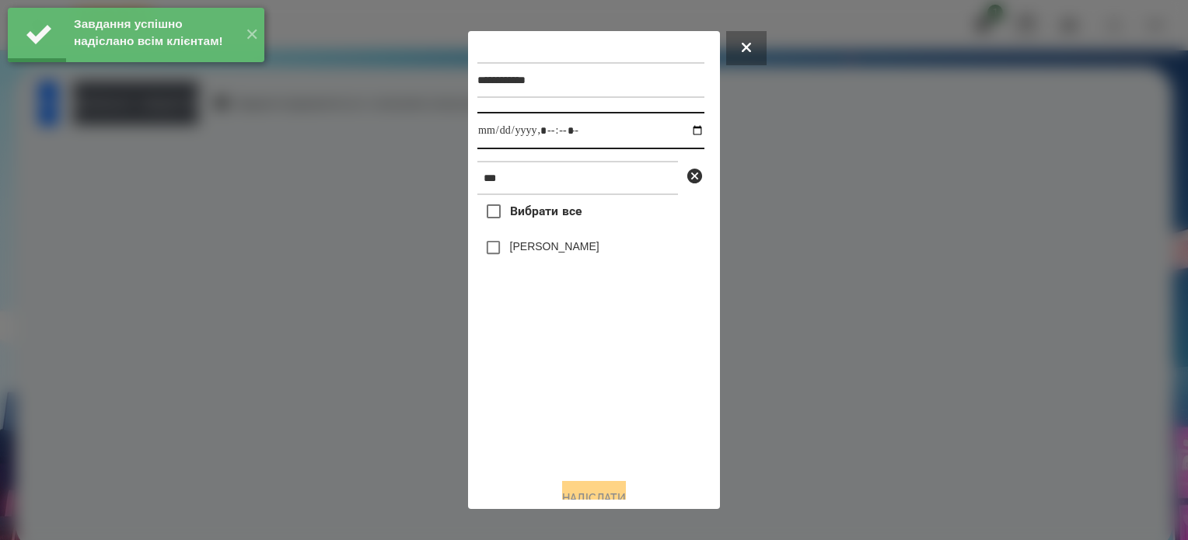
click at [683, 132] on input "datetime-local" at bounding box center [590, 130] width 227 height 37
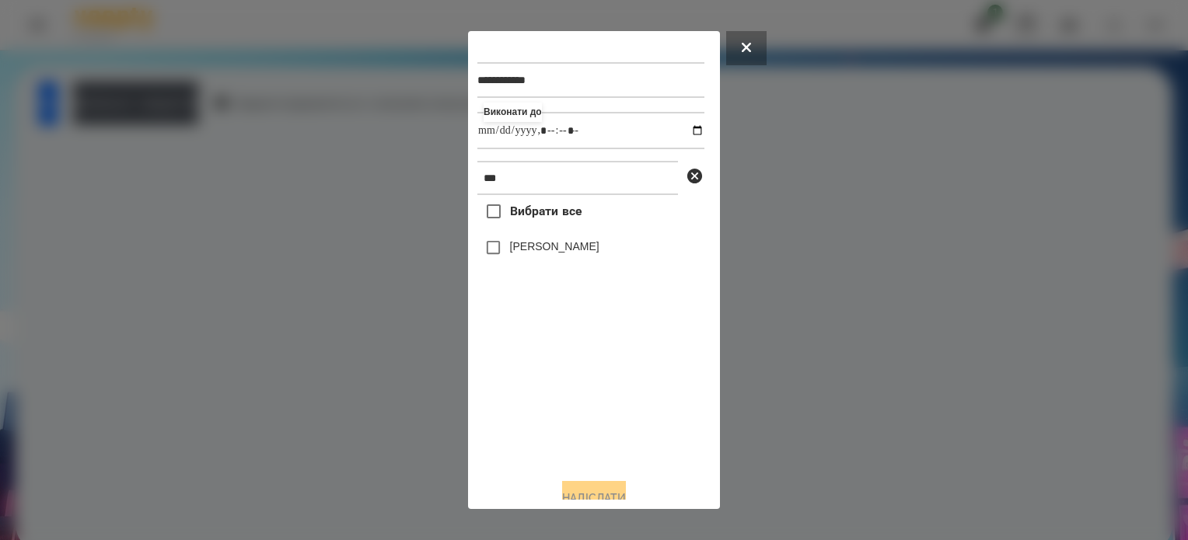
type input "**********"
click at [603, 373] on div "Вибрати все Дєрягін Максим Валерійович" at bounding box center [590, 330] width 227 height 271
click at [626, 495] on button "Надіслати" at bounding box center [594, 498] width 64 height 34
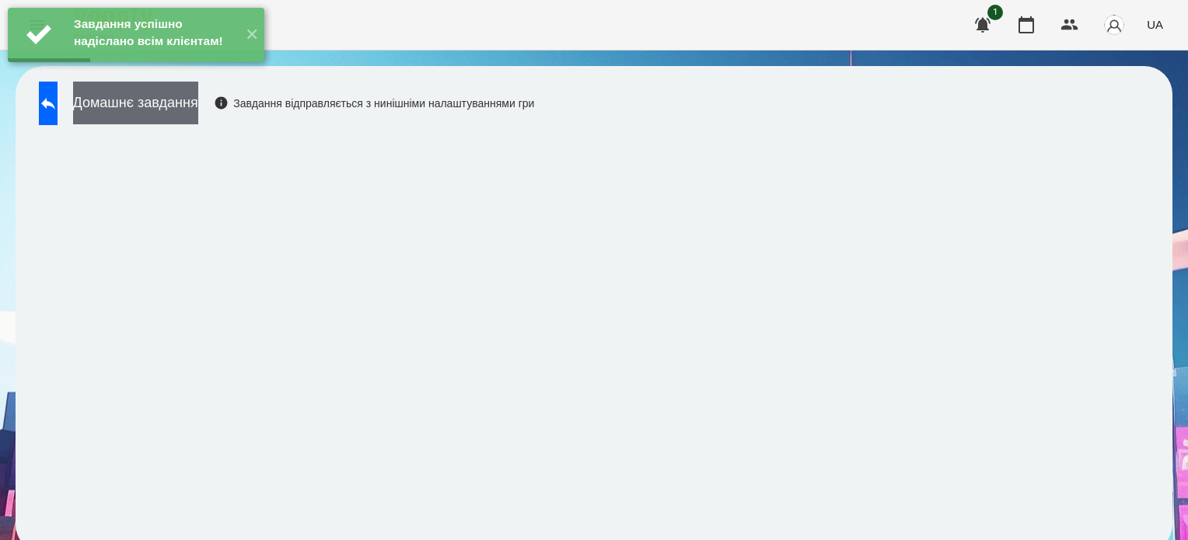
click at [165, 110] on button "Домашнє завдання" at bounding box center [135, 103] width 125 height 43
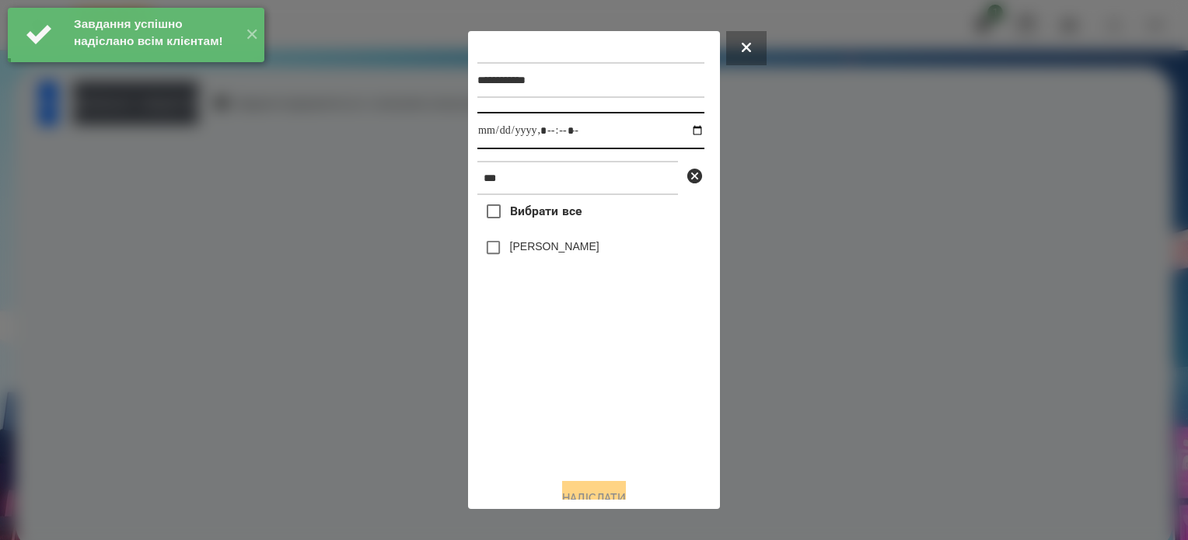
click at [681, 130] on input "datetime-local" at bounding box center [590, 130] width 227 height 37
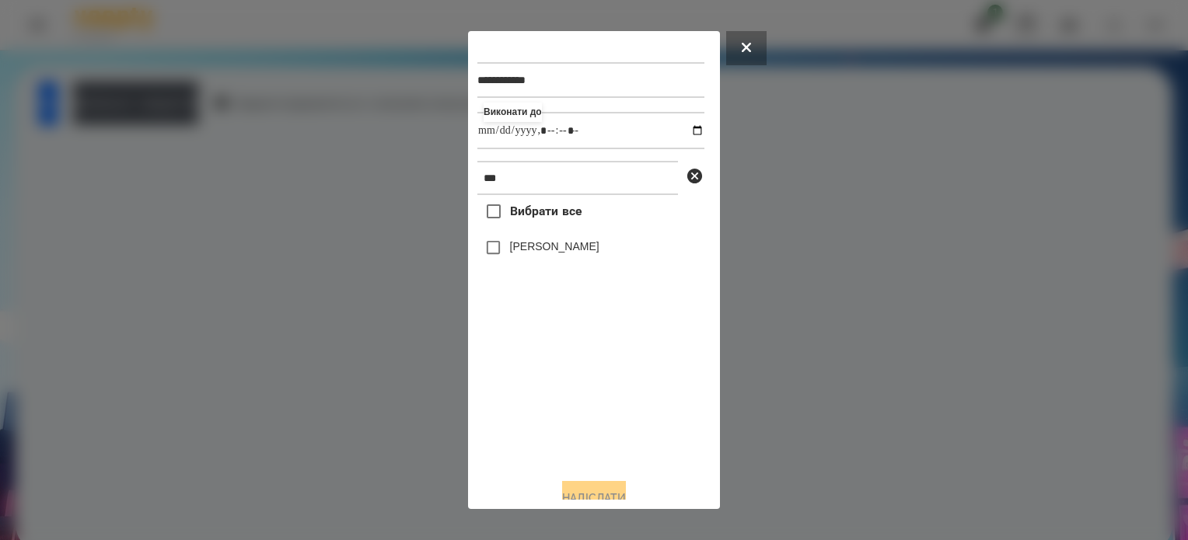
type input "**********"
drag, startPoint x: 534, startPoint y: 463, endPoint x: 524, endPoint y: 376, distance: 86.9
click at [534, 446] on div "Вибрати все Дєрягін Максим Валерійович" at bounding box center [590, 330] width 227 height 271
click at [582, 495] on button "Надіслати" at bounding box center [594, 498] width 64 height 34
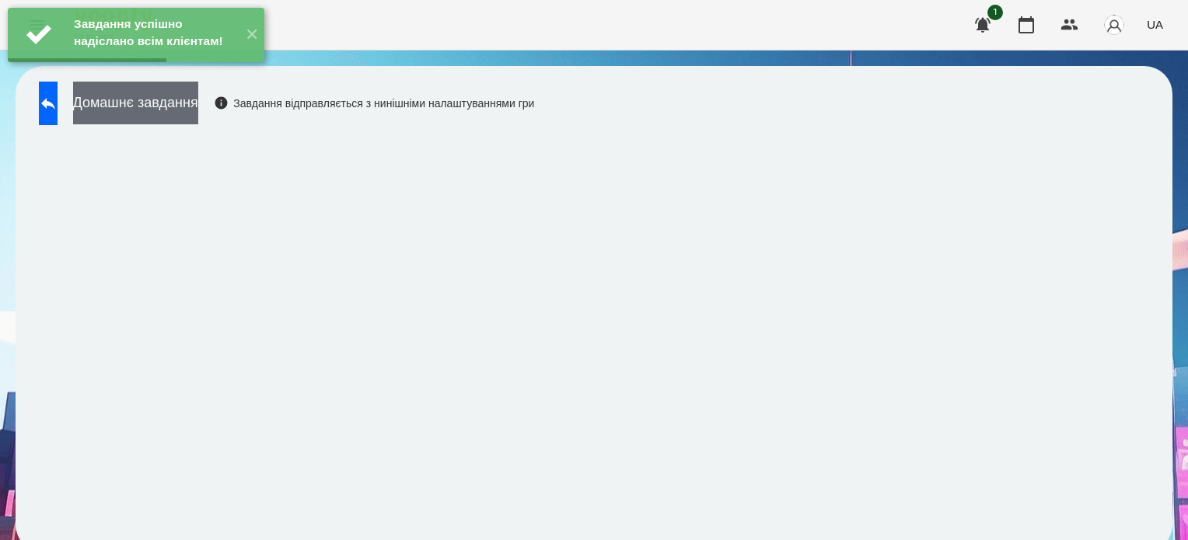
click at [197, 105] on button "Домашнє завдання" at bounding box center [135, 103] width 125 height 43
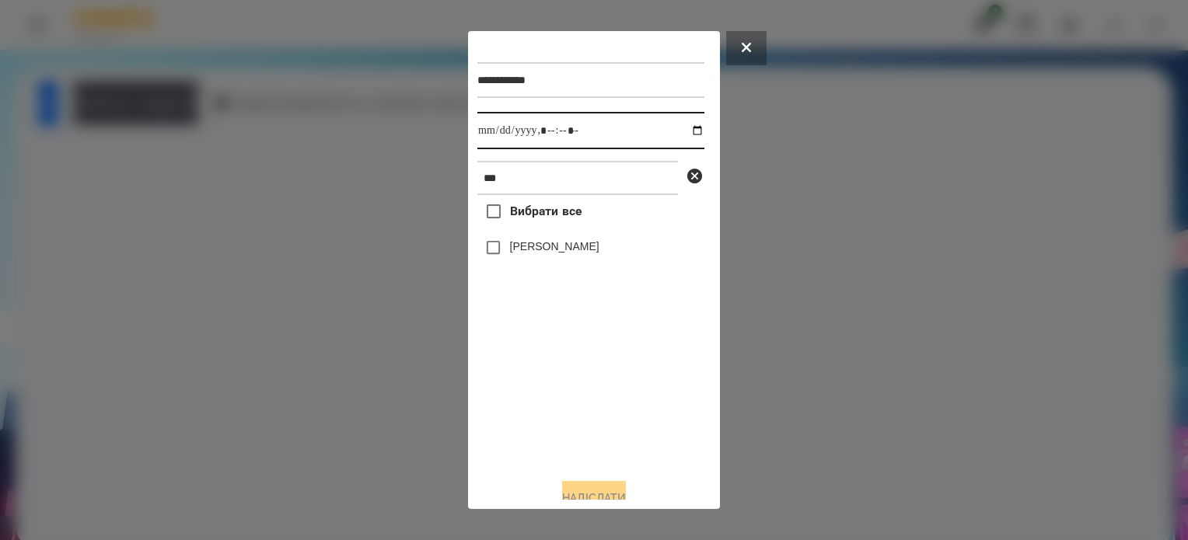
click at [680, 127] on input "datetime-local" at bounding box center [590, 130] width 227 height 37
type input "**********"
click at [517, 433] on div "Вибрати все Дєрягін Максим Валерійович" at bounding box center [590, 330] width 227 height 271
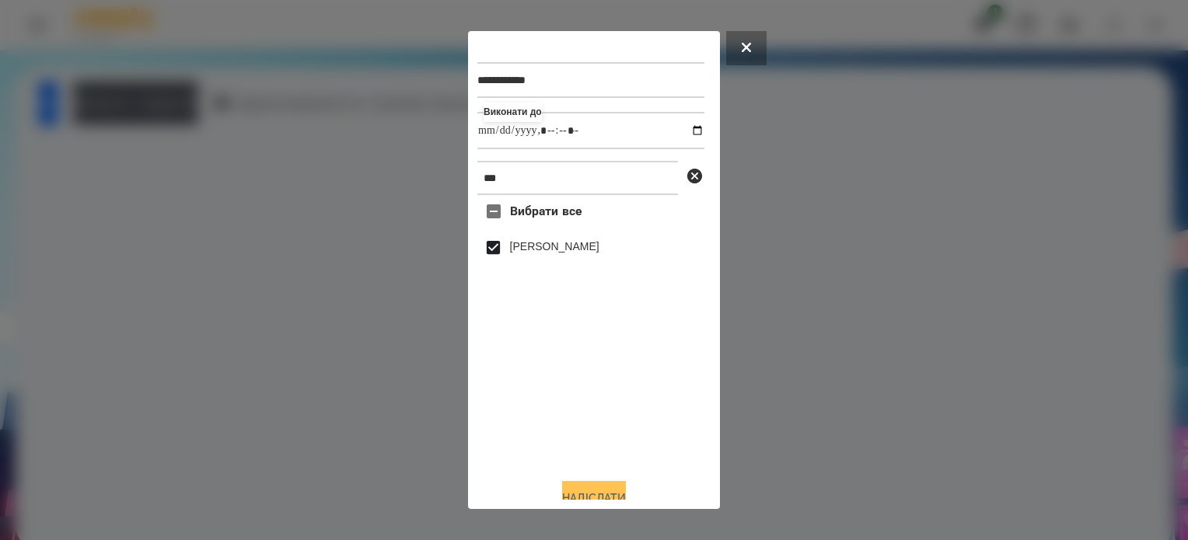
click at [577, 490] on button "Надіслати" at bounding box center [594, 498] width 64 height 34
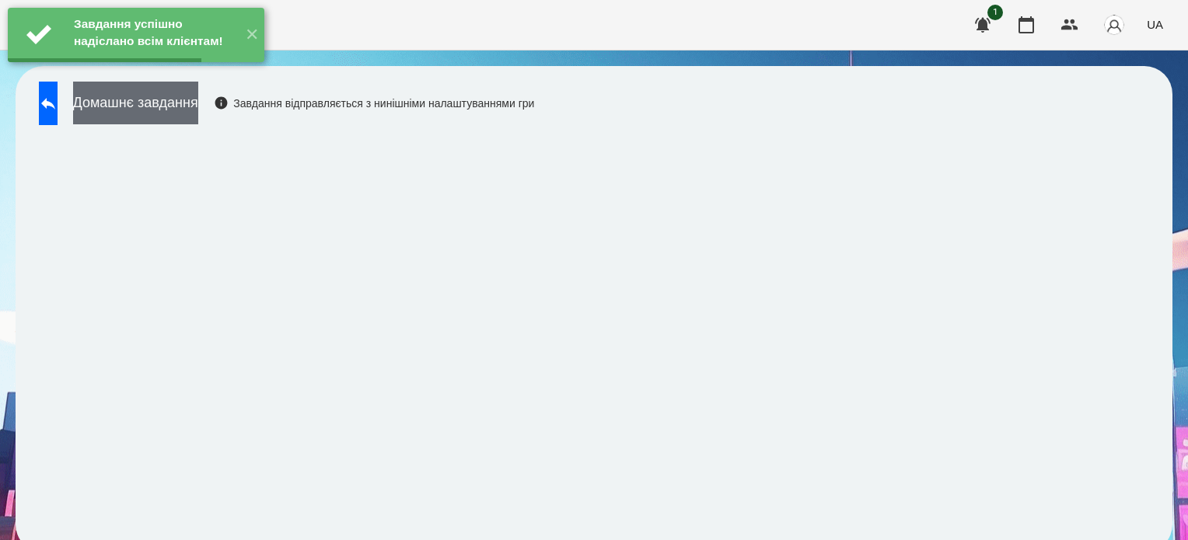
click at [194, 108] on button "Домашнє завдання" at bounding box center [135, 103] width 125 height 43
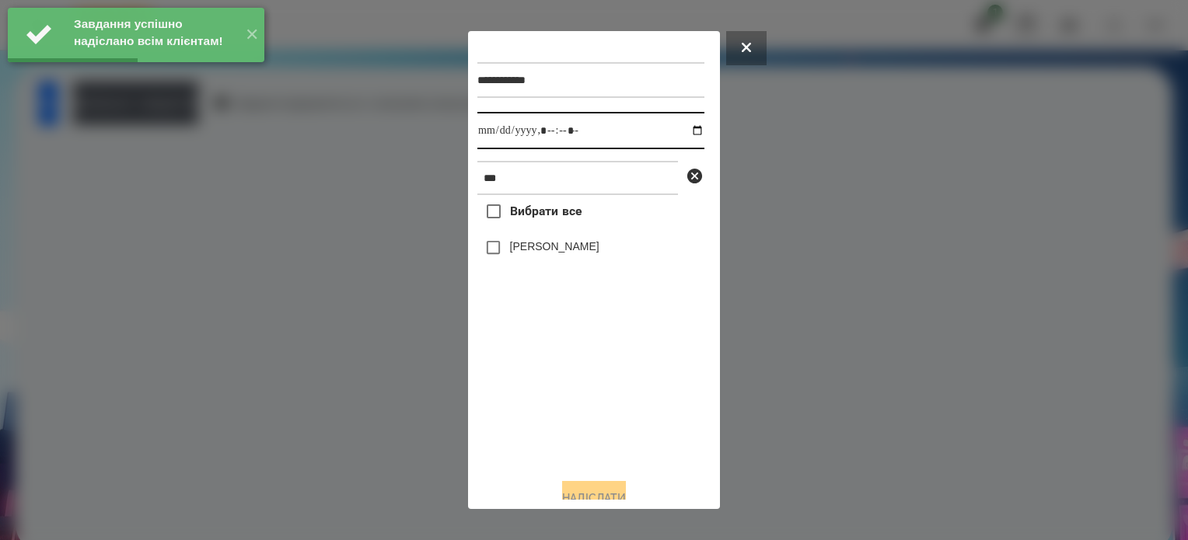
click at [683, 130] on input "datetime-local" at bounding box center [590, 130] width 227 height 37
type input "**********"
click at [539, 438] on div "Вибрати все Дєрягін Максим Валерійович" at bounding box center [590, 330] width 227 height 271
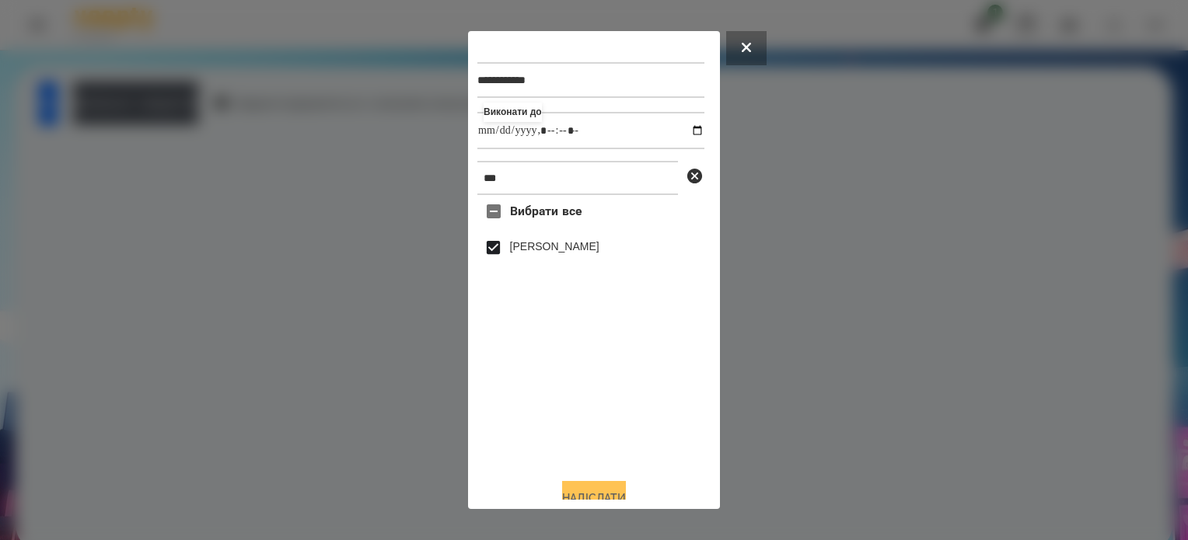
click at [585, 498] on button "Надіслати" at bounding box center [594, 498] width 64 height 34
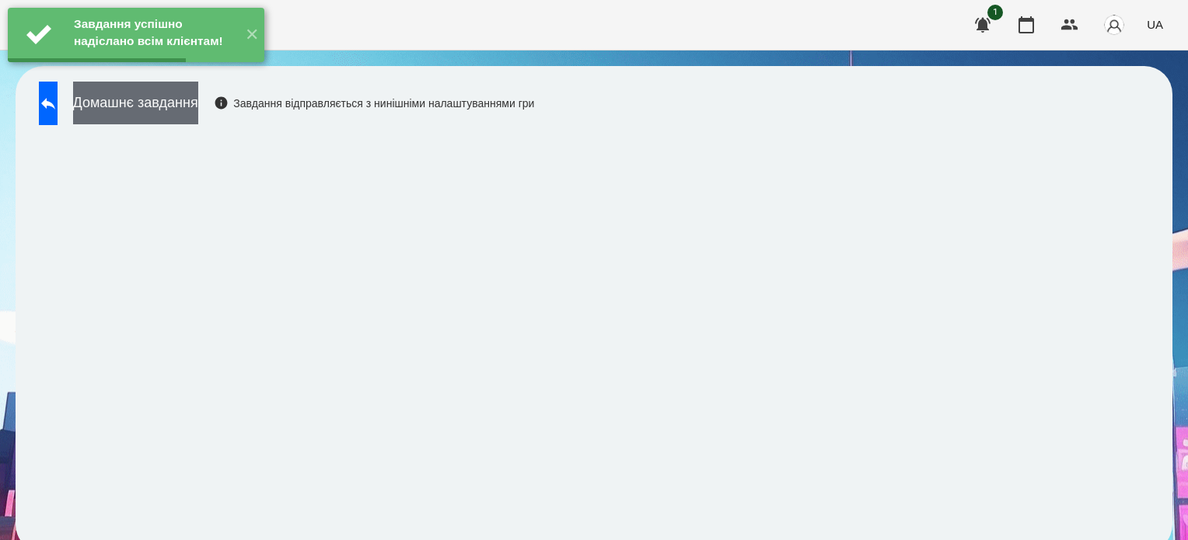
click at [165, 114] on button "Домашнє завдання" at bounding box center [135, 103] width 125 height 43
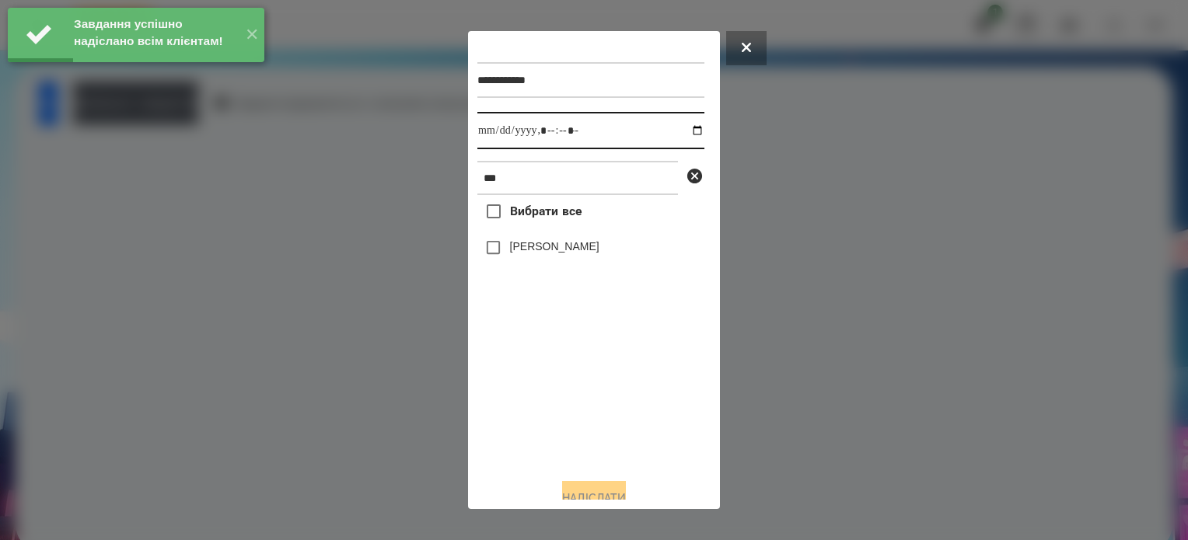
click at [680, 128] on input "datetime-local" at bounding box center [590, 130] width 227 height 37
type input "**********"
click at [516, 396] on div "Вибрати все Дєрягін Максим Валерійович" at bounding box center [590, 330] width 227 height 271
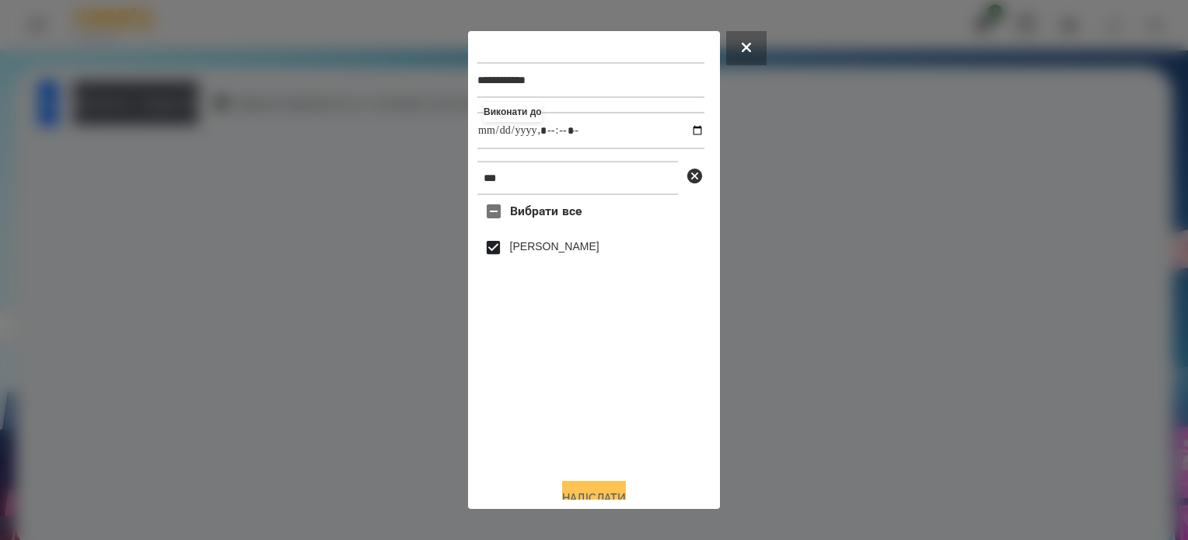
click at [597, 492] on button "Надіслати" at bounding box center [594, 498] width 64 height 34
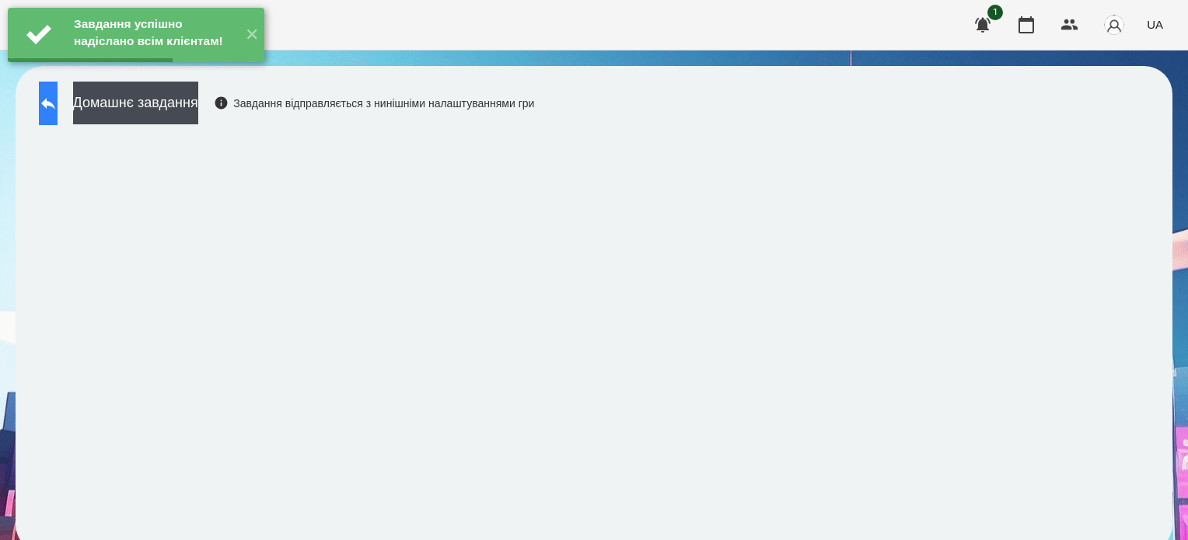
click at [54, 101] on icon at bounding box center [48, 103] width 19 height 19
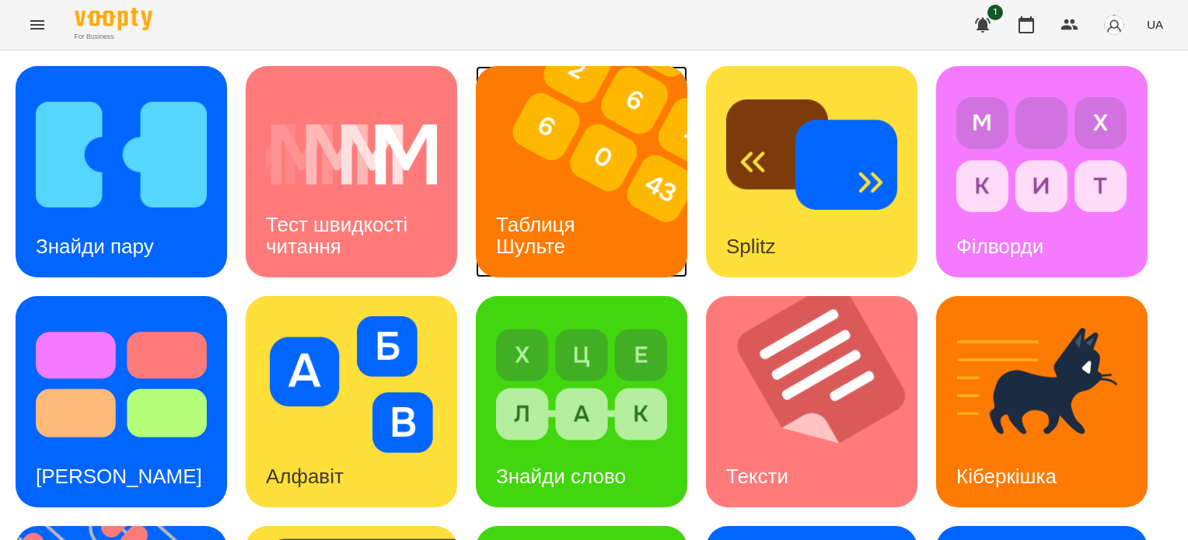
click at [589, 187] on img at bounding box center [591, 171] width 231 height 211
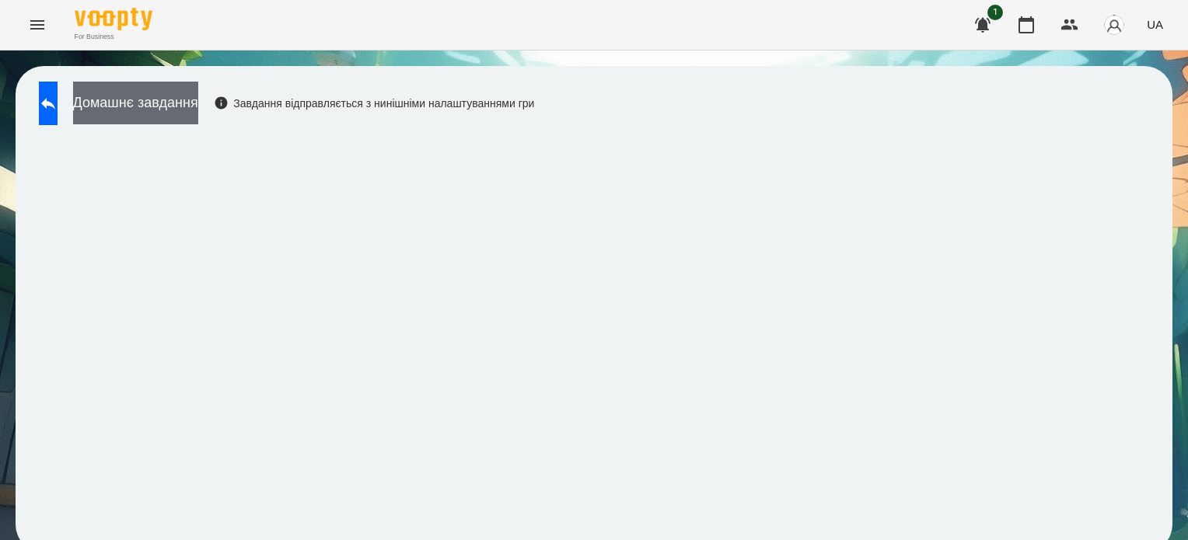
click at [198, 113] on button "Домашнє завдання" at bounding box center [135, 103] width 125 height 43
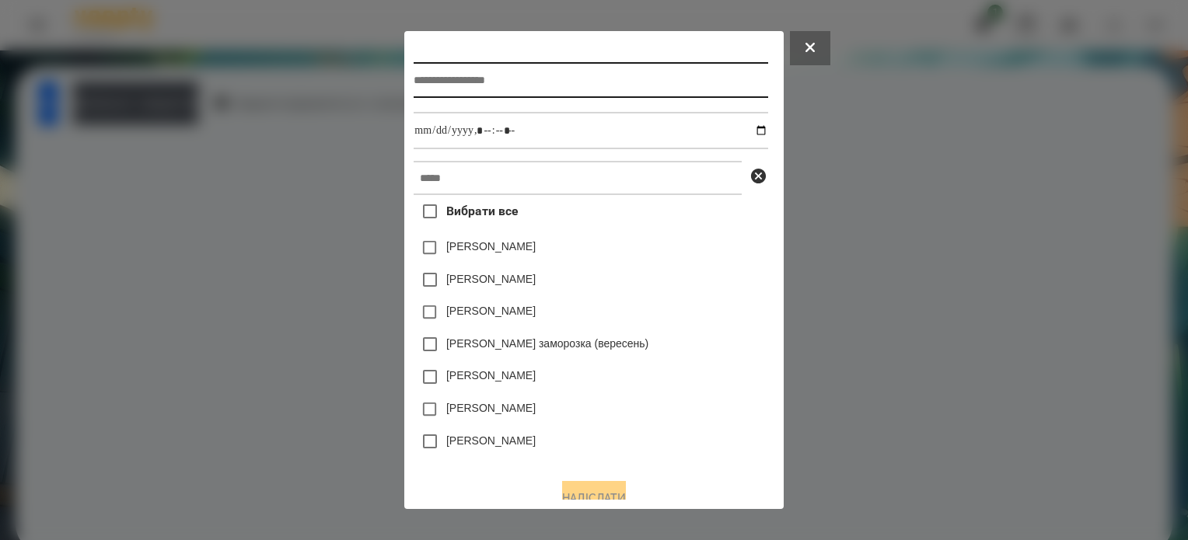
click at [448, 86] on input "text" at bounding box center [591, 80] width 354 height 36
type input "**********"
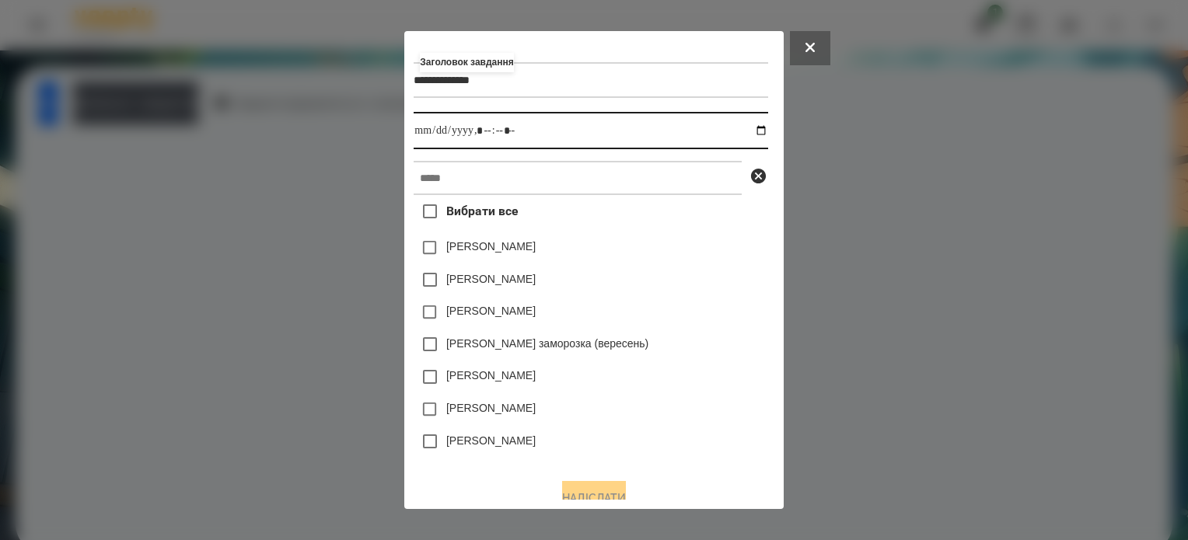
click at [764, 137] on input "datetime-local" at bounding box center [591, 130] width 354 height 37
click at [482, 133] on input "datetime-local" at bounding box center [591, 130] width 354 height 37
type input "**********"
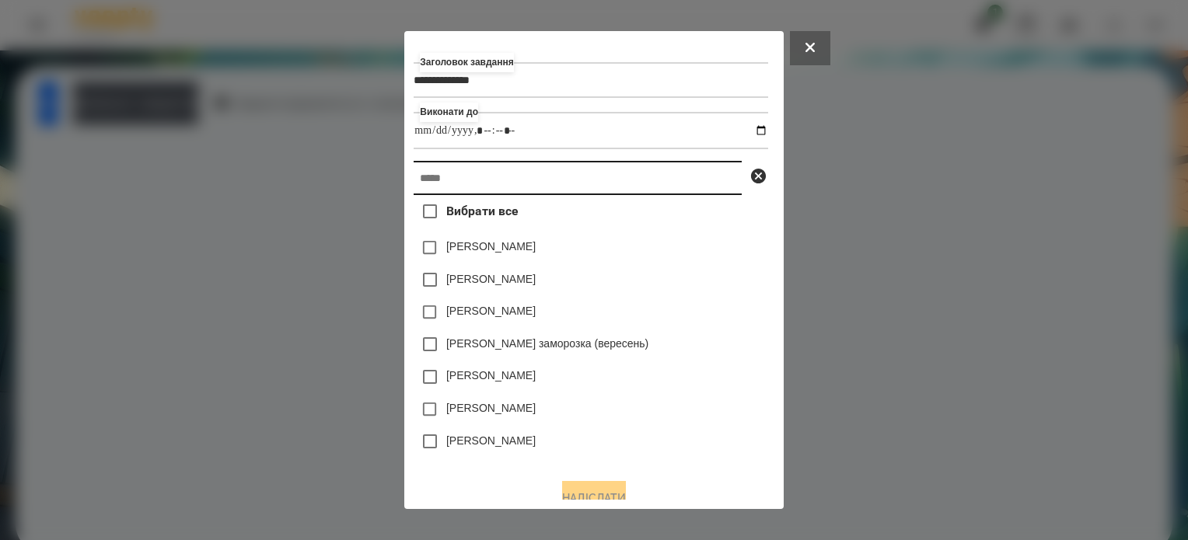
click at [467, 188] on input "text" at bounding box center [578, 178] width 328 height 34
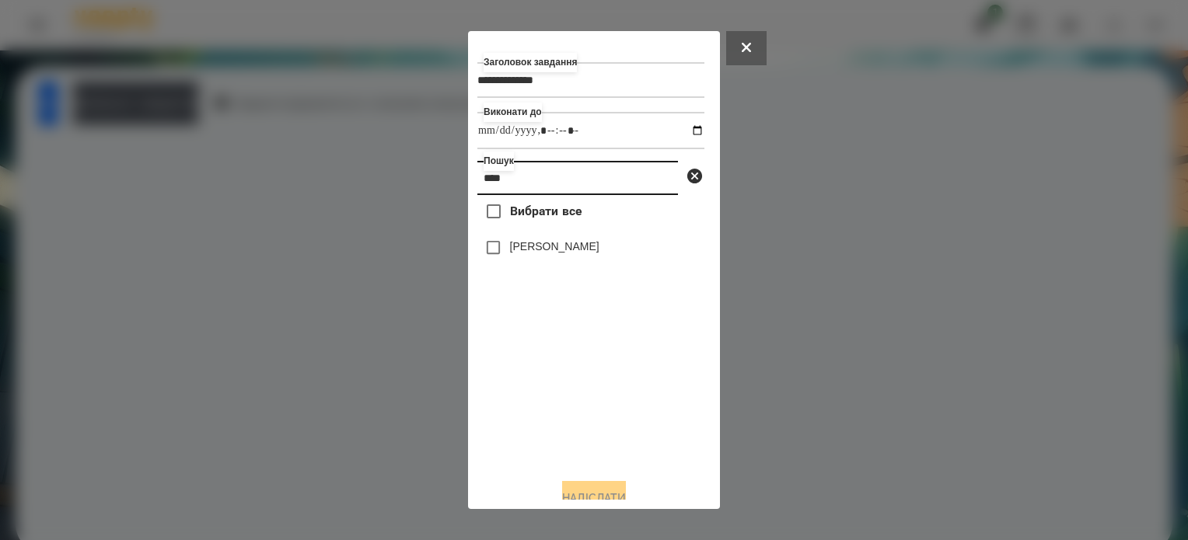
type input "****"
click at [573, 495] on button "Надіслати" at bounding box center [594, 498] width 64 height 34
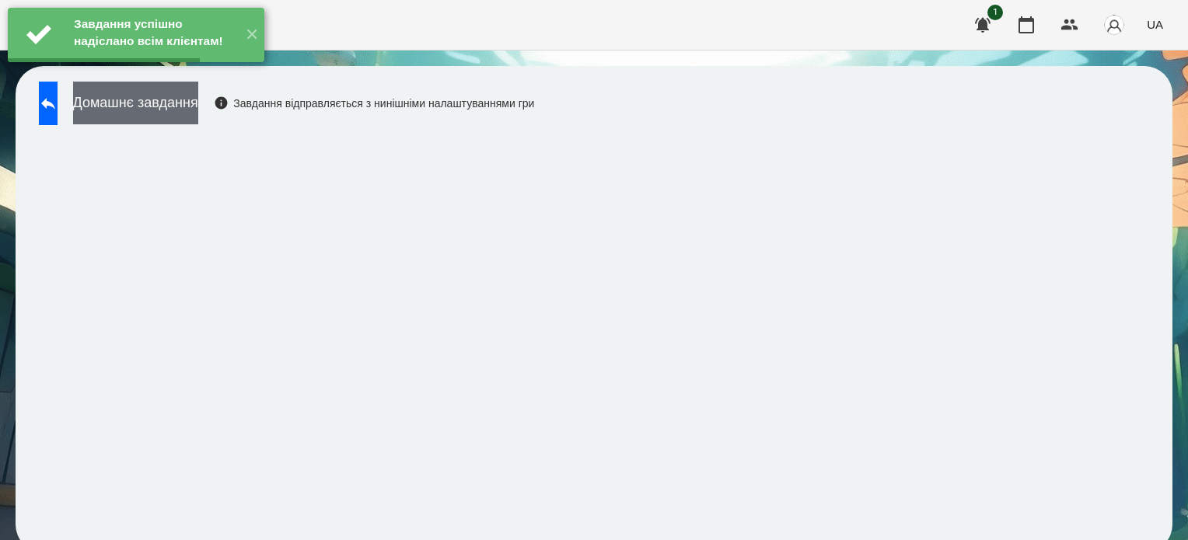
click at [188, 96] on button "Домашнє завдання" at bounding box center [135, 103] width 125 height 43
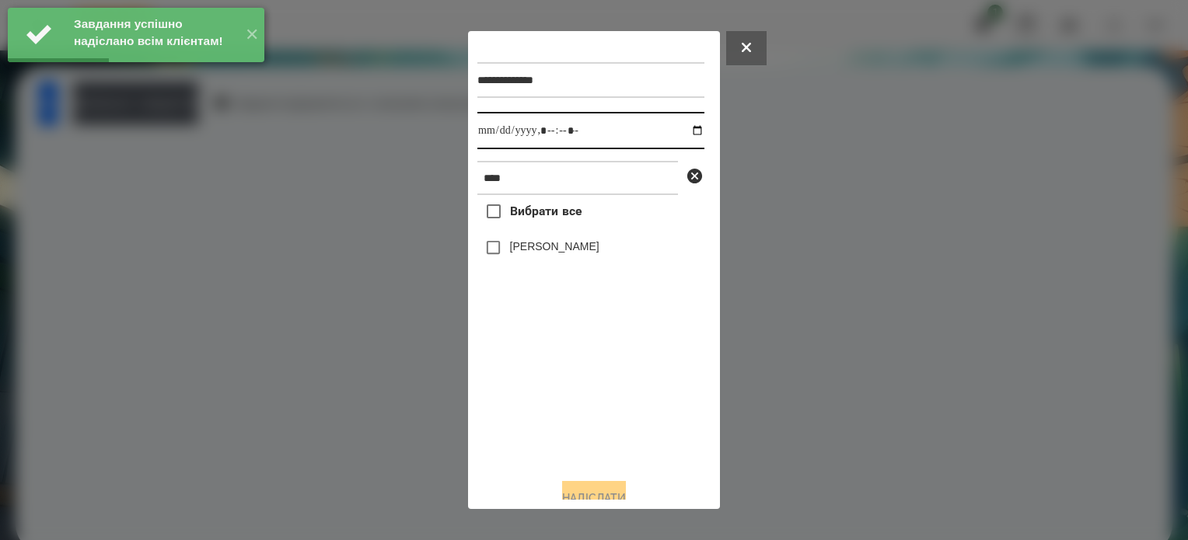
drag, startPoint x: 677, startPoint y: 127, endPoint x: 657, endPoint y: 145, distance: 27.0
click at [676, 128] on input "datetime-local" at bounding box center [590, 130] width 227 height 37
type input "**********"
drag, startPoint x: 499, startPoint y: 379, endPoint x: 511, endPoint y: 334, distance: 46.6
click at [499, 372] on div "Вибрати все Дєрягін Максим Валерійович" at bounding box center [590, 330] width 227 height 271
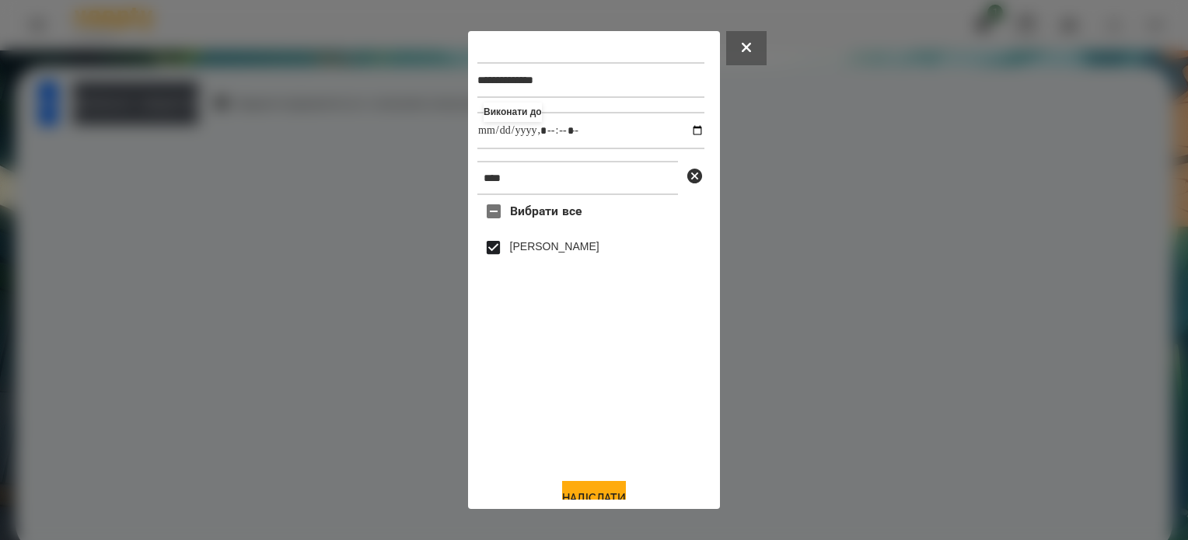
drag, startPoint x: 603, startPoint y: 495, endPoint x: 595, endPoint y: 474, distance: 22.0
click at [602, 494] on button "Надіслати" at bounding box center [594, 498] width 64 height 34
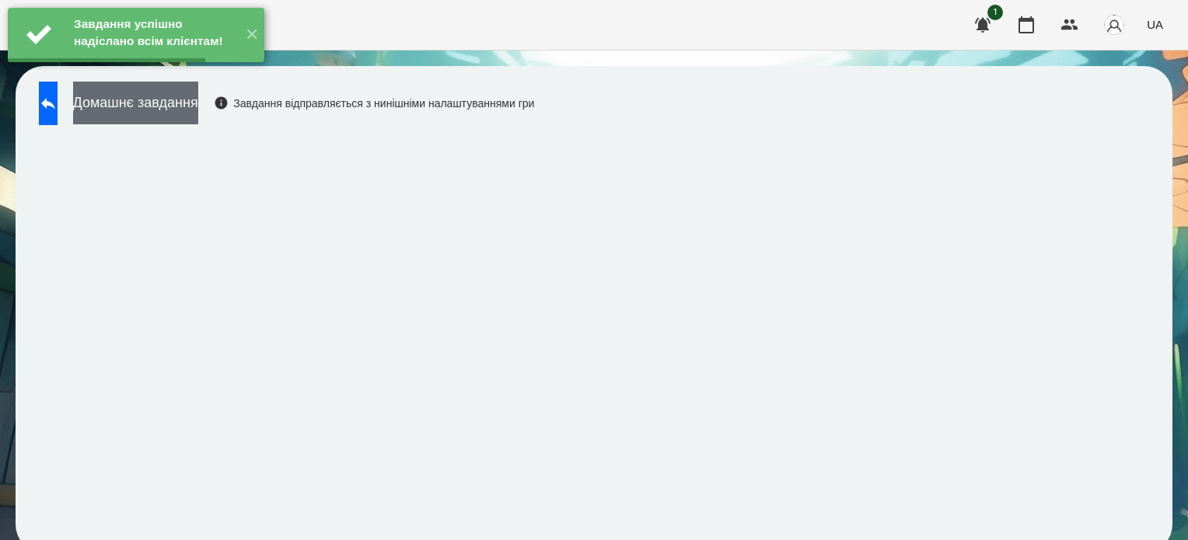
click at [198, 110] on button "Домашнє завдання" at bounding box center [135, 103] width 125 height 43
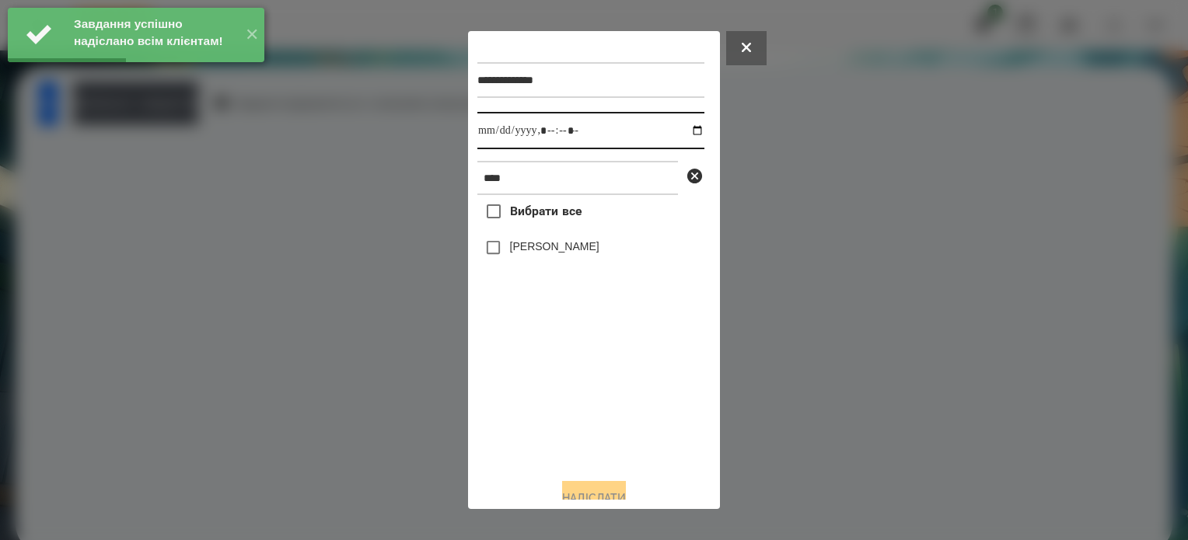
drag, startPoint x: 686, startPoint y: 125, endPoint x: 669, endPoint y: 149, distance: 28.5
click at [687, 125] on input "datetime-local" at bounding box center [590, 130] width 227 height 37
type input "**********"
drag, startPoint x: 554, startPoint y: 394, endPoint x: 551, endPoint y: 382, distance: 12.8
click at [553, 385] on div "Вибрати все Дєрягін Максим Валерійович" at bounding box center [590, 330] width 227 height 271
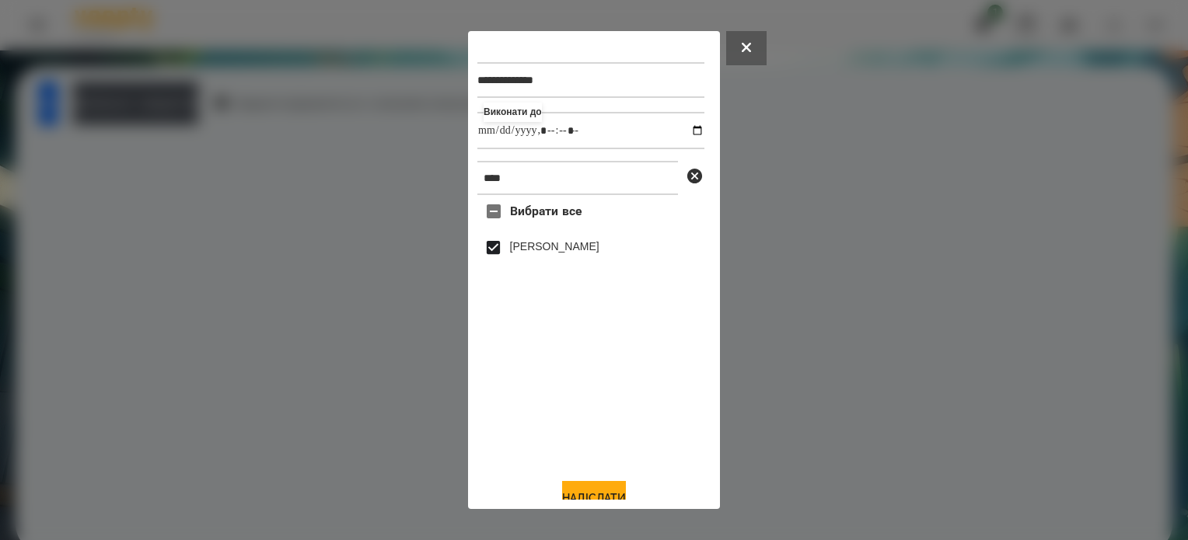
drag, startPoint x: 591, startPoint y: 493, endPoint x: 573, endPoint y: 464, distance: 33.9
click at [588, 491] on button "Надіслати" at bounding box center [594, 498] width 64 height 34
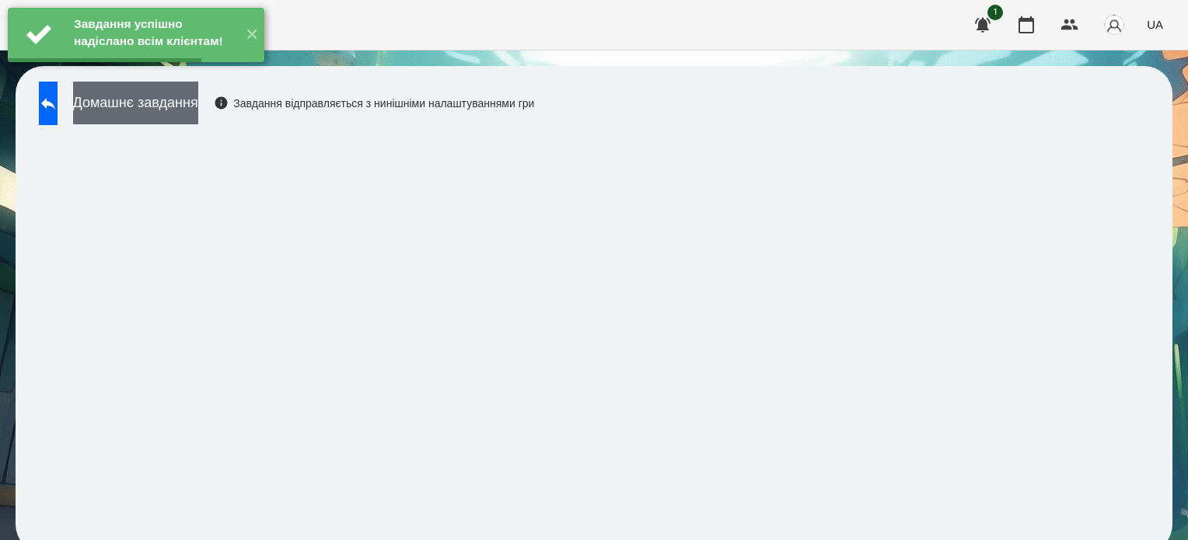
click at [198, 108] on button "Домашнє завдання" at bounding box center [135, 103] width 125 height 43
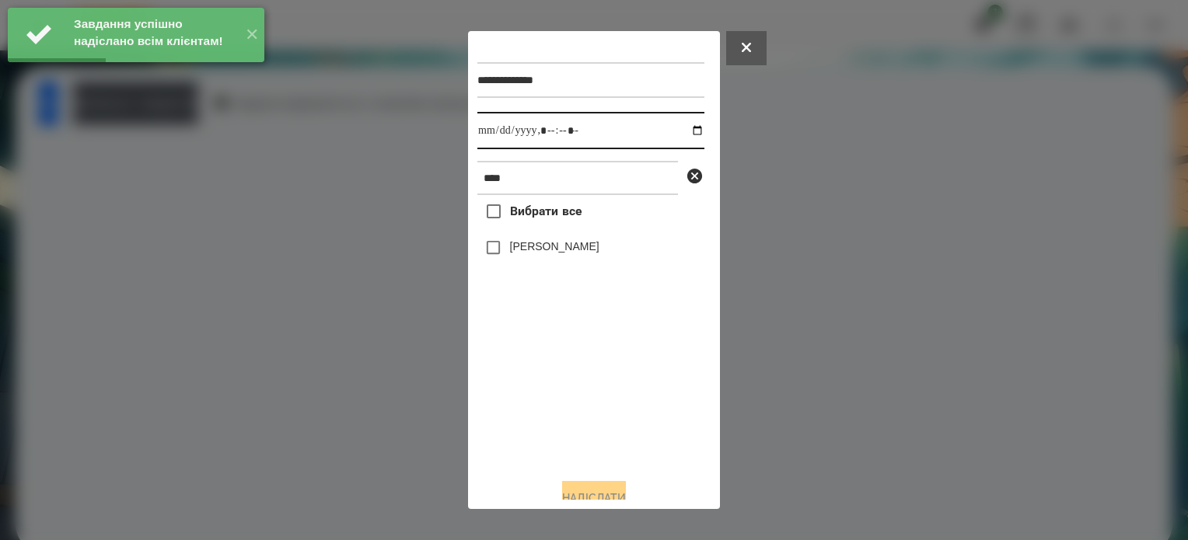
click at [683, 130] on input "datetime-local" at bounding box center [590, 130] width 227 height 37
type input "**********"
drag, startPoint x: 592, startPoint y: 423, endPoint x: 553, endPoint y: 350, distance: 82.8
click at [591, 415] on div "Вибрати все Дєрягін Максим Валерійович" at bounding box center [590, 330] width 227 height 271
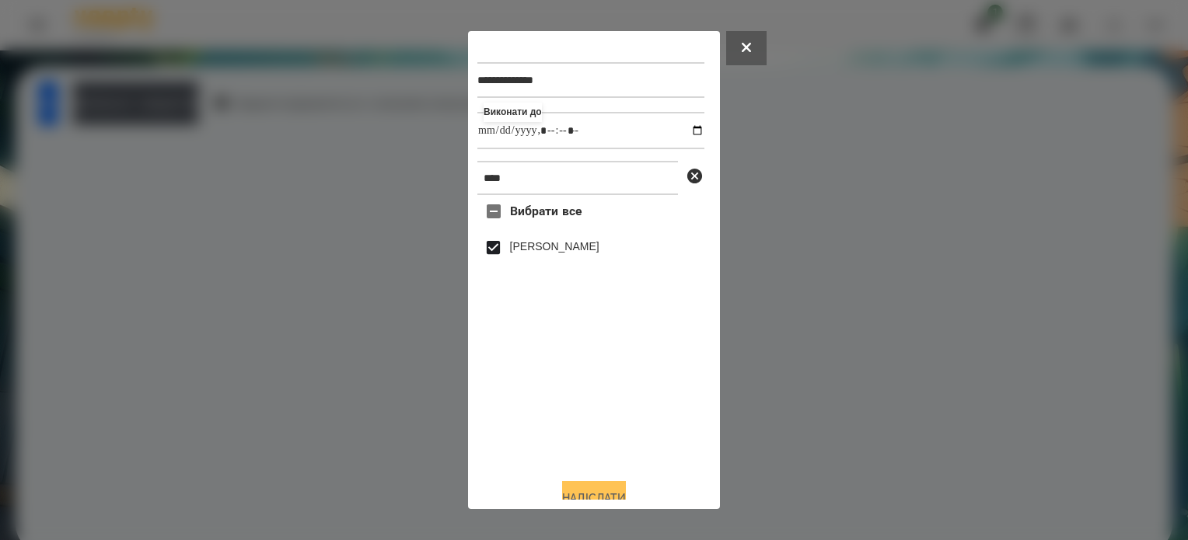
click at [600, 494] on button "Надіслати" at bounding box center [594, 498] width 64 height 34
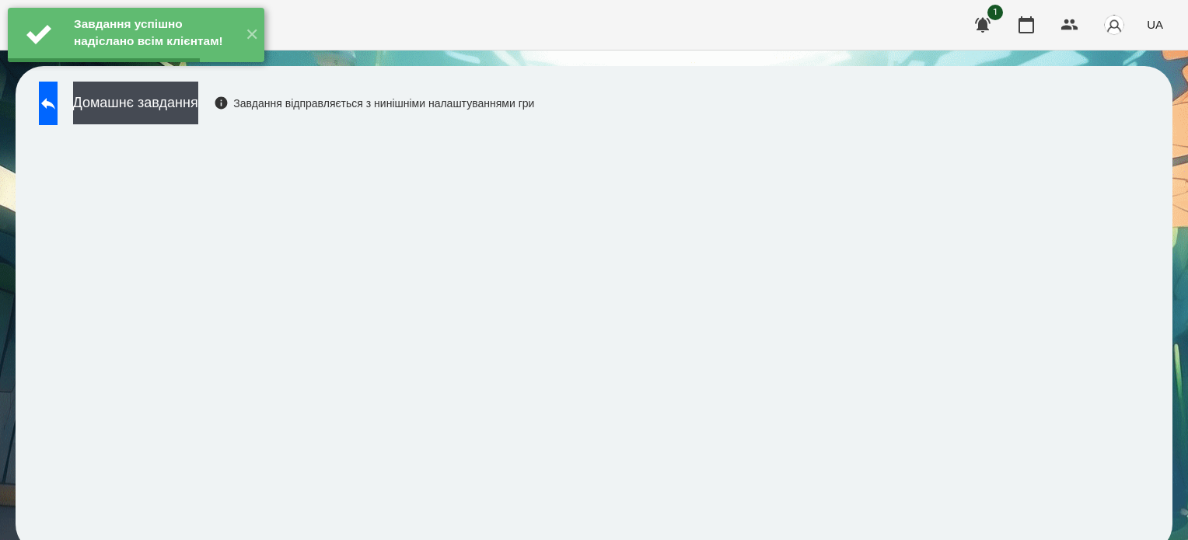
click at [198, 105] on button "Домашнє завдання" at bounding box center [135, 103] width 125 height 43
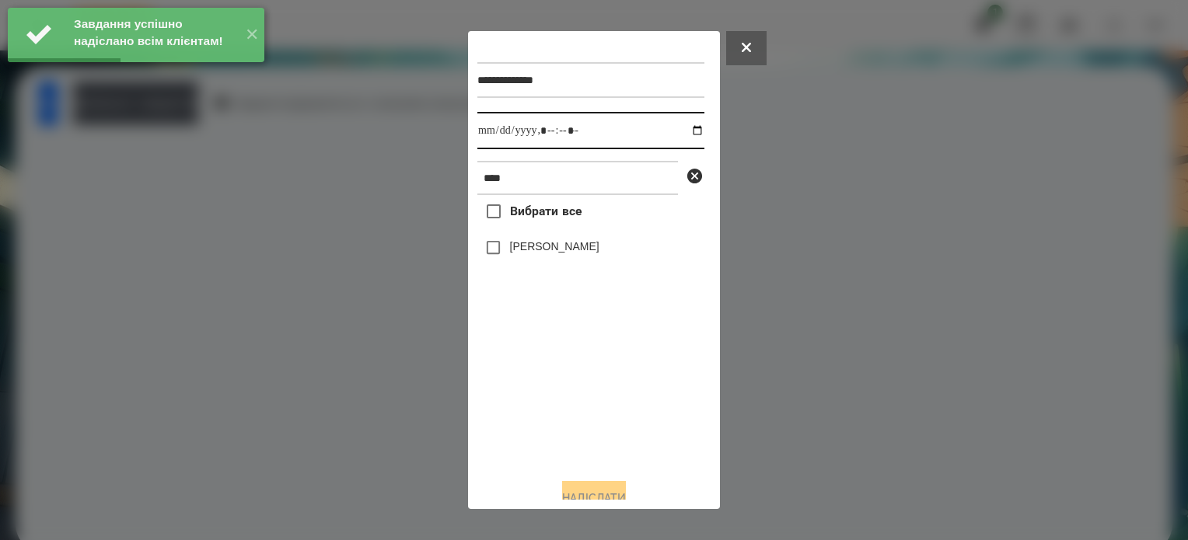
drag, startPoint x: 683, startPoint y: 132, endPoint x: 685, endPoint y: 149, distance: 16.4
click at [683, 133] on input "datetime-local" at bounding box center [590, 130] width 227 height 37
type input "**********"
click at [632, 400] on div "Вибрати все Дєрягін Максим Валерійович" at bounding box center [590, 330] width 227 height 271
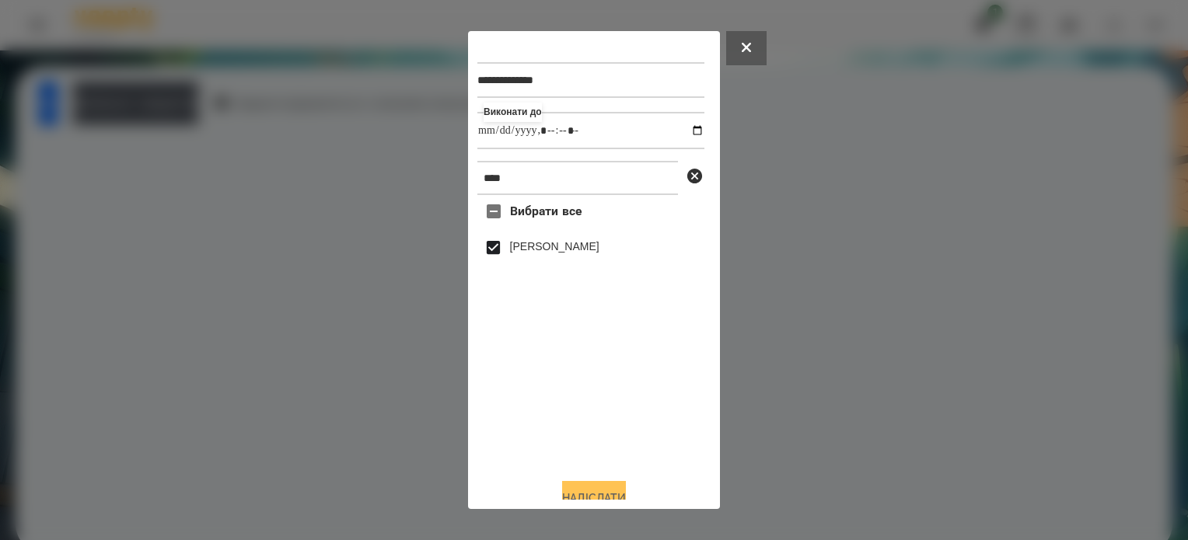
click at [588, 495] on button "Надіслати" at bounding box center [594, 498] width 64 height 34
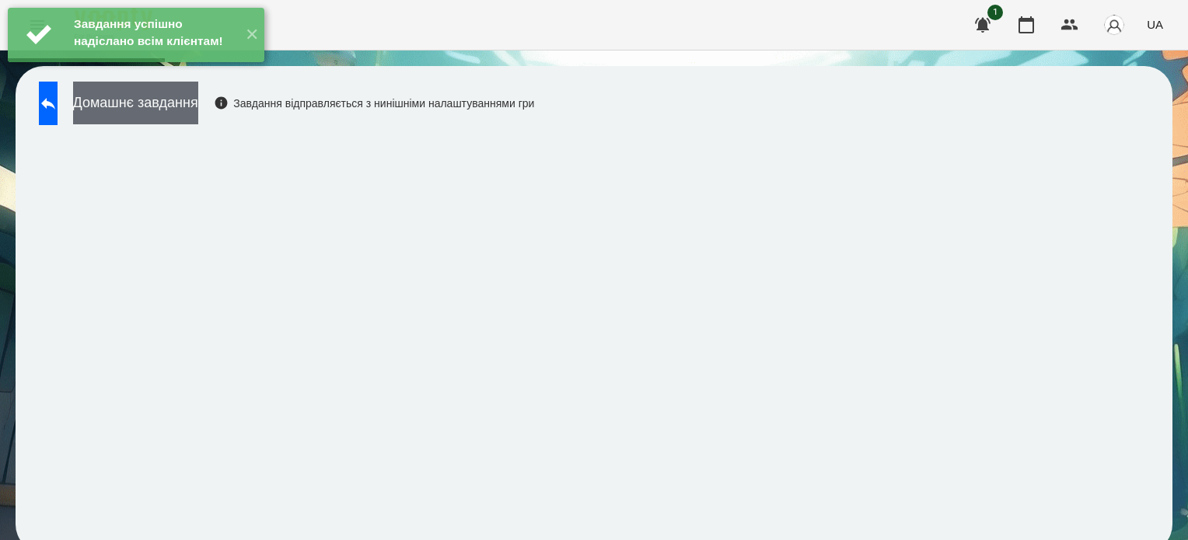
click at [133, 94] on button "Домашнє завдання" at bounding box center [135, 103] width 125 height 43
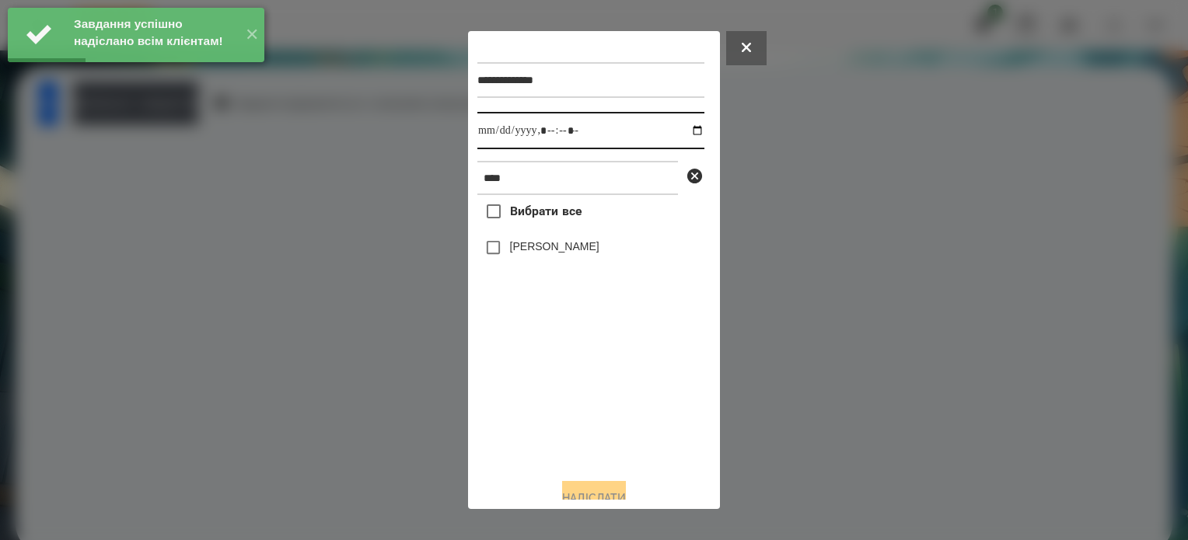
click at [687, 131] on input "datetime-local" at bounding box center [590, 130] width 227 height 37
type input "**********"
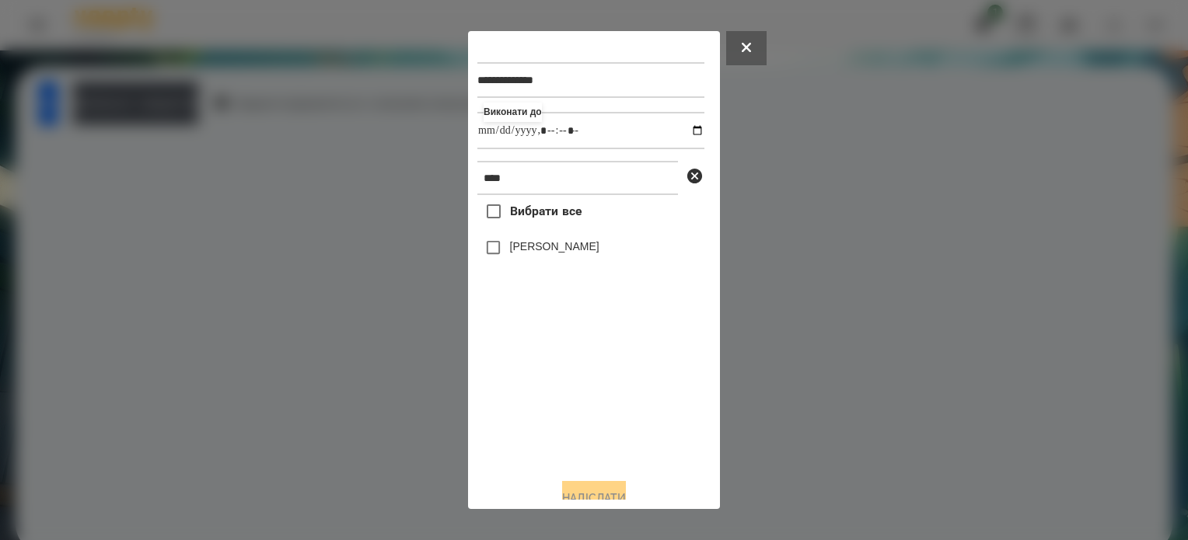
drag, startPoint x: 547, startPoint y: 383, endPoint x: 534, endPoint y: 348, distance: 38.1
click at [544, 369] on div "Вибрати все Дєрягін Максим Валерійович" at bounding box center [590, 330] width 227 height 271
drag, startPoint x: 598, startPoint y: 492, endPoint x: 487, endPoint y: 375, distance: 161.7
click at [597, 488] on button "Надіслати" at bounding box center [594, 498] width 64 height 34
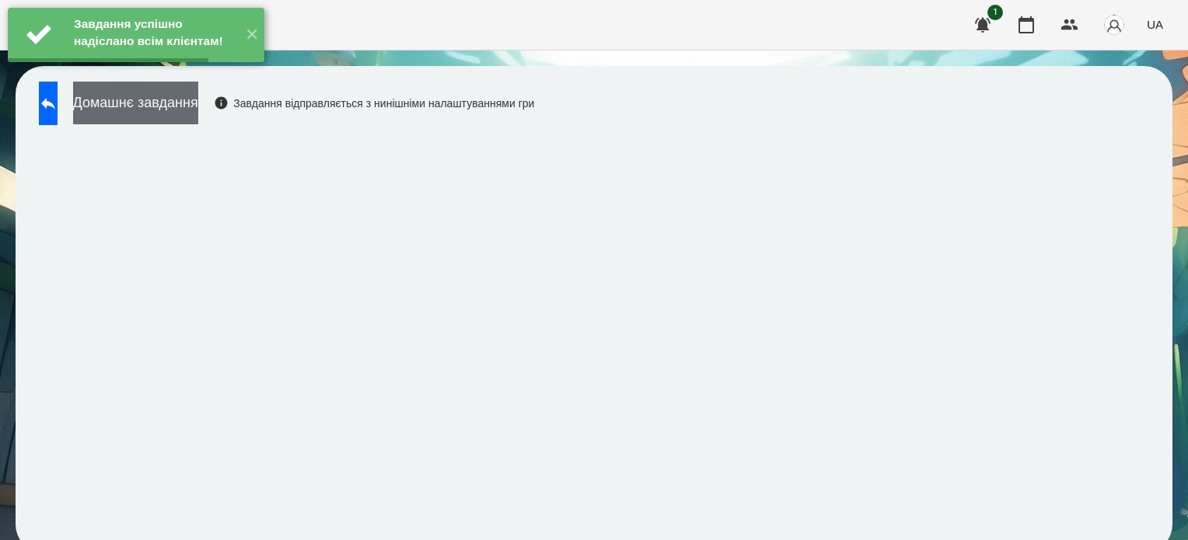
click at [184, 106] on button "Домашнє завдання" at bounding box center [135, 103] width 125 height 43
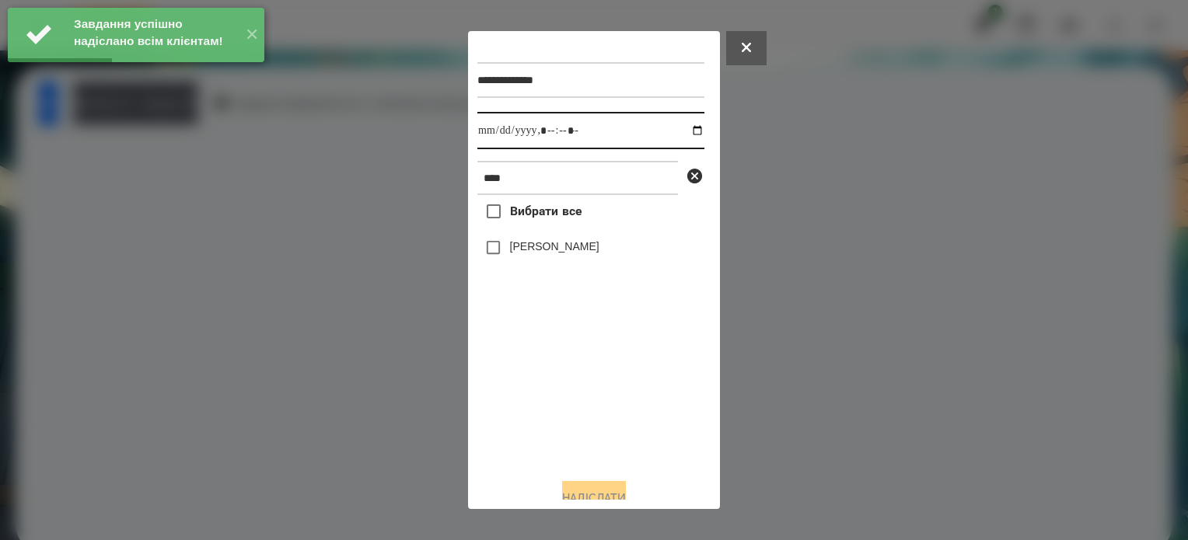
click at [684, 131] on input "datetime-local" at bounding box center [590, 130] width 227 height 37
type input "**********"
drag, startPoint x: 577, startPoint y: 441, endPoint x: 561, endPoint y: 415, distance: 30.4
click at [564, 421] on div "Вибрати все Дєрягін Максим Валерійович" at bounding box center [590, 330] width 227 height 271
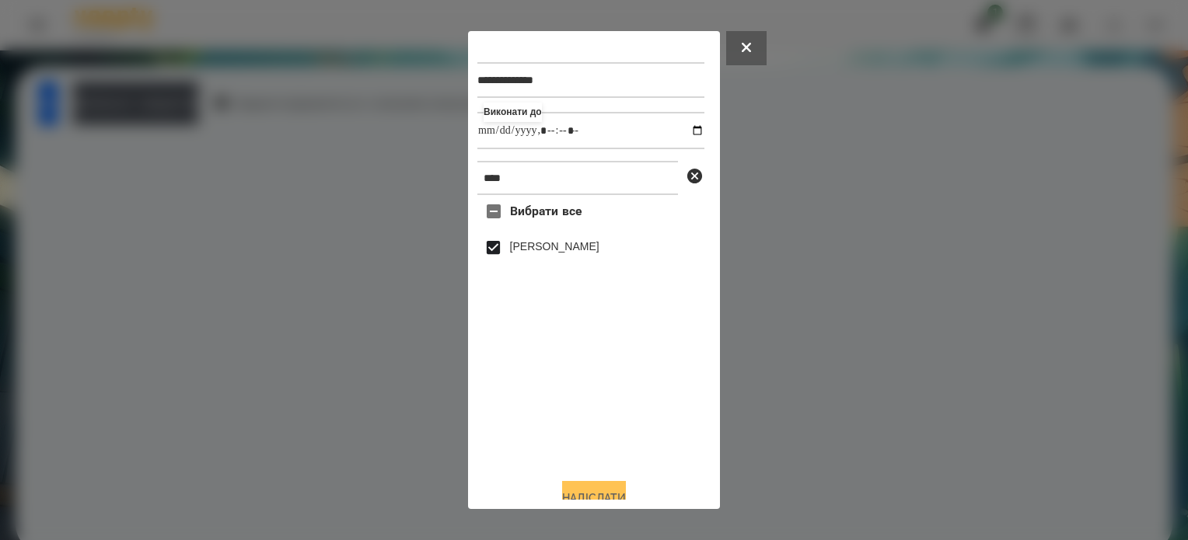
click at [591, 488] on button "Надіслати" at bounding box center [594, 498] width 64 height 34
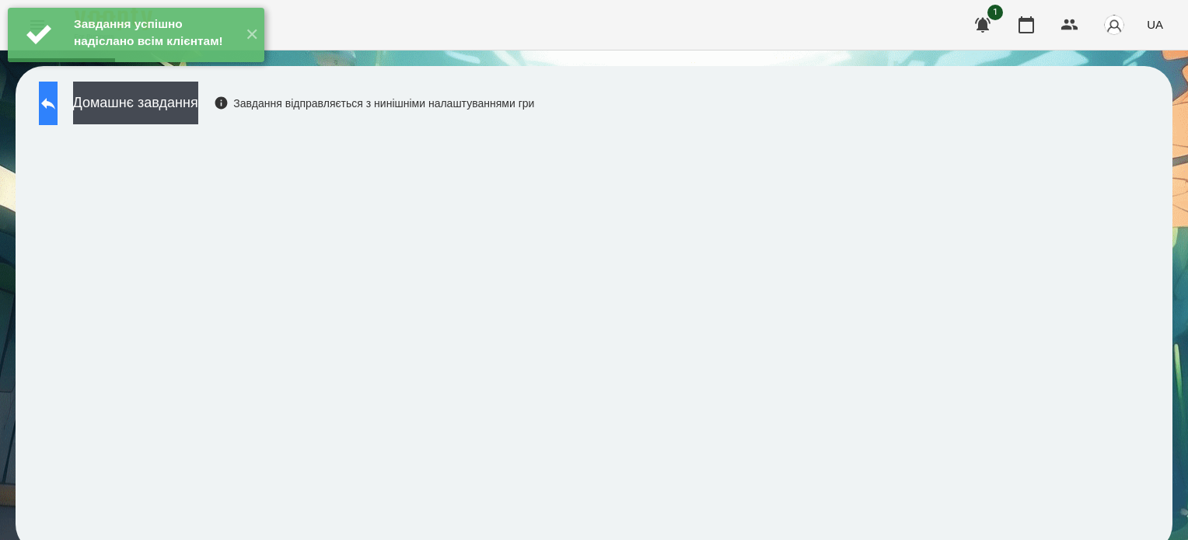
click at [58, 100] on icon at bounding box center [48, 103] width 19 height 19
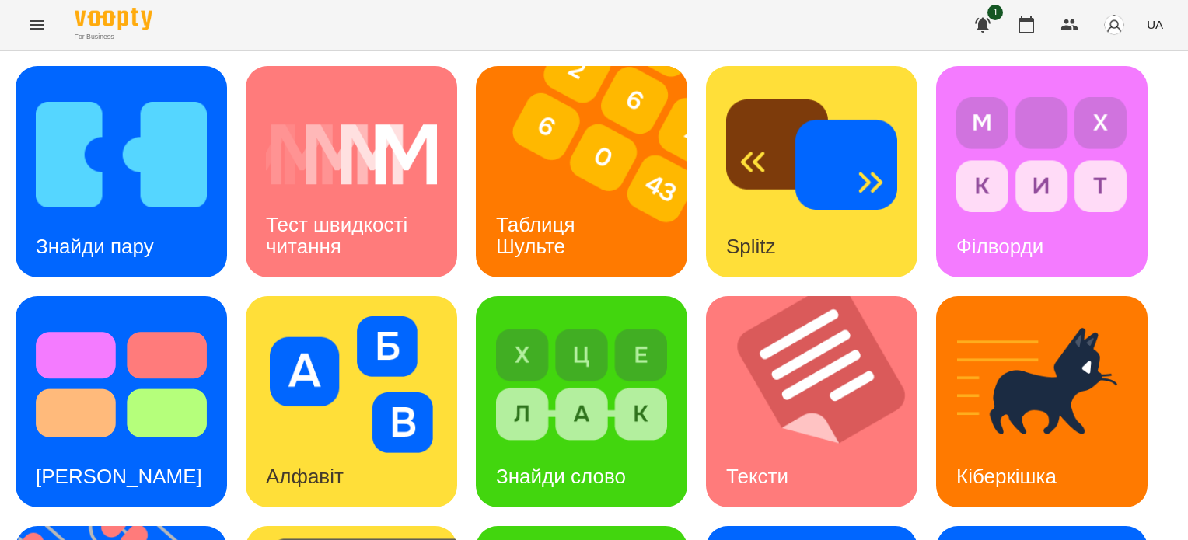
scroll to position [311, 0]
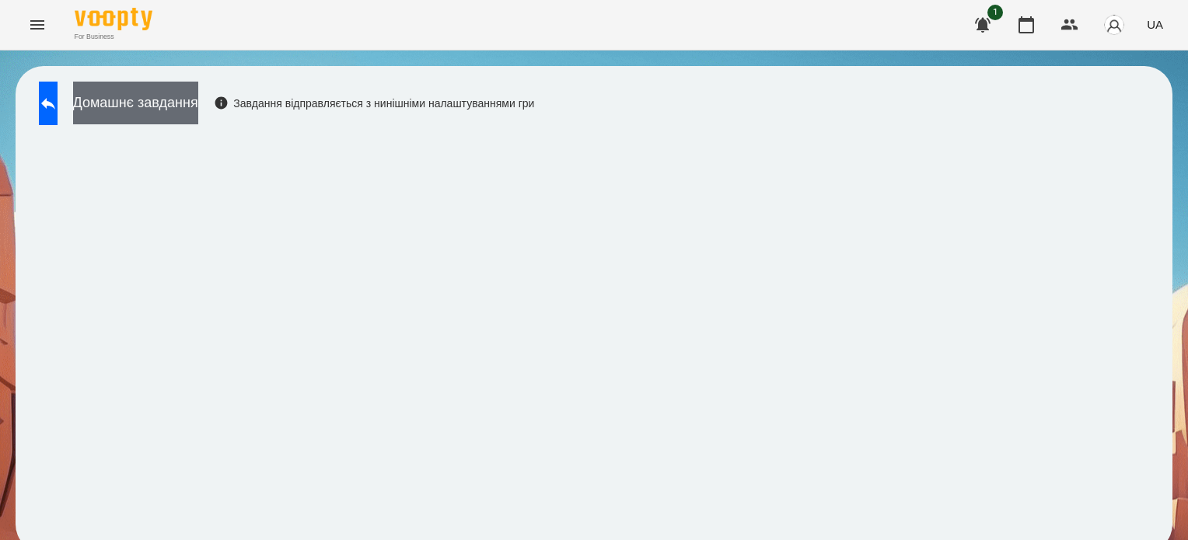
click at [198, 98] on button "Домашнє завдання" at bounding box center [135, 103] width 125 height 43
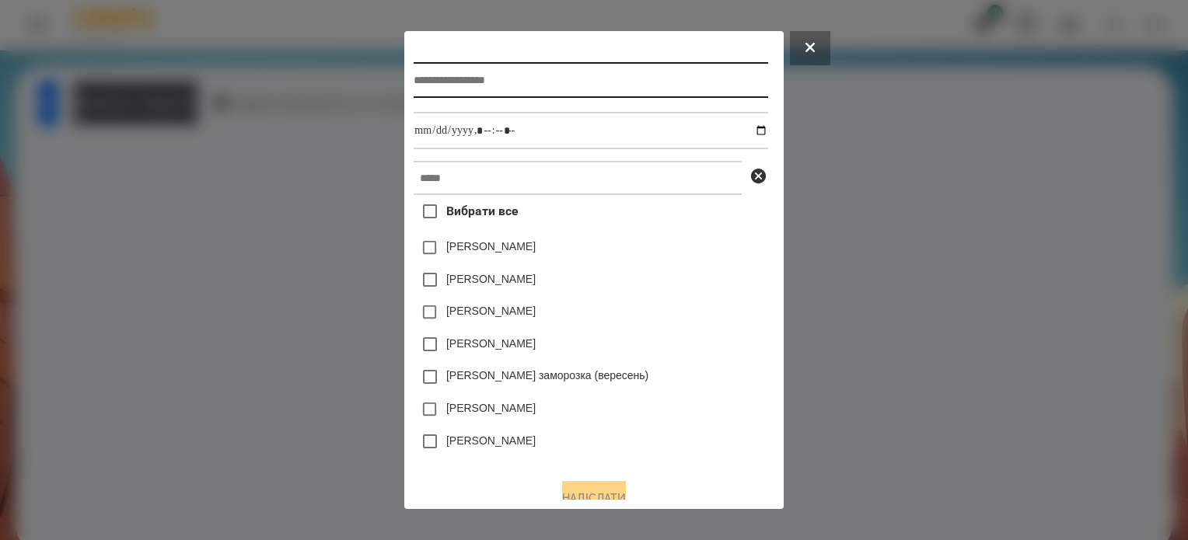
click at [414, 84] on input "text" at bounding box center [591, 80] width 354 height 36
type input "**********"
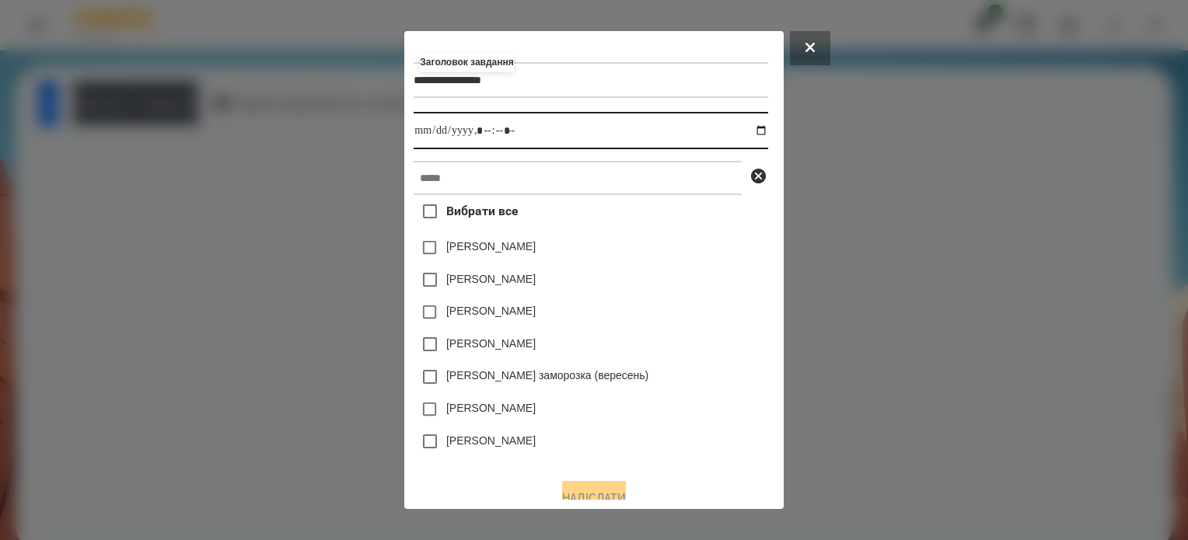
click at [761, 134] on input "datetime-local" at bounding box center [591, 130] width 354 height 37
click at [478, 124] on input "datetime-local" at bounding box center [591, 130] width 354 height 37
type input "**********"
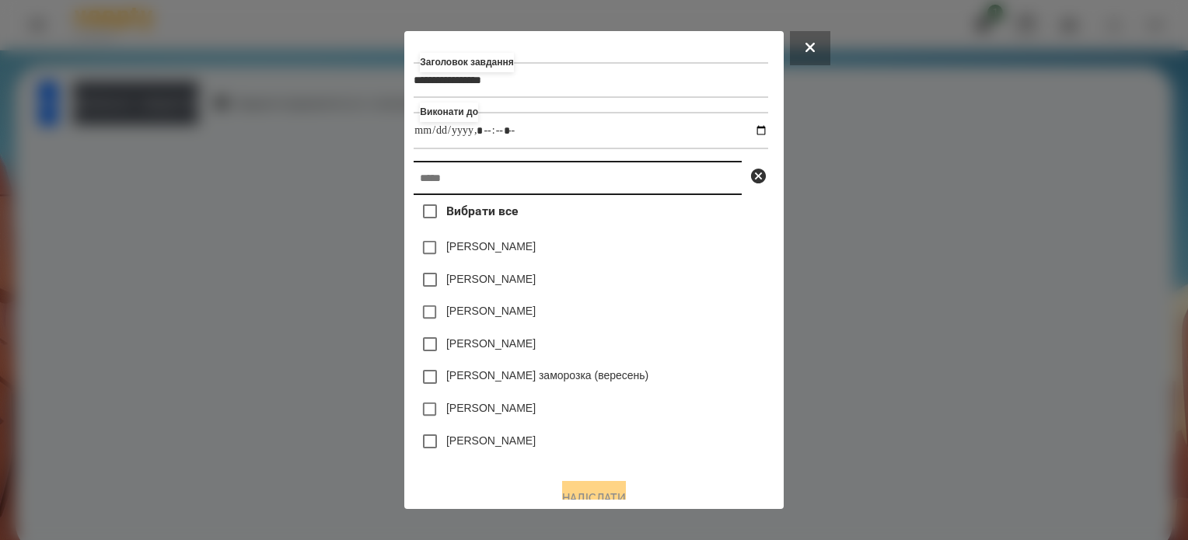
drag, startPoint x: 468, startPoint y: 184, endPoint x: 538, endPoint y: 225, distance: 81.2
click at [469, 186] on input "text" at bounding box center [578, 178] width 328 height 34
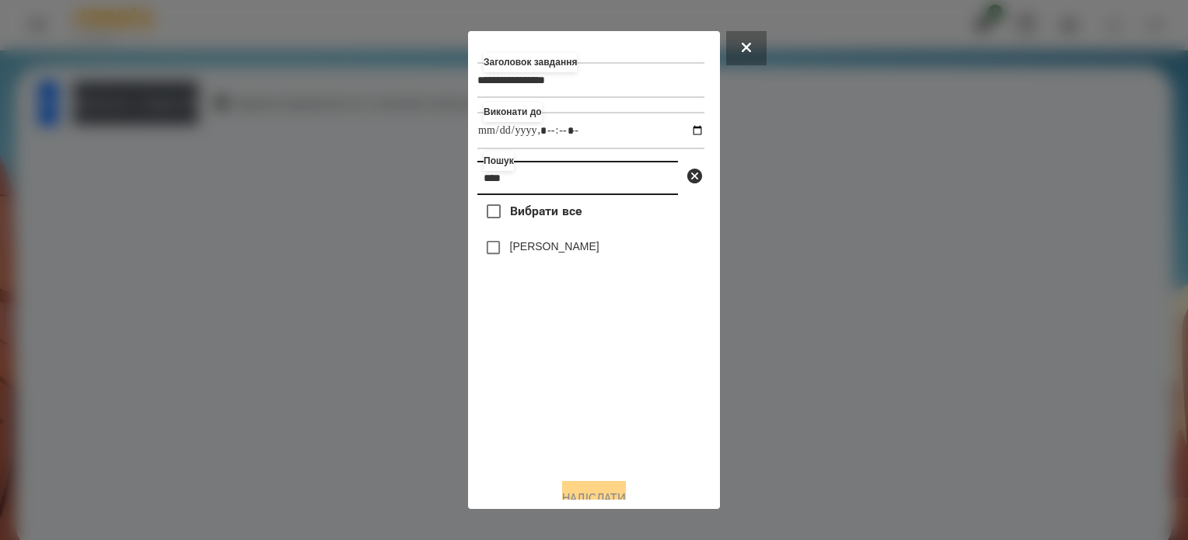
type input "****"
click at [625, 498] on button "Надіслати" at bounding box center [594, 498] width 64 height 34
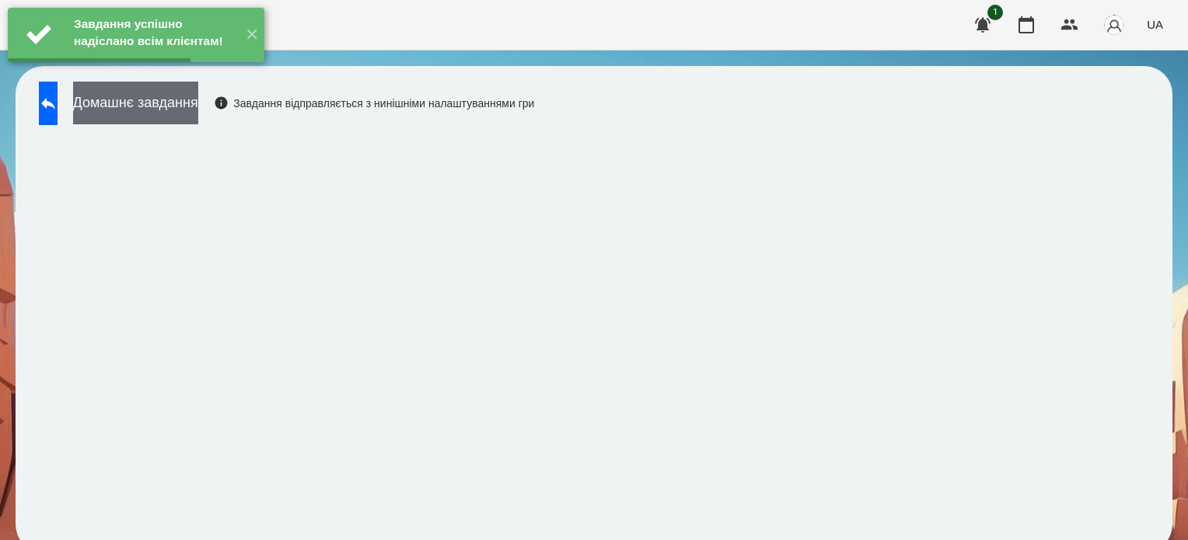
click at [198, 104] on button "Домашнє завдання" at bounding box center [135, 103] width 125 height 43
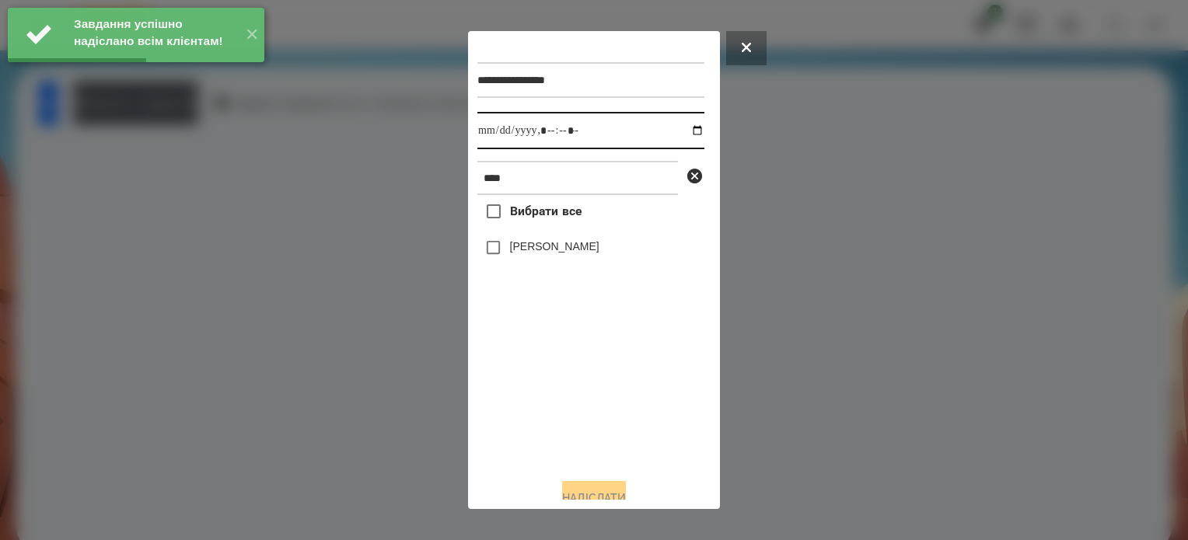
click at [684, 131] on input "datetime-local" at bounding box center [590, 130] width 227 height 37
type input "**********"
click at [526, 392] on div "Вибрати все Дєрягін Максим Валерійович" at bounding box center [590, 330] width 227 height 271
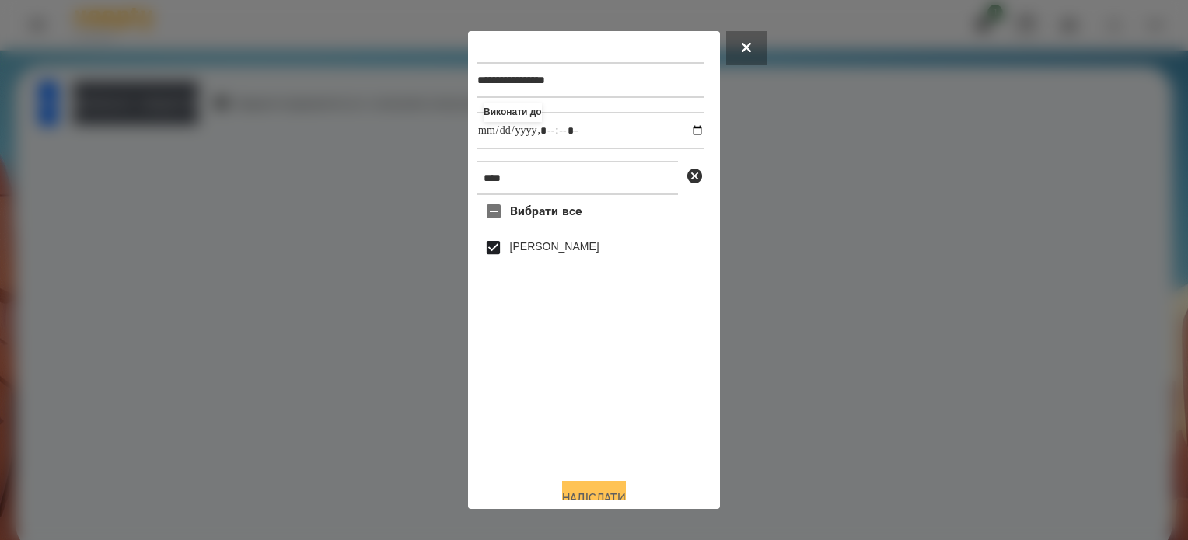
drag, startPoint x: 600, startPoint y: 491, endPoint x: 531, endPoint y: 404, distance: 111.2
click at [600, 491] on button "Надіслати" at bounding box center [594, 498] width 64 height 34
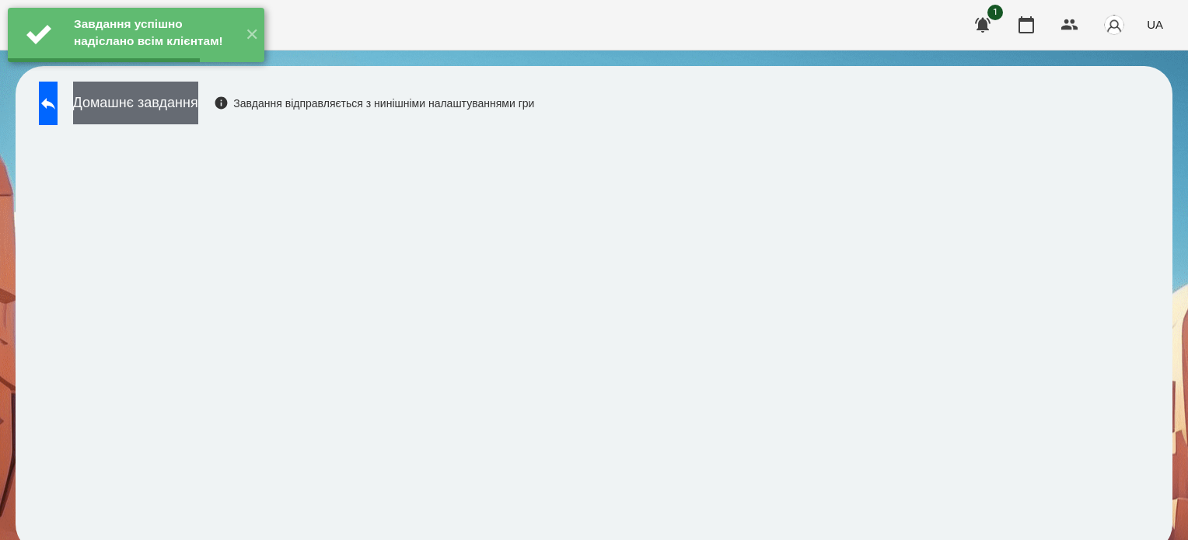
click at [194, 124] on div "Домашнє завдання Завдання відправляється з нинішніми налаштуваннями гри" at bounding box center [282, 107] width 503 height 51
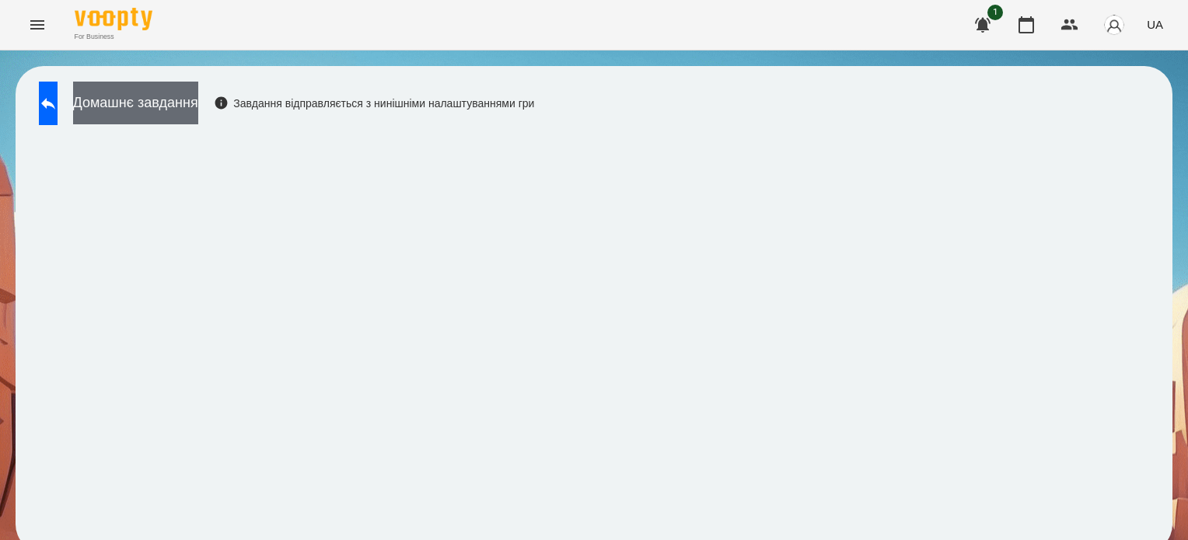
click at [198, 111] on button "Домашнє завдання" at bounding box center [135, 103] width 125 height 43
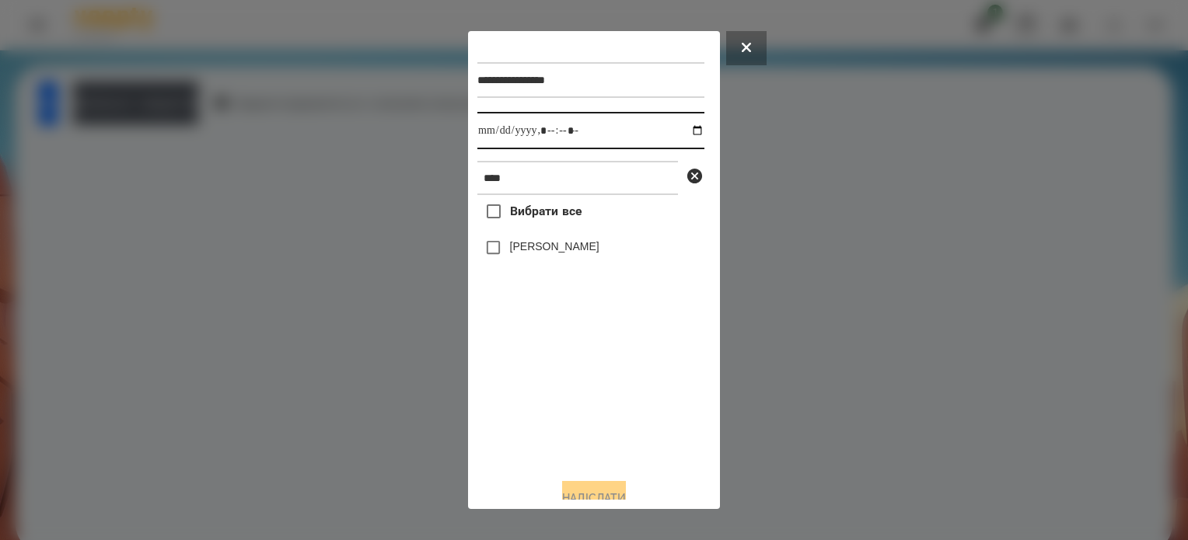
click at [678, 132] on input "datetime-local" at bounding box center [590, 130] width 227 height 37
type input "**********"
click at [511, 392] on div "Вибрати все Дєрягін Максим Валерійович" at bounding box center [590, 330] width 227 height 271
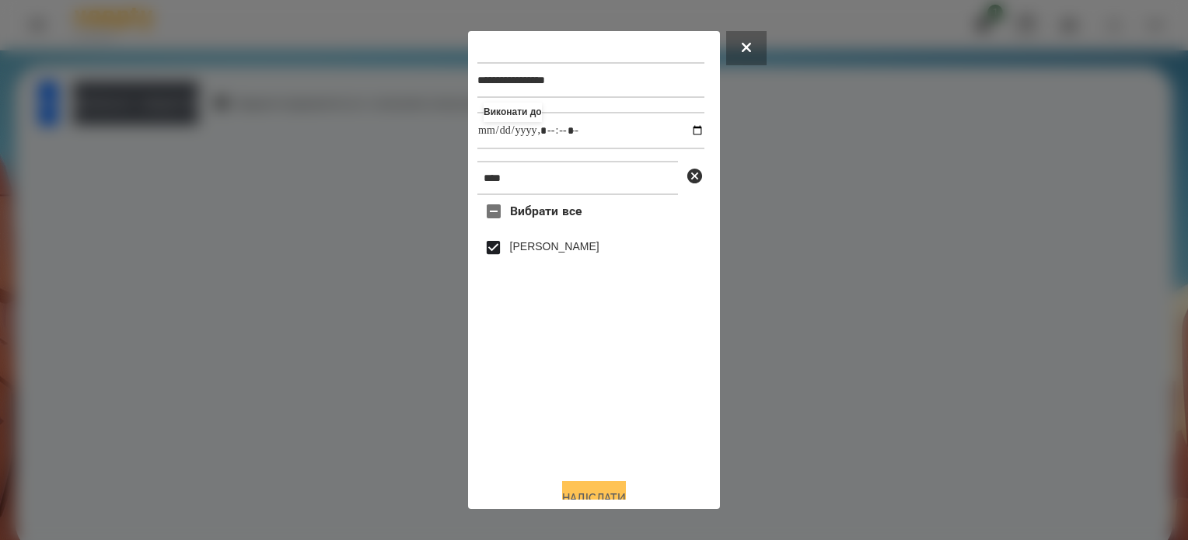
click at [591, 489] on button "Надіслати" at bounding box center [594, 498] width 64 height 34
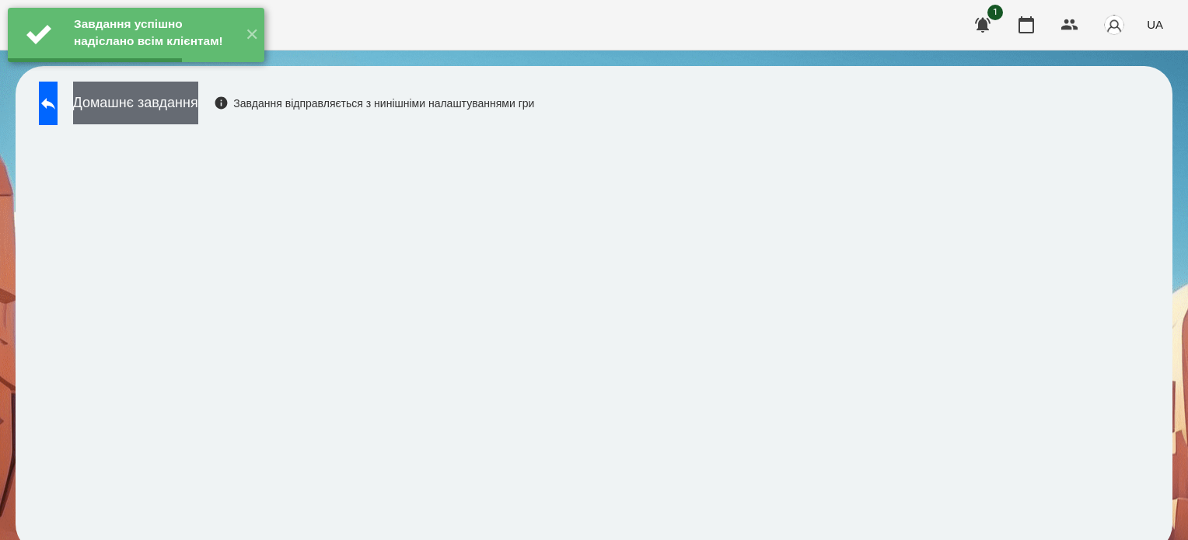
click at [198, 107] on button "Домашнє завдання" at bounding box center [135, 103] width 125 height 43
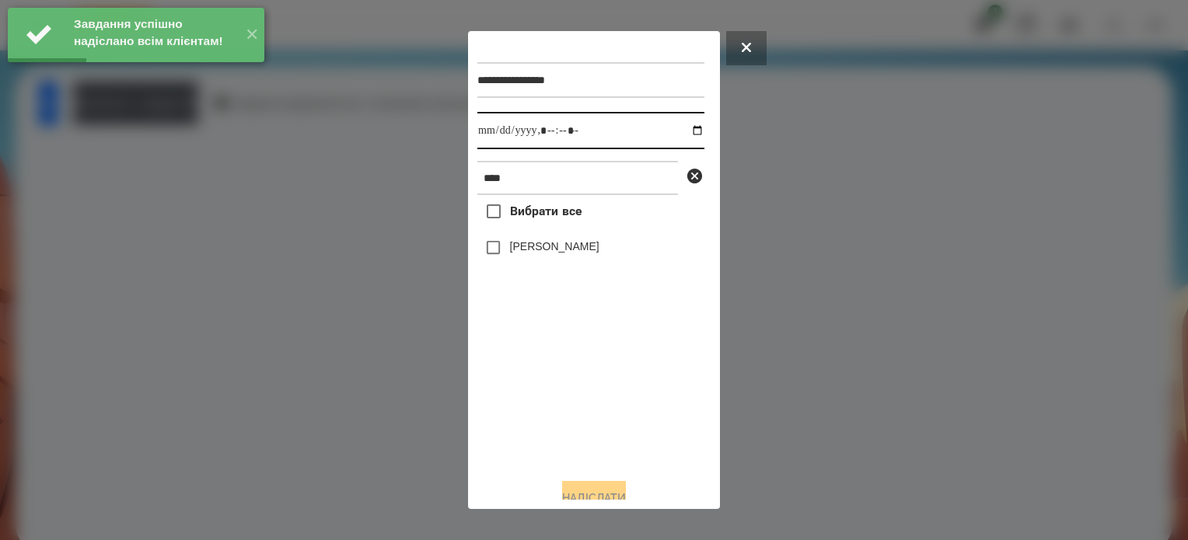
click at [686, 135] on input "datetime-local" at bounding box center [590, 130] width 227 height 37
type input "**********"
drag, startPoint x: 540, startPoint y: 445, endPoint x: 484, endPoint y: 295, distance: 160.2
click at [532, 425] on div "Вибрати все Дєрягін Максим Валерійович" at bounding box center [590, 330] width 227 height 271
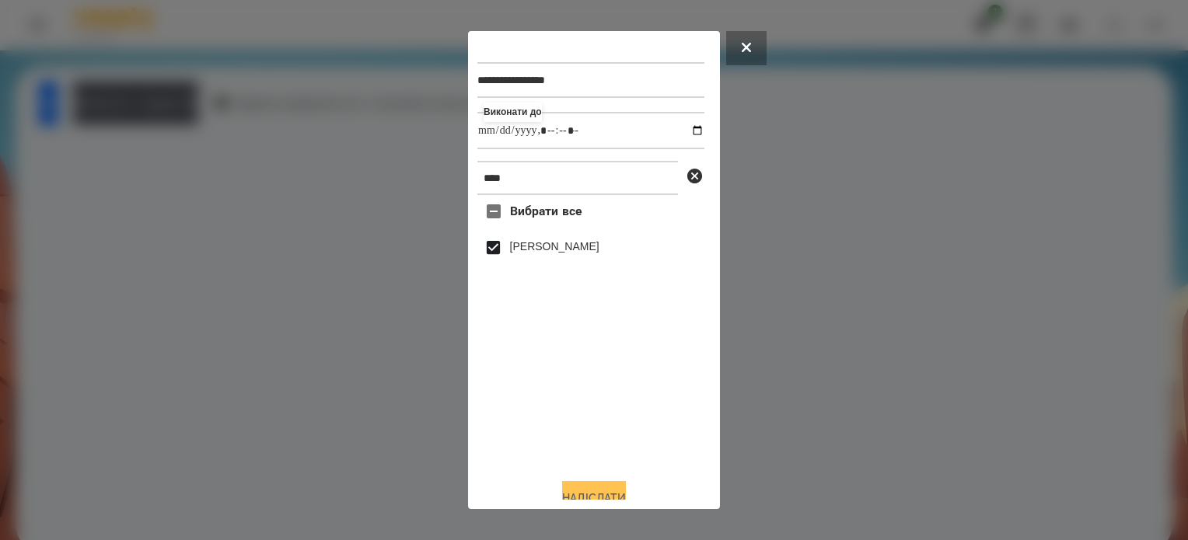
click at [594, 494] on button "Надіслати" at bounding box center [594, 498] width 64 height 34
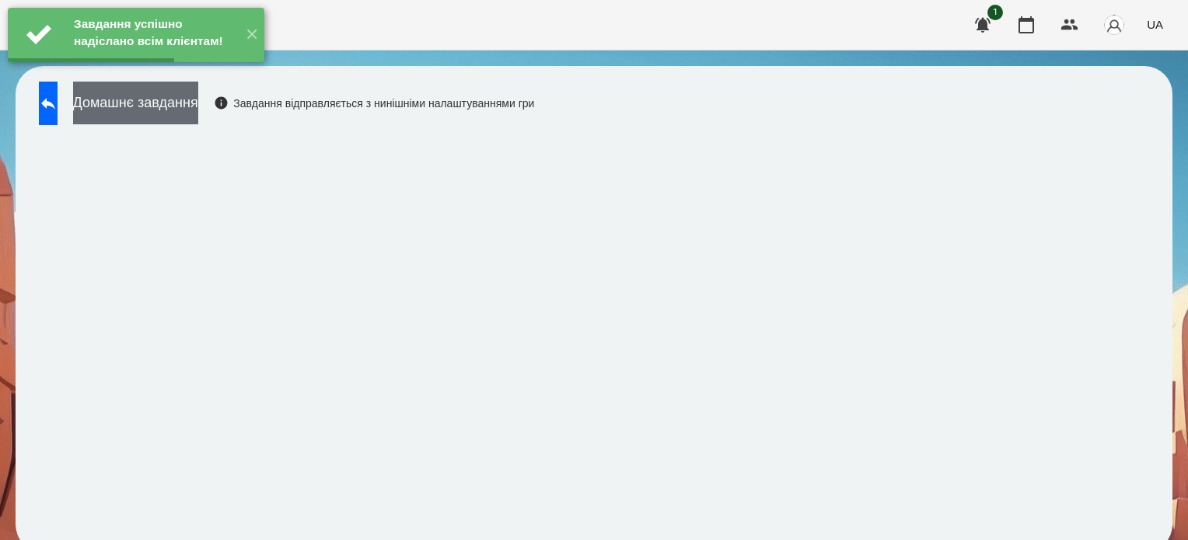
click at [198, 106] on button "Домашнє завдання" at bounding box center [135, 103] width 125 height 43
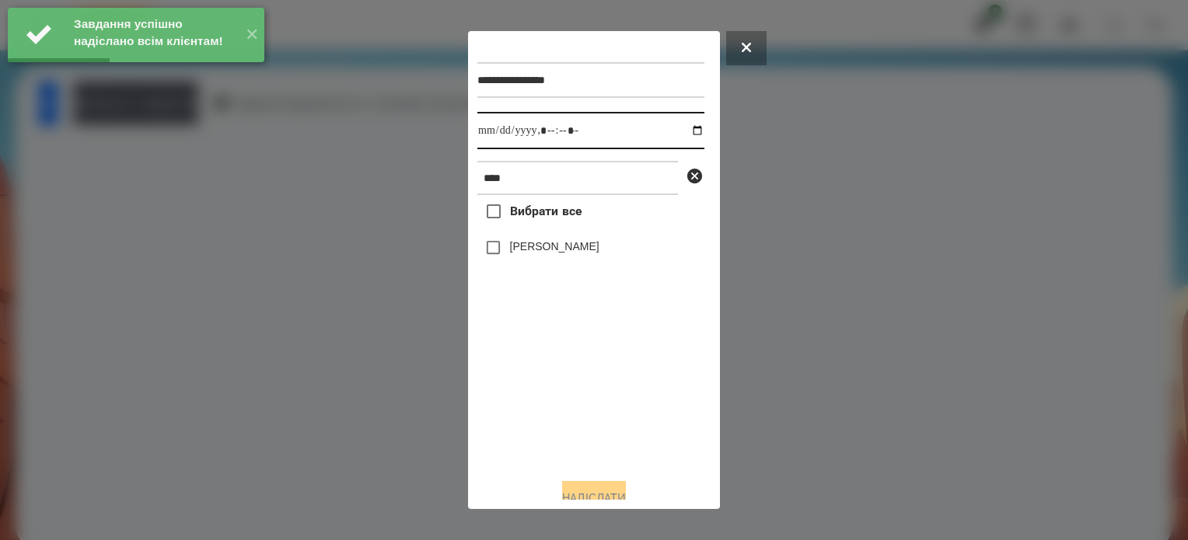
click at [679, 132] on input "datetime-local" at bounding box center [590, 130] width 227 height 37
type input "**********"
drag, startPoint x: 538, startPoint y: 473, endPoint x: 506, endPoint y: 366, distance: 111.2
click at [537, 456] on div "**********" at bounding box center [593, 270] width 233 height 460
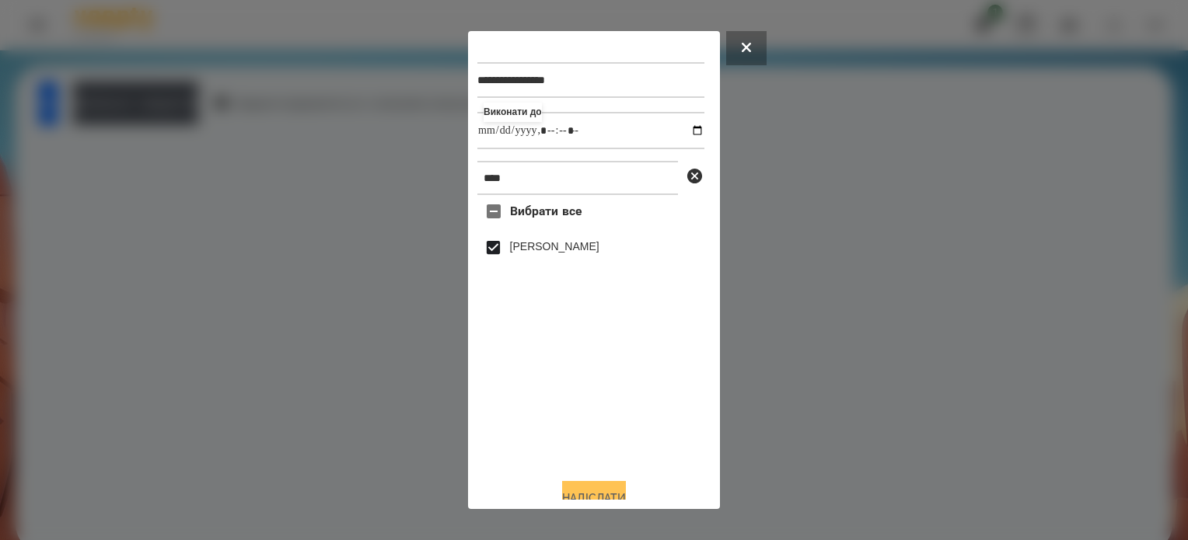
click at [589, 491] on button "Надіслати" at bounding box center [594, 498] width 64 height 34
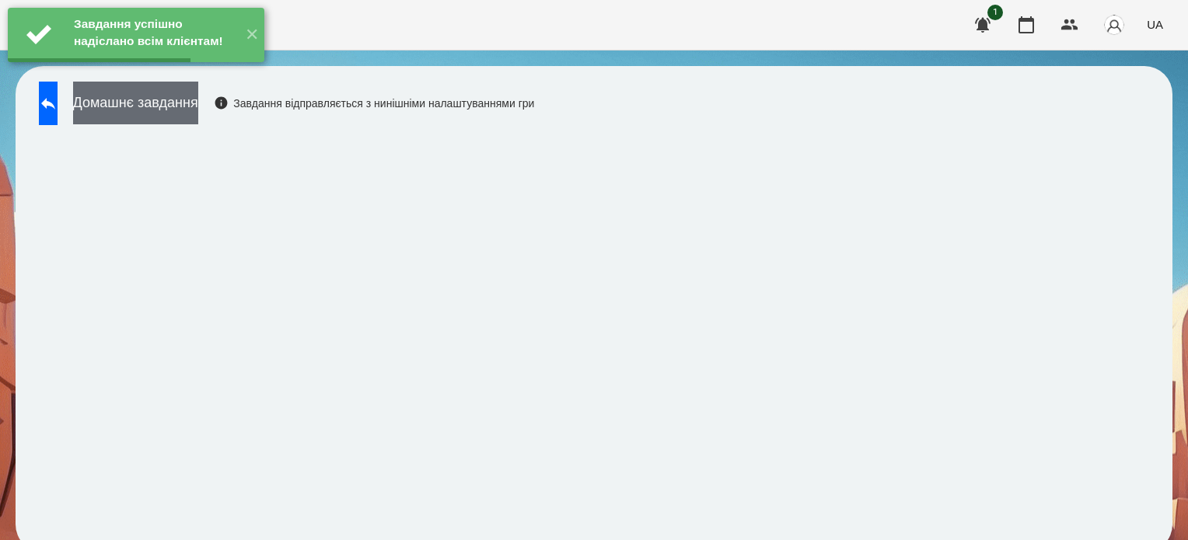
click at [159, 98] on button "Домашнє завдання" at bounding box center [135, 103] width 125 height 43
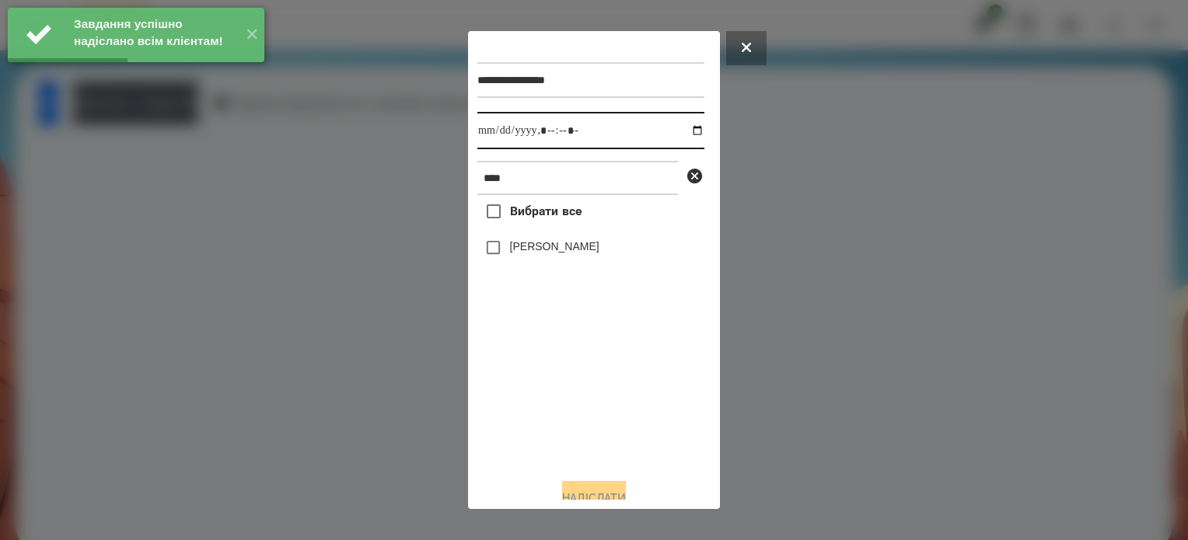
click at [681, 132] on input "datetime-local" at bounding box center [590, 130] width 227 height 37
type input "**********"
click at [526, 438] on div "Вибрати все Дєрягін Максим Валерійович" at bounding box center [590, 330] width 227 height 271
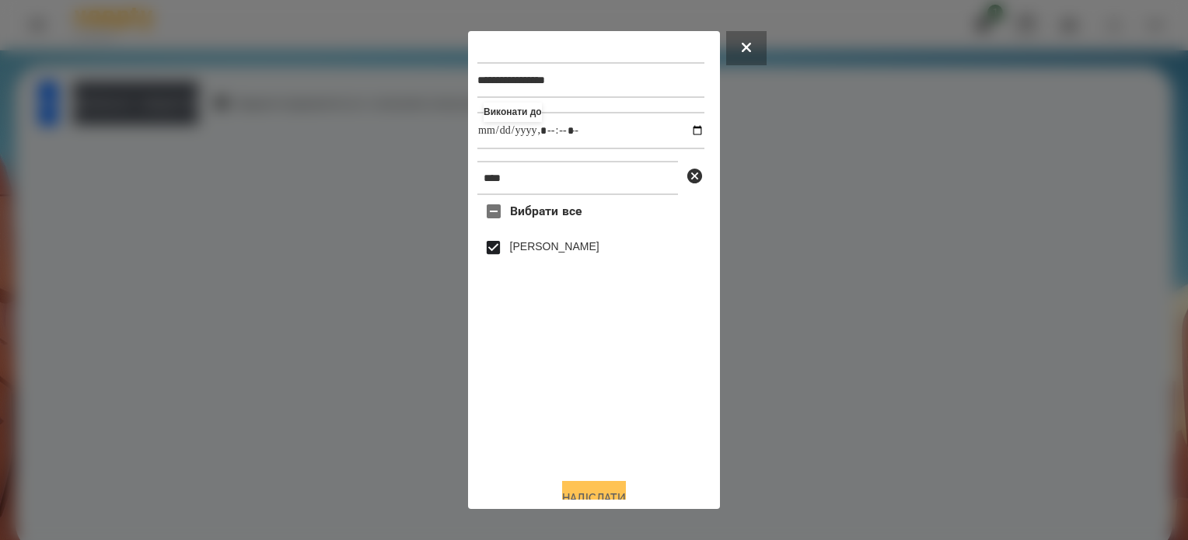
click at [592, 489] on button "Надіслати" at bounding box center [594, 498] width 64 height 34
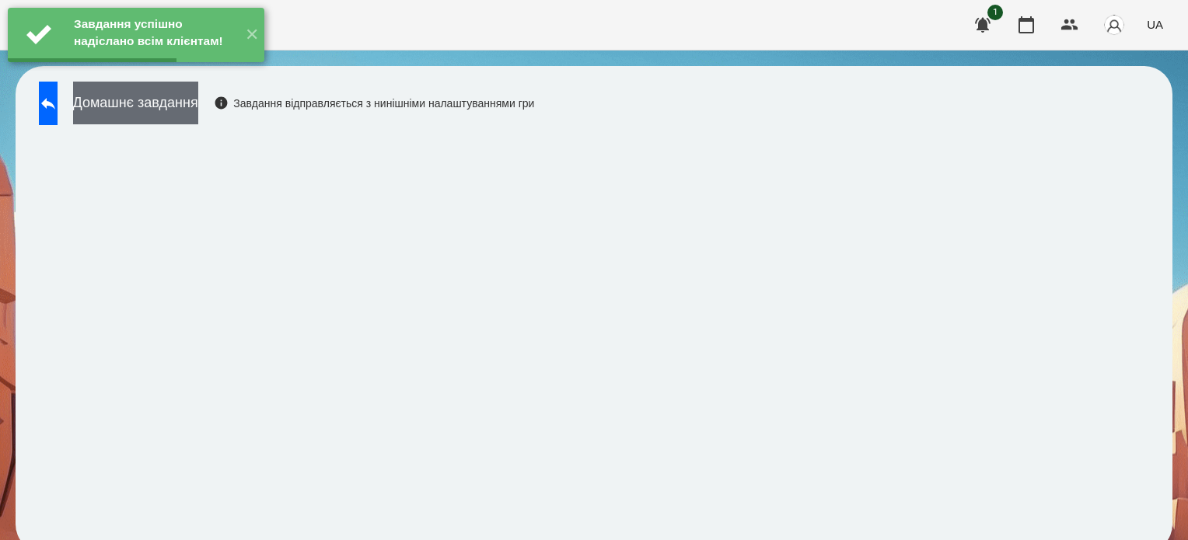
click at [198, 109] on button "Домашнє завдання" at bounding box center [135, 103] width 125 height 43
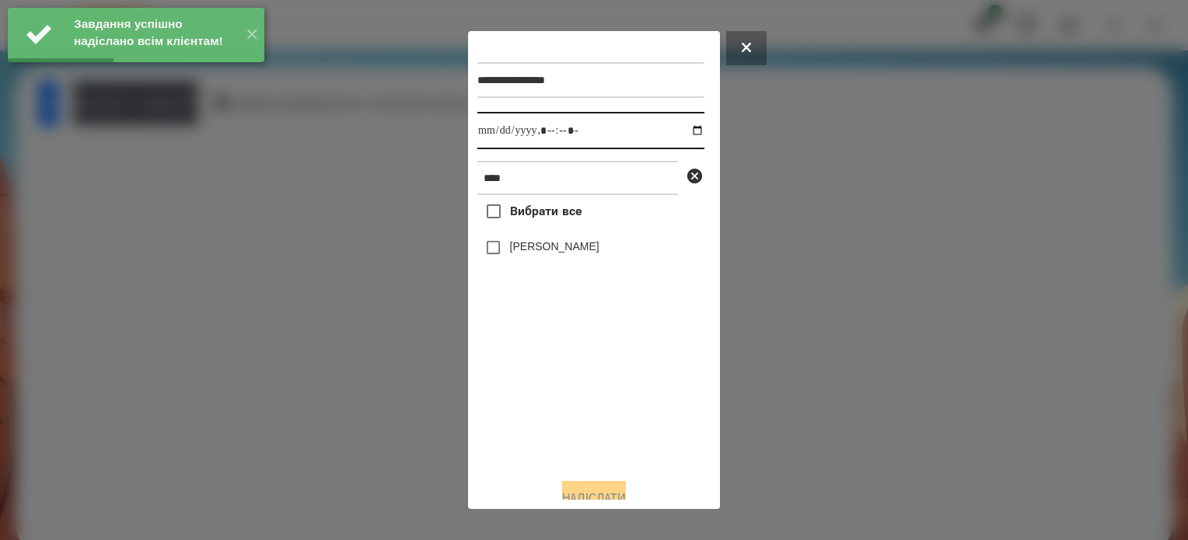
click at [683, 131] on input "datetime-local" at bounding box center [590, 130] width 227 height 37
type input "**********"
click at [557, 398] on div "Вибрати все Дєрягін Максим Валерійович" at bounding box center [590, 330] width 227 height 271
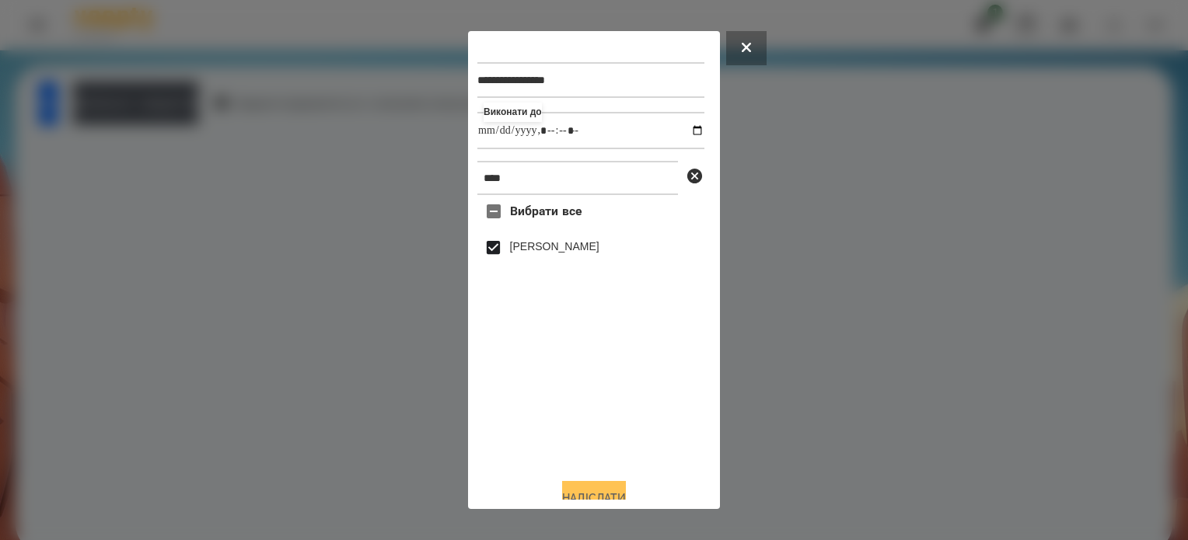
click at [626, 488] on button "Надіслати" at bounding box center [594, 498] width 64 height 34
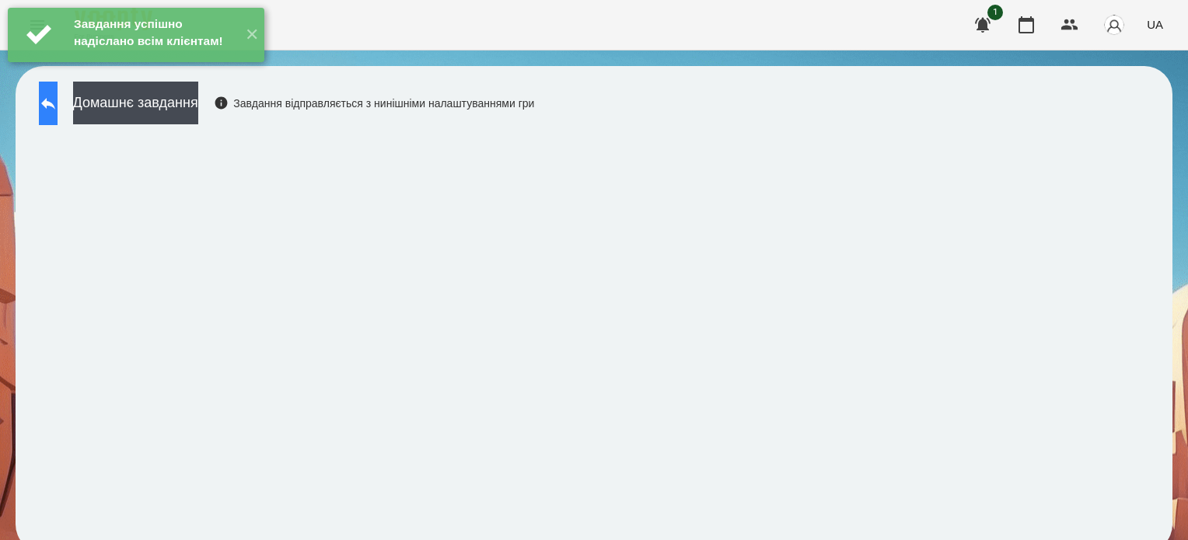
click at [58, 109] on icon at bounding box center [48, 103] width 19 height 19
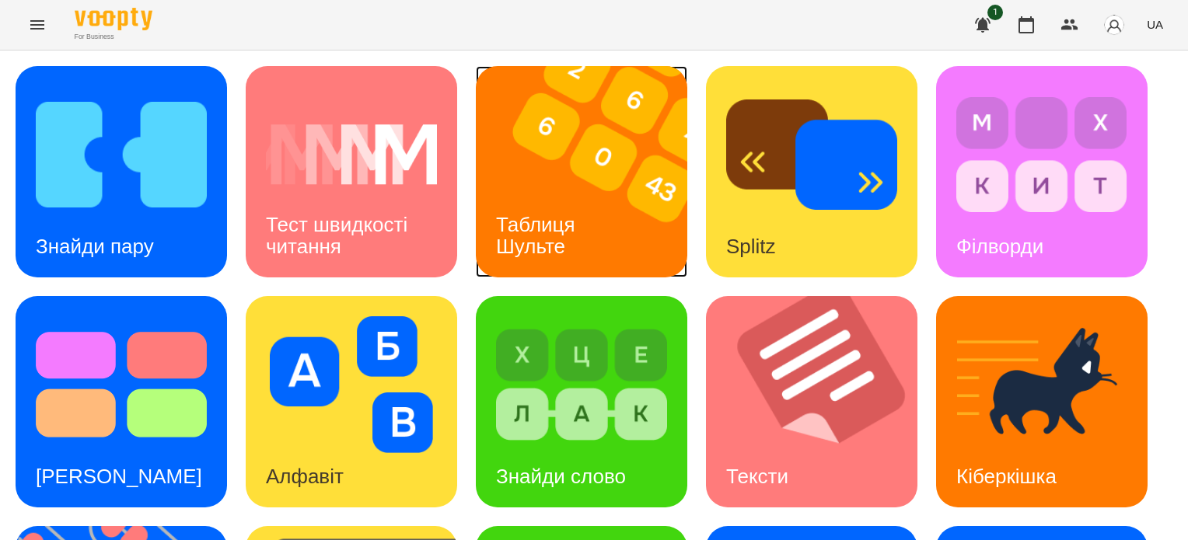
click at [603, 187] on img at bounding box center [591, 171] width 231 height 211
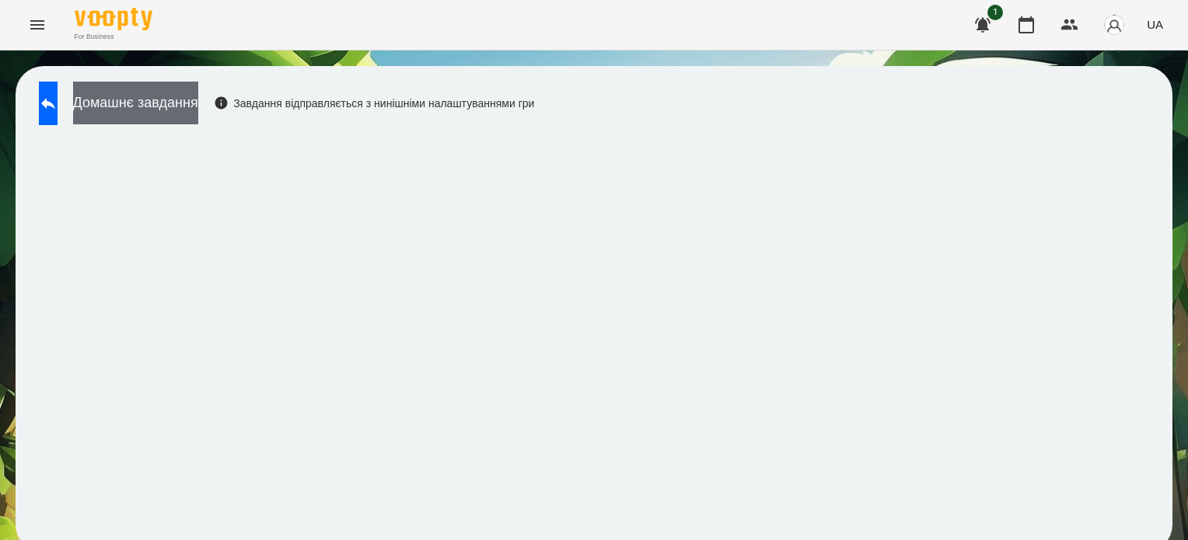
click at [198, 102] on button "Домашнє завдання" at bounding box center [135, 103] width 125 height 43
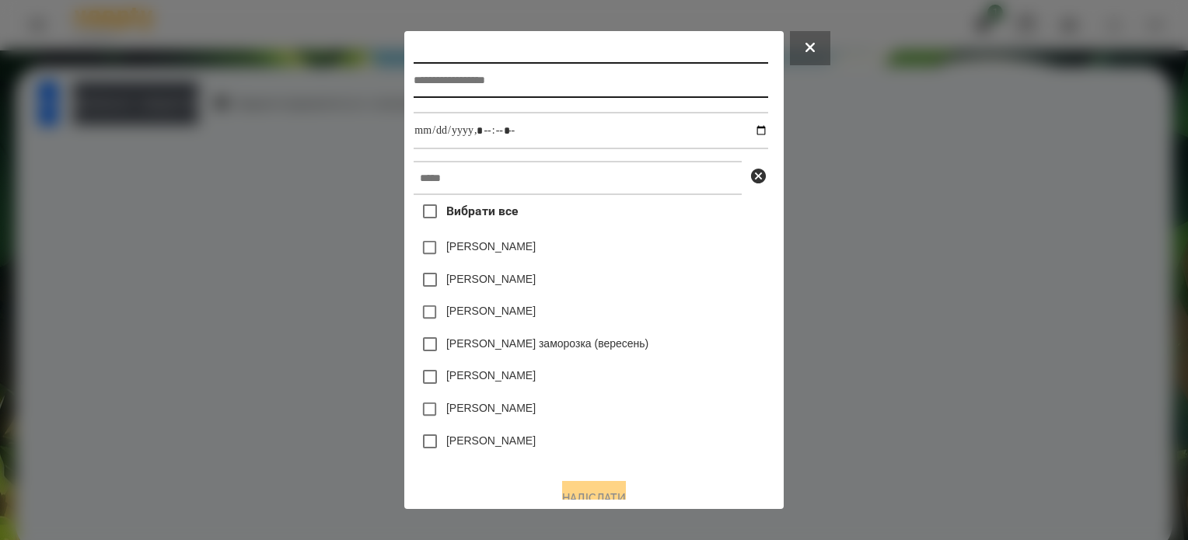
click at [505, 76] on input "text" at bounding box center [591, 80] width 354 height 36
type input "**********"
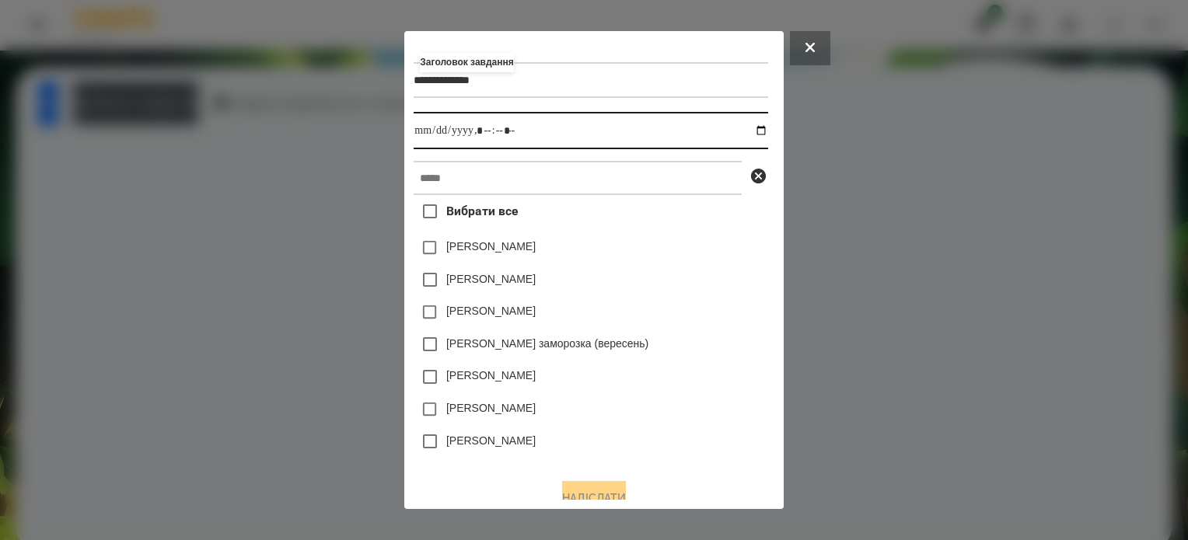
click at [764, 127] on input "datetime-local" at bounding box center [591, 130] width 354 height 37
click at [479, 133] on input "datetime-local" at bounding box center [591, 130] width 354 height 37
type input "**********"
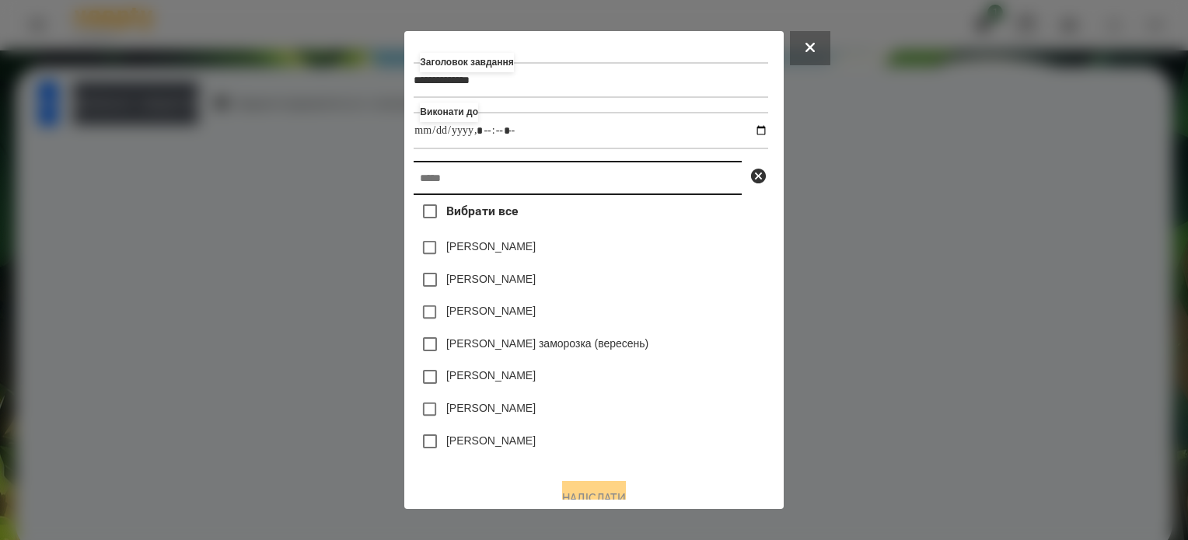
click at [498, 190] on input "text" at bounding box center [578, 178] width 328 height 34
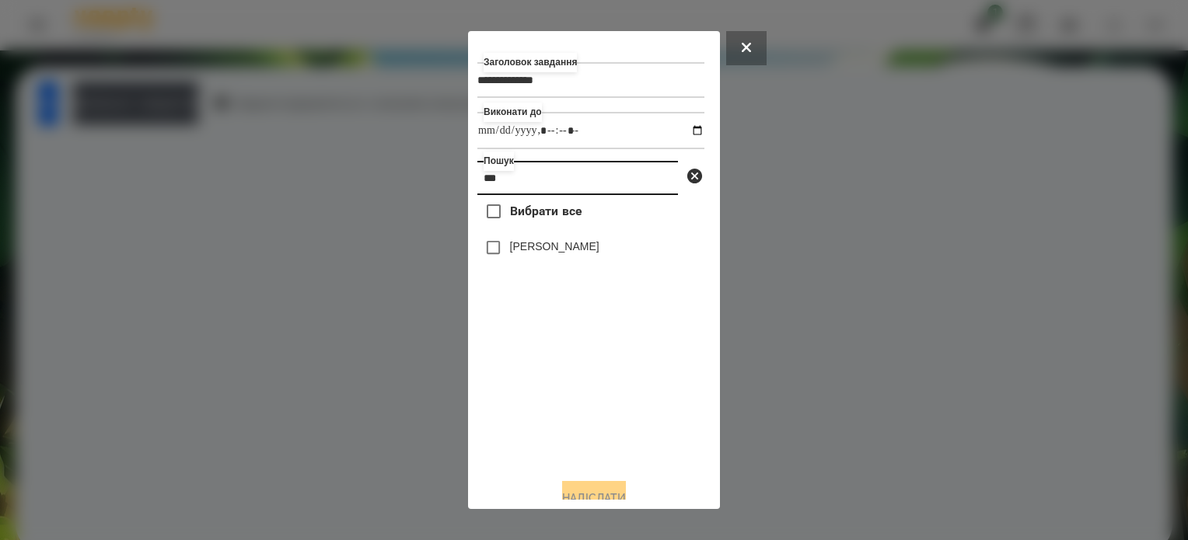
type input "***"
click at [684, 136] on input "datetime-local" at bounding box center [590, 130] width 227 height 37
drag, startPoint x: 613, startPoint y: 471, endPoint x: 500, endPoint y: 290, distance: 213.4
click at [613, 467] on div "**********" at bounding box center [593, 270] width 233 height 460
click at [613, 495] on button "Надіслати" at bounding box center [594, 498] width 64 height 34
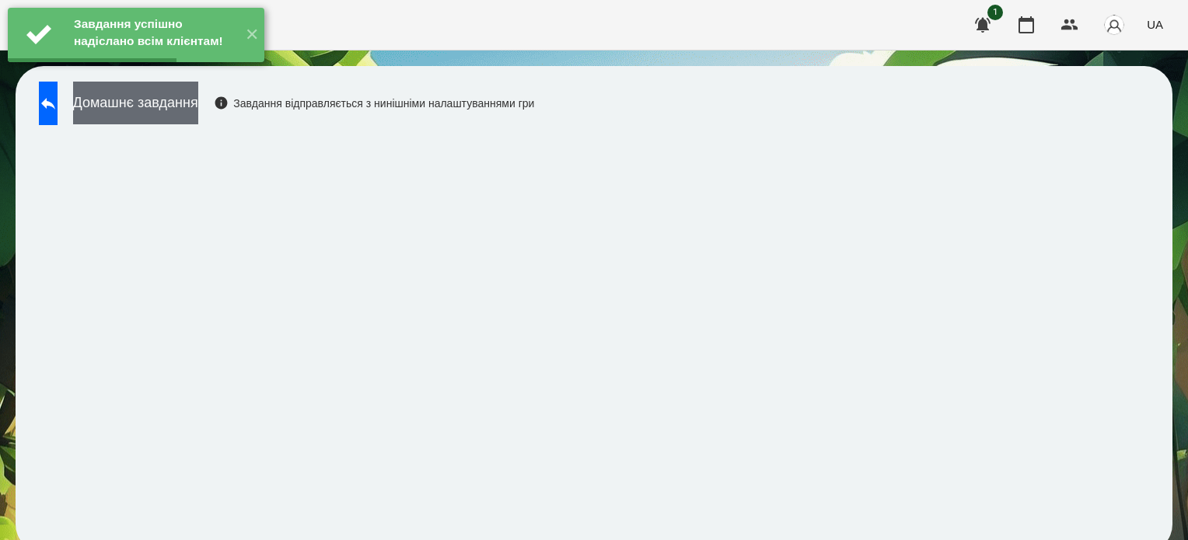
click at [176, 110] on button "Домашнє завдання" at bounding box center [135, 103] width 125 height 43
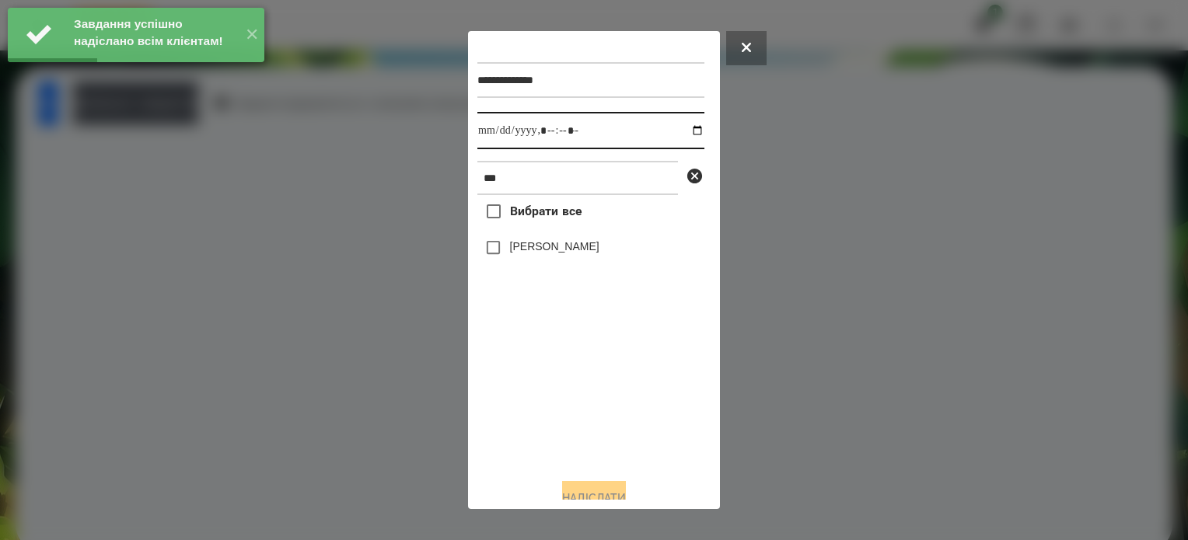
click at [686, 134] on input "datetime-local" at bounding box center [590, 130] width 227 height 37
type input "**********"
drag, startPoint x: 495, startPoint y: 433, endPoint x: 554, endPoint y: 239, distance: 203.2
click at [503, 421] on div "Вибрати все Єременко Соломія" at bounding box center [590, 330] width 227 height 271
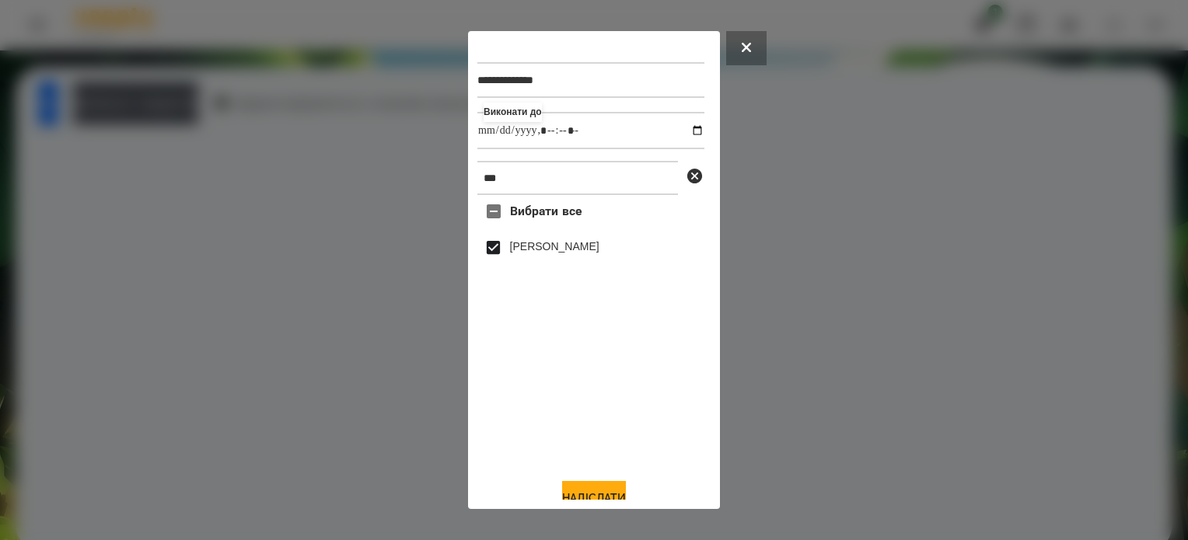
drag, startPoint x: 609, startPoint y: 494, endPoint x: 564, endPoint y: 425, distance: 81.5
click at [609, 495] on button "Надіслати" at bounding box center [594, 498] width 64 height 34
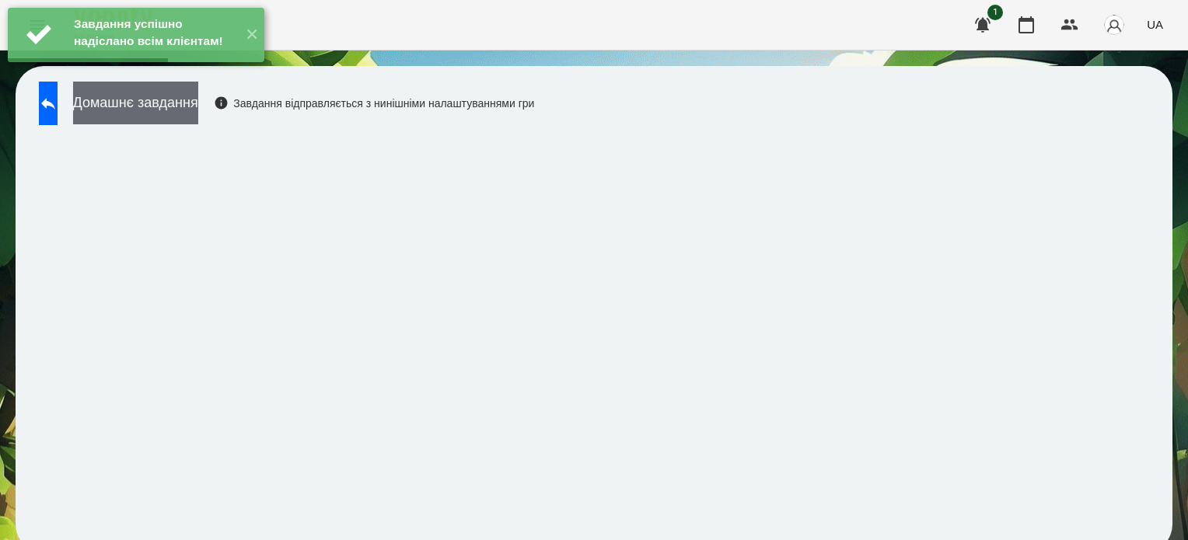
click at [198, 107] on button "Домашнє завдання" at bounding box center [135, 103] width 125 height 43
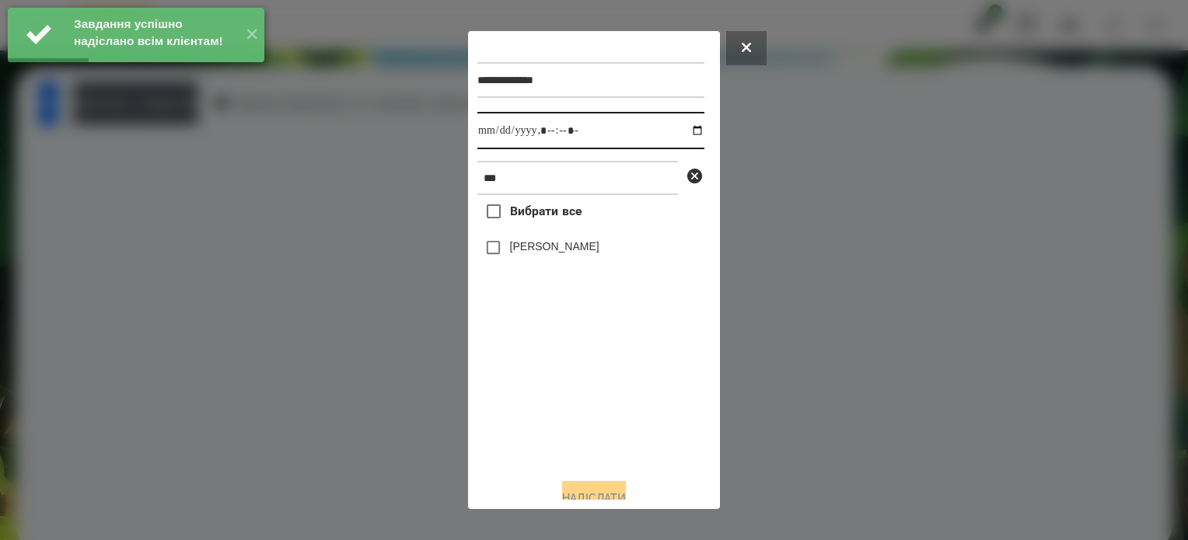
click at [684, 131] on input "datetime-local" at bounding box center [590, 130] width 227 height 37
type input "**********"
click at [570, 406] on div "Вибрати все Єременко Соломія" at bounding box center [590, 330] width 227 height 271
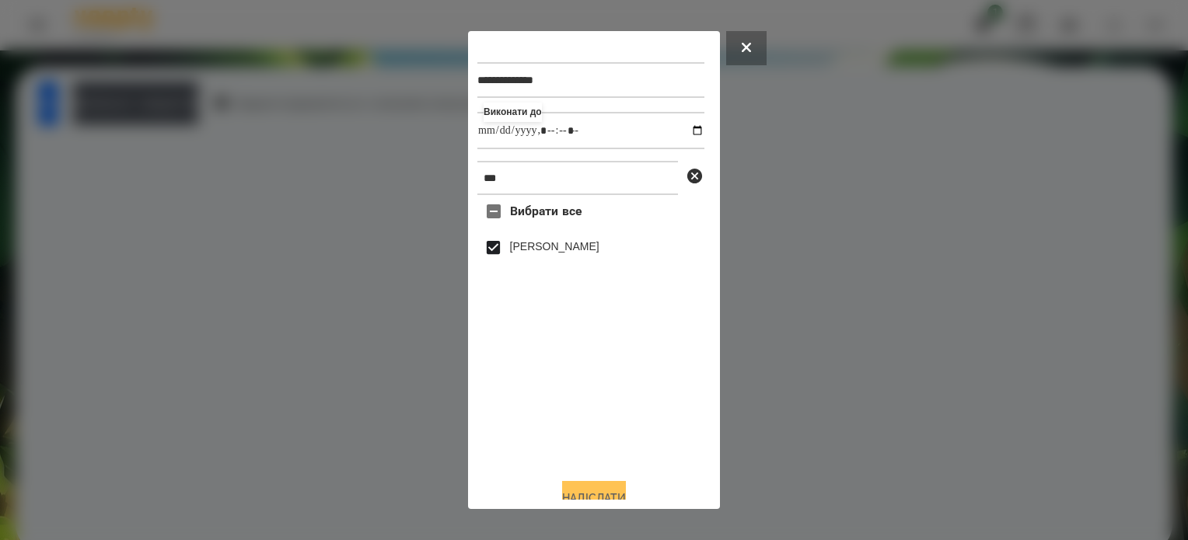
click at [582, 490] on button "Надіслати" at bounding box center [594, 498] width 64 height 34
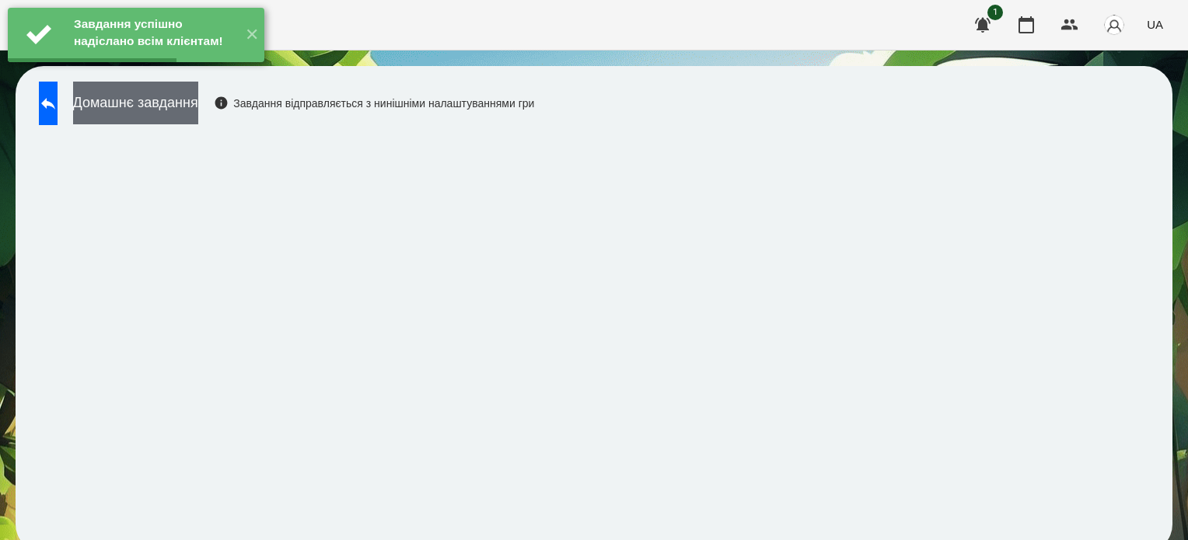
click at [198, 103] on button "Домашнє завдання" at bounding box center [135, 103] width 125 height 43
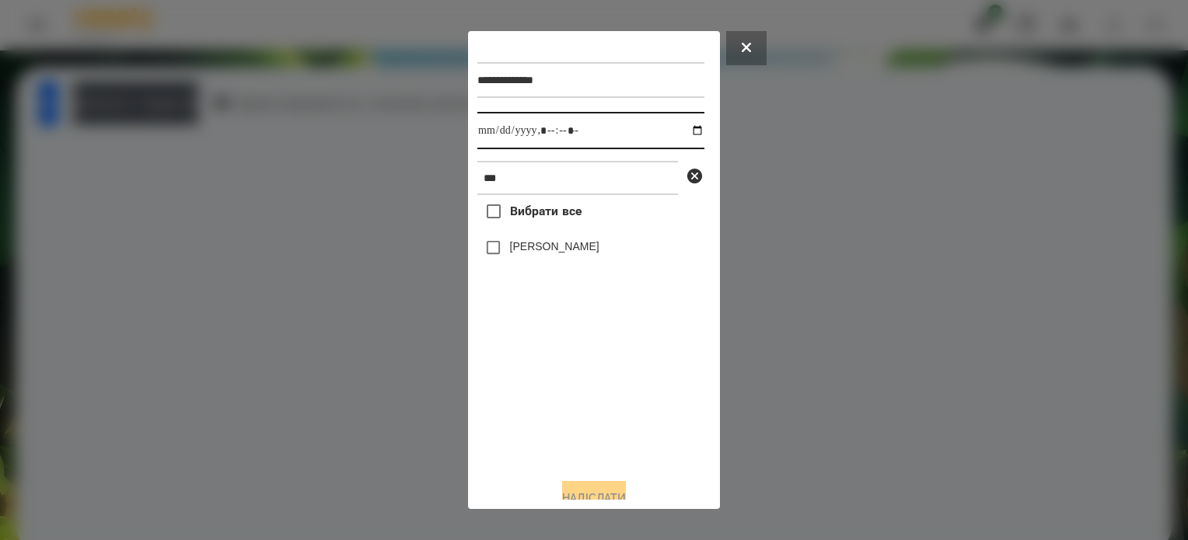
click at [683, 132] on input "datetime-local" at bounding box center [590, 130] width 227 height 37
type input "**********"
drag, startPoint x: 584, startPoint y: 424, endPoint x: 578, endPoint y: 410, distance: 15.0
click at [581, 417] on div "Вибрати все Єременко Соломія" at bounding box center [590, 330] width 227 height 271
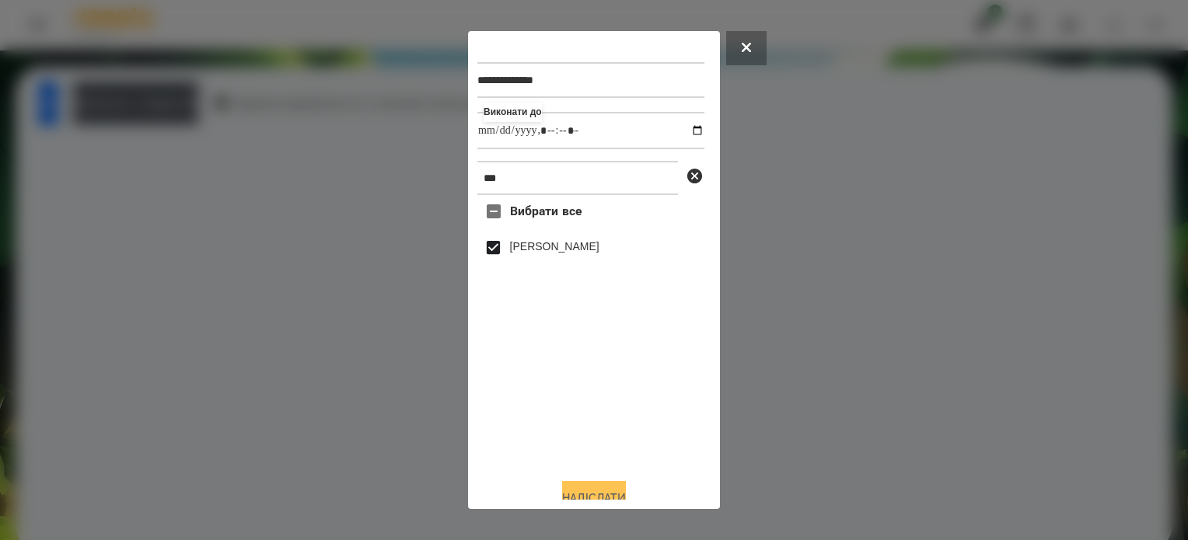
click at [580, 491] on button "Надіслати" at bounding box center [594, 498] width 64 height 34
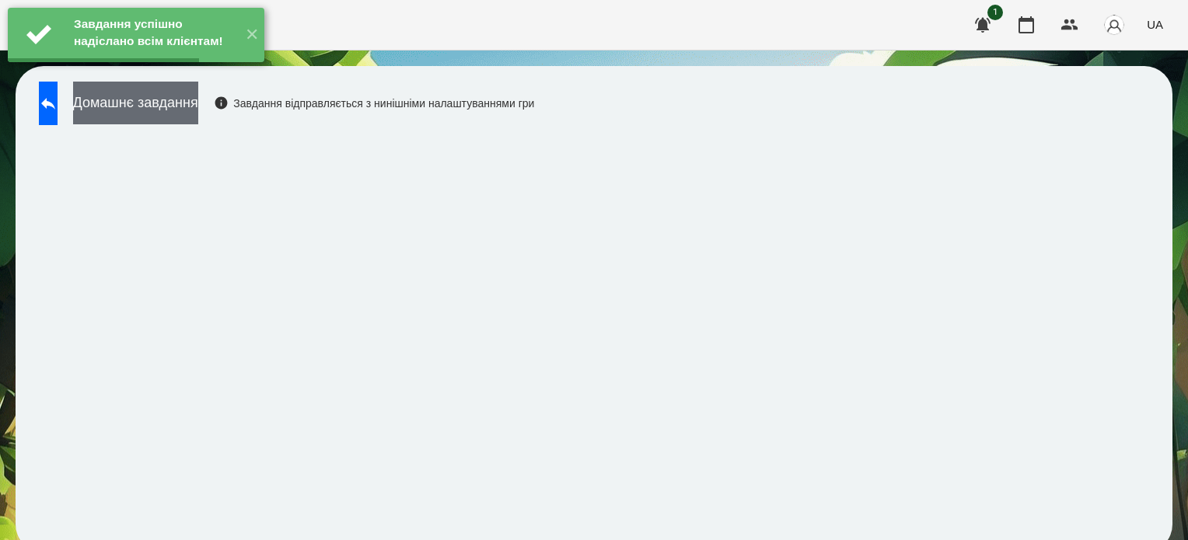
click at [198, 102] on button "Домашнє завдання" at bounding box center [135, 103] width 125 height 43
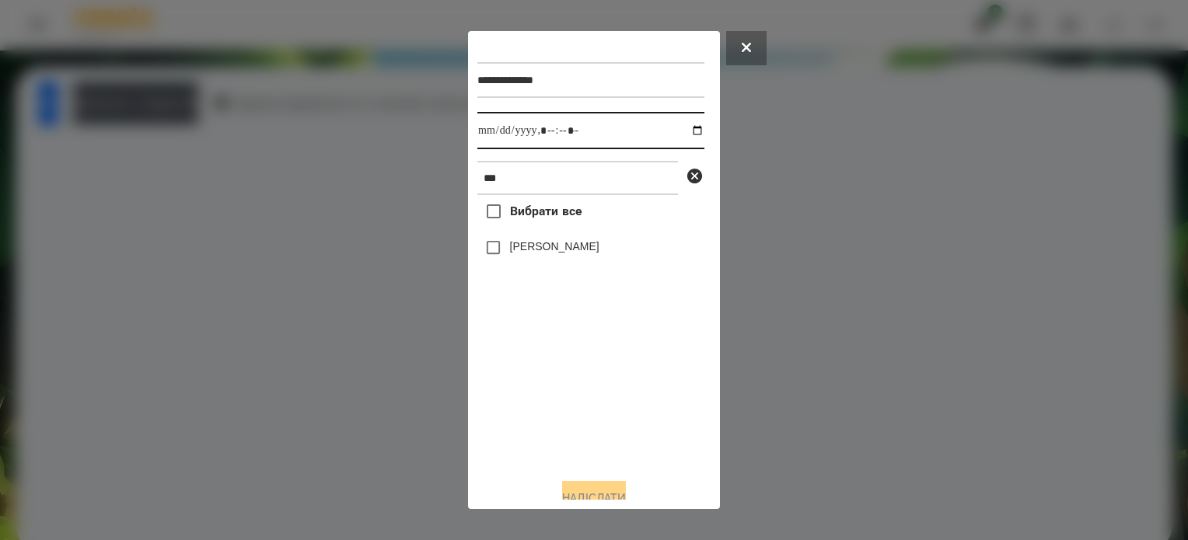
click at [684, 131] on input "datetime-local" at bounding box center [590, 130] width 227 height 37
click at [679, 127] on input "datetime-local" at bounding box center [590, 130] width 227 height 37
type input "**********"
drag, startPoint x: 610, startPoint y: 404, endPoint x: 526, endPoint y: 267, distance: 159.9
click at [610, 399] on div "Вибрати все Єременко Соломія" at bounding box center [590, 330] width 227 height 271
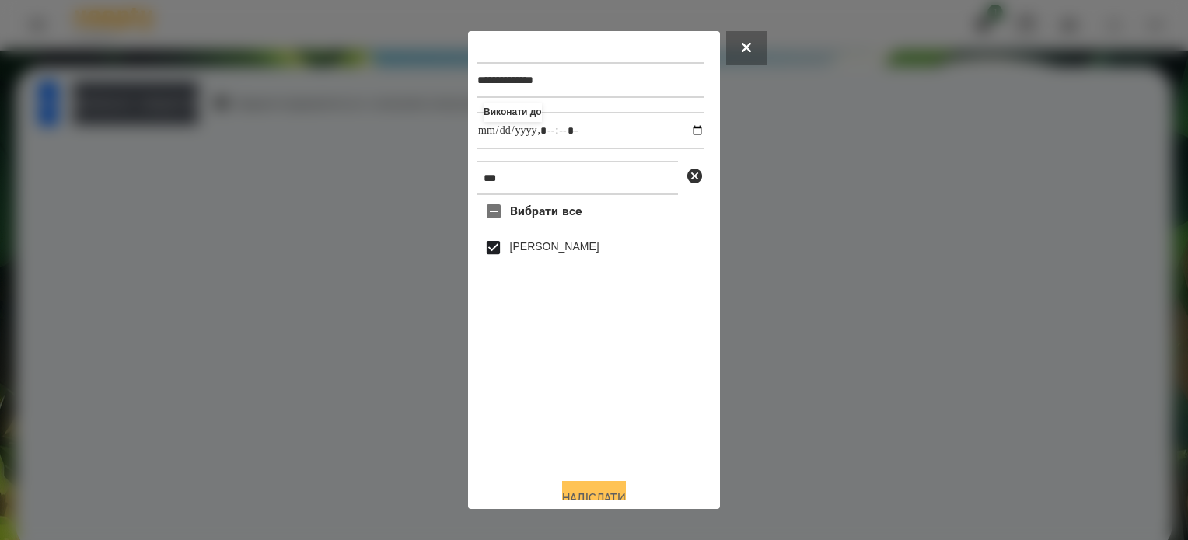
click at [621, 491] on button "Надіслати" at bounding box center [594, 498] width 64 height 34
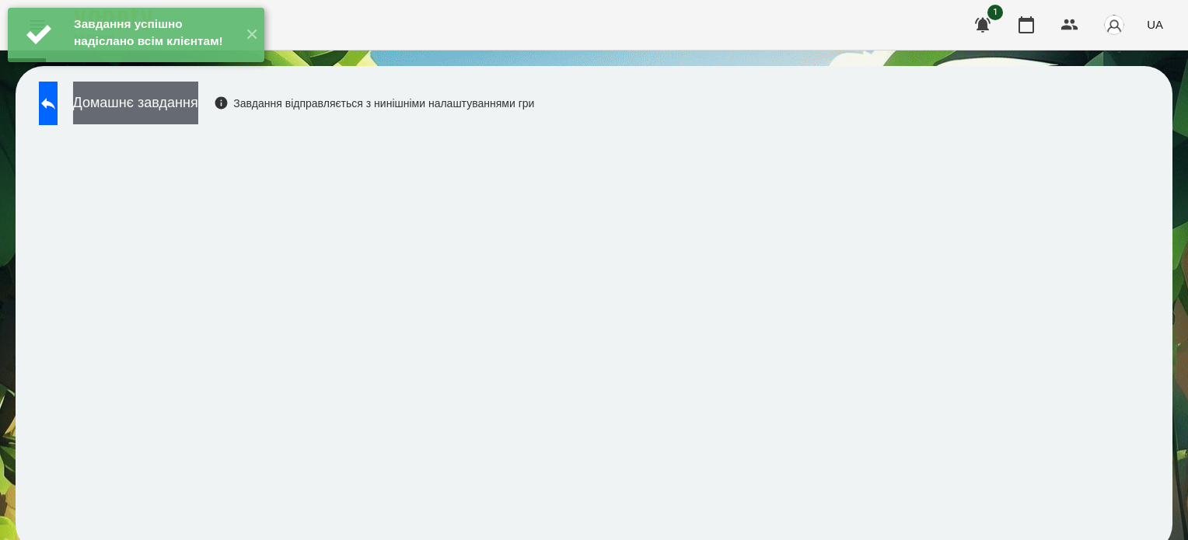
click at [190, 113] on button "Домашнє завдання" at bounding box center [135, 103] width 125 height 43
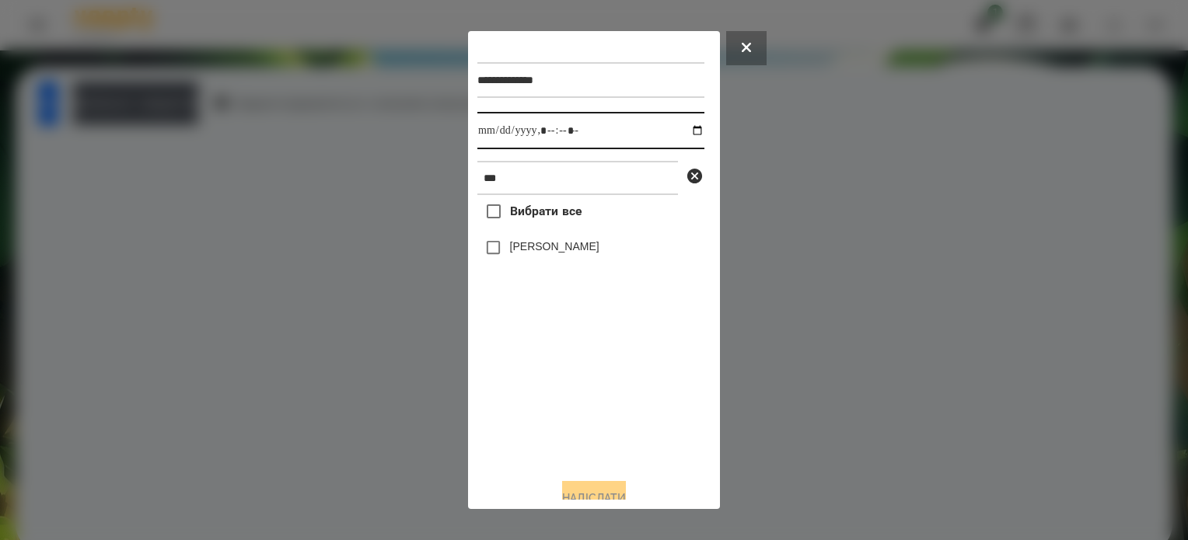
click at [684, 130] on input "datetime-local" at bounding box center [590, 130] width 227 height 37
type input "**********"
click at [623, 406] on div "Вибрати все Єременко Соломія" at bounding box center [590, 330] width 227 height 271
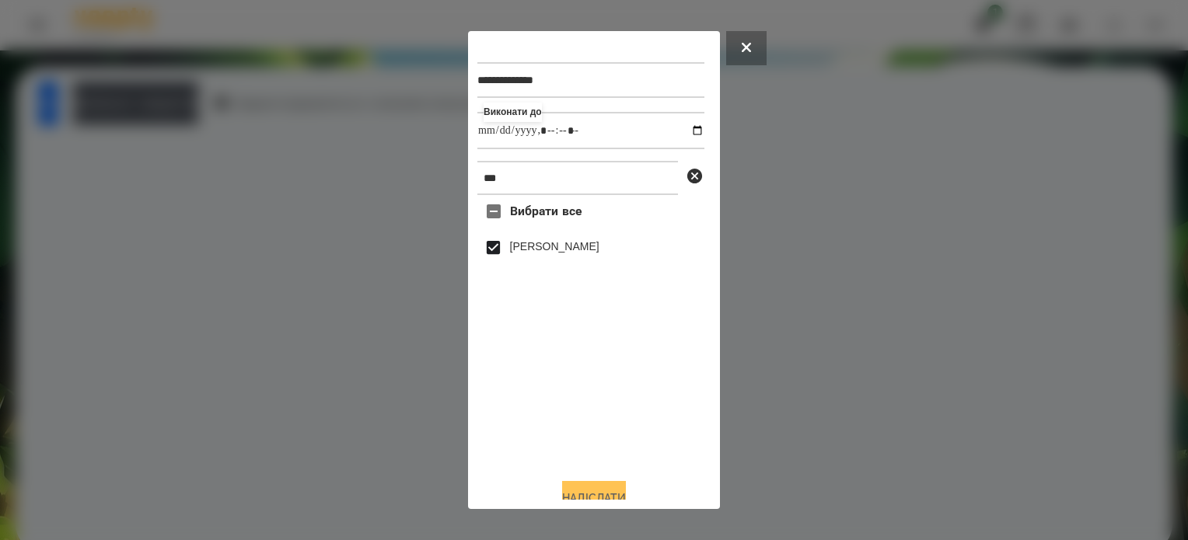
click at [613, 488] on button "Надіслати" at bounding box center [594, 498] width 64 height 34
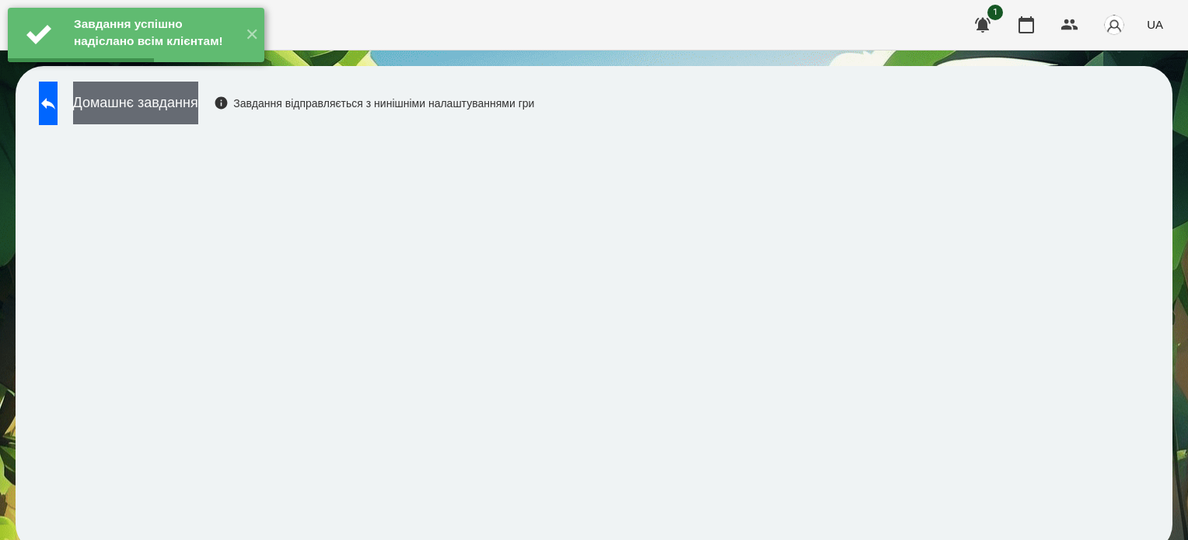
click at [198, 101] on button "Домашнє завдання" at bounding box center [135, 103] width 125 height 43
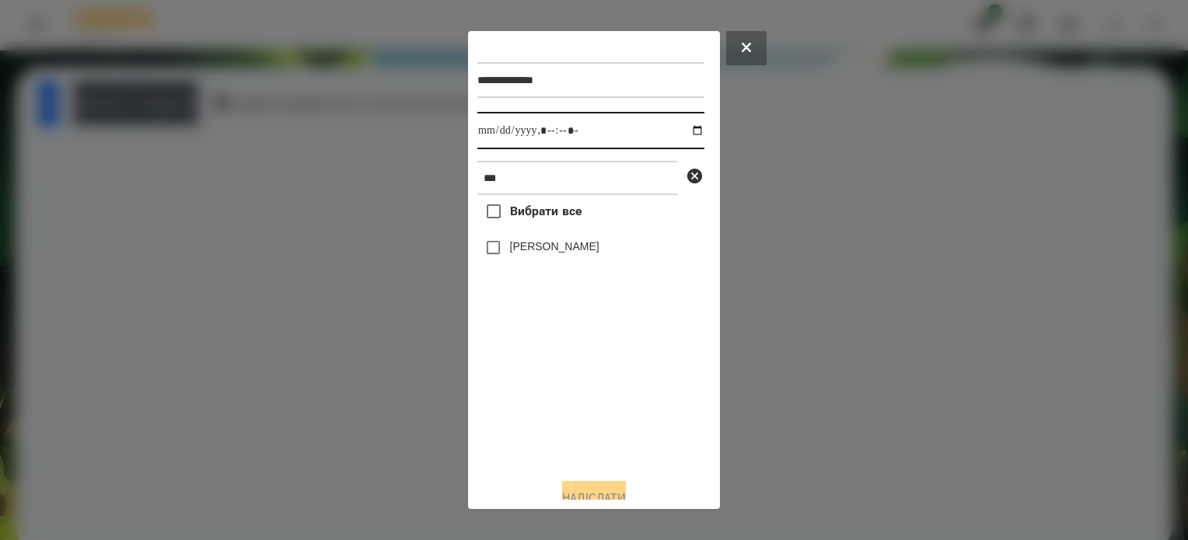
click at [688, 135] on input "datetime-local" at bounding box center [590, 130] width 227 height 37
type input "**********"
drag, startPoint x: 629, startPoint y: 407, endPoint x: 561, endPoint y: 304, distance: 122.9
click at [629, 403] on div "Вибрати все Єременко Соломія" at bounding box center [590, 330] width 227 height 271
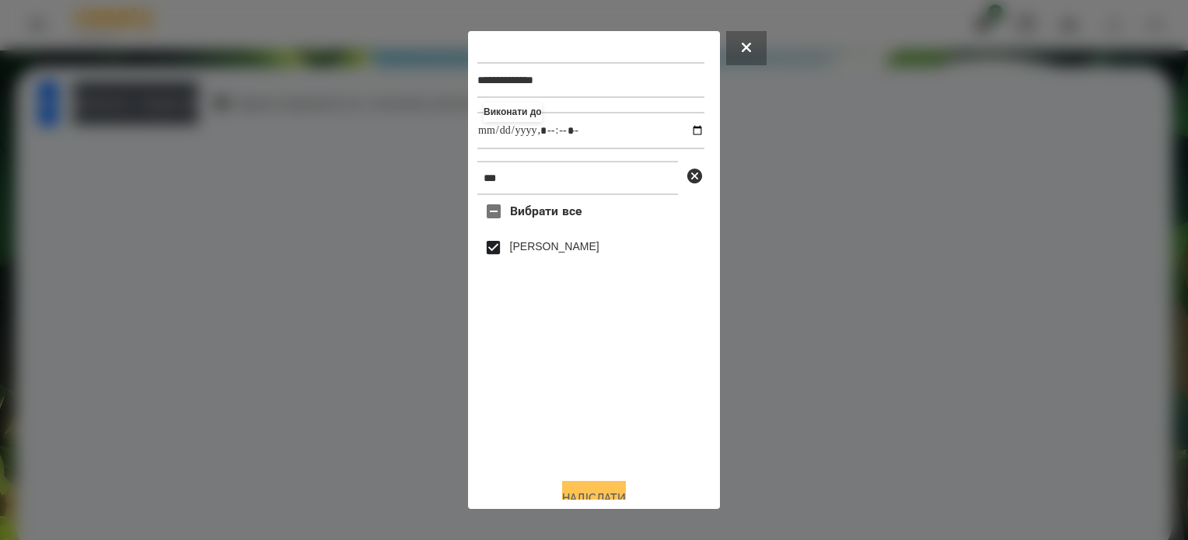
drag, startPoint x: 611, startPoint y: 488, endPoint x: 606, endPoint y: 497, distance: 10.4
click at [606, 502] on div "**********" at bounding box center [594, 270] width 252 height 478
click at [584, 493] on button "Надіслати" at bounding box center [594, 498] width 64 height 34
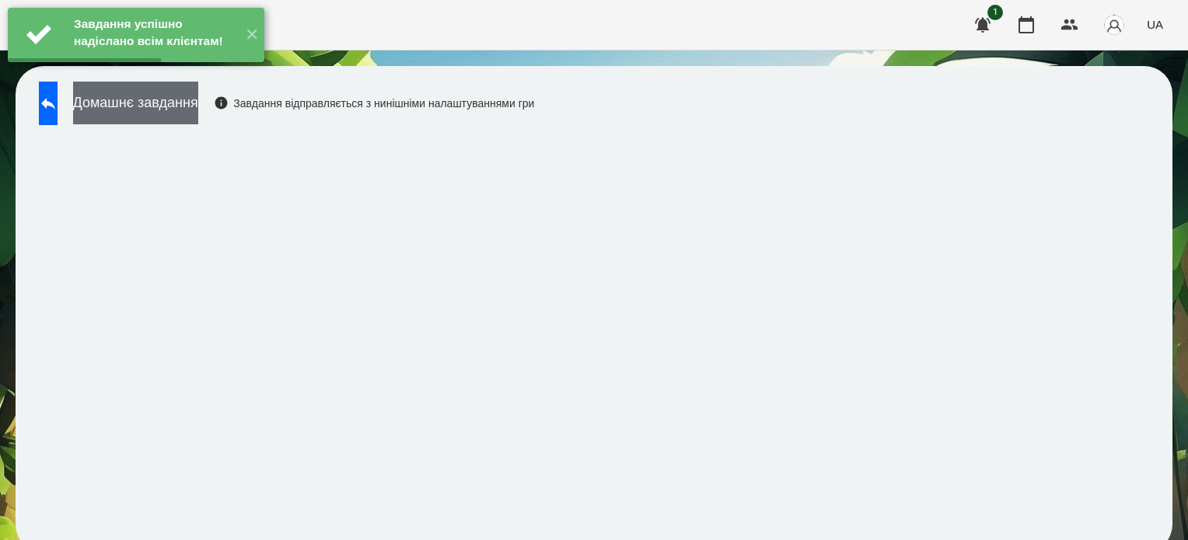
click at [179, 111] on button "Домашнє завдання" at bounding box center [135, 103] width 125 height 43
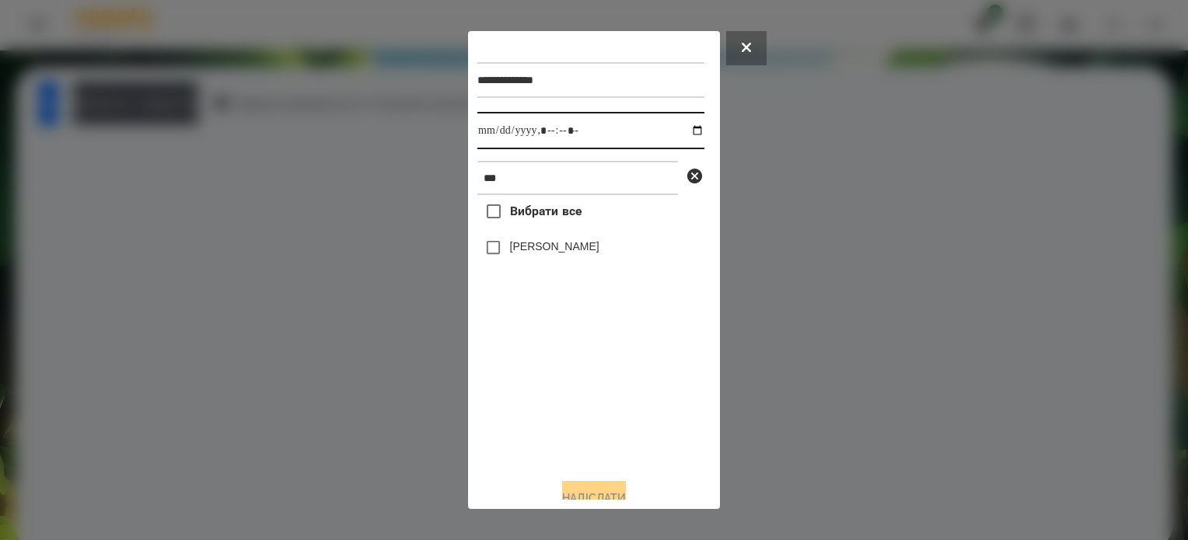
drag, startPoint x: 681, startPoint y: 132, endPoint x: 644, endPoint y: 150, distance: 41.4
click at [681, 133] on input "datetime-local" at bounding box center [590, 130] width 227 height 37
type input "**********"
click at [638, 135] on input "datetime-local" at bounding box center [590, 130] width 227 height 37
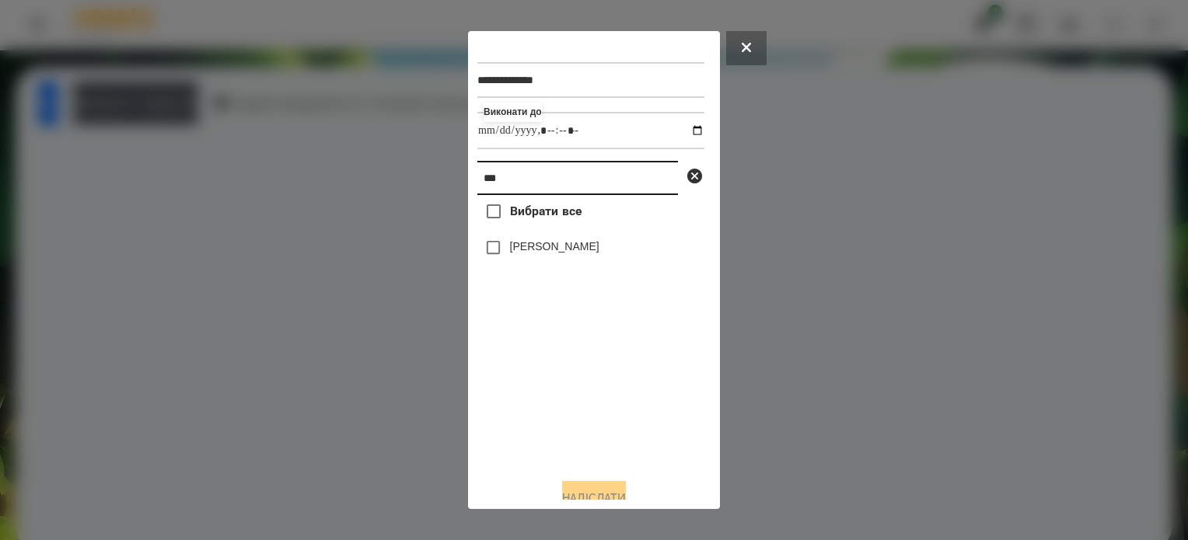
drag, startPoint x: 507, startPoint y: 189, endPoint x: 516, endPoint y: 175, distance: 16.8
click at [508, 189] on input "***" at bounding box center [577, 178] width 201 height 34
type input "*"
type input "******"
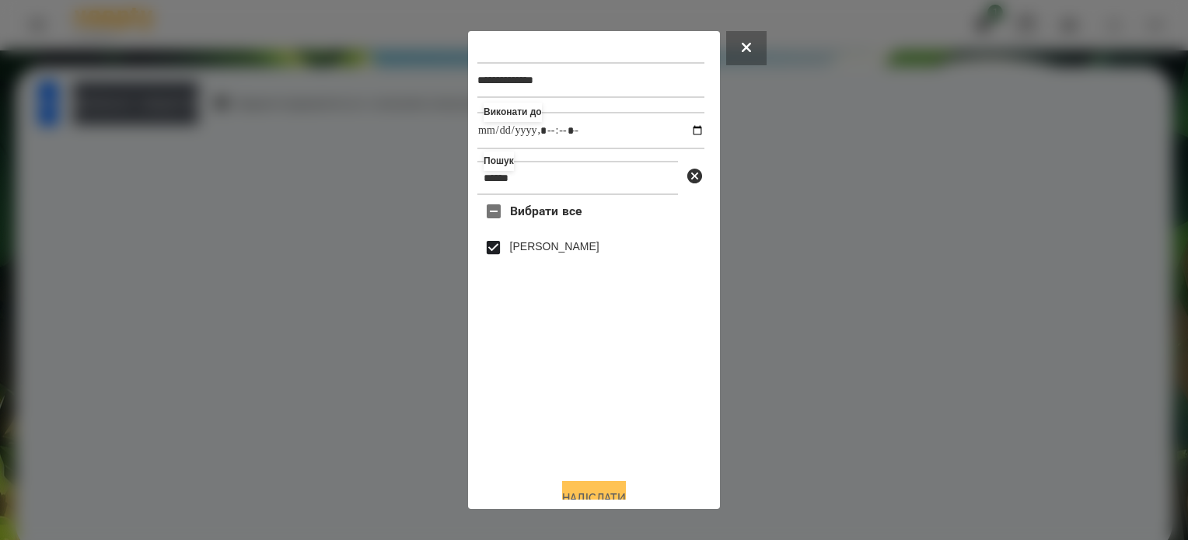
click at [617, 494] on button "Надіслати" at bounding box center [594, 498] width 64 height 34
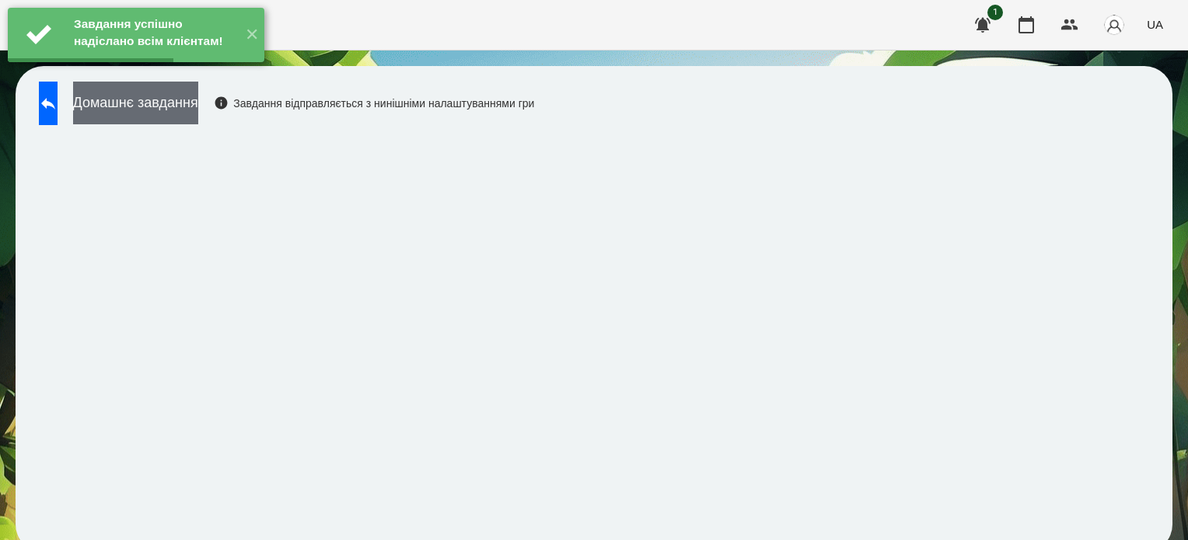
click at [198, 105] on button "Домашнє завдання" at bounding box center [135, 103] width 125 height 43
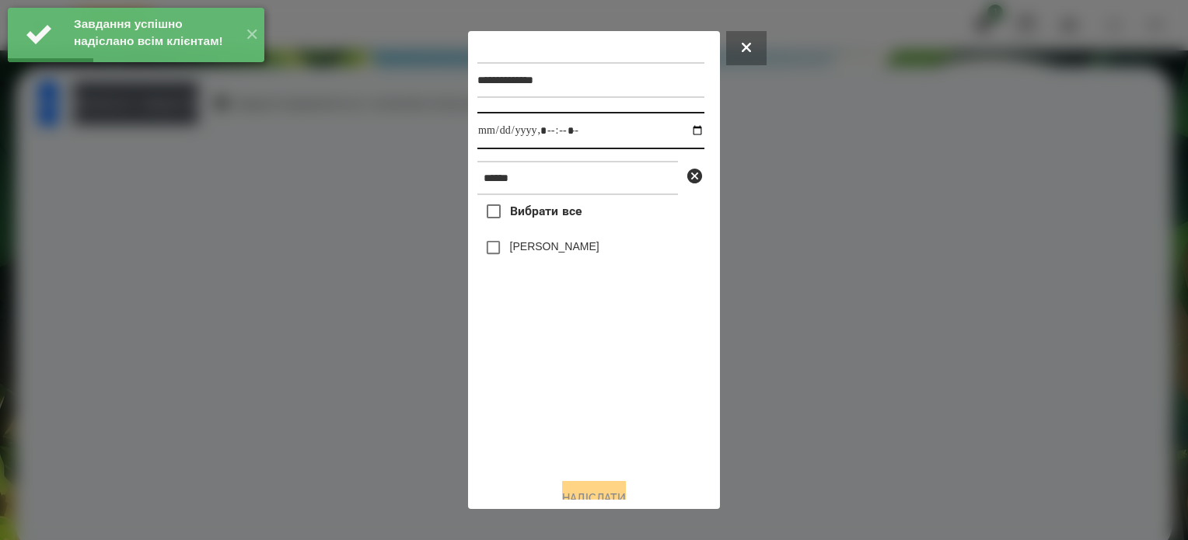
click at [677, 131] on input "datetime-local" at bounding box center [590, 130] width 227 height 37
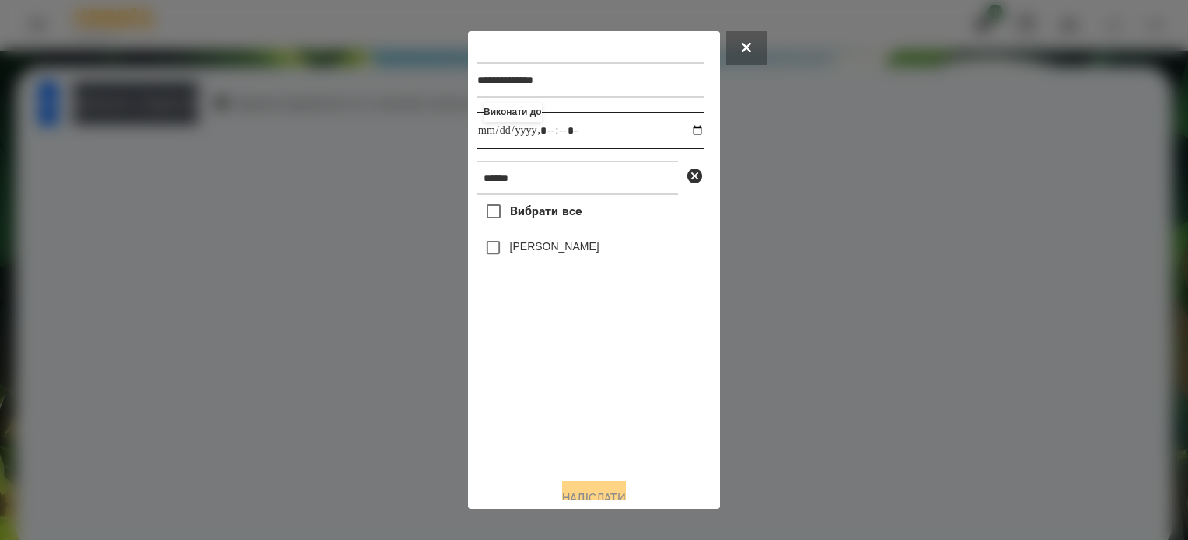
click at [563, 137] on input "datetime-local" at bounding box center [590, 130] width 227 height 37
type input "**********"
click at [600, 492] on button "Надіслати" at bounding box center [594, 498] width 64 height 34
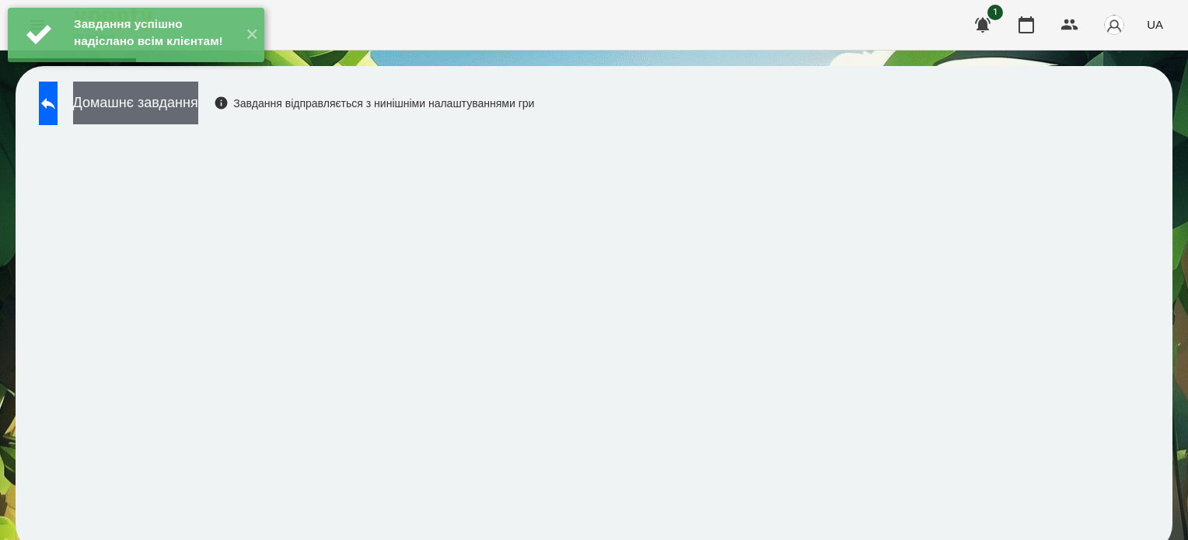
click at [198, 110] on button "Домашнє завдання" at bounding box center [135, 103] width 125 height 43
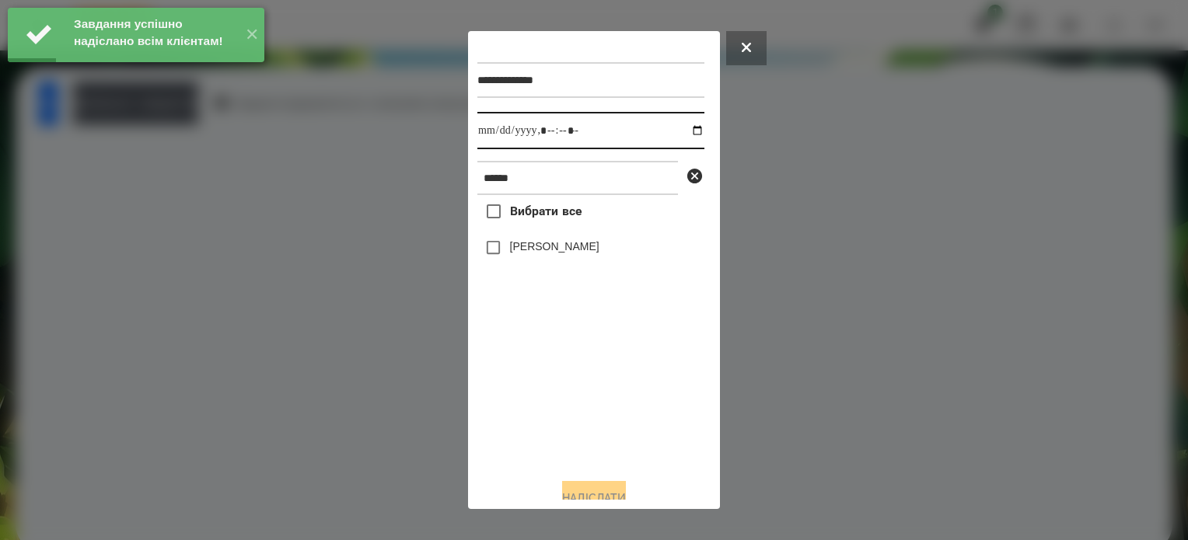
click at [687, 131] on input "datetime-local" at bounding box center [590, 130] width 227 height 37
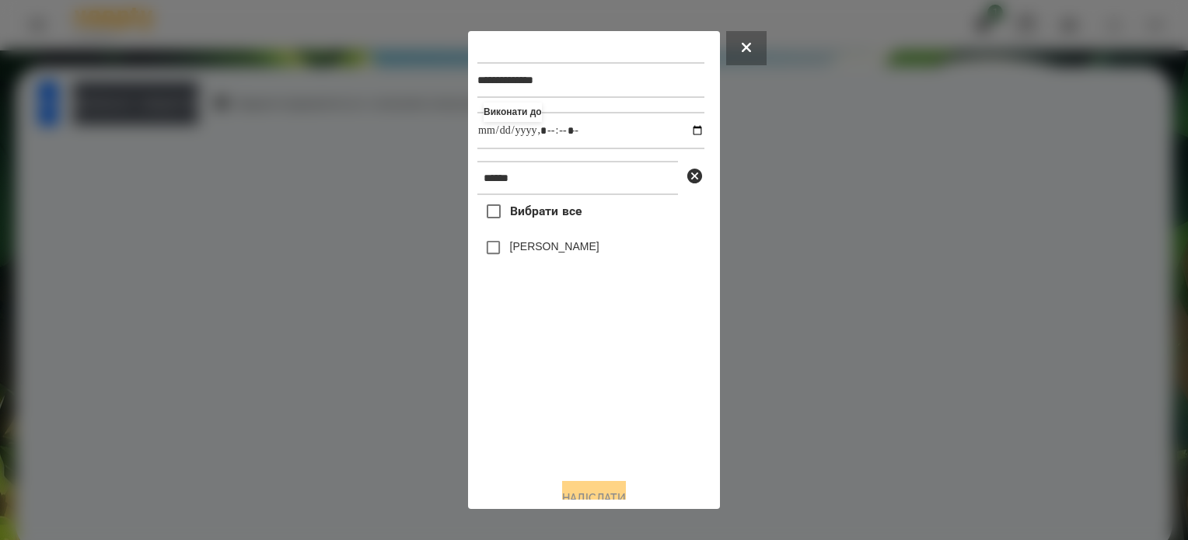
type input "**********"
drag, startPoint x: 551, startPoint y: 431, endPoint x: 538, endPoint y: 393, distance: 40.3
click at [551, 425] on div "Вибрати все Тараненко Аріна" at bounding box center [590, 330] width 227 height 271
click at [598, 488] on button "Надіслати" at bounding box center [594, 498] width 64 height 34
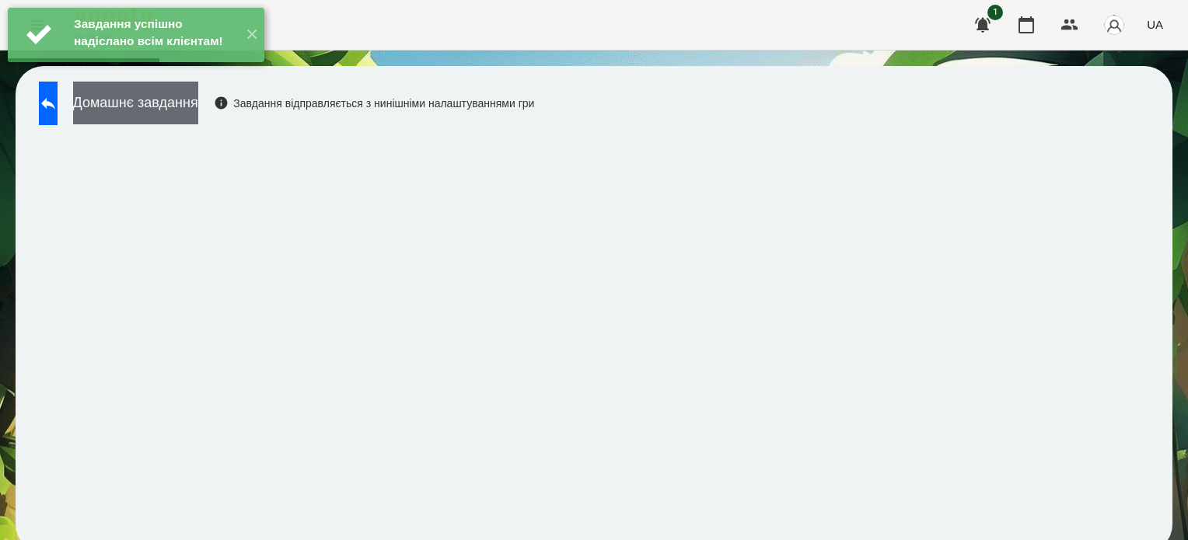
click at [198, 108] on button "Домашнє завдання" at bounding box center [135, 103] width 125 height 43
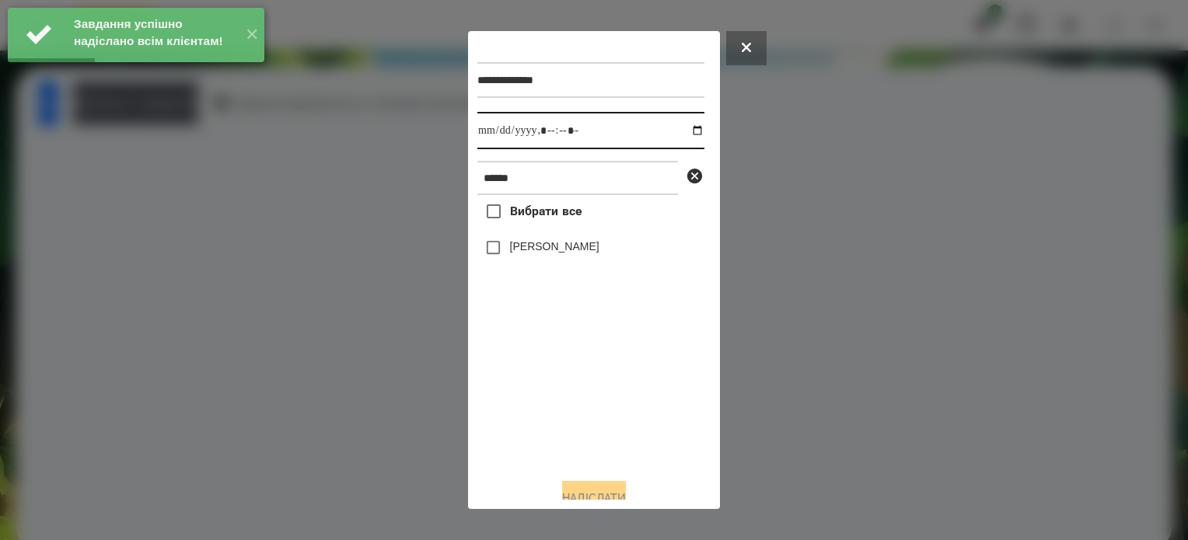
click at [684, 128] on input "datetime-local" at bounding box center [590, 130] width 227 height 37
type input "**********"
drag, startPoint x: 560, startPoint y: 419, endPoint x: 507, endPoint y: 344, distance: 91.5
click at [559, 407] on div "Вибрати все Тараненко Аріна" at bounding box center [590, 330] width 227 height 271
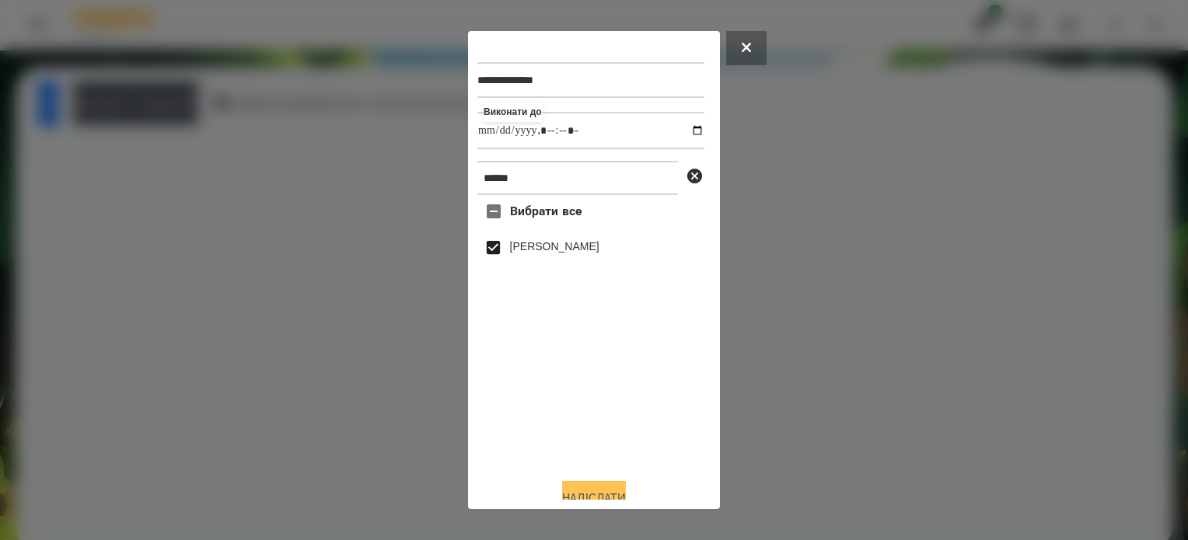
click at [606, 494] on button "Надіслати" at bounding box center [594, 498] width 64 height 34
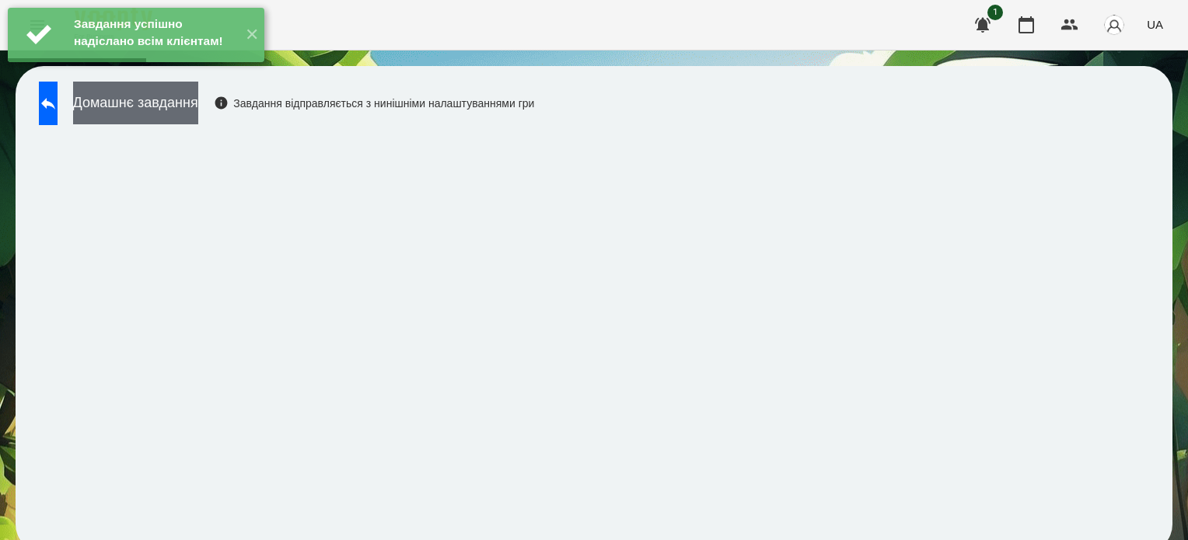
click at [183, 103] on button "Домашнє завдання" at bounding box center [135, 103] width 125 height 43
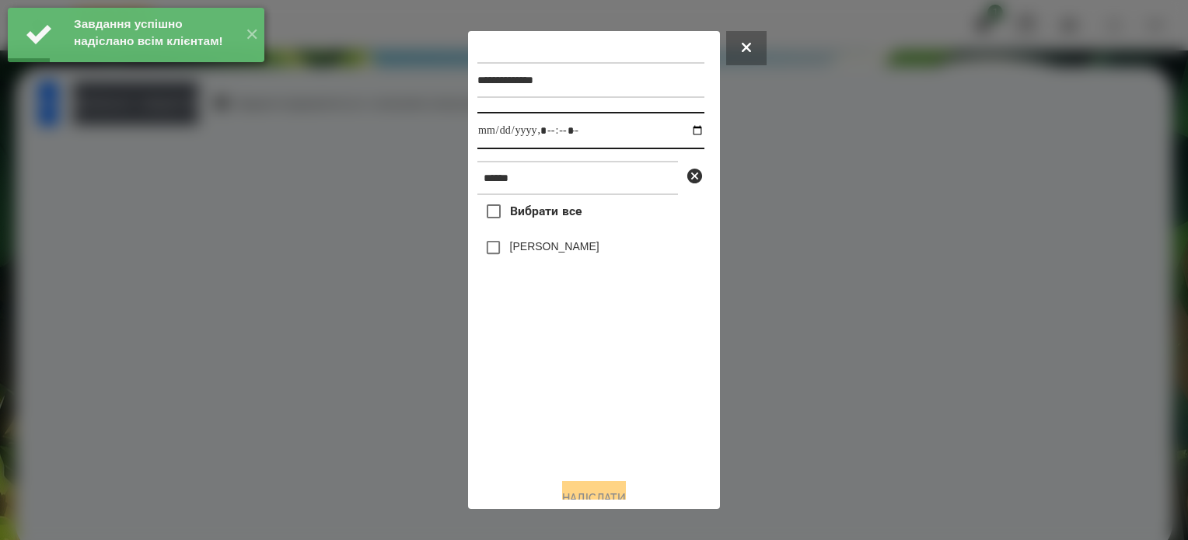
click at [684, 136] on input "datetime-local" at bounding box center [590, 130] width 227 height 37
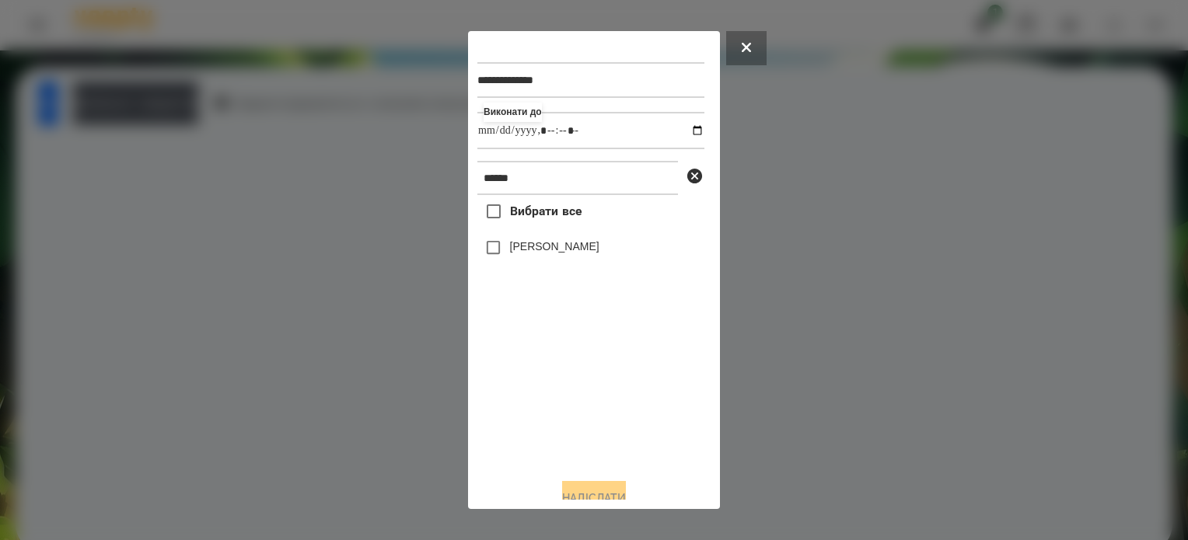
type input "**********"
drag, startPoint x: 578, startPoint y: 444, endPoint x: 544, endPoint y: 375, distance: 77.2
click at [578, 444] on div "Вибрати все Тараненко Аріна" at bounding box center [590, 330] width 227 height 271
click at [620, 491] on button "Надіслати" at bounding box center [594, 498] width 64 height 34
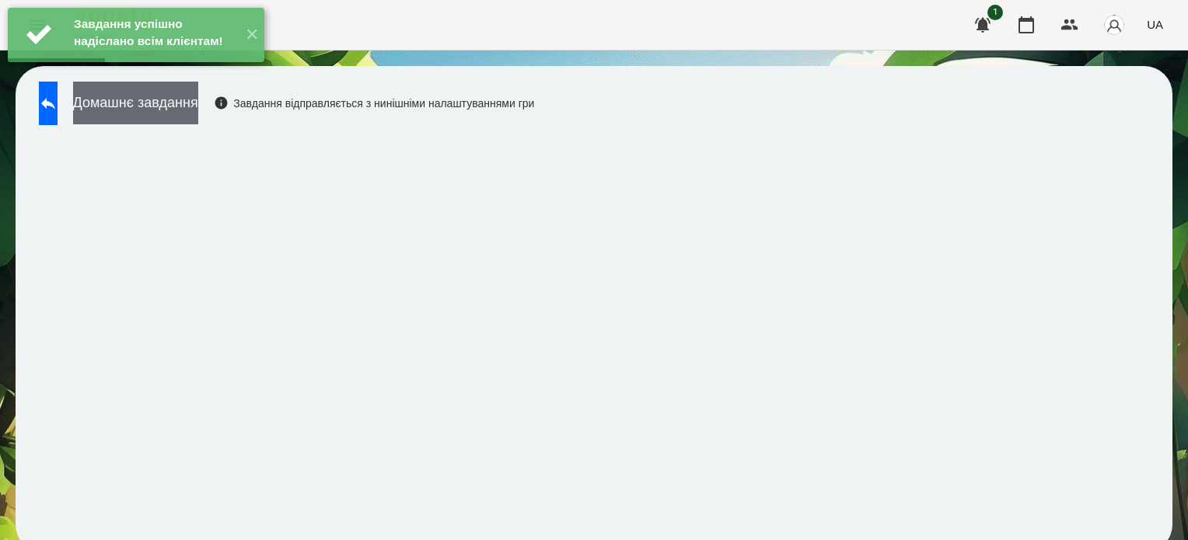
click at [198, 111] on button "Домашнє завдання" at bounding box center [135, 103] width 125 height 43
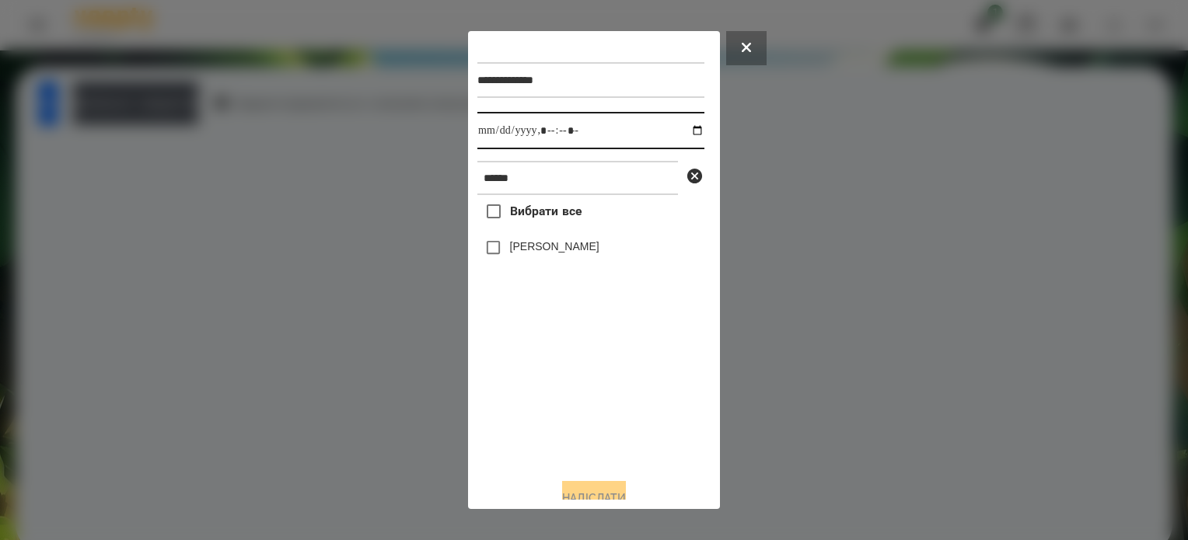
drag, startPoint x: 681, startPoint y: 132, endPoint x: 682, endPoint y: 145, distance: 12.5
click at [683, 133] on input "datetime-local" at bounding box center [590, 130] width 227 height 37
type input "**********"
drag, startPoint x: 589, startPoint y: 411, endPoint x: 553, endPoint y: 362, distance: 61.1
click at [585, 404] on div "Вибрати все Тараненко Аріна" at bounding box center [590, 330] width 227 height 271
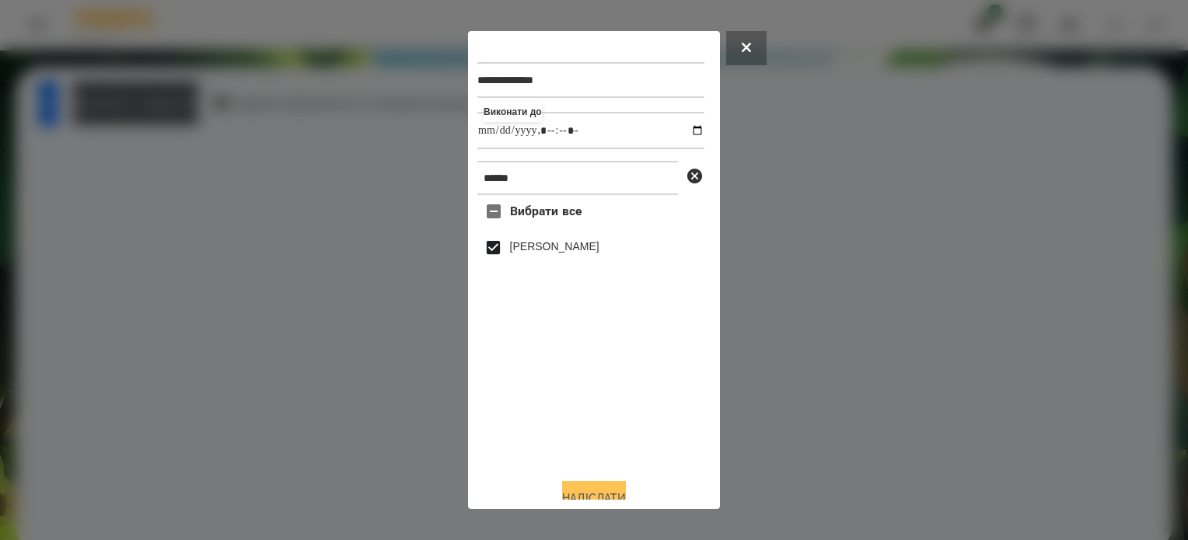
click at [582, 494] on button "Надіслати" at bounding box center [594, 498] width 64 height 34
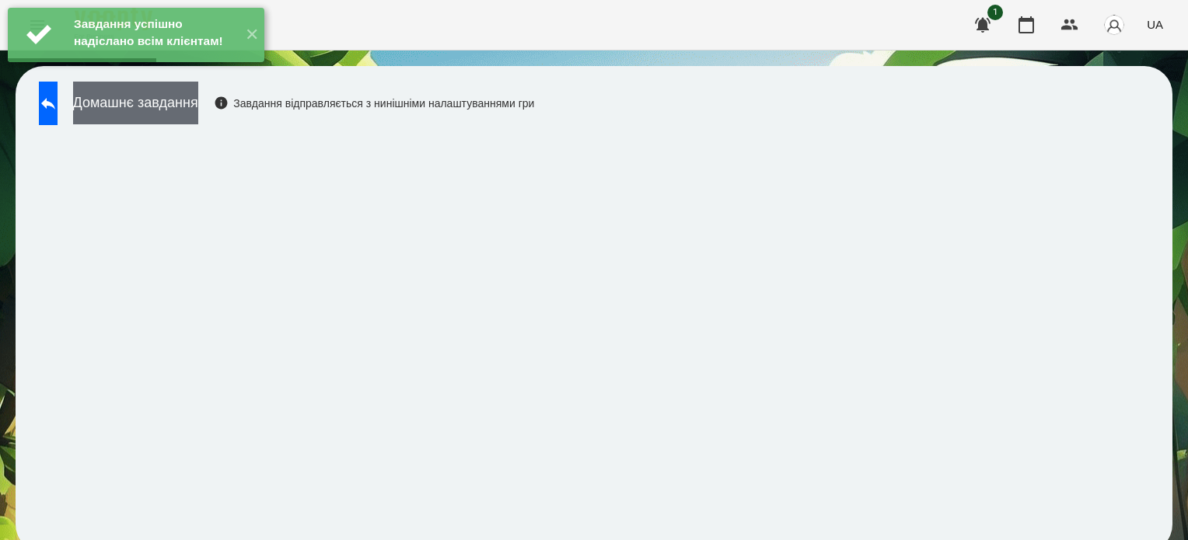
click at [198, 107] on button "Домашнє завдання" at bounding box center [135, 103] width 125 height 43
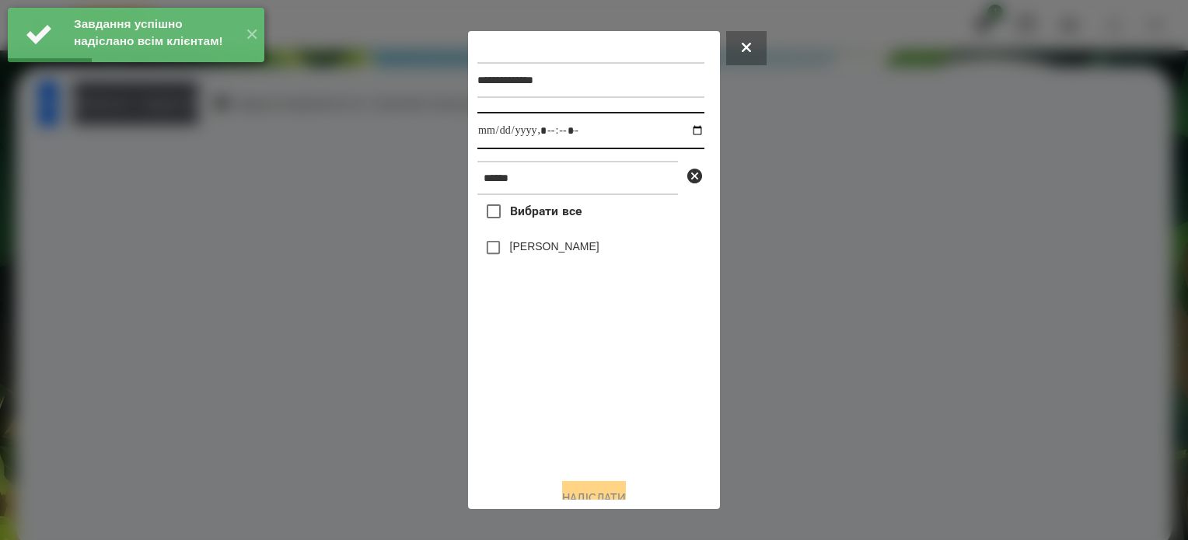
drag, startPoint x: 682, startPoint y: 129, endPoint x: 682, endPoint y: 145, distance: 16.3
click at [682, 129] on input "datetime-local" at bounding box center [590, 130] width 227 height 37
type input "**********"
drag, startPoint x: 578, startPoint y: 414, endPoint x: 520, endPoint y: 302, distance: 126.2
click at [578, 412] on div "Вибрати все Тараненко Аріна" at bounding box center [590, 330] width 227 height 271
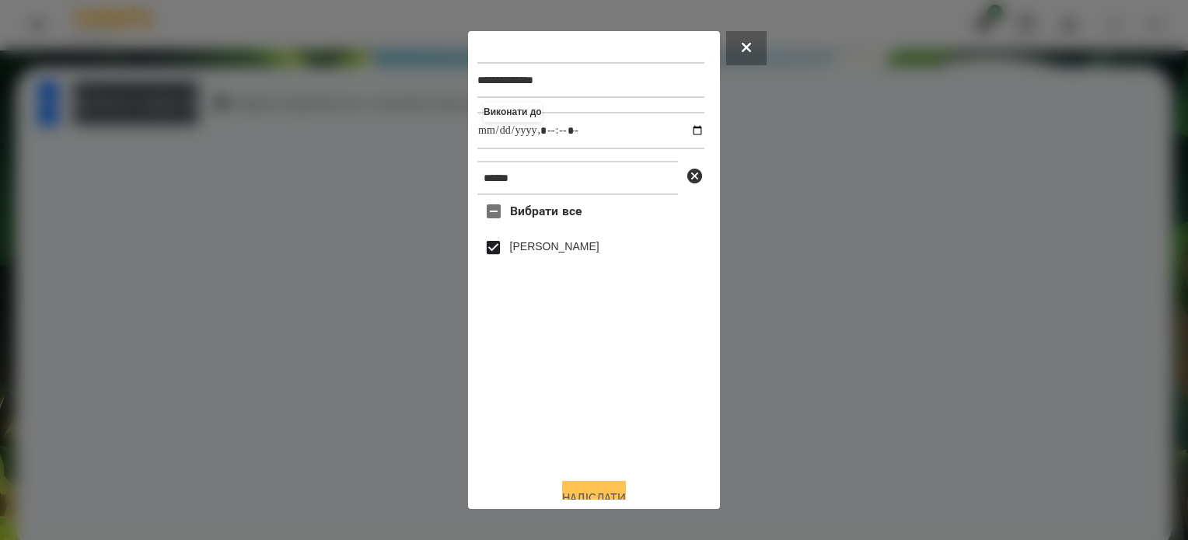
click at [612, 497] on button "Надіслати" at bounding box center [594, 498] width 64 height 34
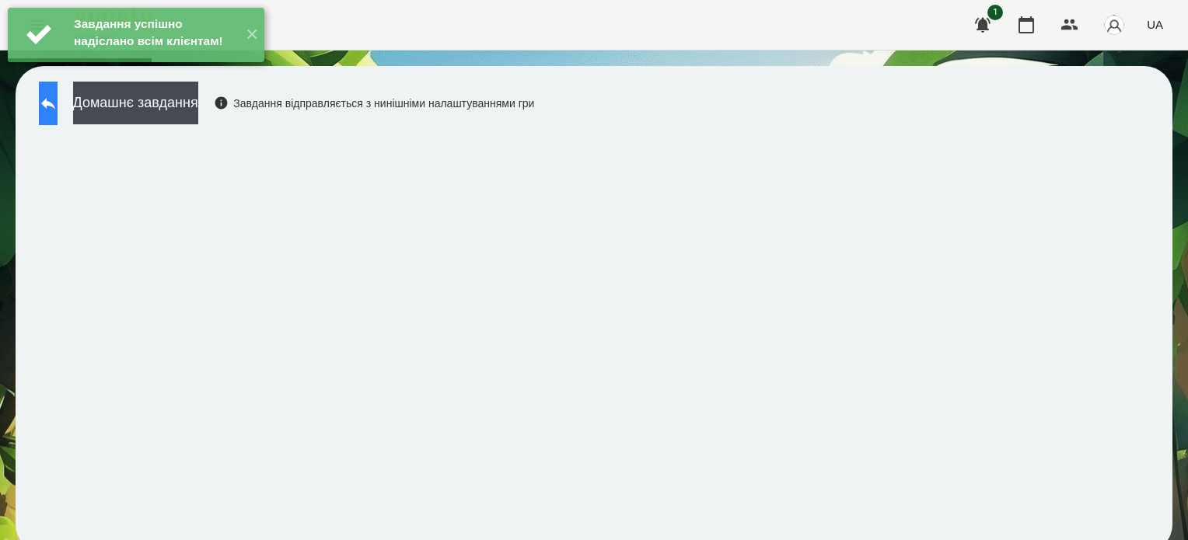
click at [58, 114] on button at bounding box center [48, 104] width 19 height 44
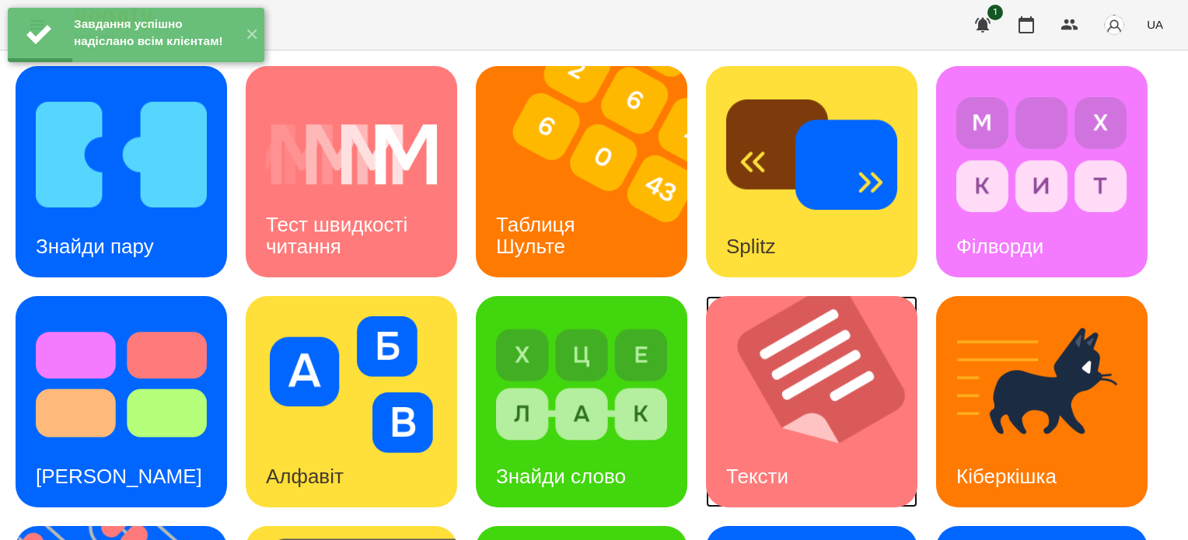
click at [841, 402] on img at bounding box center [821, 401] width 231 height 211
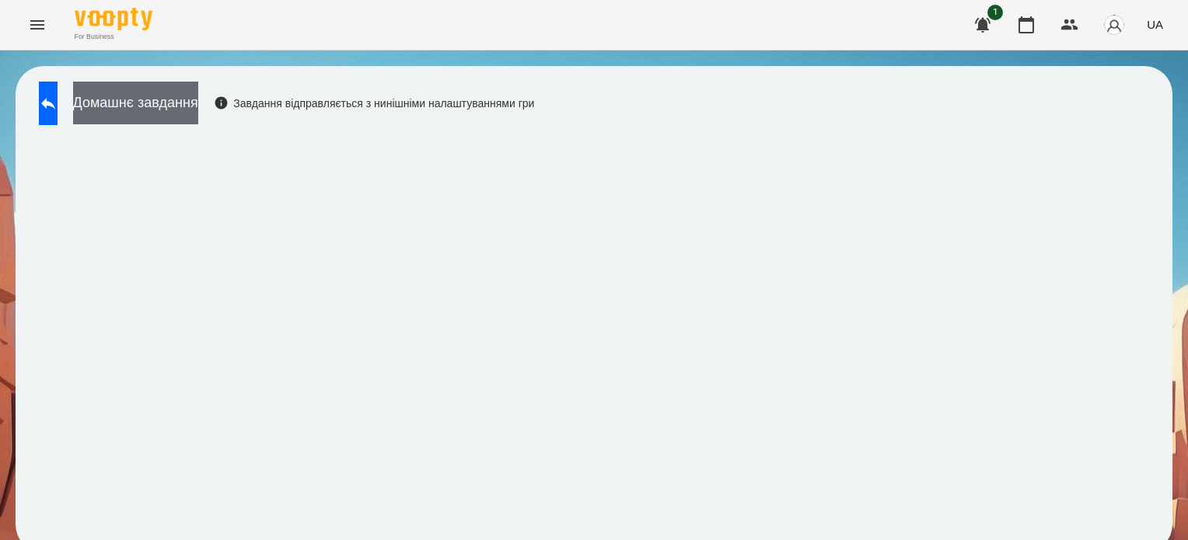
click at [187, 110] on button "Домашнє завдання" at bounding box center [135, 103] width 125 height 43
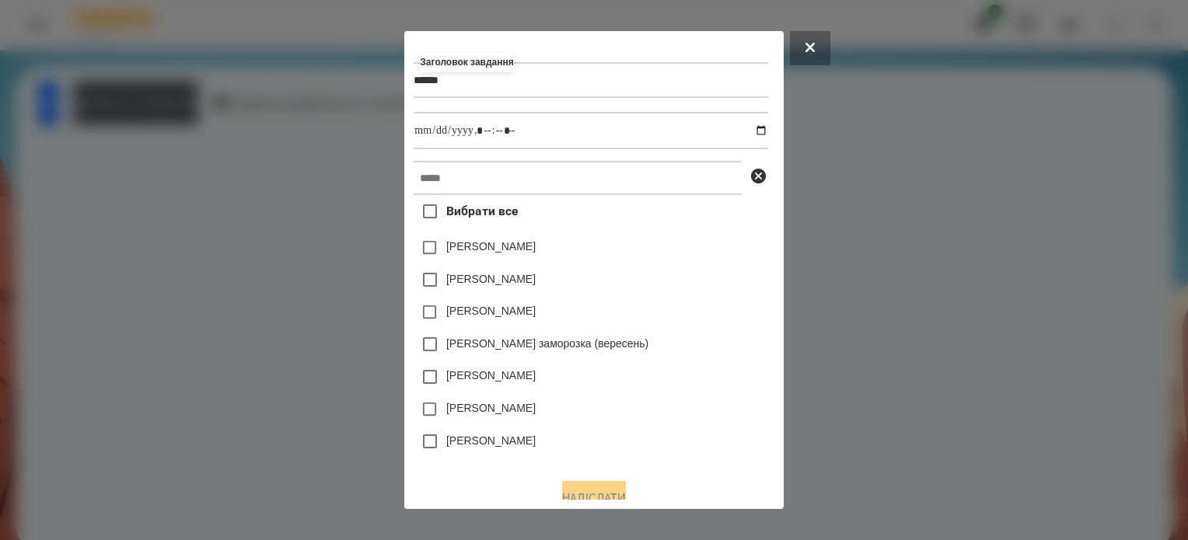
type input "******"
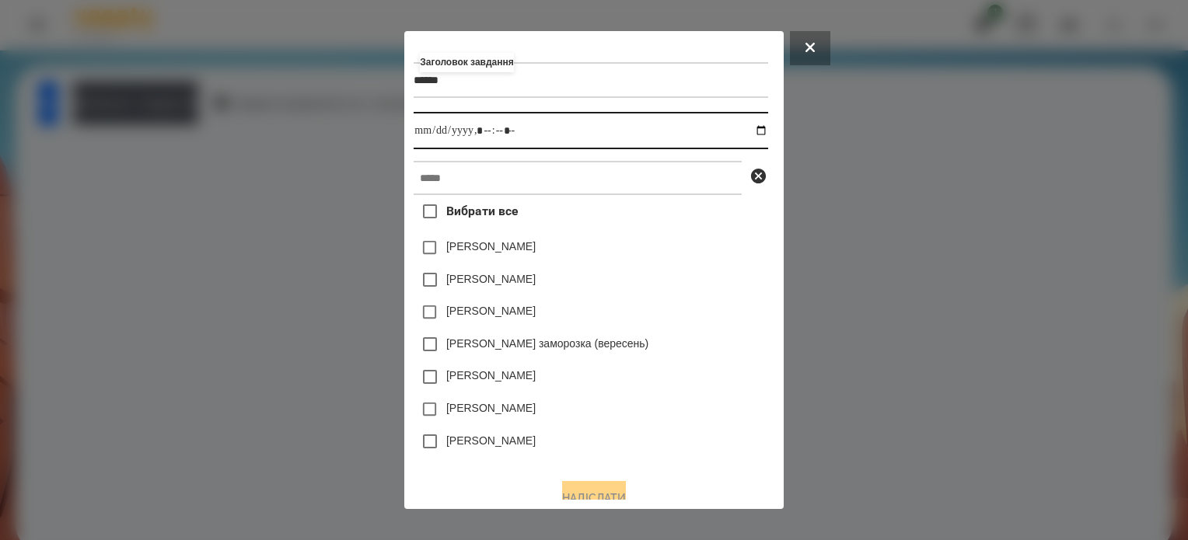
click at [761, 128] on input "datetime-local" at bounding box center [591, 130] width 354 height 37
click at [477, 130] on input "datetime-local" at bounding box center [591, 130] width 354 height 37
type input "**********"
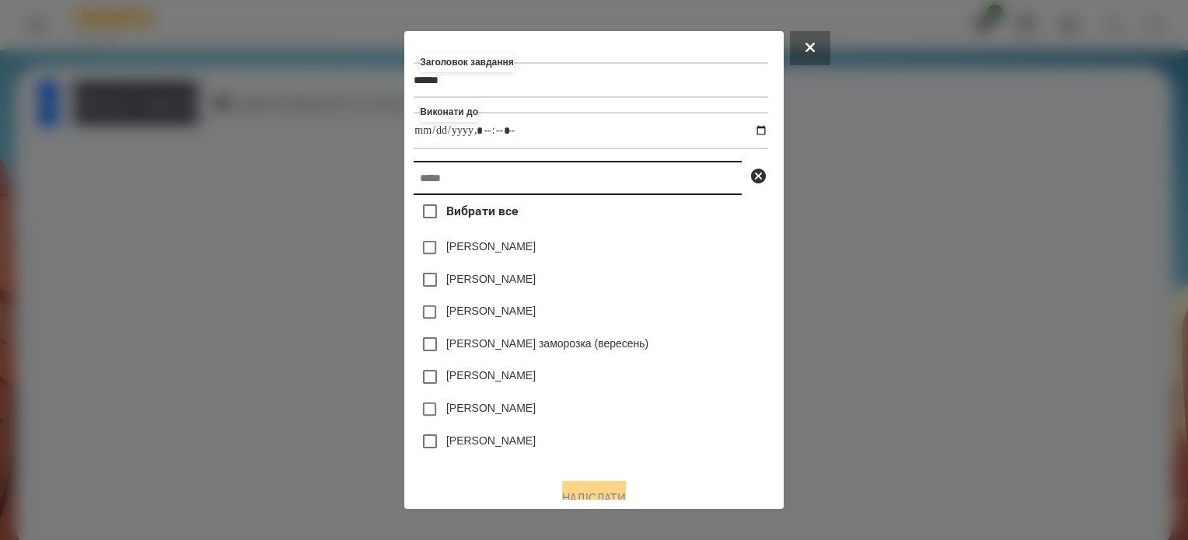
click at [473, 187] on input "text" at bounding box center [578, 178] width 328 height 34
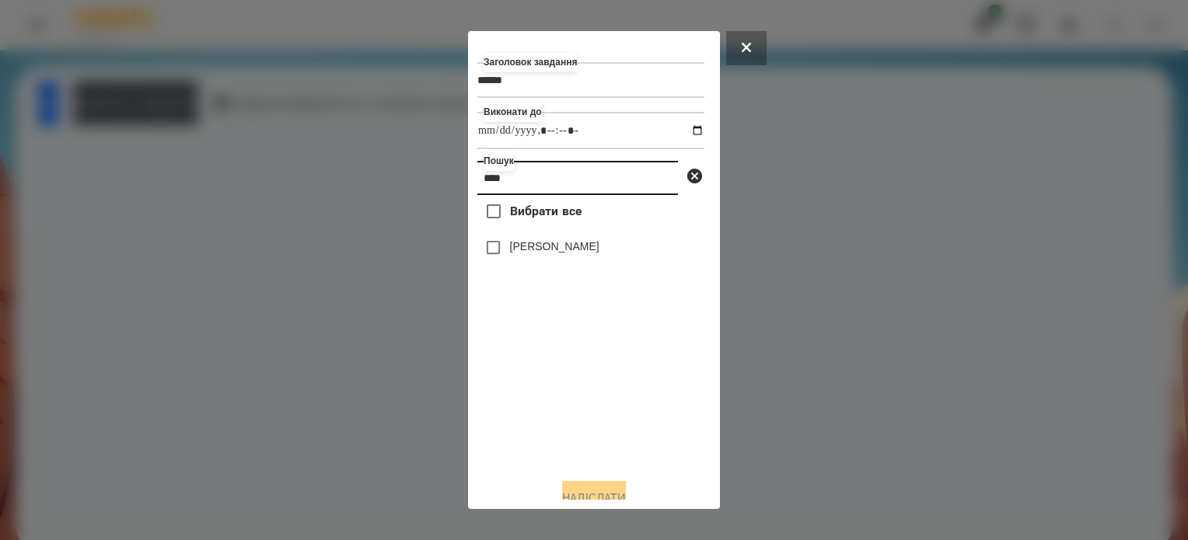
type input "****"
click at [580, 491] on button "Надіслати" at bounding box center [594, 498] width 64 height 34
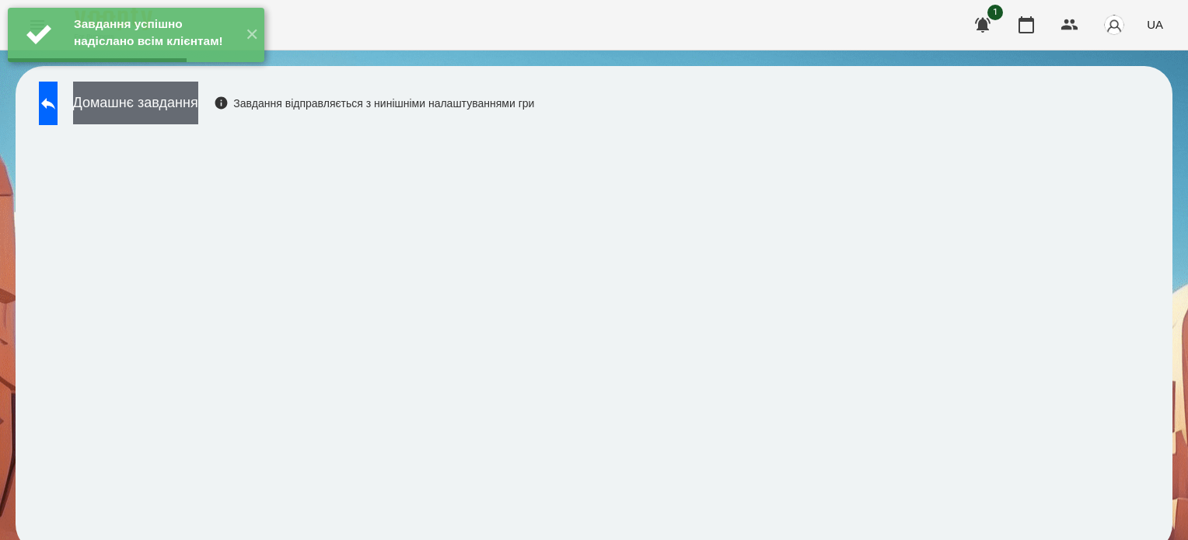
click at [173, 102] on button "Домашнє завдання" at bounding box center [135, 103] width 125 height 43
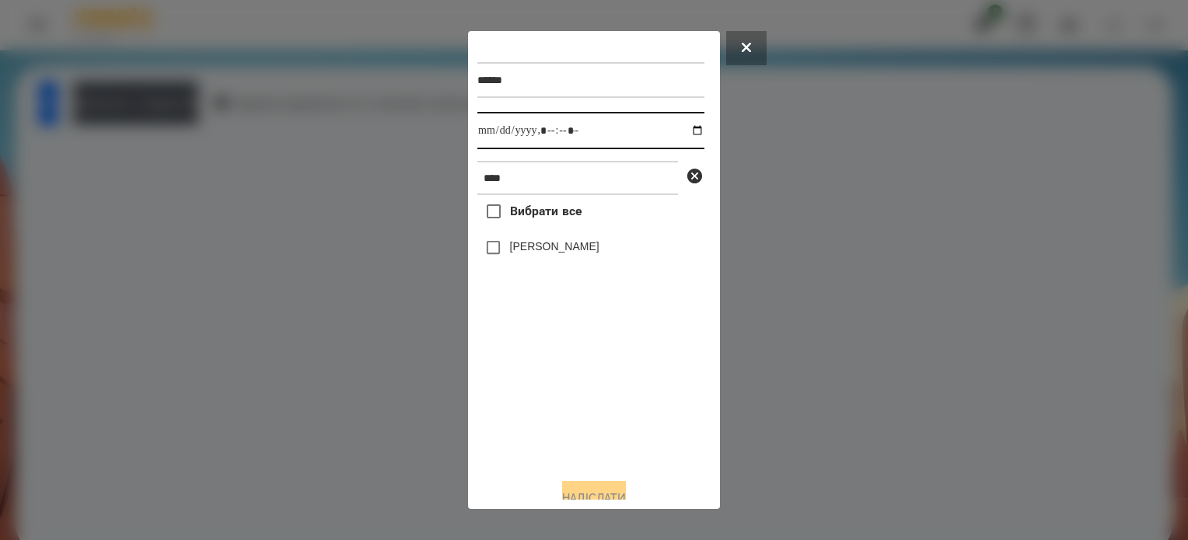
click at [684, 131] on input "datetime-local" at bounding box center [590, 130] width 227 height 37
type input "**********"
click at [502, 389] on div "Вибрати все Єременко Соломія" at bounding box center [590, 330] width 227 height 271
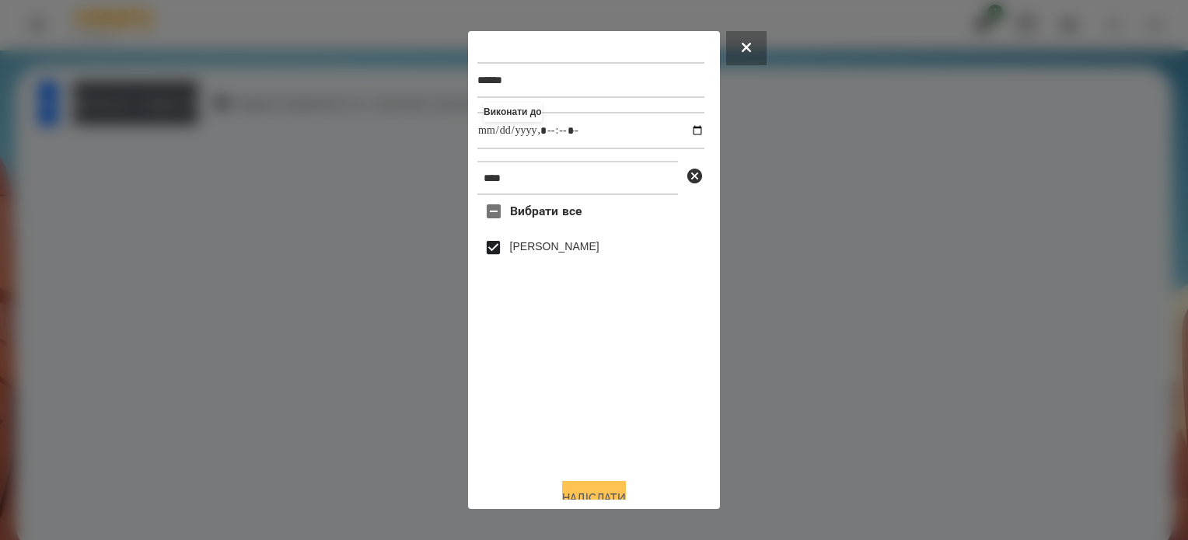
click at [613, 491] on button "Надіслати" at bounding box center [594, 498] width 64 height 34
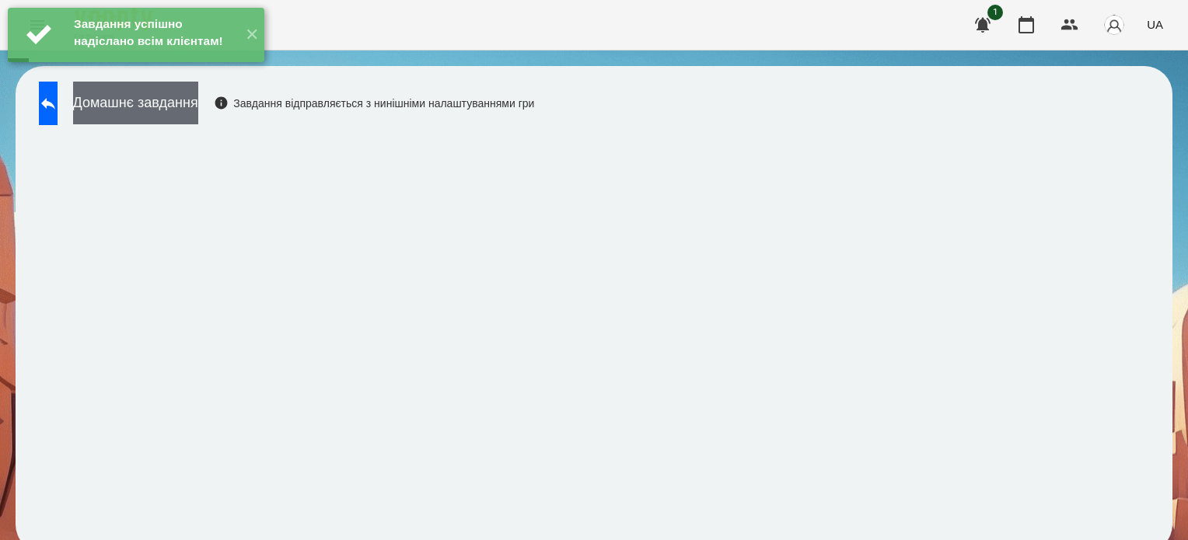
click at [198, 108] on button "Домашнє завдання" at bounding box center [135, 103] width 125 height 43
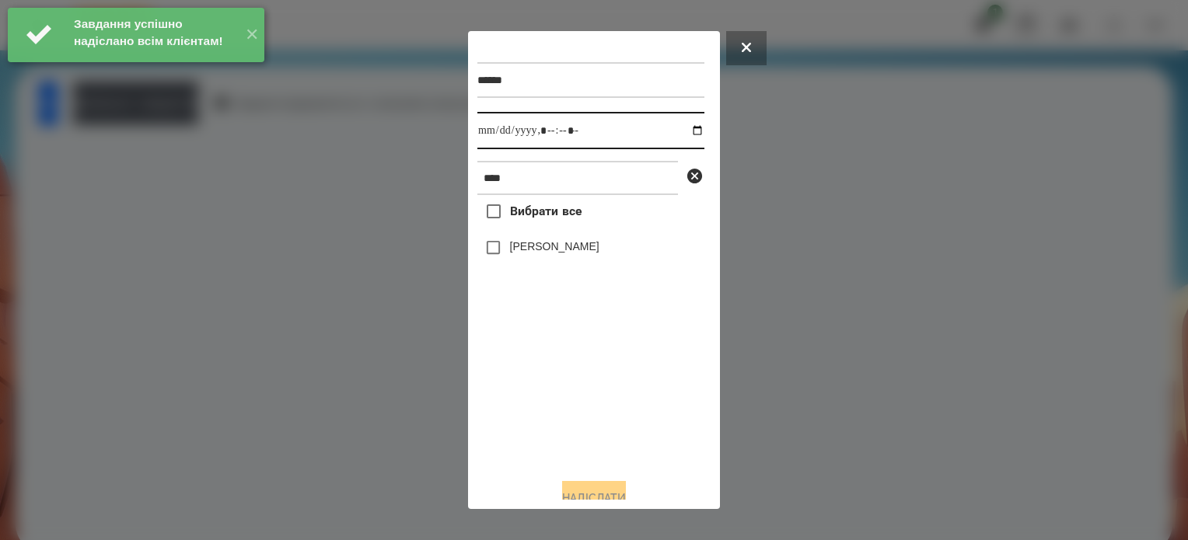
click at [683, 131] on input "datetime-local" at bounding box center [590, 130] width 227 height 37
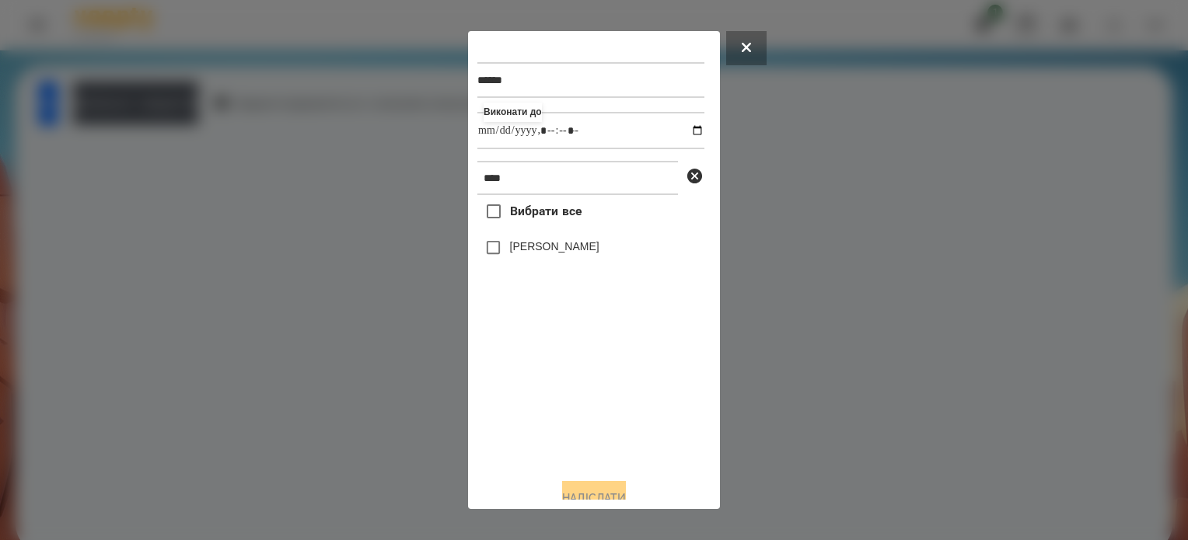
type input "**********"
drag, startPoint x: 558, startPoint y: 391, endPoint x: 507, endPoint y: 301, distance: 103.8
click at [552, 382] on div "Вибрати все Єременко Соломія" at bounding box center [590, 330] width 227 height 271
click at [612, 494] on button "Надіслати" at bounding box center [594, 498] width 64 height 34
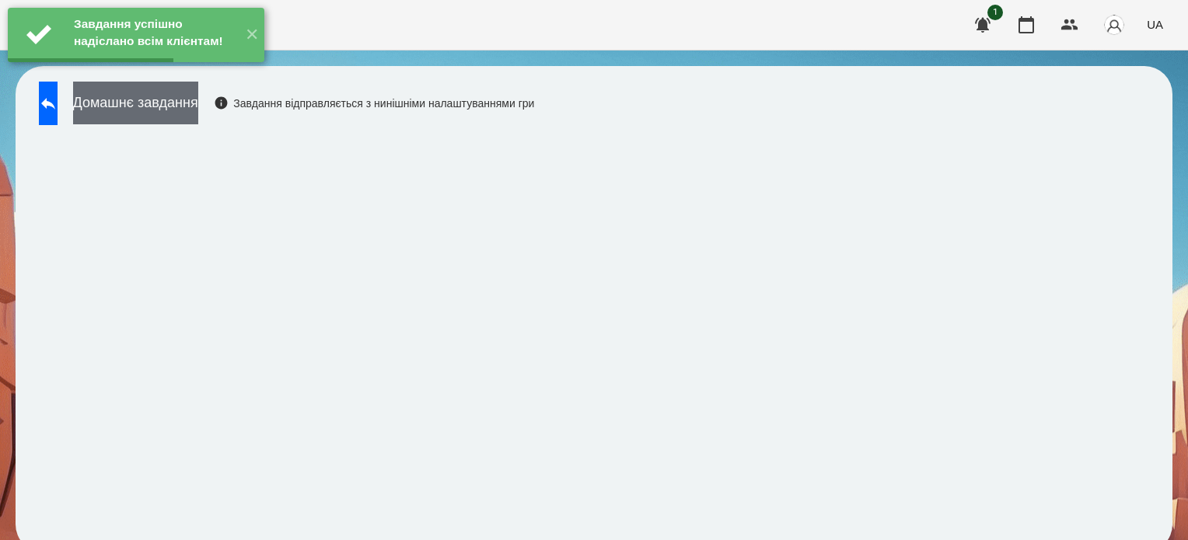
click at [179, 102] on button "Домашнє завдання" at bounding box center [135, 103] width 125 height 43
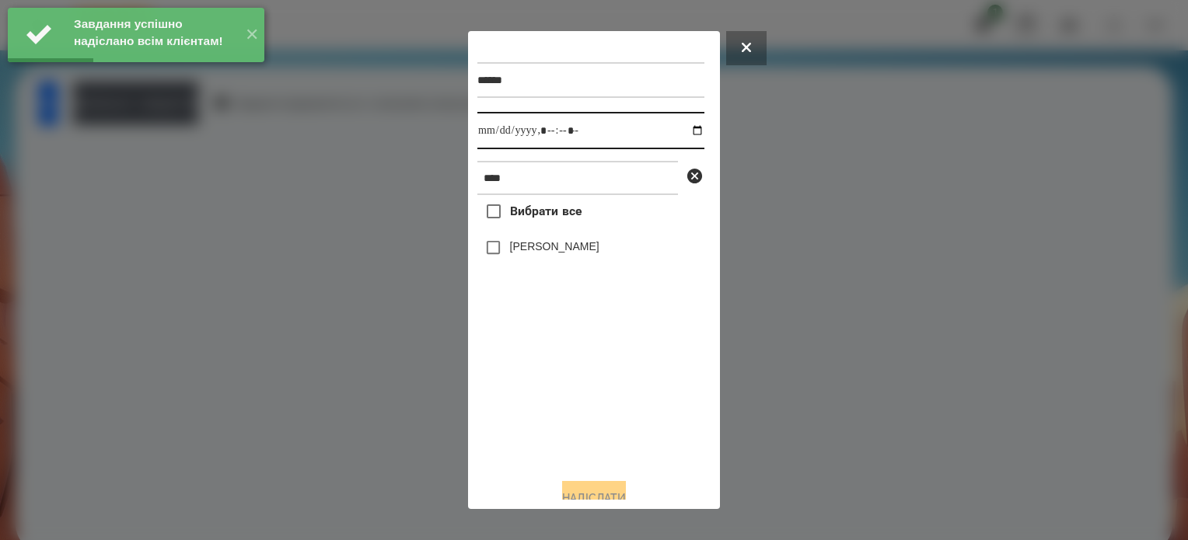
click at [684, 131] on input "datetime-local" at bounding box center [590, 130] width 227 height 37
type input "**********"
drag, startPoint x: 569, startPoint y: 435, endPoint x: 505, endPoint y: 325, distance: 126.8
click at [558, 414] on div "Вибрати все Єременко Соломія" at bounding box center [590, 330] width 227 height 271
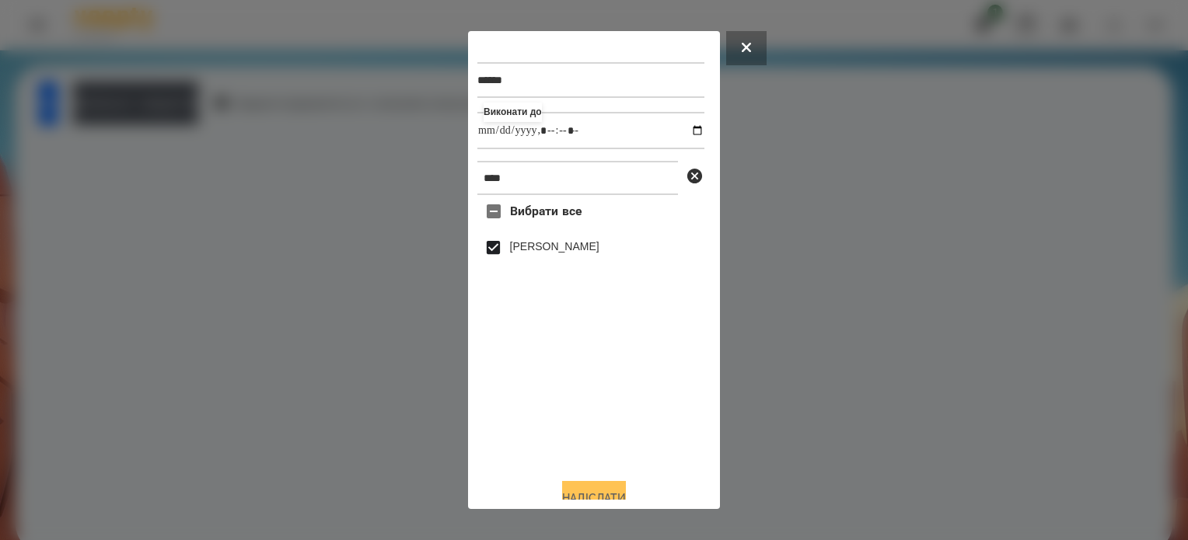
click at [596, 488] on button "Надіслати" at bounding box center [594, 498] width 64 height 34
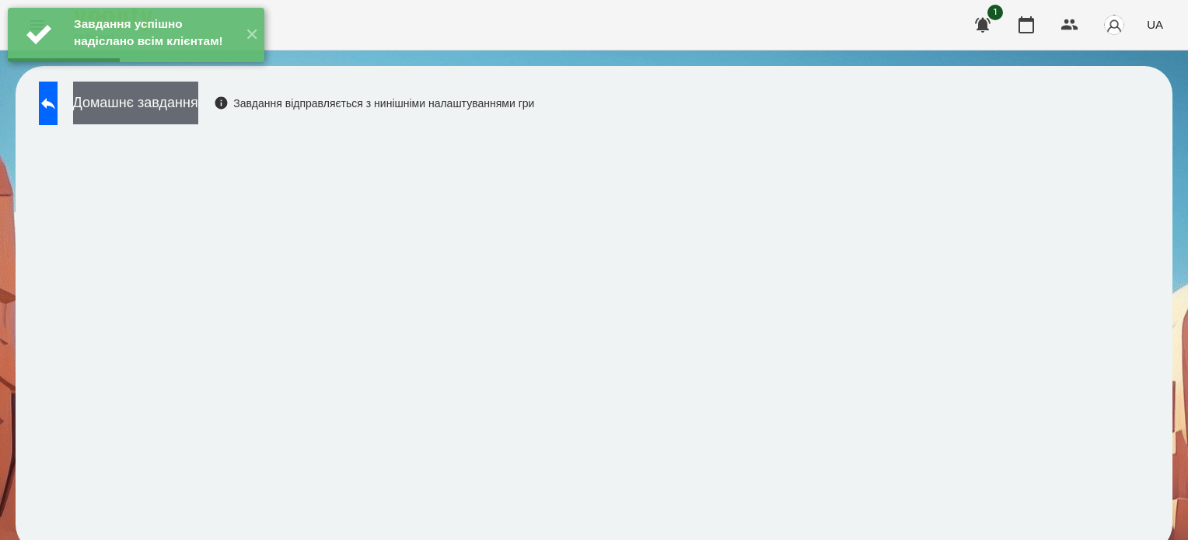
click at [198, 111] on button "Домашнє завдання" at bounding box center [135, 103] width 125 height 43
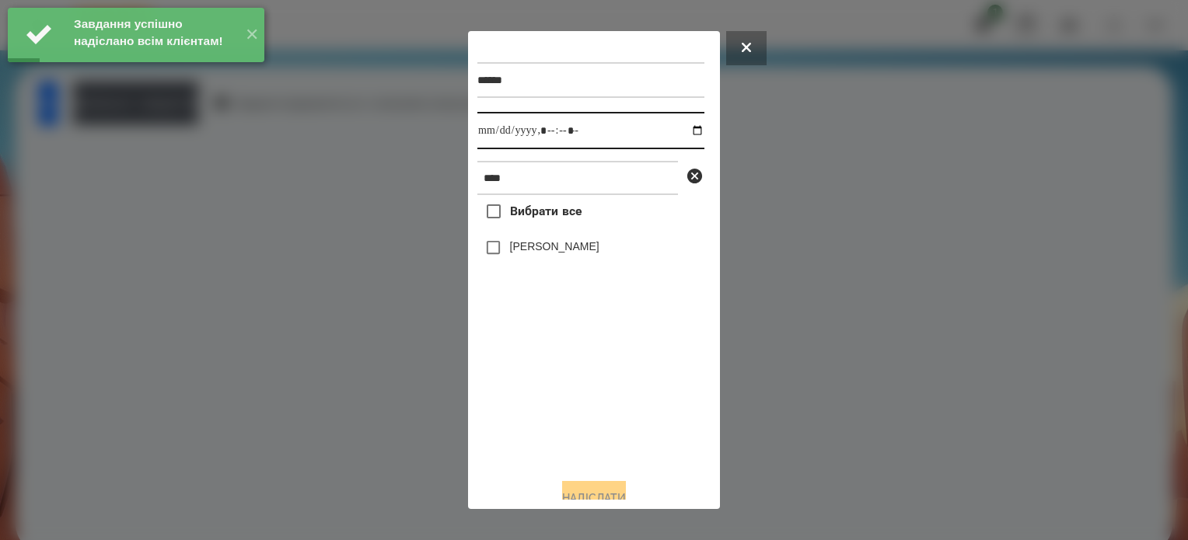
click at [687, 130] on input "datetime-local" at bounding box center [590, 130] width 227 height 37
type input "**********"
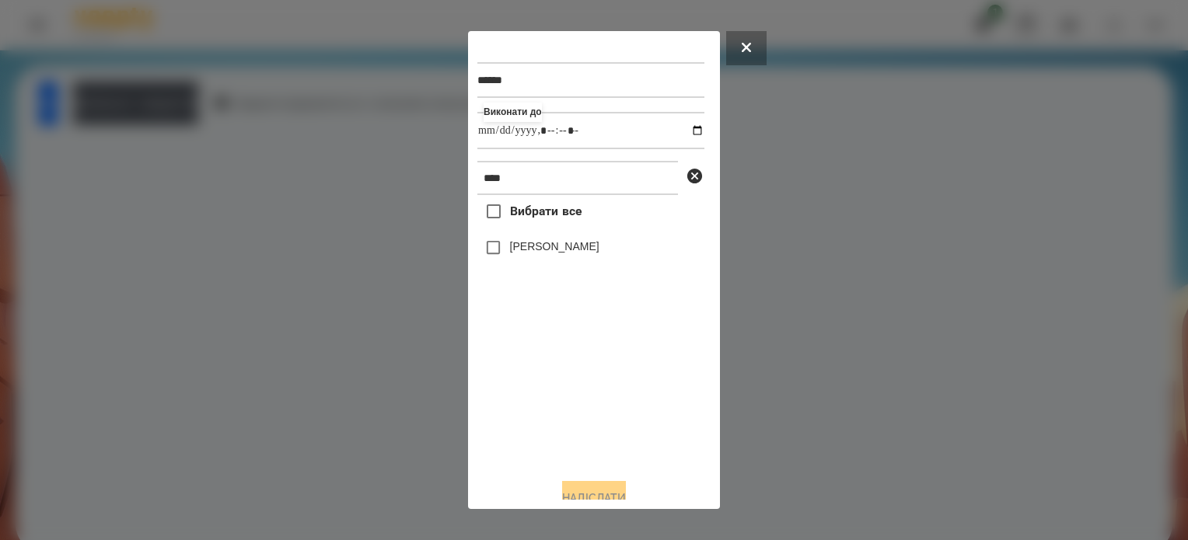
drag, startPoint x: 586, startPoint y: 421, endPoint x: 523, endPoint y: 344, distance: 100.0
click at [569, 397] on div "Вибрати все Єременко Соломія" at bounding box center [590, 330] width 227 height 271
click at [626, 492] on button "Надіслати" at bounding box center [594, 498] width 64 height 34
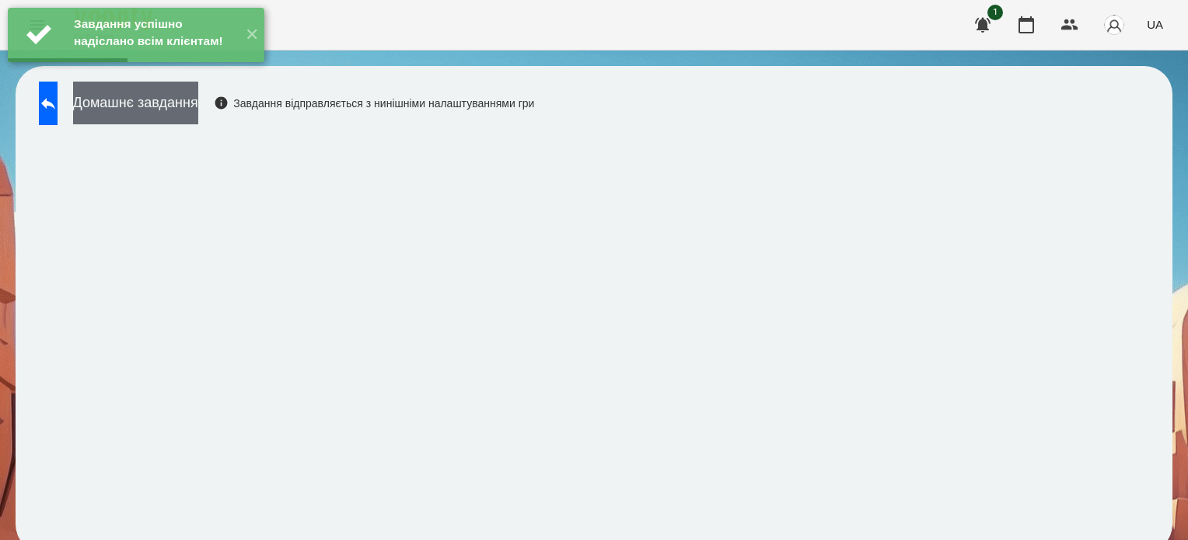
click at [198, 116] on button "Домашнє завдання" at bounding box center [135, 103] width 125 height 43
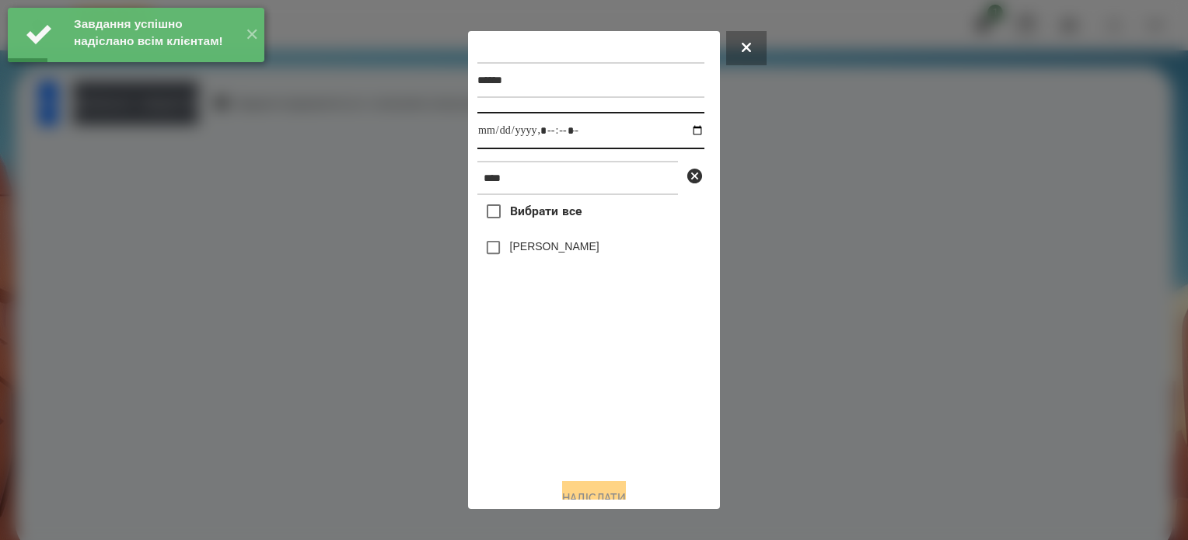
click at [681, 135] on input "datetime-local" at bounding box center [590, 130] width 227 height 37
type input "**********"
drag, startPoint x: 590, startPoint y: 383, endPoint x: 531, endPoint y: 292, distance: 109.1
click at [575, 351] on div "Вибрати все Єременко Соломія" at bounding box center [590, 330] width 227 height 271
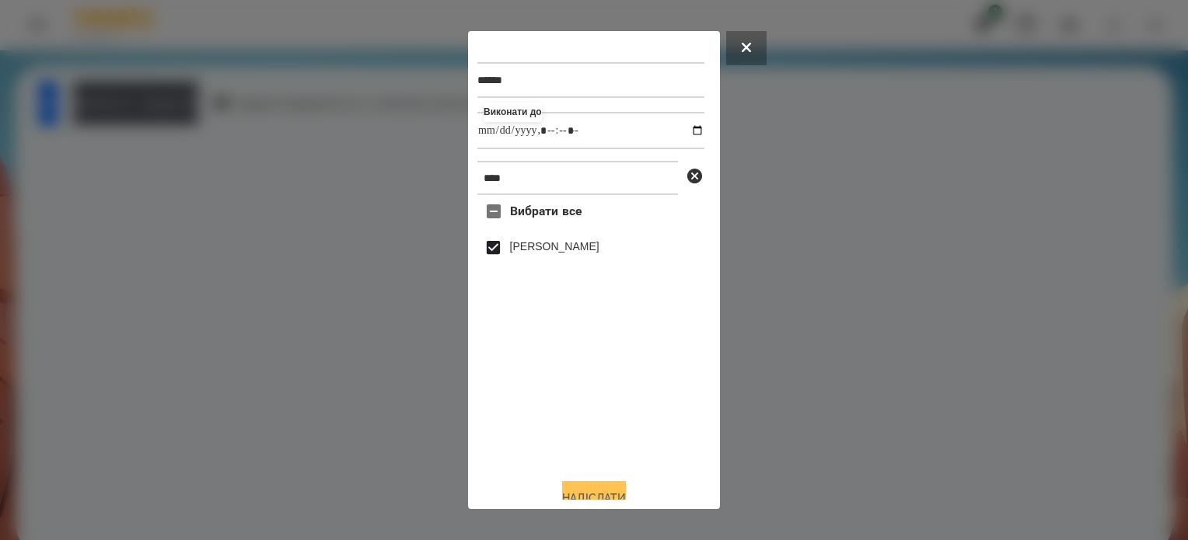
click at [626, 492] on button "Надіслати" at bounding box center [594, 498] width 64 height 34
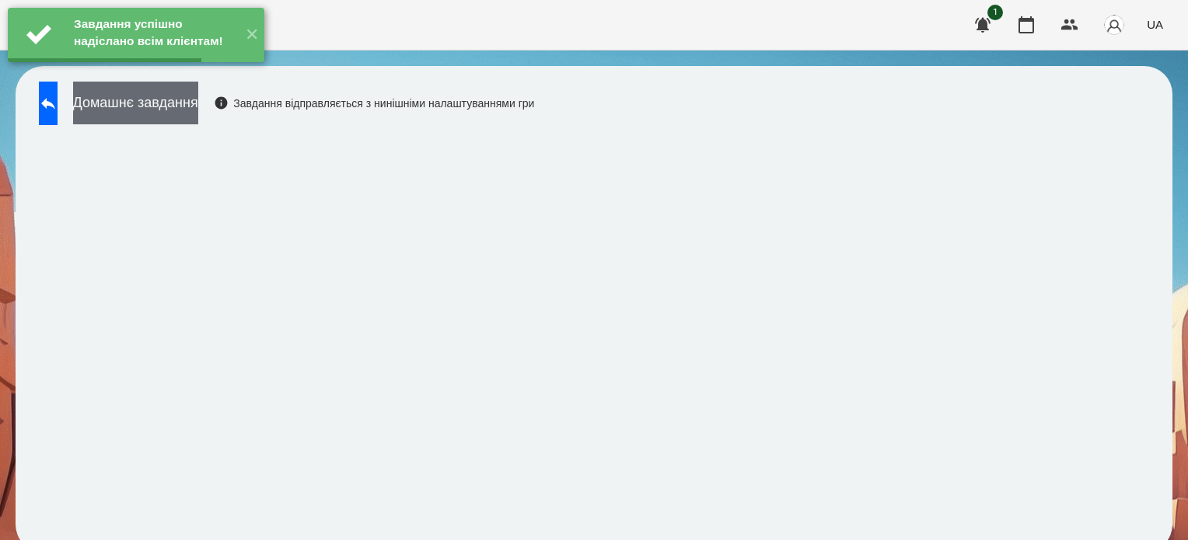
click at [198, 100] on button "Домашнє завдання" at bounding box center [135, 103] width 125 height 43
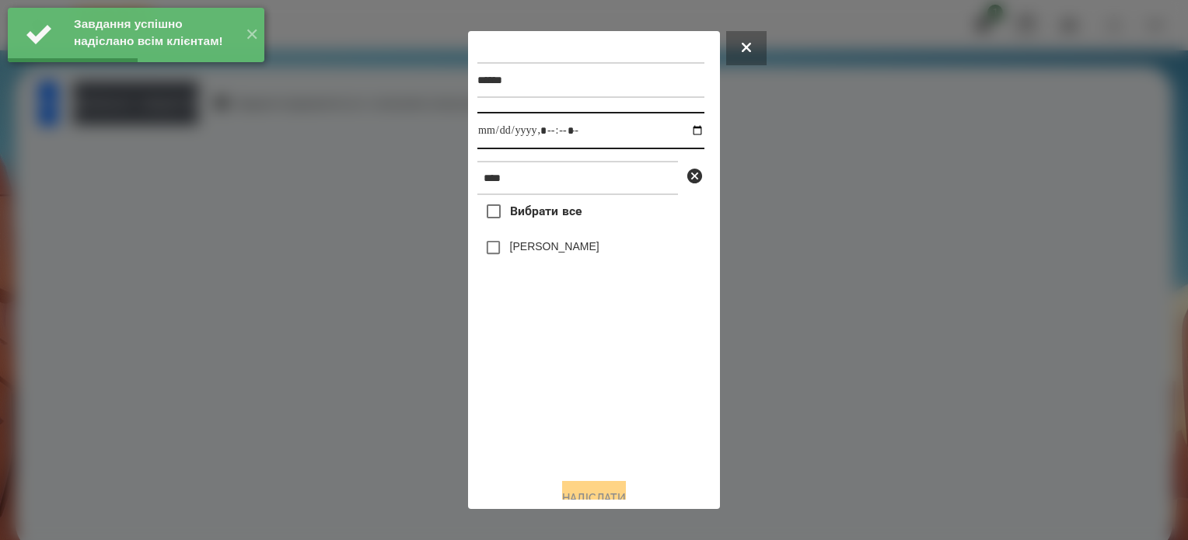
drag, startPoint x: 678, startPoint y: 130, endPoint x: 682, endPoint y: 149, distance: 19.8
click at [678, 129] on input "datetime-local" at bounding box center [590, 130] width 227 height 37
type input "**********"
click at [578, 414] on div "Вибрати все Єременко Соломія" at bounding box center [590, 330] width 227 height 271
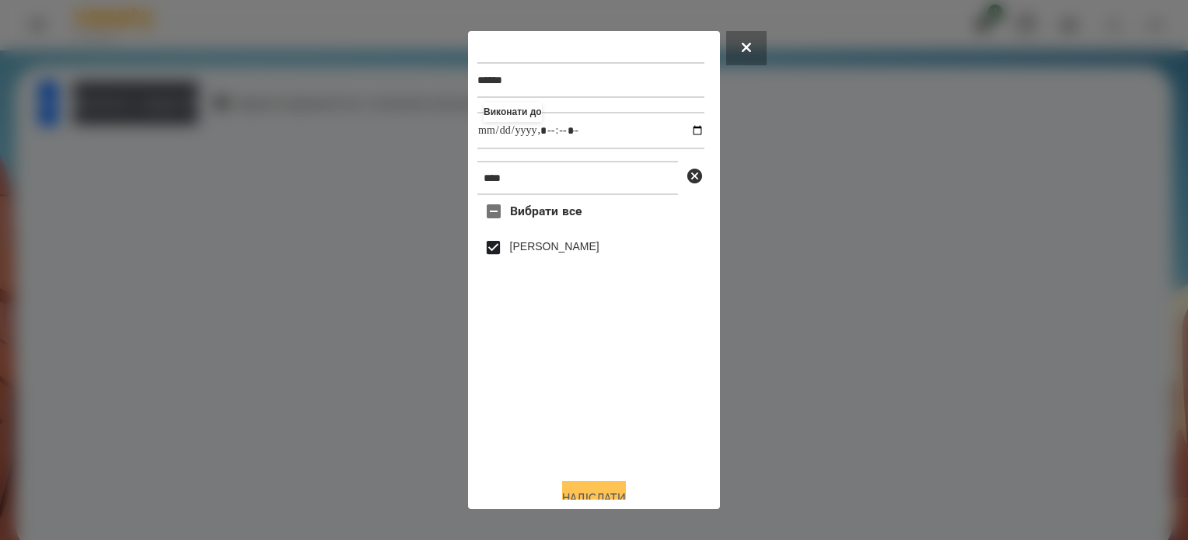
click at [625, 488] on button "Надіслати" at bounding box center [594, 498] width 64 height 34
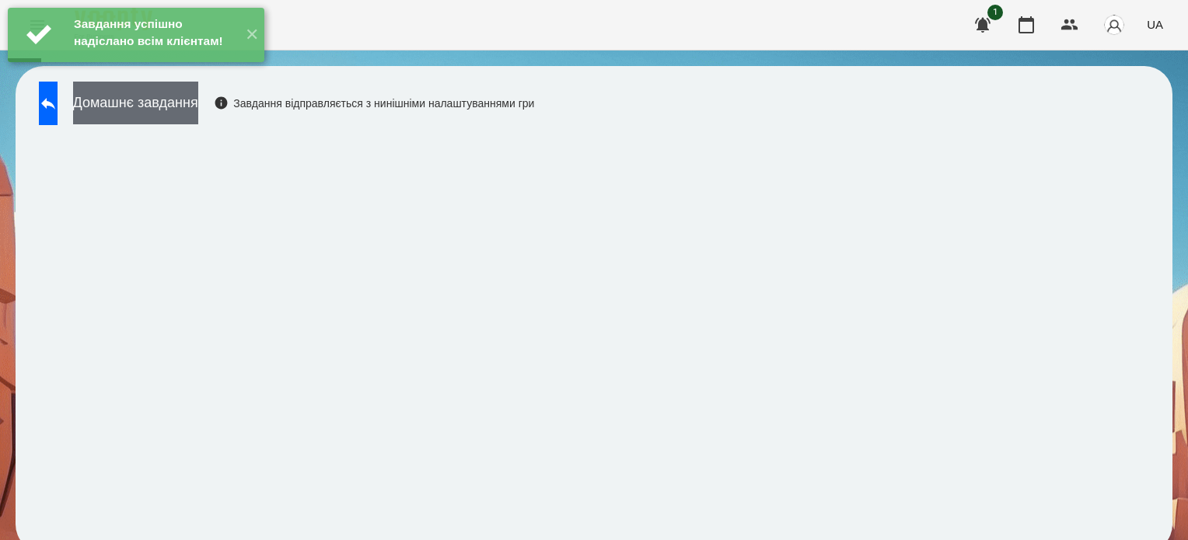
click at [198, 100] on button "Домашнє завдання" at bounding box center [135, 103] width 125 height 43
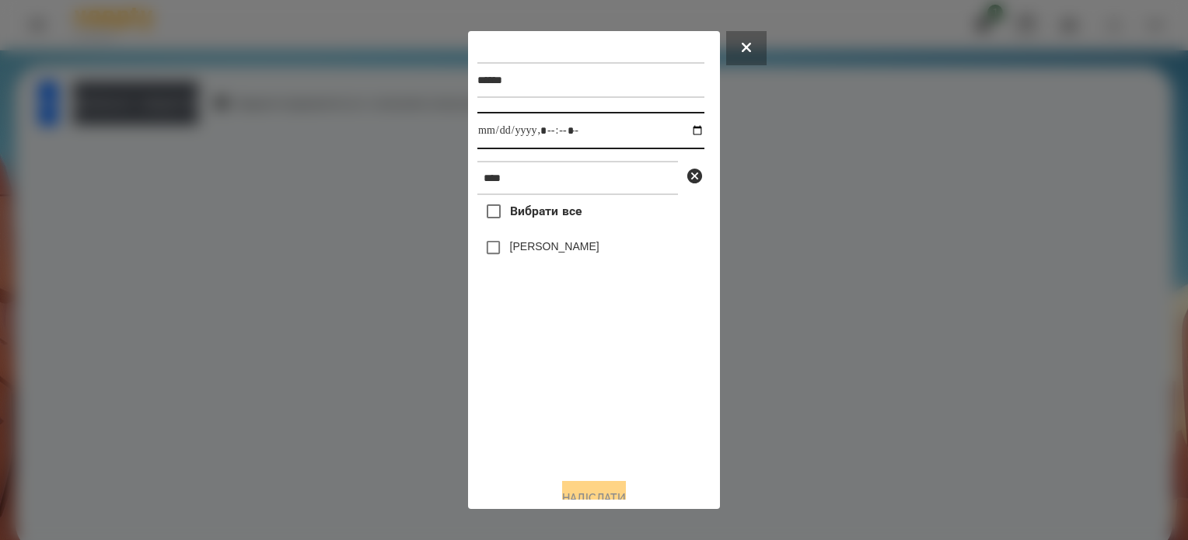
click at [563, 131] on input "datetime-local" at bounding box center [590, 130] width 227 height 37
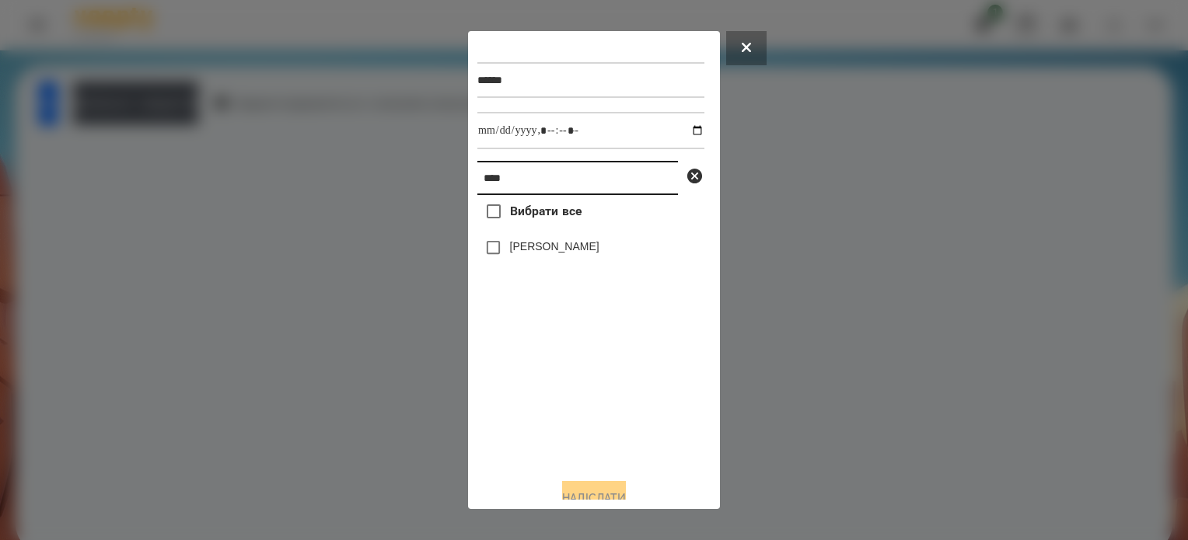
click at [513, 180] on input "****" at bounding box center [577, 178] width 201 height 34
type input "*"
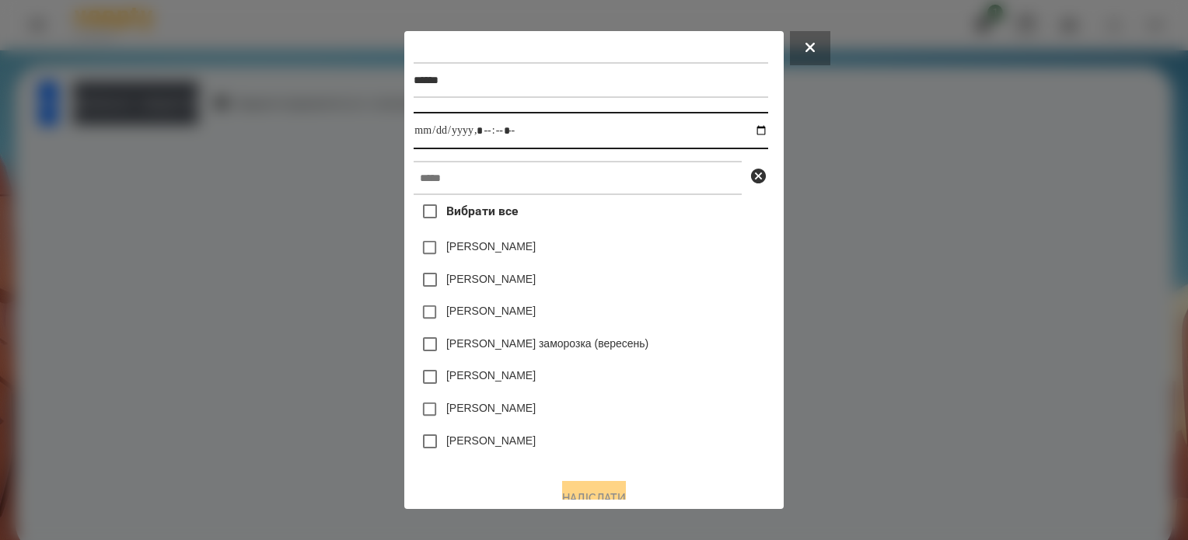
click at [765, 133] on input "datetime-local" at bounding box center [591, 130] width 354 height 37
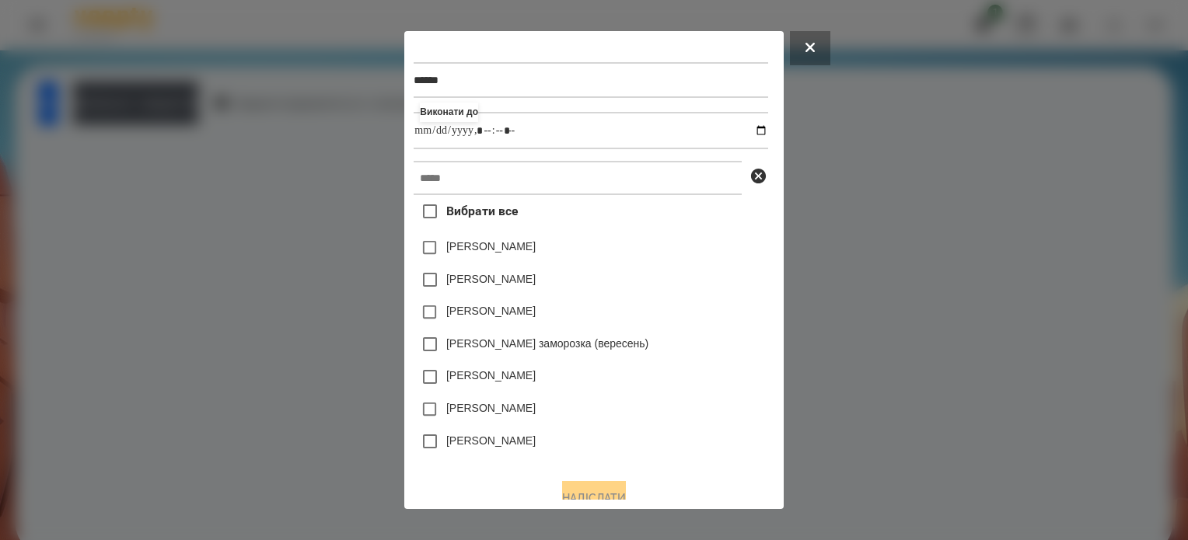
type input "**********"
click at [702, 309] on div "[PERSON_NAME]" at bounding box center [591, 312] width 354 height 33
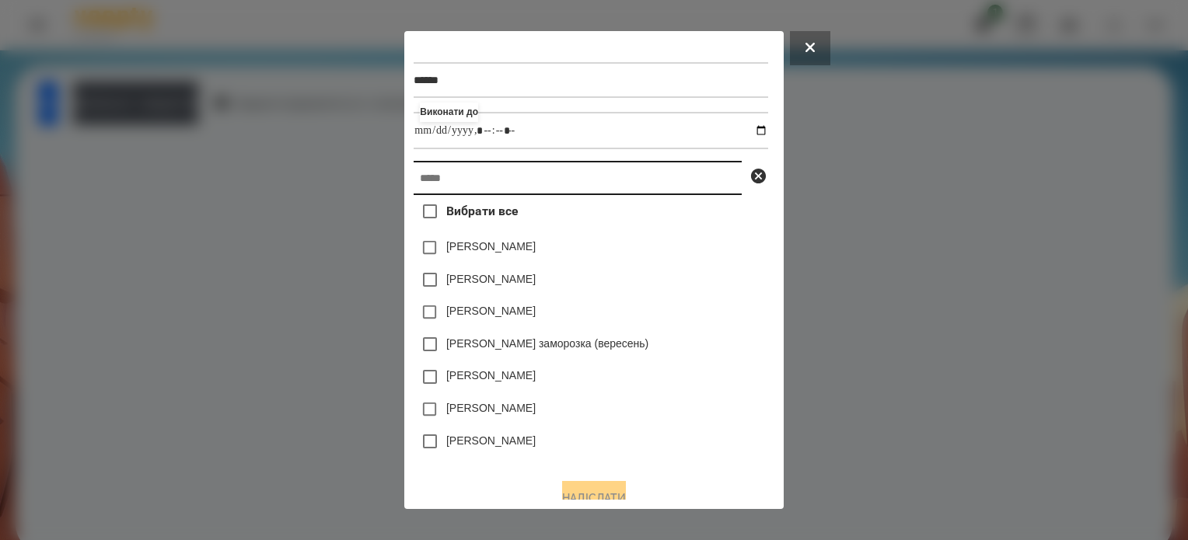
click at [445, 180] on input "text" at bounding box center [578, 178] width 328 height 34
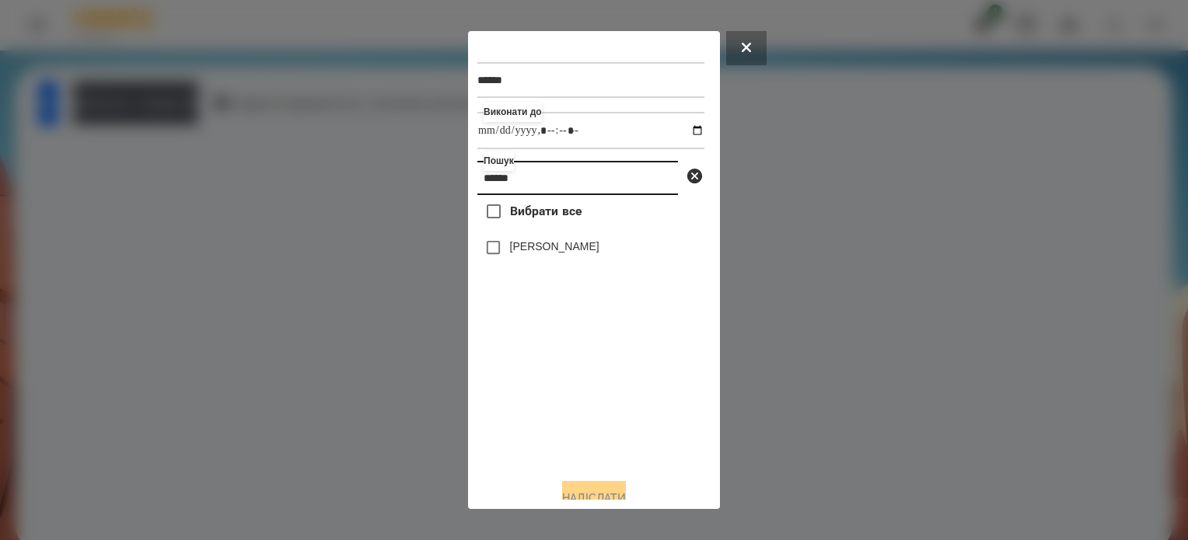
type input "******"
click at [578, 490] on div "****** Виконати до Пошук ****** Вибрати все Тараненко Аріна Надіслати" at bounding box center [593, 270] width 233 height 460
click at [578, 497] on button "Надіслати" at bounding box center [594, 498] width 64 height 34
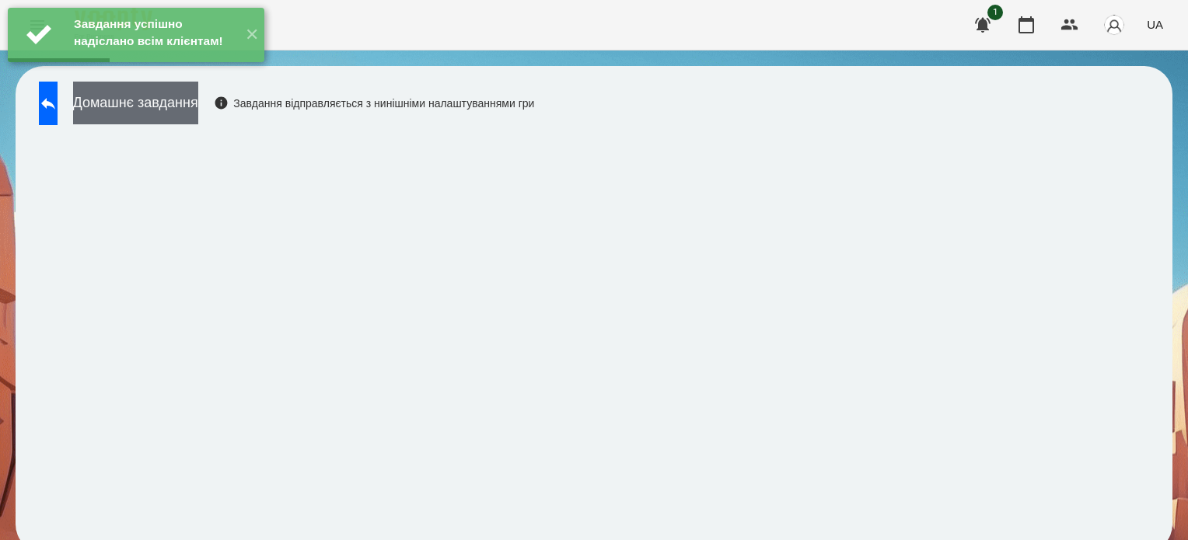
click at [198, 107] on button "Домашнє завдання" at bounding box center [135, 103] width 125 height 43
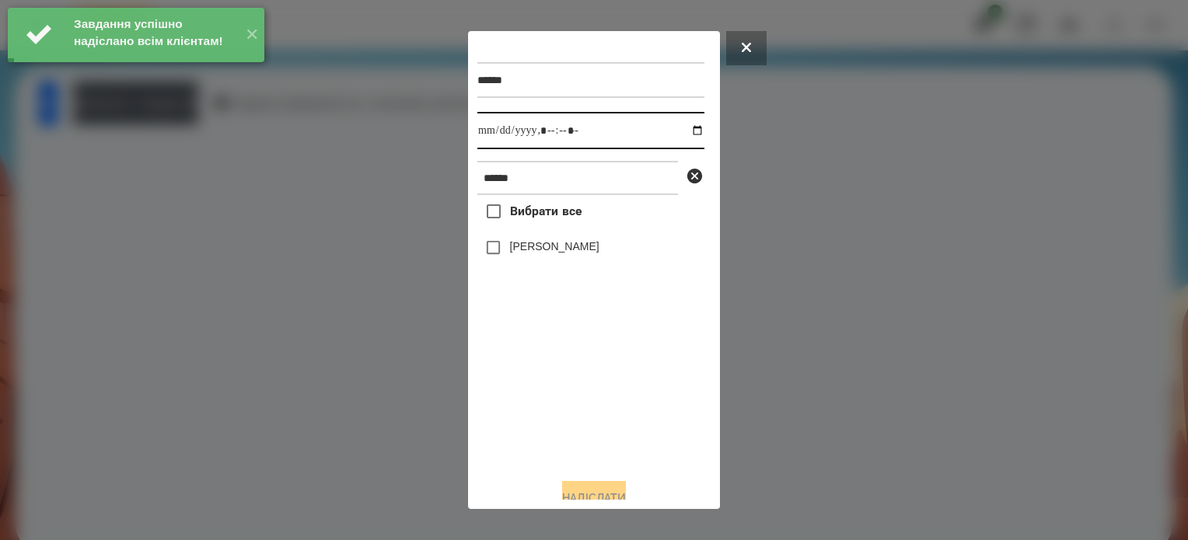
click at [560, 131] on input "datetime-local" at bounding box center [590, 130] width 227 height 37
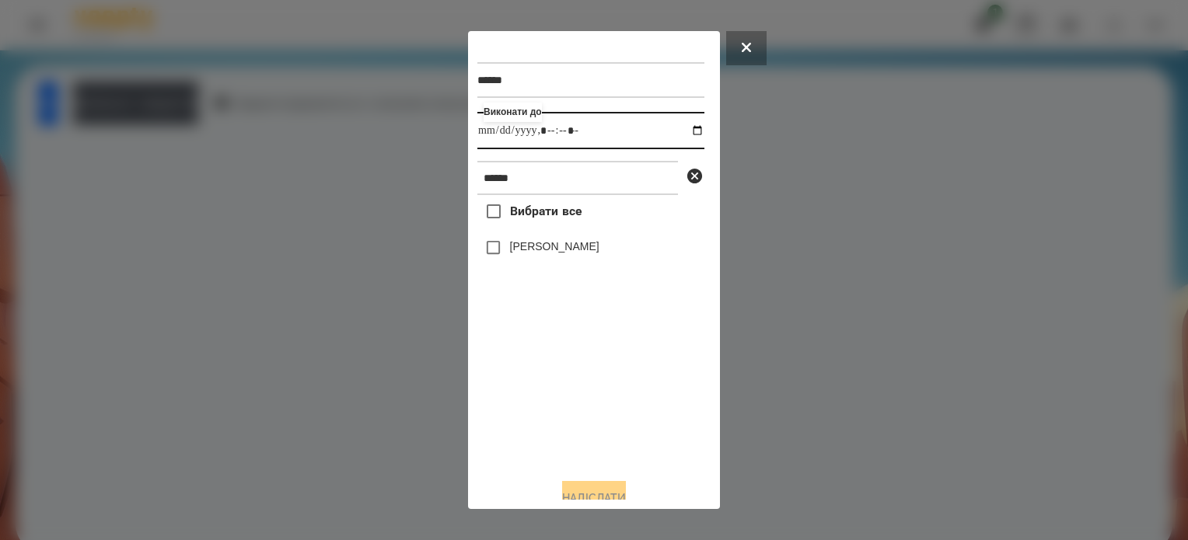
click at [683, 133] on input "datetime-local" at bounding box center [590, 130] width 227 height 37
type input "**********"
drag, startPoint x: 583, startPoint y: 411, endPoint x: 511, endPoint y: 251, distance: 175.0
click at [580, 388] on div "Вибрати все Тараненко Аріна" at bounding box center [590, 330] width 227 height 271
click at [603, 497] on button "Надіслати" at bounding box center [594, 498] width 64 height 34
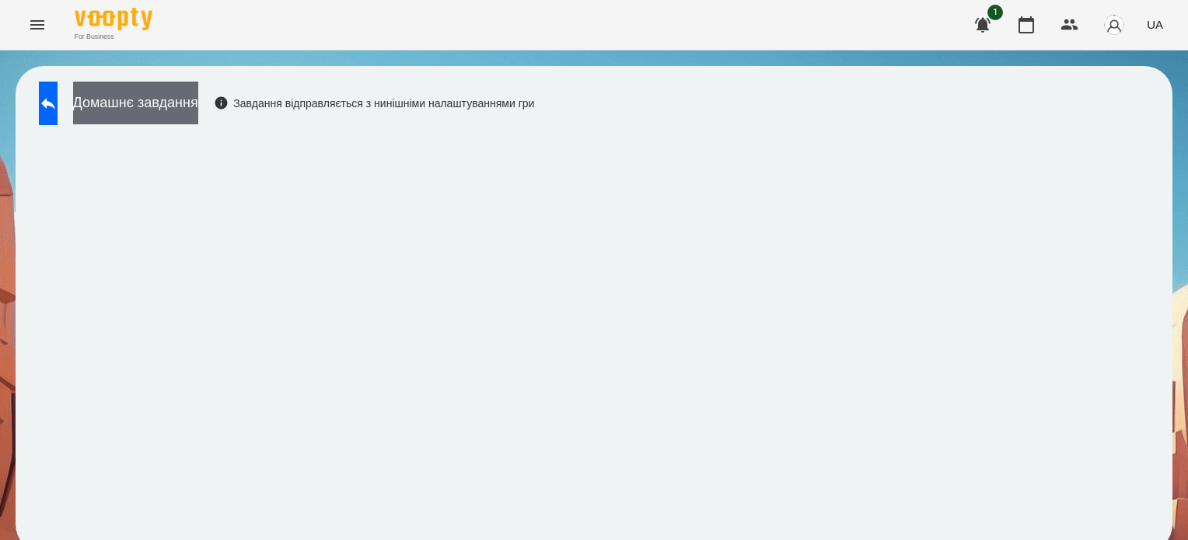
click at [198, 96] on button "Домашнє завдання" at bounding box center [135, 103] width 125 height 43
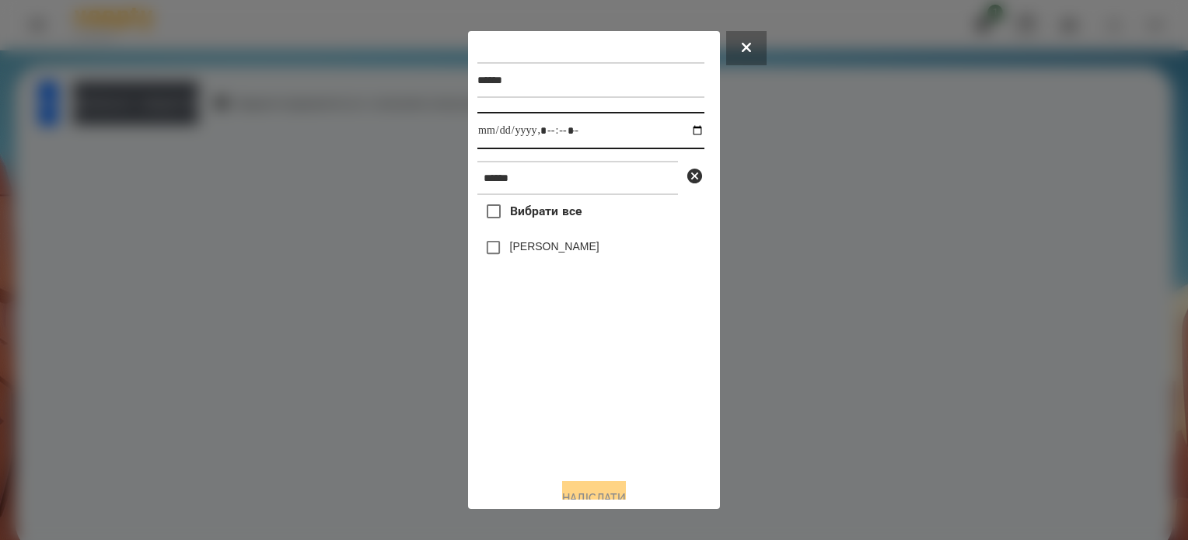
click at [684, 131] on input "datetime-local" at bounding box center [590, 130] width 227 height 37
type input "**********"
drag, startPoint x: 606, startPoint y: 438, endPoint x: 533, endPoint y: 315, distance: 143.0
click at [601, 416] on div "Вибрати все Тараненко Аріна" at bounding box center [590, 330] width 227 height 271
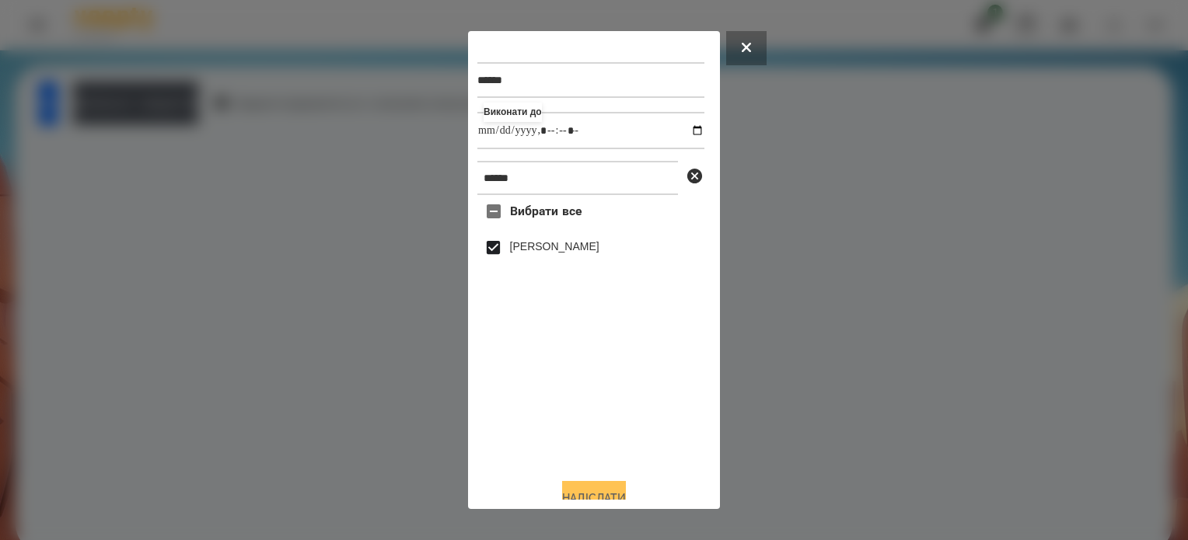
click at [608, 497] on button "Надіслати" at bounding box center [594, 498] width 64 height 34
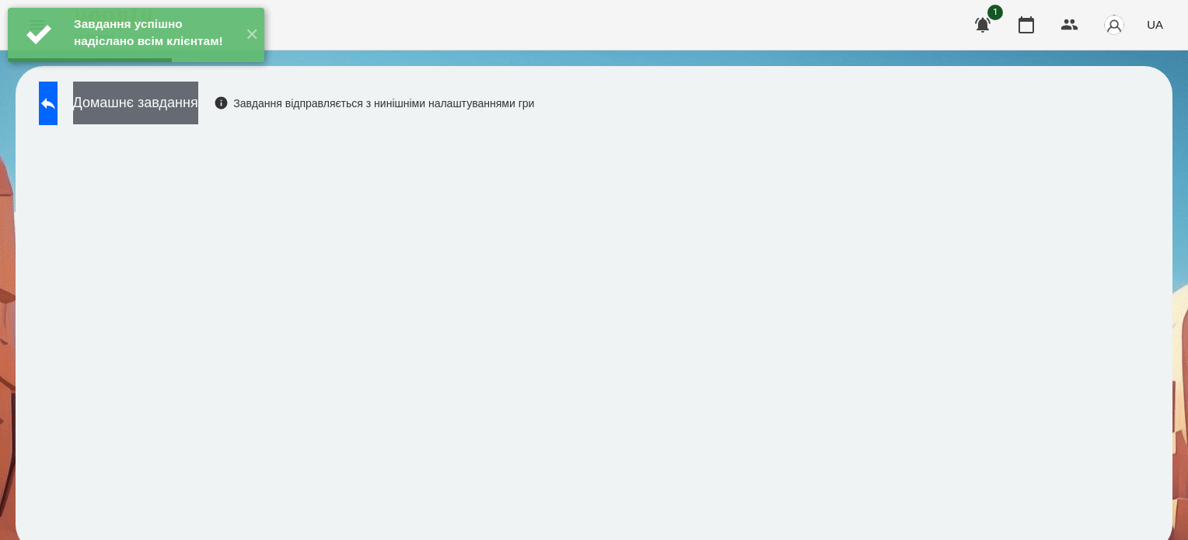
click at [198, 103] on button "Домашнє завдання" at bounding box center [135, 103] width 125 height 43
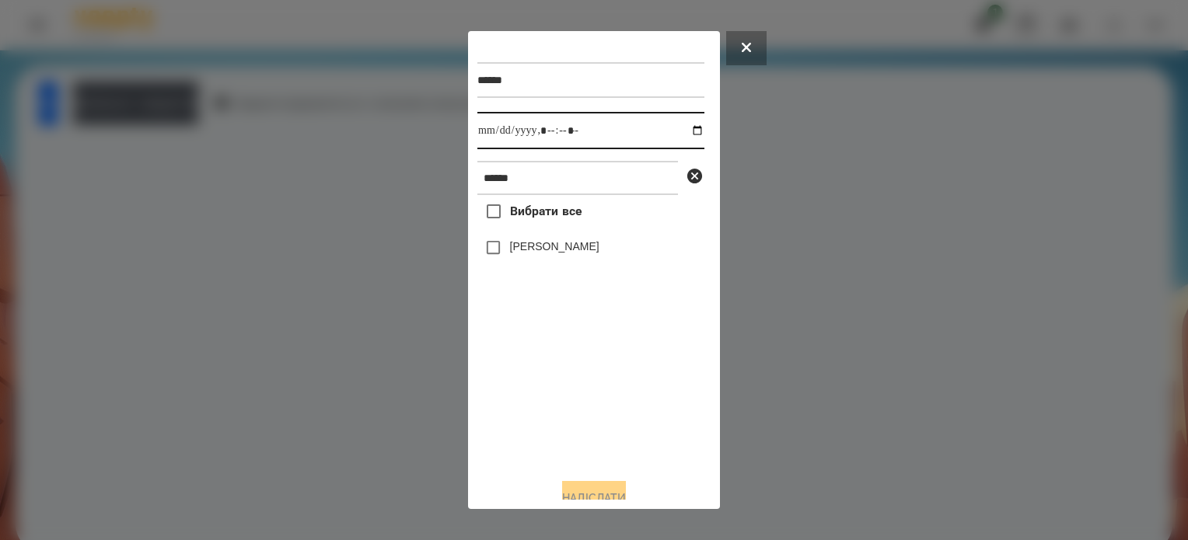
click at [680, 132] on input "datetime-local" at bounding box center [590, 130] width 227 height 37
type input "**********"
drag, startPoint x: 592, startPoint y: 397, endPoint x: 515, endPoint y: 277, distance: 143.4
click at [588, 385] on div "Вибрати все Тараненко Аріна" at bounding box center [590, 330] width 227 height 271
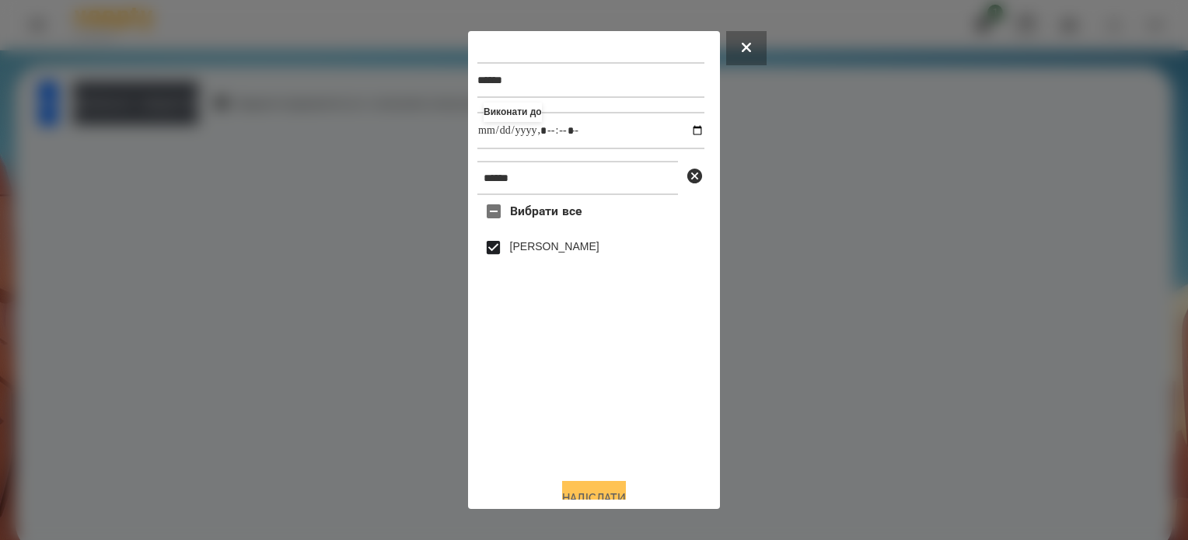
click at [617, 494] on button "Надіслати" at bounding box center [594, 498] width 64 height 34
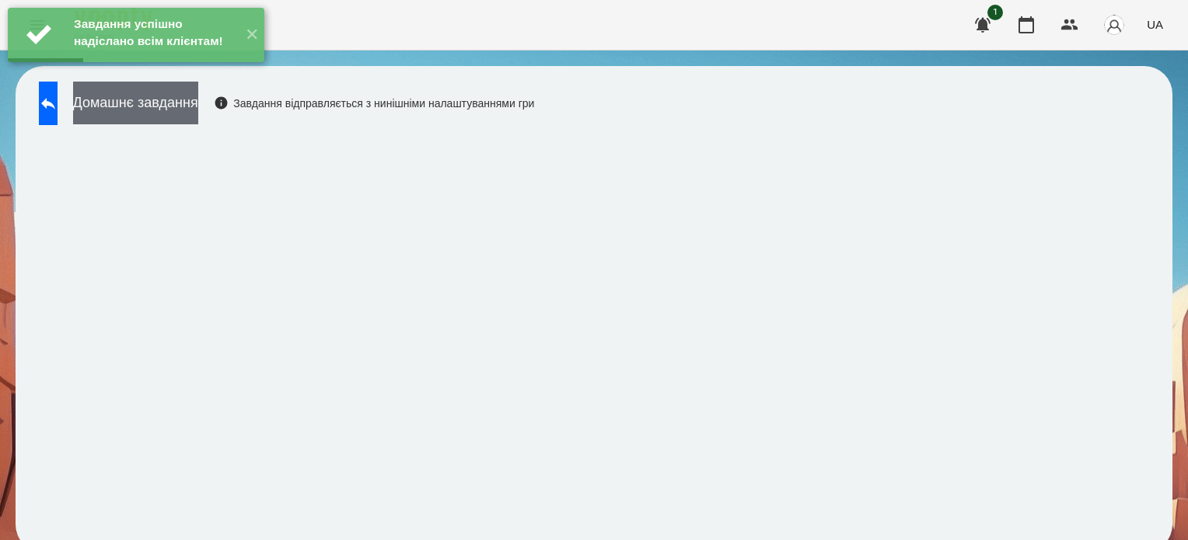
click at [198, 99] on button "Домашнє завдання" at bounding box center [135, 103] width 125 height 43
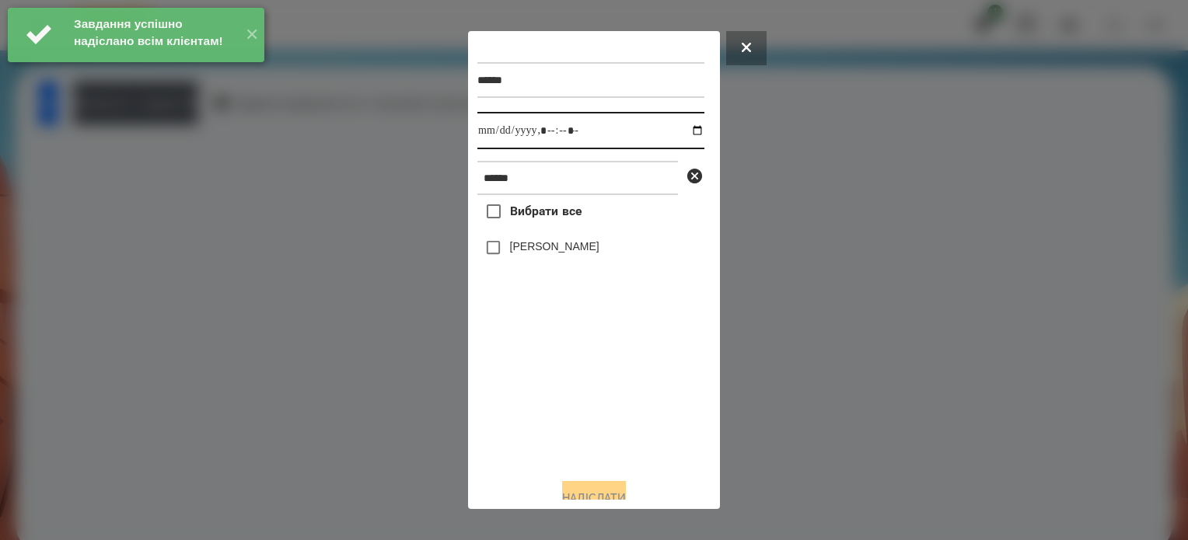
click at [686, 133] on input "datetime-local" at bounding box center [590, 130] width 227 height 37
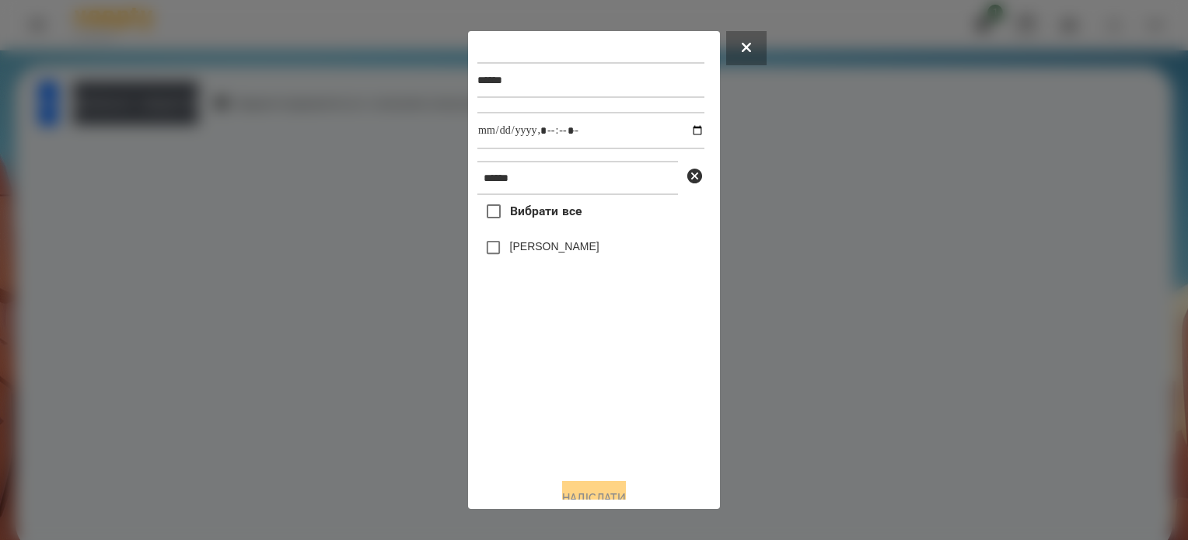
drag, startPoint x: 571, startPoint y: 414, endPoint x: 538, endPoint y: 334, distance: 85.8
click at [571, 411] on div "Вибрати все Тараненко Аріна" at bounding box center [590, 330] width 227 height 271
click at [680, 133] on input "datetime-local" at bounding box center [590, 130] width 227 height 37
type input "**********"
drag, startPoint x: 586, startPoint y: 419, endPoint x: 544, endPoint y: 313, distance: 114.5
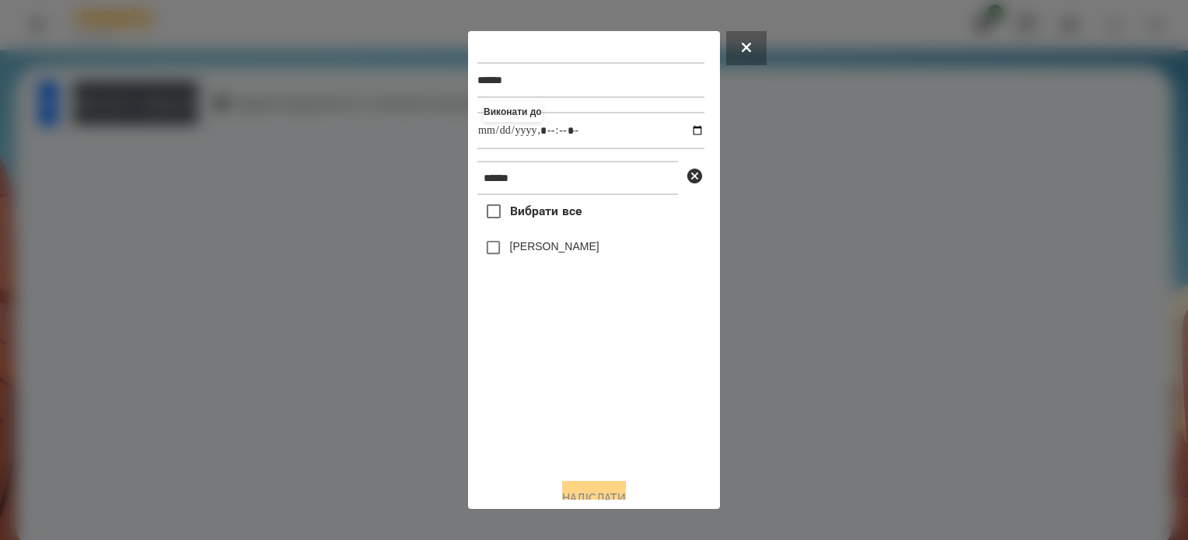
click at [587, 411] on div "Вибрати все Тараненко Аріна" at bounding box center [590, 330] width 227 height 271
click at [608, 497] on button "Надіслати" at bounding box center [594, 498] width 64 height 34
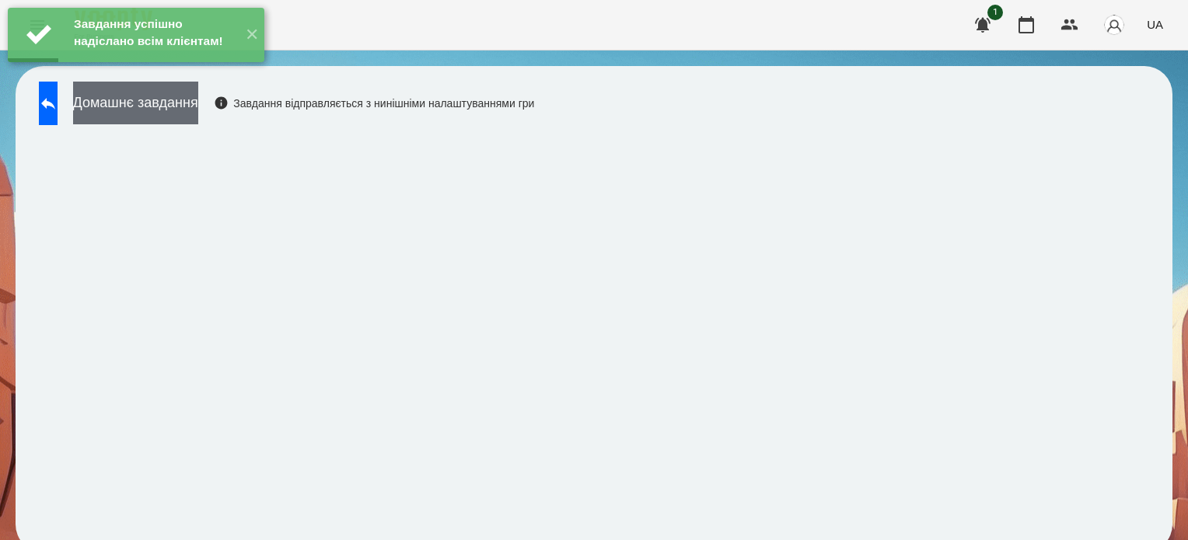
click at [198, 107] on button "Домашнє завдання" at bounding box center [135, 103] width 125 height 43
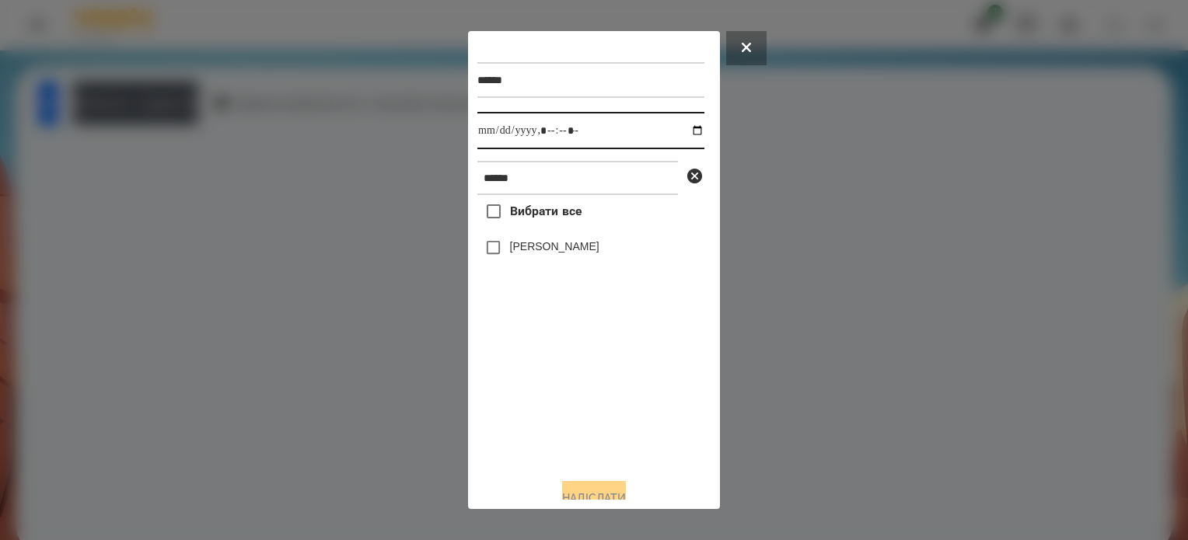
drag, startPoint x: 682, startPoint y: 134, endPoint x: 683, endPoint y: 151, distance: 17.2
click at [683, 138] on input "datetime-local" at bounding box center [590, 130] width 227 height 37
type input "**********"
drag, startPoint x: 564, startPoint y: 432, endPoint x: 517, endPoint y: 329, distance: 113.1
click at [563, 404] on div "Вибрати все Тараненко Аріна" at bounding box center [590, 330] width 227 height 271
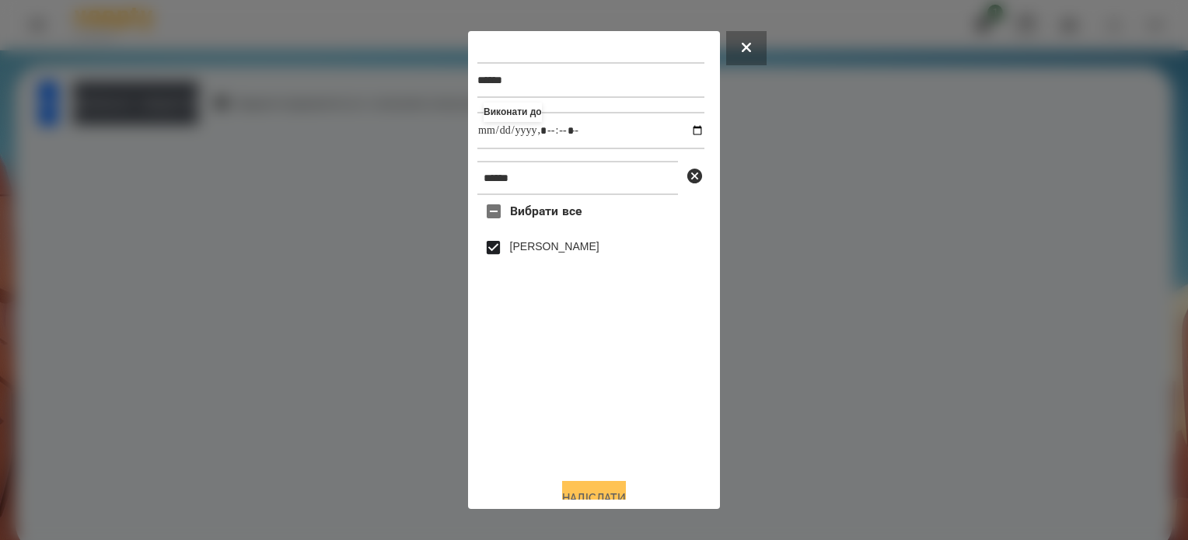
click at [581, 491] on button "Надіслати" at bounding box center [594, 498] width 64 height 34
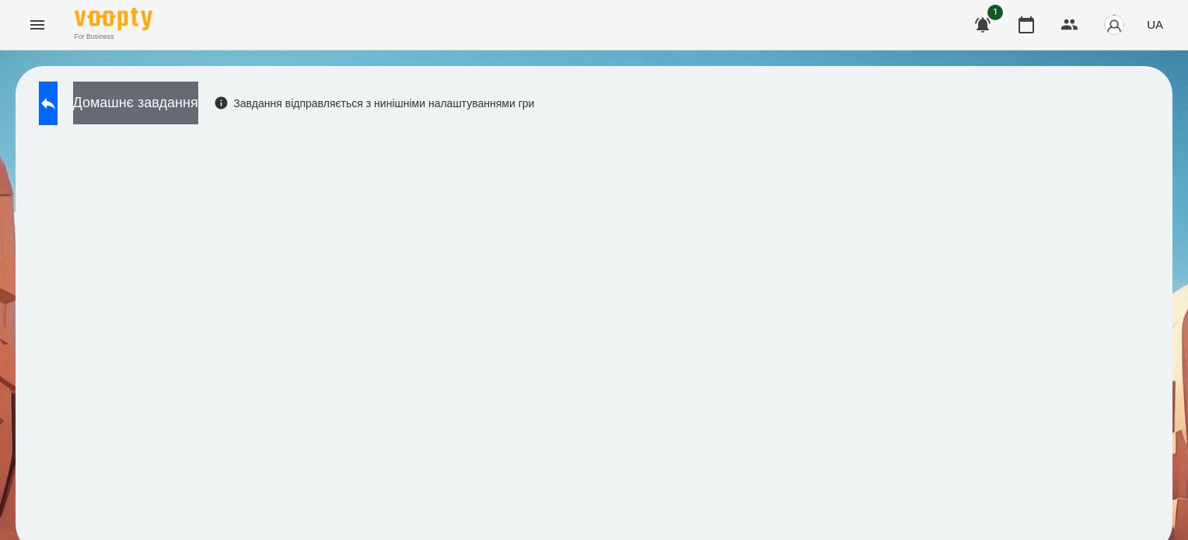
click at [152, 100] on button "Домашнє завдання" at bounding box center [135, 103] width 125 height 43
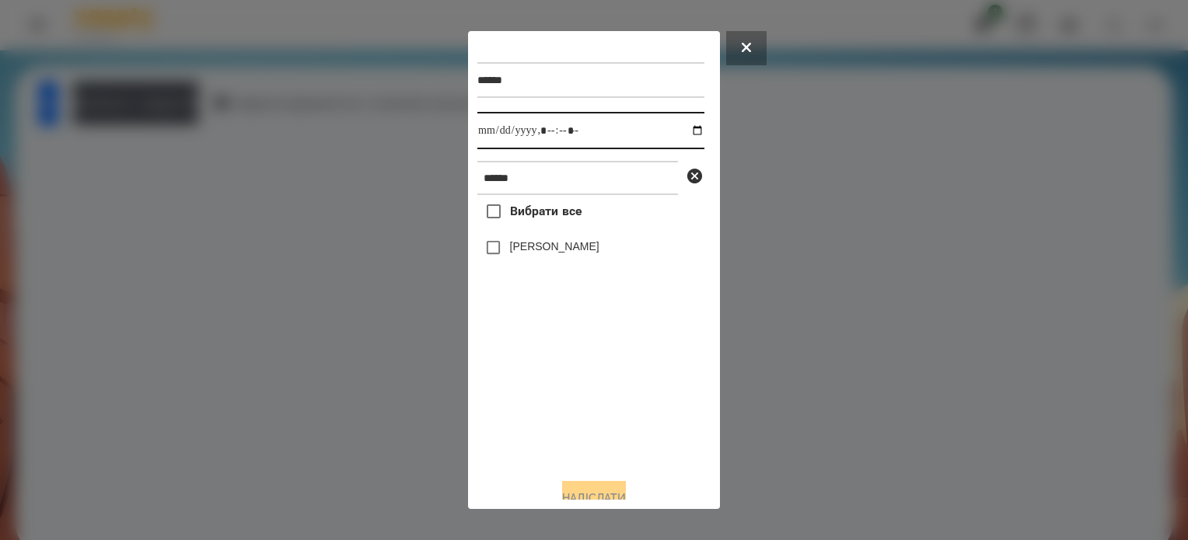
click at [682, 133] on input "datetime-local" at bounding box center [590, 130] width 227 height 37
click at [582, 422] on div "Вибрати все Тараненко Аріна" at bounding box center [590, 330] width 227 height 271
click at [692, 132] on input "datetime-local" at bounding box center [590, 130] width 227 height 37
click at [683, 137] on input "datetime-local" at bounding box center [590, 130] width 227 height 37
type input "**********"
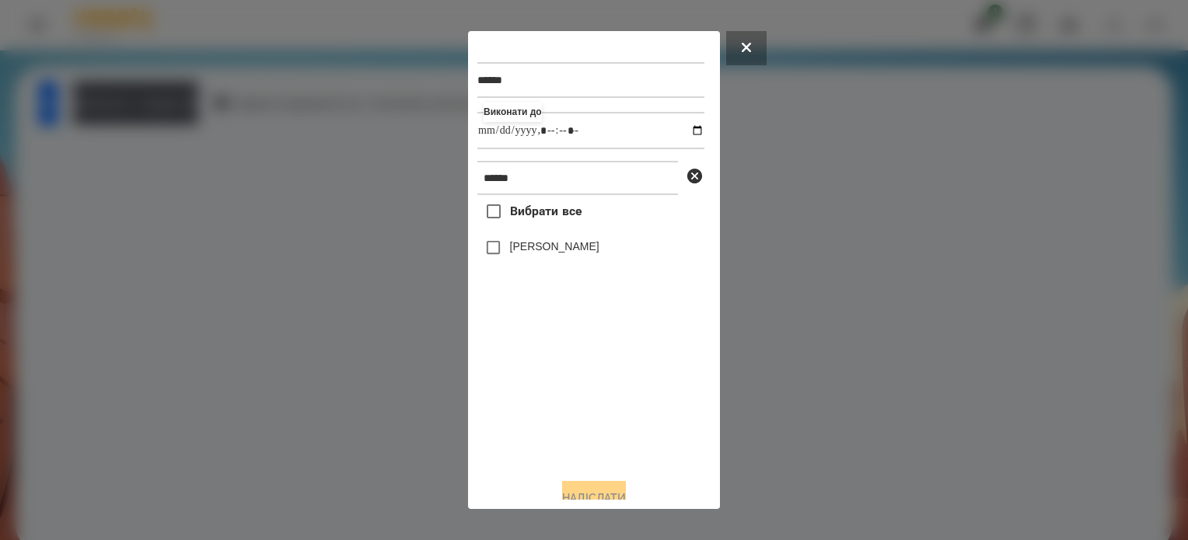
click at [605, 400] on div "Вибрати все Тараненко Аріна" at bounding box center [590, 330] width 227 height 271
drag, startPoint x: 617, startPoint y: 495, endPoint x: 613, endPoint y: 479, distance: 16.2
click at [618, 495] on button "Надіслати" at bounding box center [594, 498] width 64 height 34
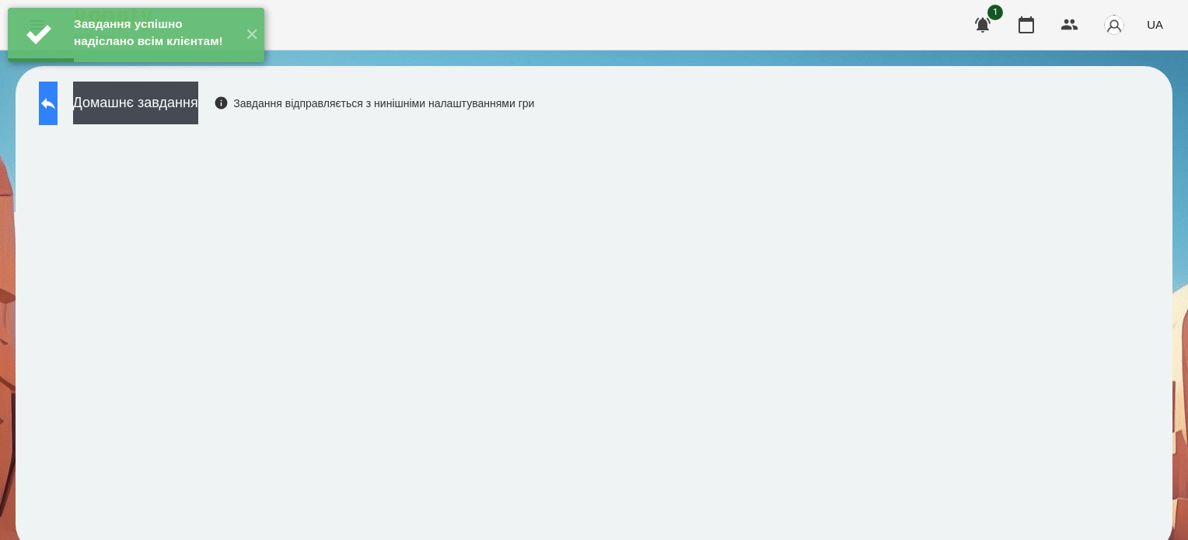
click at [55, 103] on icon at bounding box center [48, 104] width 14 height 12
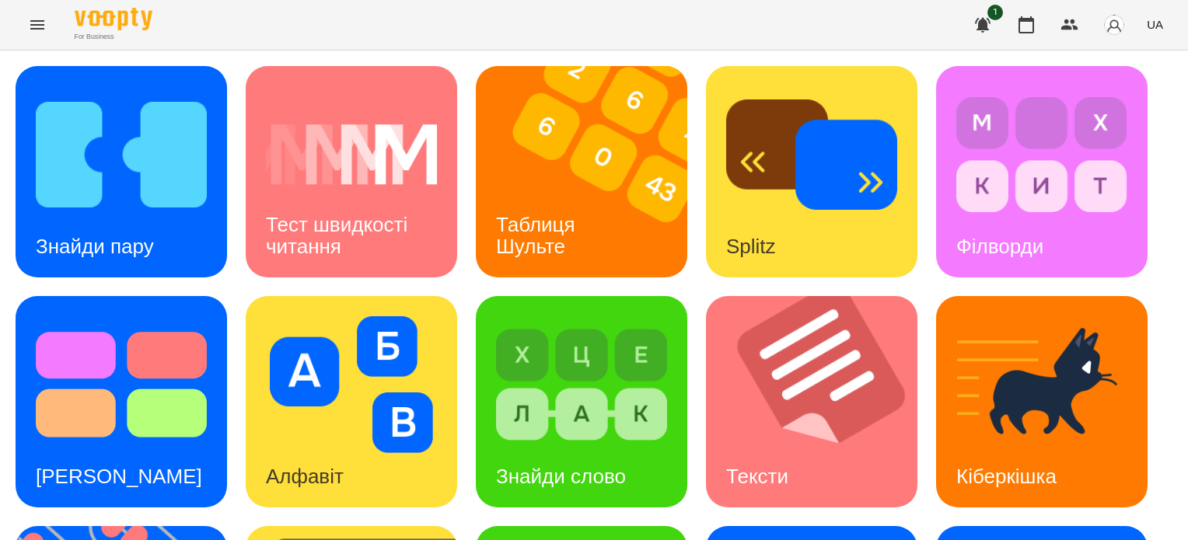
scroll to position [389, 0]
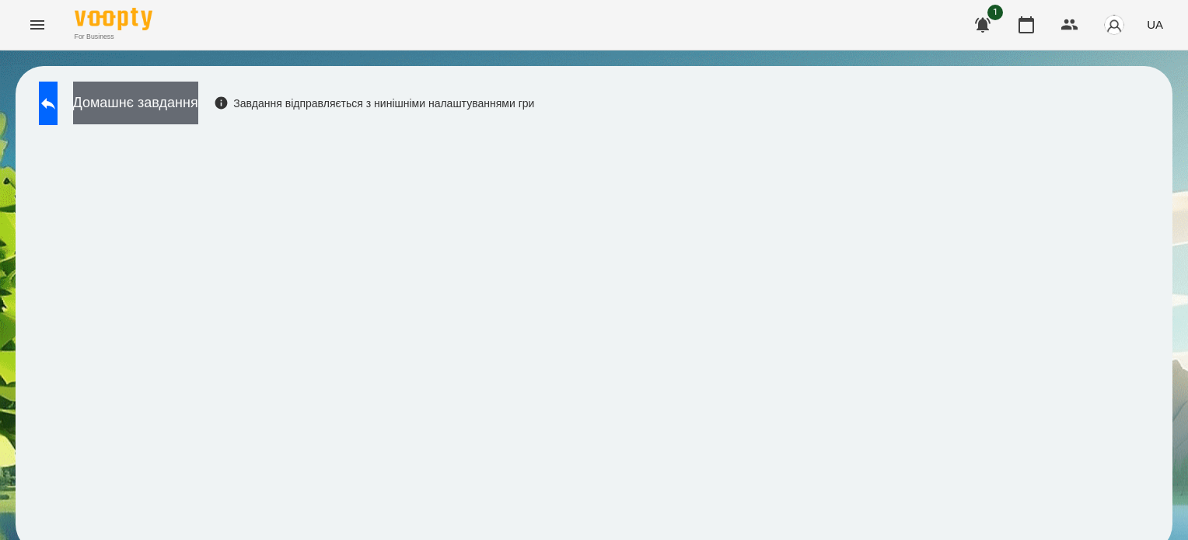
click at [118, 115] on button "Домашнє завдання" at bounding box center [135, 103] width 125 height 43
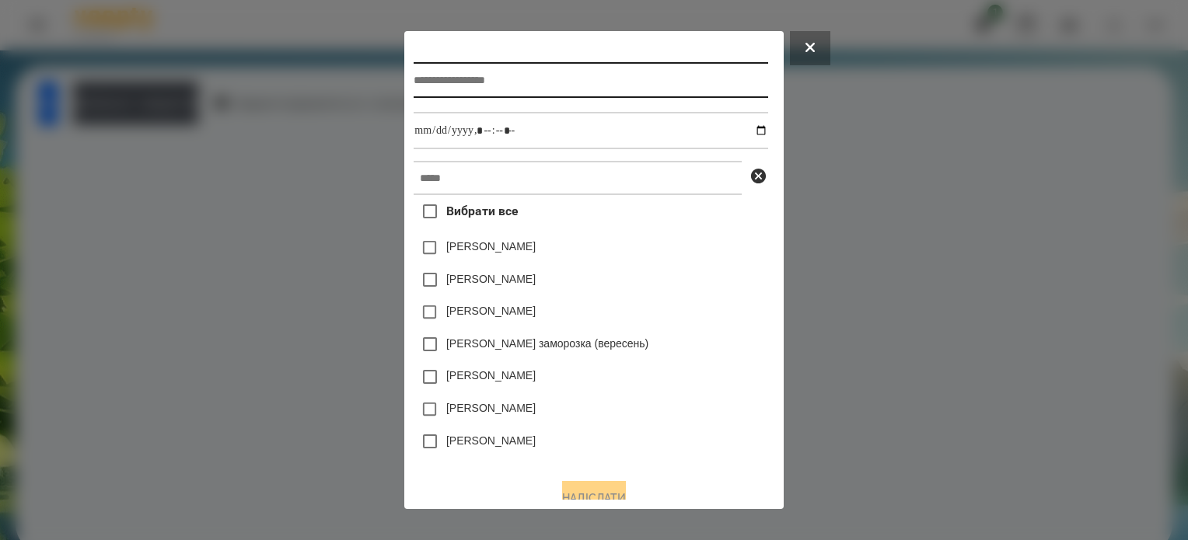
click at [414, 82] on input "text" at bounding box center [591, 80] width 354 height 36
type input "**********"
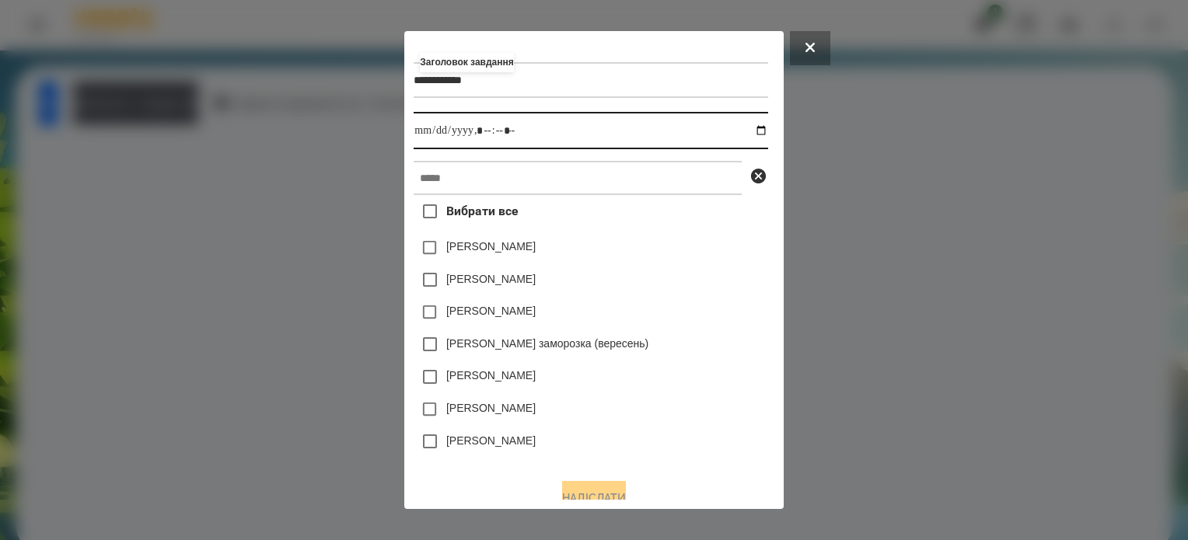
click at [767, 128] on input "datetime-local" at bounding box center [591, 130] width 354 height 37
click at [489, 130] on input "datetime-local" at bounding box center [591, 130] width 354 height 37
click at [482, 135] on input "datetime-local" at bounding box center [591, 130] width 354 height 37
type input "**********"
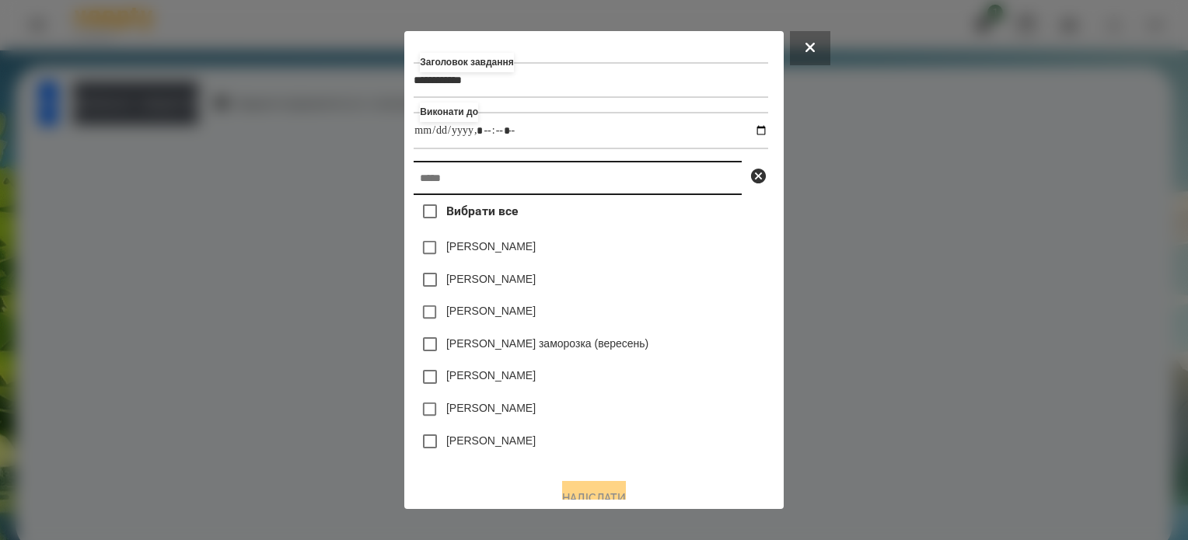
click at [474, 187] on input "text" at bounding box center [578, 178] width 328 height 34
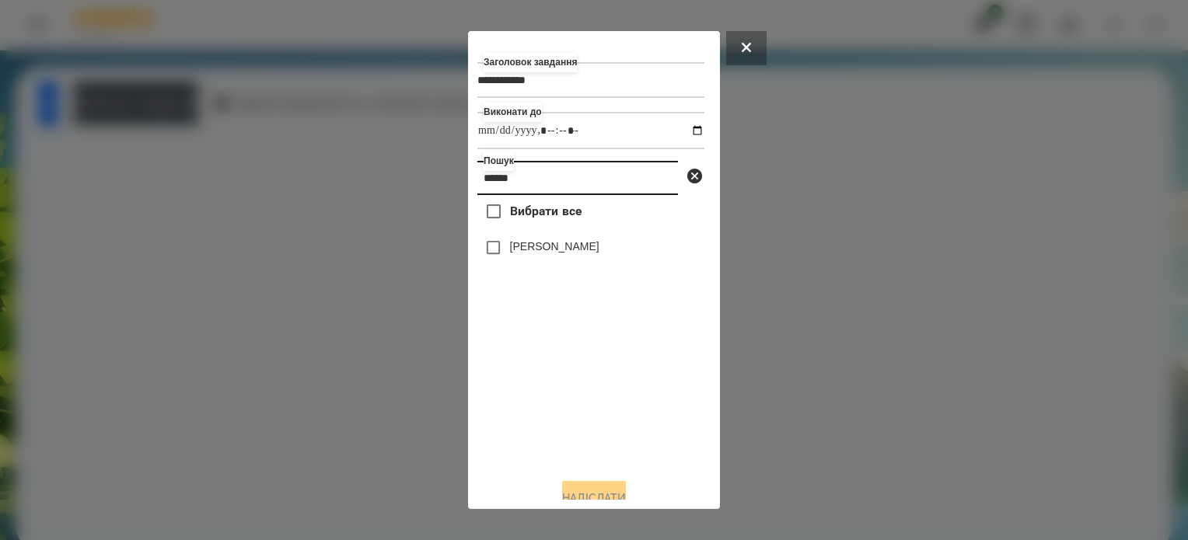
type input "******"
click at [589, 491] on button "Надіслати" at bounding box center [594, 498] width 64 height 34
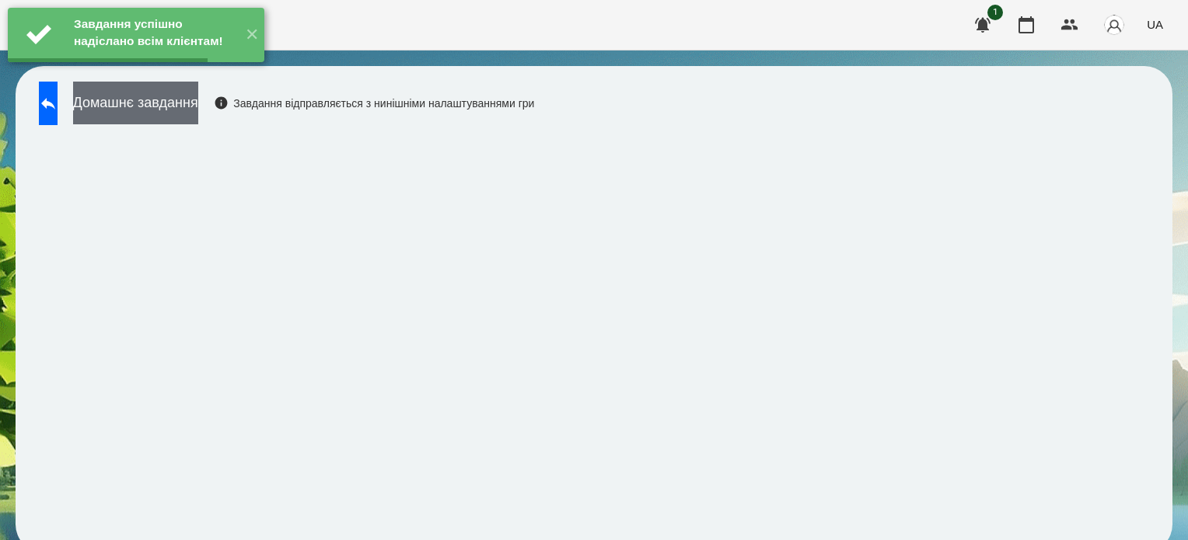
click at [170, 110] on button "Домашнє завдання" at bounding box center [135, 103] width 125 height 43
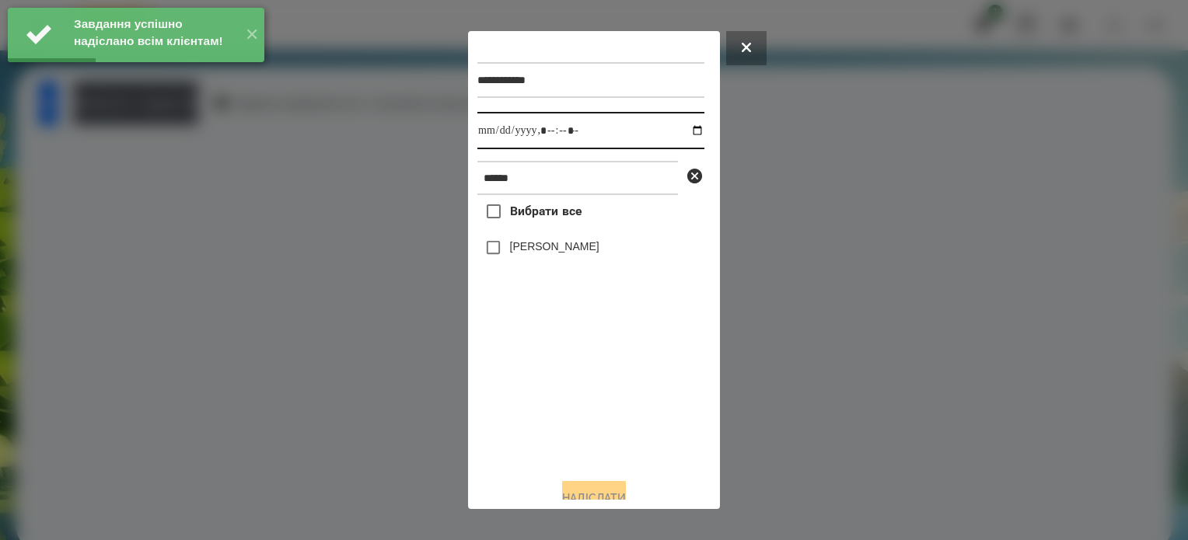
click at [683, 138] on input "datetime-local" at bounding box center [590, 130] width 227 height 37
click at [566, 135] on input "datetime-local" at bounding box center [590, 130] width 227 height 37
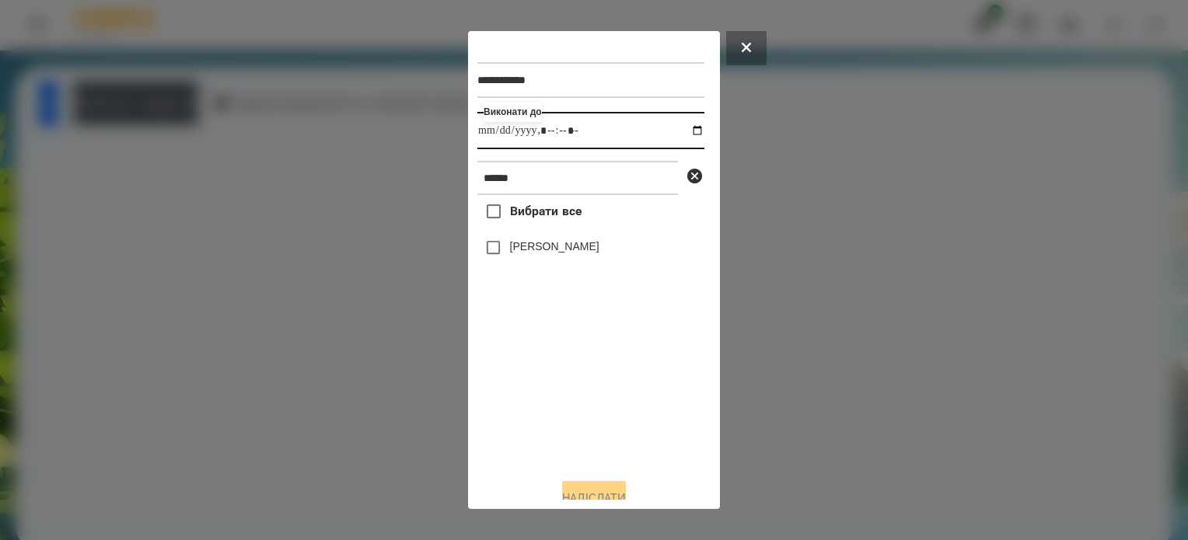
type input "**********"
click at [526, 195] on input "******" at bounding box center [577, 178] width 201 height 34
click at [617, 488] on button "Надіслати" at bounding box center [594, 498] width 64 height 34
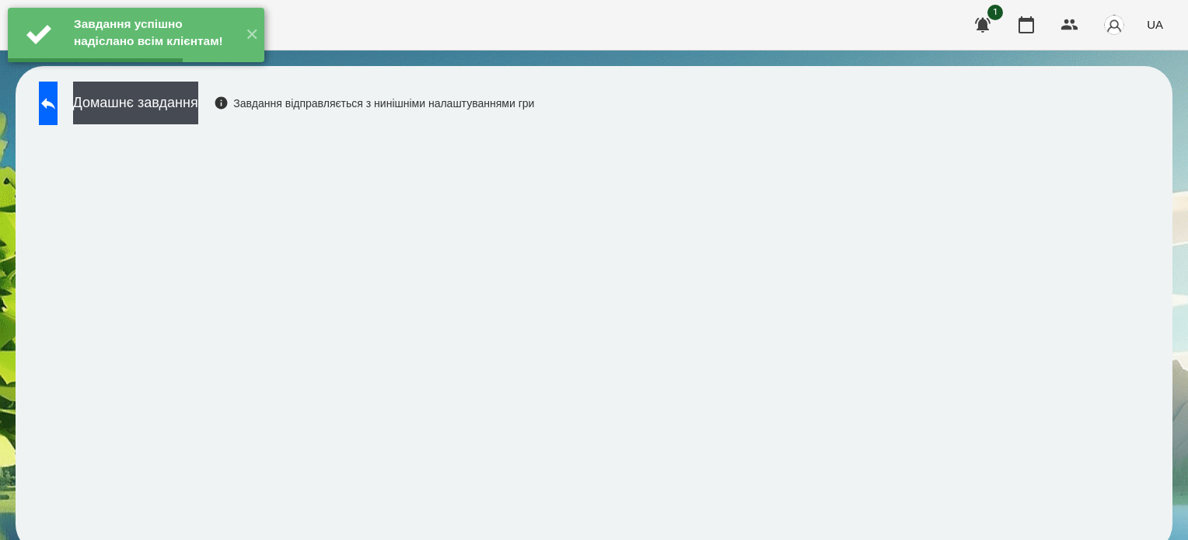
click at [184, 70] on div "Завдання успішно надіслано всім клієнтам! ✕" at bounding box center [136, 35] width 272 height 70
click at [198, 114] on button "Домашнє завдання" at bounding box center [135, 103] width 125 height 43
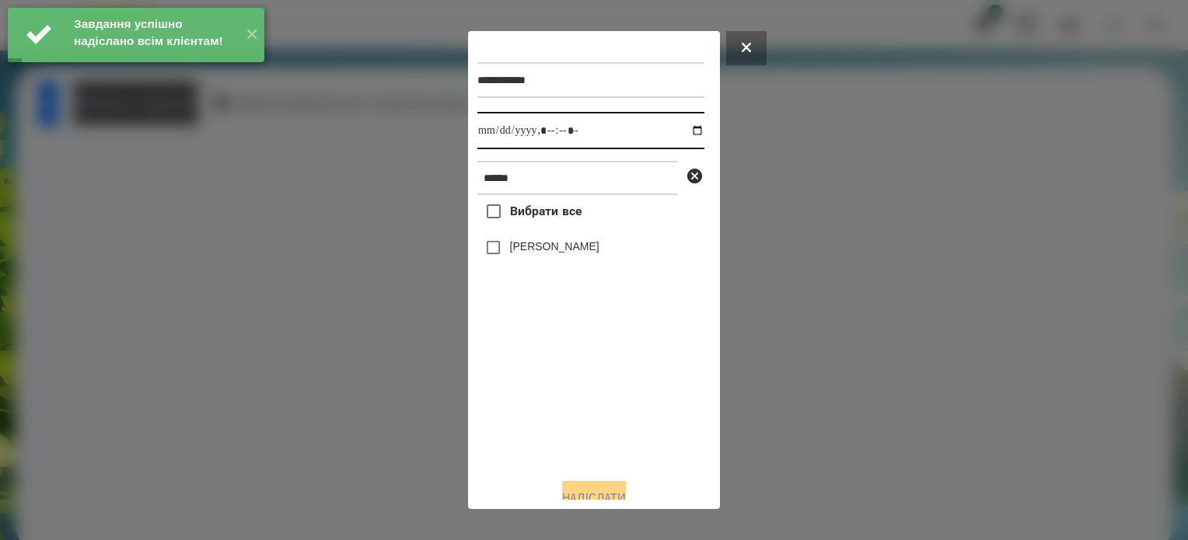
click at [683, 131] on input "datetime-local" at bounding box center [590, 130] width 227 height 37
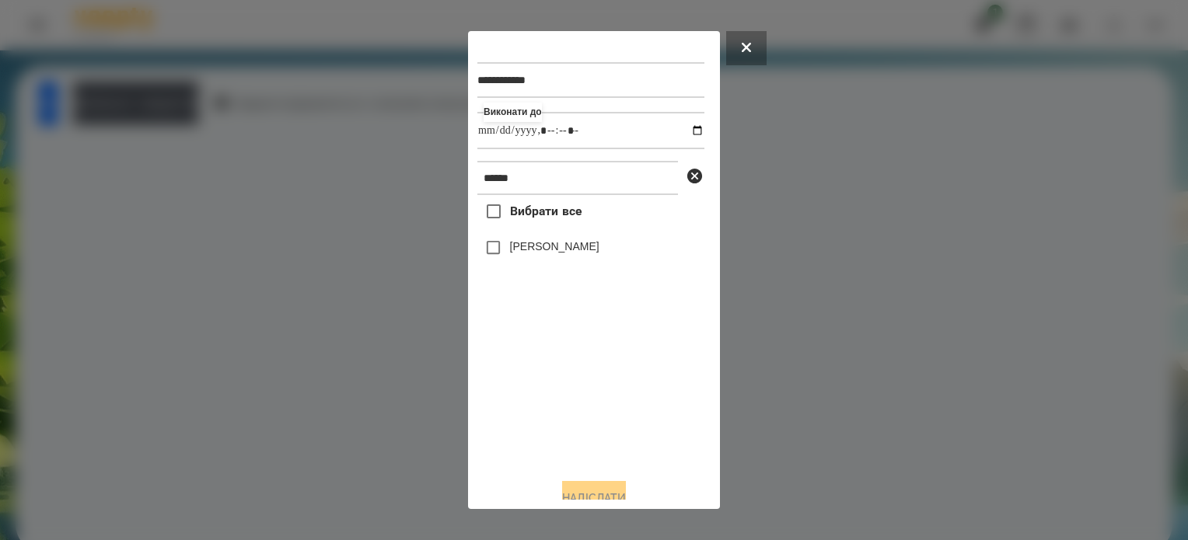
type input "**********"
drag, startPoint x: 585, startPoint y: 440, endPoint x: 578, endPoint y: 432, distance: 11.1
click at [585, 439] on div "Вибрати все Тараненко Аріна" at bounding box center [590, 330] width 227 height 271
click at [603, 493] on button "Надіслати" at bounding box center [594, 498] width 64 height 34
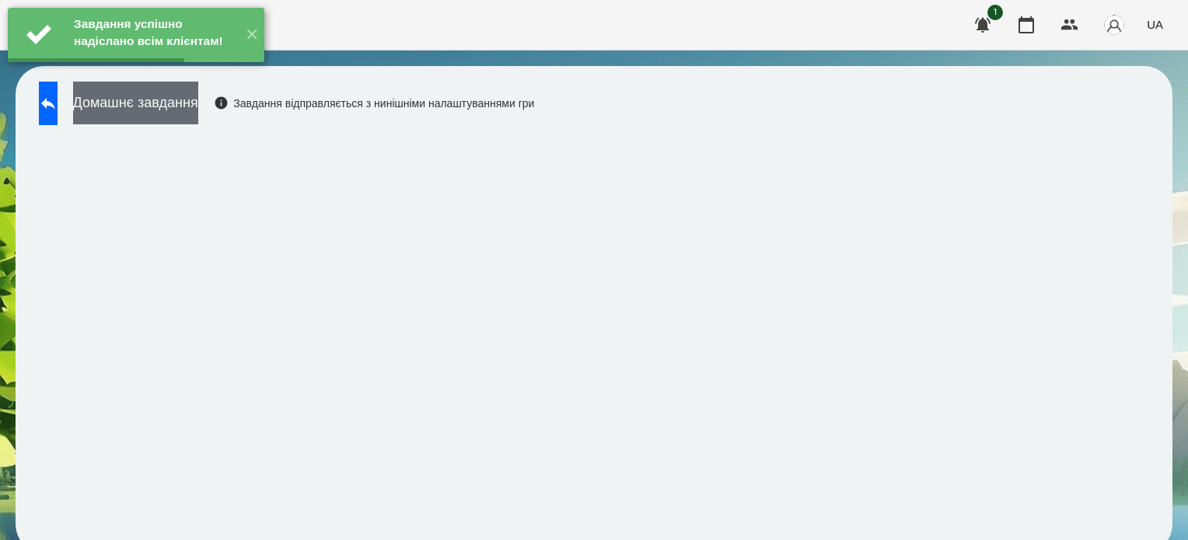
click at [184, 99] on button "Домашнє завдання" at bounding box center [135, 103] width 125 height 43
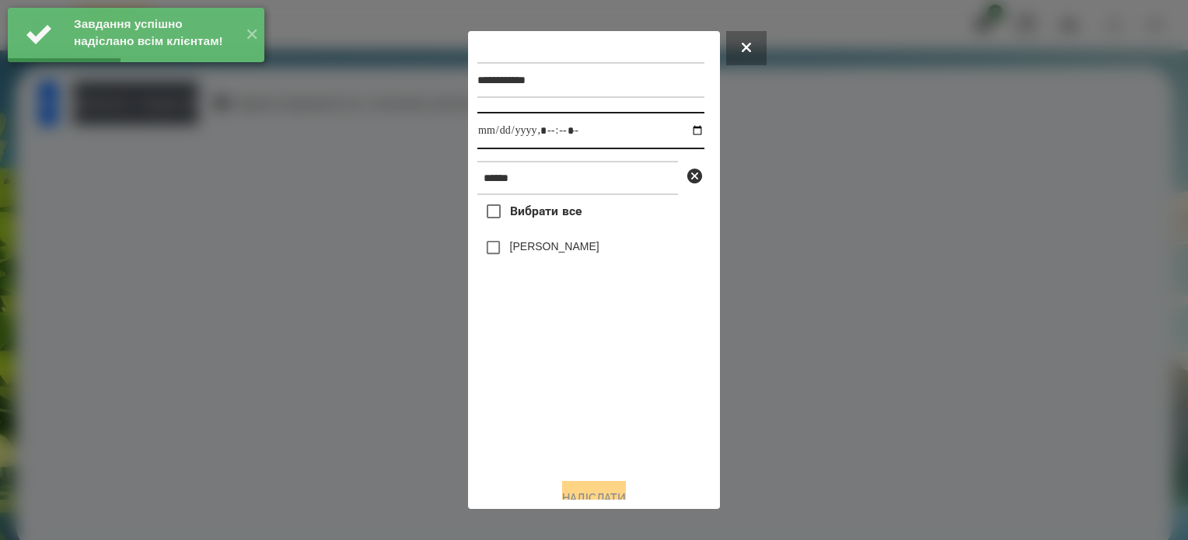
click at [678, 137] on input "datetime-local" at bounding box center [590, 130] width 227 height 37
type input "**********"
drag, startPoint x: 564, startPoint y: 438, endPoint x: 483, endPoint y: 329, distance: 136.1
click at [563, 429] on div "Вибрати все Тараненко Аріна" at bounding box center [590, 330] width 227 height 271
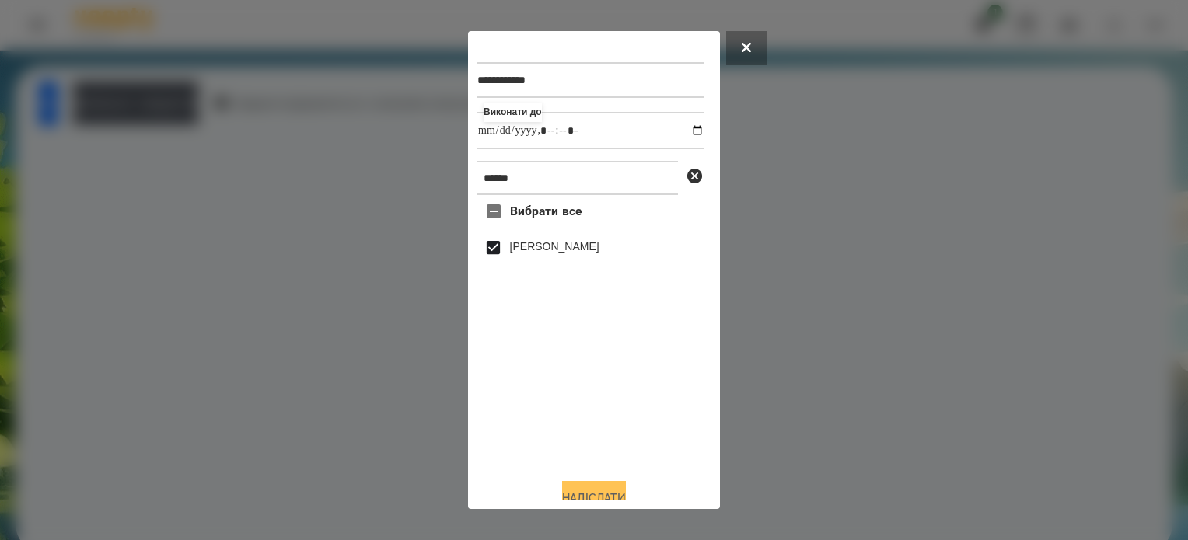
click at [616, 491] on button "Надіслати" at bounding box center [594, 498] width 64 height 34
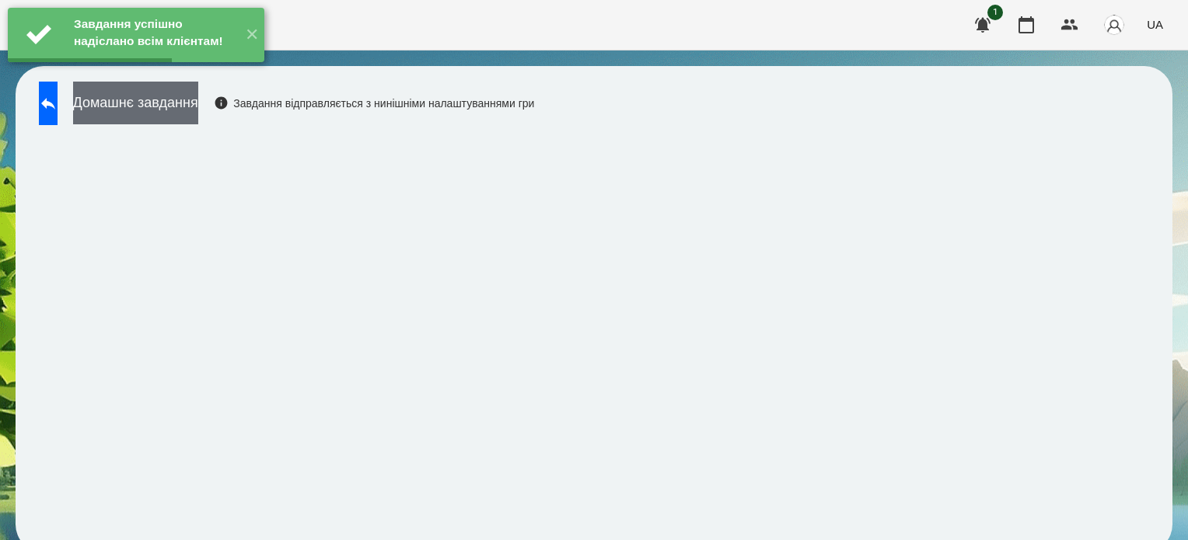
click at [161, 110] on button "Домашнє завдання" at bounding box center [135, 103] width 125 height 43
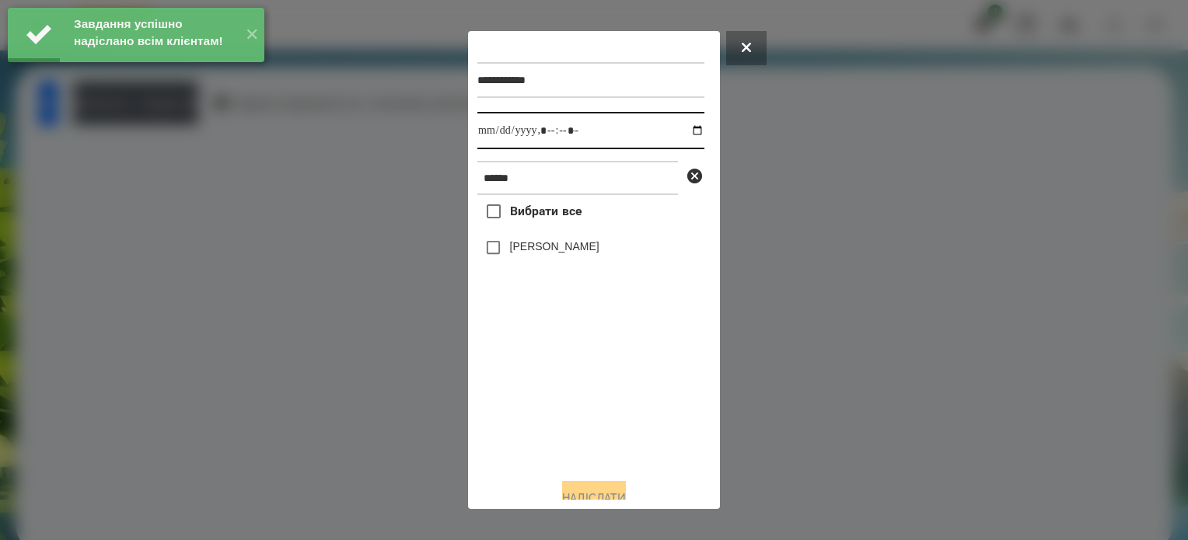
click at [684, 131] on input "datetime-local" at bounding box center [590, 130] width 227 height 37
type input "**********"
drag, startPoint x: 568, startPoint y: 417, endPoint x: 505, endPoint y: 322, distance: 113.9
click at [564, 413] on div "Вибрати все Тараненко Аріна" at bounding box center [590, 330] width 227 height 271
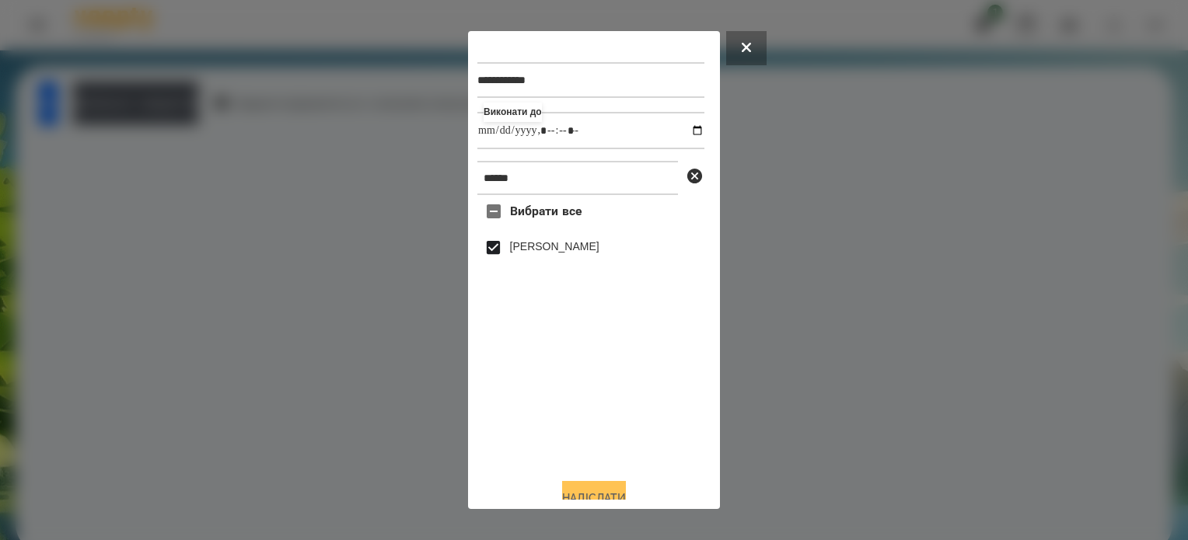
click at [600, 494] on button "Надіслати" at bounding box center [594, 498] width 64 height 34
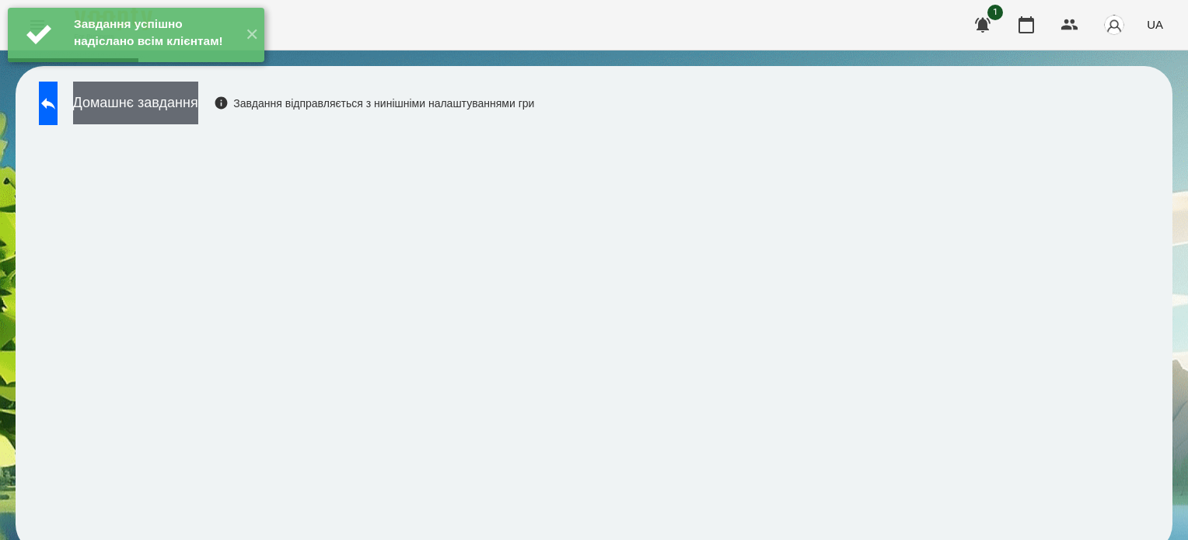
click at [198, 98] on button "Домашнє завдання" at bounding box center [135, 103] width 125 height 43
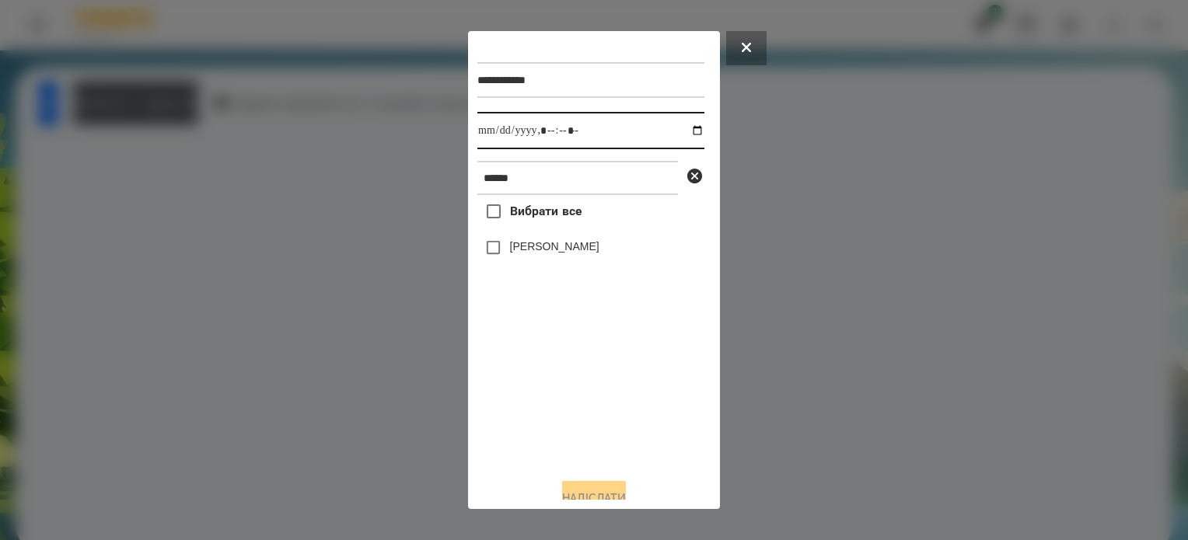
click at [681, 128] on input "datetime-local" at bounding box center [590, 130] width 227 height 37
type input "**********"
drag, startPoint x: 612, startPoint y: 412, endPoint x: 595, endPoint y: 379, distance: 37.6
click at [603, 390] on div "Вибрати все Тараненко Аріна" at bounding box center [590, 330] width 227 height 271
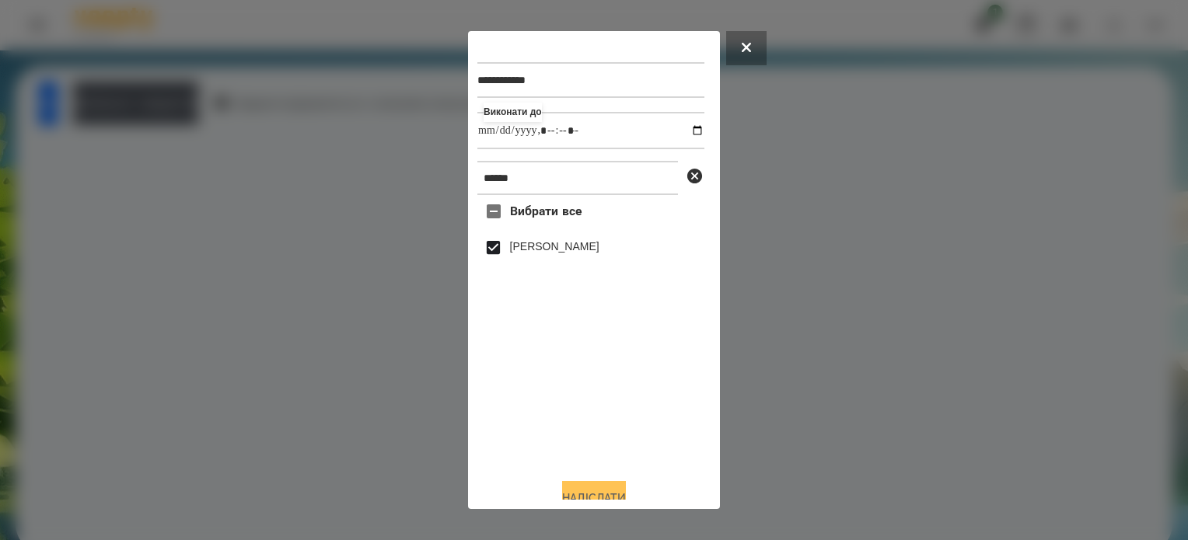
click at [626, 492] on button "Надіслати" at bounding box center [594, 498] width 64 height 34
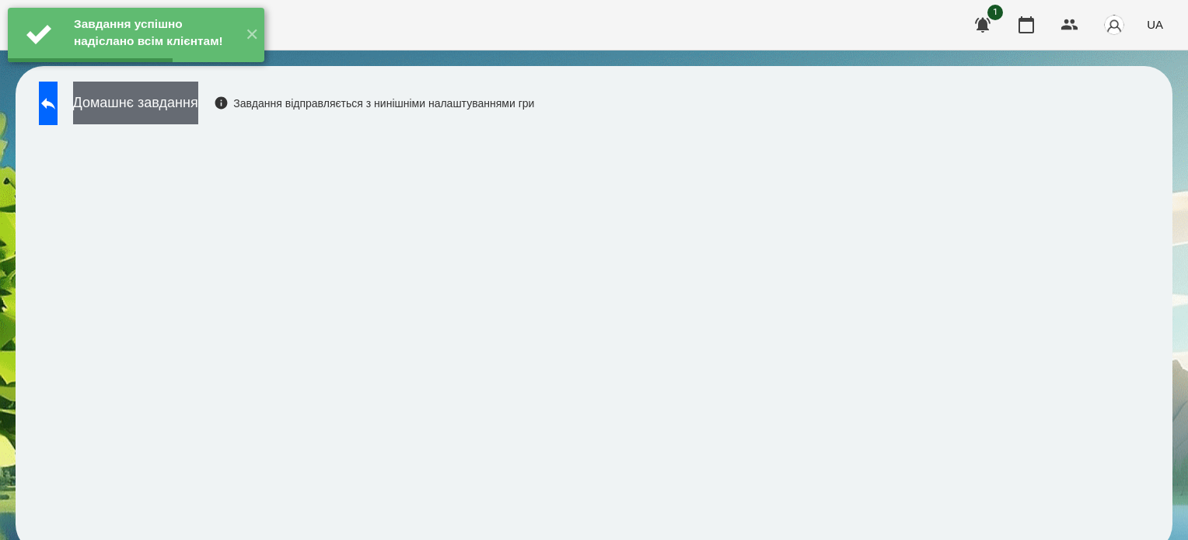
click at [198, 98] on button "Домашнє завдання" at bounding box center [135, 103] width 125 height 43
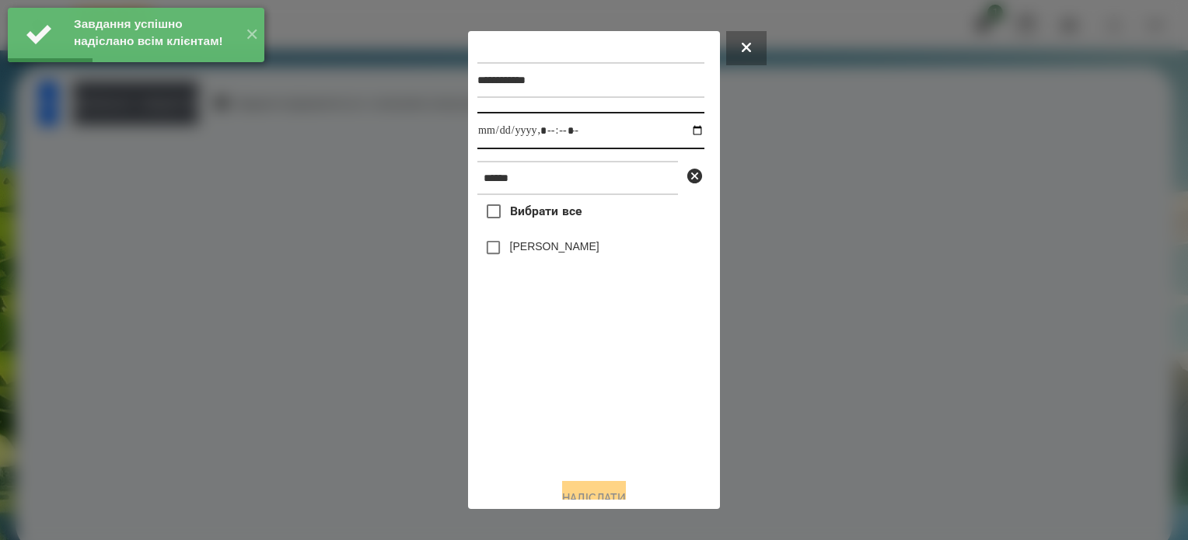
click at [684, 126] on input "datetime-local" at bounding box center [590, 130] width 227 height 37
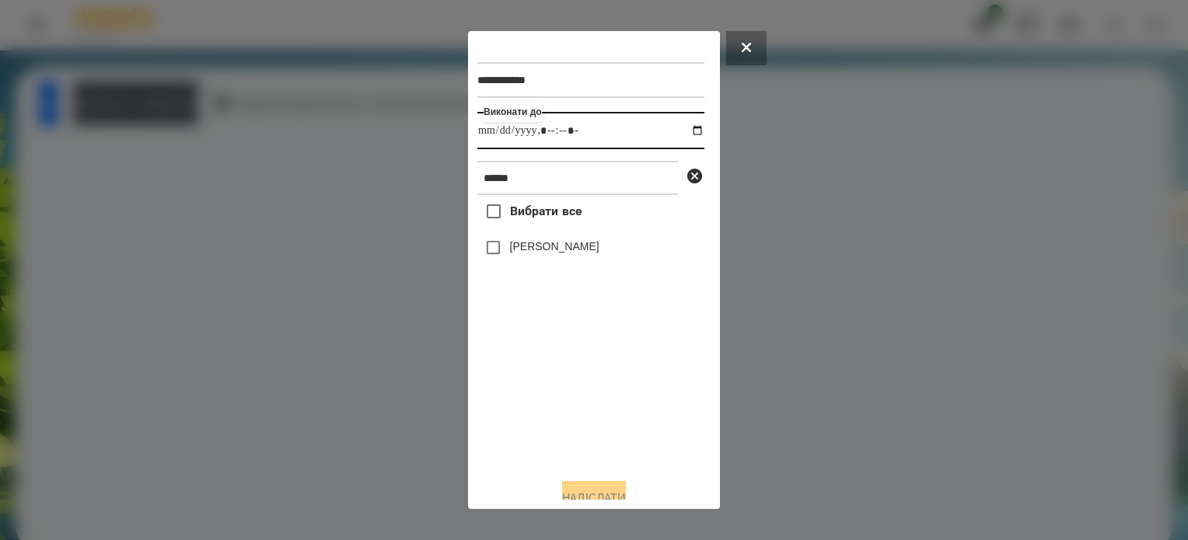
type input "**********"
click at [488, 400] on div "Вибрати все Тараненко Аріна" at bounding box center [590, 330] width 227 height 271
click at [610, 497] on button "Надіслати" at bounding box center [594, 498] width 64 height 34
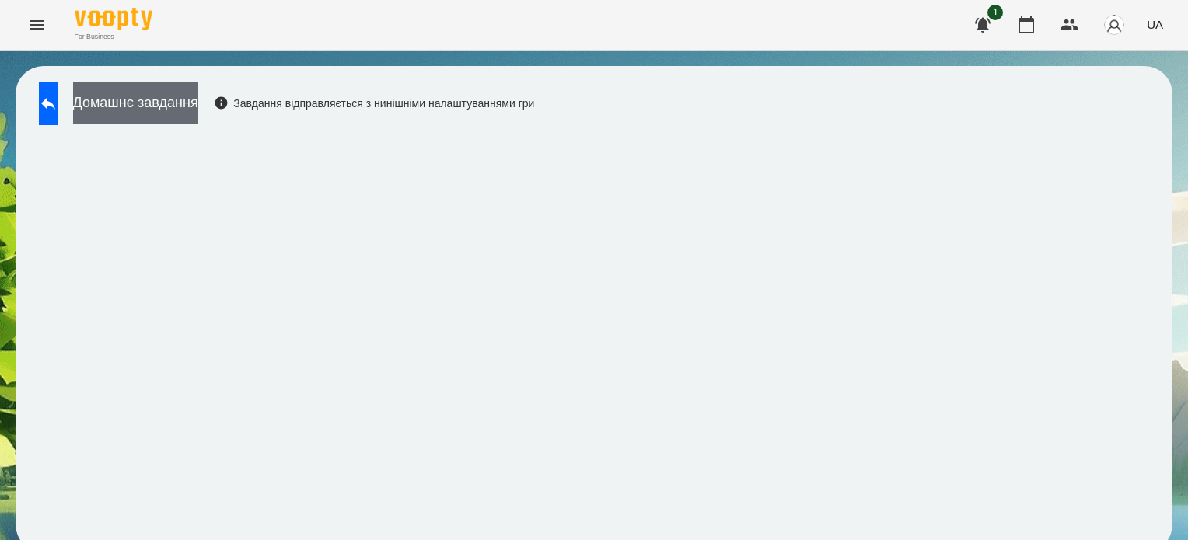
click at [190, 112] on button "Домашнє завдання" at bounding box center [135, 103] width 125 height 43
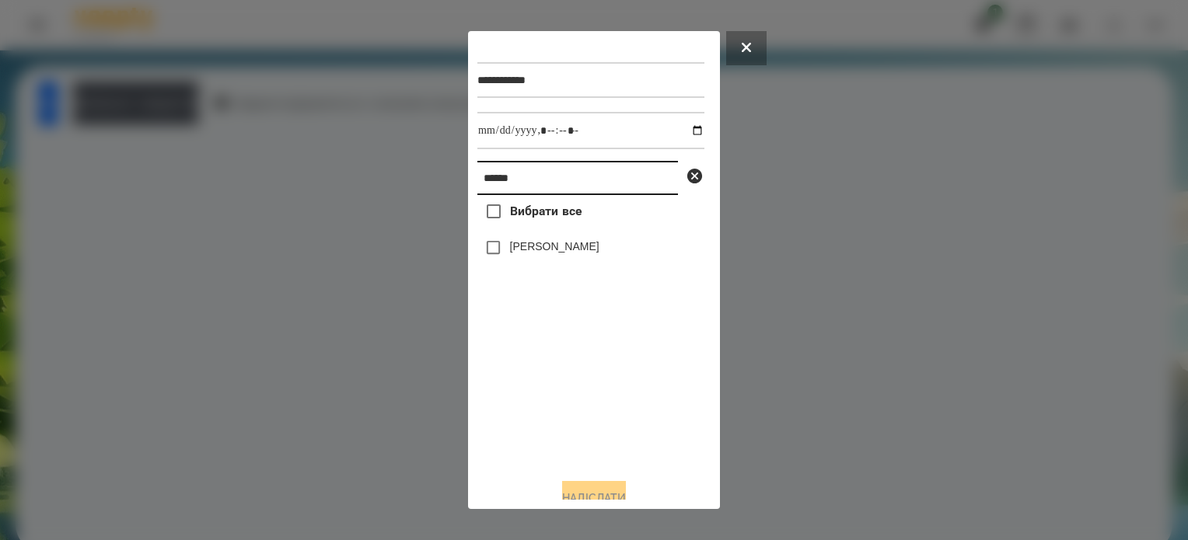
click at [532, 190] on input "******" at bounding box center [577, 178] width 201 height 34
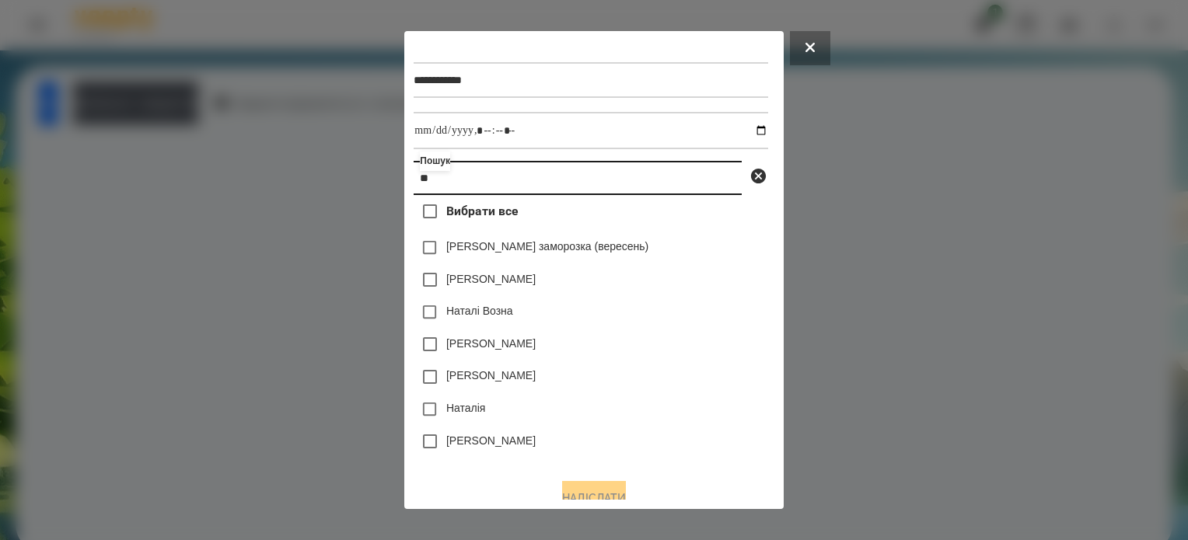
type input "*"
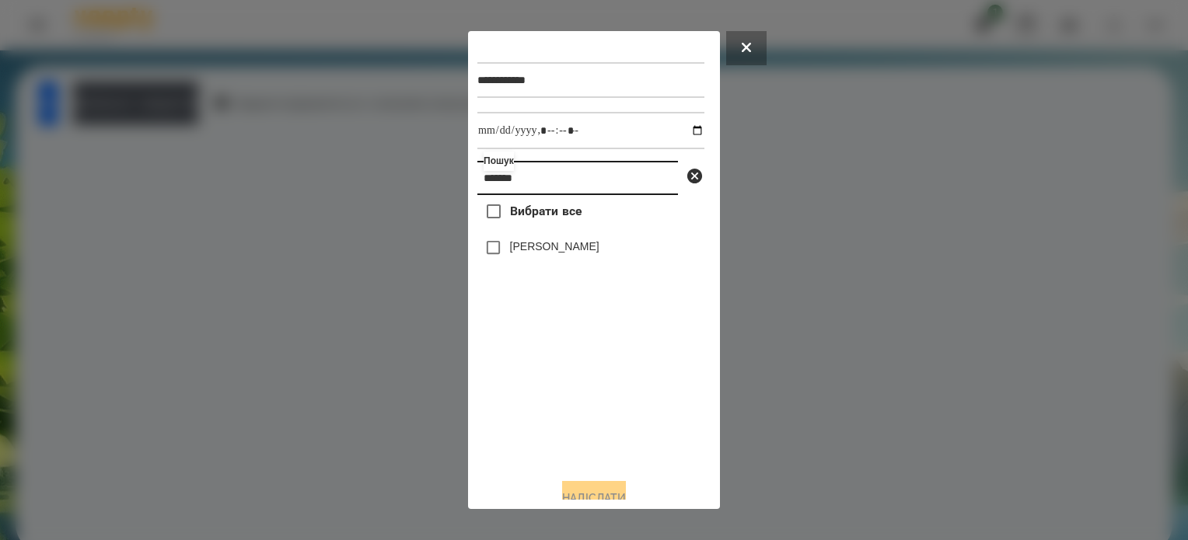
type input "*******"
click at [617, 494] on button "Надіслати" at bounding box center [594, 498] width 64 height 34
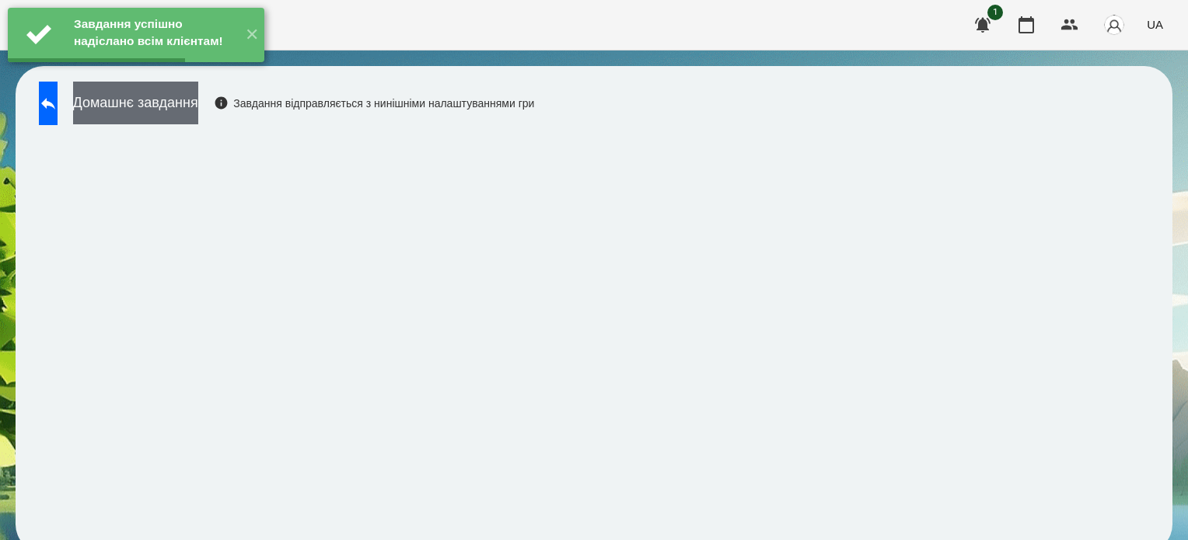
click at [198, 116] on button "Домашнє завдання" at bounding box center [135, 103] width 125 height 43
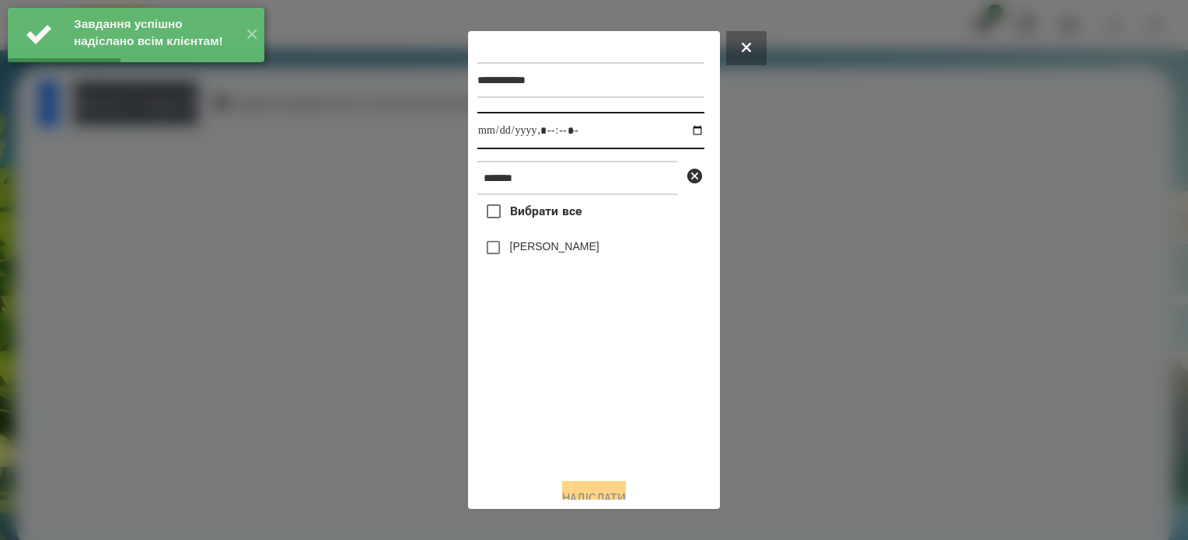
click at [680, 131] on input "datetime-local" at bounding box center [590, 130] width 227 height 37
type input "**********"
drag, startPoint x: 603, startPoint y: 421, endPoint x: 534, endPoint y: 335, distance: 110.0
click at [603, 421] on div "Вибрати все Софія Мешкова" at bounding box center [590, 330] width 227 height 271
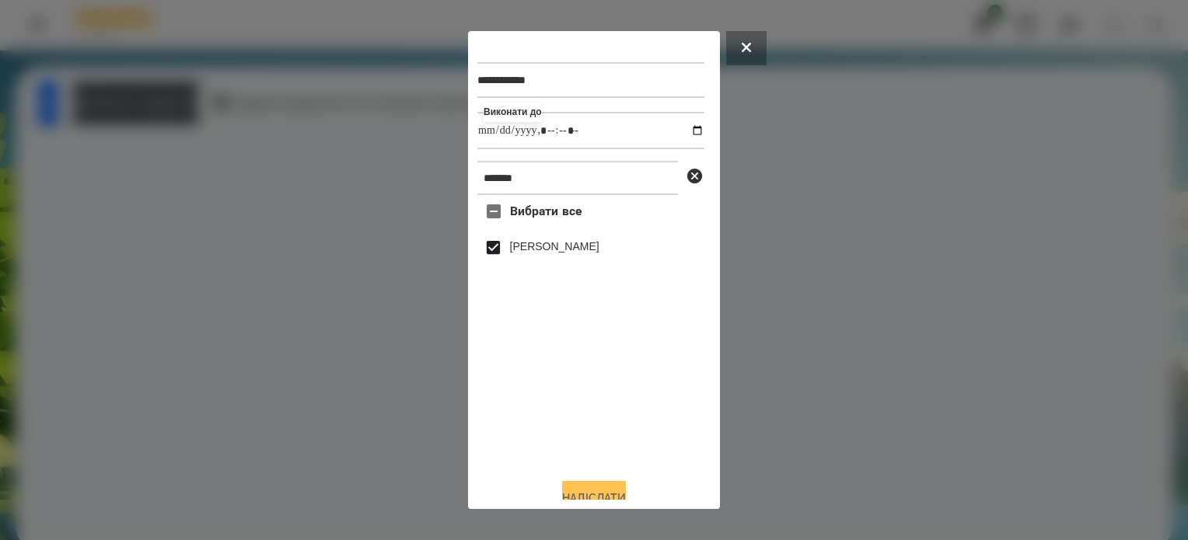
click at [617, 491] on button "Надіслати" at bounding box center [594, 498] width 64 height 34
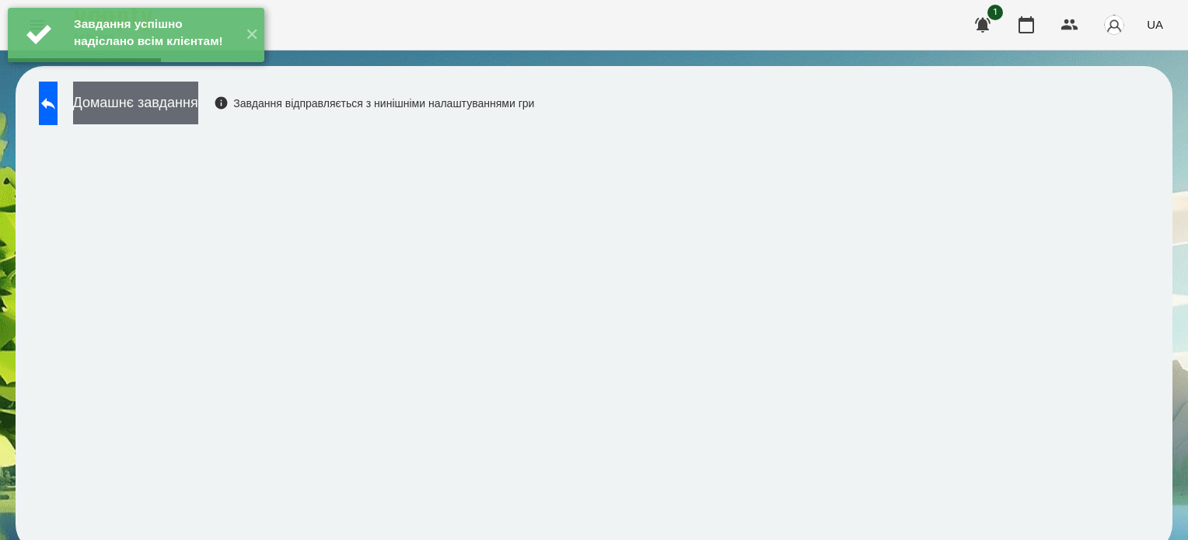
click at [198, 110] on button "Домашнє завдання" at bounding box center [135, 103] width 125 height 43
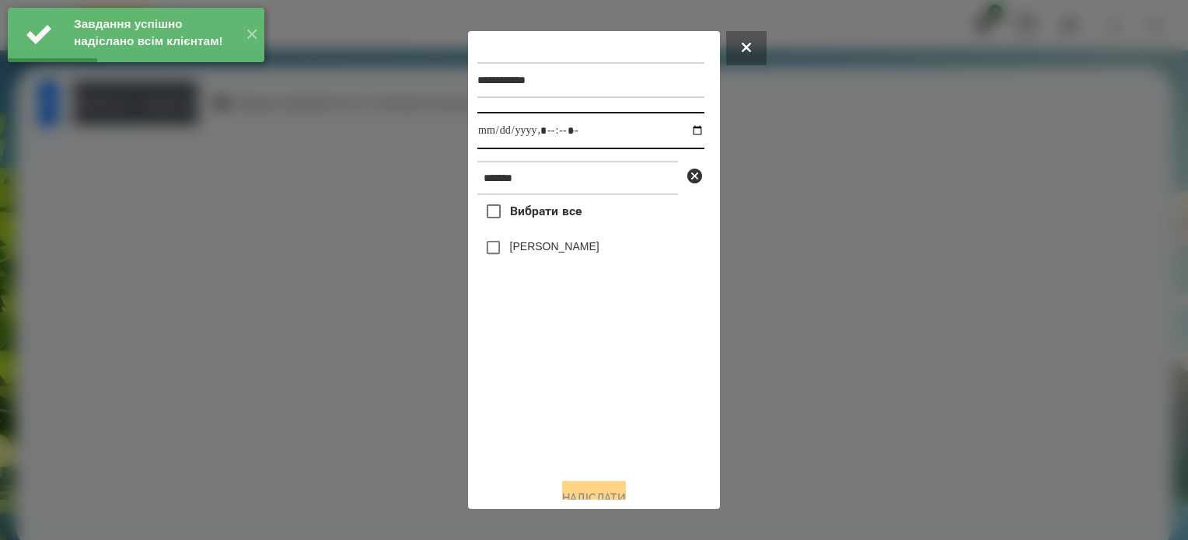
click at [688, 131] on input "datetime-local" at bounding box center [590, 130] width 227 height 37
type input "**********"
click at [581, 372] on div "Вибрати все Софія Мешкова" at bounding box center [590, 330] width 227 height 271
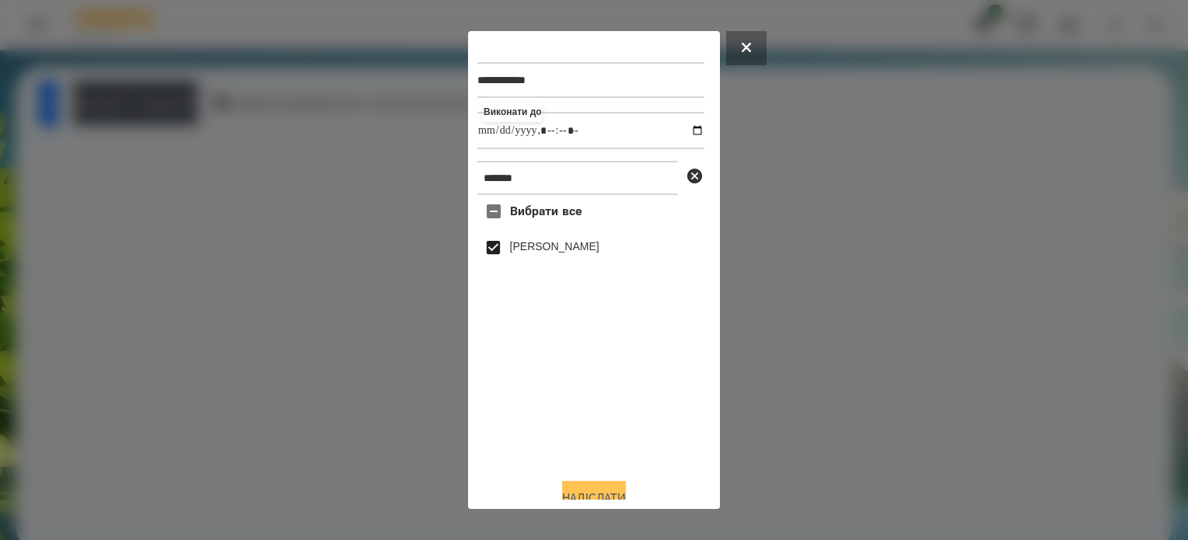
click at [592, 490] on button "Надіслати" at bounding box center [594, 498] width 64 height 34
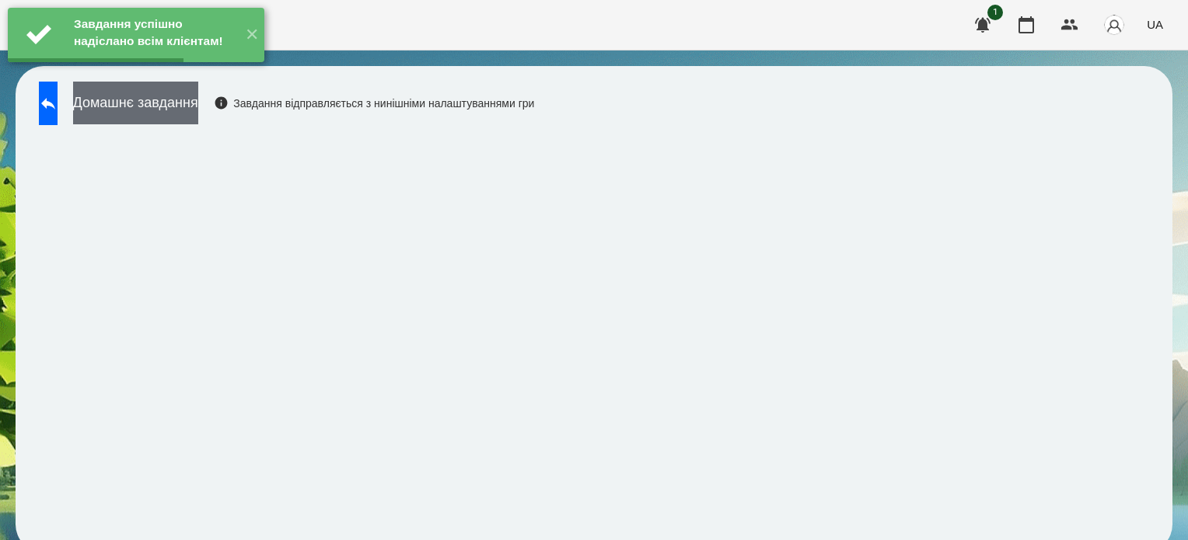
click at [194, 107] on button "Домашнє завдання" at bounding box center [135, 103] width 125 height 43
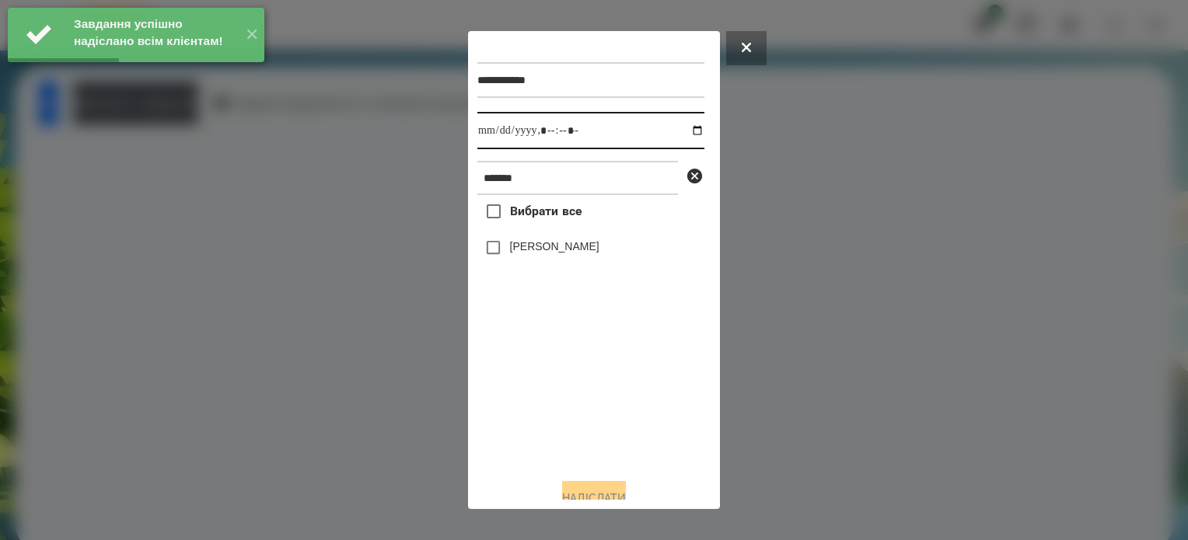
click at [681, 132] on input "datetime-local" at bounding box center [590, 130] width 227 height 37
type input "**********"
click at [542, 379] on div "Вибрати все Софія Мешкова" at bounding box center [590, 330] width 227 height 271
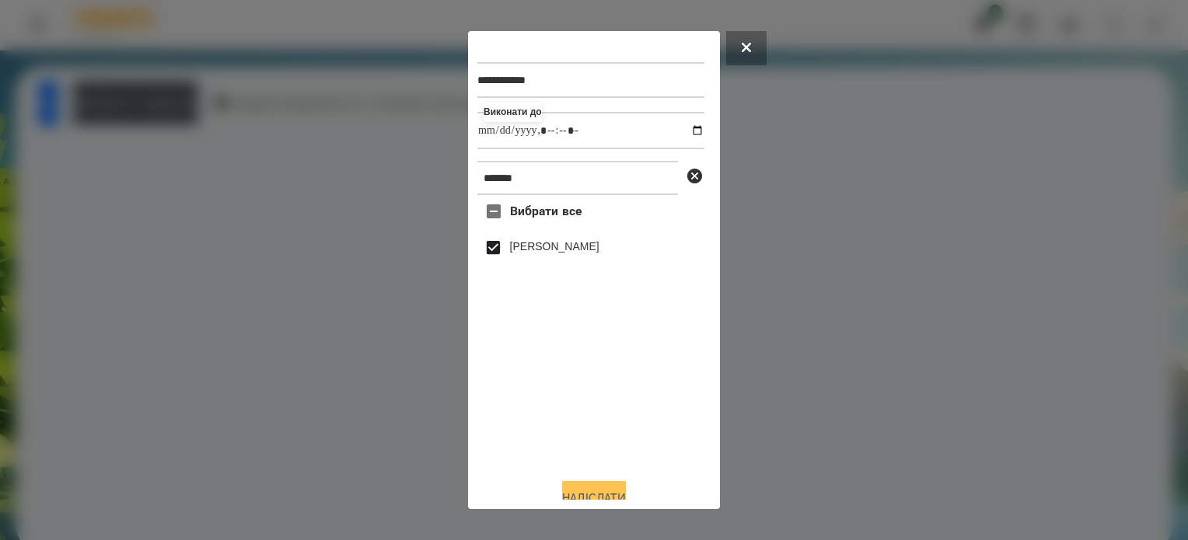
click at [610, 489] on button "Надіслати" at bounding box center [594, 498] width 64 height 34
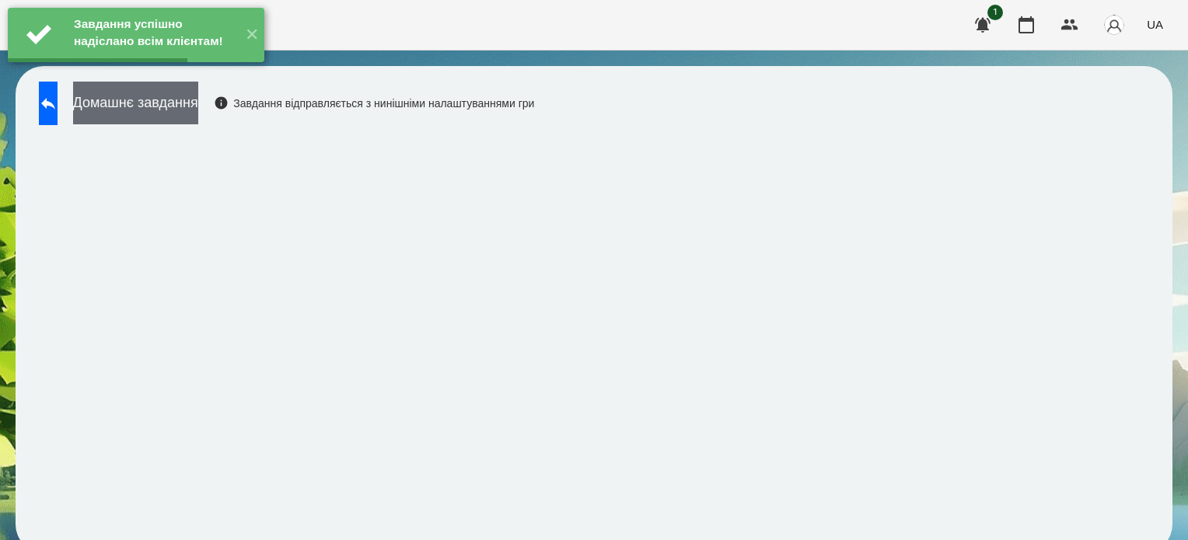
click at [198, 101] on button "Домашнє завдання" at bounding box center [135, 103] width 125 height 43
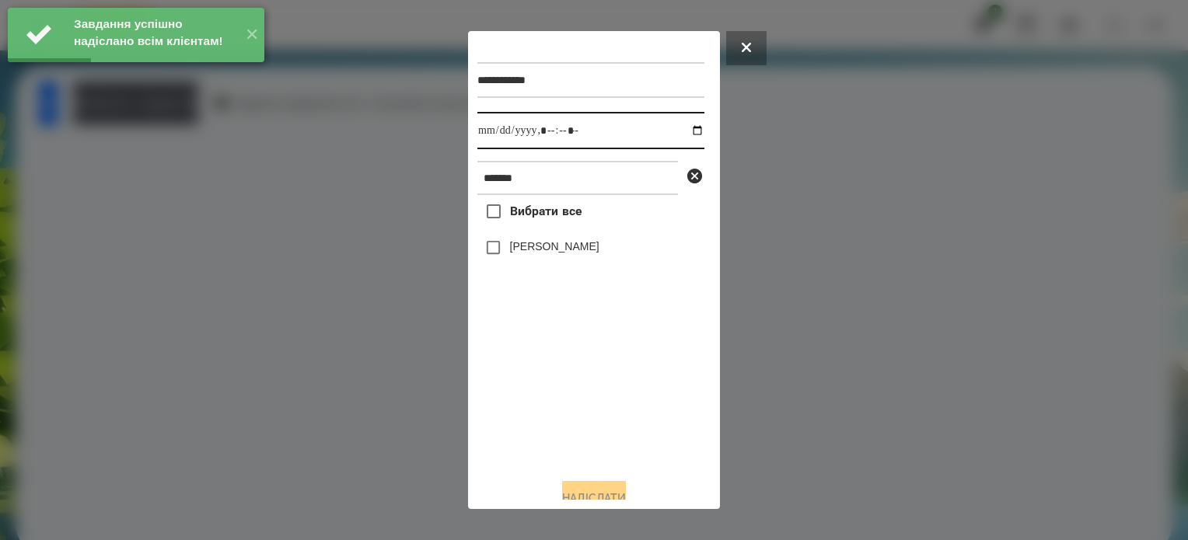
click at [682, 133] on input "datetime-local" at bounding box center [590, 130] width 227 height 37
type input "**********"
drag, startPoint x: 549, startPoint y: 429, endPoint x: 499, endPoint y: 328, distance: 112.7
click at [545, 418] on div "Вибрати все Софія Мешкова" at bounding box center [590, 330] width 227 height 271
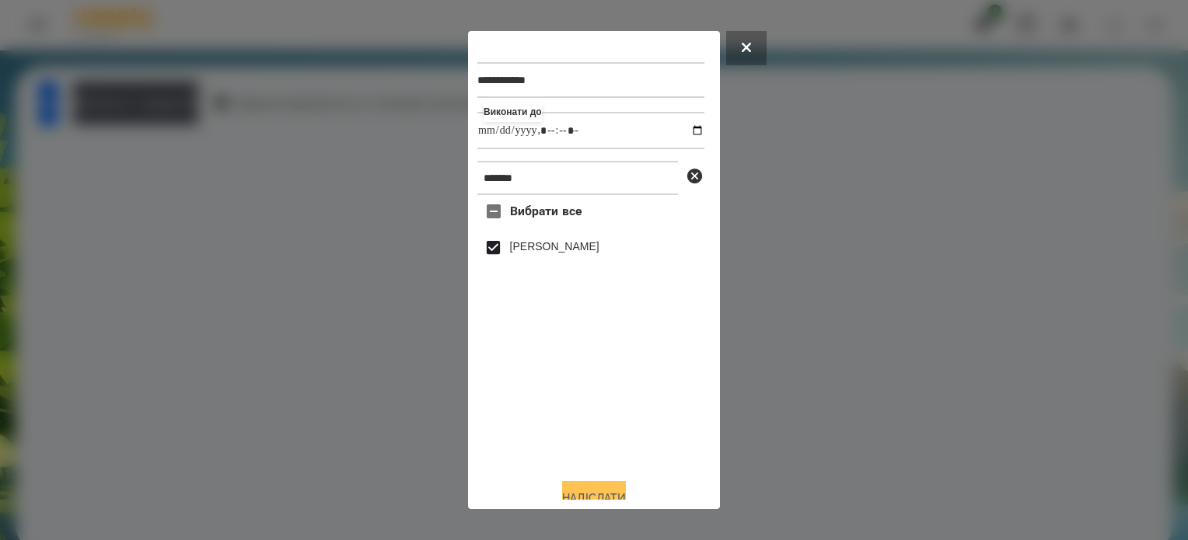
click at [575, 488] on button "Надіслати" at bounding box center [594, 498] width 64 height 34
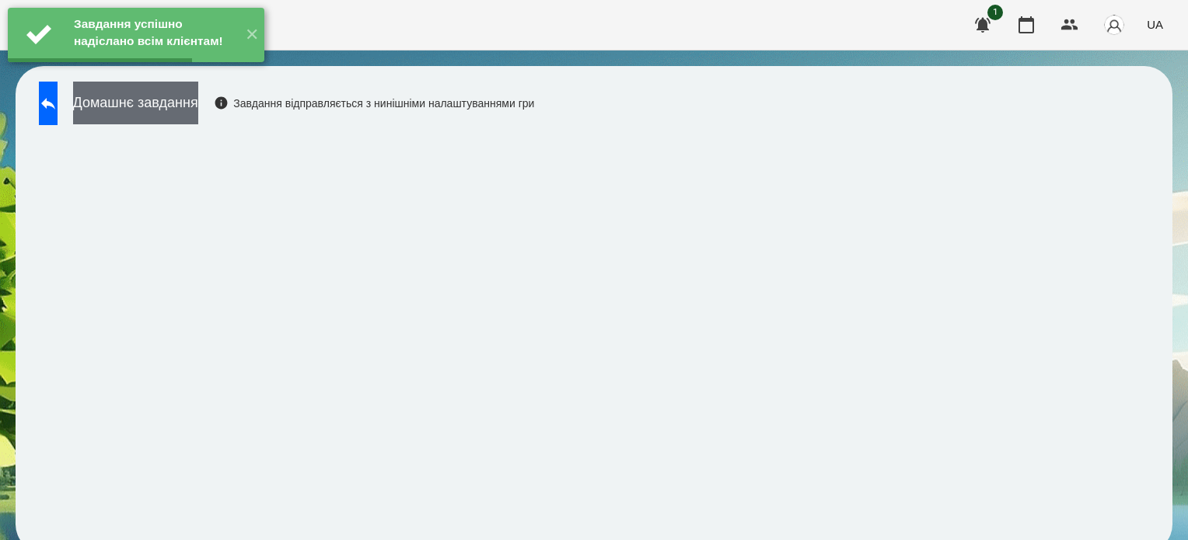
click at [187, 114] on button "Домашнє завдання" at bounding box center [135, 103] width 125 height 43
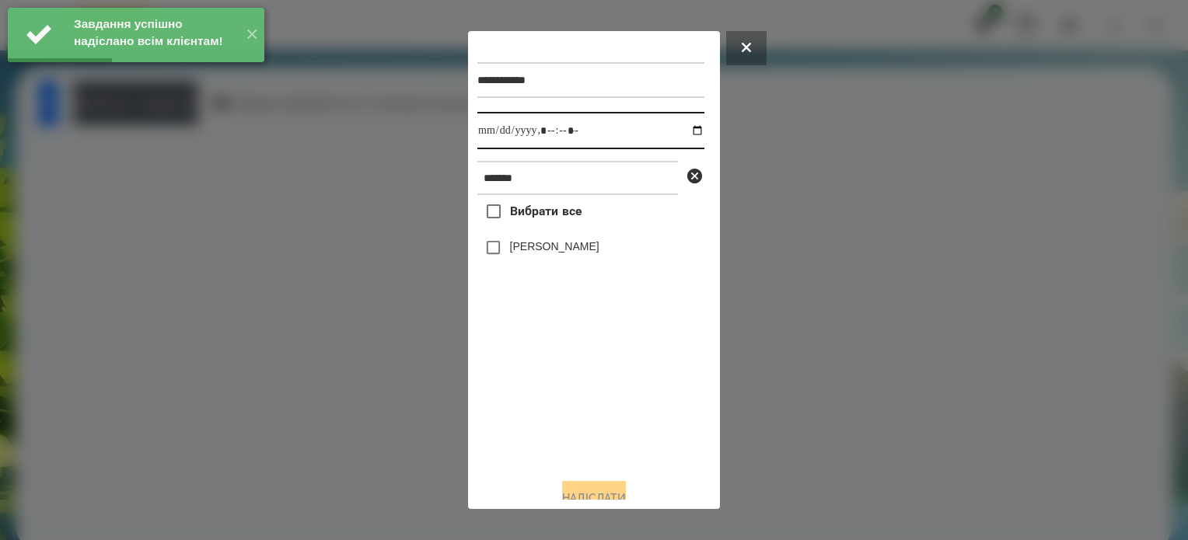
click at [681, 133] on input "datetime-local" at bounding box center [590, 130] width 227 height 37
type input "**********"
drag, startPoint x: 532, startPoint y: 430, endPoint x: 504, endPoint y: 382, distance: 55.7
click at [532, 425] on div "Вибрати все Софія Мешкова" at bounding box center [590, 330] width 227 height 271
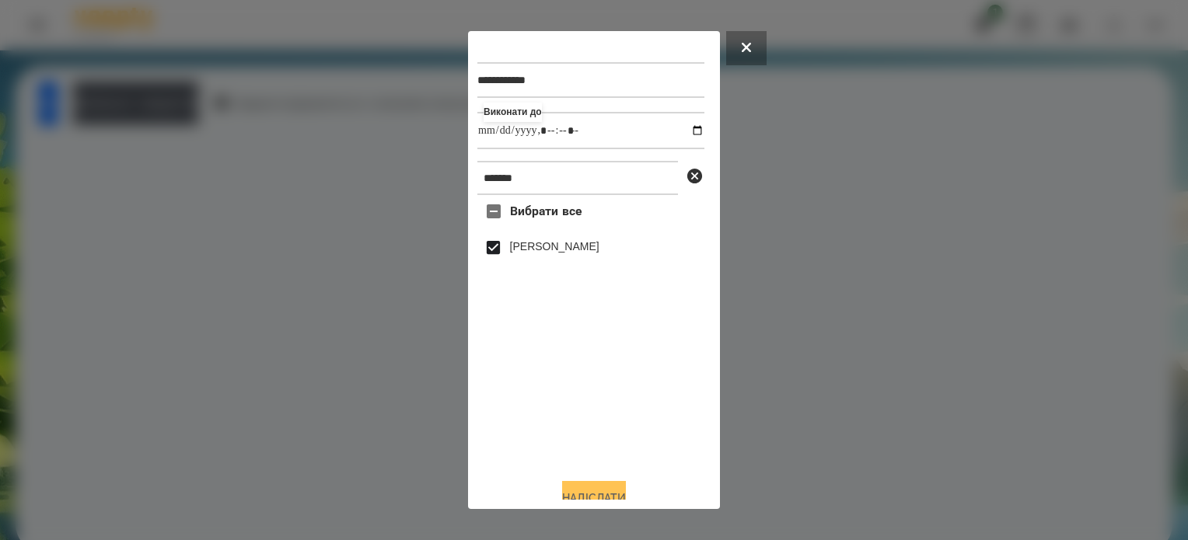
click at [580, 494] on button "Надіслати" at bounding box center [594, 498] width 64 height 34
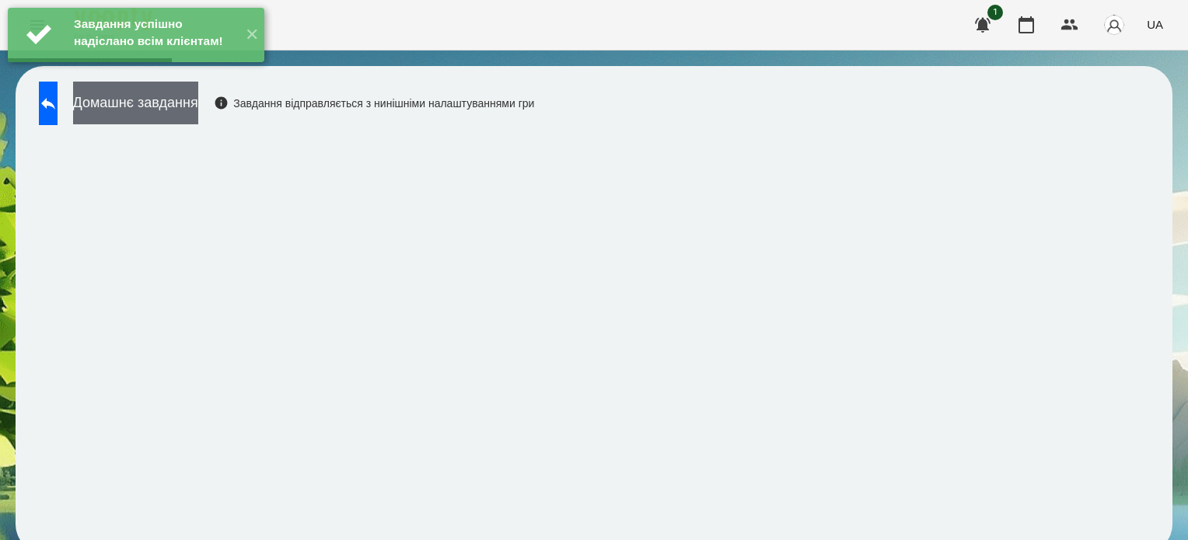
click at [180, 112] on button "Домашнє завдання" at bounding box center [135, 103] width 125 height 43
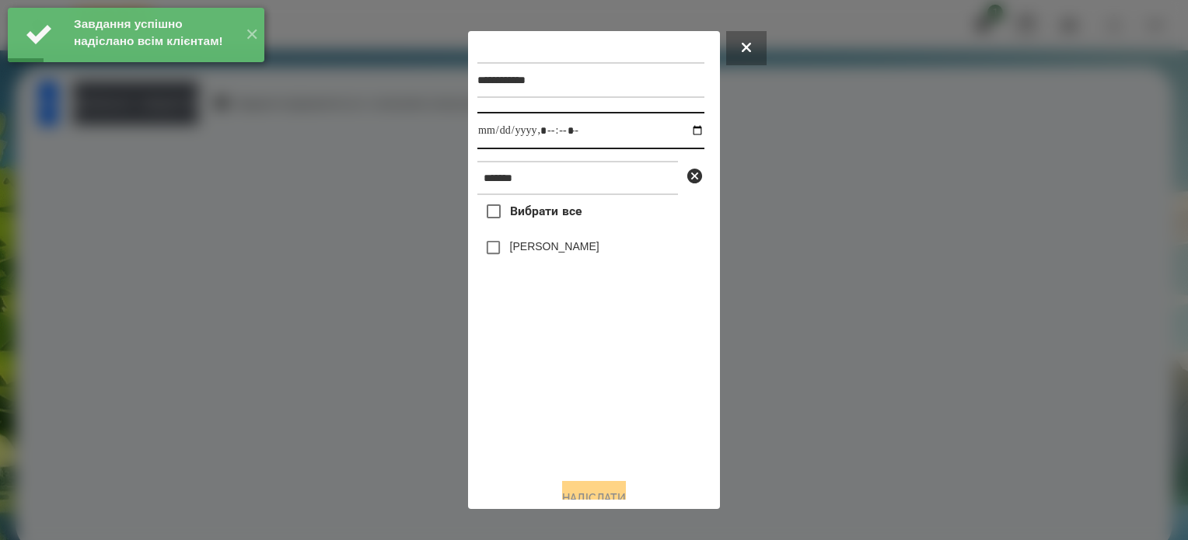
click at [684, 132] on input "datetime-local" at bounding box center [590, 130] width 227 height 37
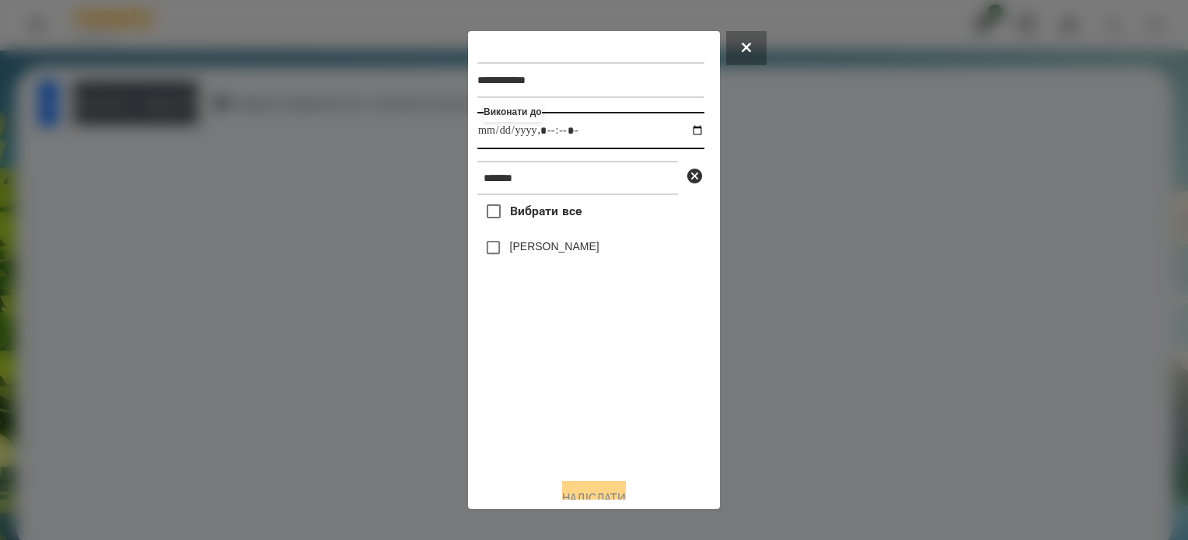
click at [564, 125] on input "datetime-local" at bounding box center [590, 130] width 227 height 37
type input "**********"
click at [610, 494] on button "Надіслати" at bounding box center [594, 498] width 64 height 34
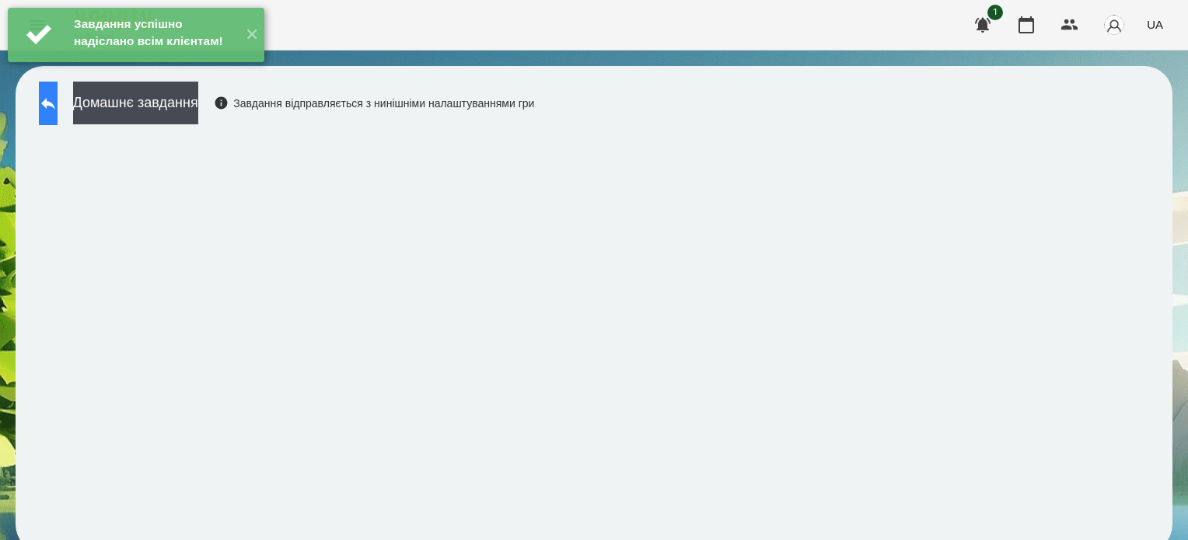
click at [56, 102] on icon at bounding box center [48, 103] width 19 height 19
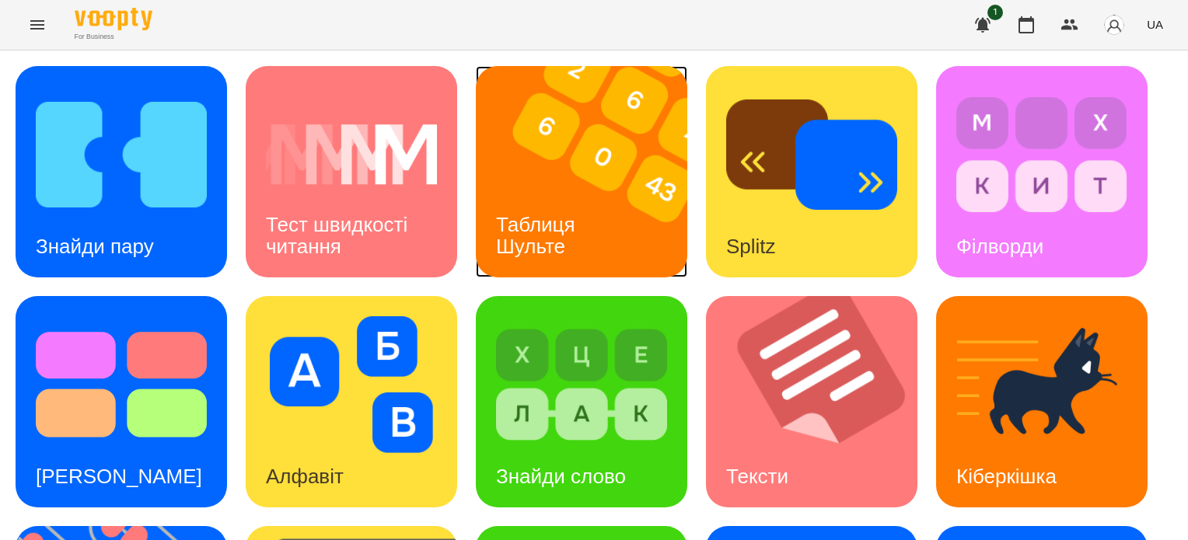
click at [613, 208] on img at bounding box center [591, 171] width 231 height 211
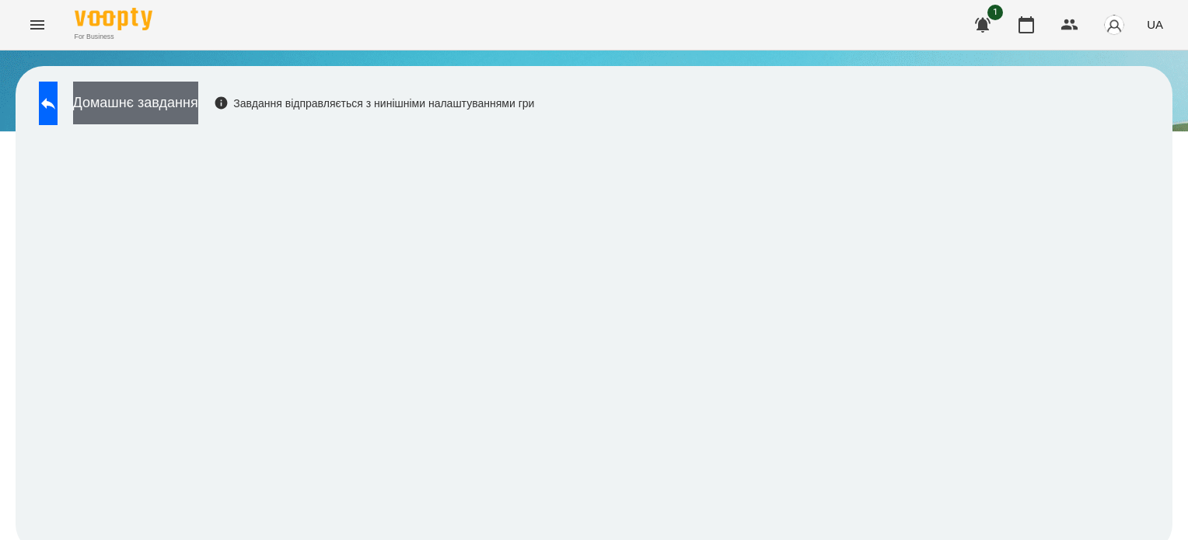
click at [162, 114] on button "Домашнє завдання" at bounding box center [135, 103] width 125 height 43
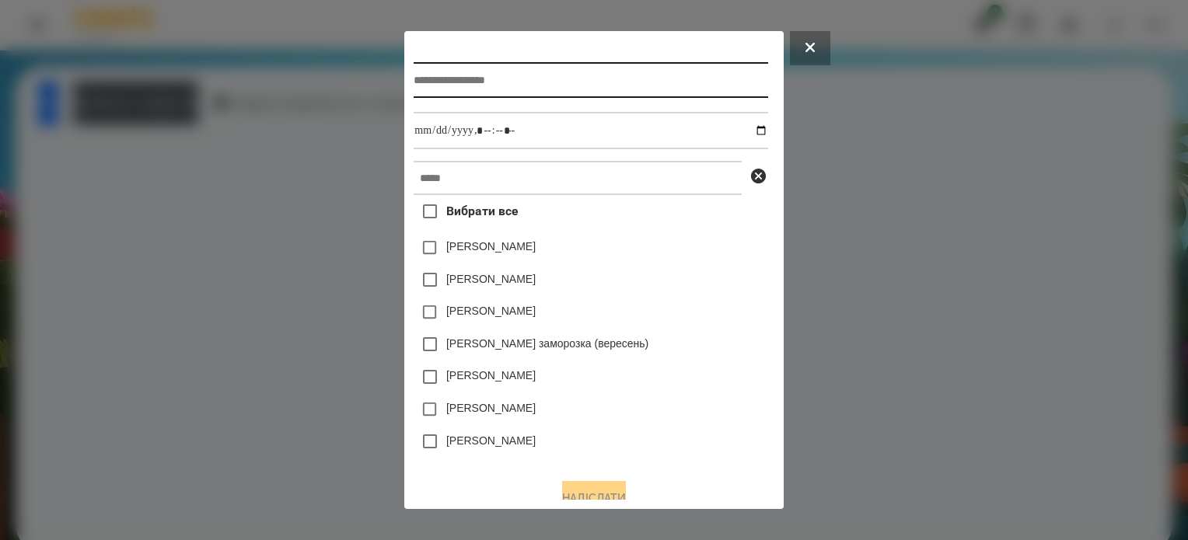
drag, startPoint x: 471, startPoint y: 86, endPoint x: 438, endPoint y: 93, distance: 34.0
click at [470, 86] on input "text" at bounding box center [591, 80] width 354 height 36
type input "**********"
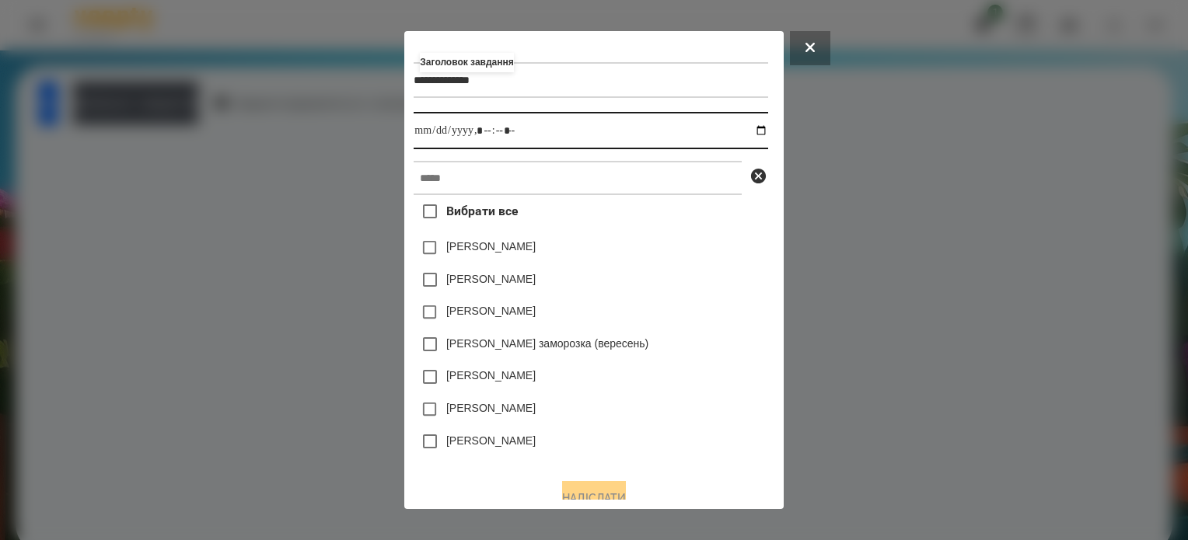
click at [765, 137] on input "datetime-local" at bounding box center [591, 130] width 354 height 37
click at [488, 130] on input "datetime-local" at bounding box center [591, 130] width 354 height 37
type input "**********"
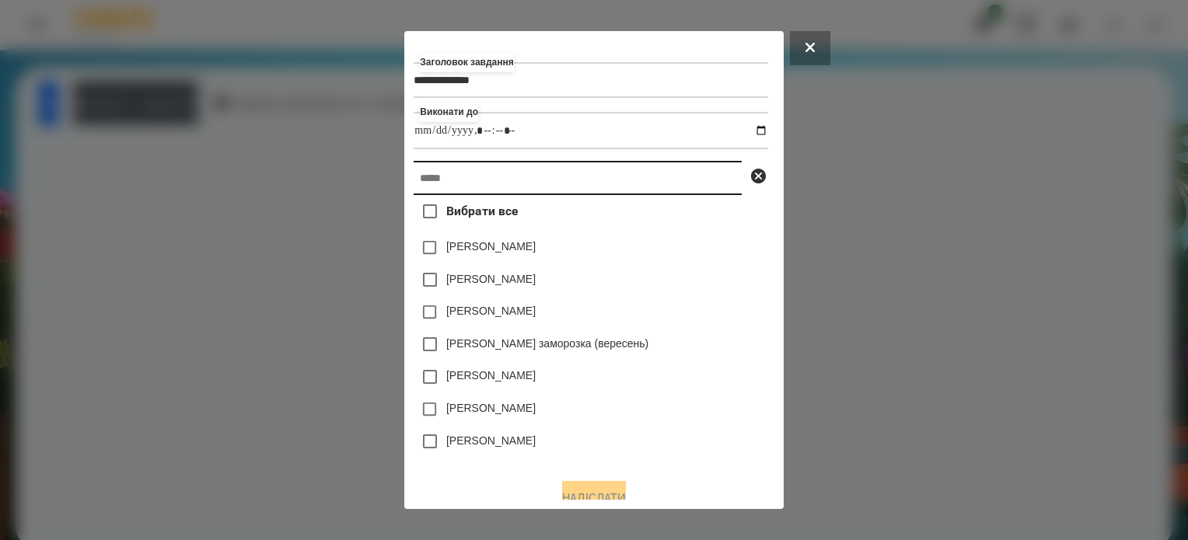
click at [439, 177] on input "text" at bounding box center [578, 178] width 328 height 34
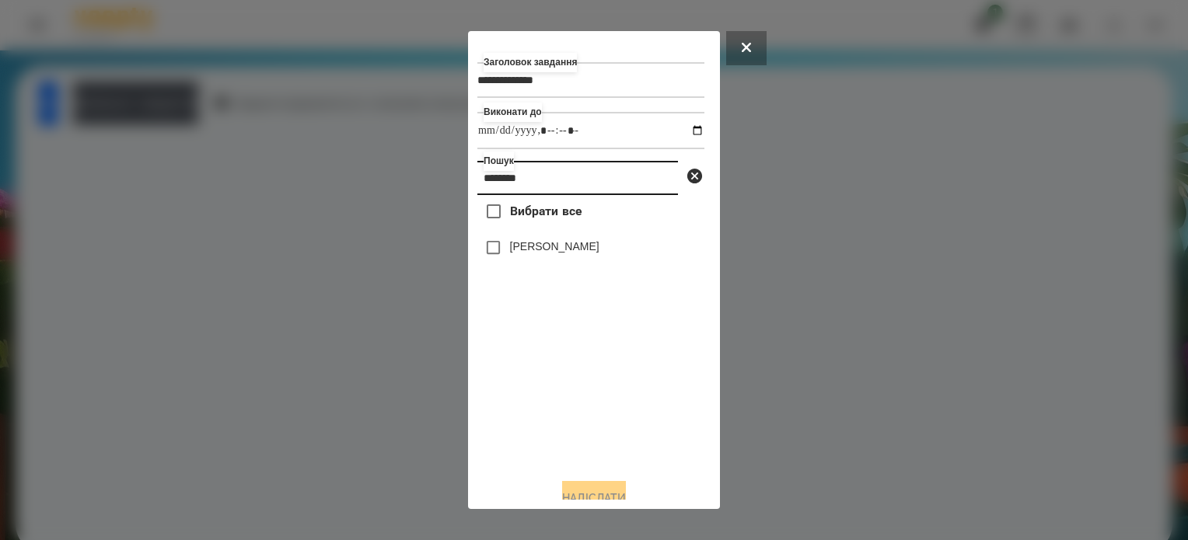
type input "********"
click at [610, 491] on button "Надіслати" at bounding box center [594, 498] width 64 height 34
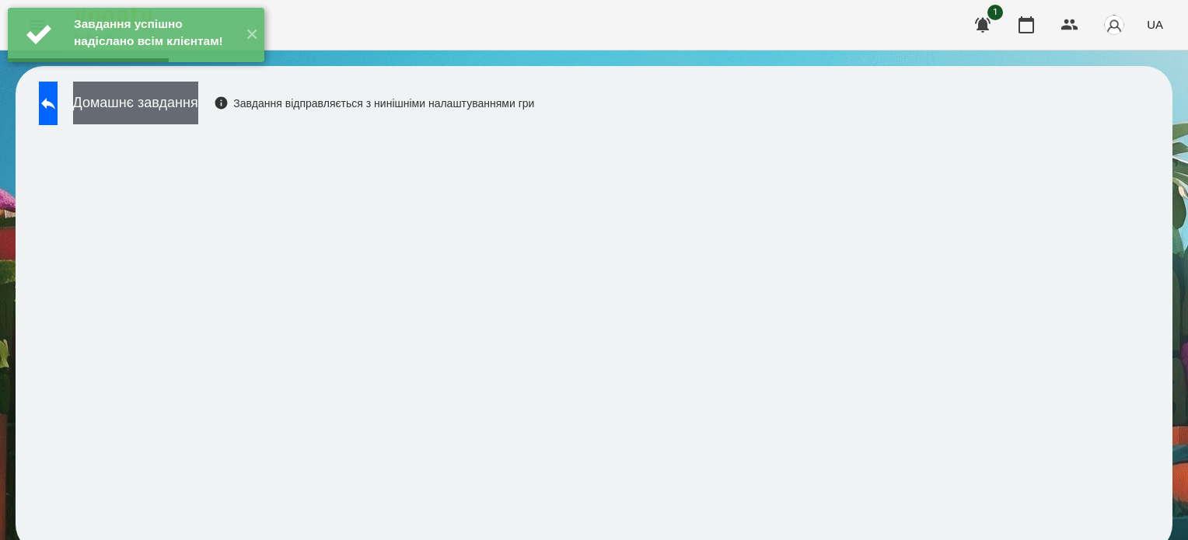
click at [198, 103] on button "Домашнє завдання" at bounding box center [135, 103] width 125 height 43
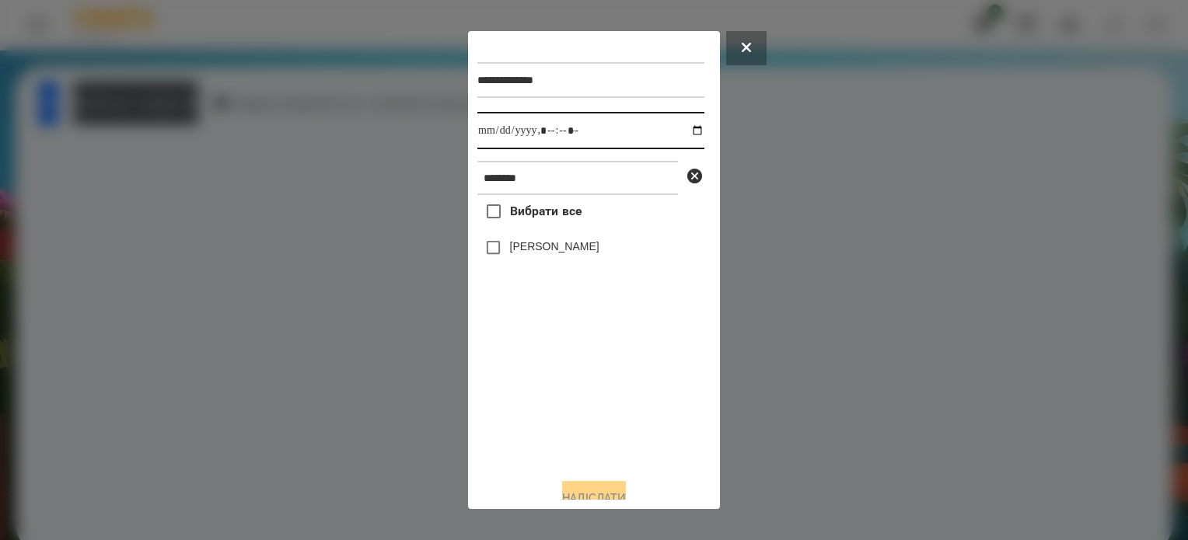
click at [681, 131] on input "datetime-local" at bounding box center [590, 130] width 227 height 37
click at [565, 135] on input "datetime-local" at bounding box center [590, 130] width 227 height 37
type input "**********"
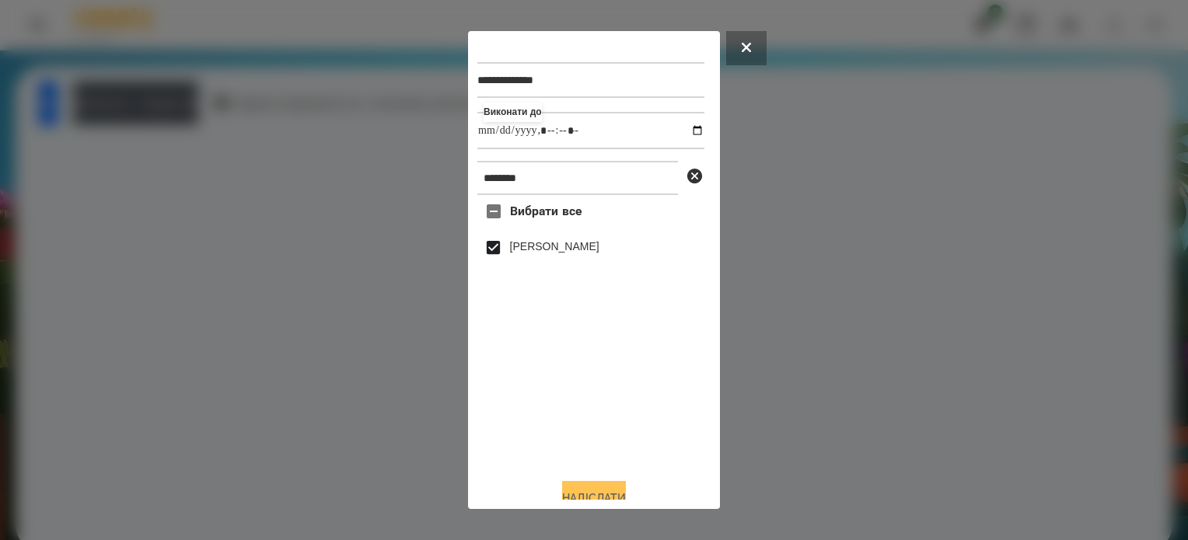
click at [605, 491] on button "Надіслати" at bounding box center [594, 498] width 64 height 34
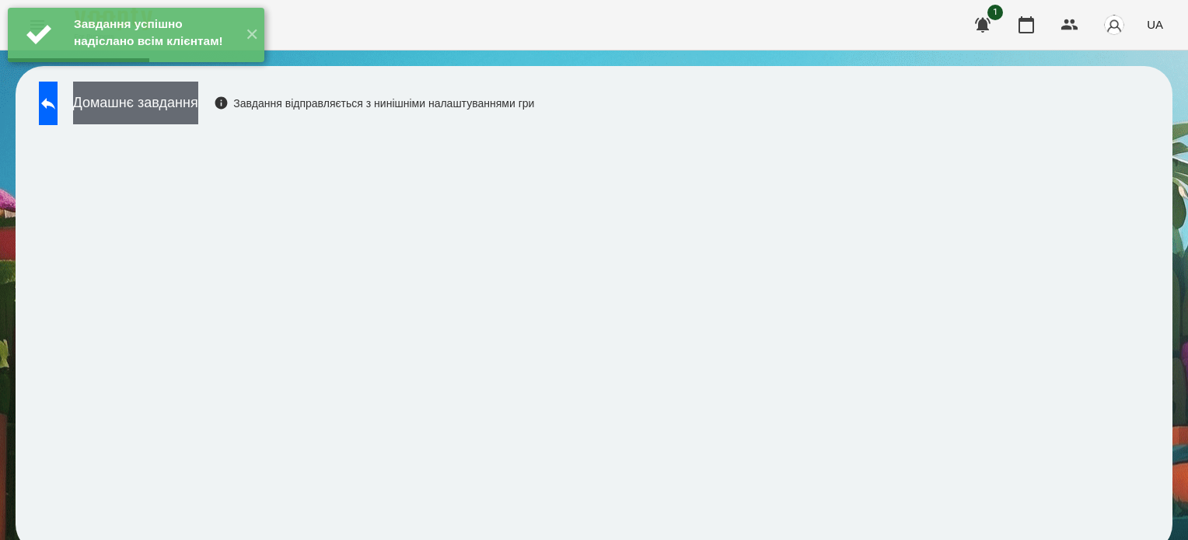
click at [198, 100] on button "Домашнє завдання" at bounding box center [135, 103] width 125 height 43
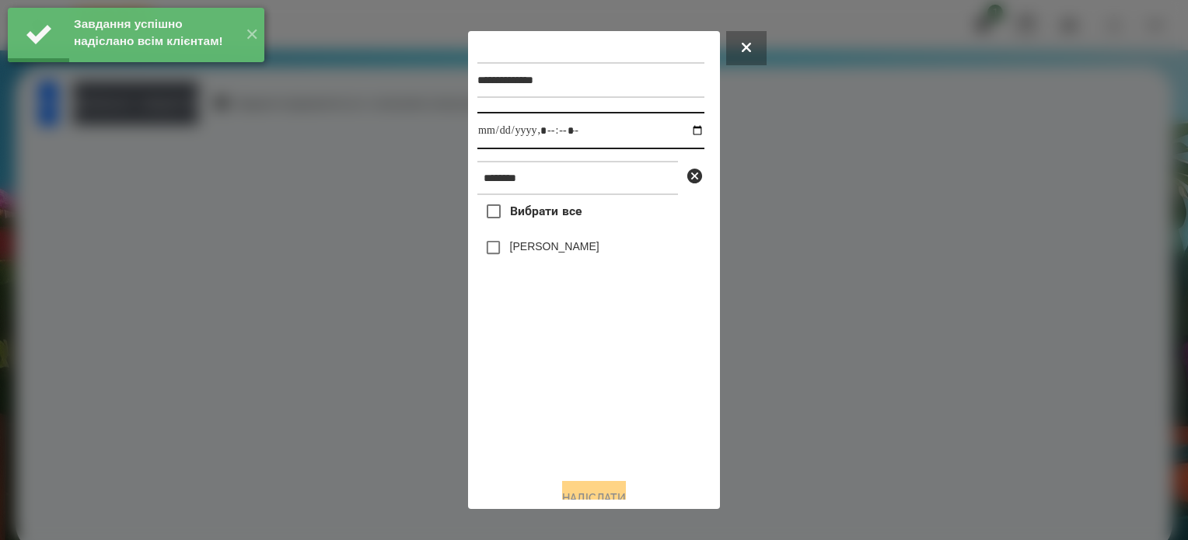
click at [681, 134] on input "datetime-local" at bounding box center [590, 130] width 227 height 37
type input "**********"
drag, startPoint x: 568, startPoint y: 408, endPoint x: 484, endPoint y: 282, distance: 151.4
click at [564, 396] on div "Вибрати все Софія Мешкова" at bounding box center [590, 330] width 227 height 271
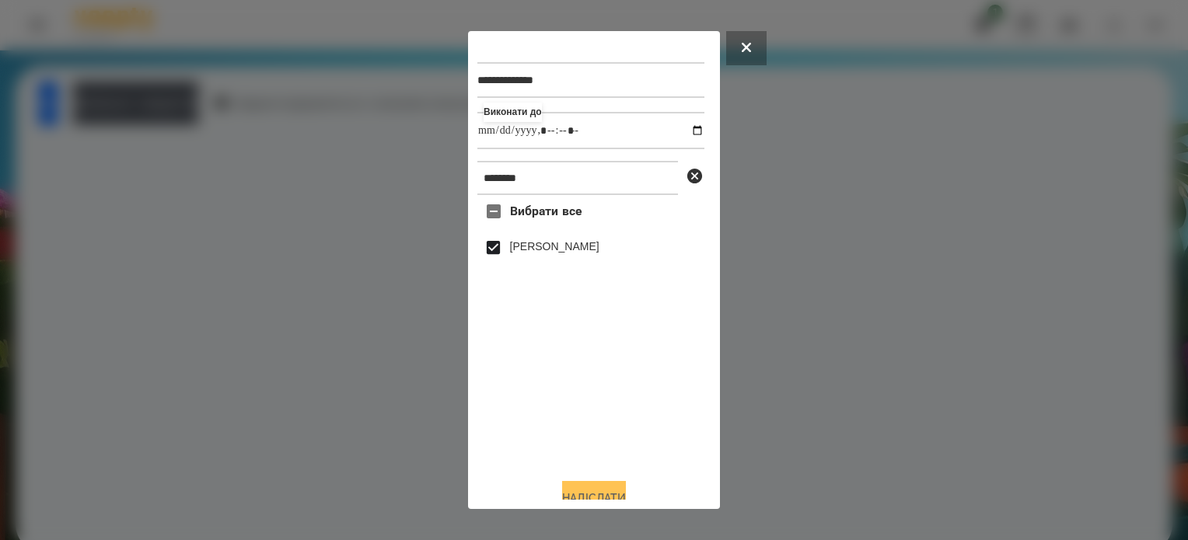
click at [626, 493] on button "Надіслати" at bounding box center [594, 498] width 64 height 34
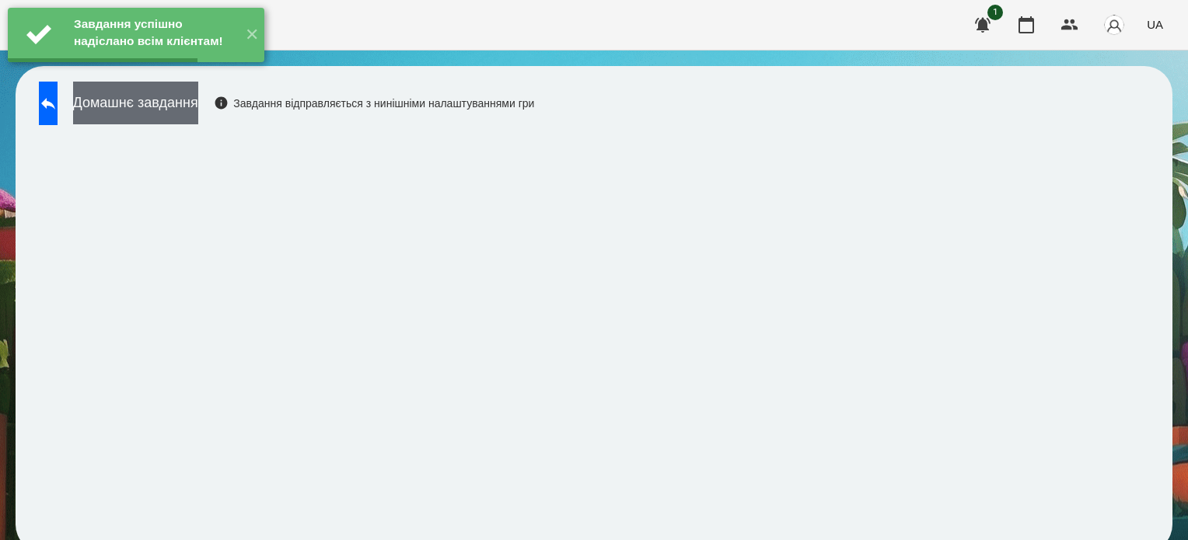
click at [198, 105] on button "Домашнє завдання" at bounding box center [135, 103] width 125 height 43
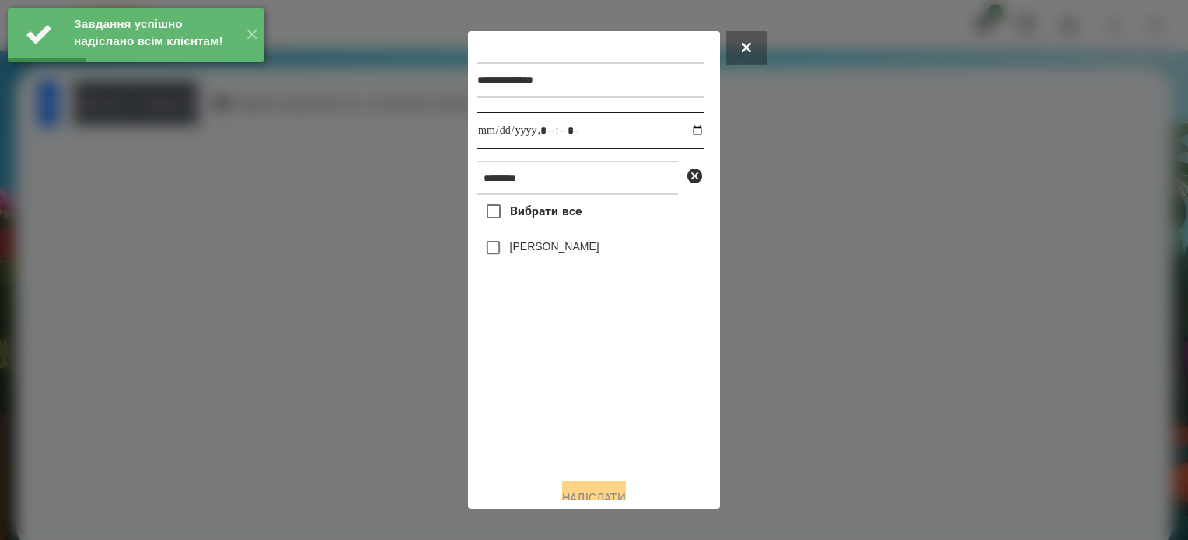
click at [682, 131] on input "datetime-local" at bounding box center [590, 130] width 227 height 37
type input "**********"
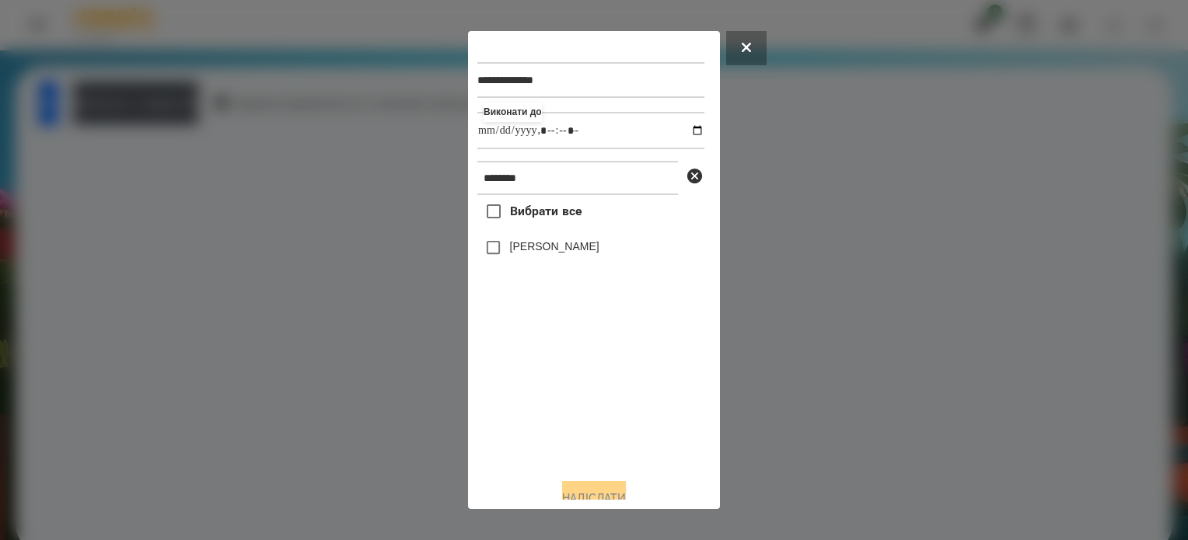
drag, startPoint x: 511, startPoint y: 425, endPoint x: 513, endPoint y: 376, distance: 49.8
click at [512, 421] on div "Вибрати все Софія Мешкова" at bounding box center [590, 330] width 227 height 271
click at [575, 488] on button "Надіслати" at bounding box center [594, 498] width 64 height 34
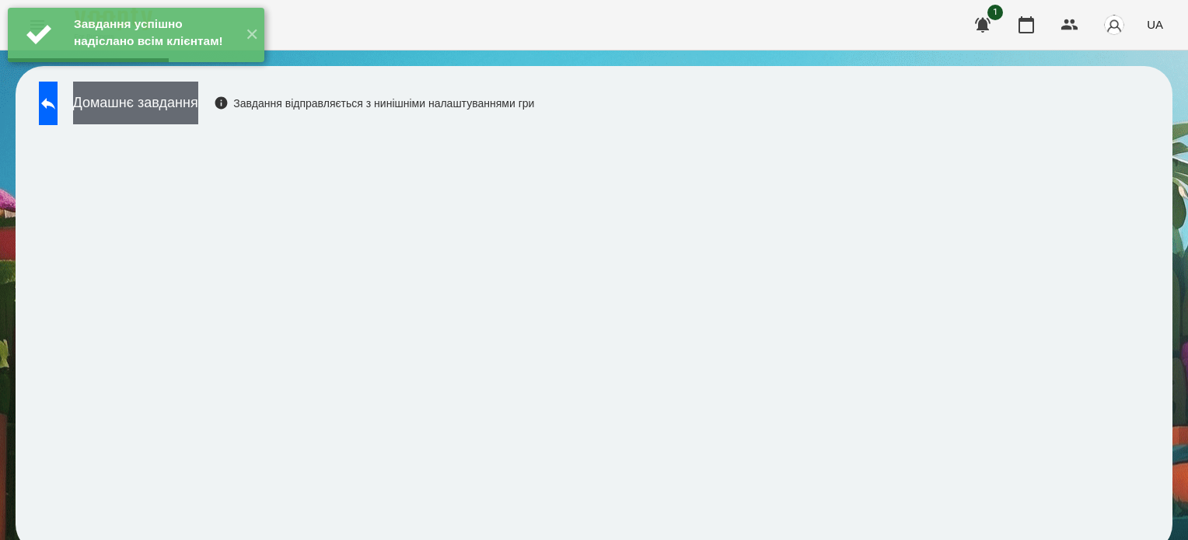
click at [198, 105] on button "Домашнє завдання" at bounding box center [135, 103] width 125 height 43
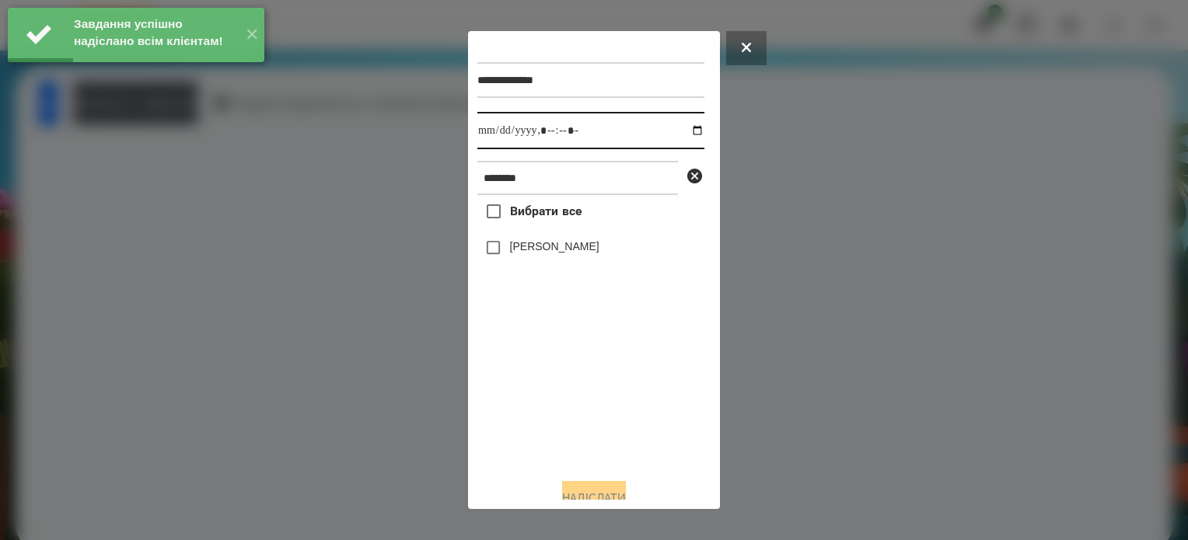
click at [681, 124] on input "datetime-local" at bounding box center [590, 130] width 227 height 37
click at [682, 131] on input "datetime-local" at bounding box center [590, 130] width 227 height 37
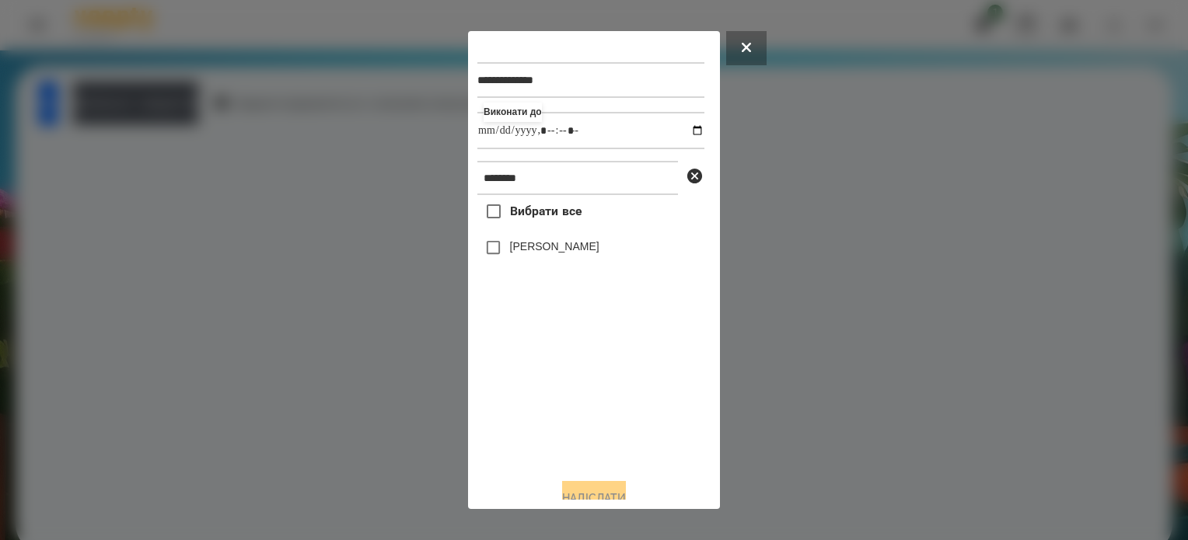
type input "**********"
drag, startPoint x: 558, startPoint y: 453, endPoint x: 549, endPoint y: 389, distance: 65.2
click at [558, 444] on div "Вибрати все Софія Мешкова" at bounding box center [590, 330] width 227 height 271
click at [617, 489] on button "Надіслати" at bounding box center [594, 498] width 64 height 34
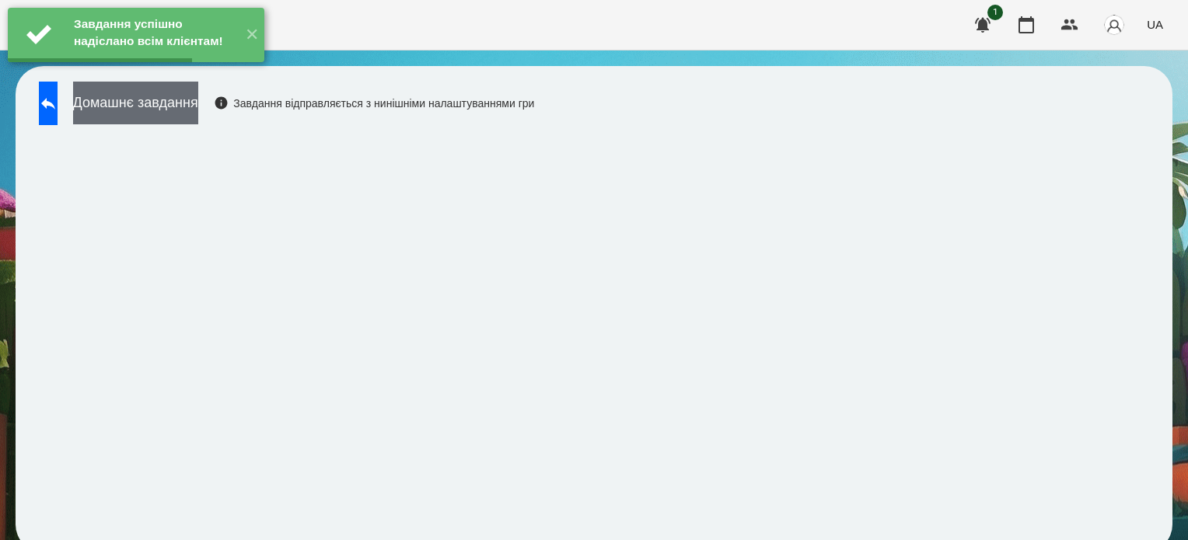
click at [198, 112] on button "Домашнє завдання" at bounding box center [135, 103] width 125 height 43
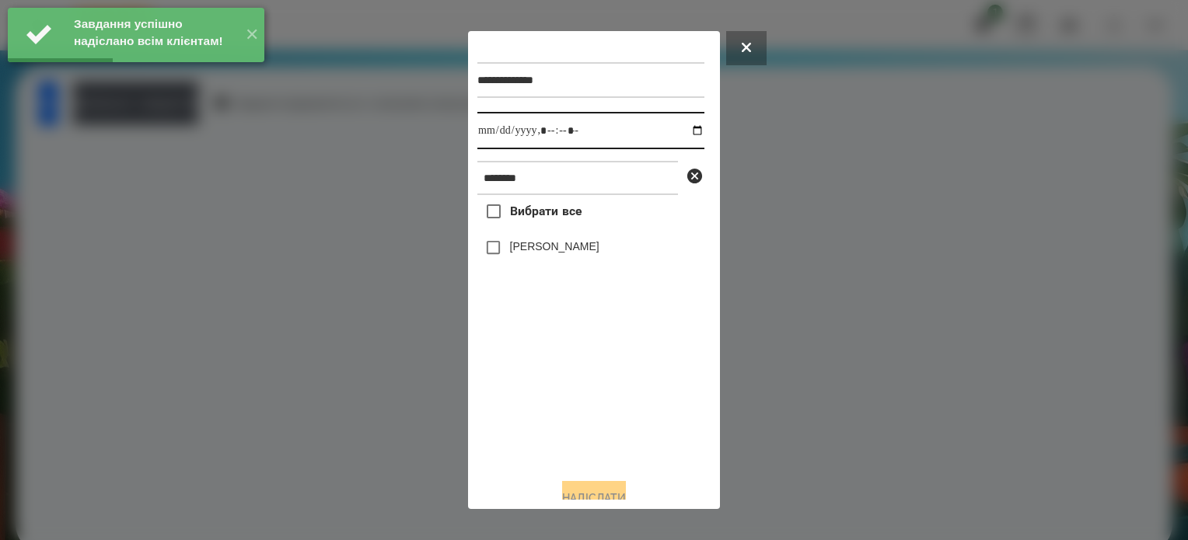
click at [681, 132] on input "datetime-local" at bounding box center [590, 130] width 227 height 37
type input "**********"
click at [620, 391] on div "Вибрати все Софія Мешкова" at bounding box center [590, 330] width 227 height 271
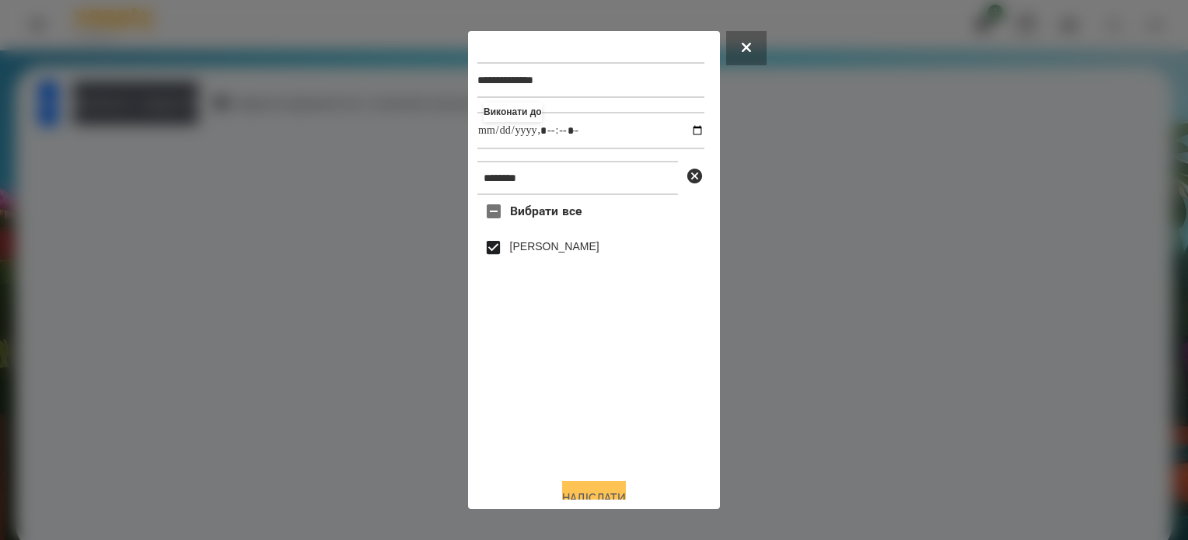
click at [626, 491] on button "Надіслати" at bounding box center [594, 498] width 64 height 34
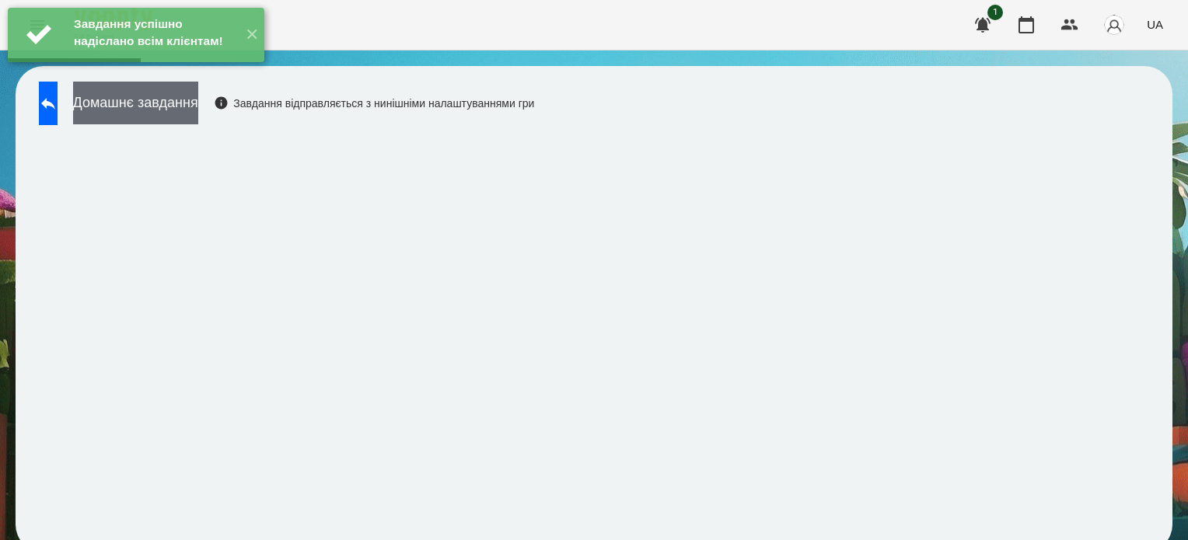
click at [198, 117] on button "Домашнє завдання" at bounding box center [135, 103] width 125 height 43
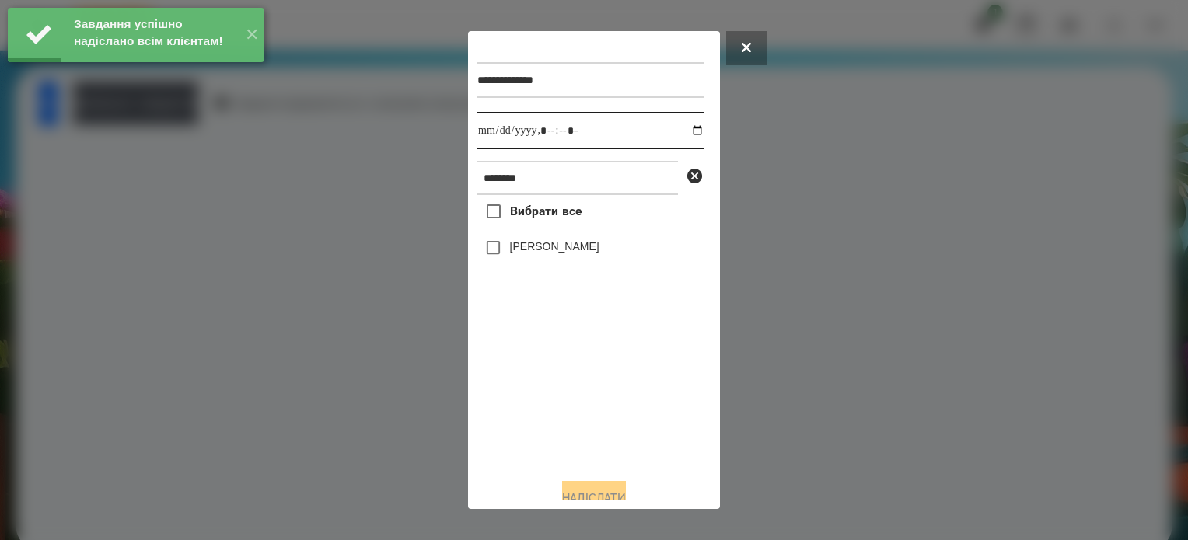
click at [683, 134] on input "datetime-local" at bounding box center [590, 130] width 227 height 37
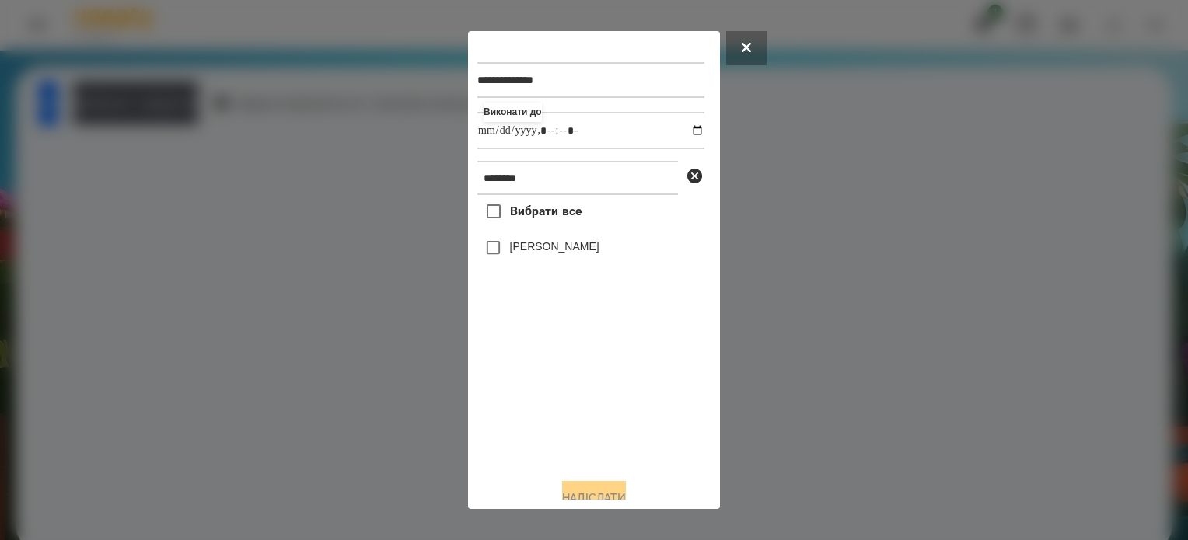
type input "**********"
click at [590, 410] on div "Вибрати все Софія Мешкова" at bounding box center [590, 330] width 227 height 271
click at [588, 488] on button "Надіслати" at bounding box center [594, 498] width 64 height 34
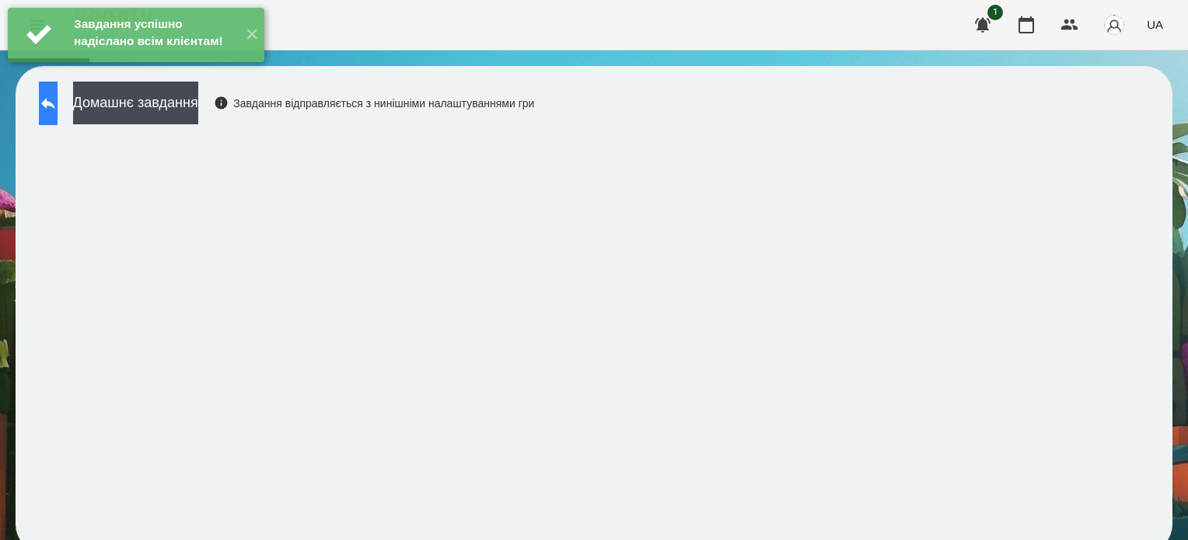
click at [54, 107] on icon at bounding box center [48, 103] width 19 height 19
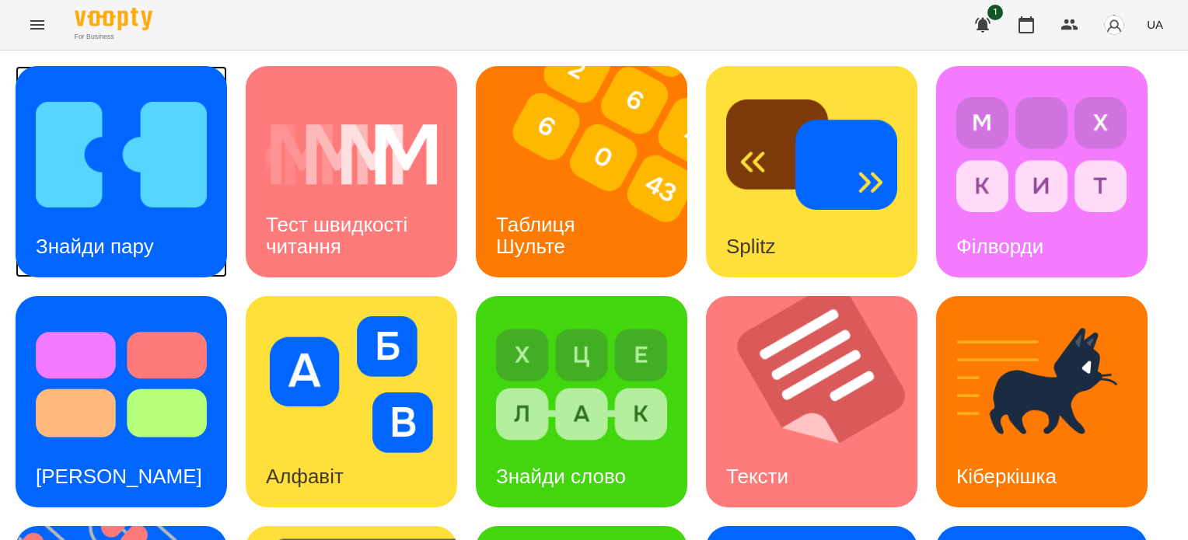
click at [141, 194] on img at bounding box center [121, 154] width 171 height 137
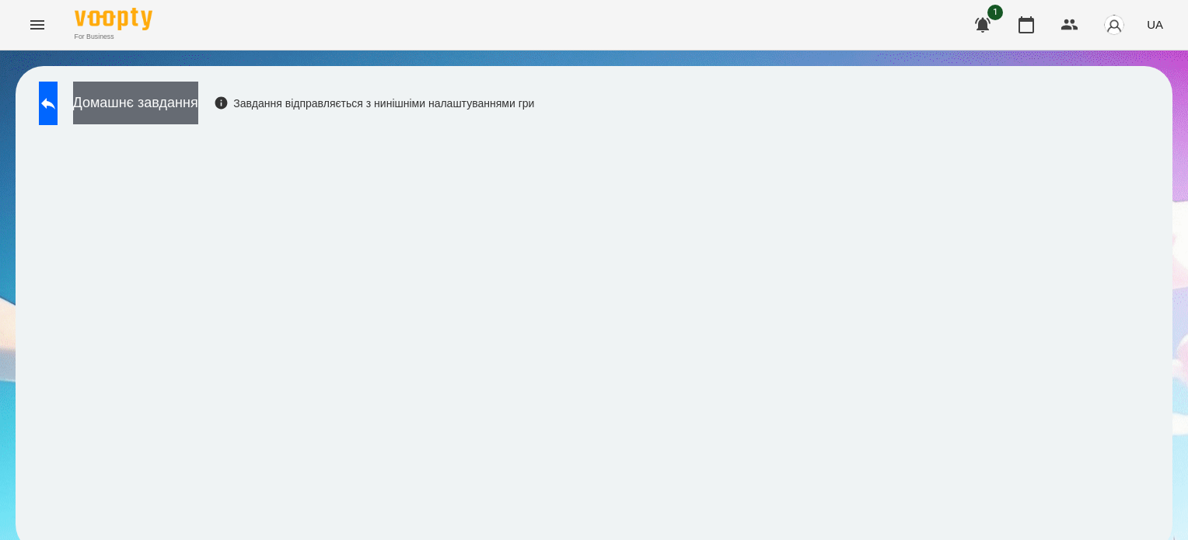
click at [190, 110] on button "Домашнє завдання" at bounding box center [135, 103] width 125 height 43
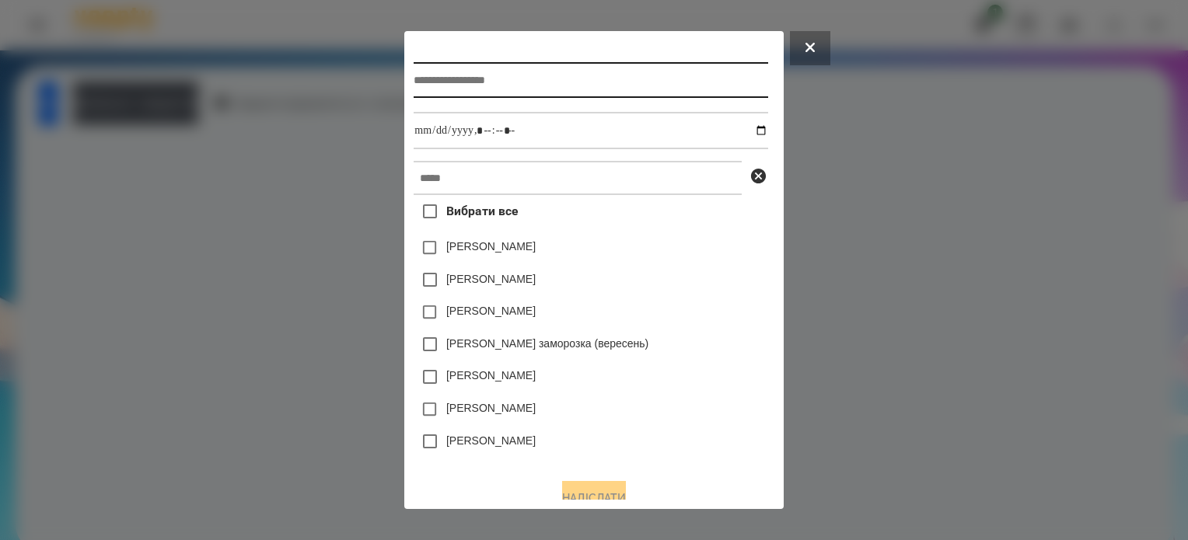
click at [461, 85] on input "text" at bounding box center [591, 80] width 354 height 36
type input "**********"
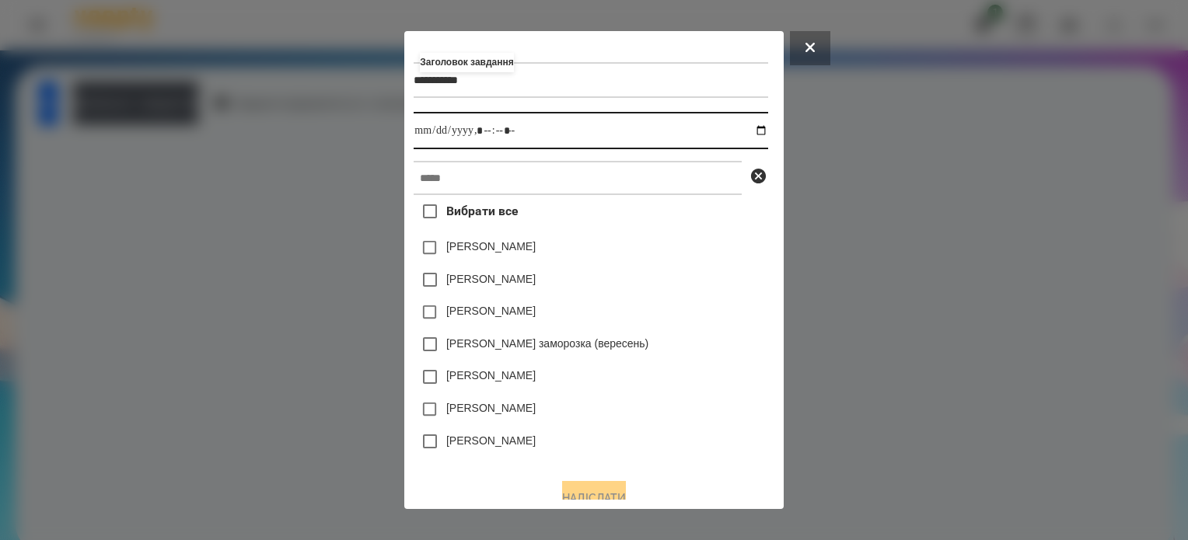
click at [767, 129] on input "datetime-local" at bounding box center [591, 130] width 354 height 37
click at [483, 124] on input "datetime-local" at bounding box center [591, 130] width 354 height 37
type input "**********"
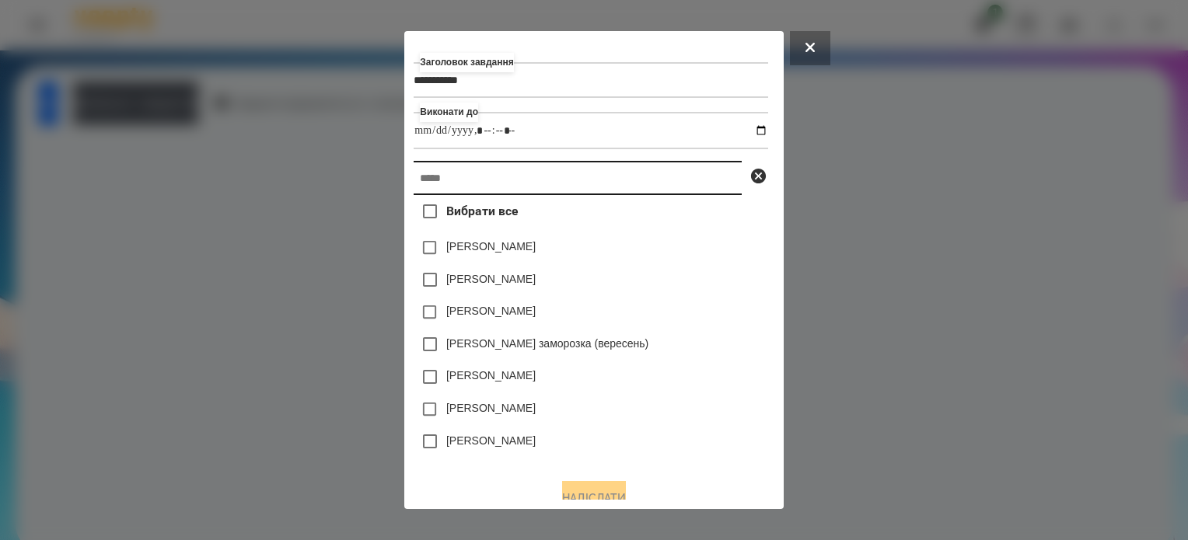
click at [470, 182] on input "text" at bounding box center [578, 178] width 328 height 34
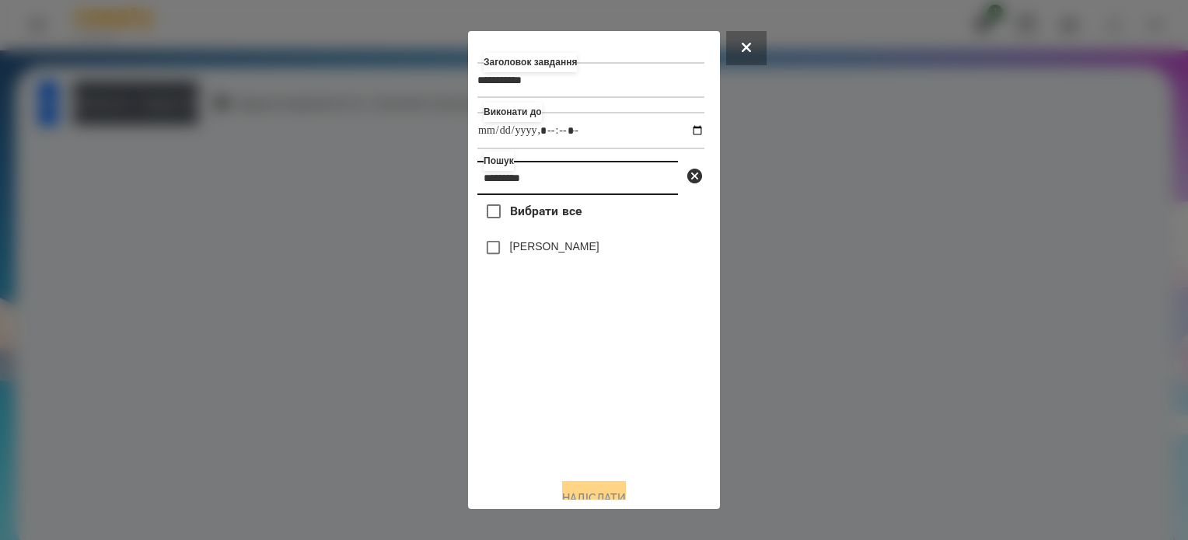
type input "*********"
click at [615, 491] on button "Надіслати" at bounding box center [594, 498] width 64 height 34
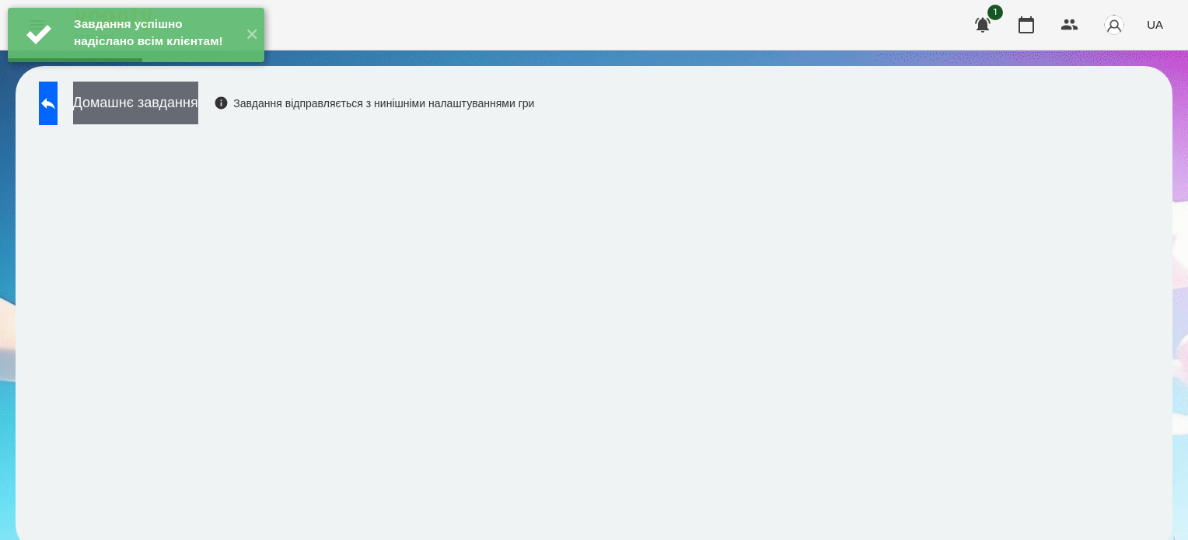
click at [198, 114] on button "Домашнє завдання" at bounding box center [135, 103] width 125 height 43
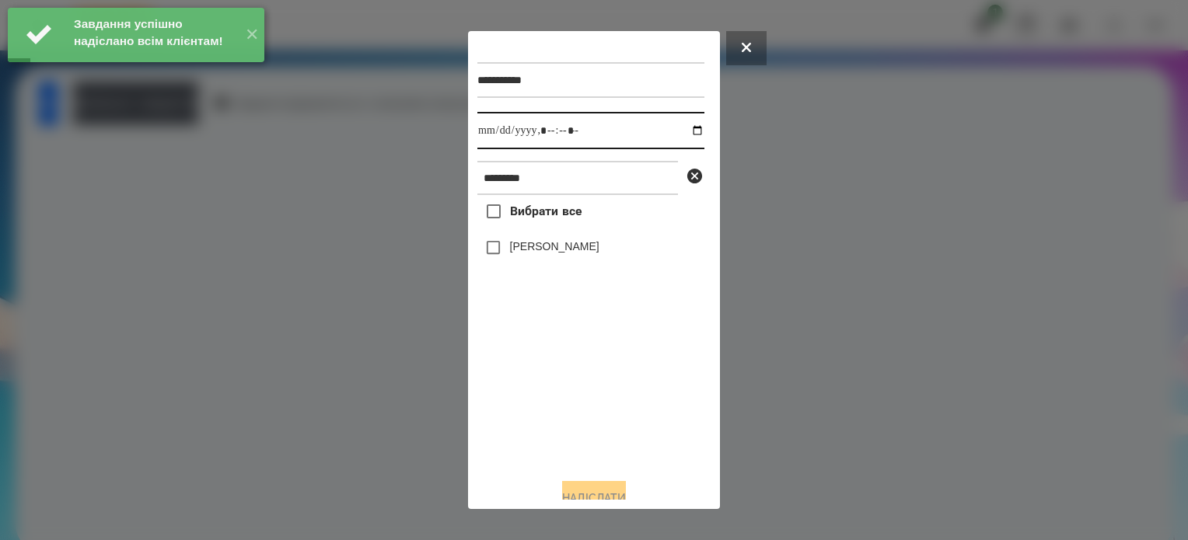
click at [685, 135] on input "datetime-local" at bounding box center [590, 130] width 227 height 37
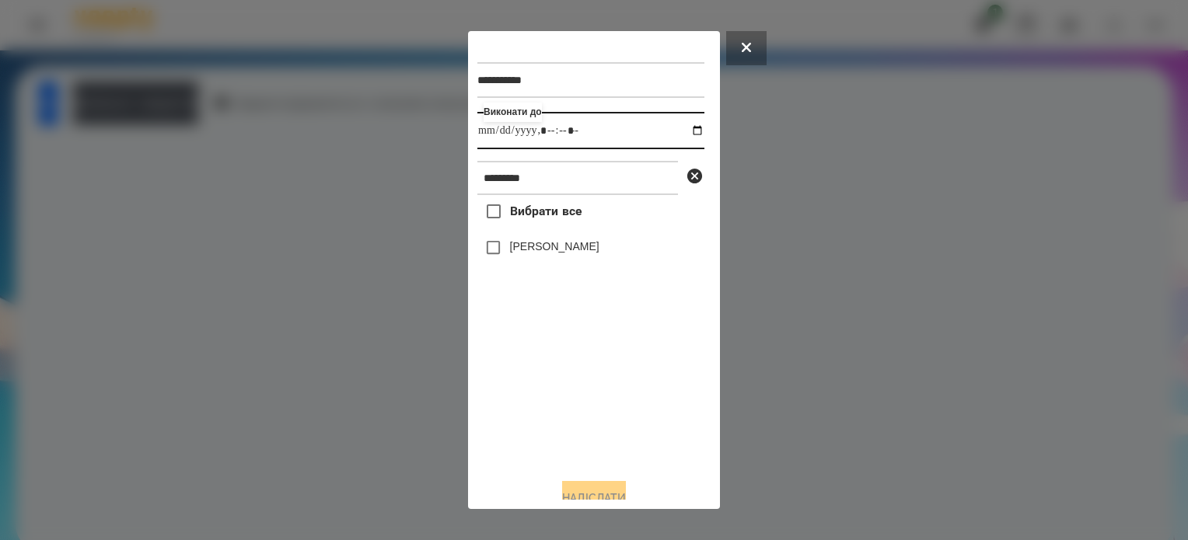
click at [561, 135] on input "datetime-local" at bounding box center [590, 130] width 227 height 37
type input "**********"
click at [599, 495] on button "Надіслати" at bounding box center [594, 498] width 64 height 34
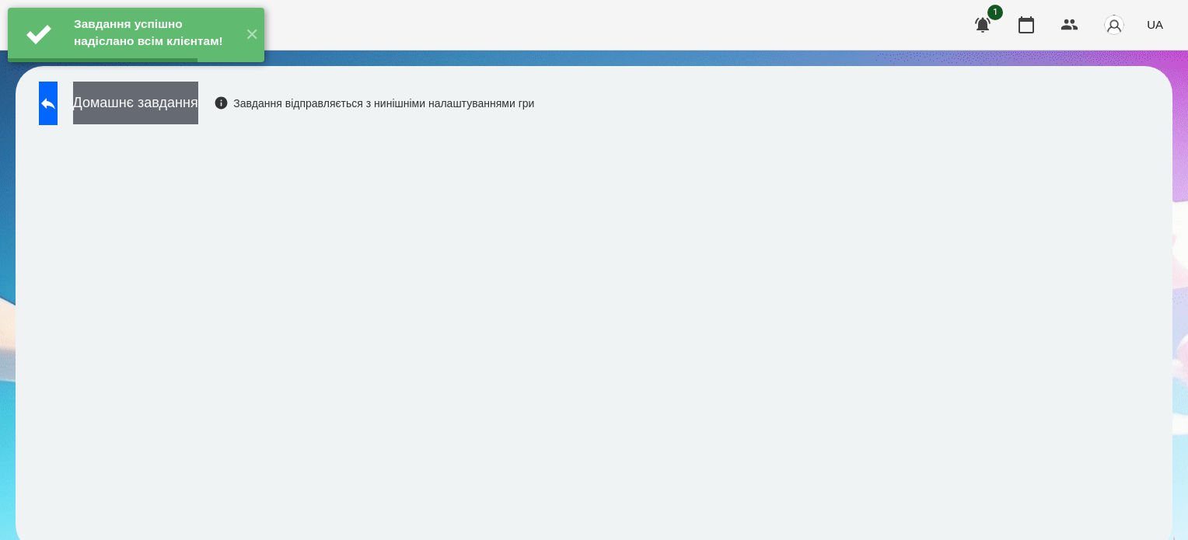
click at [184, 108] on button "Домашнє завдання" at bounding box center [135, 103] width 125 height 43
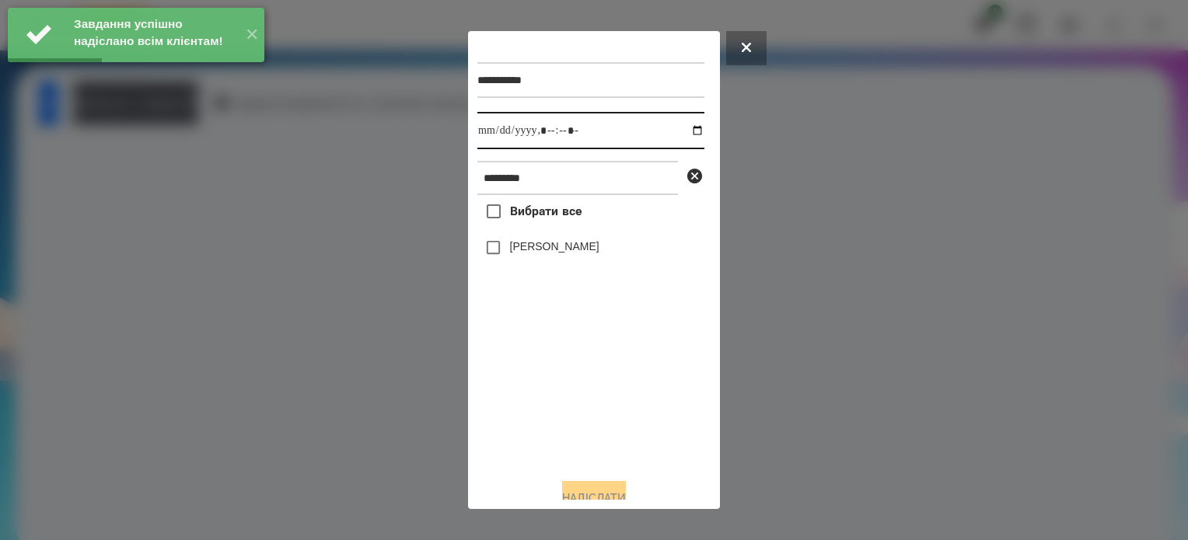
click at [684, 134] on input "datetime-local" at bounding box center [590, 130] width 227 height 37
type input "**********"
drag, startPoint x: 580, startPoint y: 422, endPoint x: 568, endPoint y: 366, distance: 57.2
click at [582, 421] on div "Вибрати все Софія Мешкова" at bounding box center [590, 330] width 227 height 271
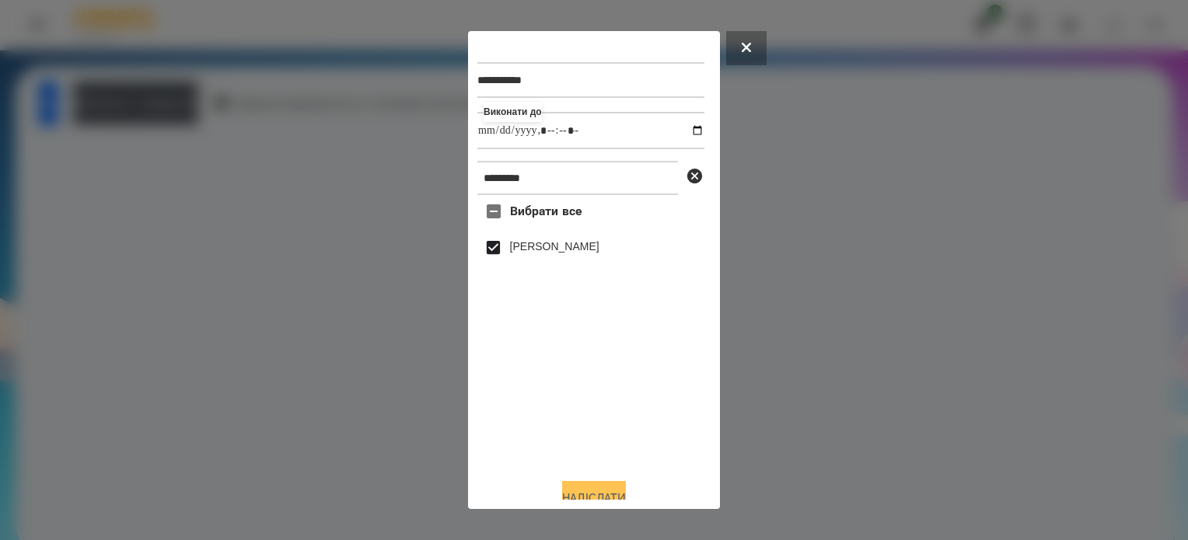
click at [597, 488] on button "Надіслати" at bounding box center [594, 498] width 64 height 34
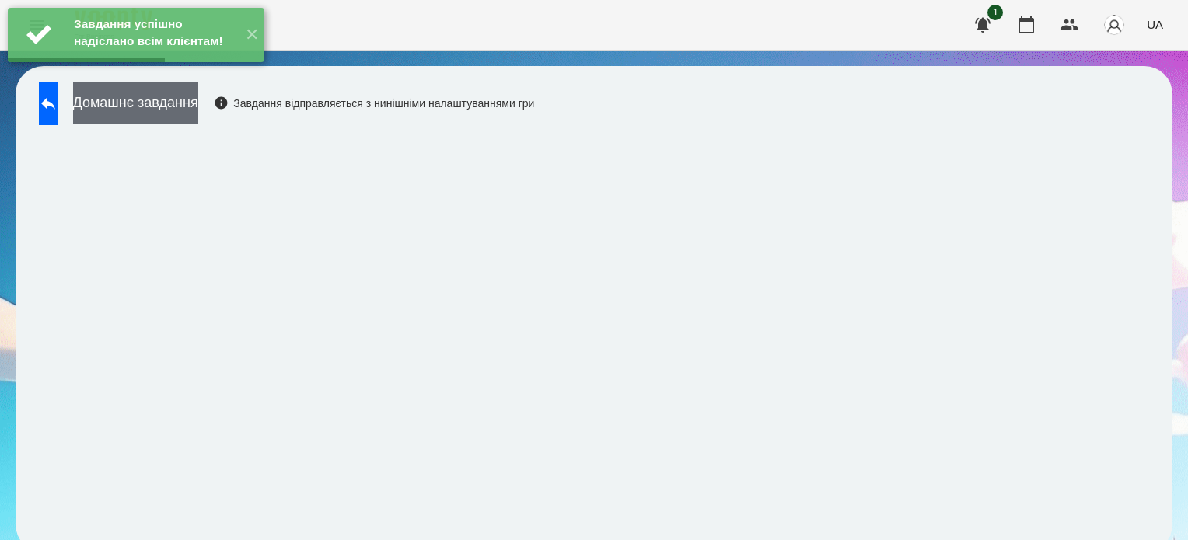
click at [198, 107] on button "Домашнє завдання" at bounding box center [135, 103] width 125 height 43
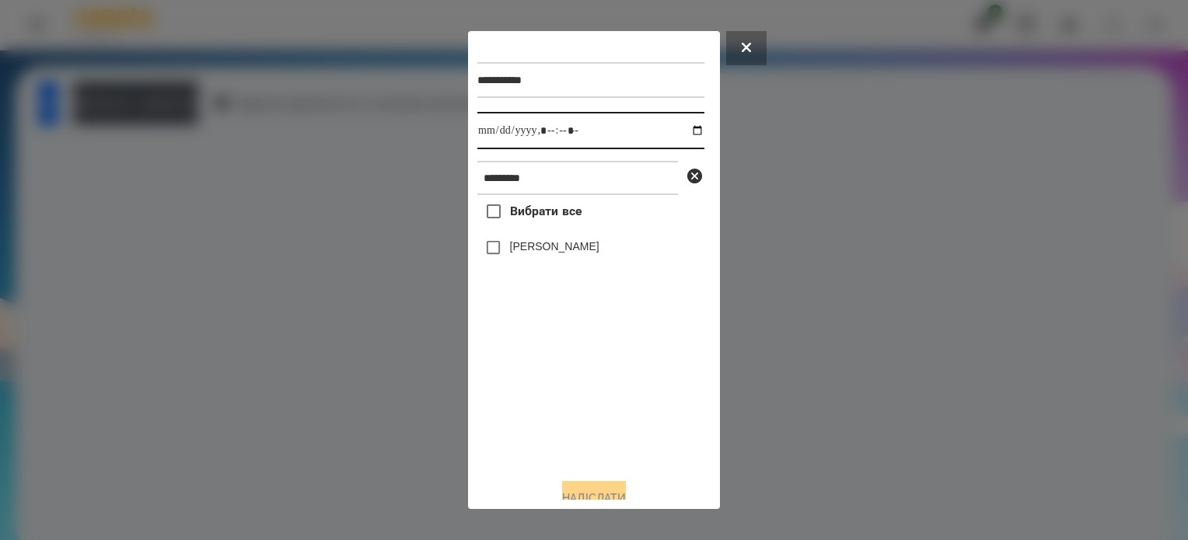
click at [686, 128] on input "datetime-local" at bounding box center [590, 130] width 227 height 37
type input "**********"
click at [558, 379] on div "Вибрати все Софія Мешкова" at bounding box center [590, 330] width 227 height 271
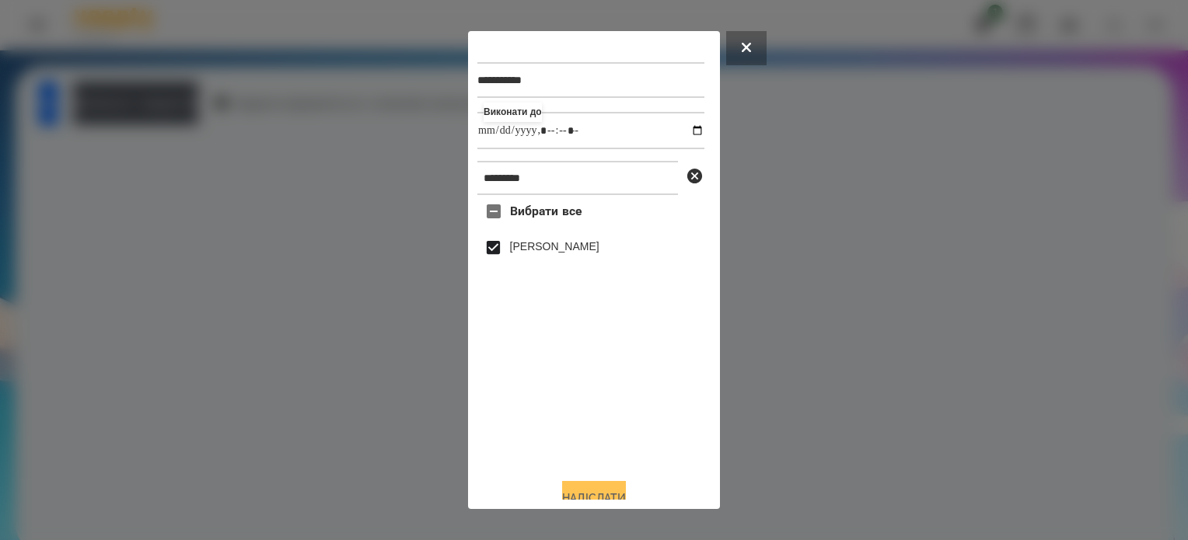
click at [582, 491] on button "Надіслати" at bounding box center [594, 498] width 64 height 34
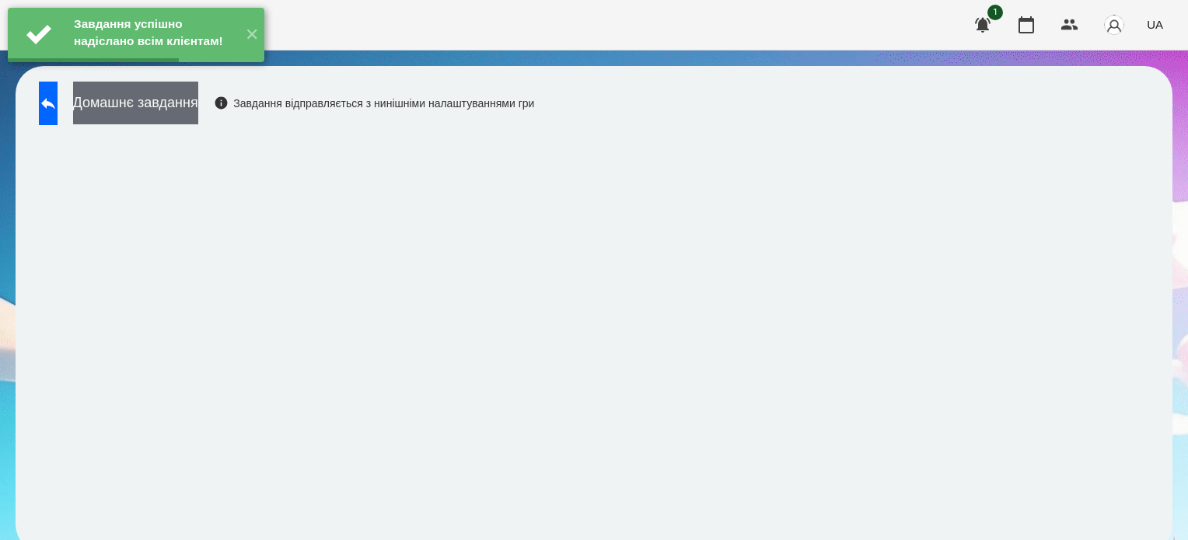
click at [198, 112] on button "Домашнє завдання" at bounding box center [135, 103] width 125 height 43
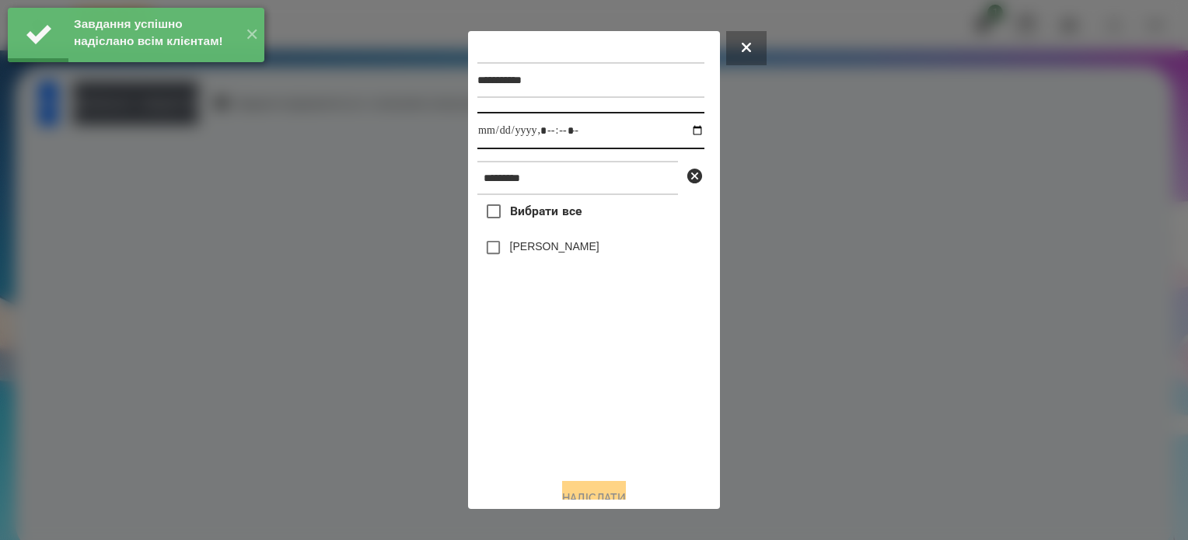
click at [683, 135] on input "datetime-local" at bounding box center [590, 130] width 227 height 37
type input "**********"
drag, startPoint x: 585, startPoint y: 409, endPoint x: 532, endPoint y: 334, distance: 92.6
click at [582, 406] on div "Вибрати все Софія Мешкова" at bounding box center [590, 330] width 227 height 271
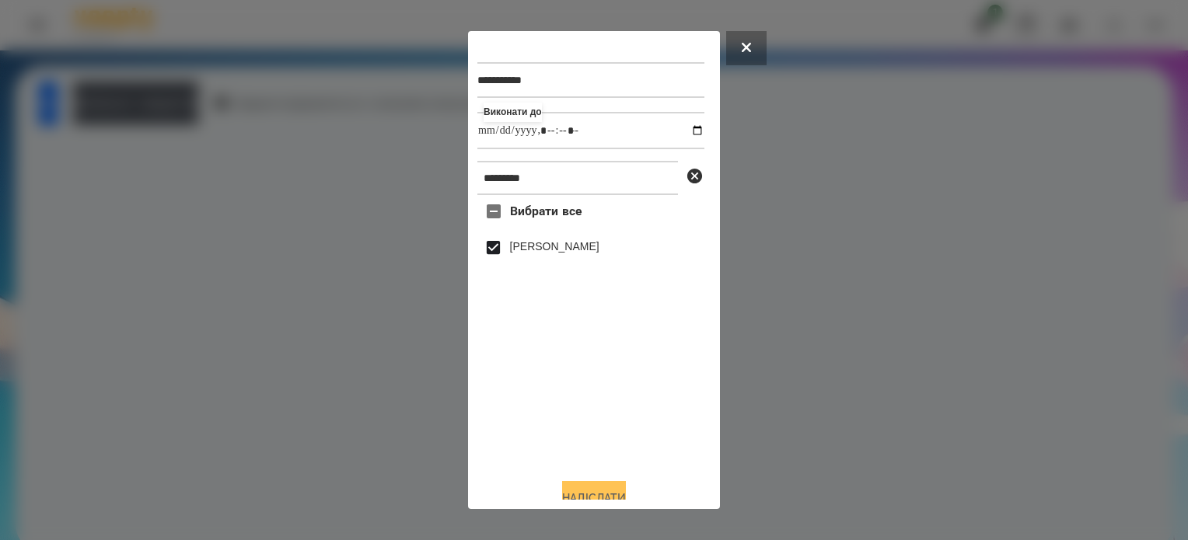
click at [613, 496] on button "Надіслати" at bounding box center [594, 498] width 64 height 34
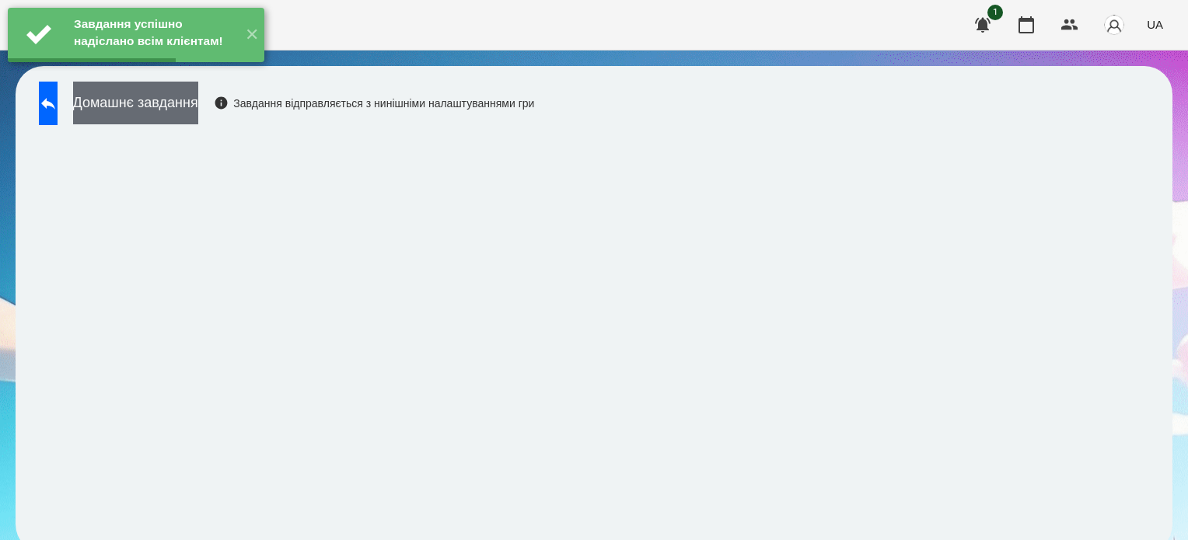
click at [198, 102] on button "Домашнє завдання" at bounding box center [135, 103] width 125 height 43
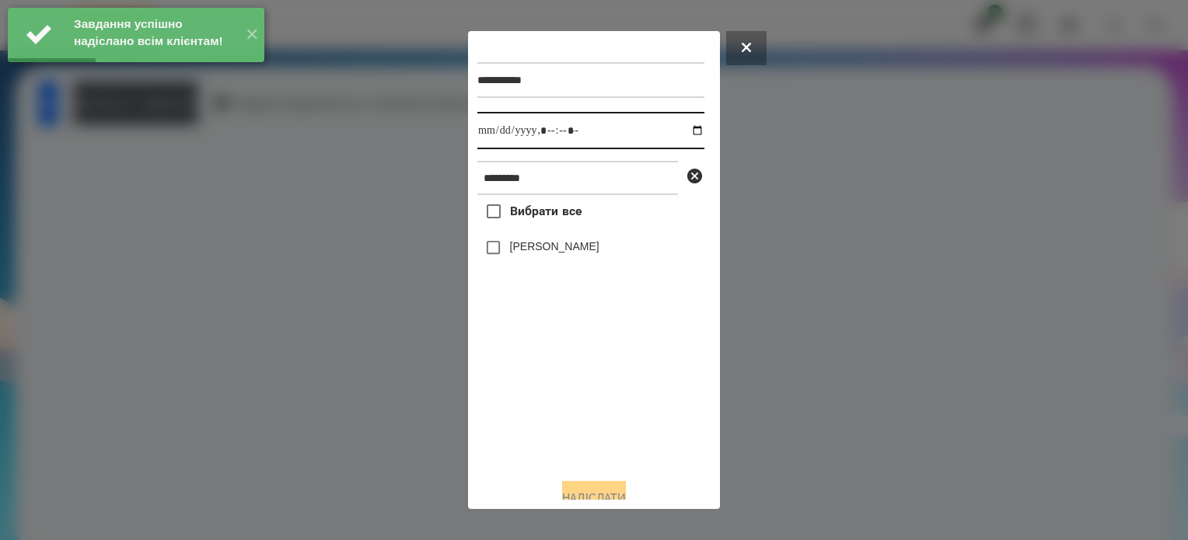
click at [680, 136] on input "datetime-local" at bounding box center [590, 130] width 227 height 37
type input "**********"
click at [627, 397] on div "Вибрати все Софія Мешкова" at bounding box center [590, 330] width 227 height 271
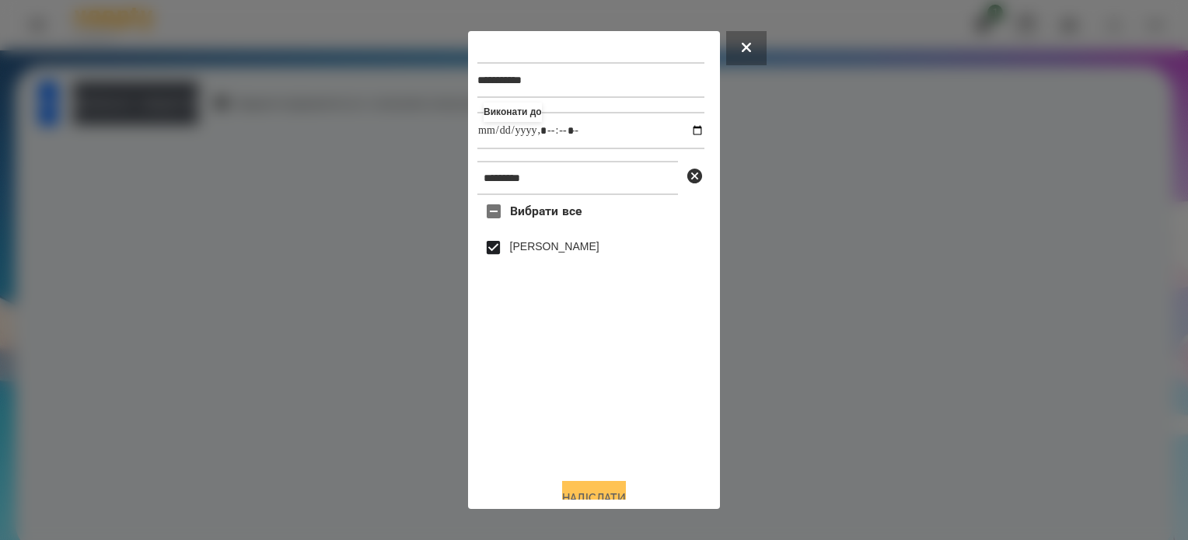
click at [599, 491] on button "Надіслати" at bounding box center [594, 498] width 64 height 34
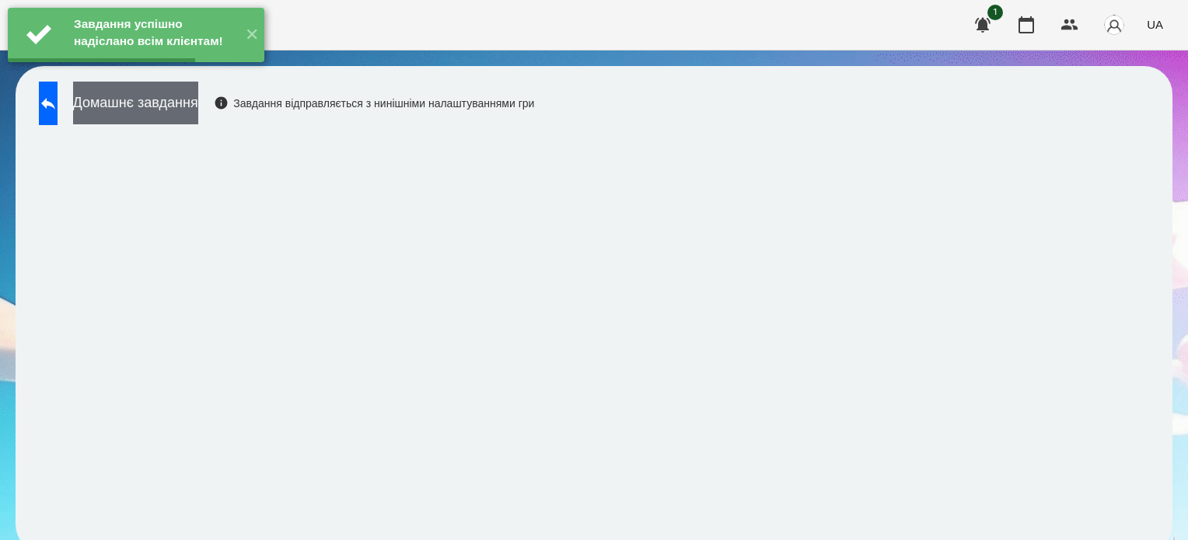
click at [198, 113] on button "Домашнє завдання" at bounding box center [135, 103] width 125 height 43
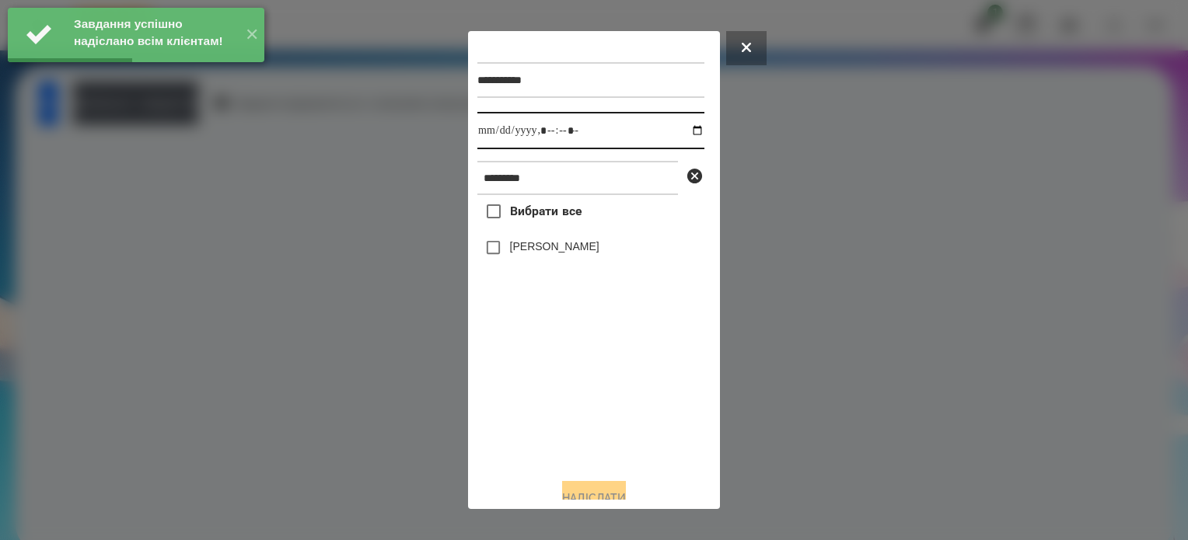
drag, startPoint x: 688, startPoint y: 130, endPoint x: 683, endPoint y: 138, distance: 9.5
click at [687, 131] on input "datetime-local" at bounding box center [590, 130] width 227 height 37
type input "**********"
drag, startPoint x: 585, startPoint y: 416, endPoint x: 585, endPoint y: 334, distance: 81.6
click at [584, 412] on div "Вибрати все Софія Мешкова" at bounding box center [590, 330] width 227 height 271
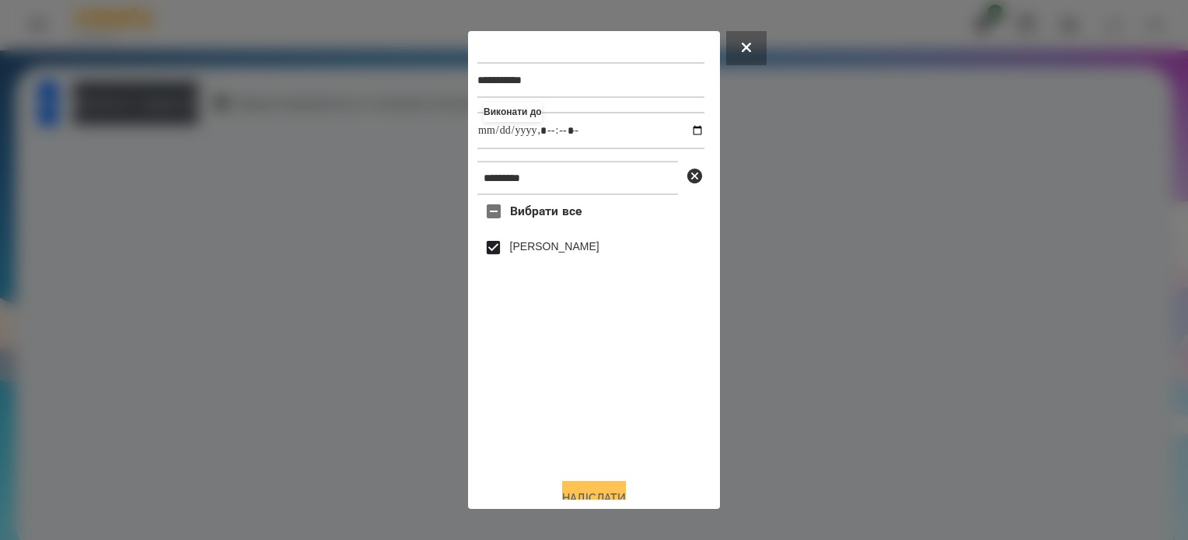
click at [564, 494] on button "Надіслати" at bounding box center [594, 498] width 64 height 34
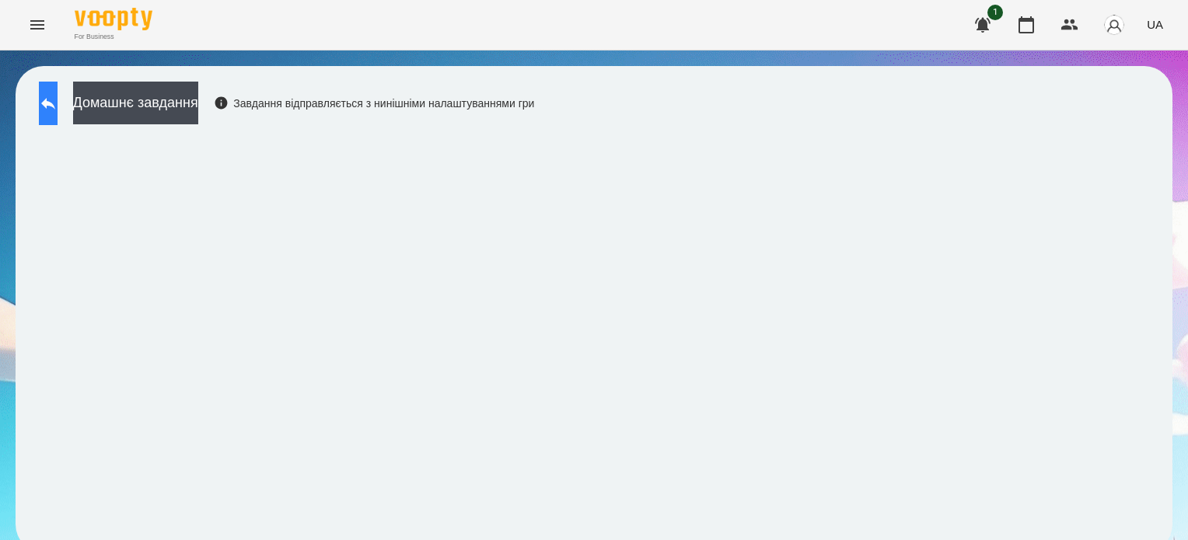
click at [47, 100] on button at bounding box center [48, 104] width 19 height 44
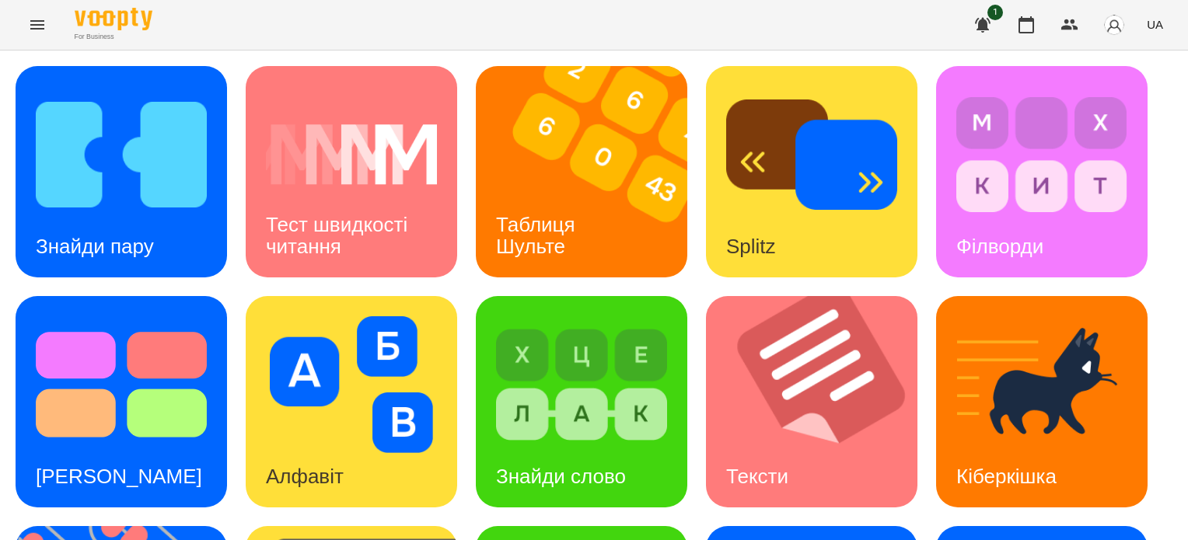
click at [36, 24] on icon "Menu" at bounding box center [37, 25] width 19 height 19
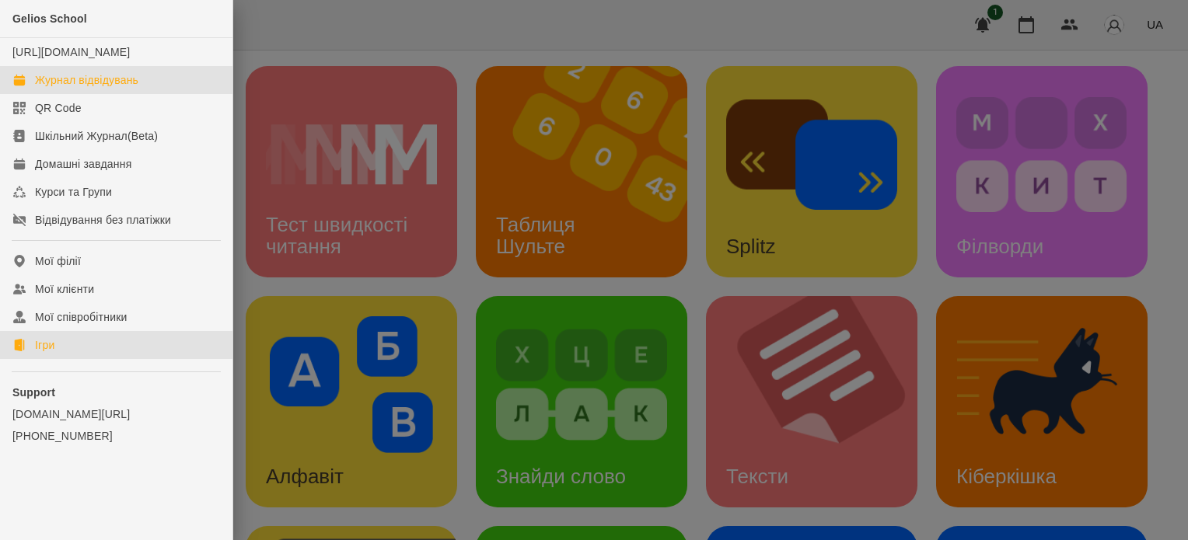
click at [49, 88] on div "Журнал відвідувань" at bounding box center [86, 80] width 103 height 16
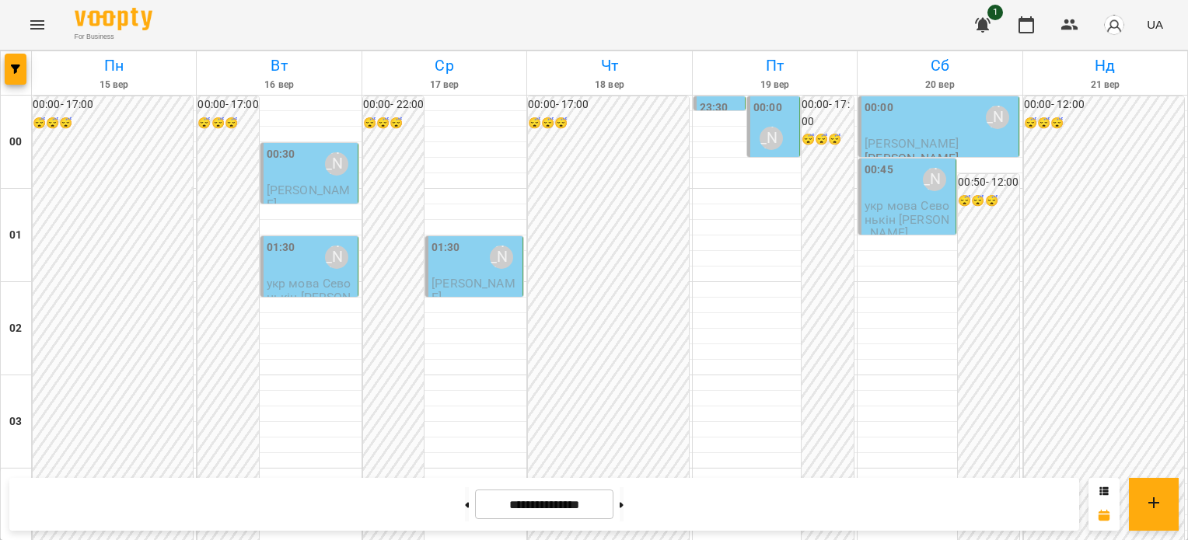
scroll to position [1633, 0]
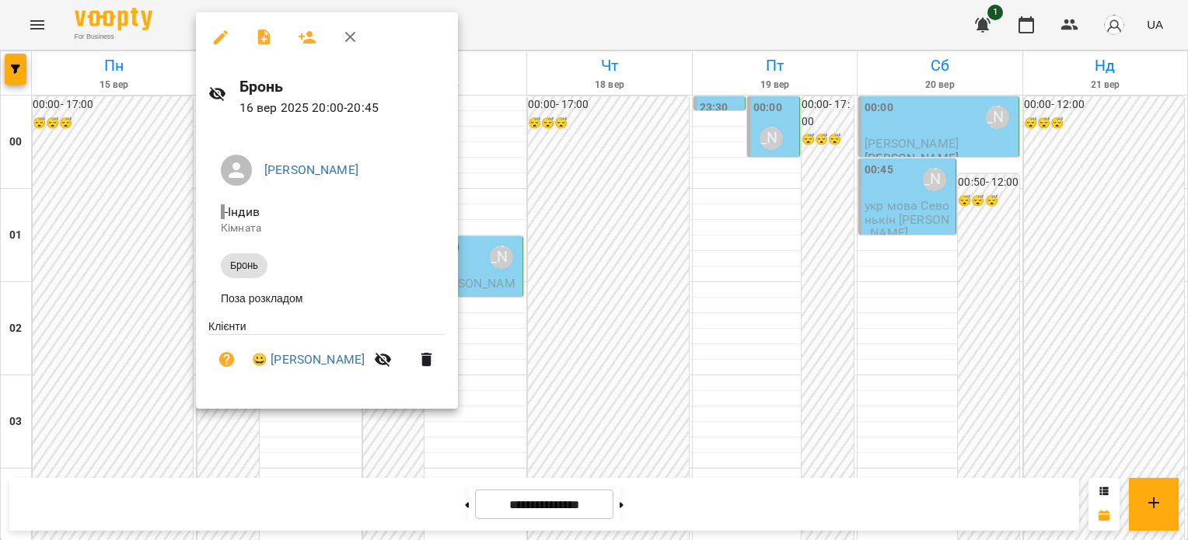
drag, startPoint x: 351, startPoint y: 35, endPoint x: 355, endPoint y: 46, distance: 11.3
click at [350, 35] on icon "button" at bounding box center [350, 37] width 19 height 19
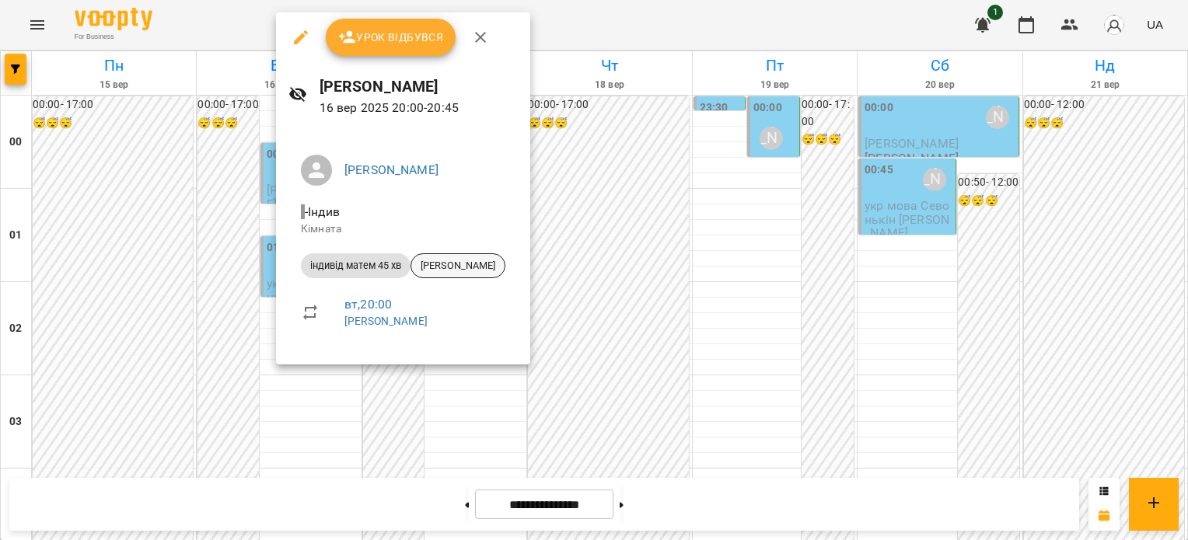
click at [457, 264] on span "[PERSON_NAME]" at bounding box center [457, 266] width 93 height 14
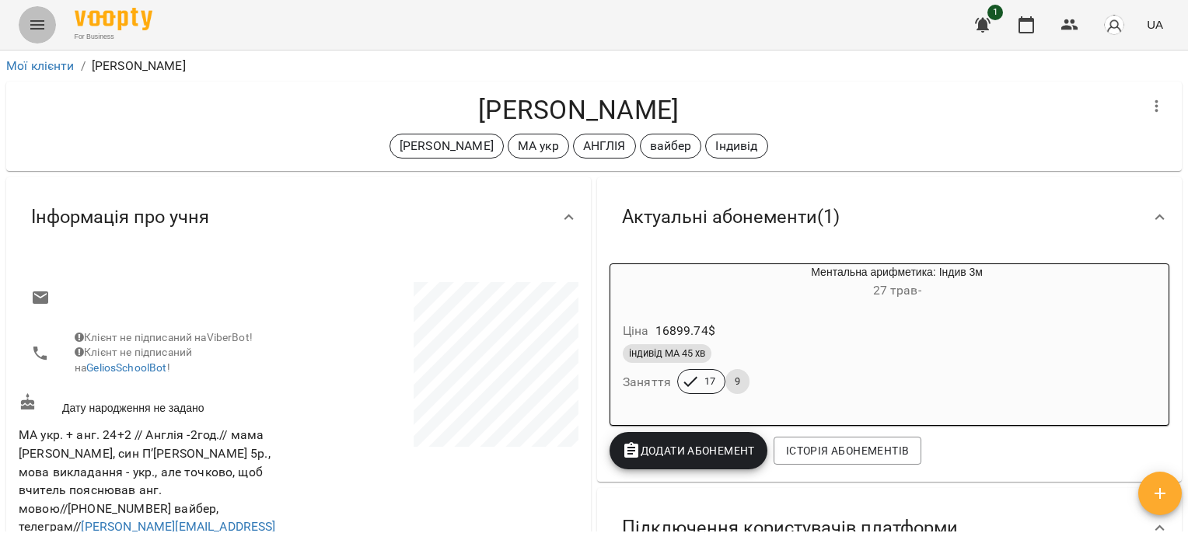
click at [27, 30] on button "Menu" at bounding box center [37, 24] width 37 height 37
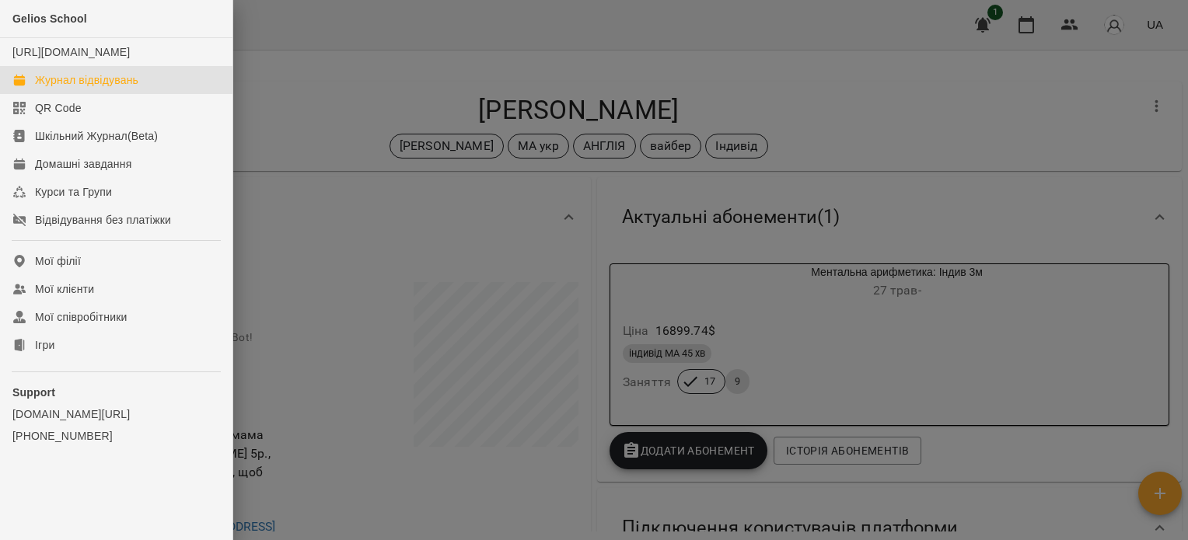
click at [63, 88] on div "Журнал відвідувань" at bounding box center [86, 80] width 103 height 16
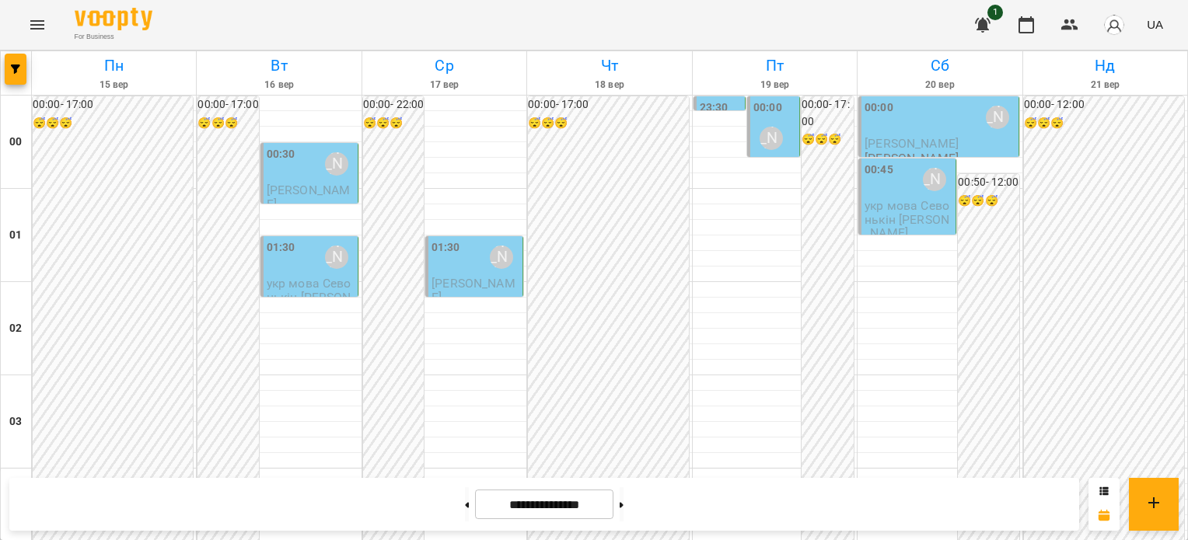
scroll to position [1631, 0]
click at [465, 505] on button at bounding box center [467, 505] width 4 height 34
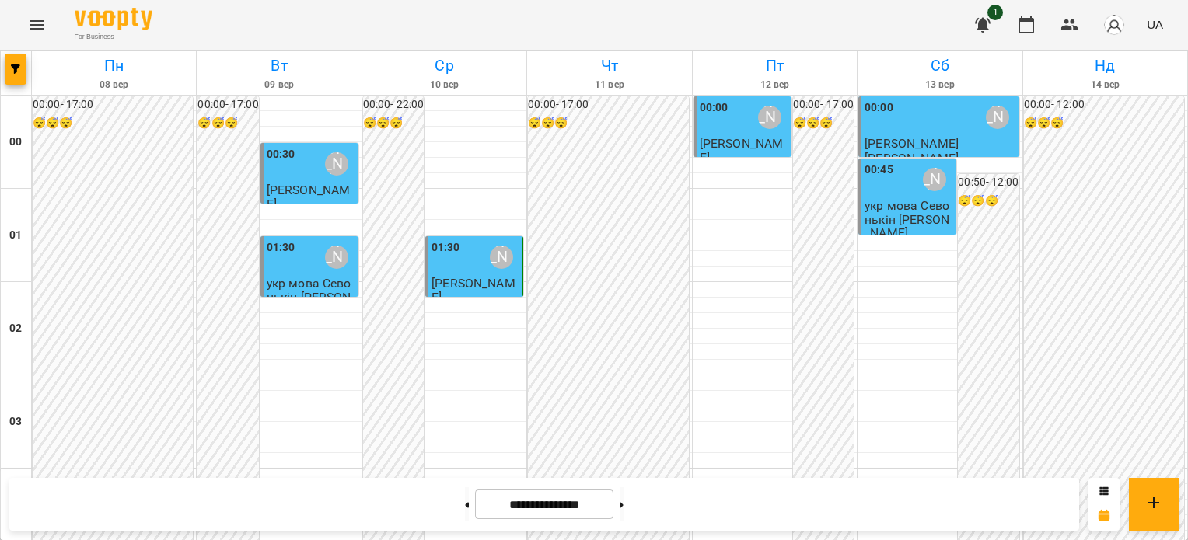
scroll to position [1864, 0]
click at [465, 509] on button at bounding box center [467, 505] width 4 height 34
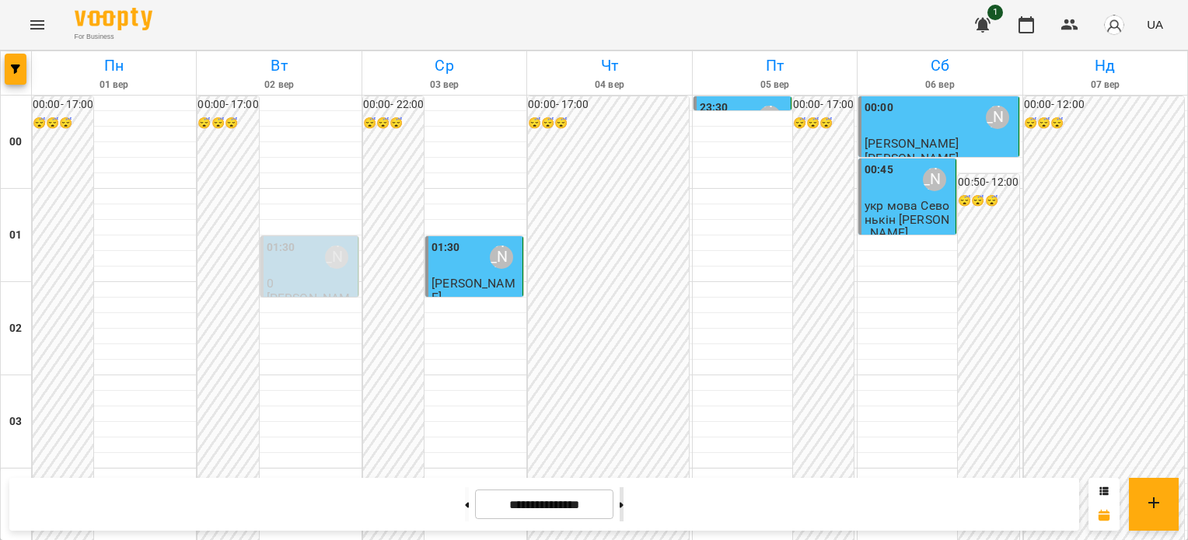
click at [624, 506] on button at bounding box center [622, 505] width 4 height 34
type input "**********"
